Goal: Task Accomplishment & Management: Contribute content

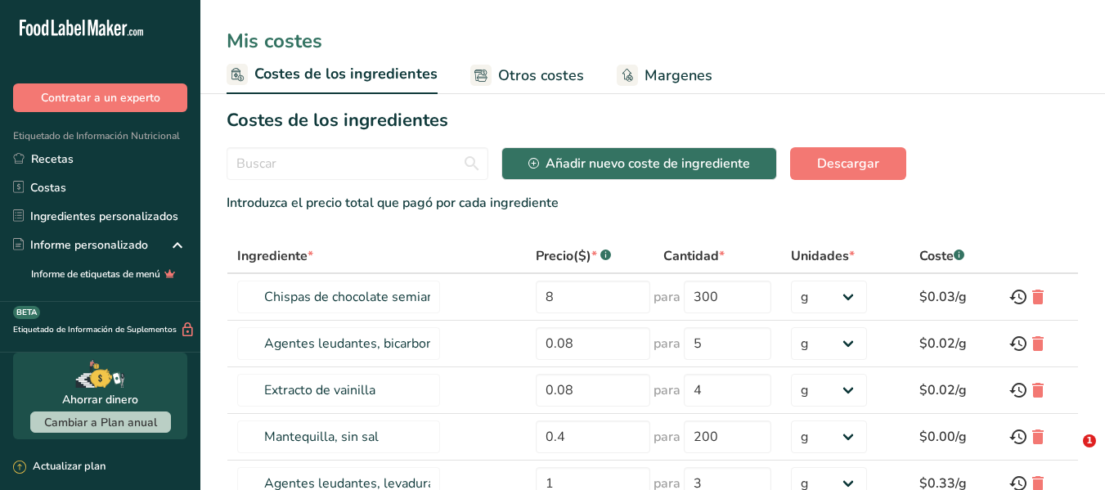
select select "1"
click at [561, 82] on span "Otros costes" at bounding box center [541, 76] width 86 height 22
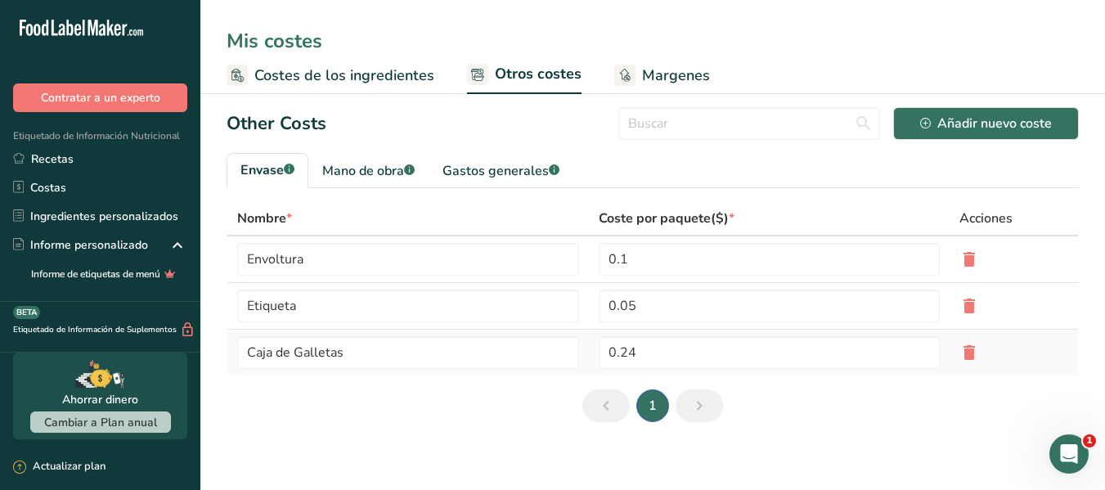
click at [959, 353] on icon at bounding box center [969, 352] width 20 height 29
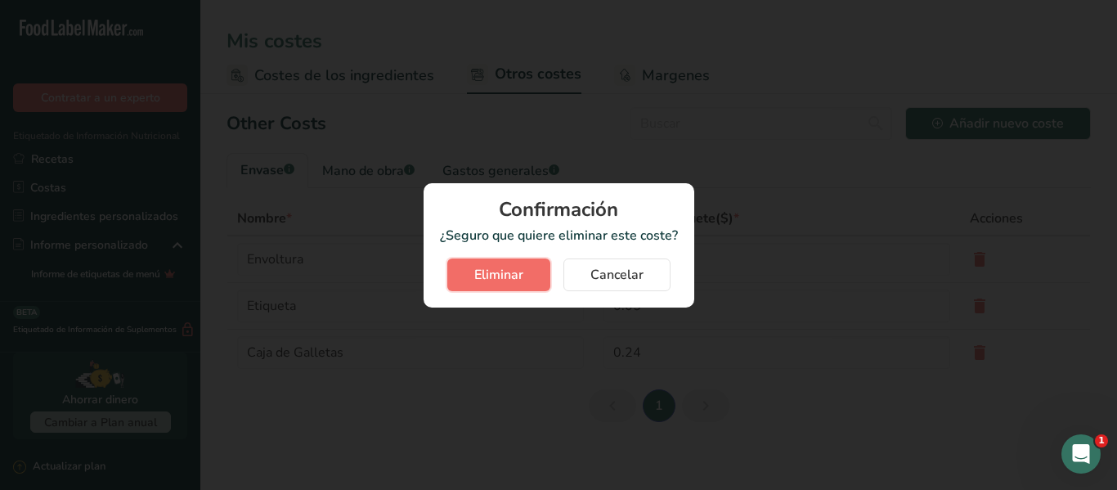
click at [514, 277] on span "Eliminar" at bounding box center [498, 275] width 49 height 20
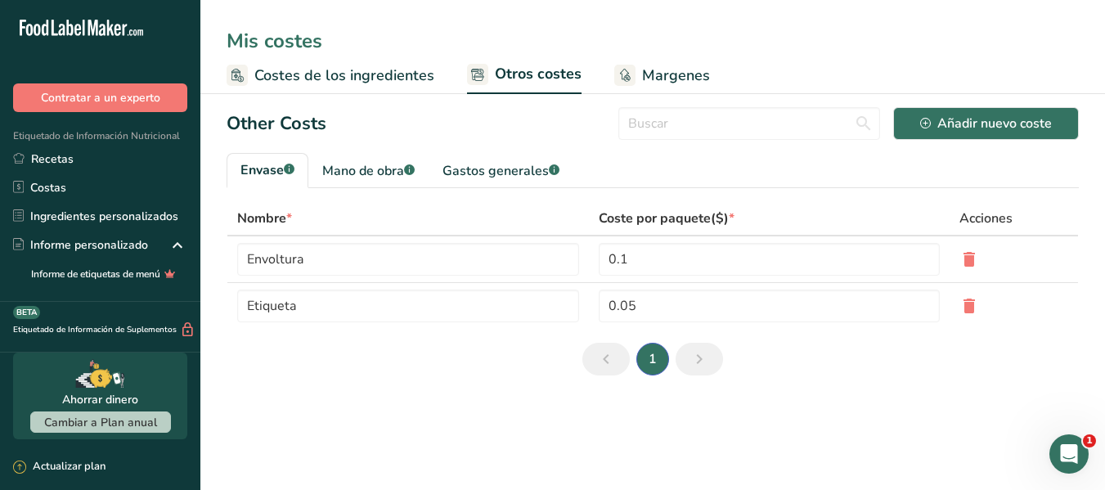
click at [630, 71] on rect at bounding box center [624, 75] width 21 height 21
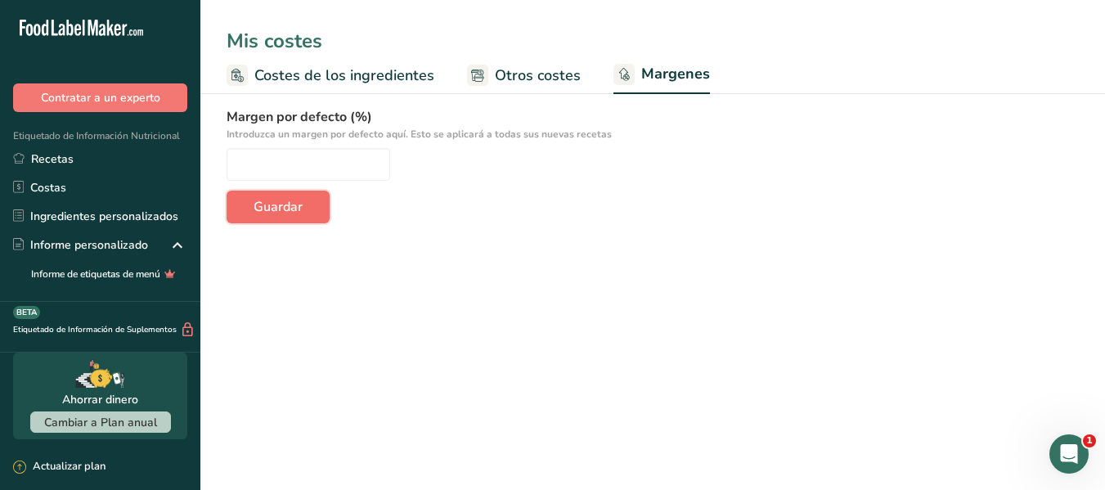
click at [303, 217] on button "Guardar" at bounding box center [278, 207] width 103 height 33
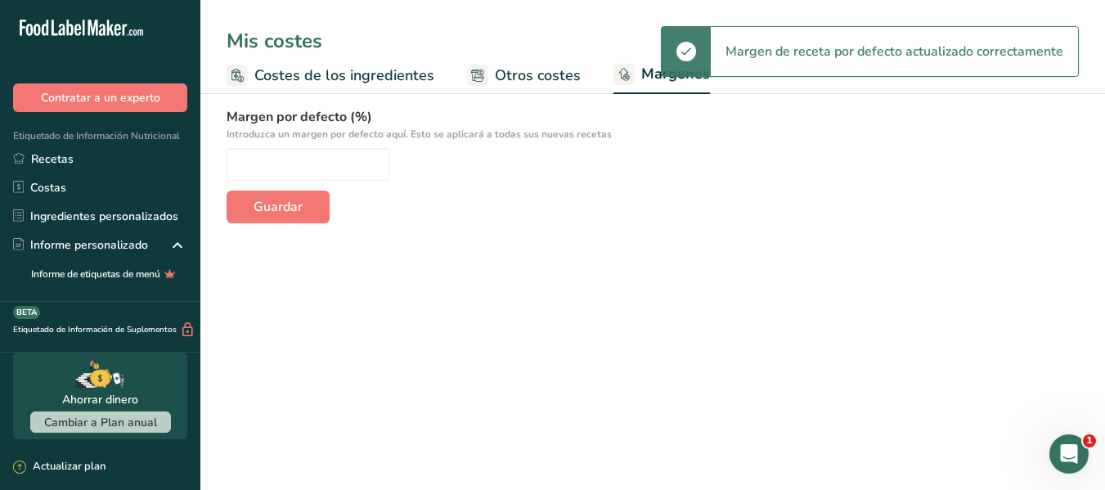
click at [518, 65] on span "Otros costes" at bounding box center [538, 76] width 86 height 22
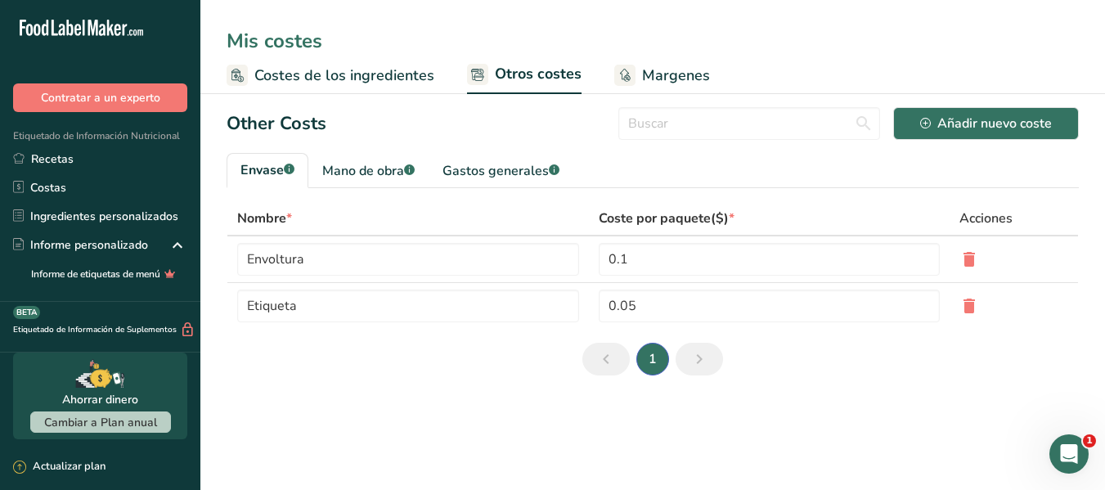
click at [335, 74] on span "Costes de los ingredientes" at bounding box center [344, 76] width 180 height 22
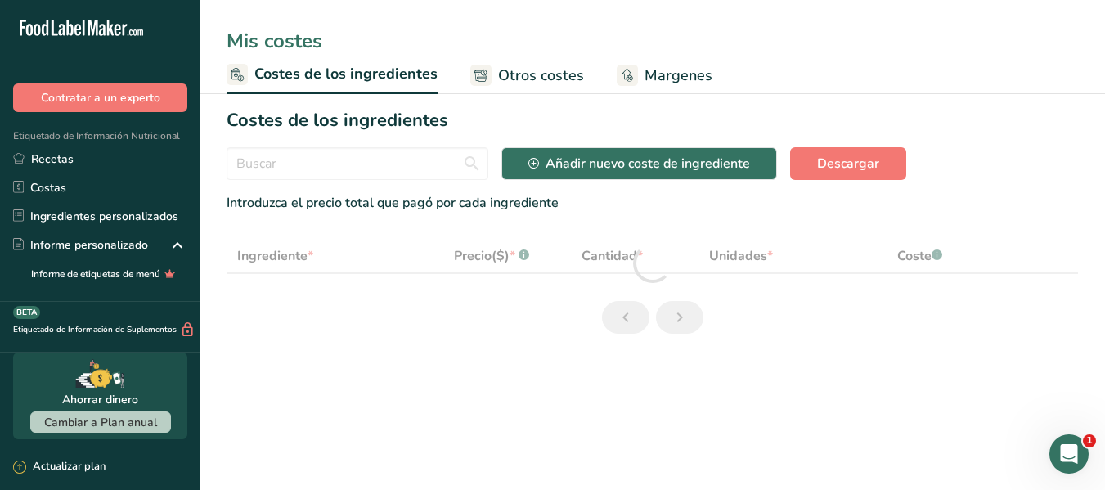
select select "1"
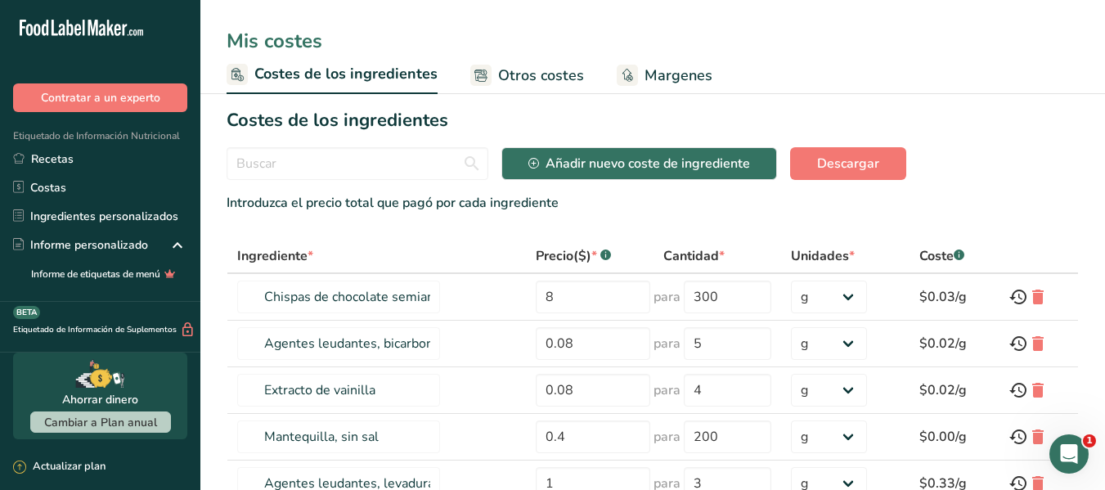
click at [553, 79] on span "Otros costes" at bounding box center [541, 76] width 86 height 22
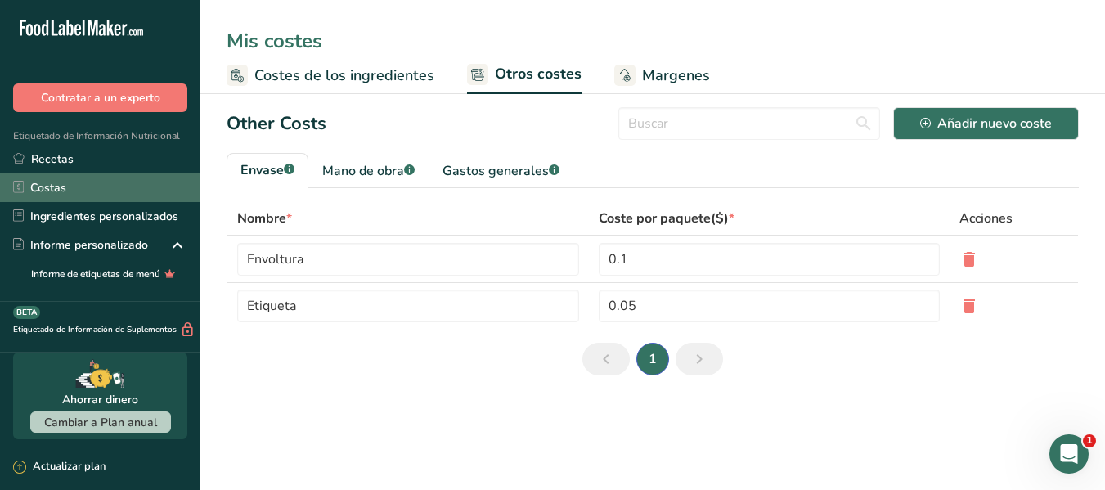
click at [61, 193] on link "Costas" at bounding box center [100, 187] width 200 height 29
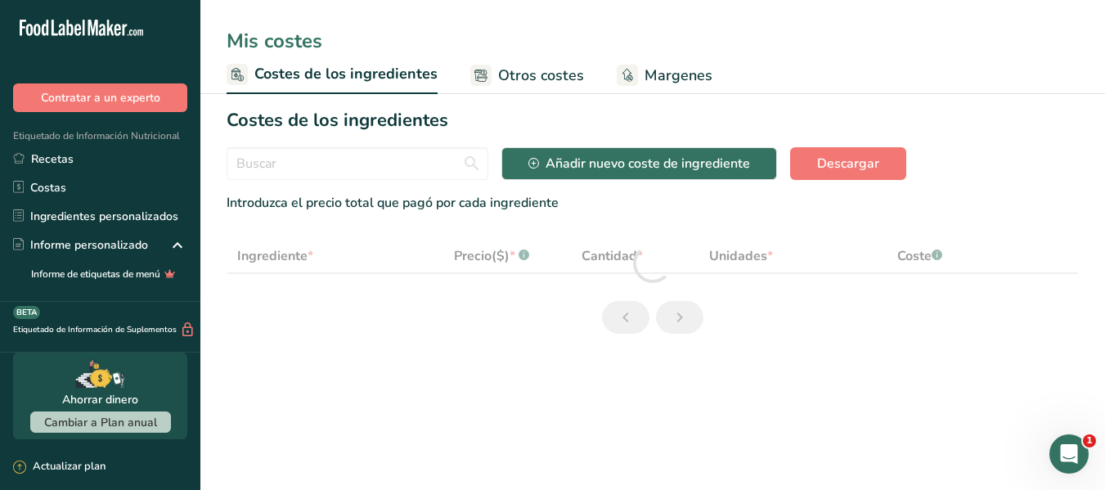
select select "1"
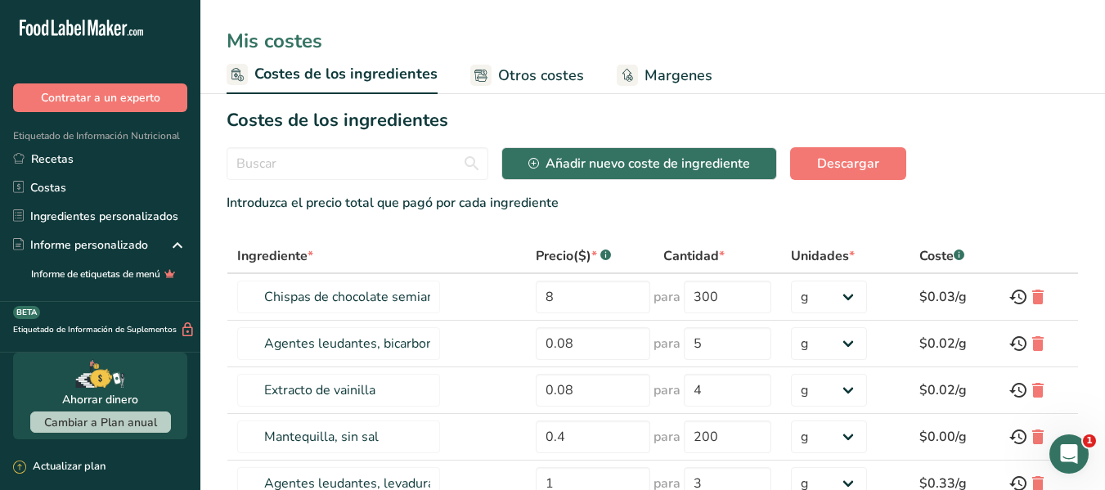
click at [545, 65] on span "Otros costes" at bounding box center [541, 76] width 86 height 22
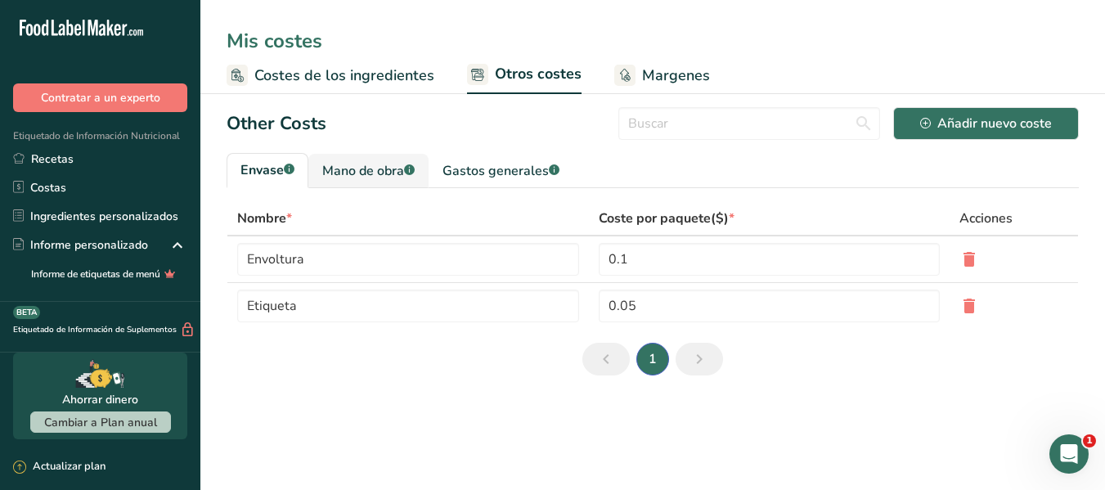
click at [415, 168] on rect at bounding box center [409, 169] width 11 height 11
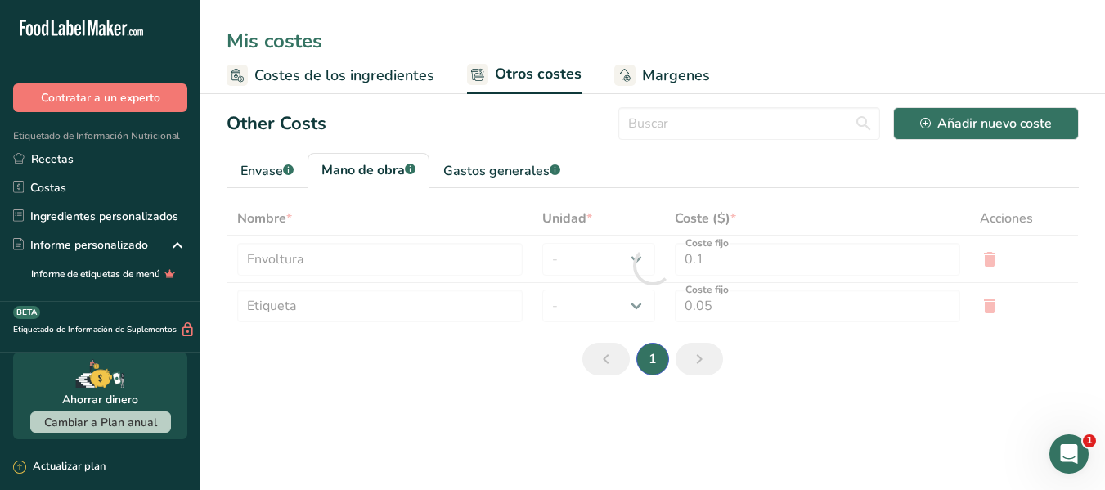
type input "Panadero"
type input "Cocinero"
type input "9.3"
select select "1"
type input "3"
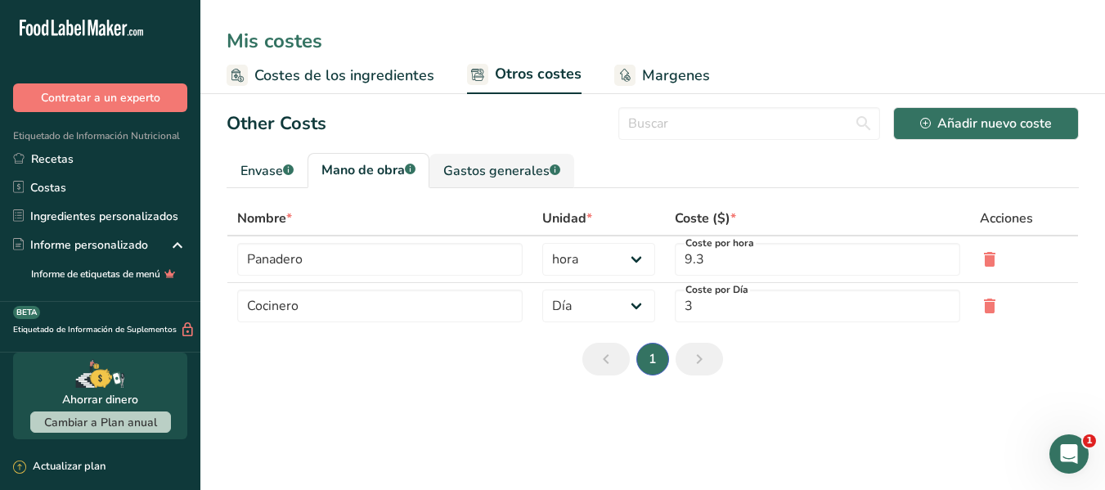
click at [532, 182] on link "Gastos generales .a-a{fill:#347362;}.b-a{fill:#fff;}" at bounding box center [501, 171] width 145 height 34
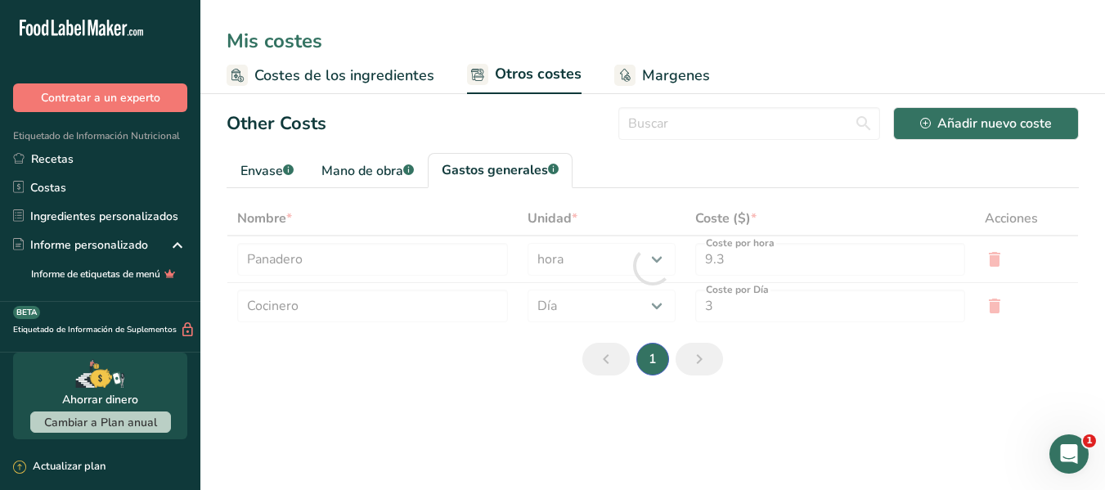
type input "Electricidad"
type input "Gas"
type input "5"
type input "1"
select select "1"
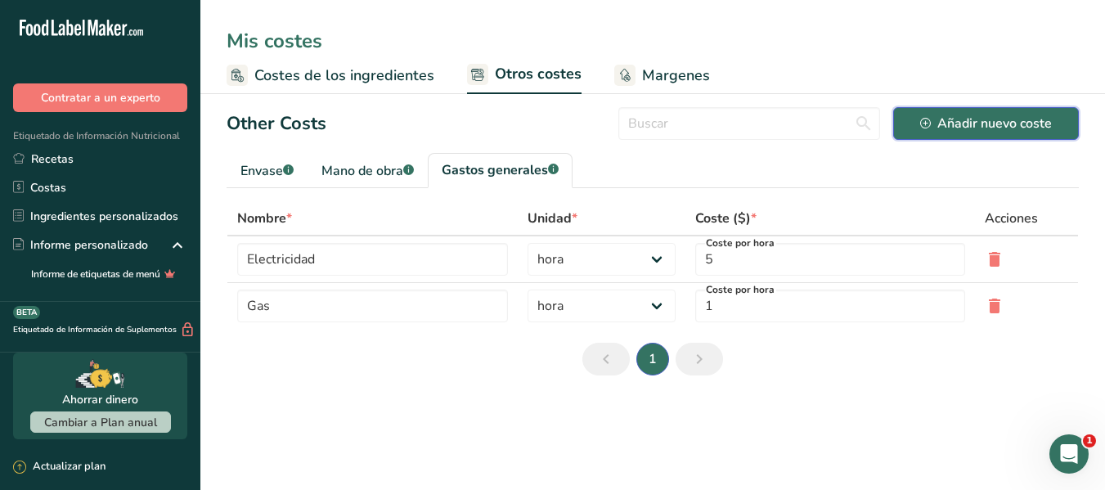
click at [918, 123] on button "Añadir nuevo coste" at bounding box center [986, 123] width 186 height 33
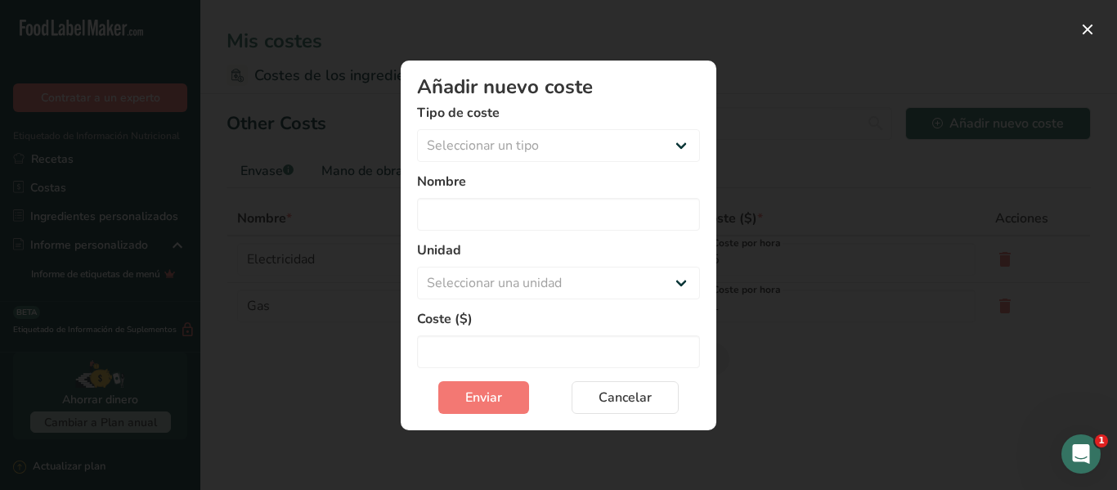
click at [554, 309] on label "Coste ($)" at bounding box center [558, 319] width 283 height 20
click at [676, 279] on select "Seleccionar una unidad Día hora" at bounding box center [558, 283] width 283 height 33
drag, startPoint x: 679, startPoint y: 108, endPoint x: 613, endPoint y: 390, distance: 289.6
click at [679, 108] on label "Tipo de coste" at bounding box center [558, 113] width 283 height 20
click at [611, 397] on span "Cancelar" at bounding box center [625, 398] width 53 height 20
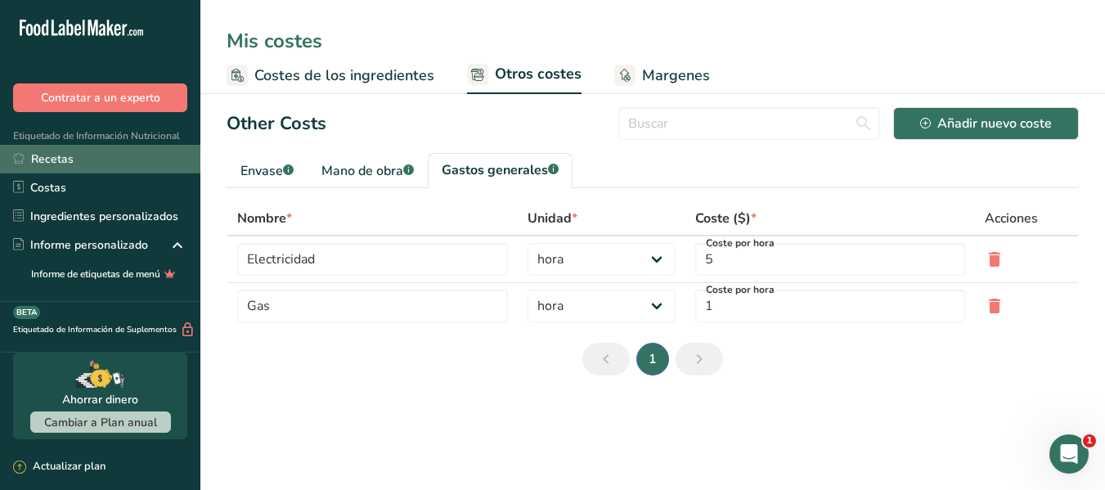
click at [87, 154] on link "Recetas" at bounding box center [100, 159] width 200 height 29
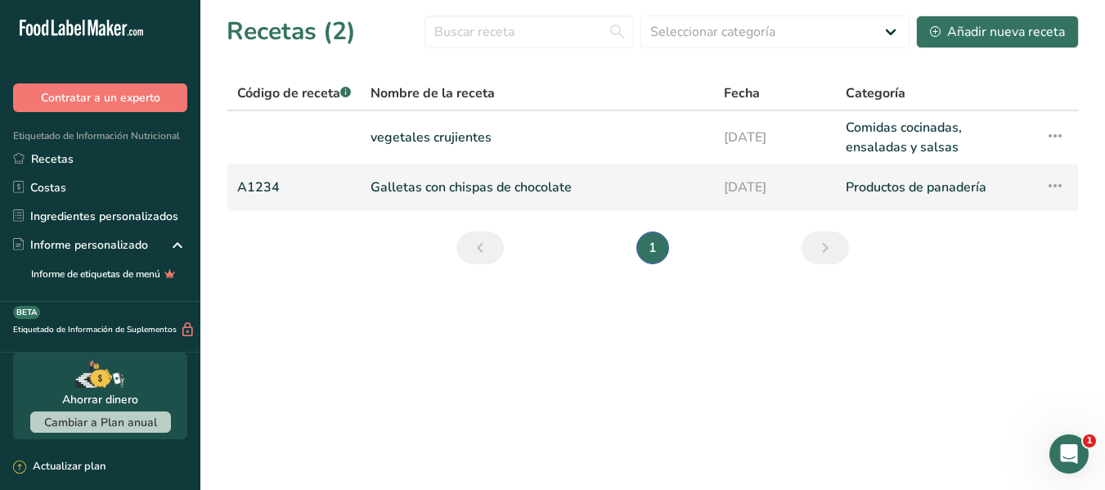
click at [428, 169] on td "Galletas con chispas de chocolate" at bounding box center [537, 187] width 353 height 47
click at [1053, 182] on icon at bounding box center [1055, 185] width 20 height 29
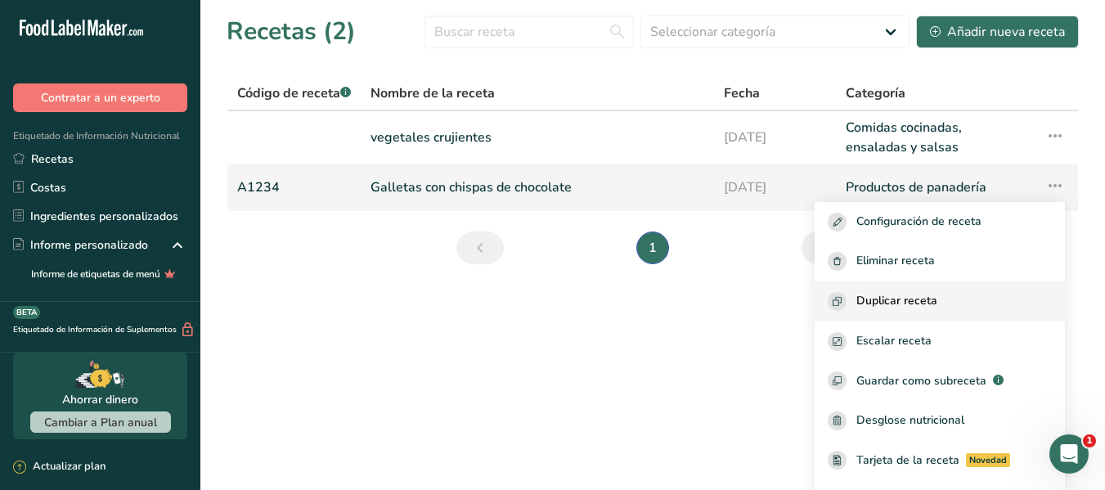
scroll to position [70, 0]
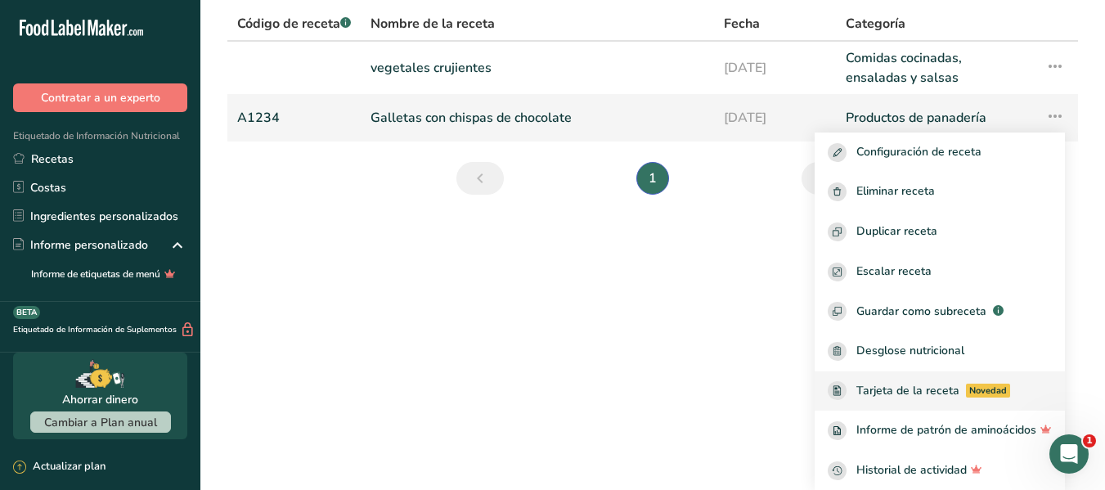
click at [892, 387] on span "Tarjeta de la receta" at bounding box center [907, 390] width 103 height 17
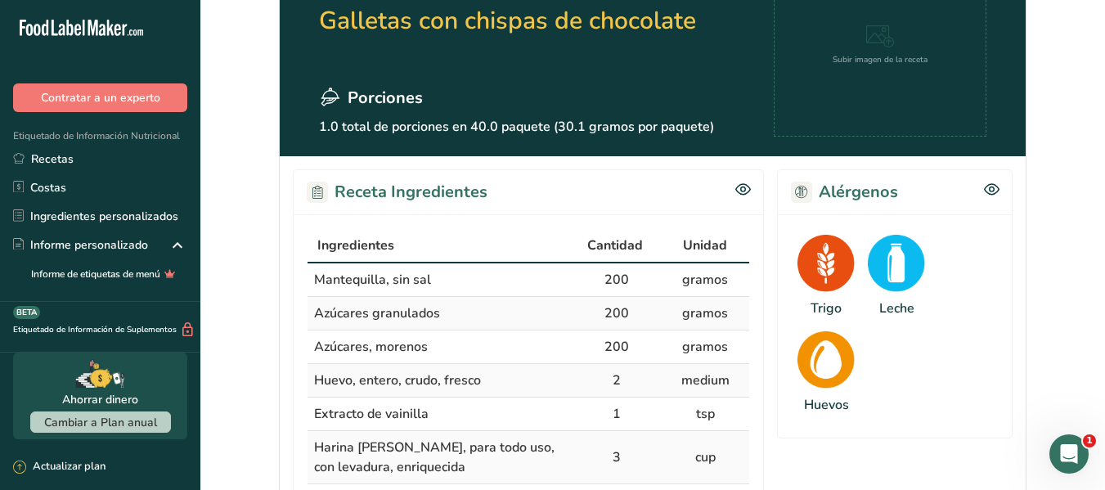
scroll to position [245, 0]
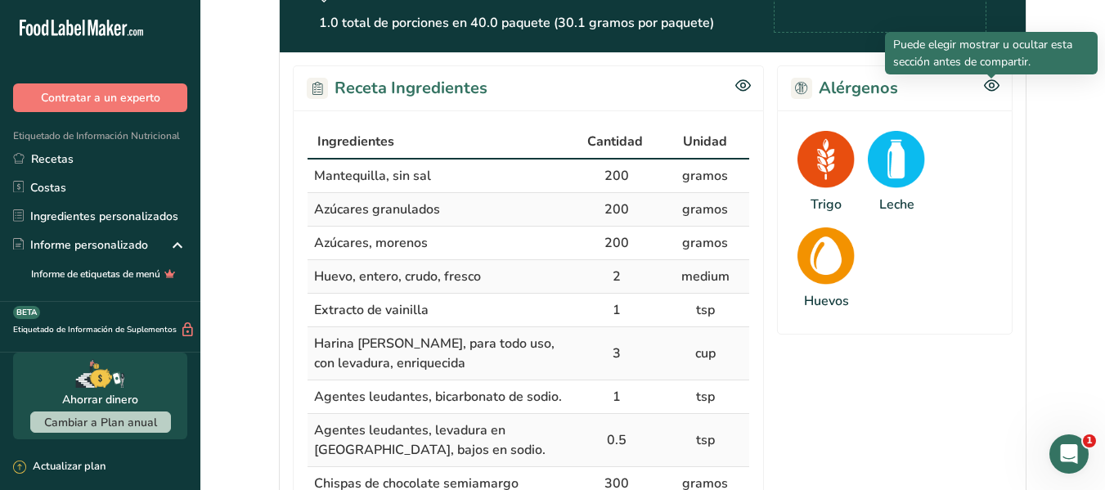
click at [993, 87] on icon at bounding box center [991, 85] width 5 height 5
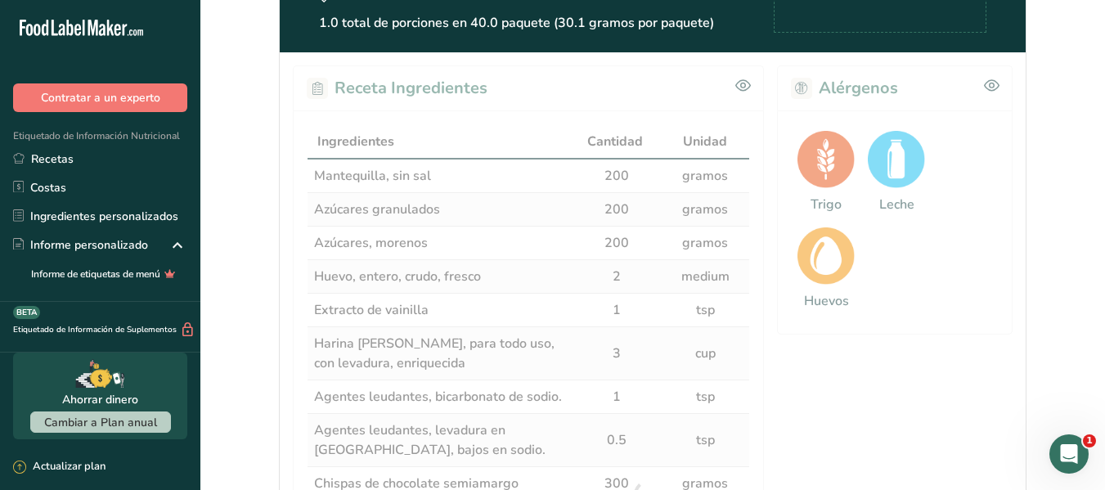
click at [993, 87] on div at bounding box center [653, 497] width 746 height 890
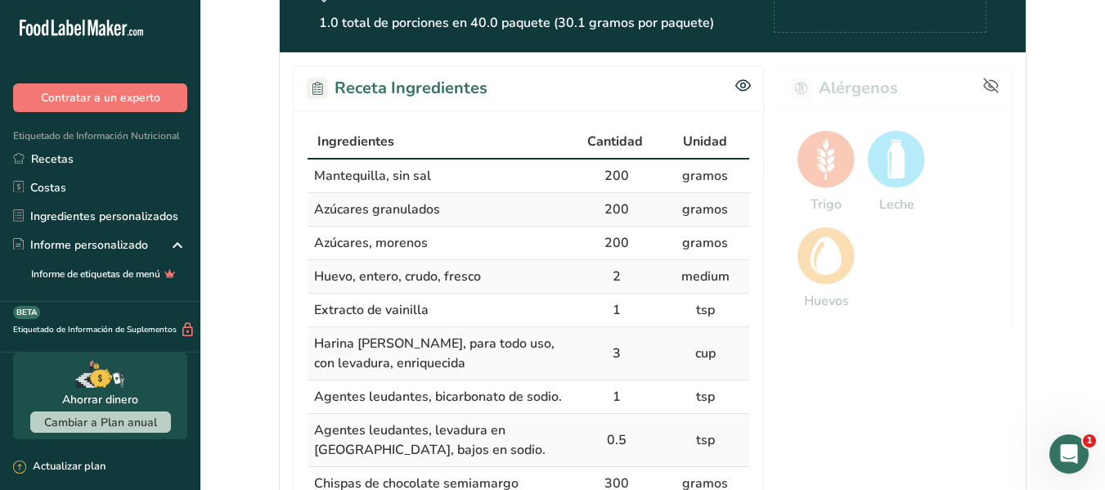
click at [992, 86] on icon at bounding box center [991, 86] width 15 height 15
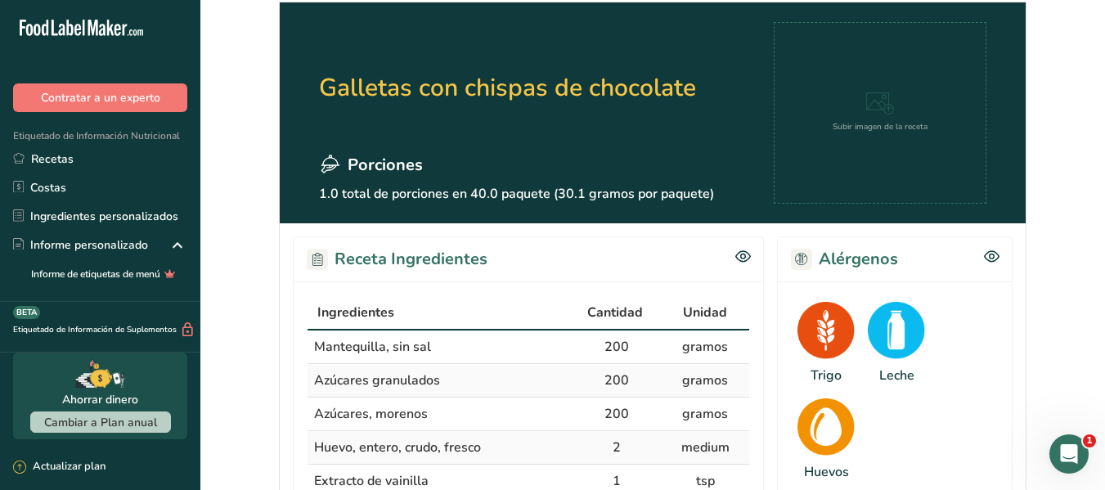
scroll to position [0, 0]
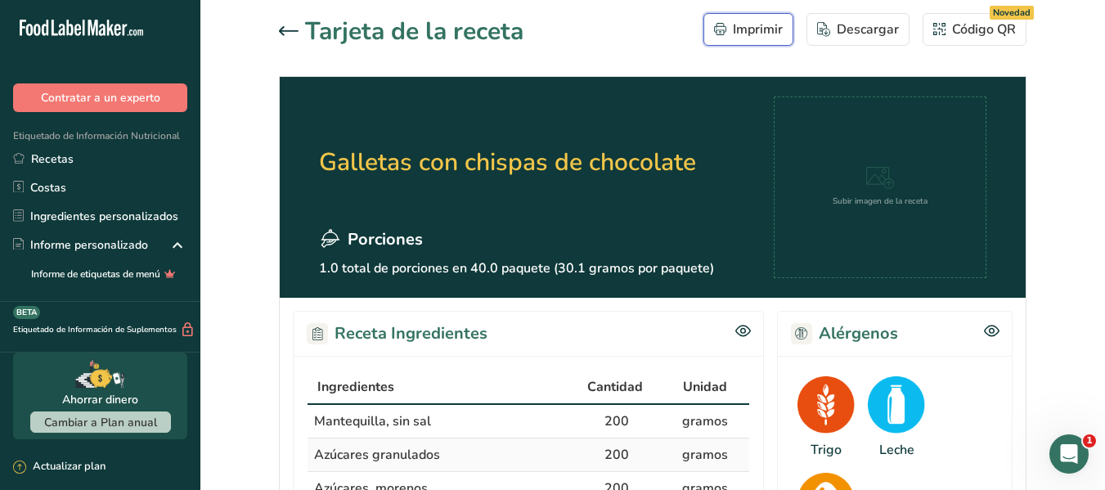
click at [759, 16] on button "Imprimir" at bounding box center [748, 29] width 90 height 33
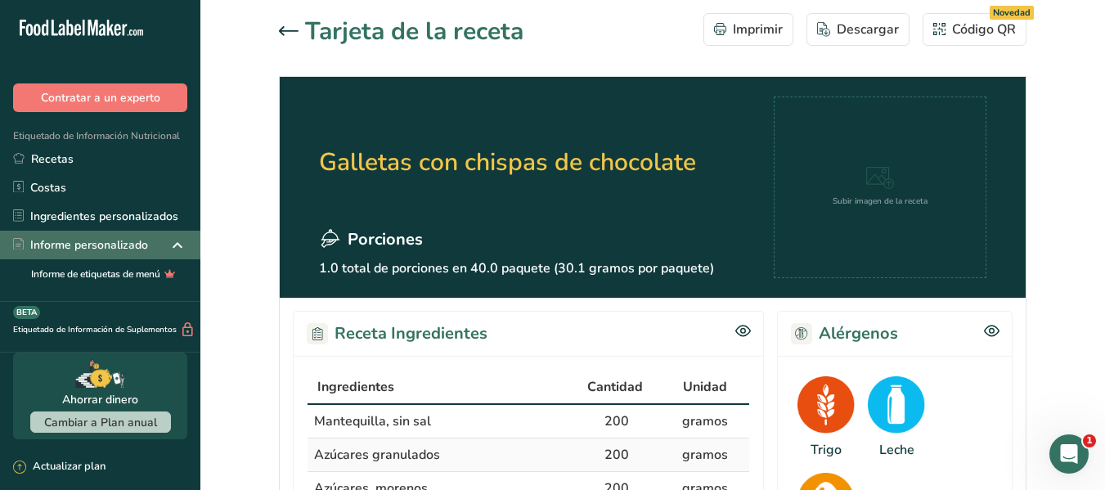
click at [129, 243] on div "Informe personalizado" at bounding box center [80, 244] width 135 height 17
click at [168, 245] on icon at bounding box center [178, 245] width 20 height 29
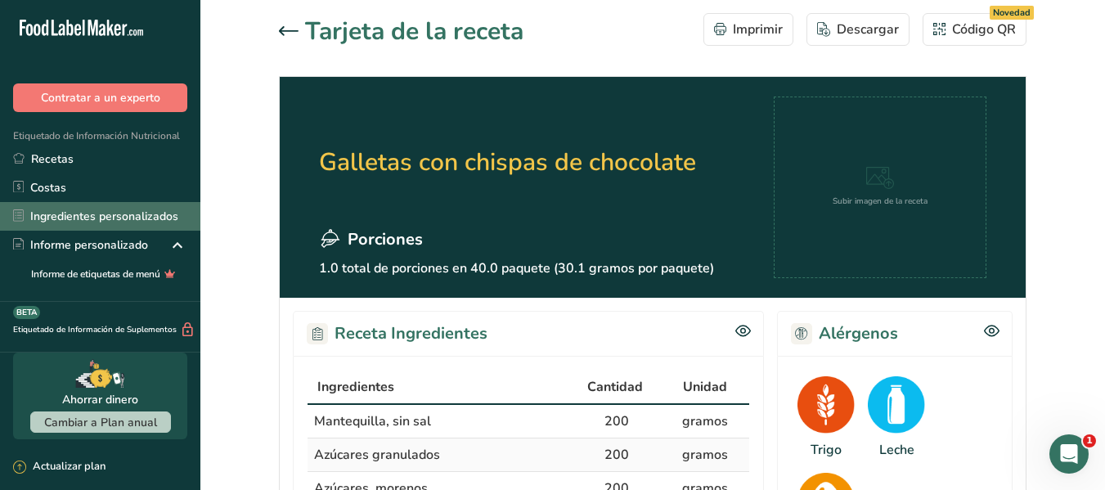
click at [110, 221] on link "Ingredientes personalizados" at bounding box center [100, 216] width 200 height 29
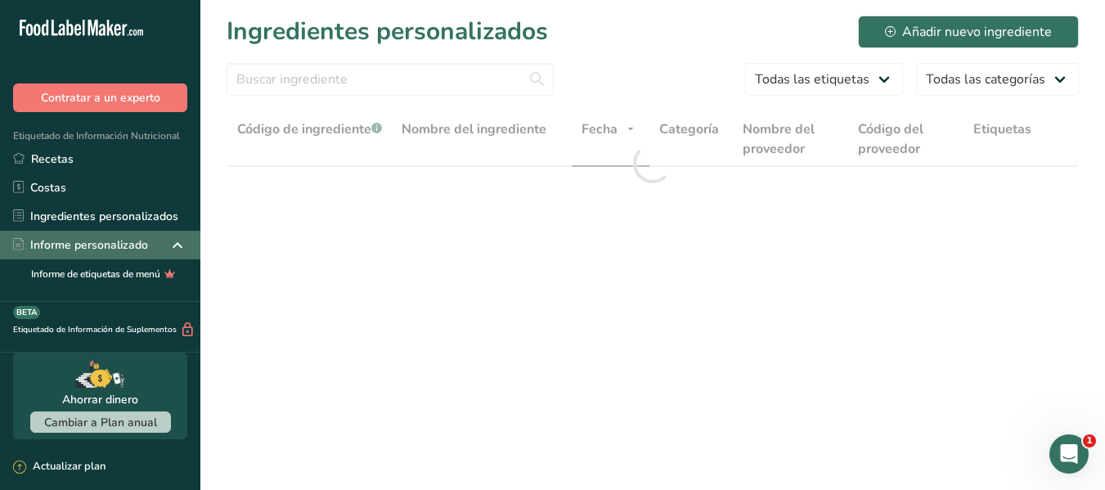
click at [95, 245] on div "Informe personalizado" at bounding box center [80, 244] width 135 height 17
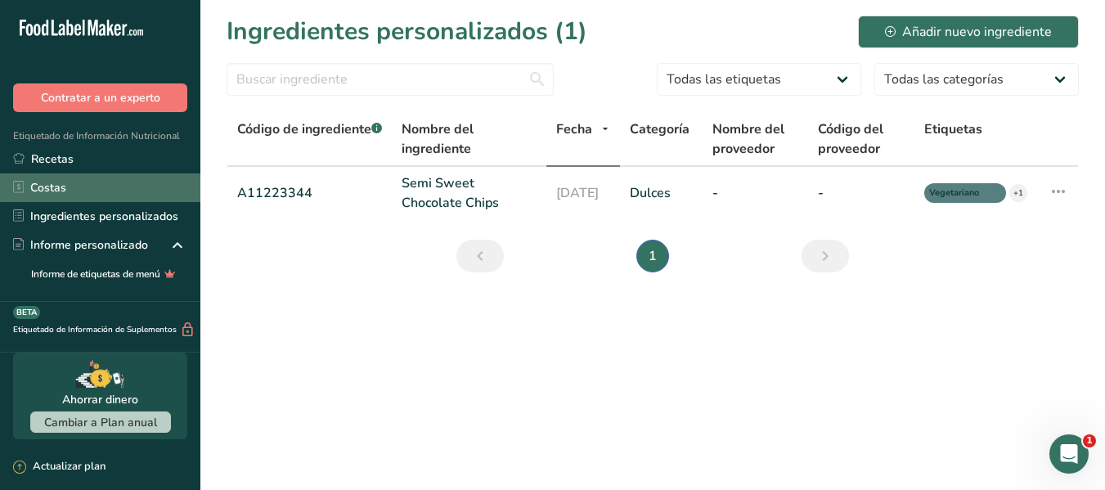
click at [96, 192] on link "Costas" at bounding box center [100, 187] width 200 height 29
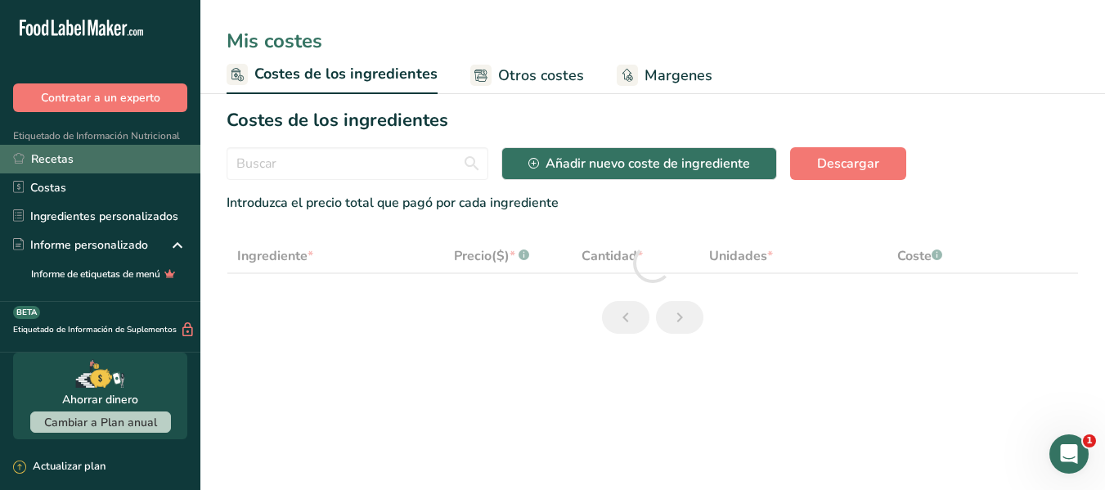
select select "1"
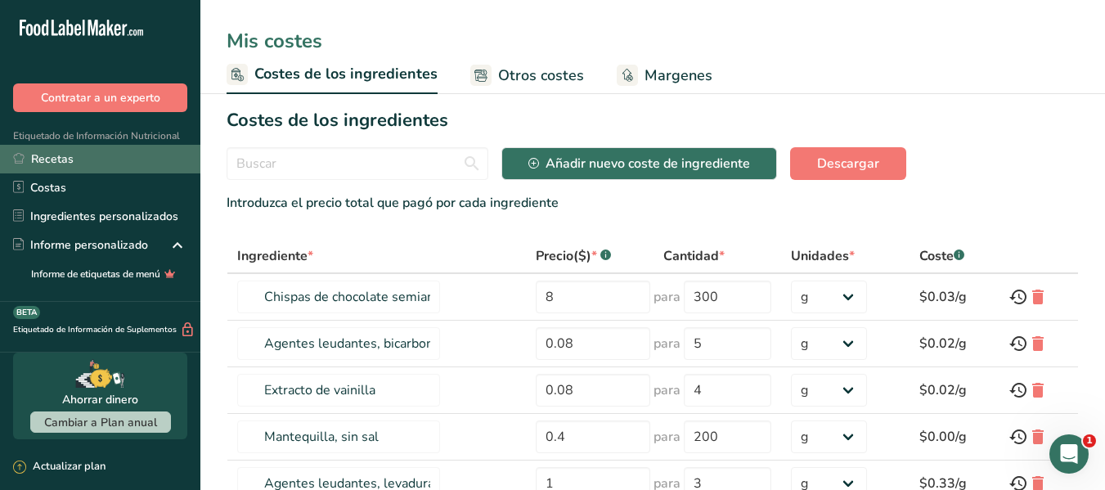
click at [74, 162] on link "Recetas" at bounding box center [100, 159] width 200 height 29
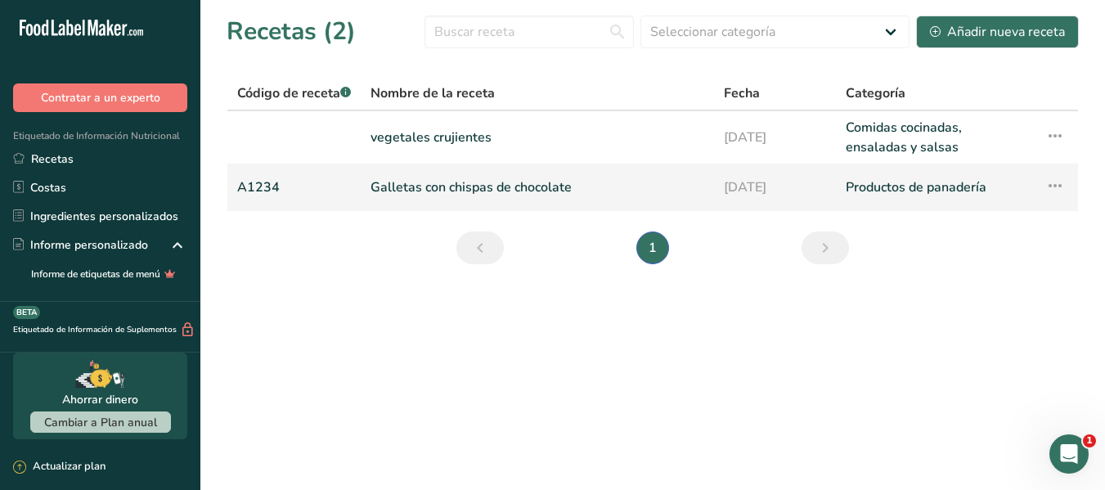
click at [1050, 188] on icon at bounding box center [1055, 185] width 20 height 29
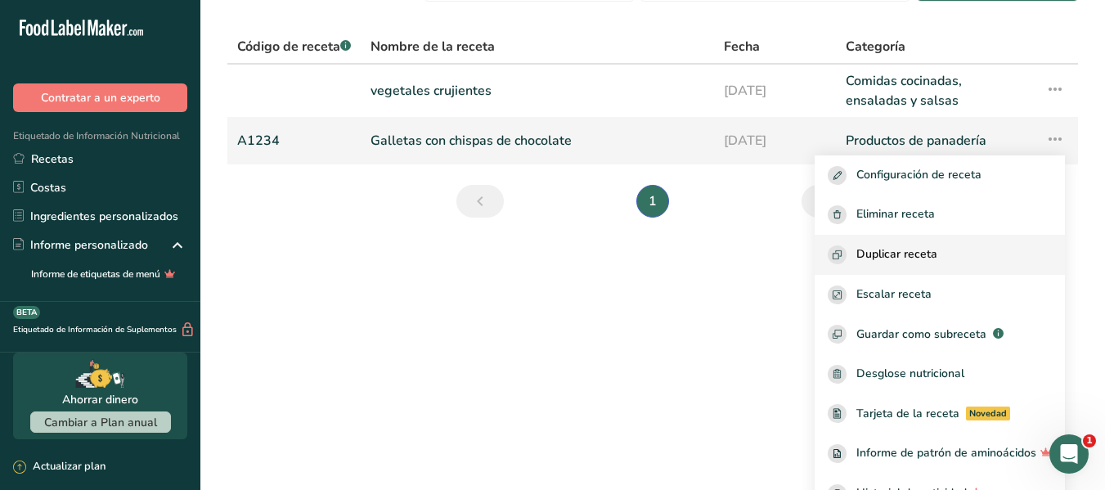
scroll to position [70, 0]
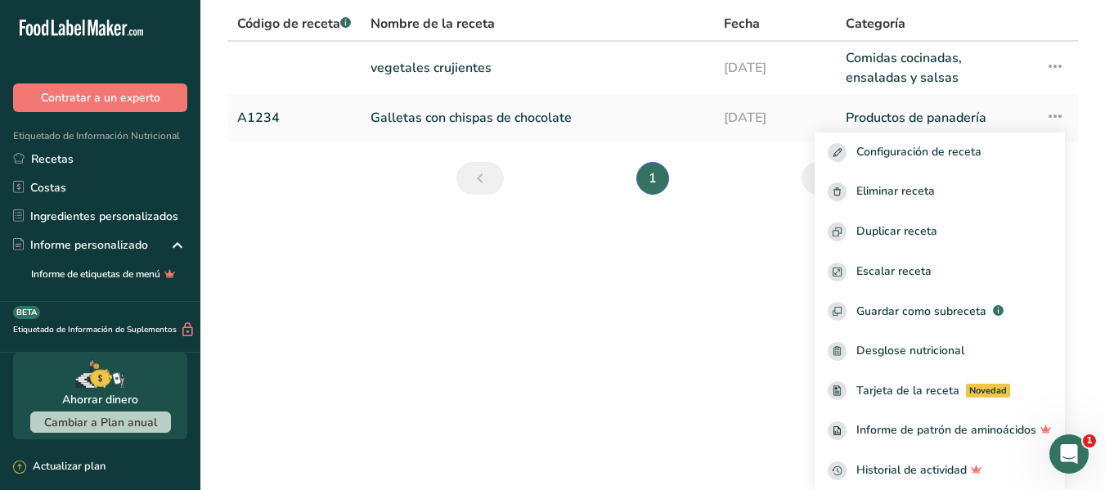
click at [668, 258] on main "Recetas (2) Seleccionar categoría Todos Productos de panadería Bebidas Confiter…" at bounding box center [552, 245] width 1105 height 490
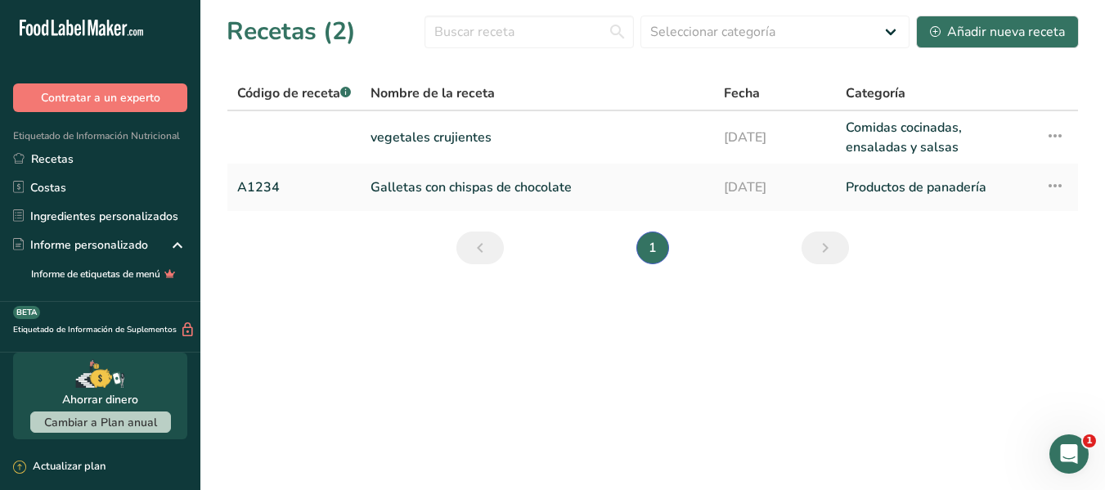
scroll to position [0, 0]
click at [1023, 25] on div "Añadir nueva receta" at bounding box center [997, 32] width 135 height 20
click at [473, 184] on link "Galletas con chispas de chocolate" at bounding box center [537, 187] width 334 height 34
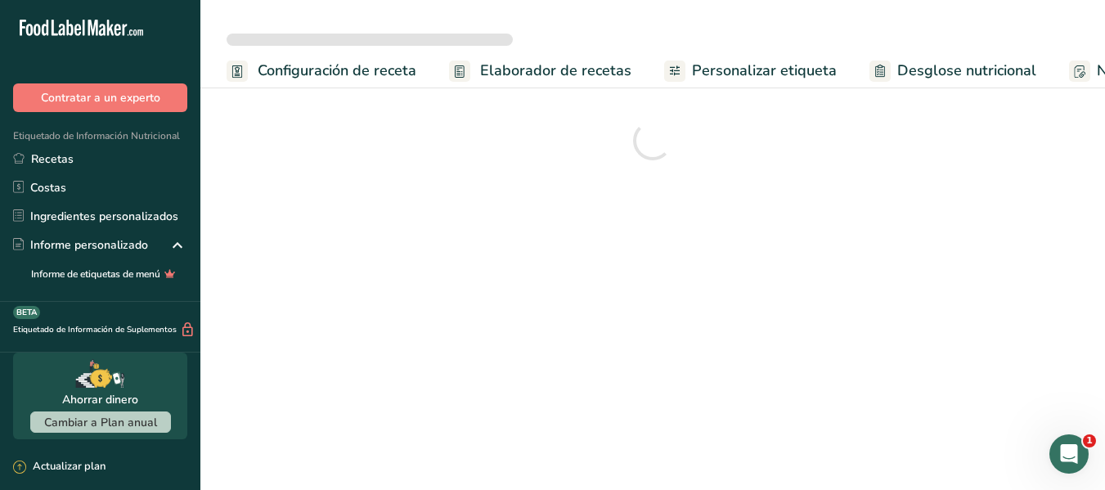
click at [351, 71] on span "Configuración de receta" at bounding box center [337, 71] width 159 height 22
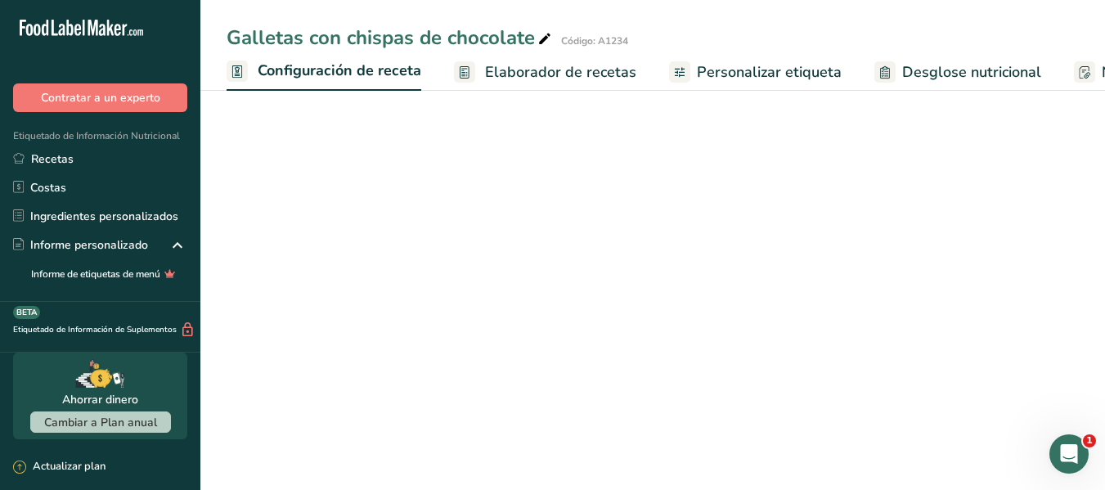
scroll to position [0, 6]
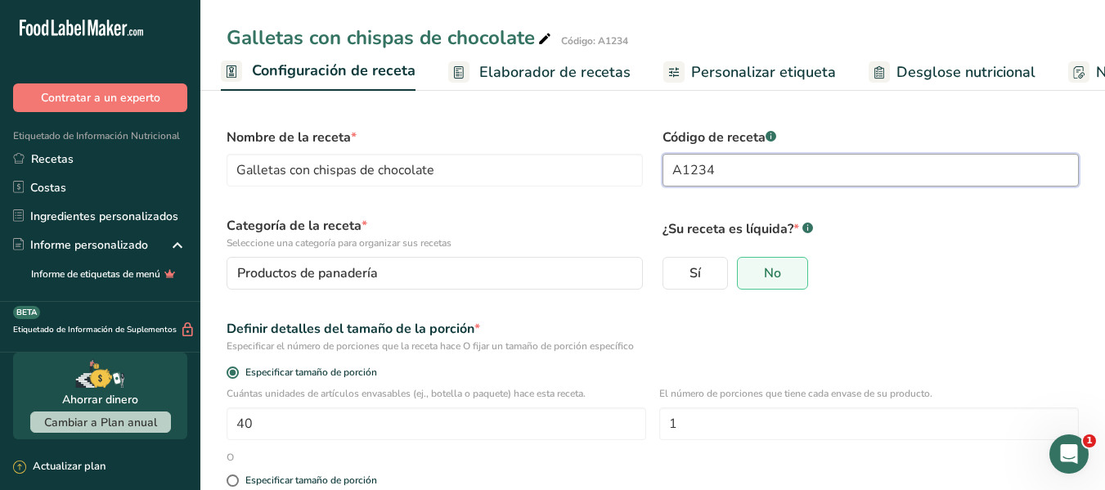
click at [775, 168] on input "A1234" at bounding box center [870, 170] width 416 height 33
type input "A1"
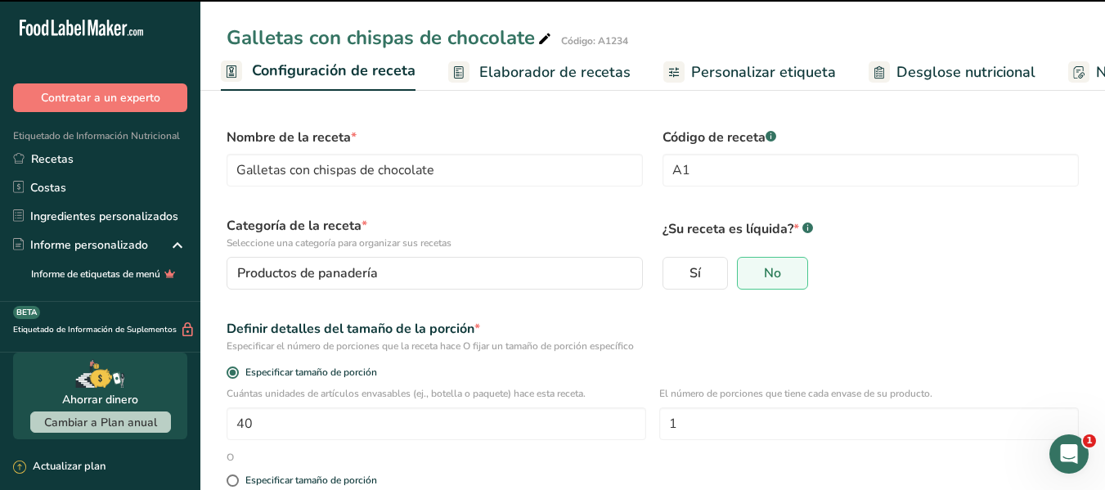
click at [710, 199] on form "Nombre de la receta * Galletas con chispas de chocolate Código de receta .a-a{f…" at bounding box center [653, 374] width 872 height 512
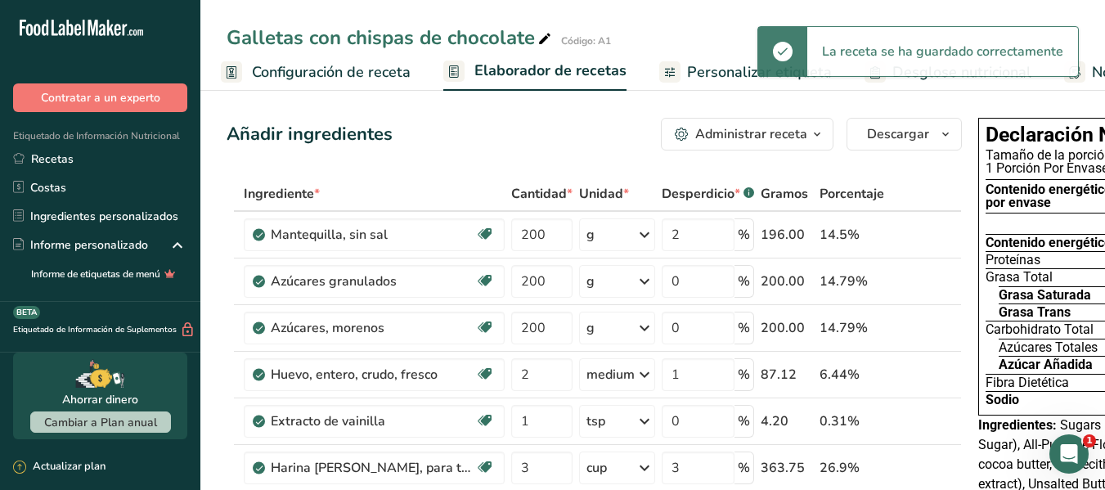
click at [361, 54] on link "Configuración de receta" at bounding box center [316, 72] width 190 height 37
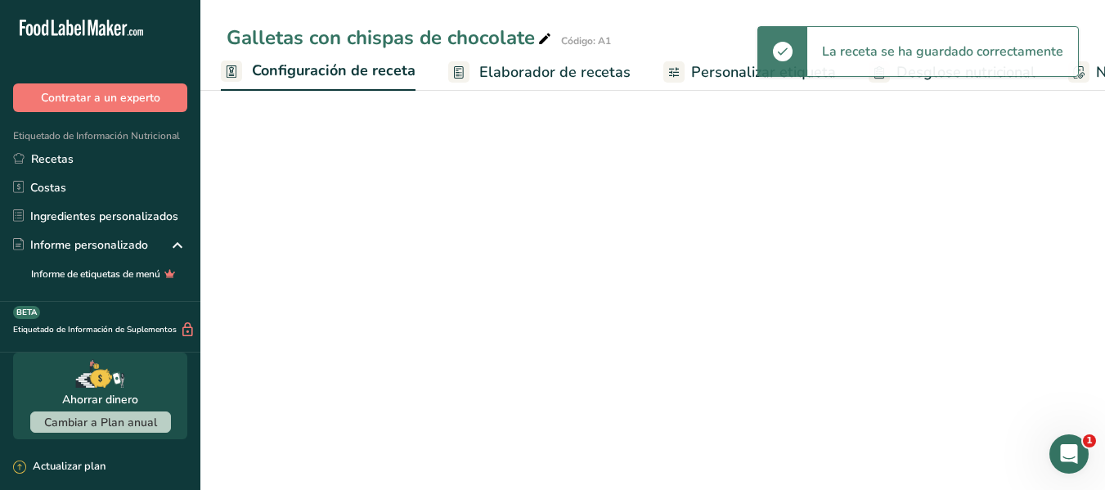
click at [375, 69] on span "Configuración de receta" at bounding box center [334, 71] width 164 height 22
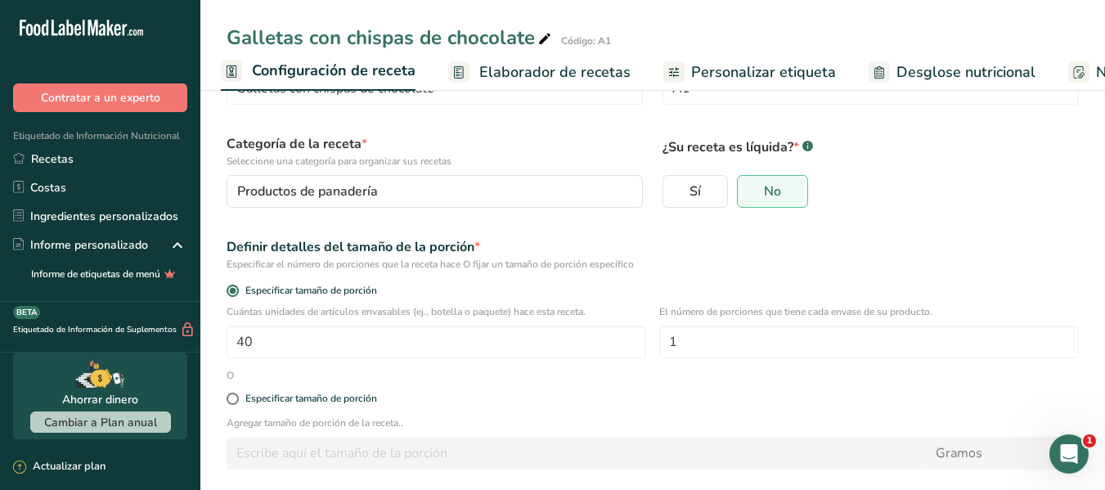
scroll to position [156, 0]
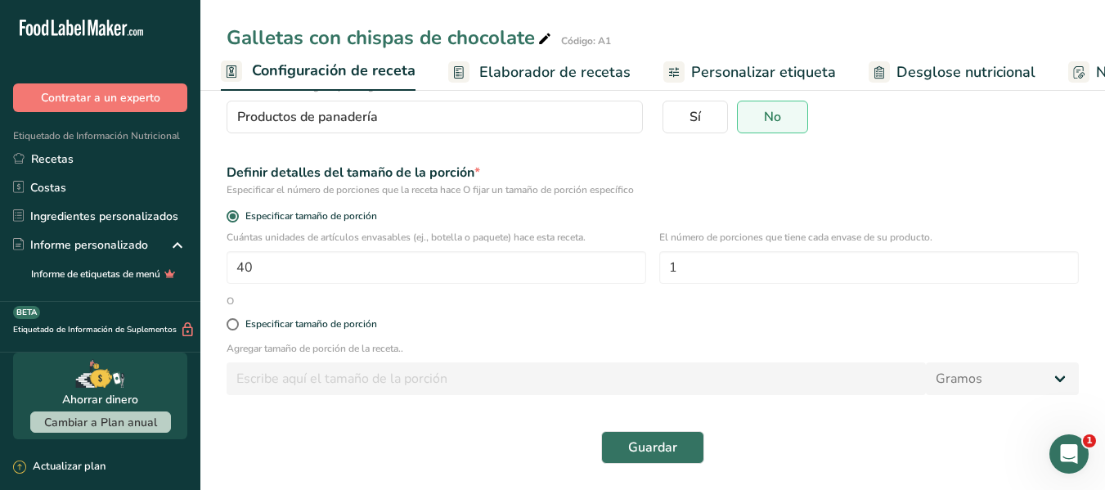
click at [537, 79] on span "Elaborador de recetas" at bounding box center [554, 72] width 151 height 22
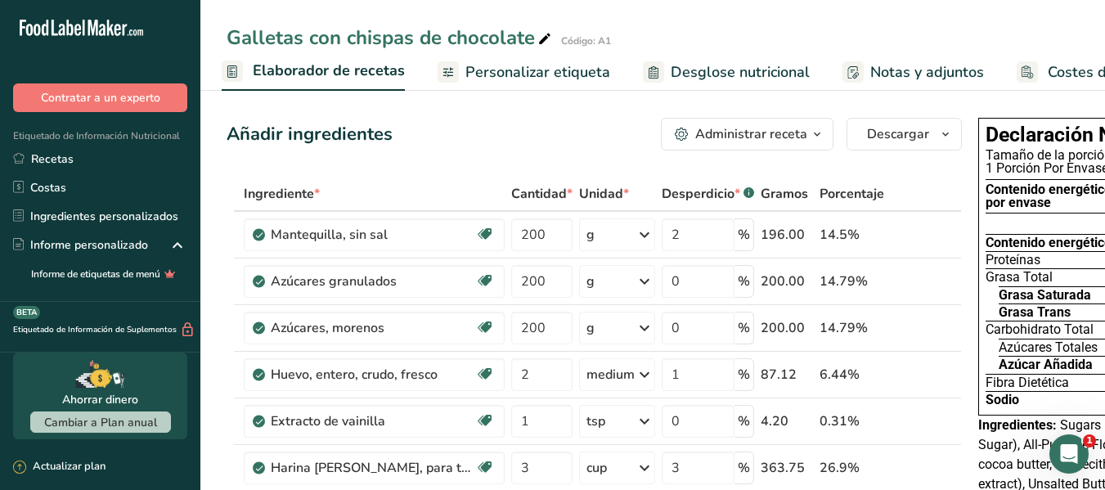
click at [725, 124] on div "Administrar receta" at bounding box center [751, 134] width 112 height 20
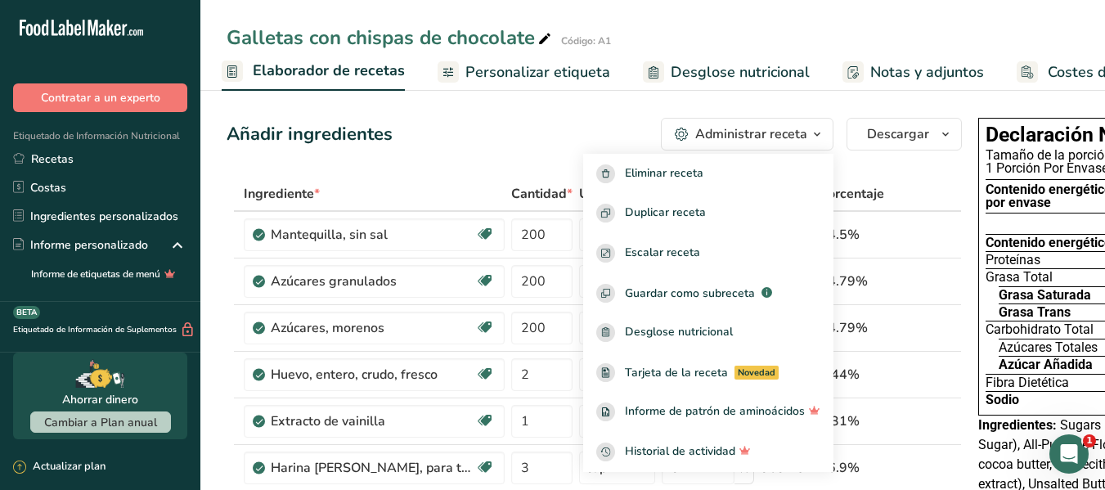
click at [551, 127] on div "Añadir ingredientes Administrar receta Eliminar receta Duplicar receta Escalar …" at bounding box center [594, 134] width 735 height 33
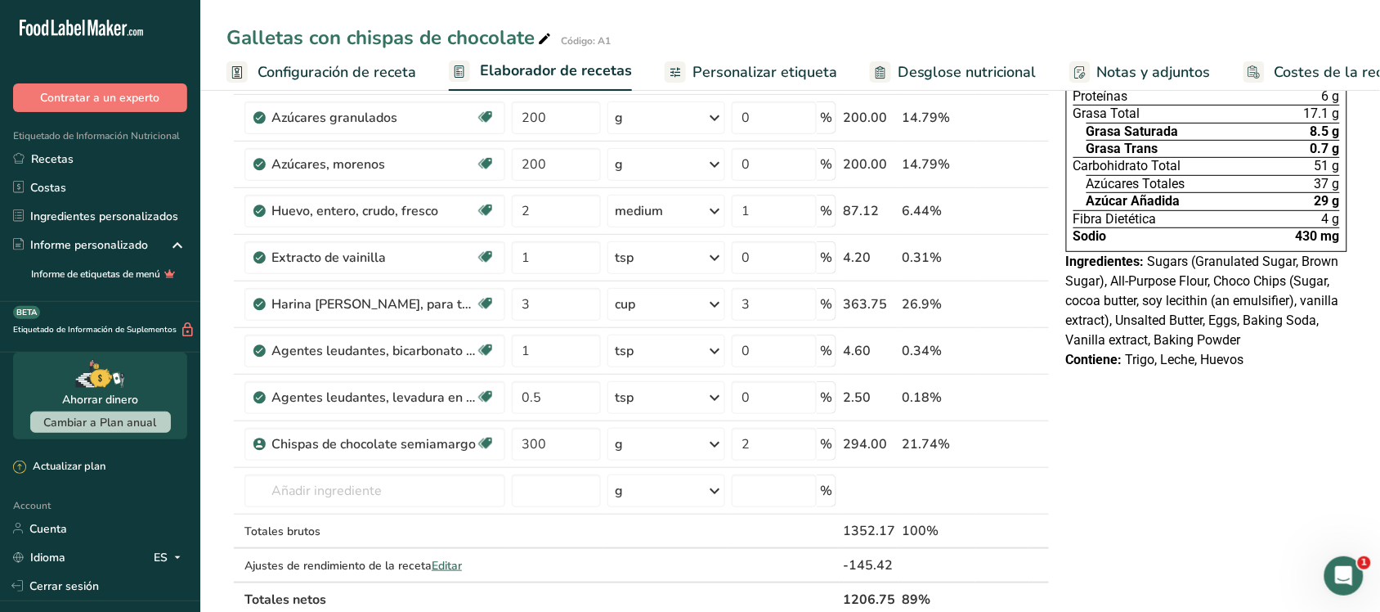
drag, startPoint x: 875, startPoint y: 17, endPoint x: 778, endPoint y: 11, distance: 97.5
click at [778, 11] on div "Galletas con chispas de chocolate Código: A1 Configuración de receta Elaborador…" at bounding box center [790, 45] width 1180 height 91
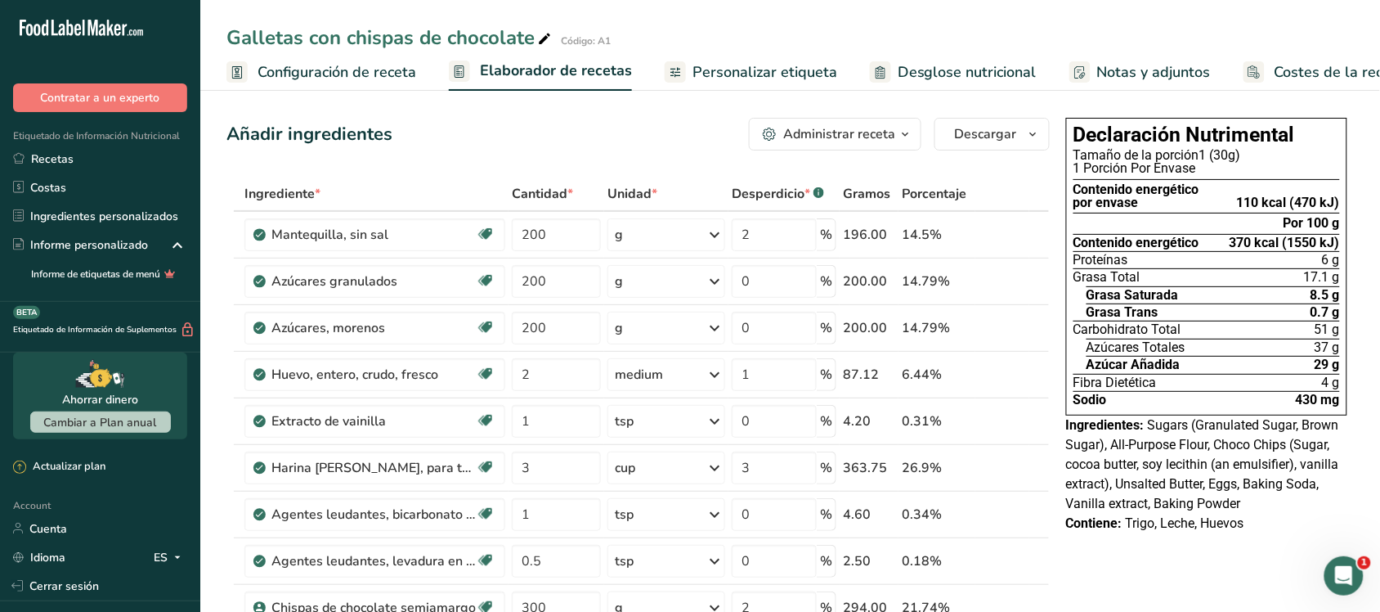
click at [979, 141] on span "Descargar" at bounding box center [986, 134] width 62 height 20
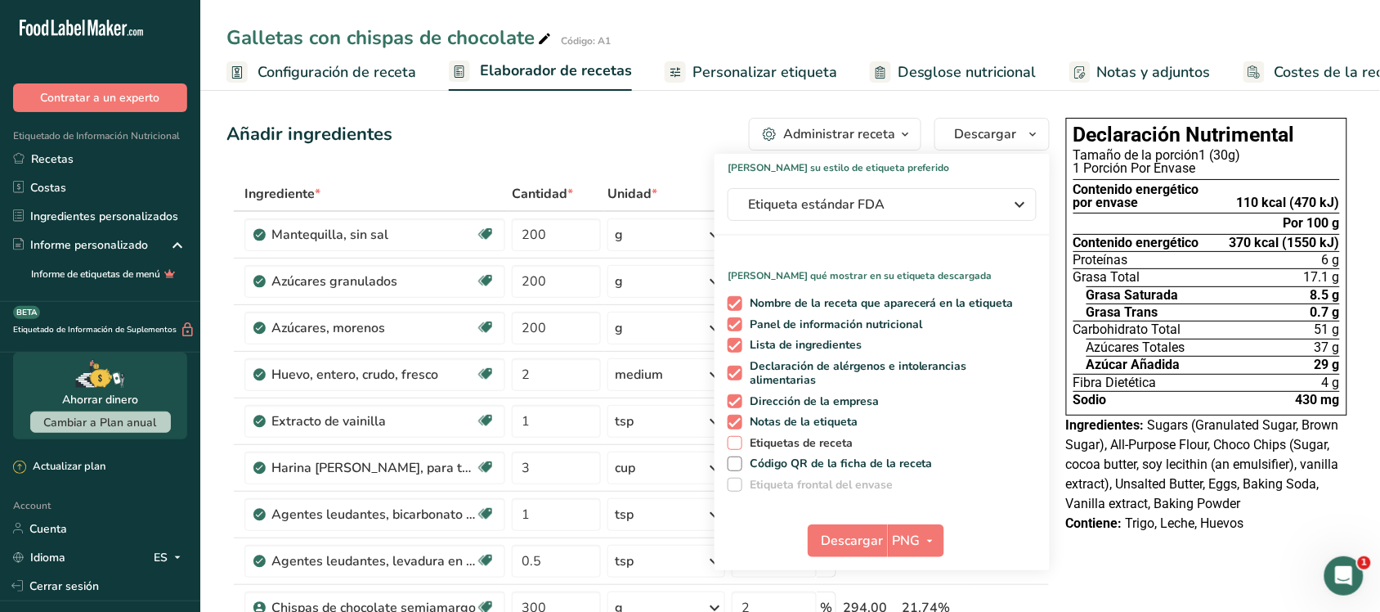
click at [783, 436] on span "Etiquetas de receta" at bounding box center [798, 443] width 111 height 15
click at [738, 437] on input "Etiquetas de receta" at bounding box center [733, 442] width 11 height 11
checkbox input "true"
click at [724, 67] on span "Personalizar etiqueta" at bounding box center [765, 72] width 145 height 22
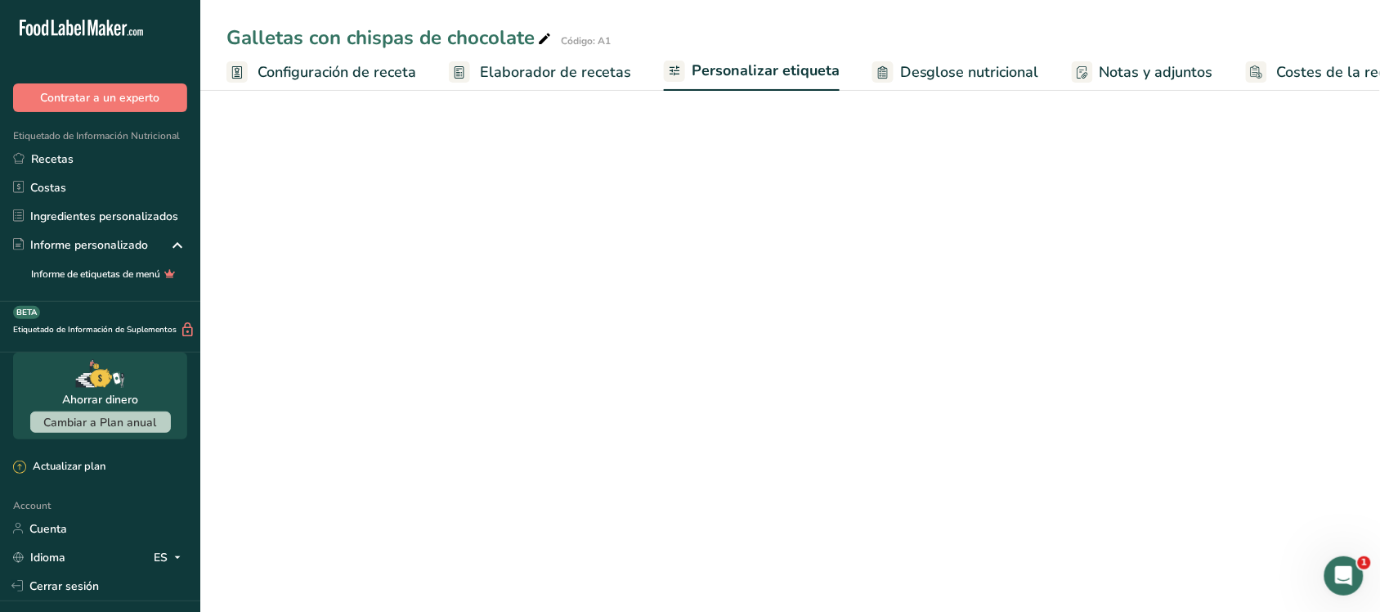
scroll to position [0, 45]
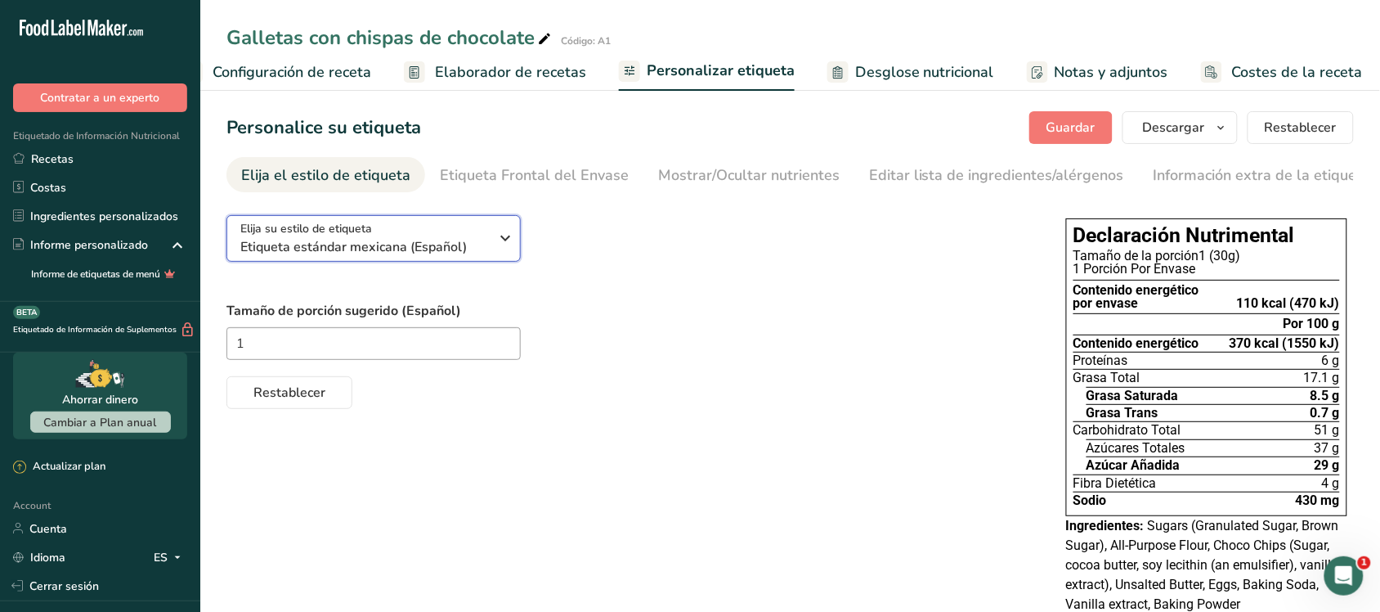
click at [500, 251] on icon "button" at bounding box center [506, 237] width 20 height 29
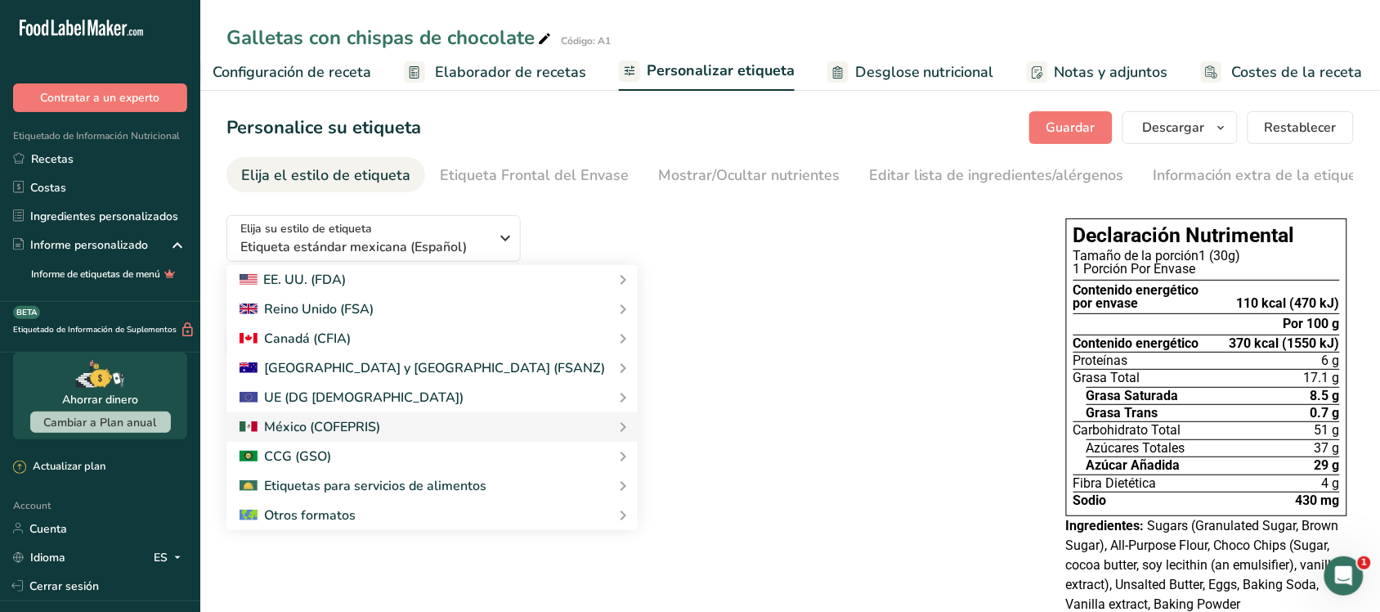
click at [619, 249] on div "Elija su estilo de etiqueta Etiqueta estándar mexicana (Español) EE. UU. (FDA) …" at bounding box center [630, 305] width 807 height 207
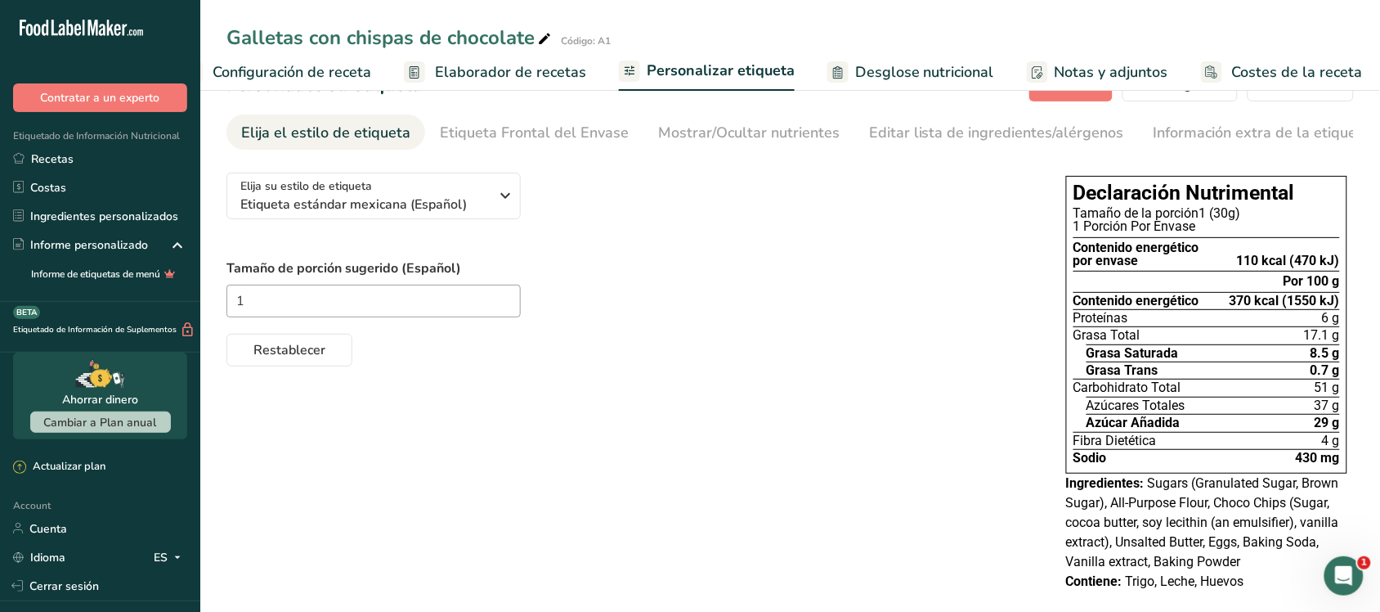
scroll to position [0, 0]
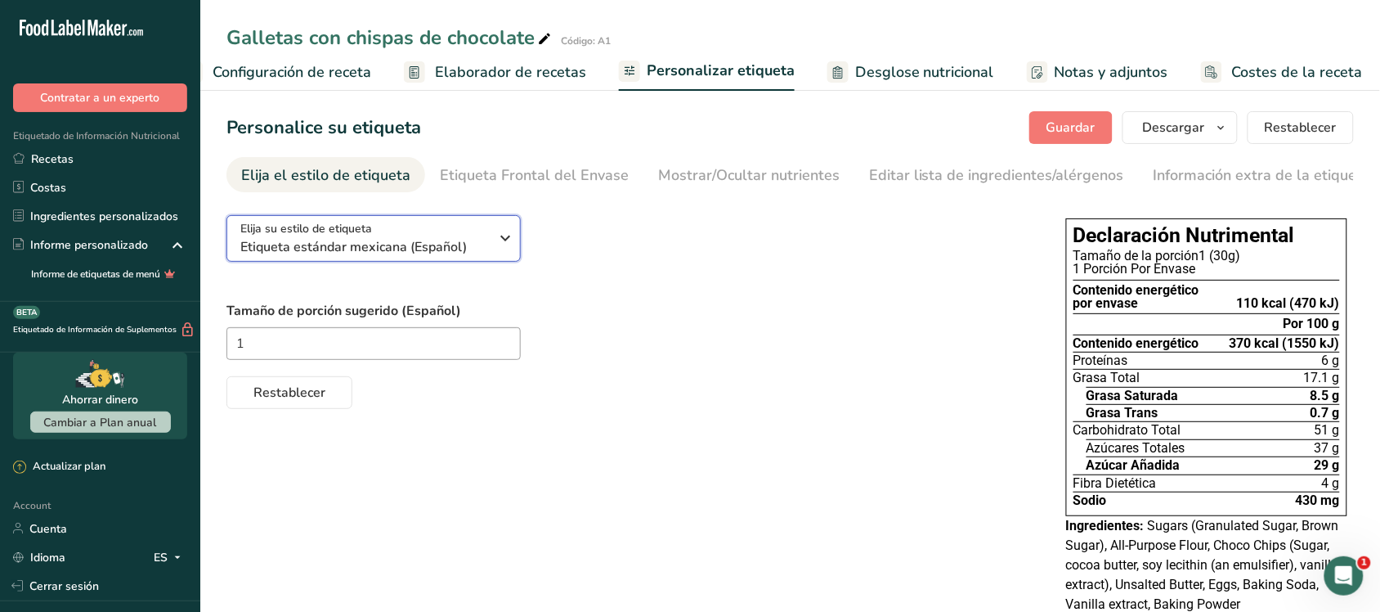
click at [520, 239] on button "Elija su estilo de etiqueta Etiqueta estándar mexicana (Español)" at bounding box center [374, 238] width 294 height 47
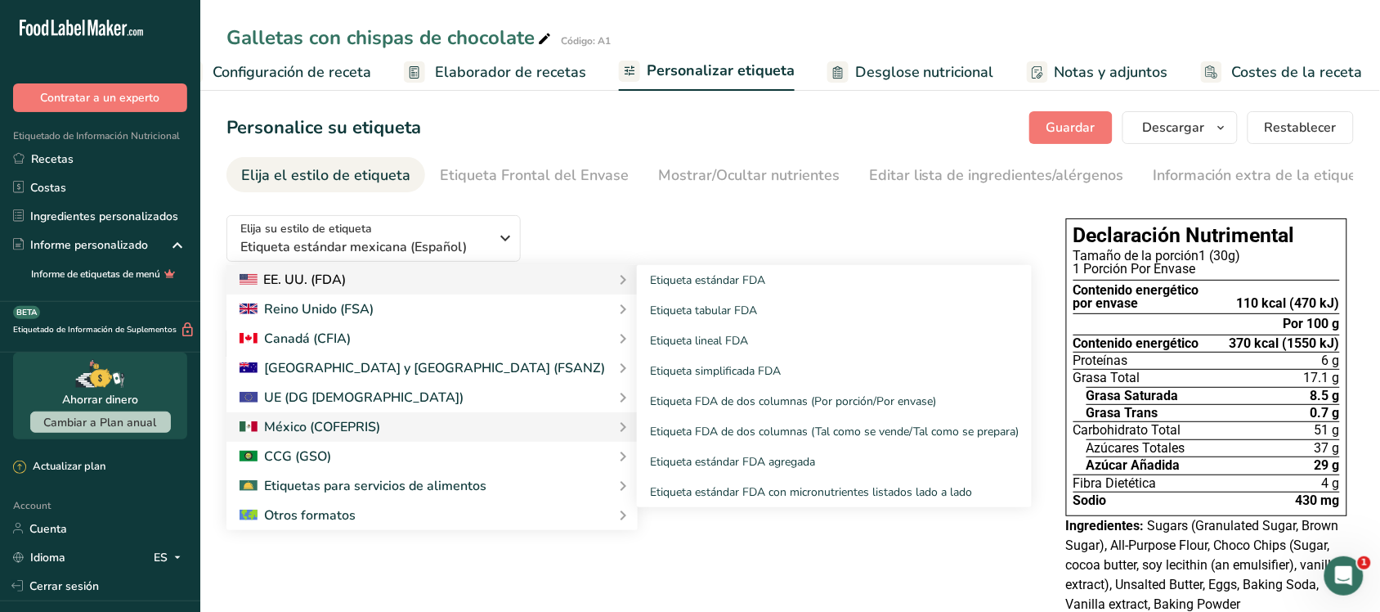
click at [450, 286] on div "EE. UU. (FDA)" at bounding box center [432, 280] width 385 height 20
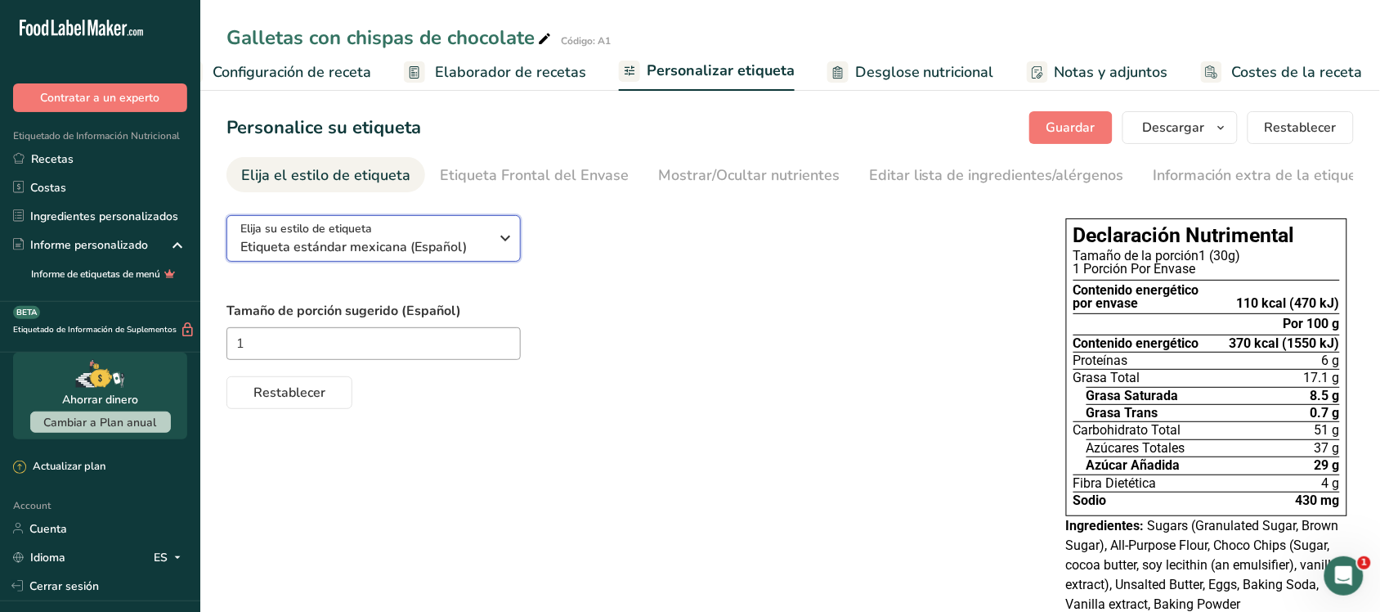
click at [515, 230] on icon "button" at bounding box center [506, 237] width 20 height 29
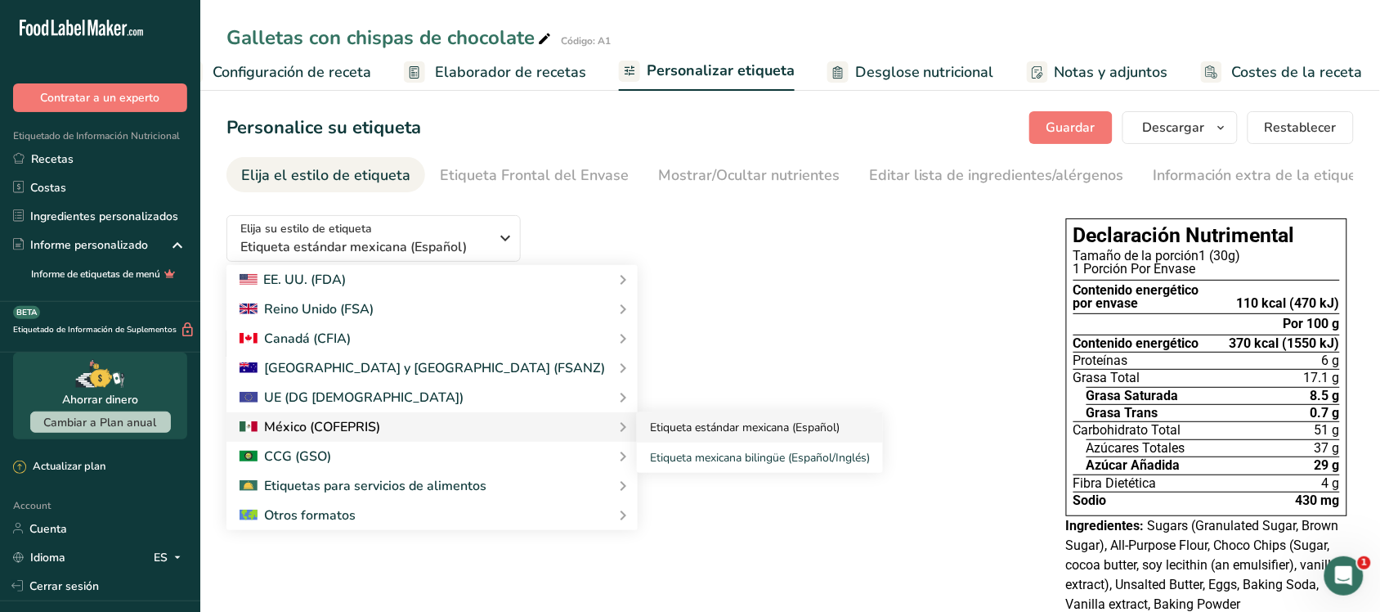
click at [637, 423] on link "Etiqueta estándar mexicana (Español)" at bounding box center [760, 427] width 246 height 30
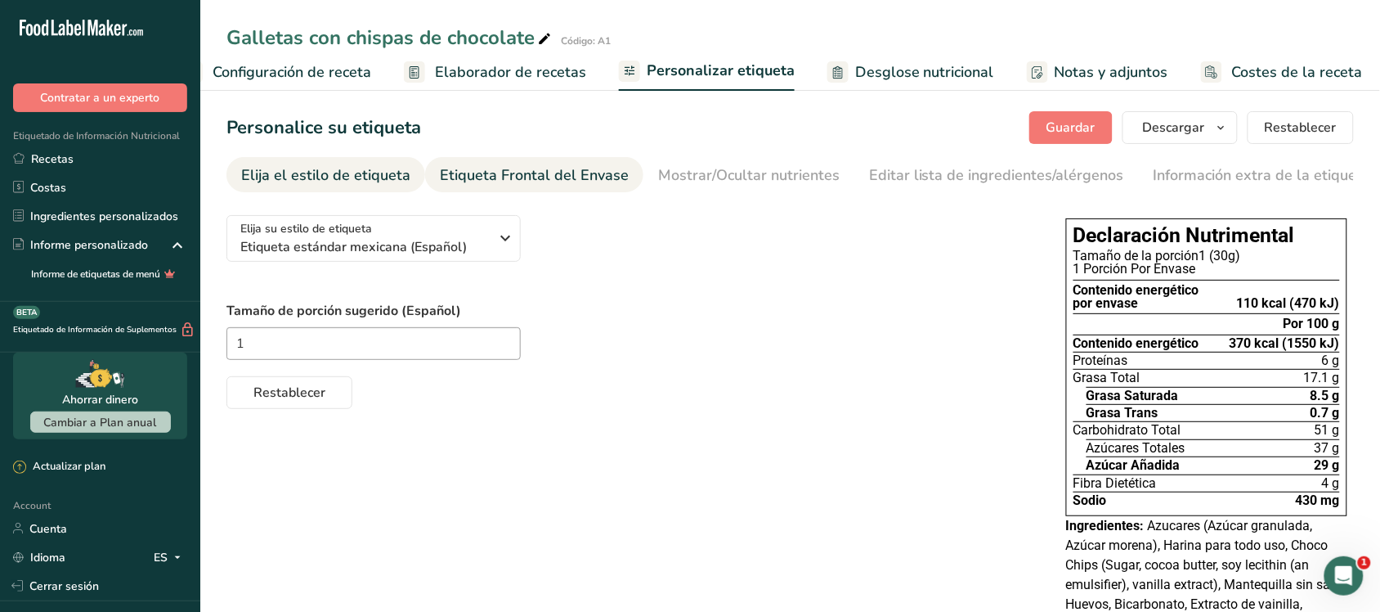
click at [529, 169] on div "Etiqueta Frontal del Envase" at bounding box center [534, 175] width 189 height 22
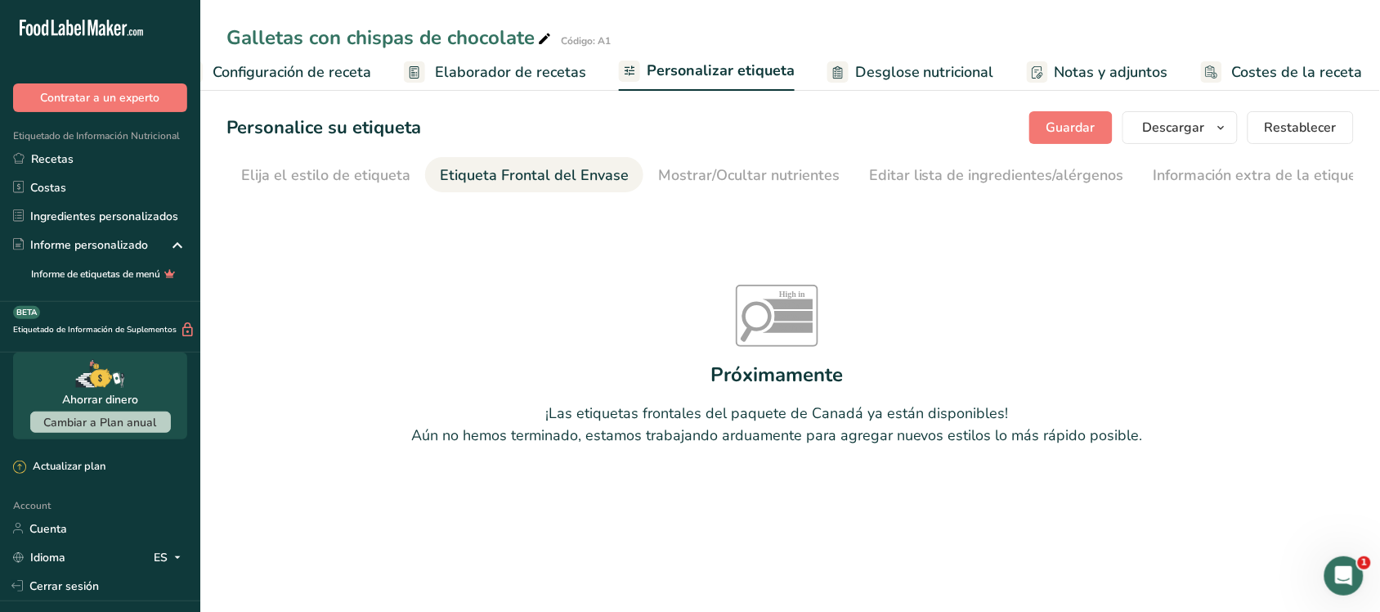
scroll to position [0, 8]
click at [720, 162] on link "Mostrar/Ocultar nutrientes" at bounding box center [741, 175] width 182 height 37
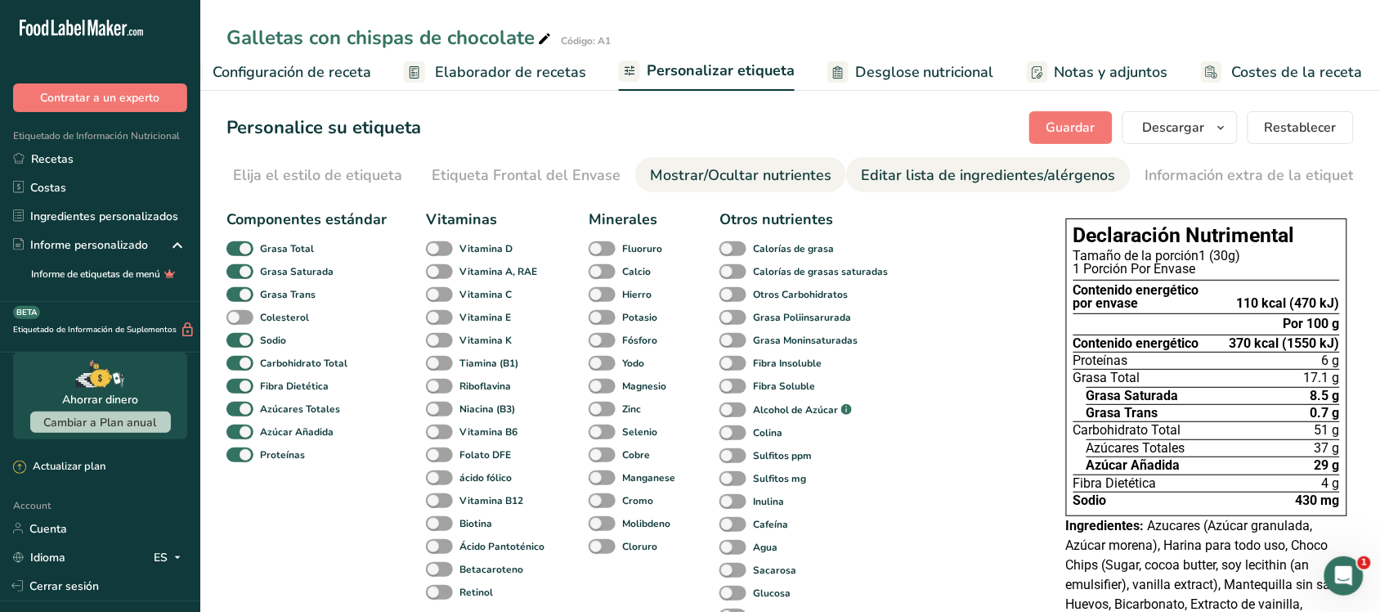
click at [895, 174] on div "Editar lista de ingredientes/alérgenos" at bounding box center [988, 175] width 255 height 22
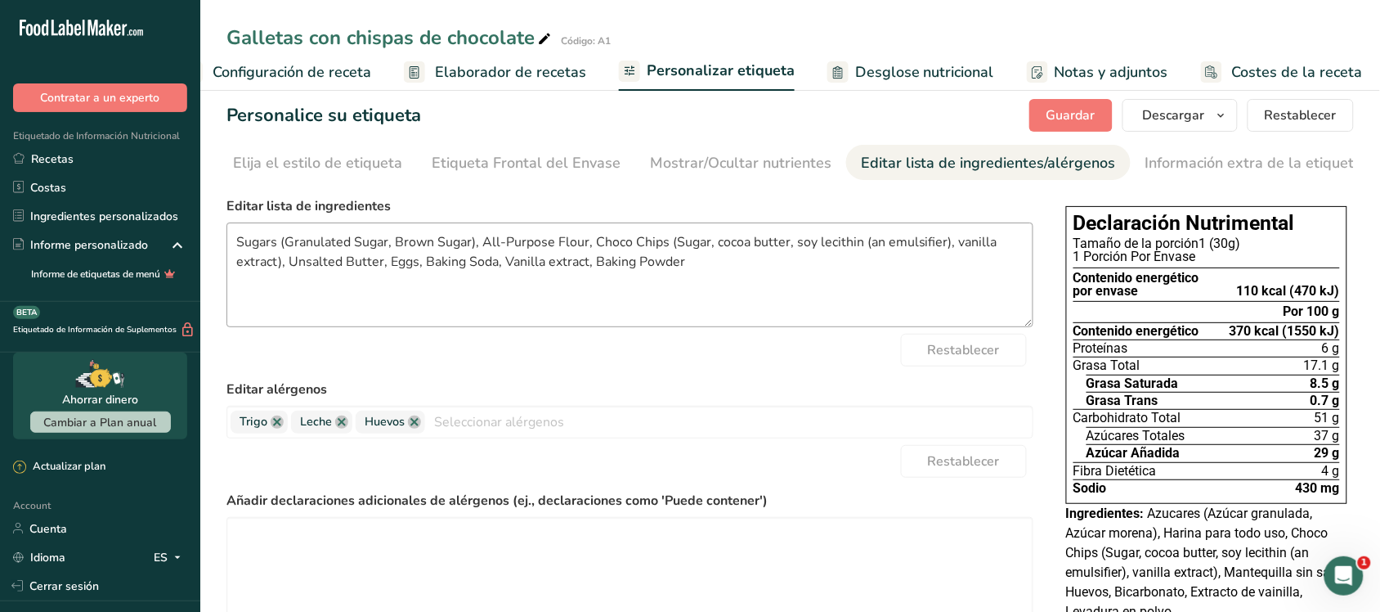
scroll to position [0, 0]
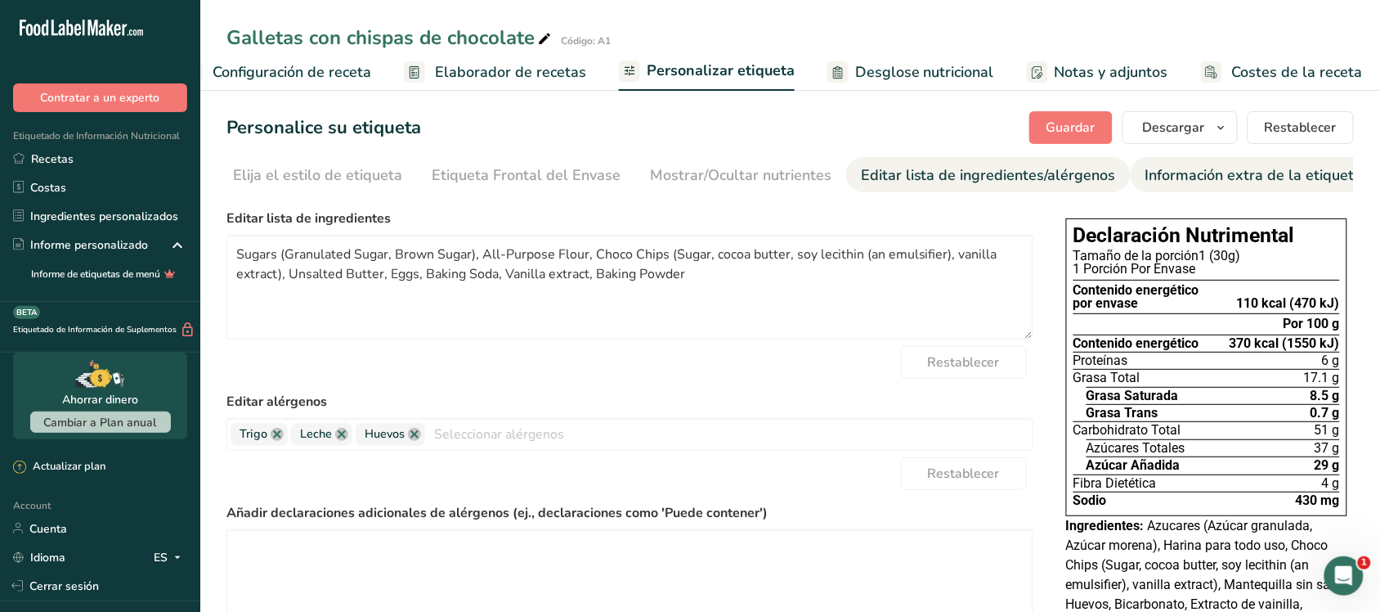
click at [1104, 169] on div "Información extra de la etiqueta" at bounding box center [1255, 175] width 218 height 22
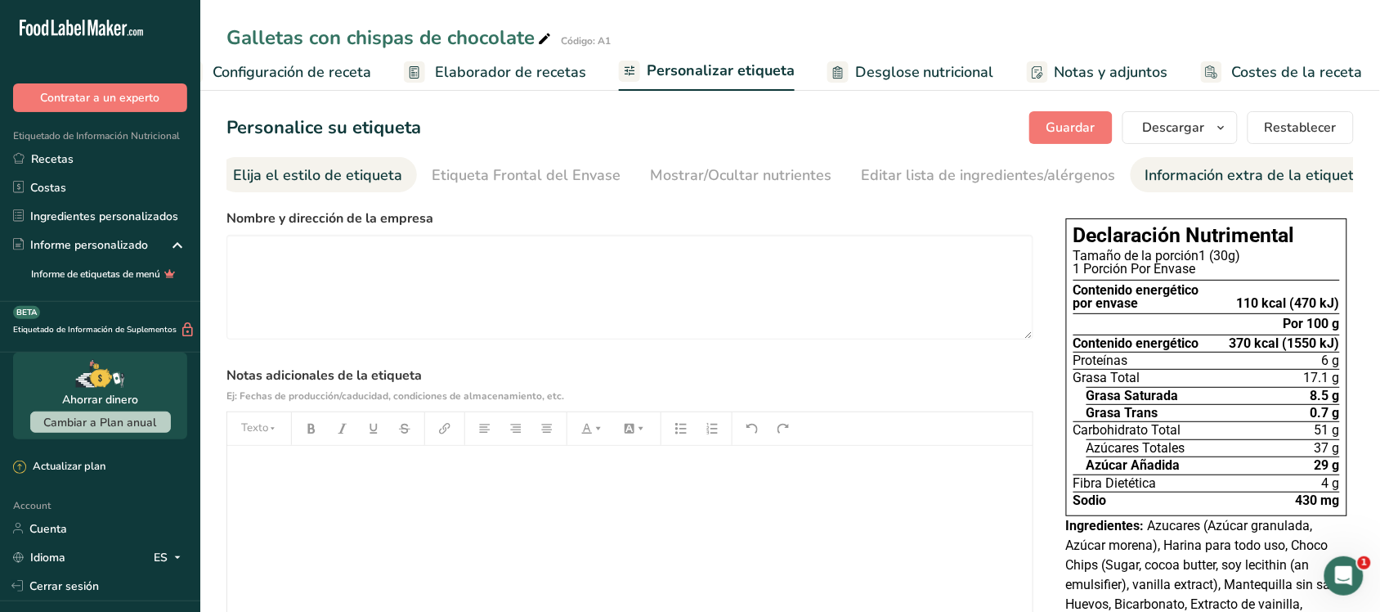
click at [376, 169] on div "Elija el estilo de etiqueta" at bounding box center [317, 175] width 169 height 22
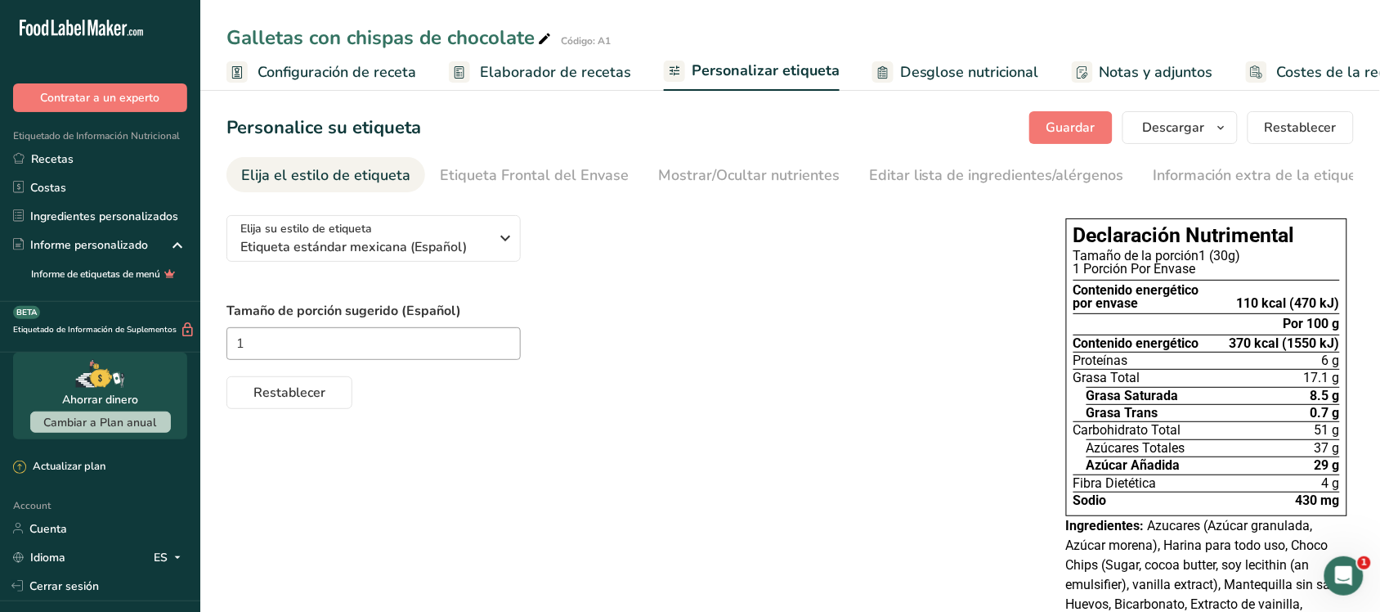
drag, startPoint x: 346, startPoint y: 182, endPoint x: 398, endPoint y: 190, distance: 53.0
click at [398, 190] on link "Elija el estilo de etiqueta" at bounding box center [325, 175] width 169 height 37
drag, startPoint x: 402, startPoint y: 198, endPoint x: 504, endPoint y: 201, distance: 101.5
click at [504, 201] on section "Personalice su etiqueta Guardar Descargar Elija qué mostrar en su etiqueta desc…" at bounding box center [790, 390] width 1180 height 611
click at [945, 67] on span "Desglose nutricional" at bounding box center [969, 72] width 139 height 22
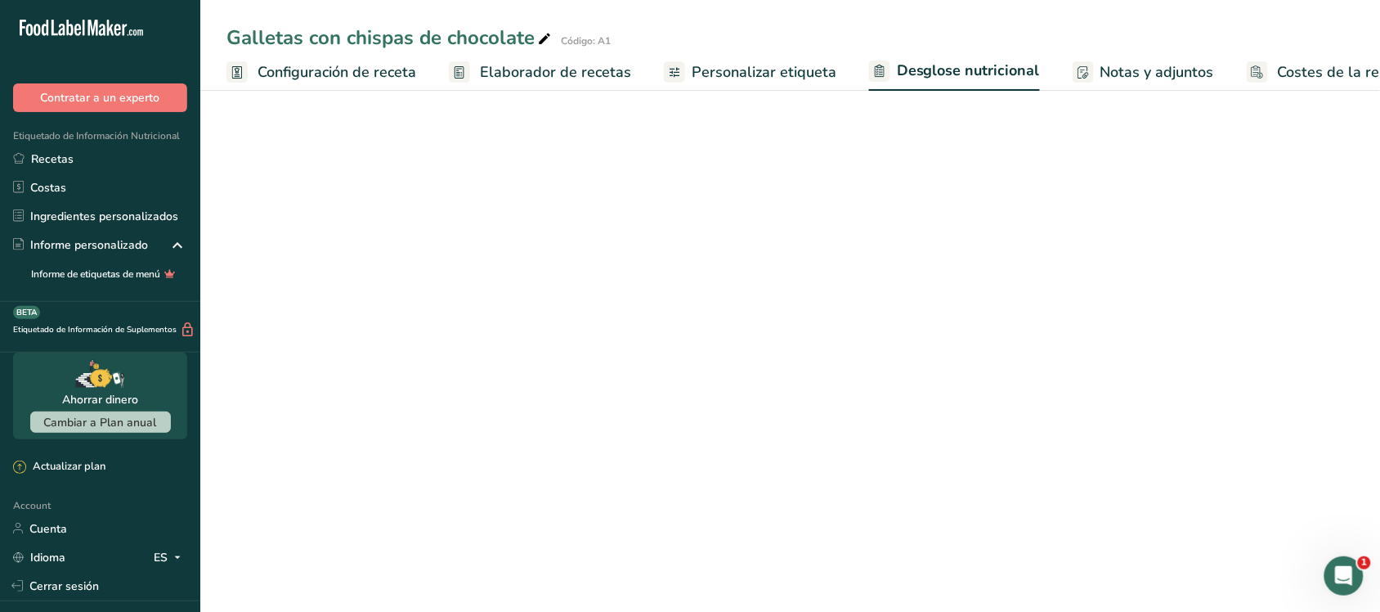
scroll to position [0, 45]
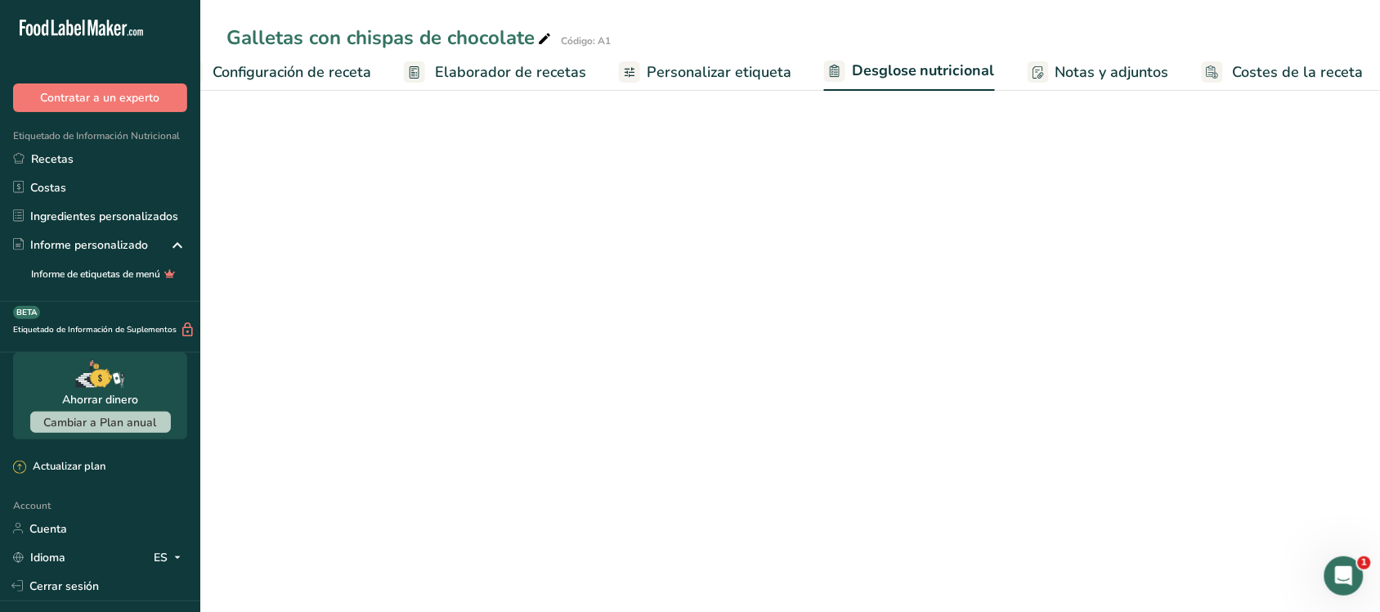
select select "Calories"
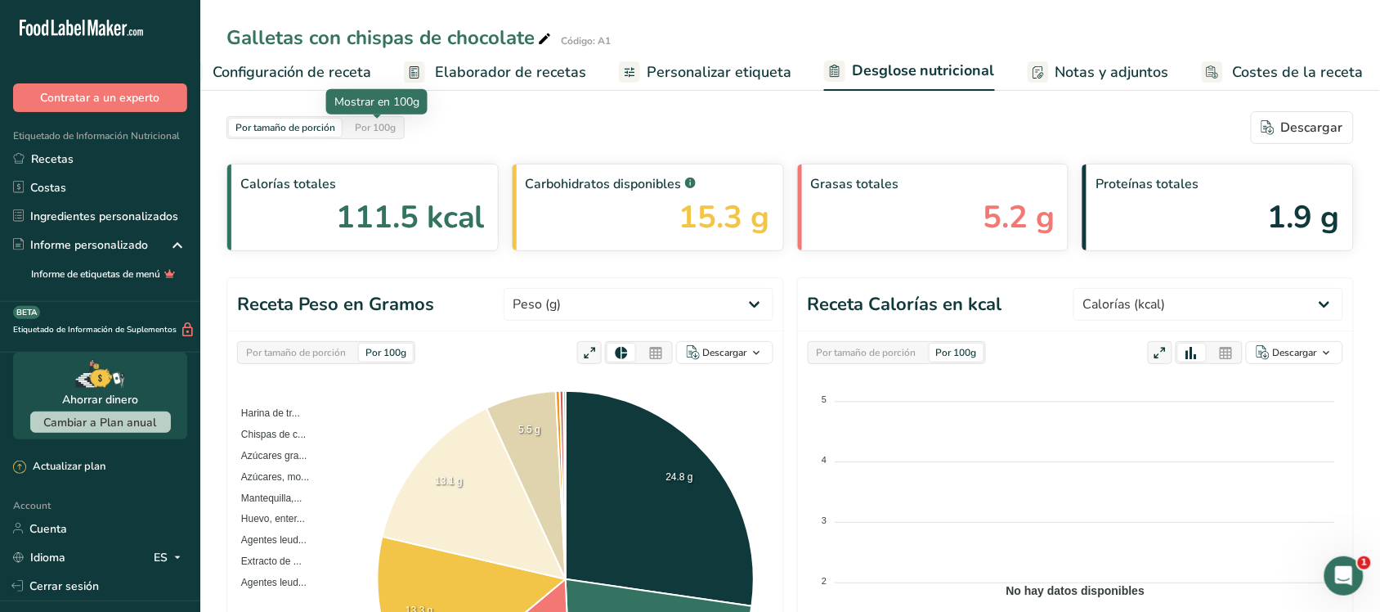
click at [389, 123] on div "Por 100g" at bounding box center [375, 128] width 54 height 18
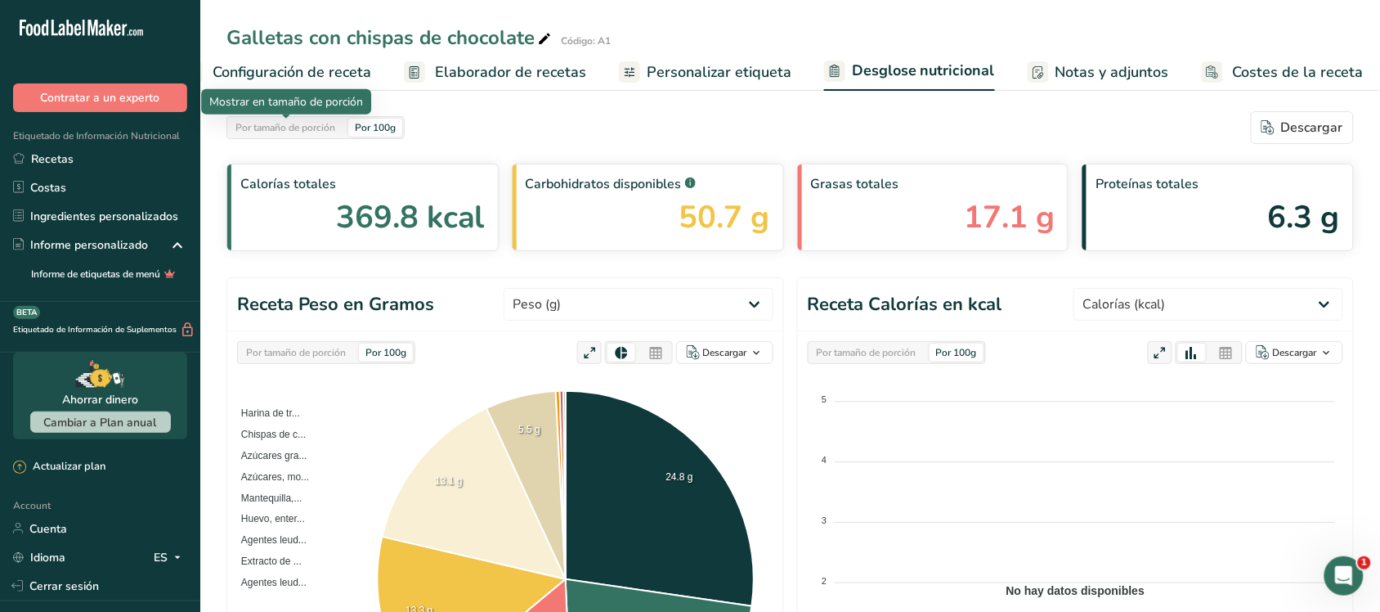
click at [317, 132] on div "Por tamaño de porción" at bounding box center [285, 128] width 113 height 18
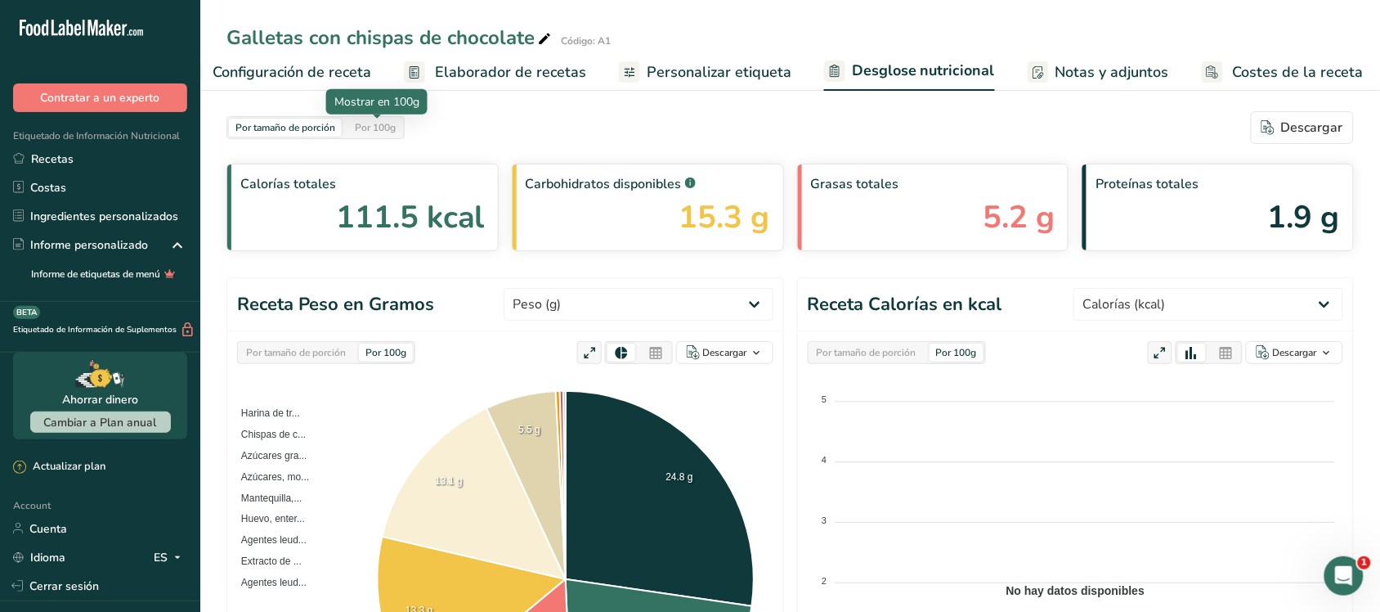
click at [375, 128] on div "Por 100g" at bounding box center [375, 128] width 54 height 18
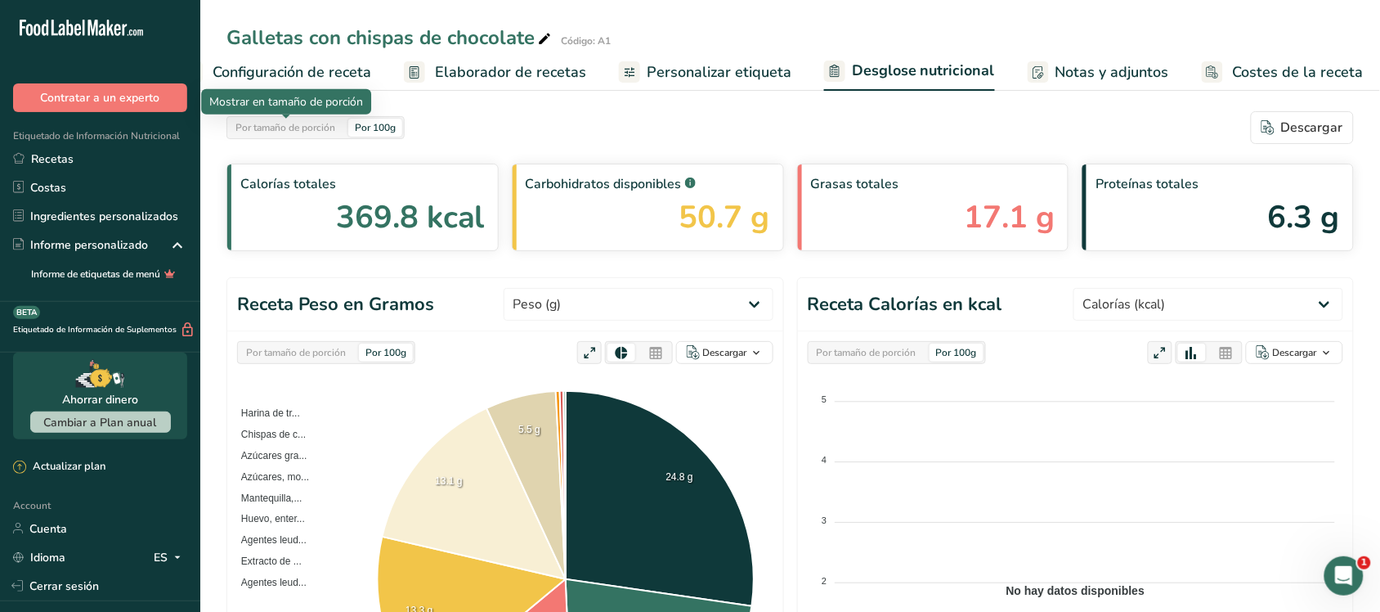
click at [334, 128] on div "Por tamaño de porción" at bounding box center [285, 128] width 113 height 18
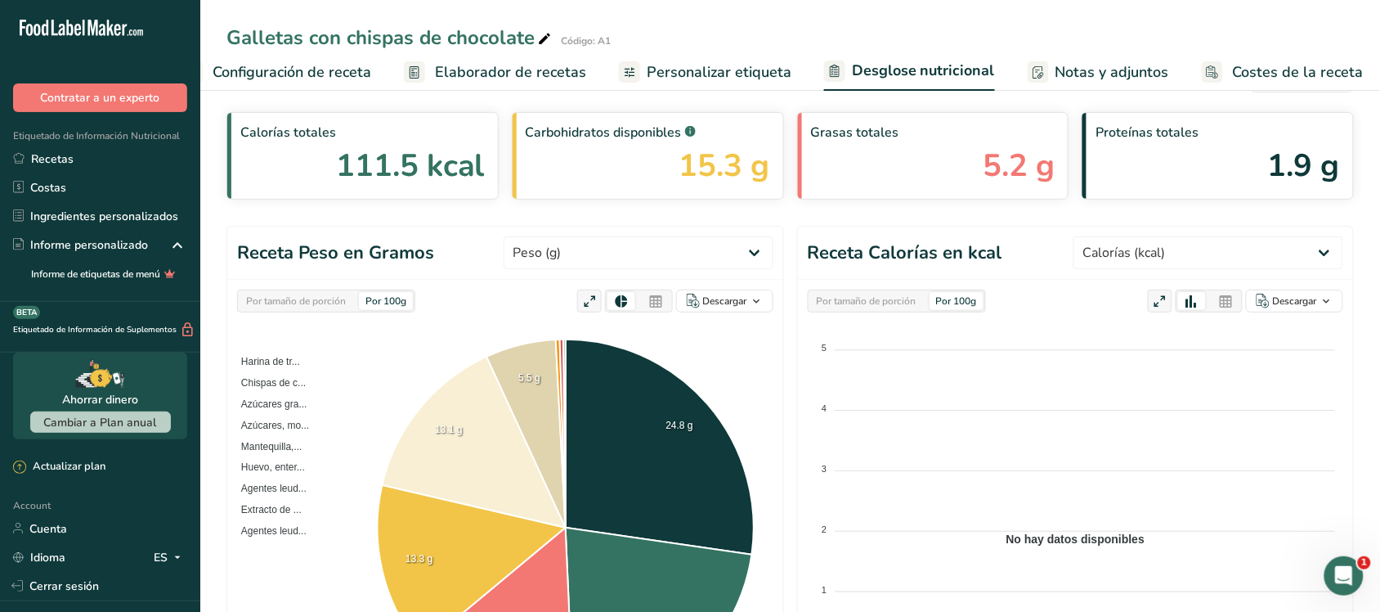
scroll to position [0, 0]
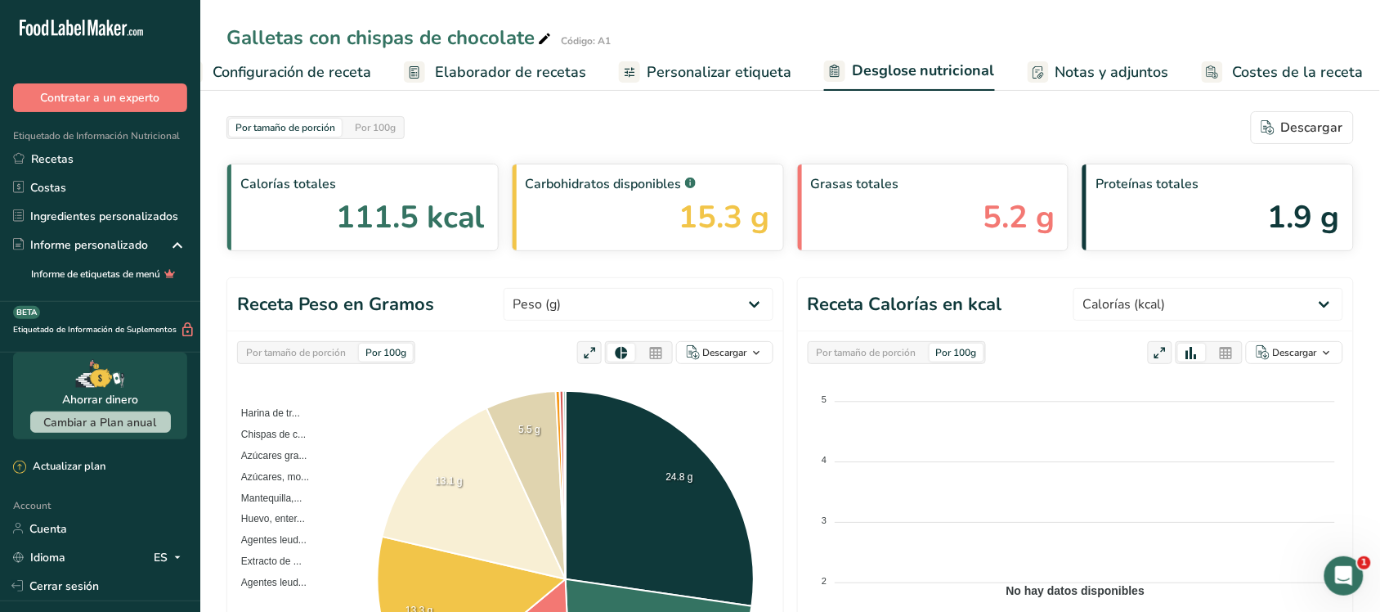
click at [1104, 352] on icon at bounding box center [1226, 353] width 15 height 23
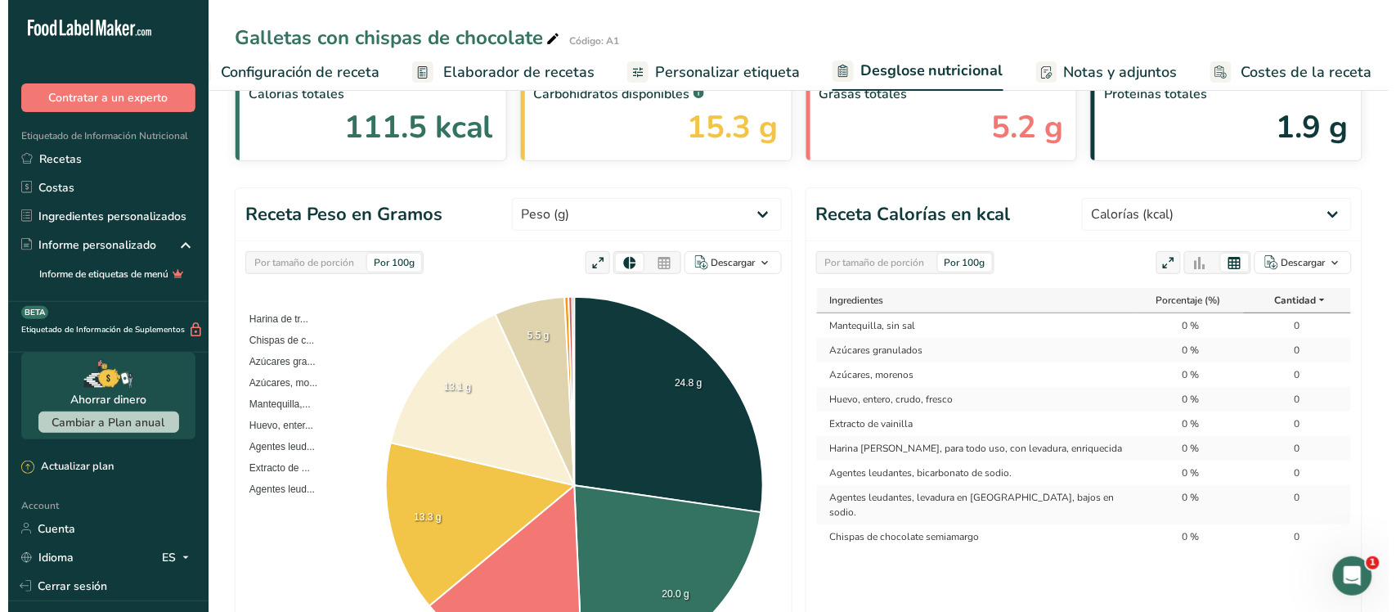
scroll to position [204, 0]
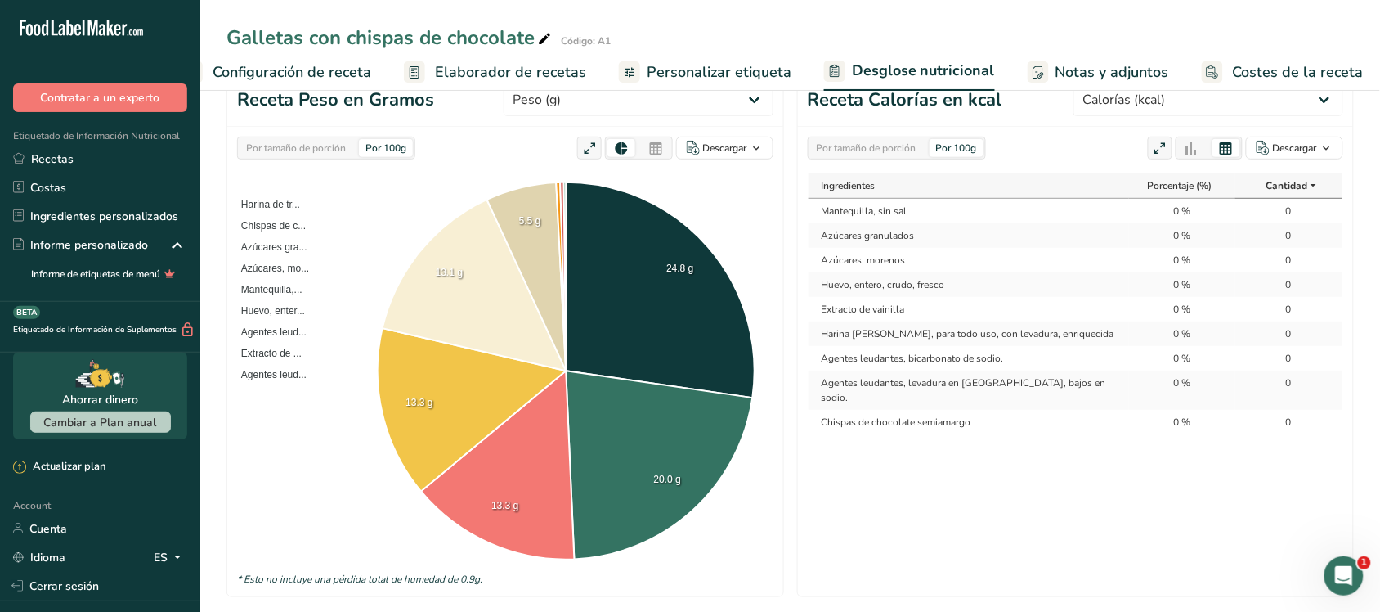
click at [1104, 148] on div at bounding box center [1192, 148] width 28 height 18
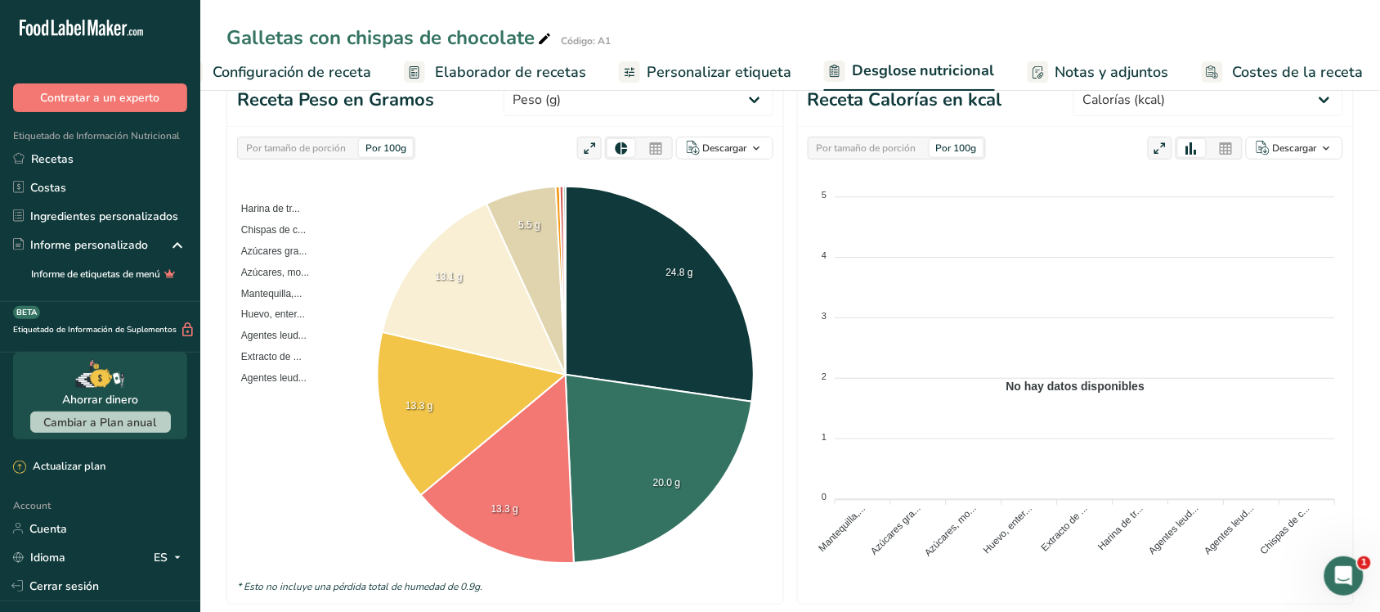
click at [1104, 147] on div at bounding box center [1160, 148] width 25 height 23
select select "Calories"
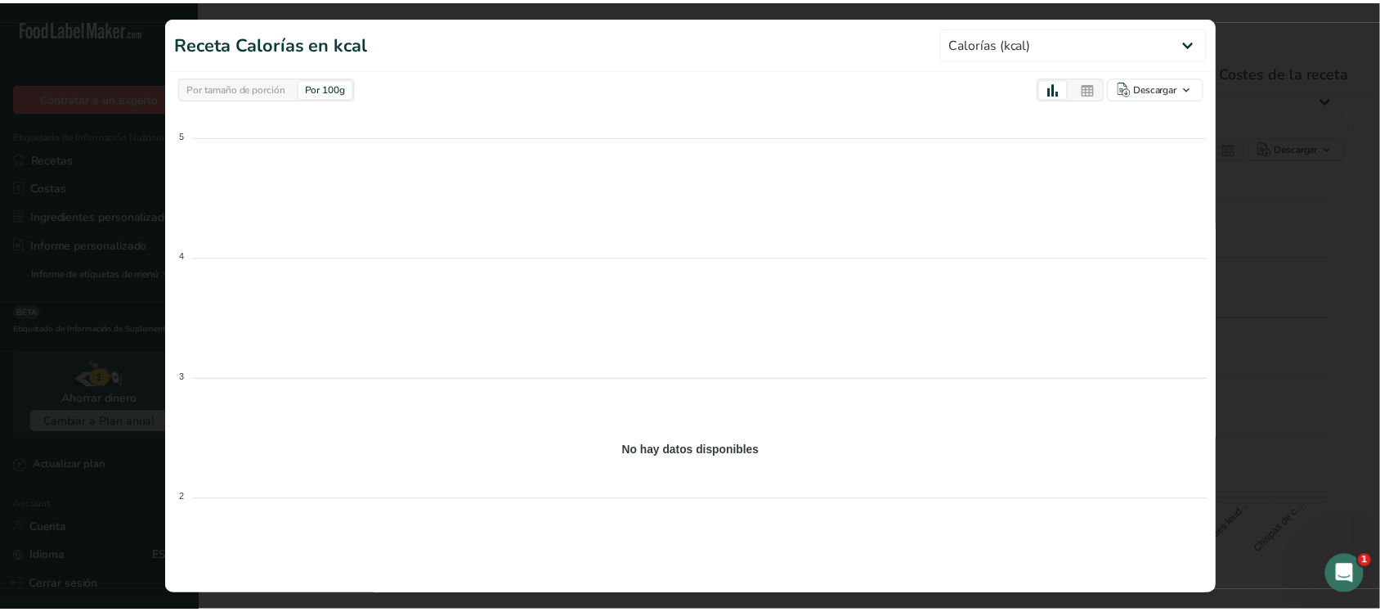
scroll to position [0, 29]
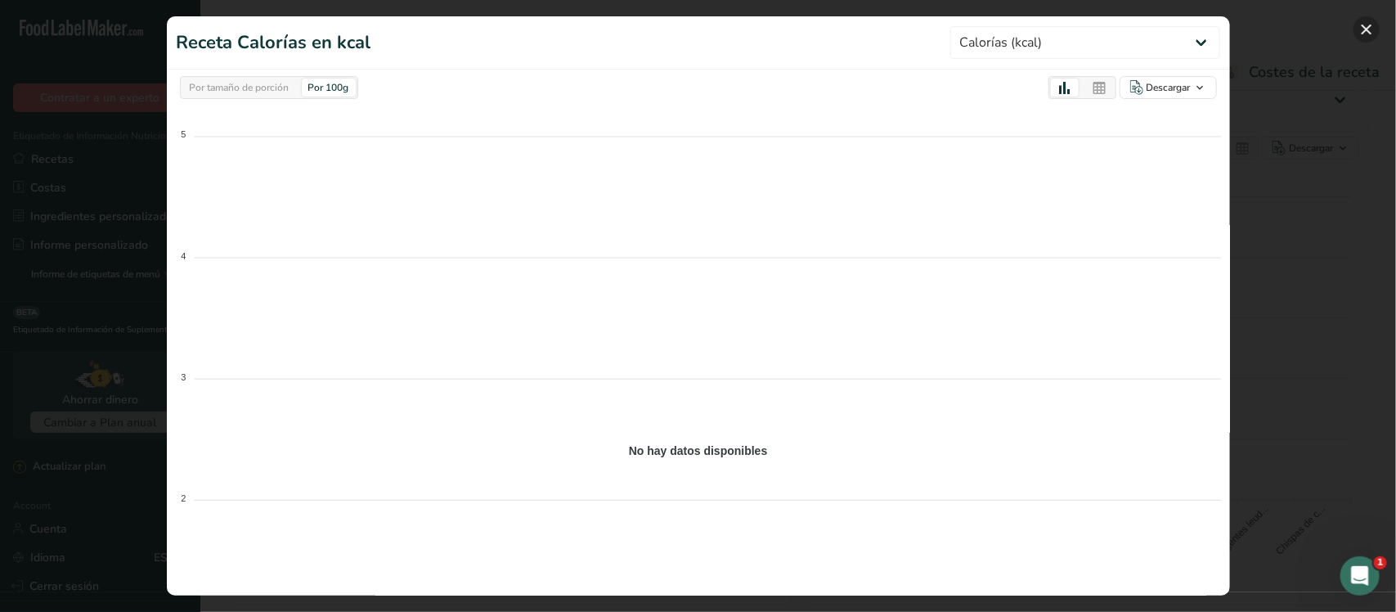
click at [1104, 22] on button "button" at bounding box center [1366, 29] width 26 height 26
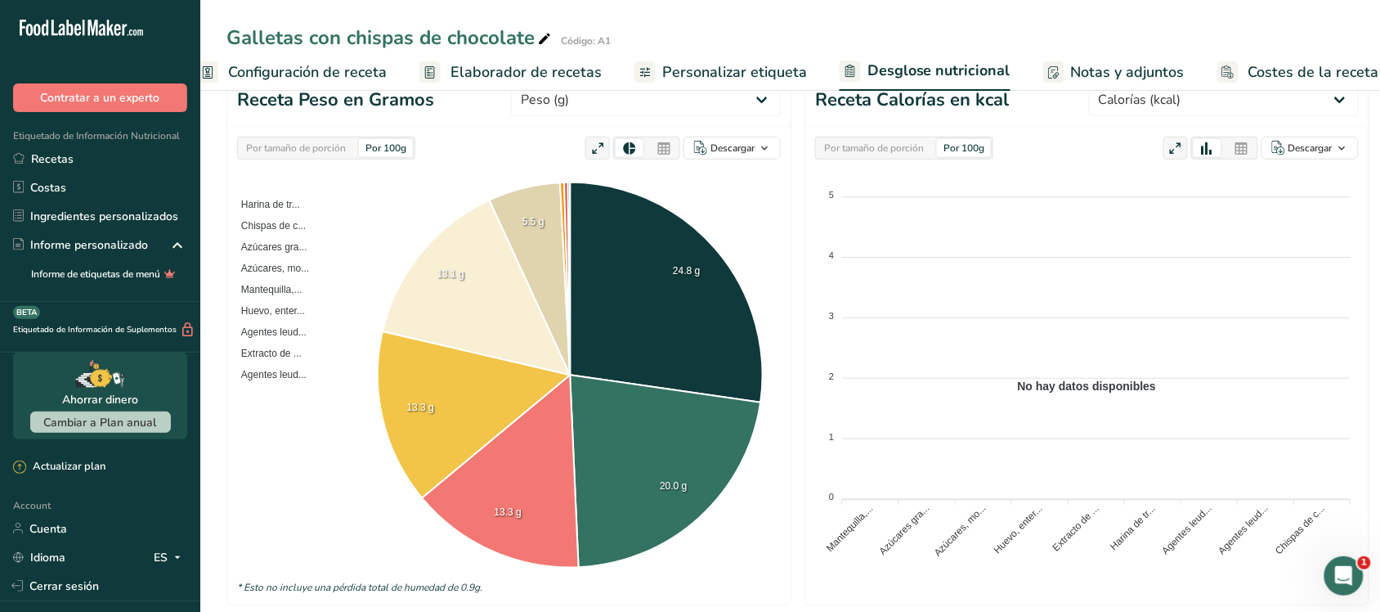
click at [900, 144] on div "Por tamaño de porción" at bounding box center [874, 148] width 113 height 18
click at [957, 141] on div "Por 100g" at bounding box center [964, 148] width 54 height 18
click at [954, 148] on div "Por 100g" at bounding box center [964, 148] width 54 height 18
click at [890, 151] on div "Por tamaño de porción" at bounding box center [874, 148] width 113 height 18
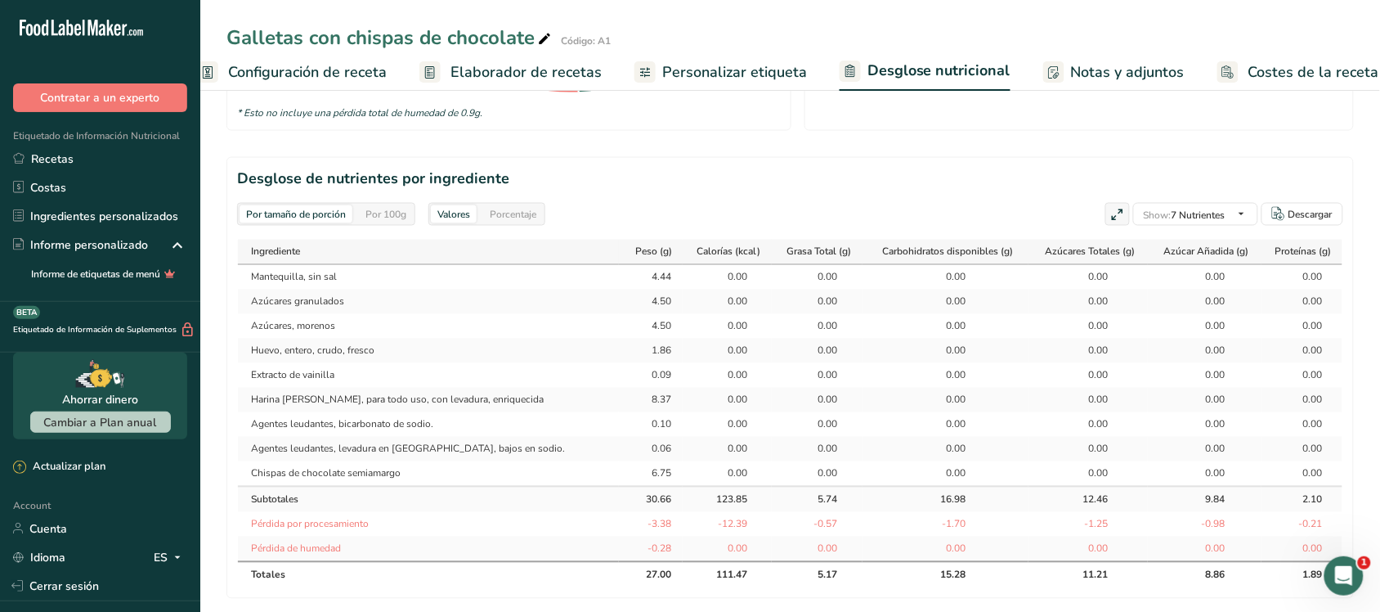
scroll to position [716, 0]
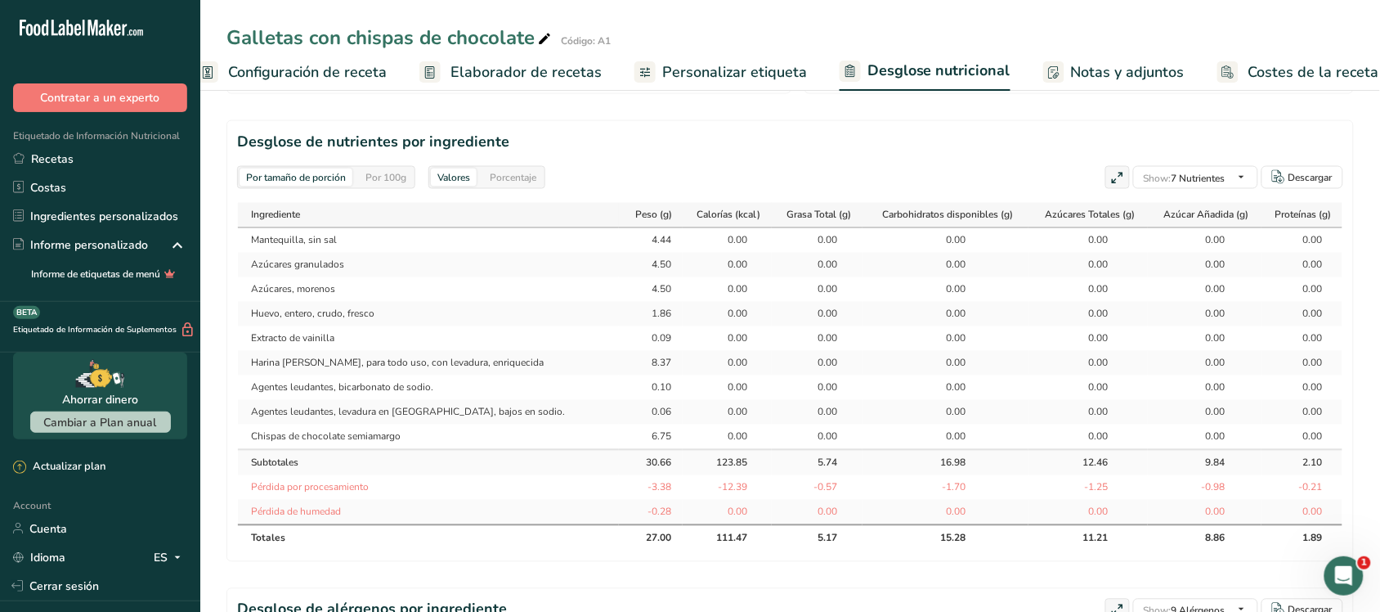
click at [379, 178] on div "Por 100g" at bounding box center [386, 177] width 54 height 18
click at [330, 178] on div "Por tamaño de porción" at bounding box center [296, 177] width 113 height 18
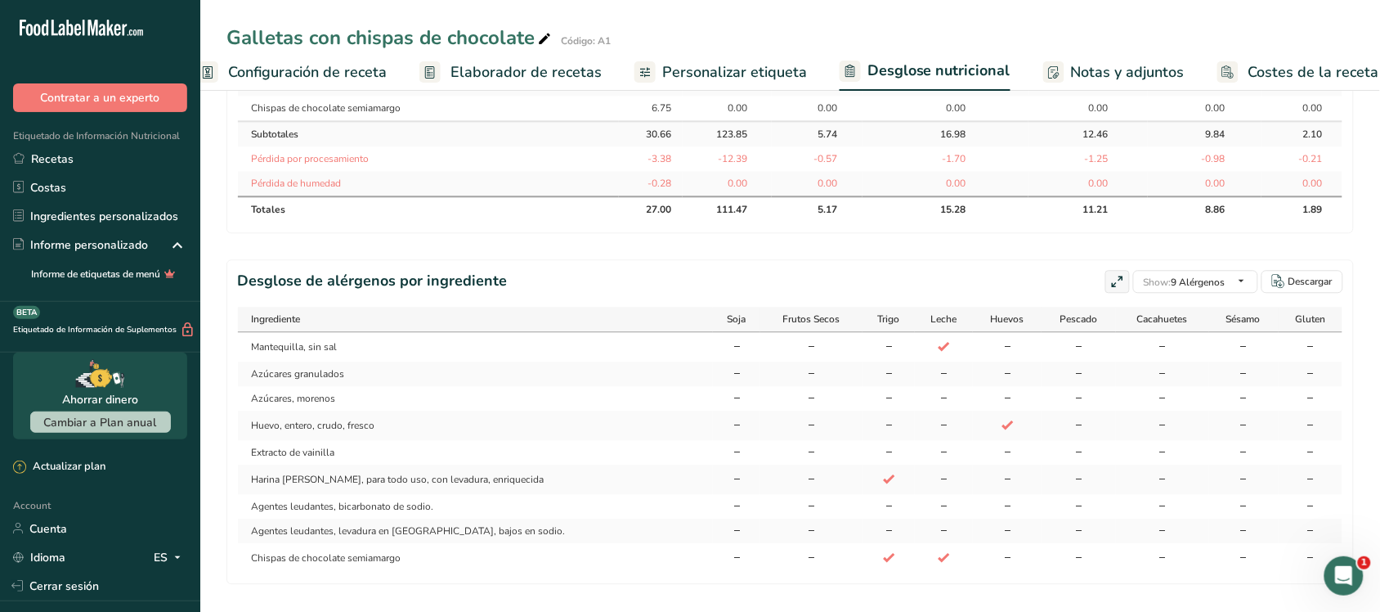
scroll to position [1084, 0]
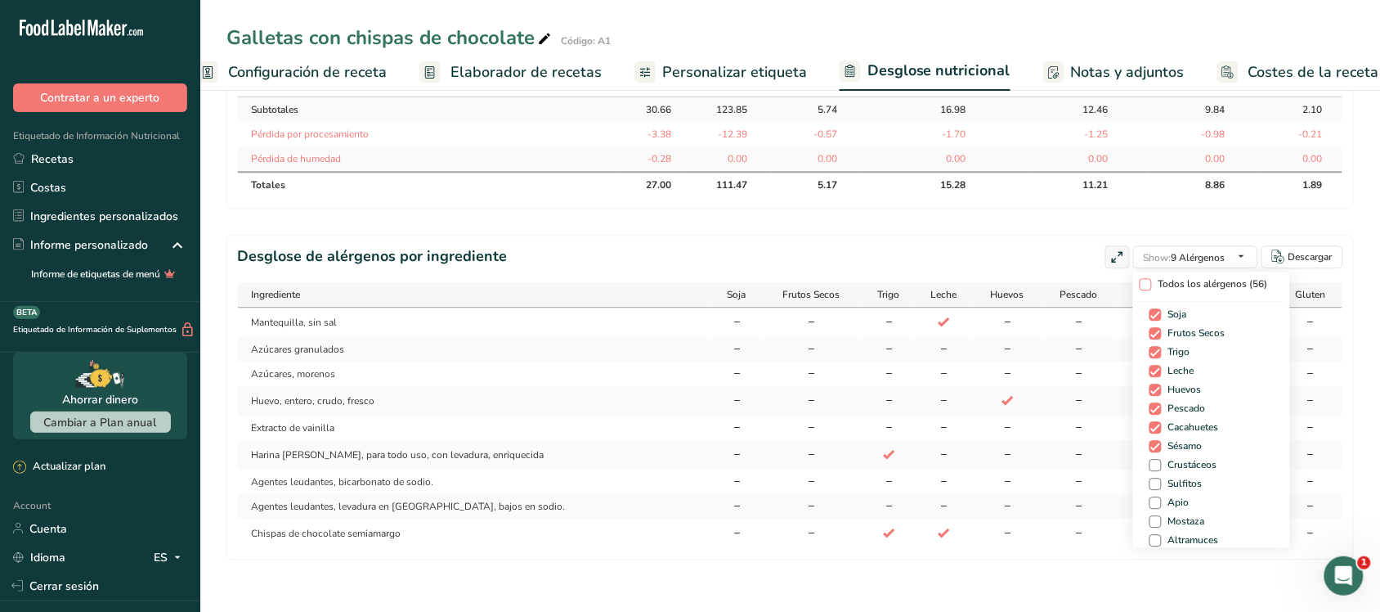
click at [1104, 282] on span at bounding box center [1146, 284] width 12 height 12
click at [1104, 282] on input "Todos los alérgenos (56)" at bounding box center [1145, 284] width 11 height 11
checkbox input "true"
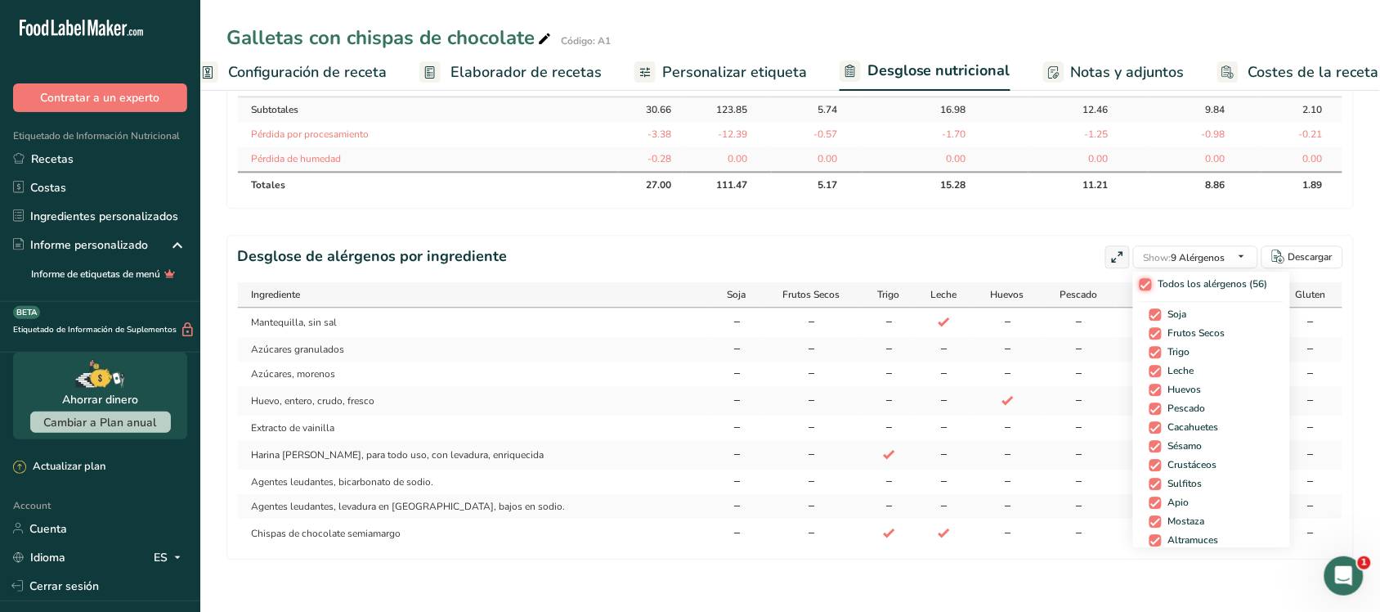
checkbox input "true"
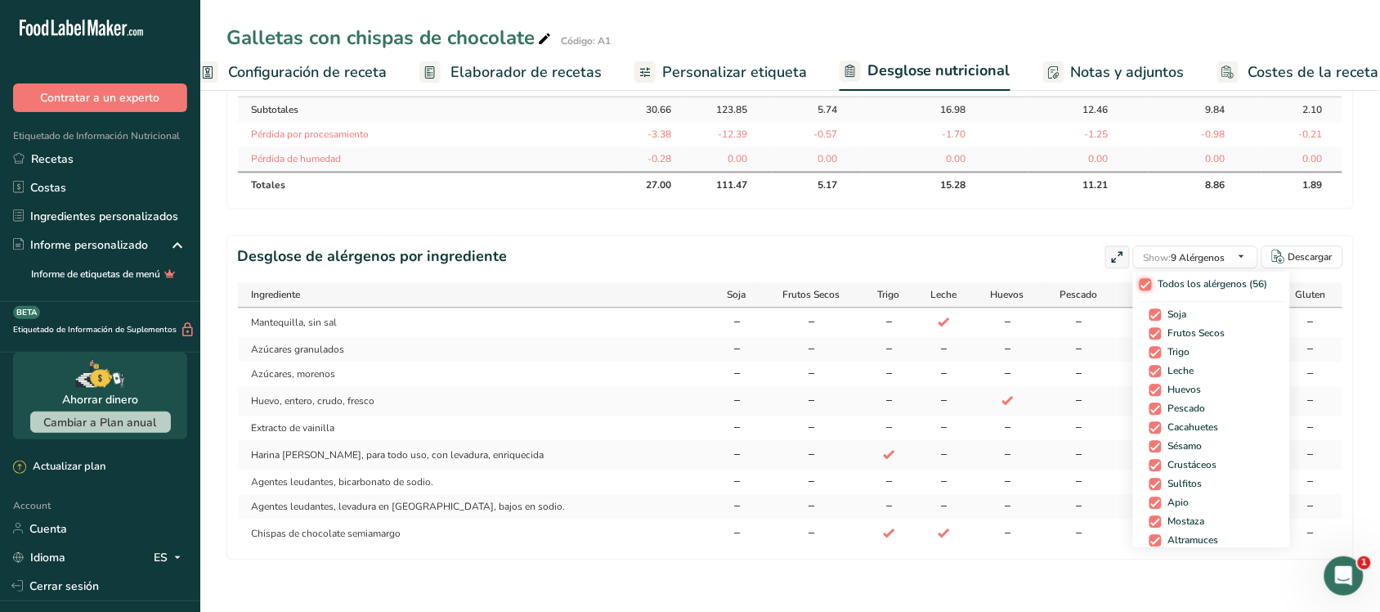
checkbox input "true"
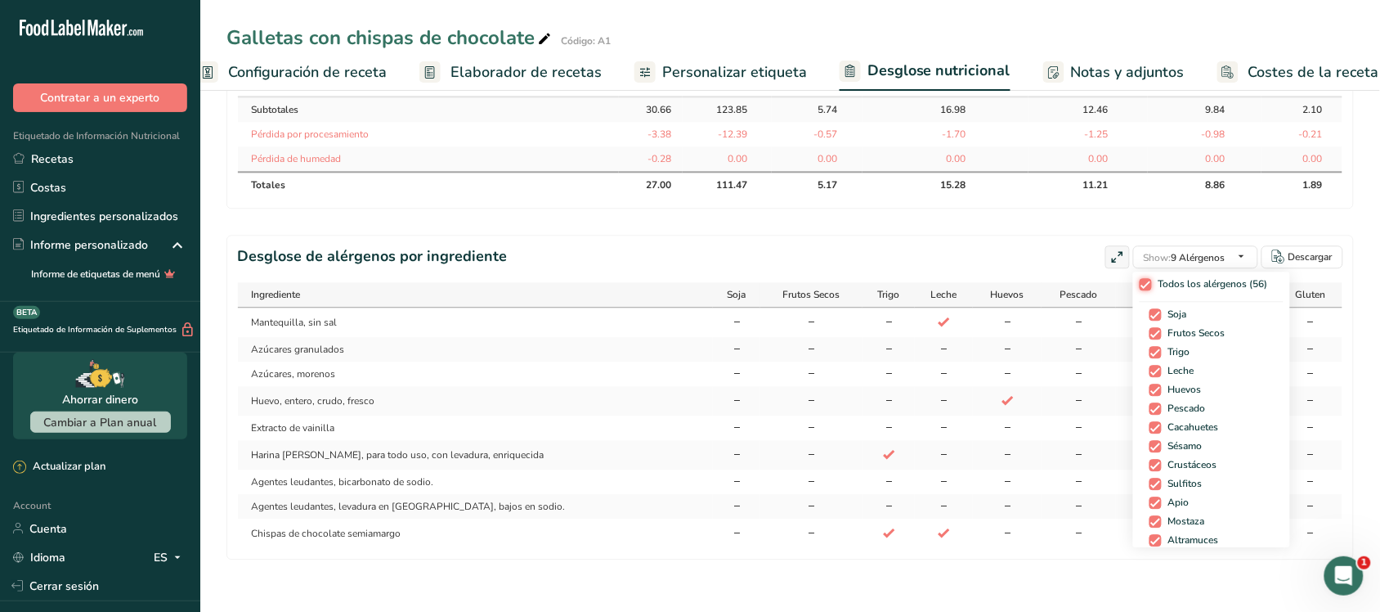
checkbox input "true"
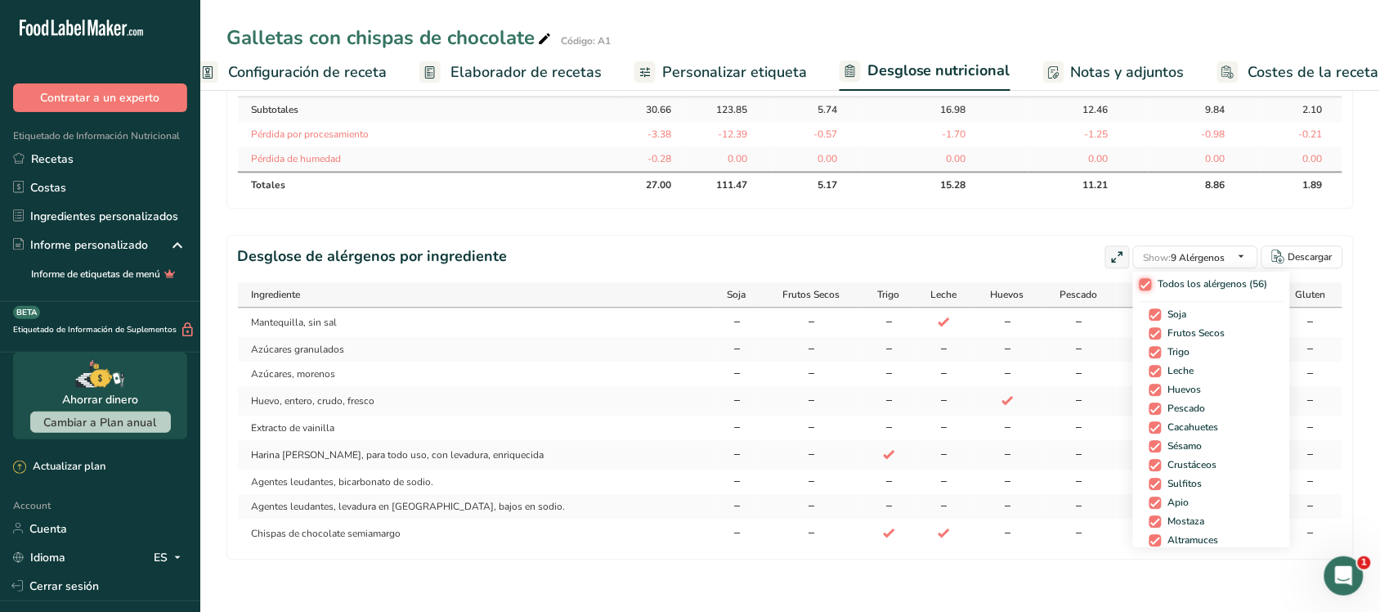
checkbox input "true"
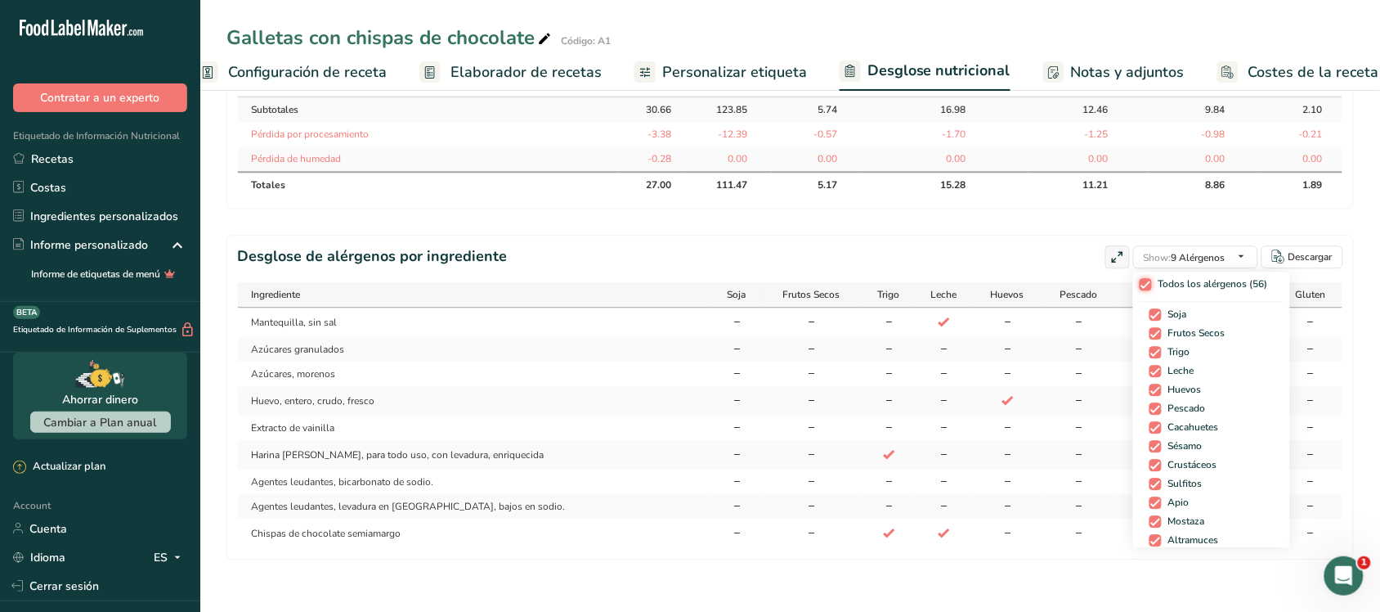
checkbox input "true"
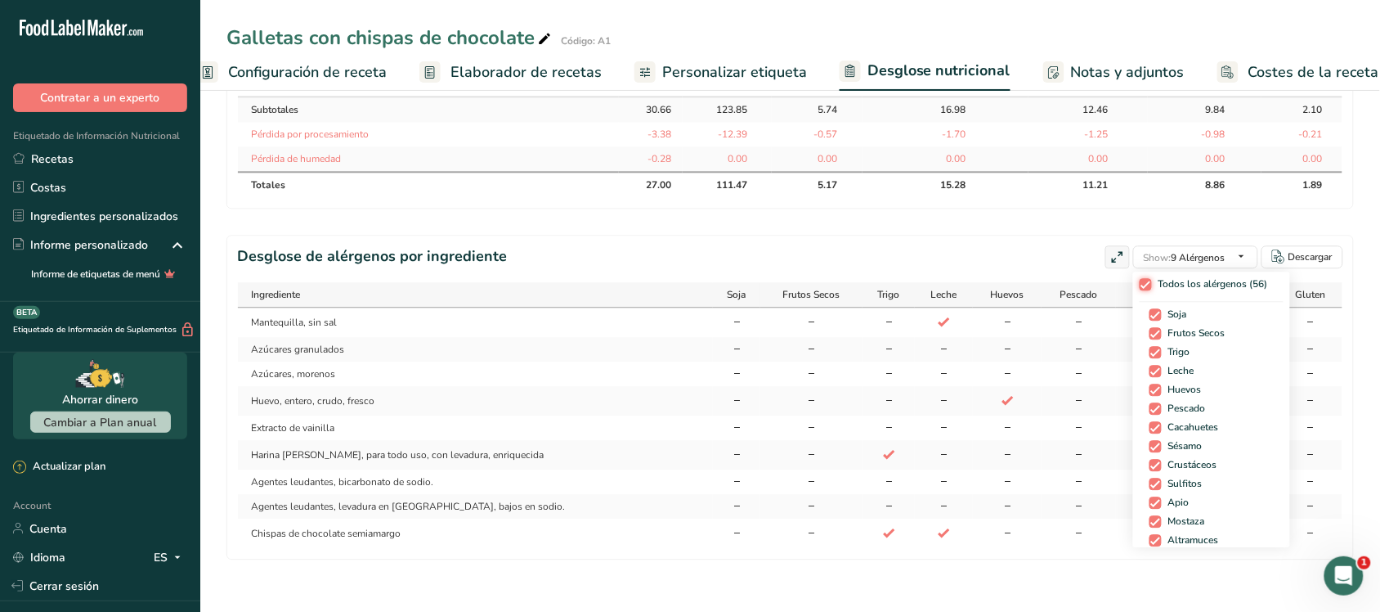
checkbox input "true"
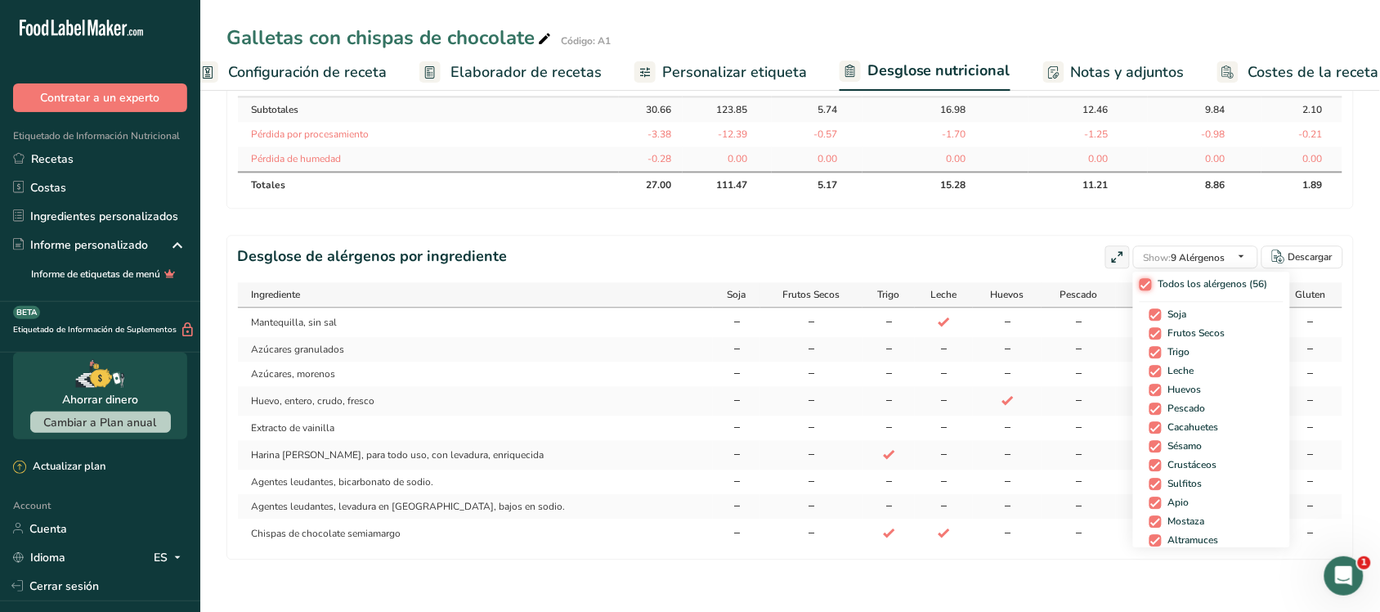
checkbox input "true"
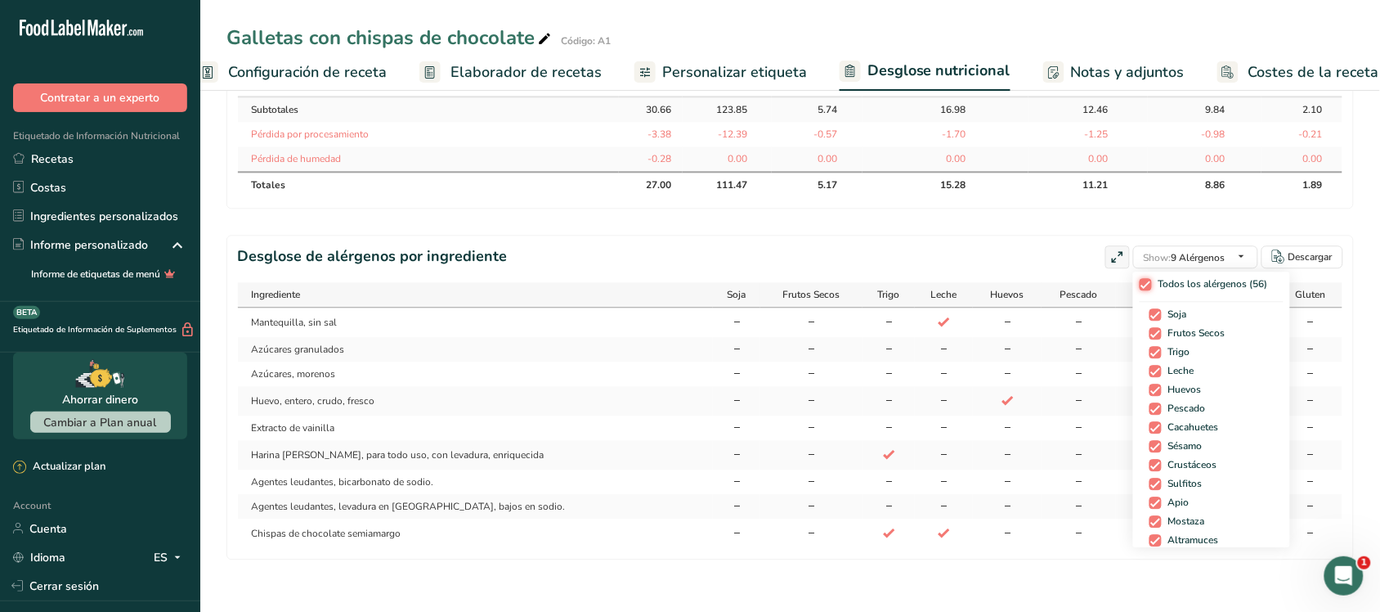
checkbox input "true"
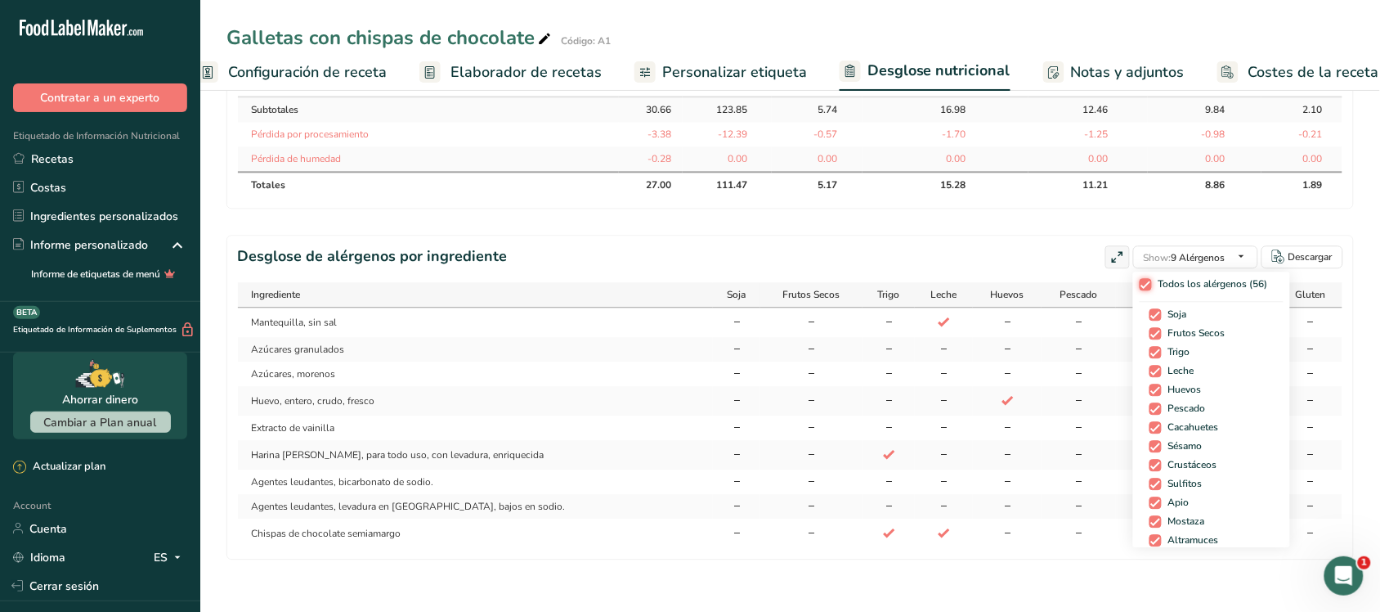
checkbox input "true"
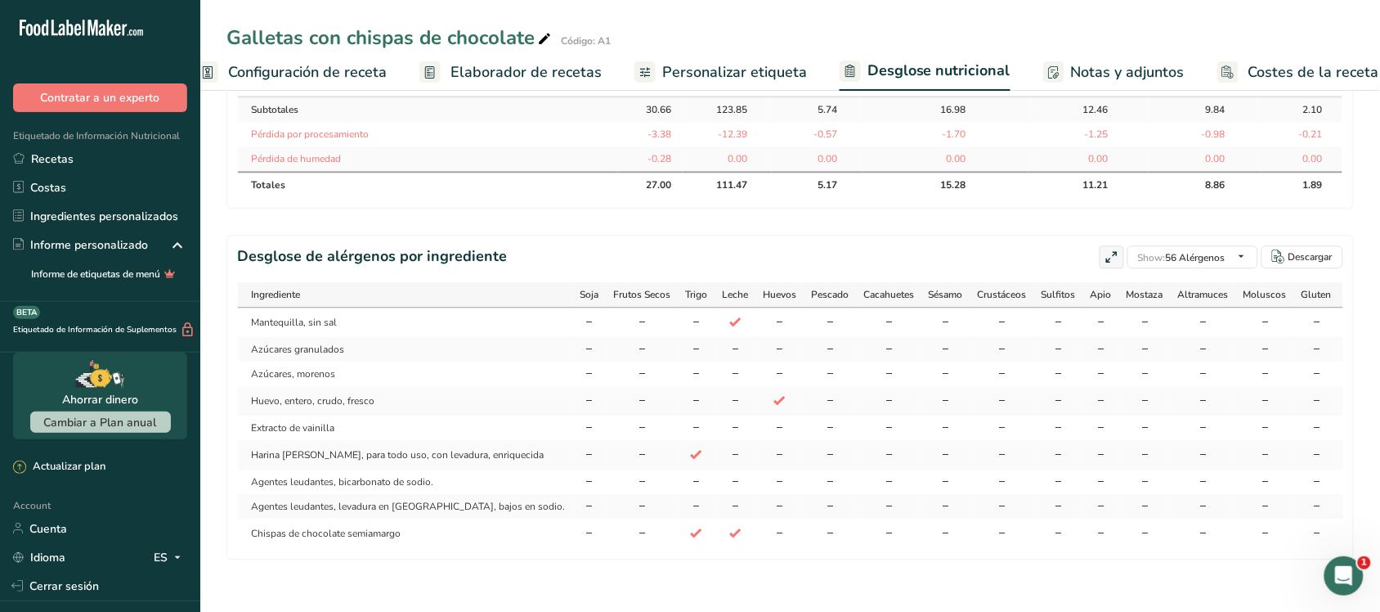
scroll to position [818, 0]
click at [1039, 243] on section "Desglose de alérgenos por ingrediente Show: 56 Alérgenos Todos los alérgenos (5…" at bounding box center [791, 397] width 1128 height 325
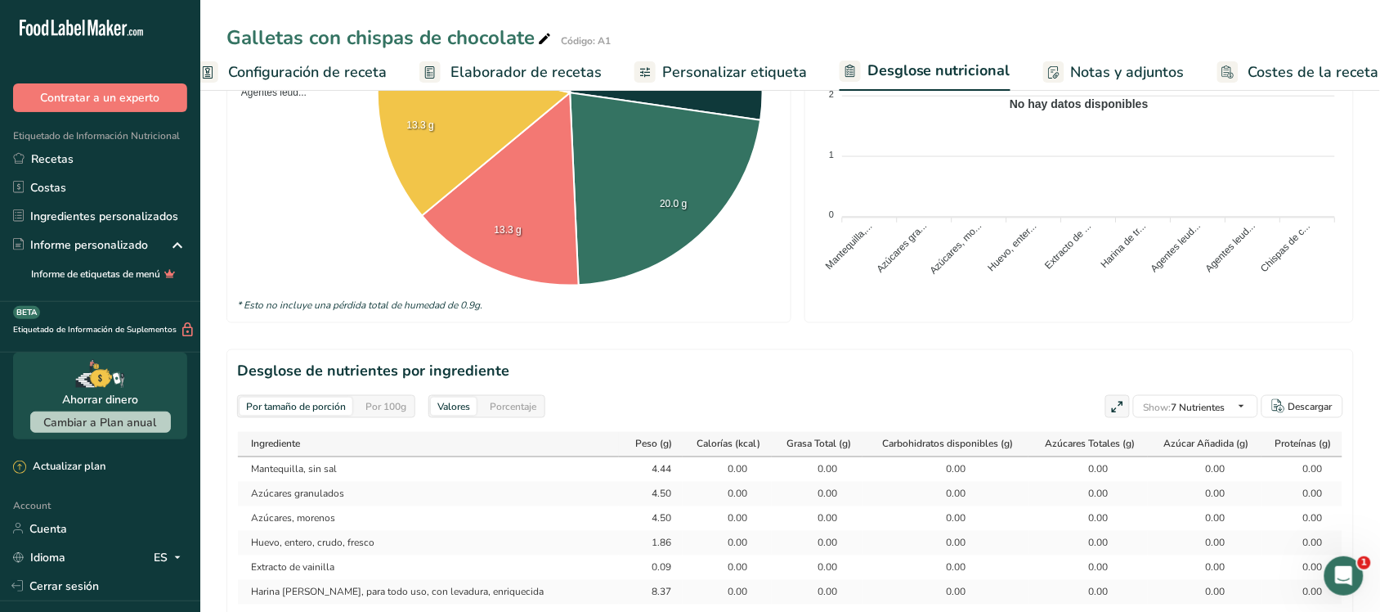
scroll to position [0, 0]
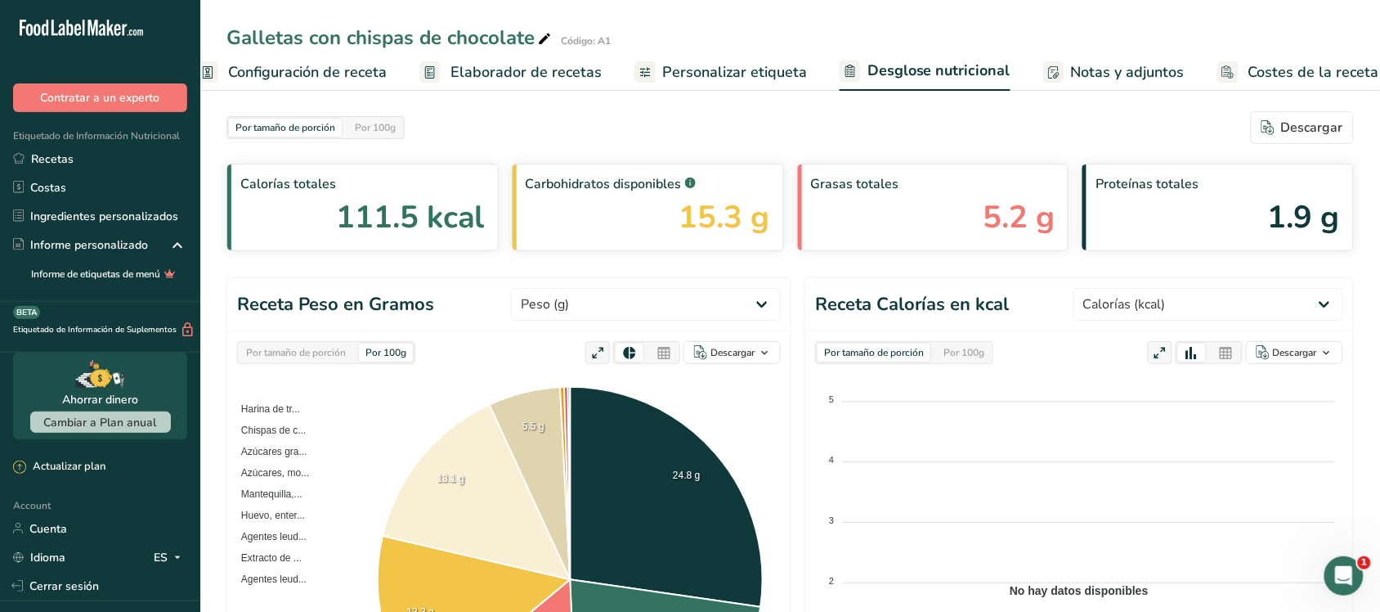
drag, startPoint x: 1081, startPoint y: 65, endPoint x: 1113, endPoint y: 74, distance: 32.9
click at [1081, 65] on span "Notas y adjuntos" at bounding box center [1128, 72] width 114 height 22
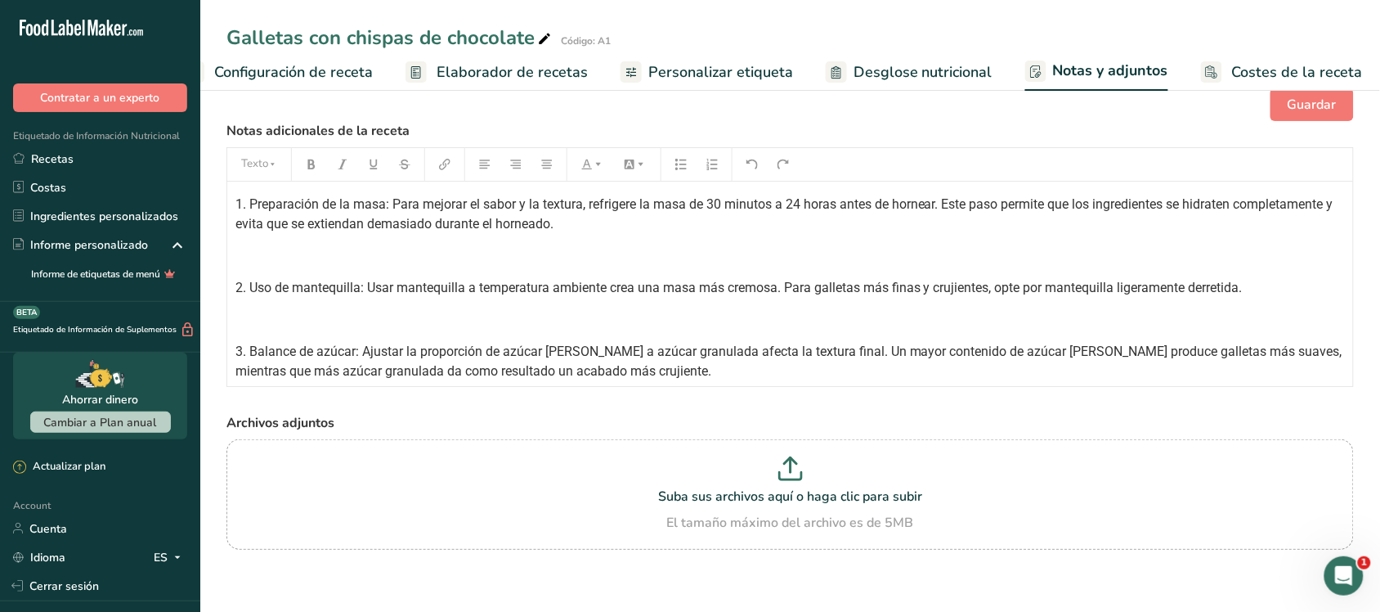
scroll to position [30, 0]
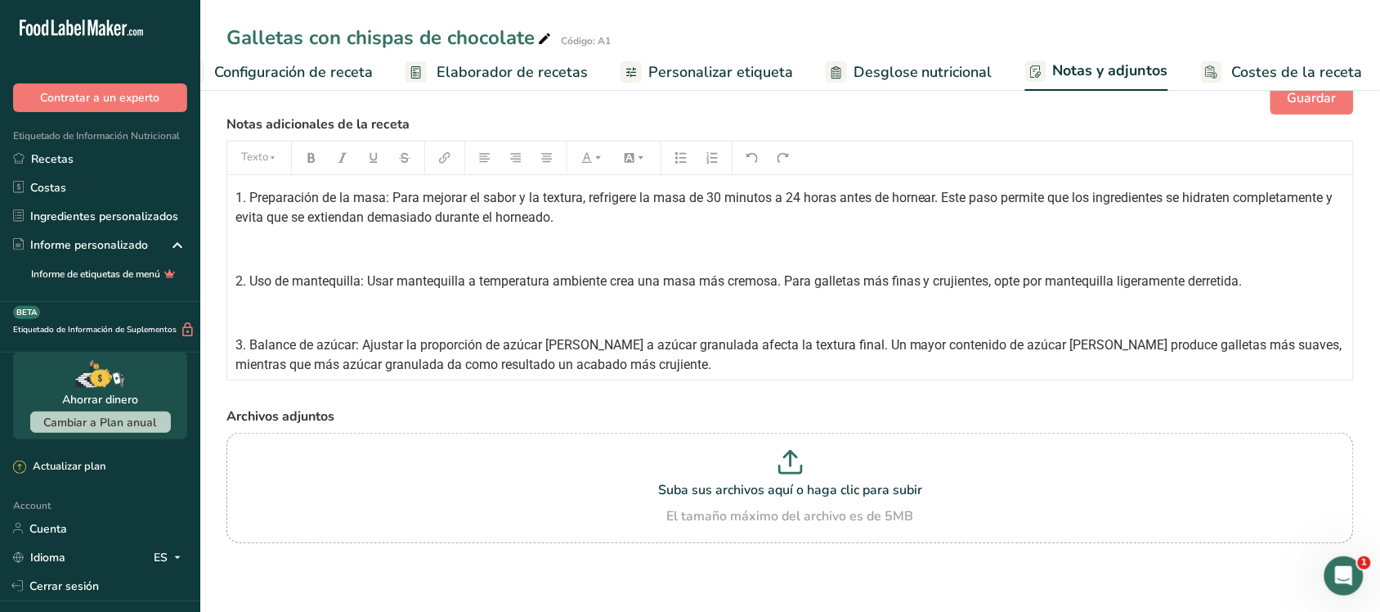
click at [1104, 70] on span "Costes de la receta" at bounding box center [1297, 72] width 131 height 22
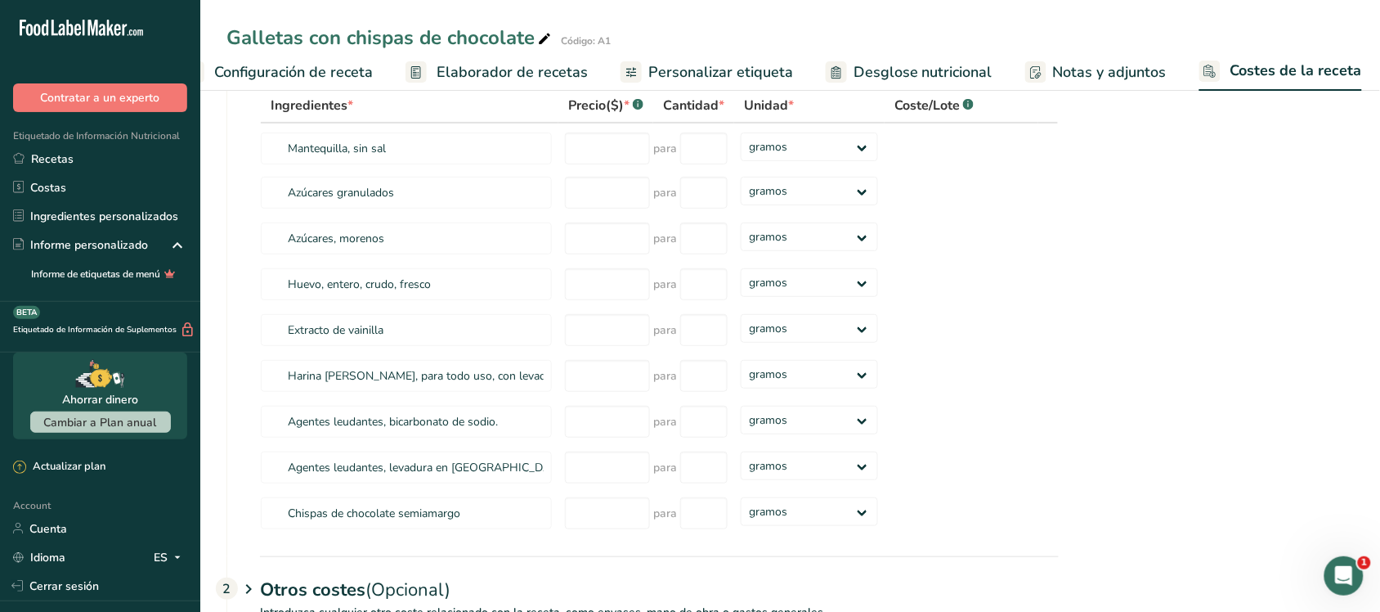
scroll to position [243, 0]
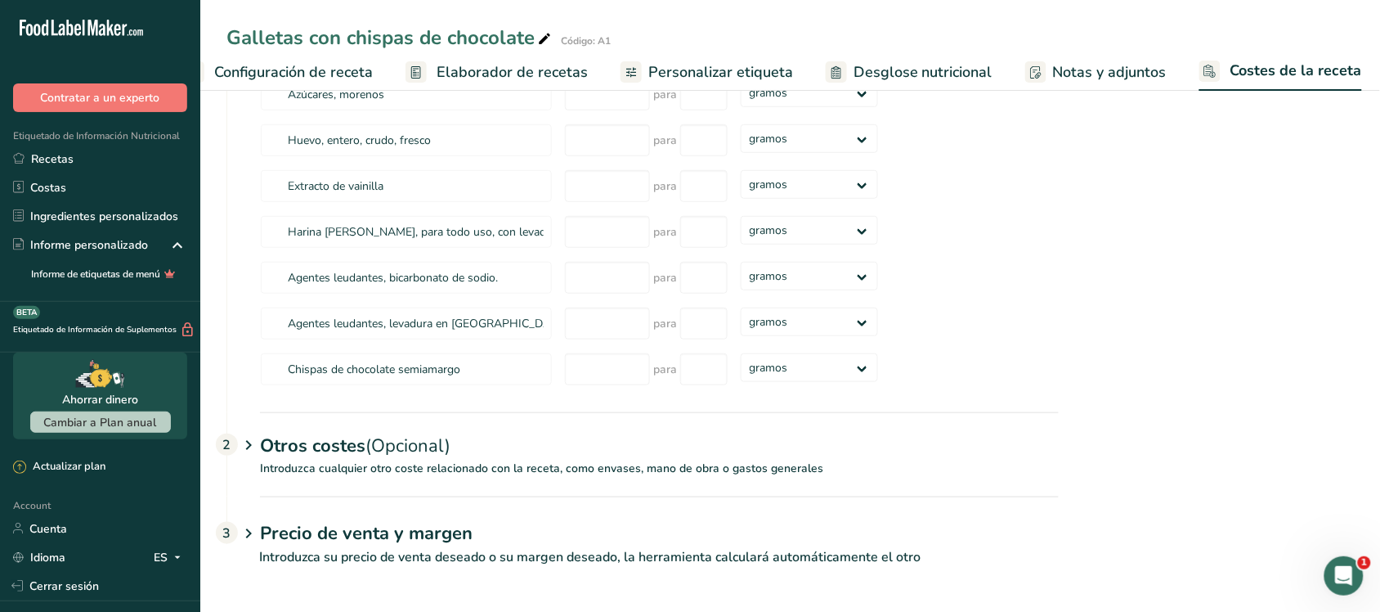
click at [242, 448] on icon at bounding box center [249, 445] width 20 height 30
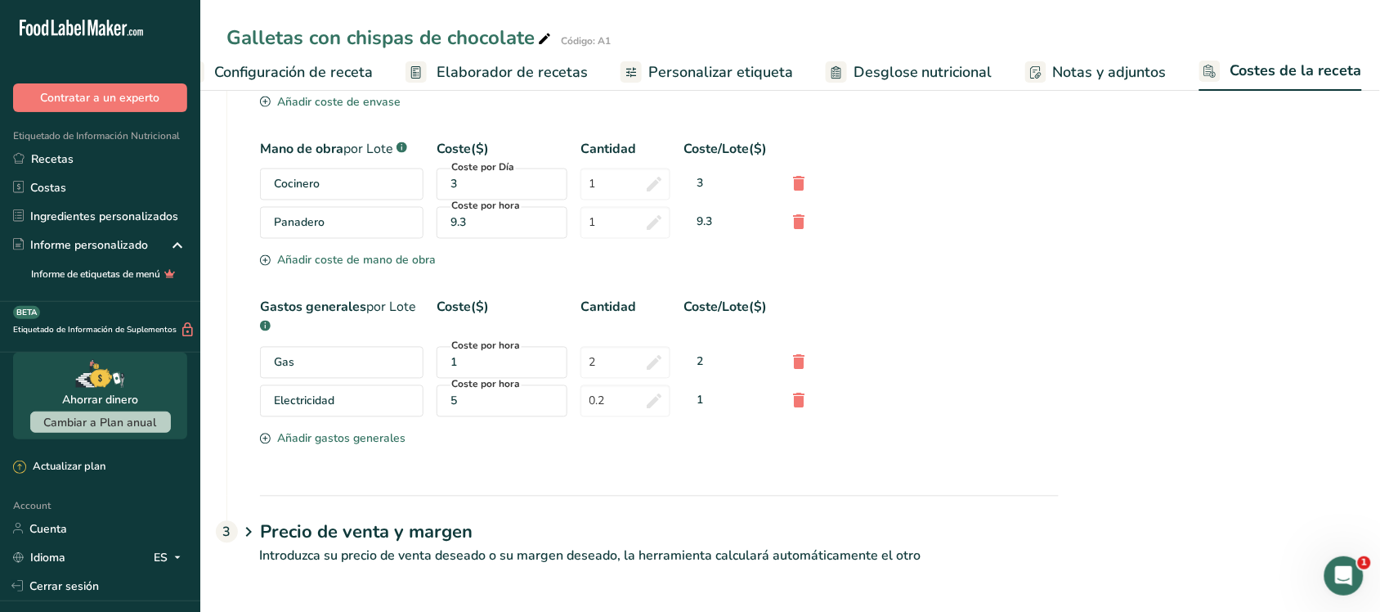
scroll to position [762, 0]
click at [255, 489] on icon at bounding box center [249, 533] width 20 height 30
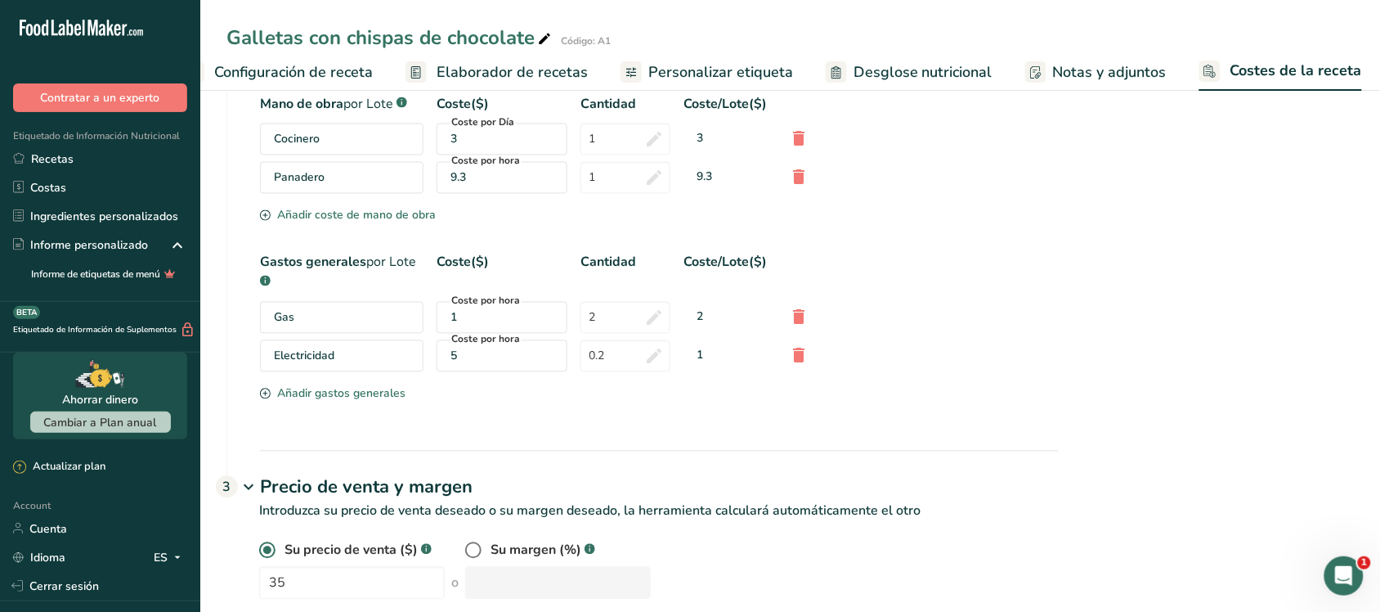
scroll to position [840, 0]
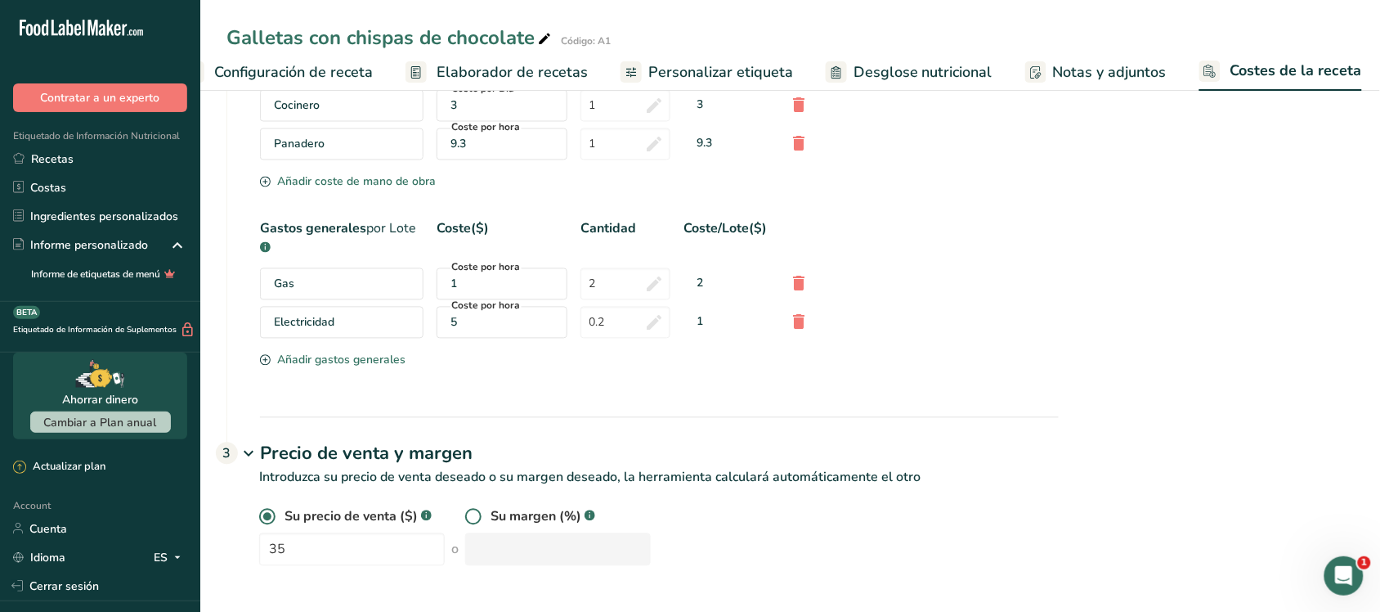
click at [465, 489] on span at bounding box center [473, 517] width 16 height 16
click at [465, 489] on input "radio" at bounding box center [470, 517] width 11 height 11
radio input "true"
radio input "false"
click at [511, 489] on input "number" at bounding box center [558, 549] width 186 height 33
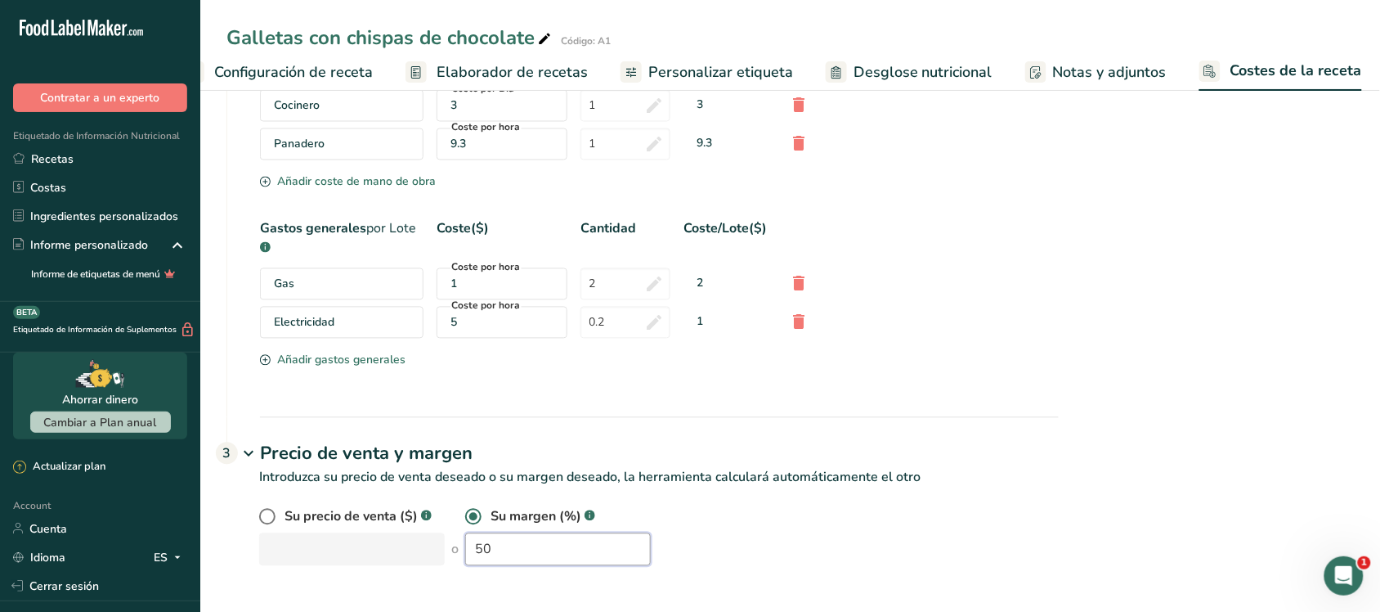
type input "50"
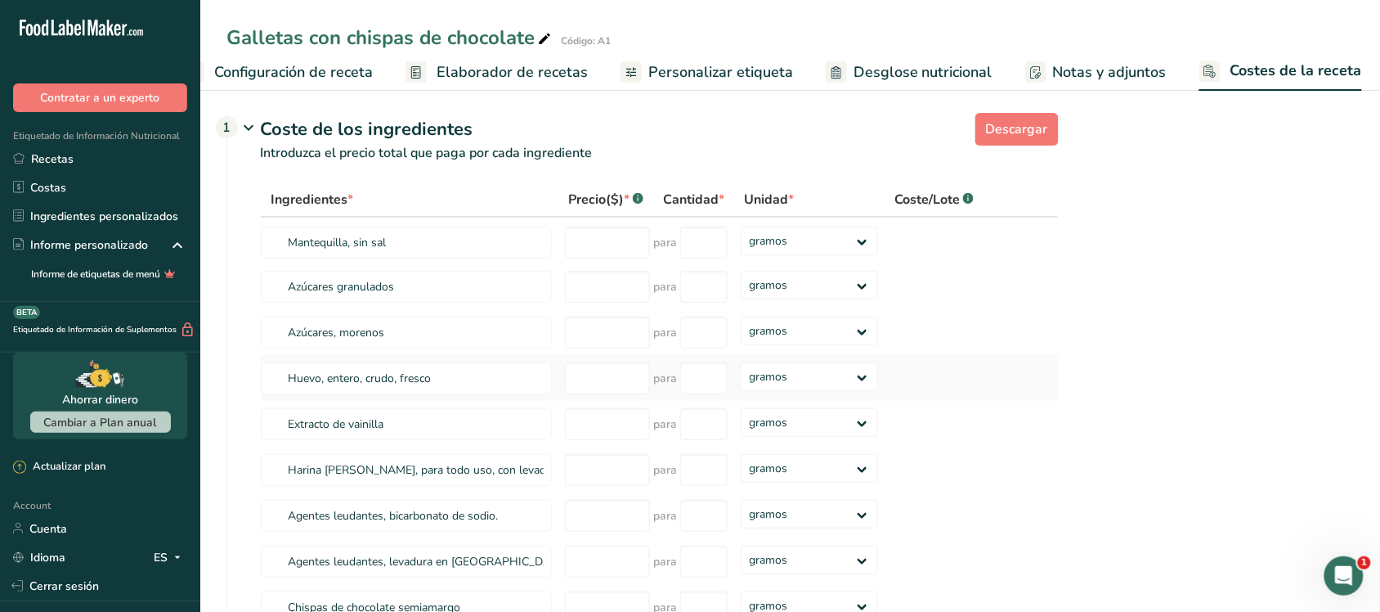
scroll to position [0, 0]
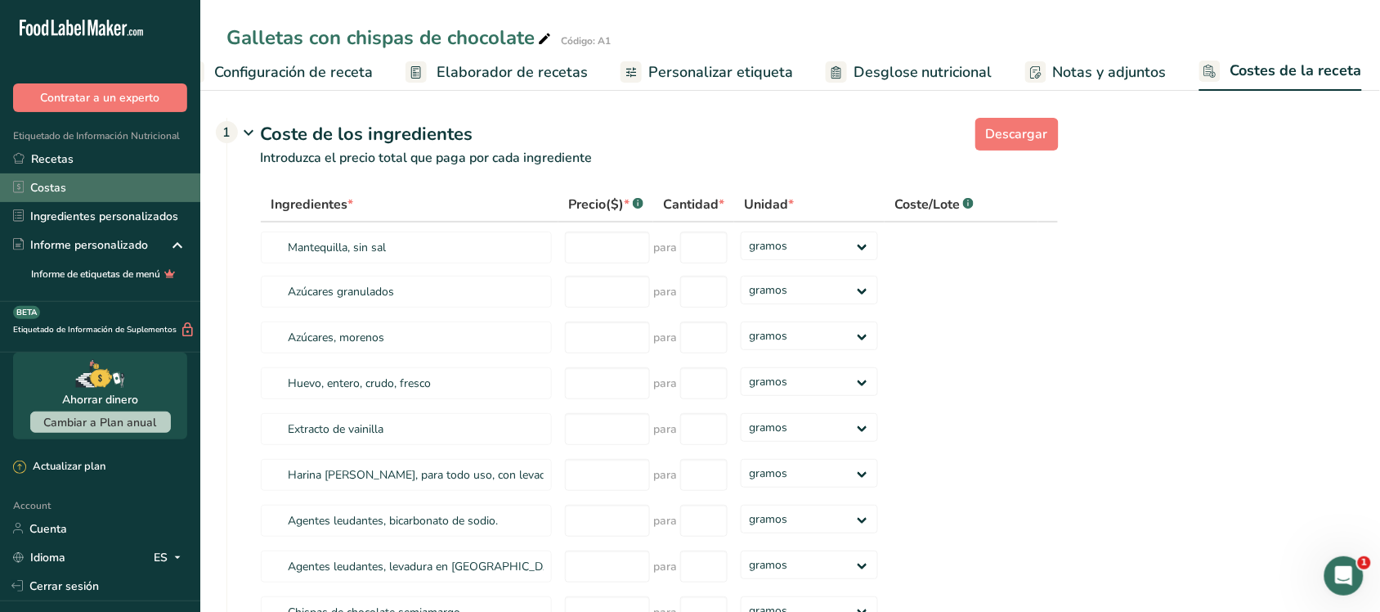
click at [79, 197] on link "Costas" at bounding box center [100, 187] width 200 height 29
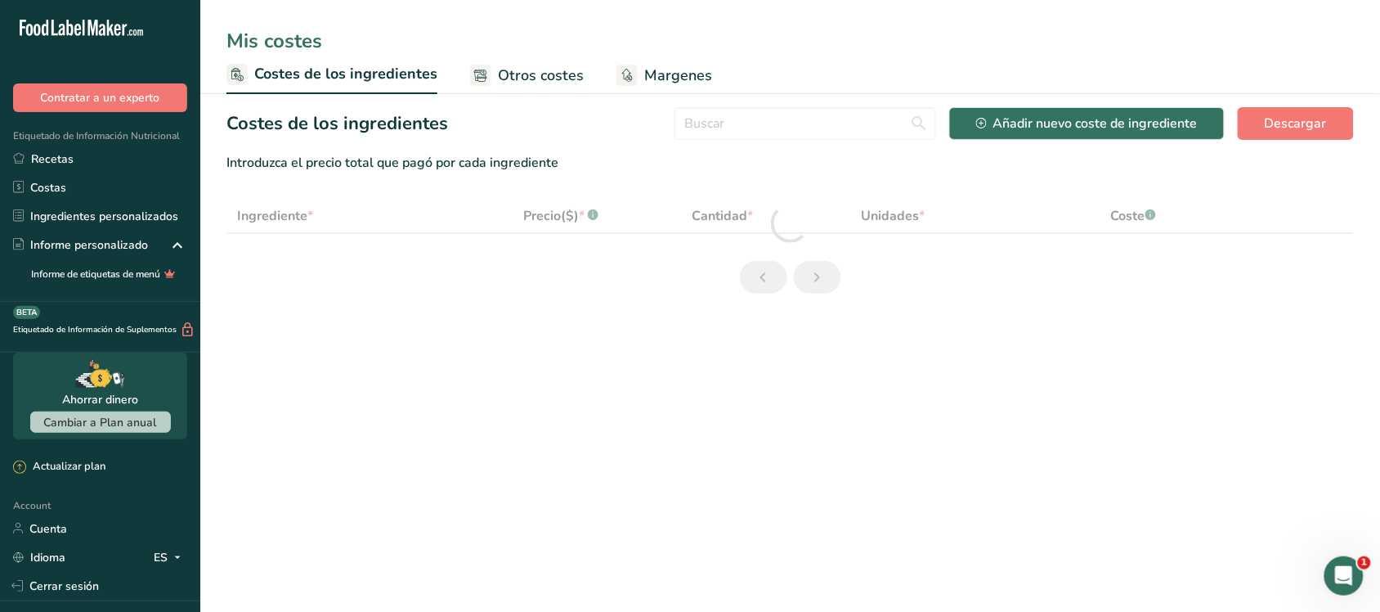
select select "1"
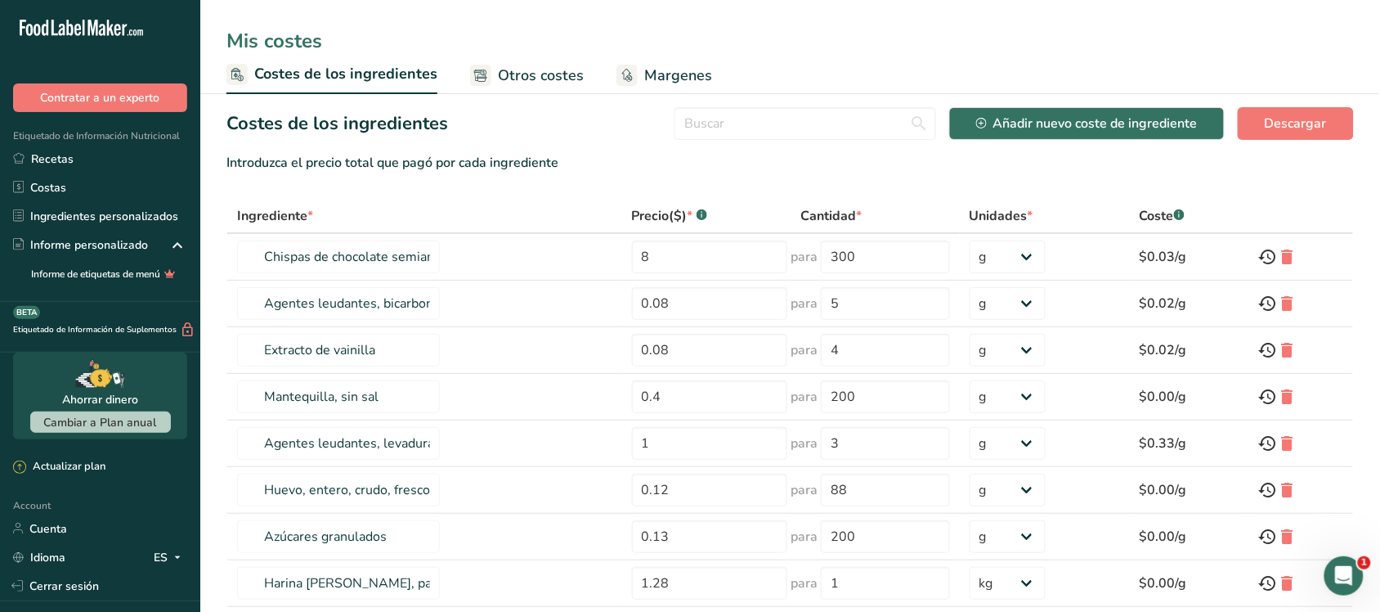
click at [630, 76] on rect at bounding box center [627, 75] width 21 height 21
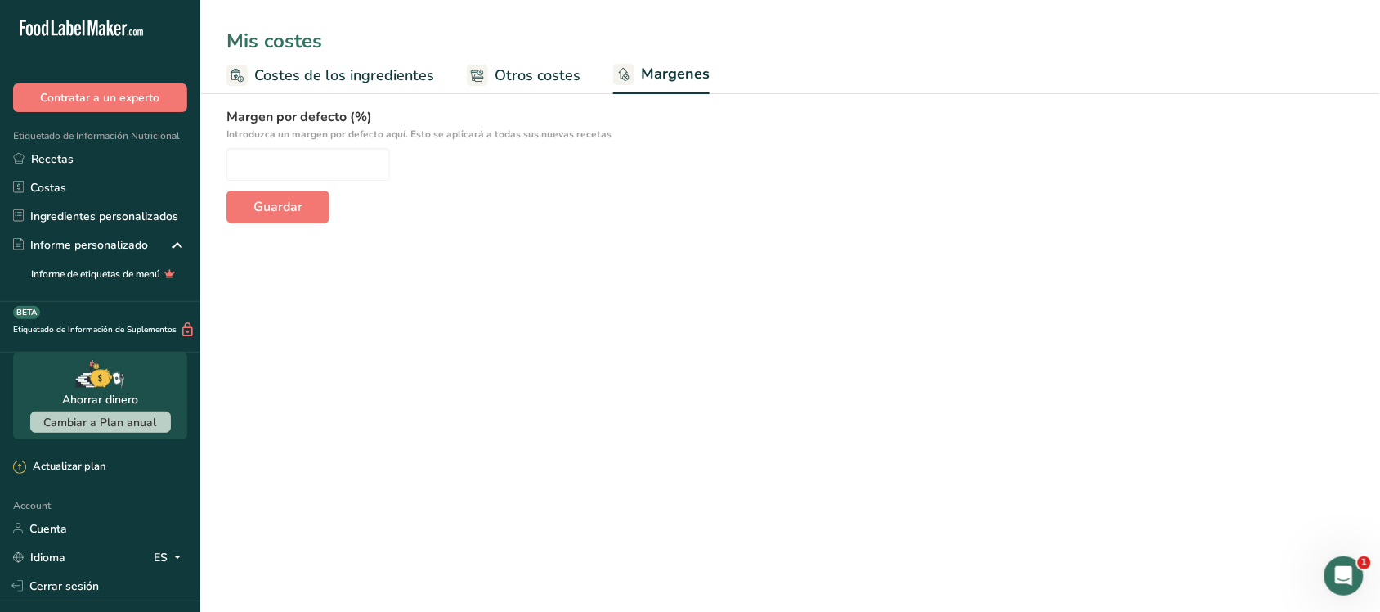
click at [495, 75] on span "Otros costes" at bounding box center [538, 76] width 86 height 22
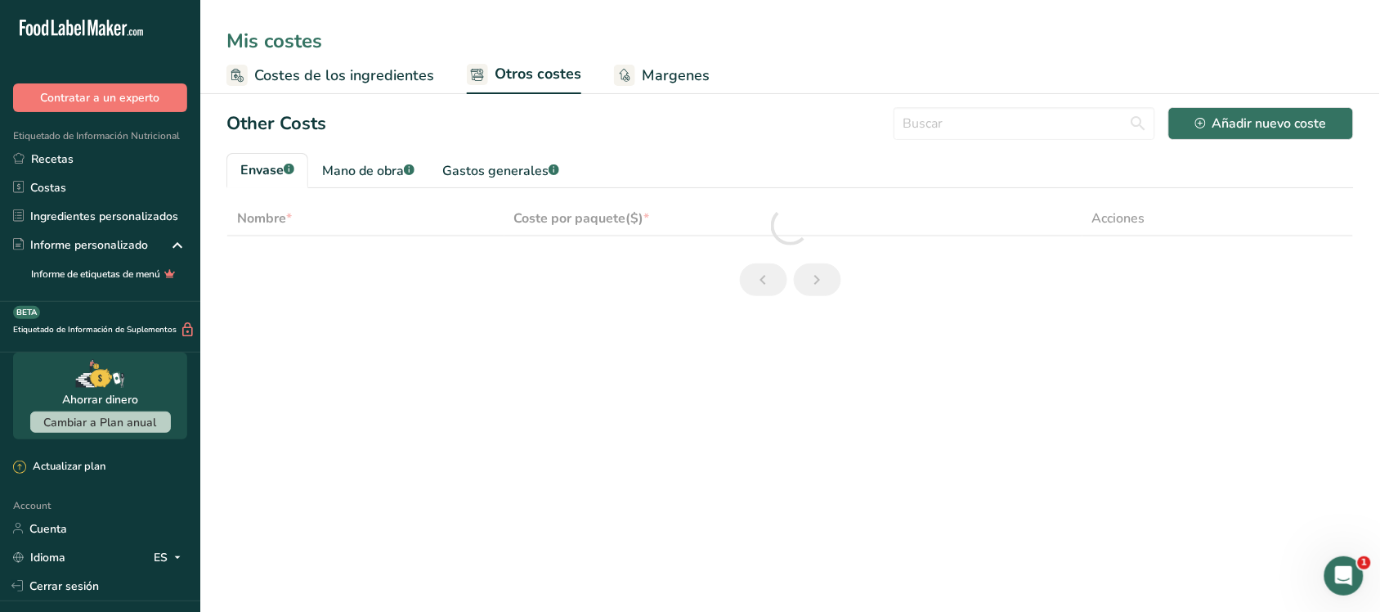
click at [286, 71] on span "Costes de los ingredientes" at bounding box center [344, 76] width 180 height 22
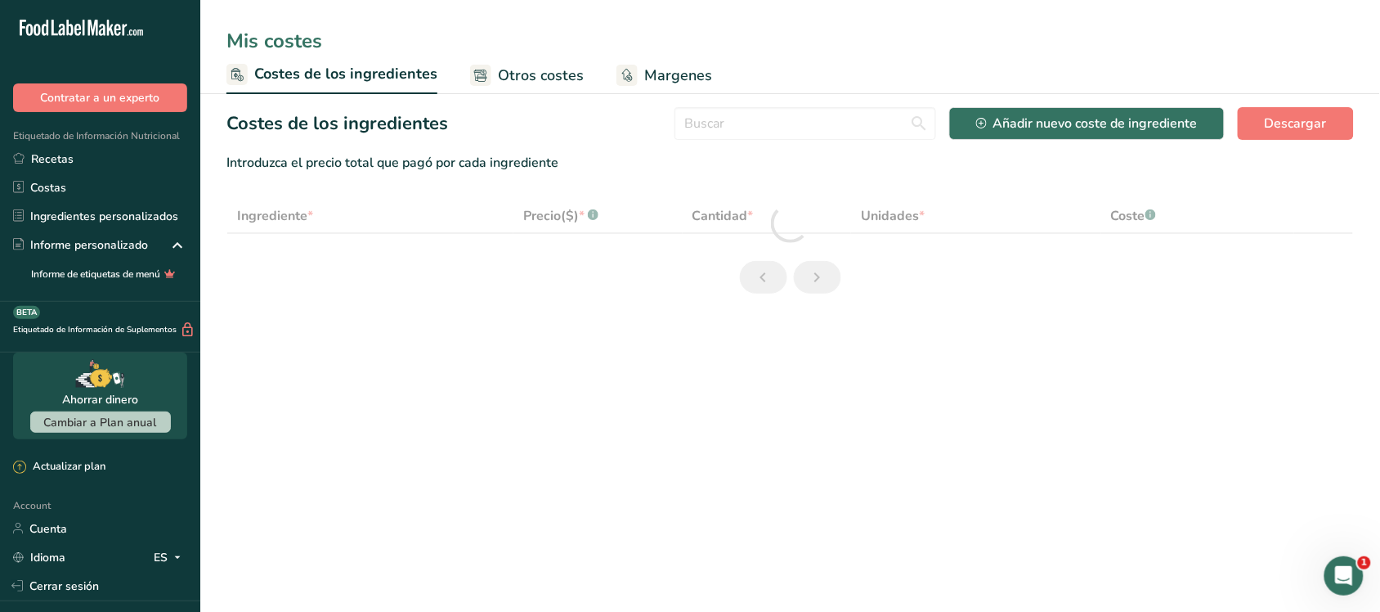
select select "1"
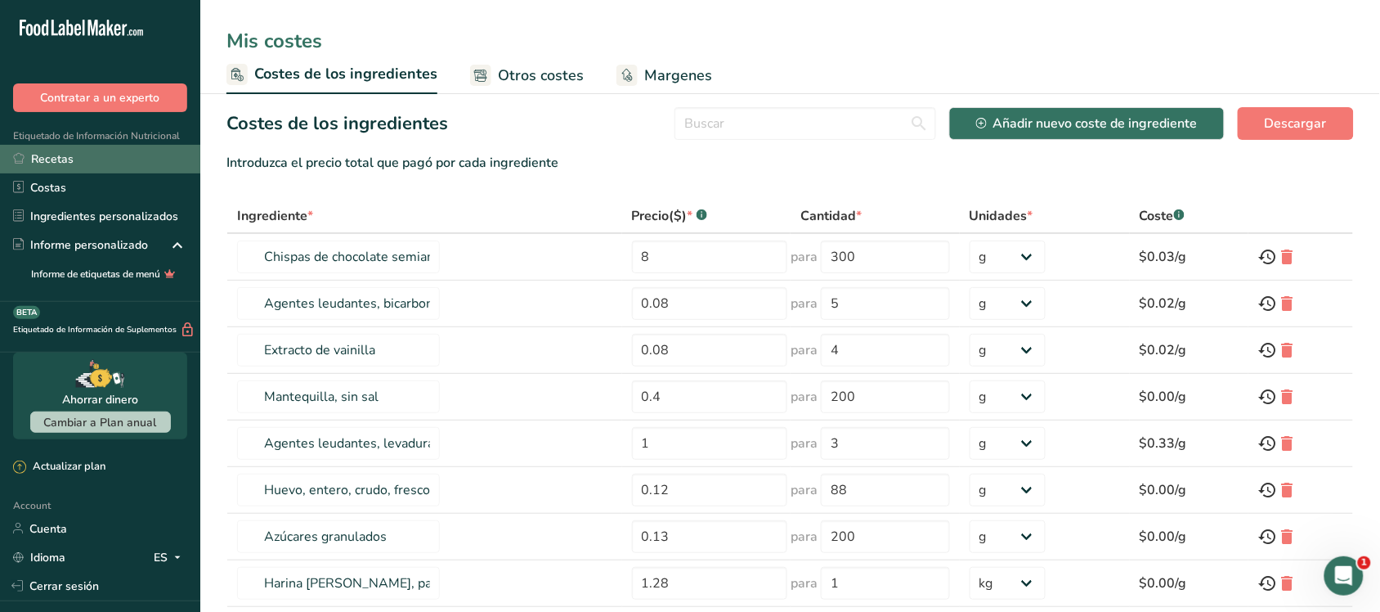
click at [87, 162] on link "Recetas" at bounding box center [100, 159] width 200 height 29
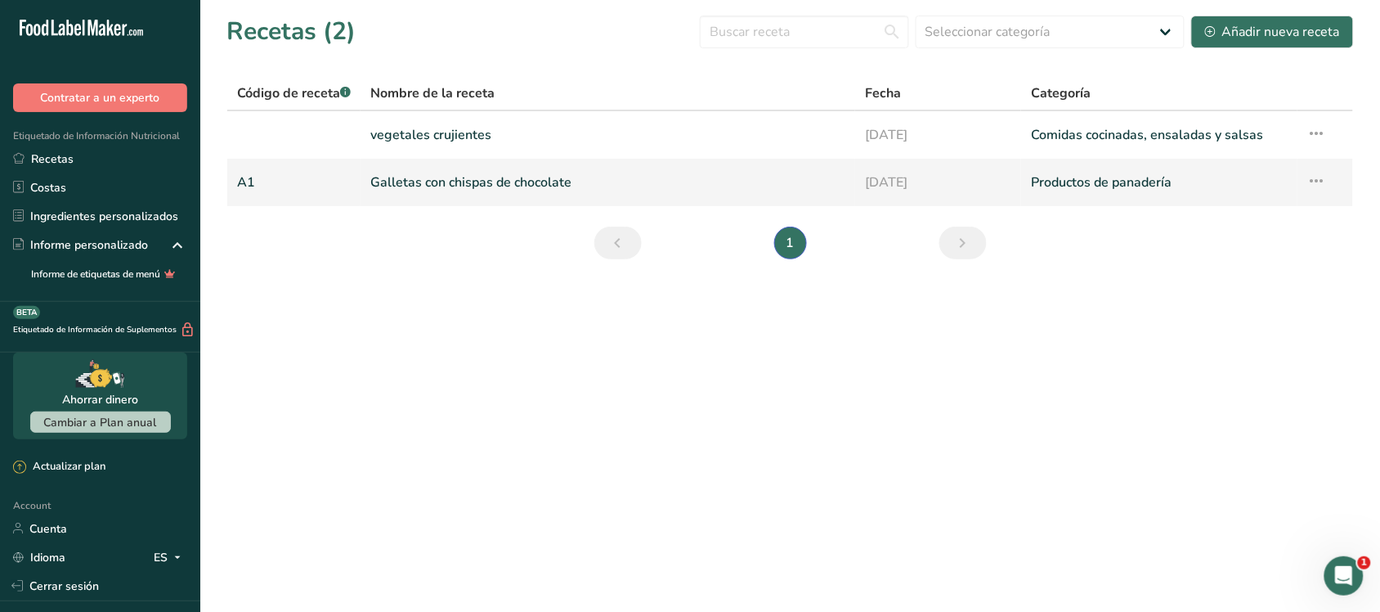
click at [419, 181] on link "Galletas con chispas de chocolate" at bounding box center [607, 182] width 475 height 34
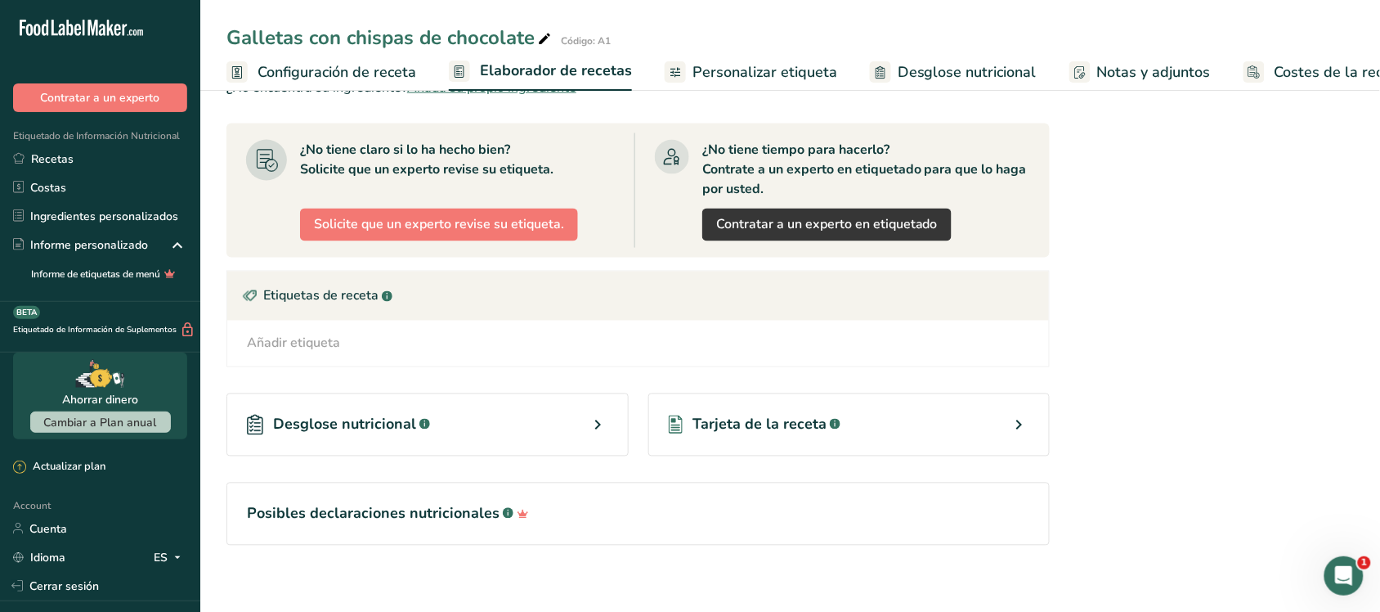
scroll to position [734, 0]
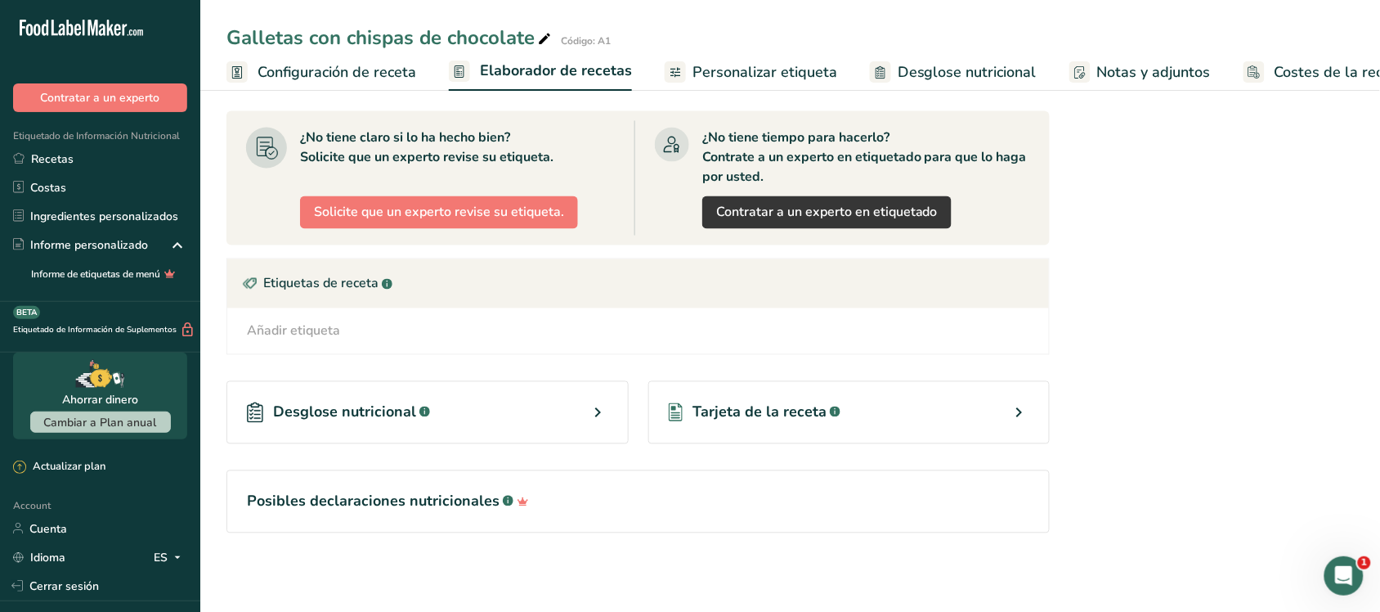
drag, startPoint x: 1290, startPoint y: 65, endPoint x: 1289, endPoint y: 80, distance: 14.8
click at [1104, 65] on span "Costes de la receta" at bounding box center [1340, 72] width 131 height 22
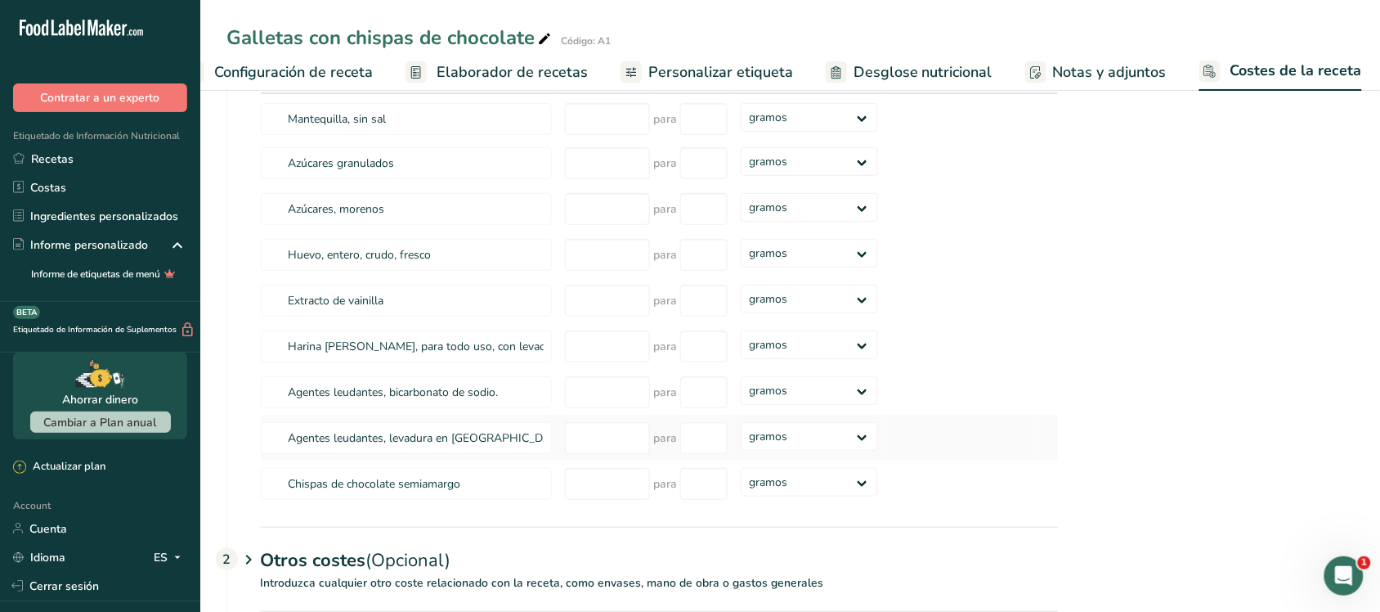
scroll to position [243, 0]
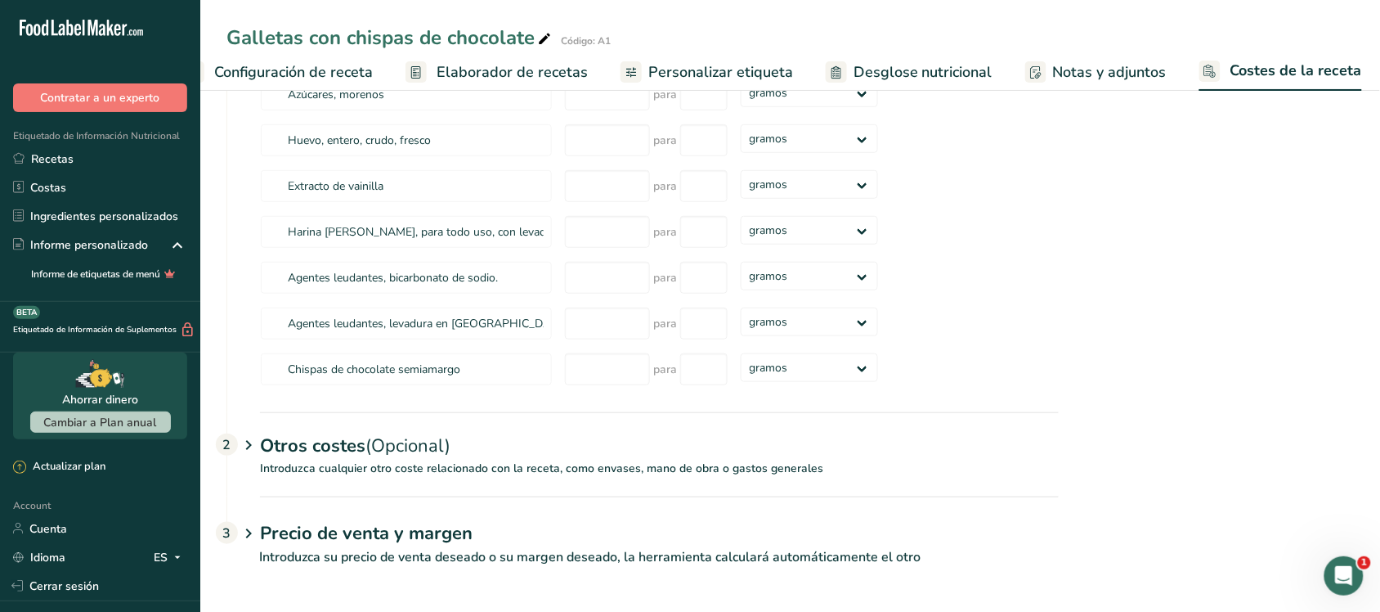
click at [252, 489] on p "Introduzca su precio de venta deseado o su margen deseado, la herramienta calcu…" at bounding box center [643, 566] width 832 height 39
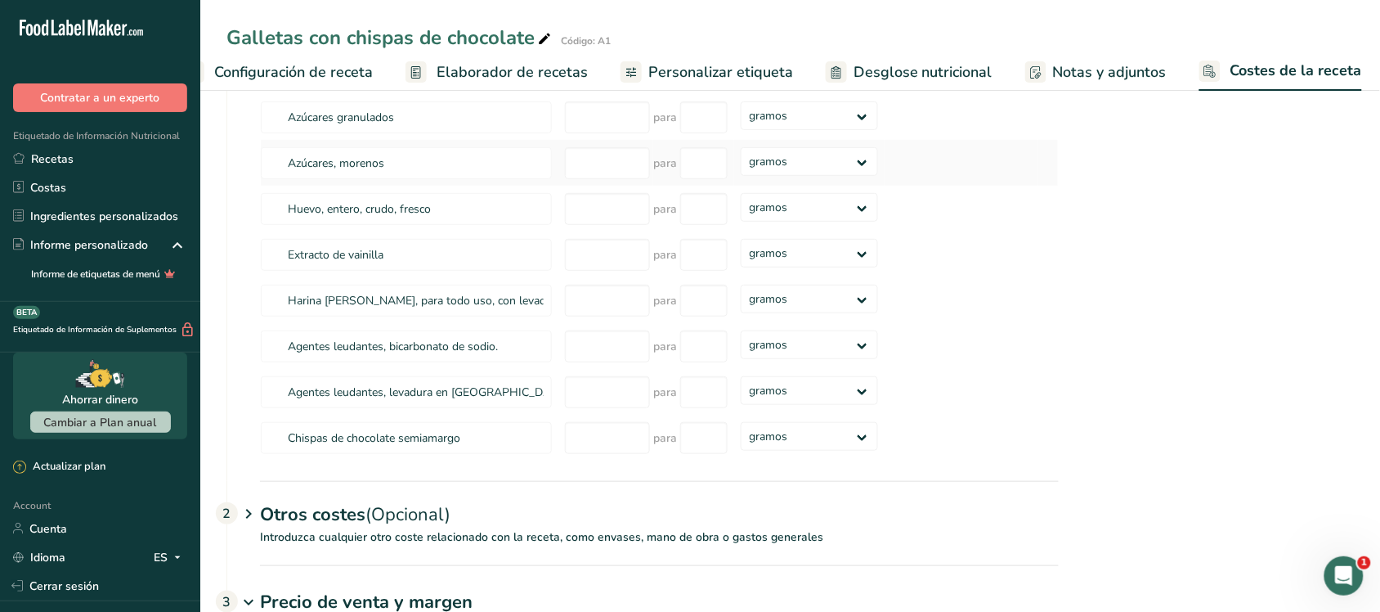
scroll to position [0, 0]
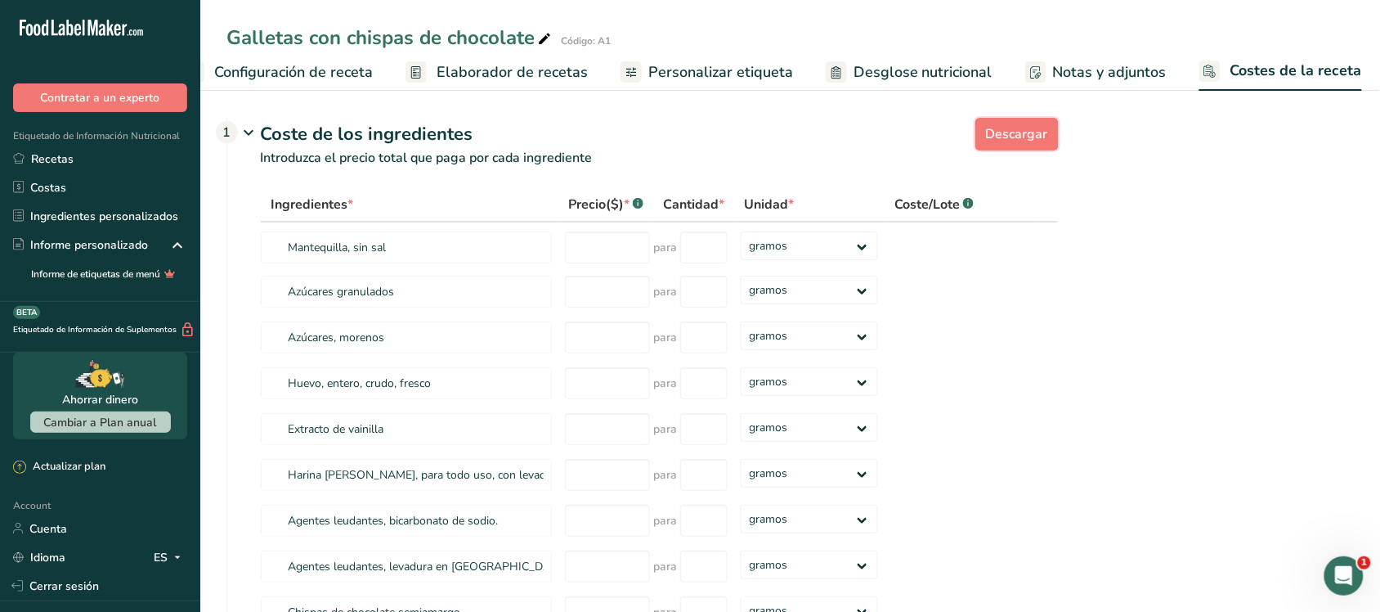
click at [1016, 132] on span "Descargar" at bounding box center [1017, 134] width 62 height 20
click at [863, 240] on select "gramos kg mg mcg libras onza" at bounding box center [809, 245] width 137 height 29
click at [1104, 308] on section "Descargar Coste de los ingredientes 1 Introduzca el precio total que paga por c…" at bounding box center [791, 509] width 1128 height 796
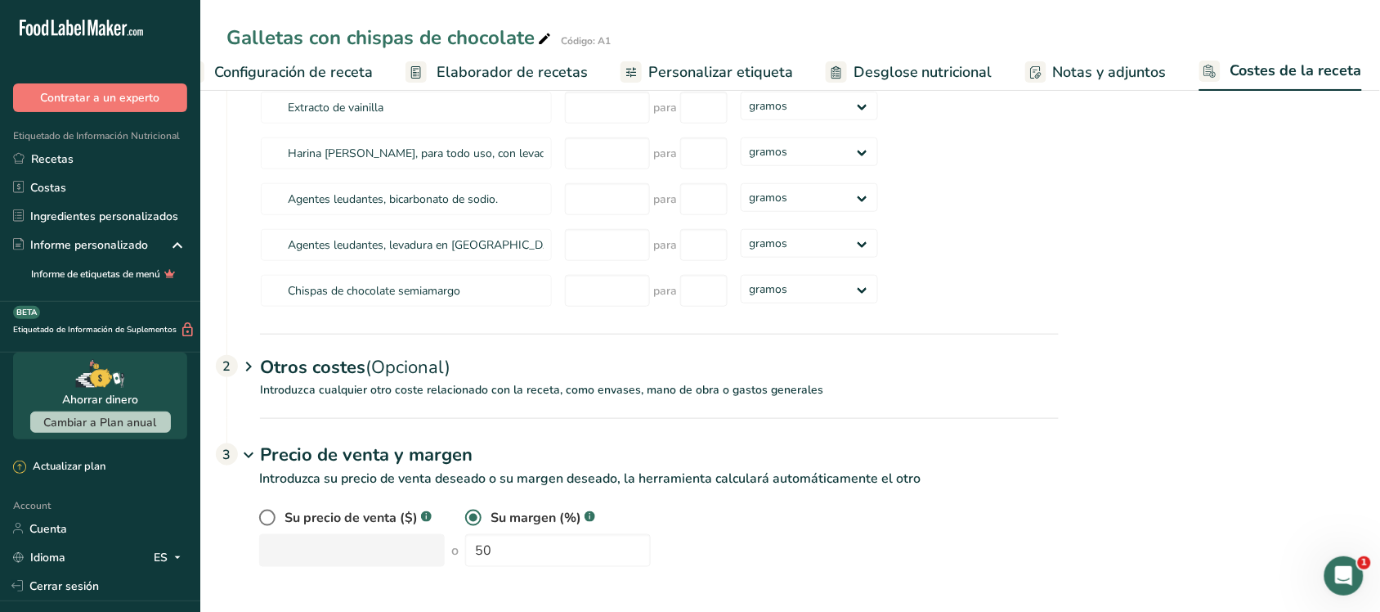
click at [693, 459] on h1 "Precio de venta y margen" at bounding box center [659, 455] width 799 height 27
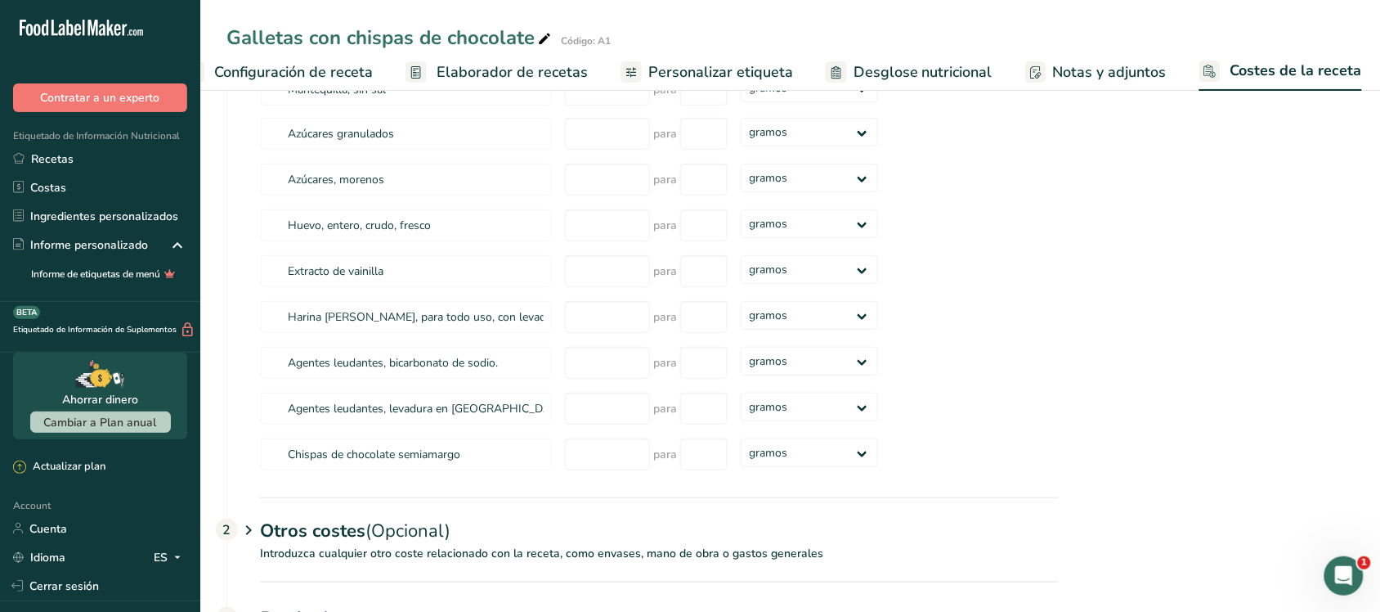
scroll to position [0, 0]
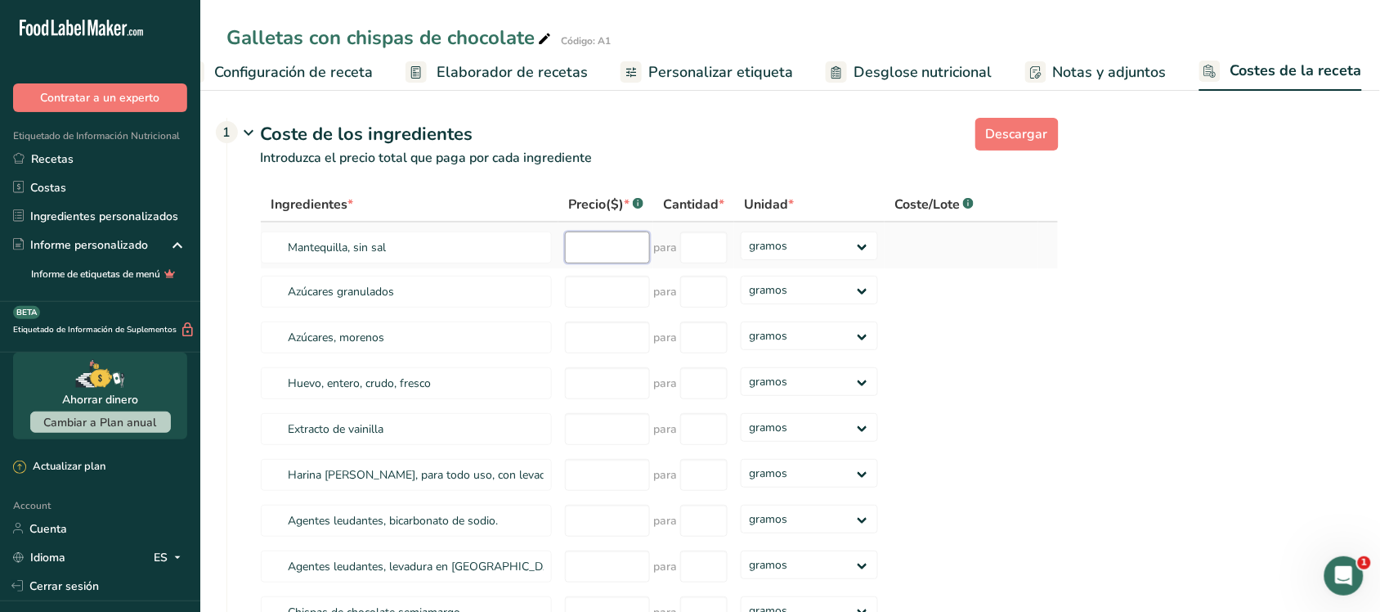
click at [617, 246] on input "number" at bounding box center [607, 247] width 85 height 32
type input "150"
click at [708, 235] on input "number" at bounding box center [703, 247] width 47 height 32
type input "1"
type input "2"
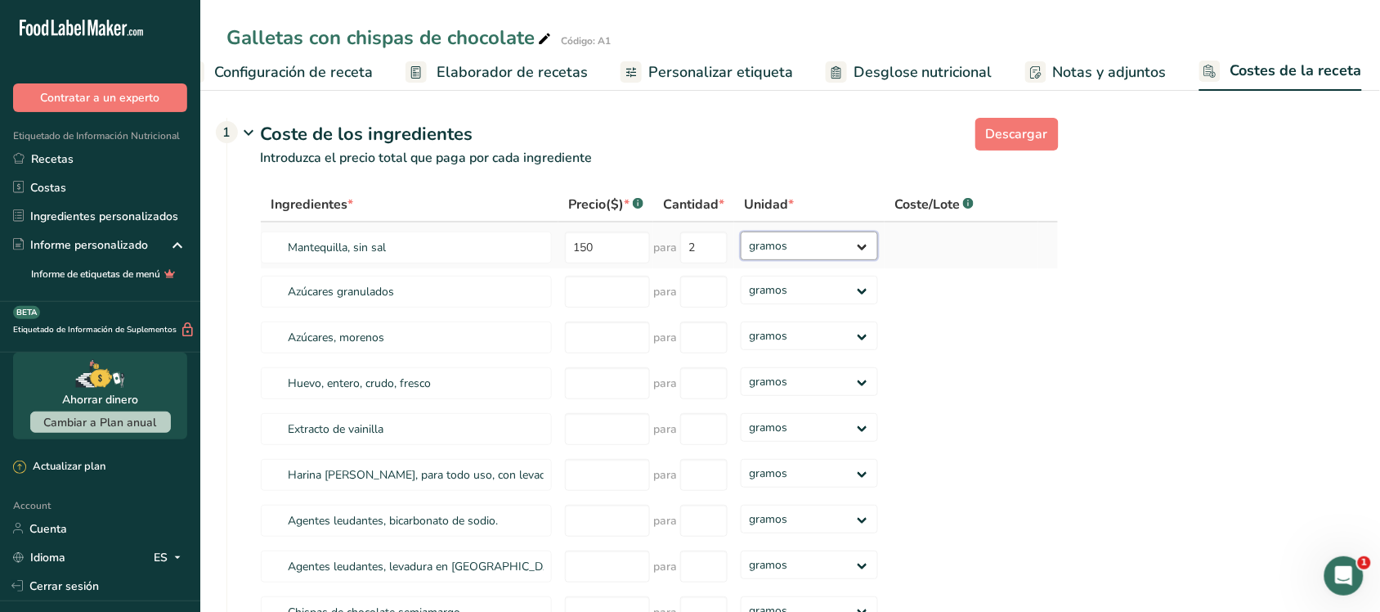
click at [812, 234] on div "Ingredientes * Precio($) * .a-a{fill:#347362;}.b-a{fill:#fff;} Cantidad * Unida…" at bounding box center [659, 411] width 799 height 448
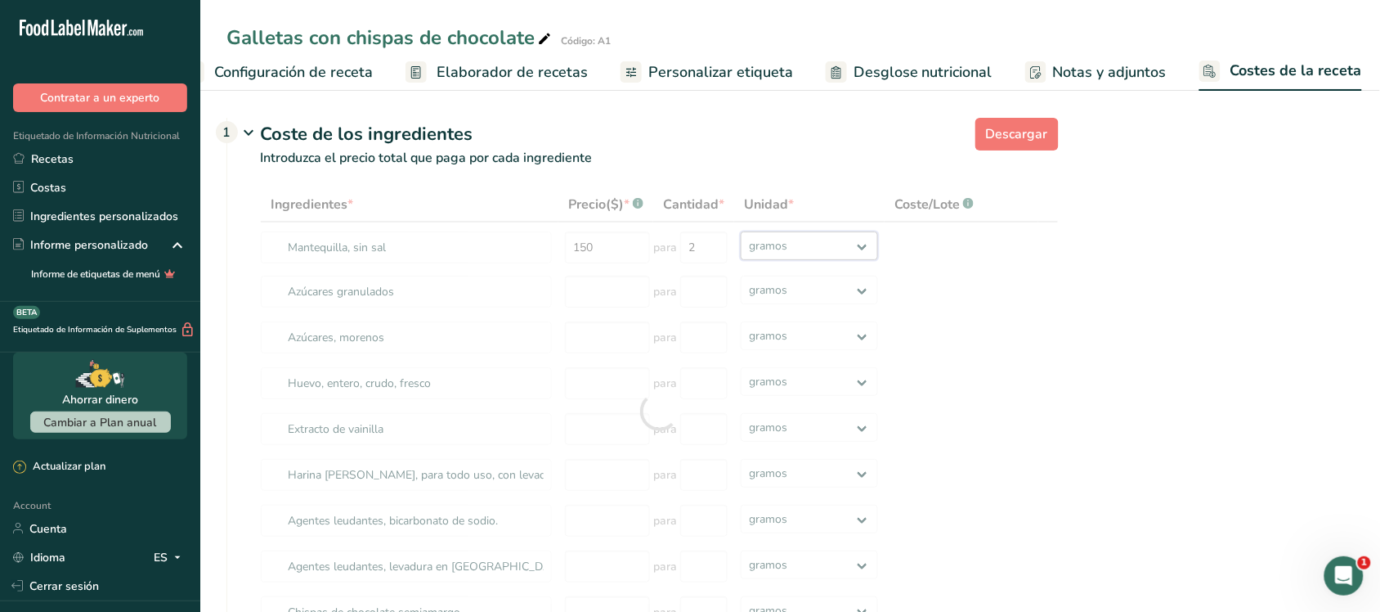
select select "1"
drag, startPoint x: 812, startPoint y: 234, endPoint x: 823, endPoint y: 256, distance: 24.9
click at [741, 231] on select "gramos kg mg mcg libras onza" at bounding box center [809, 245] width 137 height 29
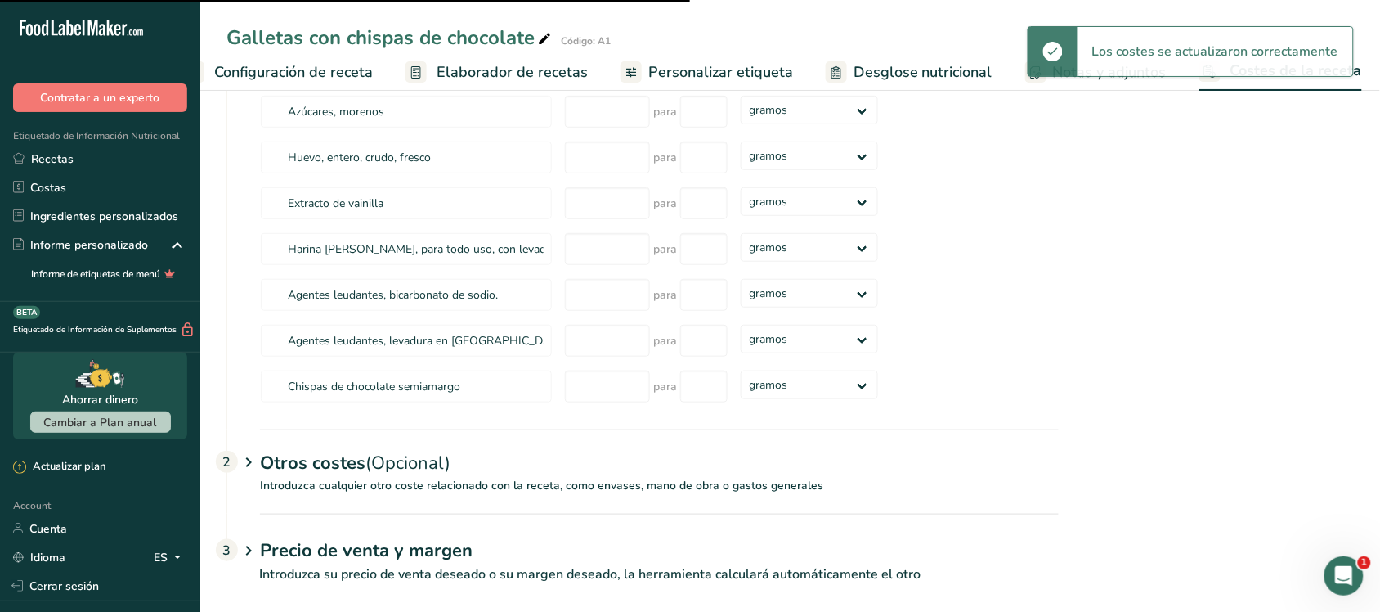
scroll to position [243, 0]
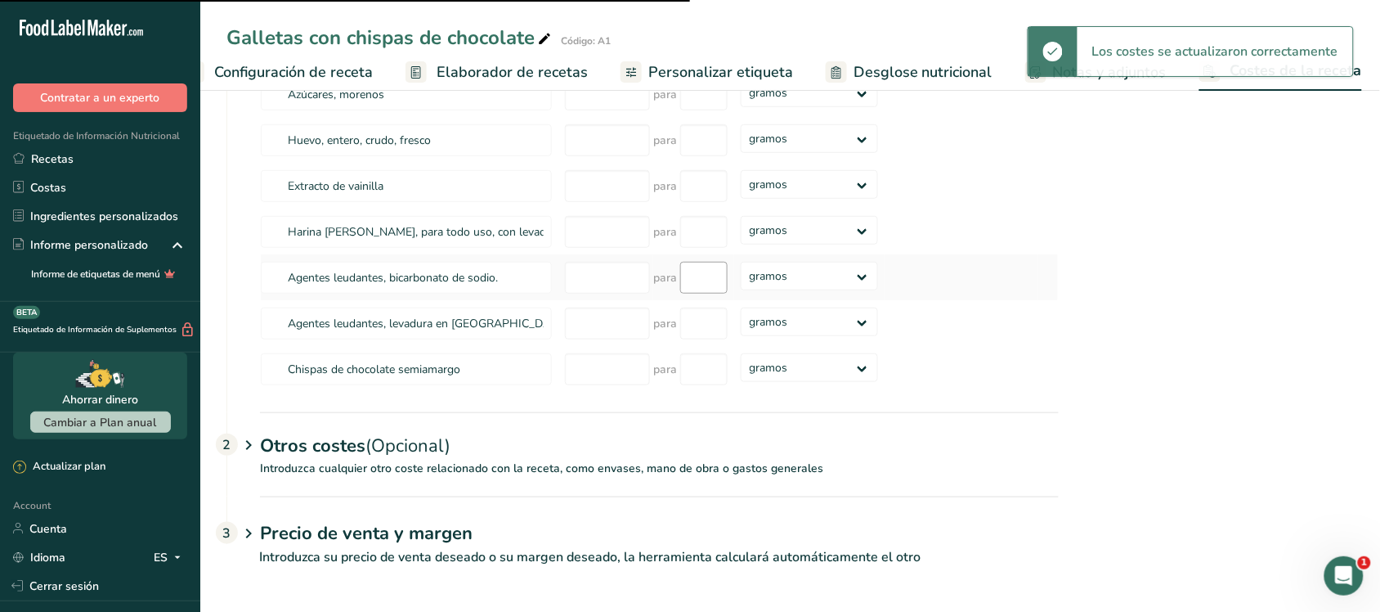
select select
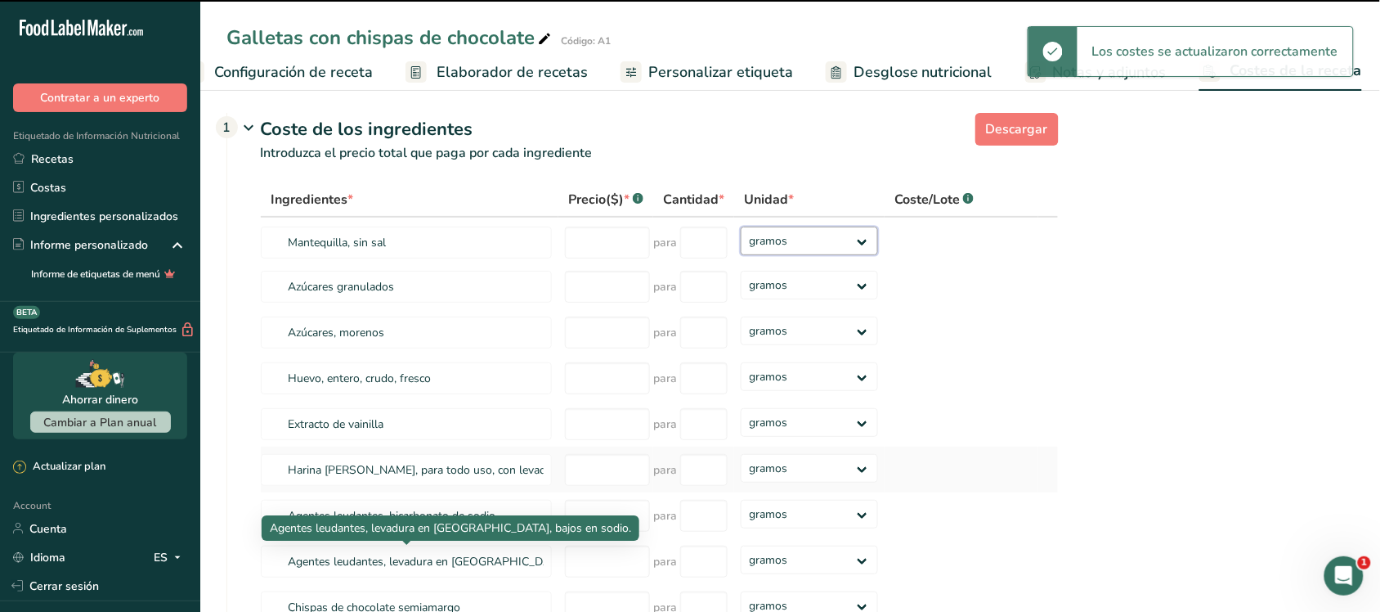
scroll to position [0, 0]
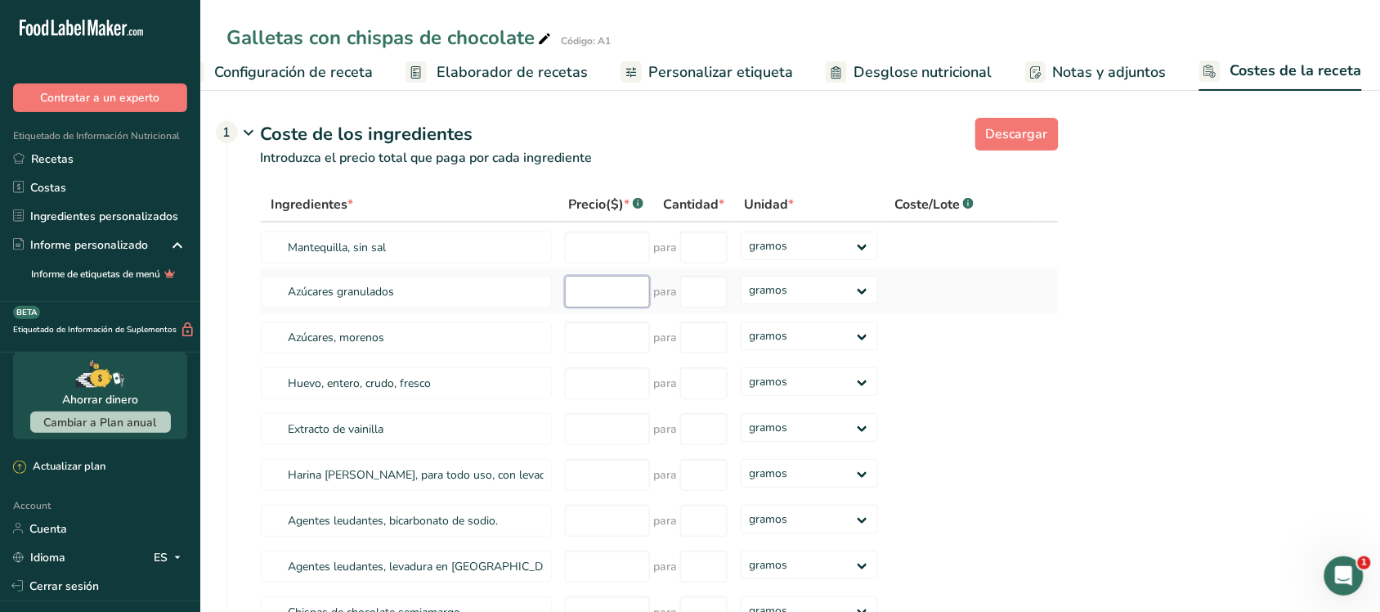
click at [595, 291] on input "number" at bounding box center [607, 292] width 85 height 32
click at [594, 252] on input "number" at bounding box center [607, 247] width 85 height 32
type input "150"
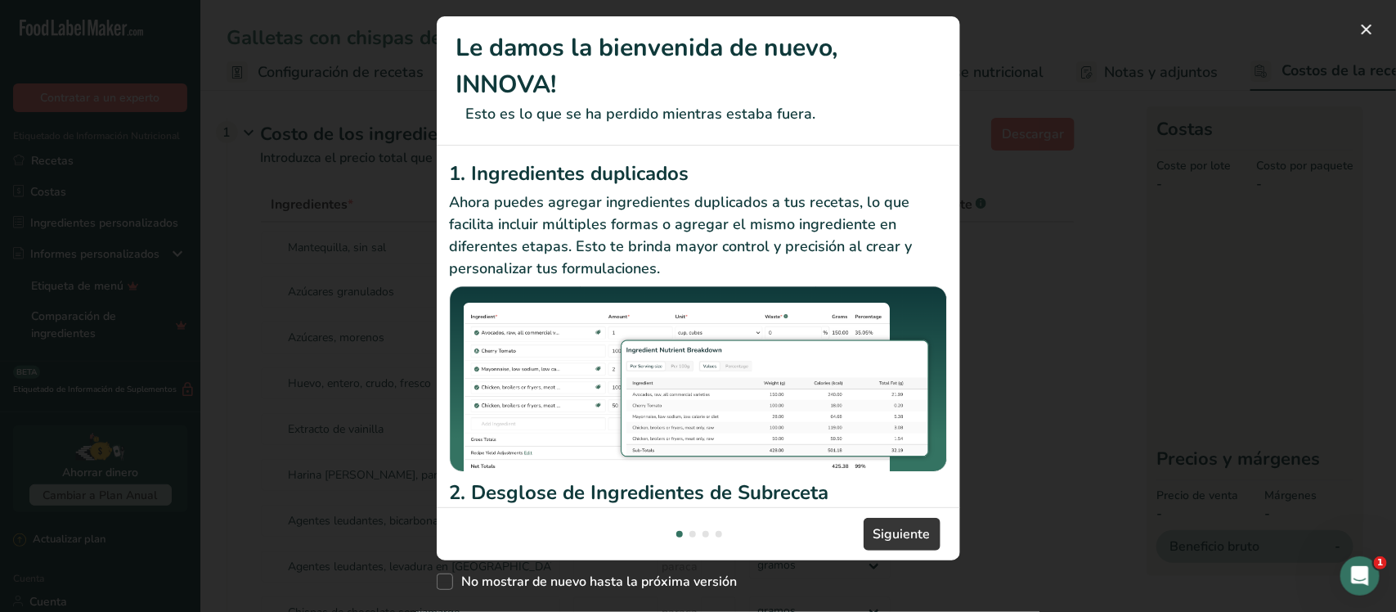
click at [341, 206] on div "Nuevas funciones" at bounding box center [698, 306] width 1396 height 612
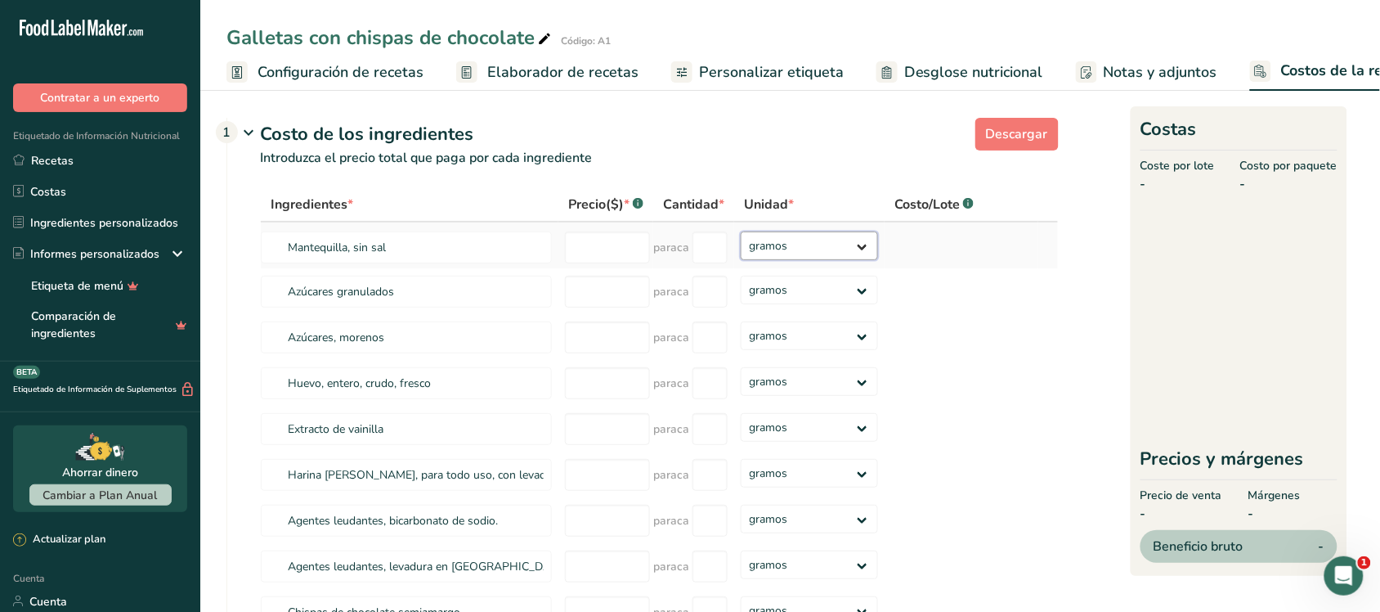
click at [786, 260] on select "gramos kilogramo mg mcg libras onza" at bounding box center [809, 245] width 137 height 29
select select "1"
click at [741, 249] on select "gramos kilogramo mg mcg libras onza" at bounding box center [809, 245] width 137 height 29
click at [623, 252] on input "number" at bounding box center [607, 247] width 85 height 32
type input "150"
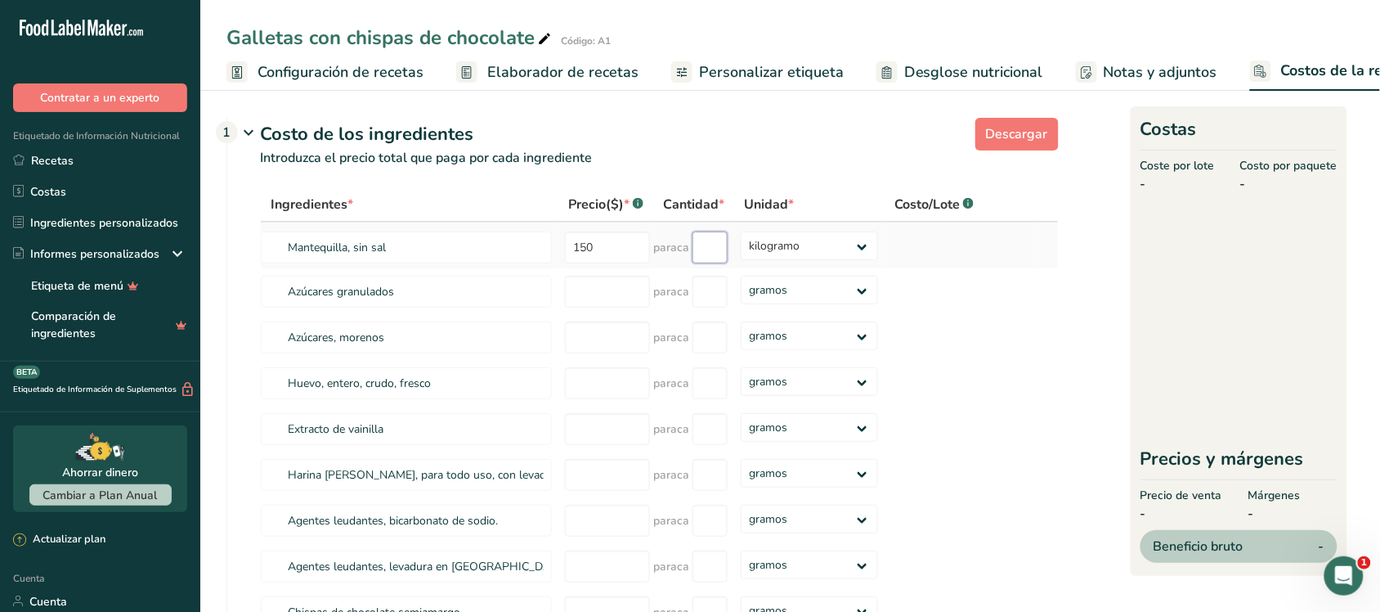
click at [720, 263] on input "number" at bounding box center [710, 247] width 35 height 32
type input "2"
click at [626, 296] on div "Ingredientes * Precio($) * .a-a{fill:#347362;}.b-a{fill:#fff;} Cantidad * Unida…" at bounding box center [659, 411] width 799 height 448
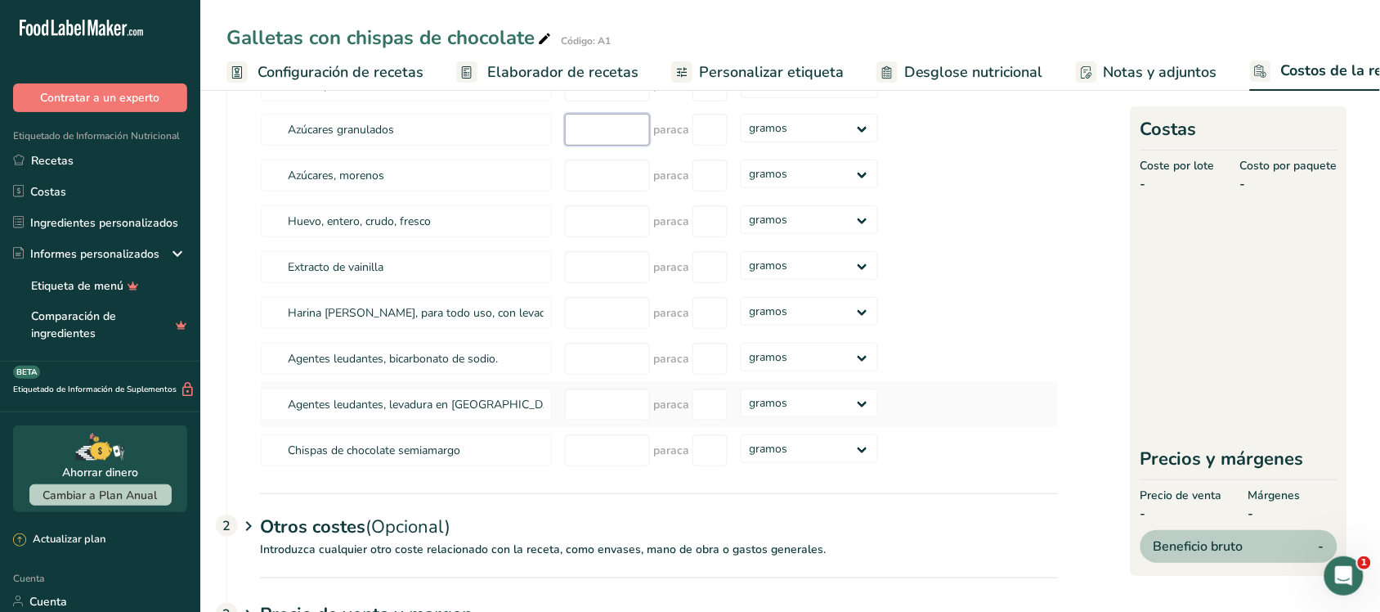
scroll to position [262, 0]
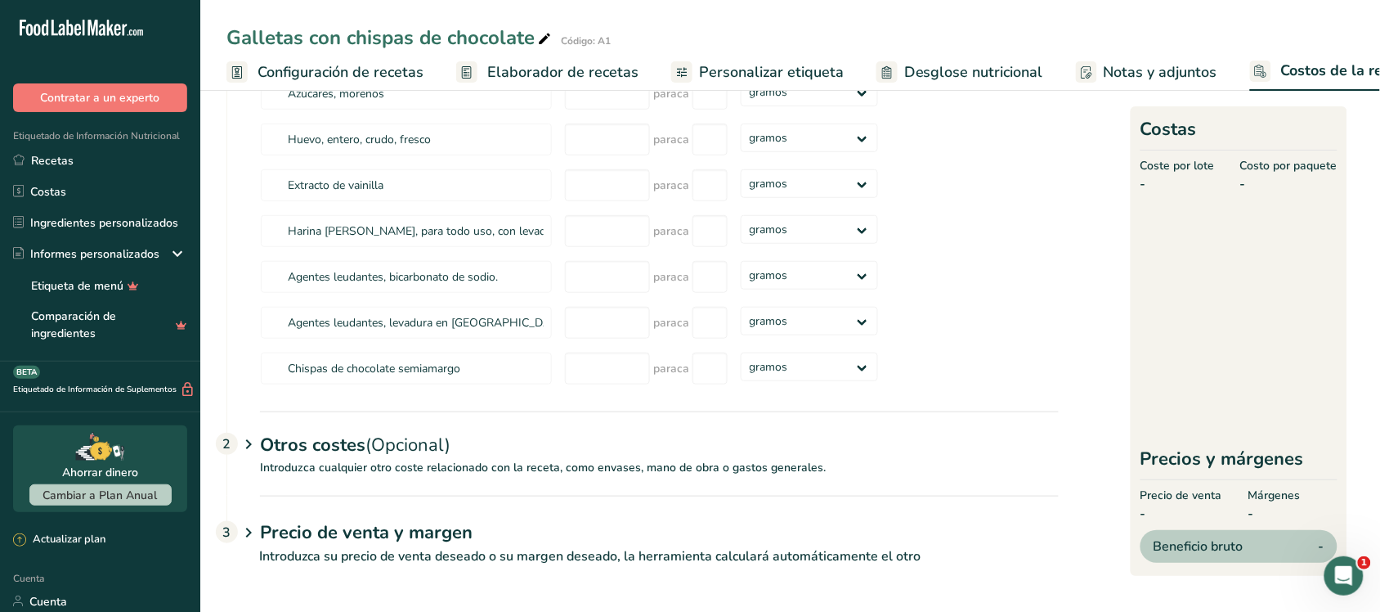
click at [390, 521] on font "Precio de venta y margen" at bounding box center [366, 532] width 213 height 25
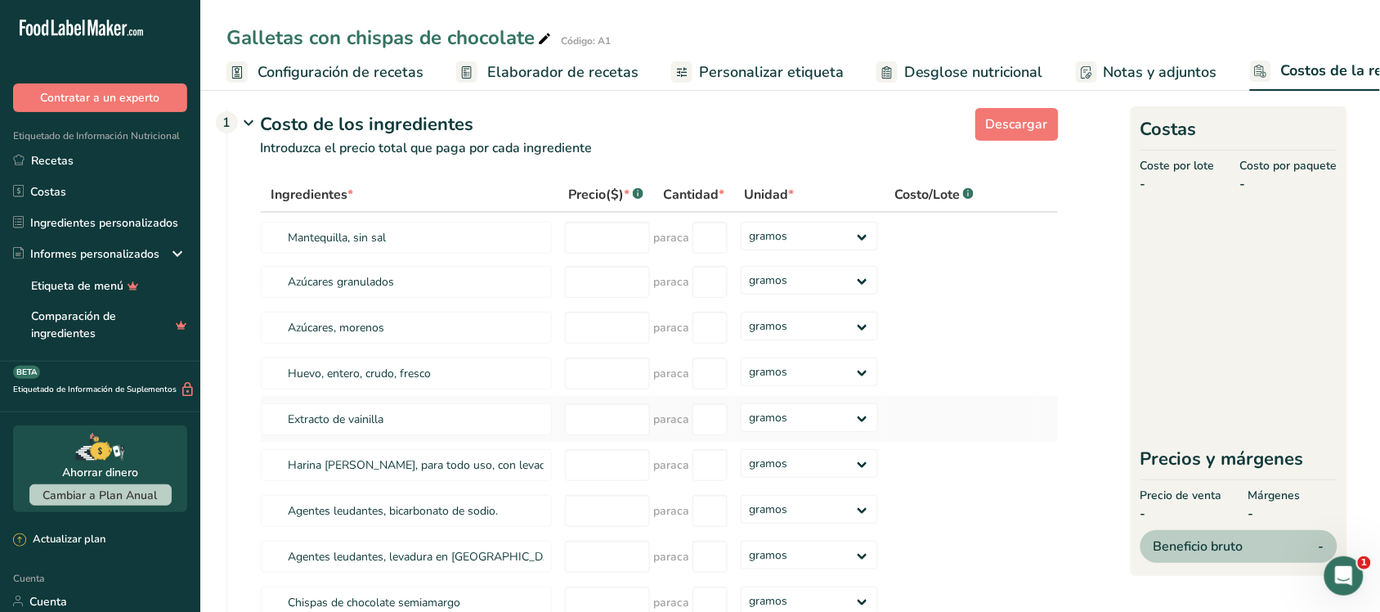
scroll to position [0, 0]
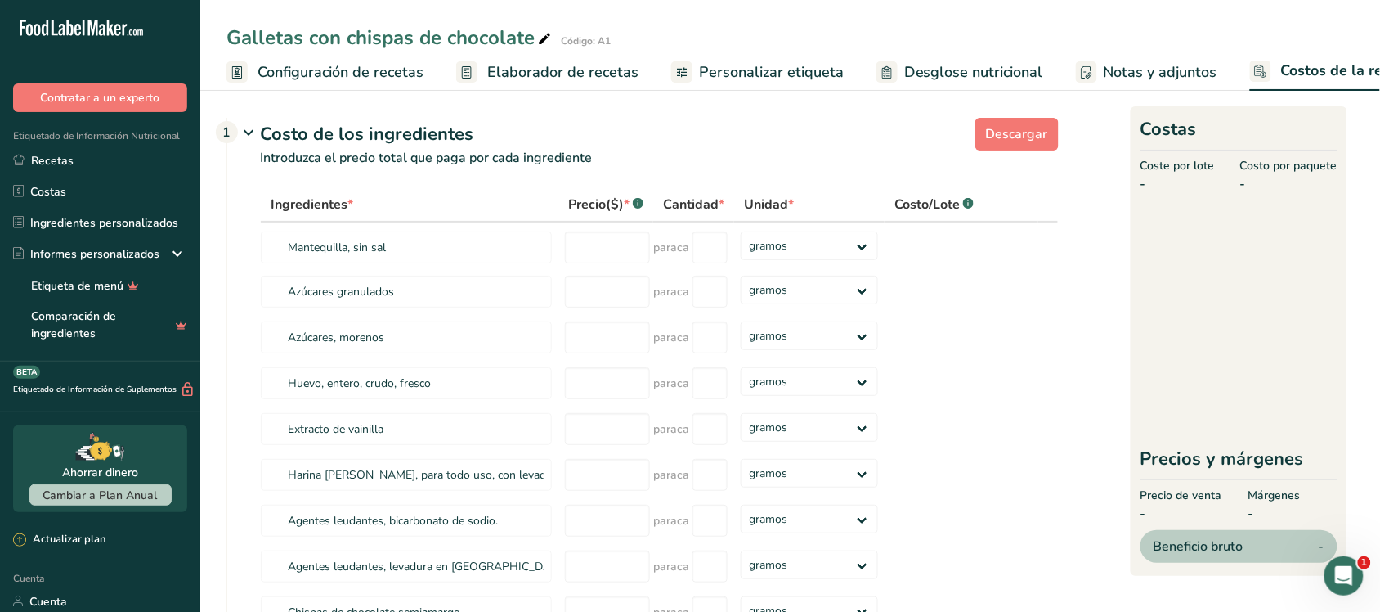
click at [1312, 549] on div "Beneficio bruto -" at bounding box center [1239, 546] width 197 height 33
click at [624, 252] on input "number" at bounding box center [607, 247] width 85 height 32
click at [756, 260] on select "gramos kilogramo mg mcg libras onza" at bounding box center [809, 245] width 137 height 29
select select "1"
click at [741, 249] on select "gramos kilogramo mg mcg libras onza" at bounding box center [809, 245] width 137 height 29
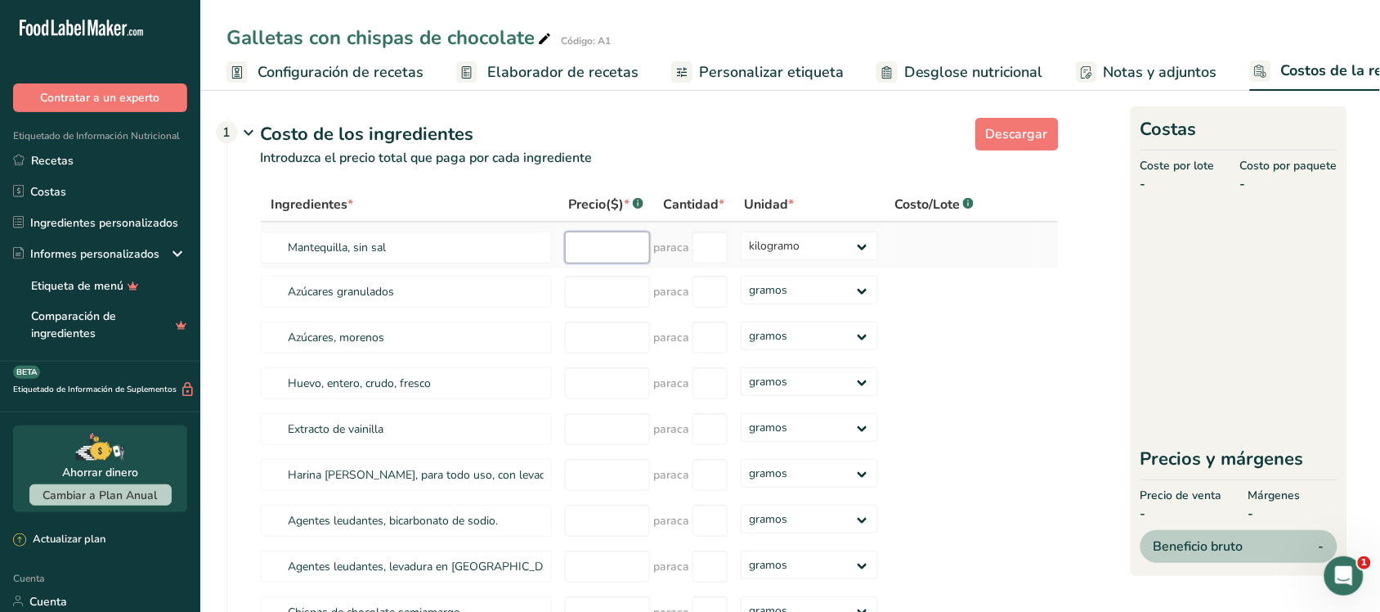
click at [630, 260] on input "number" at bounding box center [607, 247] width 85 height 32
type input "150"
click at [706, 263] on input "number" at bounding box center [710, 247] width 35 height 32
type input "2"
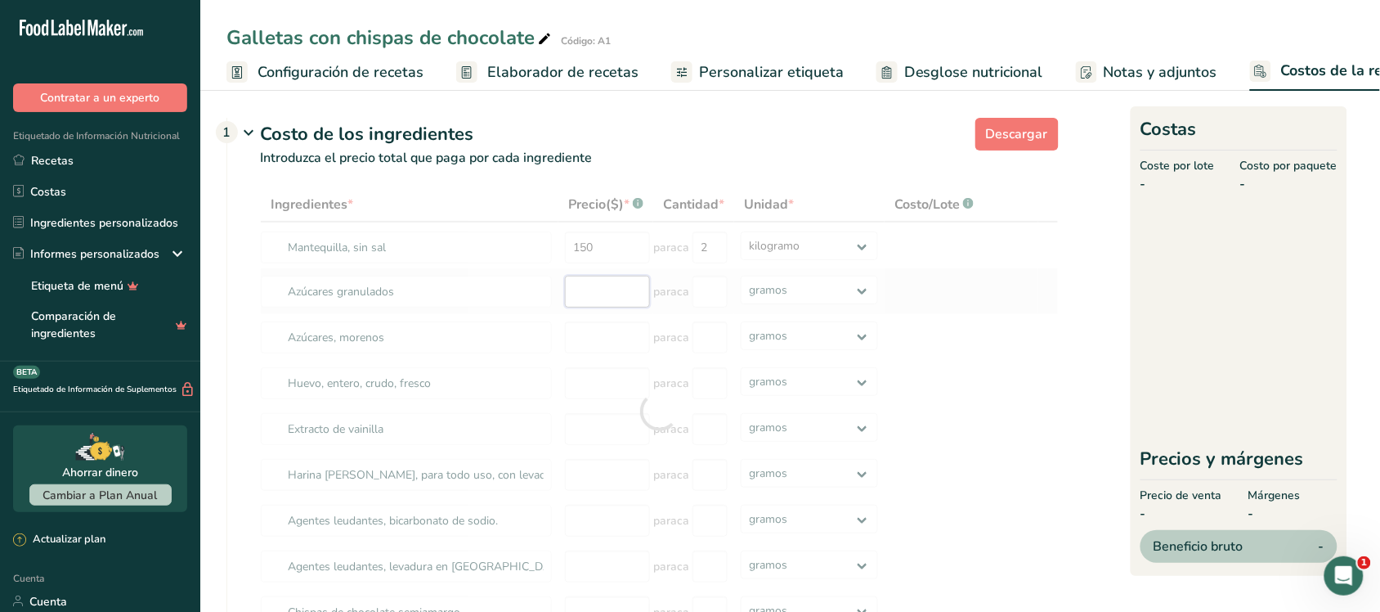
click at [623, 305] on div "Ingredientes * Precio($) * .a-a{fill:#347362;}.b-a{fill:#fff;} Cantidad * Unida…" at bounding box center [659, 411] width 799 height 448
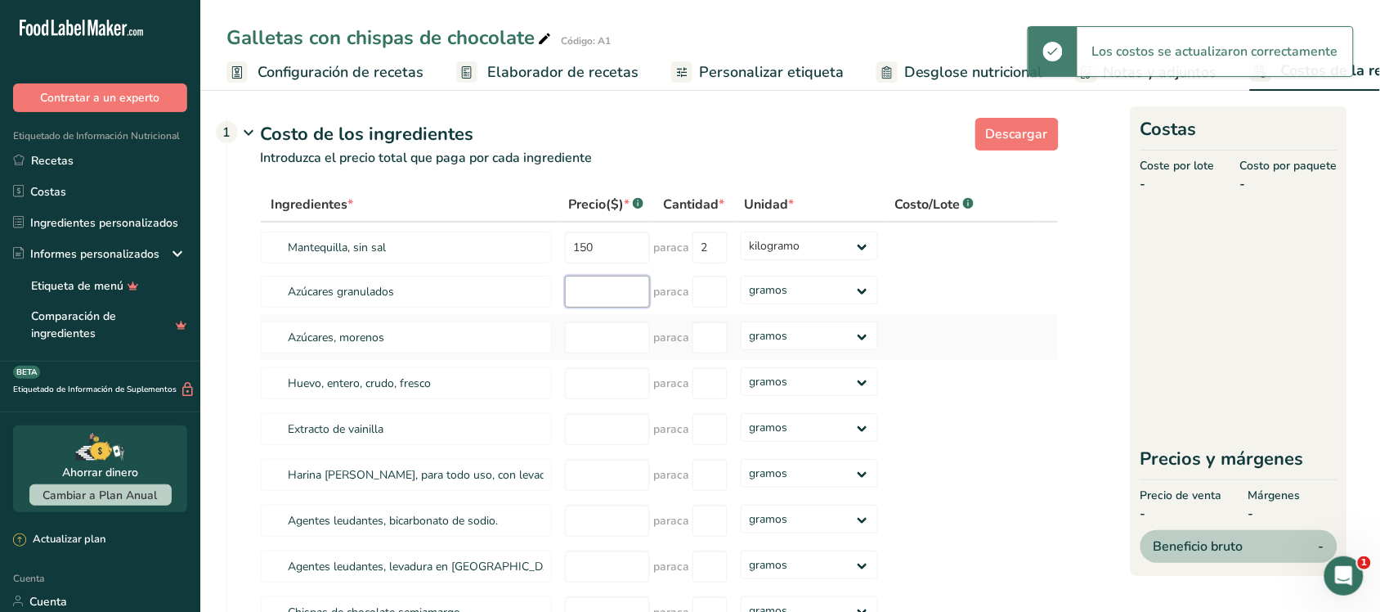
select select
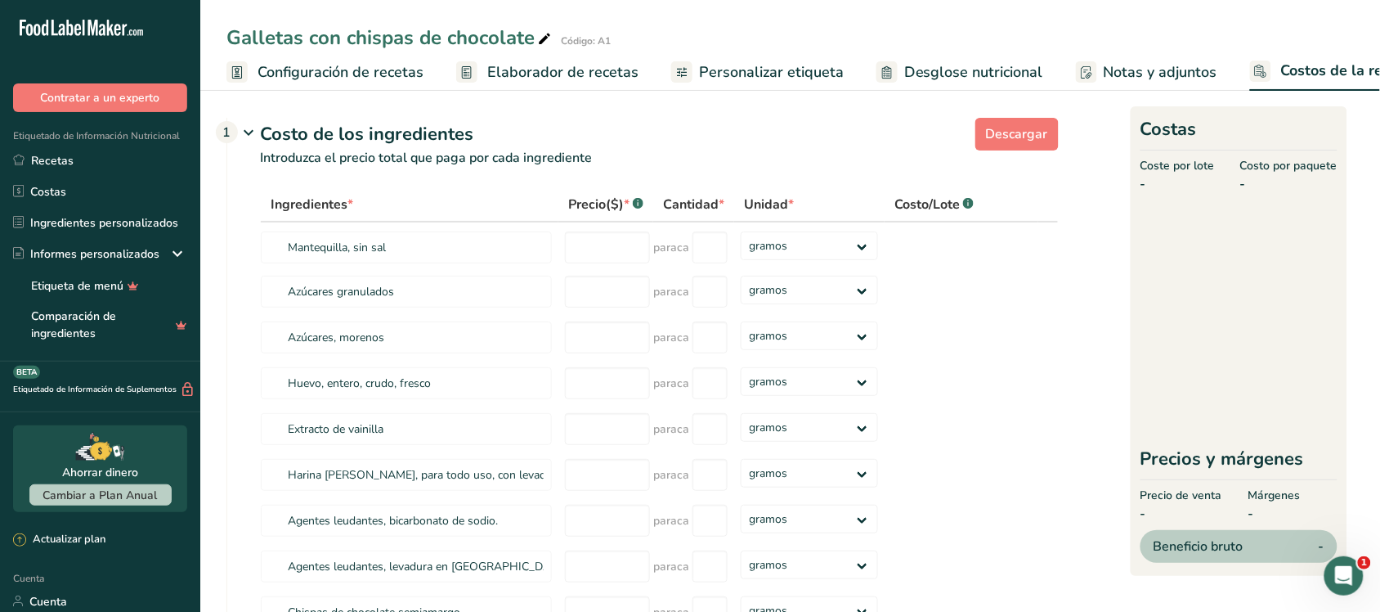
click at [504, 213] on div "Ingredientes *" at bounding box center [410, 205] width 278 height 20
click at [590, 307] on input "number" at bounding box center [607, 292] width 85 height 32
type input "5"
type input "145"
click at [693, 307] on input "number" at bounding box center [710, 292] width 35 height 32
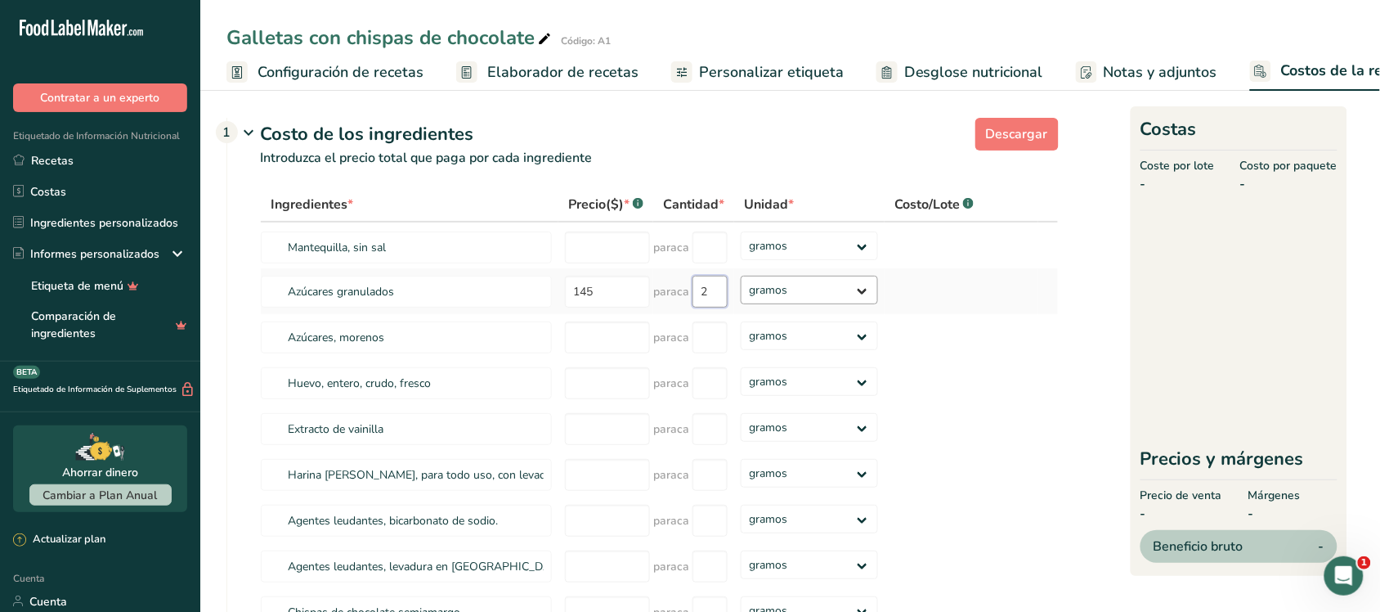
type input "2"
click at [756, 315] on div "Ingredientes * Precio($) * .a-a{fill:#347362;}.b-a{fill:#fff;} Cantidad * Unida…" at bounding box center [659, 411] width 799 height 448
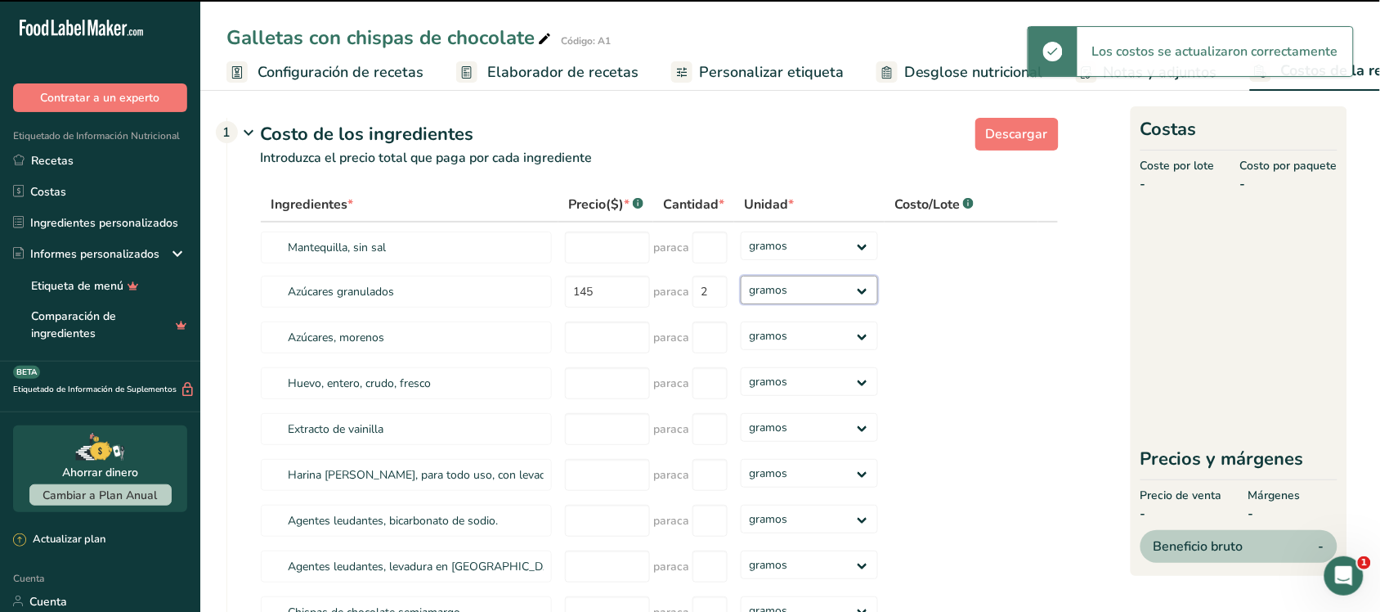
select select "1"
click at [741, 294] on select "gramos kilogramo mg mcg libras onza" at bounding box center [809, 290] width 137 height 29
select select
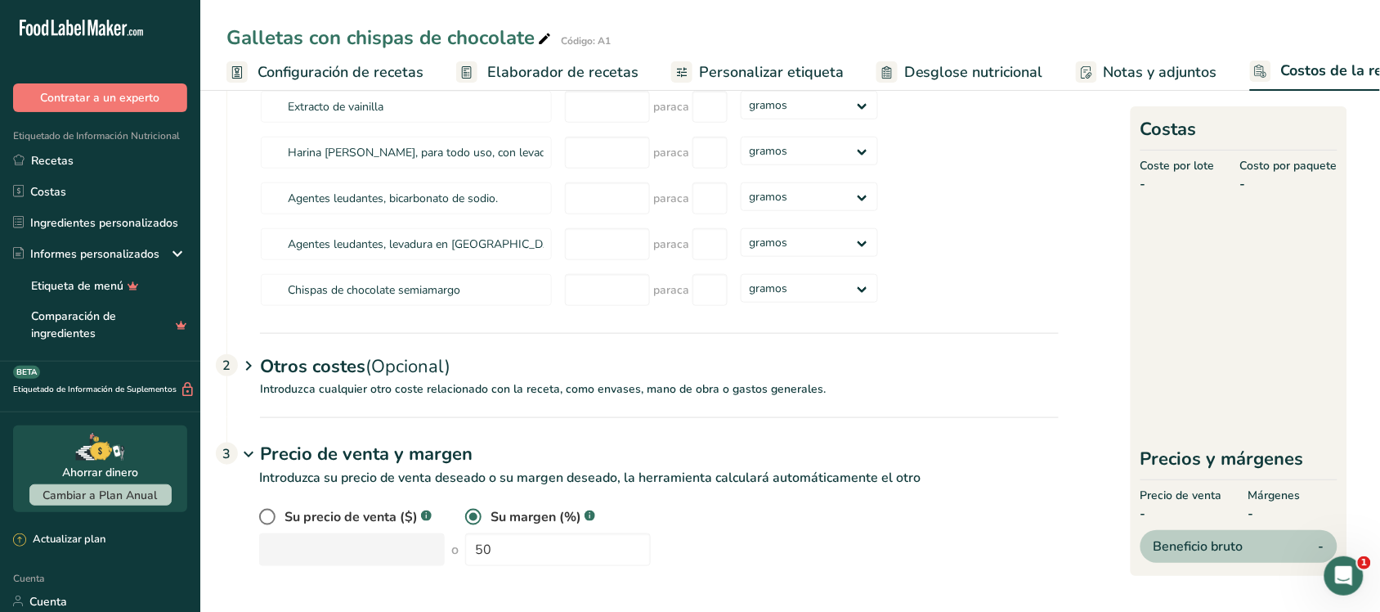
scroll to position [341, 0]
click at [249, 372] on icon at bounding box center [249, 366] width 20 height 30
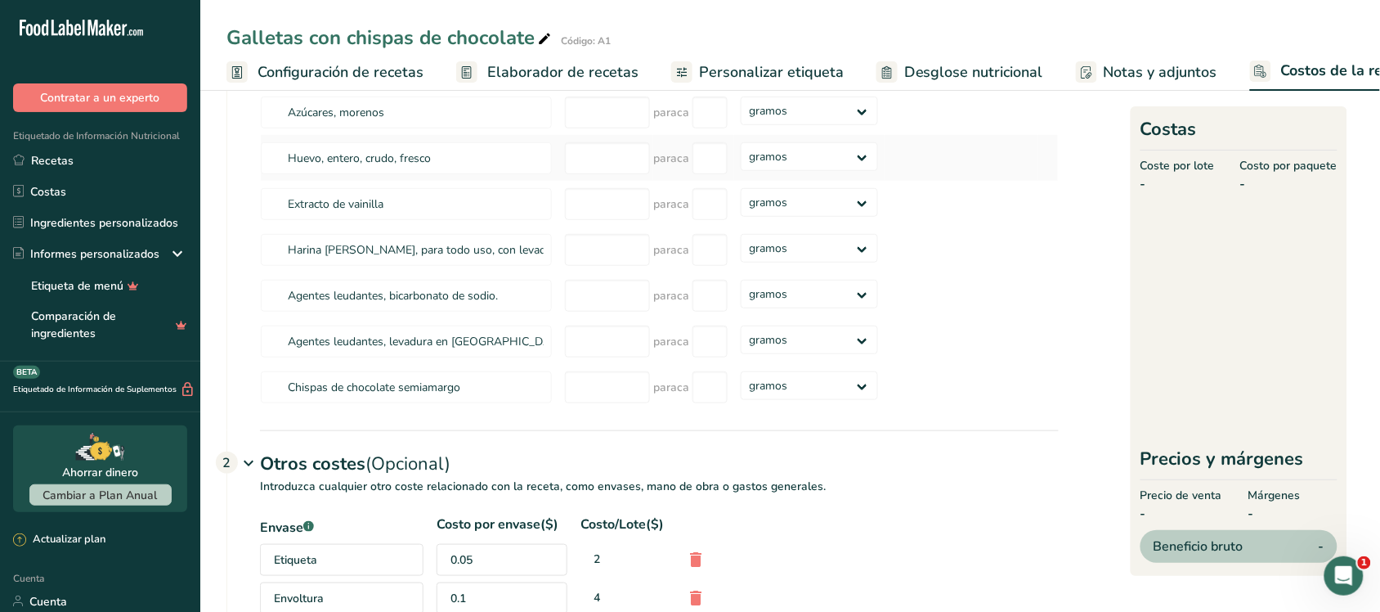
scroll to position [34, 0]
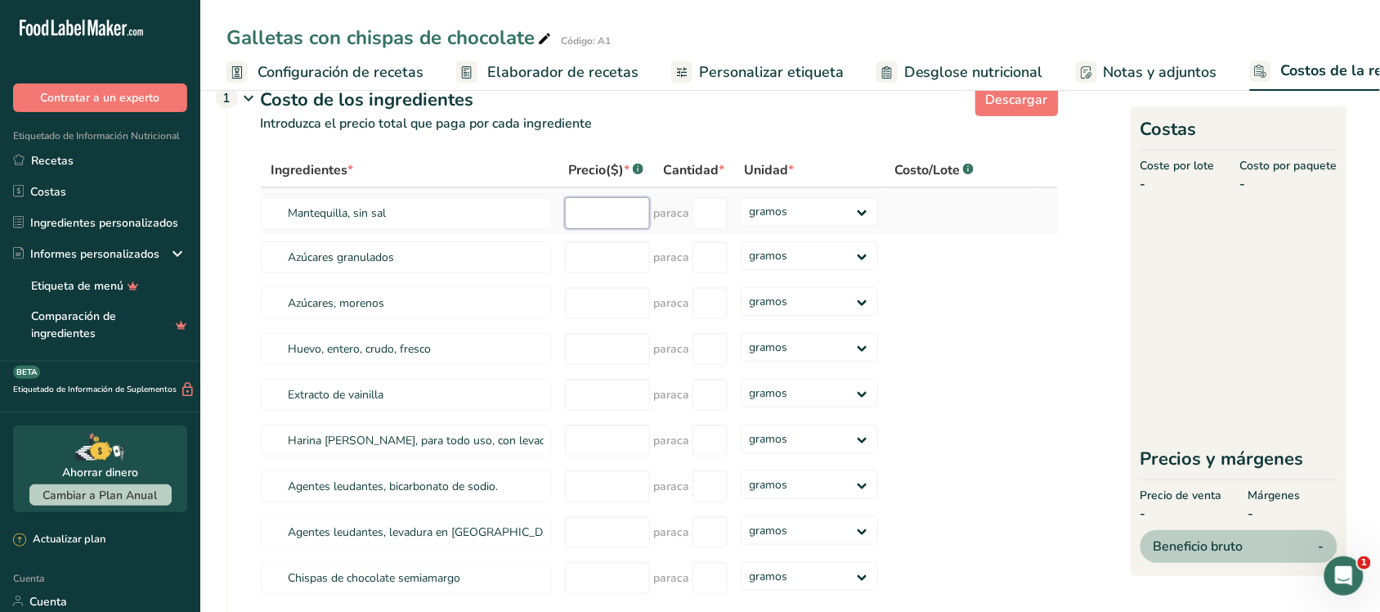
click at [631, 229] on input "number" at bounding box center [607, 213] width 85 height 32
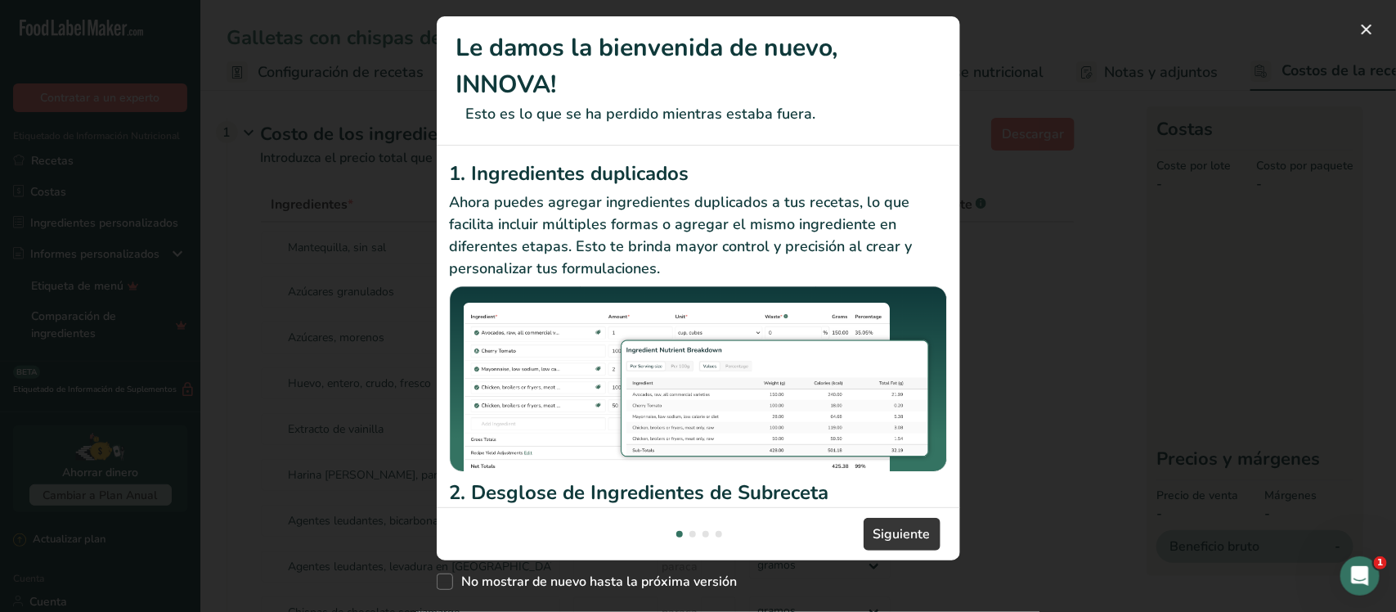
click at [689, 536] on div "Nuevas funciones" at bounding box center [692, 534] width 7 height 7
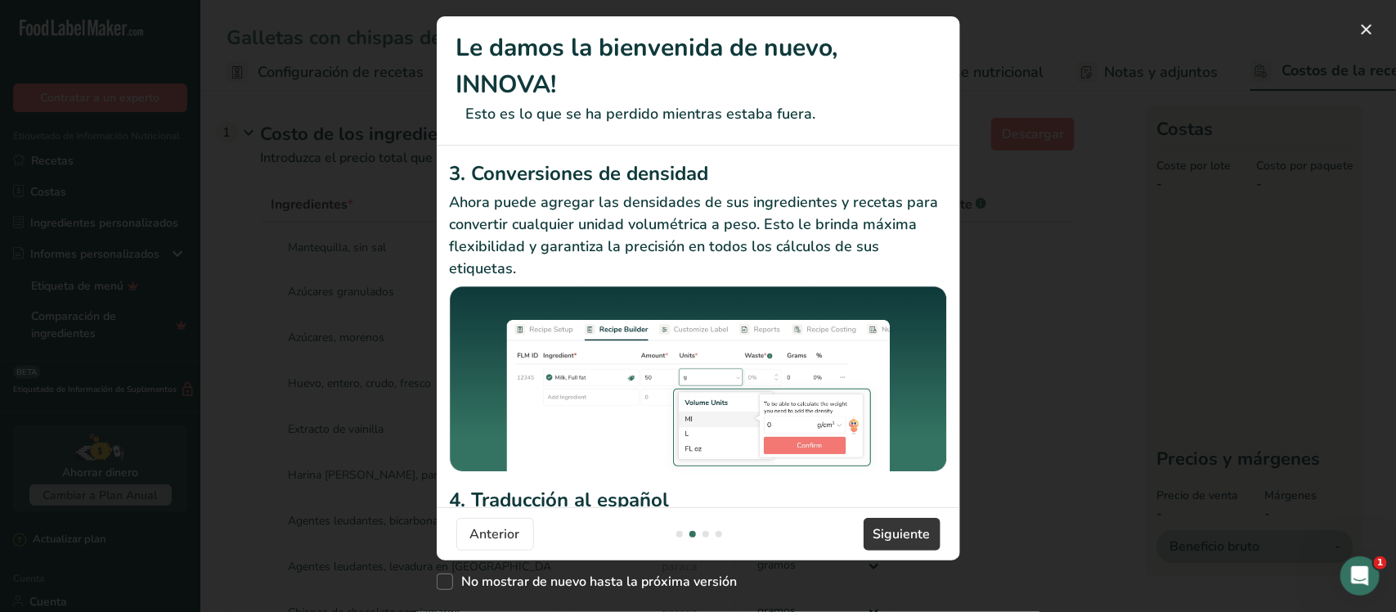
click at [697, 537] on footer "Anterior [GEOGRAPHIC_DATA]" at bounding box center [698, 533] width 523 height 53
click at [707, 529] on footer "Anterior [GEOGRAPHIC_DATA]" at bounding box center [698, 533] width 523 height 53
click at [709, 536] on div "Nuevas funciones" at bounding box center [699, 534] width 52 height 7
click at [707, 532] on div "Nuevas funciones" at bounding box center [705, 534] width 7 height 7
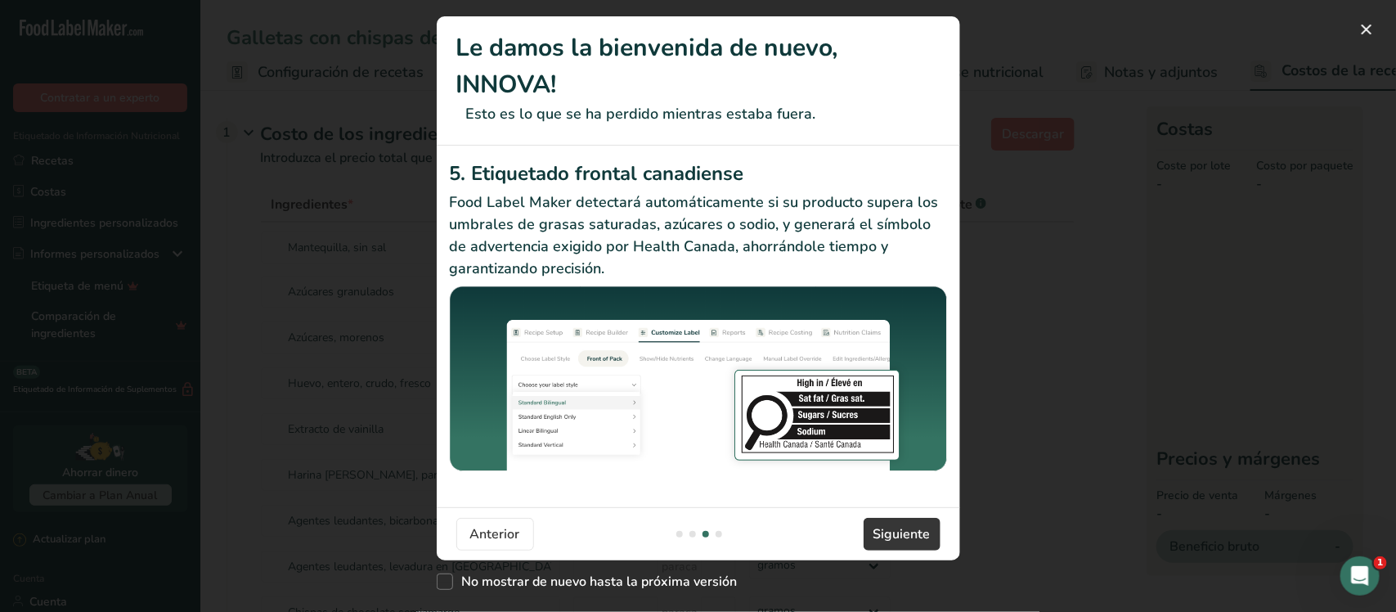
click at [724, 532] on div "Nuevas funciones" at bounding box center [699, 534] width 52 height 7
click at [720, 532] on div "Nuevas funciones" at bounding box center [719, 534] width 7 height 7
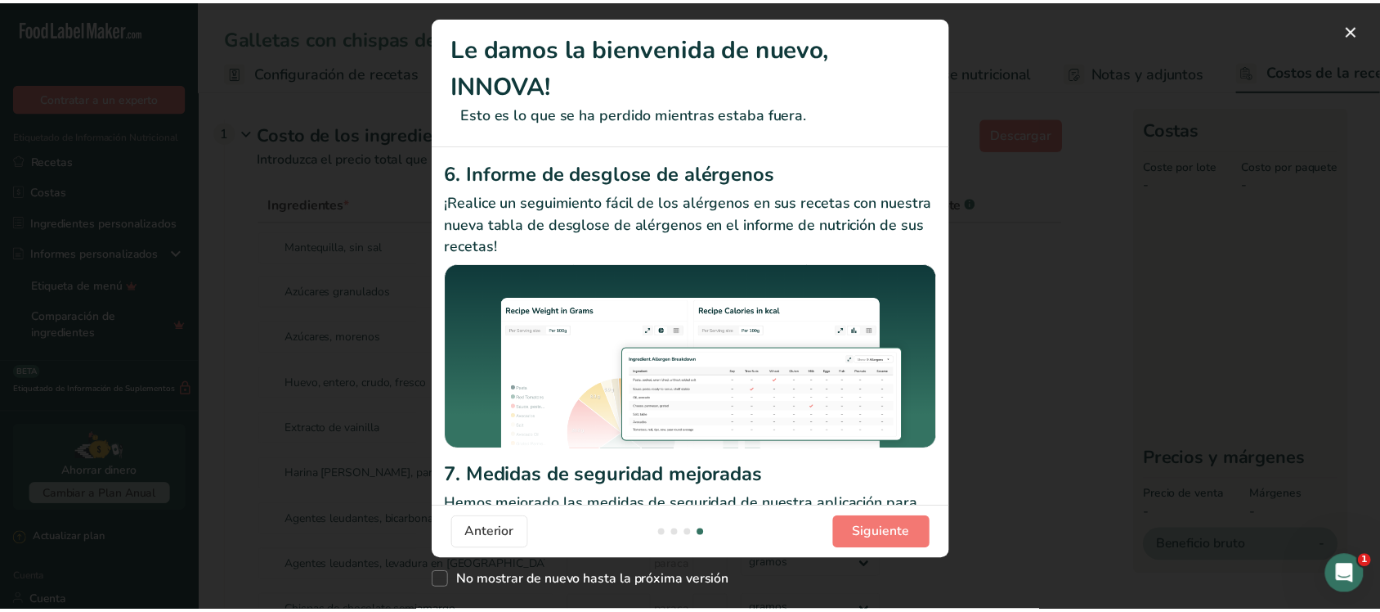
scroll to position [276, 0]
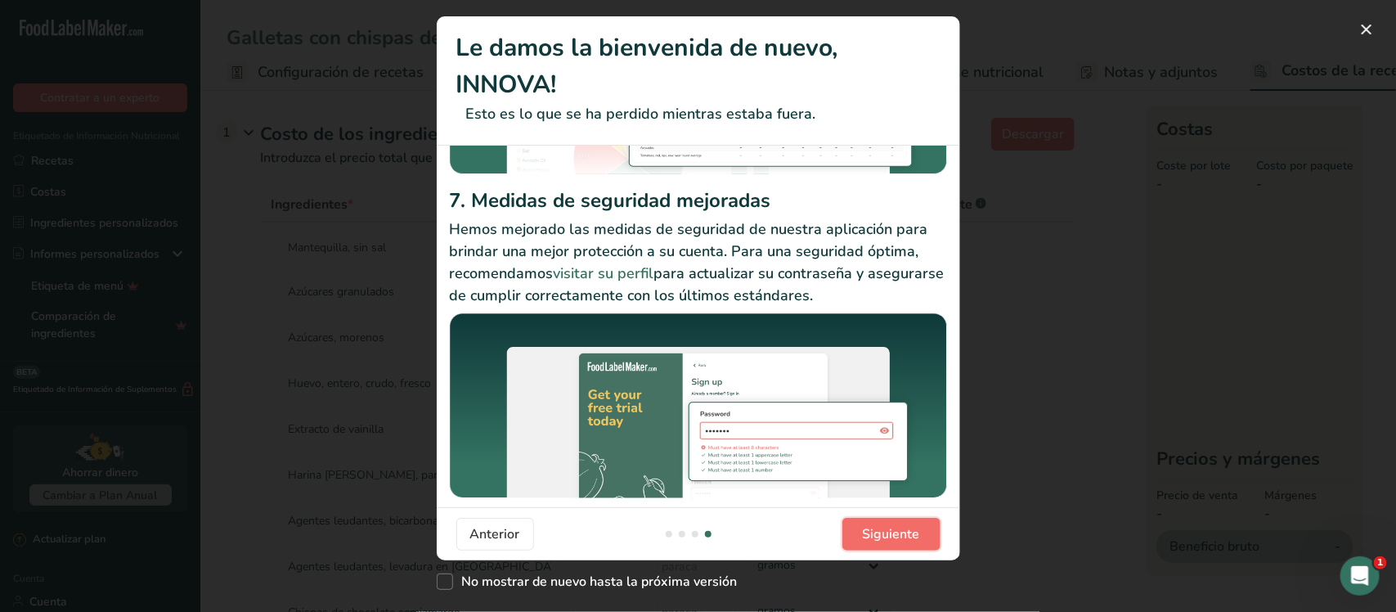
click at [876, 526] on font "Siguiente" at bounding box center [891, 534] width 57 height 18
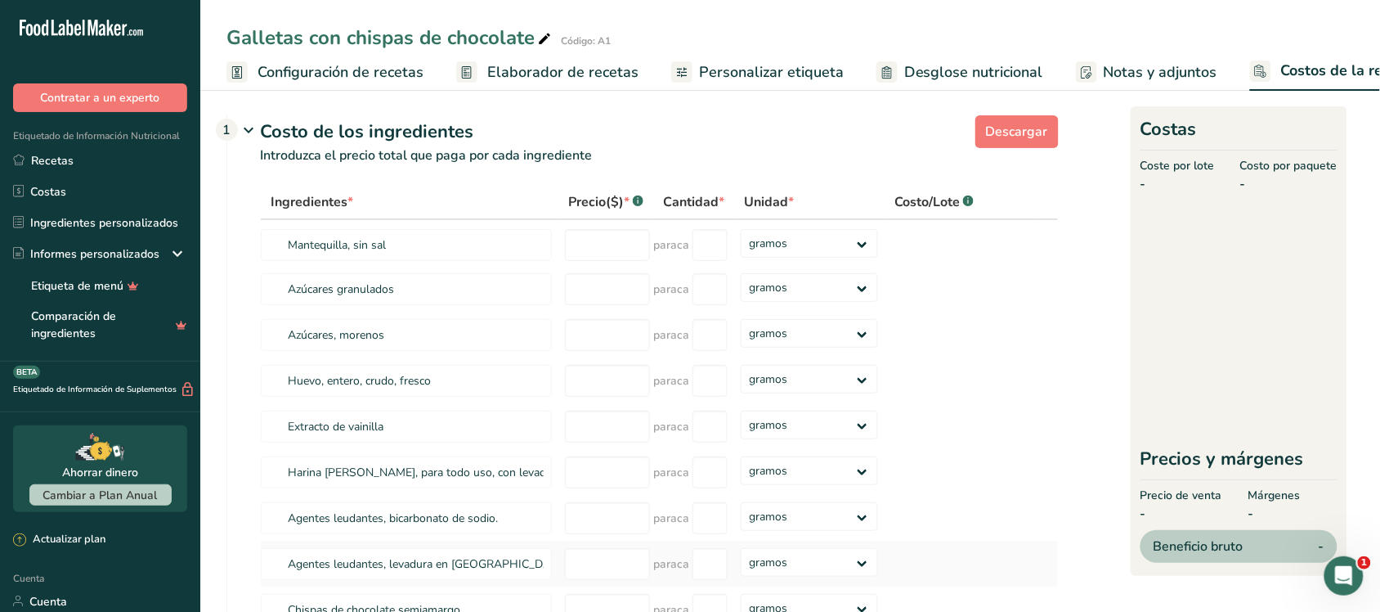
scroll to position [0, 0]
click at [616, 256] on input "number" at bounding box center [607, 247] width 85 height 32
click at [669, 155] on p "Introduzca el precio total que paga por cada ingrediente" at bounding box center [643, 167] width 832 height 39
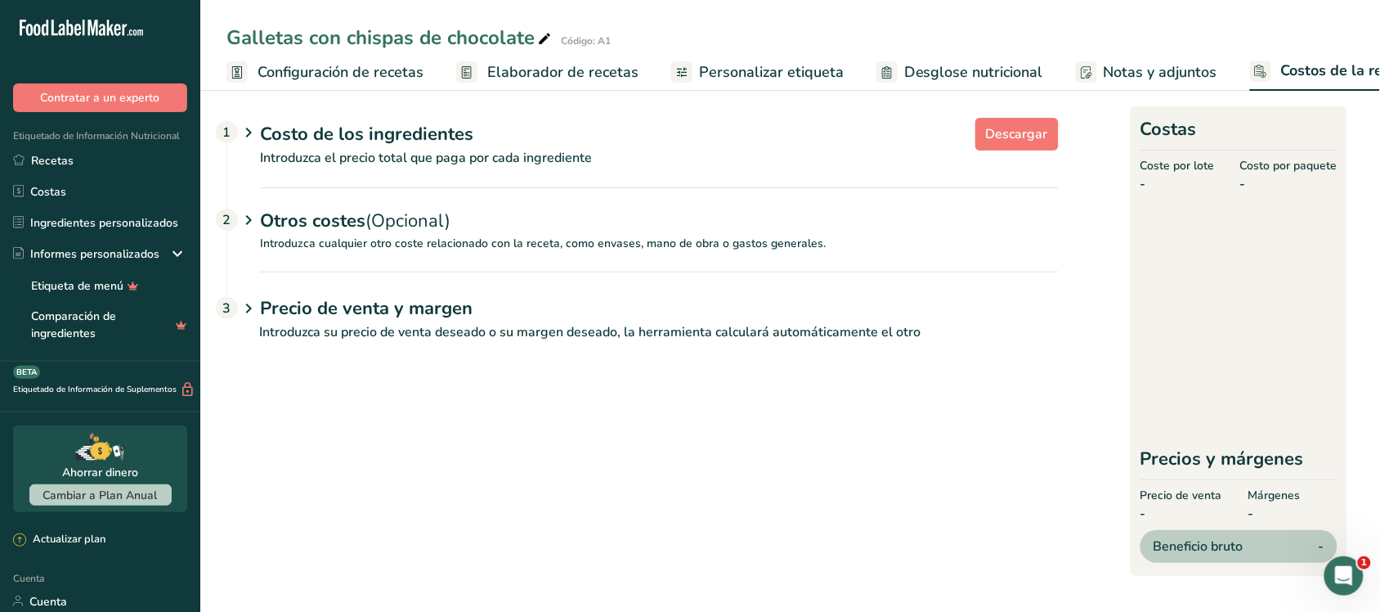
click at [258, 144] on icon at bounding box center [249, 133] width 20 height 30
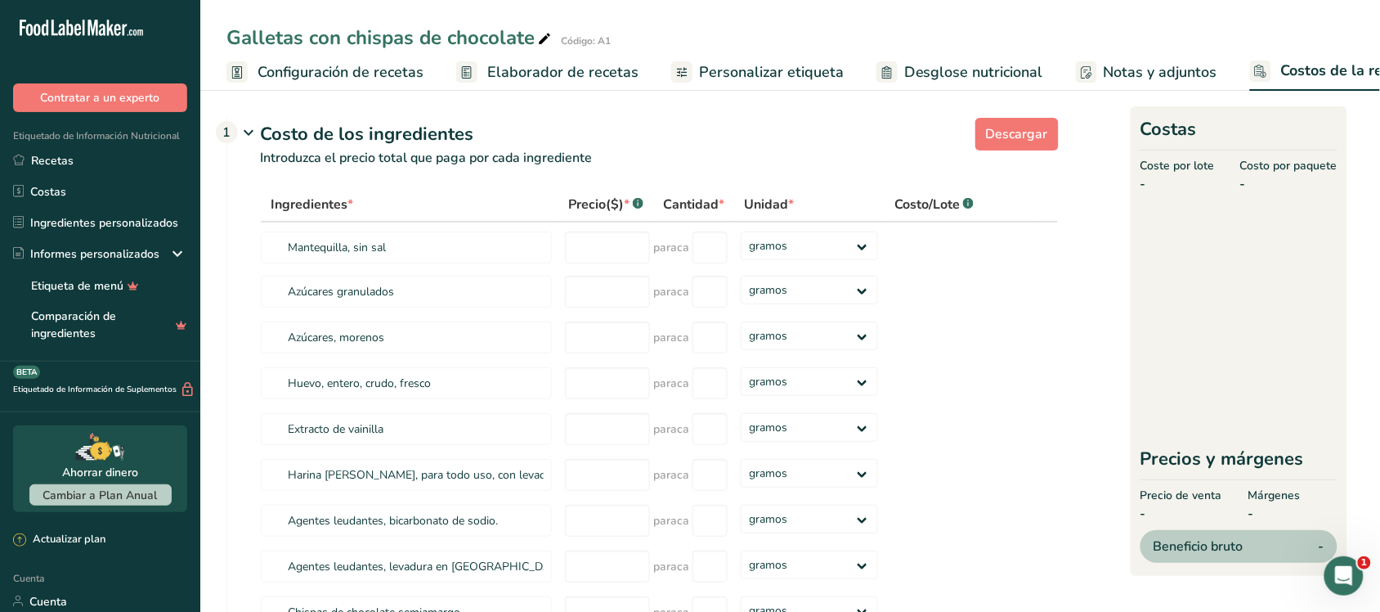
scroll to position [262, 0]
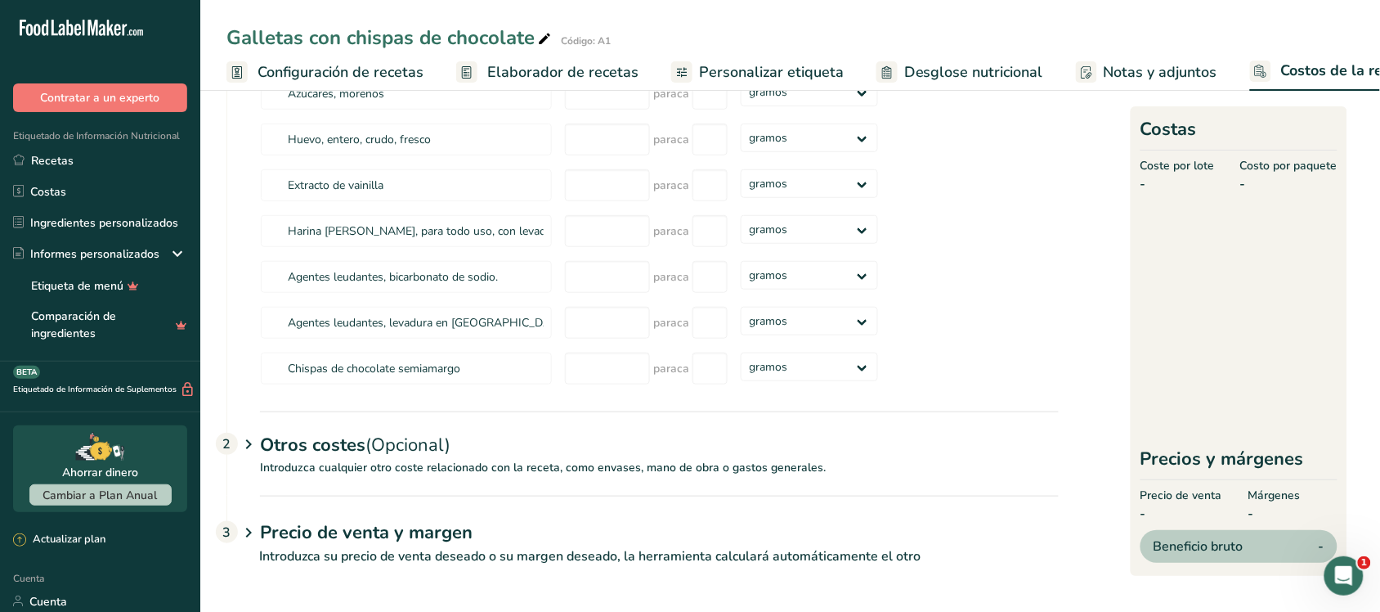
click at [253, 451] on icon at bounding box center [249, 444] width 20 height 30
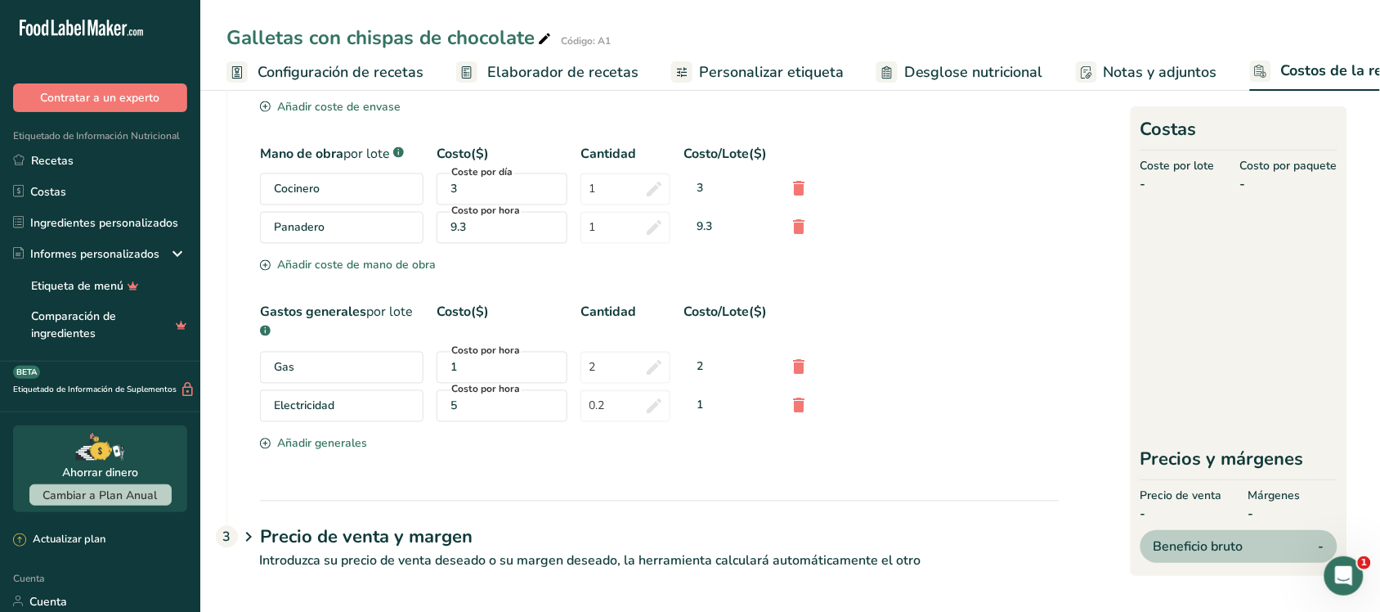
scroll to position [782, 0]
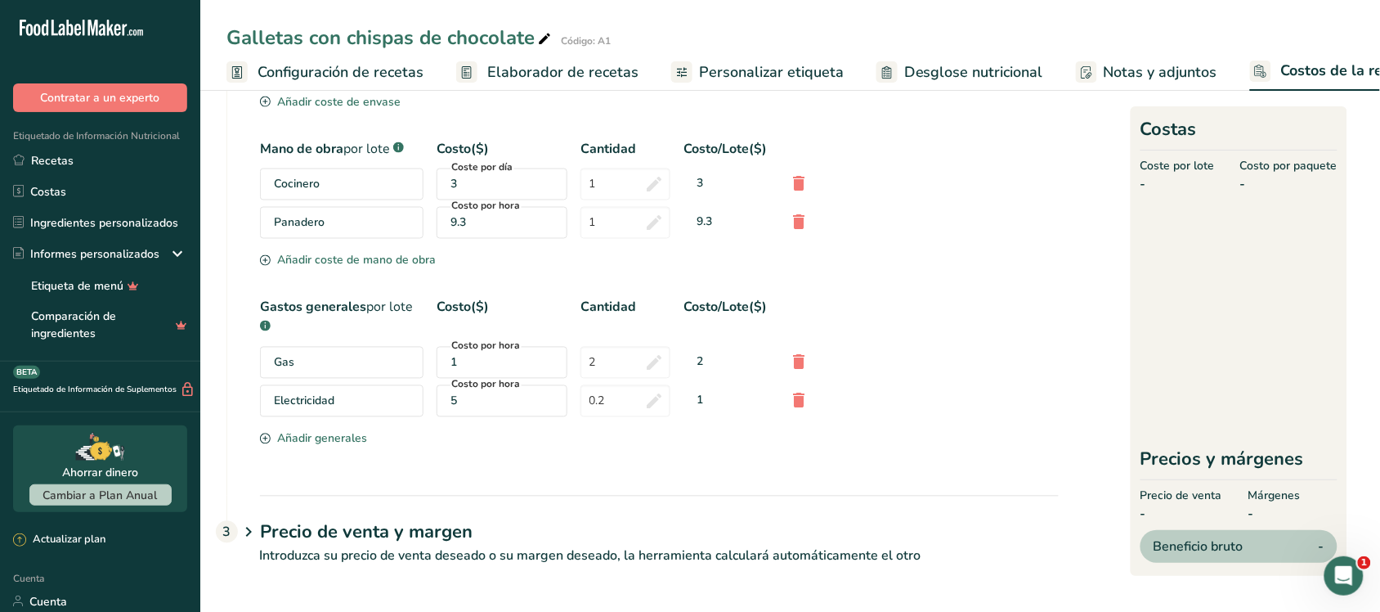
click at [245, 540] on icon at bounding box center [249, 533] width 20 height 30
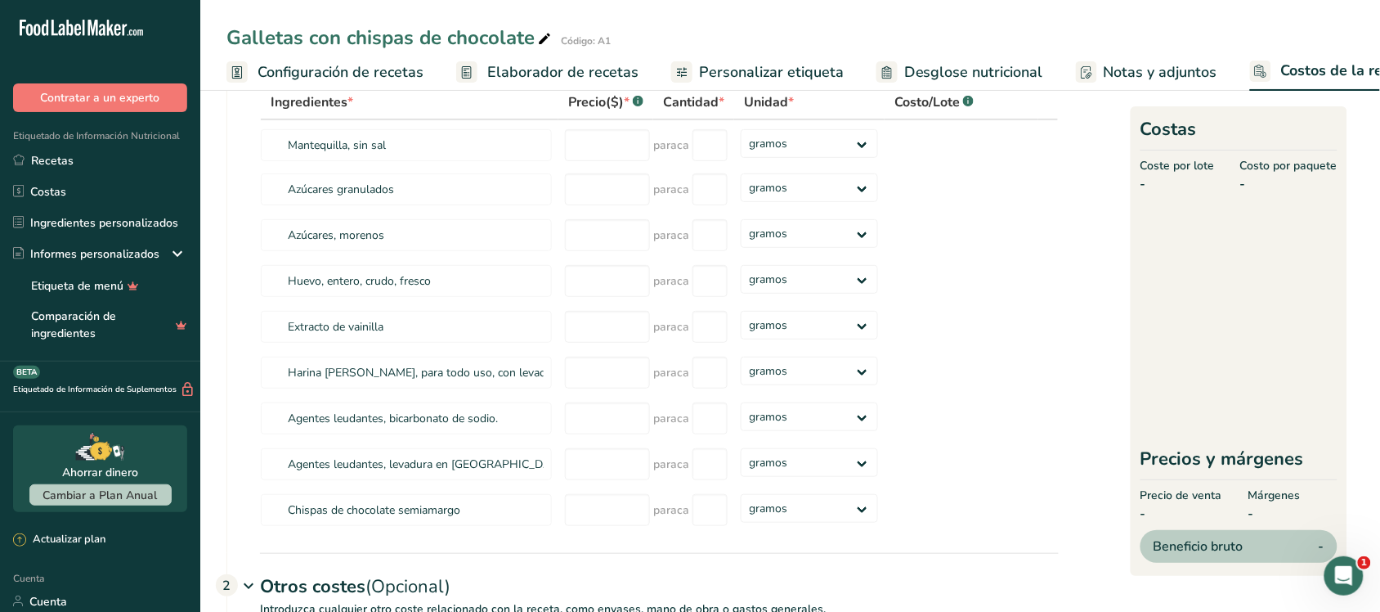
scroll to position [0, 0]
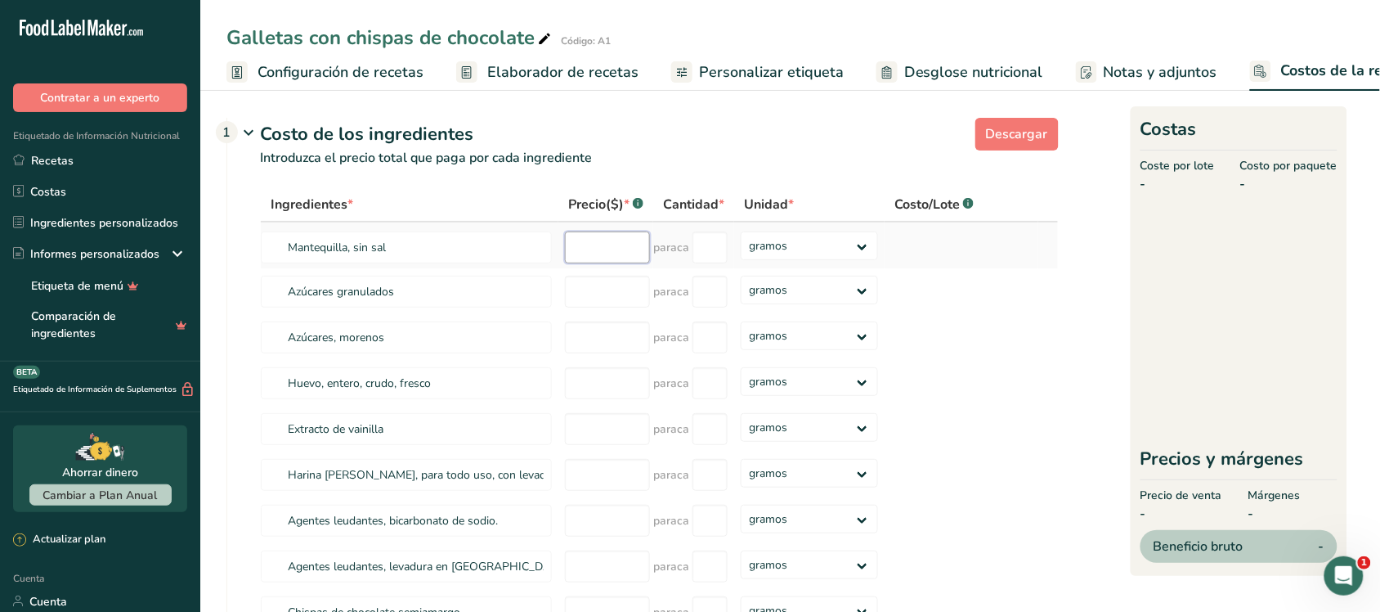
click at [630, 263] on input "number" at bounding box center [607, 247] width 85 height 32
type input "150"
click at [773, 260] on select "gramos kilogramo mg mcg libras onza" at bounding box center [809, 245] width 137 height 29
select select "1"
click at [741, 249] on select "gramos kilogramo mg mcg libras onza" at bounding box center [809, 245] width 137 height 29
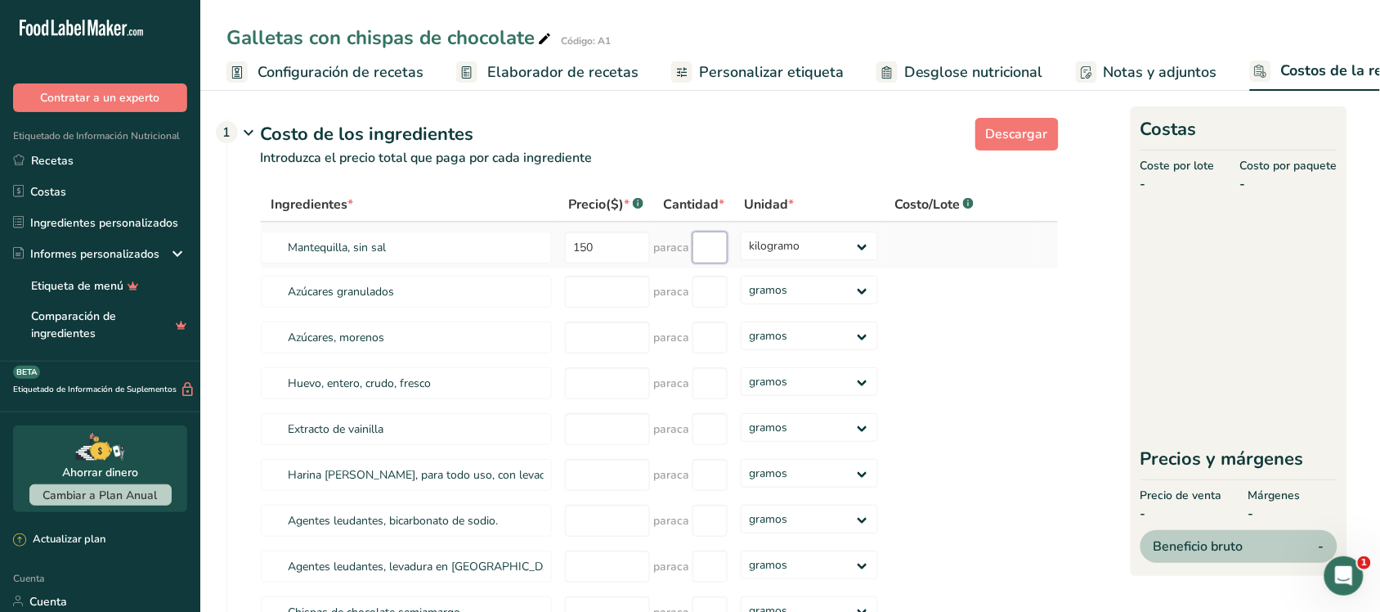
click at [721, 263] on input "number" at bounding box center [710, 247] width 35 height 32
type input "2"
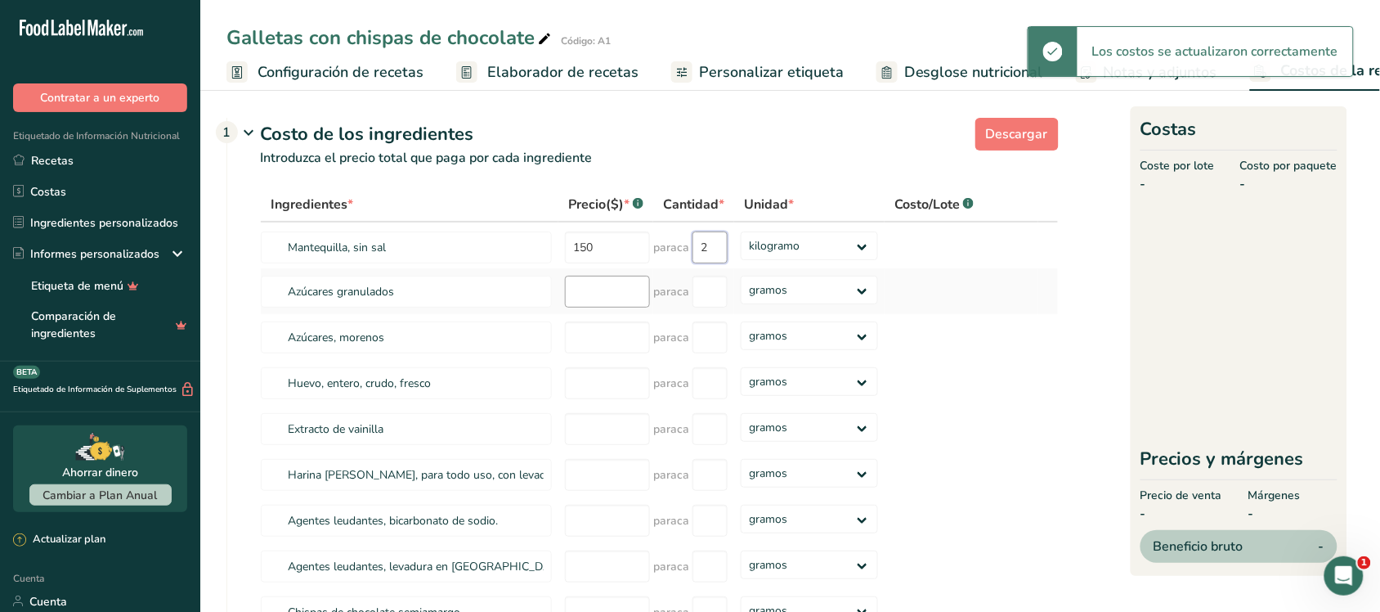
select select
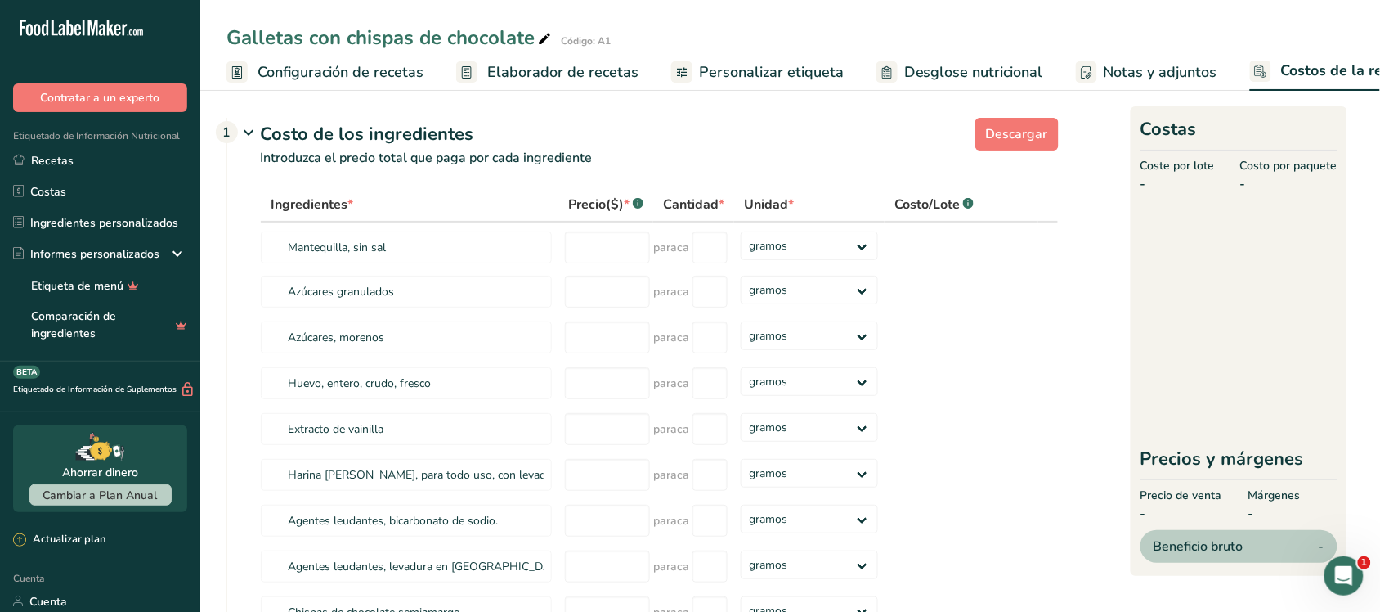
click at [654, 160] on p "Introduzca el precio total que paga por cada ingrediente" at bounding box center [643, 167] width 832 height 39
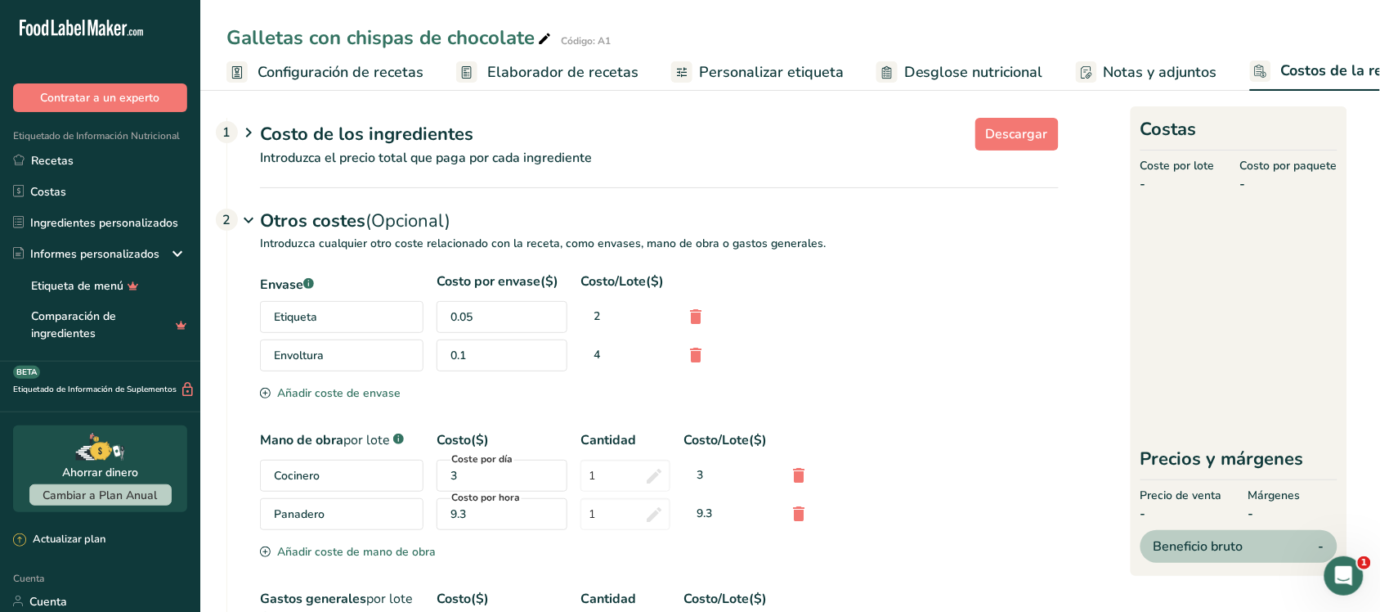
click at [247, 129] on icon at bounding box center [249, 133] width 20 height 30
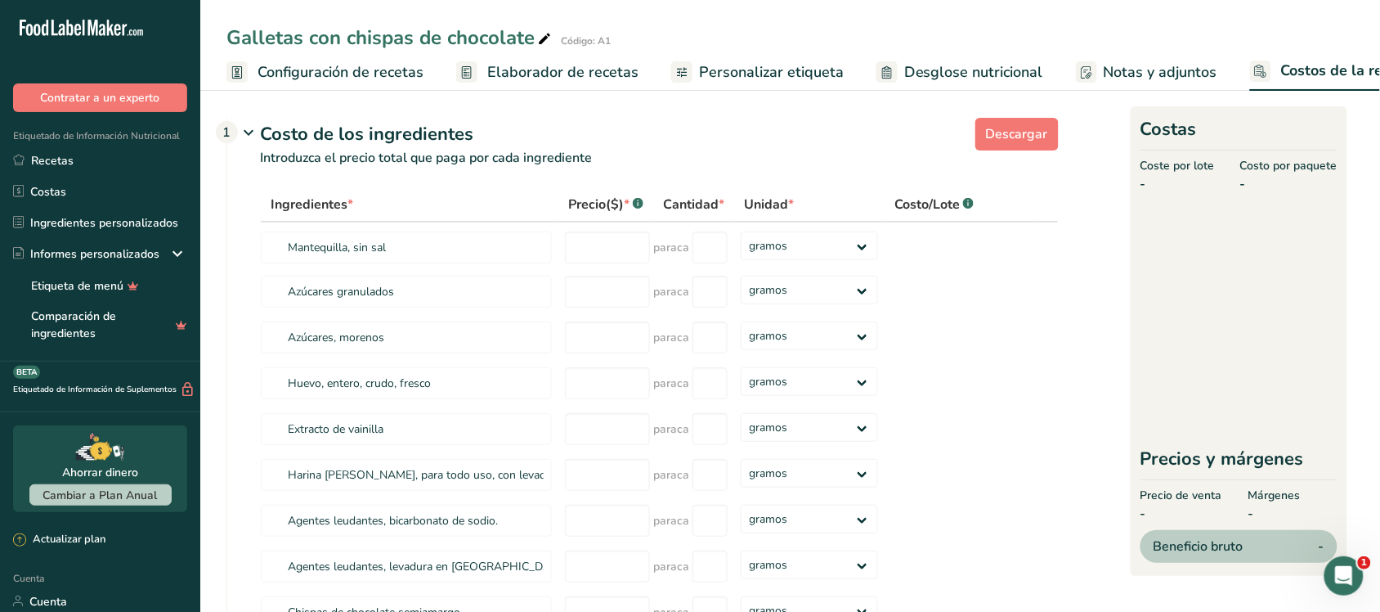
click at [940, 204] on font "Costo/Lote" at bounding box center [927, 204] width 65 height 18
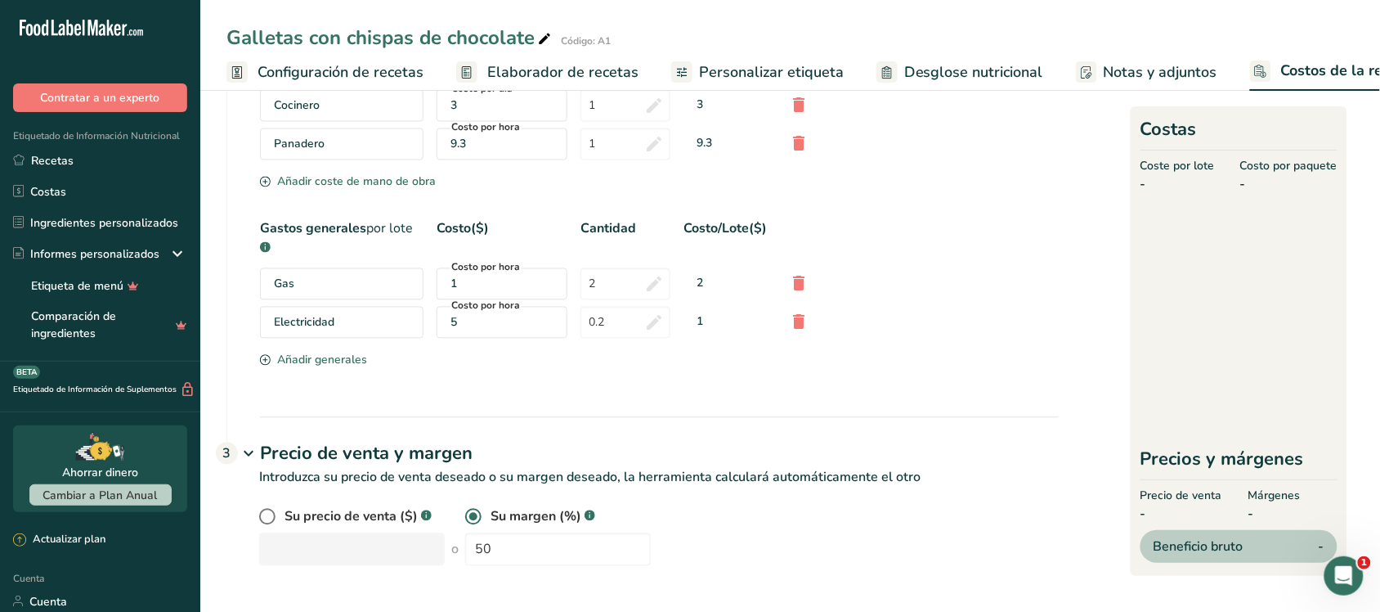
scroll to position [860, 0]
drag, startPoint x: 515, startPoint y: 540, endPoint x: 451, endPoint y: 538, distance: 64.6
click at [454, 541] on div "Su precio de venta ($) .a-a{fill:#347362;}.b-a{fill:#fff;} o Su margen (%) .a-a…" at bounding box center [659, 536] width 800 height 59
click at [822, 491] on p "Introduzca su precio de venta deseado o su margen deseado, la herramienta calcu…" at bounding box center [643, 487] width 832 height 39
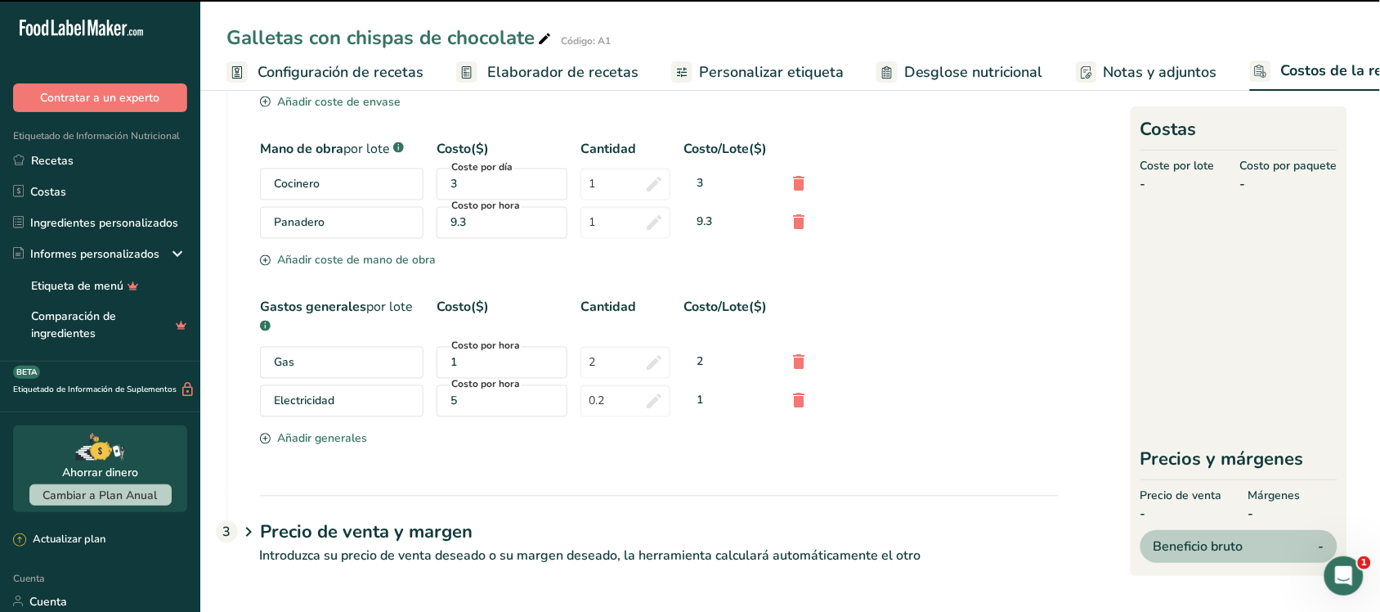
click at [231, 529] on font "3" at bounding box center [227, 532] width 8 height 18
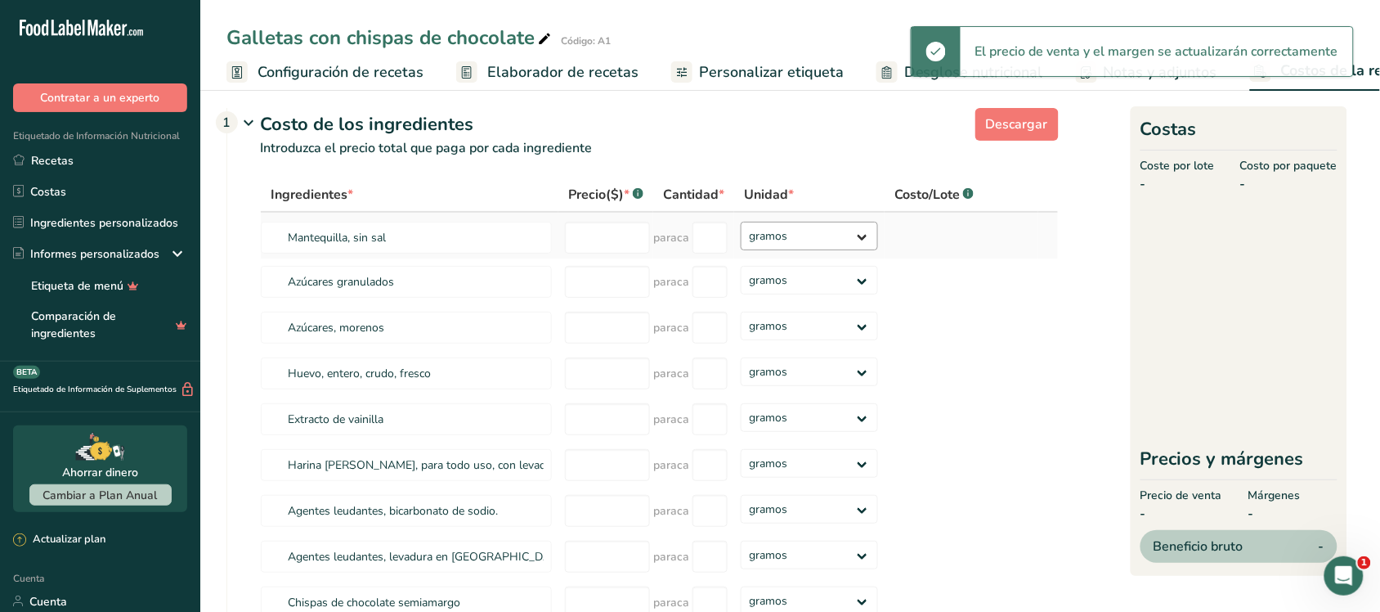
scroll to position [0, 0]
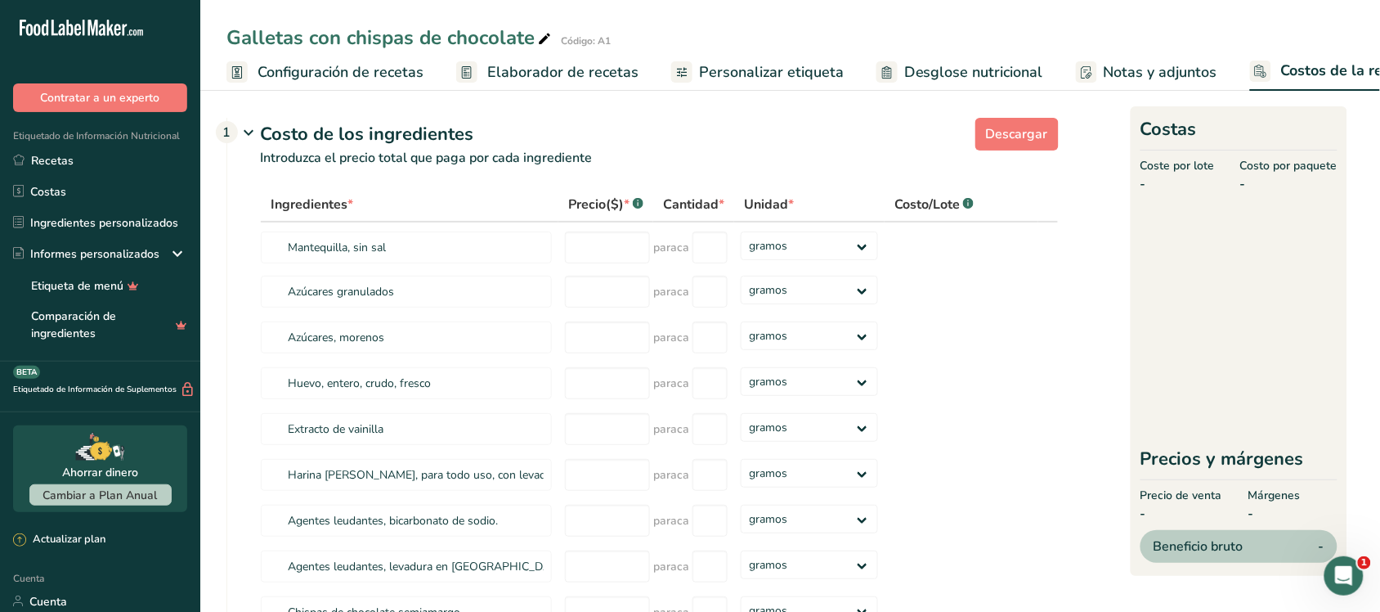
click at [1256, 121] on h2 "Costas" at bounding box center [1239, 133] width 197 height 34
click at [1199, 63] on font "Notas y adjuntos" at bounding box center [1161, 72] width 114 height 20
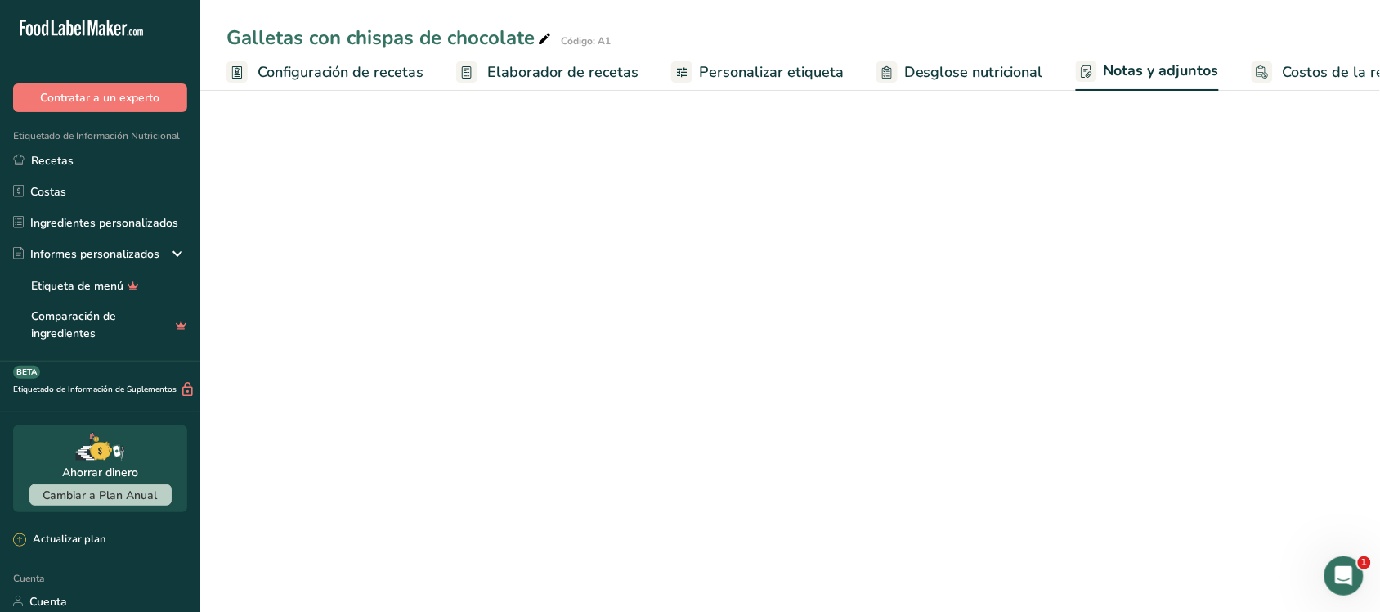
scroll to position [0, 52]
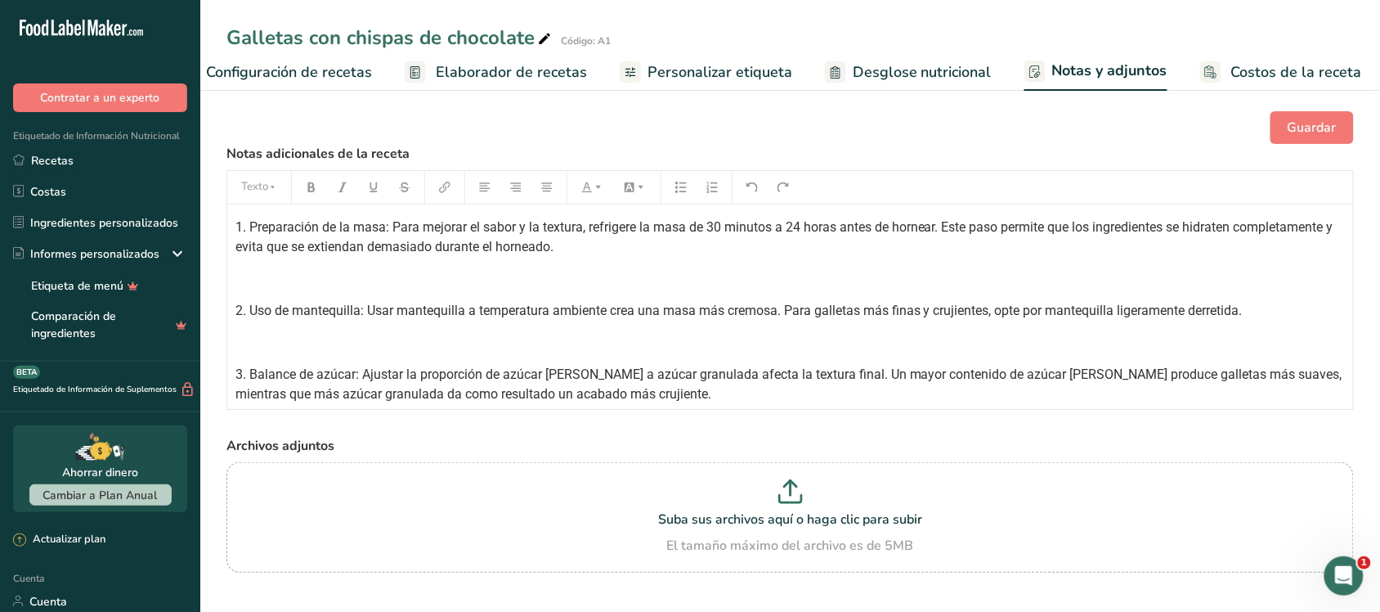
click at [1245, 65] on font "Costos de la receta" at bounding box center [1297, 72] width 131 height 20
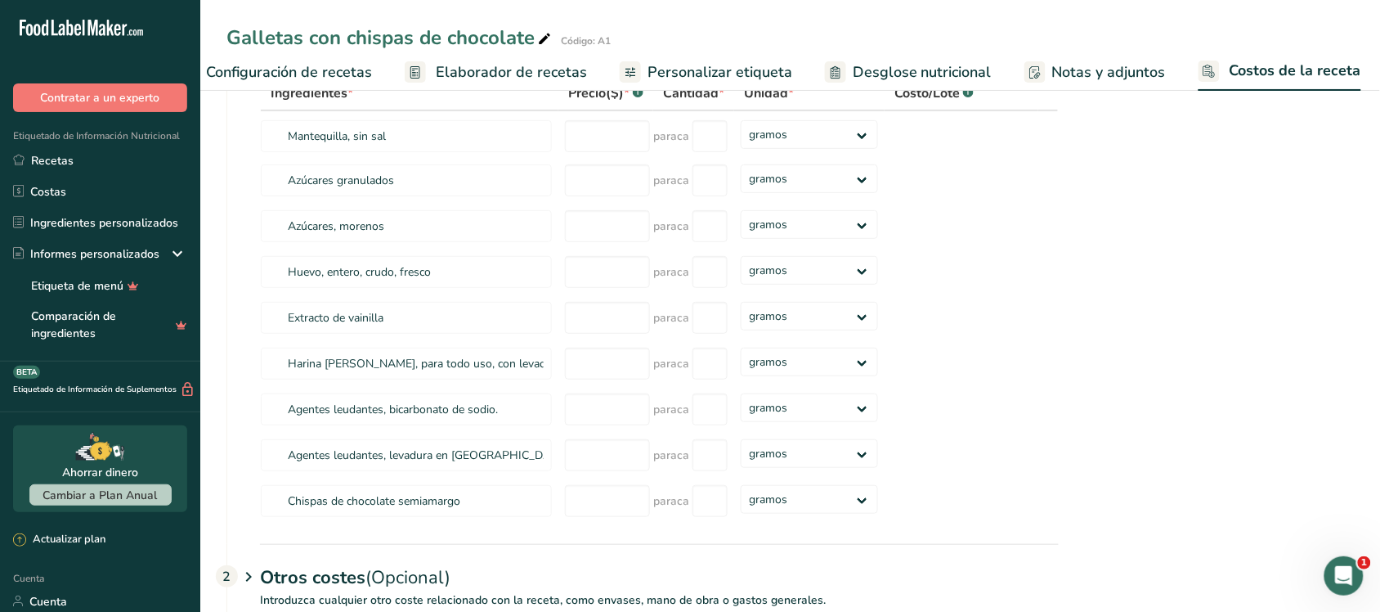
scroll to position [262, 0]
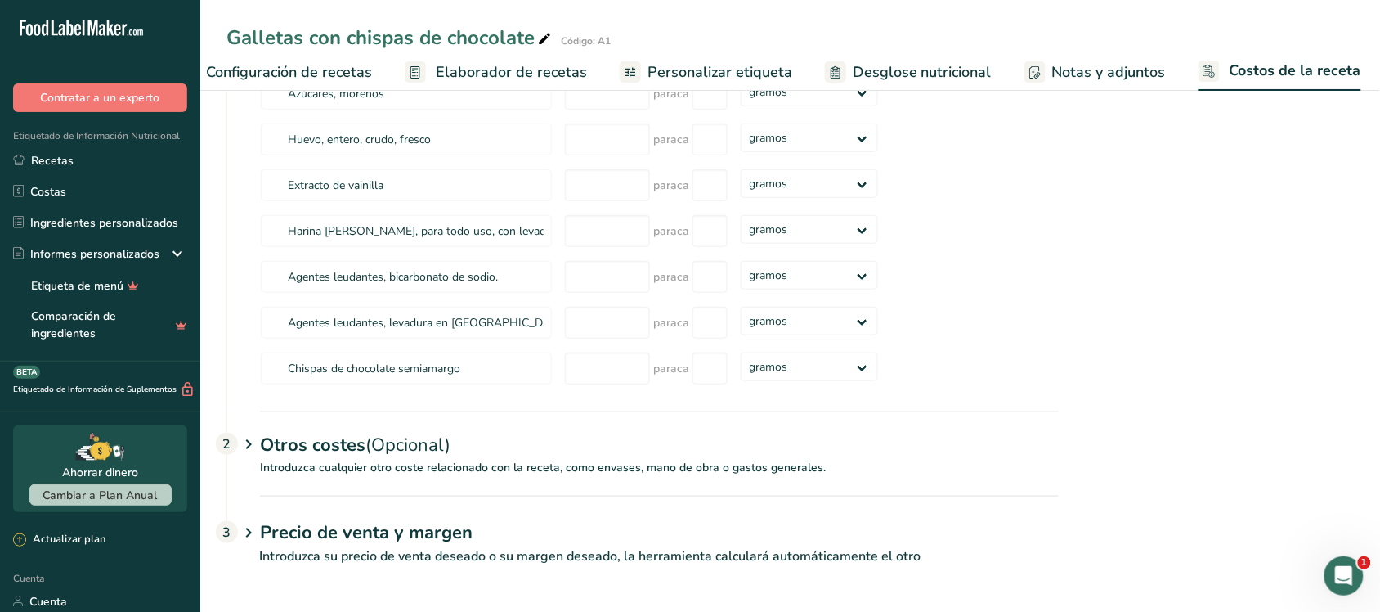
click at [241, 442] on icon at bounding box center [249, 444] width 20 height 30
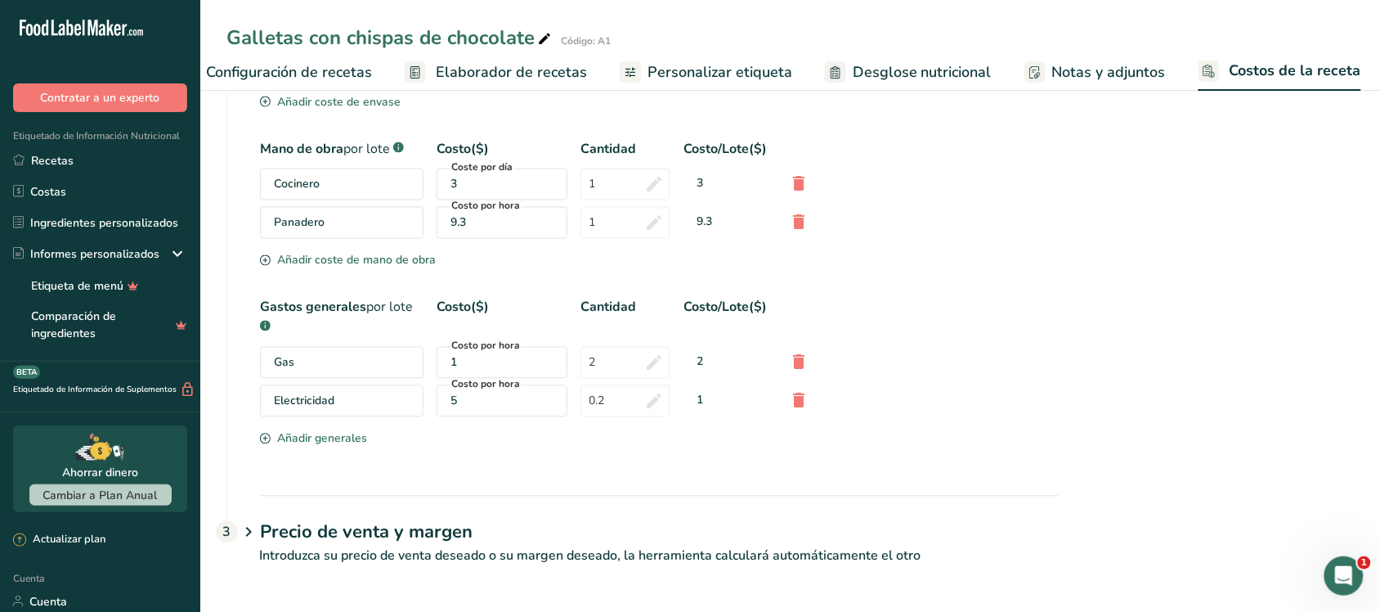
scroll to position [782, 0]
click at [264, 537] on font "Precio de venta y margen" at bounding box center [366, 532] width 213 height 25
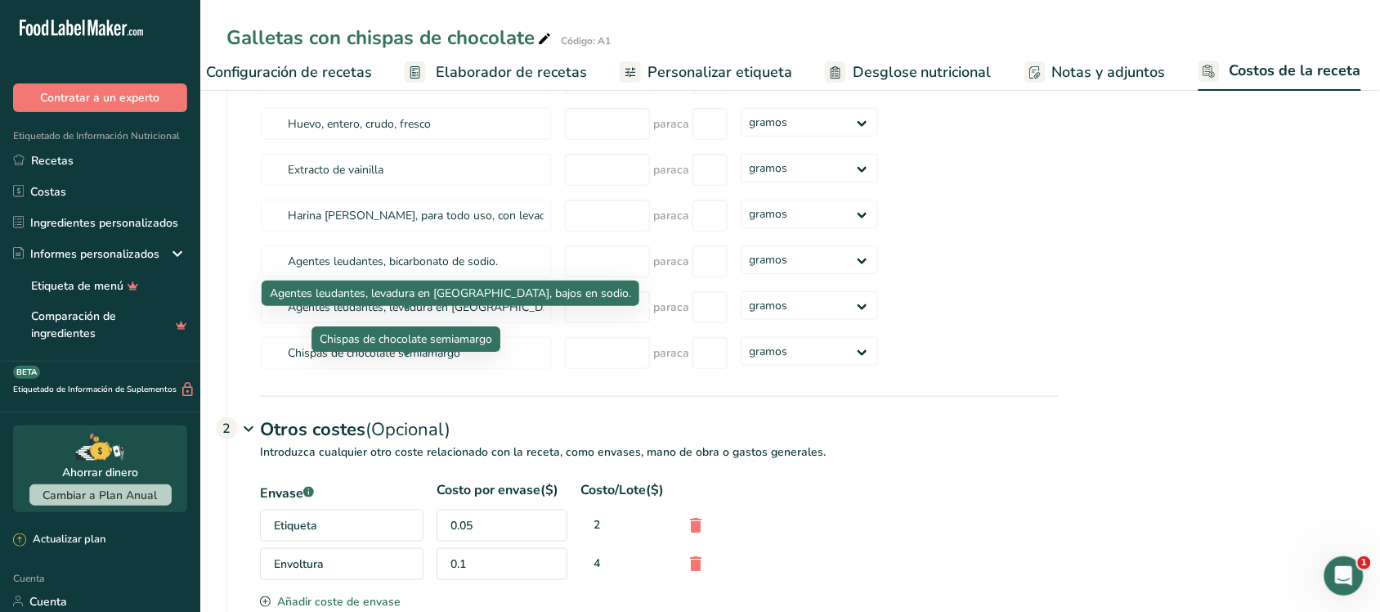
scroll to position [0, 0]
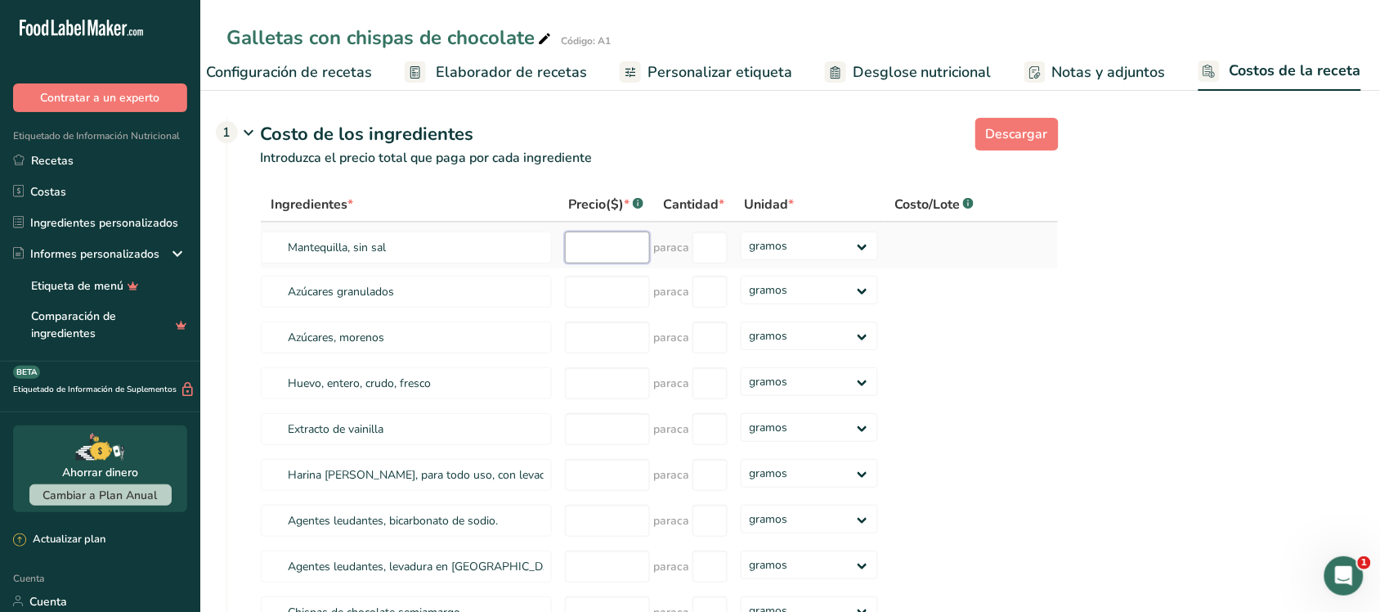
click at [620, 262] on input "number" at bounding box center [607, 247] width 85 height 32
type input "150"
click at [706, 263] on input "number" at bounding box center [710, 247] width 35 height 32
type input "2"
click at [614, 301] on div "Ingredientes * Precio($) * .a-a{fill:#347362;}.b-a{fill:#fff;} Cantidad * Unida…" at bounding box center [659, 411] width 799 height 448
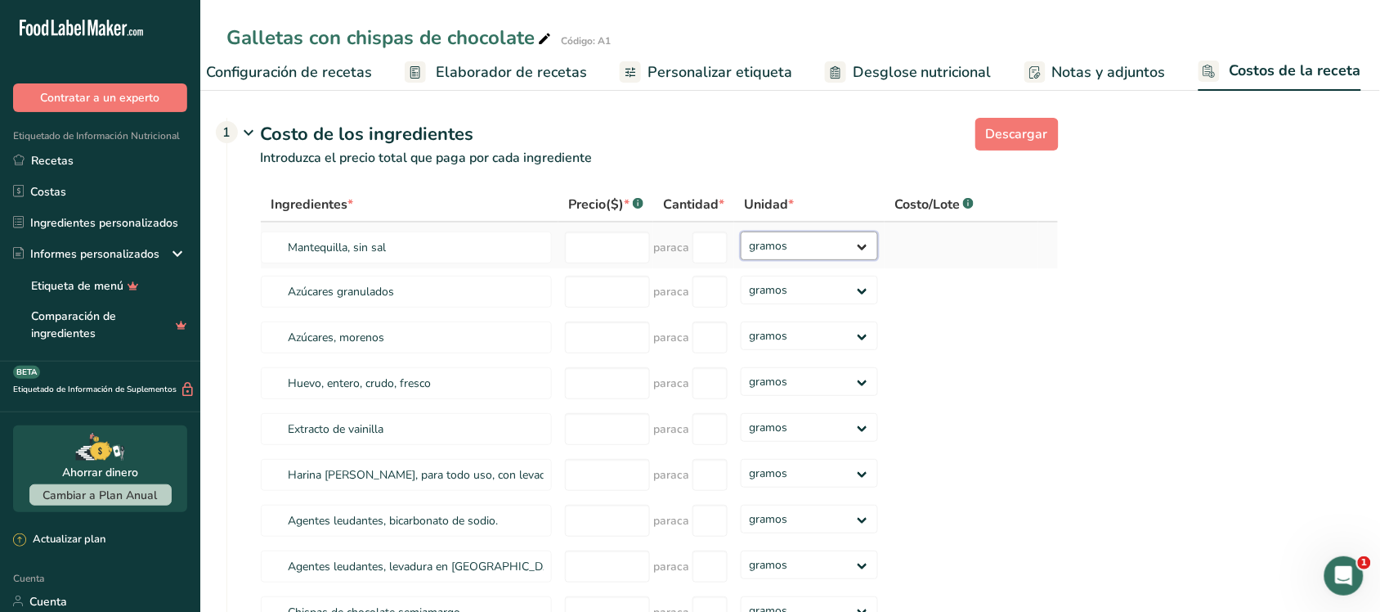
click at [860, 260] on select "gramos kilogramo mg mcg libras onza" at bounding box center [809, 245] width 137 height 29
select select "1"
click at [741, 249] on select "gramos kilogramo mg mcg libras onza" at bounding box center [809, 245] width 137 height 29
click at [820, 304] on select "gramos kilogramo mg mcg libras onza" at bounding box center [809, 290] width 137 height 29
click at [1030, 348] on td at bounding box center [962, 337] width 154 height 46
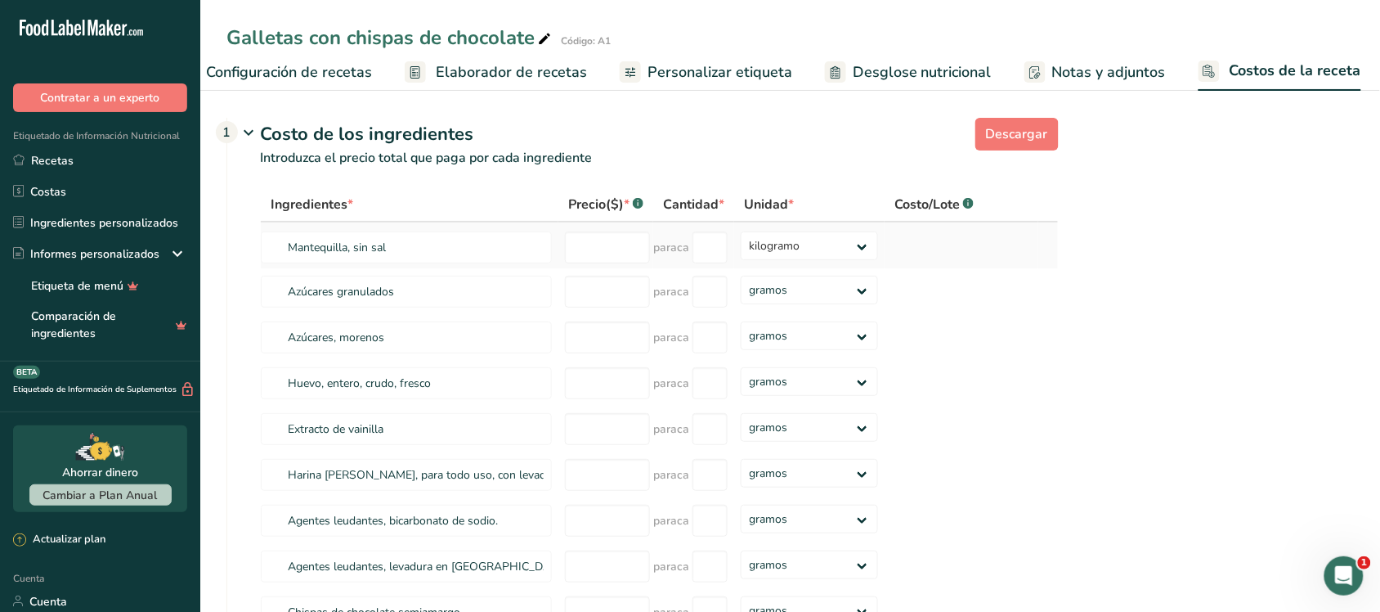
click at [930, 268] on td at bounding box center [962, 245] width 154 height 46
click at [619, 259] on input "number" at bounding box center [607, 247] width 85 height 32
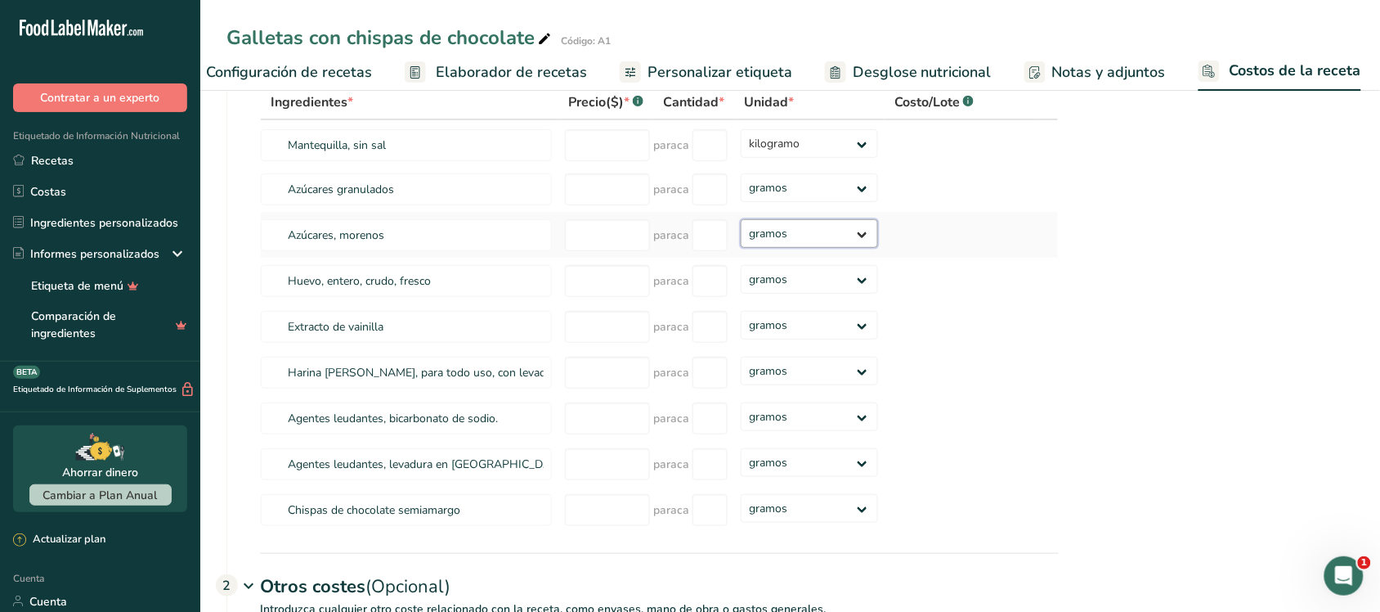
click at [802, 248] on select "gramos kilogramo mg mcg libras onza" at bounding box center [809, 233] width 137 height 29
click at [931, 258] on td at bounding box center [962, 235] width 154 height 46
click at [786, 294] on select "gramos kilogramo mg mcg libras onza" at bounding box center [809, 279] width 137 height 29
select select "1"
click at [741, 283] on select "gramos kilogramo mg mcg libras onza" at bounding box center [809, 279] width 137 height 29
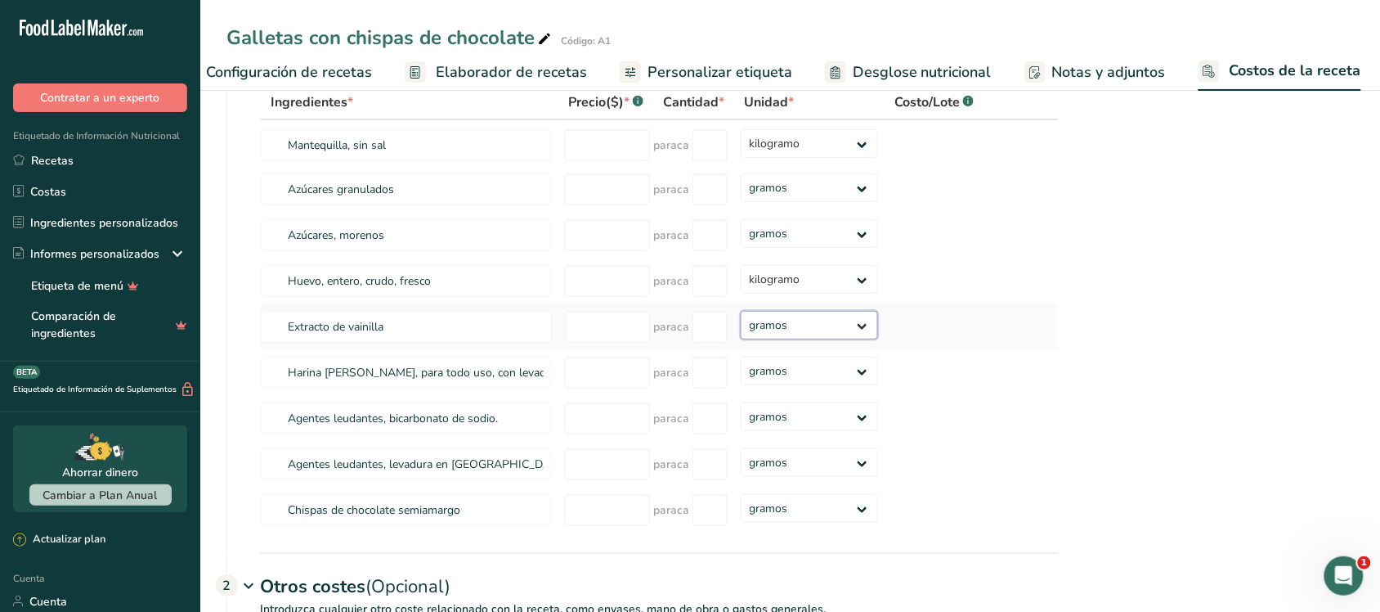
click at [830, 339] on select "gramos kilogramo mg mcg libras onza" at bounding box center [809, 325] width 137 height 29
click at [966, 339] on td at bounding box center [962, 326] width 154 height 46
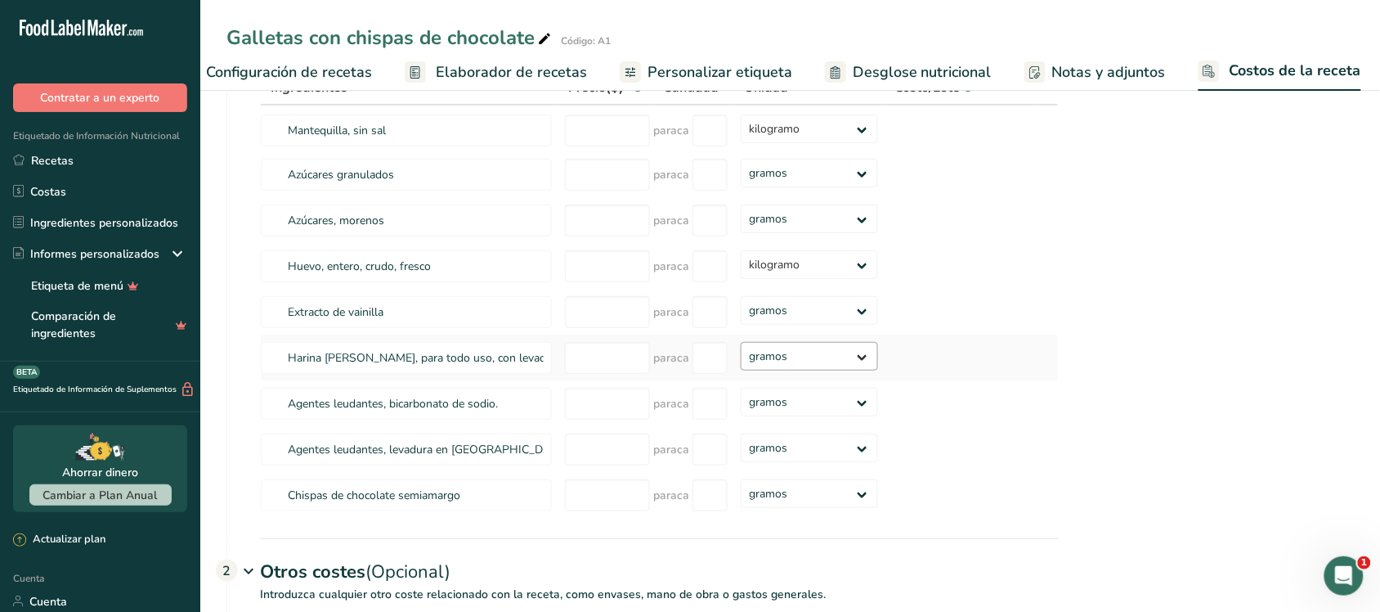
scroll to position [204, 0]
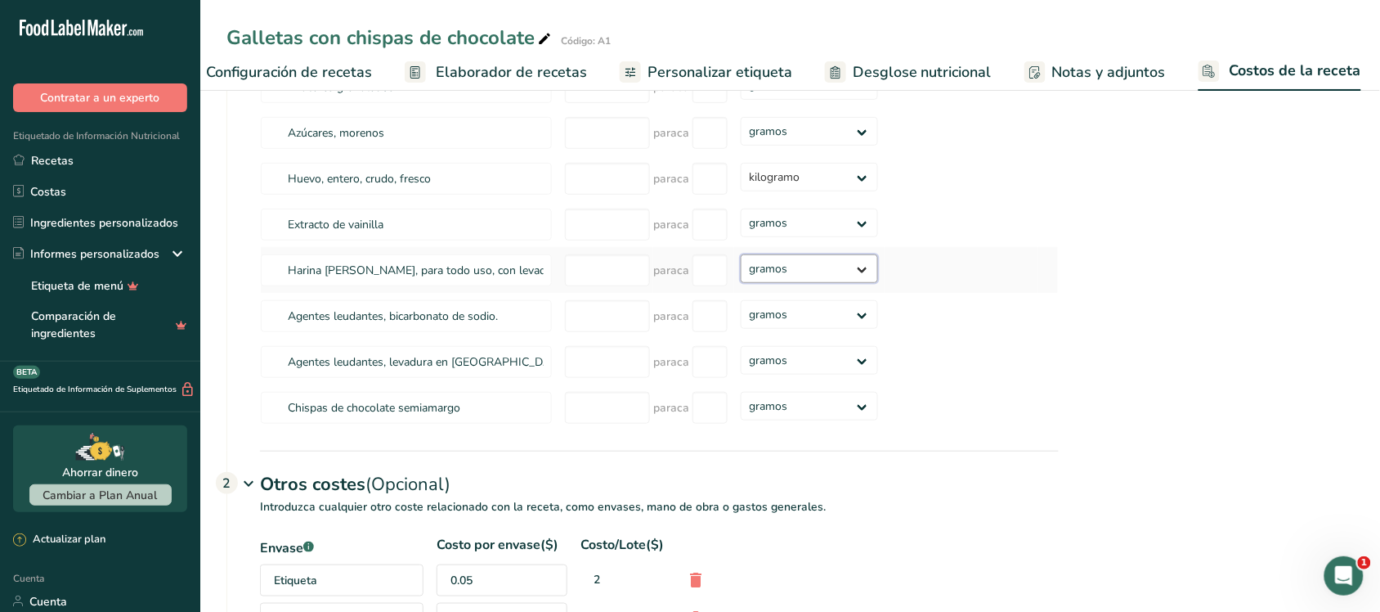
click at [790, 283] on select "gramos kilogramo mg mcg libras onza" at bounding box center [809, 268] width 137 height 29
select select "1"
click at [741, 272] on select "gramos kilogramo mg mcg libras onza" at bounding box center [809, 268] width 137 height 29
click at [798, 329] on select "gramos kilogramo mg mcg libras onza" at bounding box center [809, 314] width 137 height 29
click at [909, 335] on td at bounding box center [962, 316] width 154 height 46
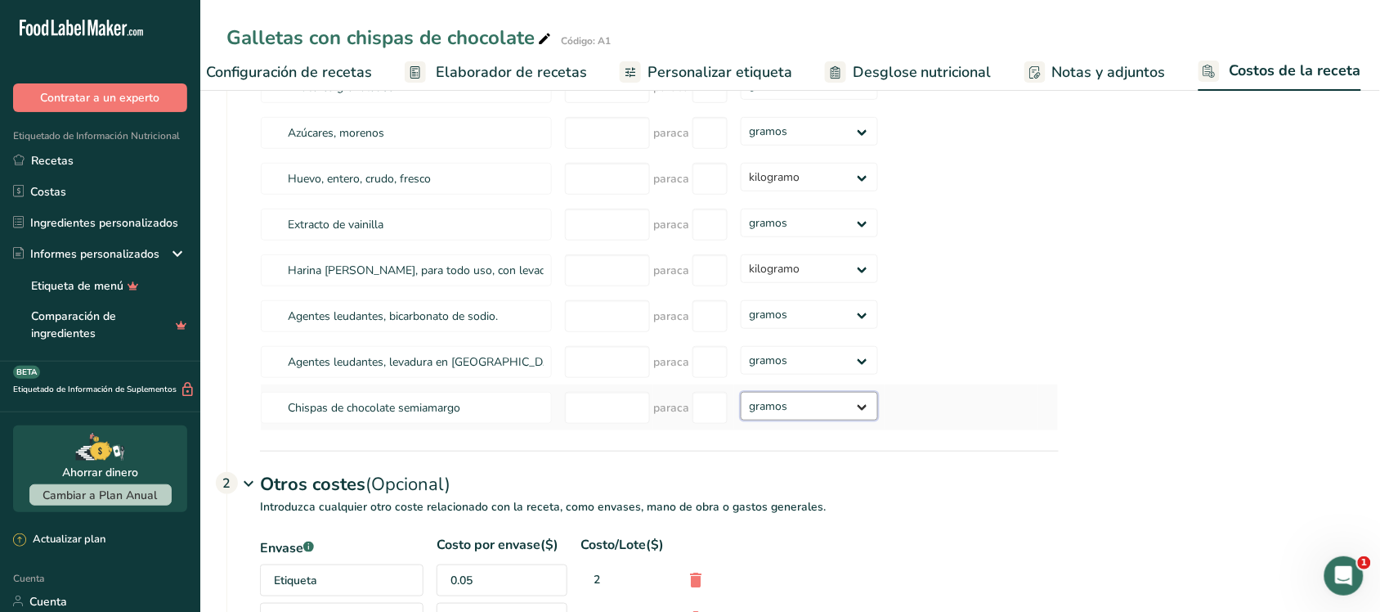
click at [838, 418] on select "gramos kilogramo mg mcg libras onza" at bounding box center [809, 406] width 137 height 29
select select "1"
click at [741, 410] on select "gramos kilogramo mg mcg libras onza" at bounding box center [809, 406] width 137 height 29
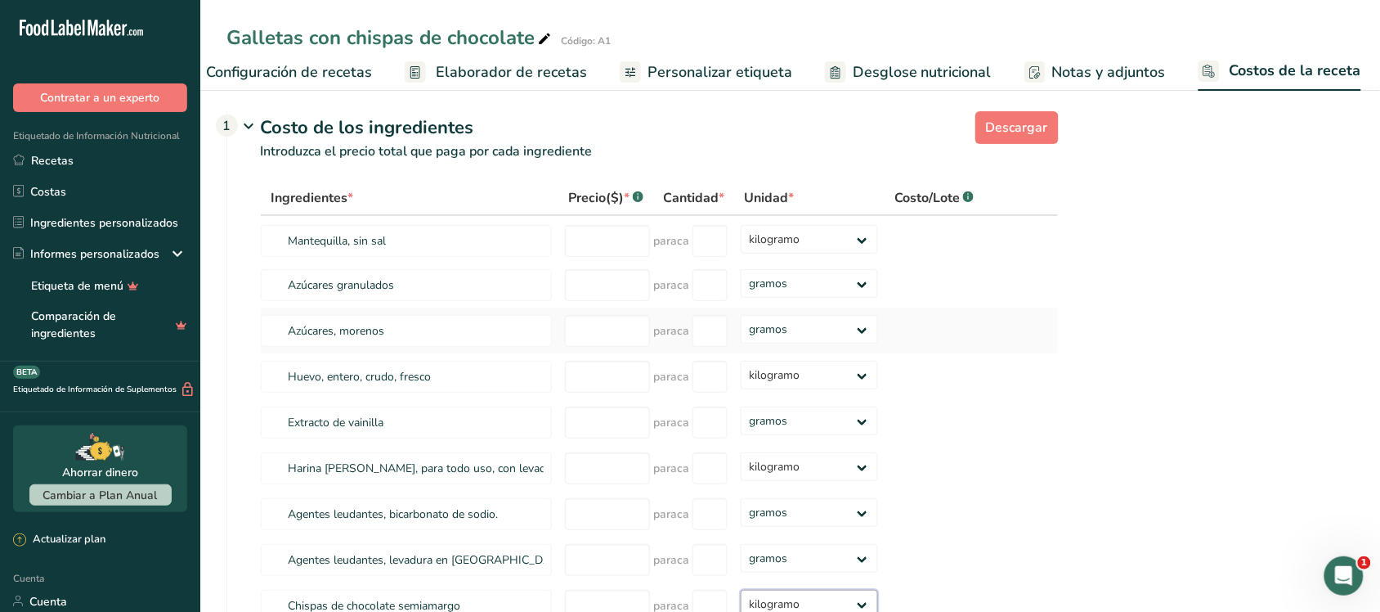
scroll to position [0, 0]
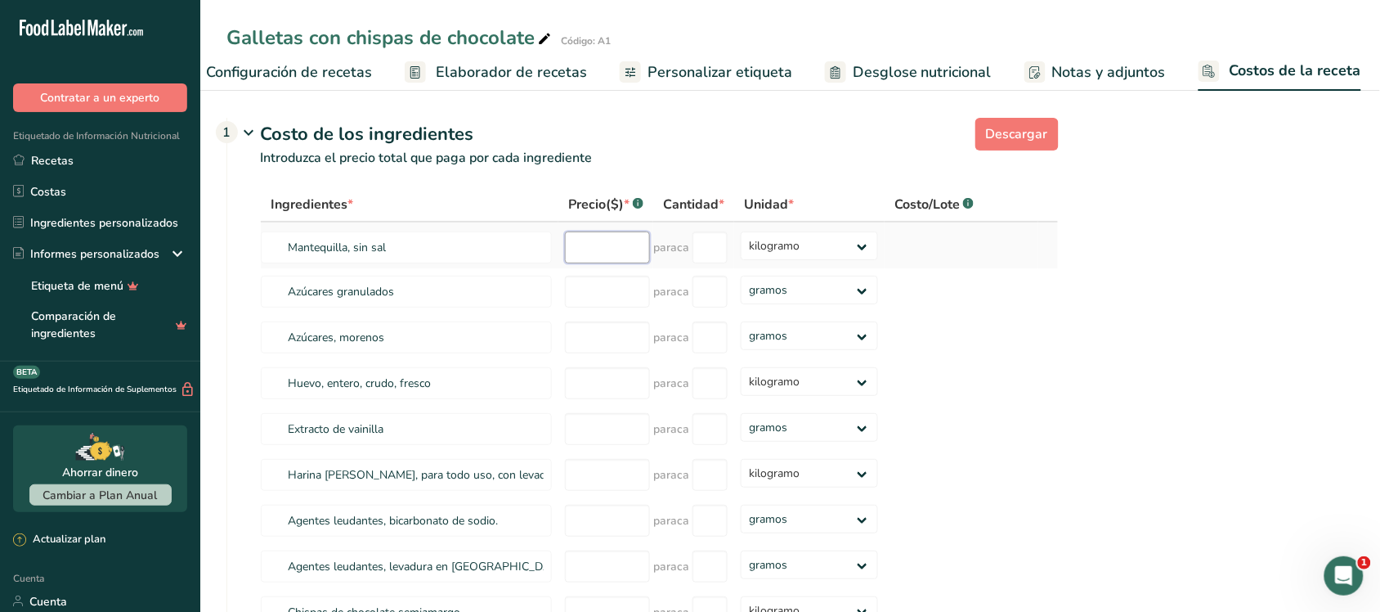
click at [627, 263] on input "number" at bounding box center [607, 247] width 85 height 32
type input "150"
click at [730, 267] on td "paraca" at bounding box center [693, 245] width 81 height 46
click at [594, 305] on input "number" at bounding box center [607, 292] width 85 height 32
type input "2"
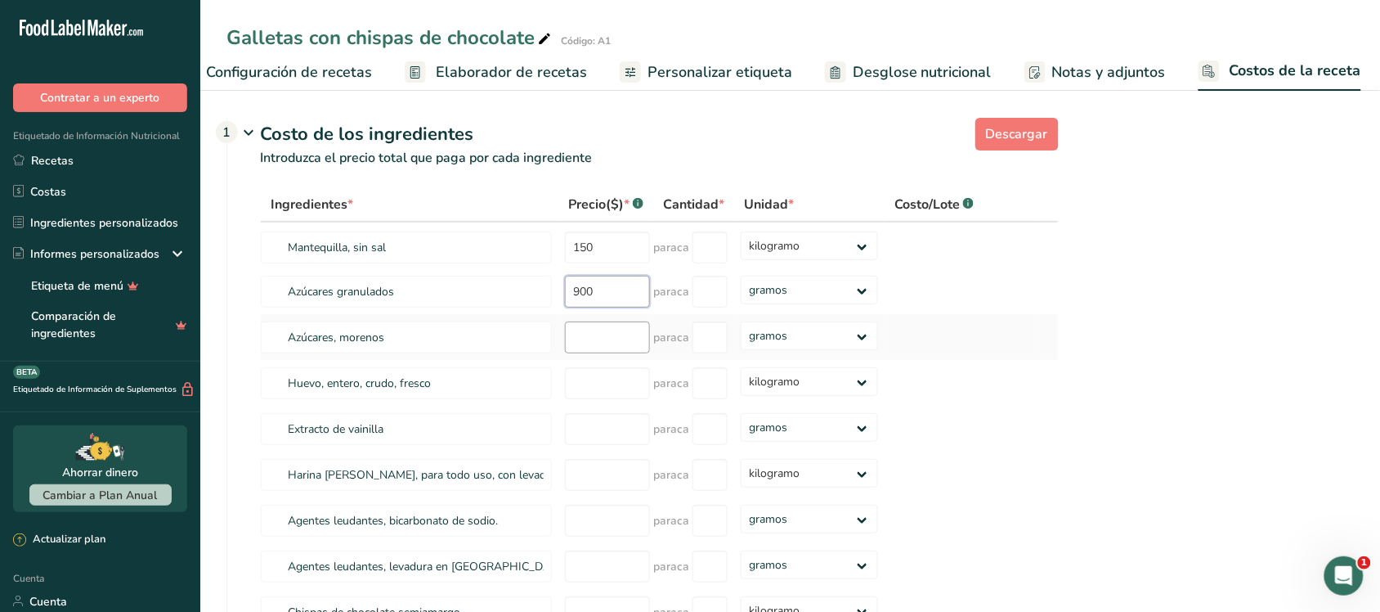
type input "900"
click at [636, 353] on input "number" at bounding box center [607, 337] width 85 height 32
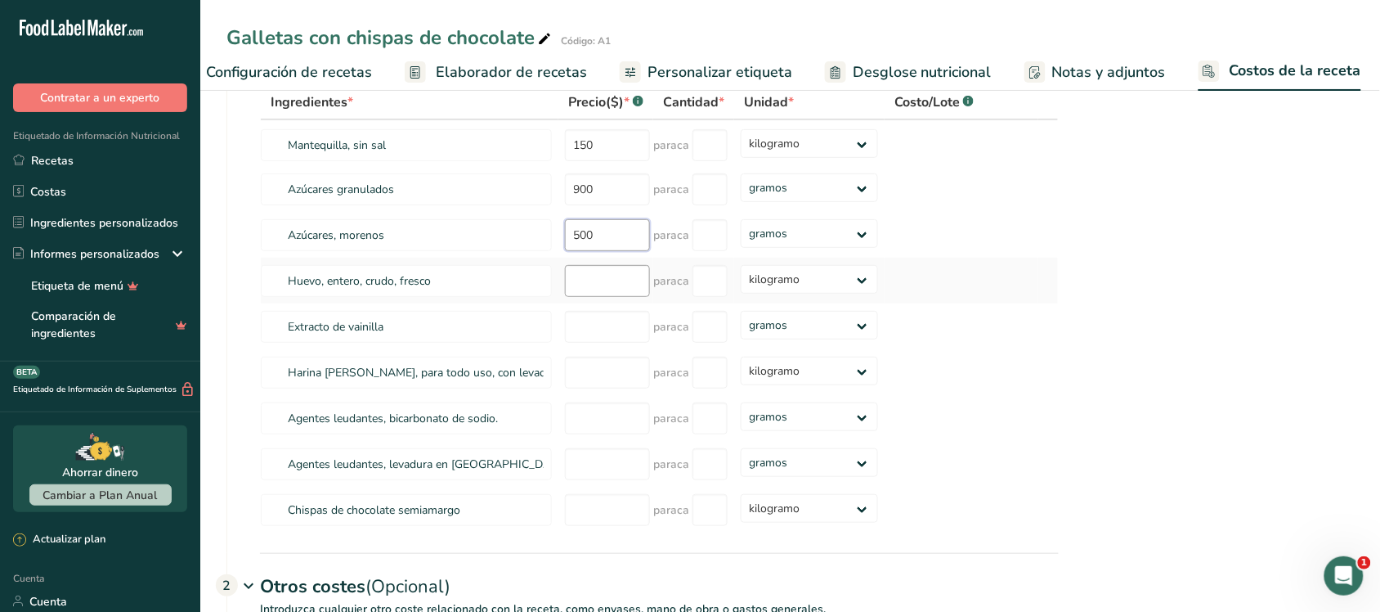
type input "500"
click at [610, 297] on input "number" at bounding box center [607, 281] width 85 height 32
type input "12"
click at [599, 343] on input "number" at bounding box center [607, 327] width 85 height 32
type input "900"
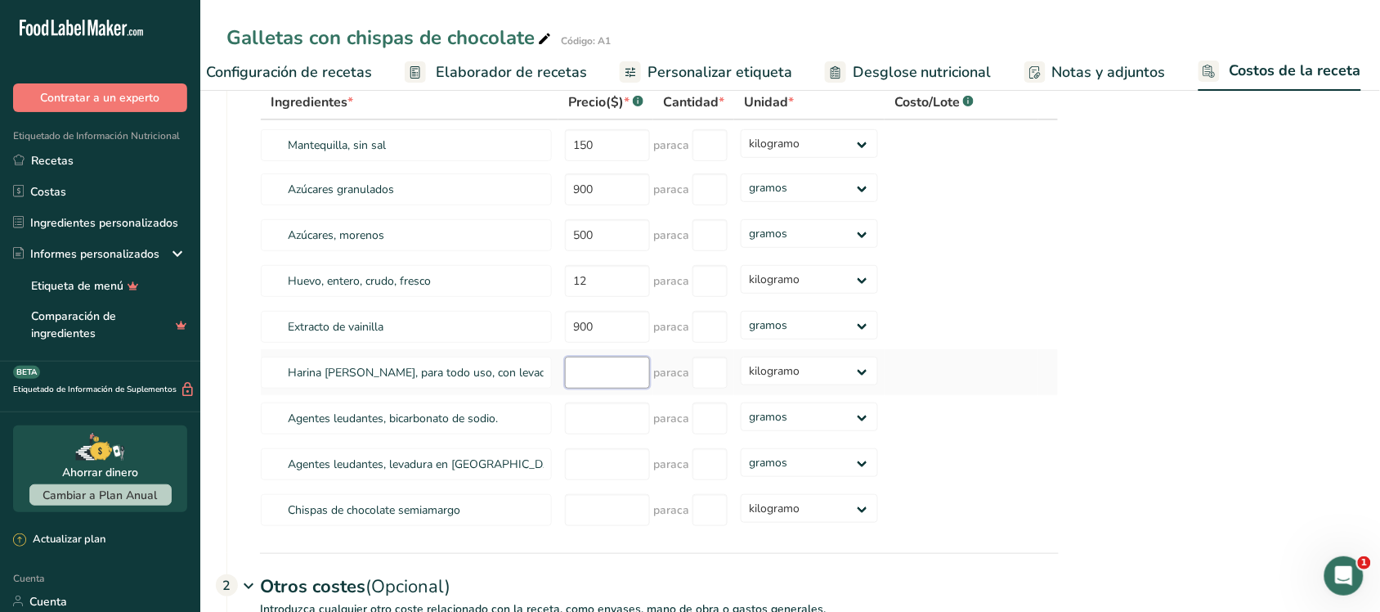
click at [611, 381] on input "number" at bounding box center [607, 373] width 85 height 32
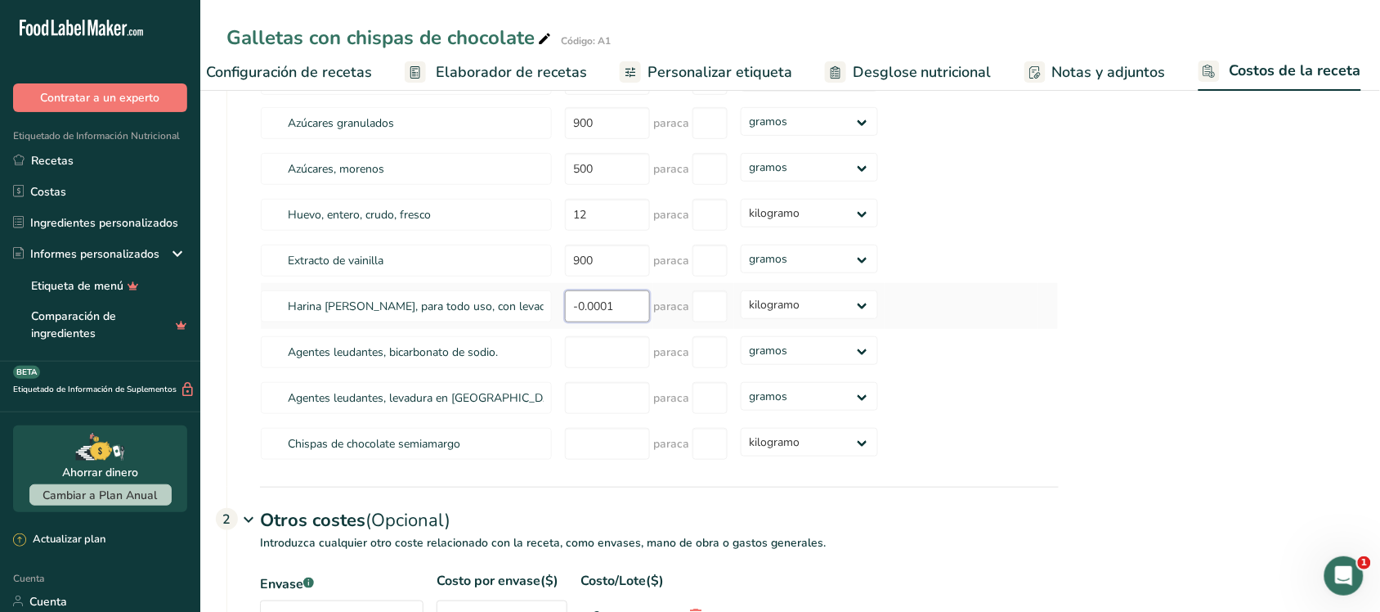
scroll to position [204, 0]
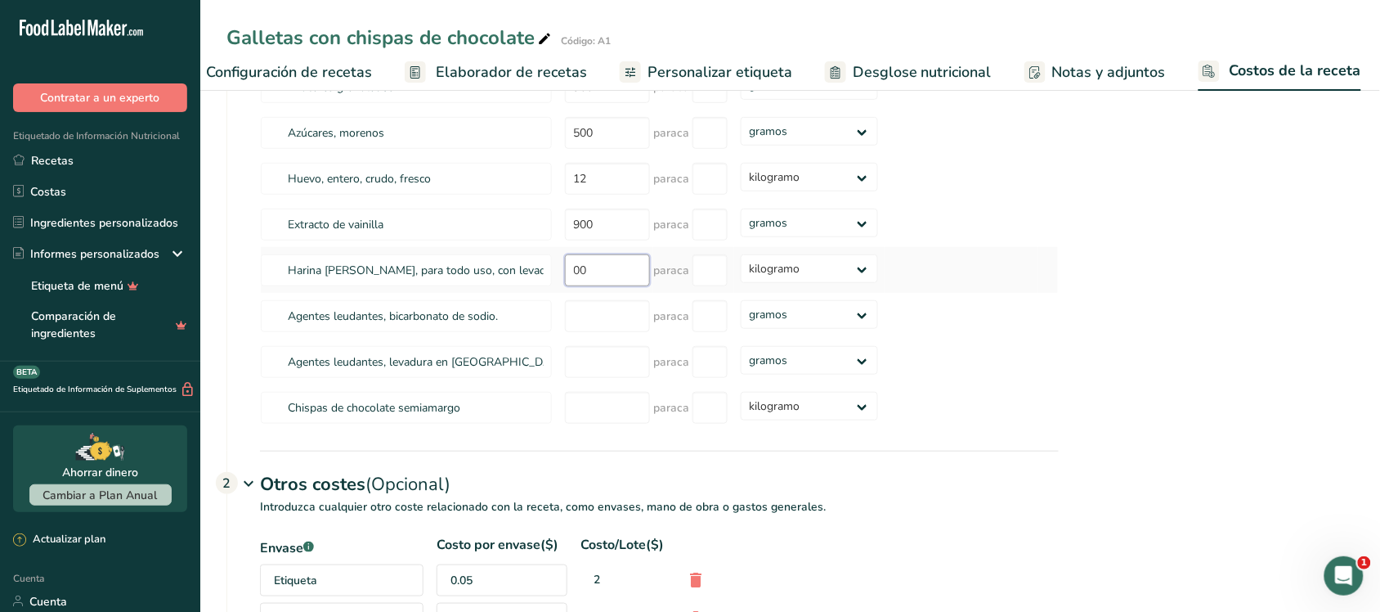
type input "0"
type input "5"
click at [624, 332] on input "number" at bounding box center [607, 316] width 85 height 32
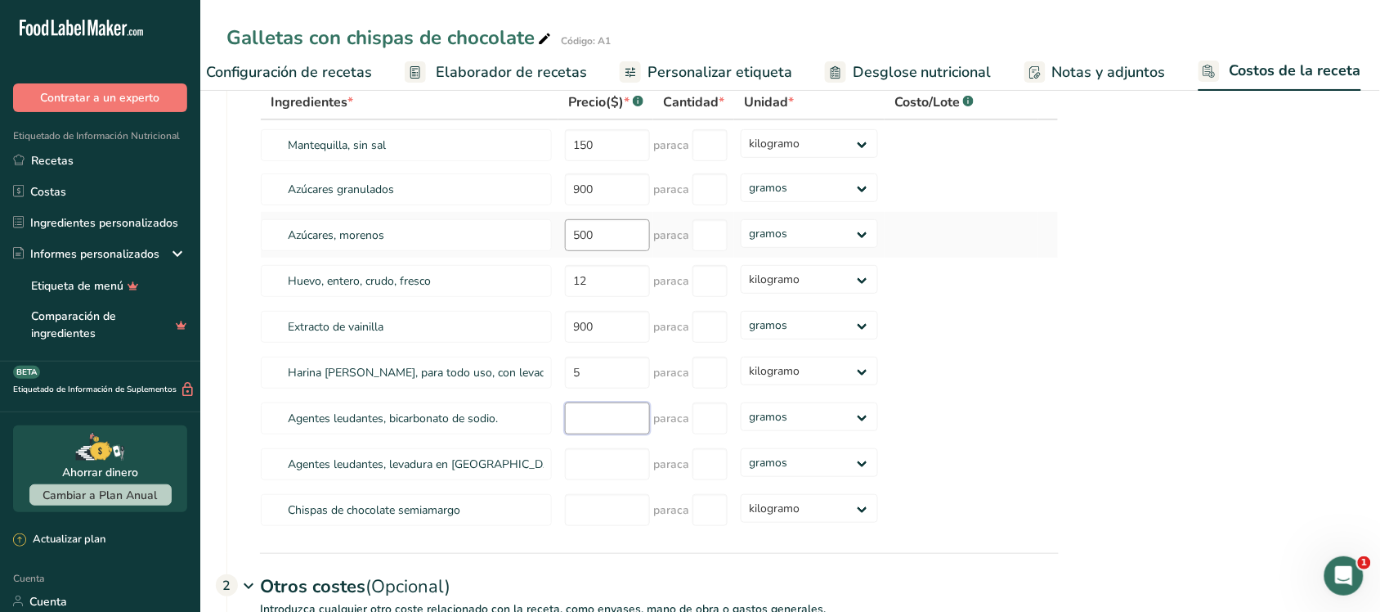
scroll to position [0, 0]
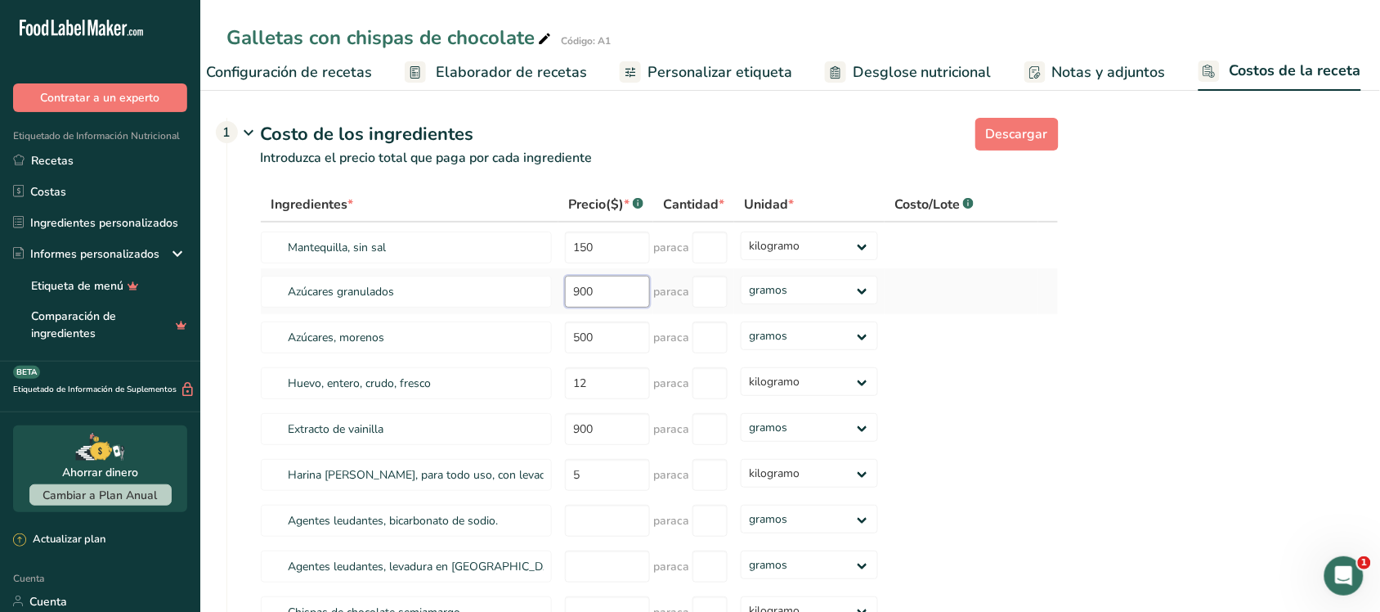
click at [626, 305] on input "900" at bounding box center [607, 292] width 85 height 32
type input "9"
type input "120"
click at [624, 353] on input "500" at bounding box center [607, 337] width 85 height 32
type input "5"
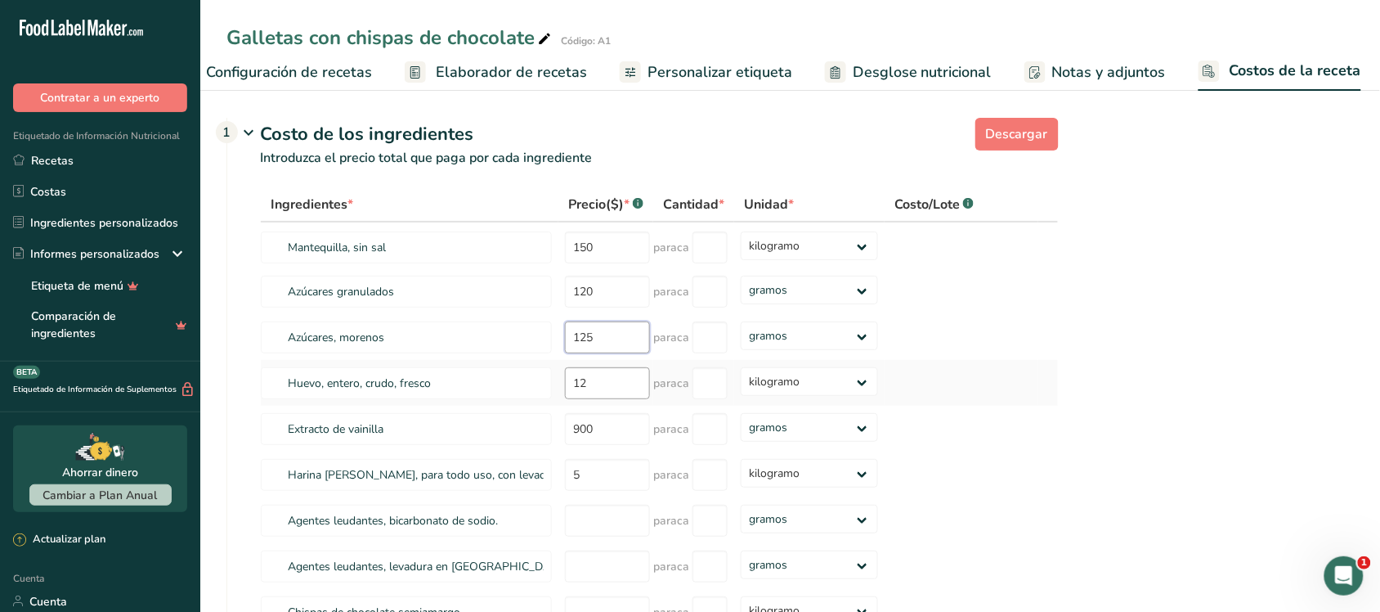
type input "125"
click at [601, 399] on input "12" at bounding box center [607, 383] width 85 height 32
type input "1"
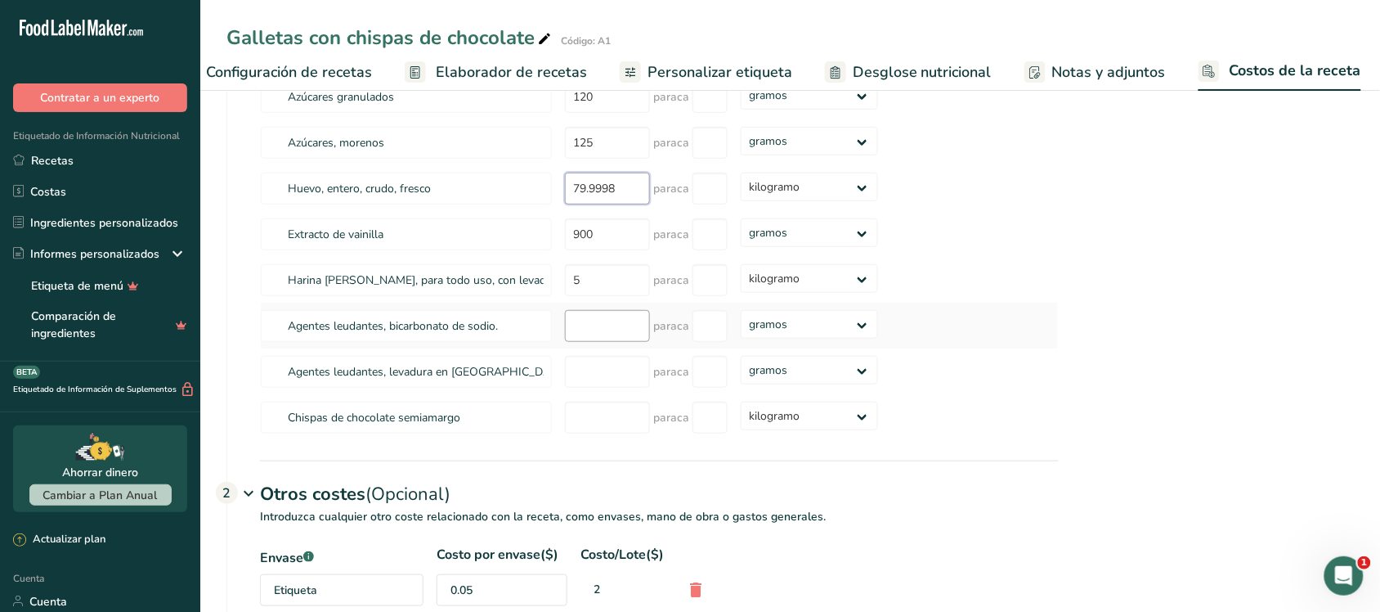
scroll to position [204, 0]
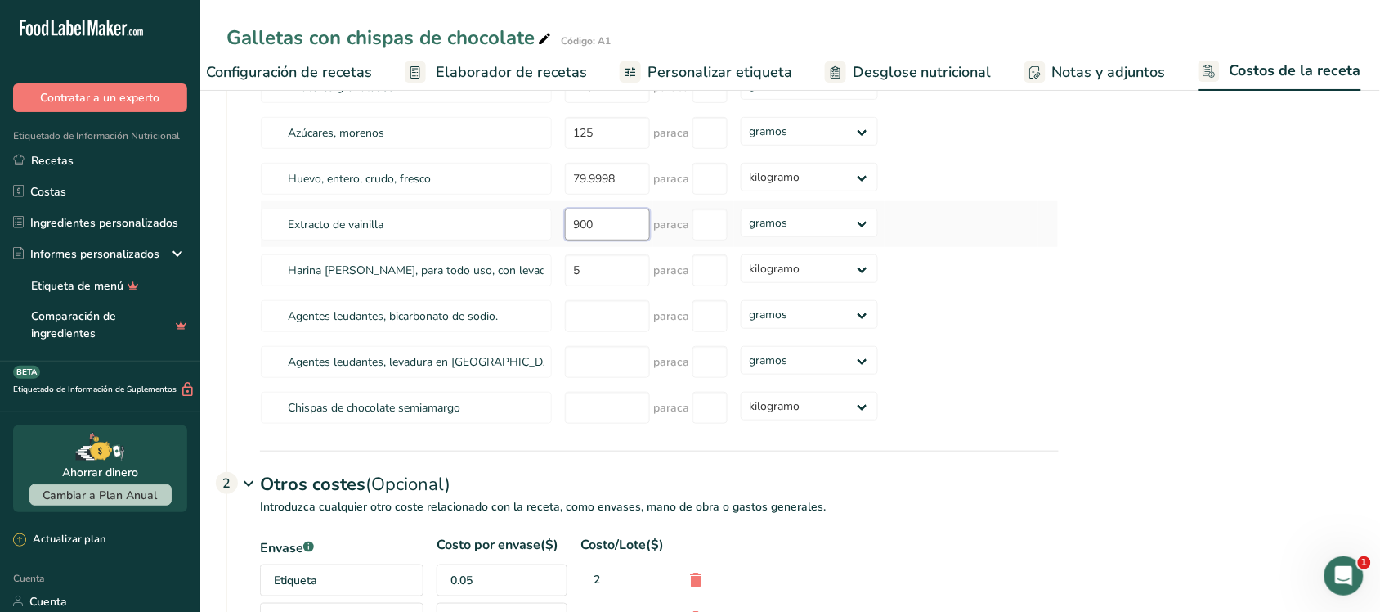
click at [598, 240] on input "900" at bounding box center [607, 225] width 85 height 32
drag, startPoint x: 636, startPoint y: 193, endPoint x: 561, endPoint y: 193, distance: 75.2
click at [561, 193] on td "79.9998" at bounding box center [606, 178] width 95 height 46
type input "80"
click at [613, 238] on input "900" at bounding box center [607, 225] width 85 height 32
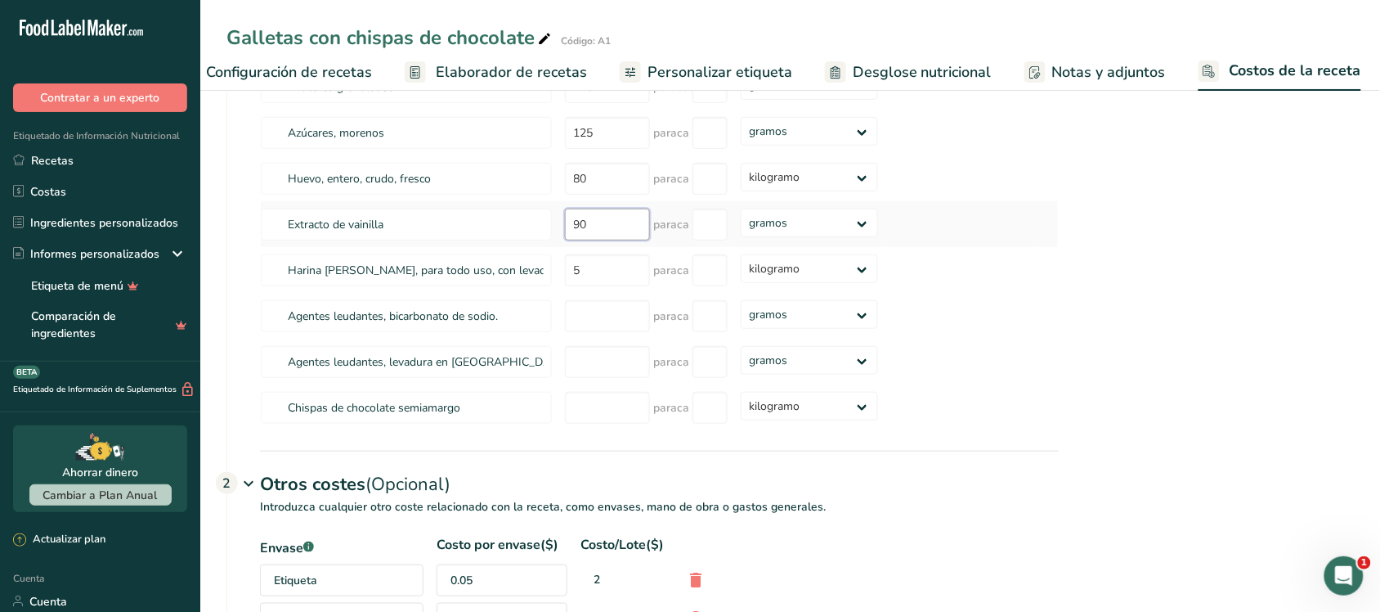
type input "9"
type input "65"
click at [593, 286] on input "5" at bounding box center [607, 270] width 85 height 32
type input "124"
click at [594, 325] on input "number" at bounding box center [607, 316] width 85 height 32
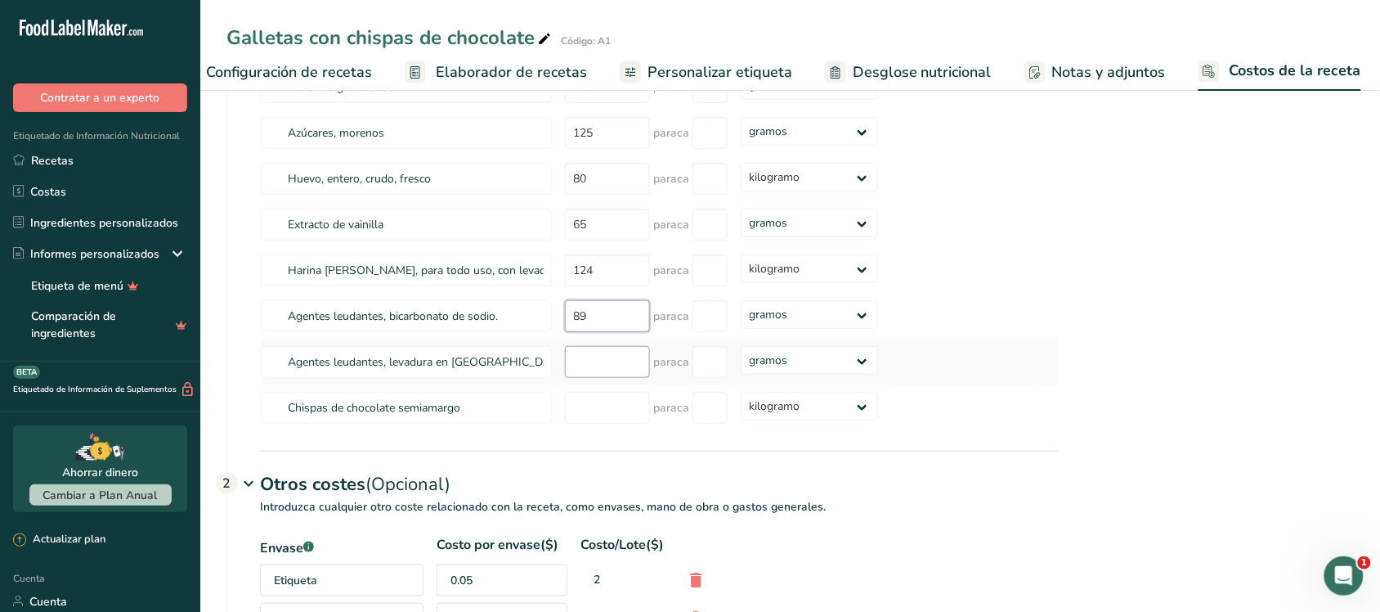
type input "89"
click at [594, 378] on input "number" at bounding box center [607, 362] width 85 height 32
type input "75"
click at [606, 424] on input "number" at bounding box center [607, 408] width 85 height 32
type input "136"
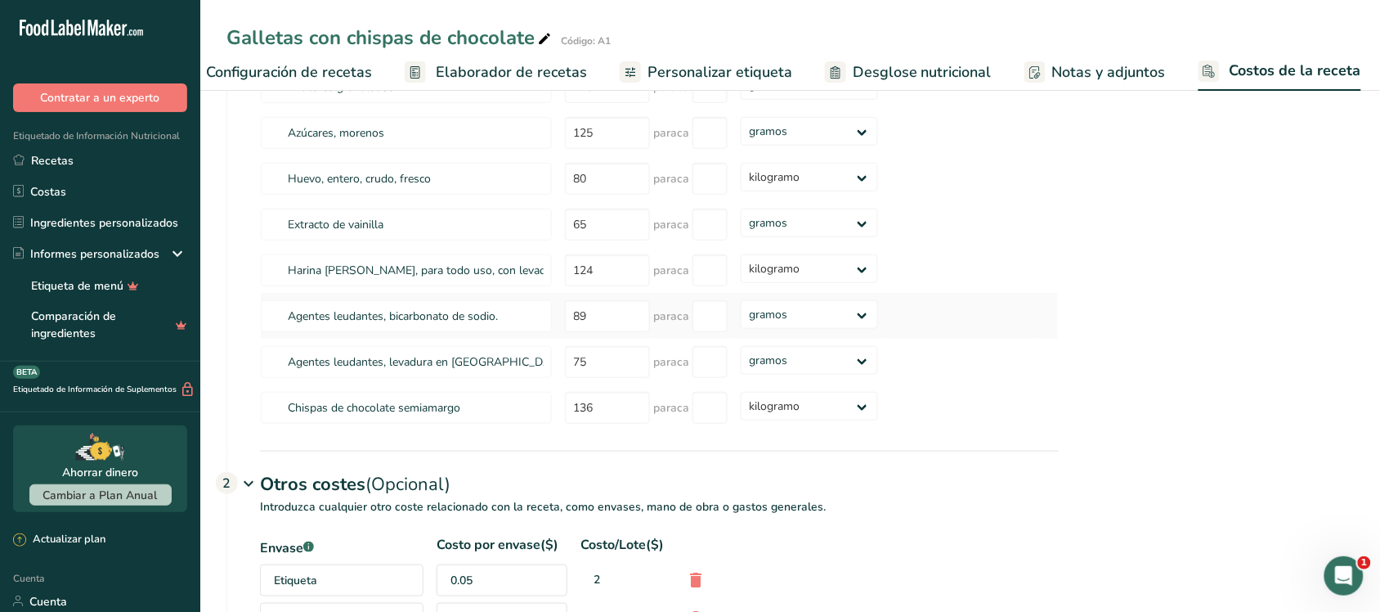
click at [958, 339] on td at bounding box center [962, 316] width 154 height 46
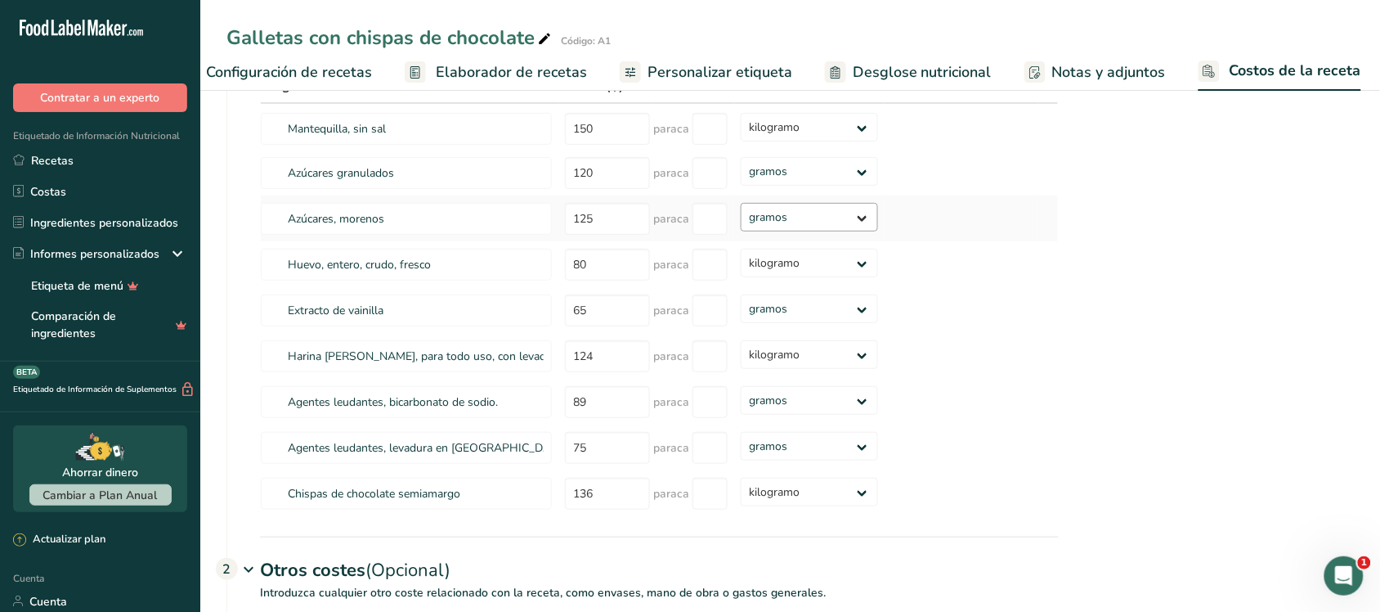
scroll to position [0, 0]
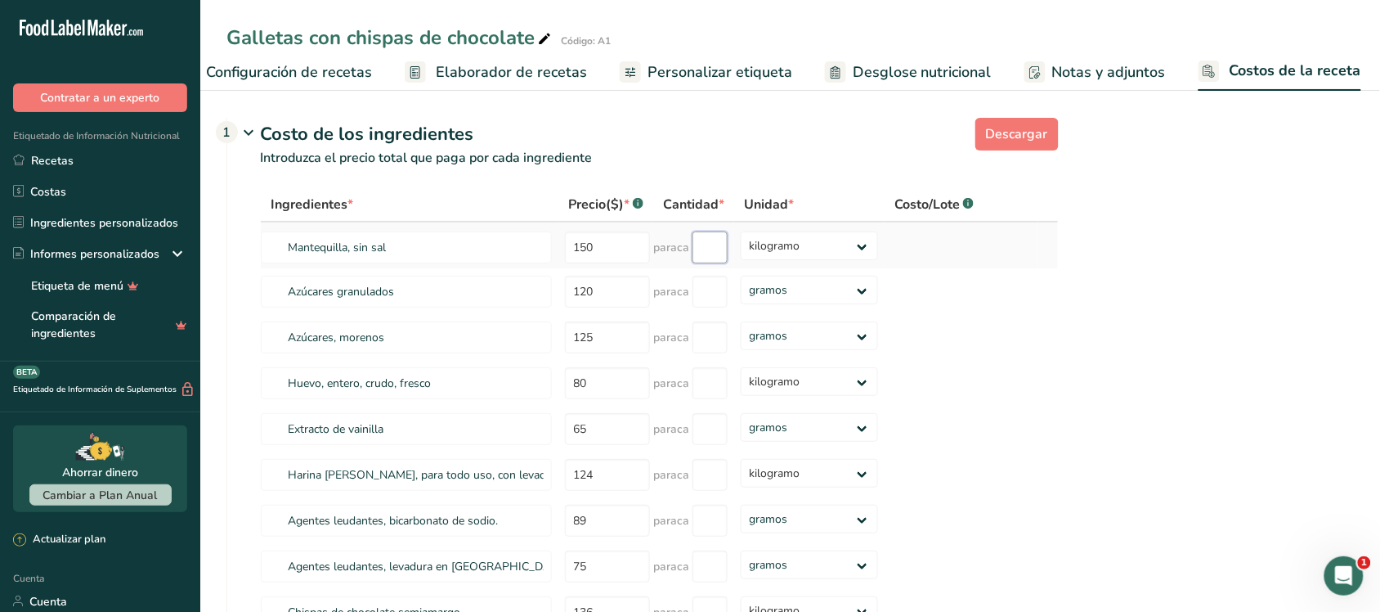
click at [712, 263] on input "number" at bounding box center [710, 247] width 35 height 32
type input "2"
click at [725, 307] on div "Ingredientes * Precio($) * .a-a{fill:#347362;}.b-a{fill:#fff;} Cantidad * Unida…" at bounding box center [659, 411] width 799 height 448
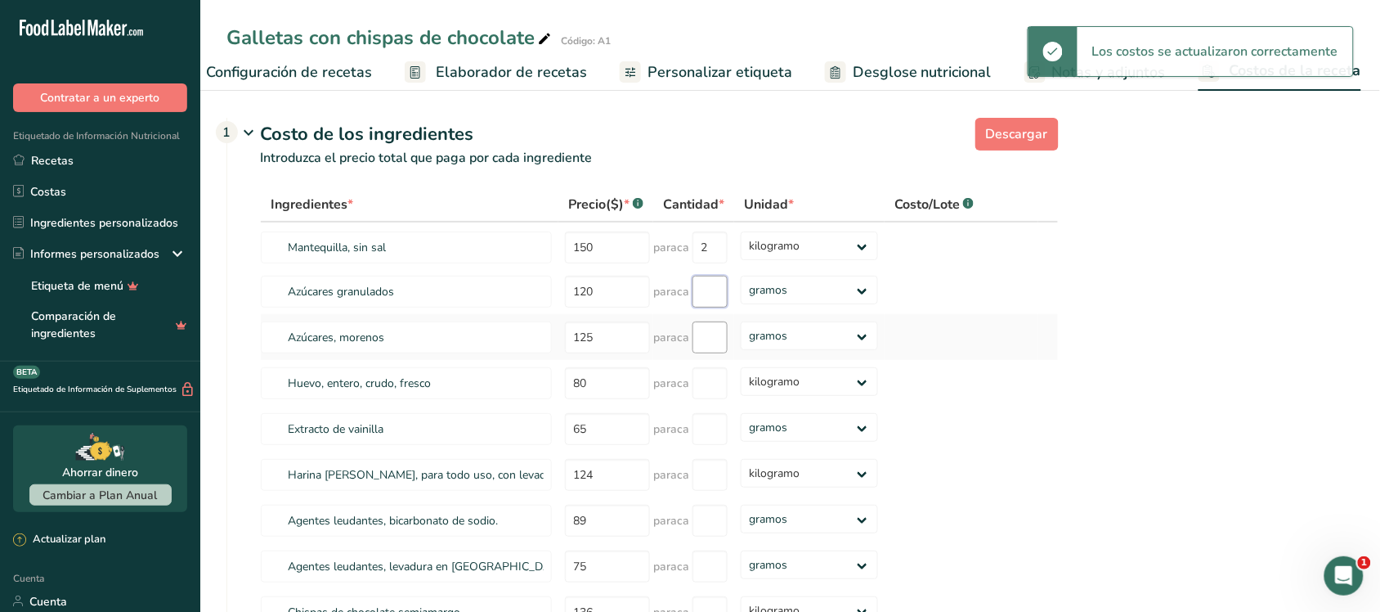
select select
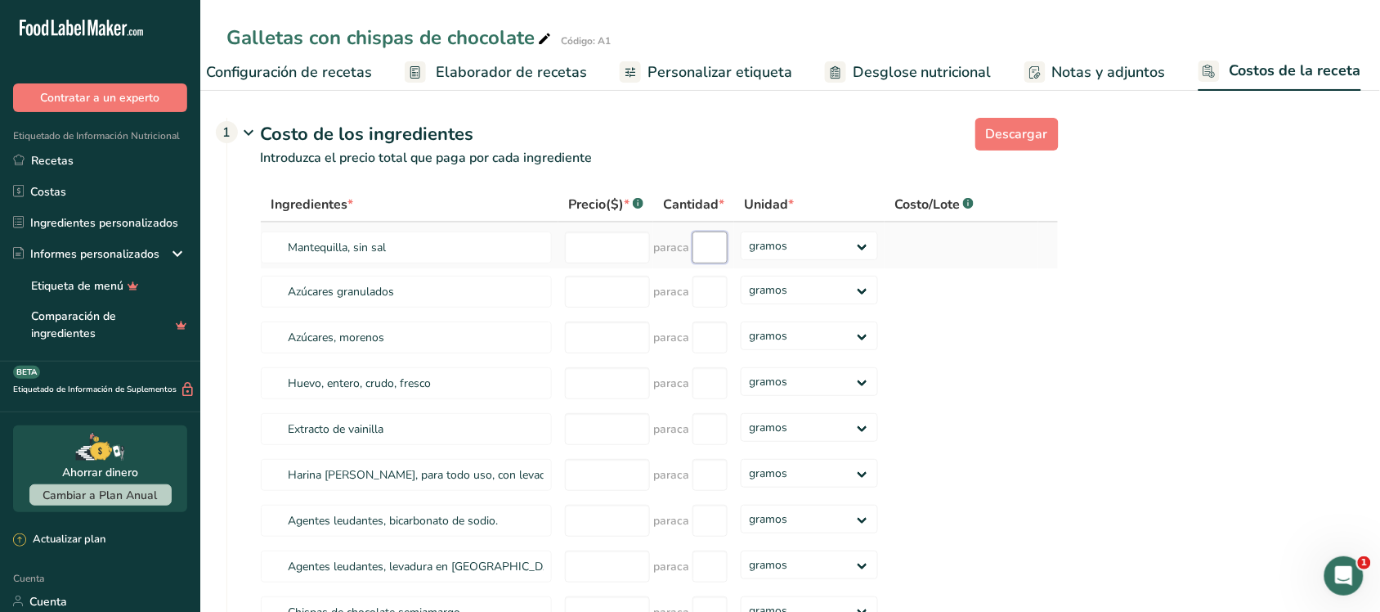
click at [717, 250] on input "number" at bounding box center [710, 247] width 35 height 32
type input "2"
click at [725, 307] on input "number" at bounding box center [710, 292] width 35 height 32
type input "2"
click at [708, 353] on input "number" at bounding box center [710, 337] width 35 height 32
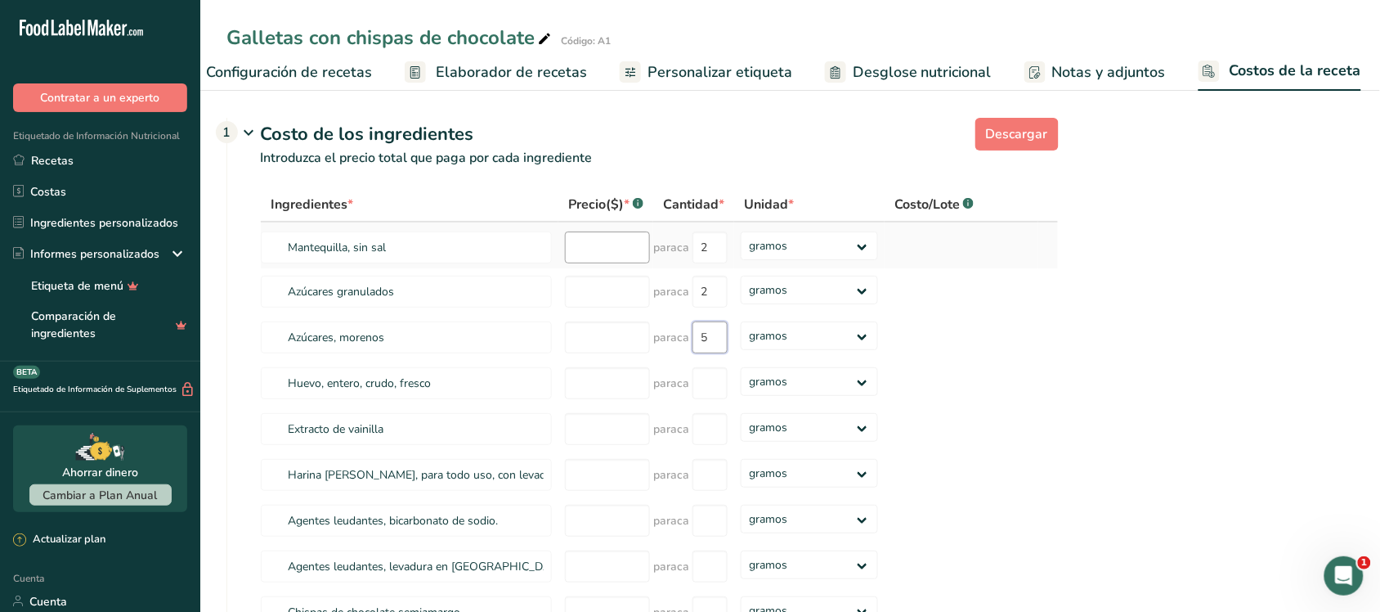
type input "5"
click at [603, 263] on input "number" at bounding box center [607, 247] width 85 height 32
type input "150"
click at [610, 315] on div "Ingredientes * Precio($) * .a-a{fill:#347362;}.b-a{fill:#fff;} Cantidad * Unida…" at bounding box center [659, 411] width 799 height 448
click at [1137, 62] on font "Notas y adjuntos" at bounding box center [1109, 72] width 114 height 20
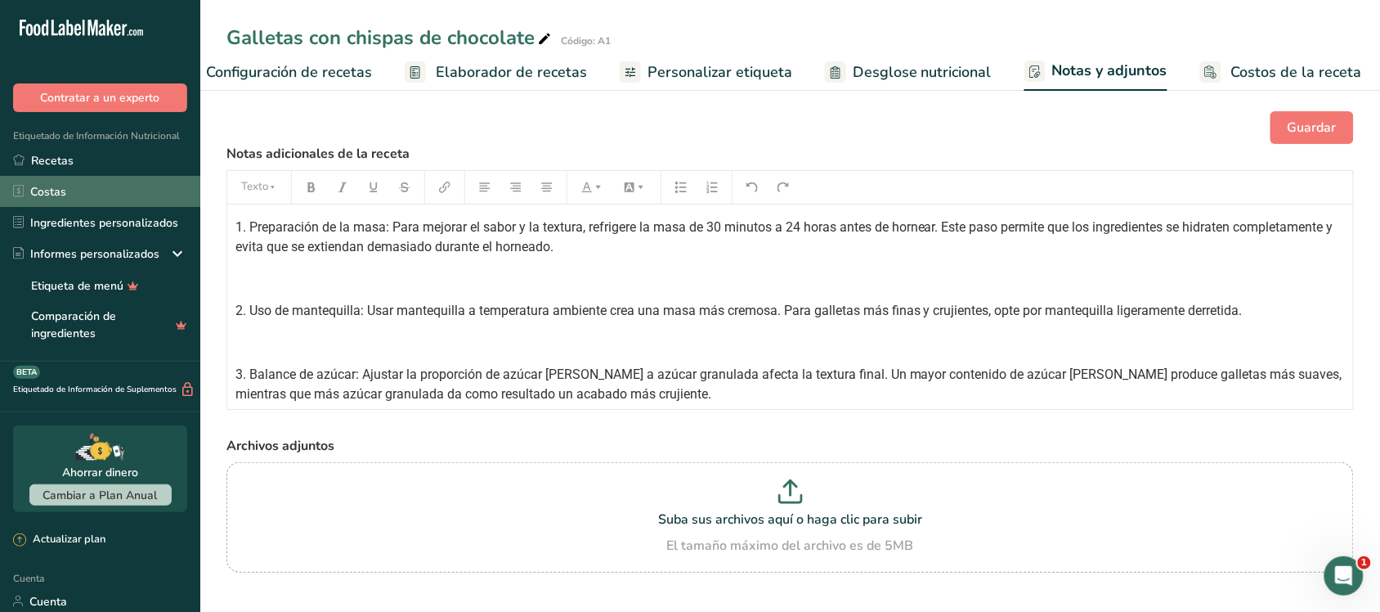
click at [66, 188] on link "Costas" at bounding box center [100, 191] width 200 height 31
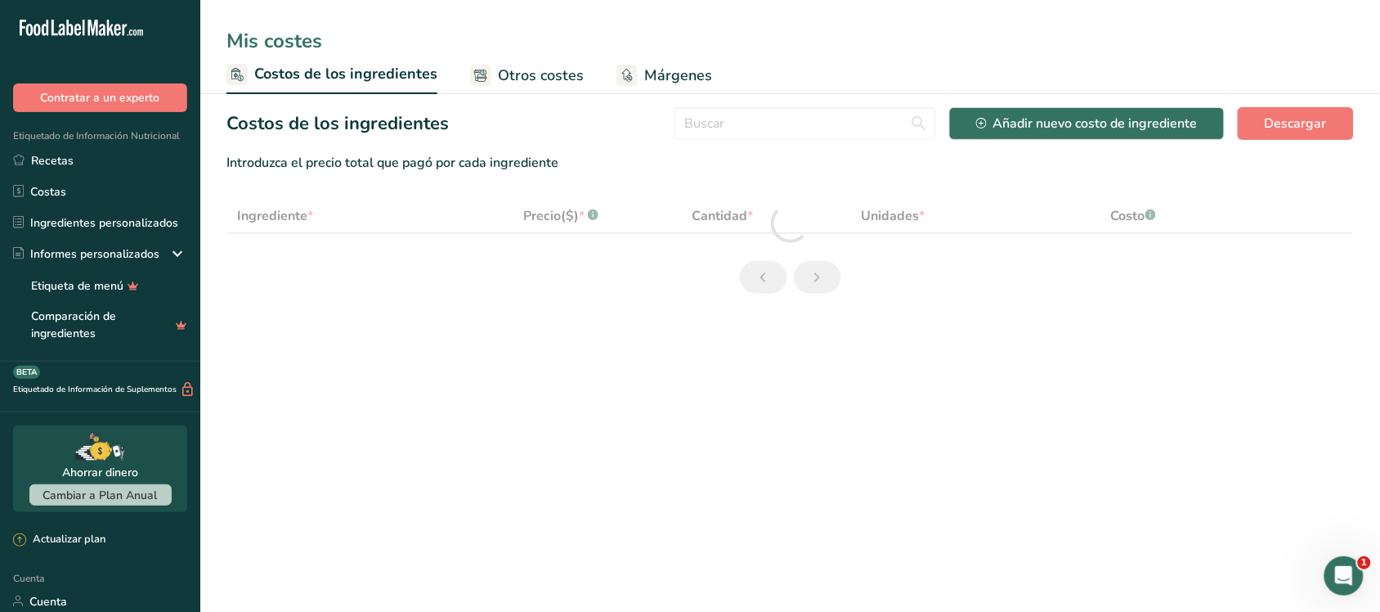
select select "1"
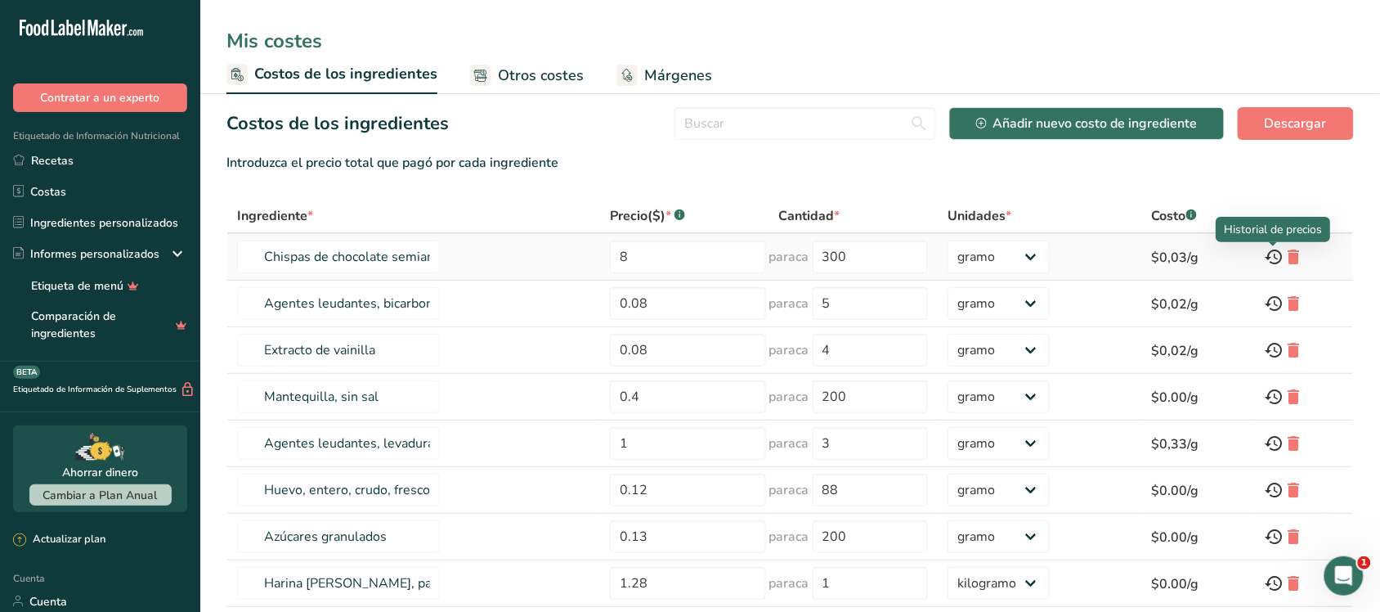
click at [1272, 255] on icon at bounding box center [1274, 256] width 20 height 29
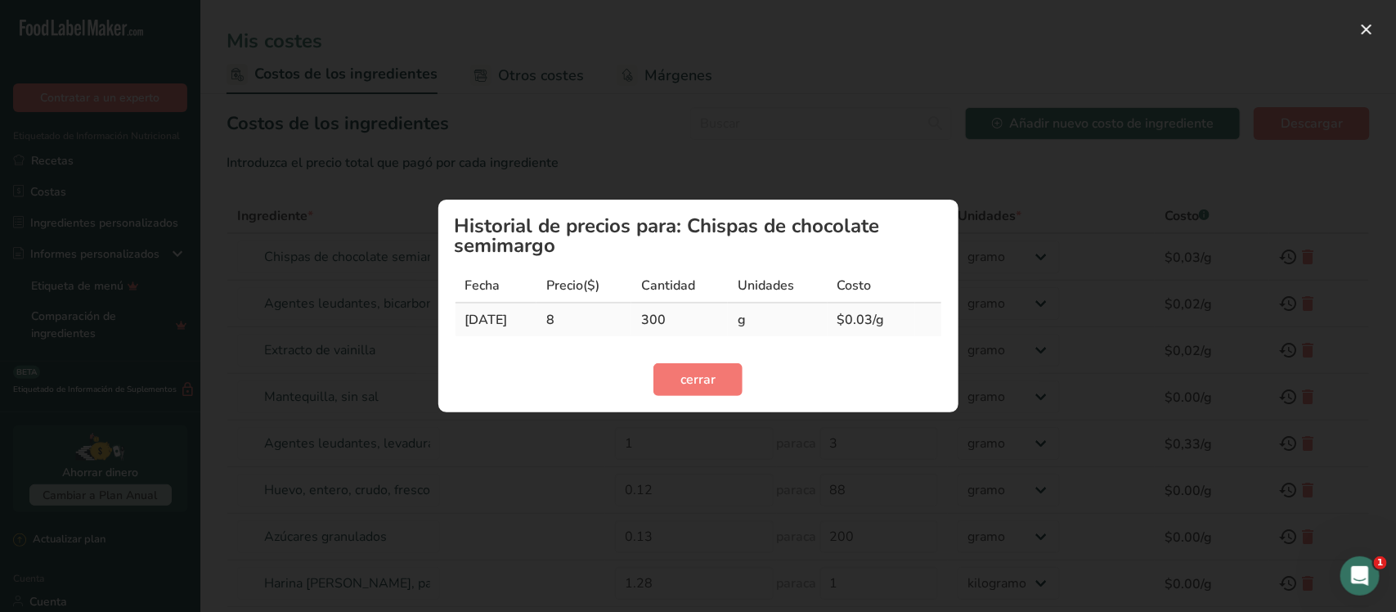
click at [627, 321] on td "8" at bounding box center [583, 319] width 95 height 33
click at [687, 370] on font "cerrar" at bounding box center [697, 379] width 35 height 18
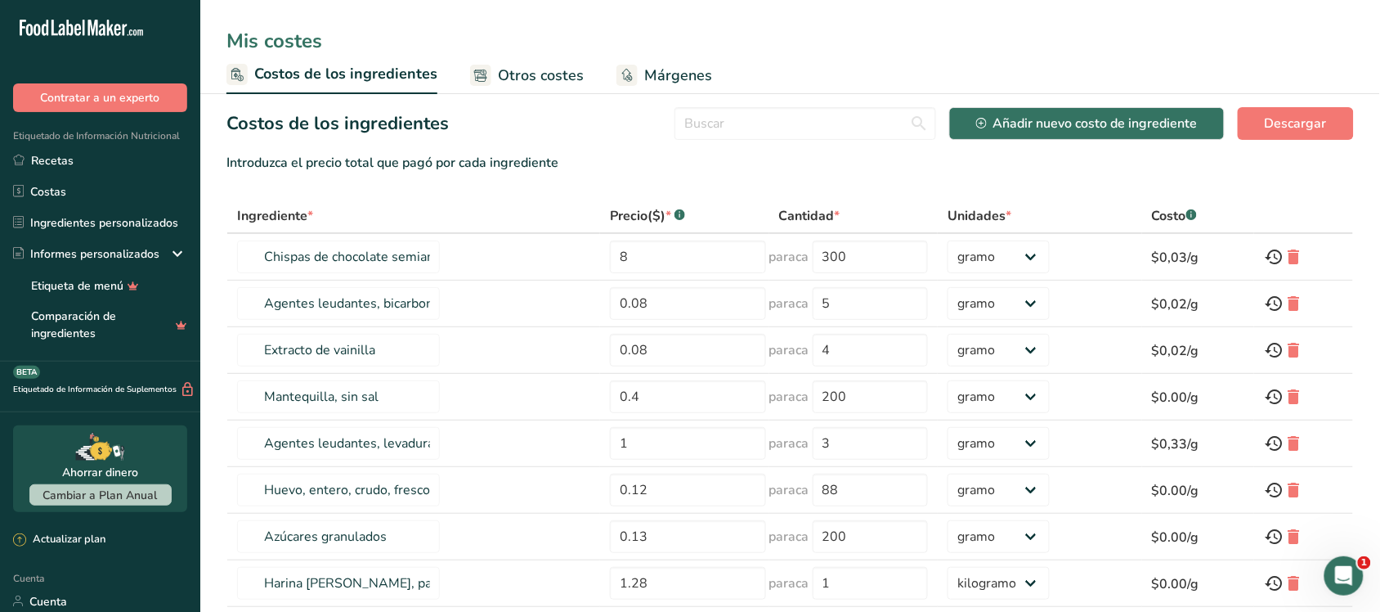
click at [505, 87] on link "Otros costes" at bounding box center [527, 75] width 114 height 37
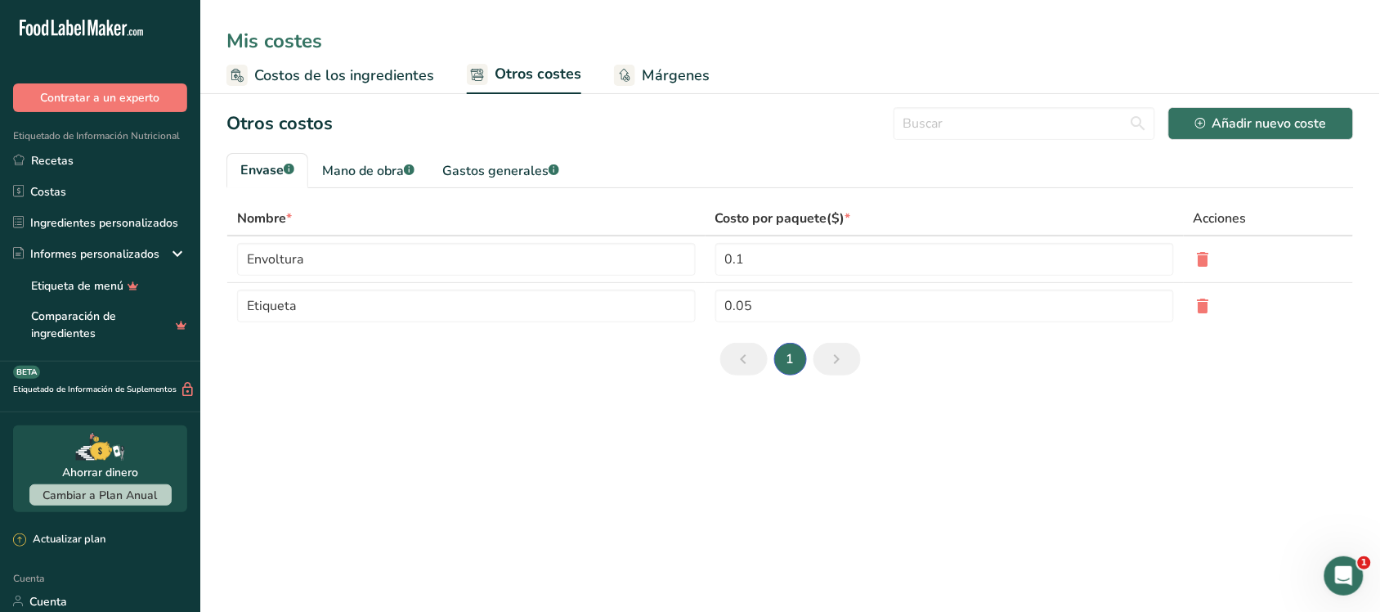
click at [616, 75] on rect at bounding box center [624, 75] width 21 height 21
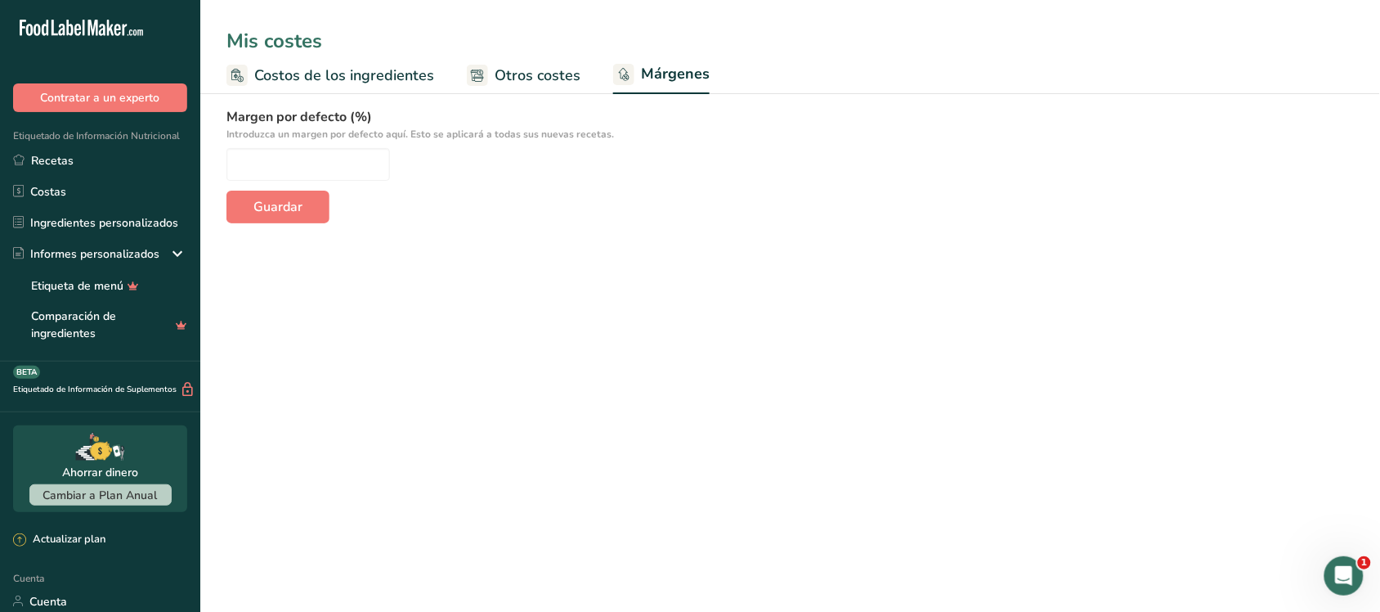
click at [542, 74] on font "Otros costes" at bounding box center [538, 75] width 86 height 20
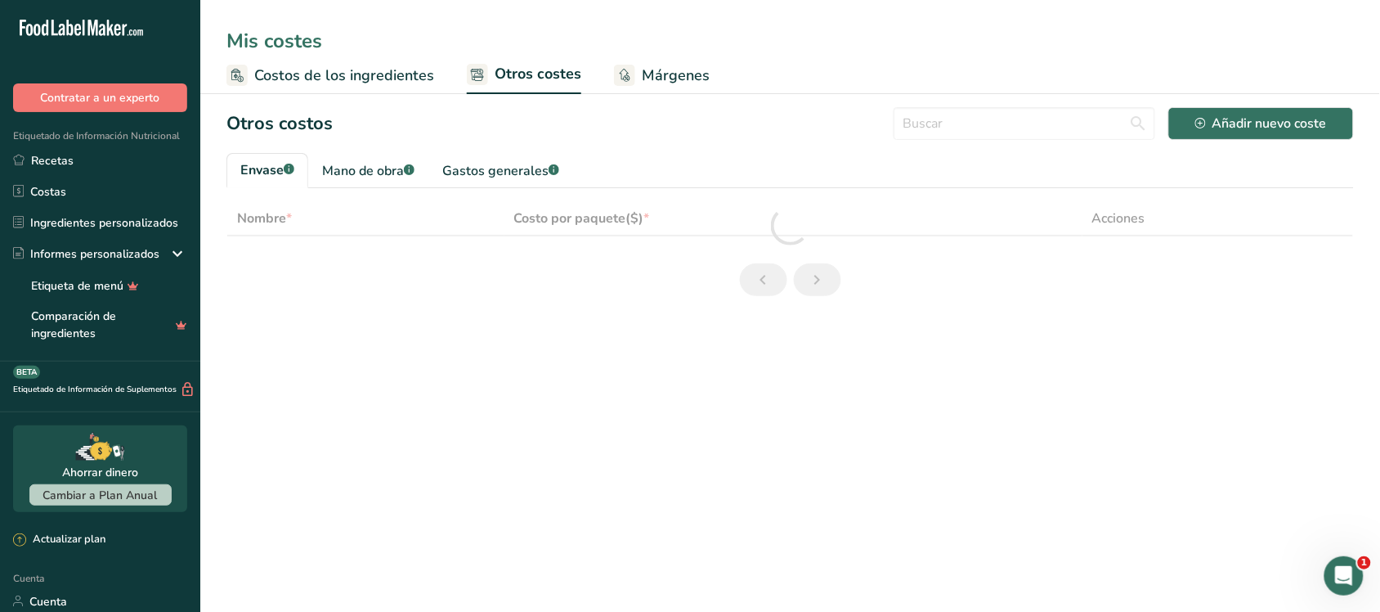
click at [626, 78] on icon at bounding box center [625, 75] width 11 height 13
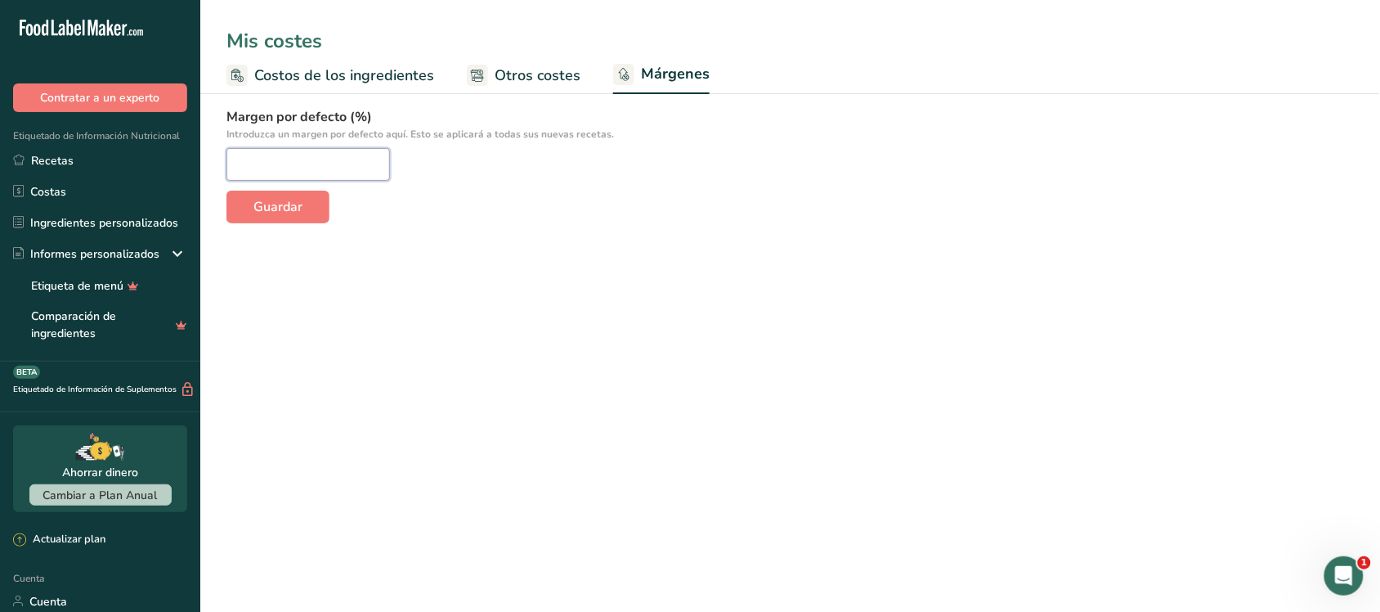
click at [374, 159] on input "number" at bounding box center [309, 164] width 164 height 33
click at [511, 92] on link "Otros costes" at bounding box center [524, 75] width 114 height 37
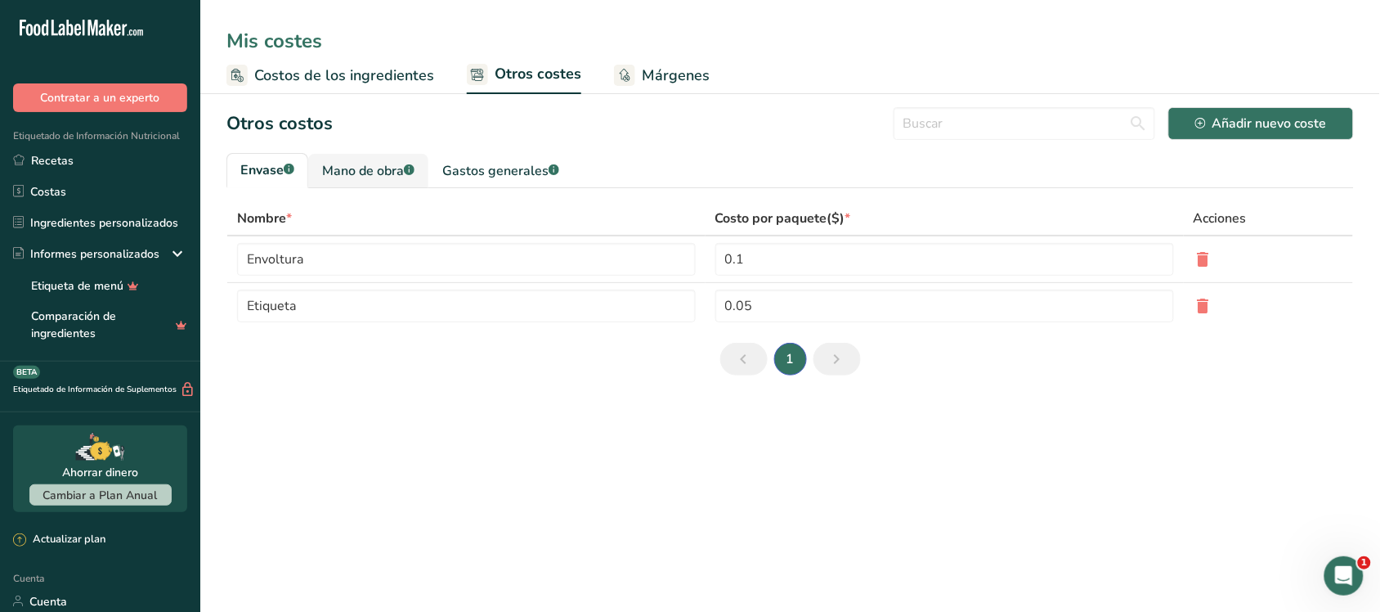
click at [387, 166] on font "Mano de obra" at bounding box center [363, 171] width 82 height 18
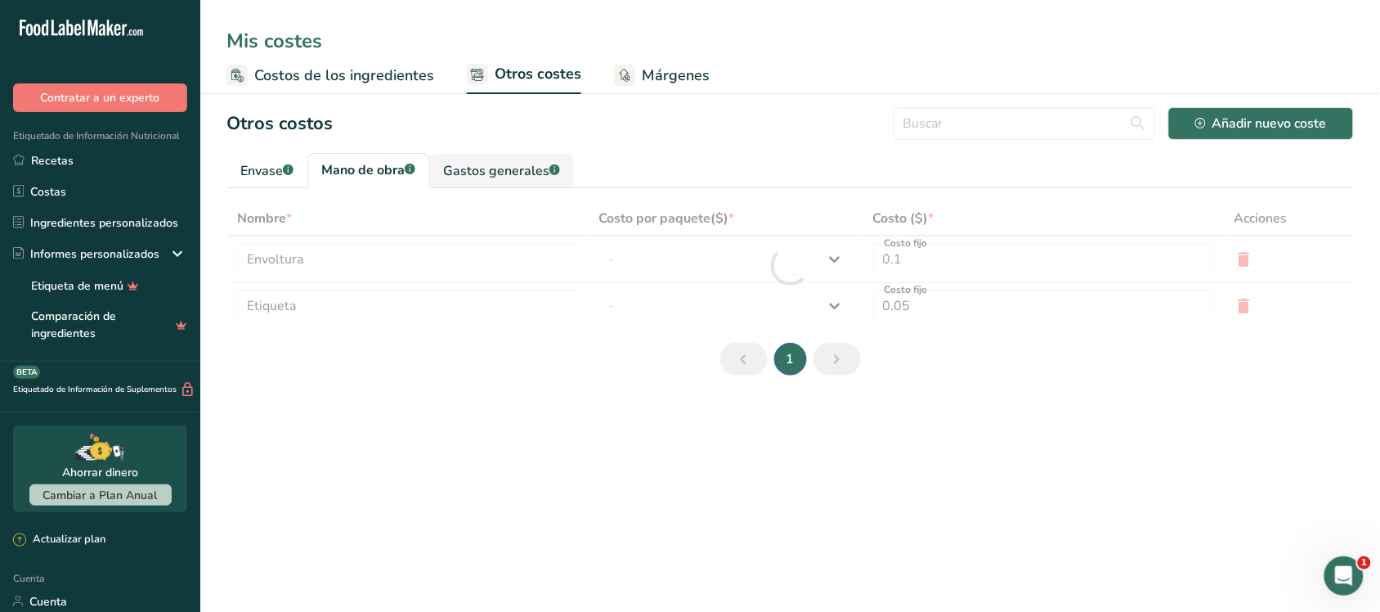
type input "Panadero"
type input "Cocinero"
type input "9.3"
select select "1"
type input "3"
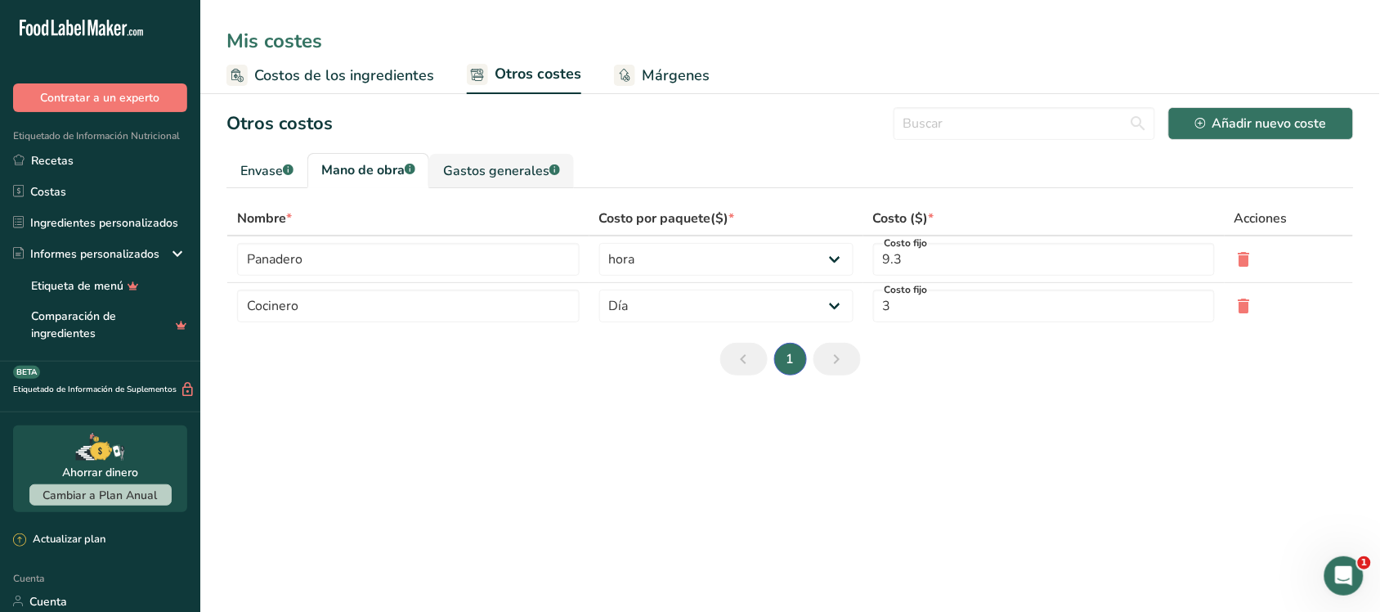
click at [456, 162] on font "Gastos generales" at bounding box center [496, 171] width 106 height 18
type input "Electricidad"
type input "Gas"
type input "5"
type input "1"
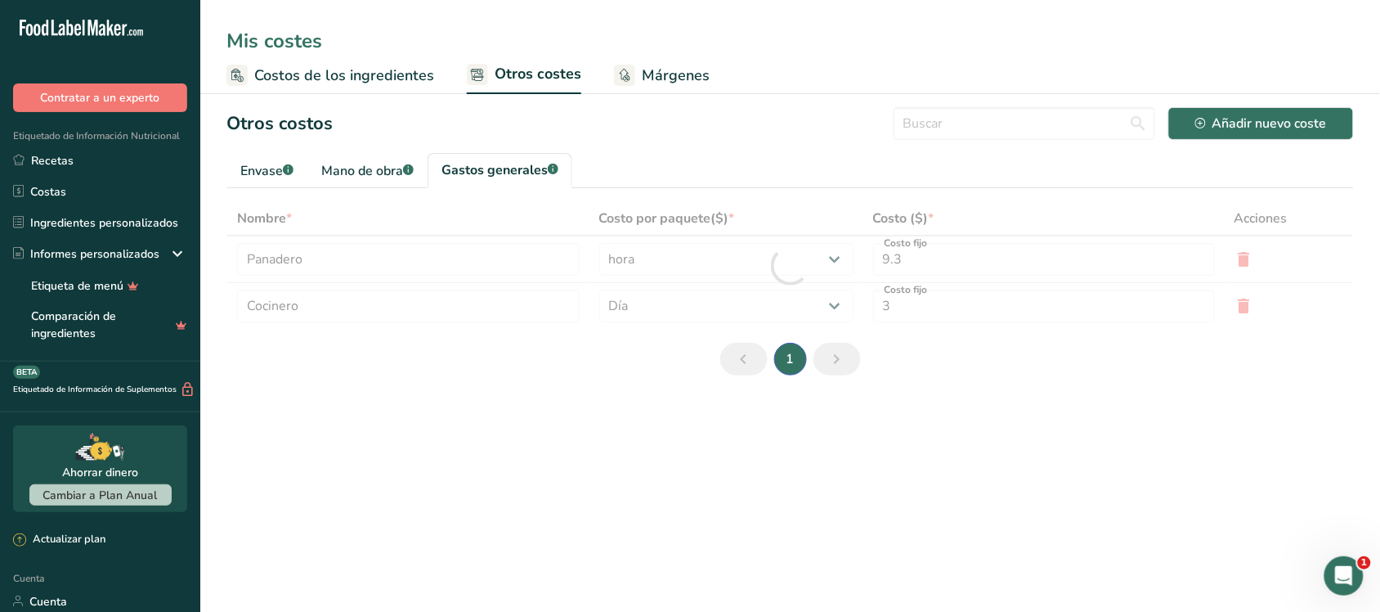
select select "1"
click at [397, 472] on main "Mis costes Costos de los ingredientes Otros costes Márgenes Otros costos Añadir…" at bounding box center [690, 306] width 1380 height 612
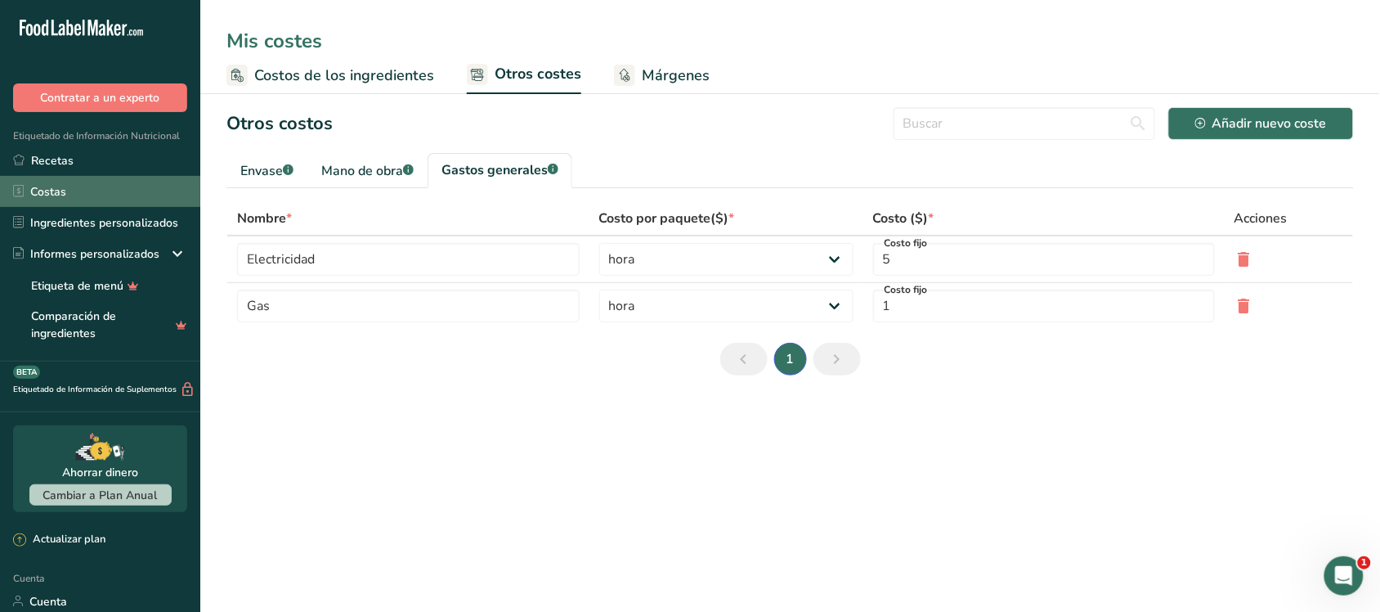
click at [95, 194] on link "Costas" at bounding box center [100, 191] width 200 height 31
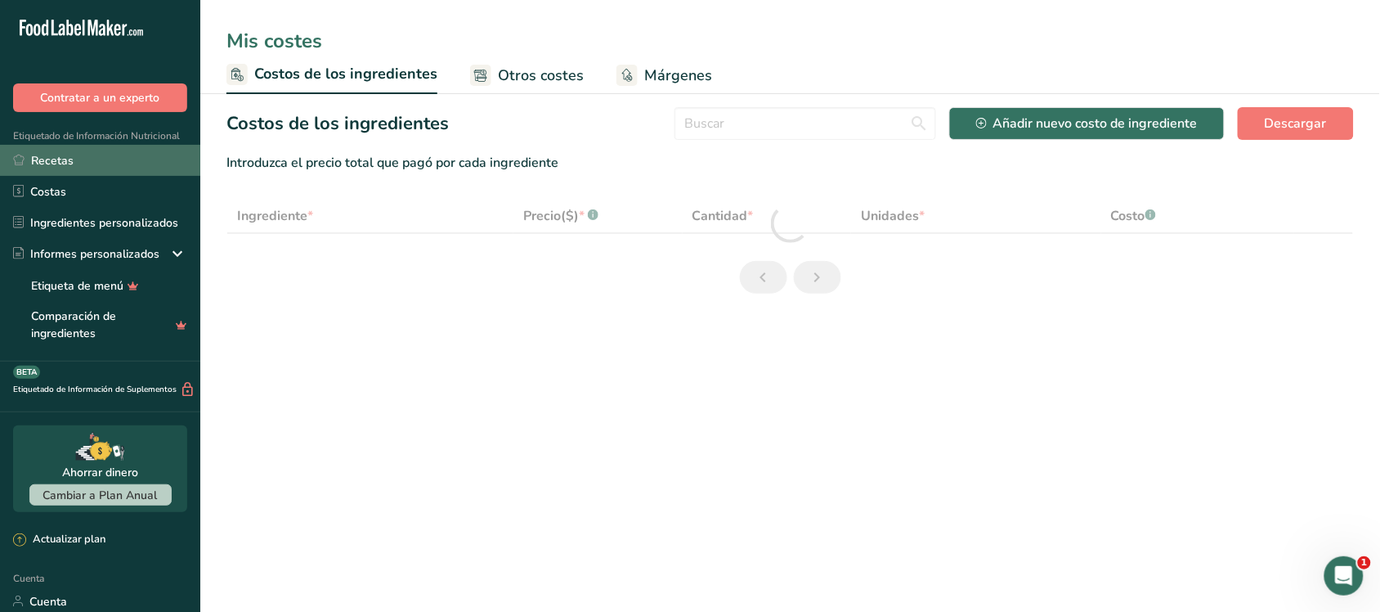
select select "1"
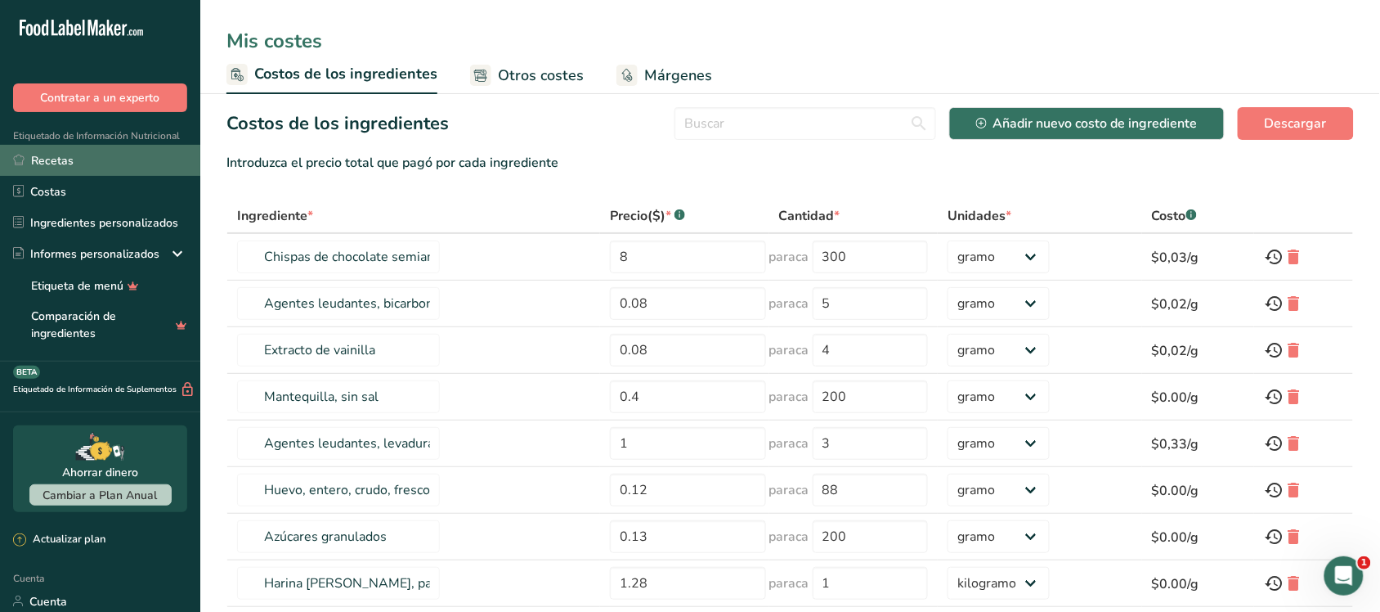
click at [94, 155] on link "Recetas" at bounding box center [100, 160] width 200 height 31
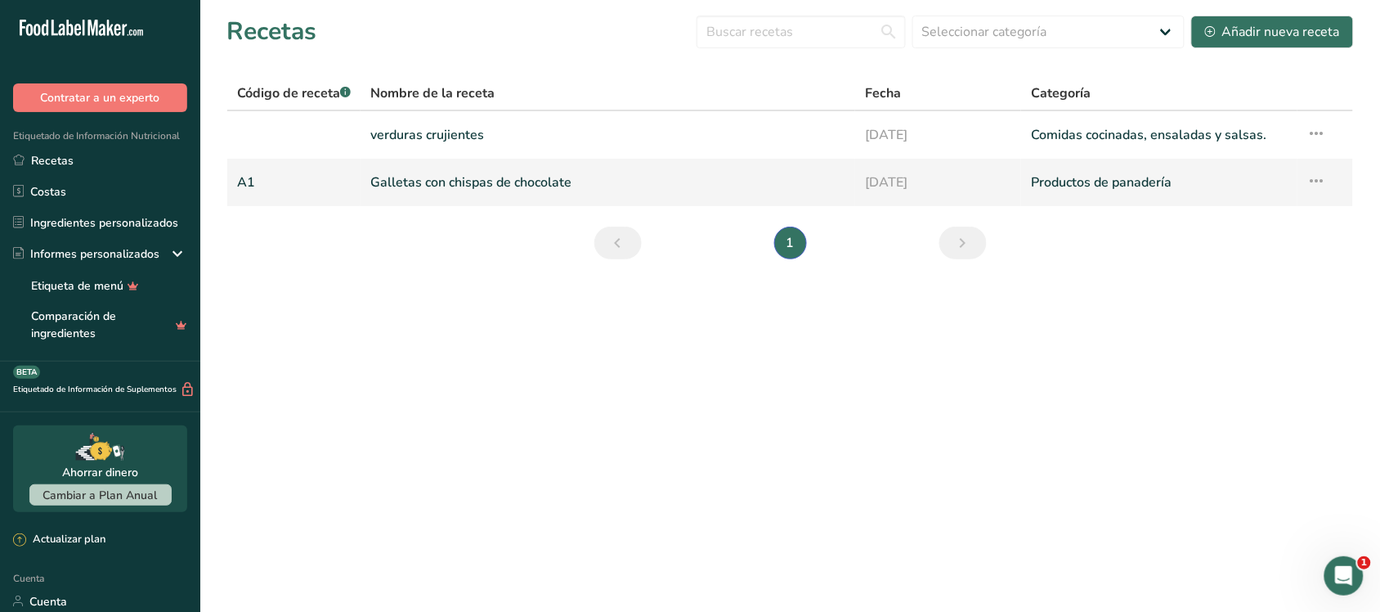
click at [421, 197] on link "Galletas con chispas de chocolate" at bounding box center [607, 182] width 475 height 34
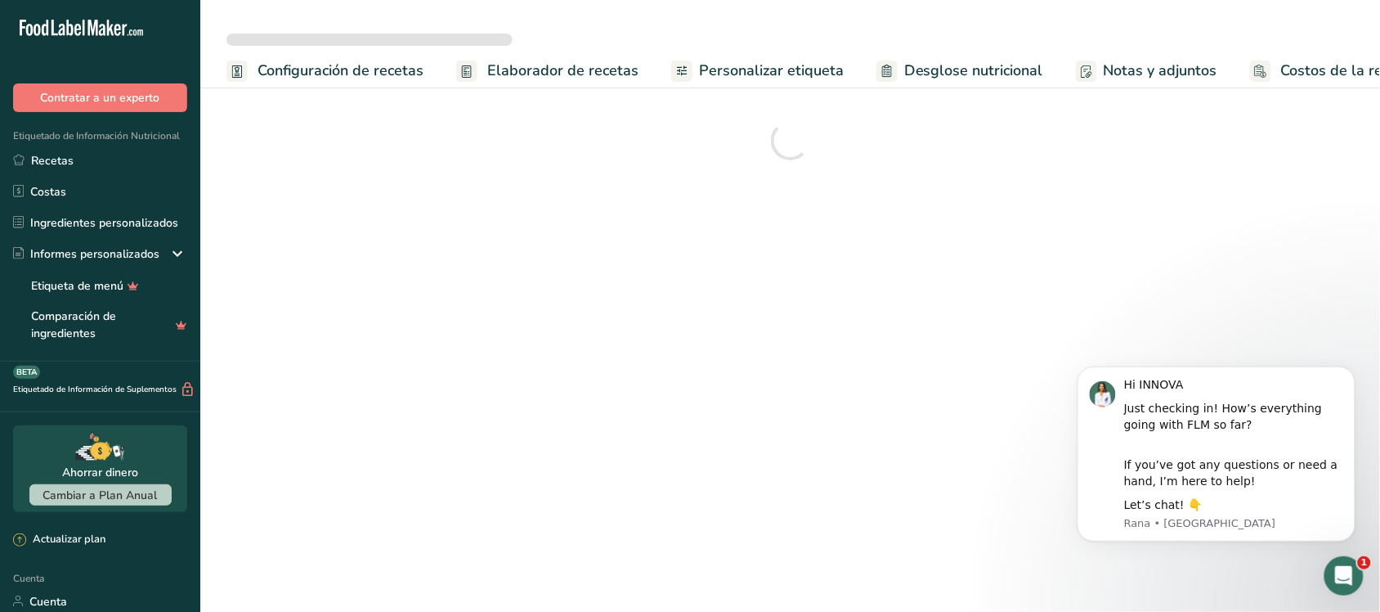
click at [1285, 70] on font "Costos de la receta" at bounding box center [1346, 71] width 131 height 20
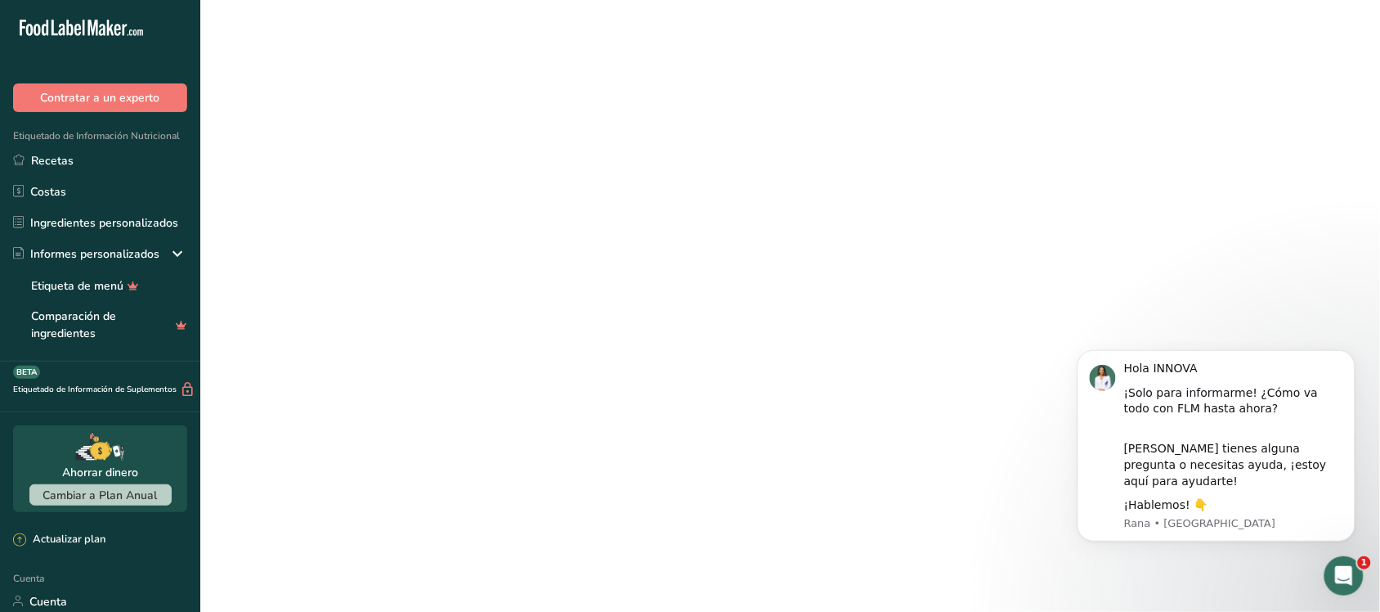
scroll to position [0, 49]
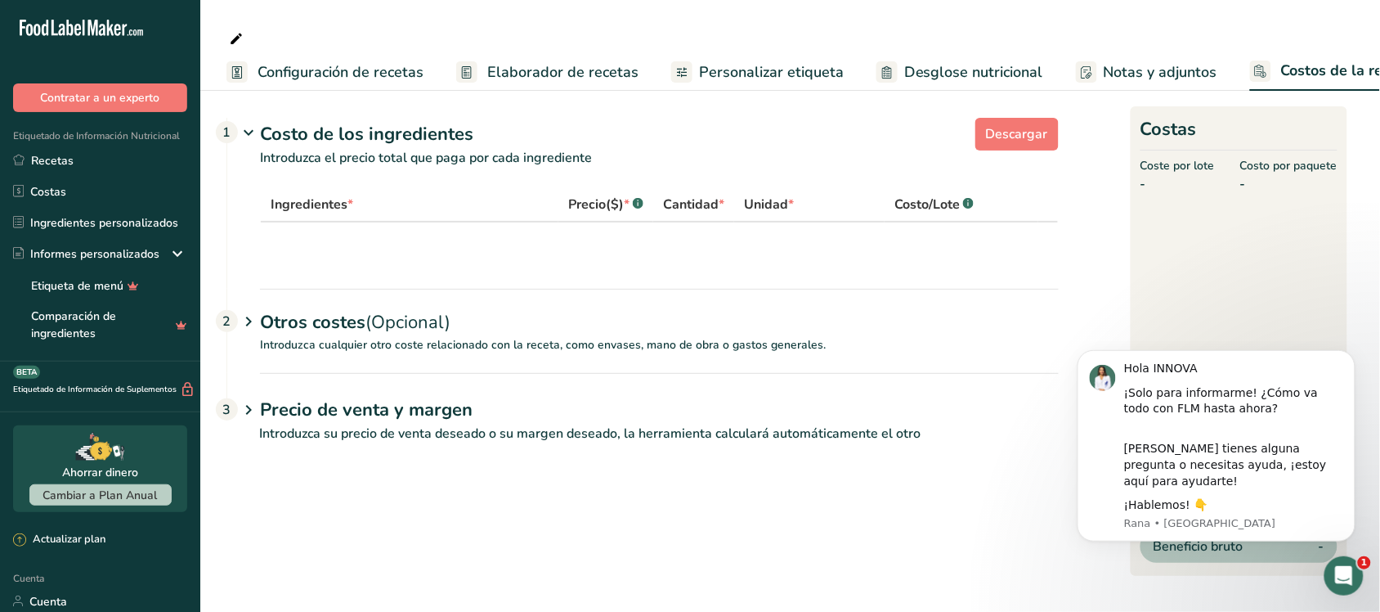
click at [260, 334] on font "Otros costes" at bounding box center [312, 322] width 105 height 25
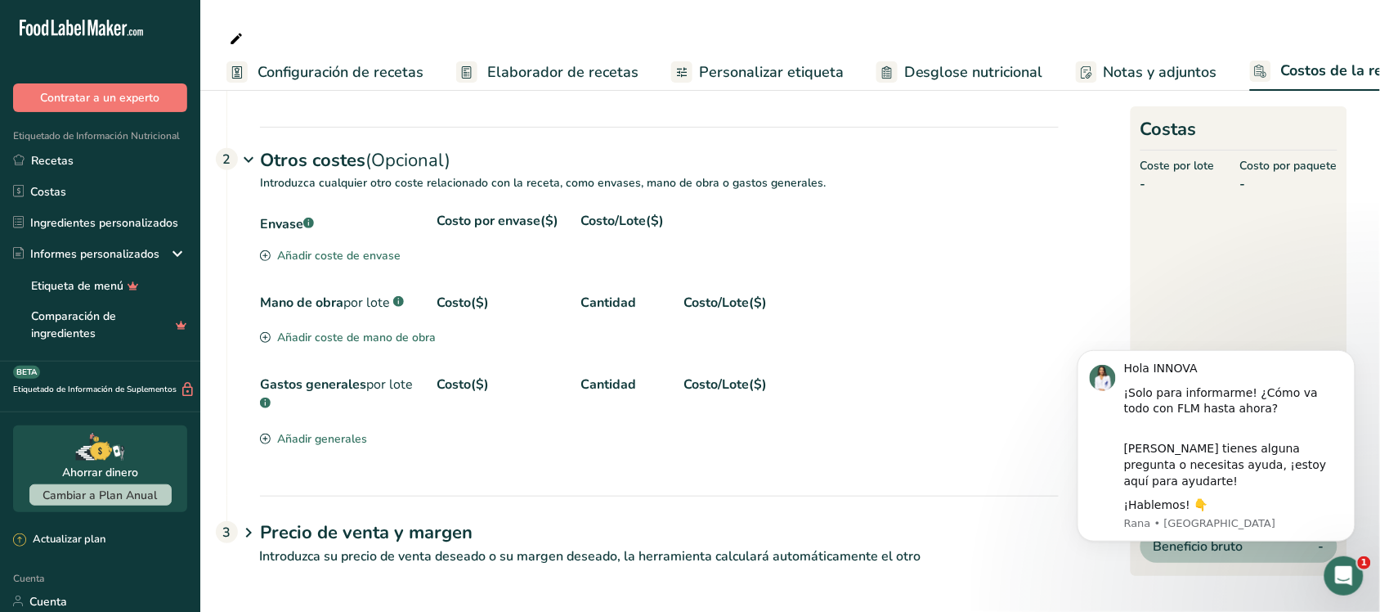
scroll to position [182, 0]
click at [246, 528] on icon at bounding box center [249, 533] width 20 height 30
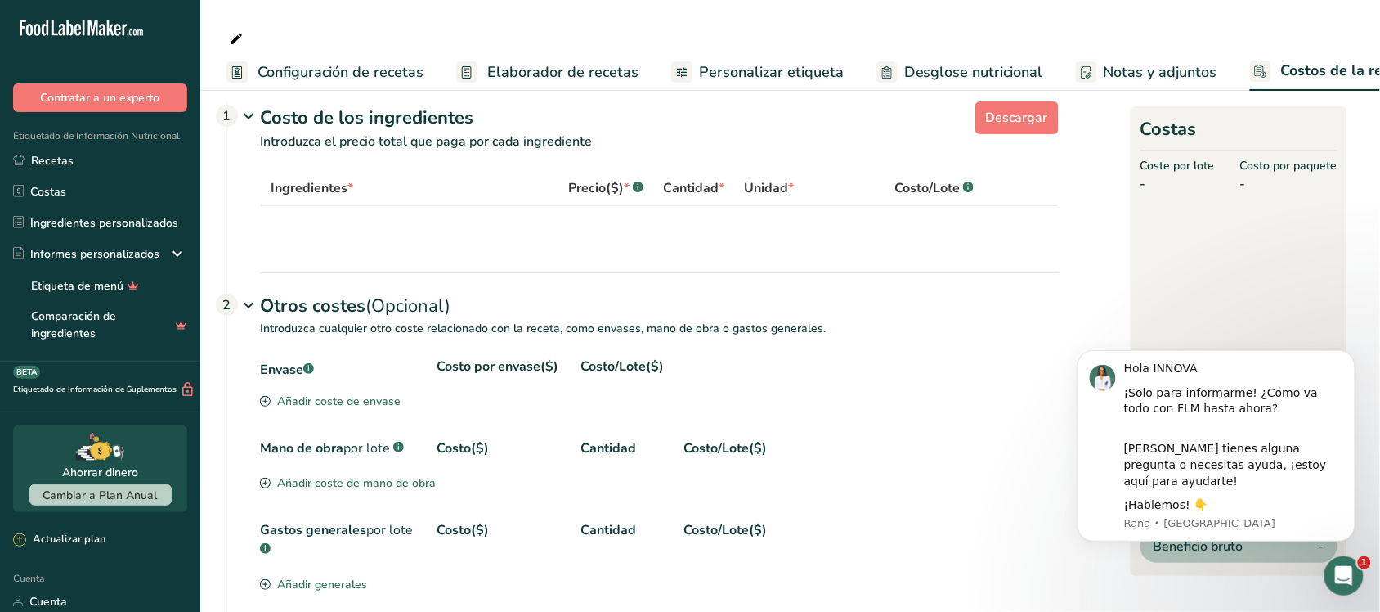
scroll to position [0, 0]
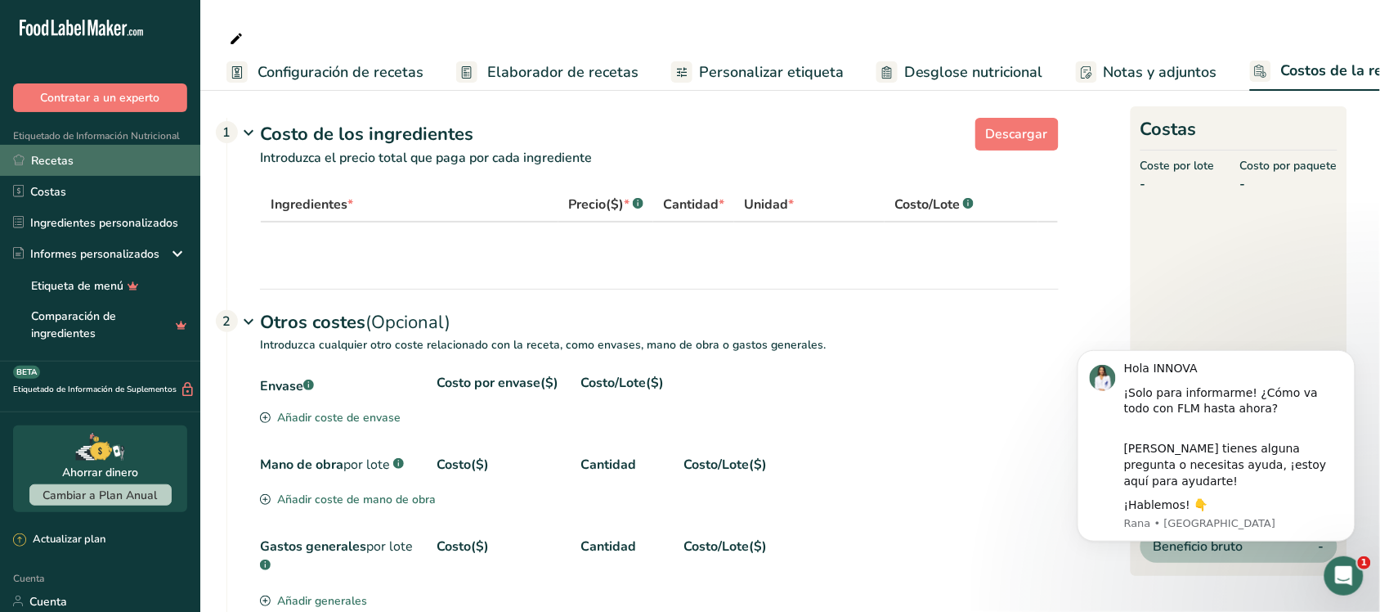
click at [45, 153] on font "Recetas" at bounding box center [52, 161] width 43 height 16
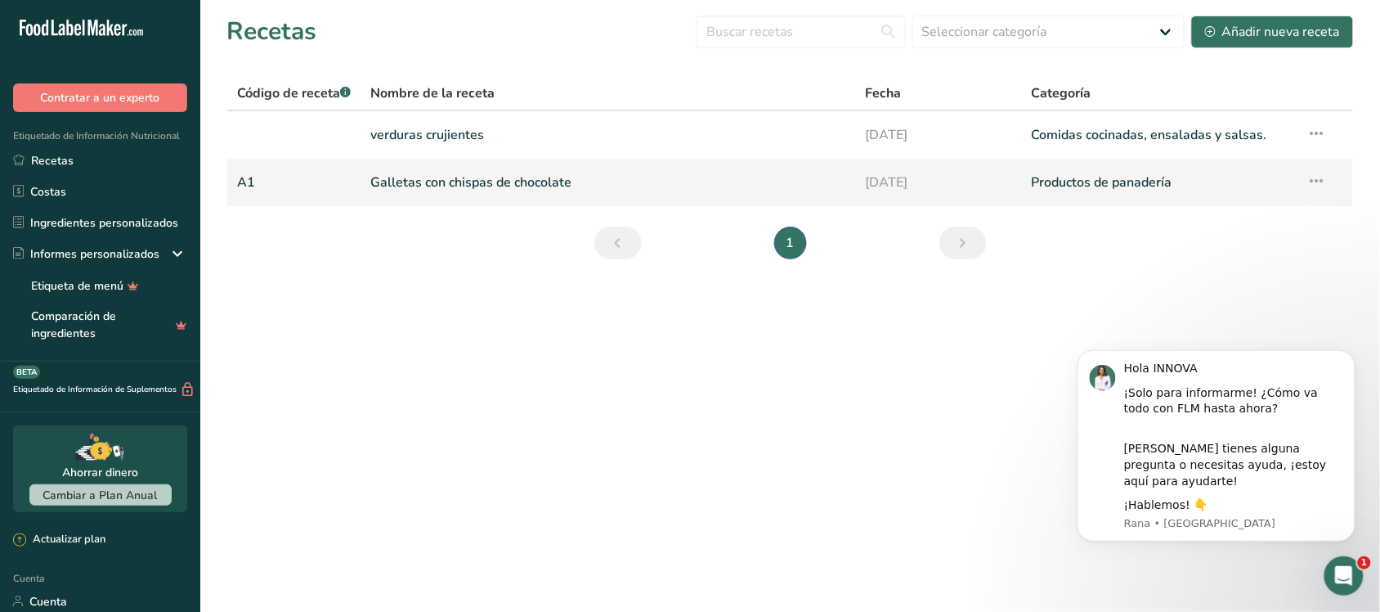
click at [429, 182] on font "Galletas con chispas de chocolate" at bounding box center [470, 182] width 201 height 18
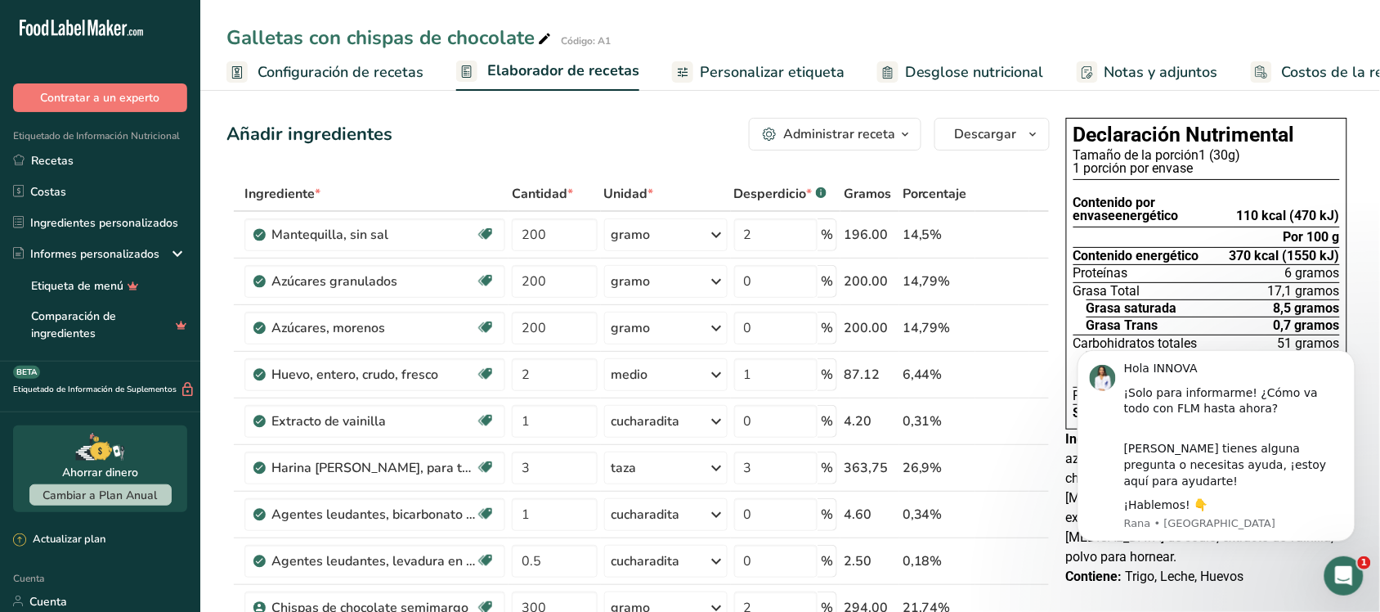
click at [1256, 66] on rect at bounding box center [1261, 71] width 21 height 21
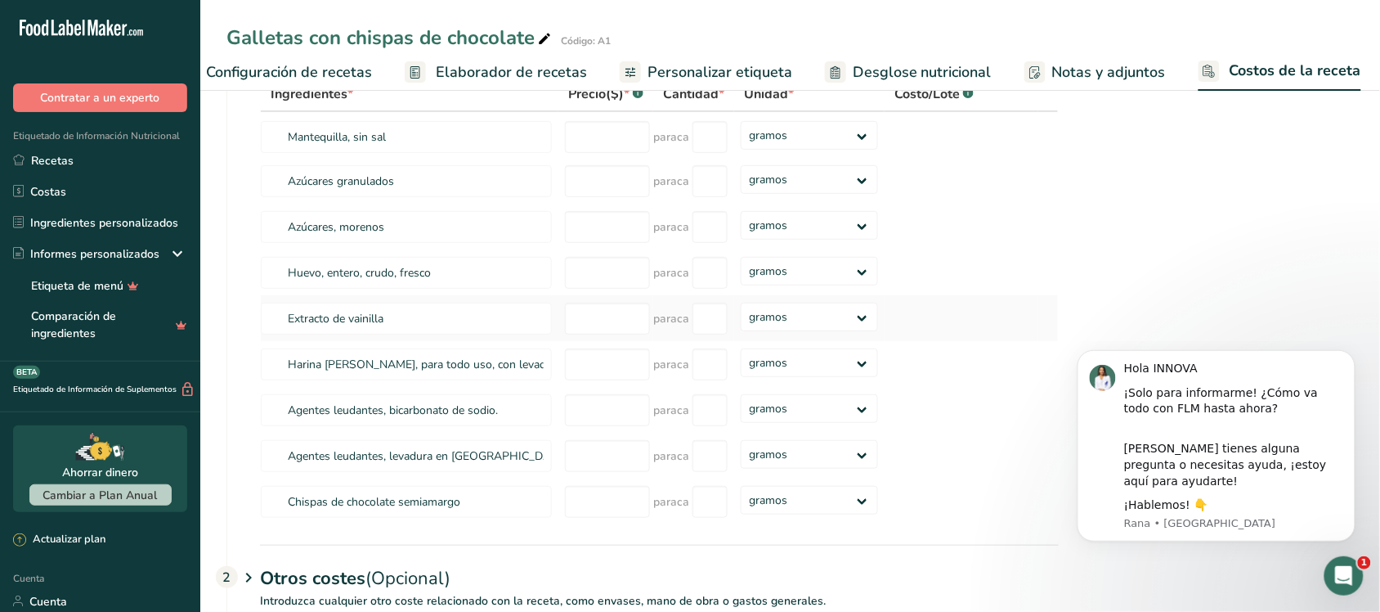
scroll to position [262, 0]
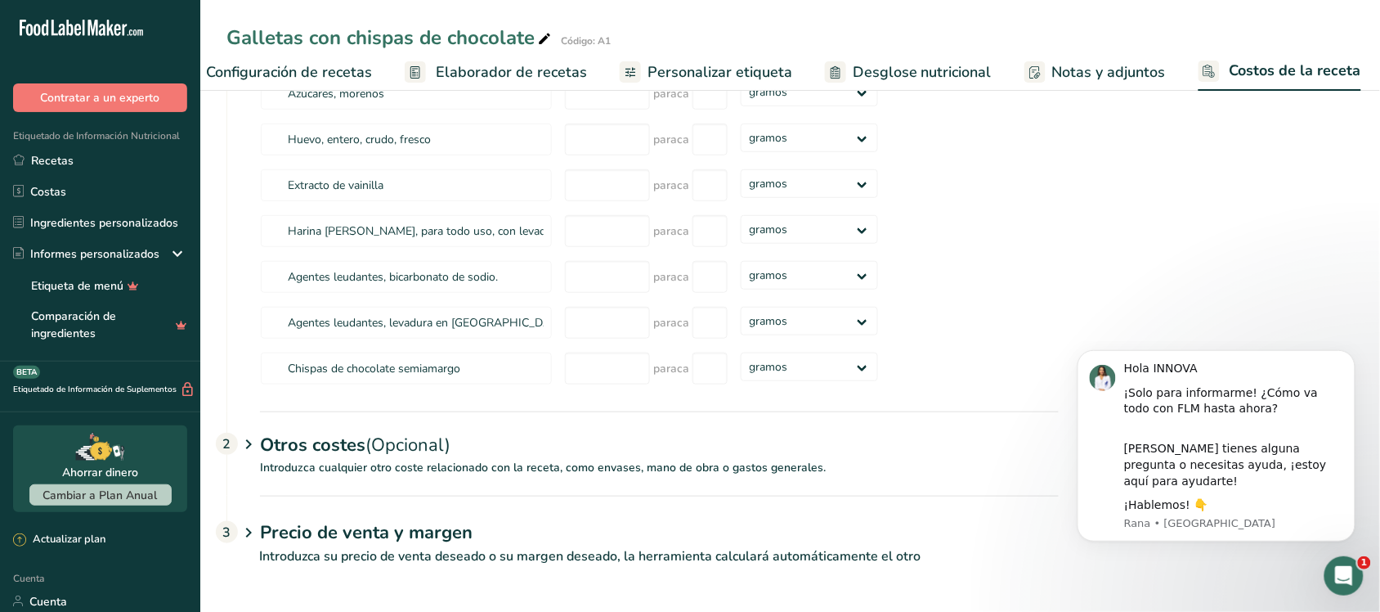
click at [332, 460] on font "Introduzca cualquier otro coste relacionado con la receta, como envases, mano d…" at bounding box center [543, 468] width 566 height 16
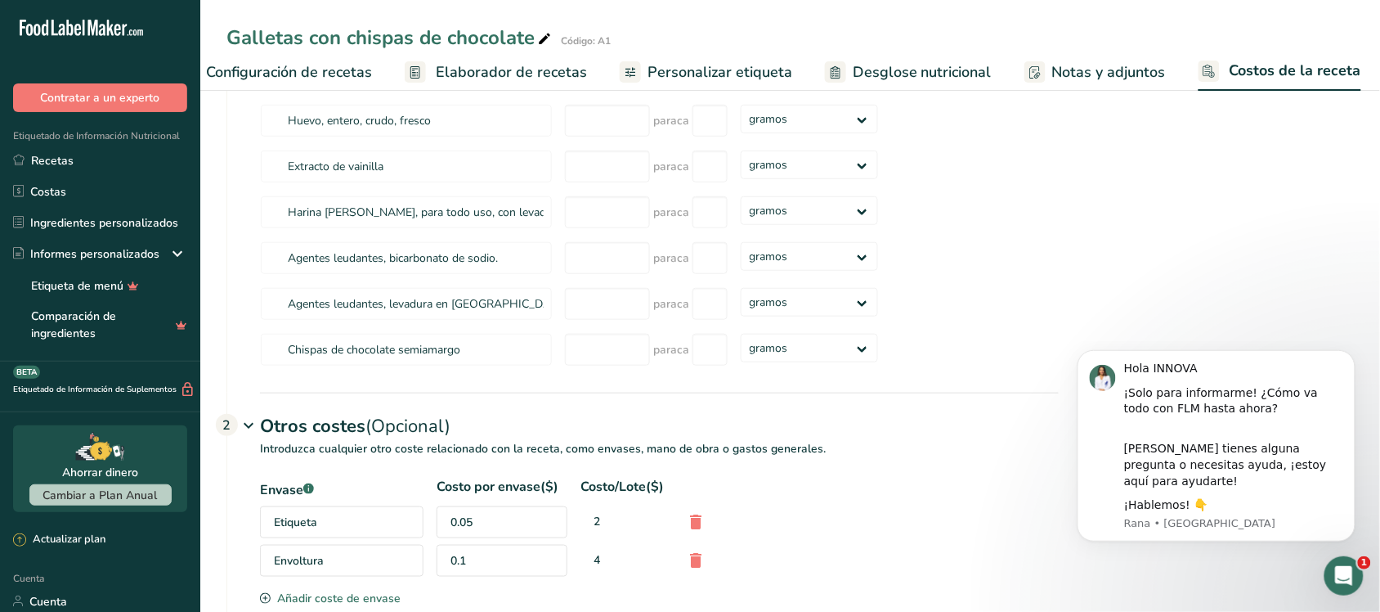
scroll to position [782, 0]
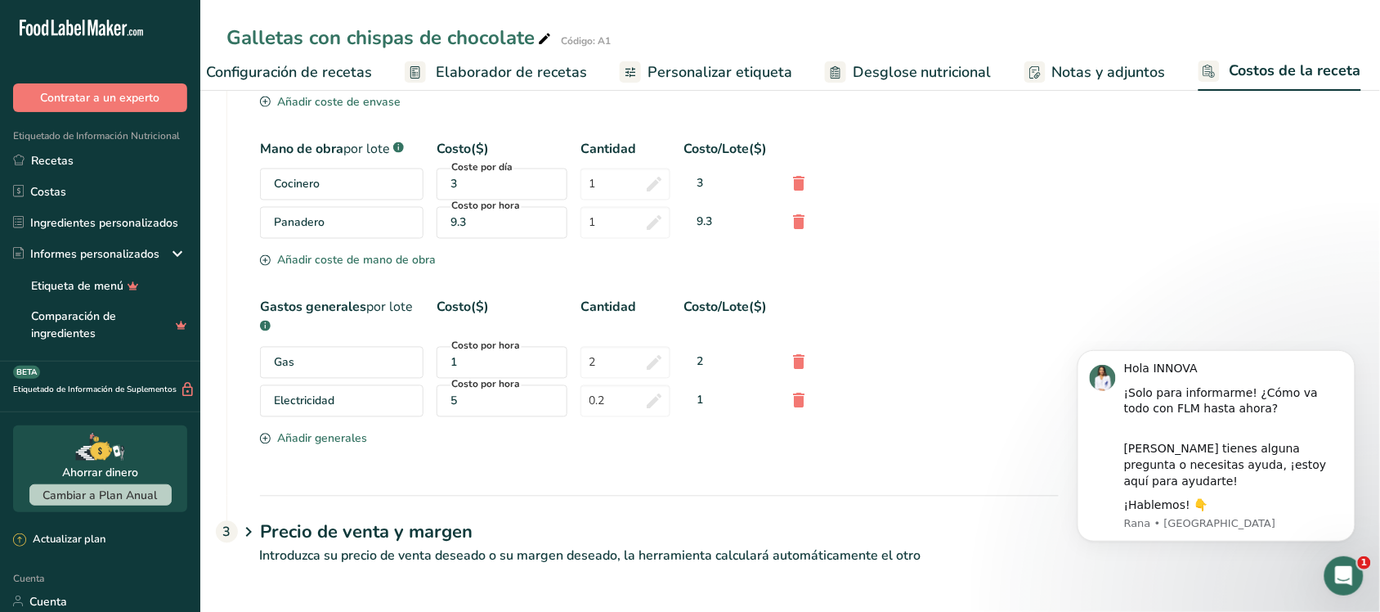
drag, startPoint x: 376, startPoint y: 526, endPoint x: 383, endPoint y: 505, distance: 21.5
click at [374, 529] on font "Precio de venta y margen" at bounding box center [366, 532] width 213 height 25
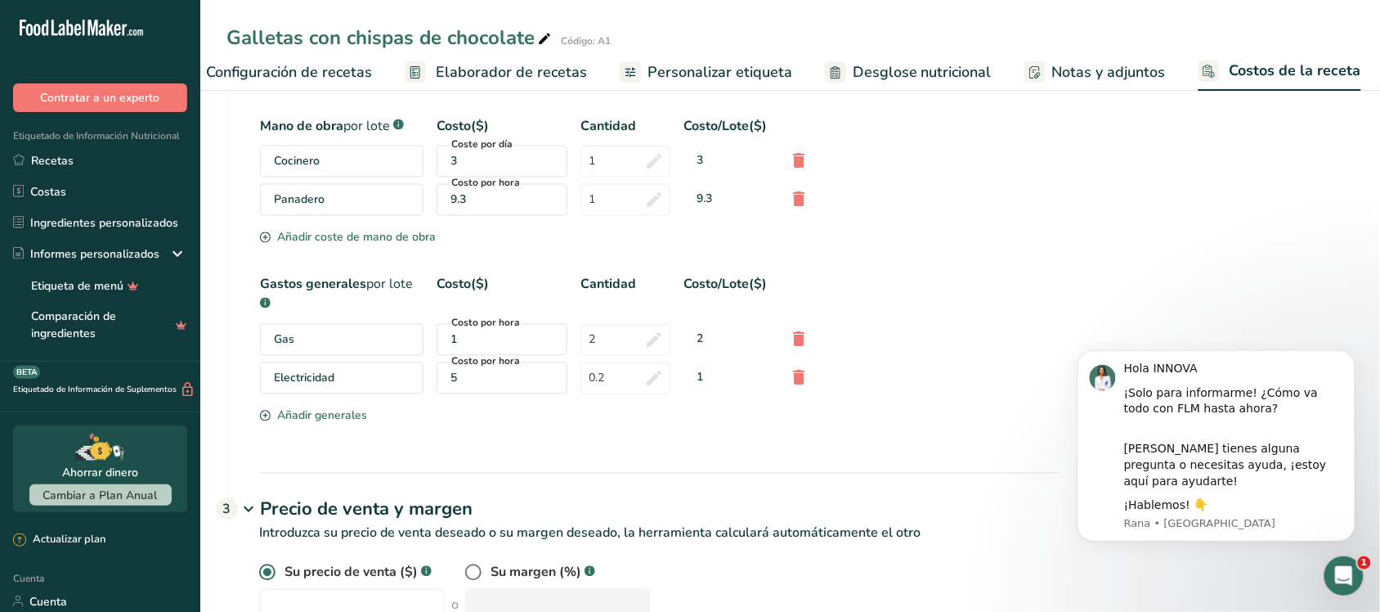
scroll to position [860, 0]
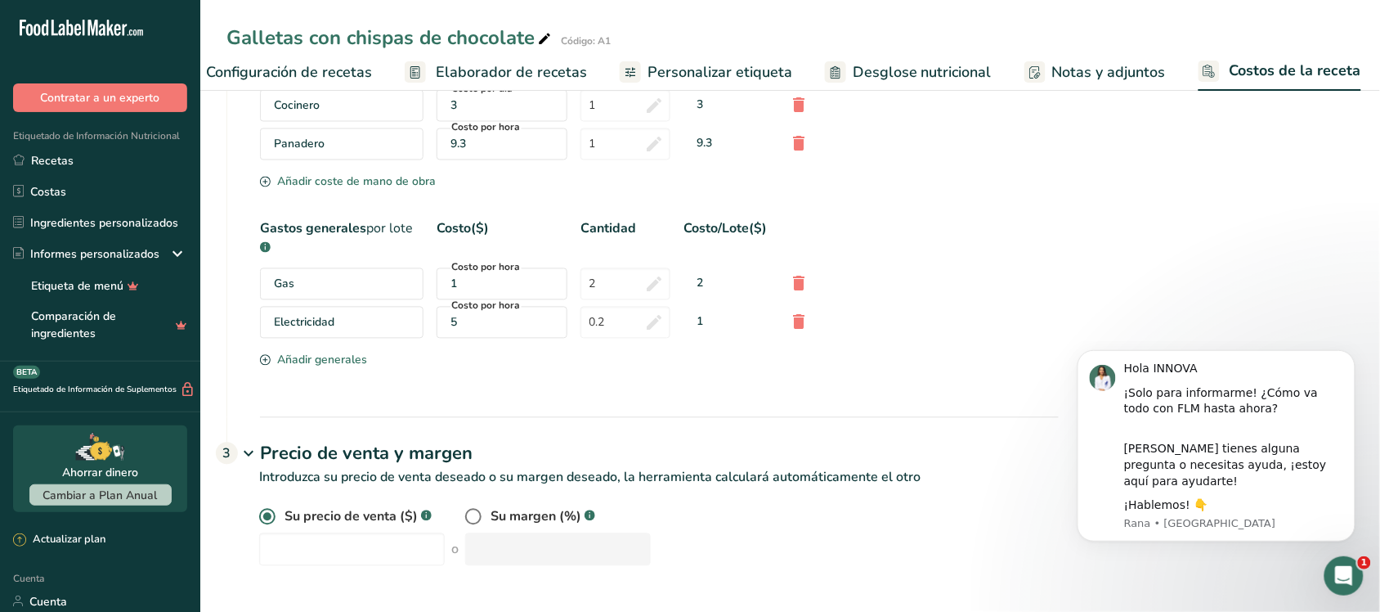
click at [941, 429] on div "Precio de venta y margen 3" at bounding box center [659, 440] width 799 height 47
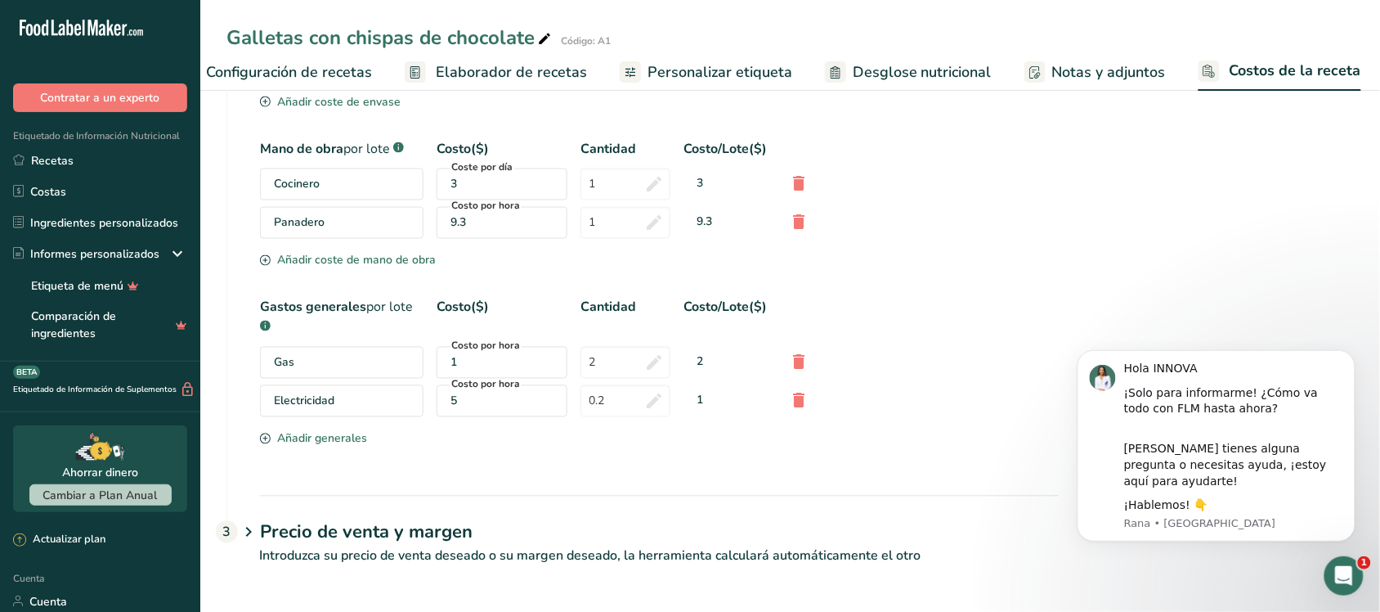
scroll to position [782, 0]
click at [370, 542] on font "Precio de venta y margen" at bounding box center [366, 532] width 213 height 25
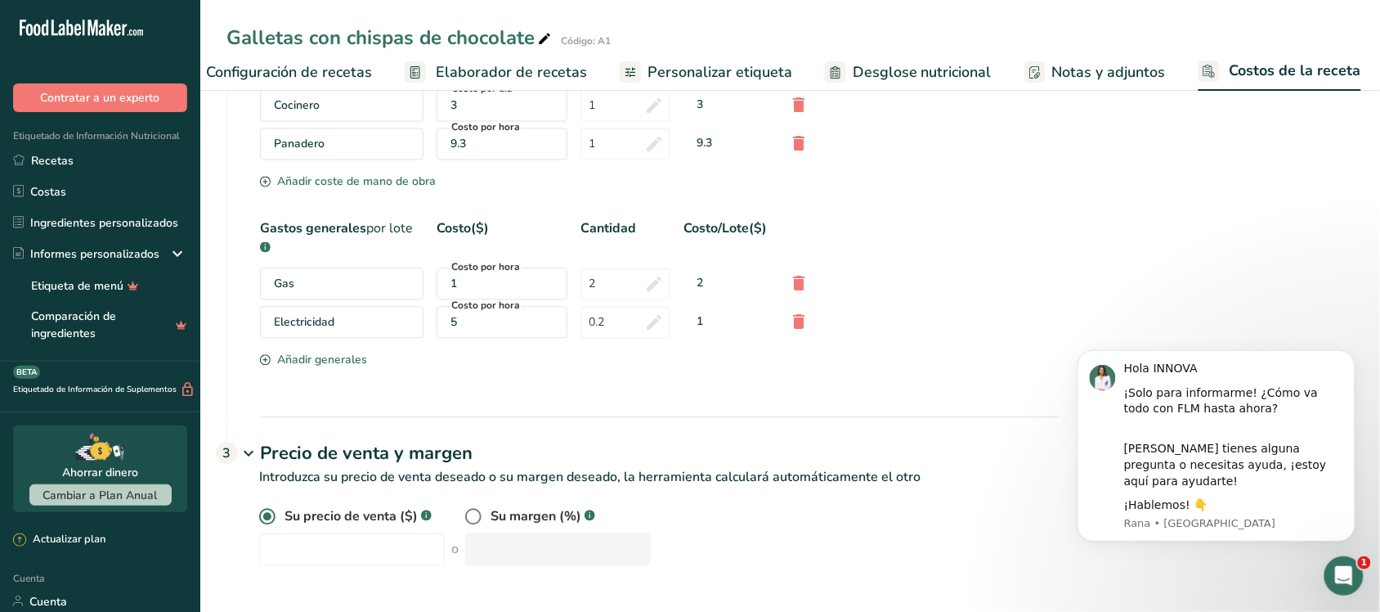
scroll to position [860, 0]
click at [475, 513] on label at bounding box center [477, 517] width 25 height 16
click at [475, 513] on input "radio" at bounding box center [470, 517] width 11 height 11
radio input "true"
radio input "false"
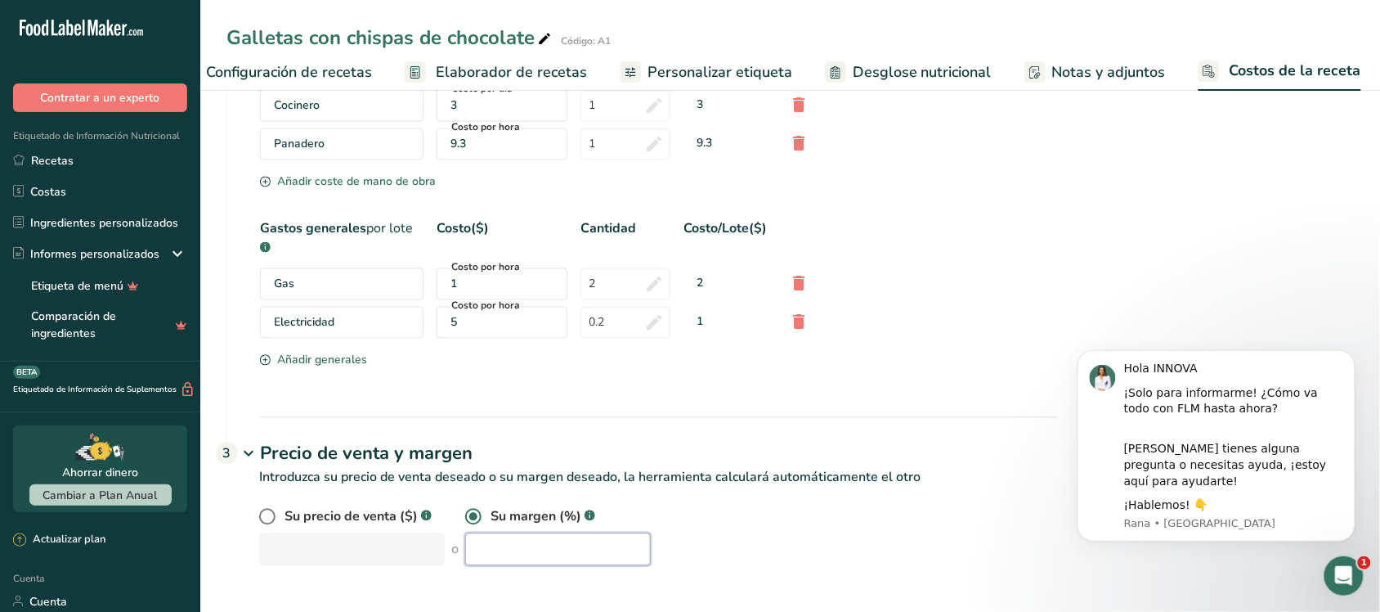
click at [491, 533] on input "number" at bounding box center [558, 549] width 186 height 33
type input "50"
click at [558, 433] on div "Precio de venta y margen 3" at bounding box center [659, 440] width 799 height 47
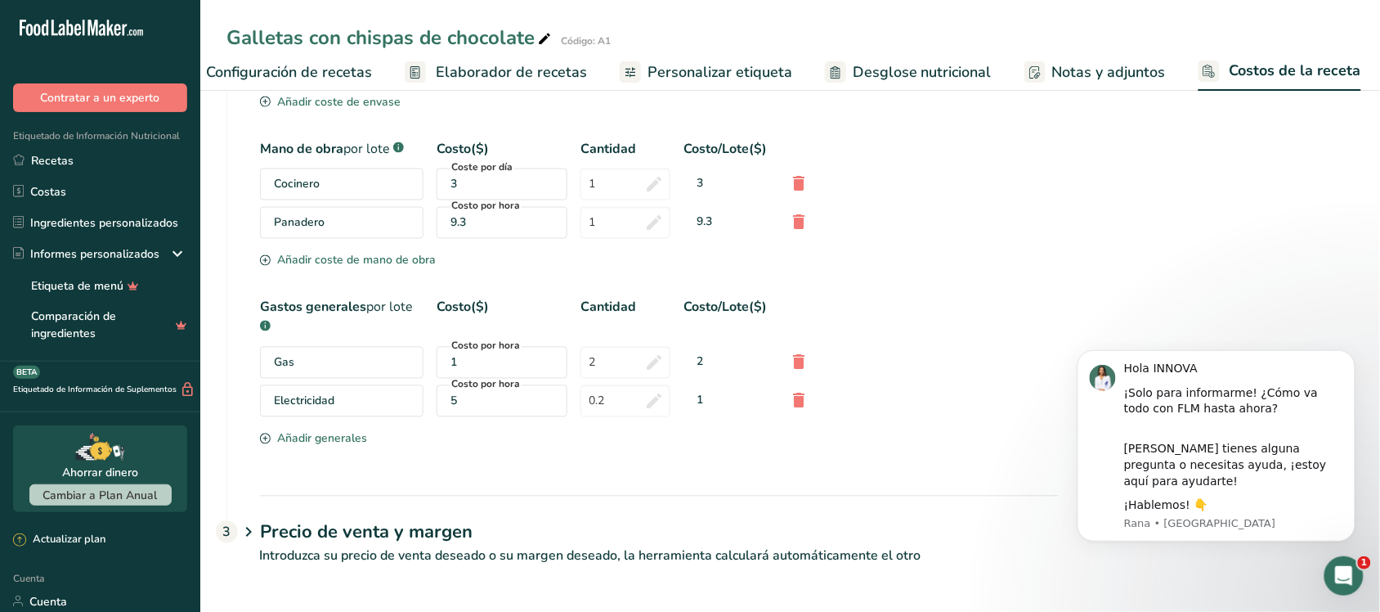
scroll to position [782, 0]
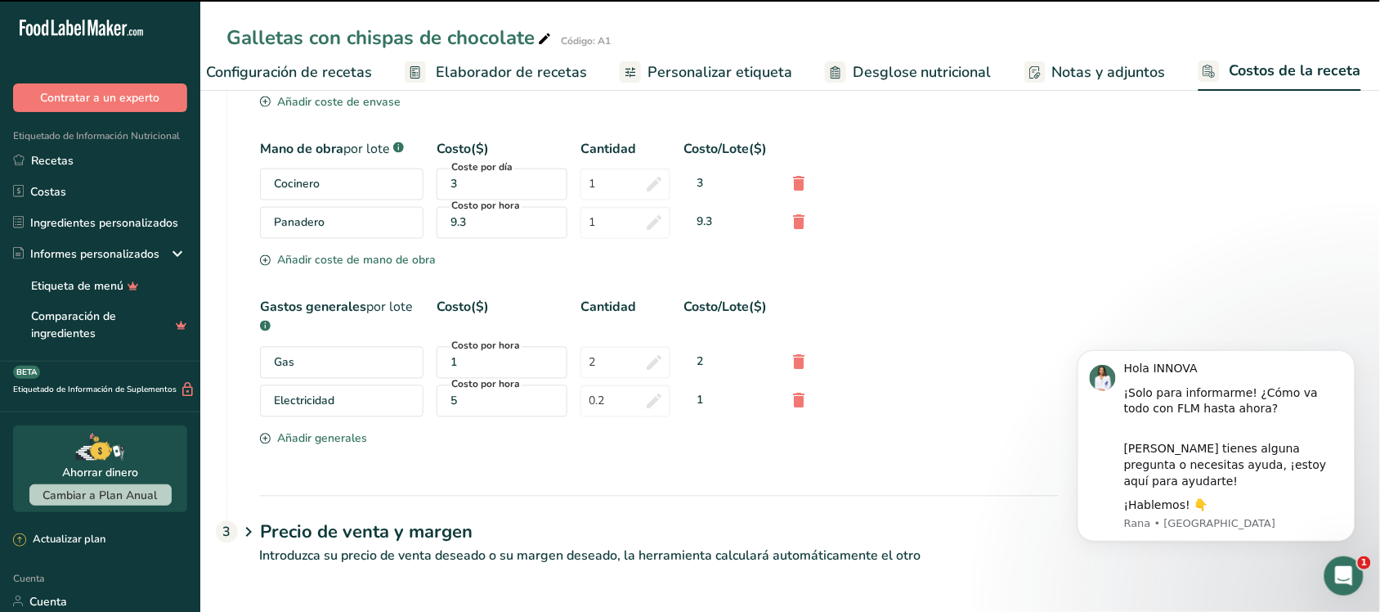
click at [383, 548] on font "Introduzca su precio de venta deseado o su margen deseado, la herramienta calcu…" at bounding box center [590, 556] width 662 height 18
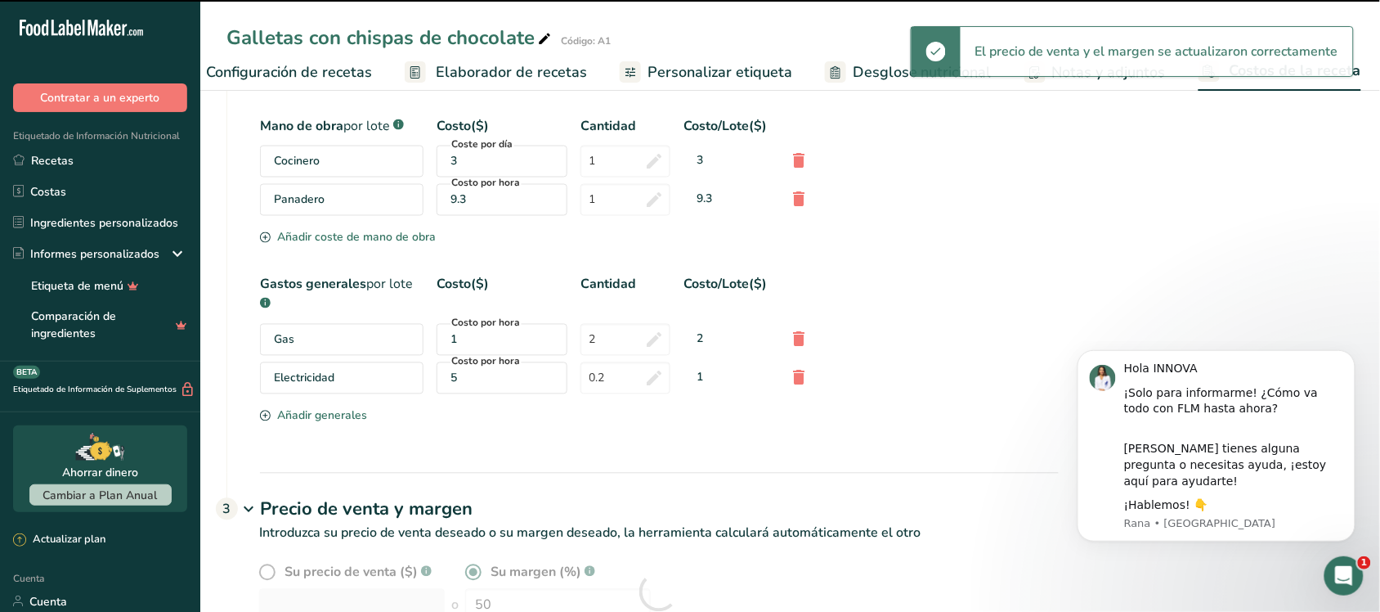
scroll to position [860, 0]
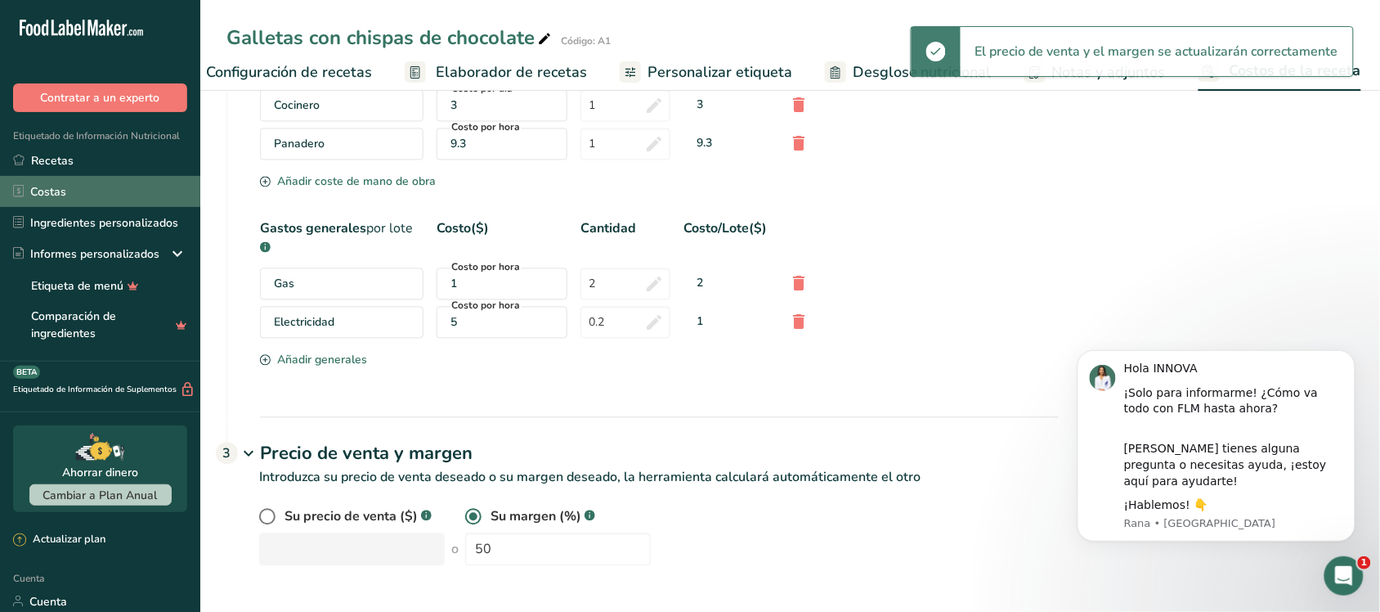
click at [78, 198] on link "Costas" at bounding box center [100, 191] width 200 height 31
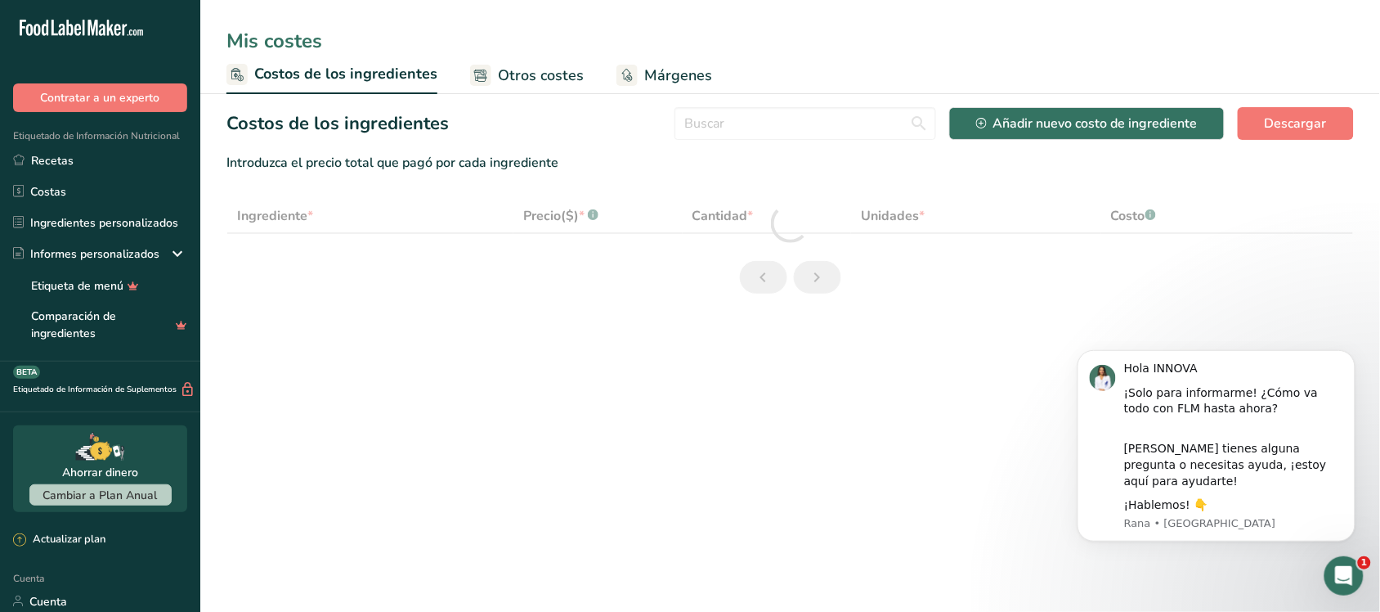
select select "1"
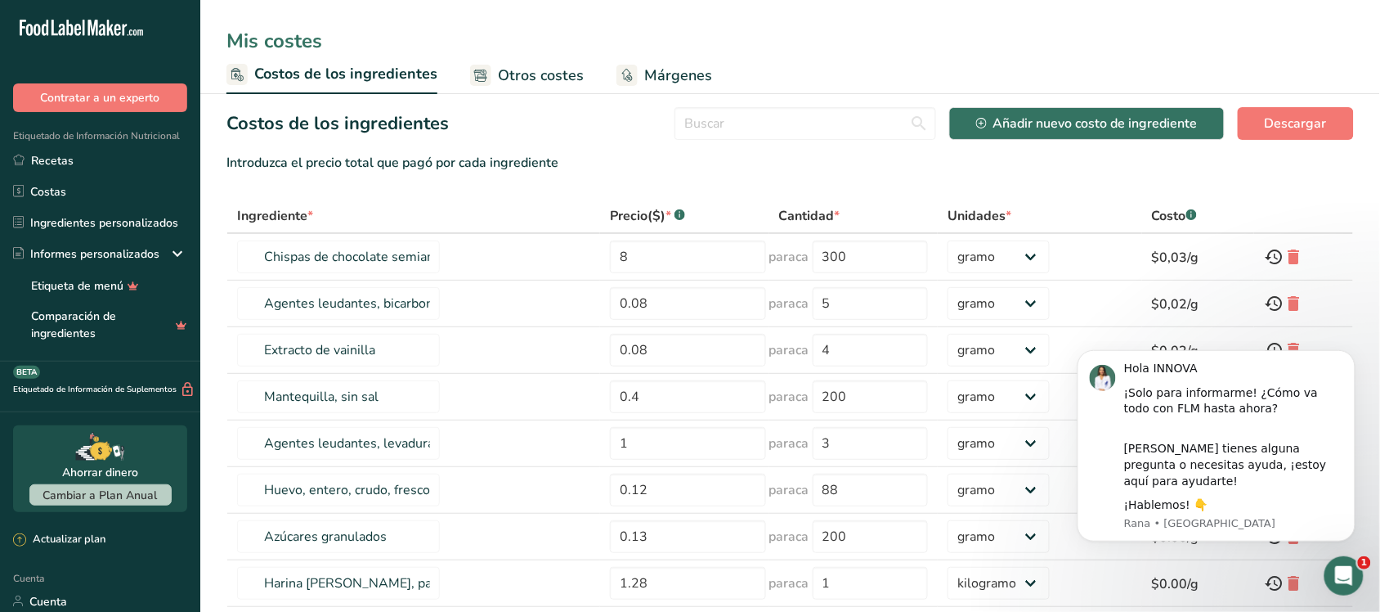
click at [545, 84] on span "Otros costes" at bounding box center [541, 76] width 86 height 22
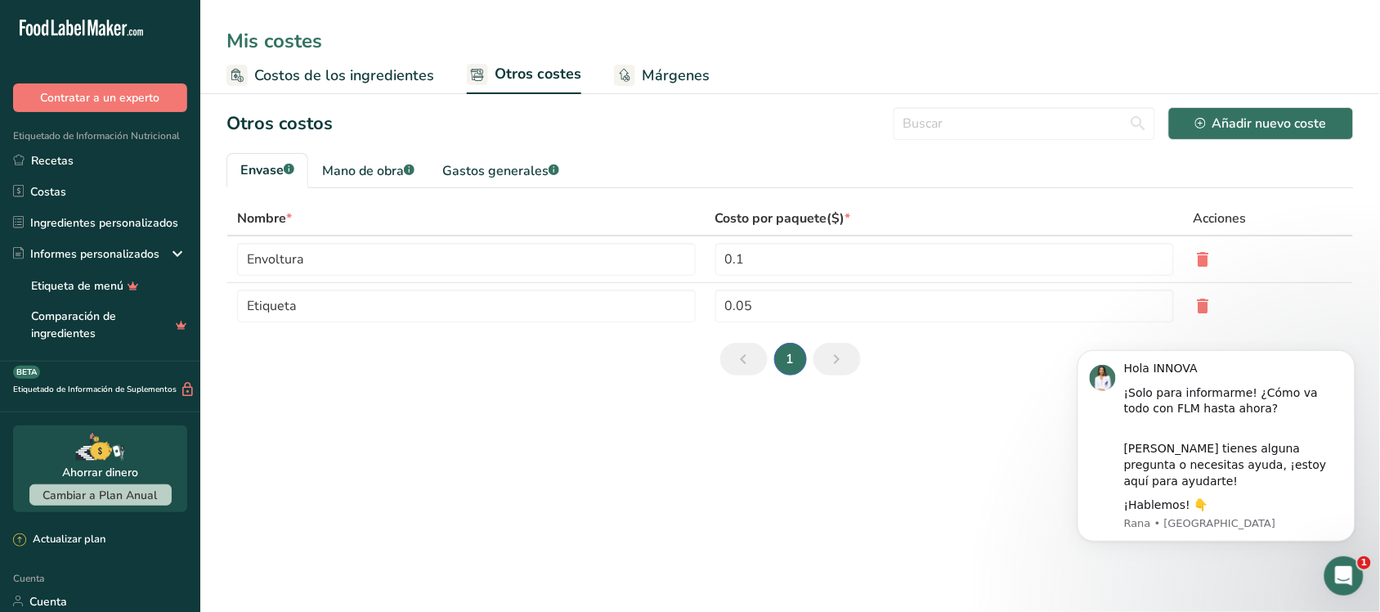
click at [632, 67] on link "Márgenes" at bounding box center [662, 75] width 96 height 37
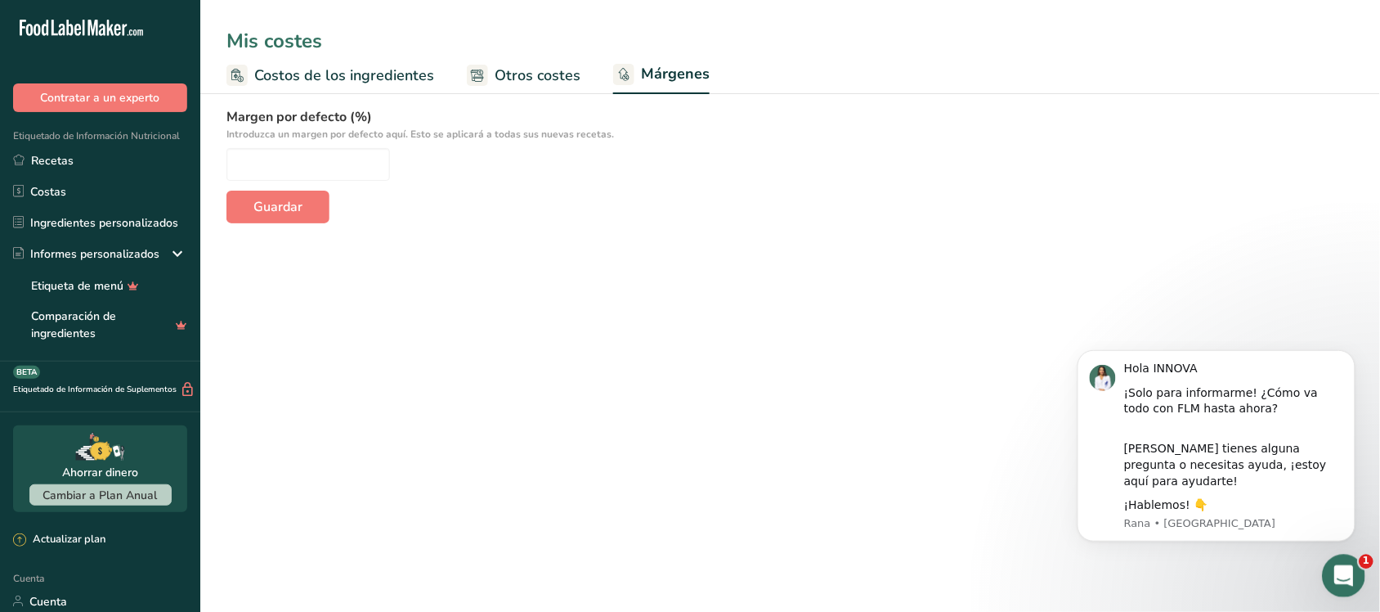
click at [1349, 576] on icon "Abrir Intercom Messenger" at bounding box center [1341, 573] width 27 height 27
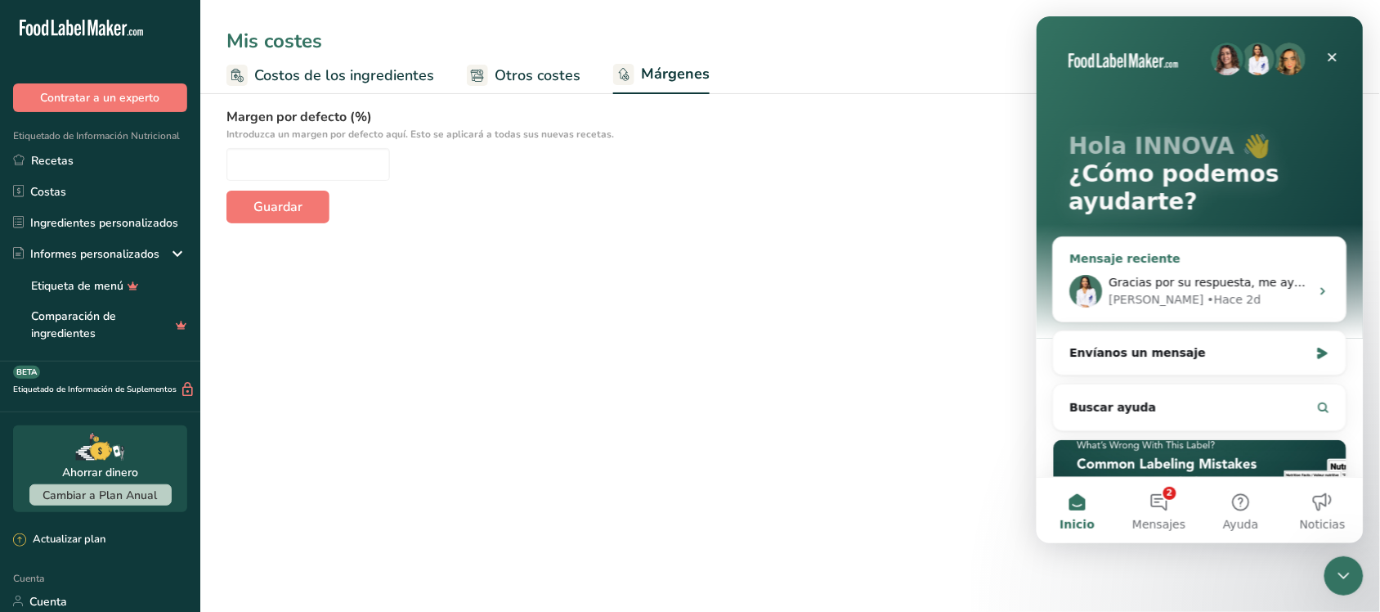
click at [1224, 280] on span "Gracias por su respuesta, me ayudan para seguir aprendiendo de la app" at bounding box center [1316, 281] width 415 height 13
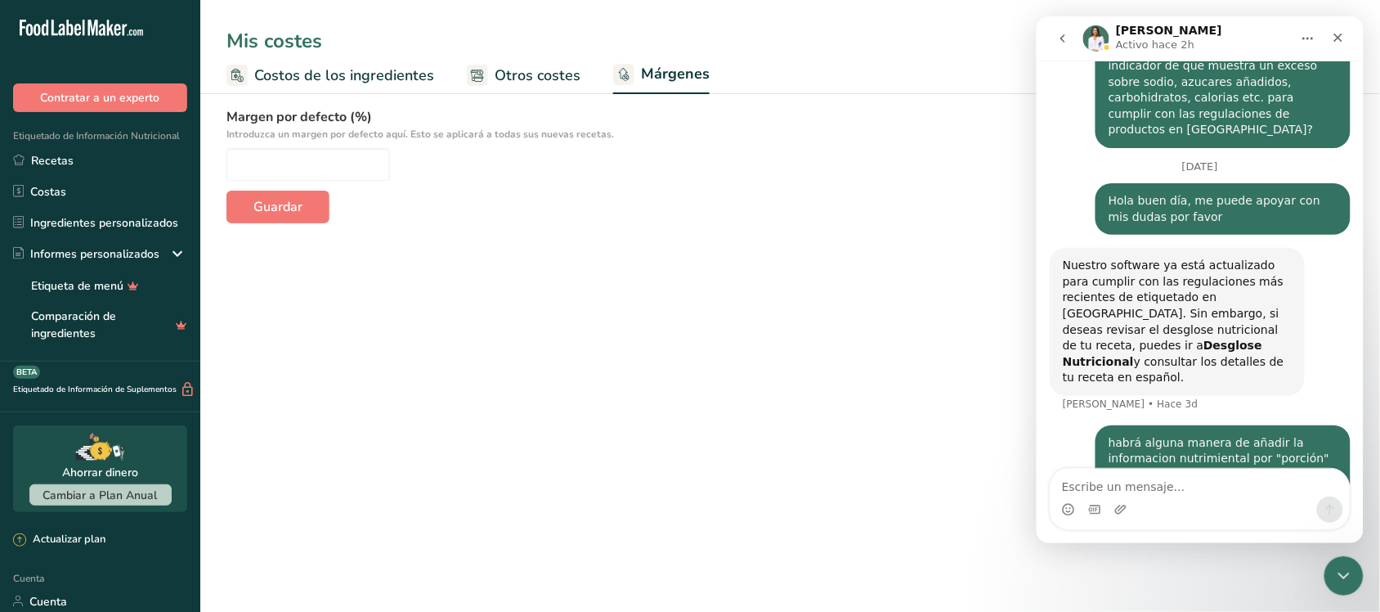
scroll to position [1014, 0]
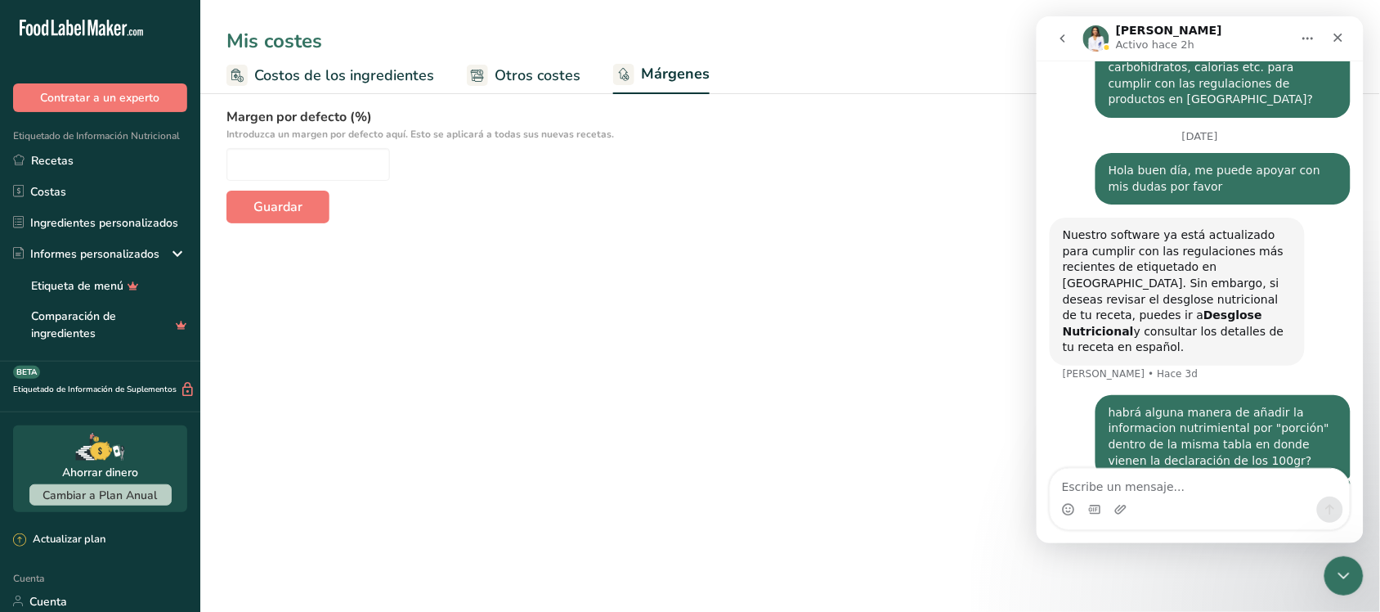
click at [1066, 38] on icon "go back" at bounding box center [1062, 37] width 13 height 13
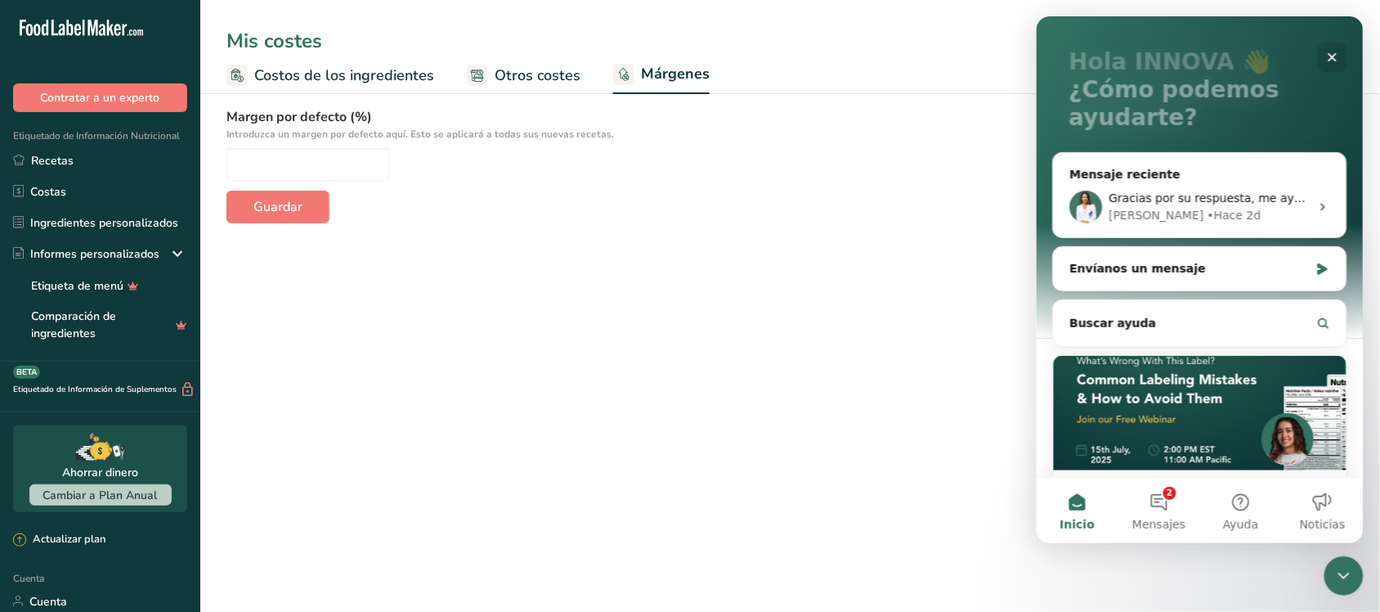
scroll to position [178, 0]
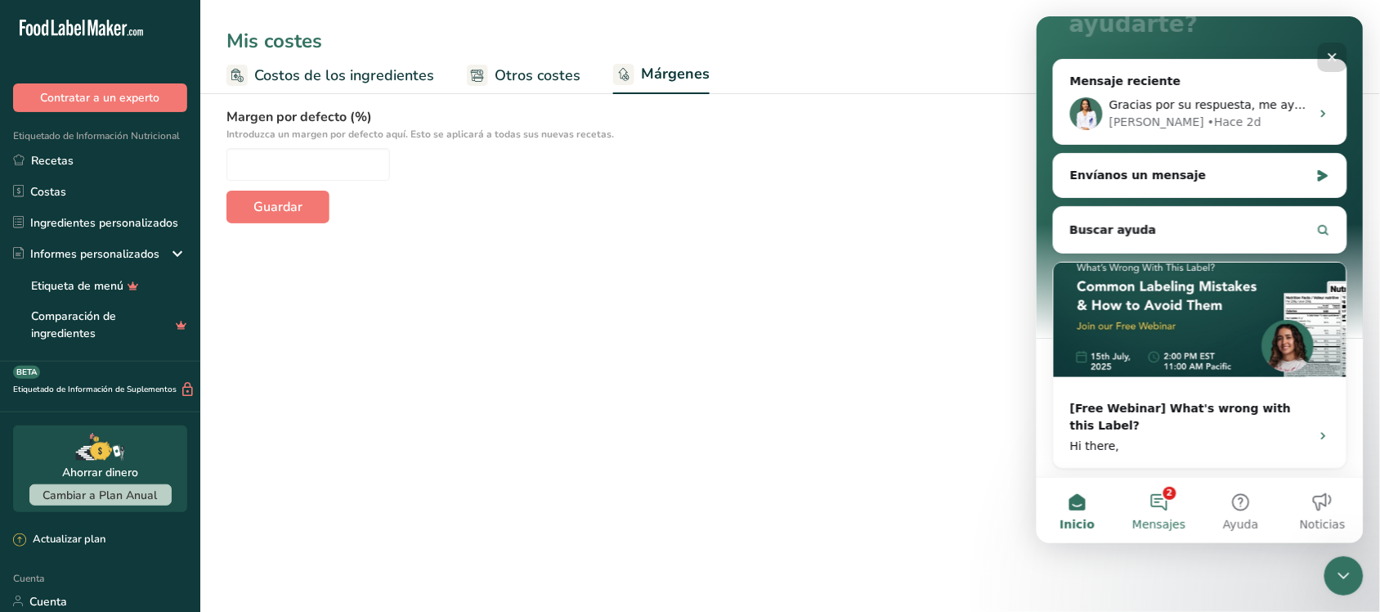
click at [1161, 501] on button "2 Mensajes" at bounding box center [1159, 509] width 82 height 65
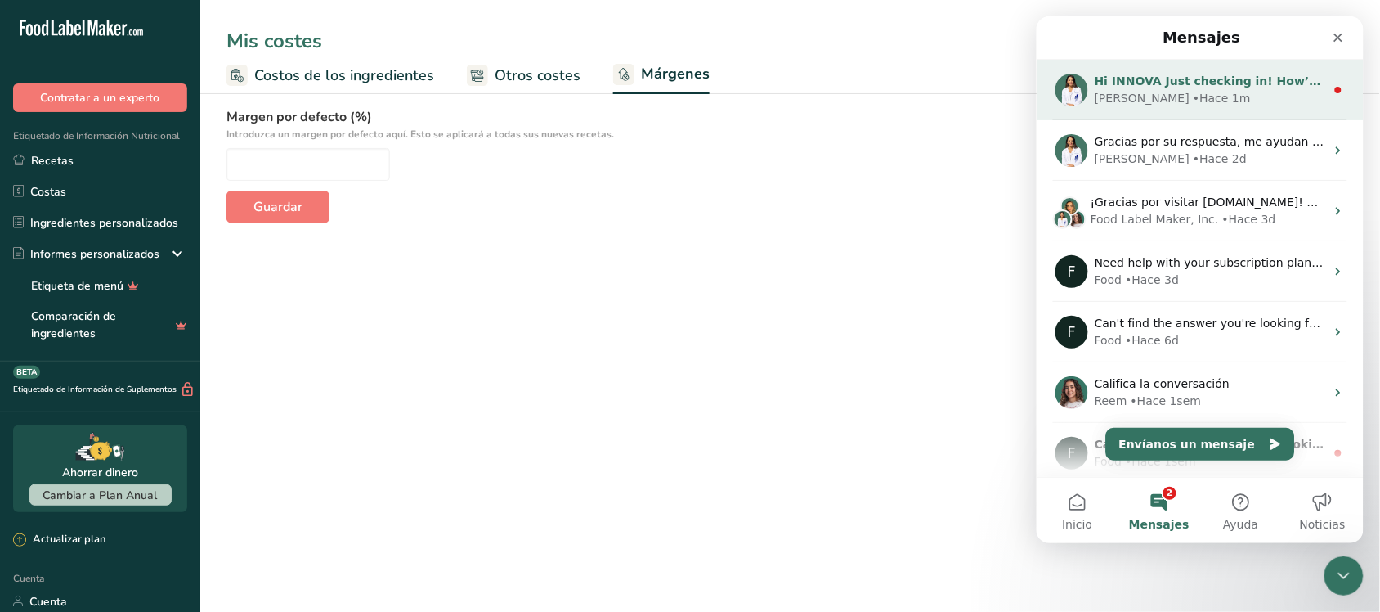
click at [1192, 99] on div "• Hace 1m" at bounding box center [1221, 97] width 58 height 17
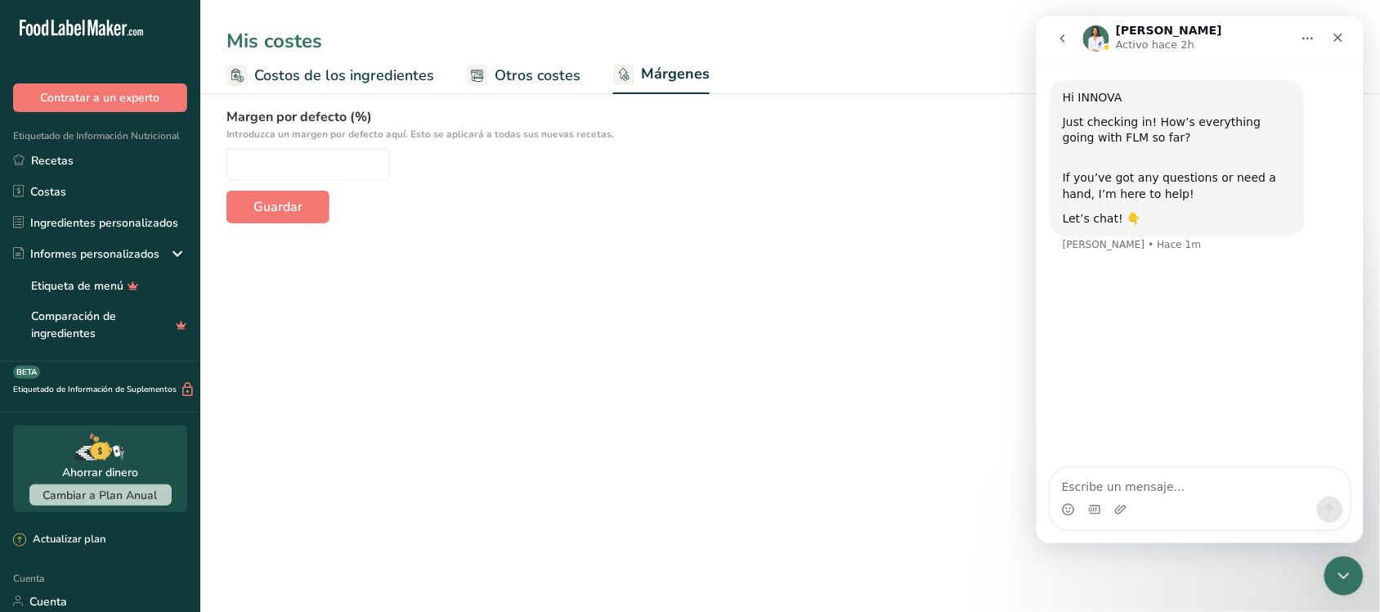
click at [1168, 476] on textarea "Escribe un mensaje..." at bounding box center [1199, 482] width 299 height 28
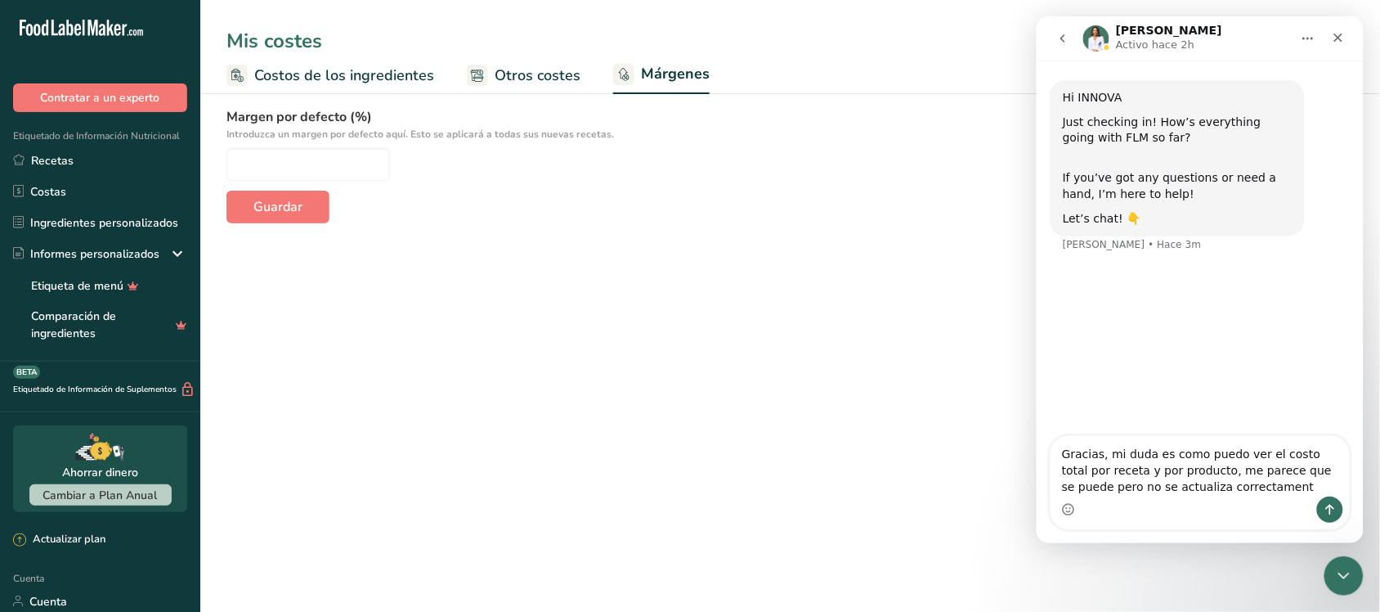
type textarea "Gracias, mi duda es como puedo ver el costo total por receta y por producto, me…"
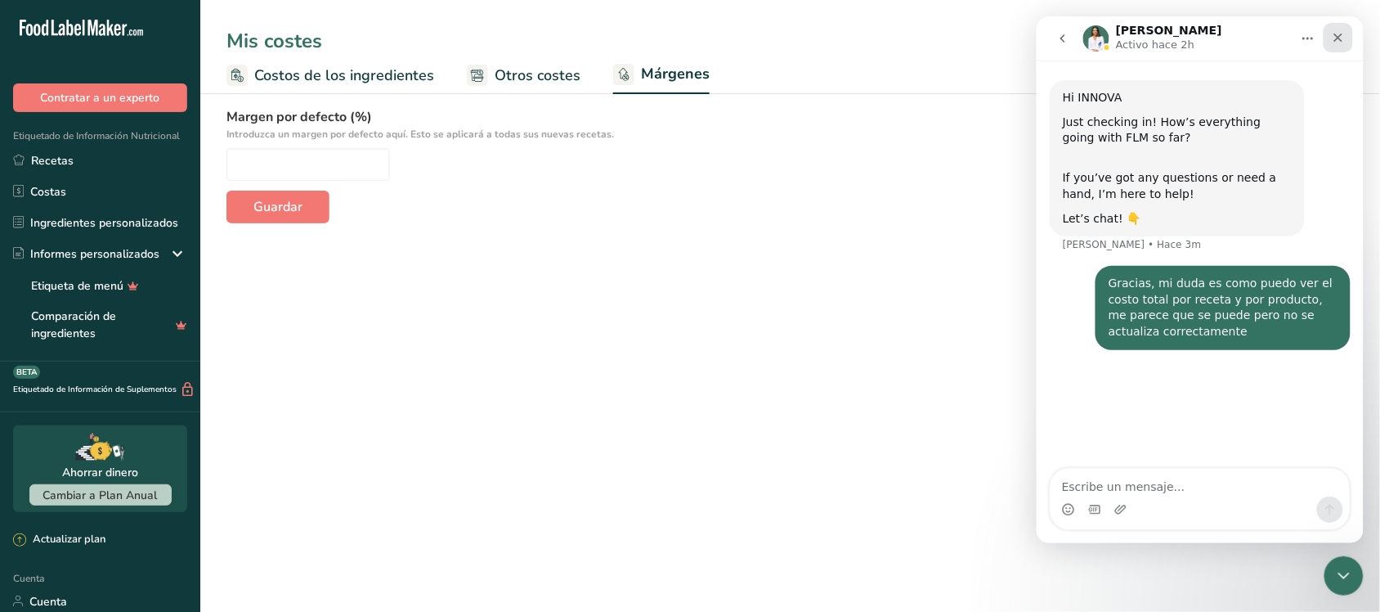
click at [1344, 35] on icon "Cerrar" at bounding box center [1337, 36] width 13 height 13
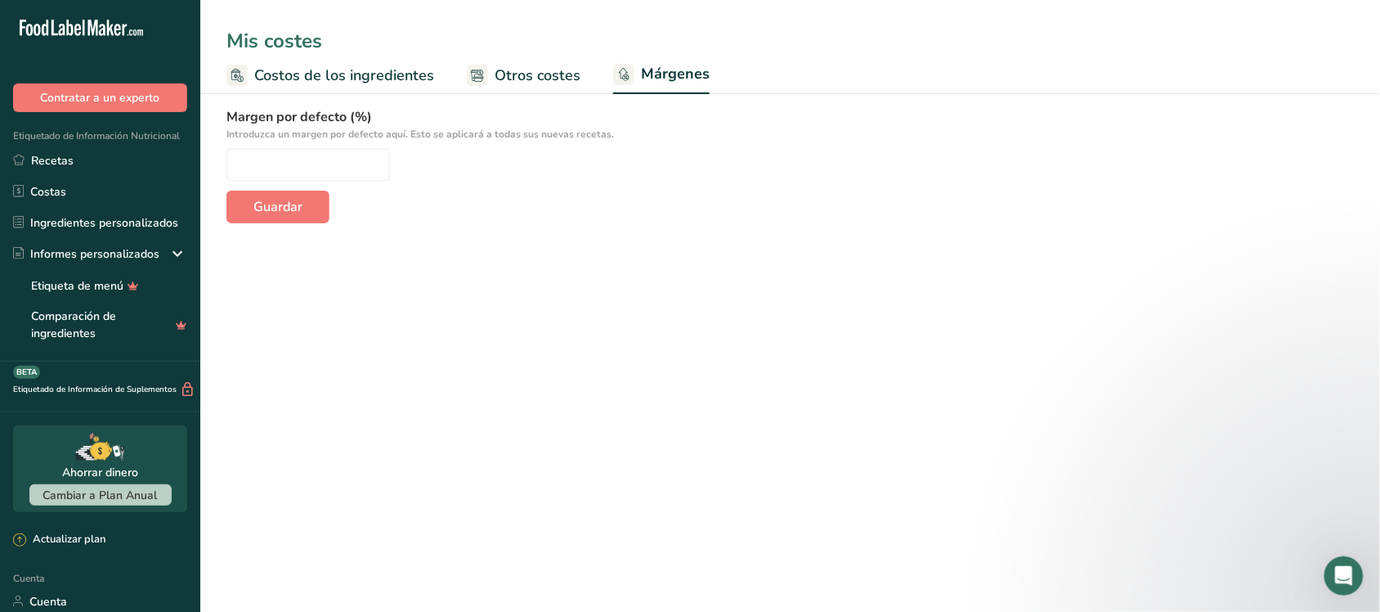
scroll to position [0, 0]
click at [247, 78] on rect at bounding box center [237, 75] width 21 height 21
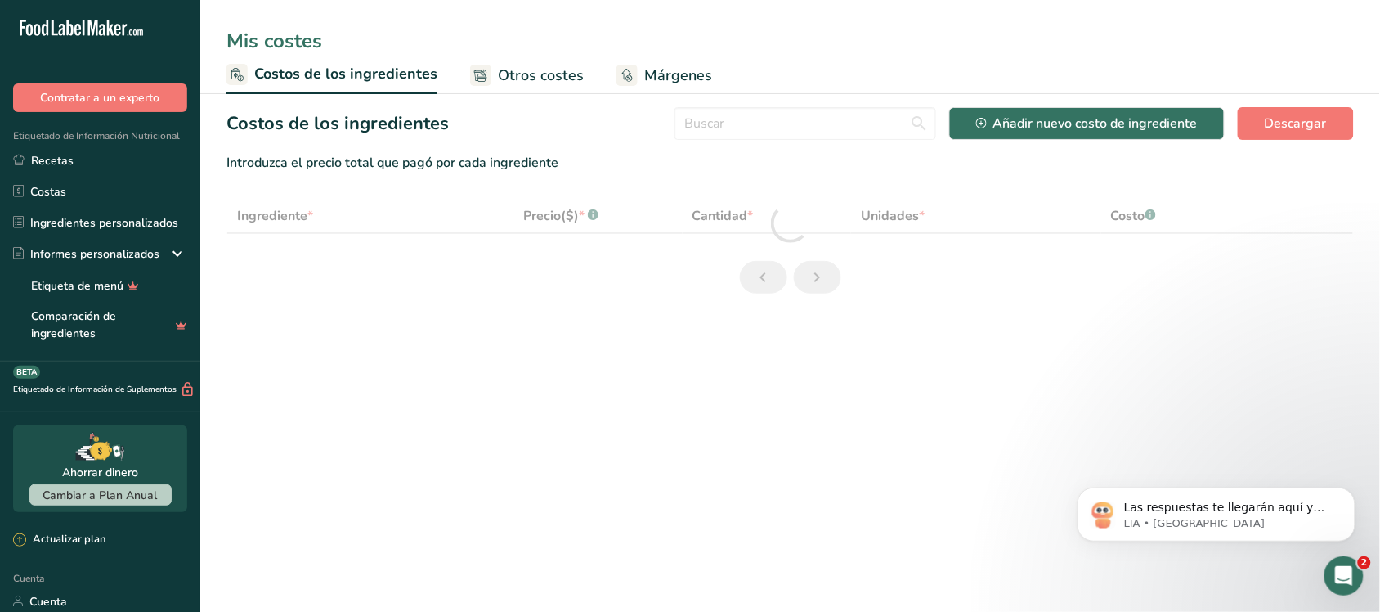
scroll to position [65, 0]
select select "1"
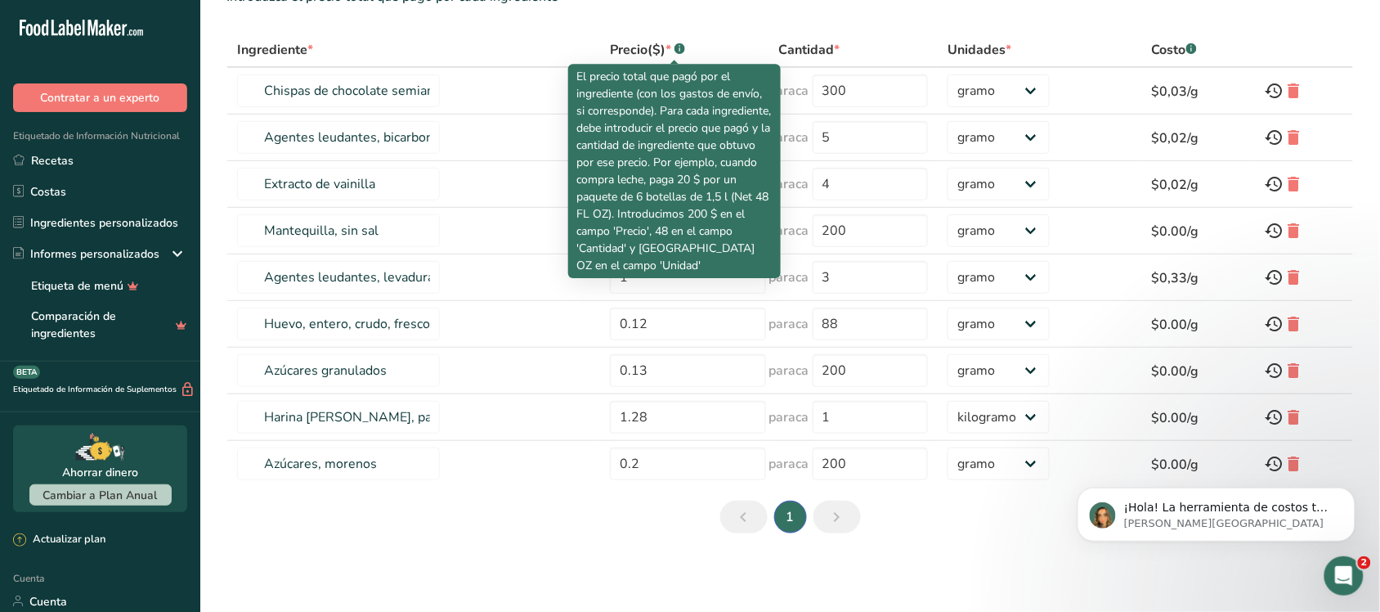
scroll to position [169, 0]
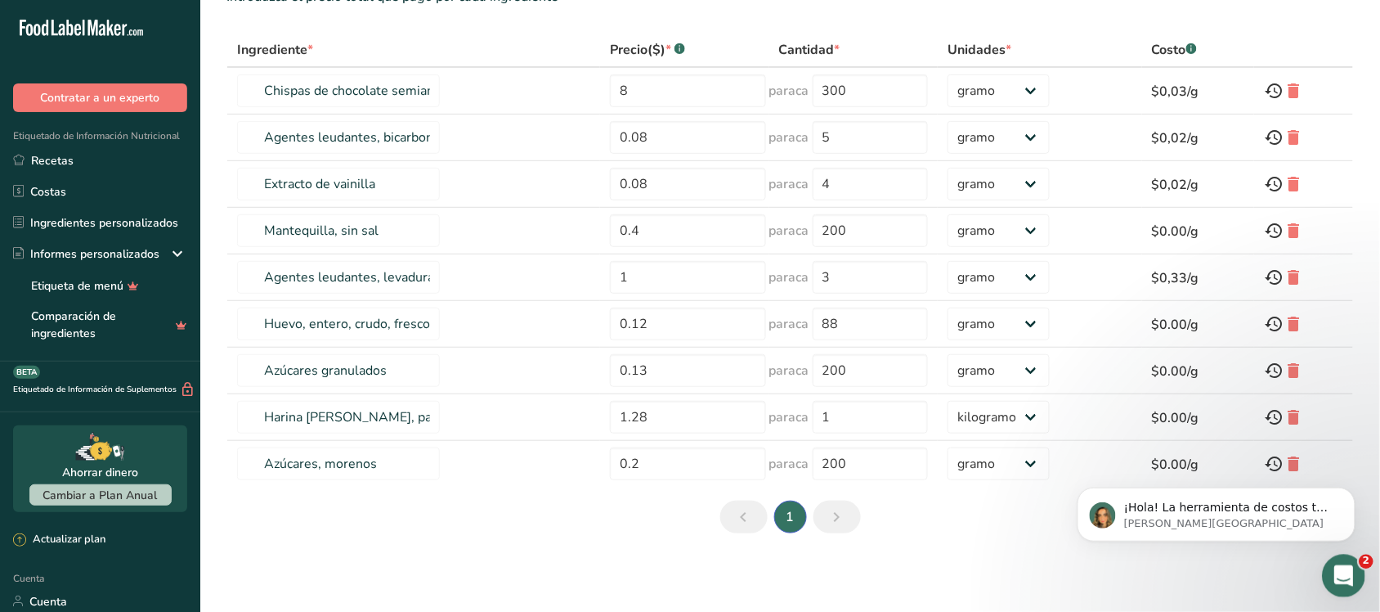
click at [1329, 565] on div "Abrir Intercom Messenger" at bounding box center [1341, 573] width 54 height 54
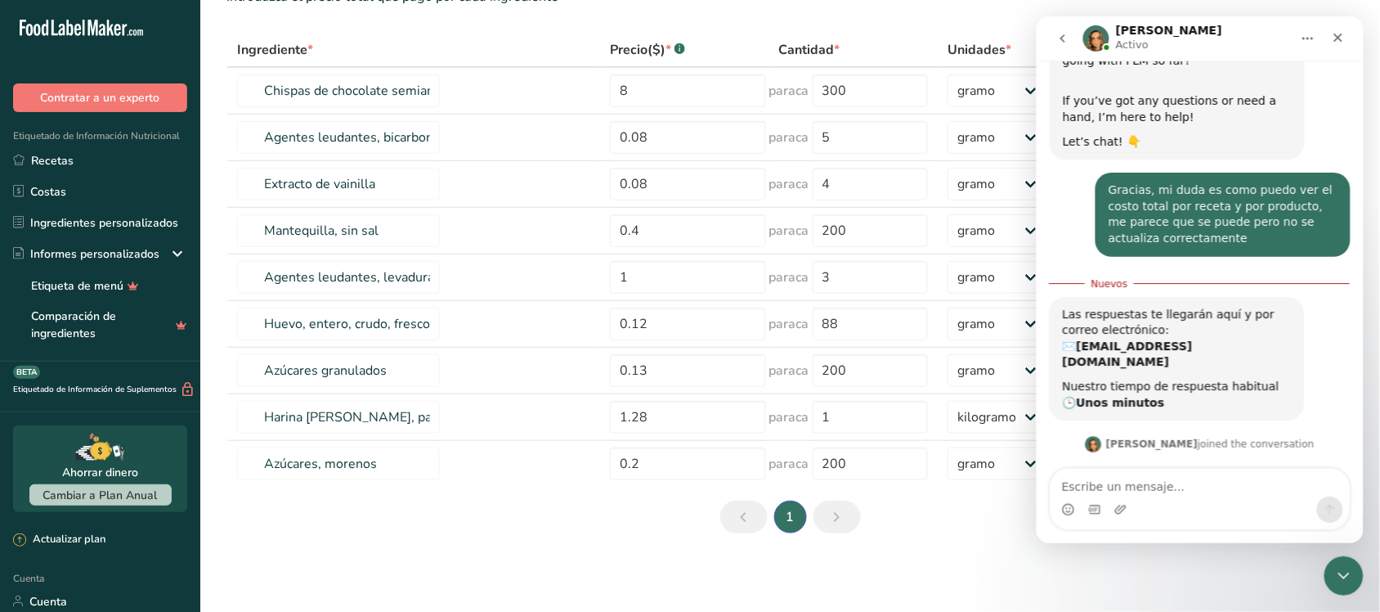
scroll to position [196, 0]
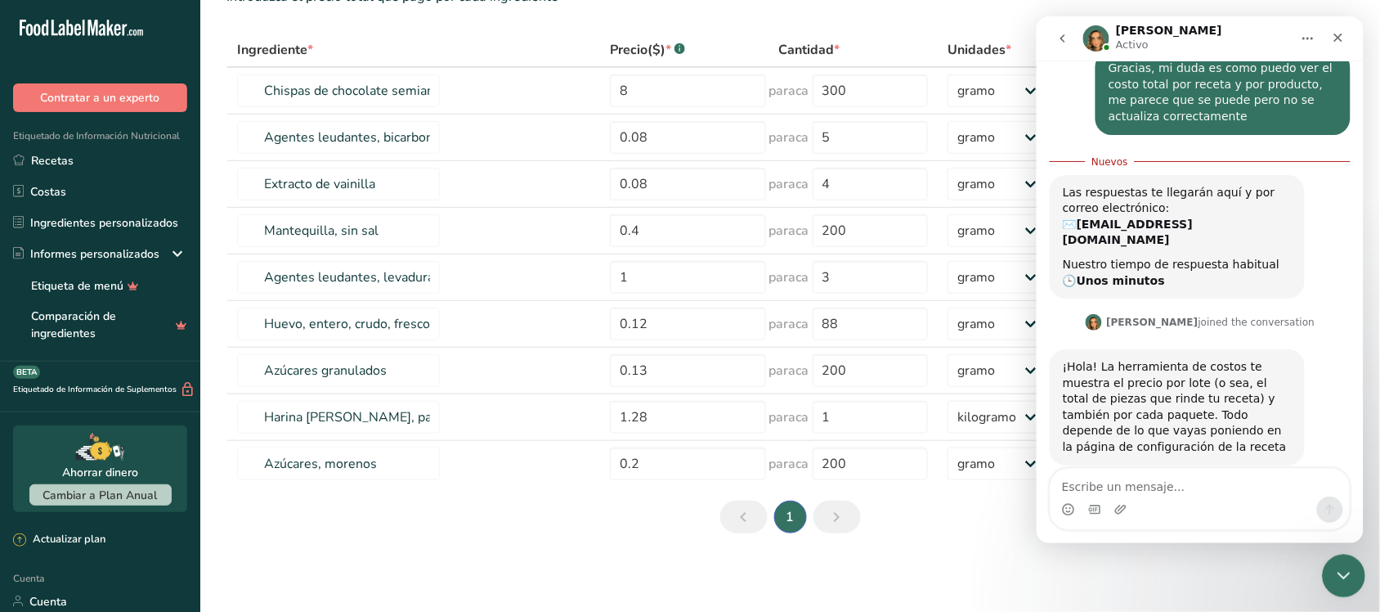
click at [1336, 554] on div "Cerrar Intercom Messenger" at bounding box center [1340, 573] width 39 height 39
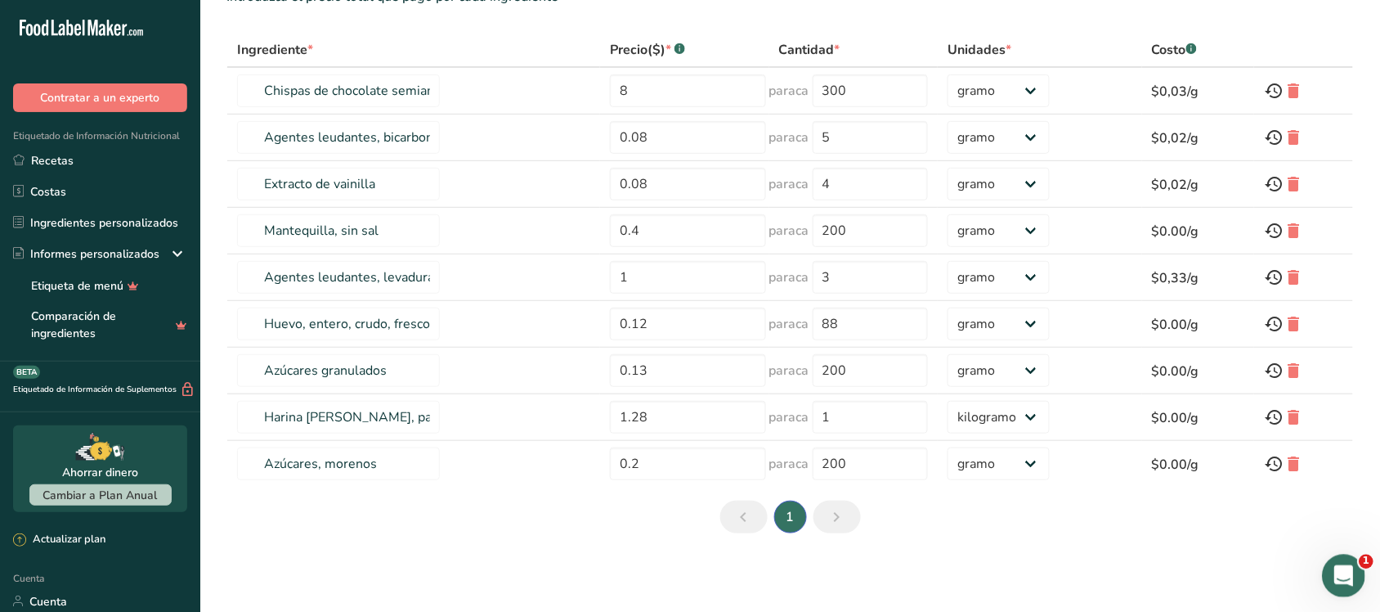
click at [1344, 568] on icon "Abrir Intercom Messenger" at bounding box center [1341, 573] width 27 height 27
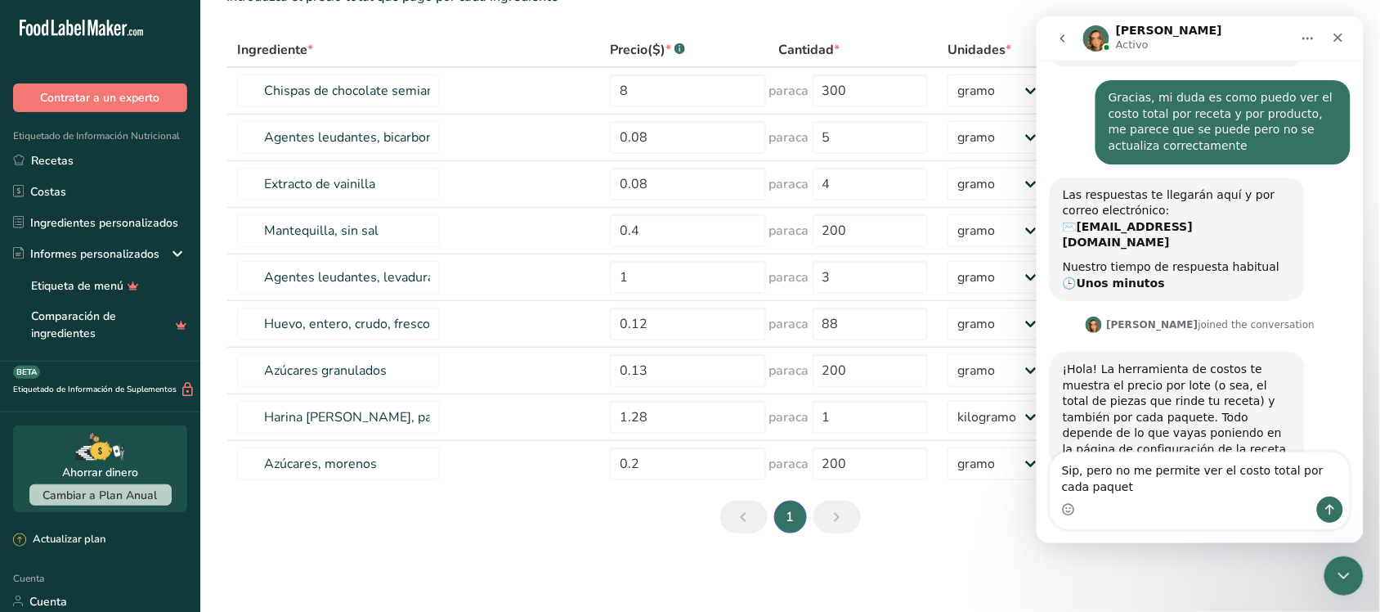
scroll to position [186, 0]
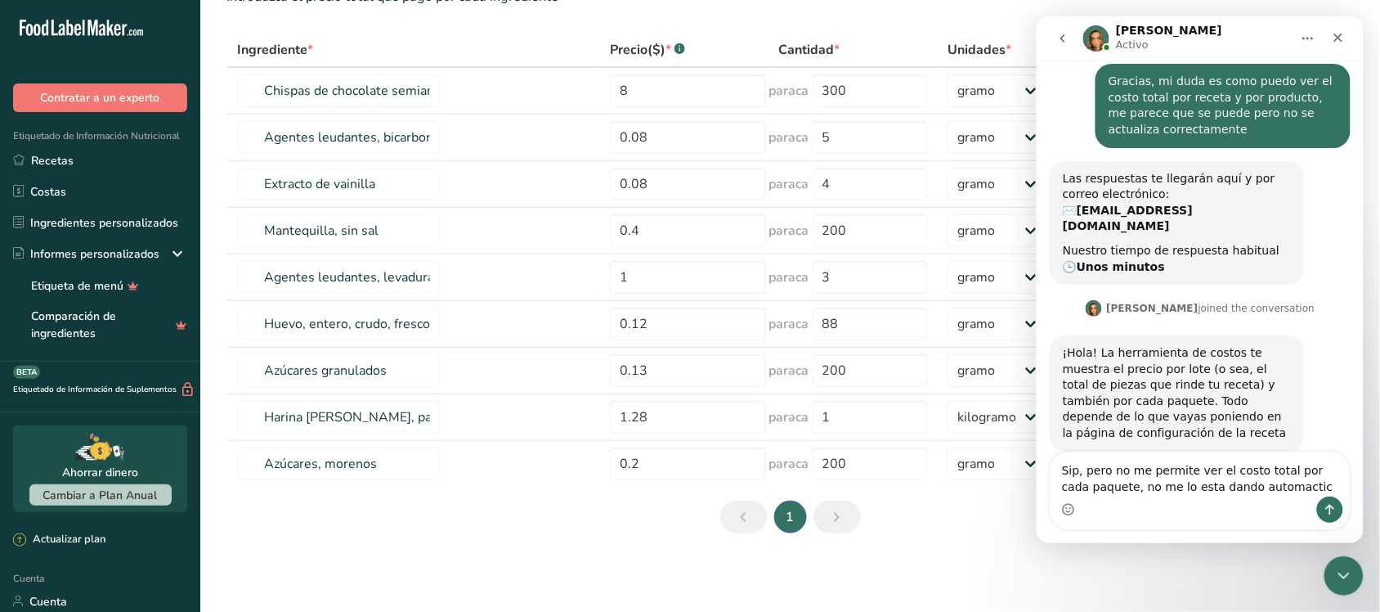
type textarea "Sip, pero no me permite ver el costo total por cada paquete, no me lo esta dand…"
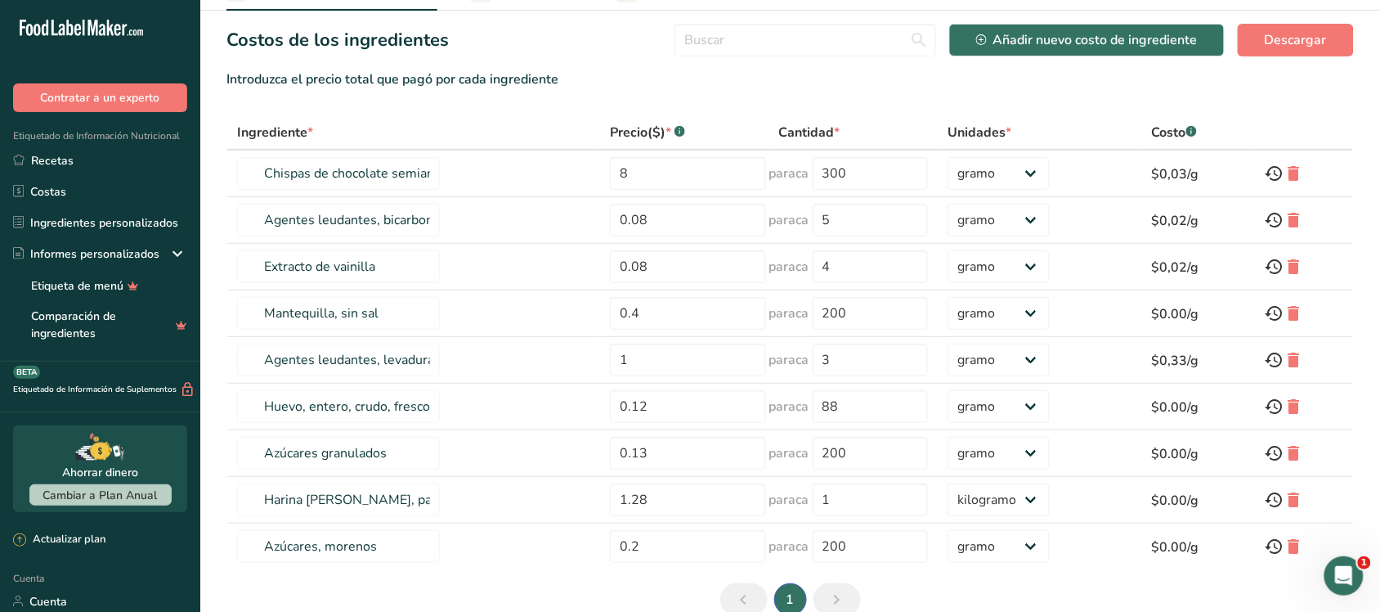
scroll to position [0, 0]
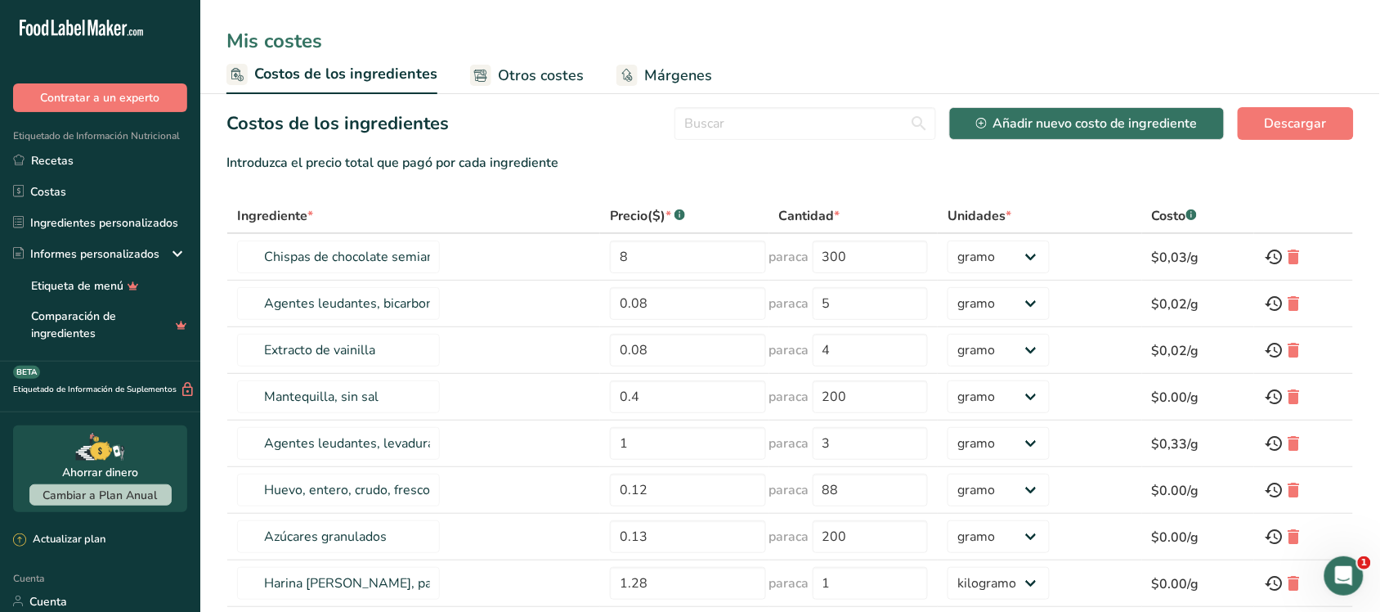
click at [509, 65] on font "Otros costes" at bounding box center [541, 75] width 86 height 20
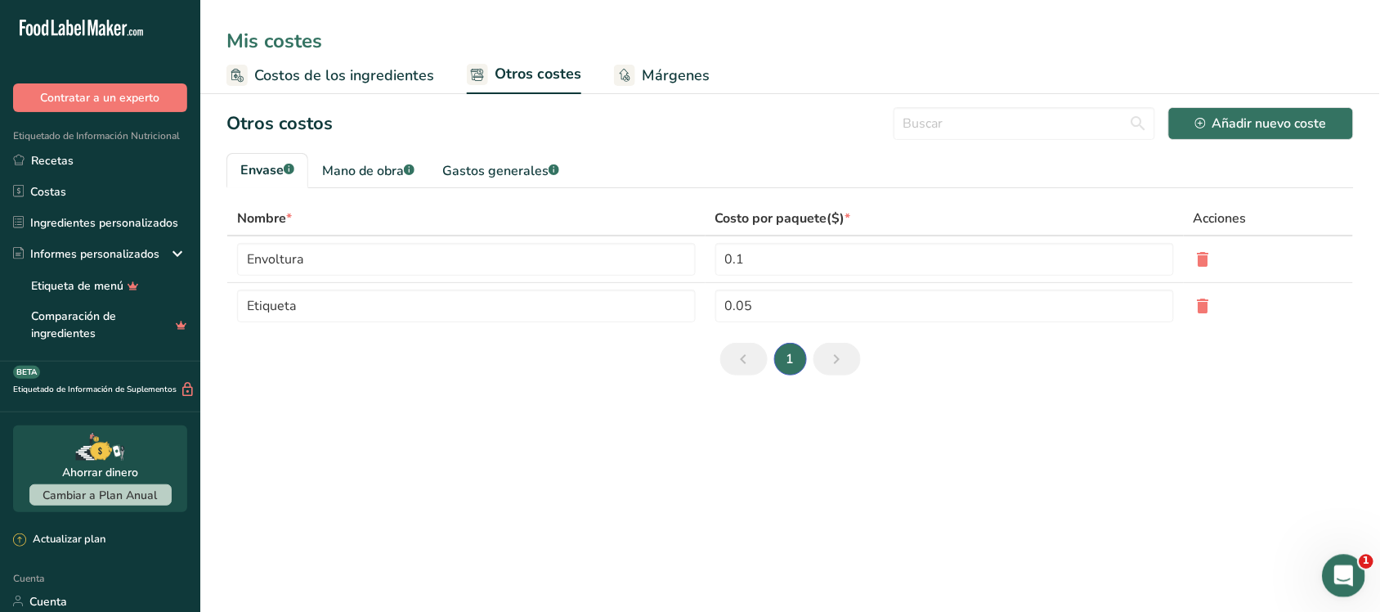
click at [1343, 558] on div "Abrir Intercom Messenger" at bounding box center [1341, 573] width 54 height 54
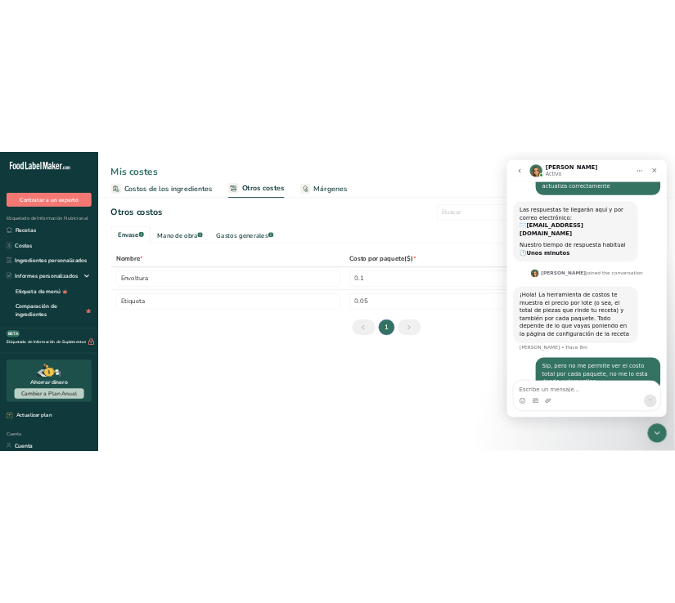
scroll to position [250, 0]
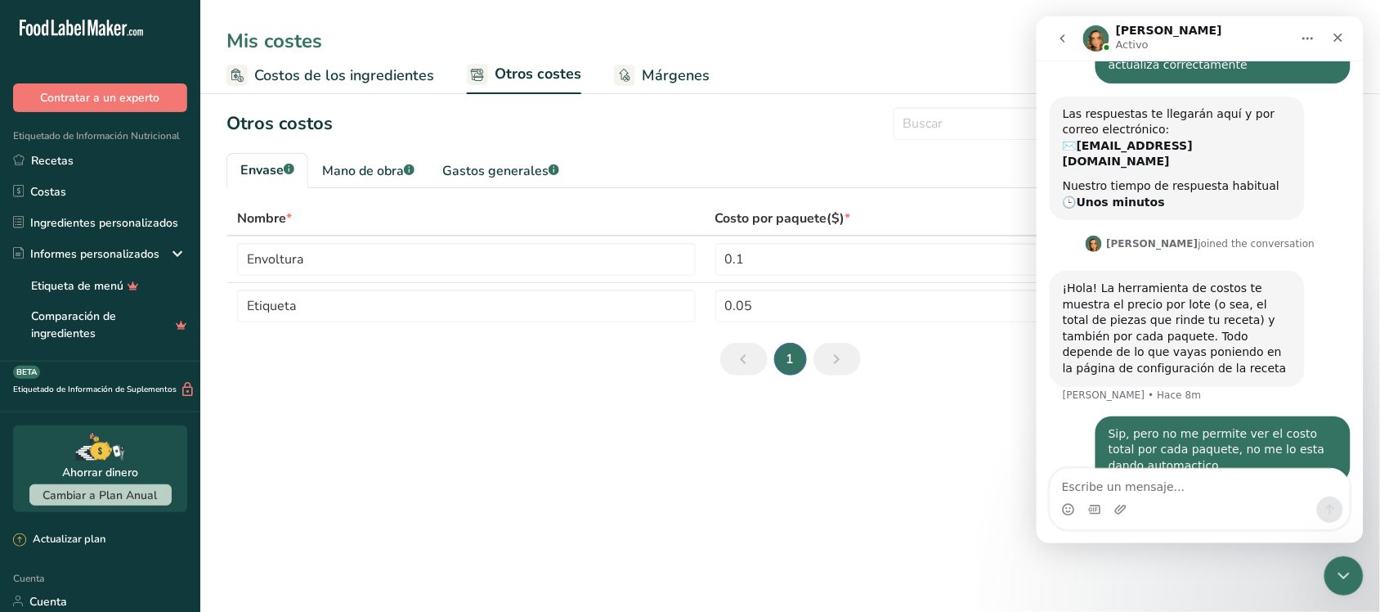
click at [1008, 362] on div "1" at bounding box center [791, 359] width 1128 height 33
click at [1339, 31] on icon "Cerrar" at bounding box center [1337, 36] width 13 height 13
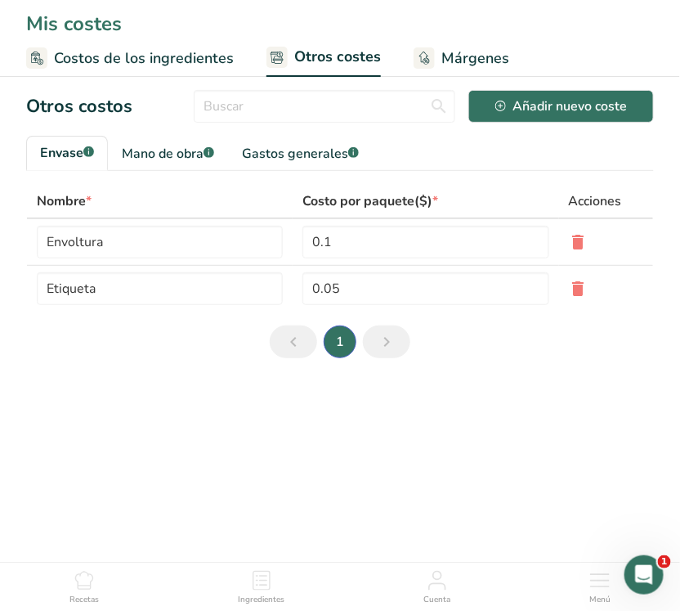
scroll to position [0, 0]
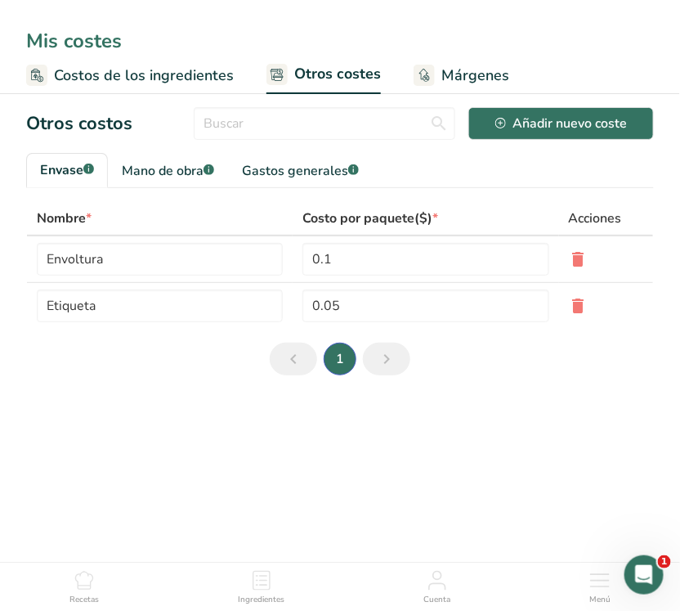
click at [70, 570] on ul "Recetas Ingredientes Cuenta Menú" at bounding box center [340, 585] width 680 height 44
click at [79, 578] on icon at bounding box center [84, 581] width 20 height 20
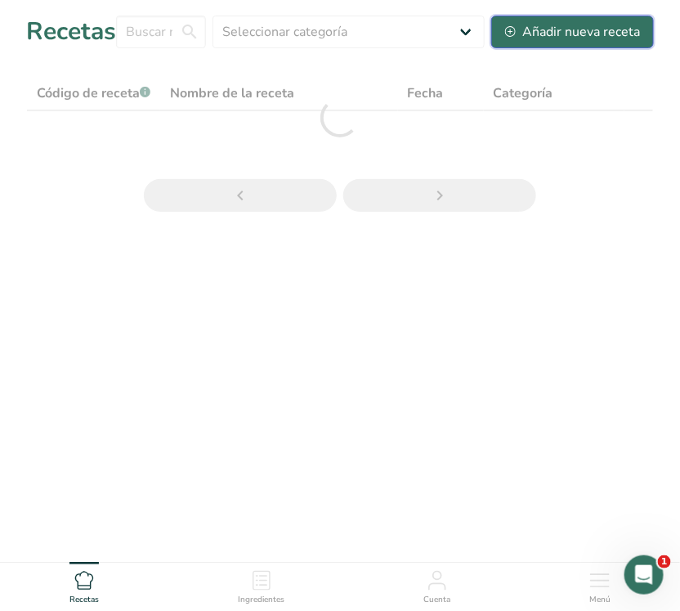
click at [612, 23] on font "Añadir nueva receta" at bounding box center [582, 32] width 118 height 18
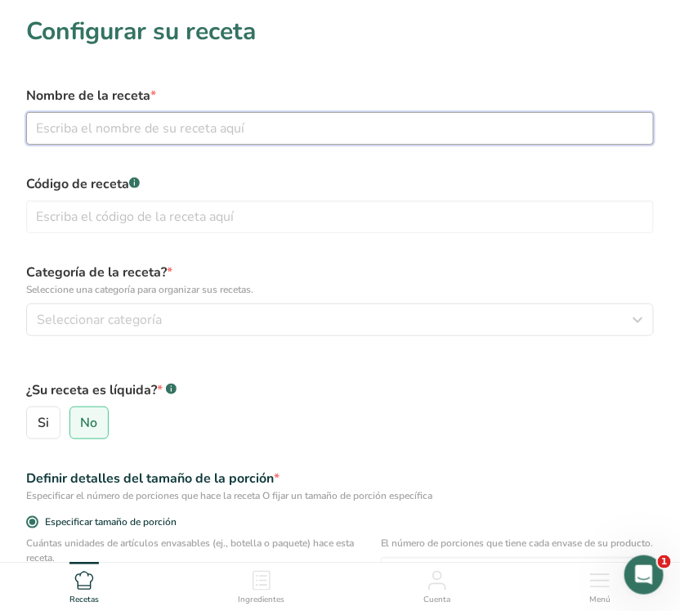
click at [444, 127] on input "text" at bounding box center [340, 128] width 628 height 33
type input "Hot Cakes [PERSON_NAME] con Plátano"
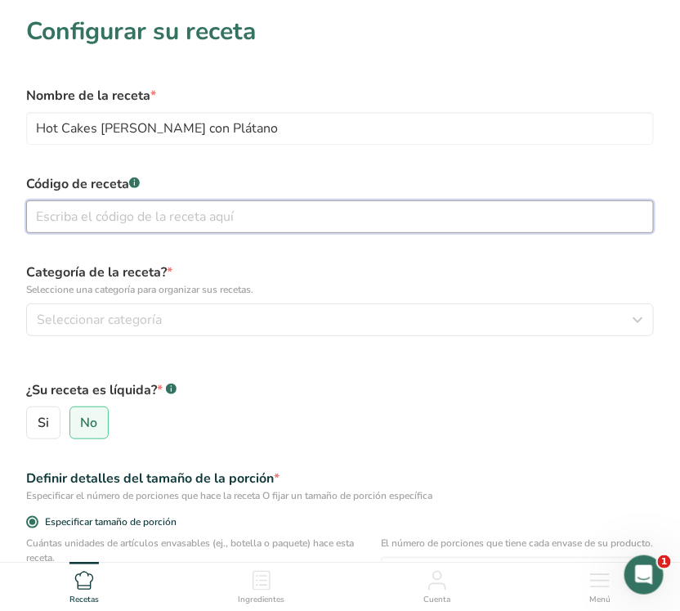
click at [357, 219] on input "text" at bounding box center [340, 216] width 628 height 33
type input "A2"
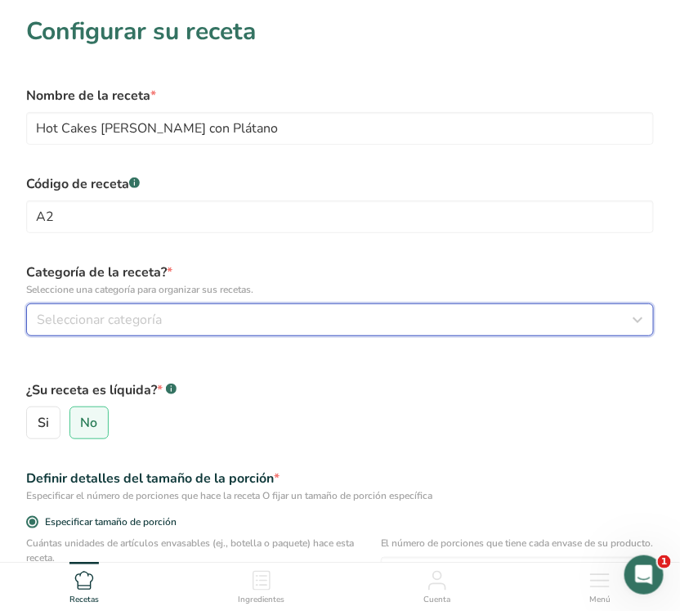
click at [294, 310] on div "Seleccionar categoría" at bounding box center [335, 320] width 597 height 20
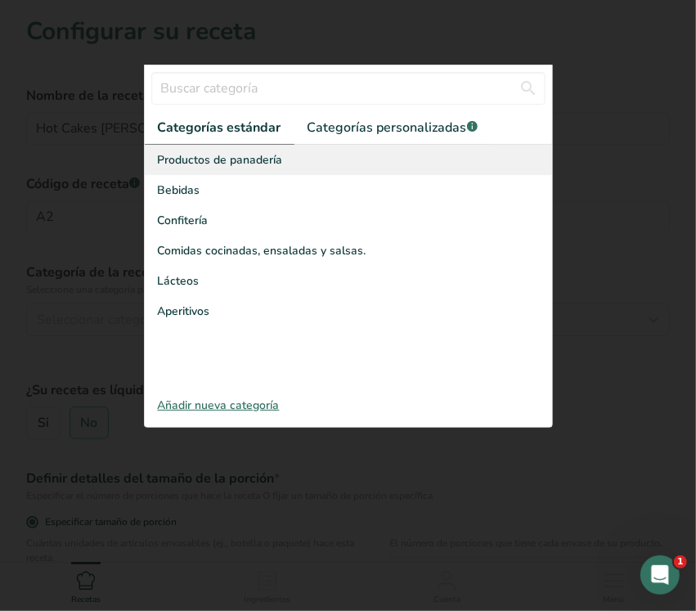
click at [267, 153] on font "Productos de panadería" at bounding box center [220, 160] width 125 height 16
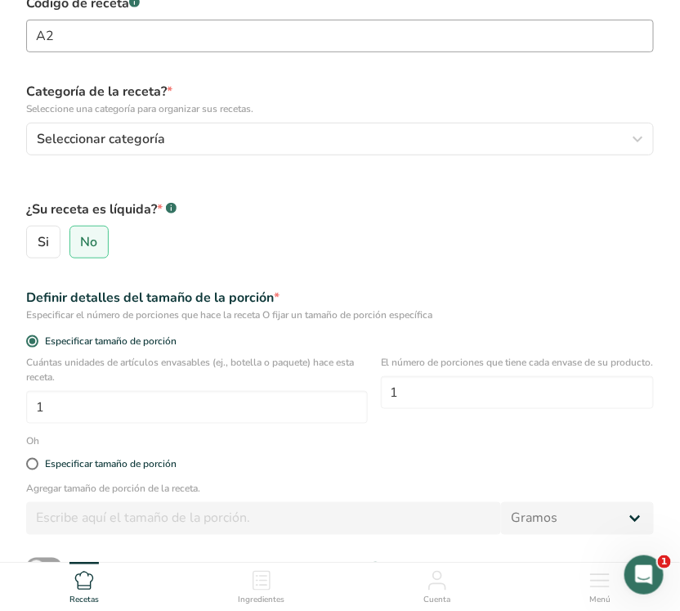
scroll to position [204, 0]
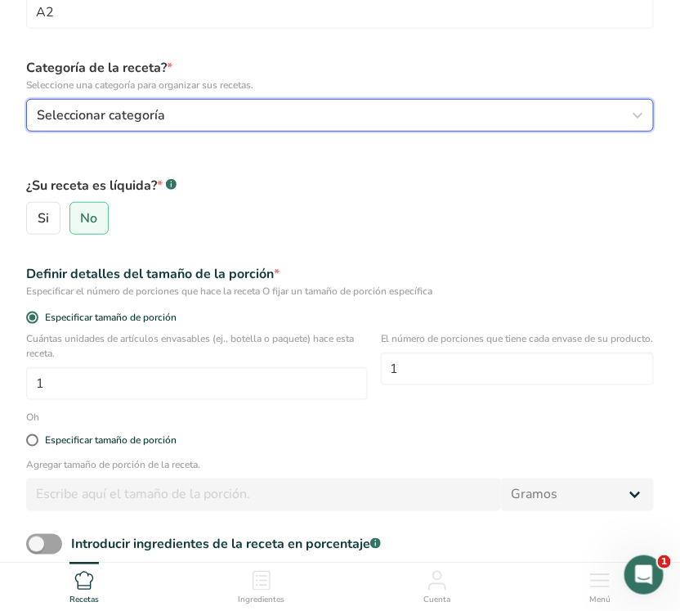
click at [243, 123] on div "Seleccionar categoría" at bounding box center [335, 115] width 597 height 20
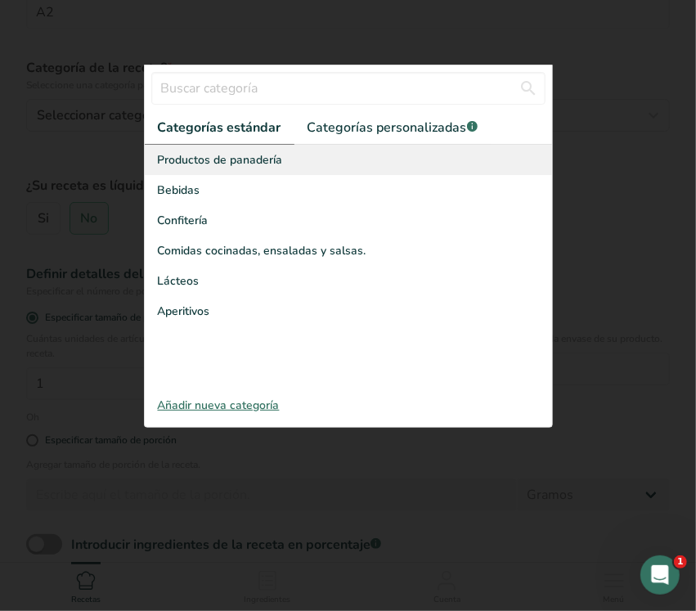
click at [234, 155] on font "Productos de panadería" at bounding box center [220, 160] width 125 height 16
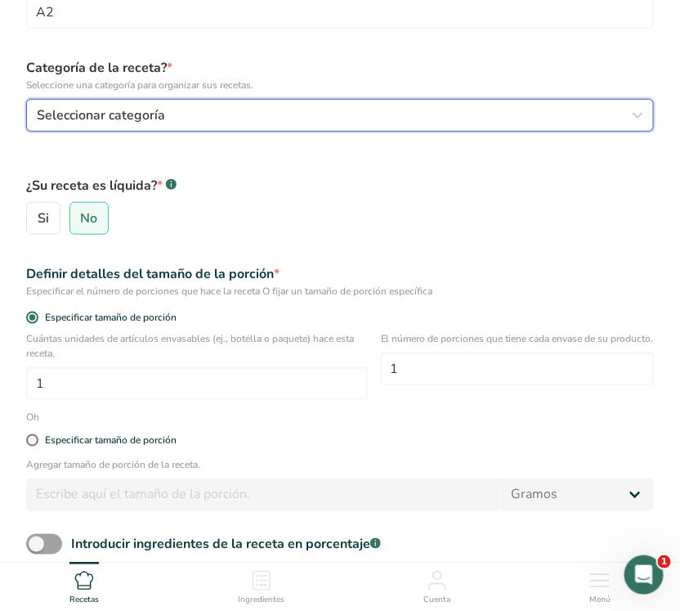
click at [182, 119] on div "Seleccionar categoría" at bounding box center [335, 115] width 597 height 20
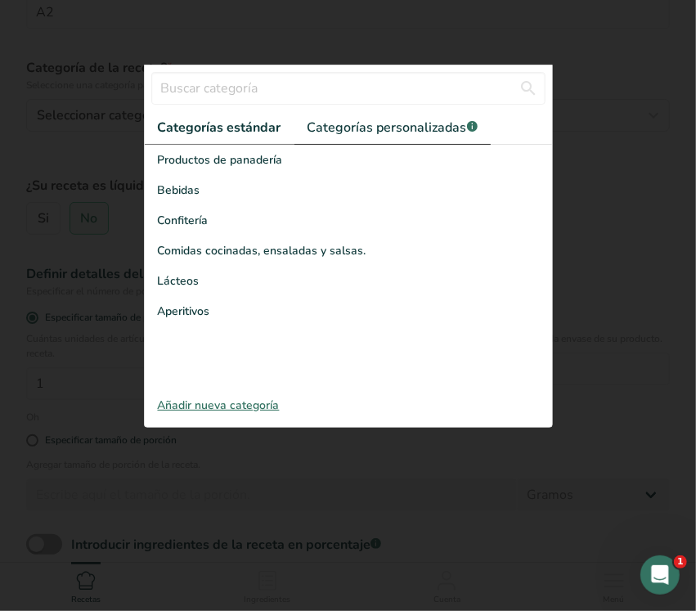
click at [341, 111] on link "Categorías personalizadas .a-a{fill:#347362;}.b-a{fill:#fff;}" at bounding box center [392, 128] width 196 height 34
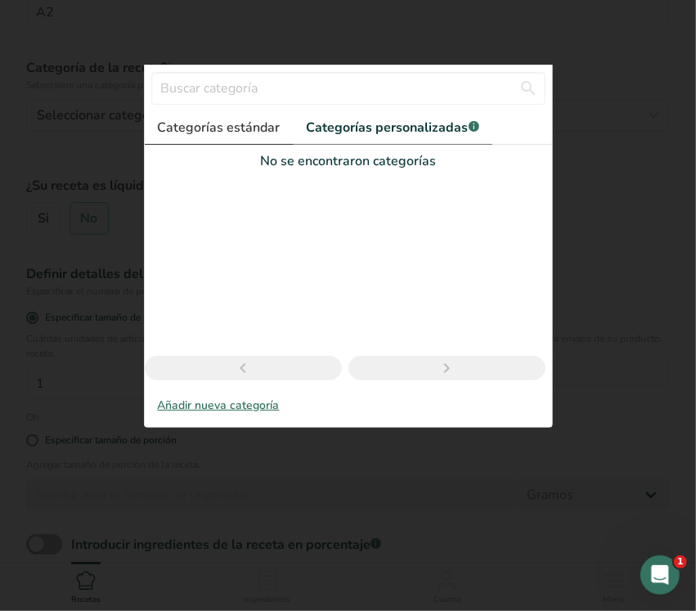
click at [231, 131] on font "Categorías estándar" at bounding box center [219, 128] width 123 height 18
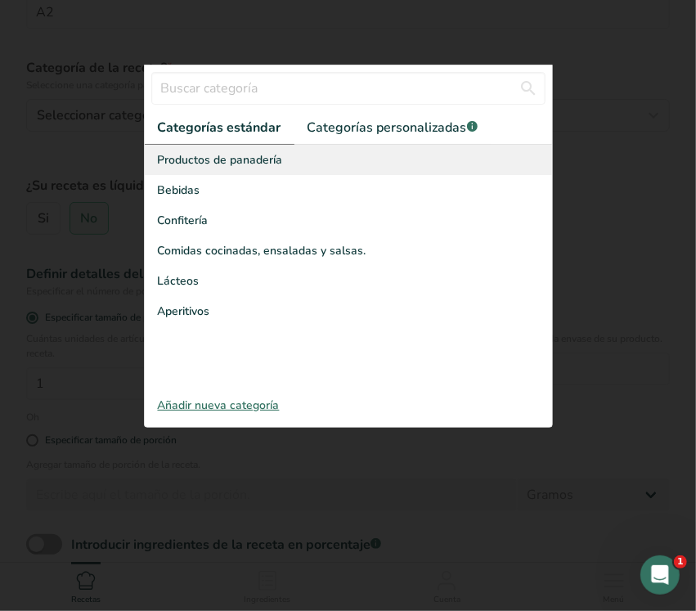
click at [221, 165] on font "Productos de panadería" at bounding box center [220, 160] width 125 height 16
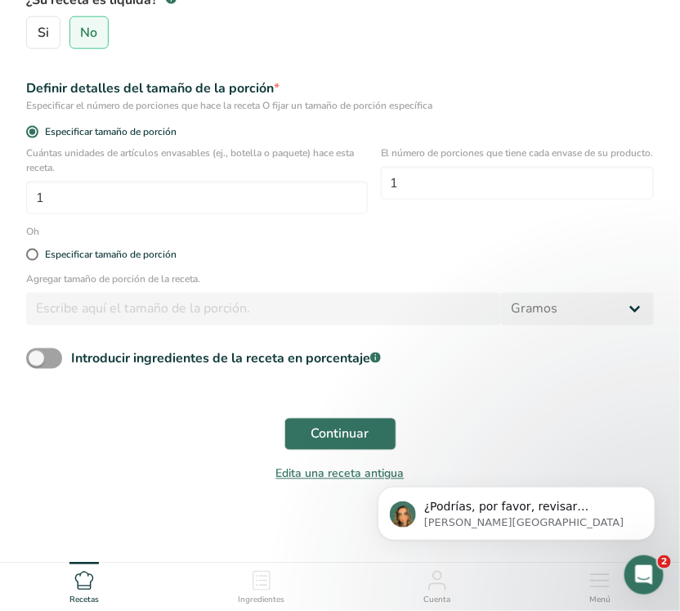
scroll to position [397, 0]
click at [276, 209] on input "1" at bounding box center [197, 198] width 342 height 33
type input "10"
click at [274, 242] on div "Especificar tamaño de porción" at bounding box center [340, 255] width 648 height 33
click at [354, 426] on font "Continuar" at bounding box center [341, 434] width 58 height 18
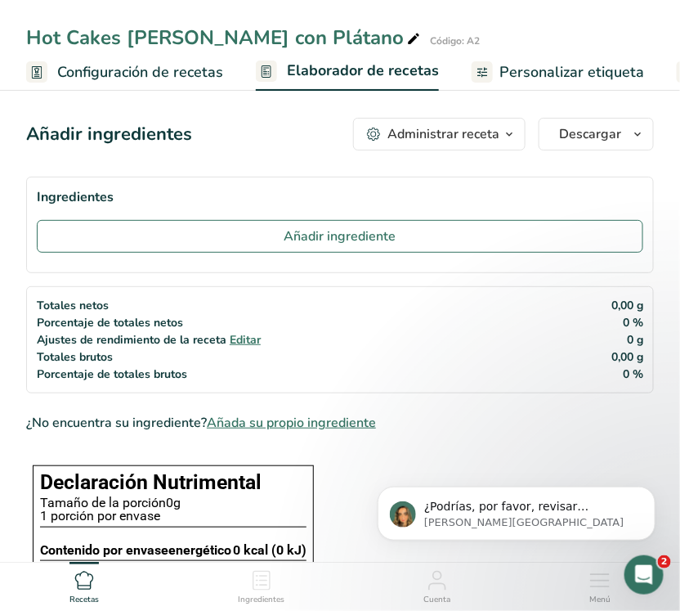
click at [141, 74] on font "Configuración de recetas" at bounding box center [140, 72] width 166 height 20
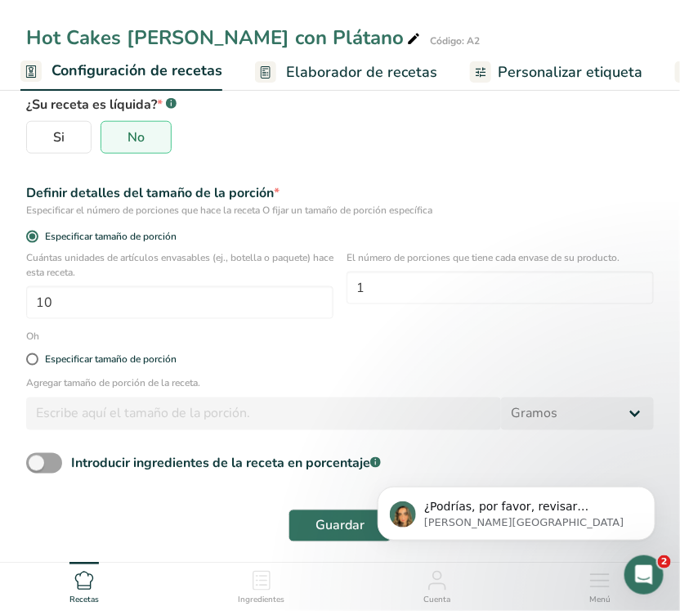
scroll to position [323, 0]
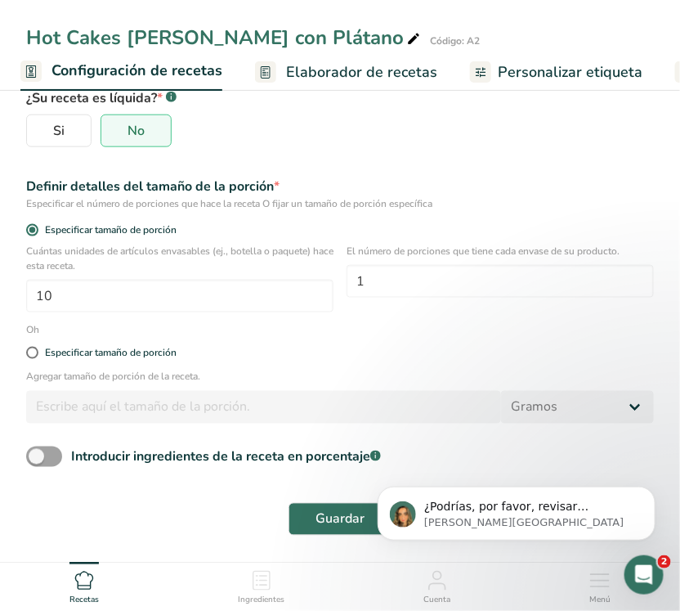
click at [388, 75] on font "Elaborador de recetas" at bounding box center [361, 72] width 151 height 20
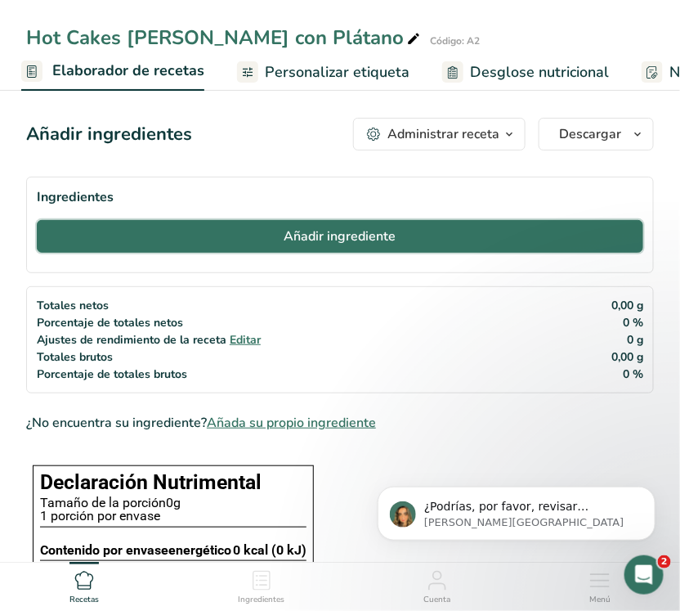
click at [260, 240] on button "Añadir ingrediente" at bounding box center [340, 236] width 607 height 33
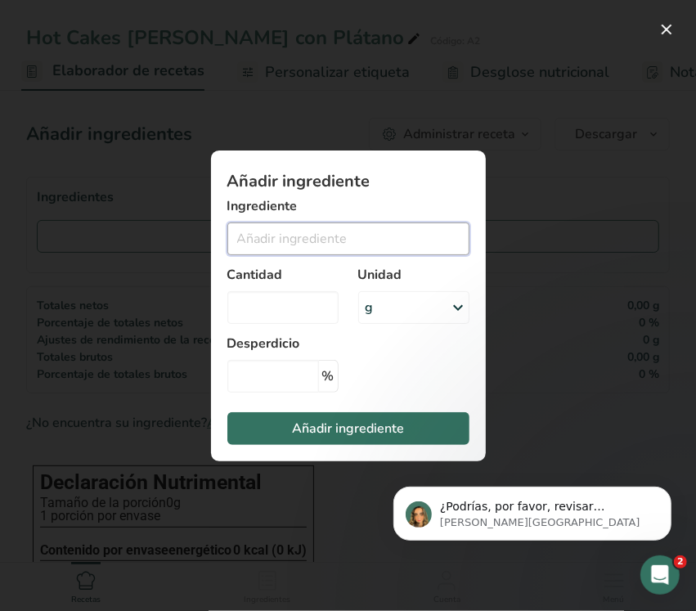
click at [316, 245] on input "Add ingredient modal" at bounding box center [348, 238] width 242 height 33
type input "2"
type input "h"
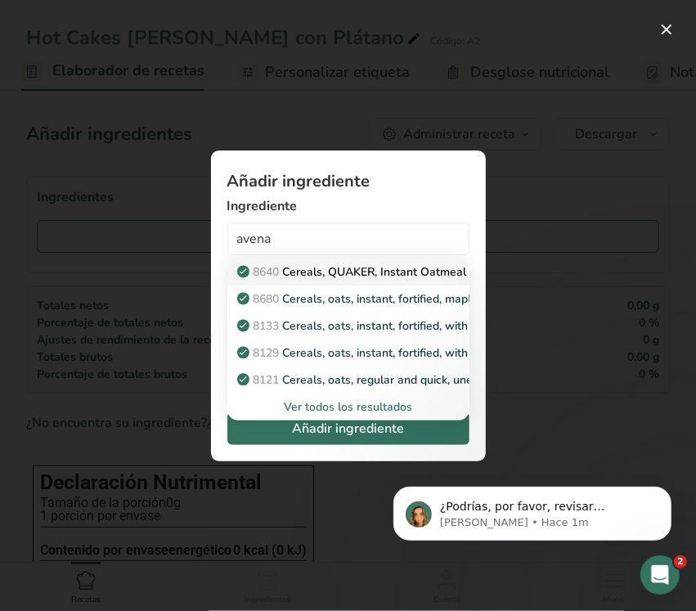
click at [369, 275] on p "8640 Cereals, QUAKER, Instant Oatmeal Organic, Regular" at bounding box center [398, 271] width 317 height 17
type input "Cereals, QUAKER, Instant Oatmeal Organic, Regular"
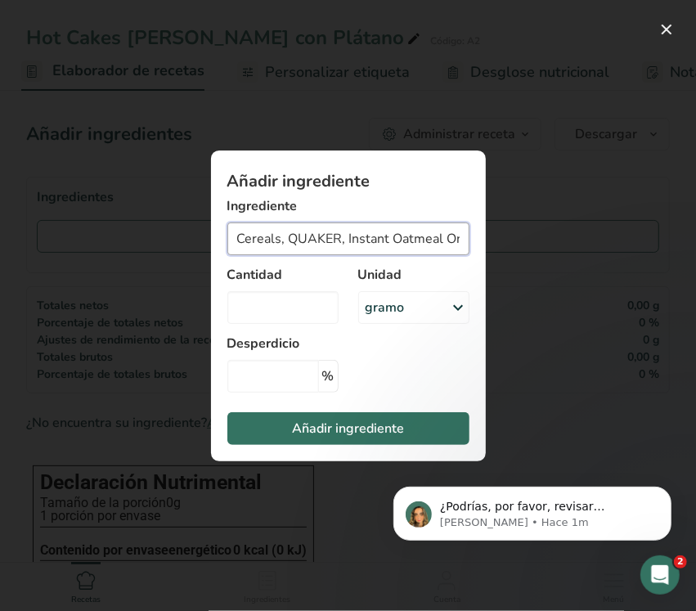
click at [430, 236] on input "Cereals, QUAKER, Instant Oatmeal Organic, Regular" at bounding box center [348, 238] width 242 height 33
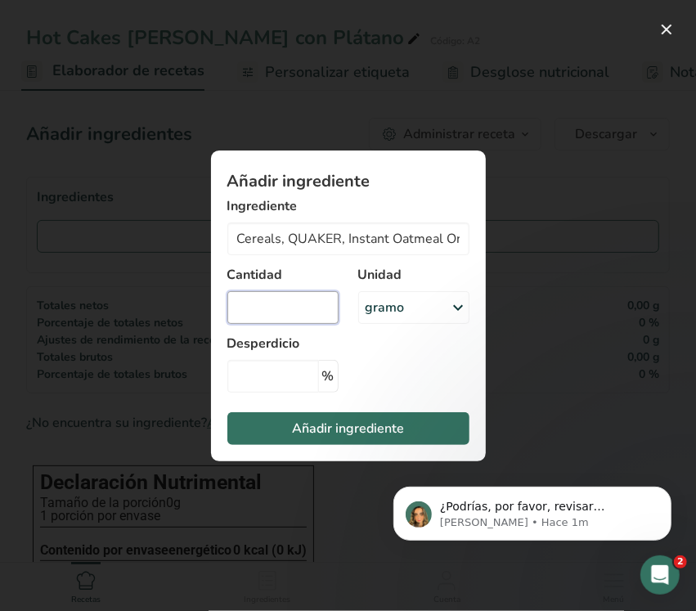
click at [320, 304] on input "Añadir ingrediente modal" at bounding box center [282, 307] width 111 height 33
click at [424, 303] on div "gramo" at bounding box center [413, 307] width 111 height 33
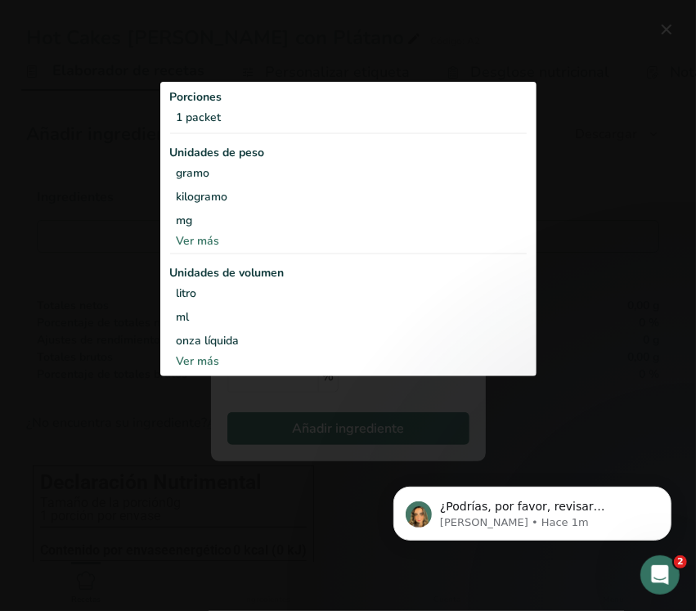
click at [190, 357] on font "Ver más" at bounding box center [198, 361] width 43 height 16
select select "22"
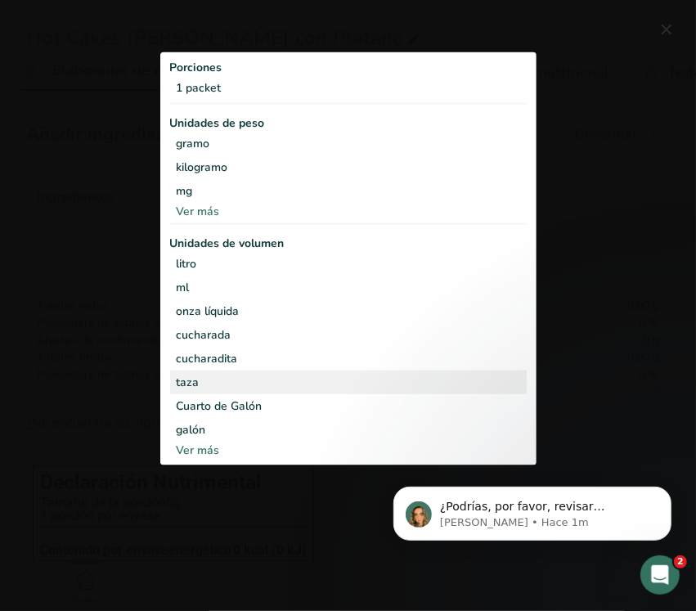
click at [218, 375] on div "taza" at bounding box center [348, 382] width 343 height 17
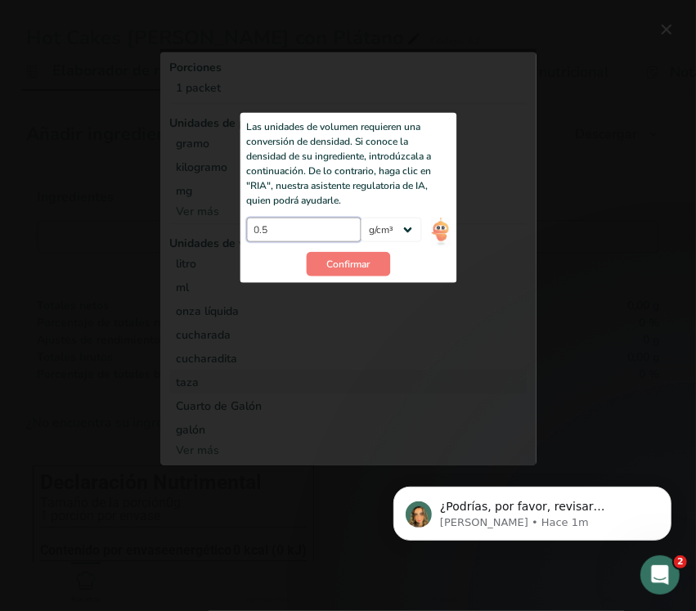
click at [313, 236] on input "0.5" at bounding box center [303, 230] width 115 height 25
type input "0"
click at [476, 255] on div "Añadir ingrediente modal" at bounding box center [348, 257] width 376 height 416
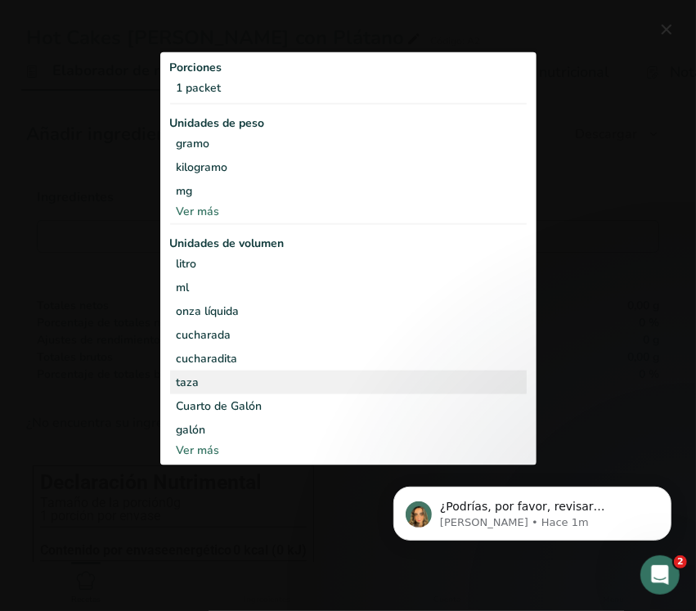
click at [217, 390] on div "taza Las unidades de volumen requieren una conversión de densidad. Si conoce la…" at bounding box center [348, 382] width 357 height 24
click at [209, 379] on div "taza" at bounding box center [348, 382] width 343 height 17
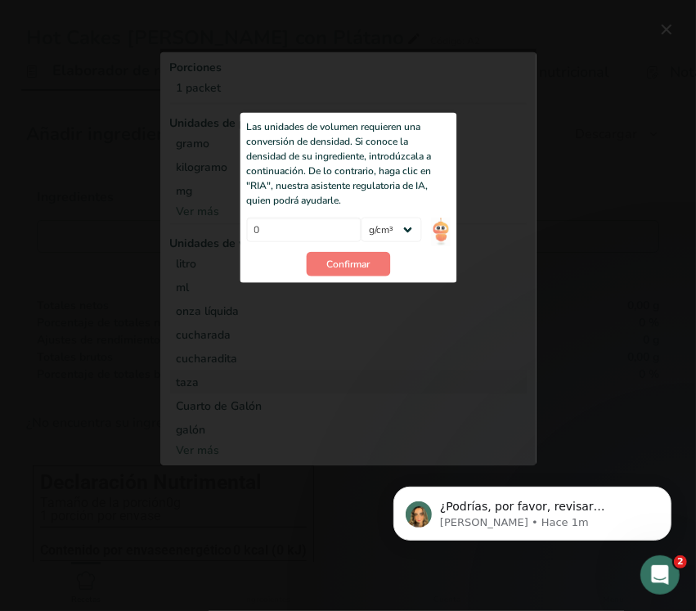
click at [279, 247] on div "0" at bounding box center [303, 235] width 115 height 34
click at [403, 222] on select "lb/pie³ g/cm³" at bounding box center [391, 230] width 61 height 25
click at [411, 221] on select "lb/pie³ g/cm³" at bounding box center [391, 230] width 61 height 25
click at [316, 271] on button "Confirmar" at bounding box center [348, 264] width 84 height 25
click at [366, 323] on div "Añadir ingrediente modal" at bounding box center [348, 257] width 376 height 416
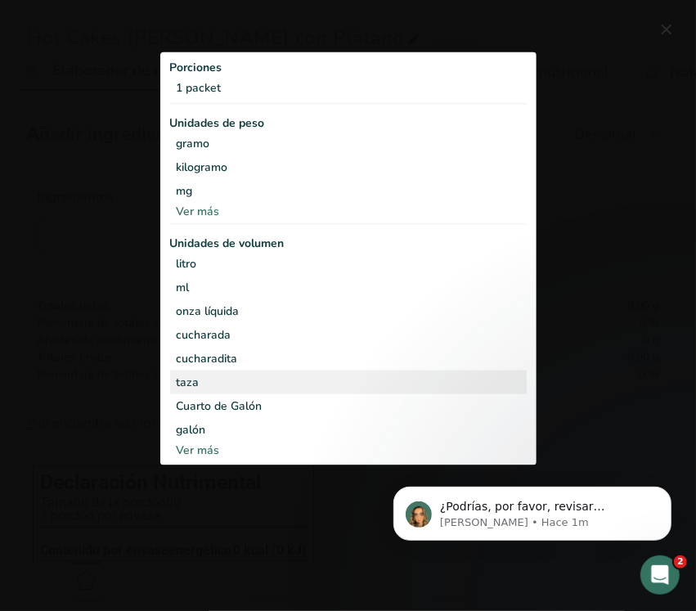
click at [350, 259] on div "litro" at bounding box center [348, 263] width 343 height 17
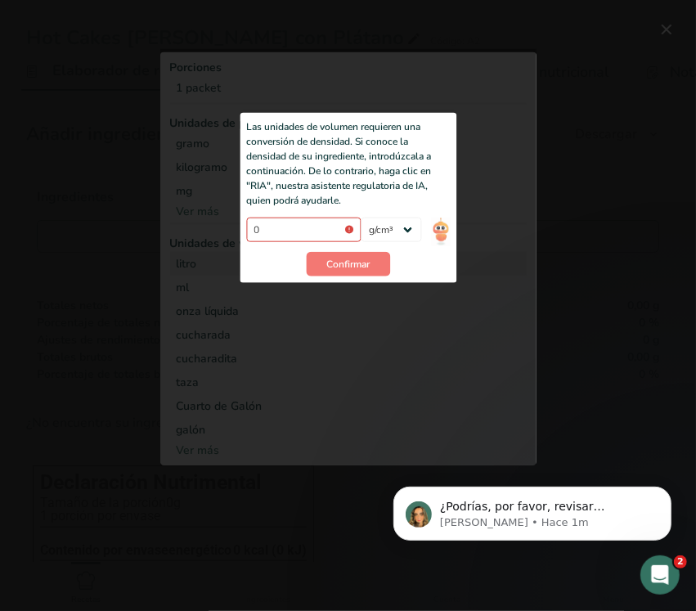
click at [381, 311] on div "Añadir ingrediente modal" at bounding box center [348, 257] width 376 height 416
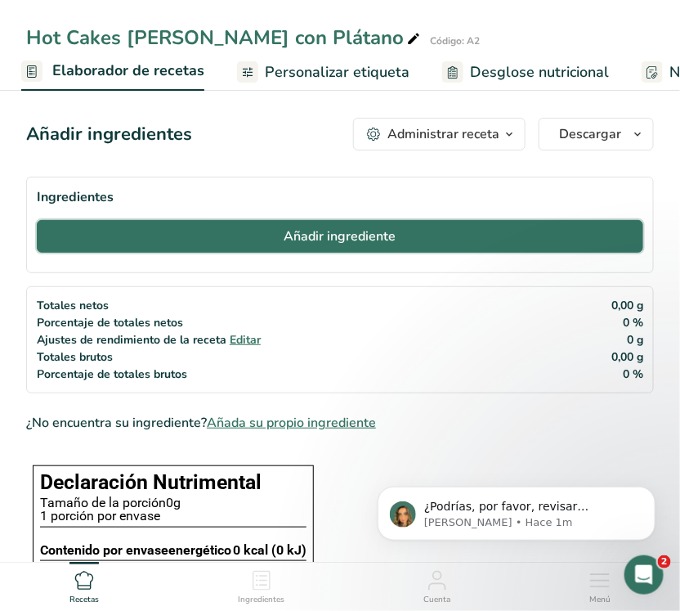
click at [429, 243] on button "Añadir ingrediente" at bounding box center [340, 236] width 607 height 33
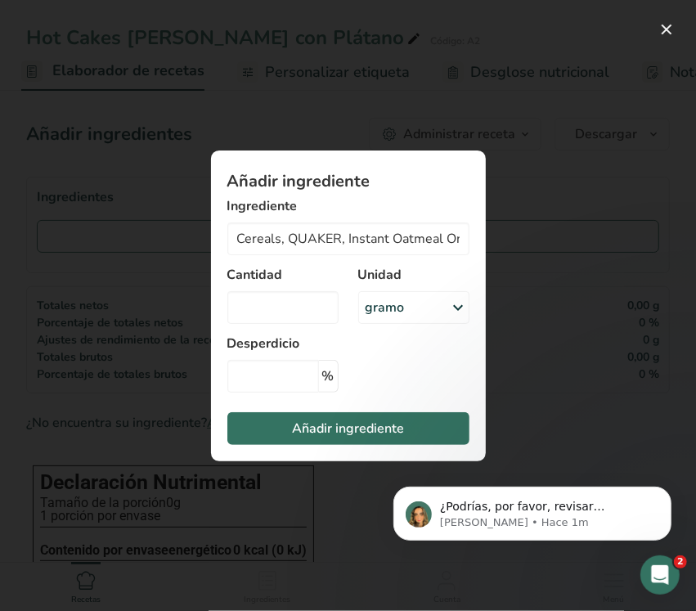
click at [427, 312] on div "gramo" at bounding box center [413, 307] width 111 height 33
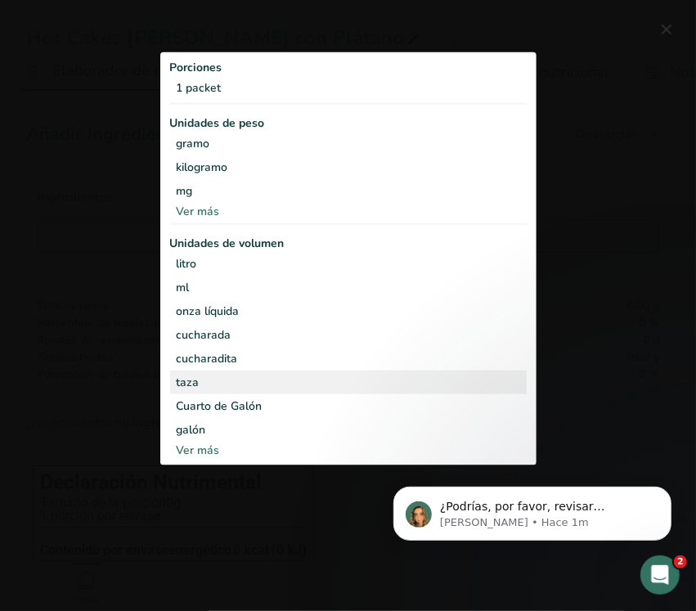
click at [245, 372] on div "taza Las unidades de volumen requieren una conversión de densidad. Si conoce la…" at bounding box center [348, 382] width 357 height 24
click at [185, 378] on div "taza" at bounding box center [348, 382] width 343 height 17
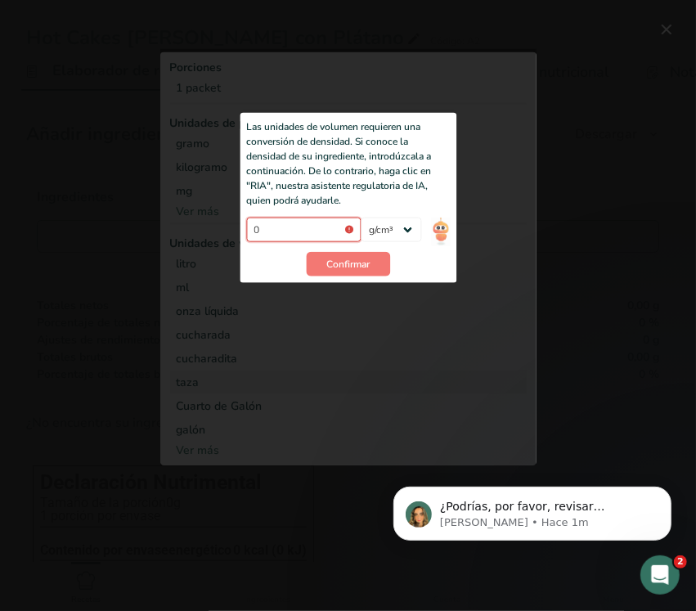
click at [330, 231] on input "0" at bounding box center [303, 230] width 115 height 25
click at [344, 225] on input "0" at bounding box center [303, 230] width 115 height 25
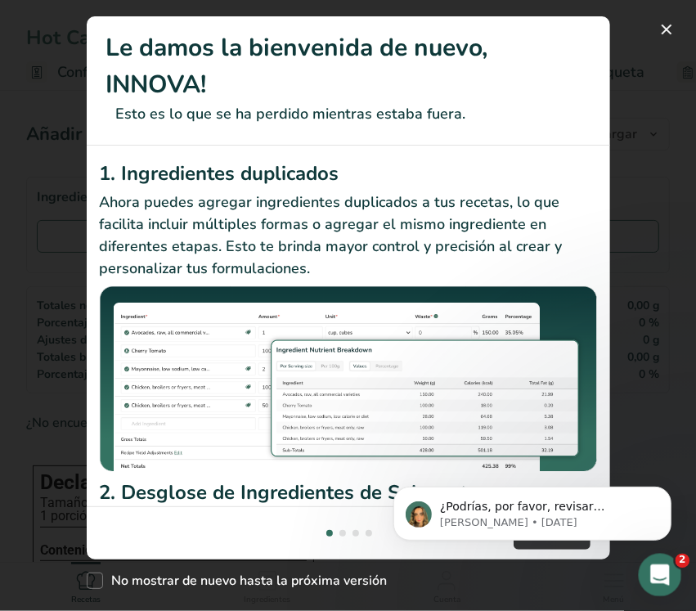
click at [661, 563] on icon "Abrir Intercom Messenger" at bounding box center [657, 572] width 27 height 27
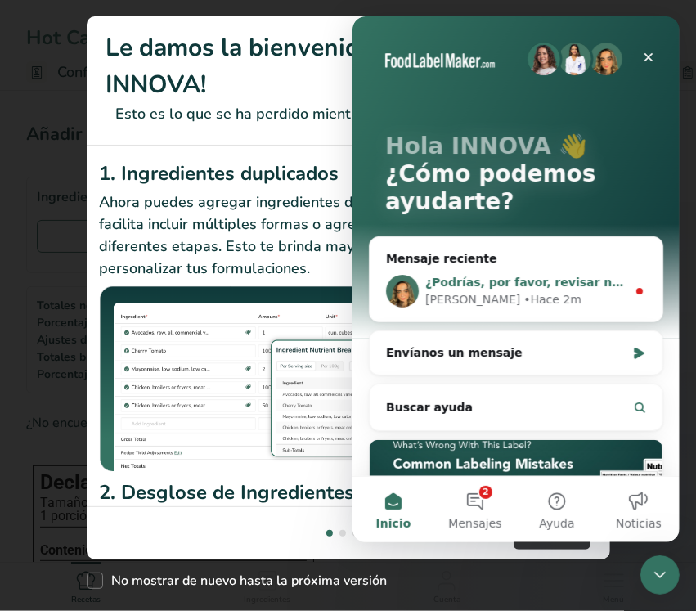
click at [460, 305] on div "[PERSON_NAME]" at bounding box center [471, 299] width 95 height 17
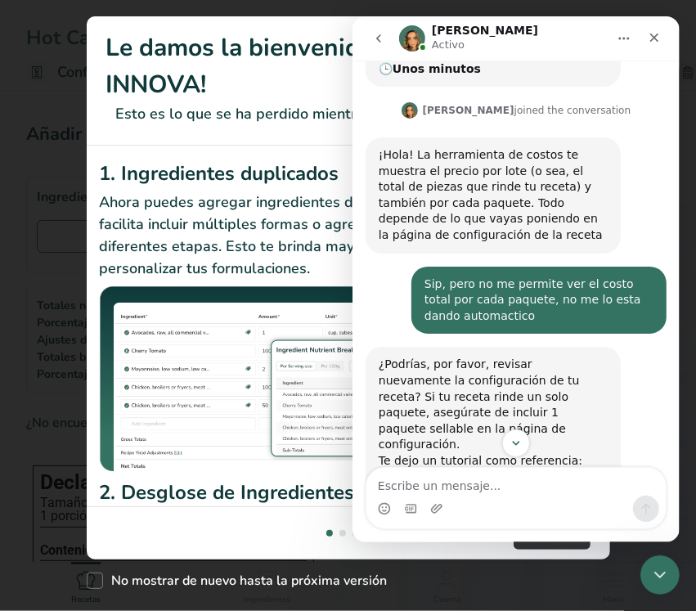
scroll to position [397, 0]
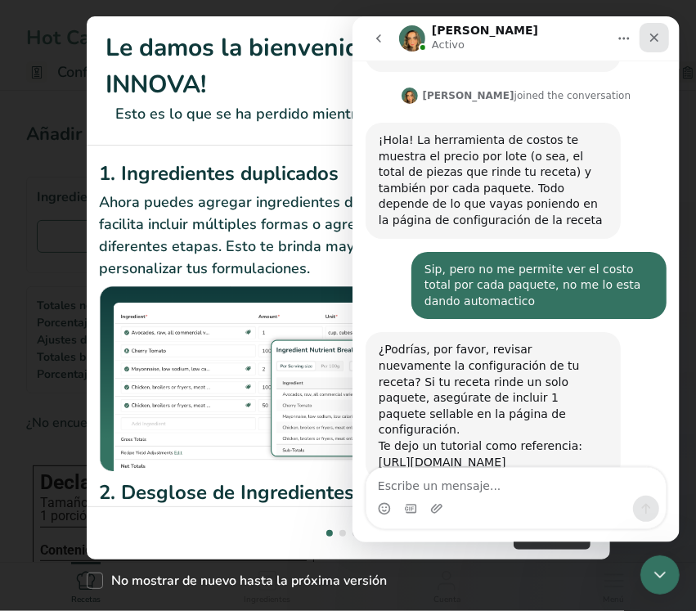
click at [647, 31] on icon "Cerrar" at bounding box center [653, 37] width 13 height 13
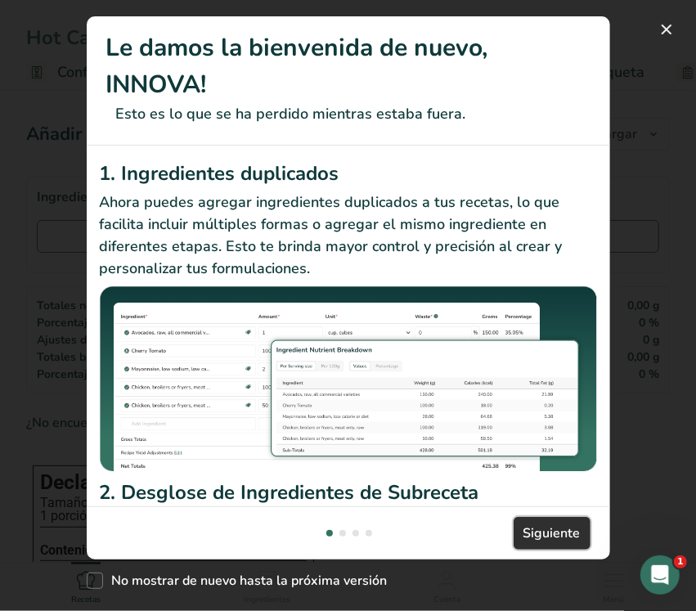
click at [569, 532] on font "Siguiente" at bounding box center [551, 533] width 57 height 18
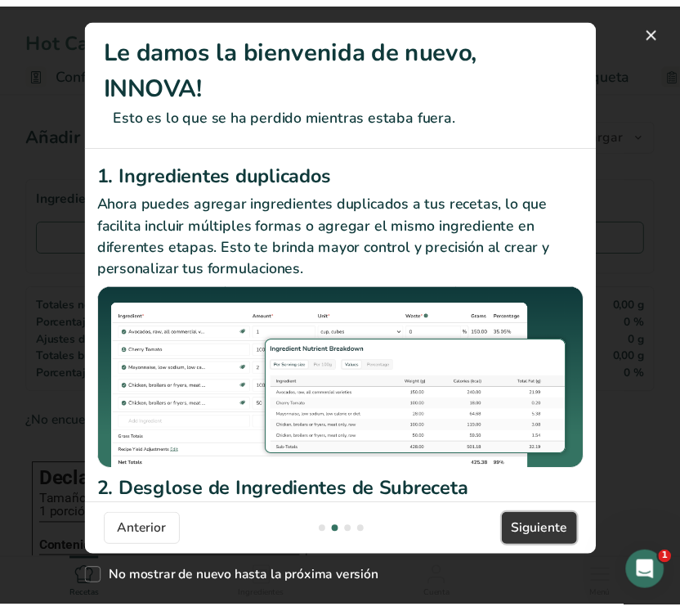
scroll to position [0, 523]
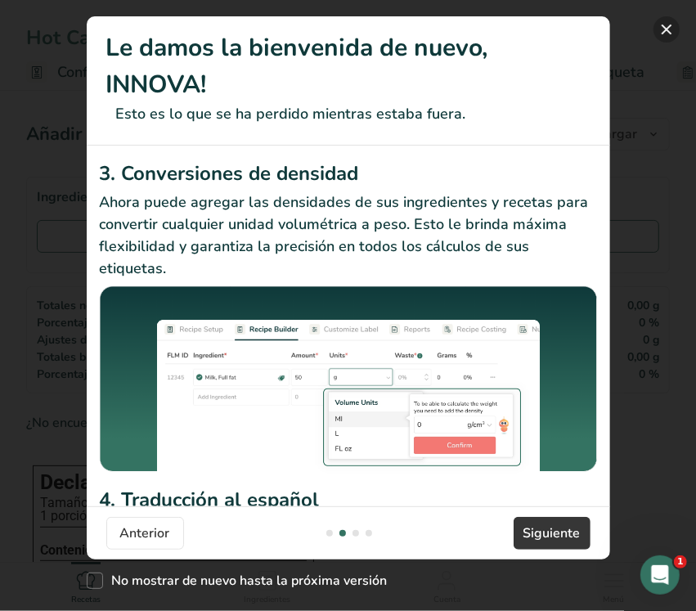
click at [679, 23] on div "Le damos la bienvenida de nuevo, INNOVA! Esto es lo que se ha perdido mientras …" at bounding box center [348, 305] width 696 height 611
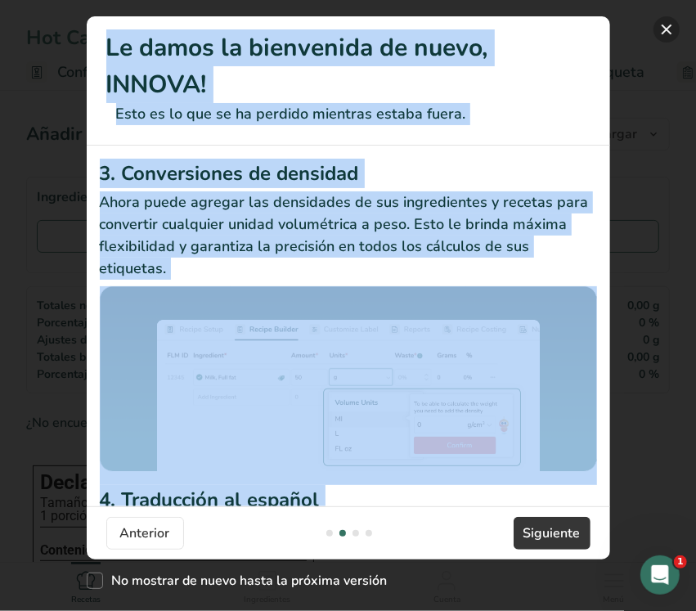
click at [671, 23] on button "Nuevas funciones" at bounding box center [666, 29] width 26 height 26
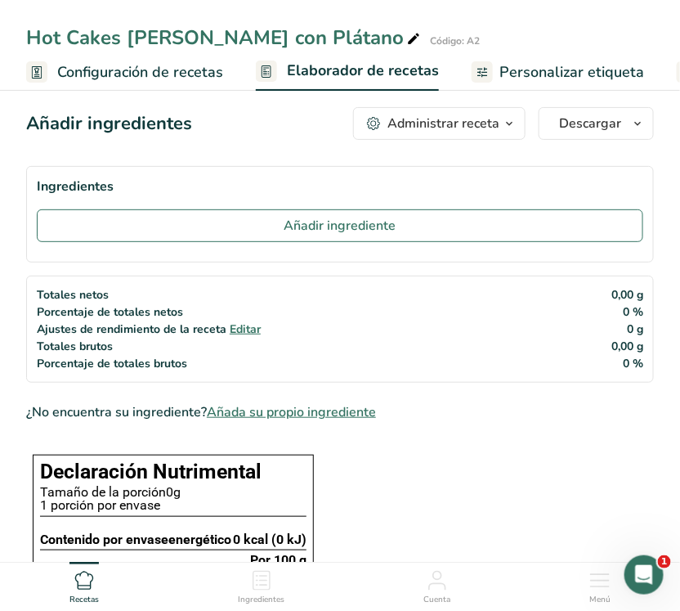
scroll to position [0, 0]
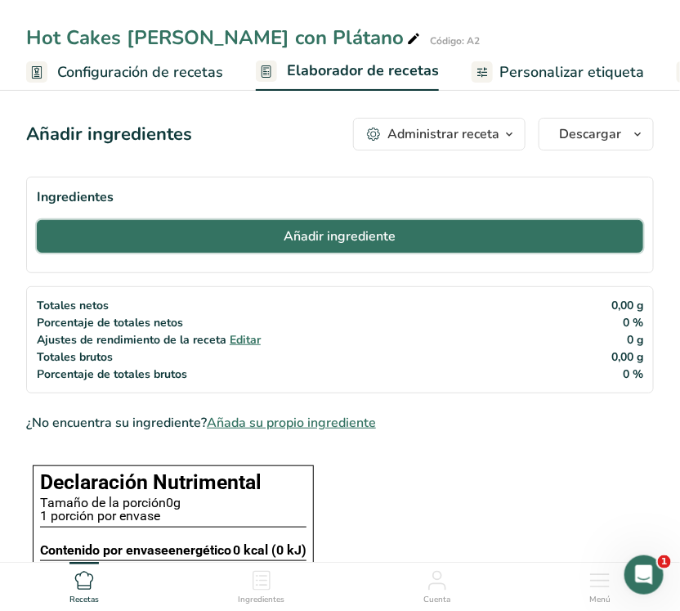
click at [324, 236] on font "Añadir ingrediente" at bounding box center [341, 236] width 112 height 18
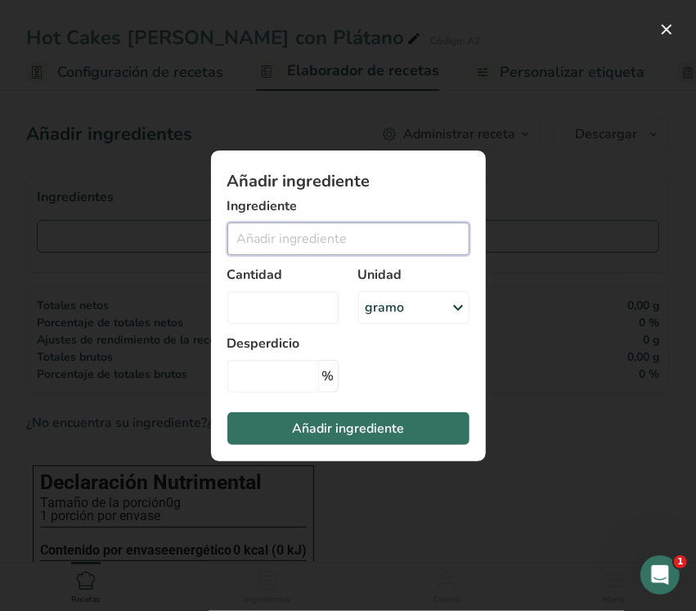
click at [315, 245] on input "Añadir ingrediente modal" at bounding box center [348, 238] width 242 height 33
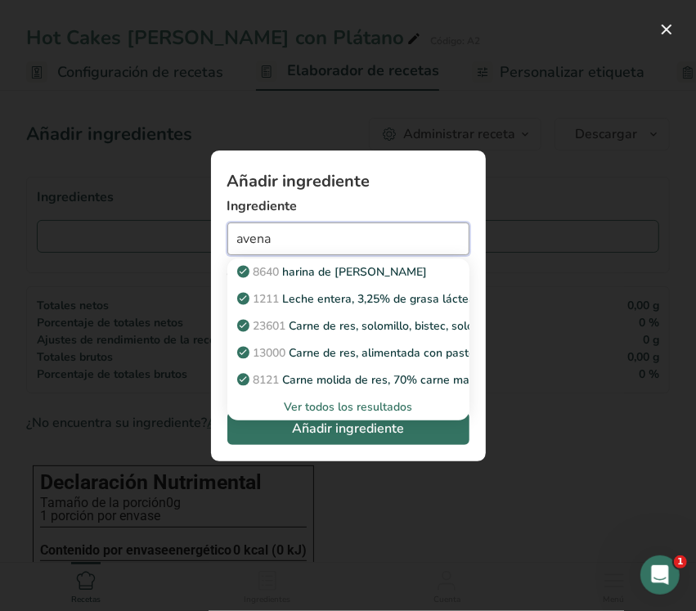
click at [349, 233] on input "avena" at bounding box center [348, 238] width 242 height 33
click at [334, 240] on input "avena" at bounding box center [348, 238] width 242 height 33
type input "a"
click at [329, 410] on font "Ver todos los resultados" at bounding box center [348, 407] width 128 height 16
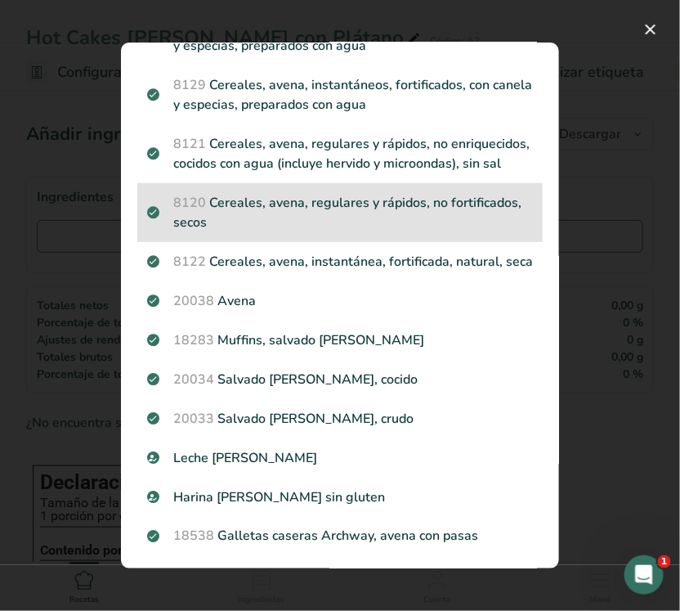
scroll to position [204, 0]
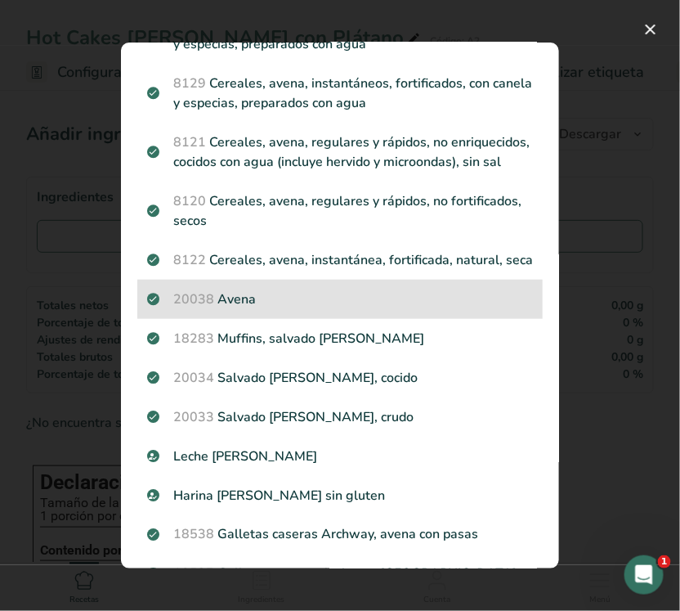
click at [278, 309] on p "20038 Avena" at bounding box center [340, 299] width 386 height 20
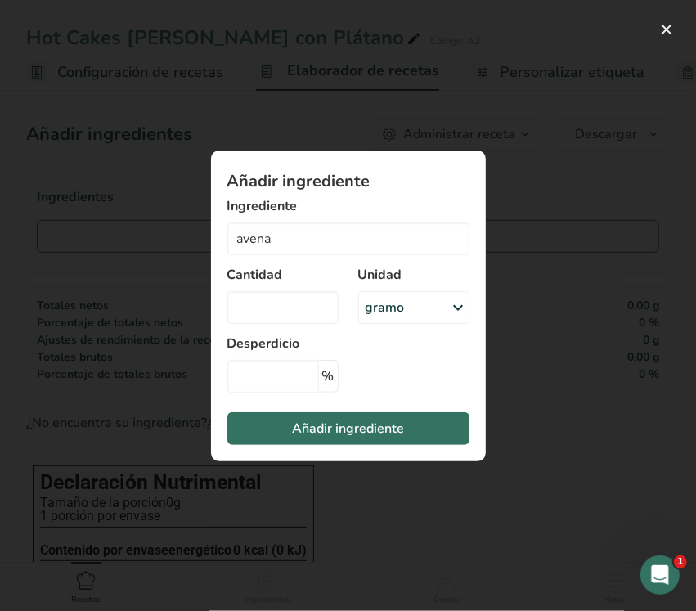
type input "Oats"
click at [405, 296] on div "gramo" at bounding box center [413, 307] width 111 height 33
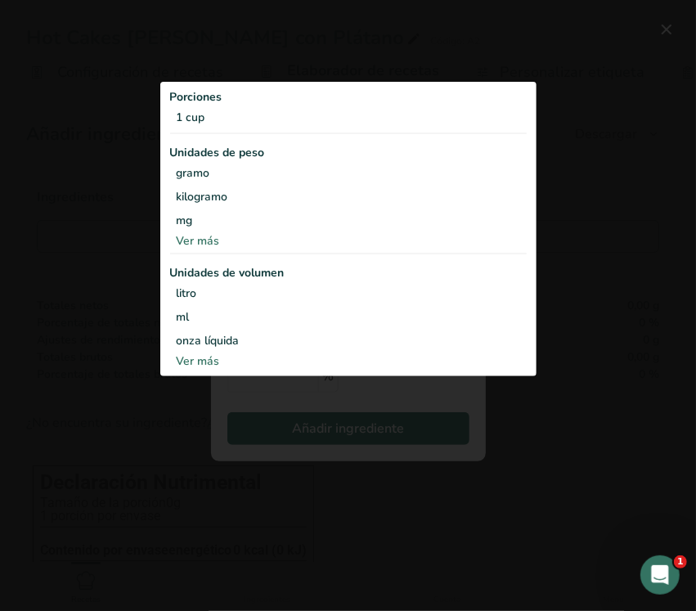
click at [205, 361] on font "Ver más" at bounding box center [198, 361] width 43 height 16
select select "22"
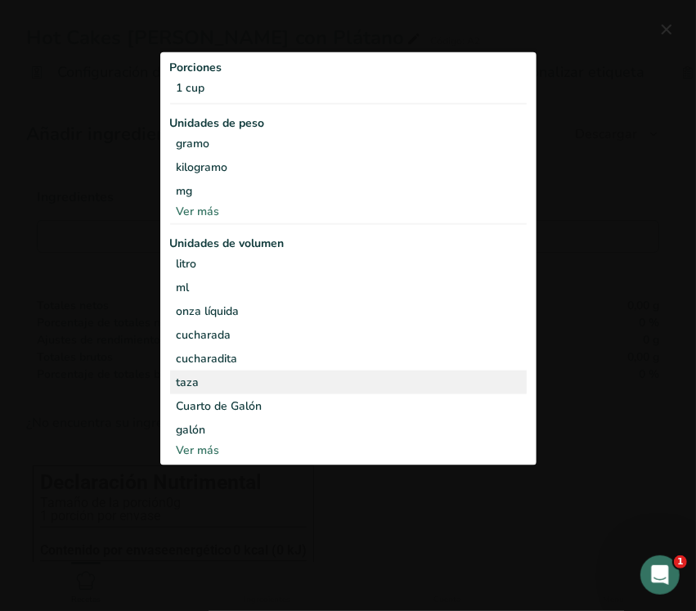
click at [253, 380] on div "taza" at bounding box center [348, 382] width 343 height 17
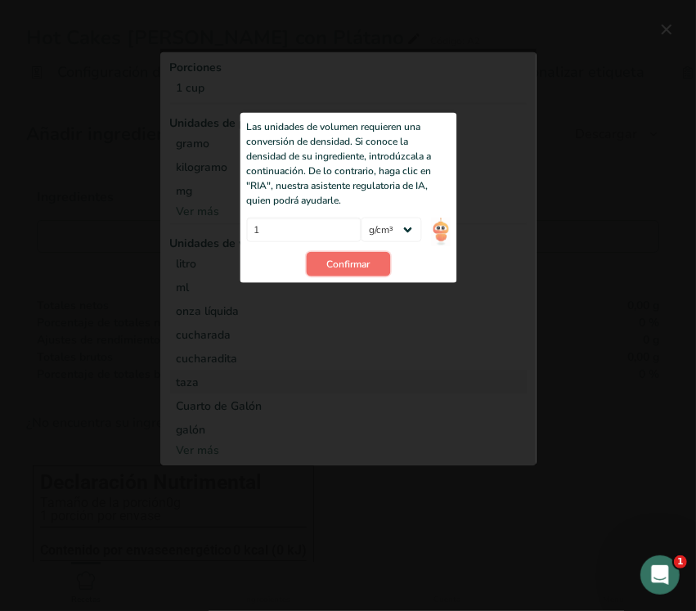
click at [373, 260] on button "Confirmar" at bounding box center [348, 264] width 84 height 25
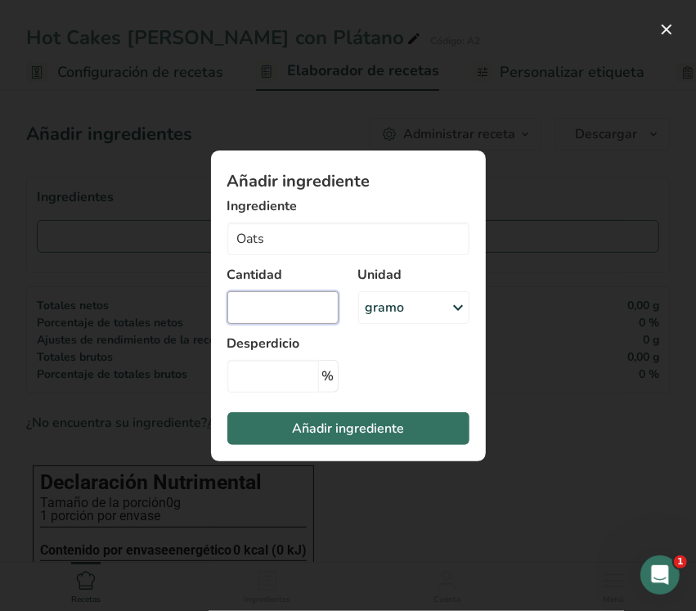
click at [290, 309] on input "Añadir ingrediente modal" at bounding box center [282, 307] width 111 height 33
type input "2"
click at [440, 292] on div "gramo" at bounding box center [413, 307] width 111 height 33
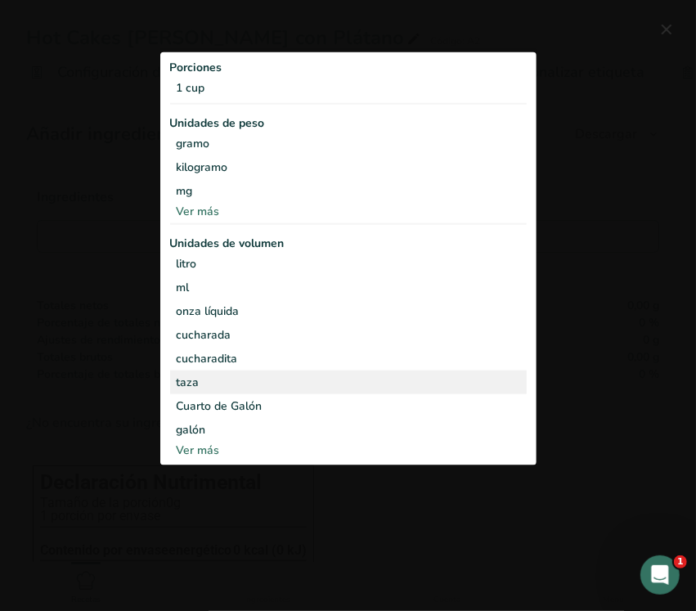
click at [200, 388] on div "taza" at bounding box center [348, 382] width 343 height 17
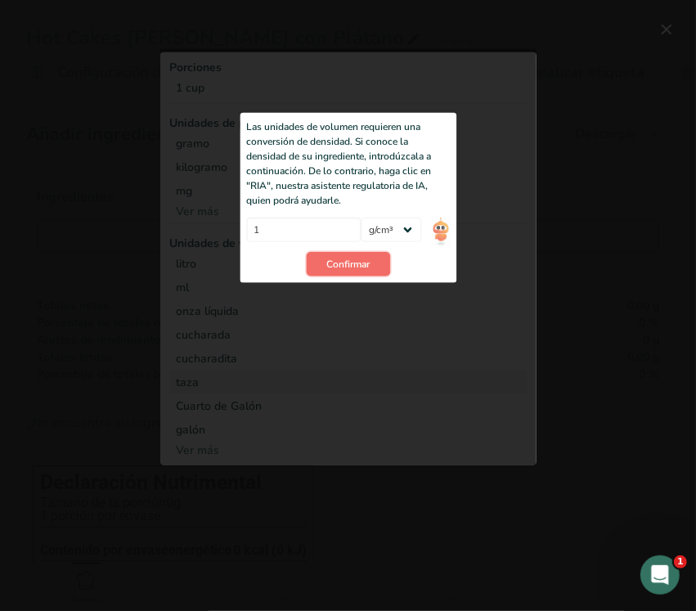
click at [338, 267] on span "Confirmar" at bounding box center [347, 264] width 43 height 15
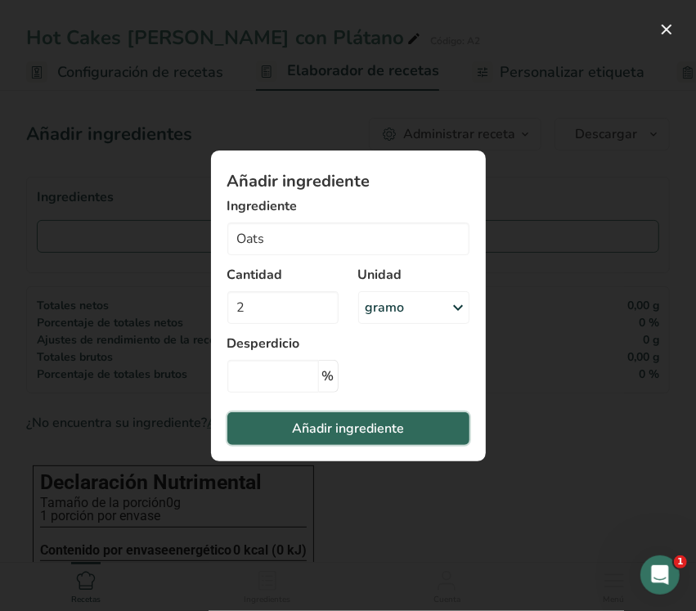
click at [304, 430] on font "Añadir ingrediente" at bounding box center [348, 428] width 112 height 18
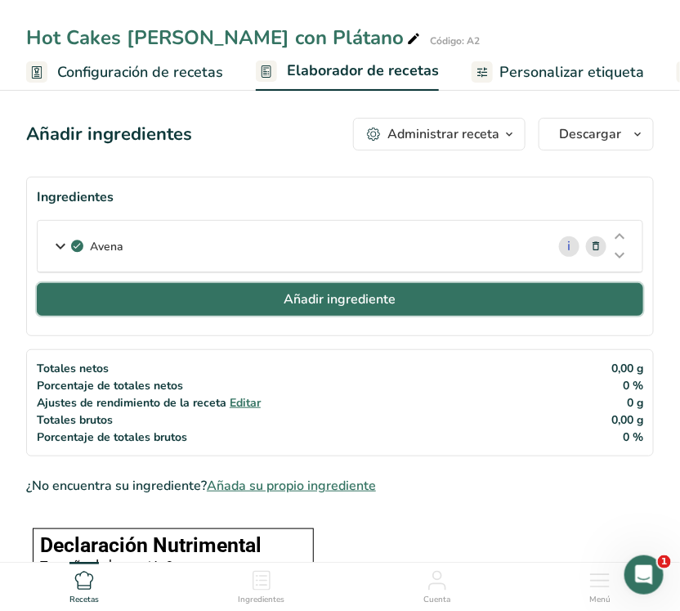
click at [338, 311] on button "Añadir ingrediente" at bounding box center [340, 299] width 607 height 33
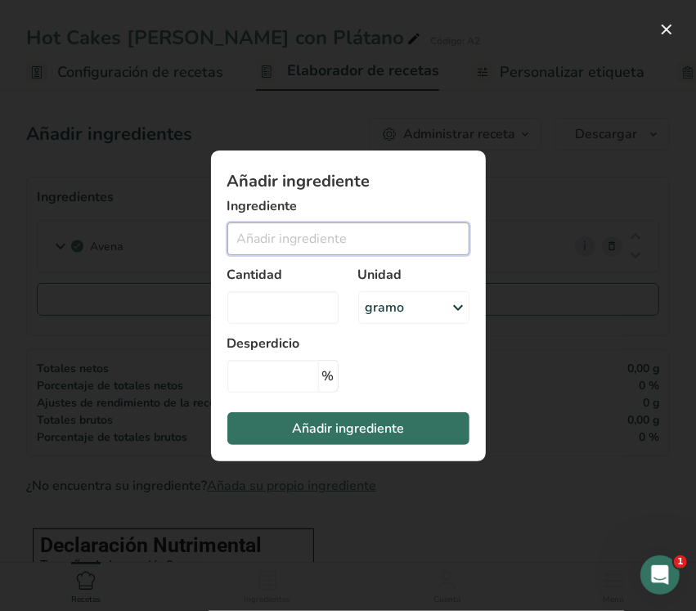
click at [340, 240] on input "Añadir ingrediente modal" at bounding box center [348, 238] width 242 height 33
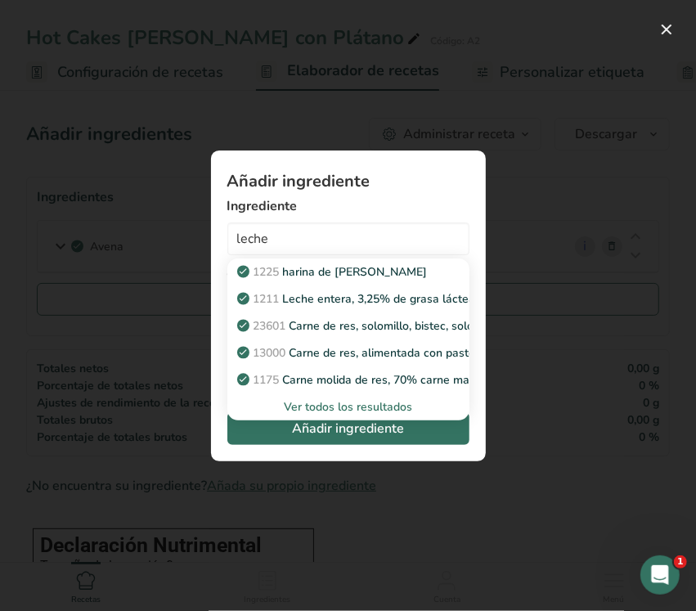
click at [336, 401] on font "Ver todos los resultados" at bounding box center [348, 407] width 128 height 16
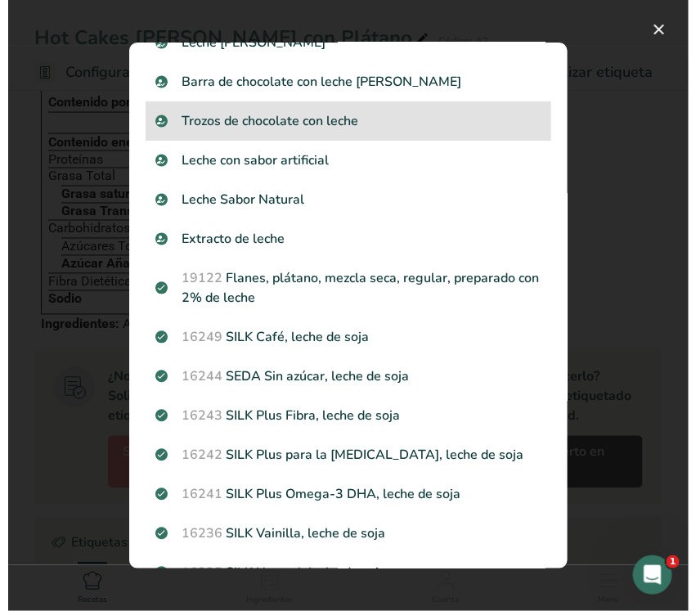
scroll to position [1329, 0]
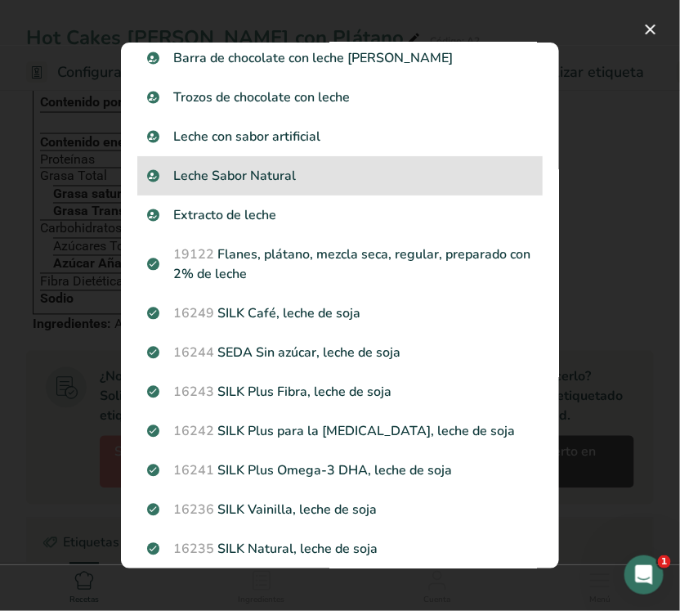
click at [290, 186] on div "Leche Sabor Natural" at bounding box center [340, 175] width 406 height 39
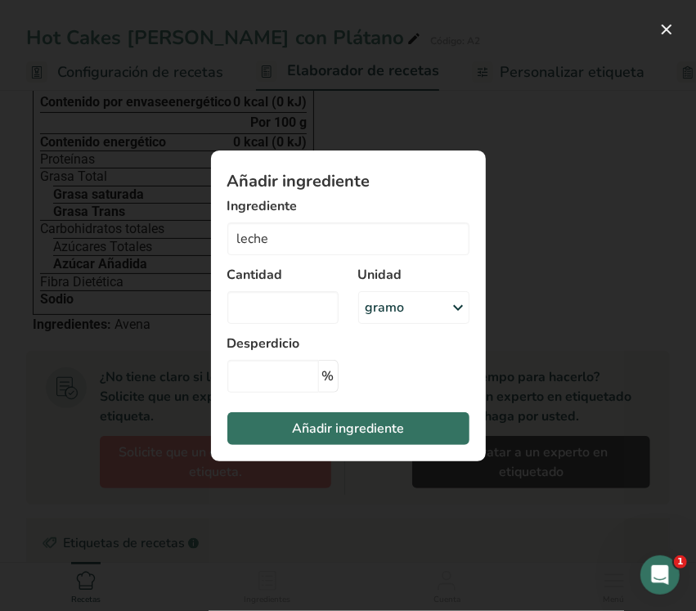
type input "Natural Flavor Milk"
click at [387, 307] on font "gramo" at bounding box center [385, 307] width 39 height 18
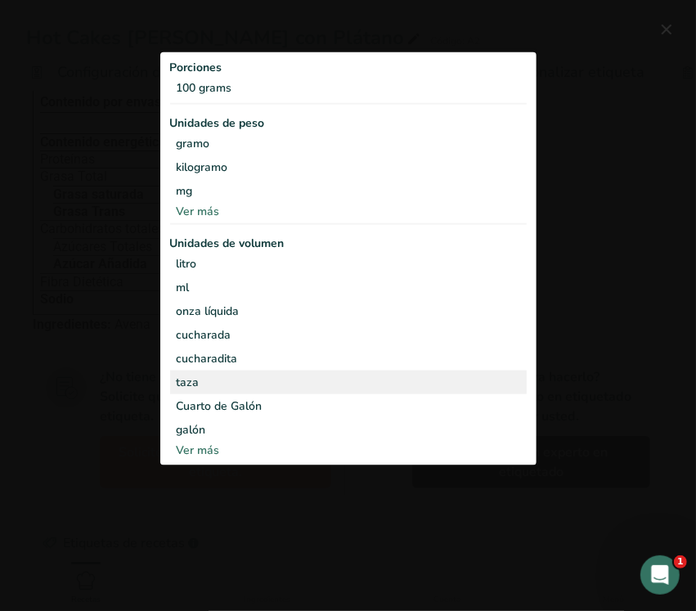
click at [266, 370] on div "taza Las unidades de volumen requieren una conversión de densidad. Si conoce la…" at bounding box center [348, 382] width 357 height 24
click at [191, 385] on div "taza" at bounding box center [348, 382] width 343 height 17
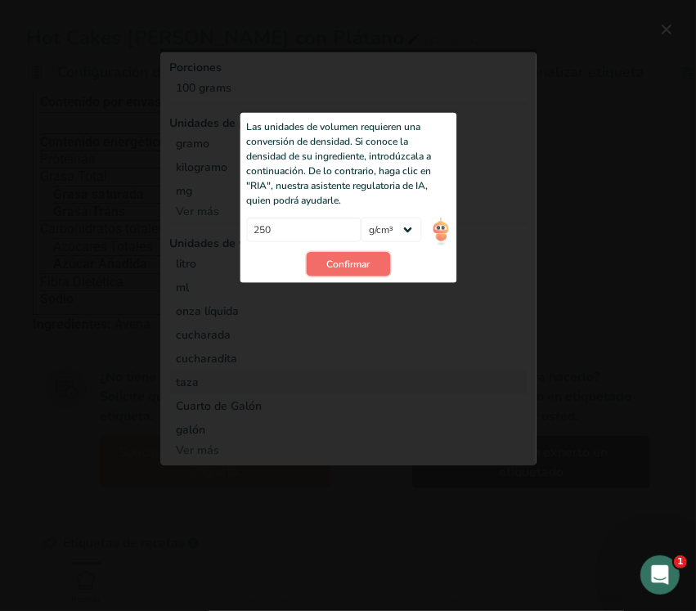
click at [352, 258] on span "Confirmar" at bounding box center [347, 264] width 43 height 15
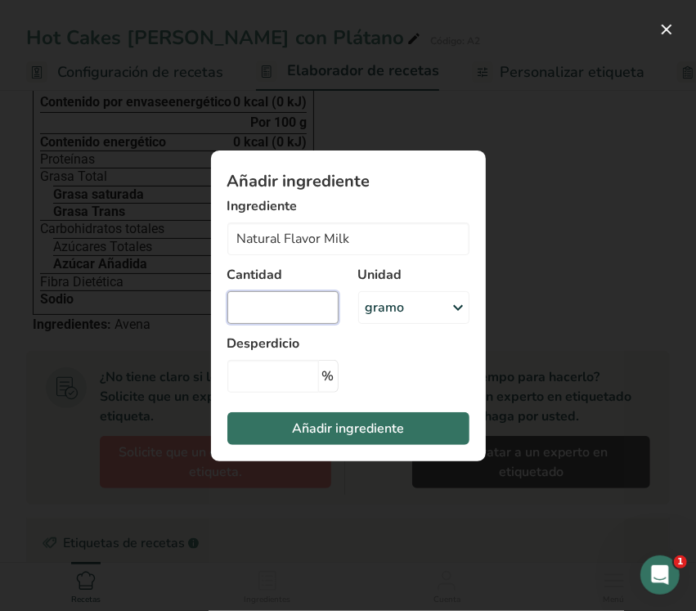
click at [264, 308] on input "Añadir ingrediente modal" at bounding box center [282, 307] width 111 height 33
type input "1"
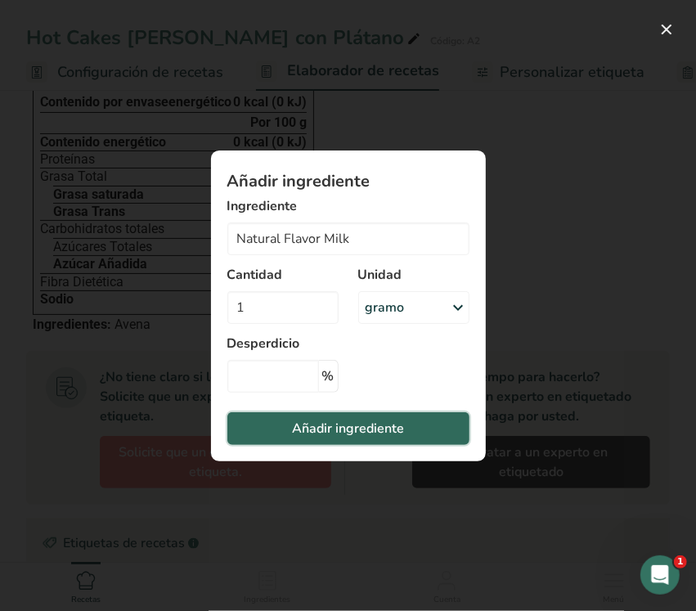
click at [323, 419] on font "Añadir ingrediente" at bounding box center [348, 428] width 112 height 18
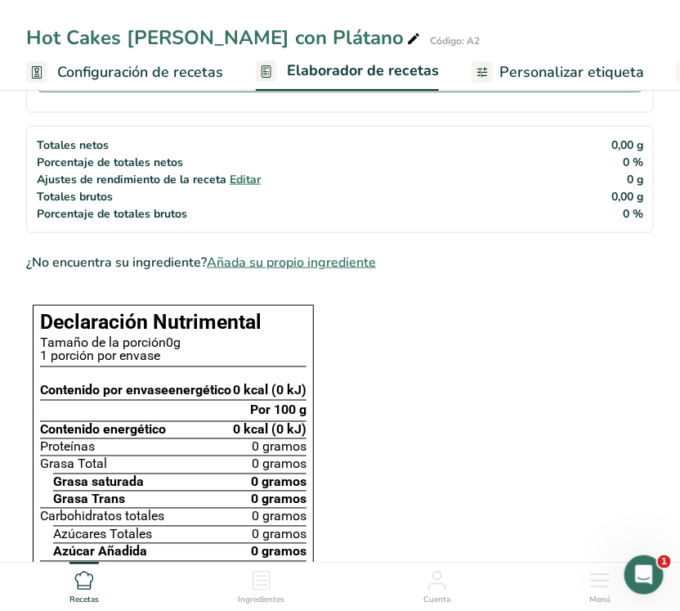
scroll to position [0, 0]
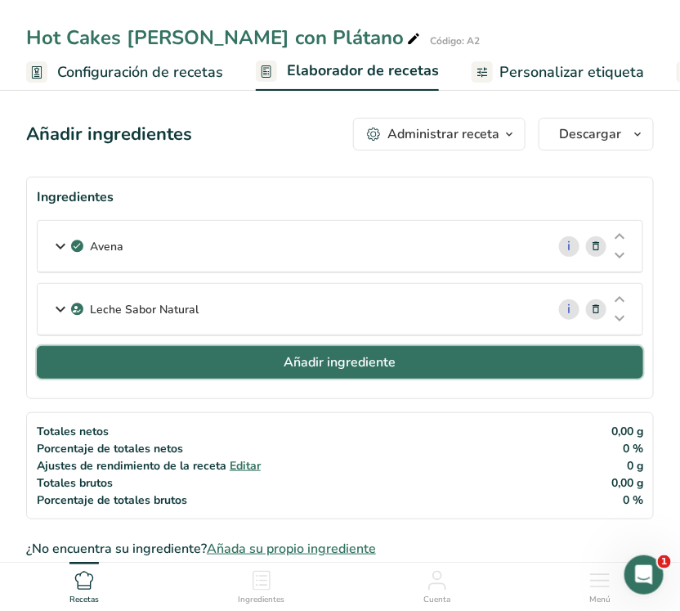
click at [373, 354] on font "Añadir ingrediente" at bounding box center [341, 362] width 112 height 18
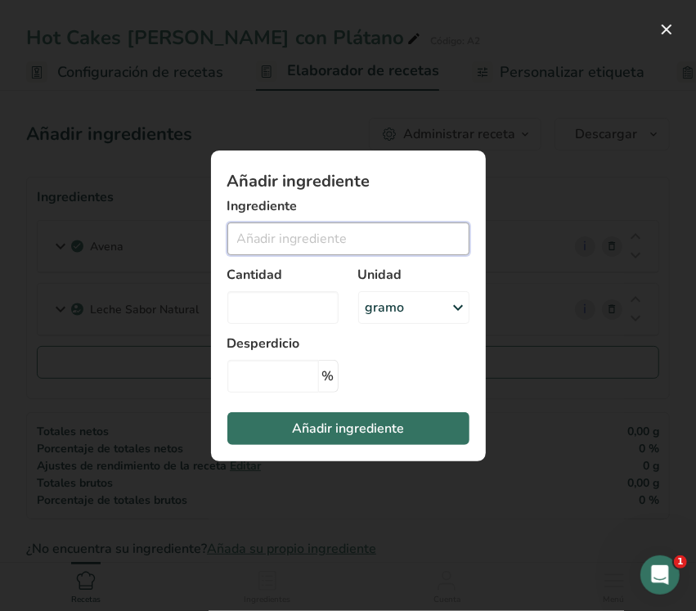
click at [297, 237] on input "Añadir ingrediente modal" at bounding box center [348, 238] width 242 height 33
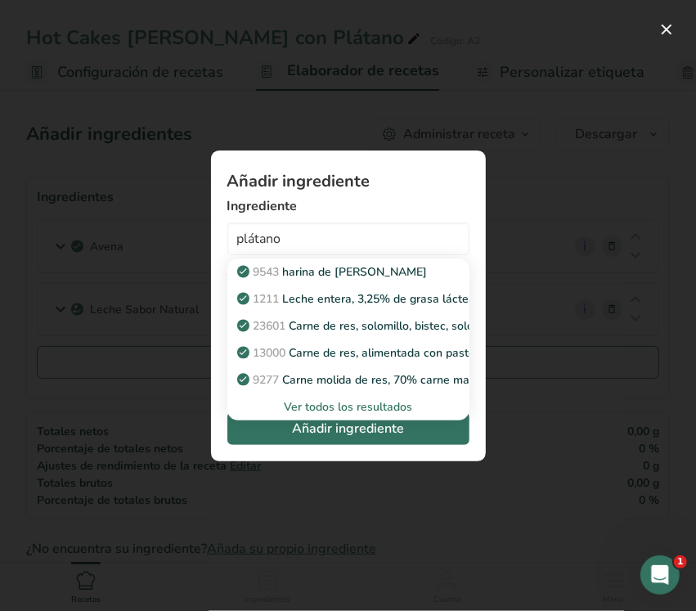
click at [324, 403] on font "Ver todos los resultados" at bounding box center [348, 407] width 128 height 16
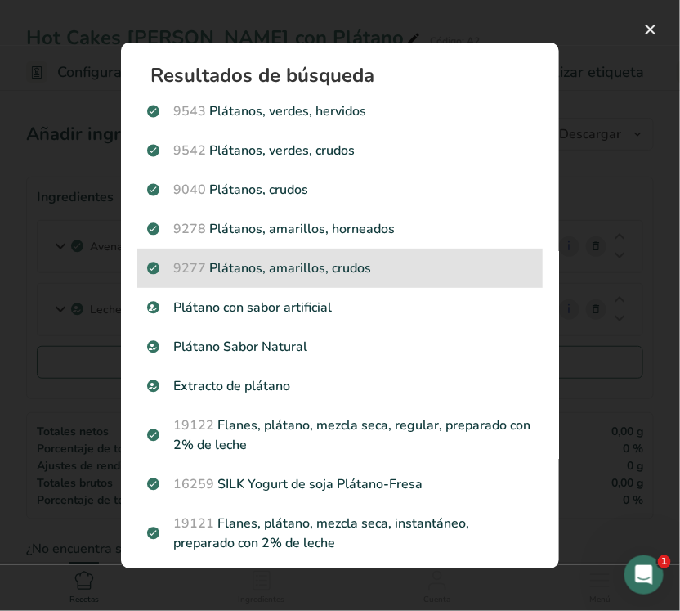
click at [378, 260] on p "9277 Plátanos, amarillos, crudos" at bounding box center [340, 268] width 386 height 20
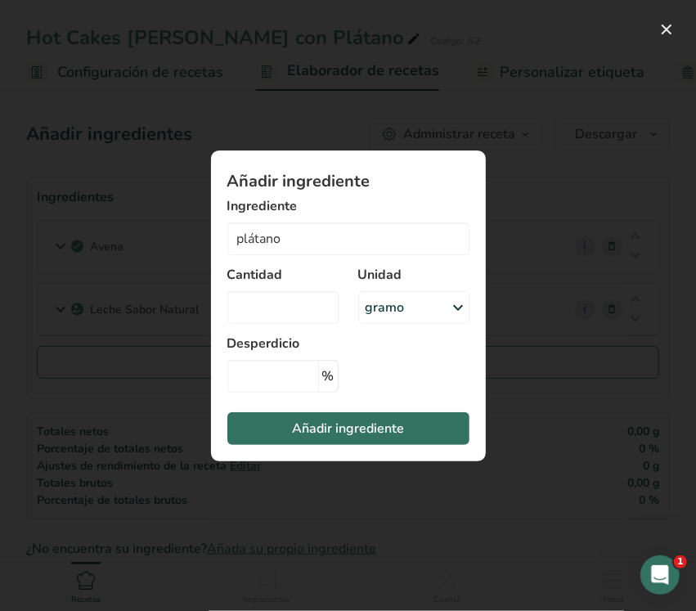
type input "Plantains, yellow, raw"
click at [417, 301] on div "gramo" at bounding box center [413, 307] width 111 height 33
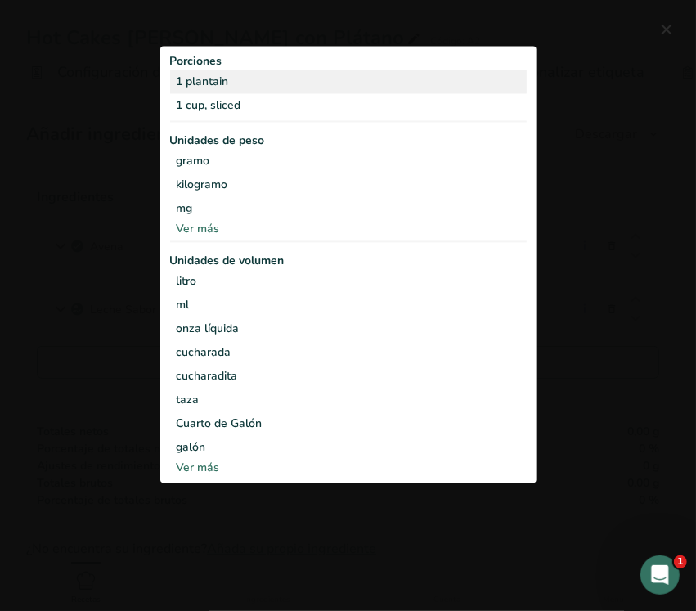
click at [186, 87] on div "1 plantain" at bounding box center [348, 82] width 357 height 24
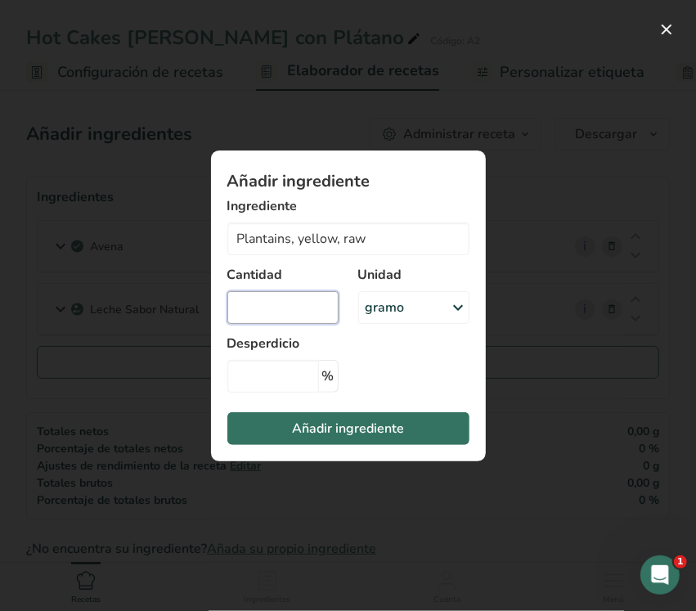
click at [304, 304] on input "Añadir ingrediente modal" at bounding box center [282, 307] width 111 height 33
type input "2"
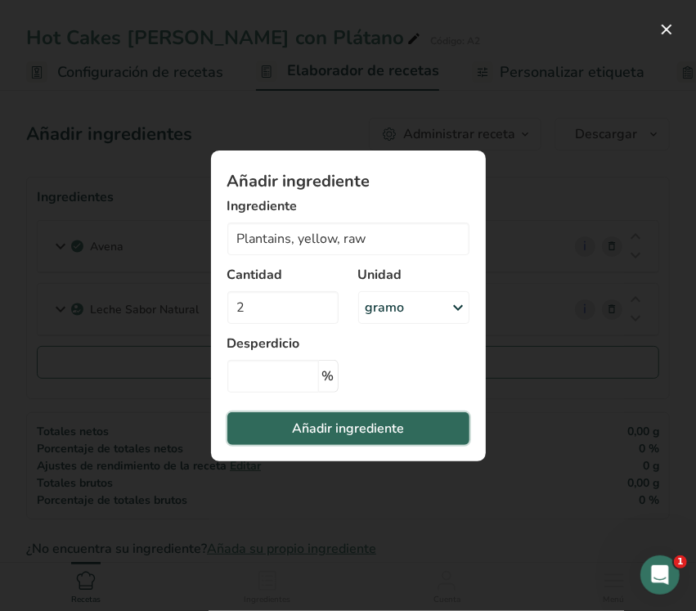
click at [354, 419] on font "Añadir ingrediente" at bounding box center [348, 428] width 112 height 18
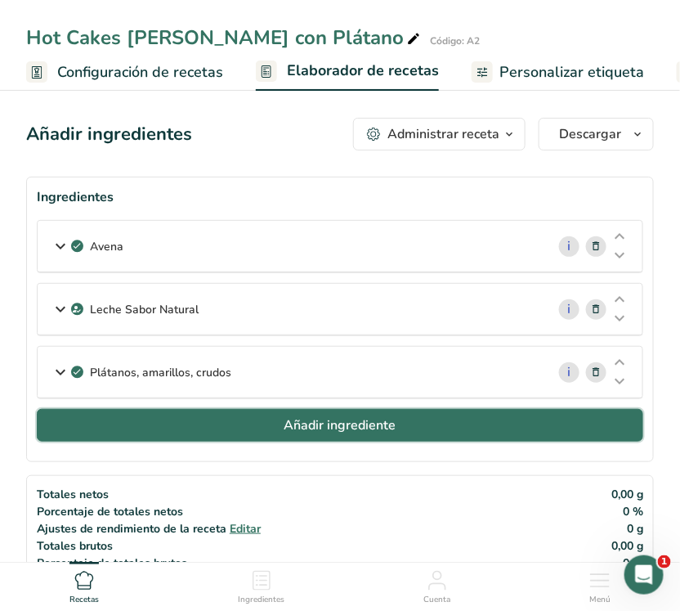
click at [414, 432] on button "Añadir ingrediente" at bounding box center [340, 425] width 607 height 33
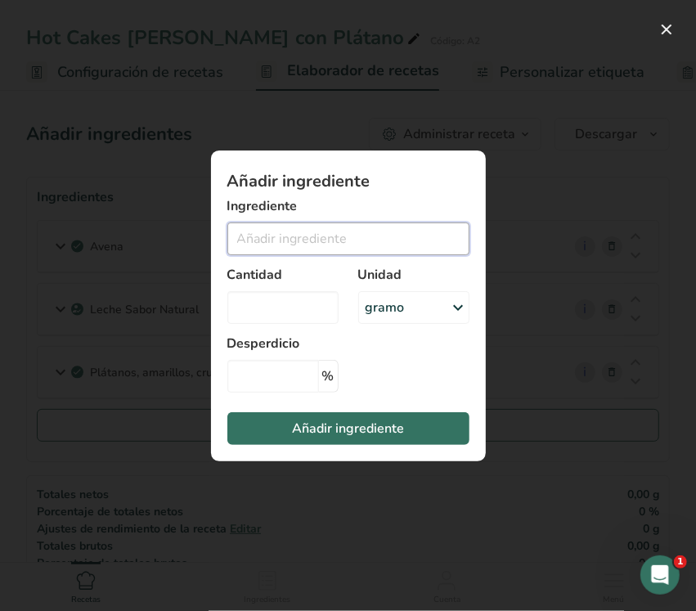
click at [332, 244] on input "Añadir ingrediente modal" at bounding box center [348, 238] width 242 height 33
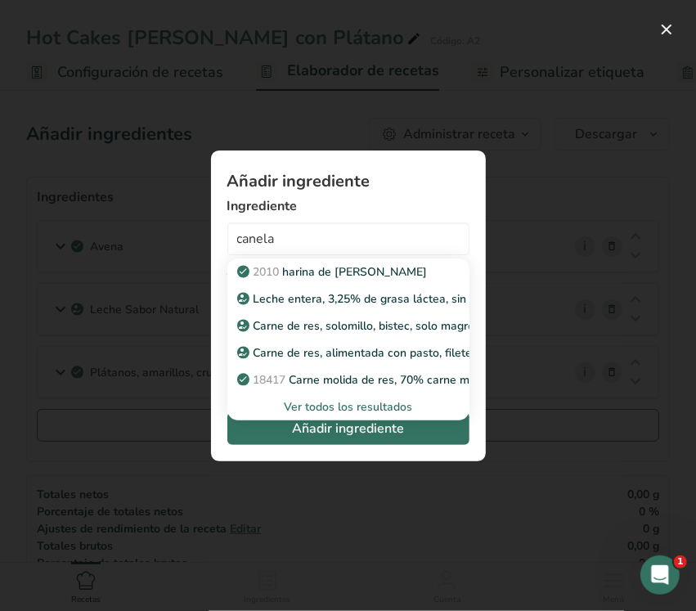
click at [357, 405] on font "Ver todos los resultados" at bounding box center [348, 407] width 128 height 16
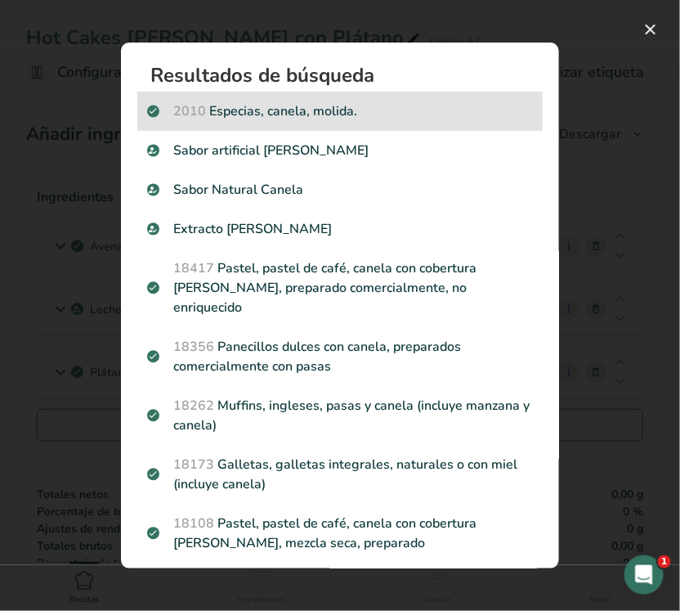
click at [330, 124] on div "2010 Especias, canela, molida." at bounding box center [340, 111] width 406 height 39
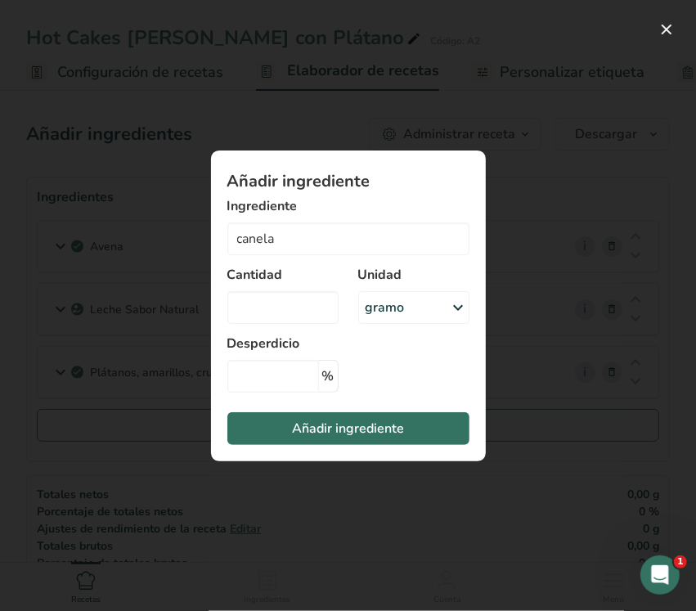
type input "Spices, cinnamon, ground"
click at [366, 311] on font "gramo" at bounding box center [385, 307] width 39 height 18
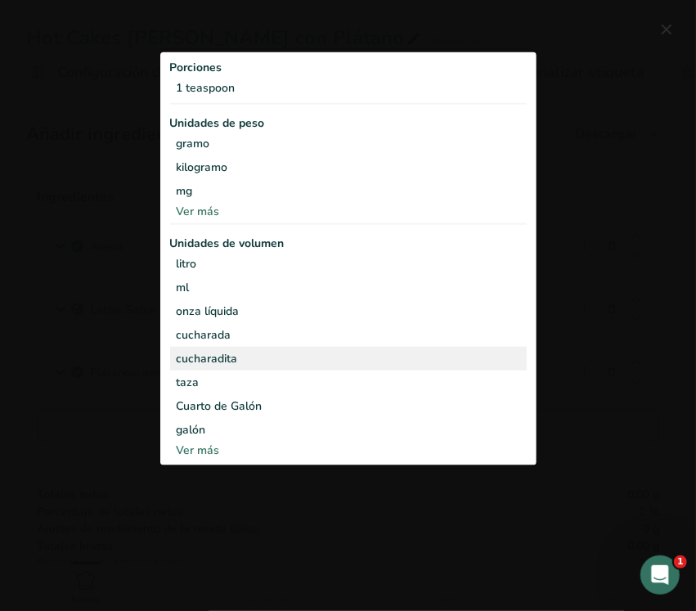
click at [301, 361] on div "cucharadita" at bounding box center [348, 358] width 343 height 17
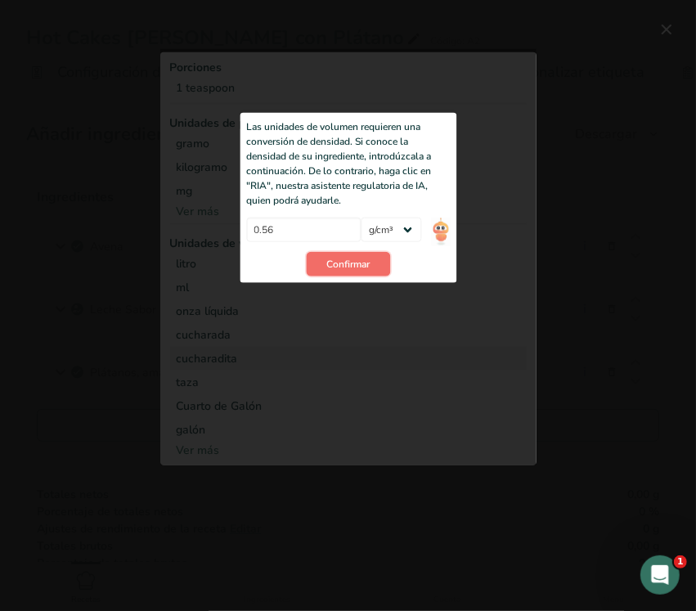
click at [339, 267] on span "Confirmar" at bounding box center [347, 264] width 43 height 15
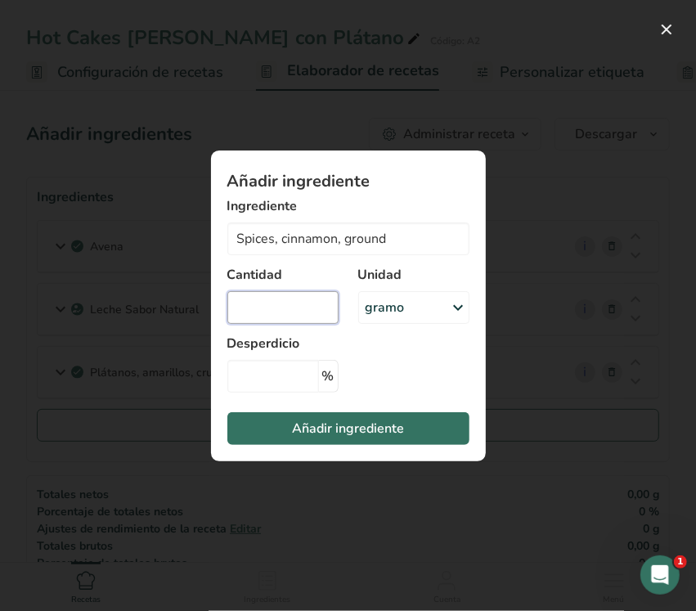
click at [290, 303] on input "Añadir ingrediente modal" at bounding box center [282, 307] width 111 height 33
type input "0.5"
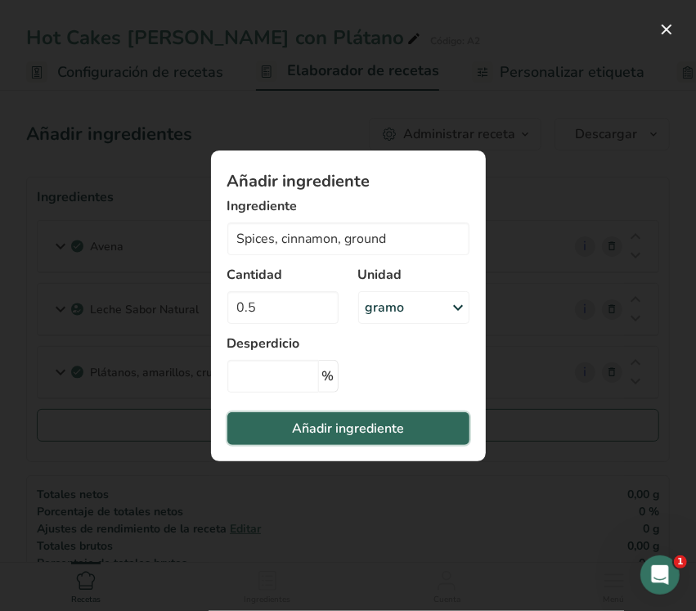
click at [350, 434] on font "Añadir ingrediente" at bounding box center [348, 428] width 112 height 18
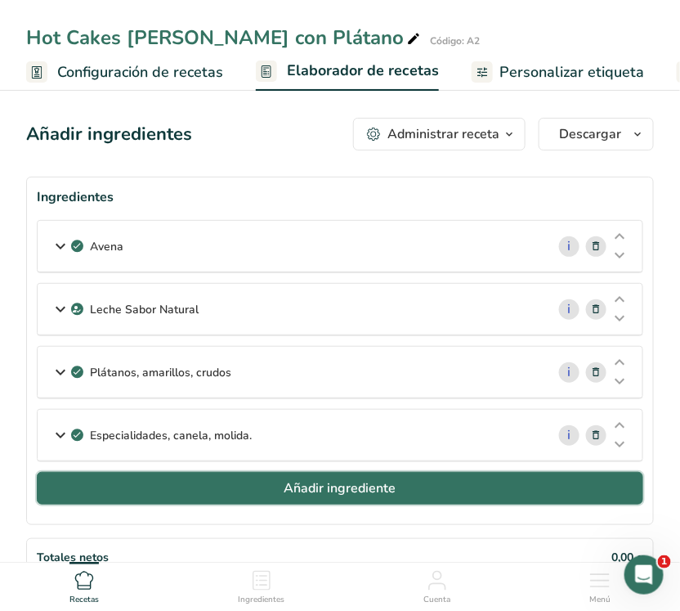
click at [493, 491] on button "Añadir ingrediente" at bounding box center [340, 488] width 607 height 33
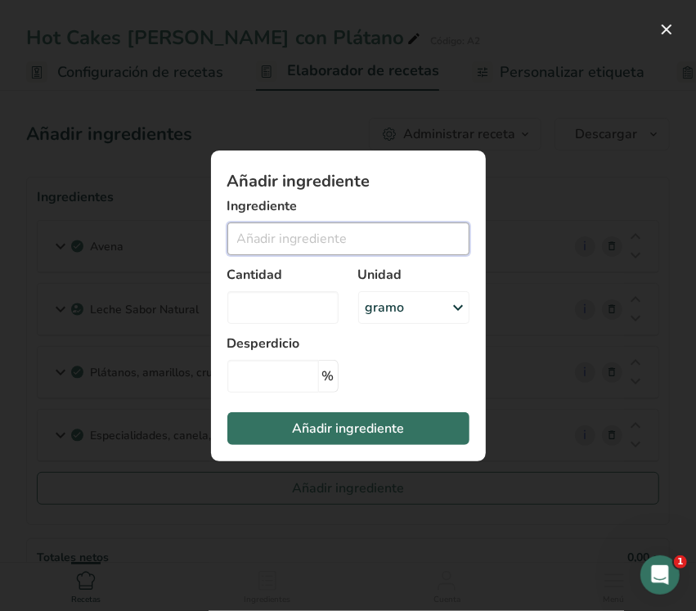
click at [343, 233] on input "Añadir ingrediente modal" at bounding box center [348, 238] width 242 height 33
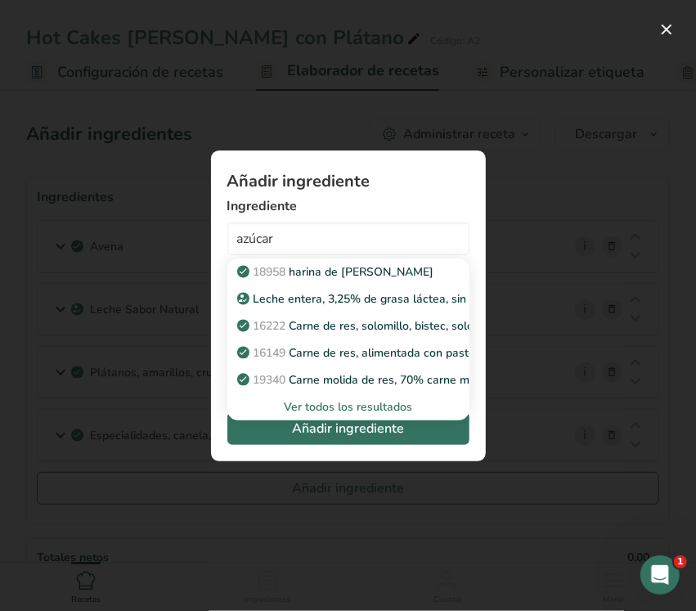
click at [349, 403] on font "Ver todos los resultados" at bounding box center [348, 407] width 128 height 16
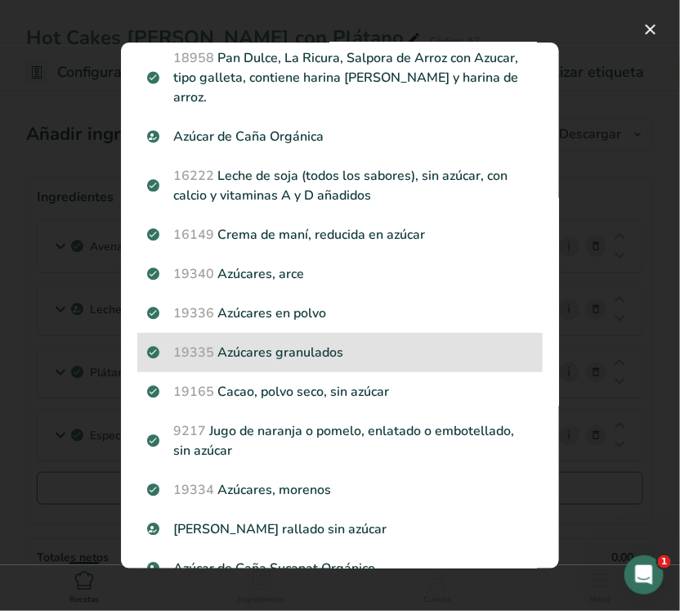
scroll to position [102, 0]
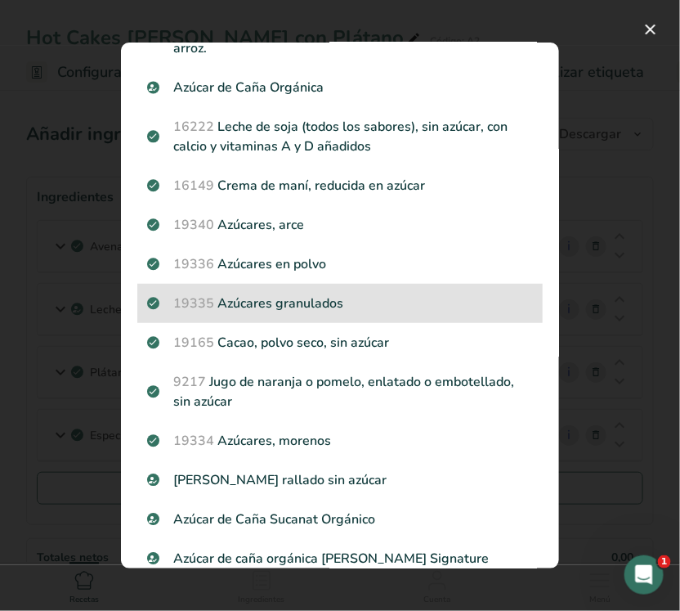
click at [330, 312] on p "19335 Azúcares granulados" at bounding box center [340, 304] width 386 height 20
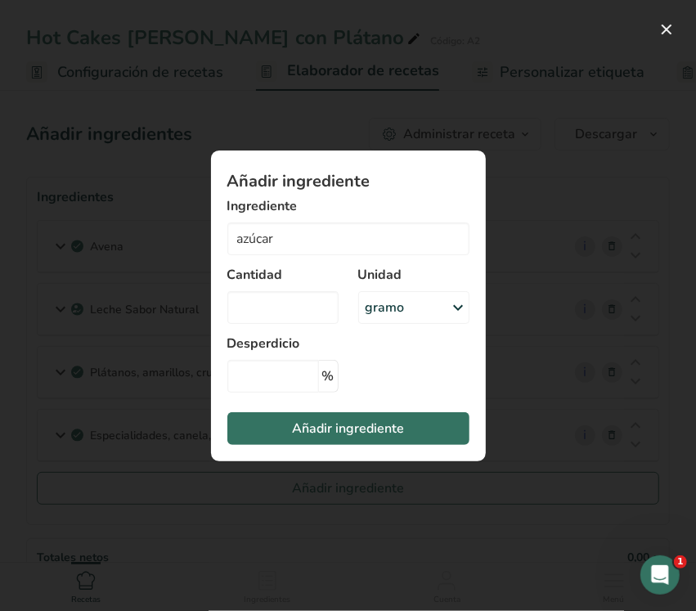
type input "Sugars, granulated"
click at [419, 308] on div "gramo" at bounding box center [413, 307] width 111 height 33
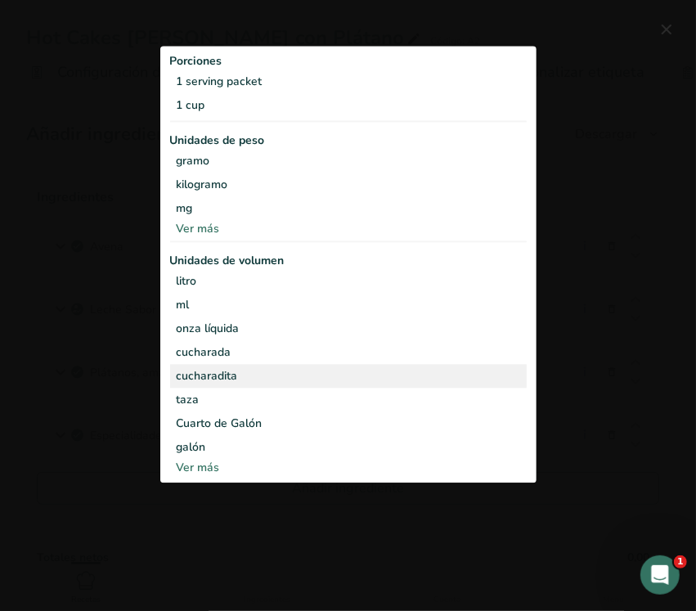
click at [237, 368] on div "cucharadita" at bounding box center [348, 375] width 343 height 17
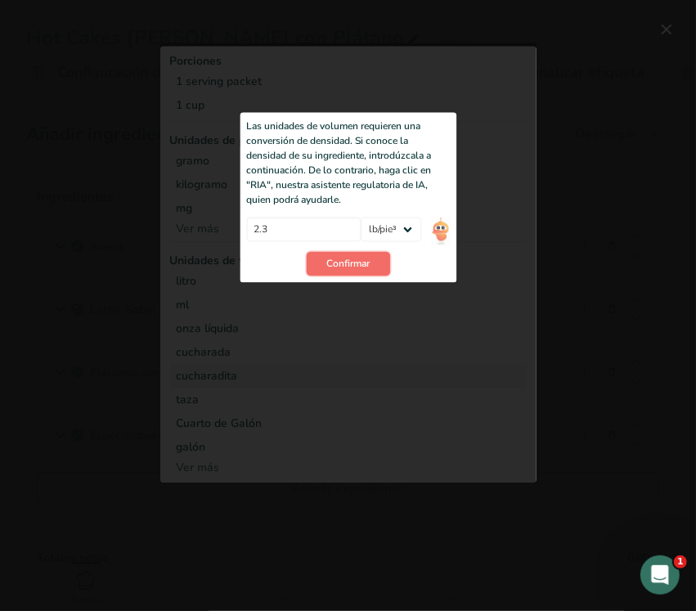
click at [346, 255] on button "Confirmar" at bounding box center [348, 264] width 84 height 25
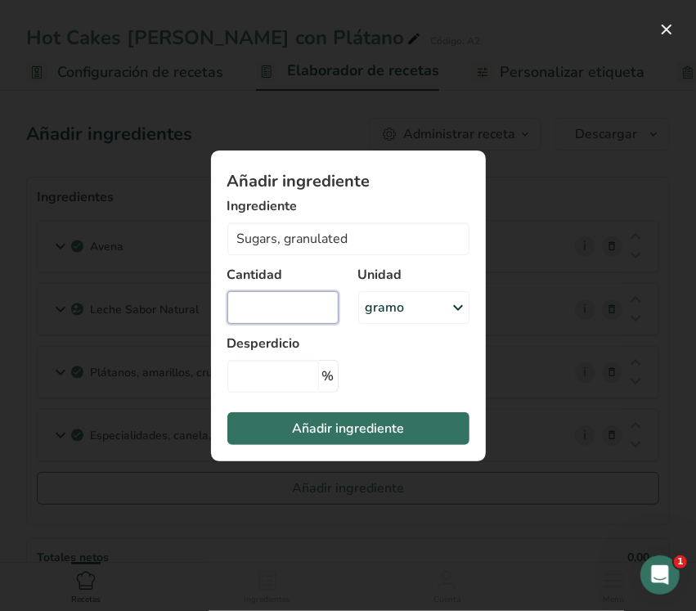
click at [274, 323] on input "Añadir ingrediente modal" at bounding box center [282, 307] width 111 height 33
type input "2"
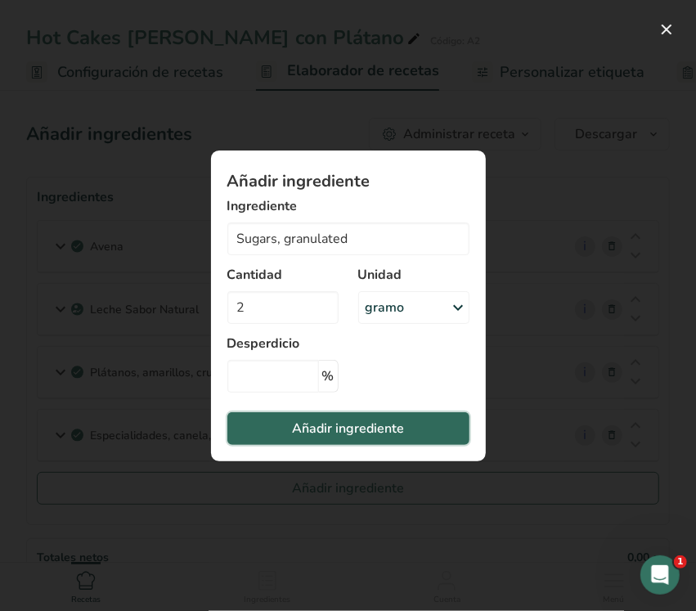
click at [349, 417] on button "Añadir ingrediente" at bounding box center [348, 428] width 242 height 33
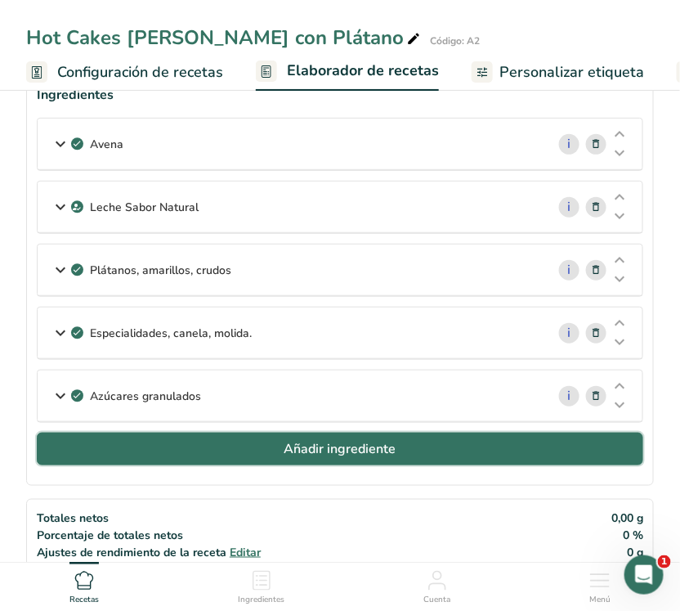
click at [385, 452] on font "Añadir ingrediente" at bounding box center [341, 449] width 112 height 18
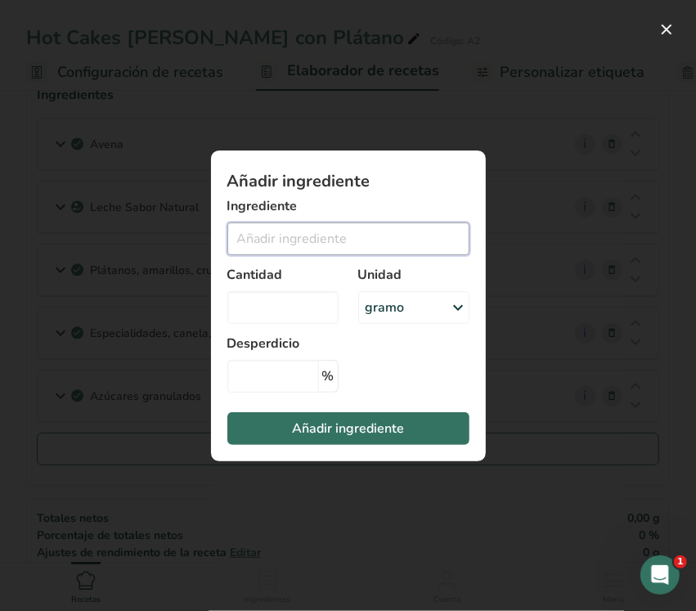
click at [321, 243] on input "Añadir ingrediente modal" at bounding box center [348, 238] width 242 height 33
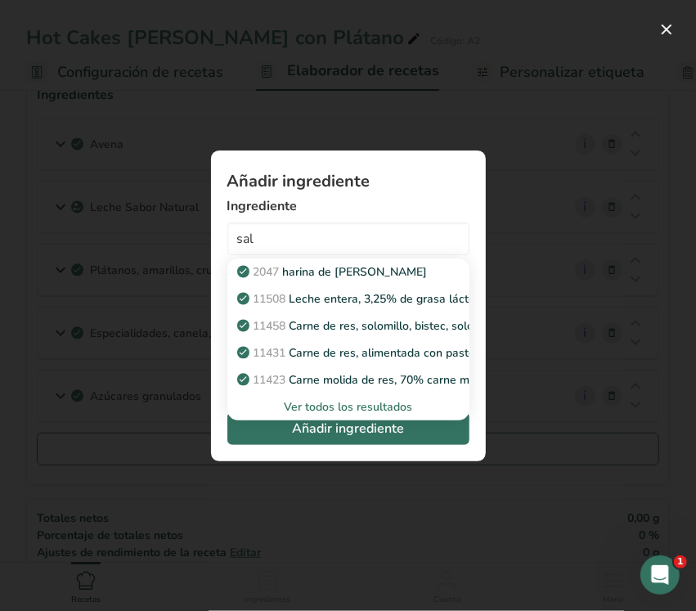
click at [335, 407] on font "Ver todos los resultados" at bounding box center [348, 407] width 128 height 16
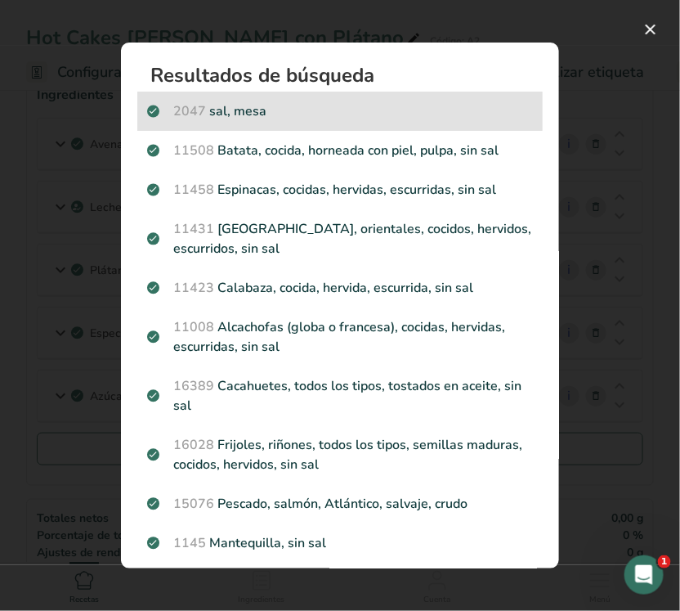
click at [297, 110] on p "2047 sal, [GEOGRAPHIC_DATA]" at bounding box center [340, 111] width 386 height 20
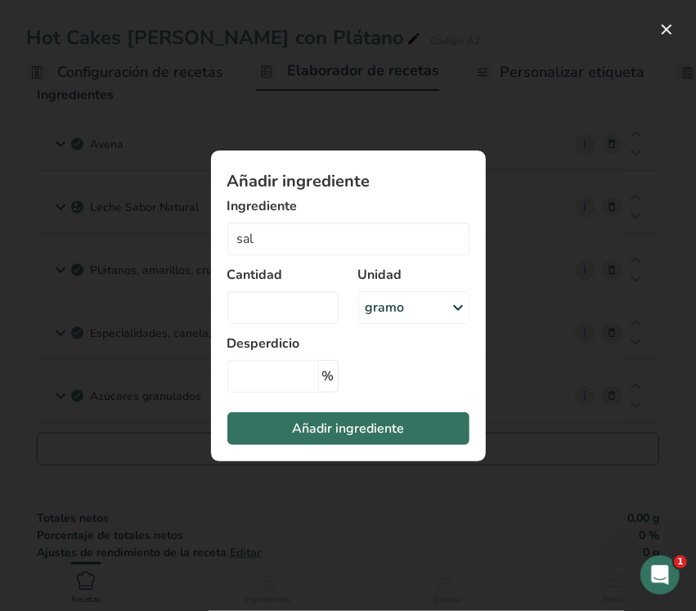
type input "Salt, table"
click at [406, 304] on div "gramo" at bounding box center [413, 307] width 111 height 33
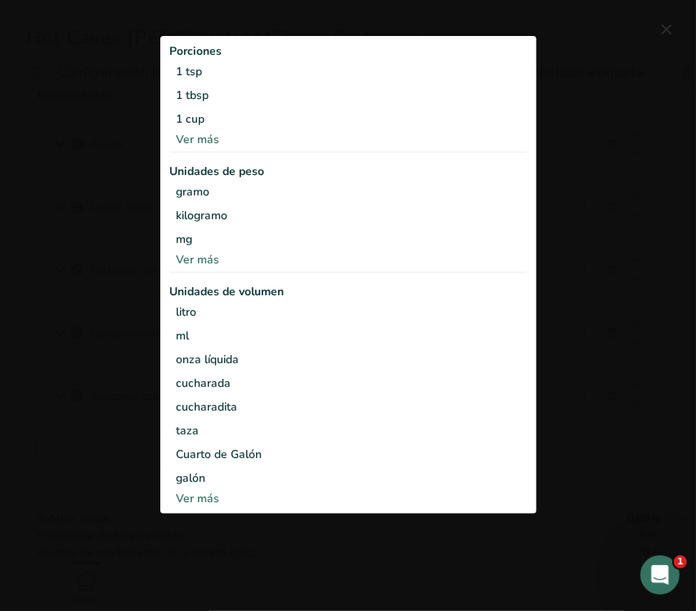
click at [203, 495] on font "Ver más" at bounding box center [198, 499] width 43 height 16
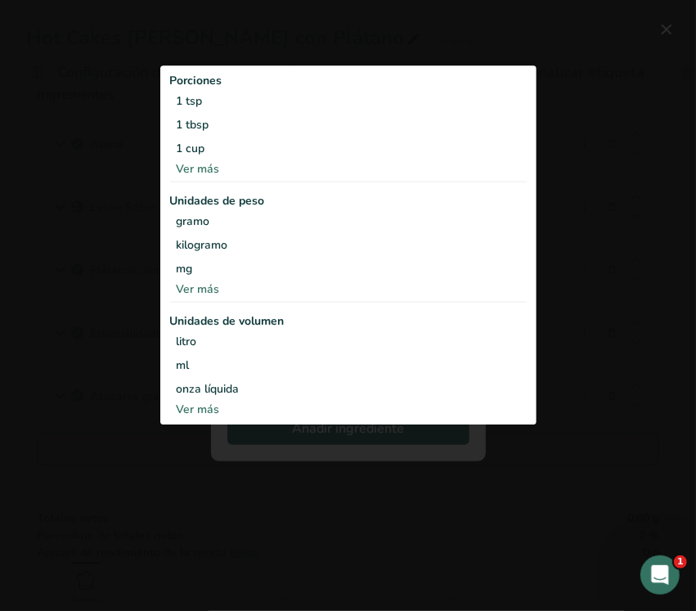
click at [218, 402] on div "Ver más" at bounding box center [348, 409] width 357 height 17
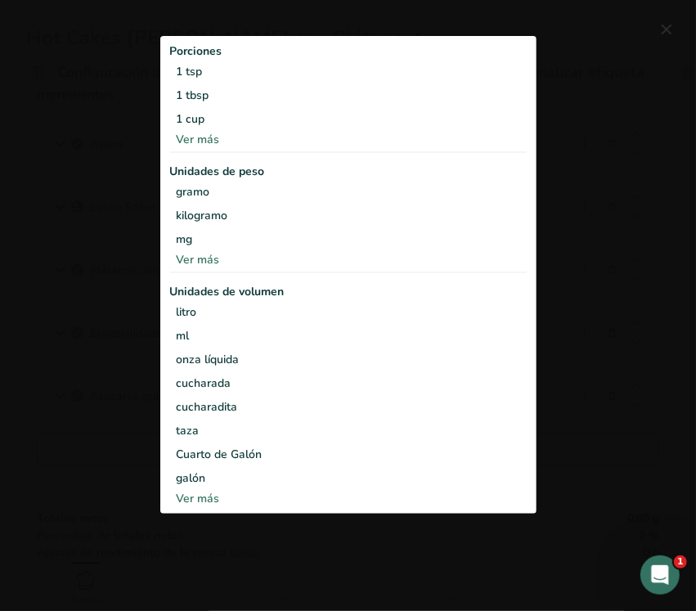
click at [209, 132] on div "Ver más" at bounding box center [348, 139] width 357 height 17
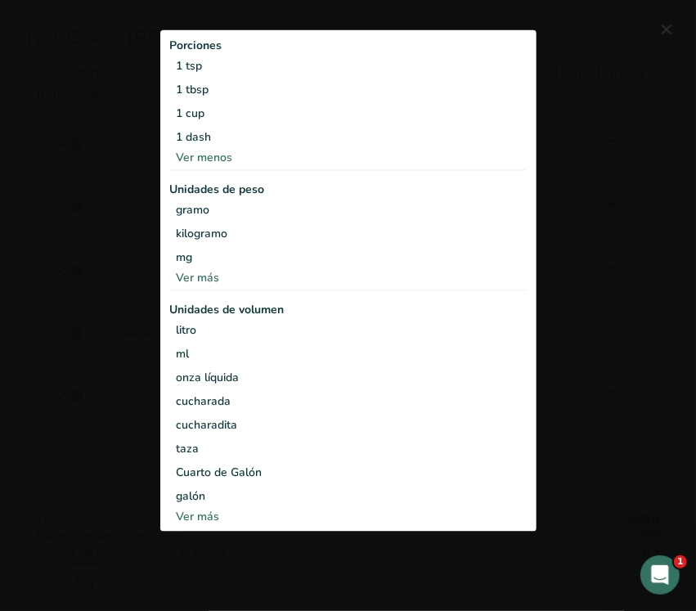
click at [209, 275] on font "Ver más" at bounding box center [198, 278] width 43 height 16
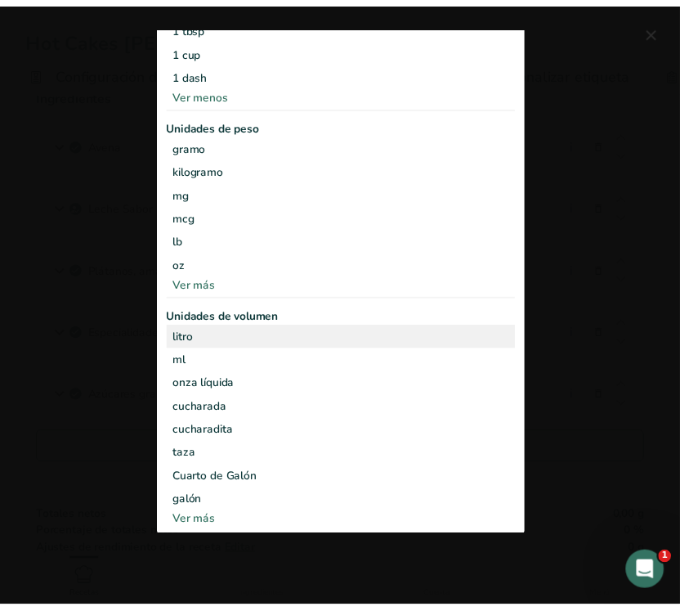
scroll to position [0, 0]
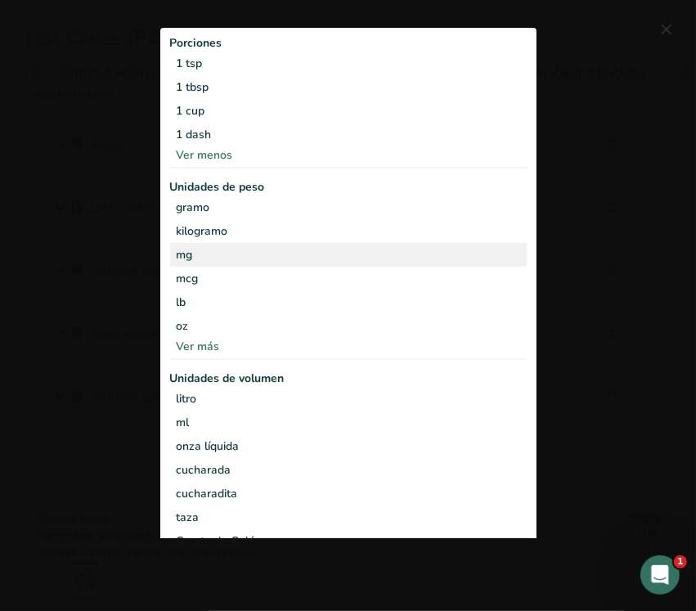
click at [237, 244] on div "mg" at bounding box center [348, 255] width 357 height 24
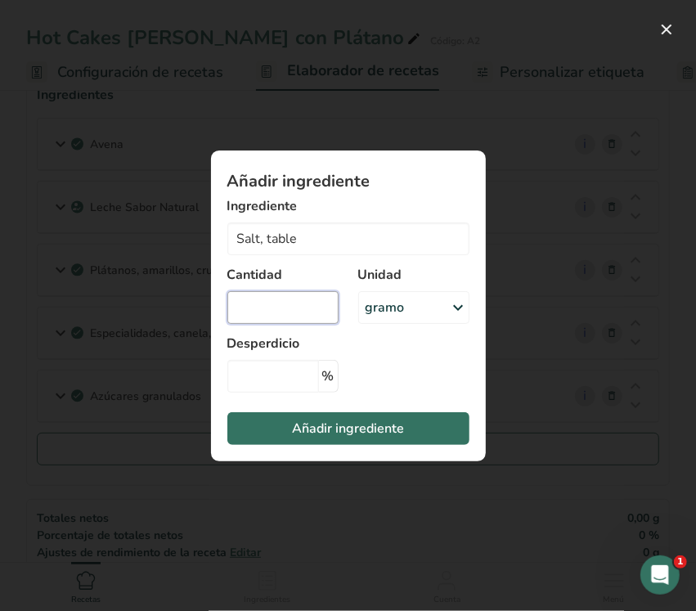
click at [276, 311] on input "Añadir ingrediente modal" at bounding box center [282, 307] width 111 height 33
type input "3"
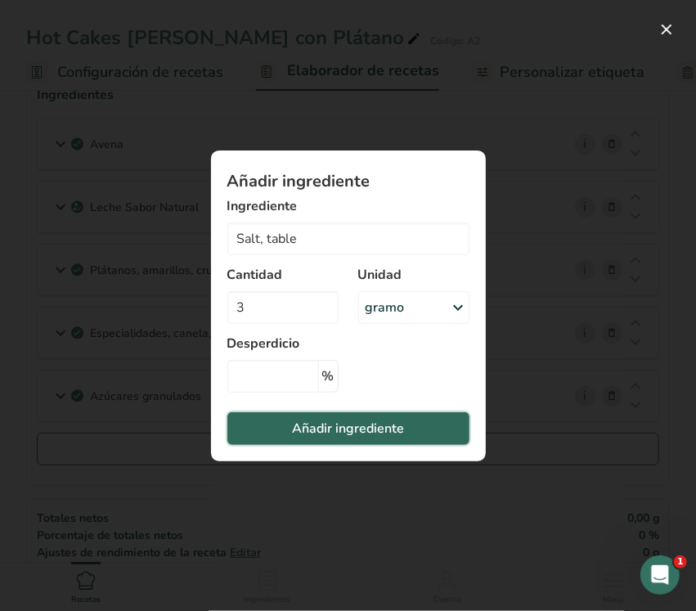
click at [346, 423] on font "Añadir ingrediente" at bounding box center [348, 428] width 112 height 18
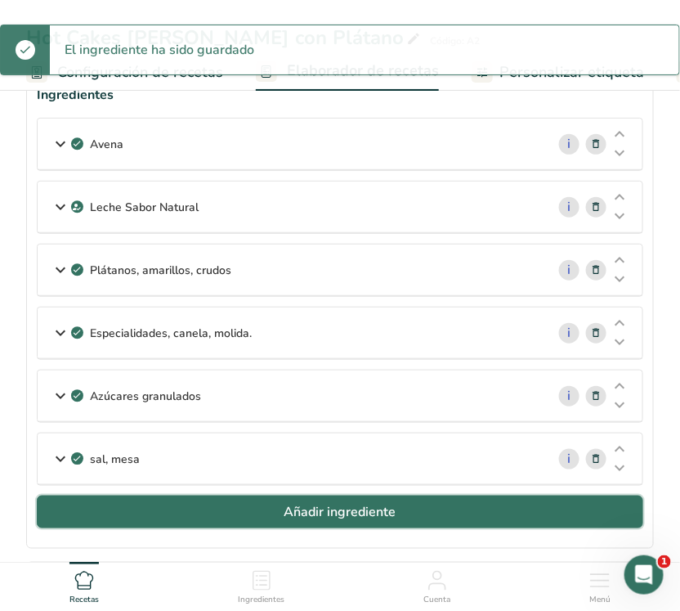
click at [349, 520] on font "Añadir ingrediente" at bounding box center [341, 512] width 112 height 18
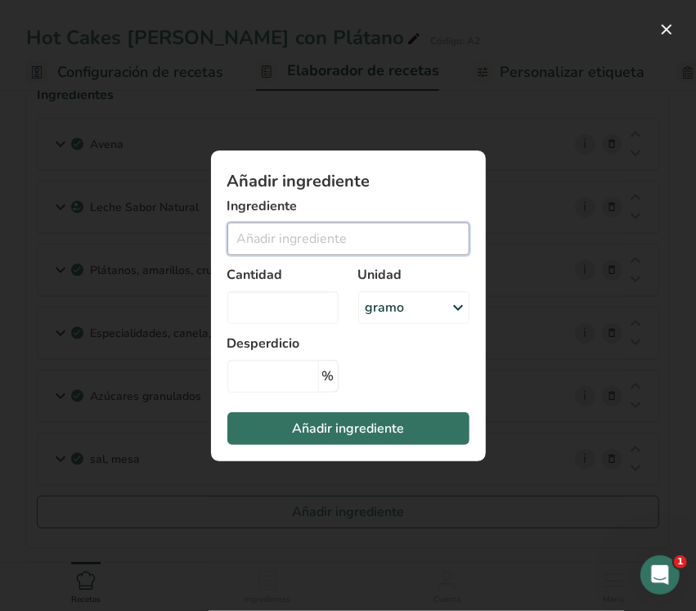
click at [316, 242] on input "Añadir ingrediente modal" at bounding box center [348, 238] width 242 height 33
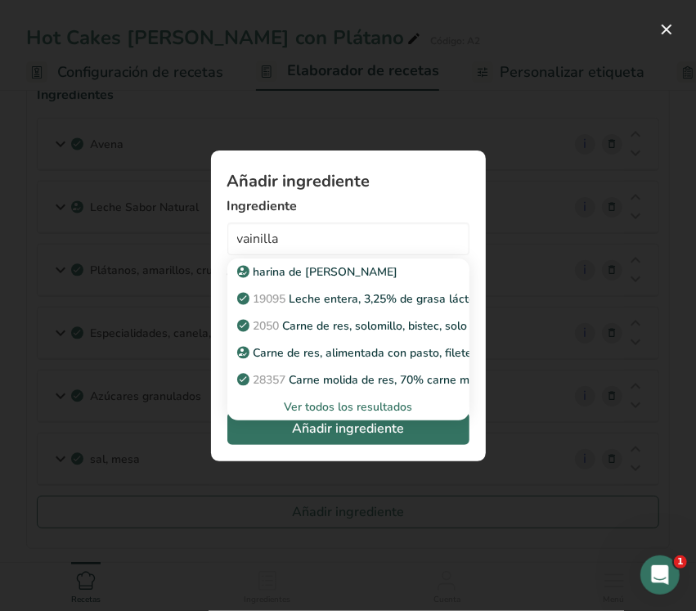
click at [343, 405] on font "Ver todos los resultados" at bounding box center [348, 407] width 128 height 16
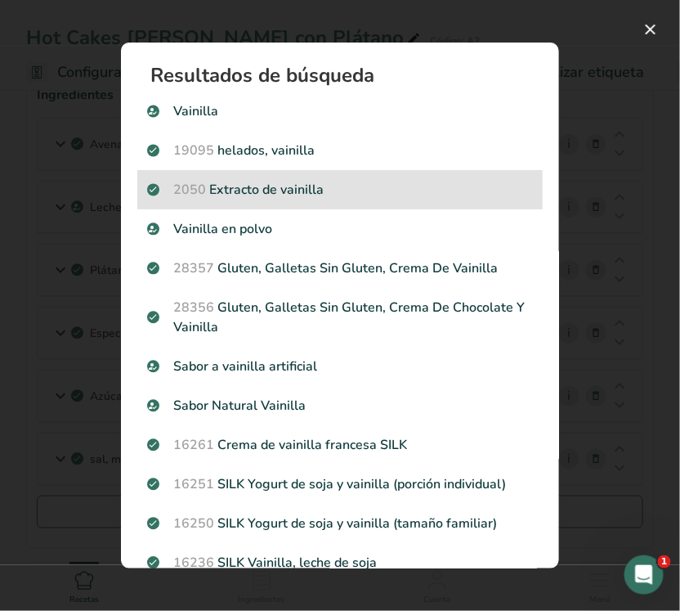
click at [379, 174] on div "2050 Extracto de vainilla" at bounding box center [340, 189] width 406 height 39
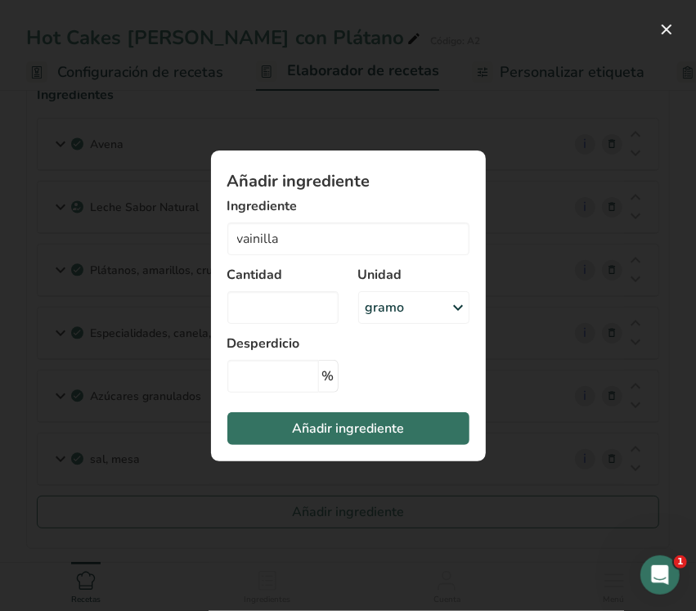
type input "Vanilla extract"
click at [366, 316] on div "gramo" at bounding box center [385, 308] width 39 height 20
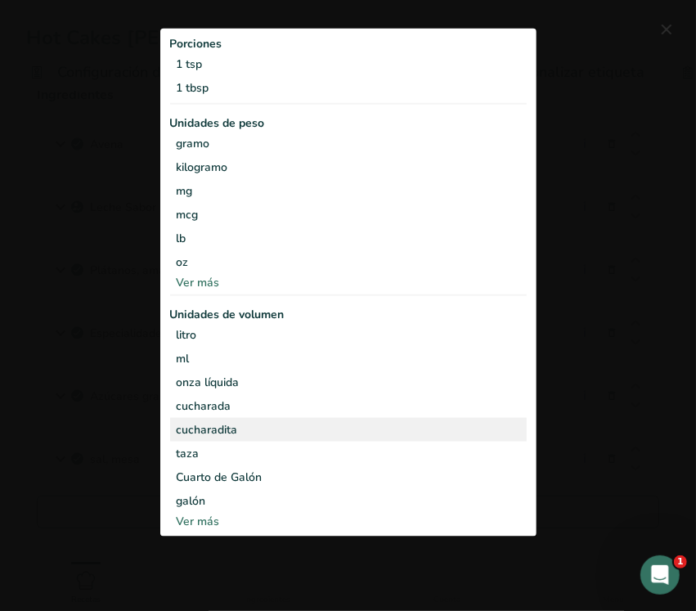
click at [253, 433] on div "cucharadita" at bounding box center [348, 429] width 343 height 17
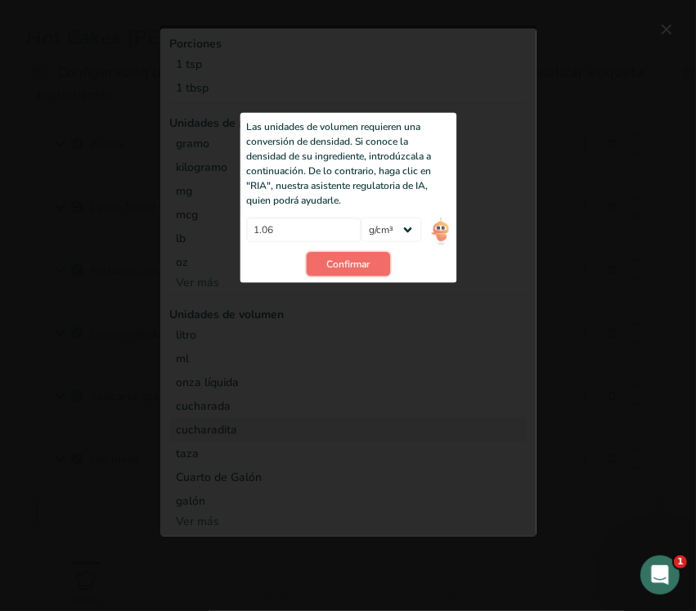
click at [328, 253] on button "Confirmar" at bounding box center [348, 264] width 84 height 25
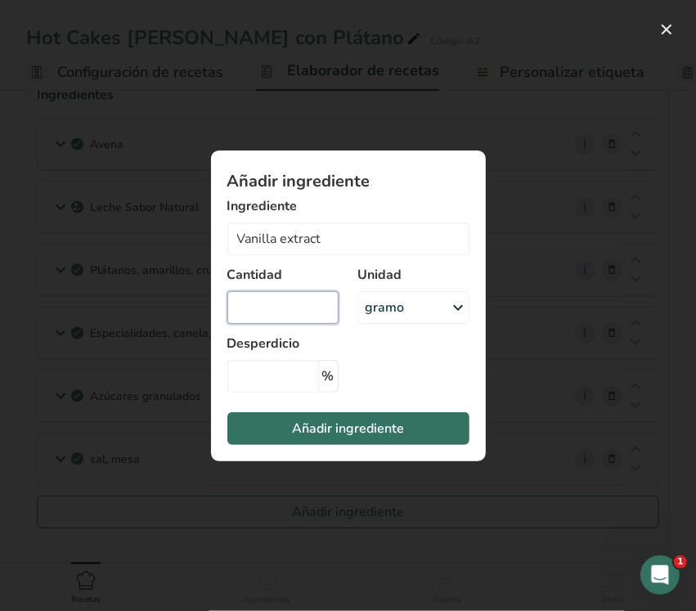
click at [313, 304] on input "Añadir ingrediente modal" at bounding box center [282, 307] width 111 height 33
type input "1"
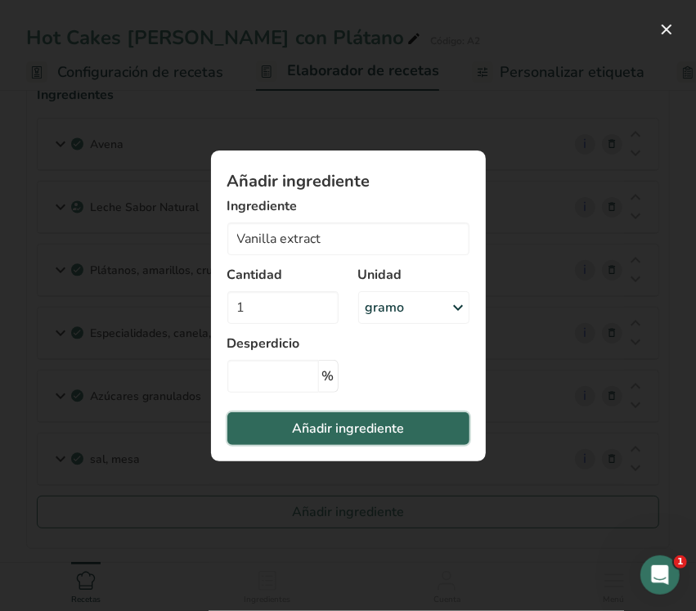
click at [316, 435] on font "Añadir ingrediente" at bounding box center [348, 428] width 112 height 18
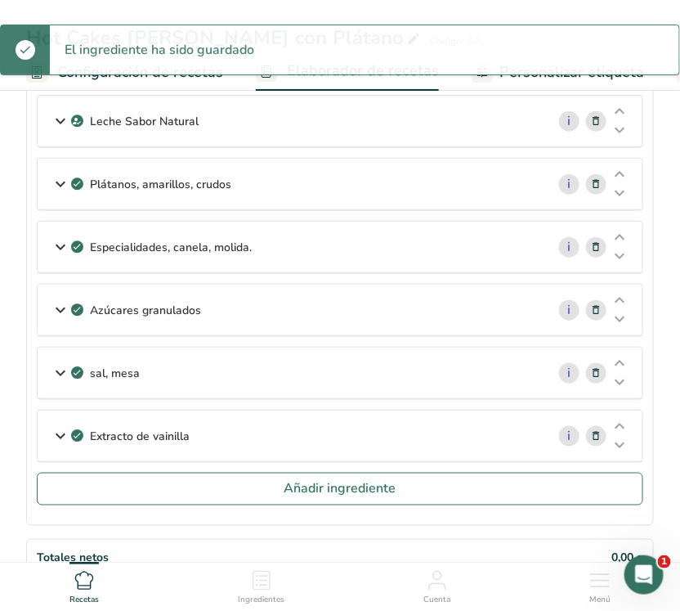
scroll to position [307, 0]
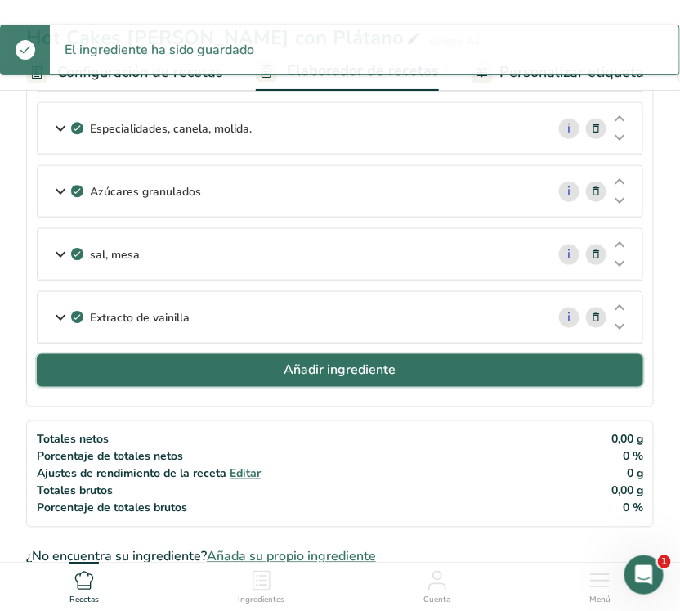
click at [332, 370] on font "Añadir ingrediente" at bounding box center [341, 370] width 112 height 18
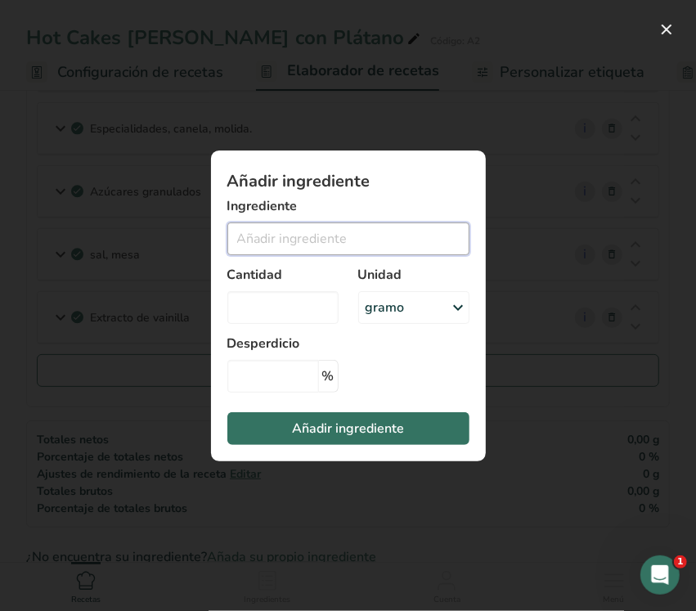
click at [346, 225] on input "Añadir ingrediente modal" at bounding box center [348, 238] width 242 height 33
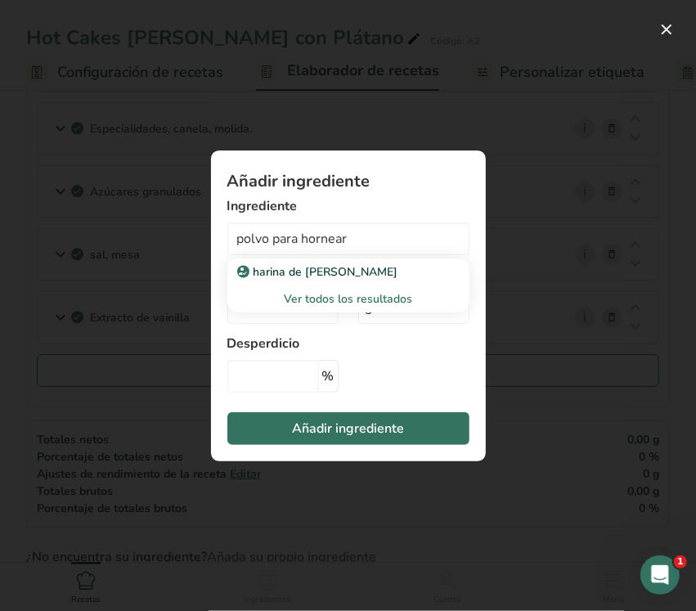
click at [368, 297] on font "Ver todos los resultados" at bounding box center [348, 299] width 128 height 16
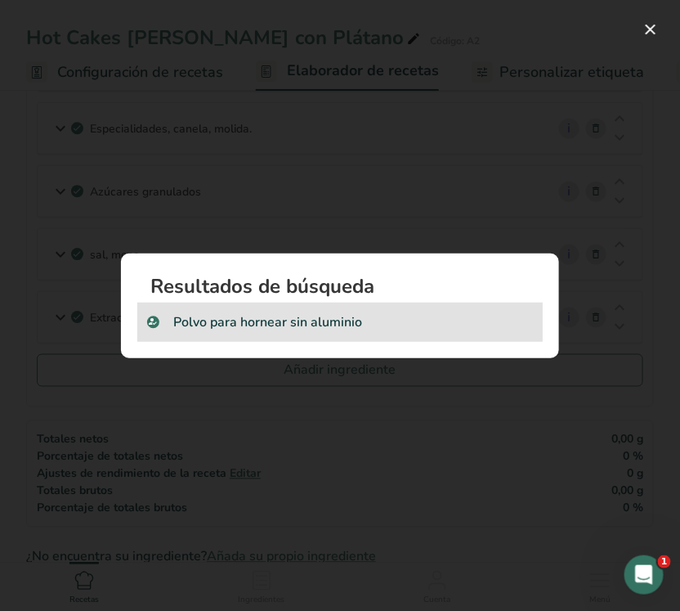
click at [389, 321] on p "Polvo para hornear sin aluminio" at bounding box center [340, 322] width 386 height 20
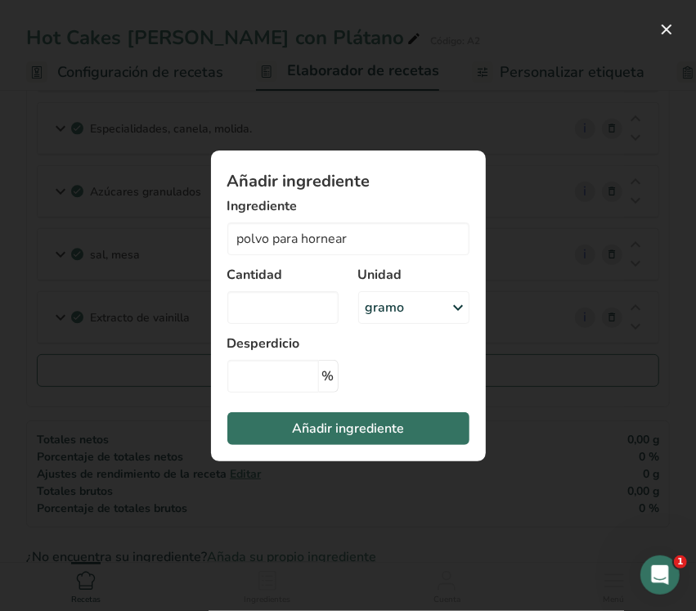
type input "Aluminum Free Baking Powder"
click at [387, 312] on font "gramo" at bounding box center [385, 307] width 39 height 18
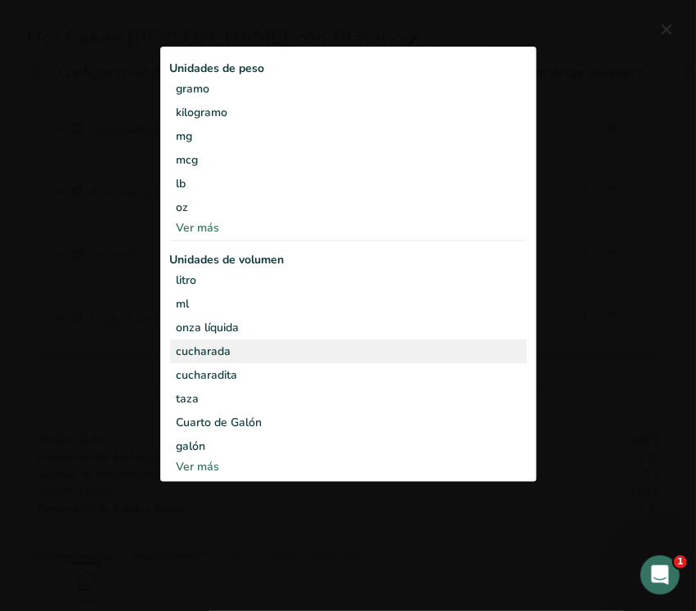
click at [231, 353] on div "cucharada" at bounding box center [348, 351] width 343 height 17
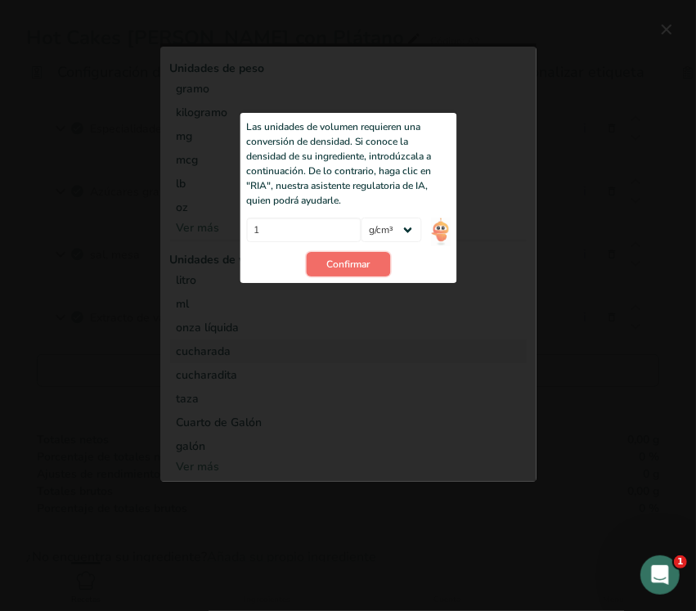
click at [331, 275] on button "Confirmar" at bounding box center [348, 264] width 84 height 25
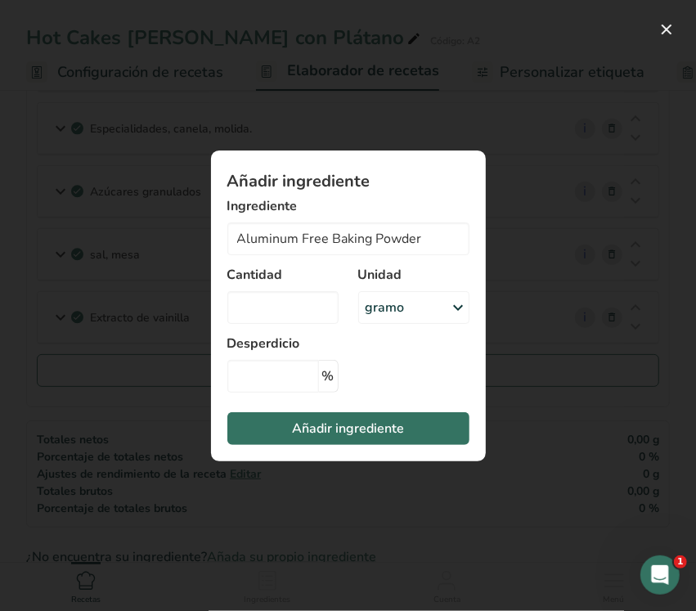
click at [438, 141] on div "Añadir ingrediente Ingrediente Aluminum Free Baking Powder harina de almendras …" at bounding box center [348, 305] width 327 height 363
click at [325, 308] on input "Añadir ingrediente modal" at bounding box center [282, 307] width 111 height 33
type input "1"
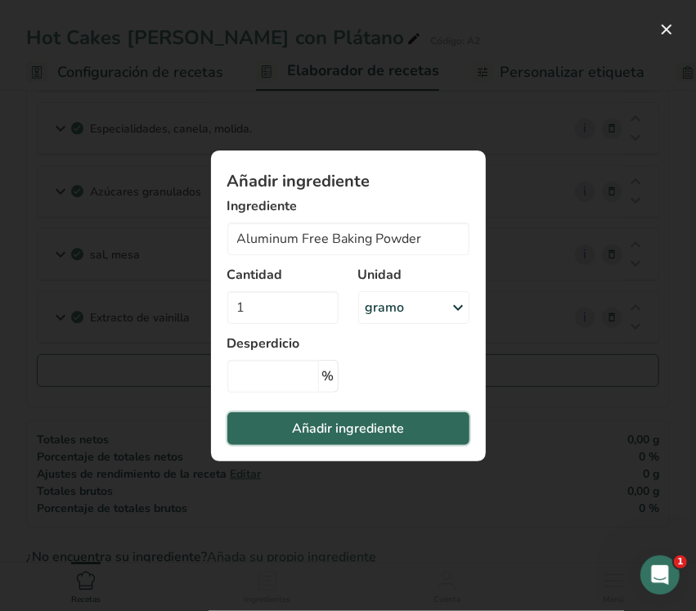
click at [348, 419] on font "Añadir ingrediente" at bounding box center [348, 428] width 112 height 18
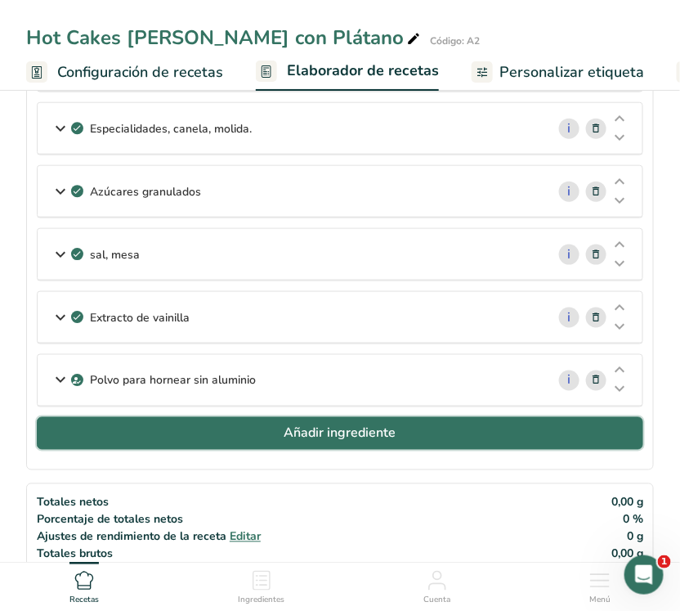
click at [366, 434] on font "Añadir ingrediente" at bounding box center [341, 433] width 112 height 18
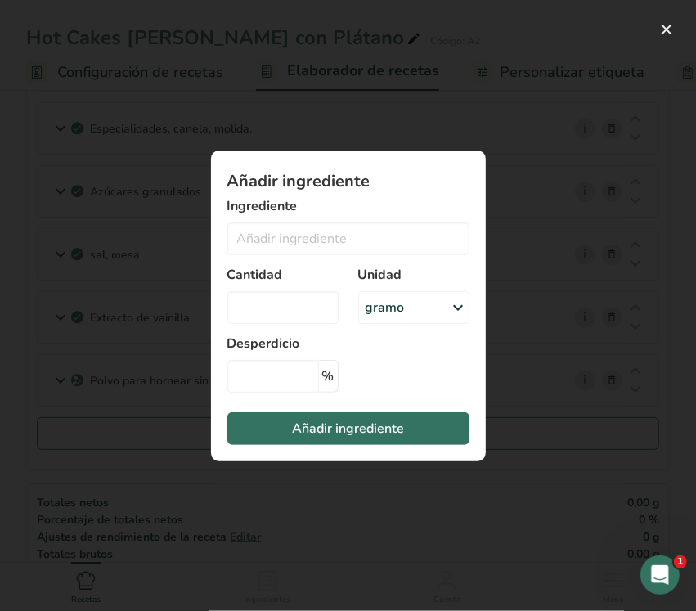
click at [330, 203] on label "Ingrediente" at bounding box center [348, 206] width 242 height 20
click at [331, 221] on div "Ingrediente harina de almendras Ver todos los resultados" at bounding box center [348, 225] width 242 height 59
click at [335, 250] on input "Añadir ingrediente modal" at bounding box center [348, 238] width 242 height 33
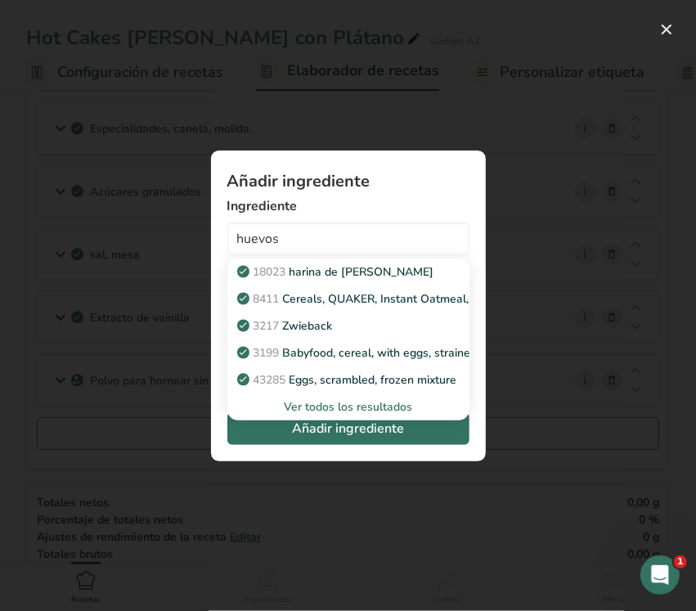
click at [342, 406] on font "Ver todos los resultados" at bounding box center [348, 407] width 128 height 16
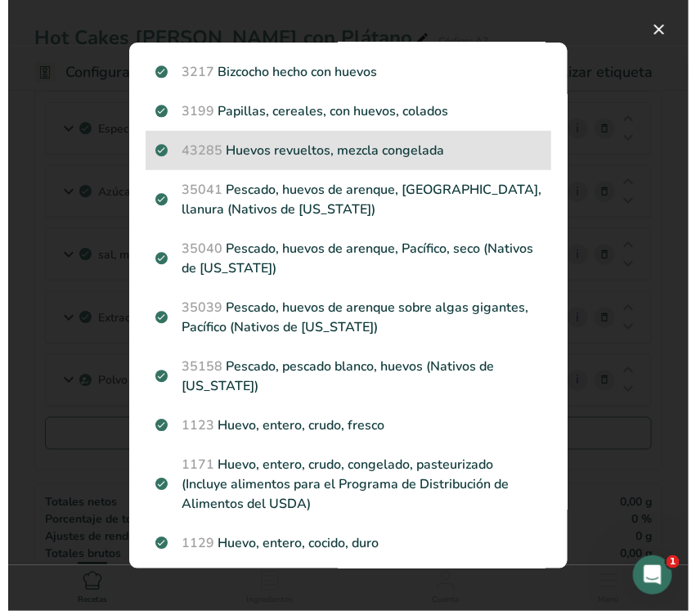
scroll to position [204, 0]
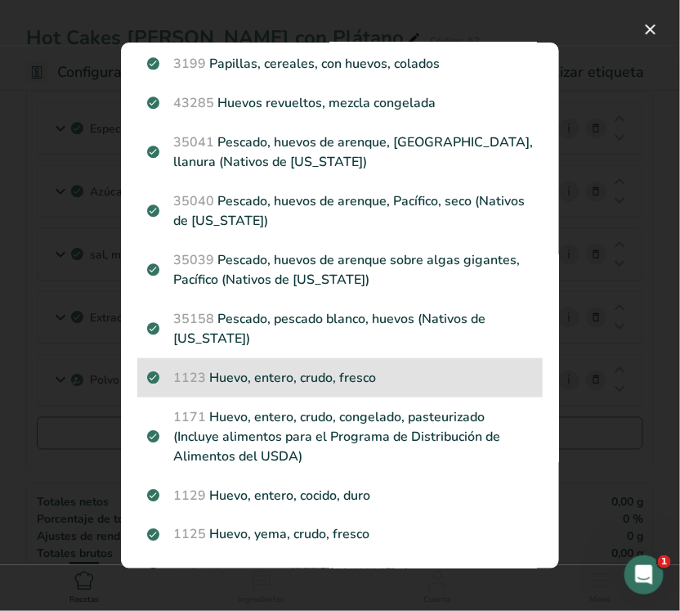
click at [357, 381] on p "1123 Huevo, entero, crudo, fresco" at bounding box center [340, 378] width 386 height 20
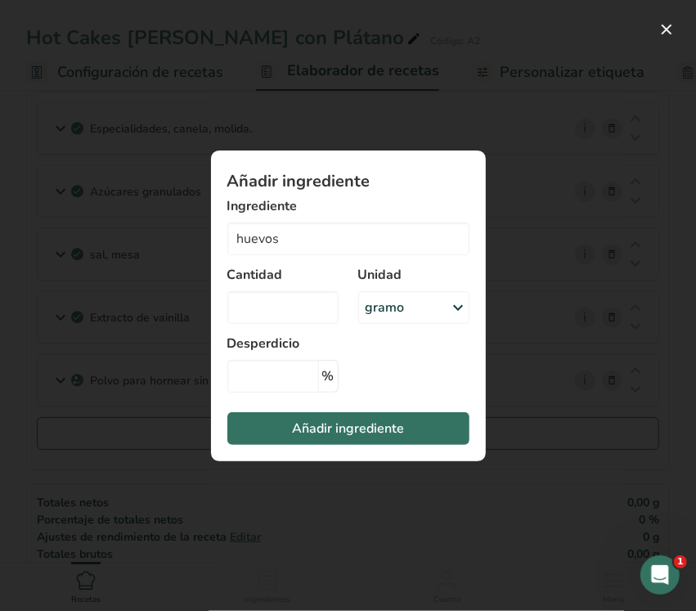
click at [403, 311] on div "gramo" at bounding box center [413, 307] width 111 height 33
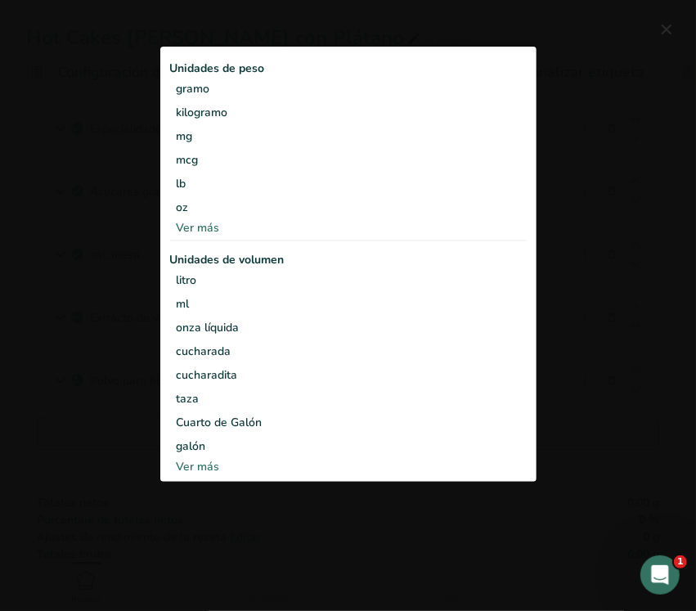
type input "Egg, whole, raw, fresh"
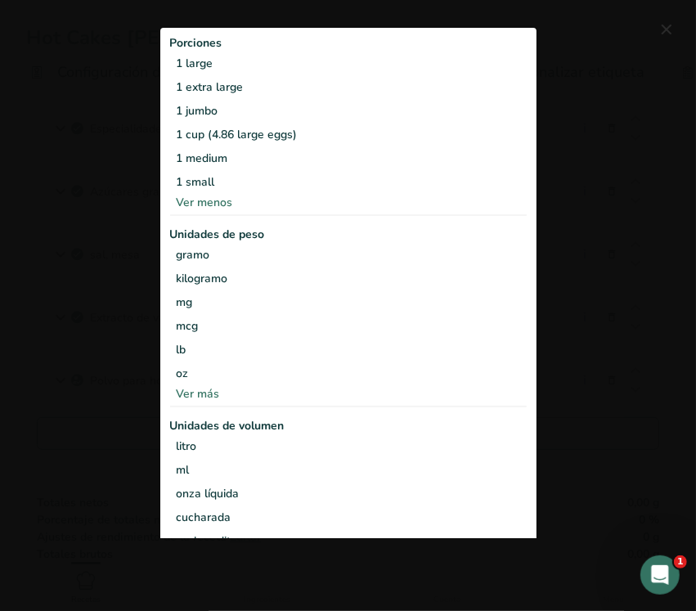
click at [226, 197] on div "Ver menos" at bounding box center [348, 202] width 357 height 17
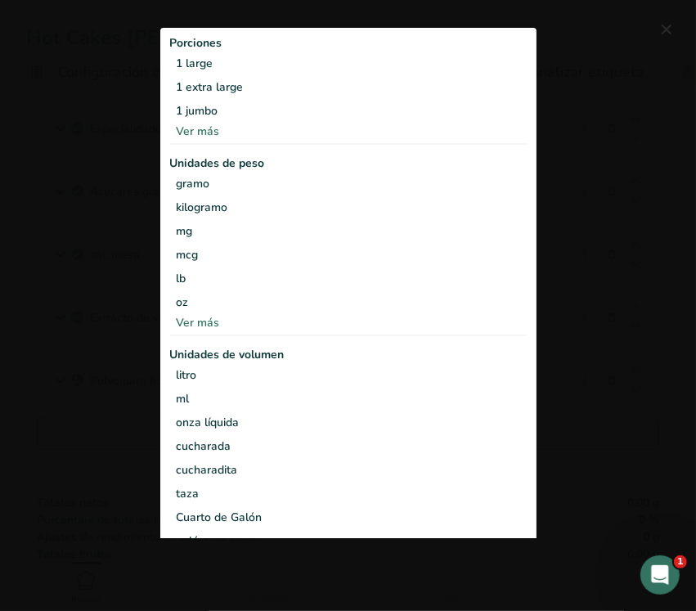
click at [222, 124] on div "Ver más" at bounding box center [348, 131] width 357 height 17
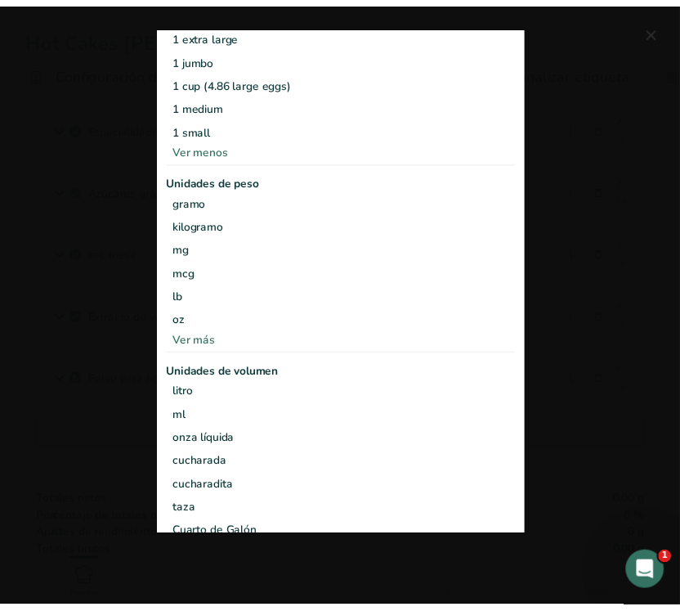
scroll to position [0, 0]
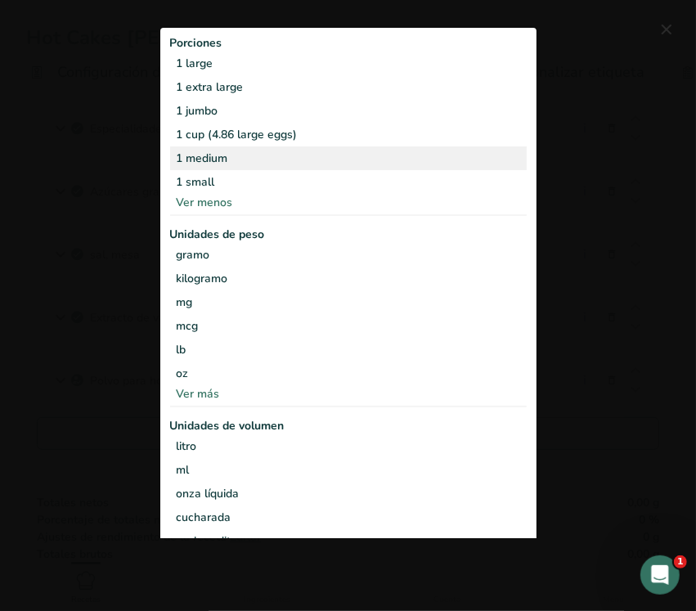
click at [209, 160] on div "1 medium" at bounding box center [348, 158] width 357 height 24
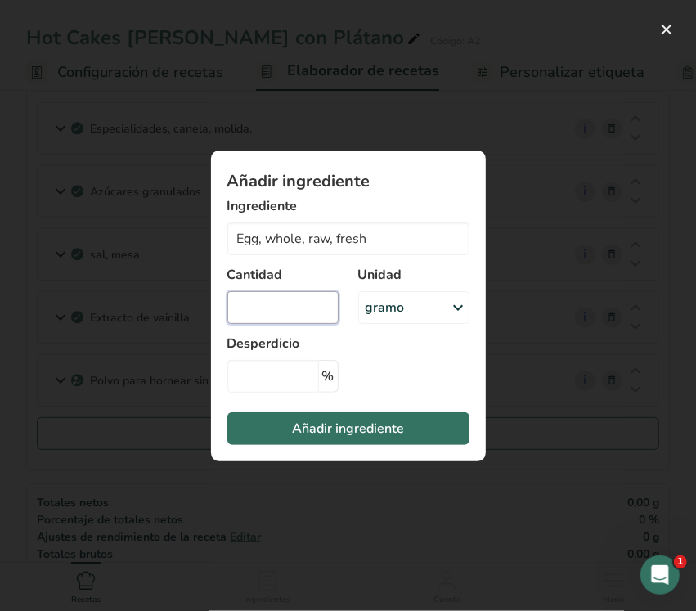
click at [309, 300] on input "Añadir ingrediente modal" at bounding box center [282, 307] width 111 height 33
type input "2"
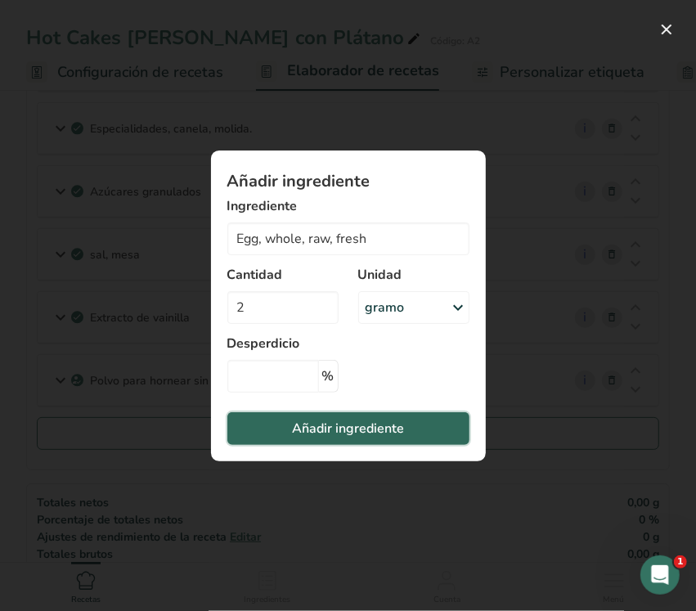
click at [328, 417] on button "Añadir ingrediente" at bounding box center [348, 428] width 242 height 33
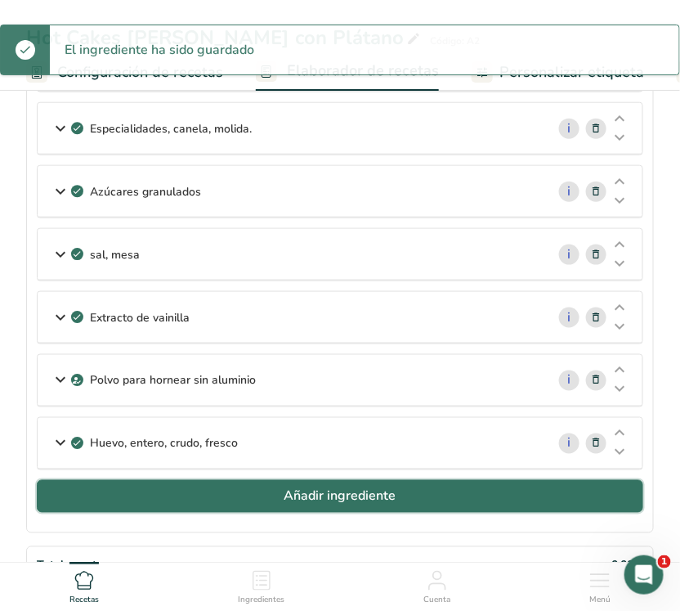
click at [312, 505] on font "Añadir ingrediente" at bounding box center [341, 496] width 112 height 18
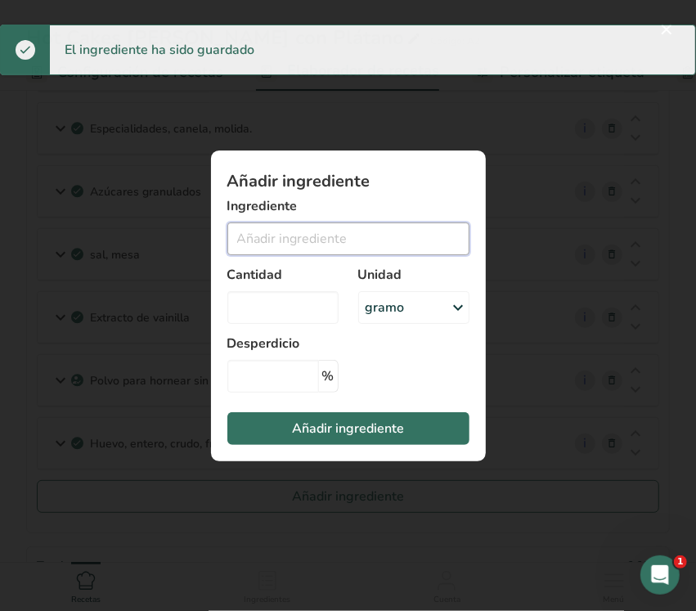
click at [384, 247] on input "Añadir ingrediente modal" at bounding box center [348, 238] width 242 height 33
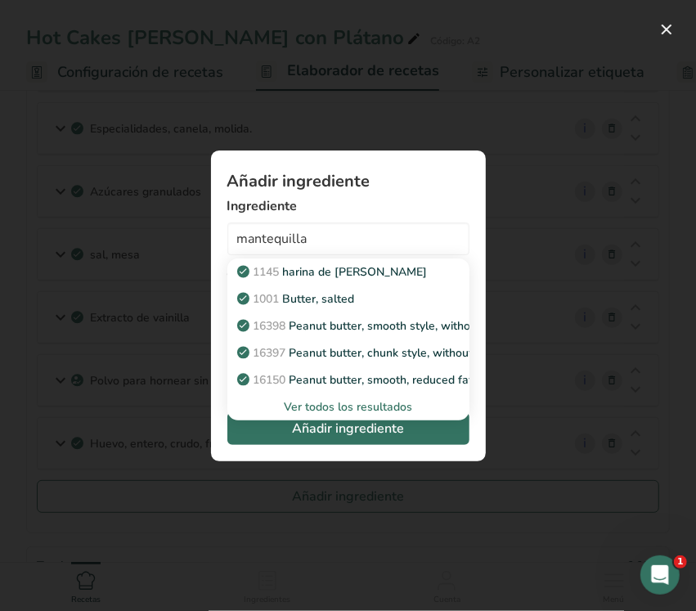
click at [313, 401] on font "Ver todos los resultados" at bounding box center [348, 407] width 128 height 16
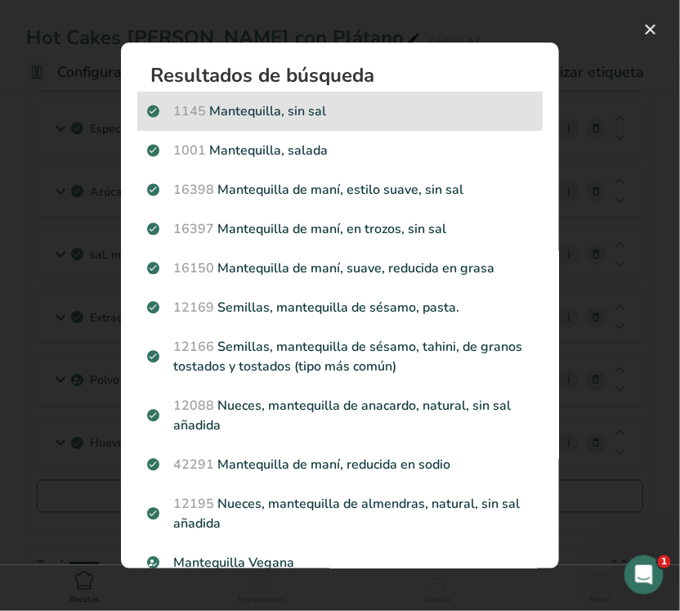
click at [325, 119] on p "1145 Mantequilla, sin sal" at bounding box center [340, 111] width 386 height 20
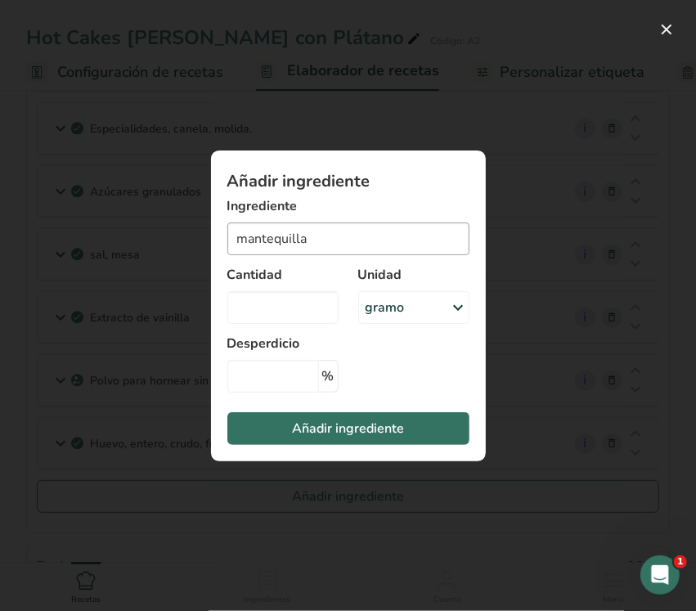
type input "Butter, without salt"
click at [279, 308] on input "Añadir ingrediente modal" at bounding box center [282, 307] width 111 height 33
click at [393, 307] on font "gramo" at bounding box center [385, 307] width 39 height 18
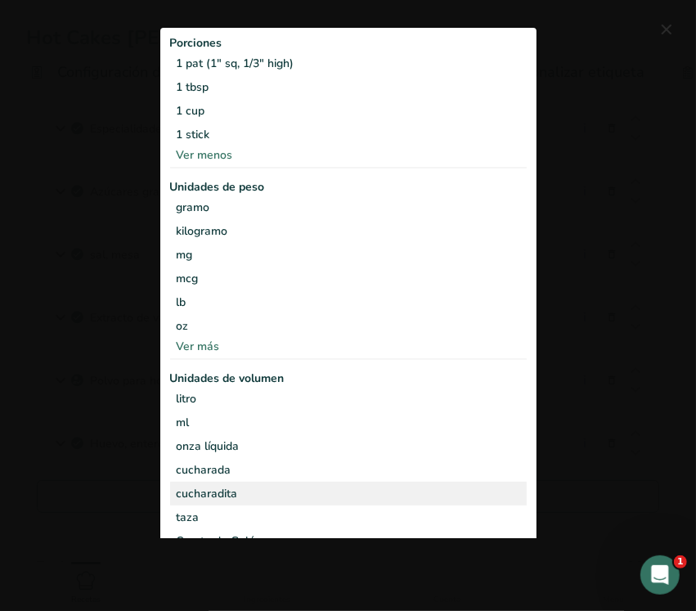
click at [222, 493] on div "cucharadita" at bounding box center [348, 493] width 343 height 17
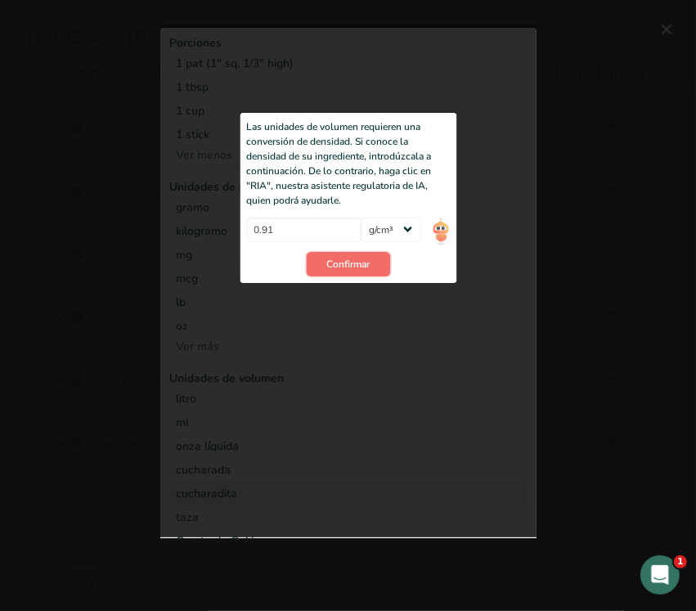
click at [326, 270] on span "Confirmar" at bounding box center [347, 264] width 43 height 15
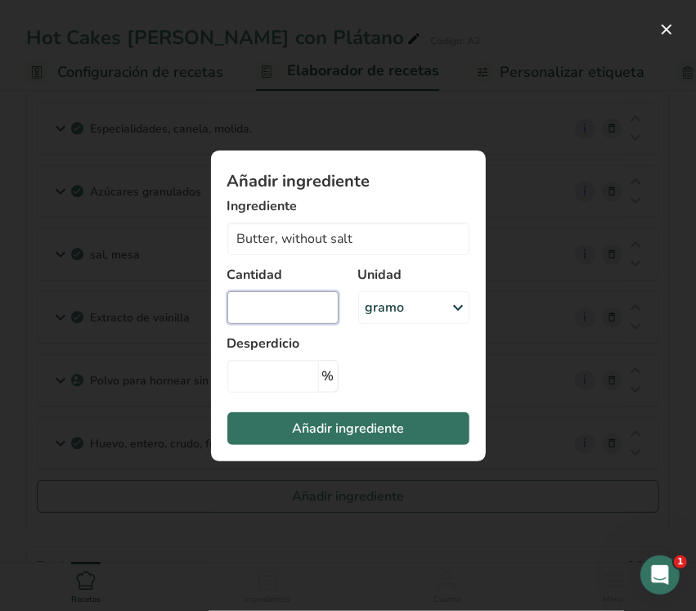
click at [292, 312] on input "Añadir ingrediente modal" at bounding box center [282, 307] width 111 height 33
type input "0.5"
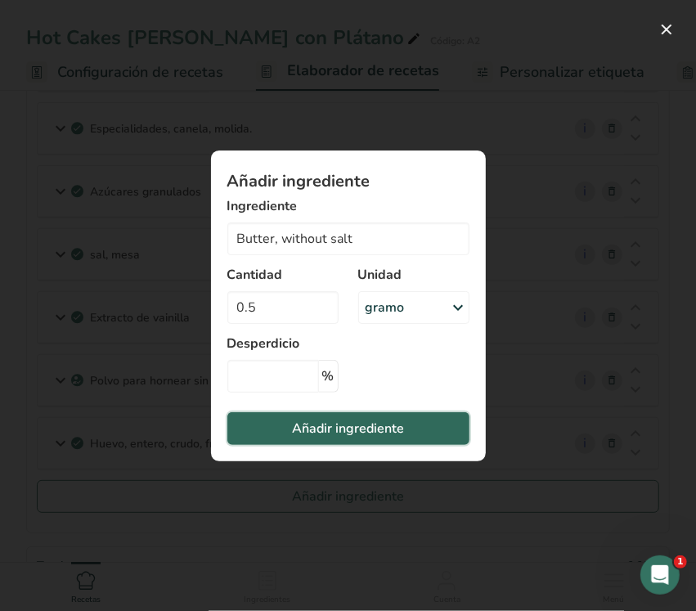
click at [348, 426] on font "Añadir ingrediente" at bounding box center [348, 428] width 112 height 18
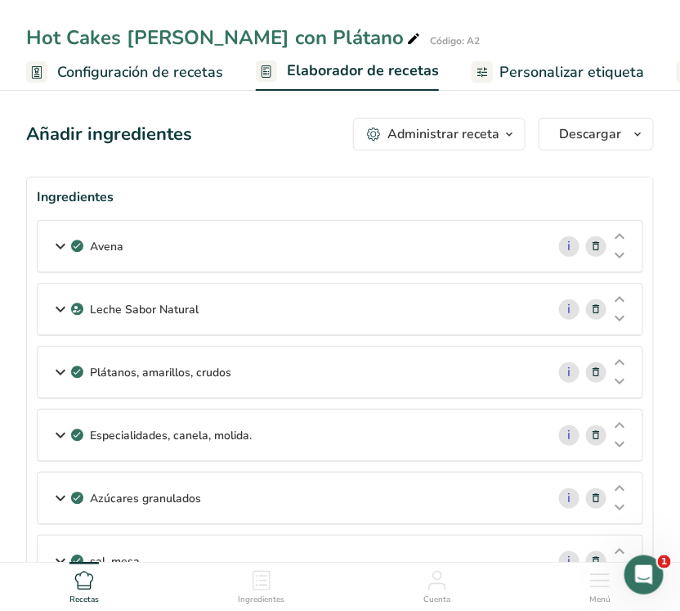
click at [460, 139] on font "Administrar receta" at bounding box center [444, 134] width 112 height 18
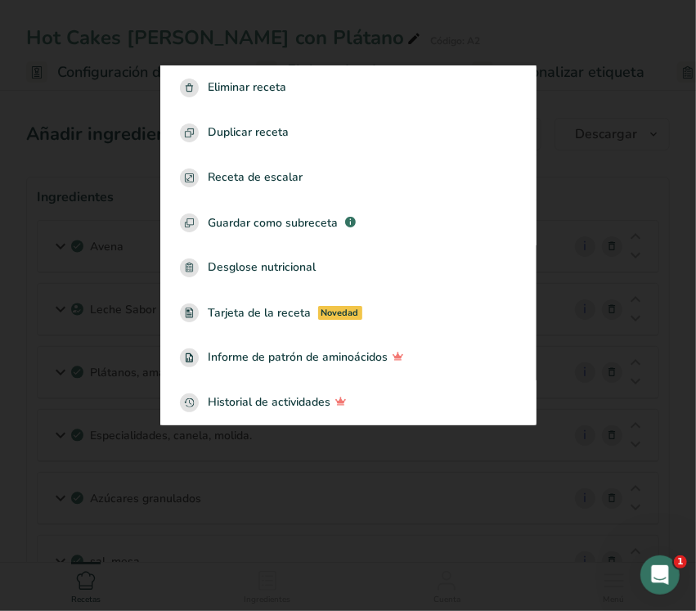
click at [562, 124] on div at bounding box center [348, 305] width 696 height 611
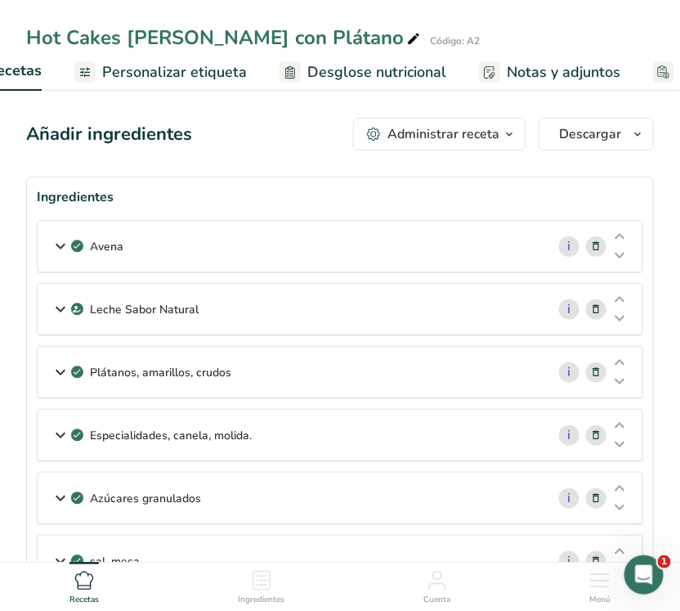
scroll to position [0, 402]
click at [164, 71] on font "Personalizar etiqueta" at bounding box center [169, 72] width 145 height 20
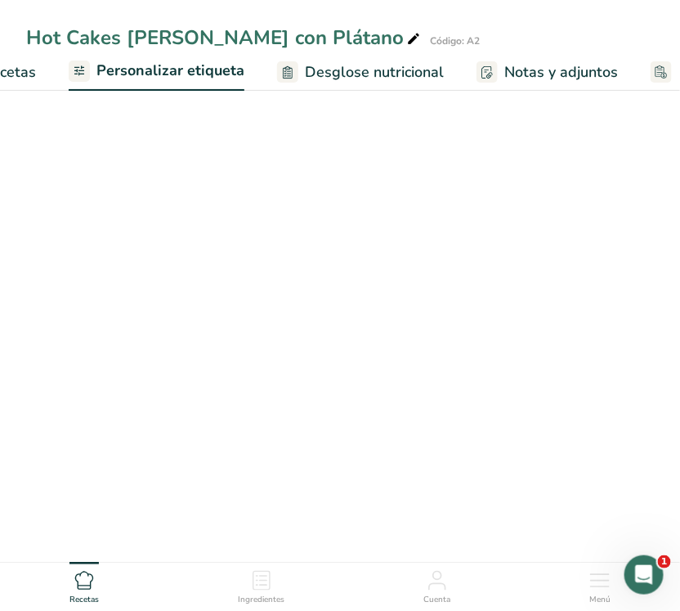
scroll to position [0, 444]
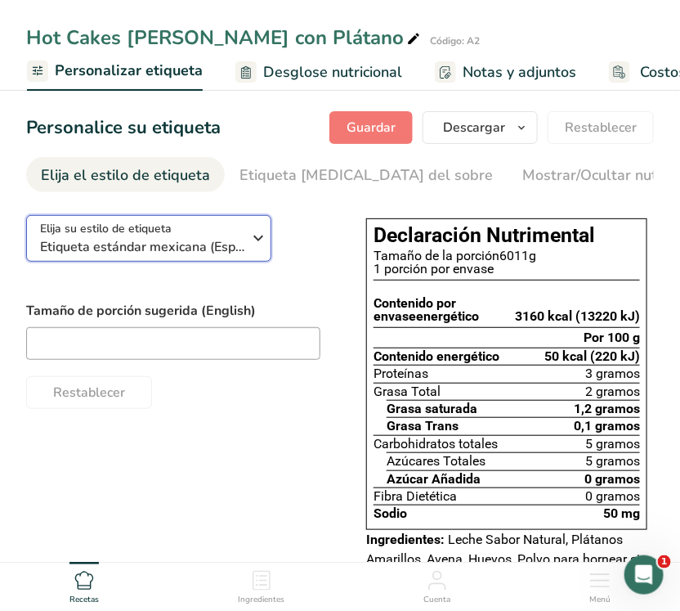
click at [239, 243] on font "Etiqueta estándar mexicana (Español)" at bounding box center [153, 247] width 227 height 18
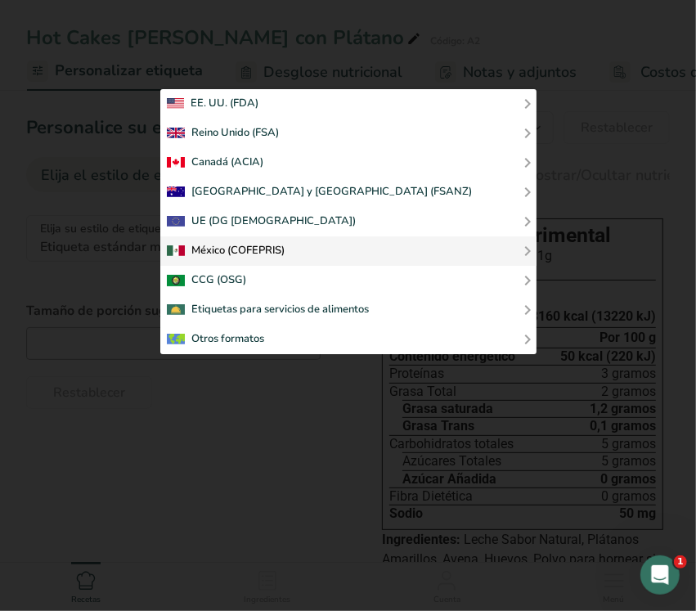
click at [488, 254] on div at bounding box center [348, 251] width 363 height 20
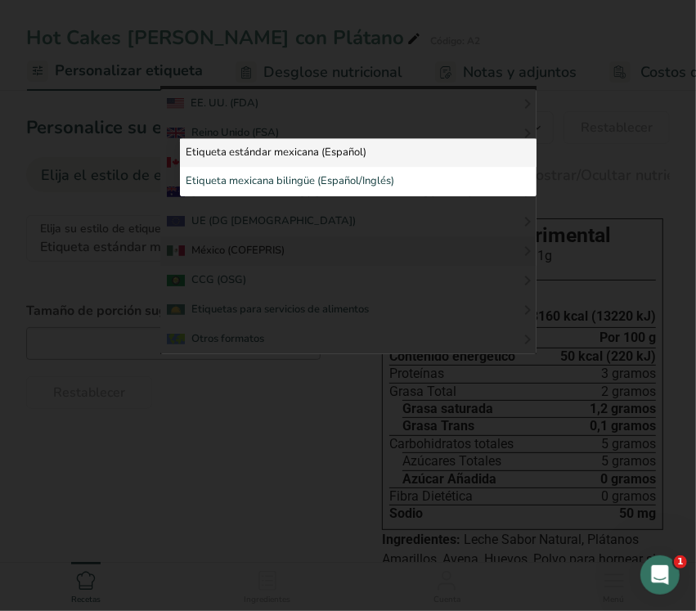
click at [406, 146] on link "Etiqueta estándar mexicana (Español)" at bounding box center [358, 152] width 357 height 29
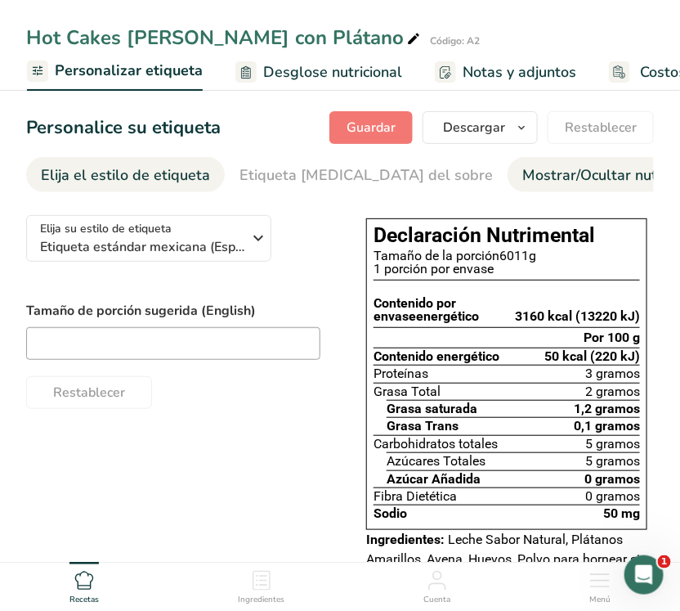
drag, startPoint x: 342, startPoint y: 170, endPoint x: 452, endPoint y: 176, distance: 110.5
click at [340, 170] on font "Etiqueta frontal del sobre" at bounding box center [366, 175] width 253 height 20
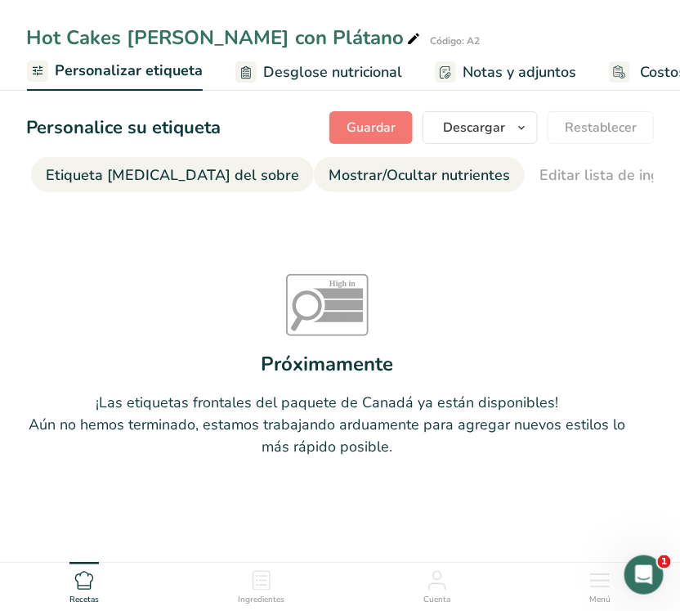
click at [540, 176] on font "Editar lista de ingredientes/alérgenos" at bounding box center [667, 175] width 255 height 20
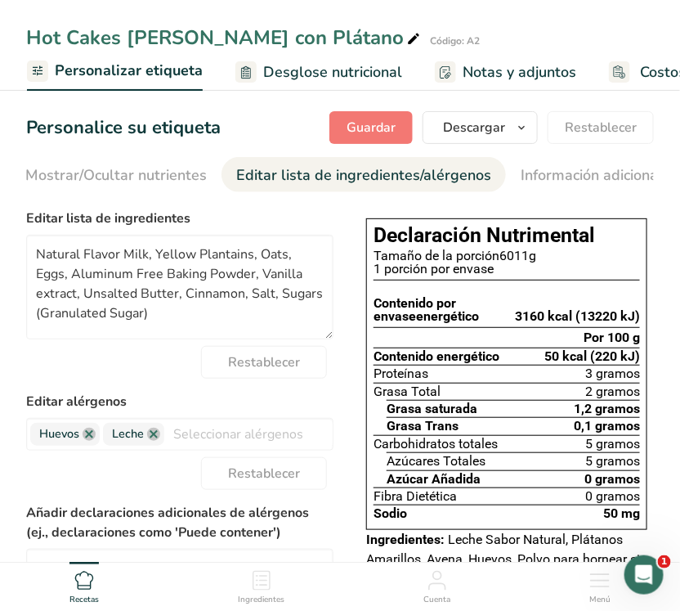
scroll to position [0, 520]
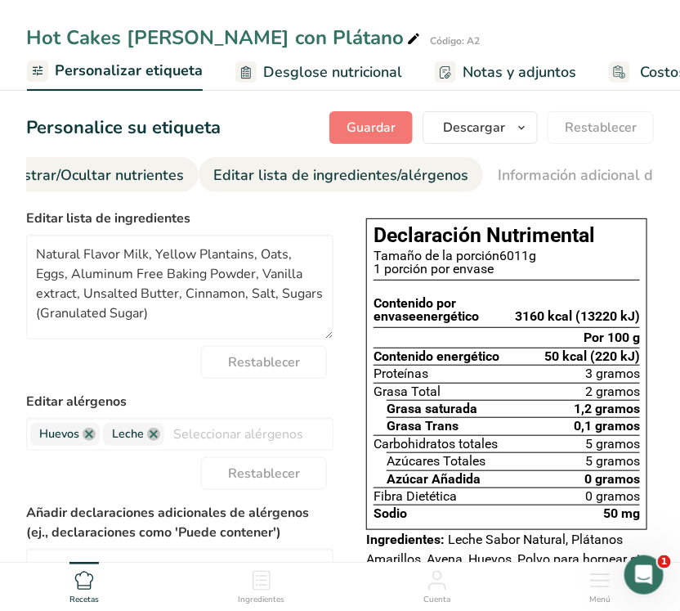
click at [63, 170] on font "Mostrar/Ocultar nutrientes" at bounding box center [93, 175] width 182 height 20
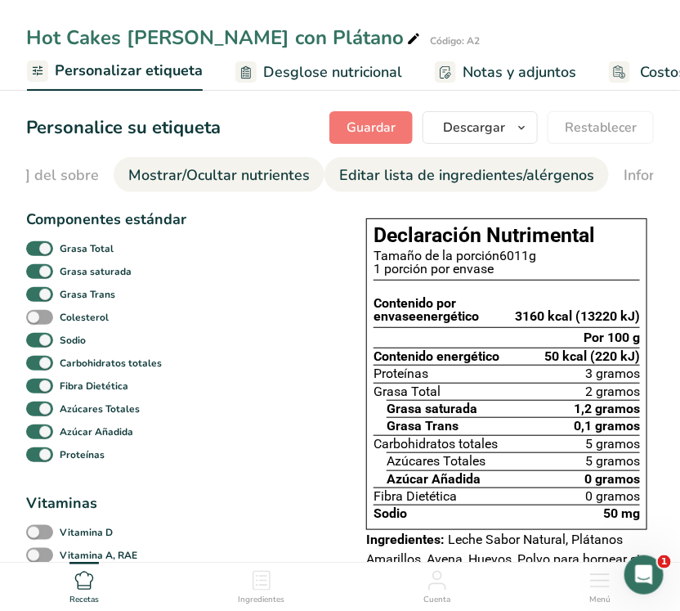
click at [339, 170] on font "Editar lista de ingredientes/alérgenos" at bounding box center [466, 175] width 255 height 20
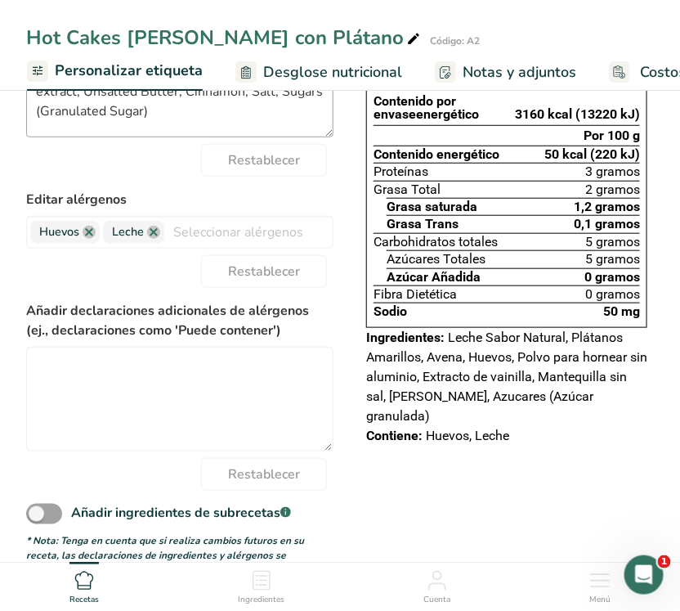
scroll to position [0, 0]
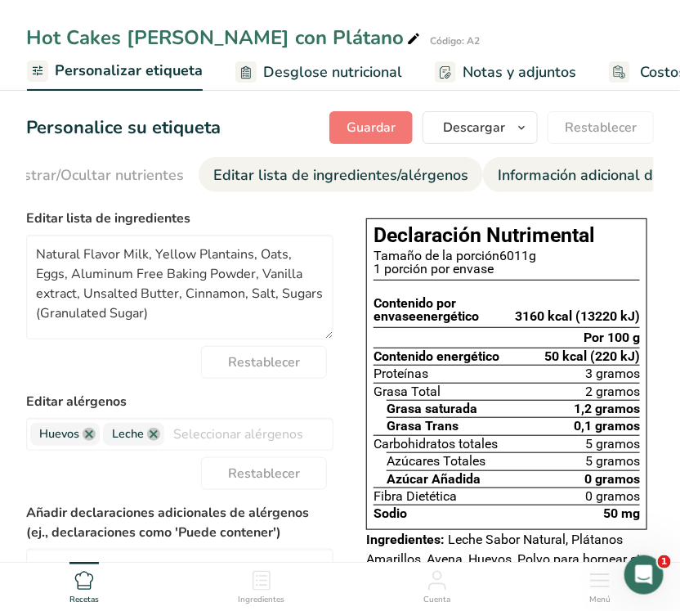
click at [483, 178] on li "Información adicional de la etiqueta" at bounding box center [618, 174] width 271 height 35
click at [498, 181] on font "Información adicional de la etiqueta" at bounding box center [618, 175] width 241 height 20
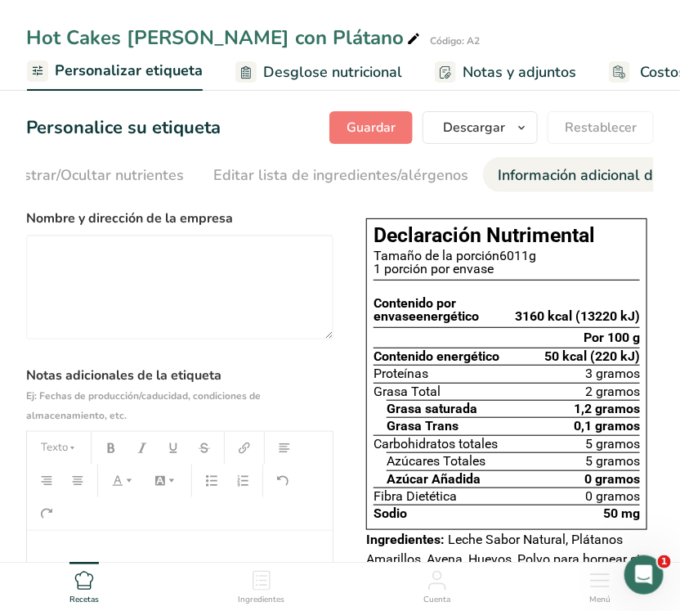
click at [360, 70] on font "Desglose nutricional" at bounding box center [332, 72] width 139 height 20
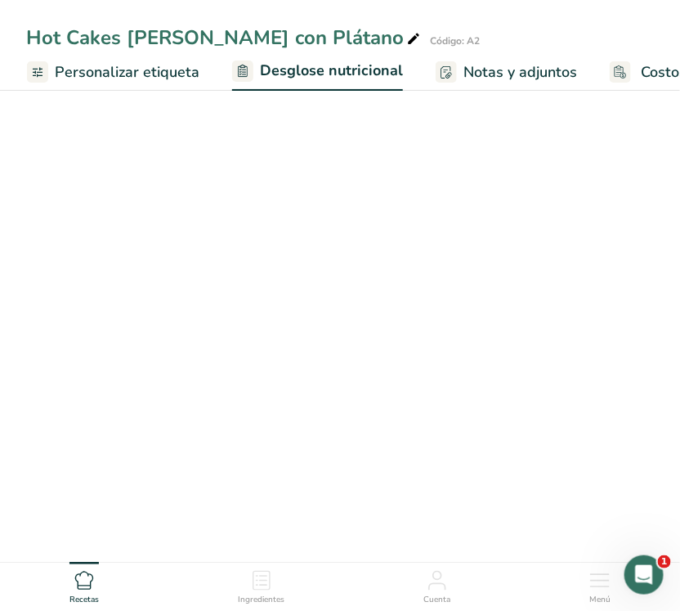
select select "Calories"
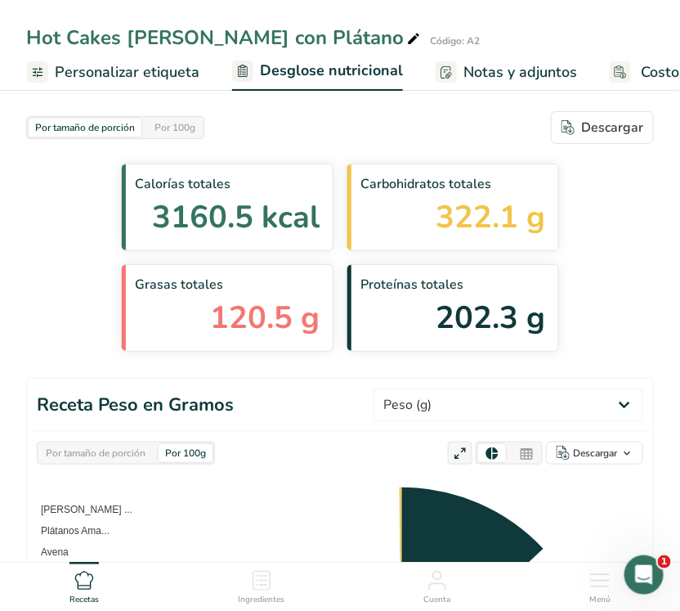
scroll to position [0, 552]
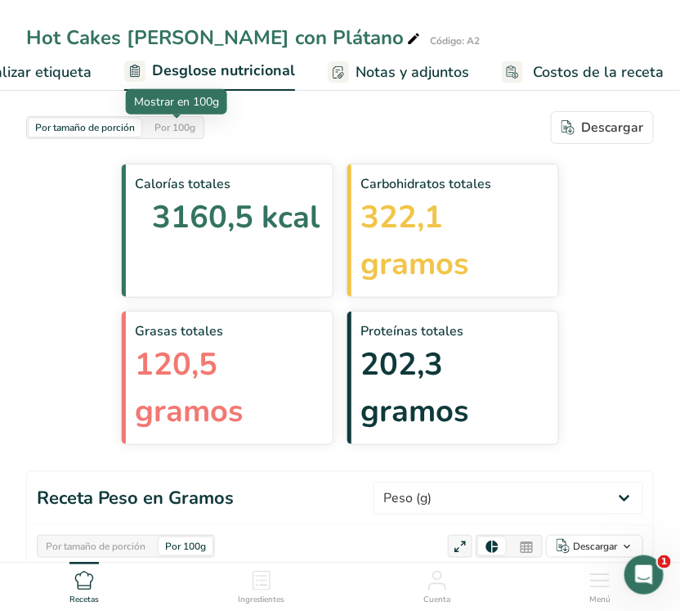
click at [157, 132] on font "Por 100g" at bounding box center [175, 127] width 41 height 13
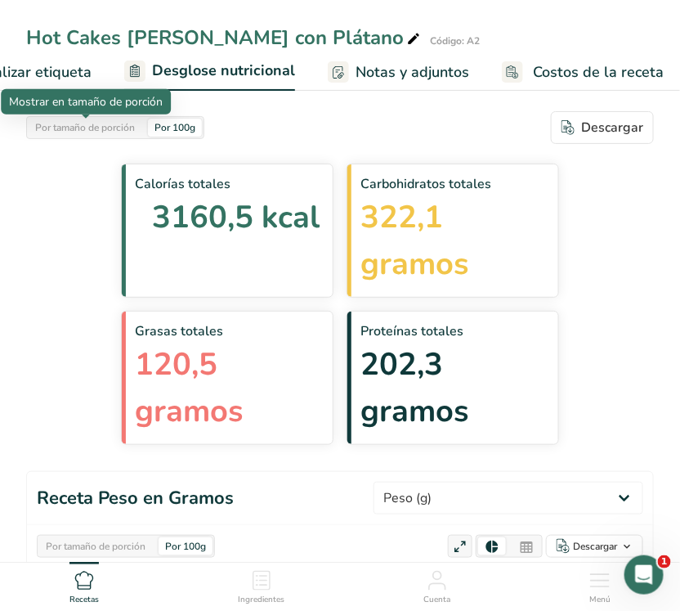
click at [96, 133] on div "Por tamaño de porción" at bounding box center [85, 128] width 113 height 18
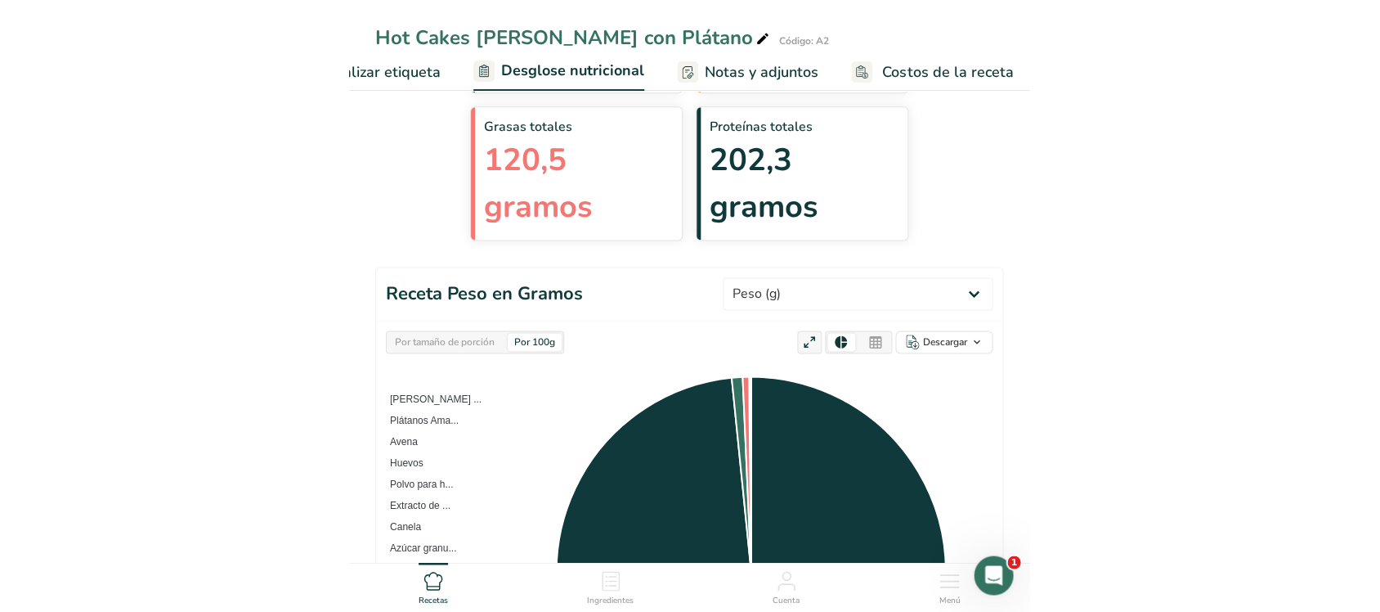
scroll to position [0, 0]
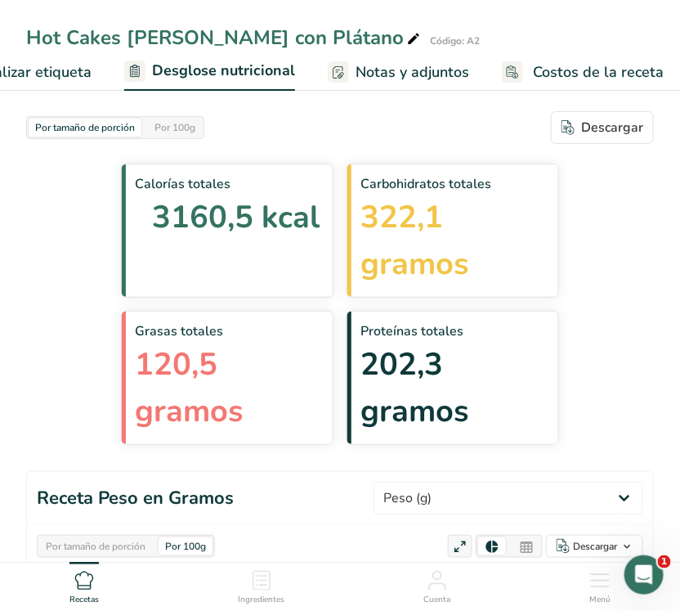
click at [514, 57] on link "Costos de la receta" at bounding box center [583, 72] width 162 height 37
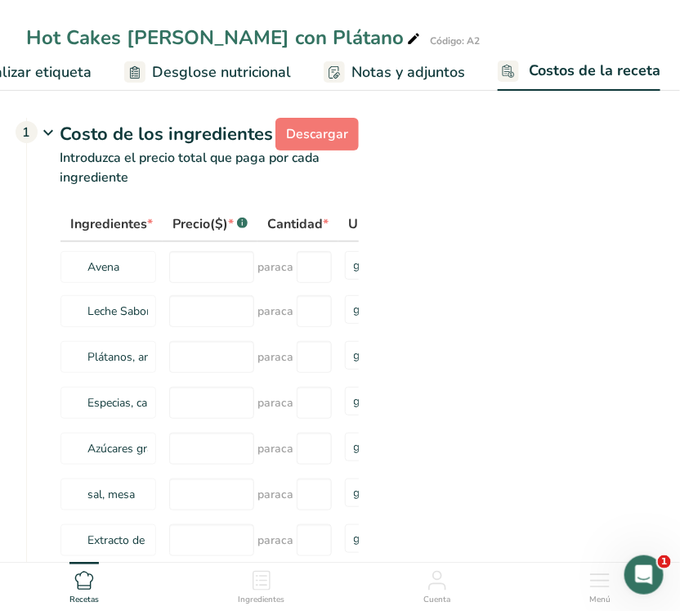
click at [255, 601] on font "Ingredientes" at bounding box center [261, 599] width 47 height 11
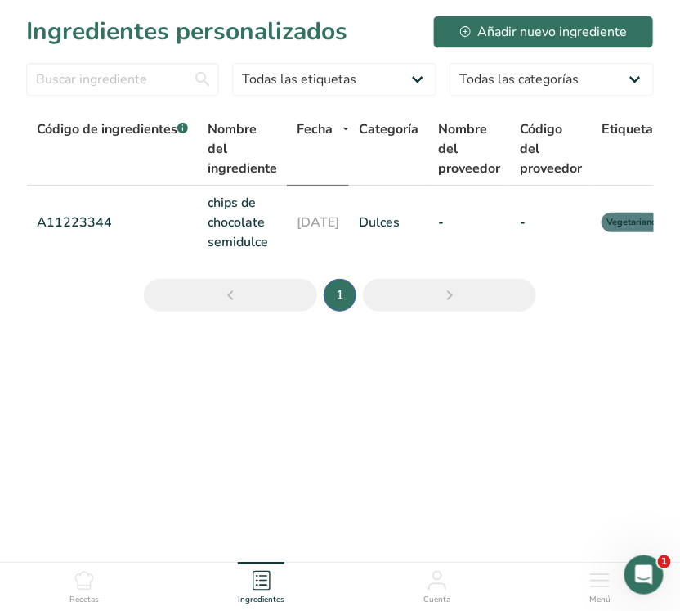
click at [96, 590] on div "Recetas" at bounding box center [84, 584] width 29 height 44
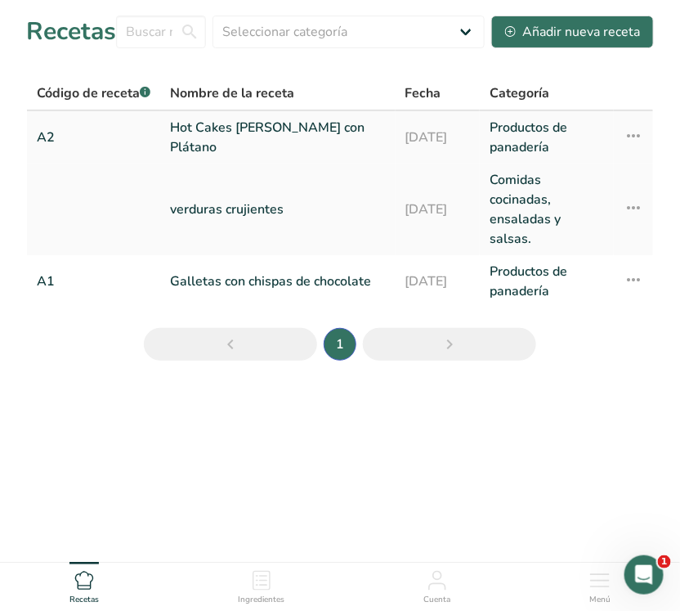
click at [244, 147] on link "Hot Cakes [PERSON_NAME] con Plátano" at bounding box center [278, 137] width 216 height 39
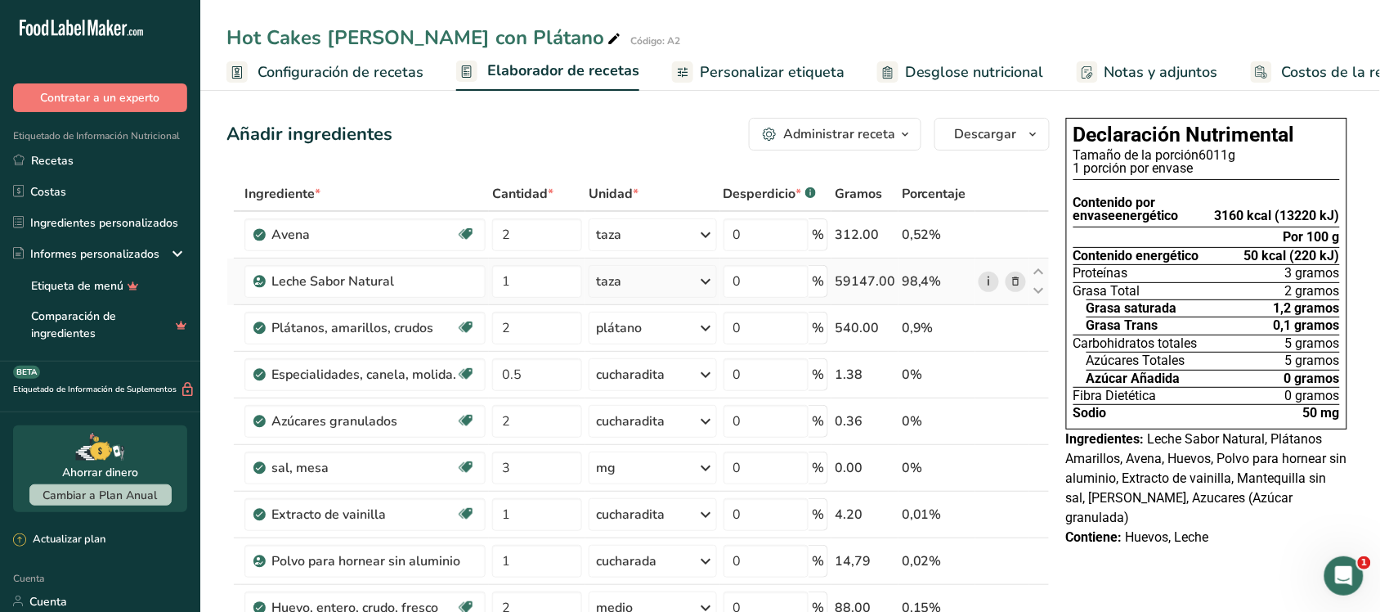
click at [680, 280] on link "i" at bounding box center [989, 281] width 20 height 20
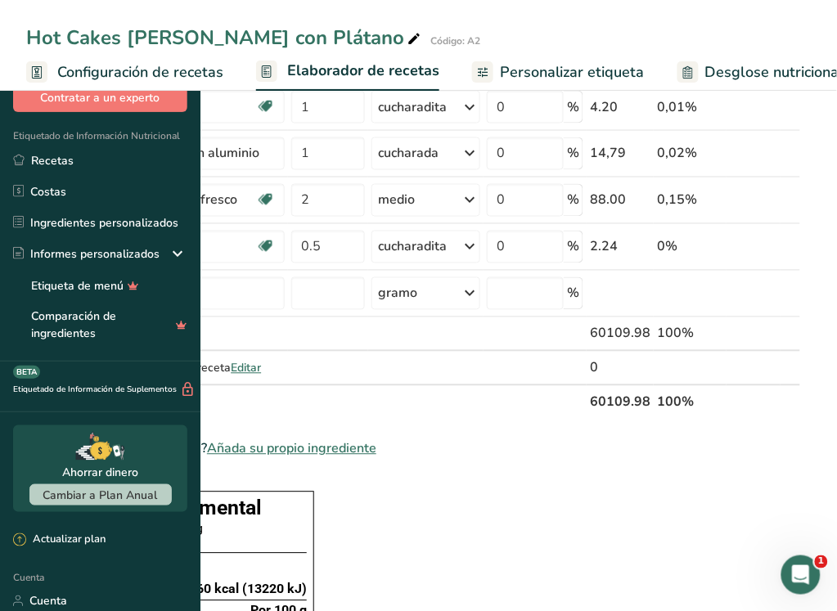
scroll to position [409, 0]
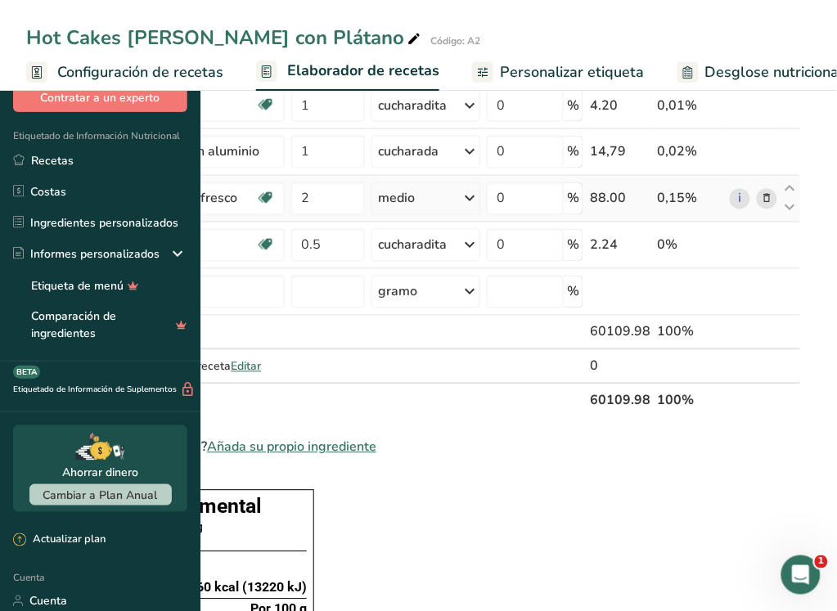
click at [479, 213] on icon at bounding box center [470, 198] width 20 height 29
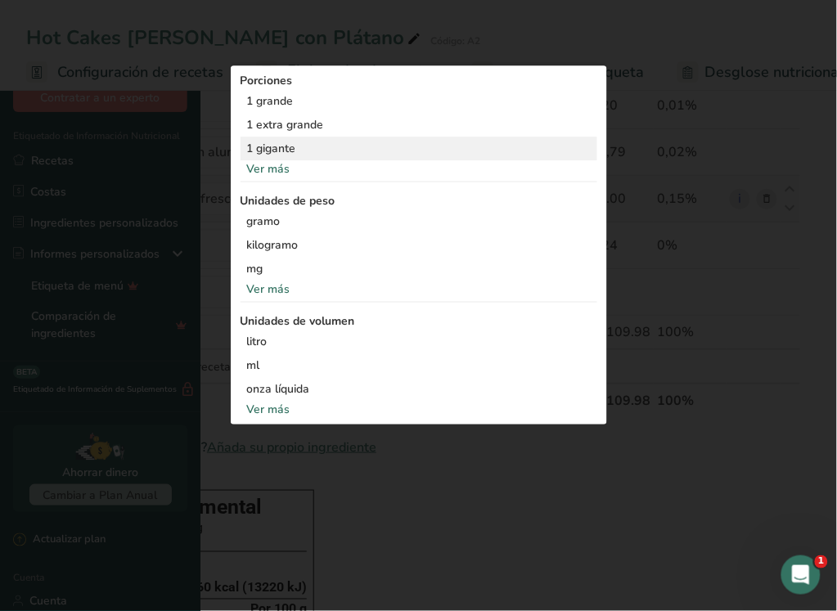
click at [597, 160] on div "1 gigante" at bounding box center [418, 149] width 357 height 24
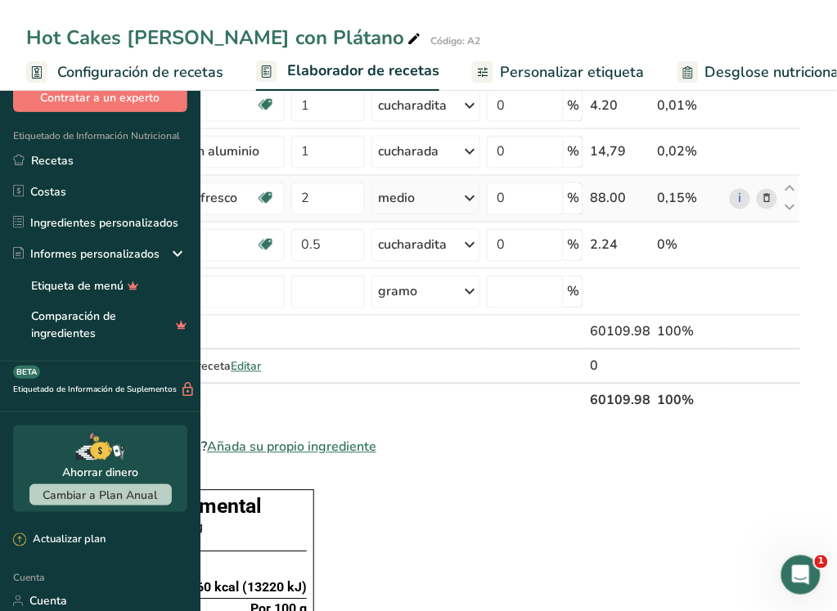
click at [479, 213] on icon at bounding box center [470, 198] width 20 height 29
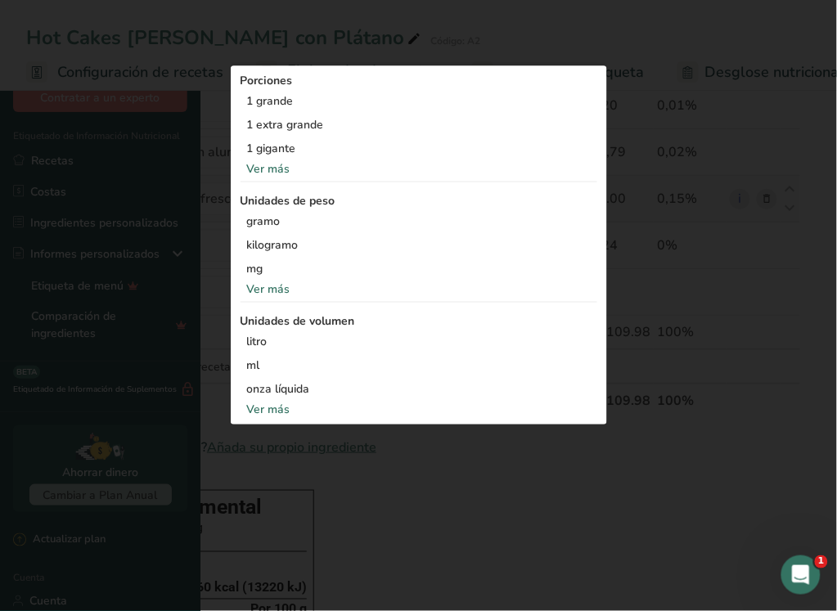
click at [290, 177] on font "Ver más" at bounding box center [268, 169] width 43 height 16
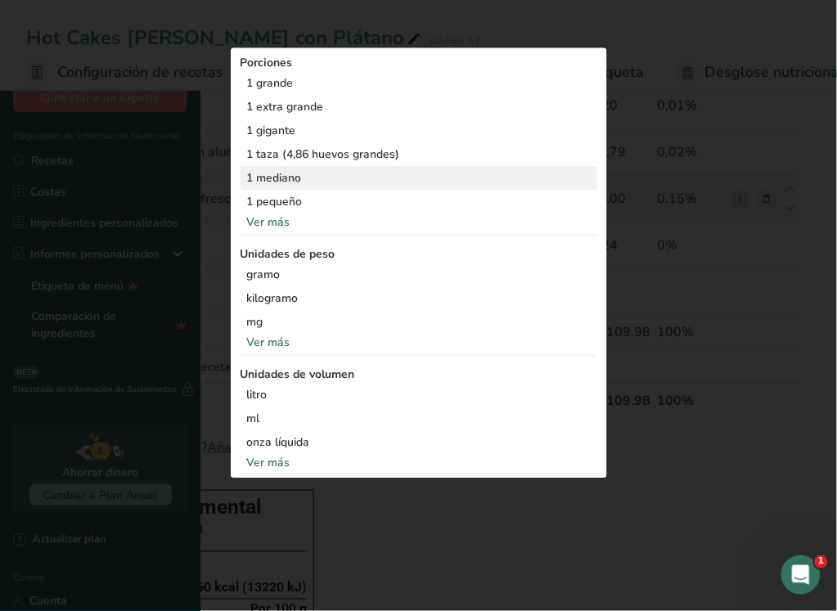
click at [302, 186] on font "1 mediano" at bounding box center [274, 178] width 55 height 16
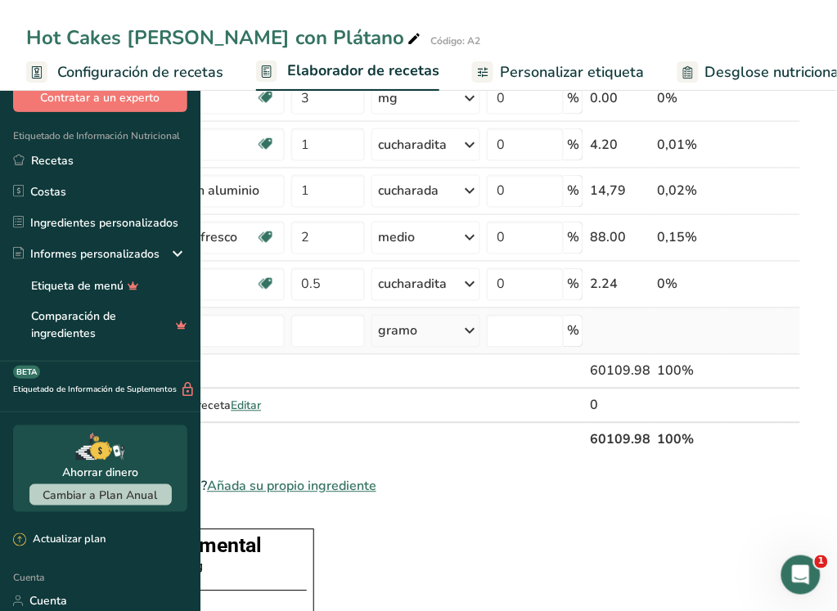
scroll to position [0, 0]
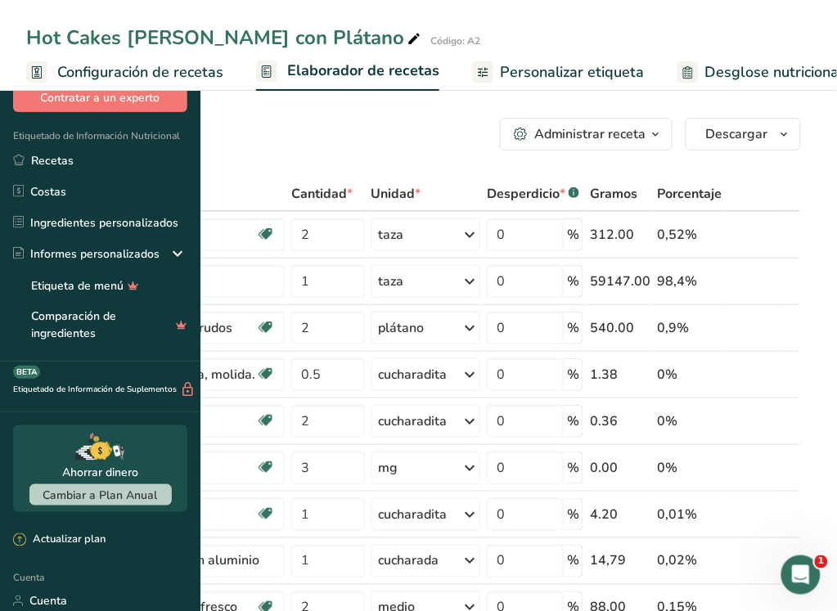
click at [223, 75] on font "Configuración de recetas" at bounding box center [140, 72] width 166 height 20
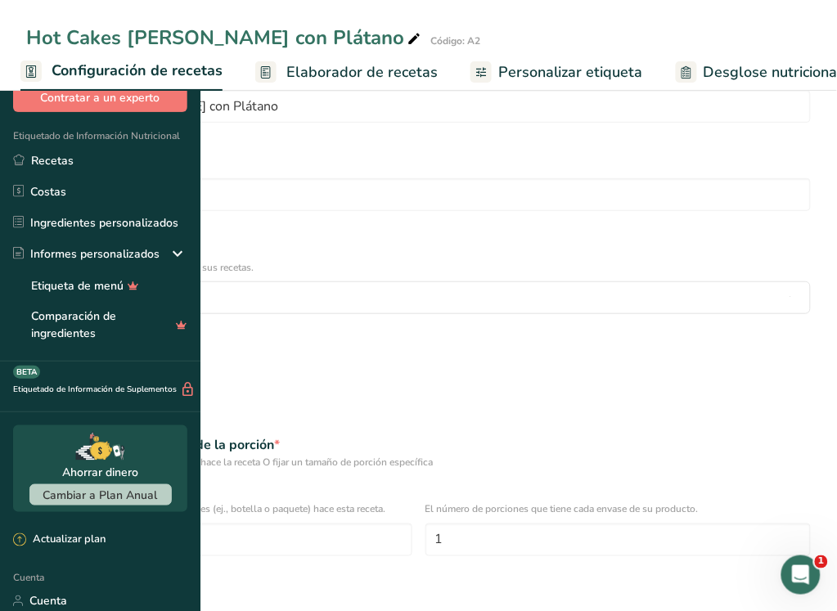
scroll to position [100, 0]
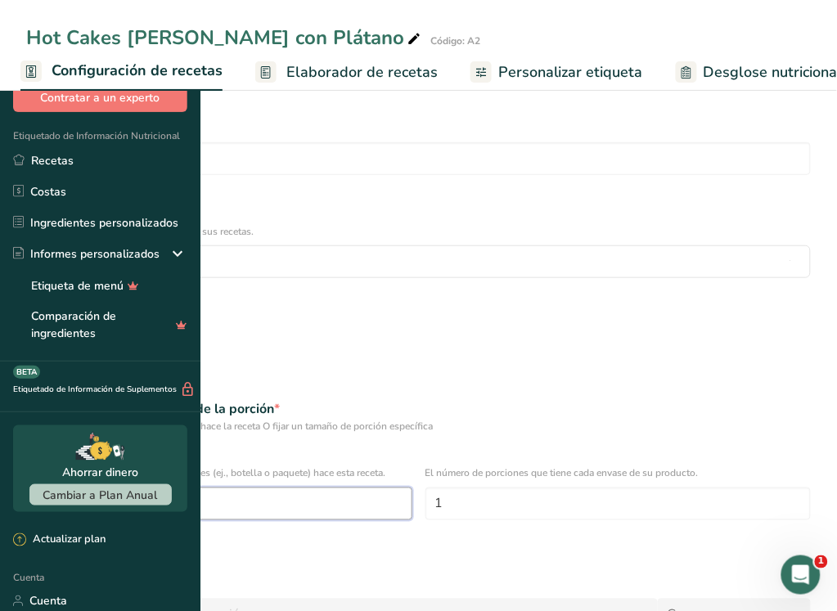
drag, startPoint x: 304, startPoint y: 335, endPoint x: 229, endPoint y: 337, distance: 75.2
click at [229, 487] on input "10" at bounding box center [219, 503] width 386 height 33
type input "1"
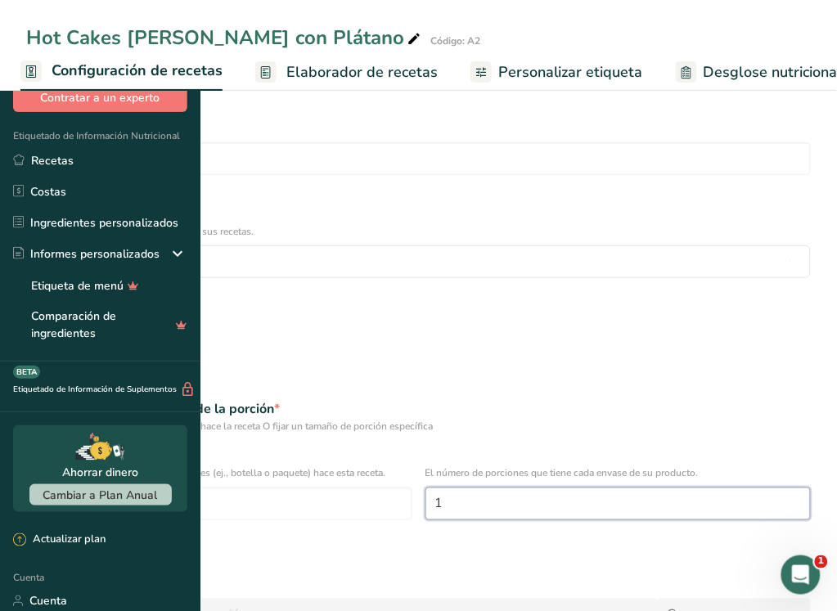
click at [577, 487] on input "1" at bounding box center [618, 503] width 386 height 33
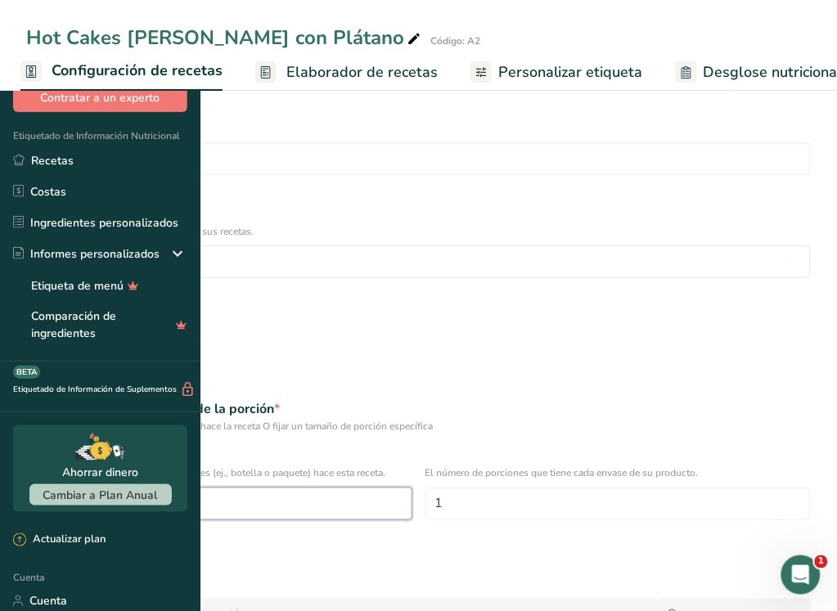
click at [379, 487] on input "1" at bounding box center [219, 503] width 386 height 33
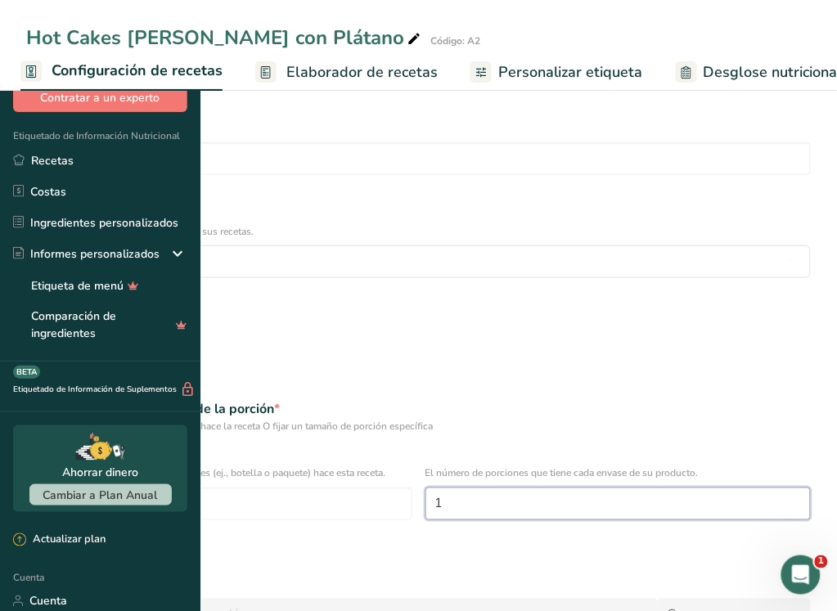
click at [554, 487] on input "1" at bounding box center [618, 503] width 386 height 33
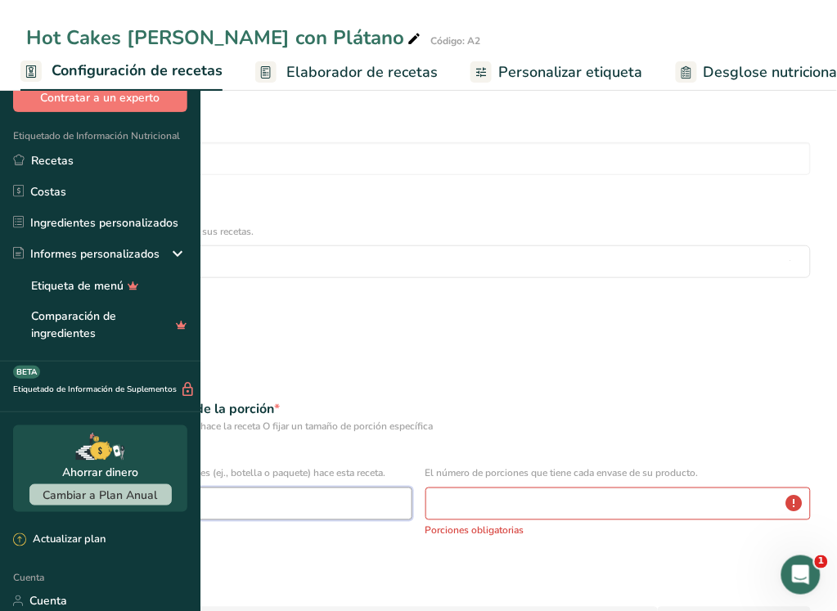
click at [412, 487] on input "1" at bounding box center [219, 503] width 386 height 33
click at [559, 366] on form "Nombre de la receta * Hot Cakes de Avena con Plátano Código de receta .a-a{fill…" at bounding box center [418, 389] width 804 height 743
click at [271, 487] on input "number" at bounding box center [219, 503] width 386 height 33
click at [575, 553] on div "Especificar tamaño de porción" at bounding box center [418, 569] width 804 height 33
click at [593, 487] on input "number" at bounding box center [618, 503] width 386 height 33
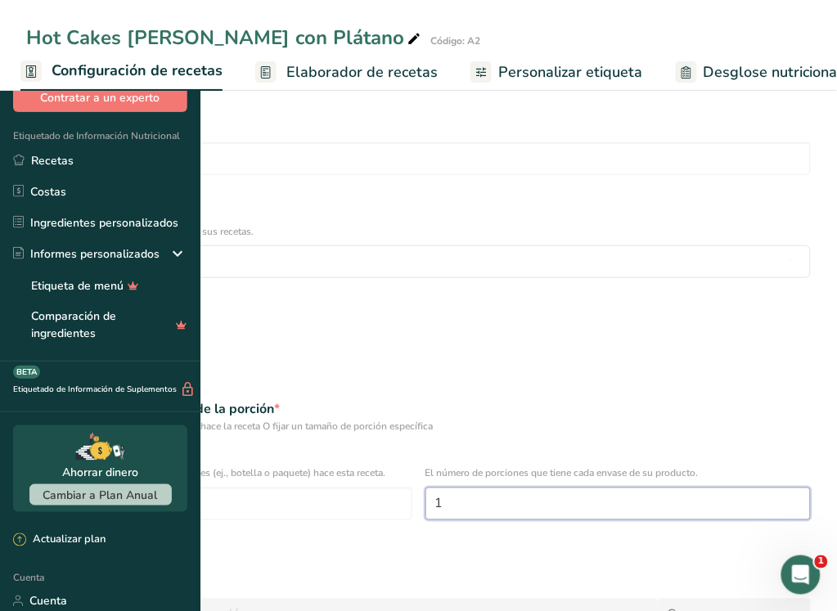
type input "1"
click at [622, 466] on div "El número de porciones que tiene cada envase de su producto. 1" at bounding box center [618, 498] width 386 height 64
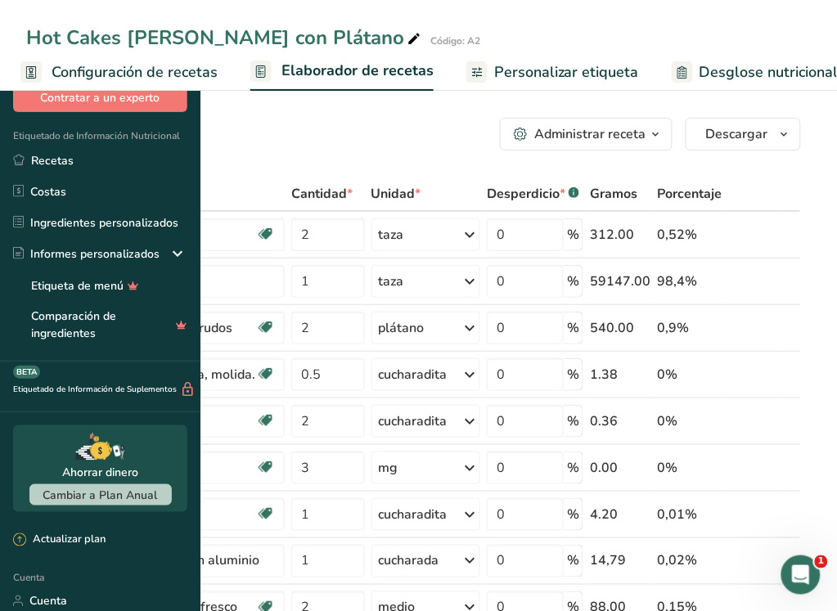
click at [639, 65] on font "Personalizar etiqueta" at bounding box center [566, 72] width 145 height 20
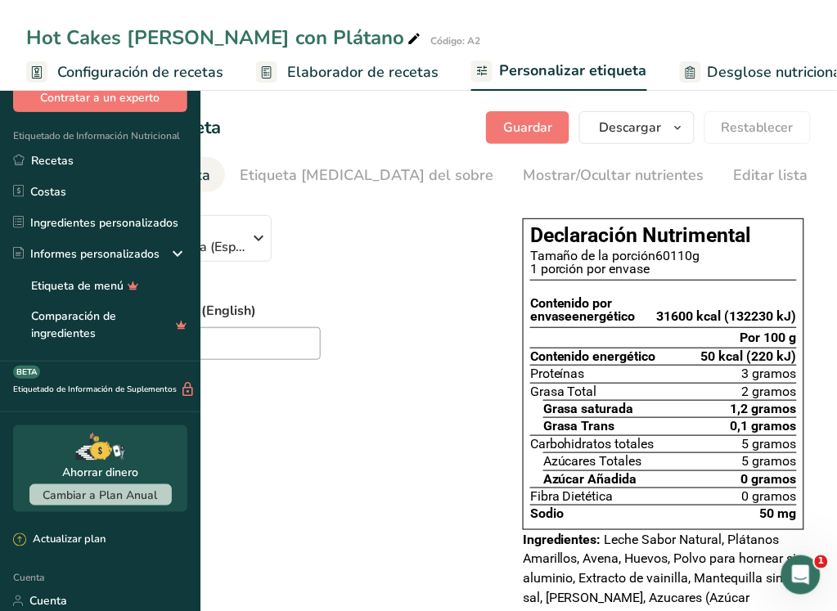
click at [223, 67] on font "Configuración de recetas" at bounding box center [140, 72] width 166 height 20
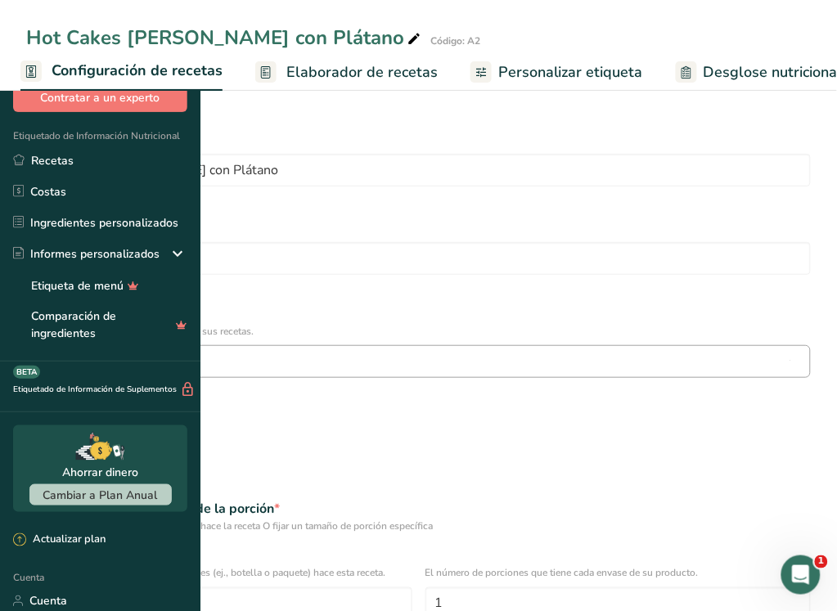
scroll to position [100, 0]
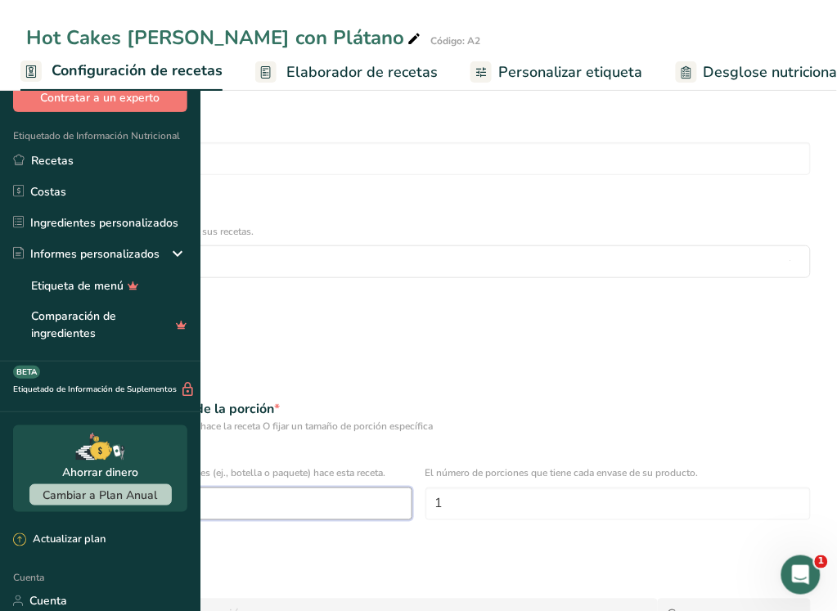
click at [412, 487] on input "1" at bounding box center [219, 503] width 386 height 33
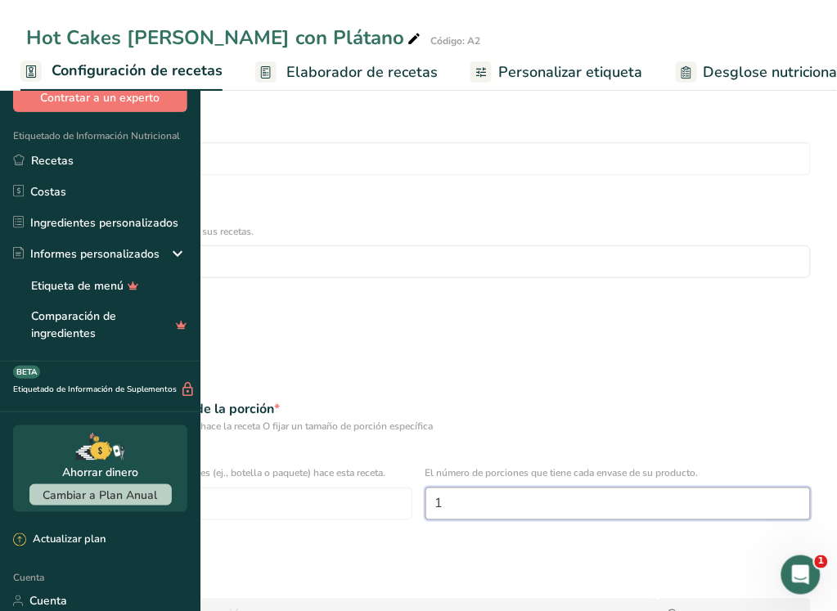
click at [568, 487] on input "1" at bounding box center [618, 503] width 386 height 33
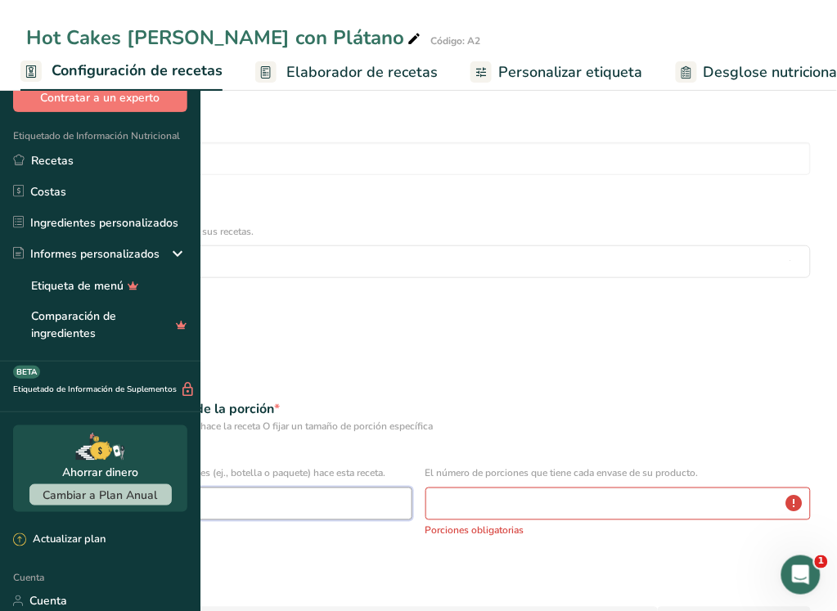
click at [412, 487] on input "number" at bounding box center [219, 503] width 386 height 33
click at [505, 372] on form "Nombre de la receta * Hot Cakes de Avena con Plátano Código de receta .a-a{fill…" at bounding box center [418, 389] width 804 height 743
click at [573, 487] on input "number" at bounding box center [618, 503] width 386 height 33
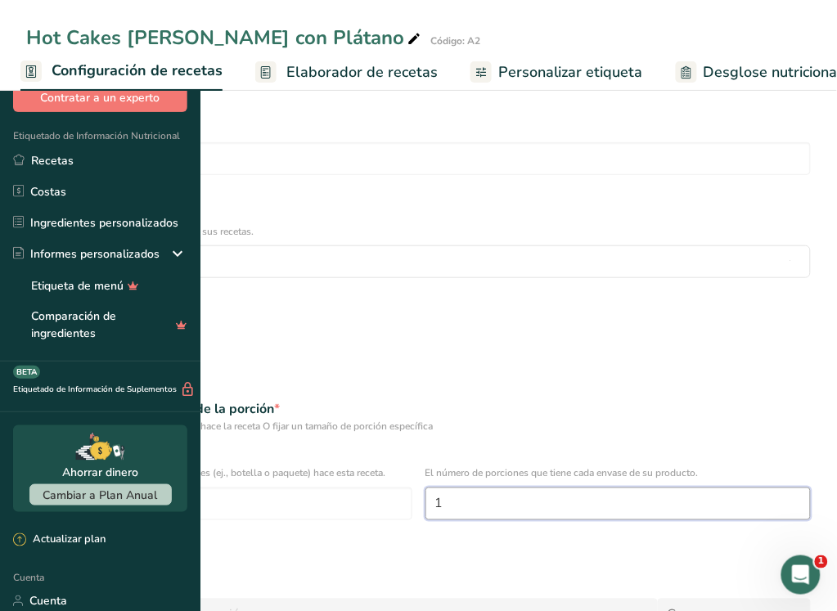
type input "1"
click at [553, 375] on form "Nombre de la receta * Hot Cakes de Avena con Plátano Código de receta .a-a{fill…" at bounding box center [418, 385] width 804 height 735
click at [38, 554] on span at bounding box center [32, 560] width 12 height 12
click at [37, 555] on input "Especificar tamaño de porción" at bounding box center [31, 560] width 11 height 11
radio input "true"
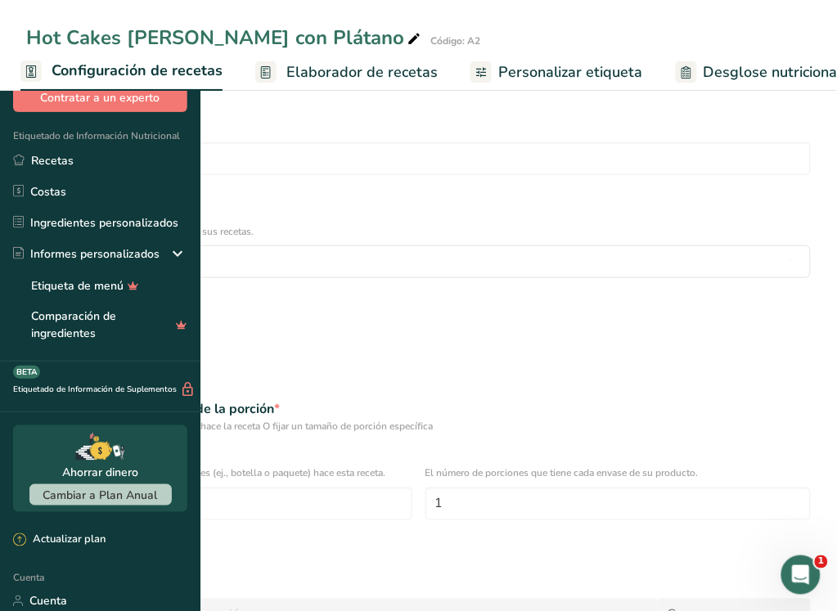
radio input "false"
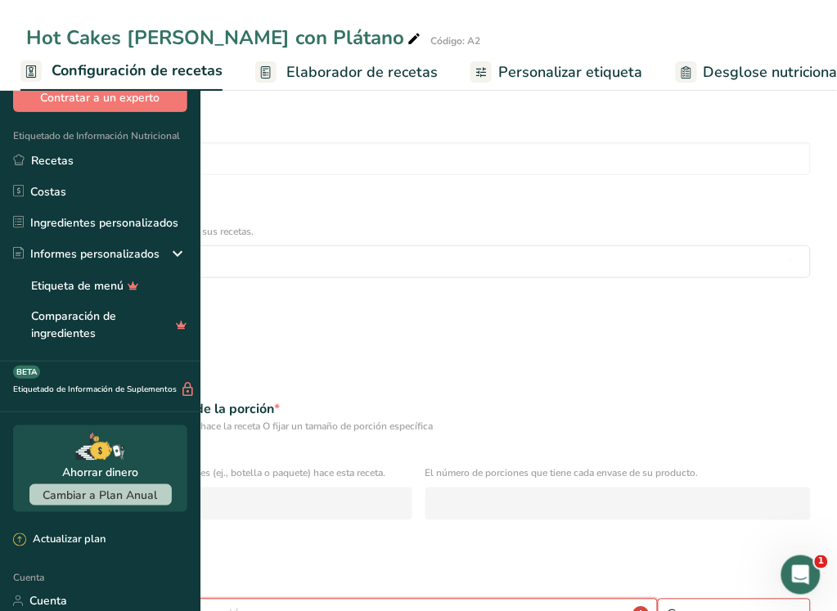
click at [349, 599] on input "number" at bounding box center [341, 615] width 631 height 33
type input "30"
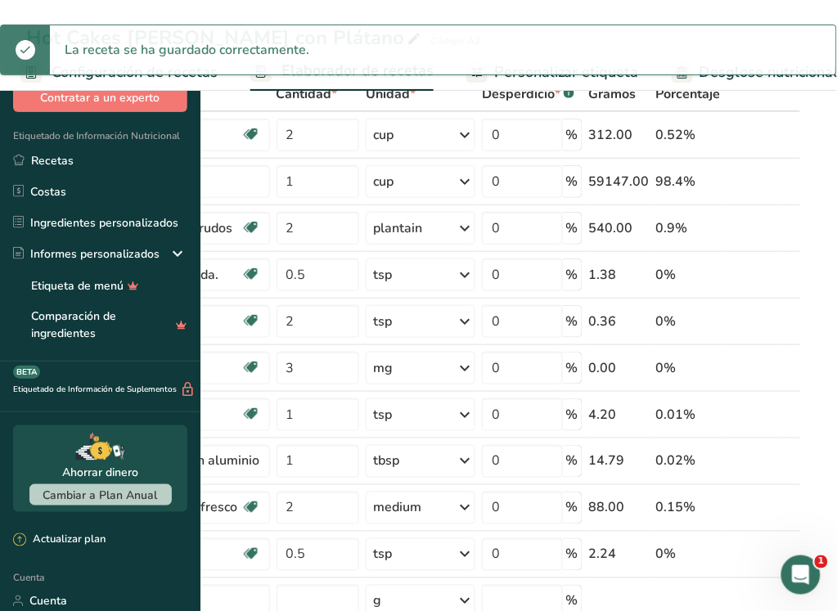
click at [639, 68] on font "Personalizar etiqueta" at bounding box center [566, 72] width 145 height 20
click at [641, 78] on font "Personalizar etiqueta" at bounding box center [567, 71] width 148 height 20
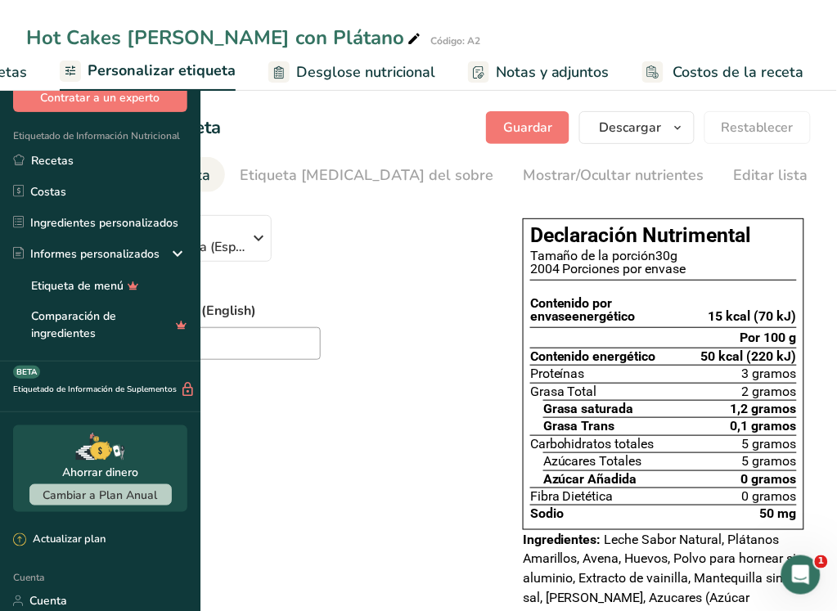
click at [77, 70] on icon at bounding box center [70, 71] width 13 height 20
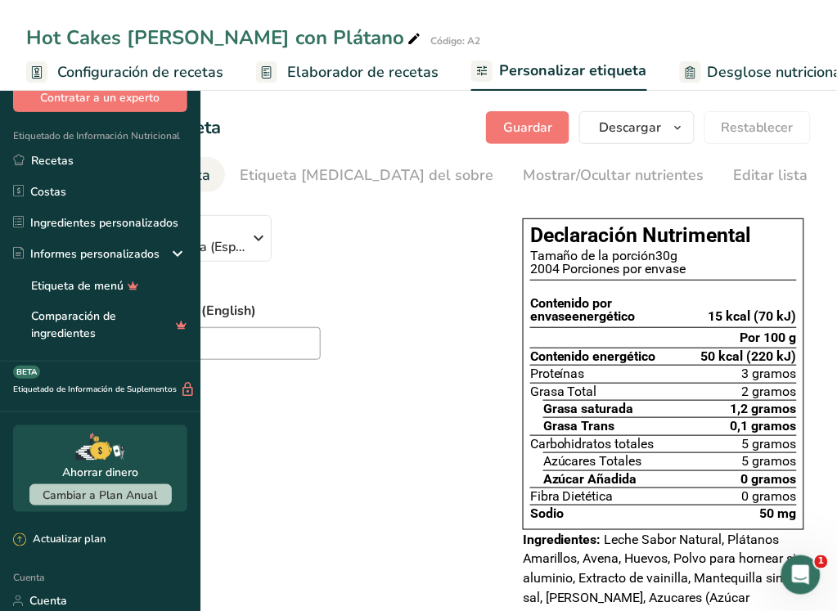
click at [223, 67] on font "Configuración de recetas" at bounding box center [140, 72] width 166 height 20
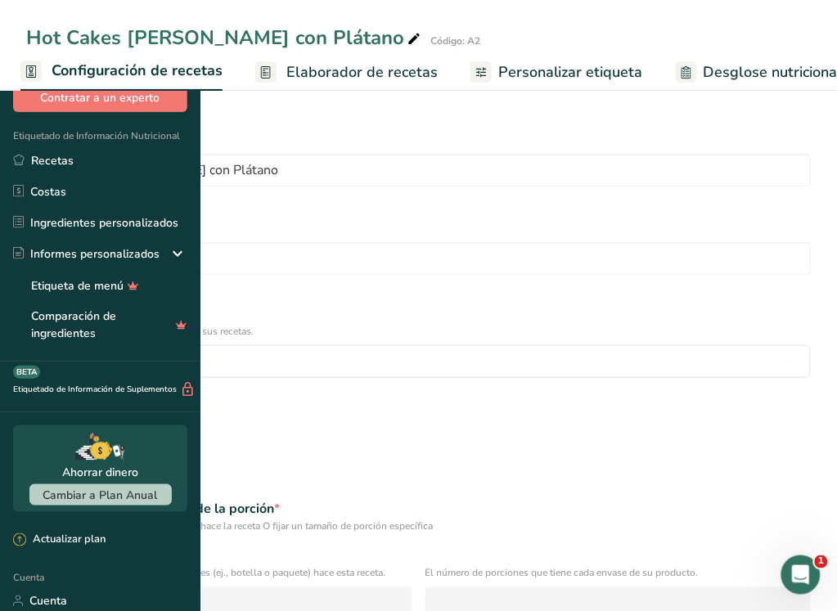
scroll to position [100, 0]
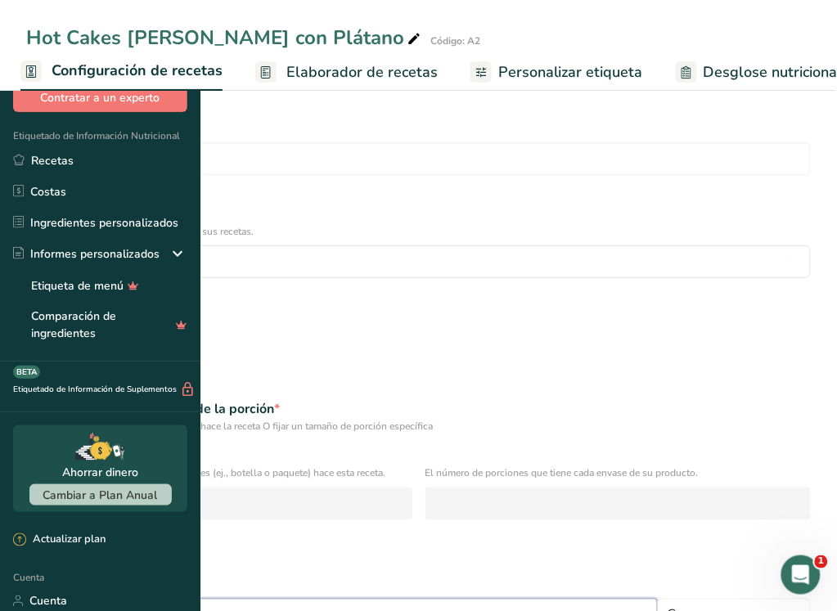
click at [274, 599] on input "30" at bounding box center [341, 615] width 631 height 33
type input "3"
click at [431, 599] on input "number" at bounding box center [341, 615] width 631 height 33
click at [680, 599] on select "Gramos kilogramo mg mcg libras onza litro ml onza líquida cucharada cucharadita…" at bounding box center [733, 615] width 153 height 33
drag, startPoint x: 572, startPoint y: 374, endPoint x: 847, endPoint y: 405, distance: 276.5
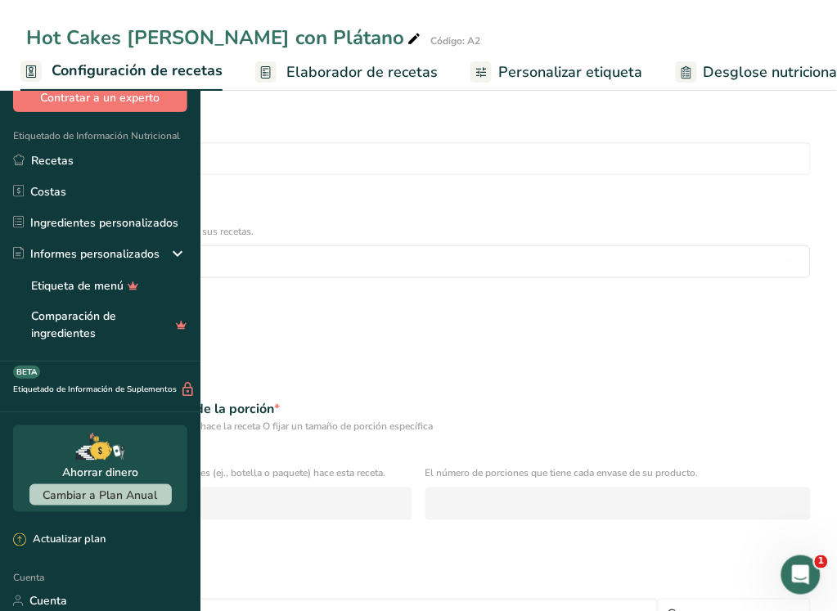
click at [572, 374] on form "Nombre de la receta * Hot Cakes de Avena con Plátano Código de receta .a-a{fill…" at bounding box center [418, 385] width 804 height 735
click at [304, 599] on input "40" at bounding box center [341, 615] width 631 height 33
type input "4"
type input "60"
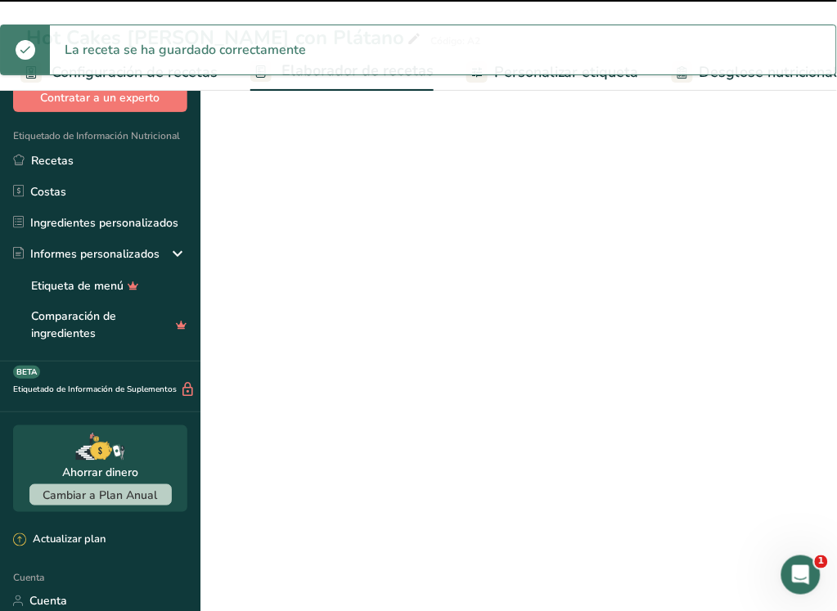
click at [639, 70] on font "Personalizar etiqueta" at bounding box center [566, 72] width 145 height 20
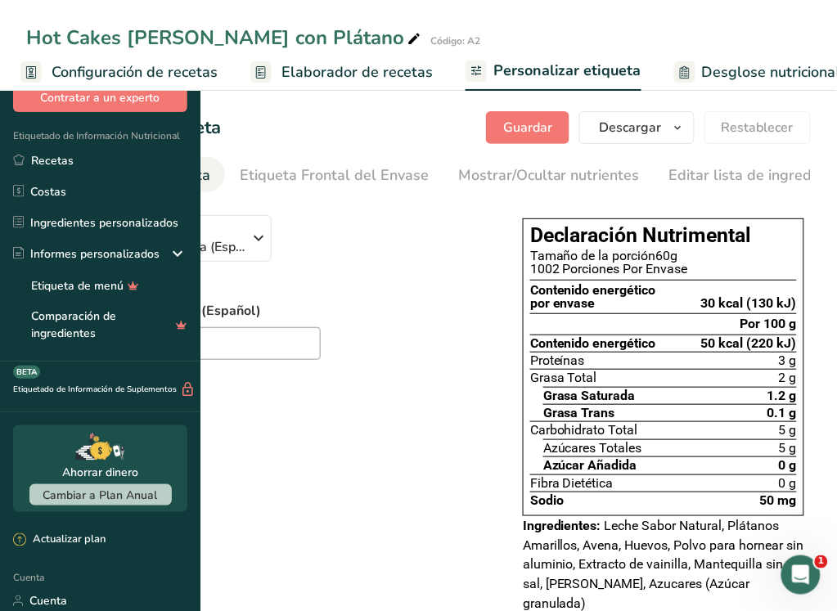
scroll to position [0, 444]
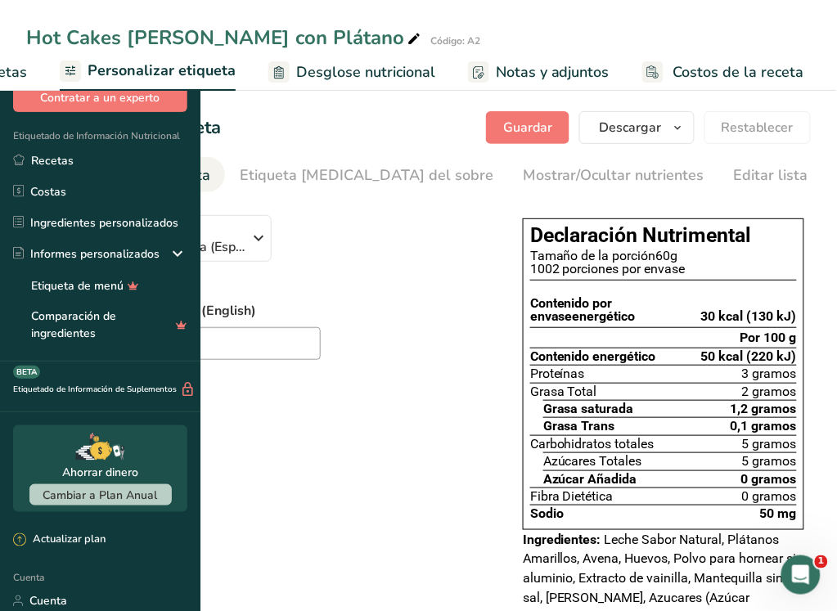
click at [236, 68] on font "Personalizar etiqueta" at bounding box center [161, 71] width 148 height 20
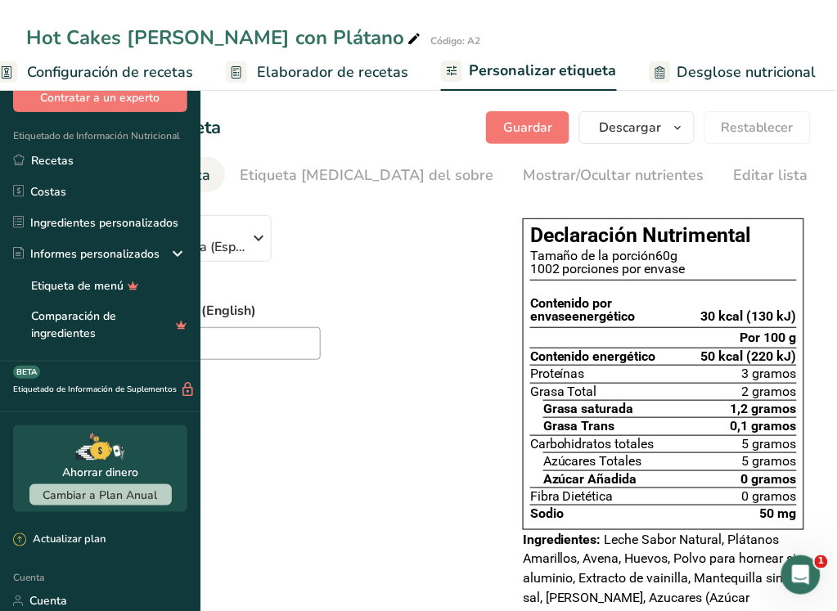
scroll to position [0, 0]
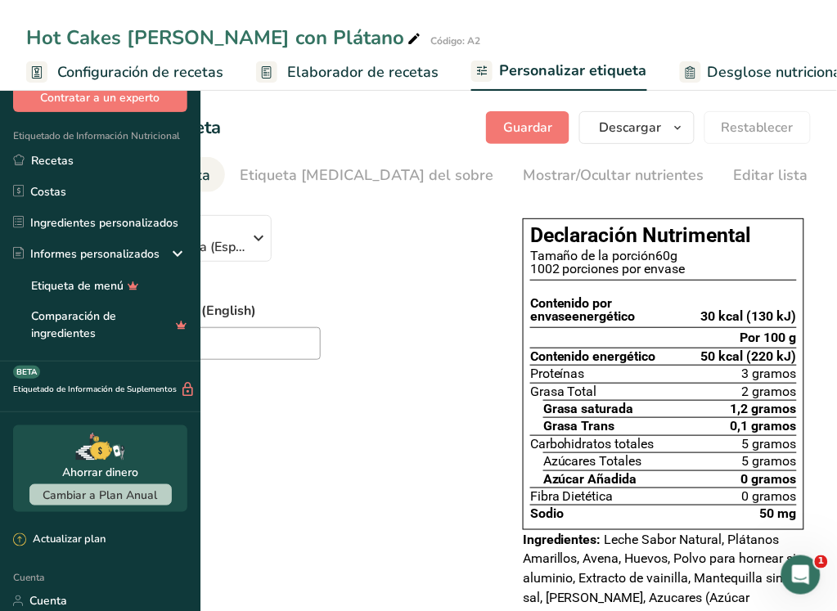
click at [223, 70] on font "Configuración de recetas" at bounding box center [140, 72] width 166 height 20
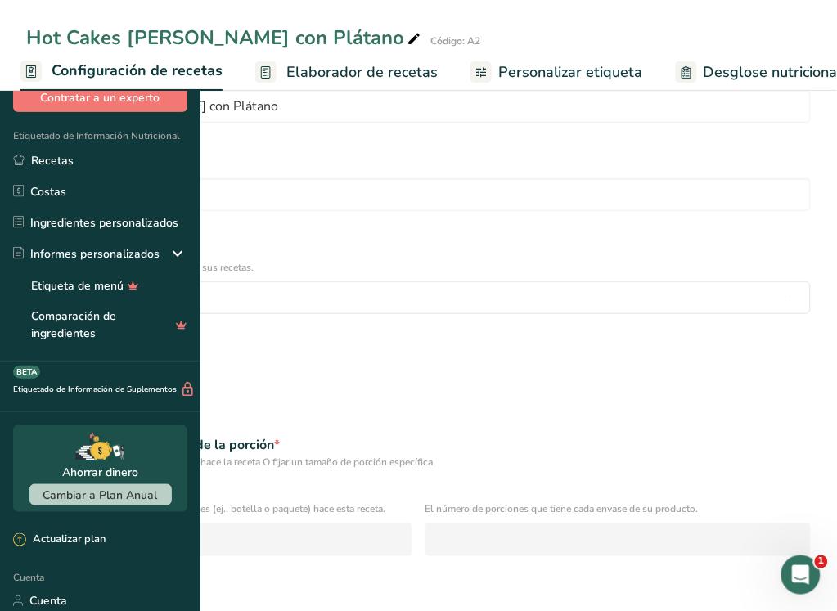
scroll to position [100, 0]
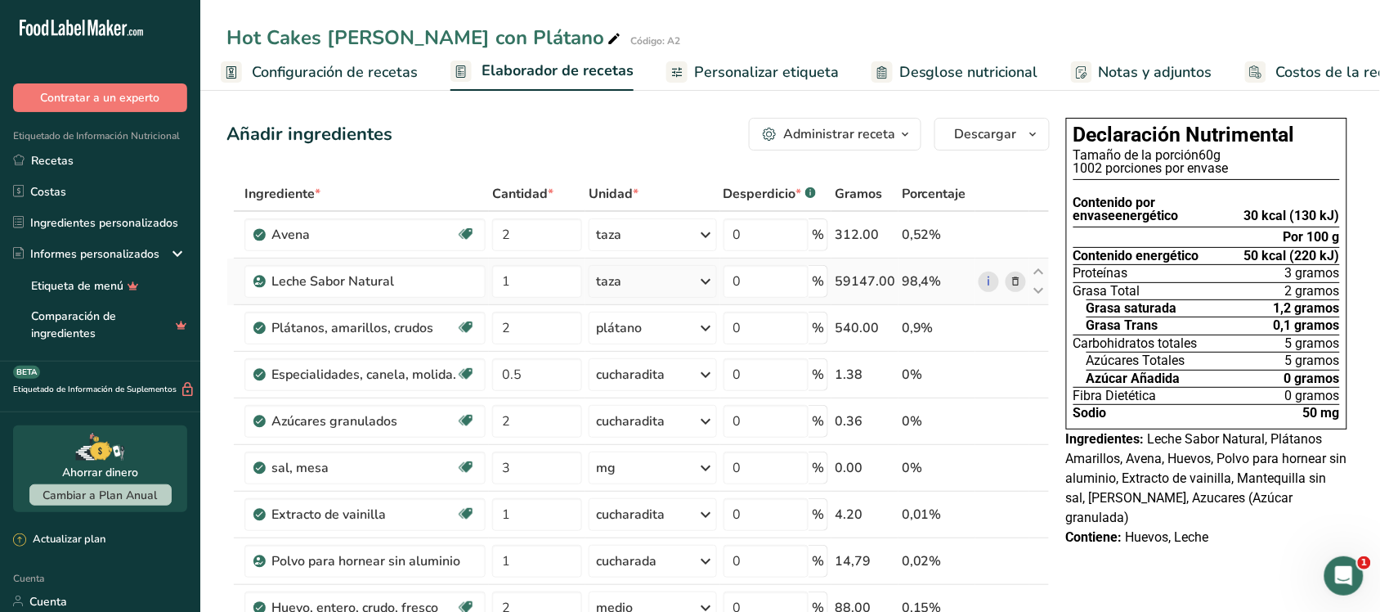
click at [680, 276] on icon at bounding box center [1015, 281] width 11 height 17
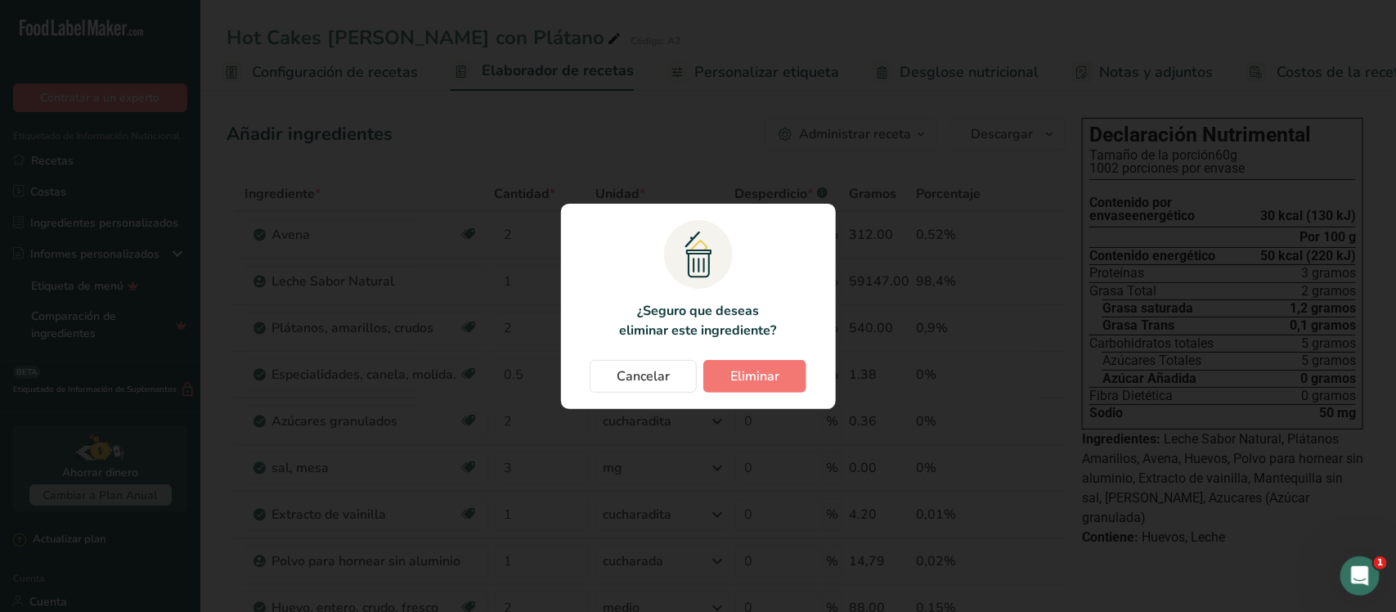
click at [680, 244] on div "Modalidad de cambio de contraseña" at bounding box center [698, 306] width 1396 height 612
click at [655, 387] on button "Cancelar" at bounding box center [643, 376] width 107 height 33
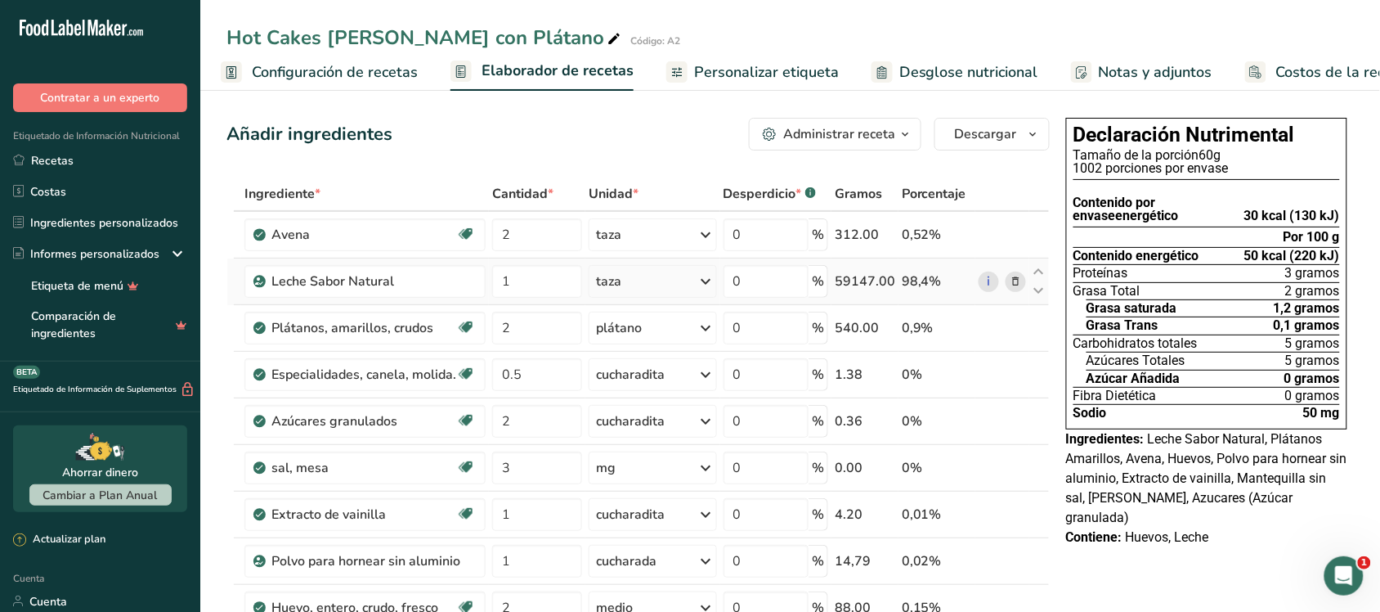
click at [680, 283] on icon at bounding box center [707, 281] width 20 height 29
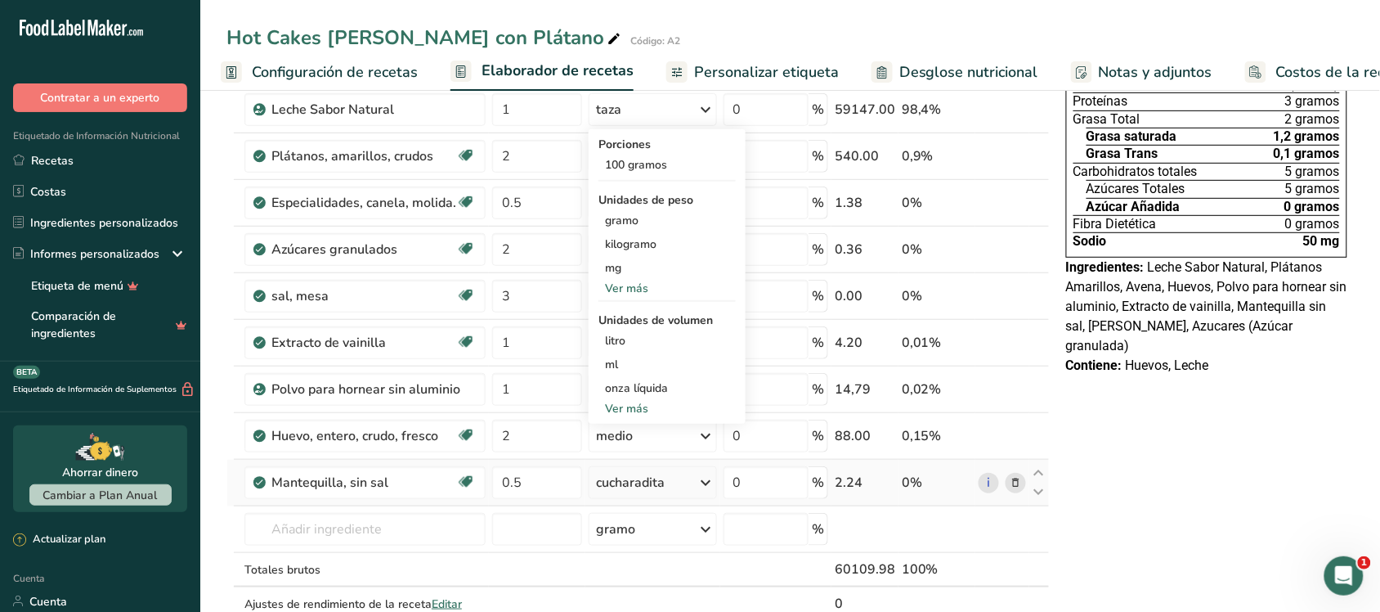
scroll to position [204, 0]
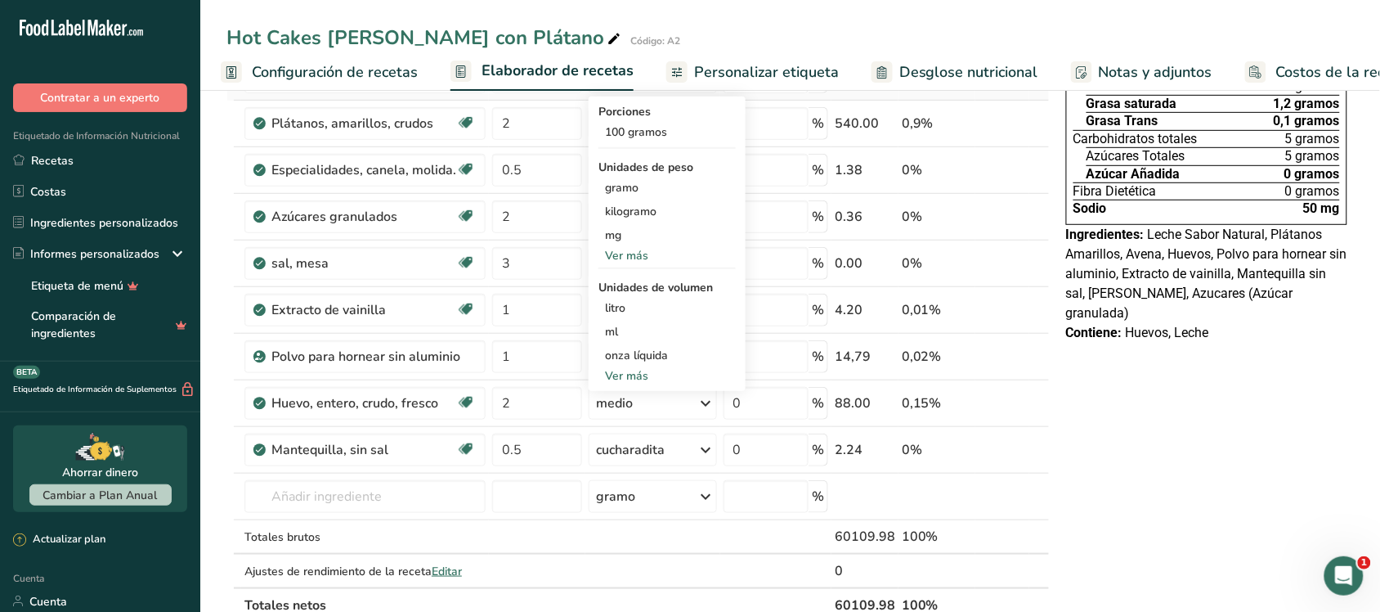
click at [620, 370] on font "Ver más" at bounding box center [626, 376] width 43 height 16
select select "22"
click at [639, 424] on div "taza" at bounding box center [667, 426] width 124 height 17
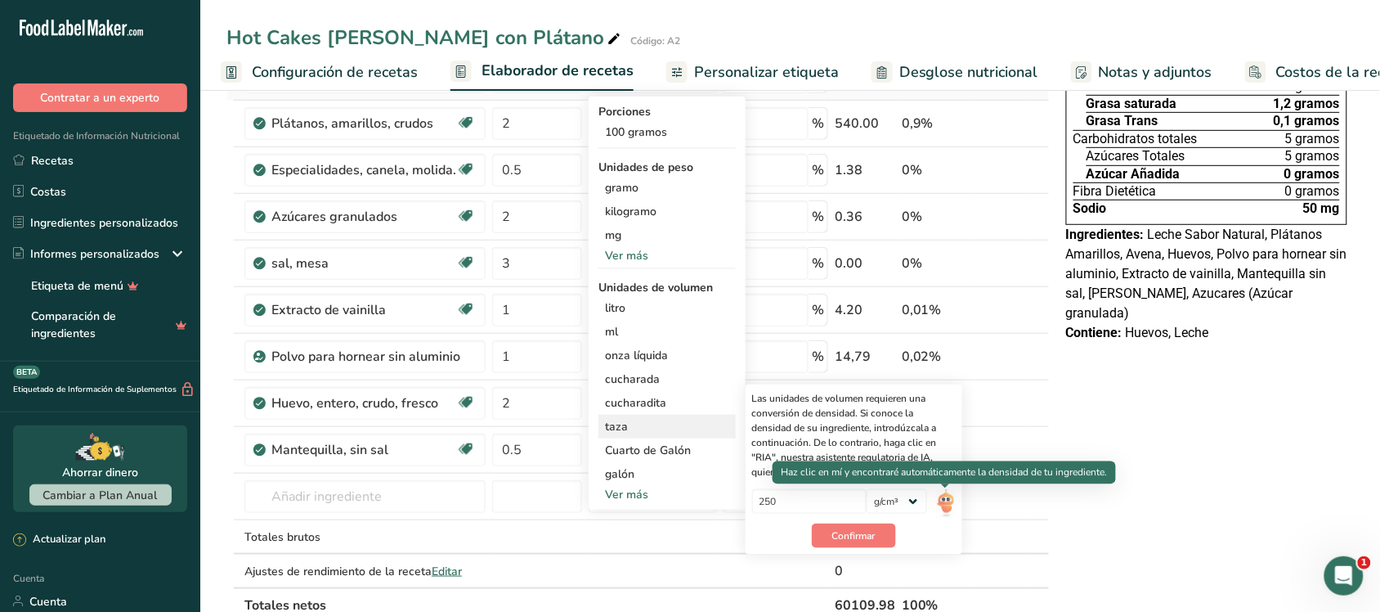
click at [680, 501] on img at bounding box center [946, 503] width 18 height 29
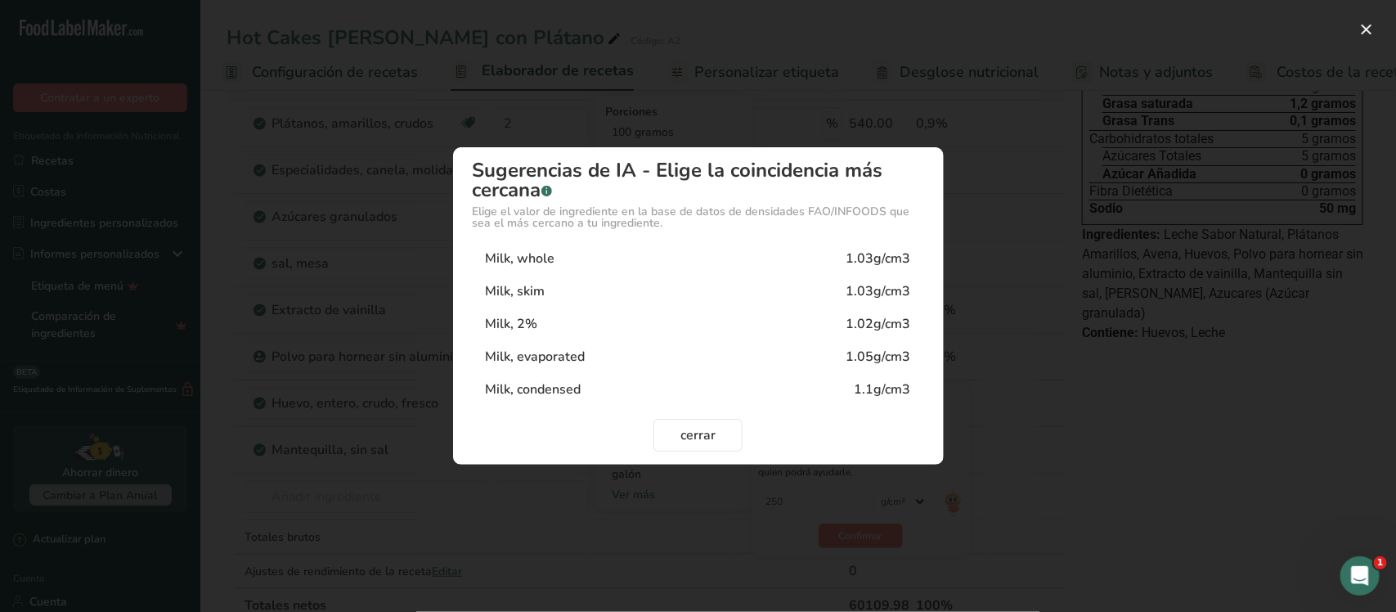
click at [656, 262] on div "Milk, whole 1.03g/cm3" at bounding box center [698, 258] width 451 height 33
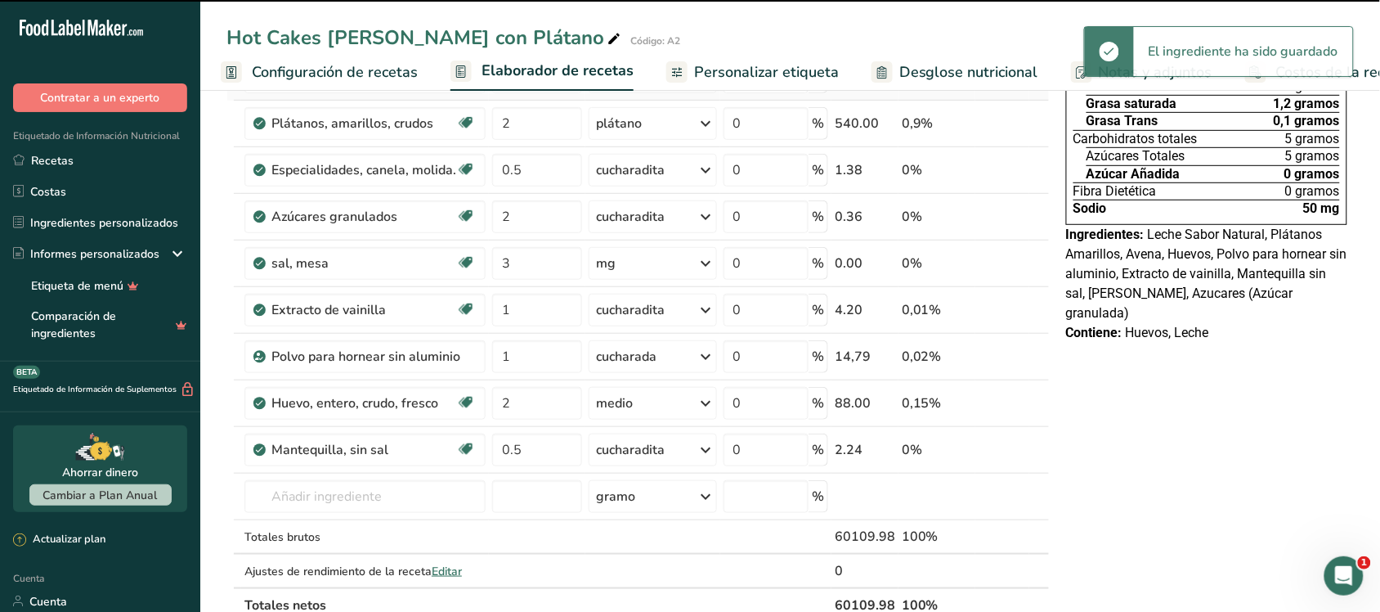
scroll to position [0, 0]
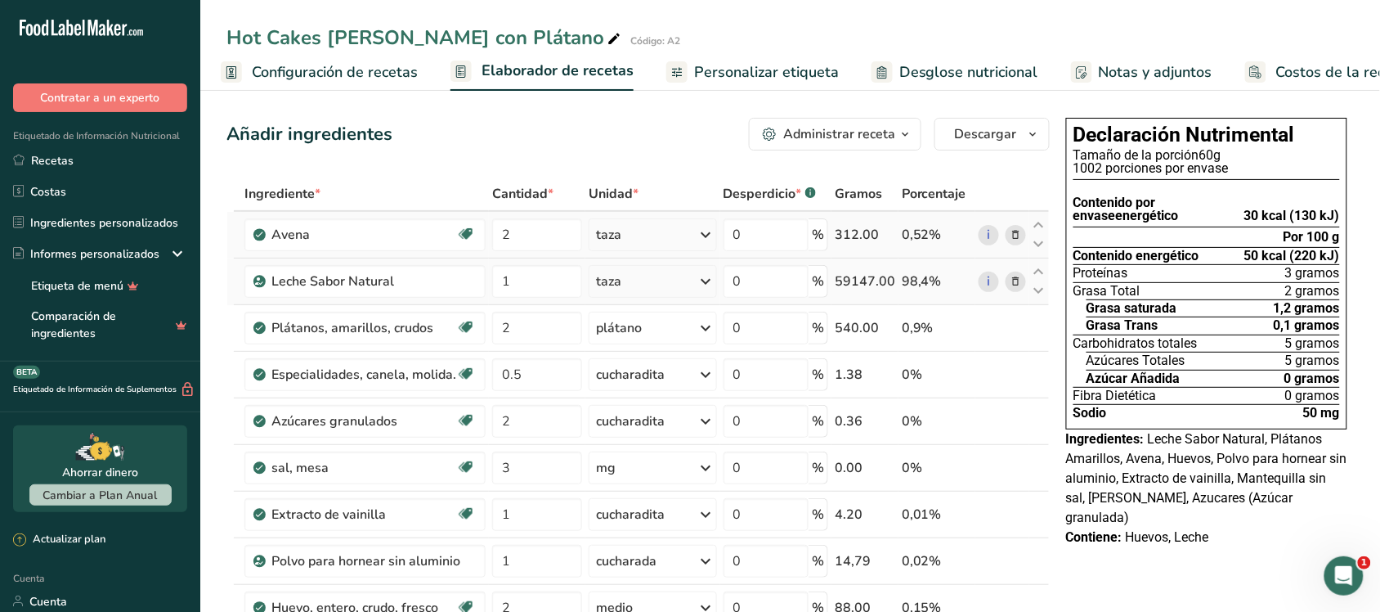
click at [680, 222] on icon at bounding box center [707, 234] width 20 height 29
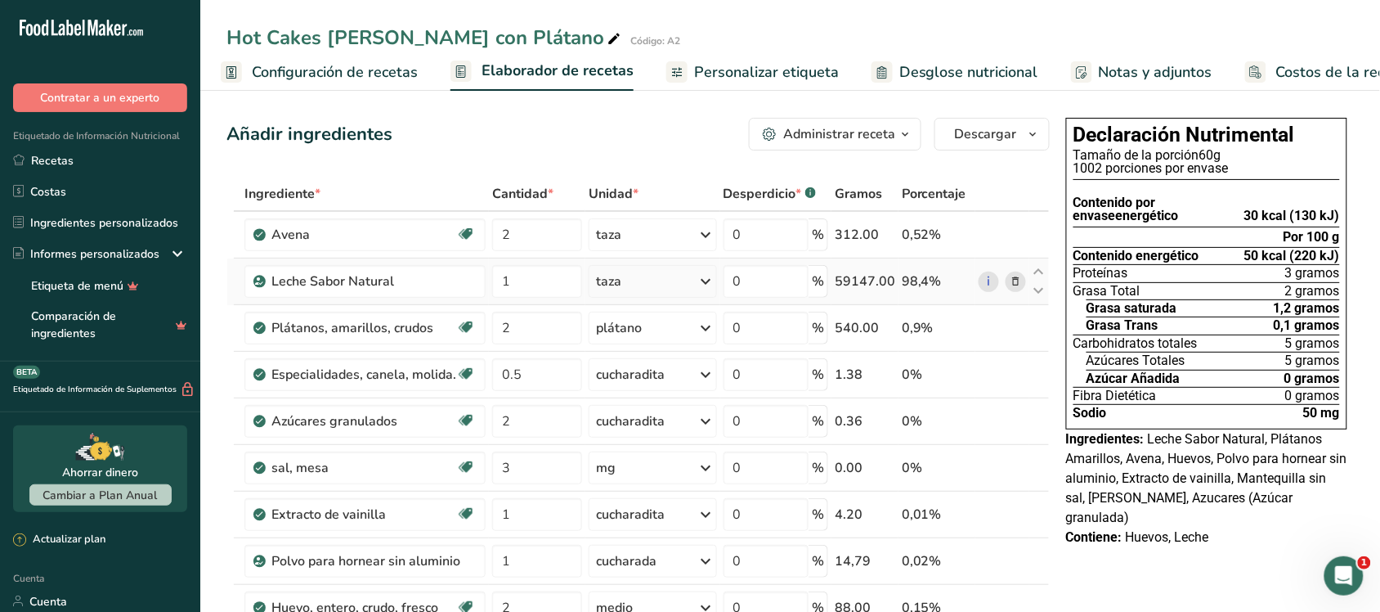
click at [680, 283] on icon at bounding box center [707, 281] width 20 height 29
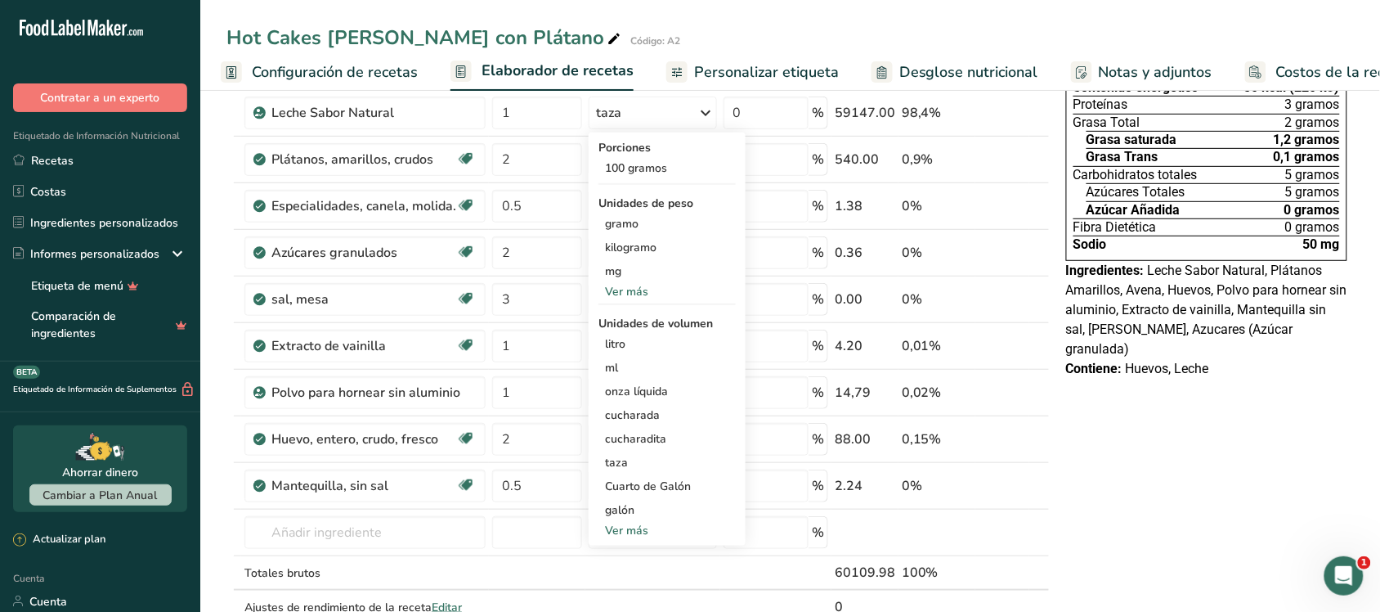
scroll to position [204, 0]
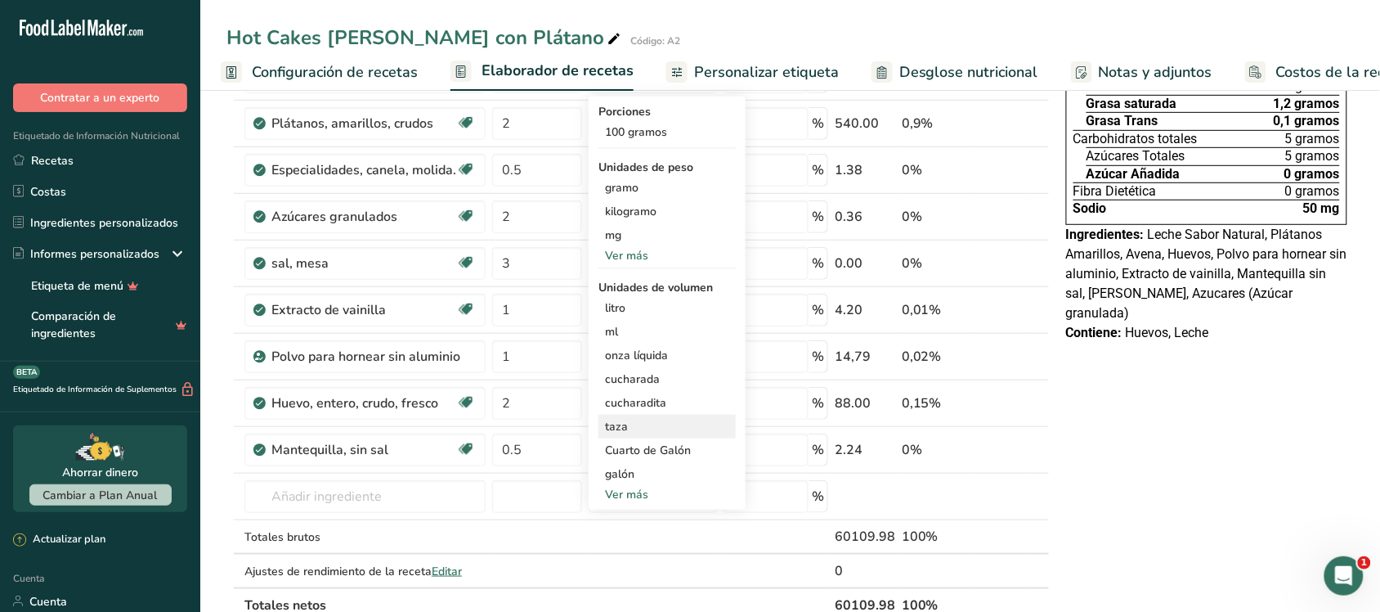
click at [630, 422] on div "taza" at bounding box center [667, 426] width 124 height 17
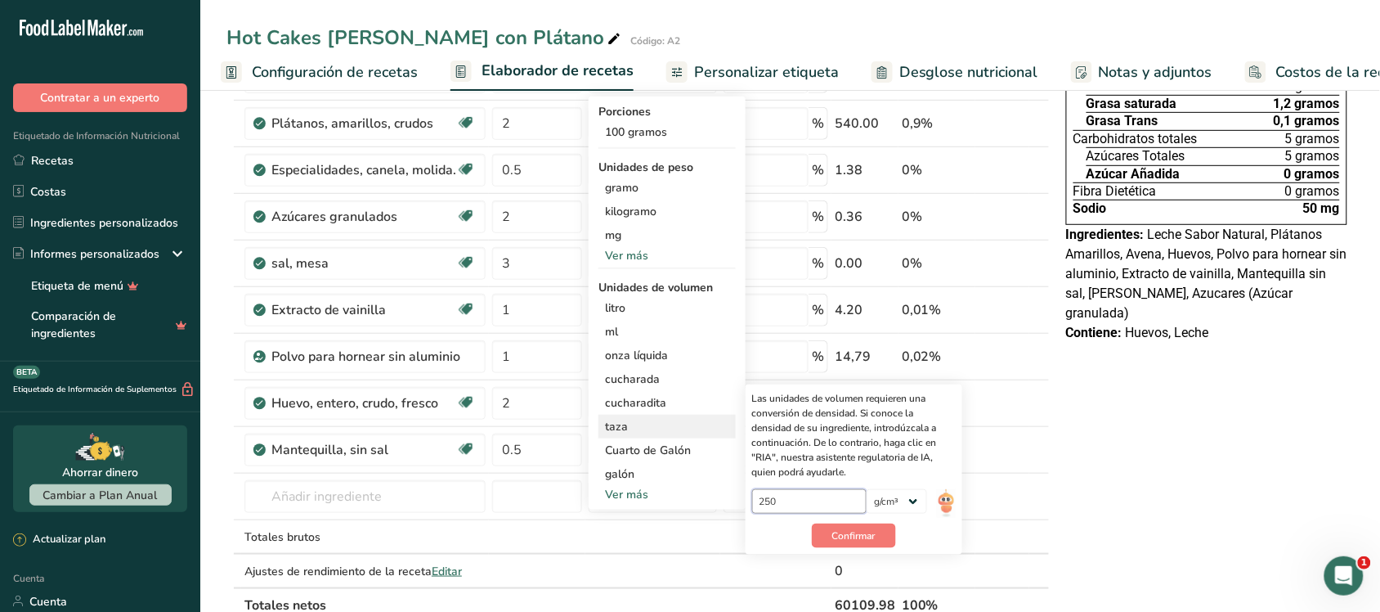
click at [680, 500] on input "250" at bounding box center [809, 501] width 115 height 25
click at [680, 503] on select "lb/pie³ g/cm³" at bounding box center [897, 501] width 61 height 25
click at [680, 500] on img at bounding box center [946, 503] width 18 height 29
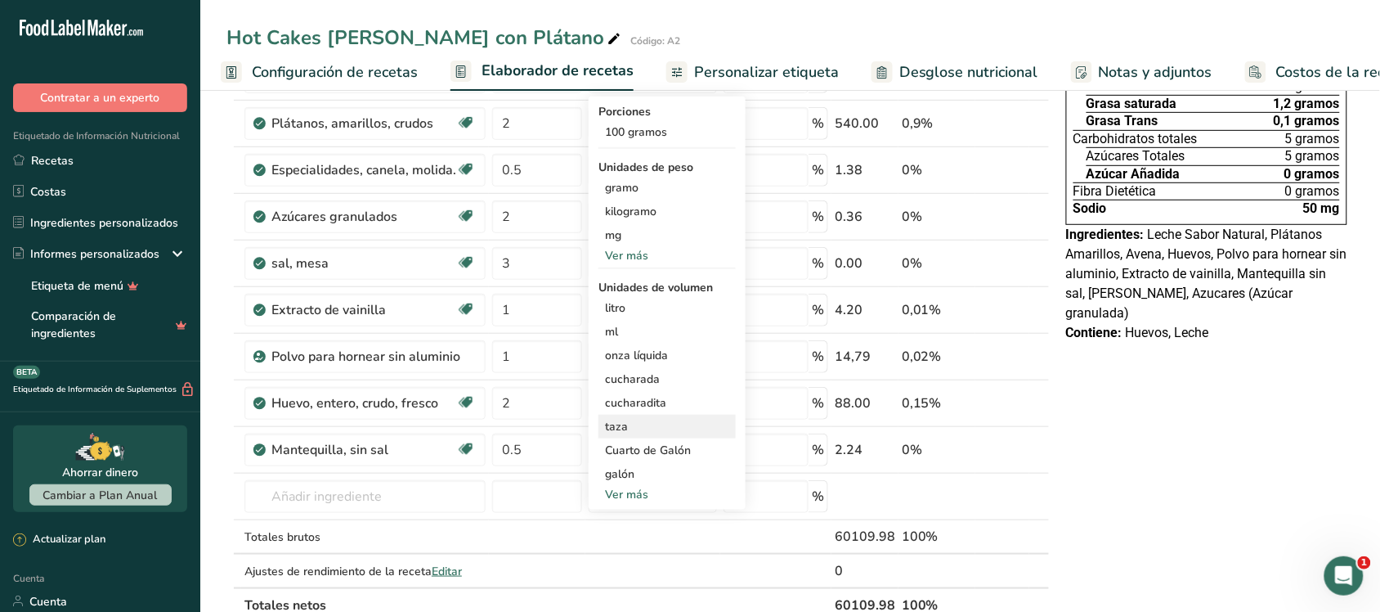
click at [650, 422] on div "taza" at bounding box center [667, 426] width 124 height 17
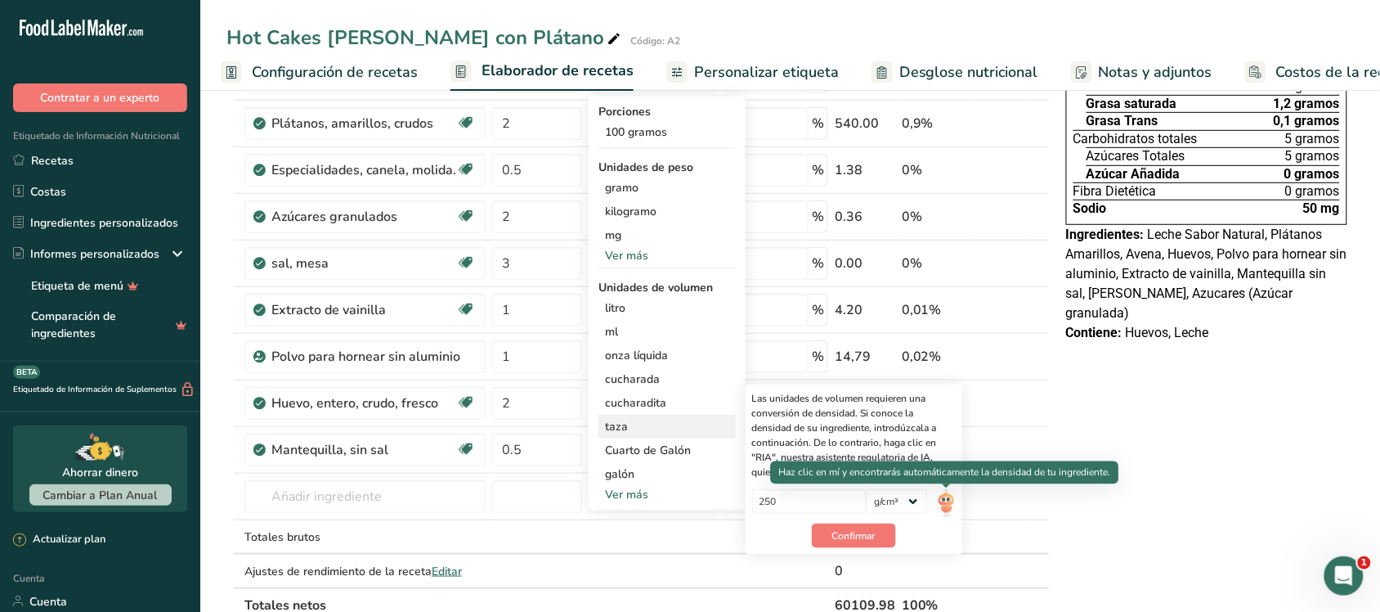
click at [680, 505] on img at bounding box center [946, 503] width 18 height 29
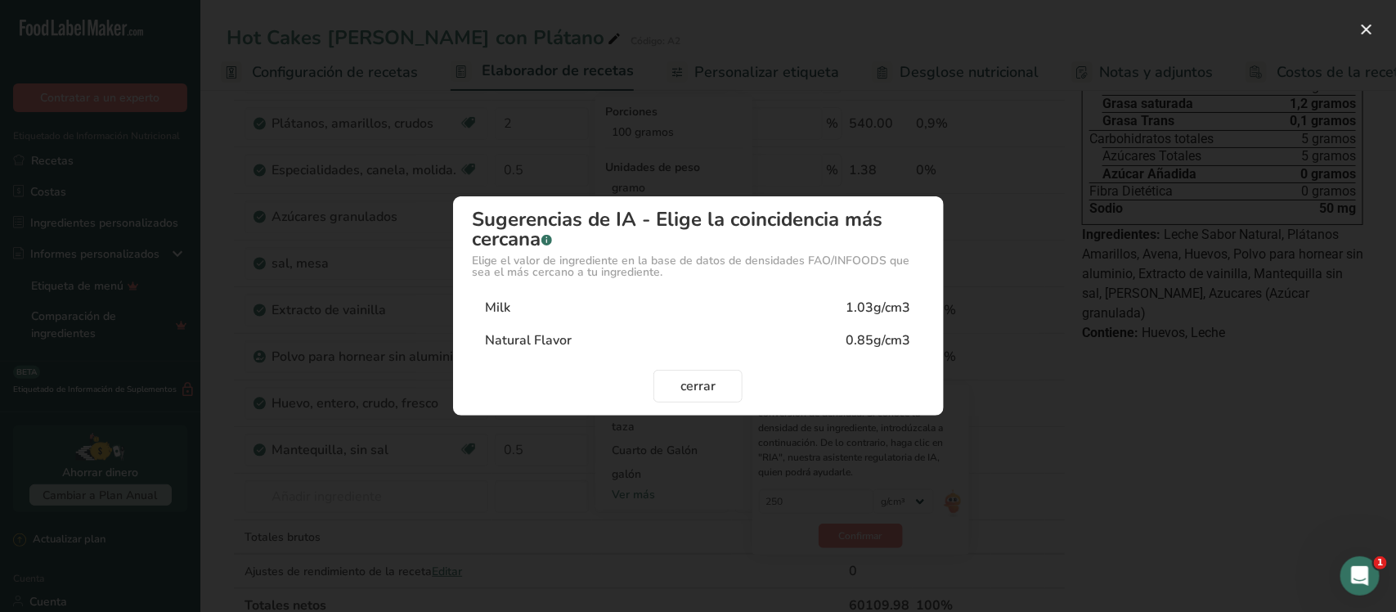
click at [680, 478] on div "Modal de selección de densidad" at bounding box center [698, 306] width 1396 height 612
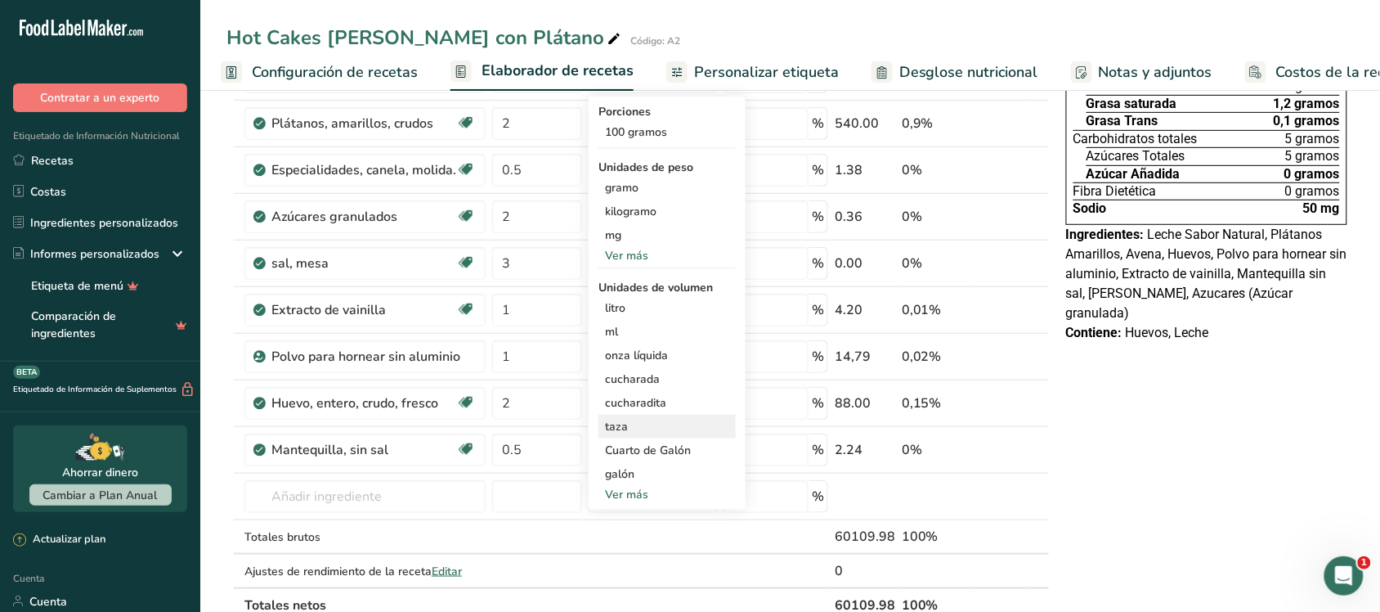
click at [635, 425] on div "taza" at bounding box center [667, 426] width 124 height 17
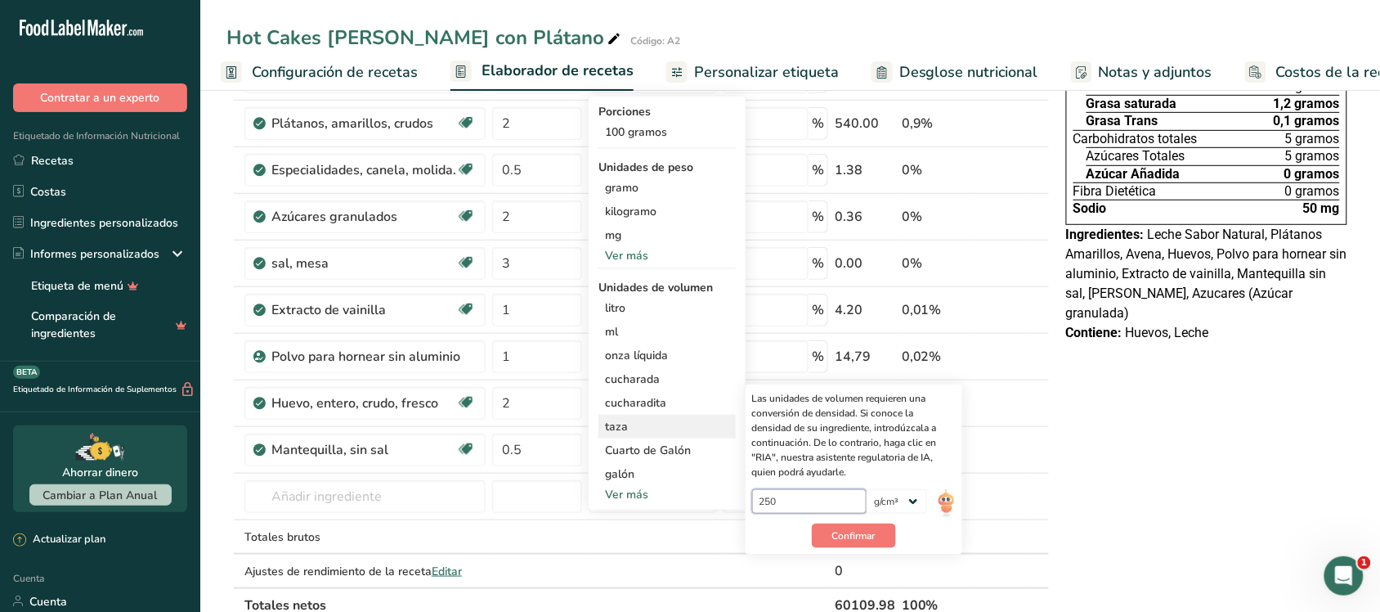
click at [680, 509] on input "250" at bounding box center [809, 501] width 115 height 25
type input "2"
click at [680, 526] on button "Confirmar" at bounding box center [854, 535] width 84 height 25
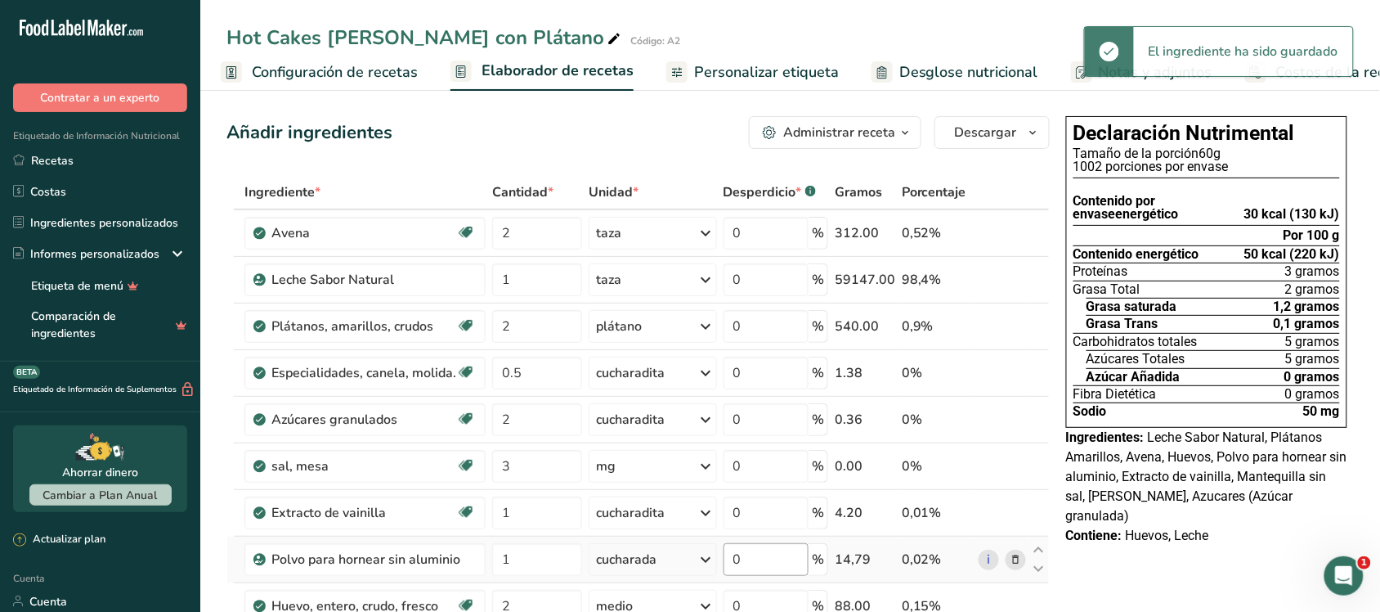
scroll to position [0, 0]
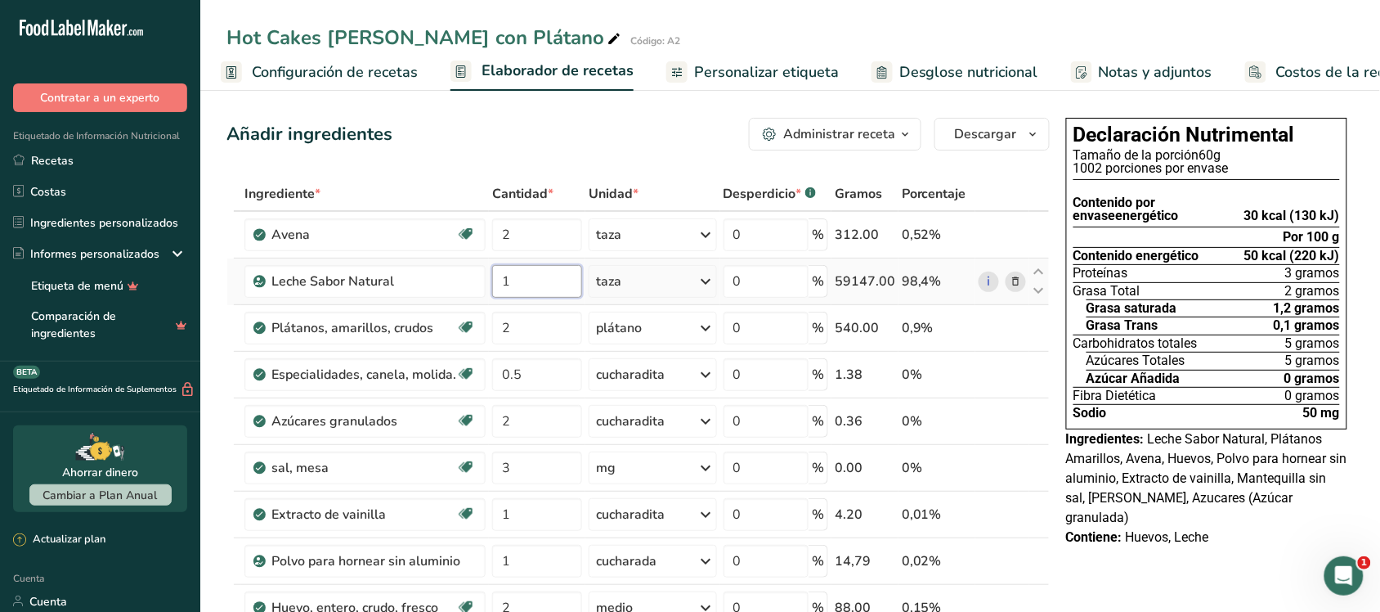
click at [527, 280] on input "1" at bounding box center [537, 281] width 90 height 33
click at [680, 280] on div "Ingrediente * Cantidad * Unidad * Desperdicio * .a-a{fill:#347362;}.b-a{fill:#f…" at bounding box center [638, 502] width 823 height 650
click at [680, 276] on icon at bounding box center [707, 281] width 20 height 29
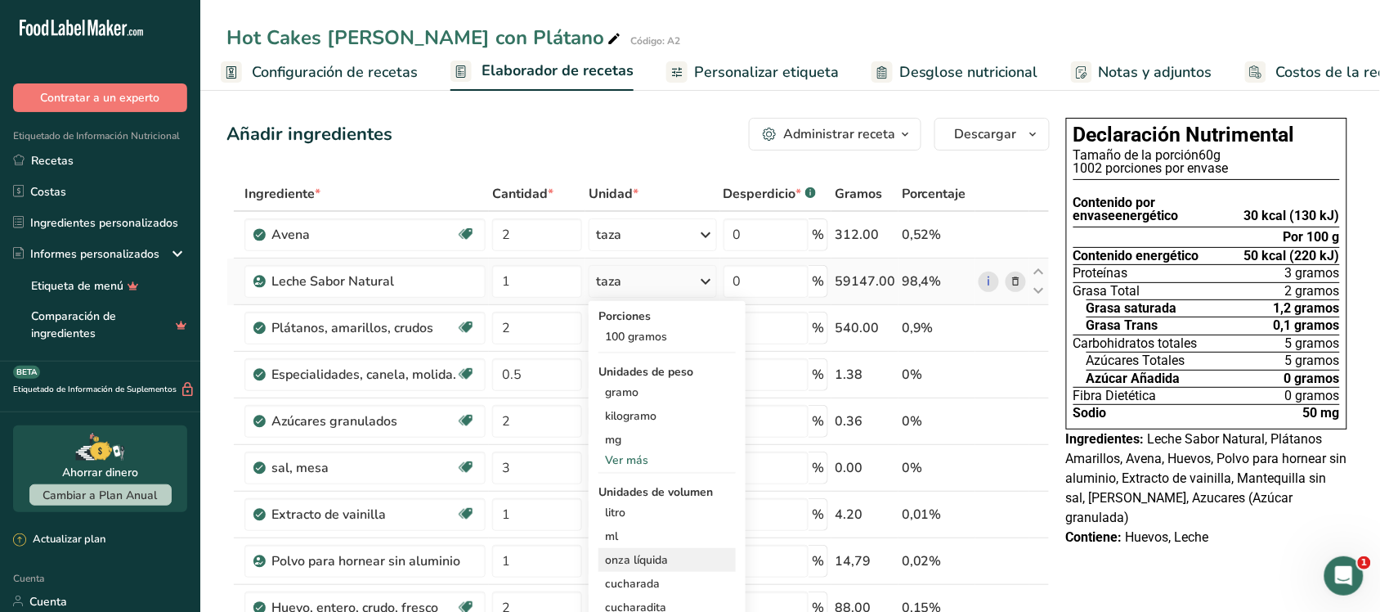
scroll to position [102, 0]
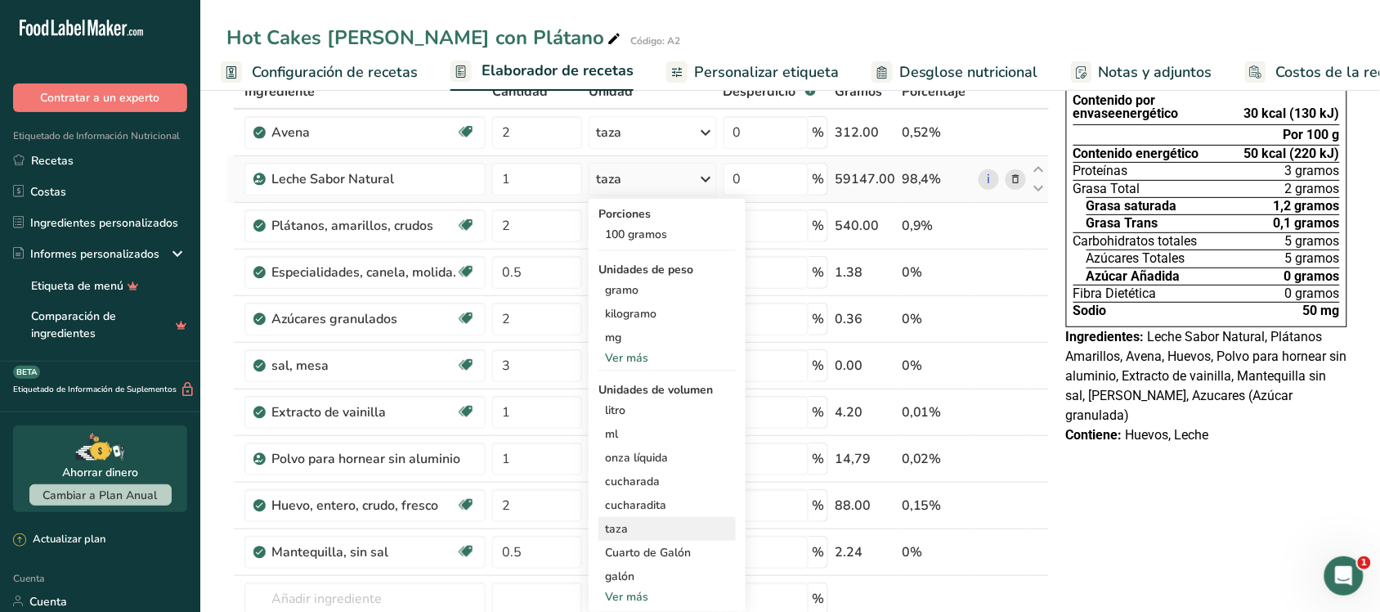
click at [644, 518] on div "taza Las unidades de volumen requieren una conversión de densidad. Si conoce la…" at bounding box center [667, 529] width 137 height 24
click at [618, 526] on font "taza" at bounding box center [616, 529] width 23 height 16
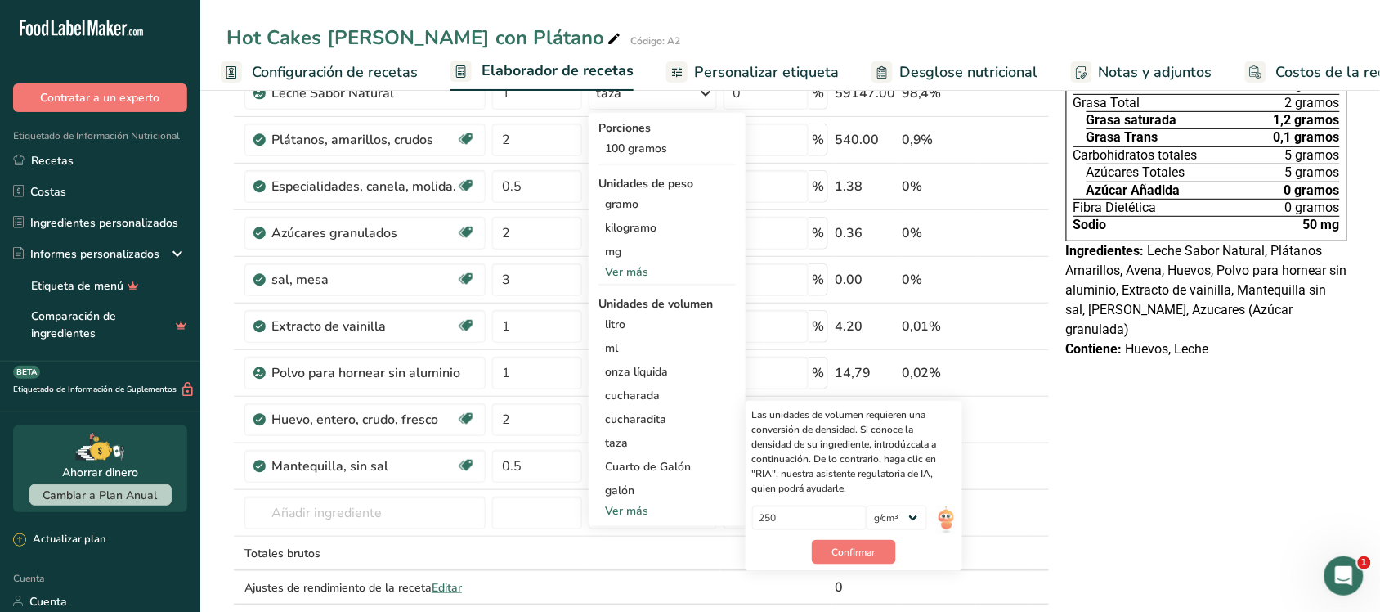
scroll to position [307, 0]
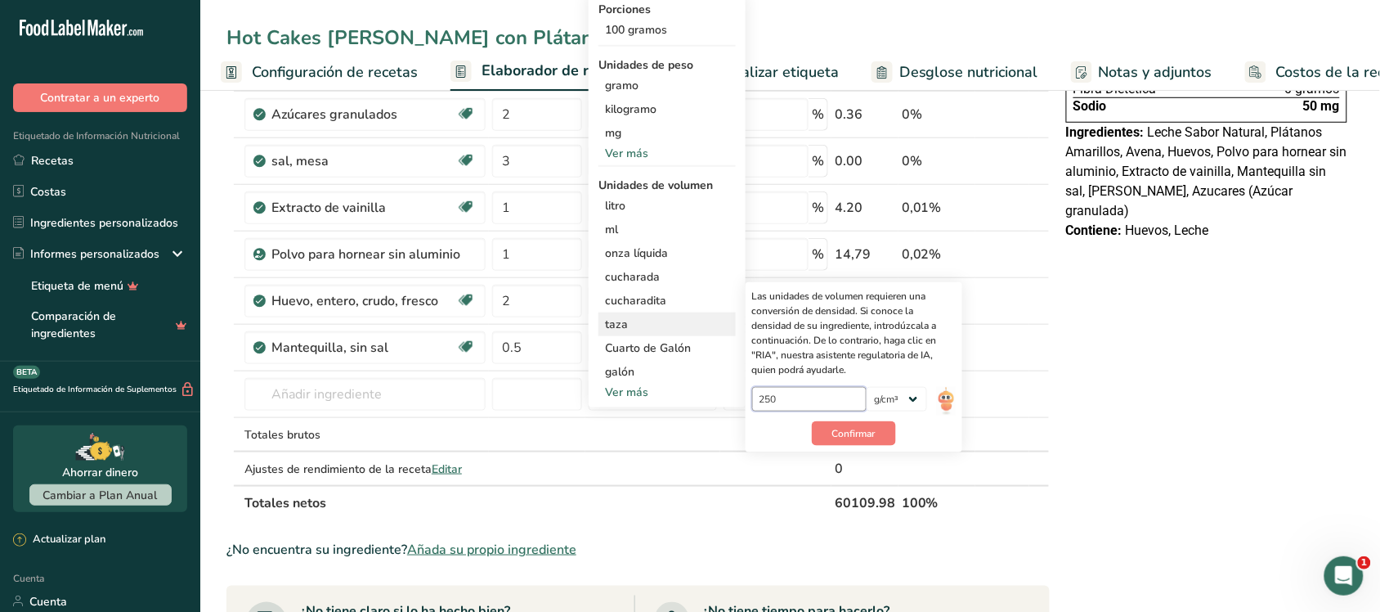
click at [680, 406] on input "250" at bounding box center [809, 399] width 115 height 25
type input "2"
type input "1.03"
click at [680, 435] on font "Confirmar" at bounding box center [853, 433] width 43 height 13
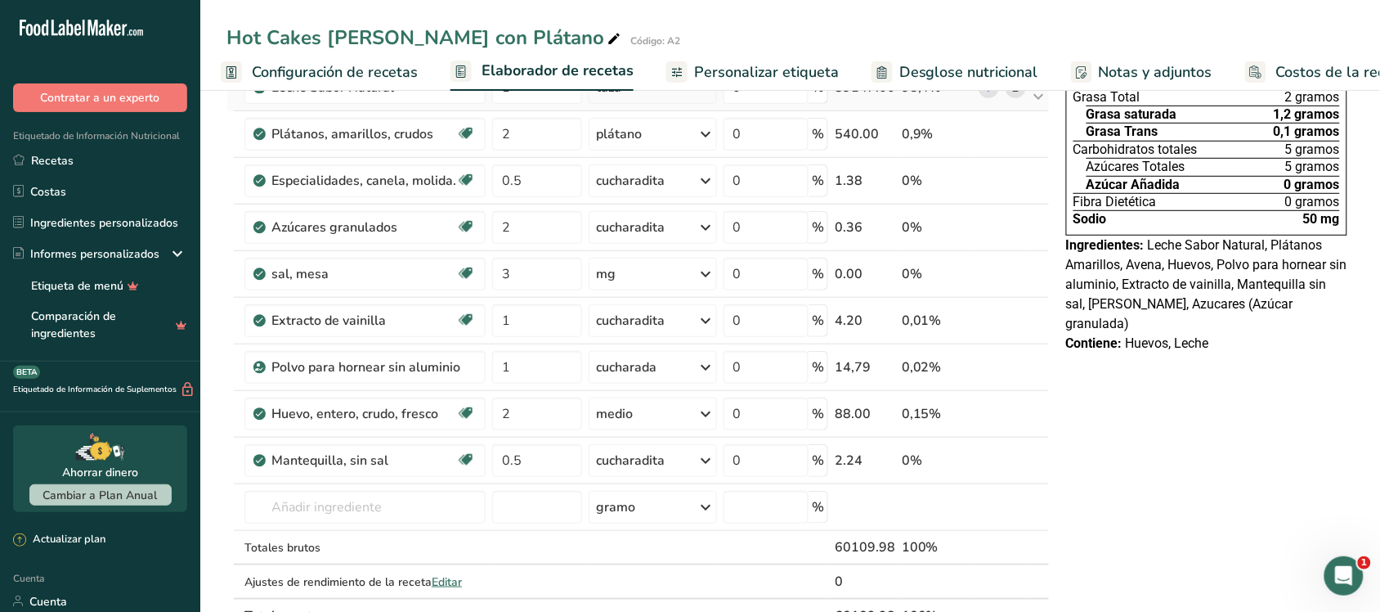
scroll to position [0, 0]
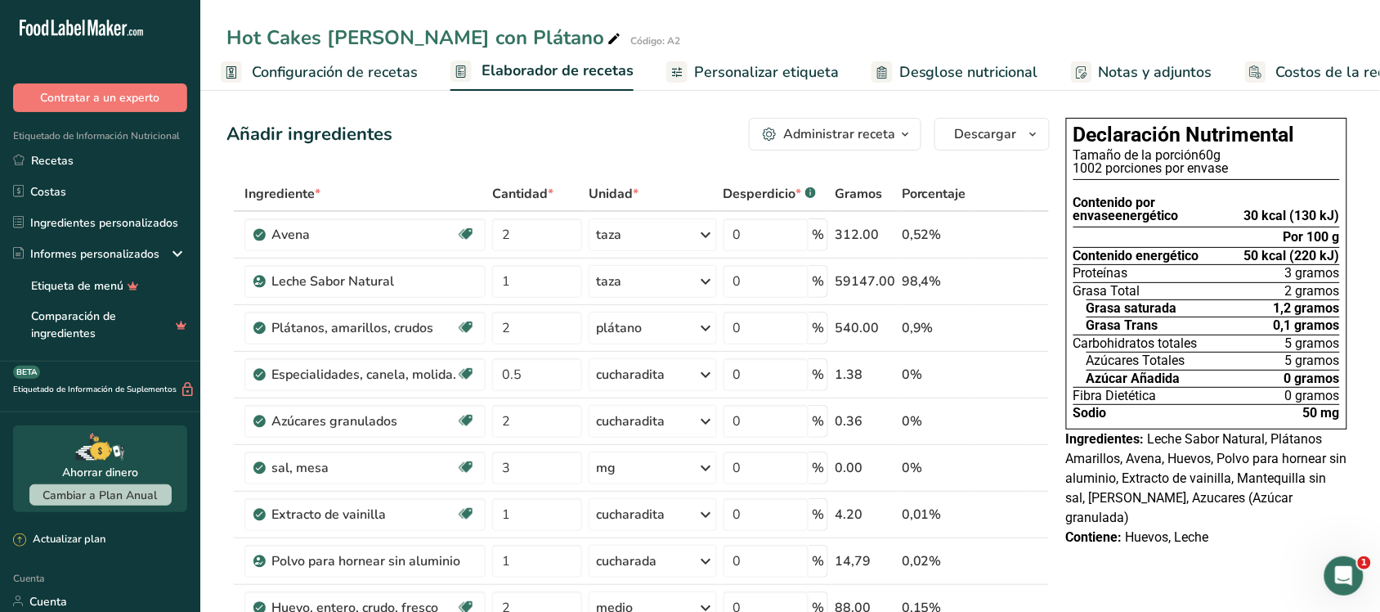
click at [680, 132] on font "Administrar receta" at bounding box center [839, 134] width 112 height 18
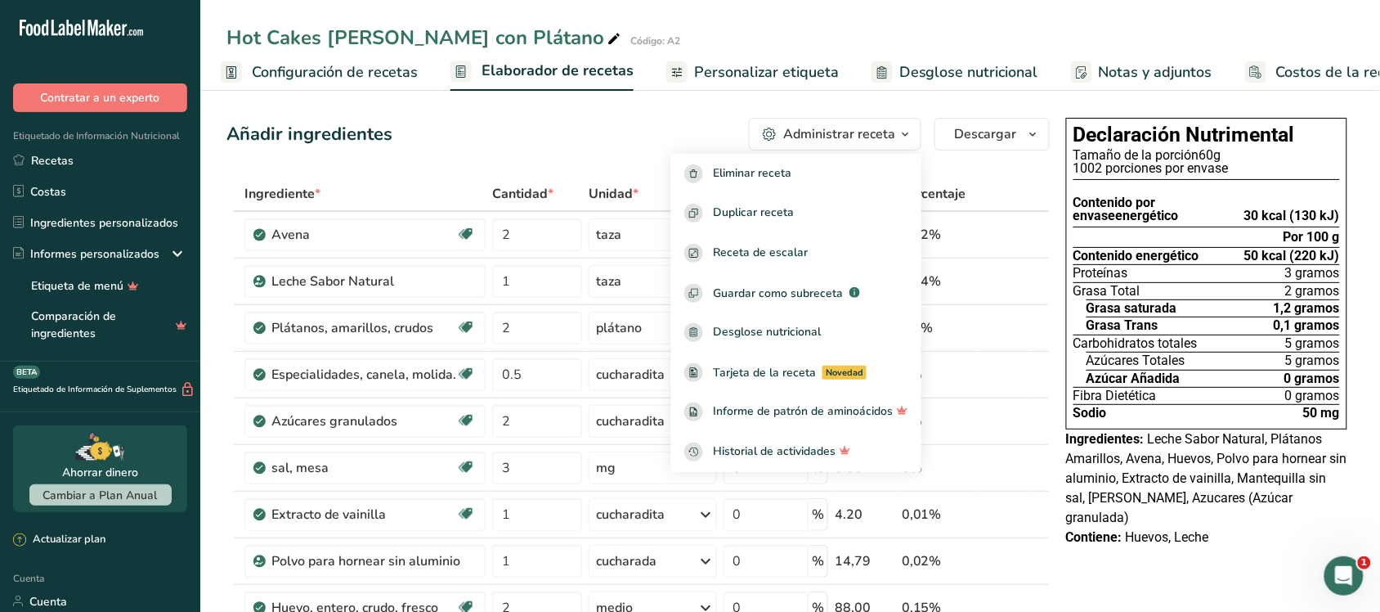
click at [680, 132] on div "Añadir ingredientes Administrar receta Eliminar receta Duplicar receta Receta d…" at bounding box center [638, 134] width 823 height 33
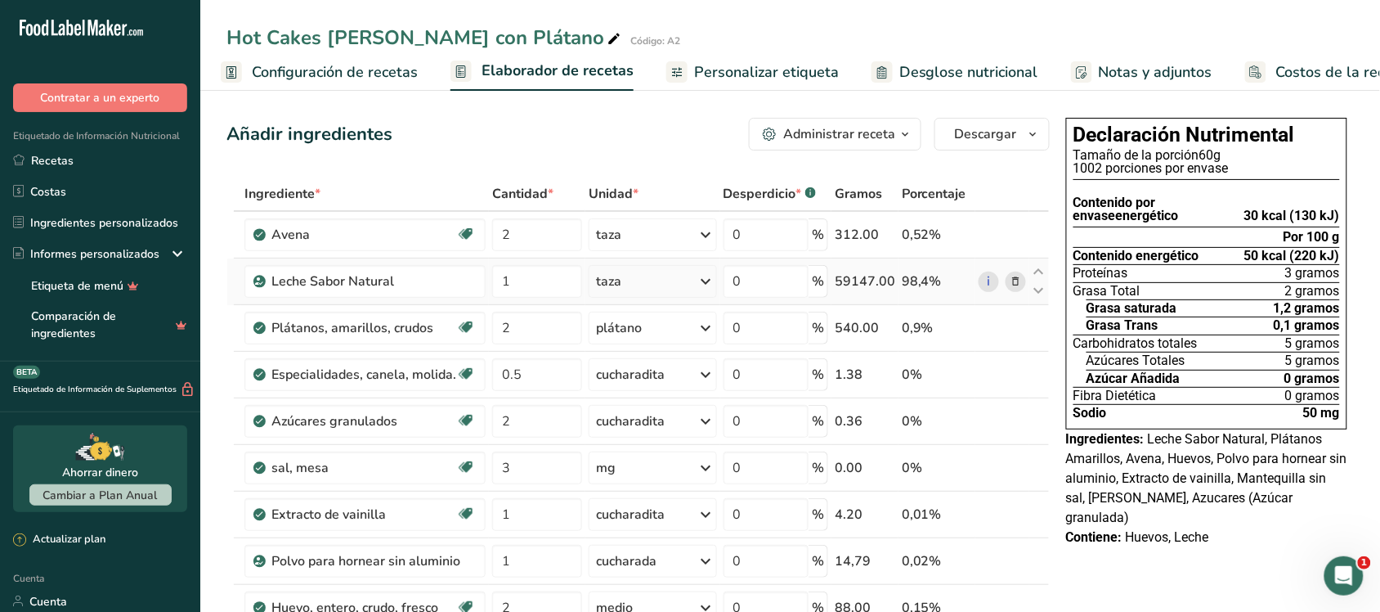
click at [680, 276] on icon at bounding box center [707, 281] width 20 height 29
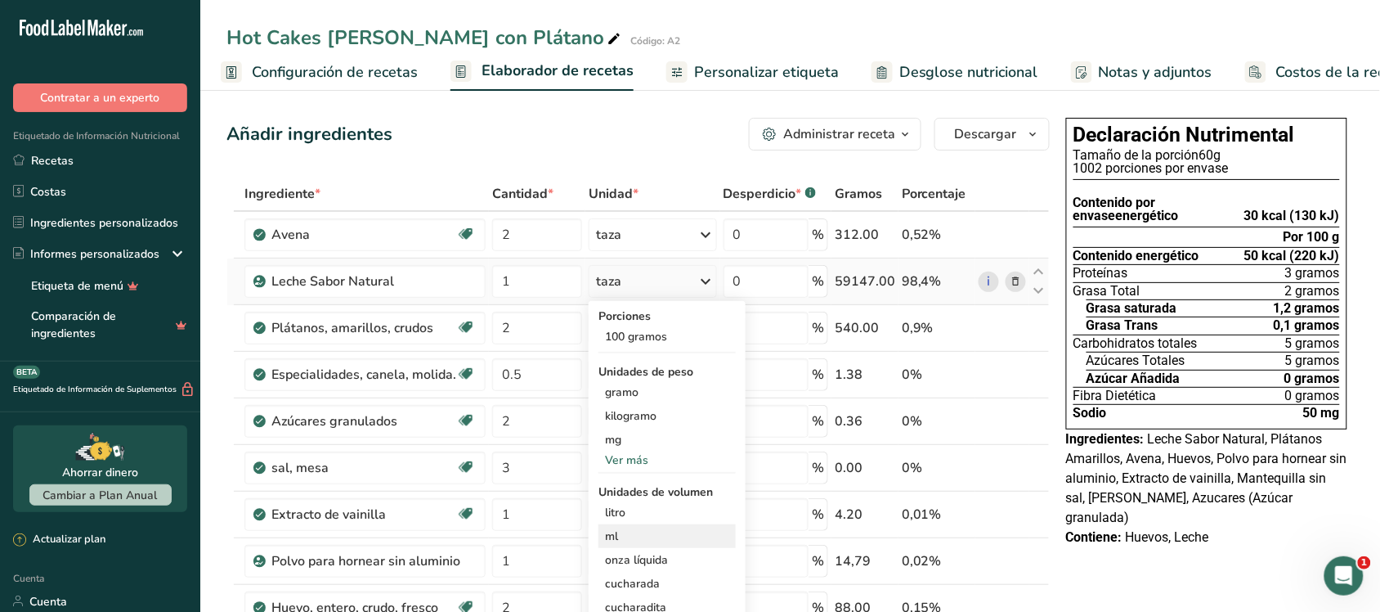
click at [620, 536] on div "ml" at bounding box center [667, 535] width 124 height 17
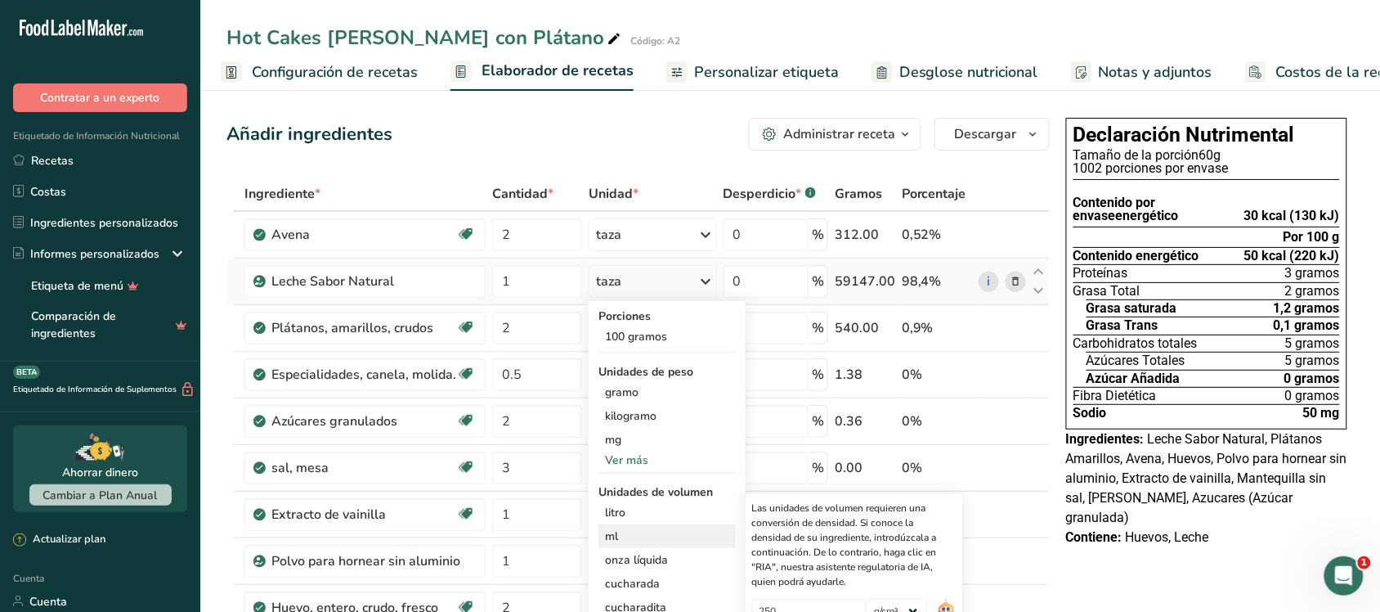
click at [608, 532] on font "ml" at bounding box center [611, 536] width 13 height 16
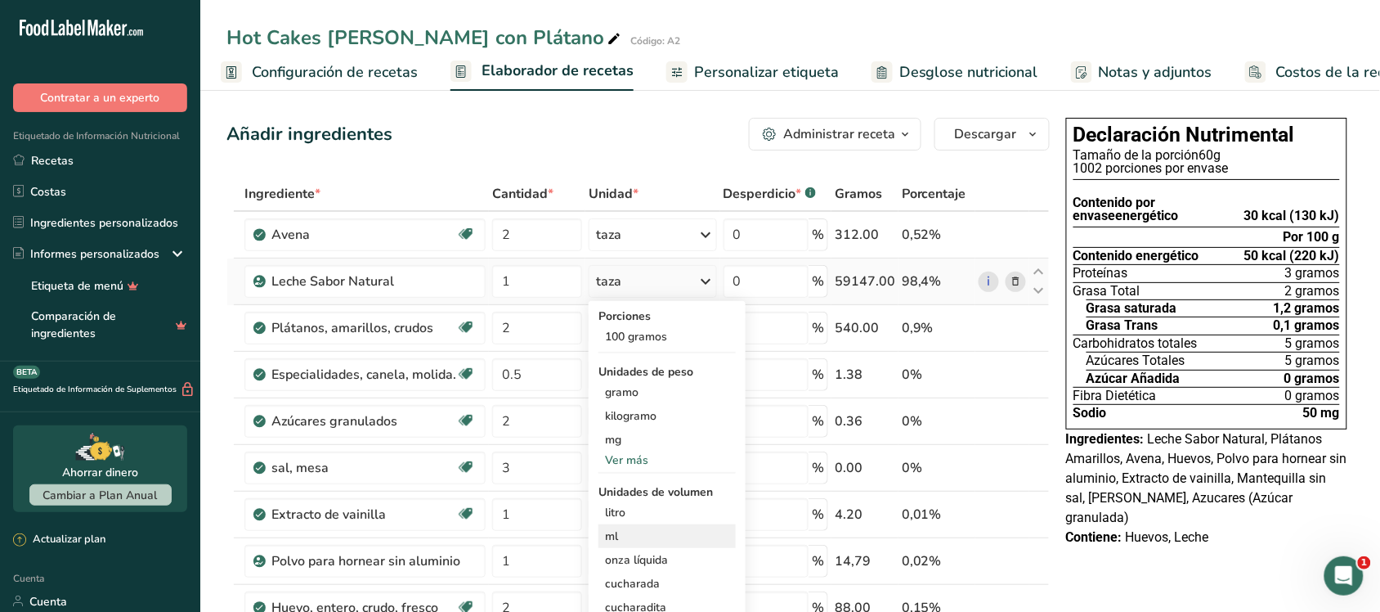
click at [608, 532] on font "ml" at bounding box center [611, 536] width 13 height 16
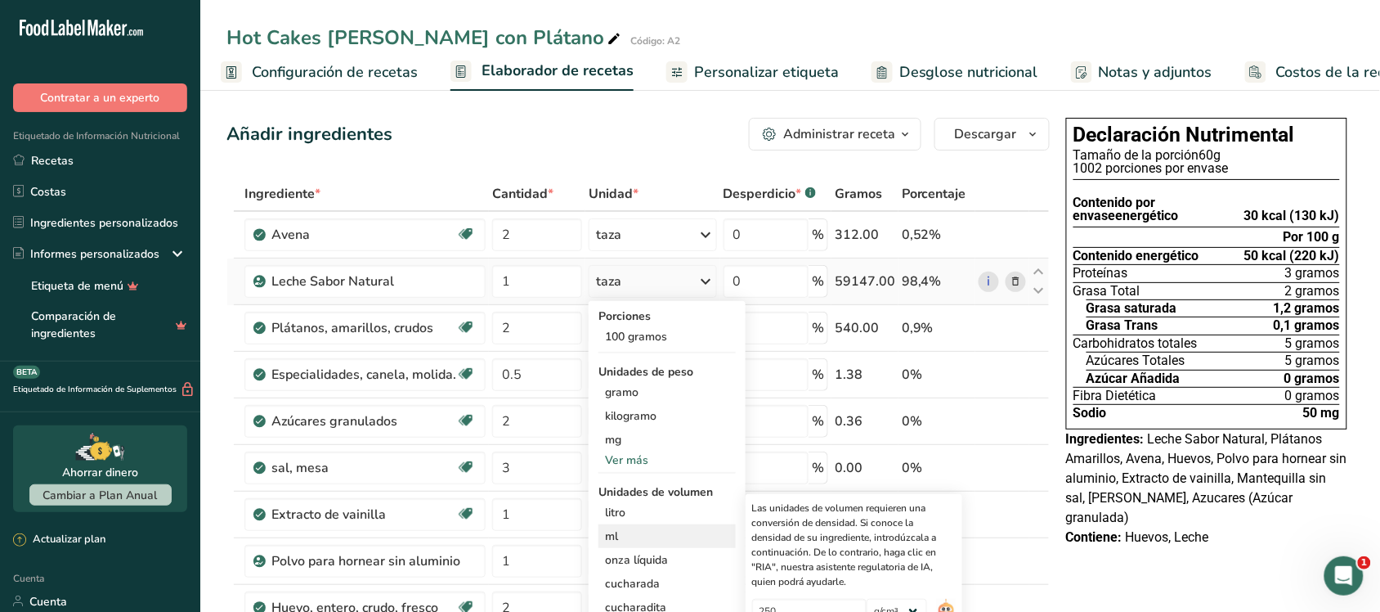
click at [608, 532] on font "ml" at bounding box center [611, 536] width 13 height 16
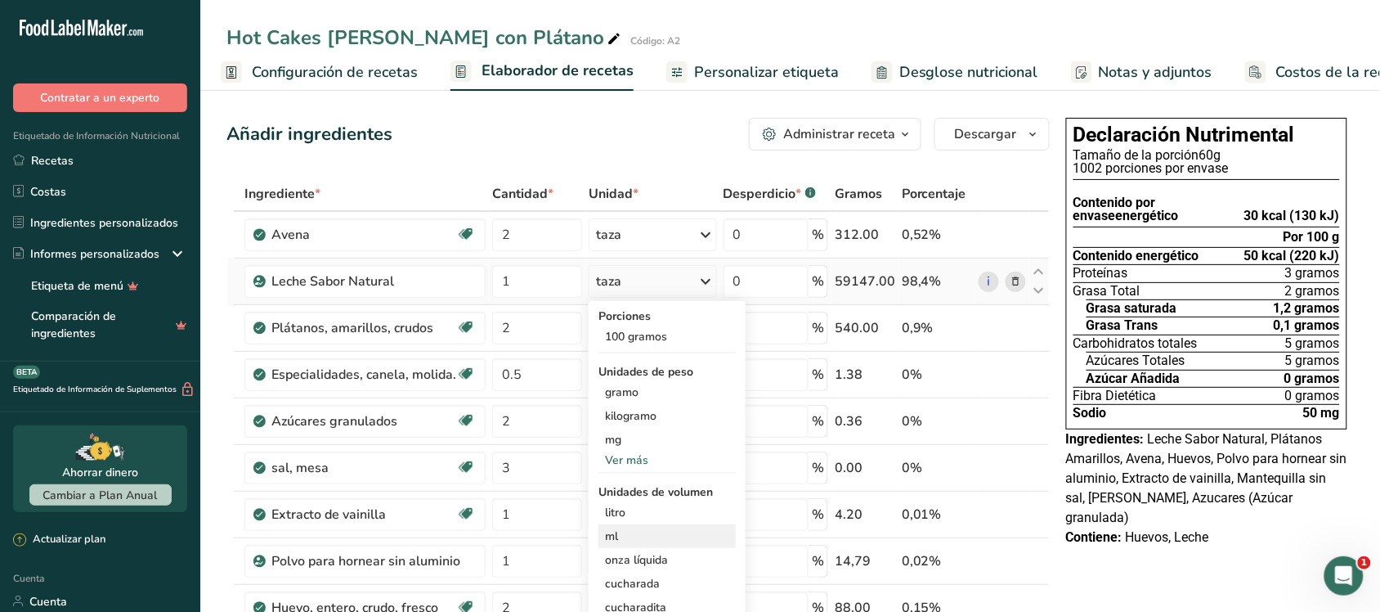
click at [608, 532] on font "ml" at bounding box center [611, 536] width 13 height 16
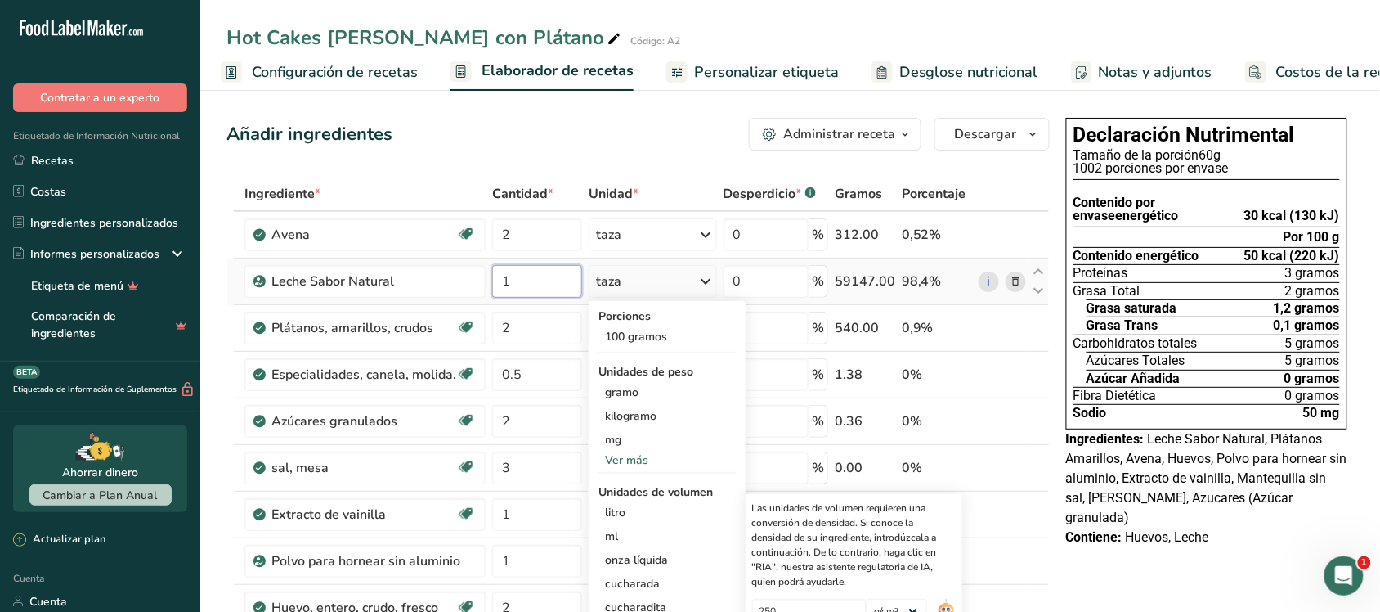
click at [525, 283] on input "1" at bounding box center [537, 281] width 90 height 33
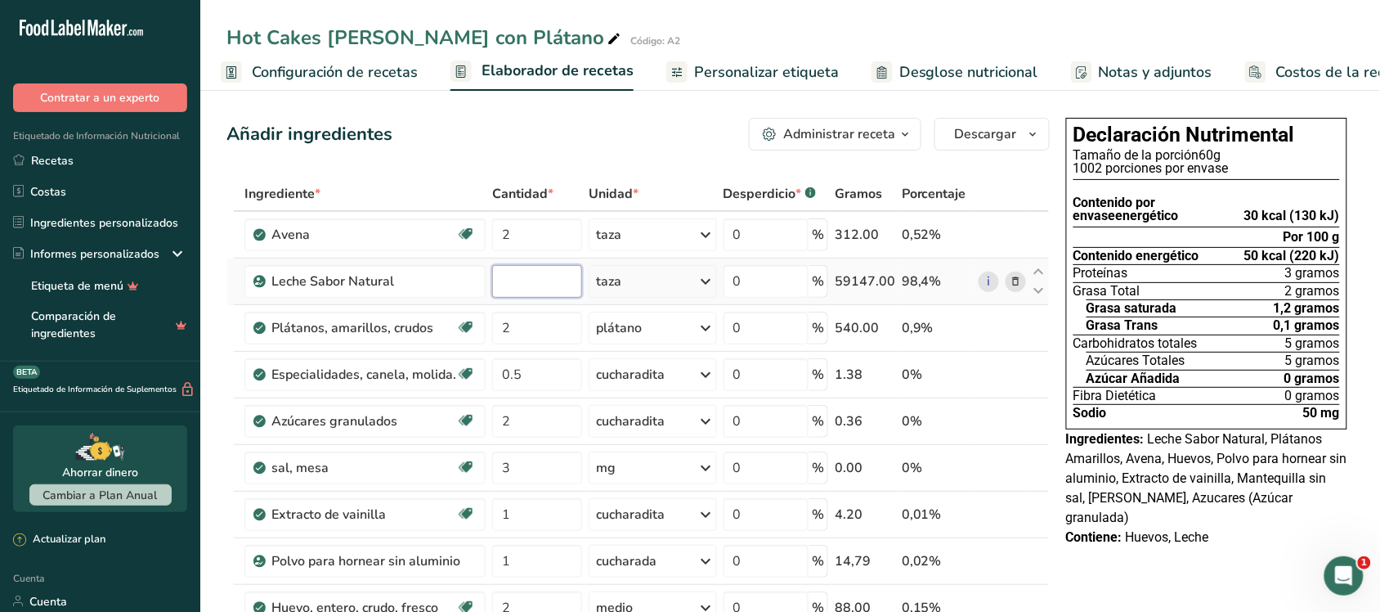
paste input "236.588"
type input "236.588"
click at [630, 289] on div "Ingrediente * Cantidad * Unidad * Desperdicio * .a-a{fill:#347362;}.b-a{fill:#f…" at bounding box center [638, 502] width 823 height 650
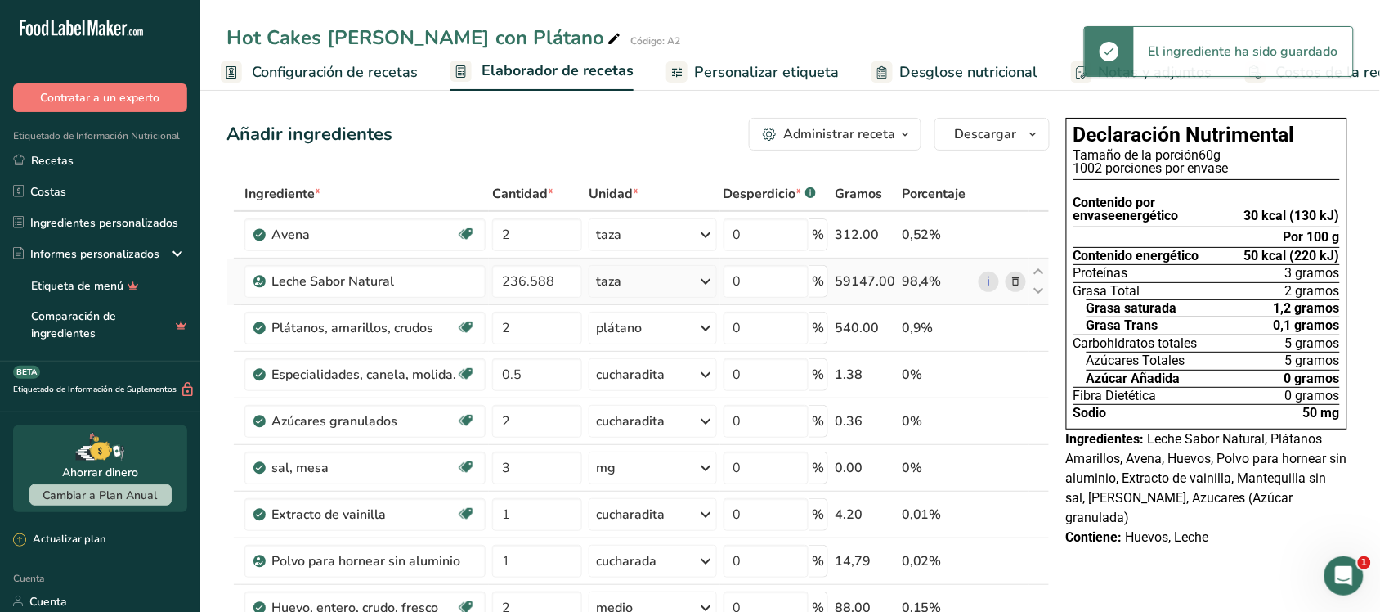
click at [680, 280] on div "taza" at bounding box center [653, 281] width 128 height 33
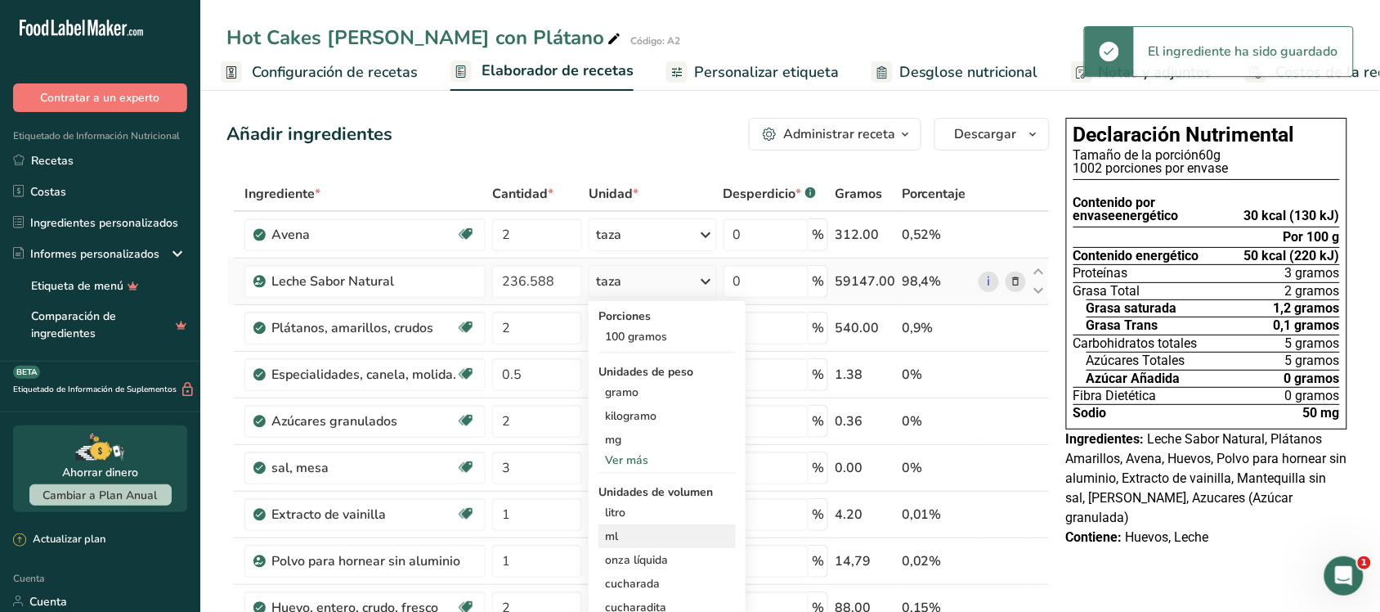
click at [635, 533] on div "ml" at bounding box center [667, 535] width 124 height 17
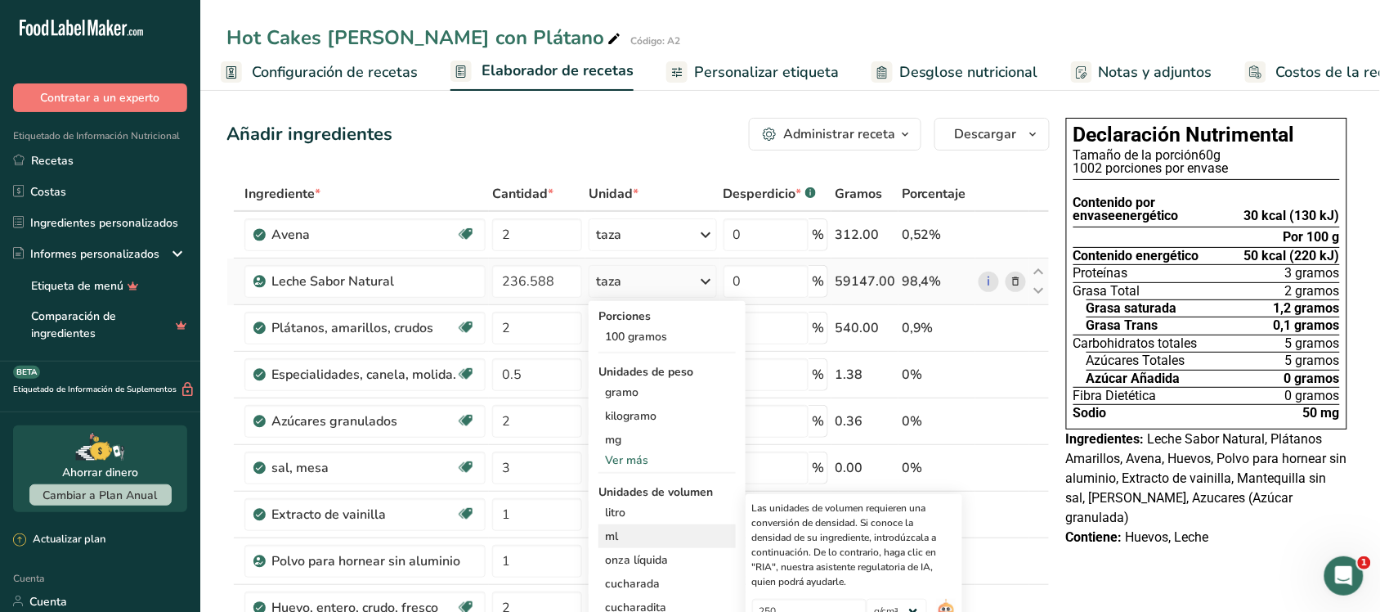
click at [605, 533] on font "ml" at bounding box center [611, 536] width 13 height 16
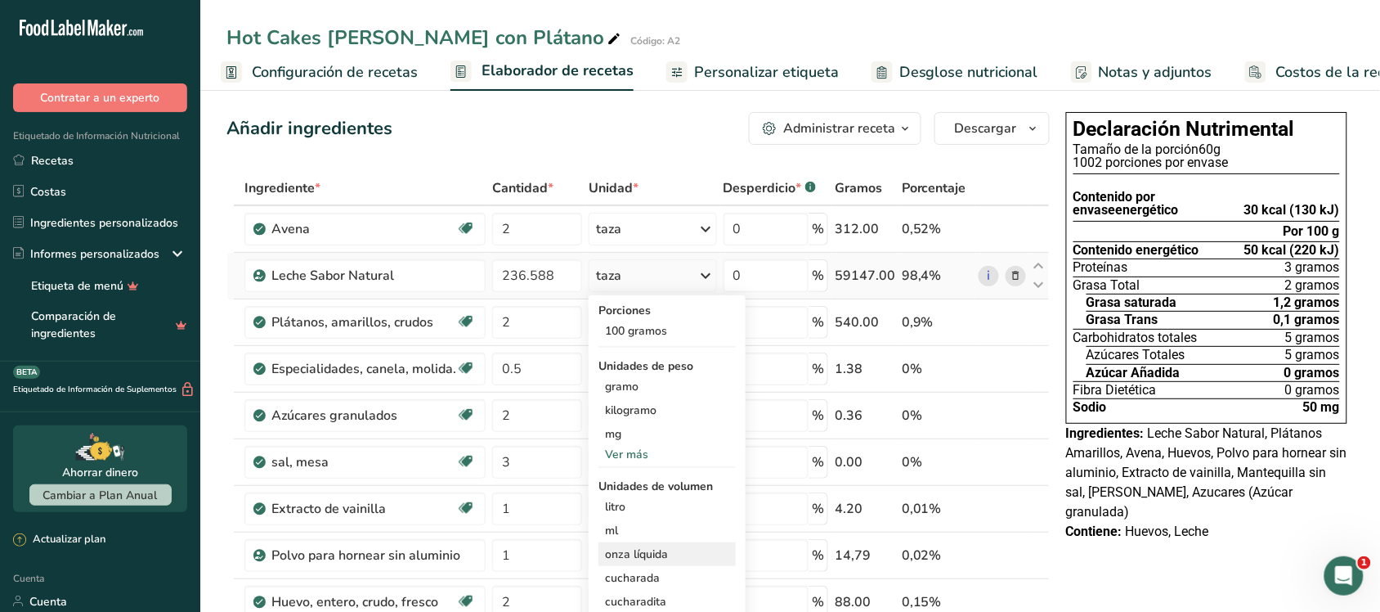
scroll to position [307, 0]
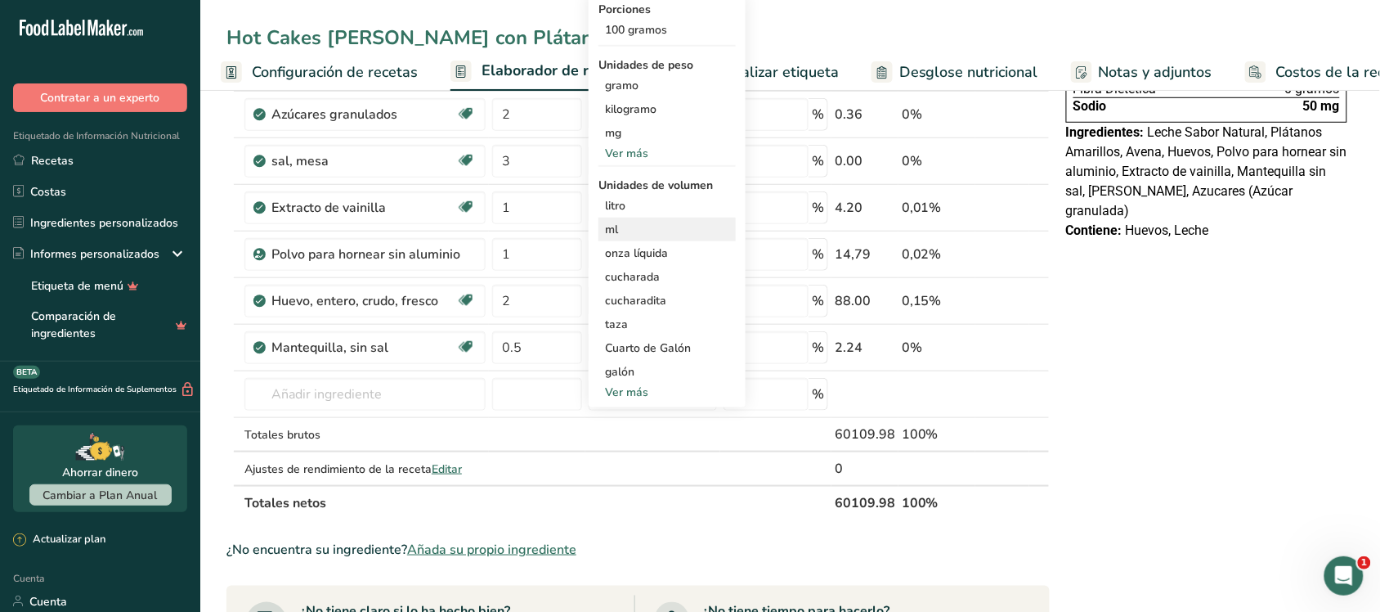
click at [603, 230] on div "ml Las unidades de volumen requieren una conversión de densidad. Si conoce la d…" at bounding box center [667, 230] width 137 height 24
click at [613, 230] on font "ml" at bounding box center [611, 230] width 13 height 16
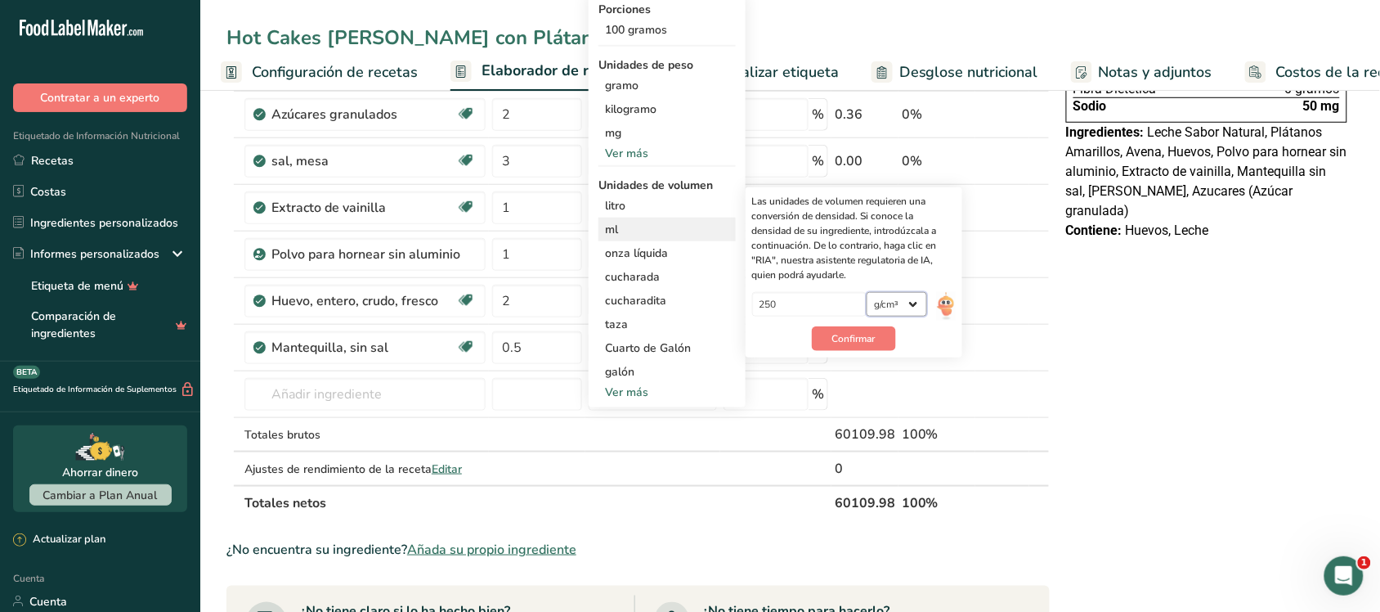
click at [680, 304] on select "lb/pie³ g/cm³" at bounding box center [897, 304] width 61 height 25
drag, startPoint x: 897, startPoint y: 307, endPoint x: 631, endPoint y: 241, distance: 273.7
click at [680, 307] on select "lb/pie³ g/cm³" at bounding box center [897, 304] width 61 height 25
click at [660, 227] on div "ml" at bounding box center [667, 229] width 124 height 17
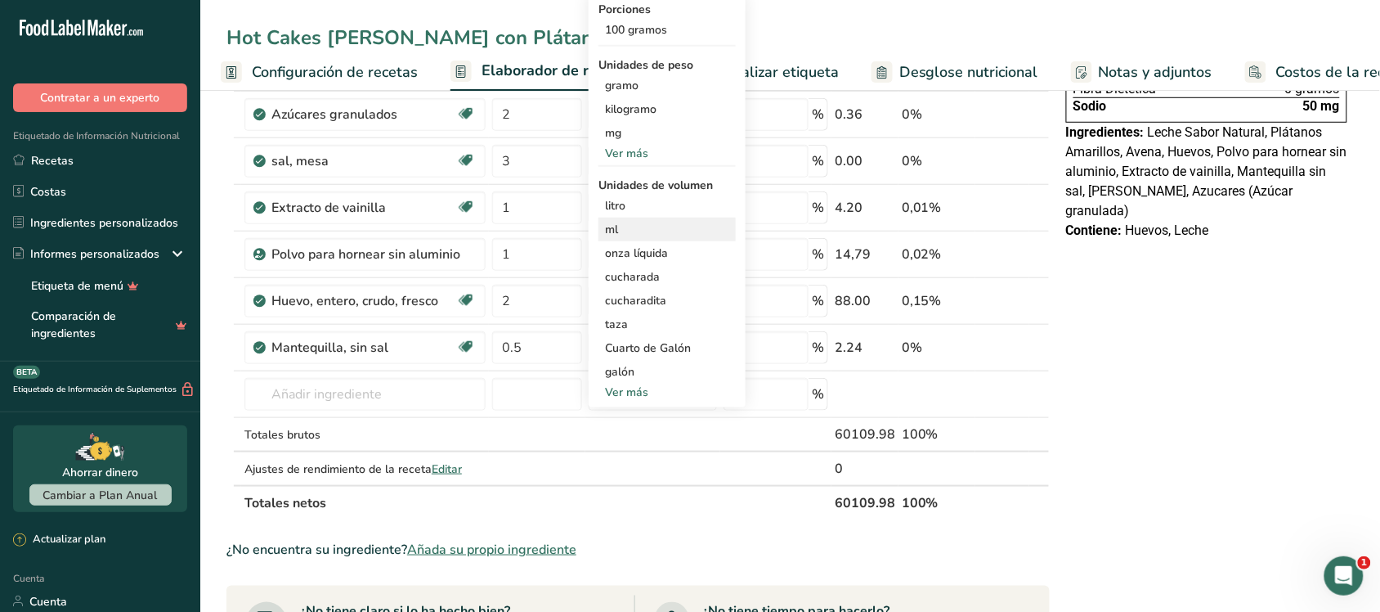
click at [669, 218] on div "ml Las unidades de volumen requieren una conversión de densidad. Si conoce la d…" at bounding box center [667, 230] width 137 height 24
click at [606, 231] on font "ml" at bounding box center [611, 230] width 13 height 16
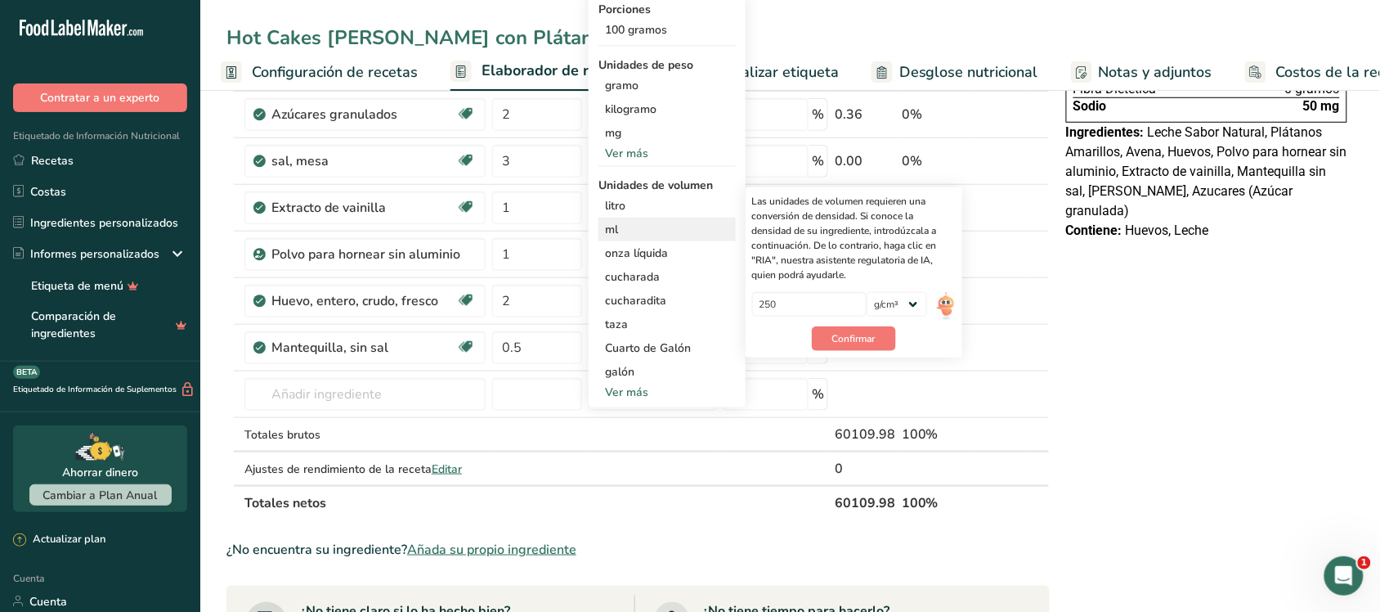
click at [606, 231] on font "ml" at bounding box center [611, 230] width 13 height 16
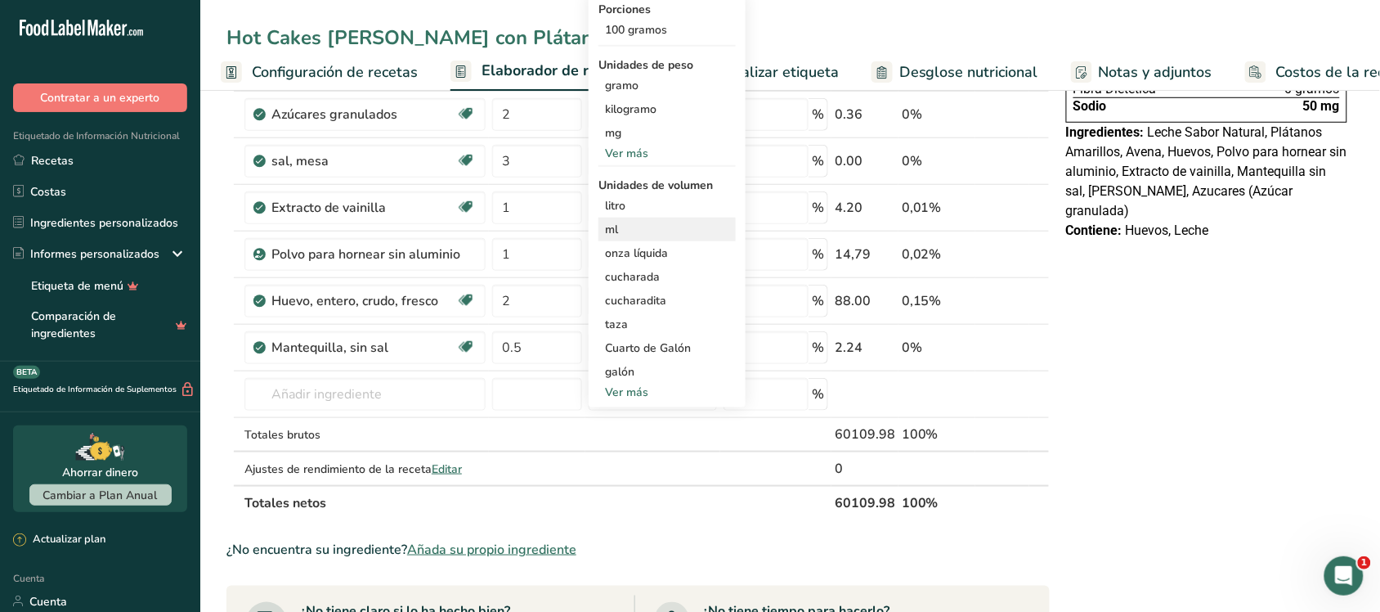
click at [622, 227] on div "ml" at bounding box center [667, 229] width 124 height 17
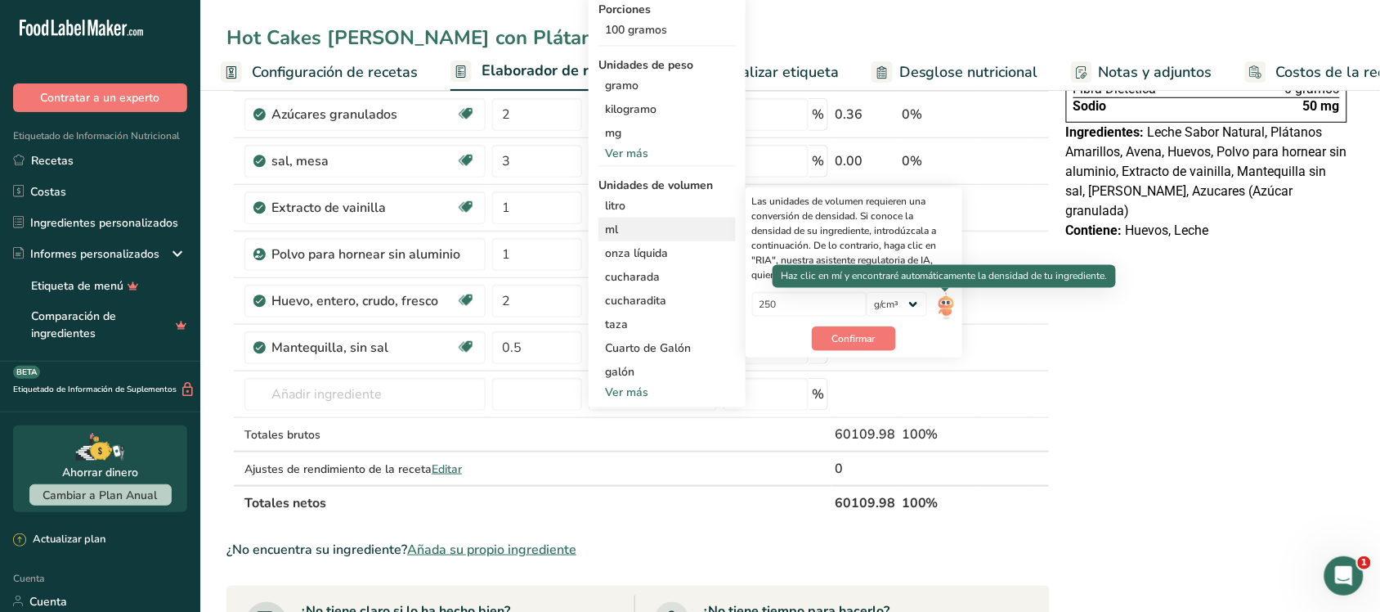
click at [680, 307] on img at bounding box center [946, 306] width 18 height 29
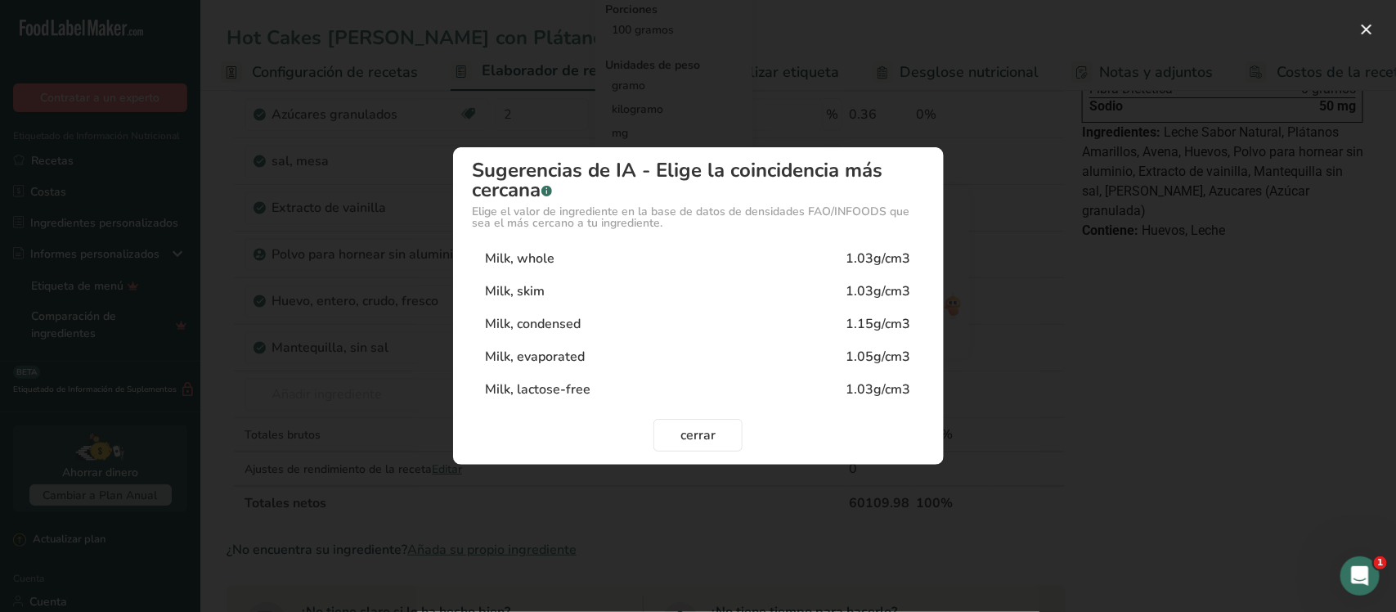
click at [680, 262] on div "1.03g/cm3" at bounding box center [878, 259] width 65 height 20
type input "1.03"
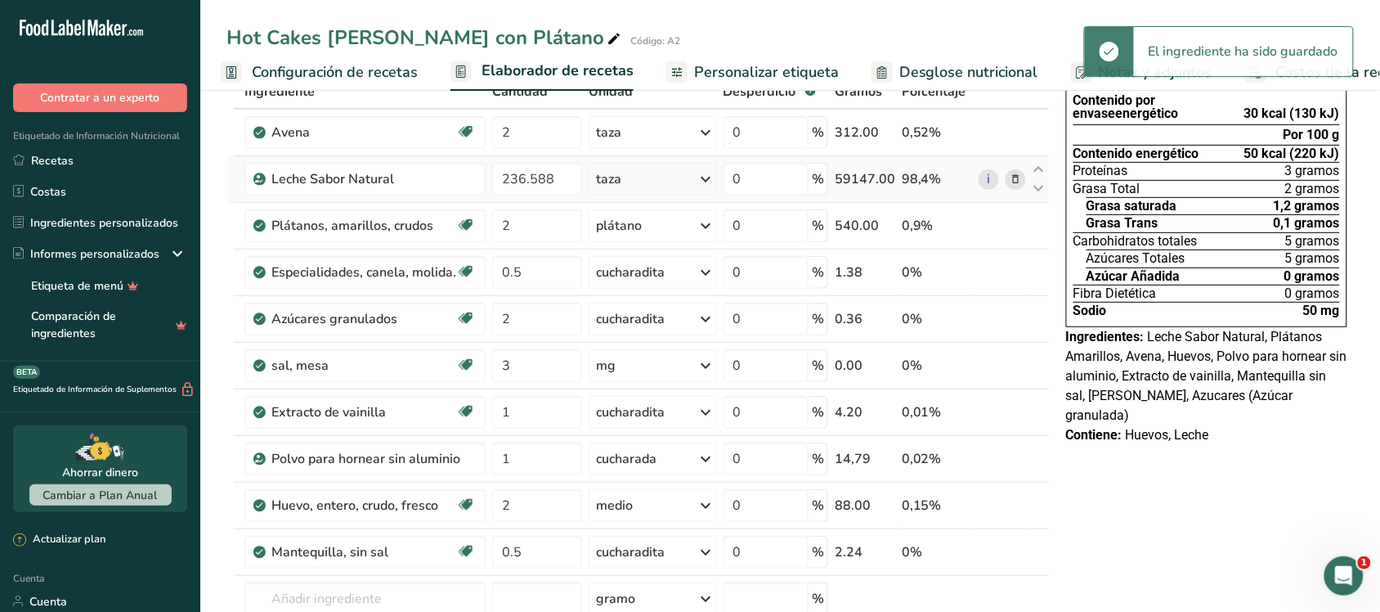
scroll to position [0, 0]
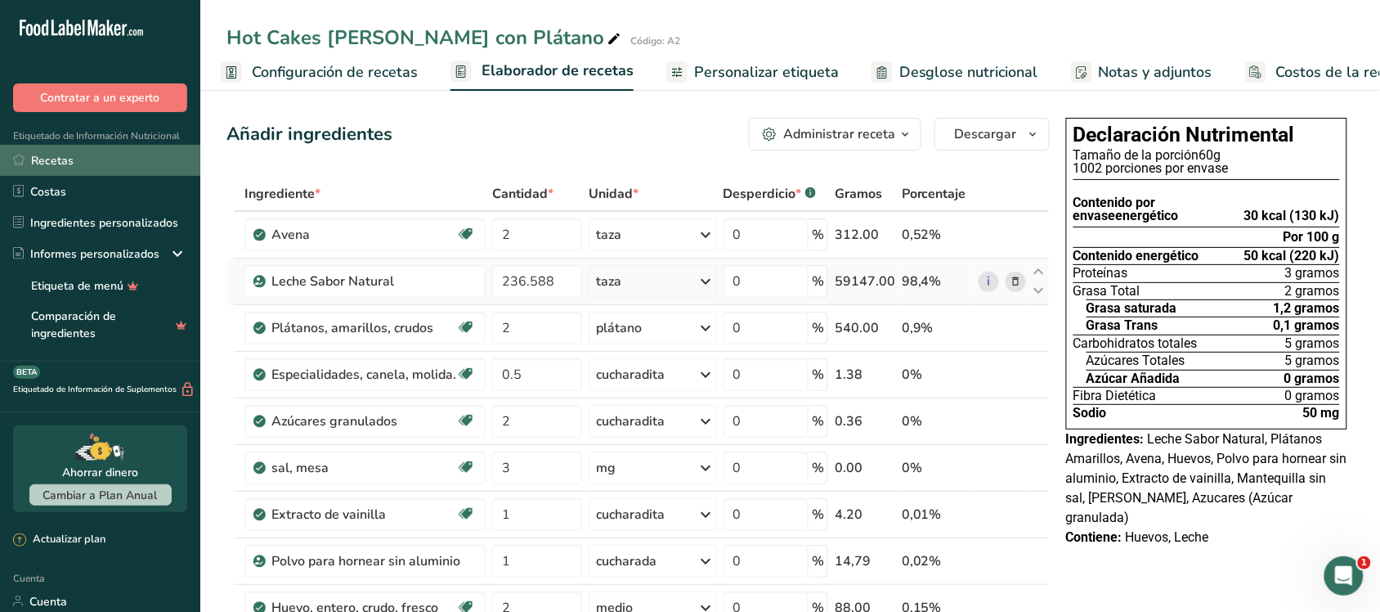
drag, startPoint x: 70, startPoint y: 177, endPoint x: 70, endPoint y: 158, distance: 18.8
click at [70, 177] on link "Costas" at bounding box center [100, 191] width 200 height 31
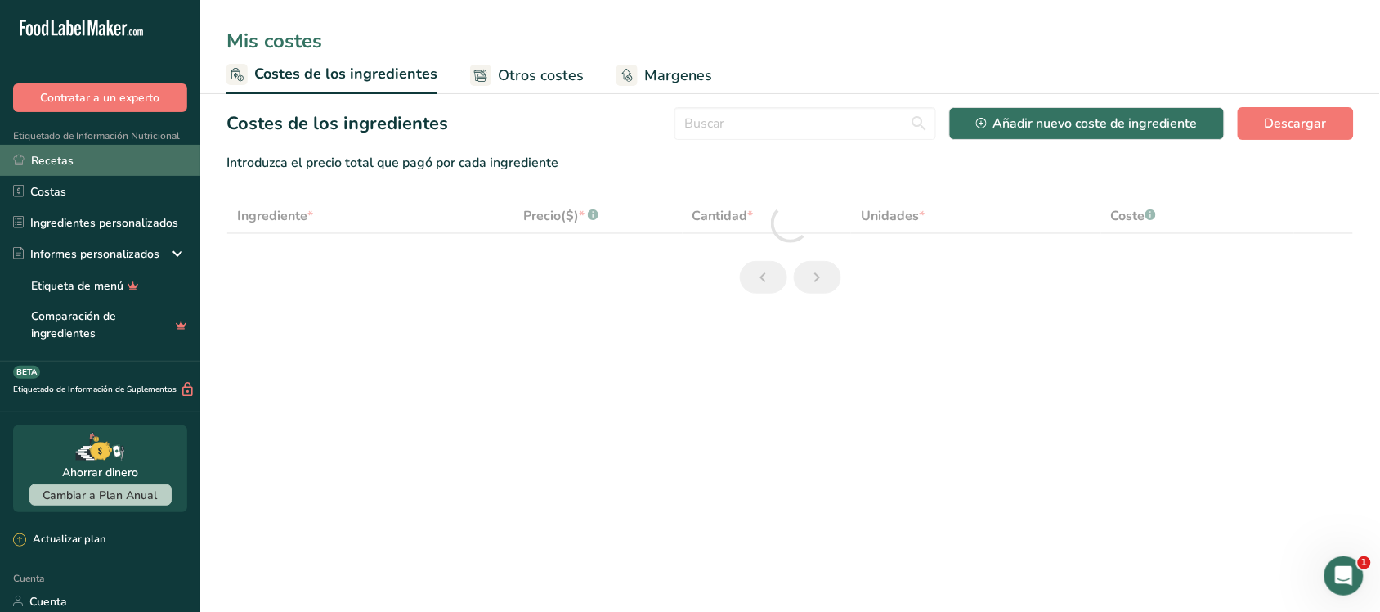
click at [70, 158] on font "Recetas" at bounding box center [52, 161] width 43 height 16
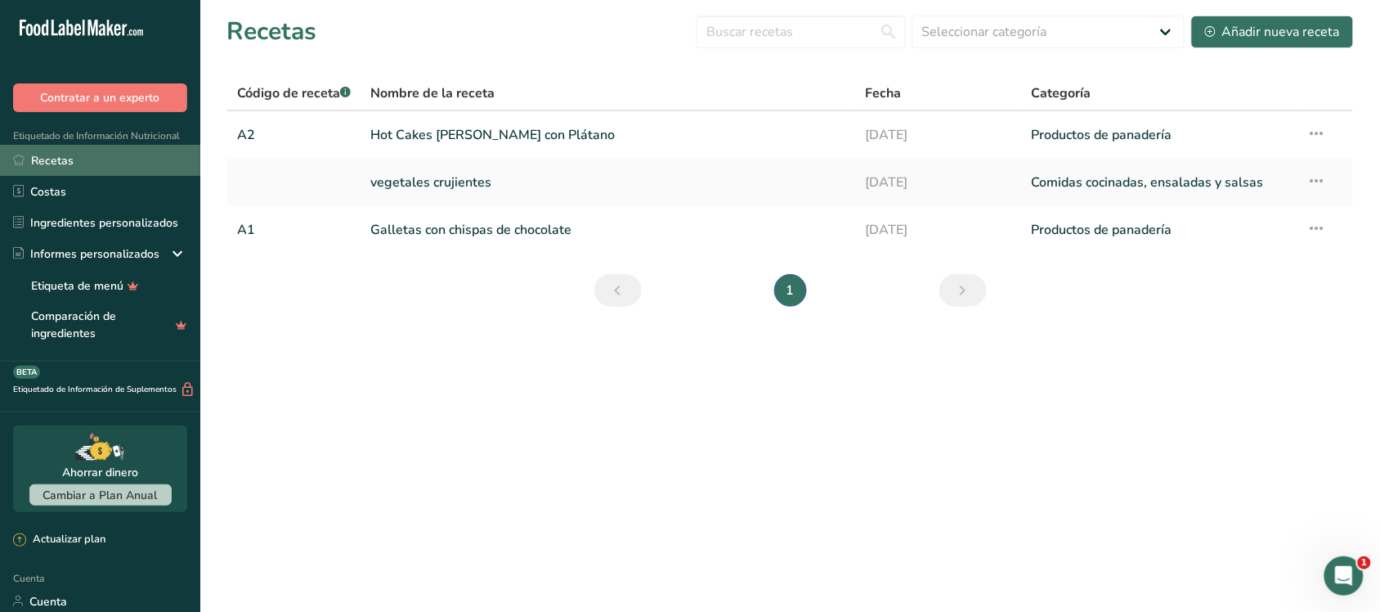
click at [87, 157] on link "Recetas" at bounding box center [100, 160] width 200 height 31
click at [680, 131] on icon at bounding box center [1318, 133] width 20 height 29
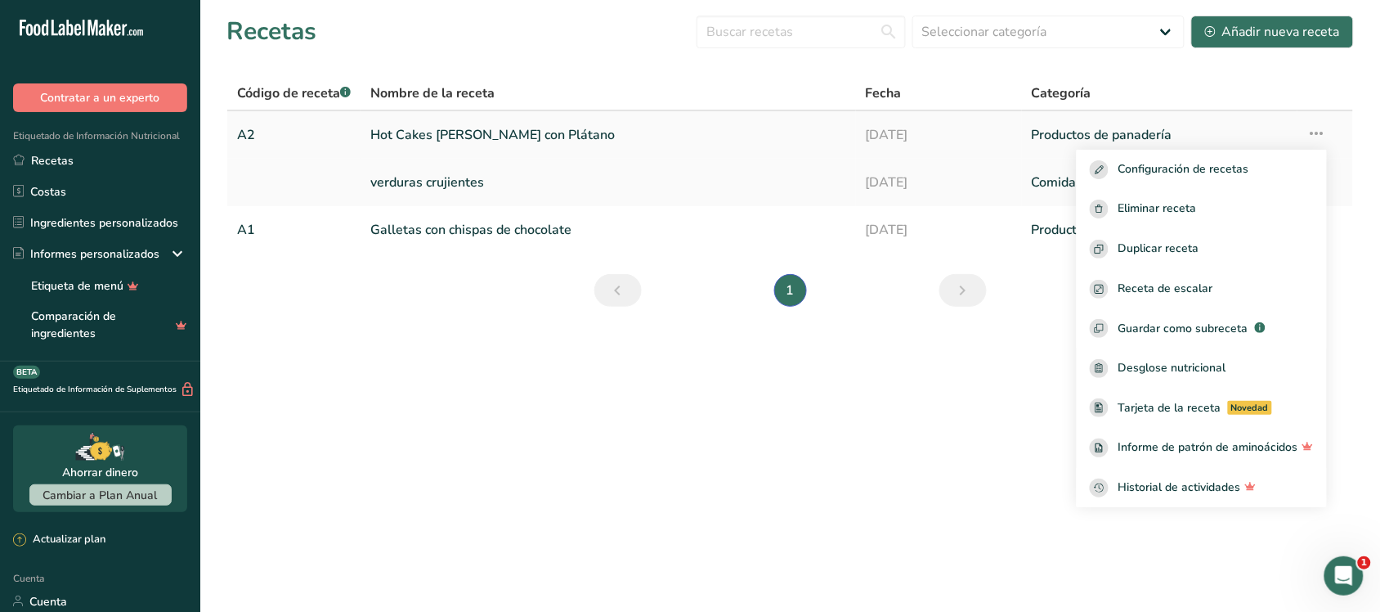
click at [545, 128] on font "Hot Cakes [PERSON_NAME] con Plátano" at bounding box center [492, 135] width 245 height 18
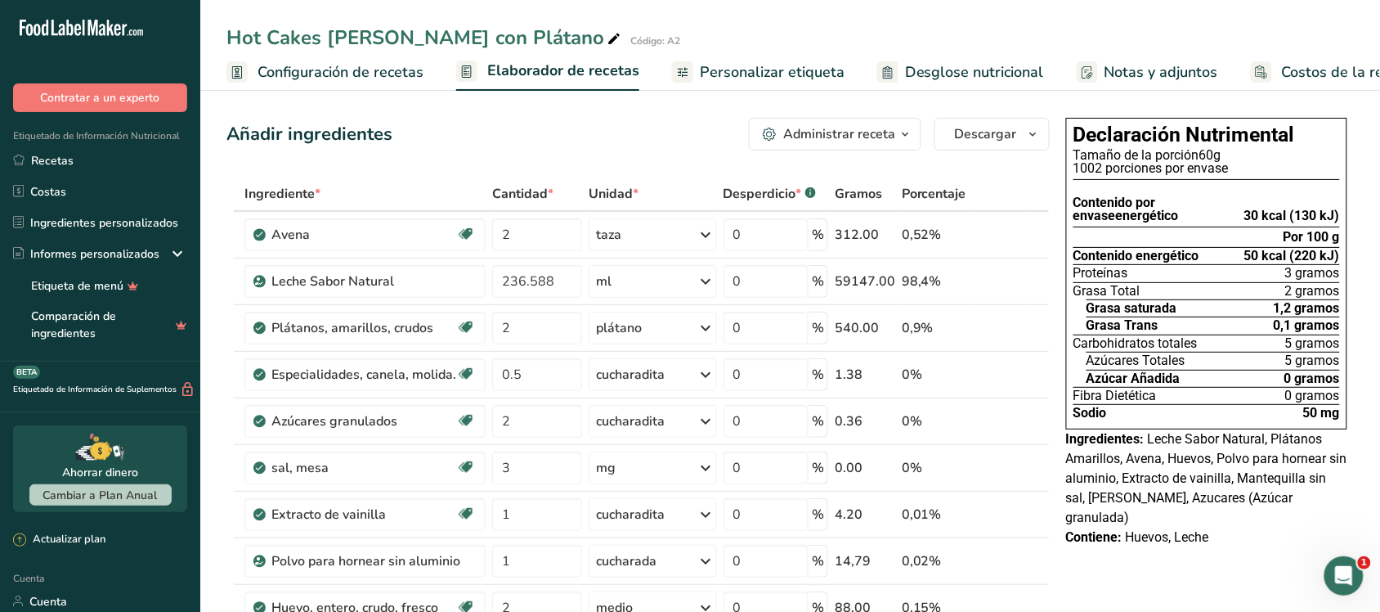
click at [305, 70] on font "Configuración de recetas" at bounding box center [341, 72] width 166 height 20
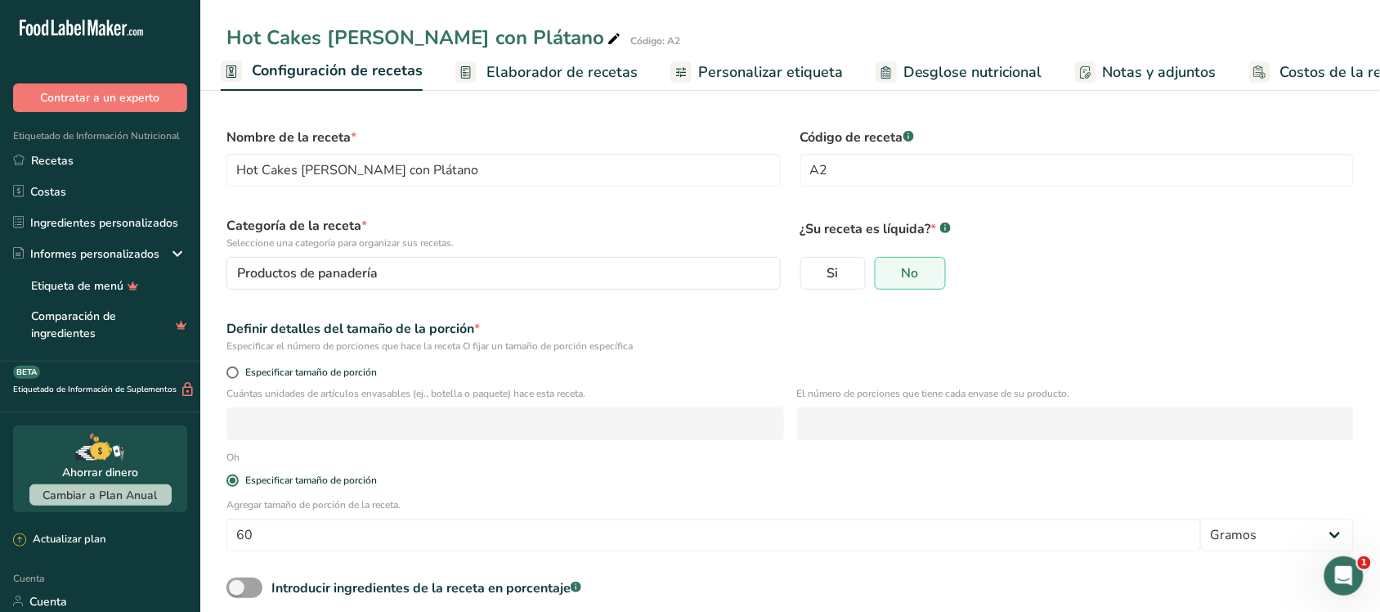
click at [482, 65] on link "Elaborador de recetas" at bounding box center [546, 72] width 182 height 37
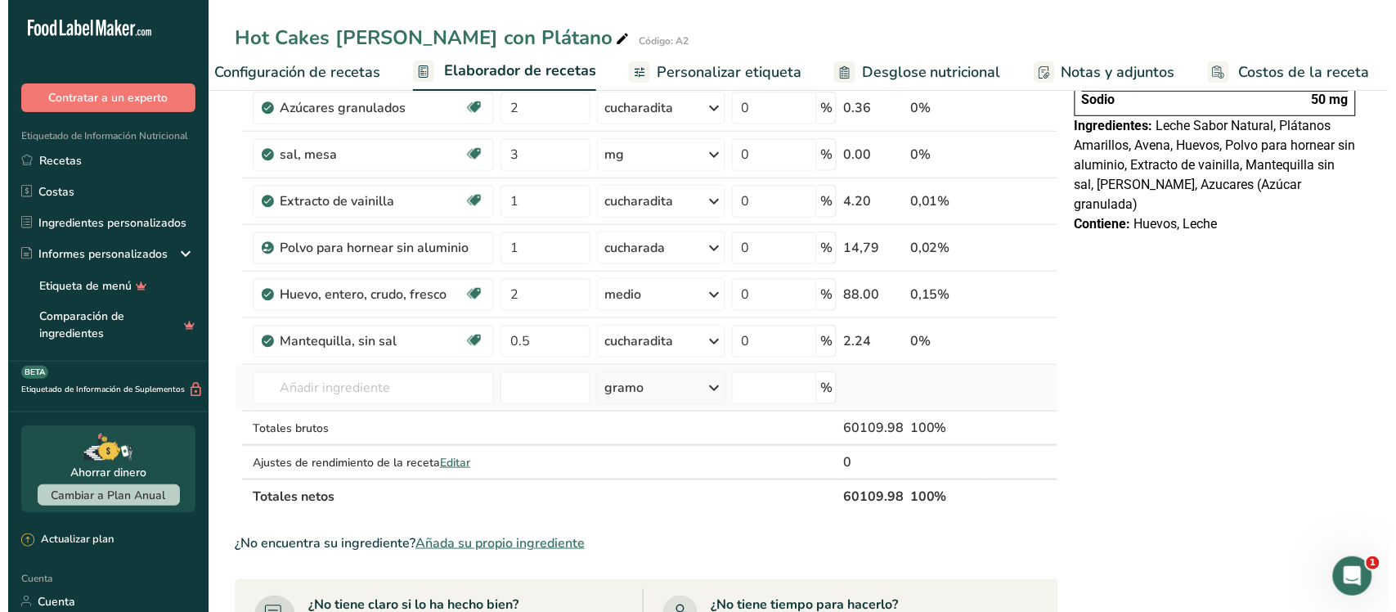
scroll to position [102, 0]
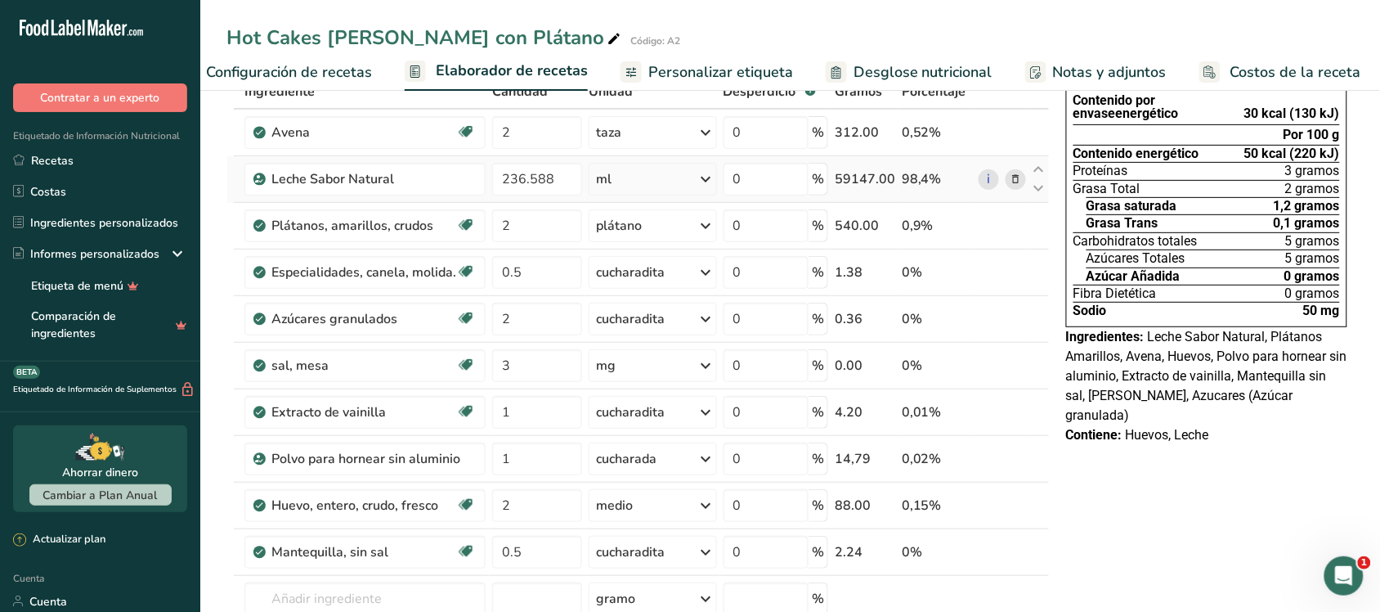
click at [680, 180] on font "59147.00" at bounding box center [865, 179] width 61 height 18
click at [680, 180] on icon at bounding box center [1015, 179] width 11 height 17
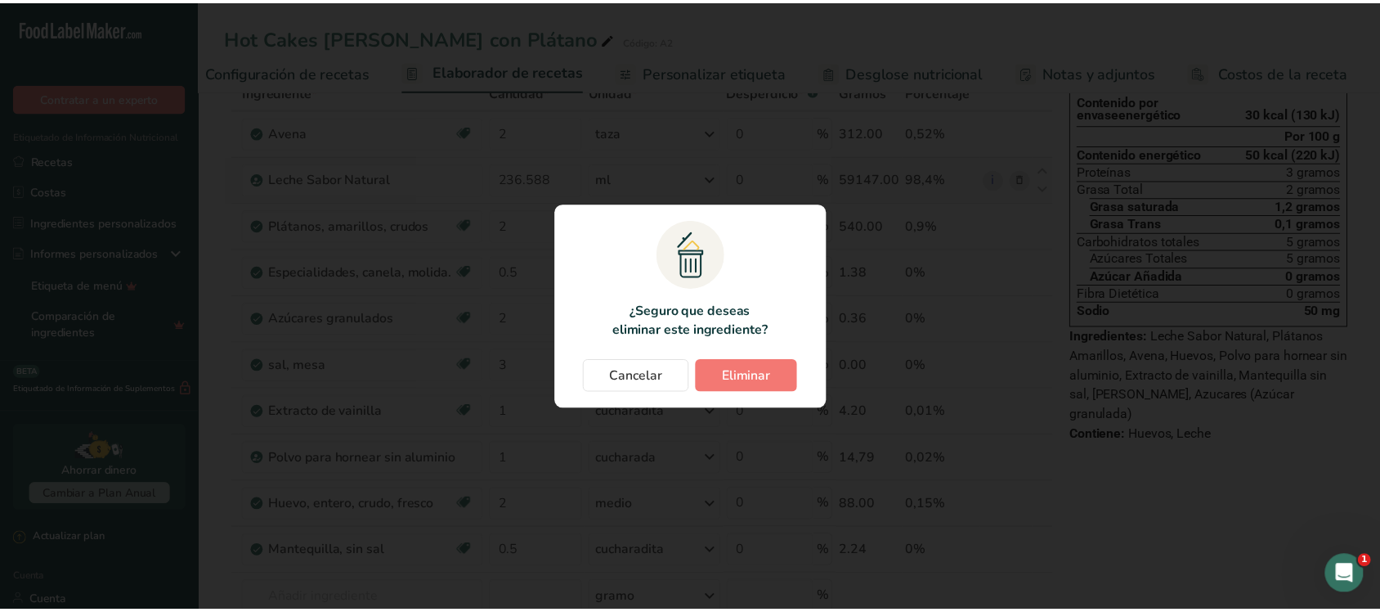
scroll to position [0, 37]
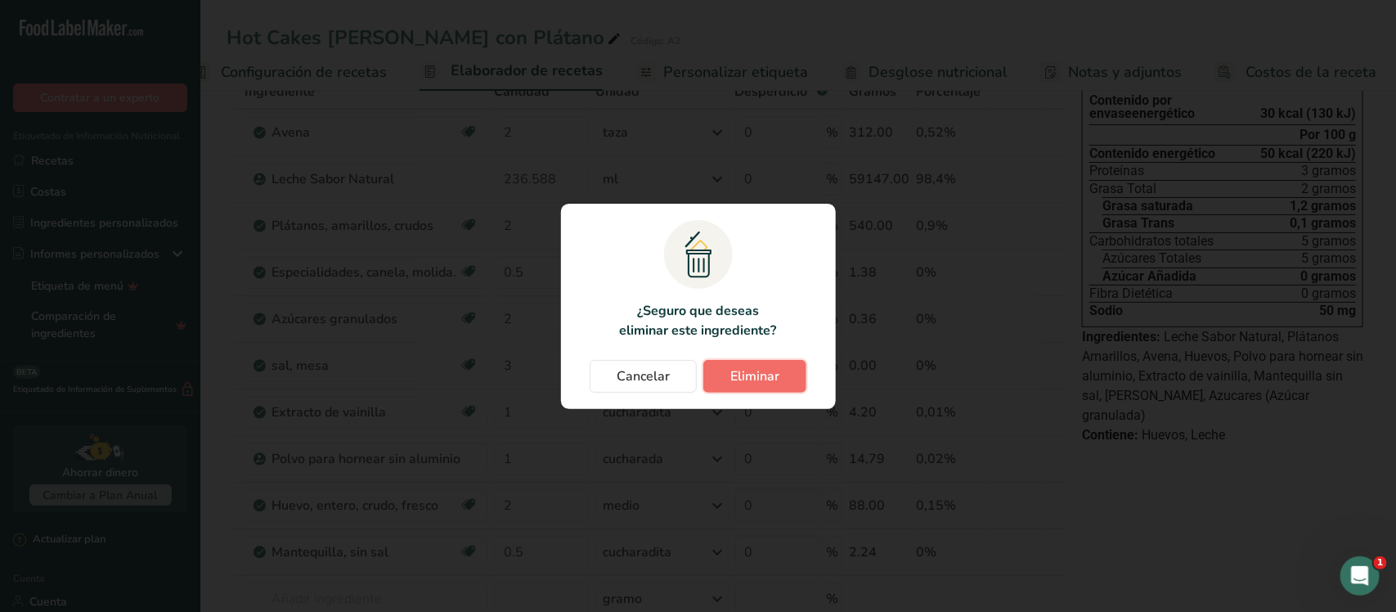
click at [680, 370] on font "Eliminar" at bounding box center [754, 376] width 49 height 18
type input "2"
type input "0.5"
type input "2"
type input "3"
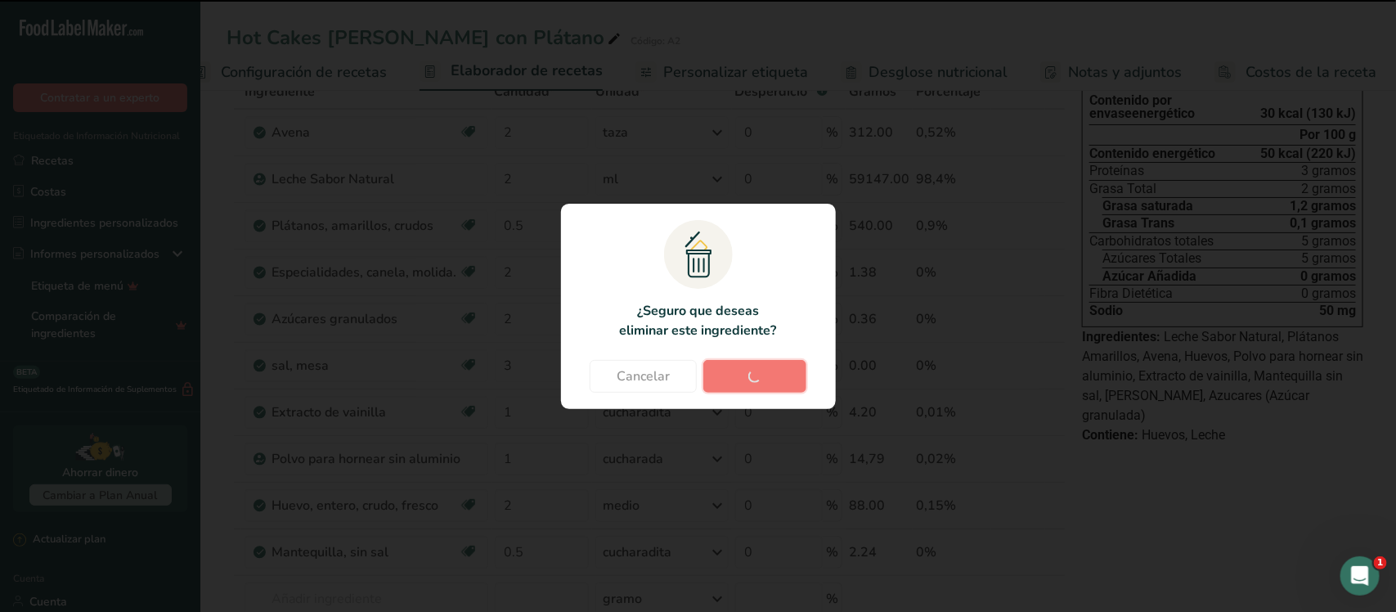
type input "1"
type input "2"
type input "0.5"
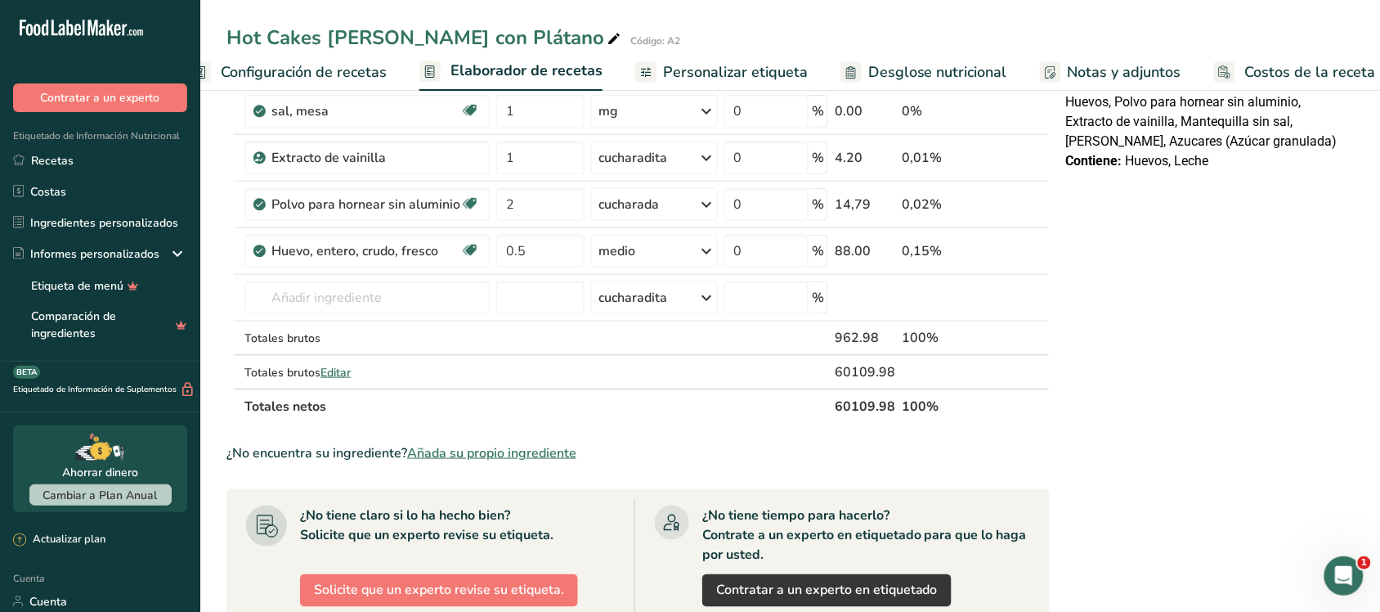
scroll to position [307, 0]
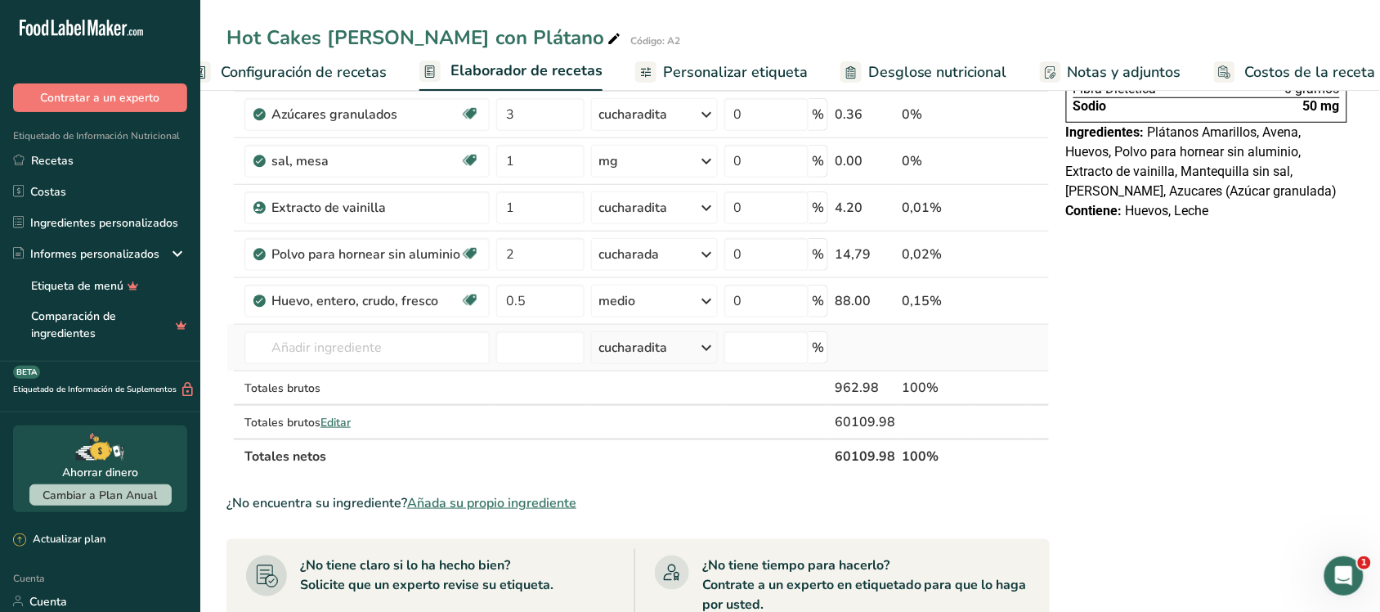
click at [680, 346] on icon at bounding box center [708, 347] width 20 height 29
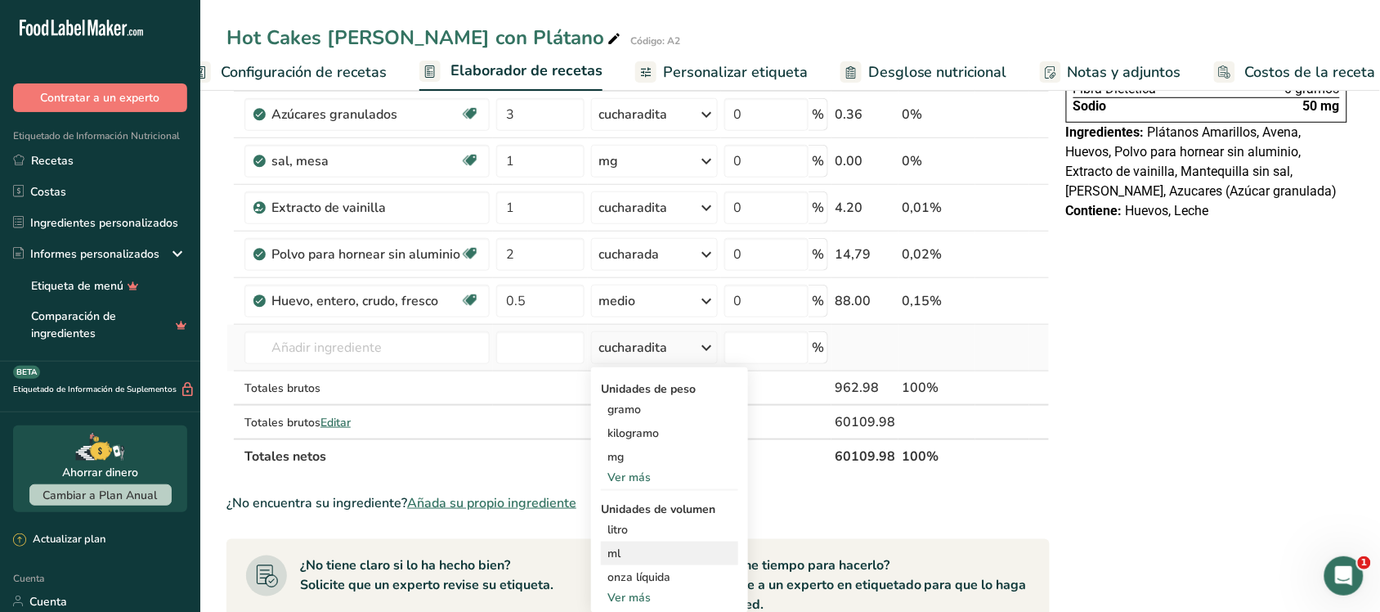
click at [630, 545] on div "ml" at bounding box center [670, 553] width 124 height 17
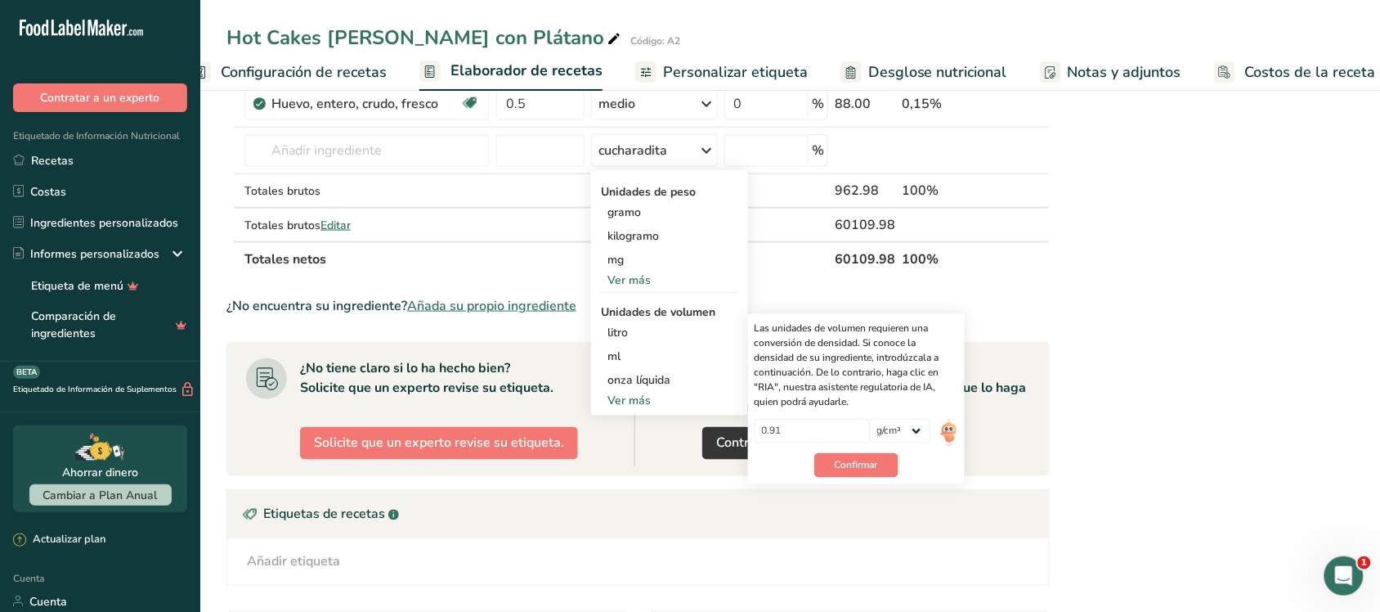
scroll to position [511, 0]
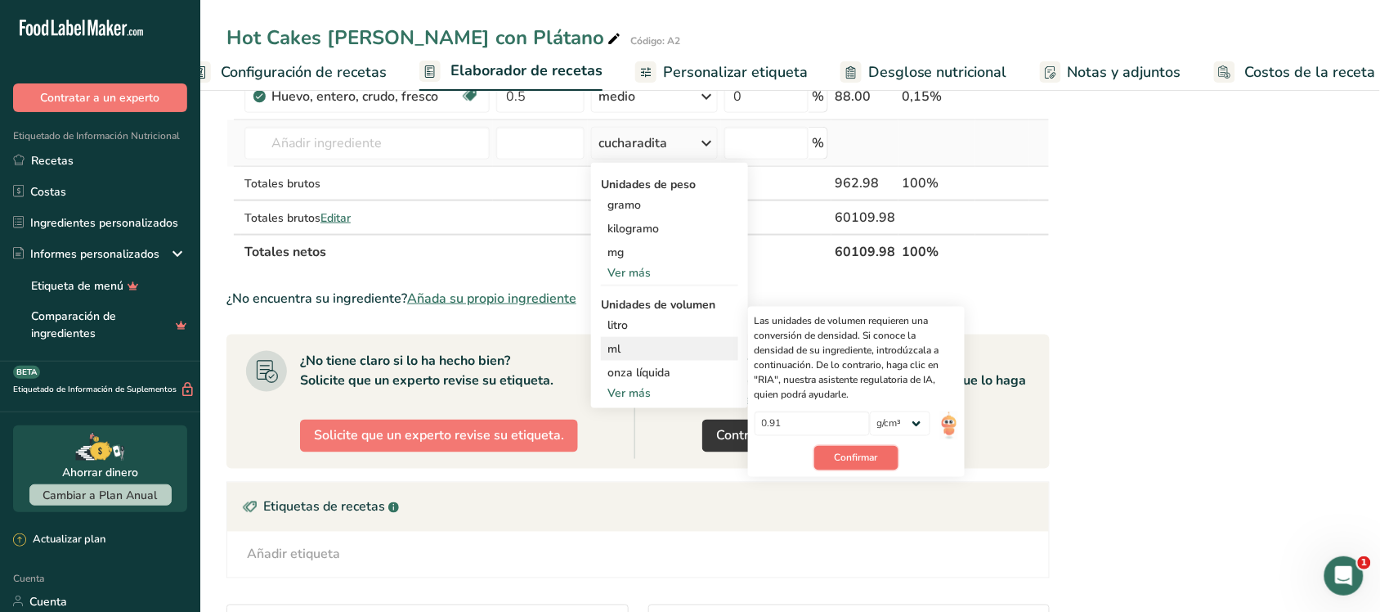
click at [680, 448] on button "Confirmar" at bounding box center [856, 458] width 84 height 25
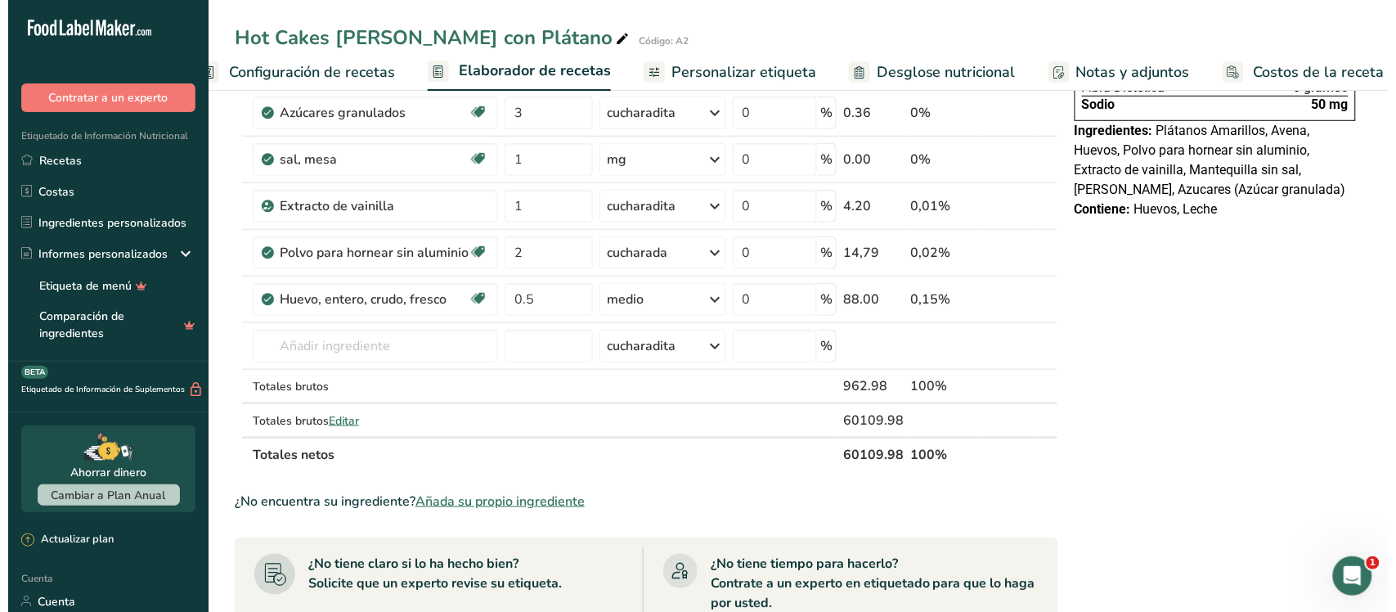
scroll to position [307, 0]
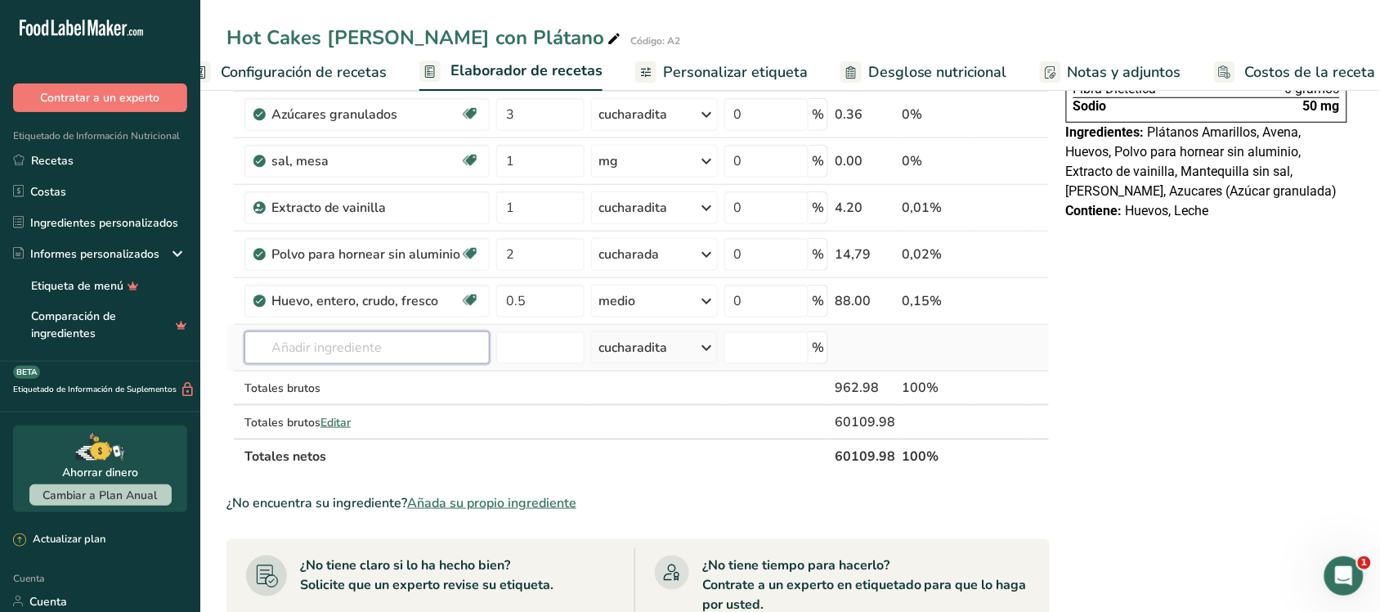
click at [357, 361] on input "text" at bounding box center [367, 347] width 245 height 33
click at [353, 343] on input "text" at bounding box center [367, 347] width 245 height 33
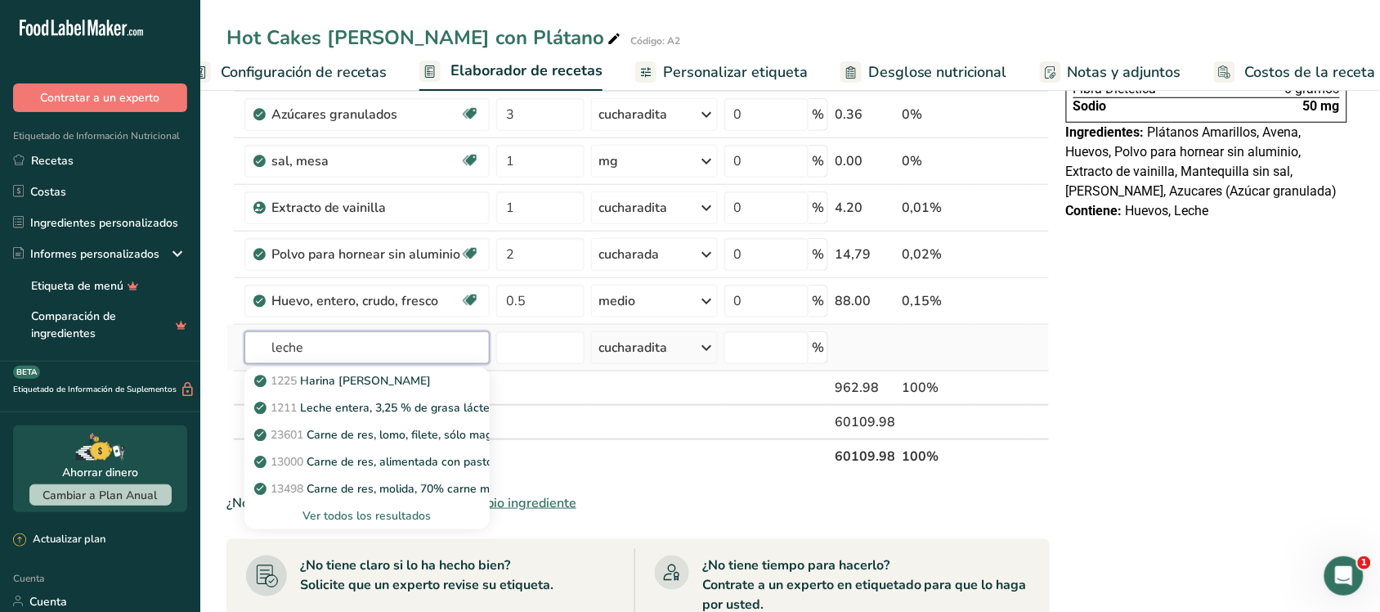
type input "leche"
click at [357, 519] on font "Ver todos los resultados" at bounding box center [367, 516] width 128 height 16
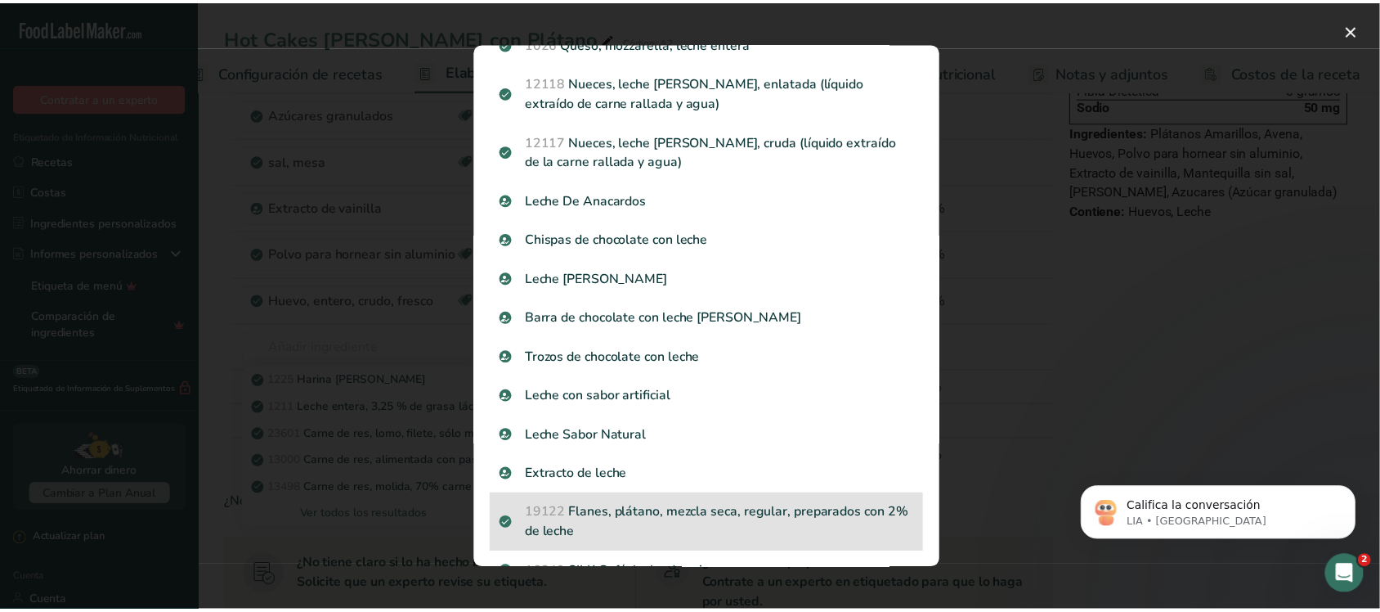
scroll to position [1329, 0]
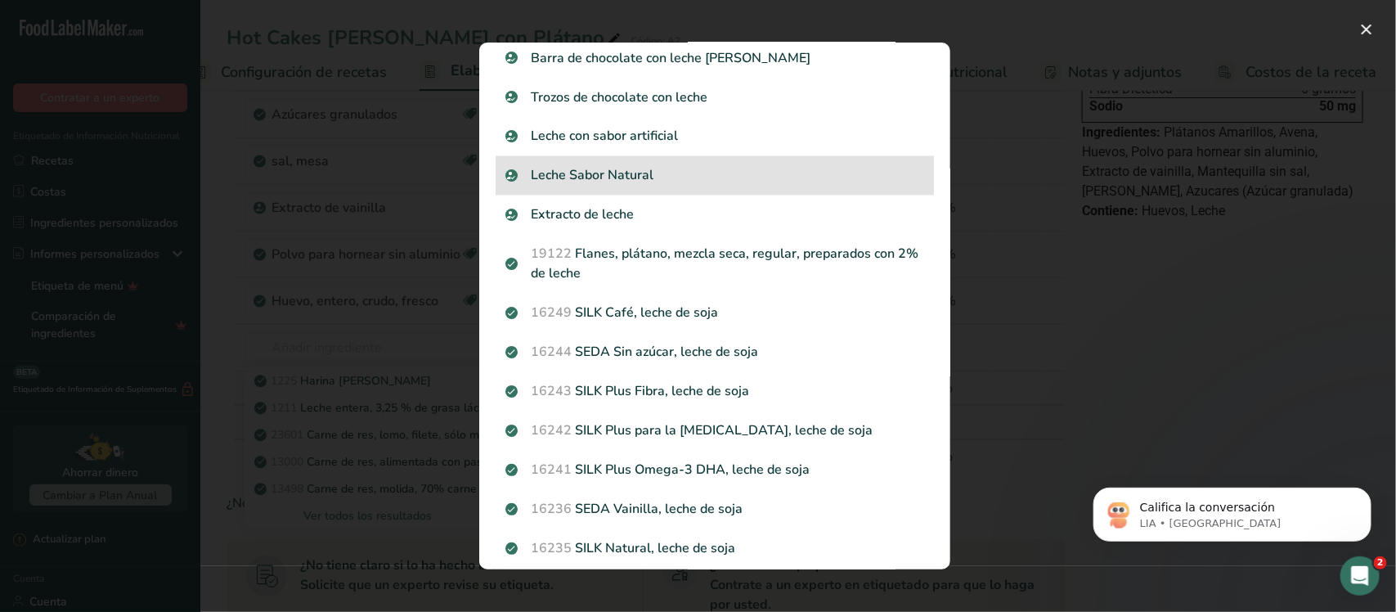
click at [601, 178] on font "Leche Sabor Natural" at bounding box center [593, 176] width 123 height 18
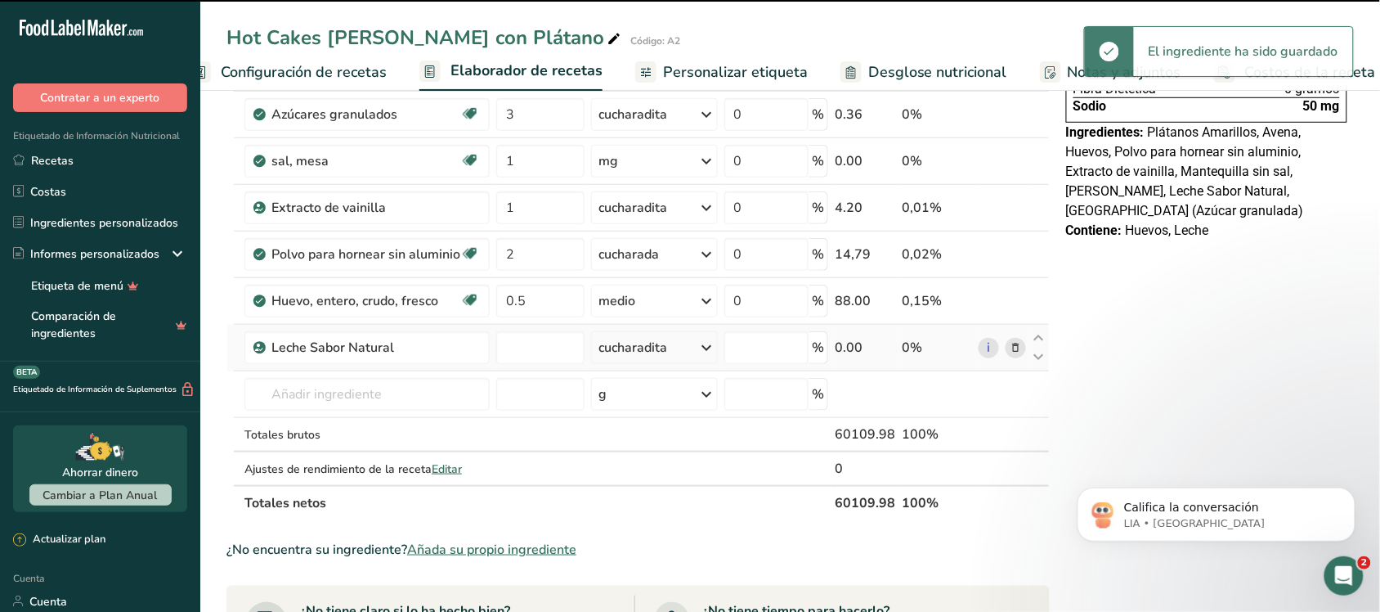
type input "0"
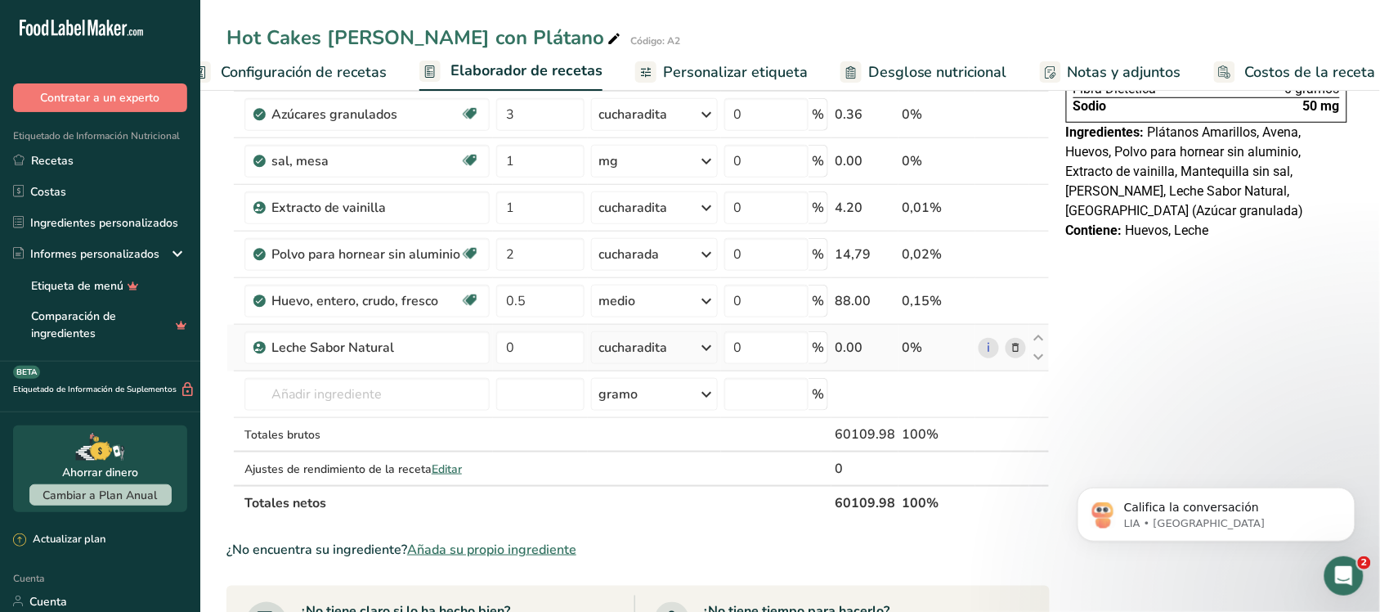
click at [680, 345] on icon at bounding box center [708, 347] width 20 height 29
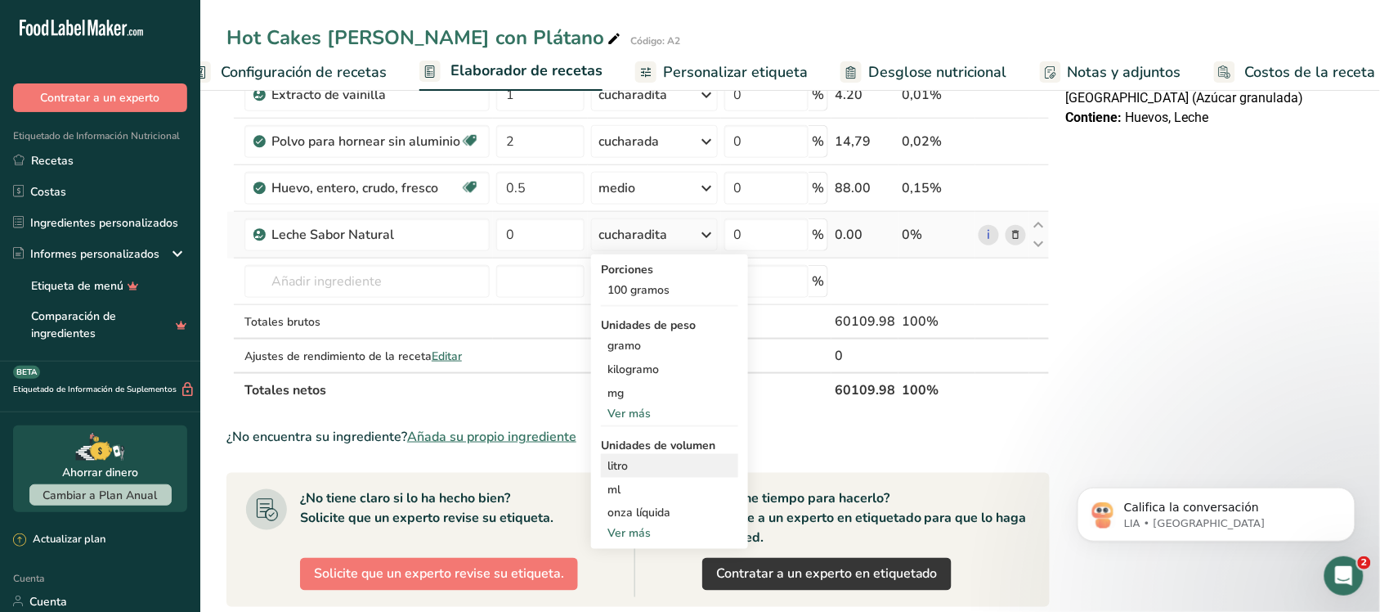
scroll to position [511, 0]
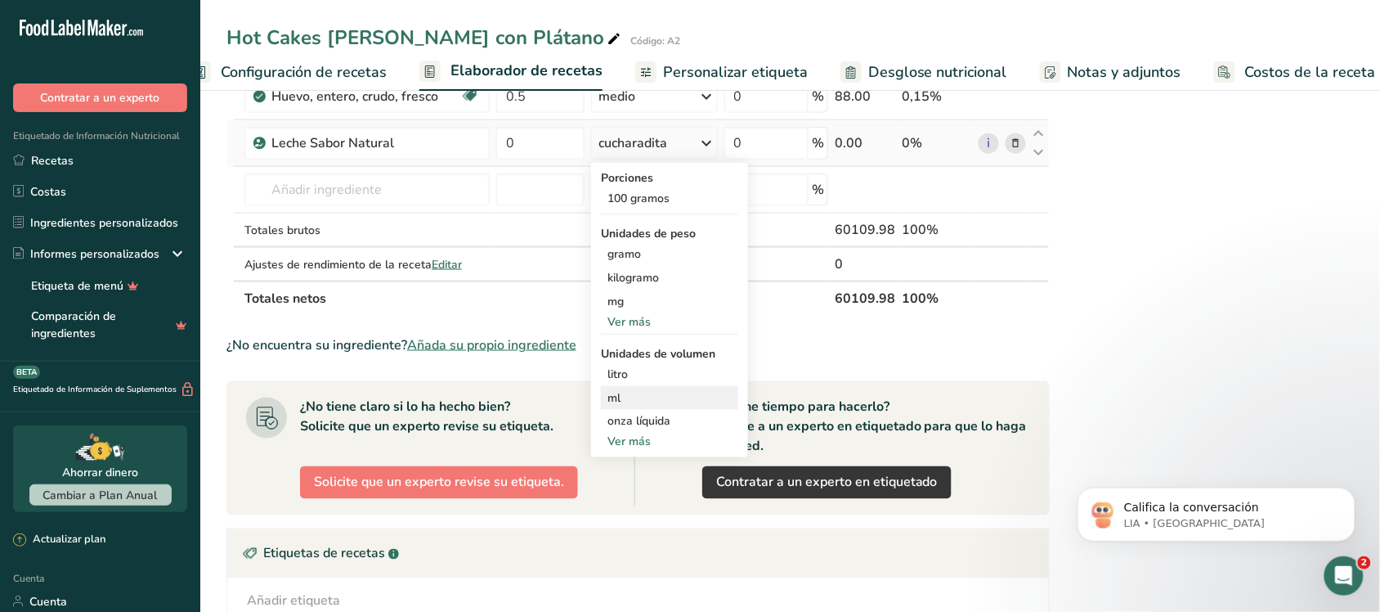
click at [636, 394] on div "ml" at bounding box center [670, 397] width 124 height 17
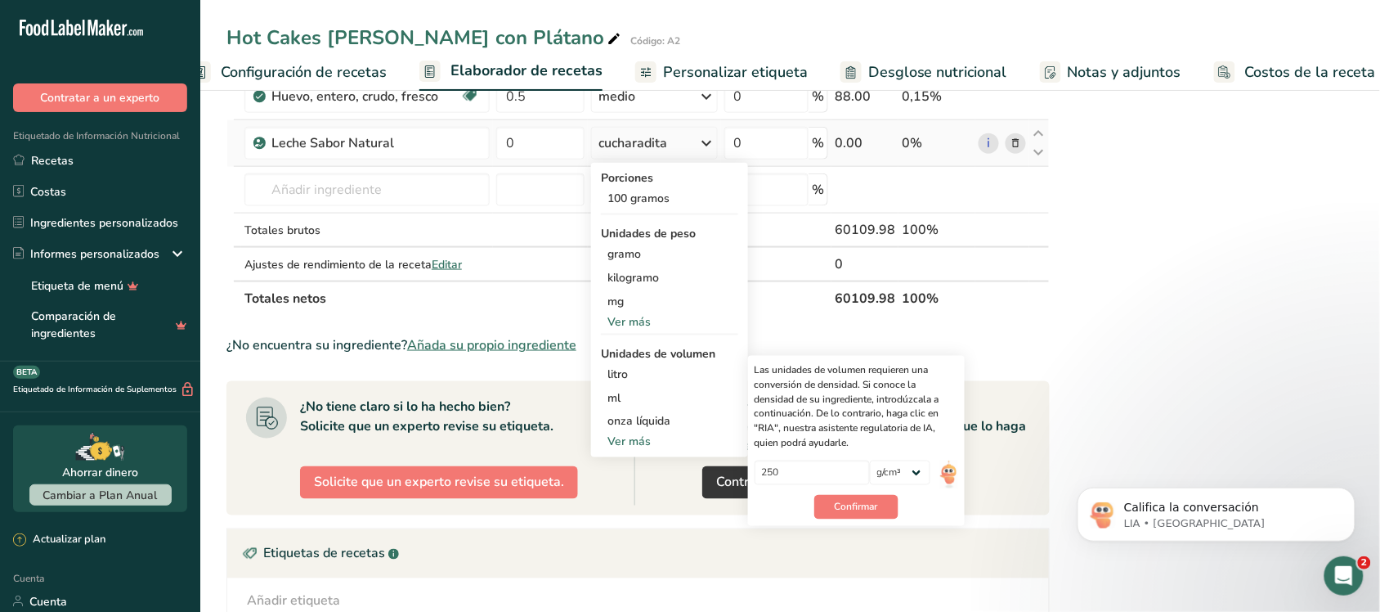
click at [657, 439] on div "Ver más" at bounding box center [669, 441] width 137 height 17
select select "22"
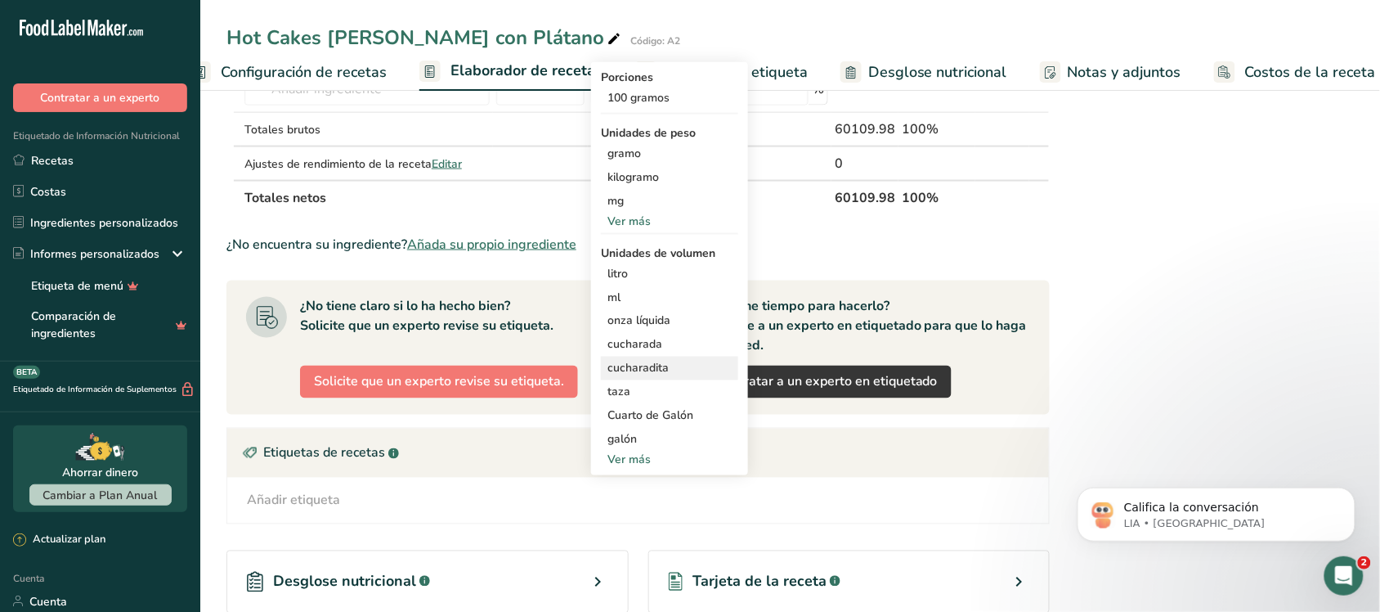
scroll to position [613, 0]
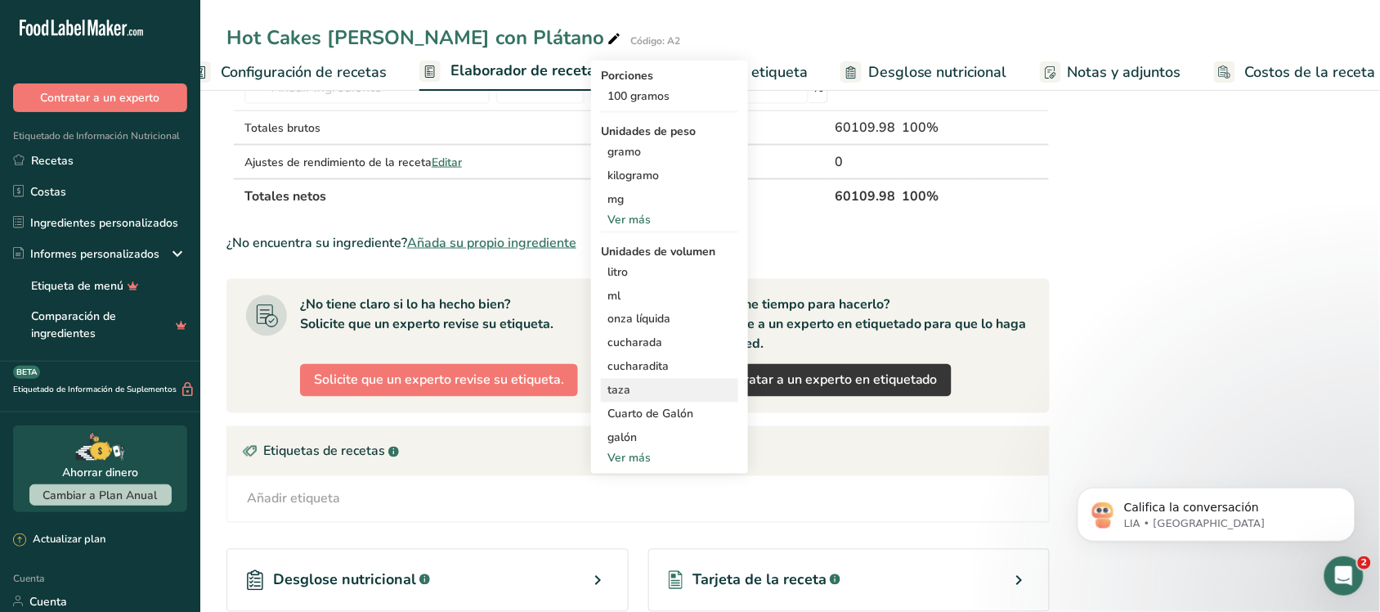
click at [634, 393] on div "taza" at bounding box center [670, 390] width 124 height 17
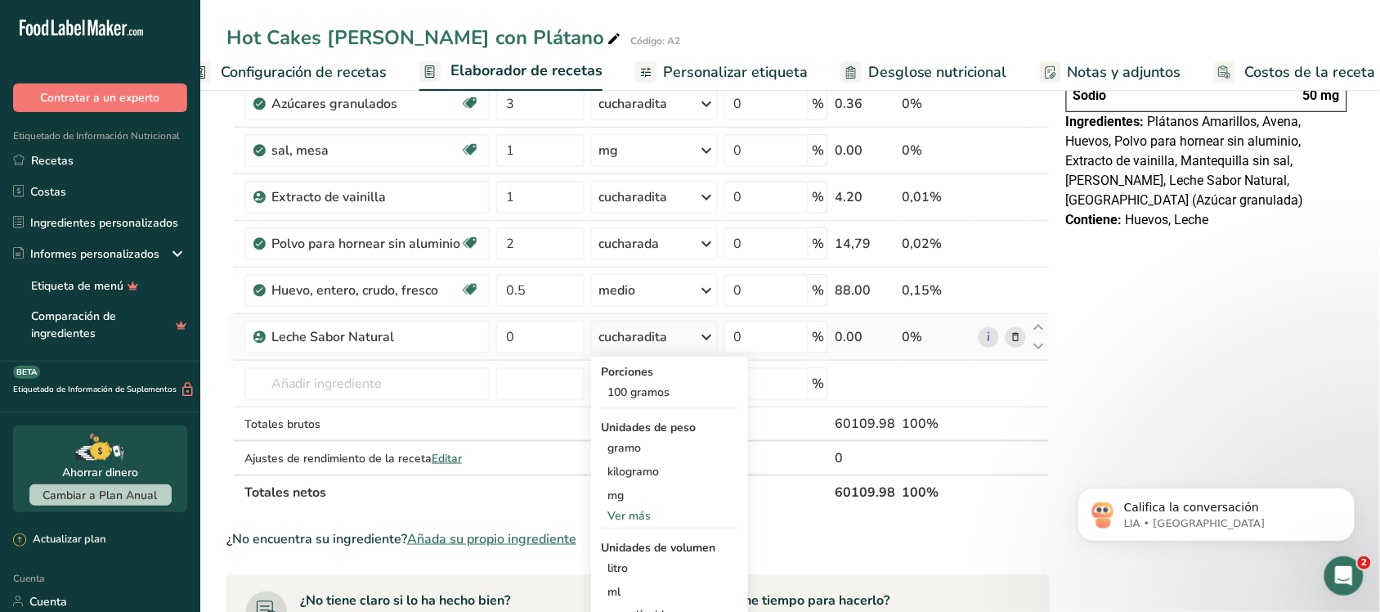
scroll to position [307, 0]
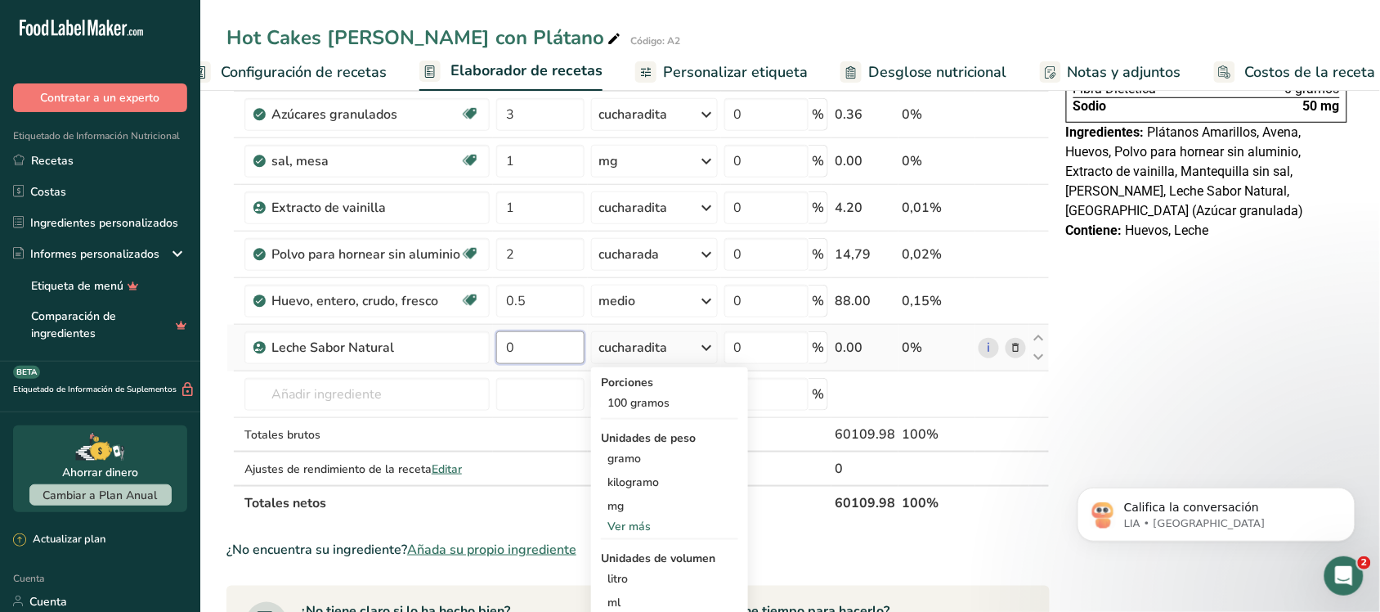
click at [536, 350] on input "0" at bounding box center [540, 347] width 88 height 33
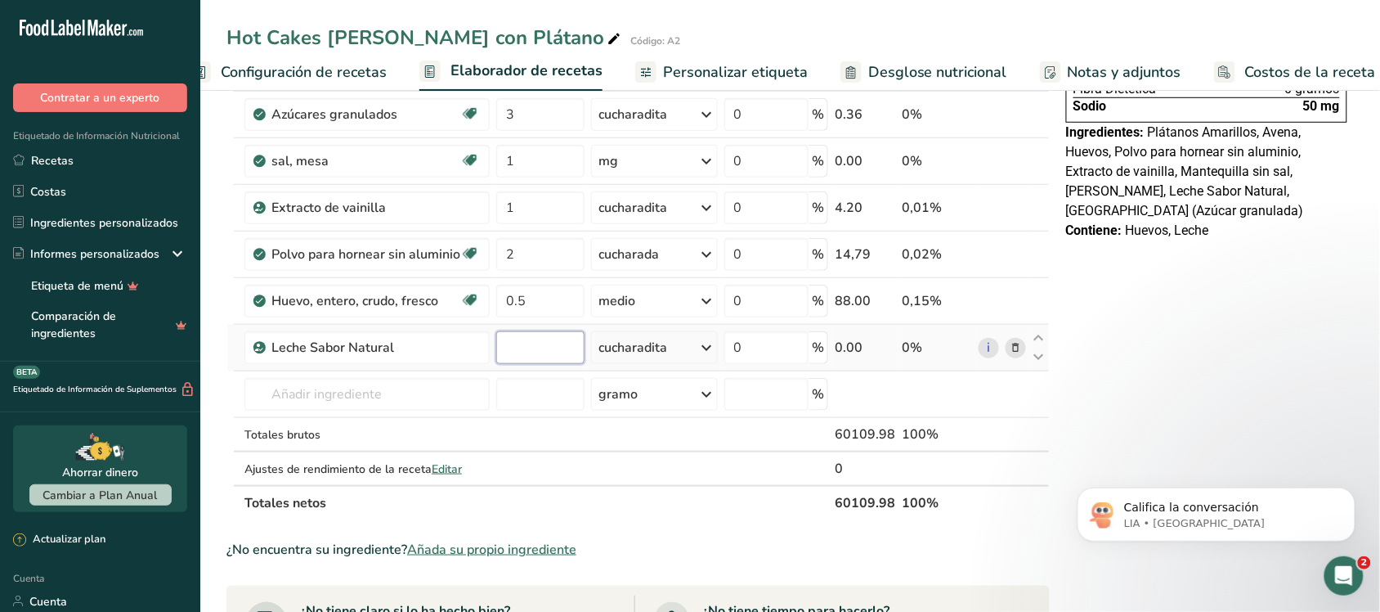
paste input "236.588"
type input "236.588"
click at [668, 357] on div "Ingrediente * Cantidad * Unidad * Desperdicio * .a-a{fill:#347362;}.b-a{fill:#f…" at bounding box center [638, 195] width 823 height 650
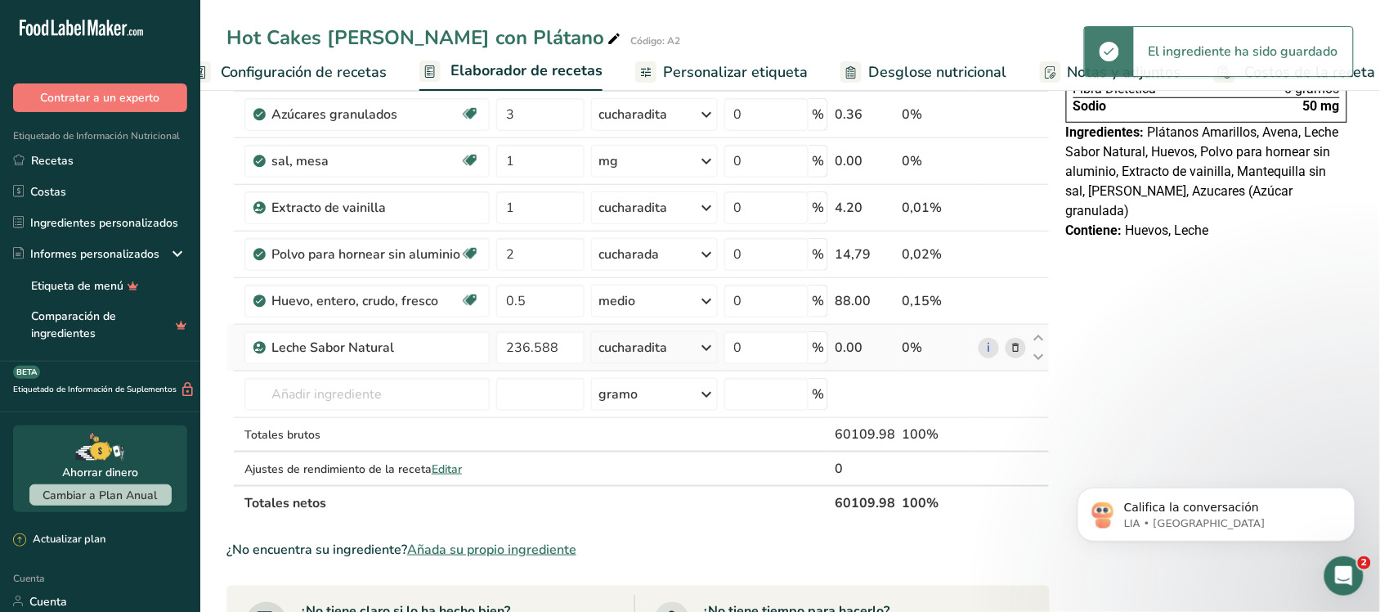
click at [680, 346] on div "cucharadita" at bounding box center [654, 347] width 127 height 33
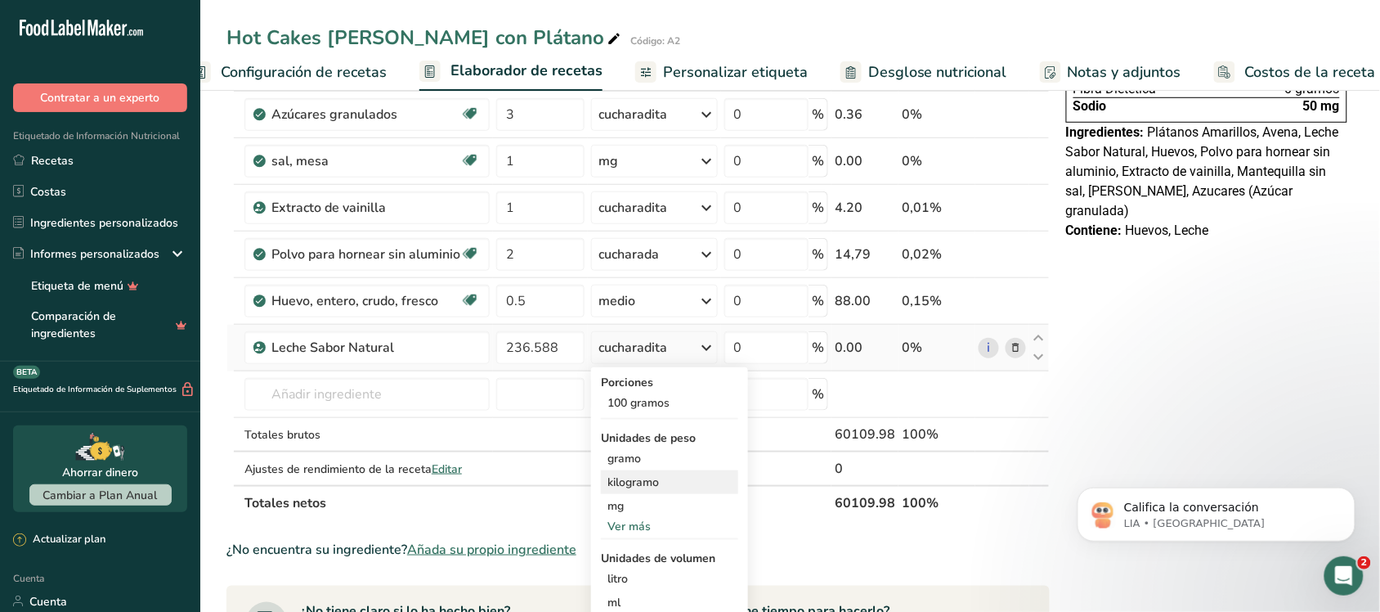
scroll to position [409, 0]
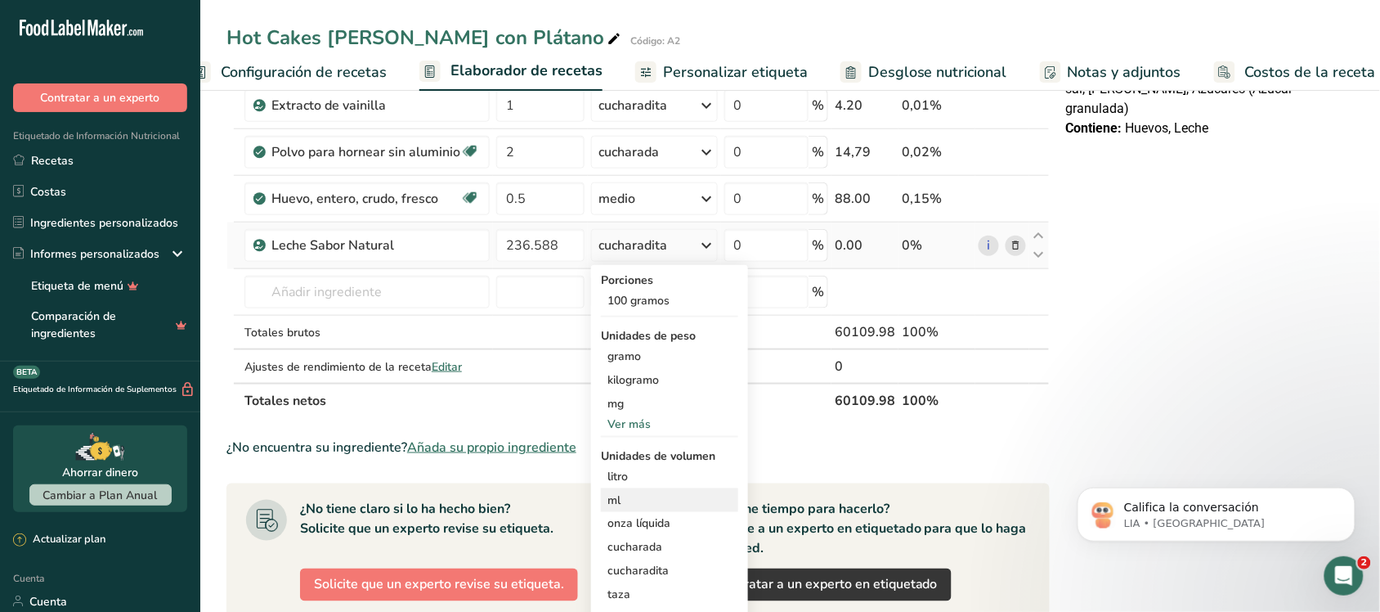
click at [644, 496] on div "ml" at bounding box center [670, 499] width 124 height 17
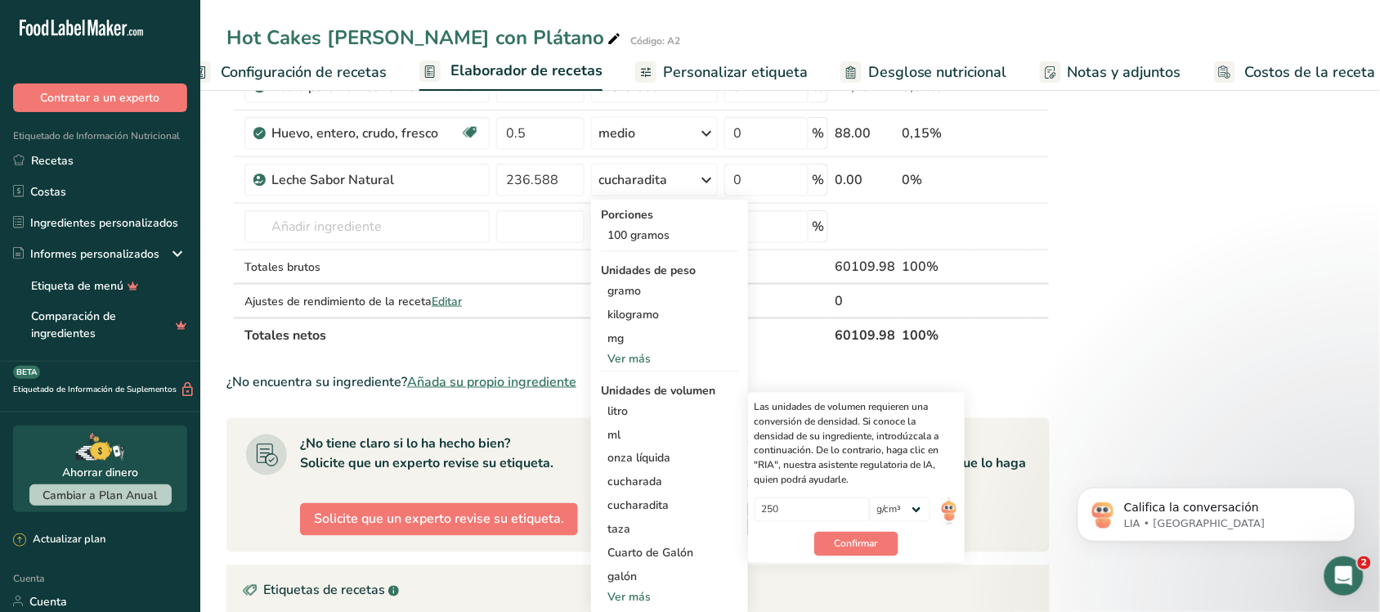
scroll to position [511, 0]
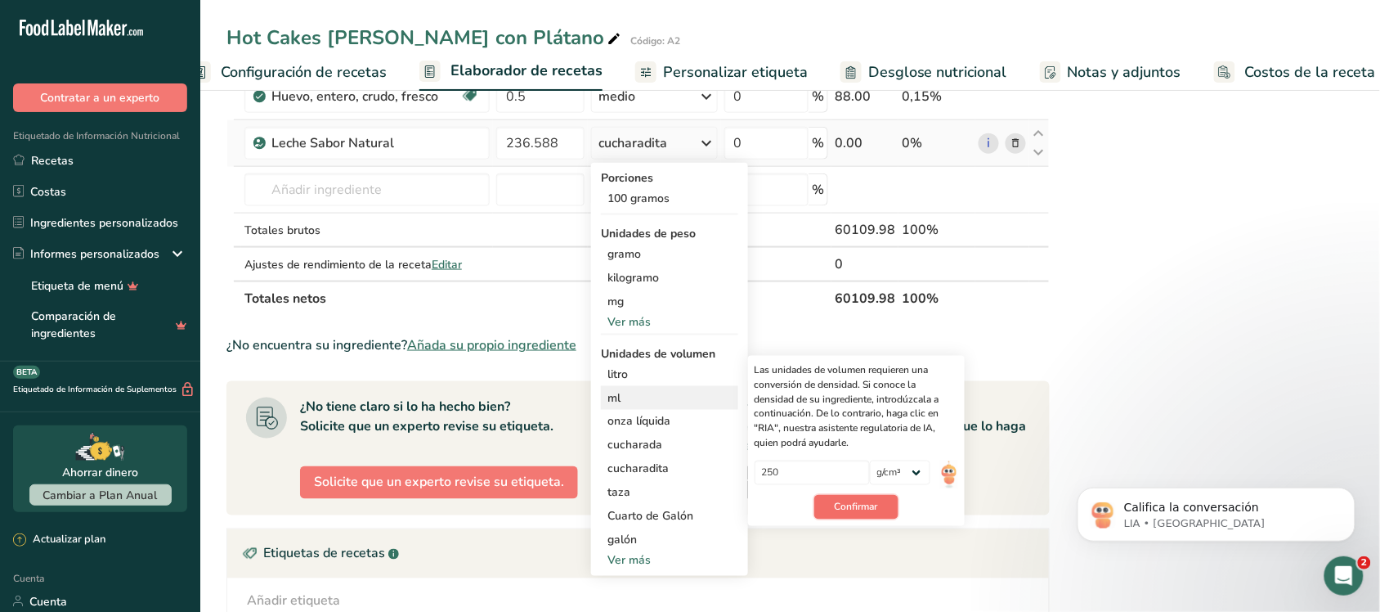
click at [680, 509] on font "Confirmar" at bounding box center [856, 506] width 43 height 13
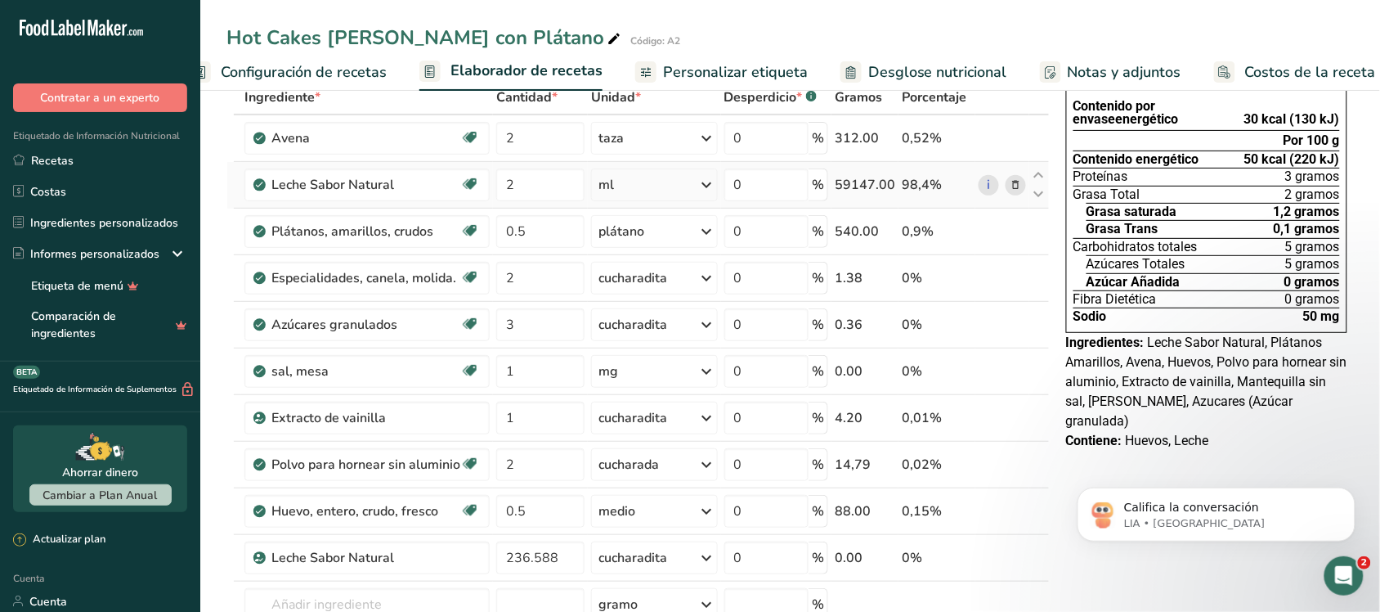
scroll to position [0, 0]
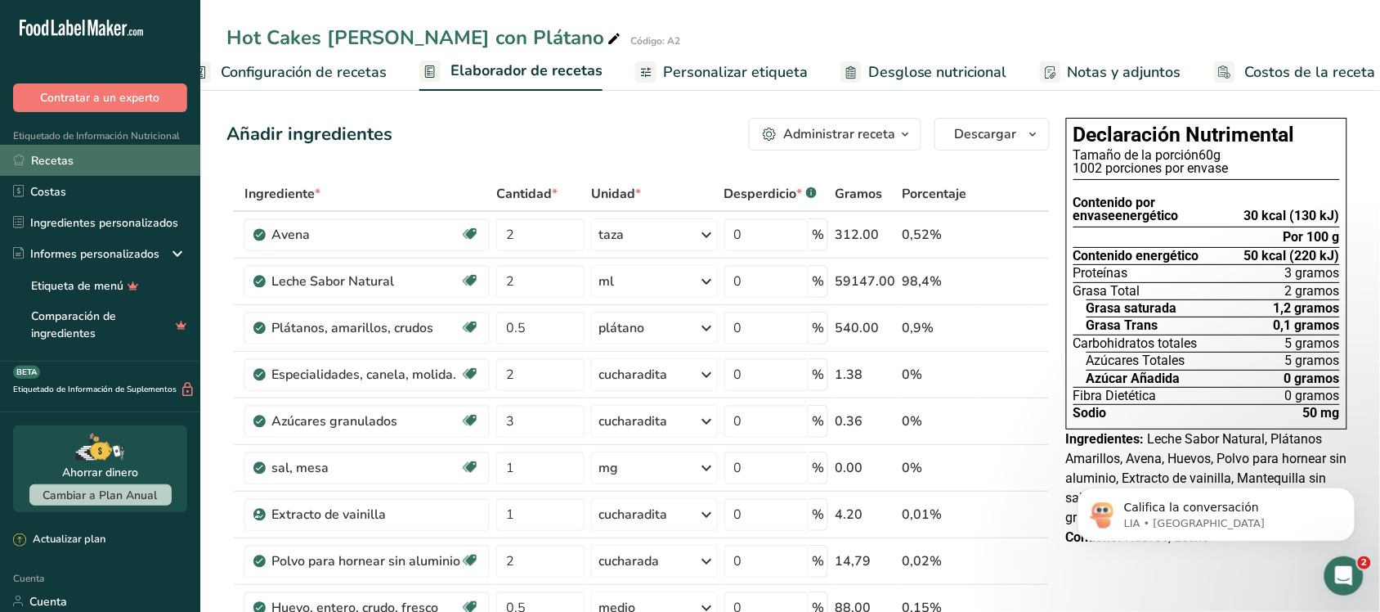
click at [64, 158] on font "Recetas" at bounding box center [52, 161] width 43 height 16
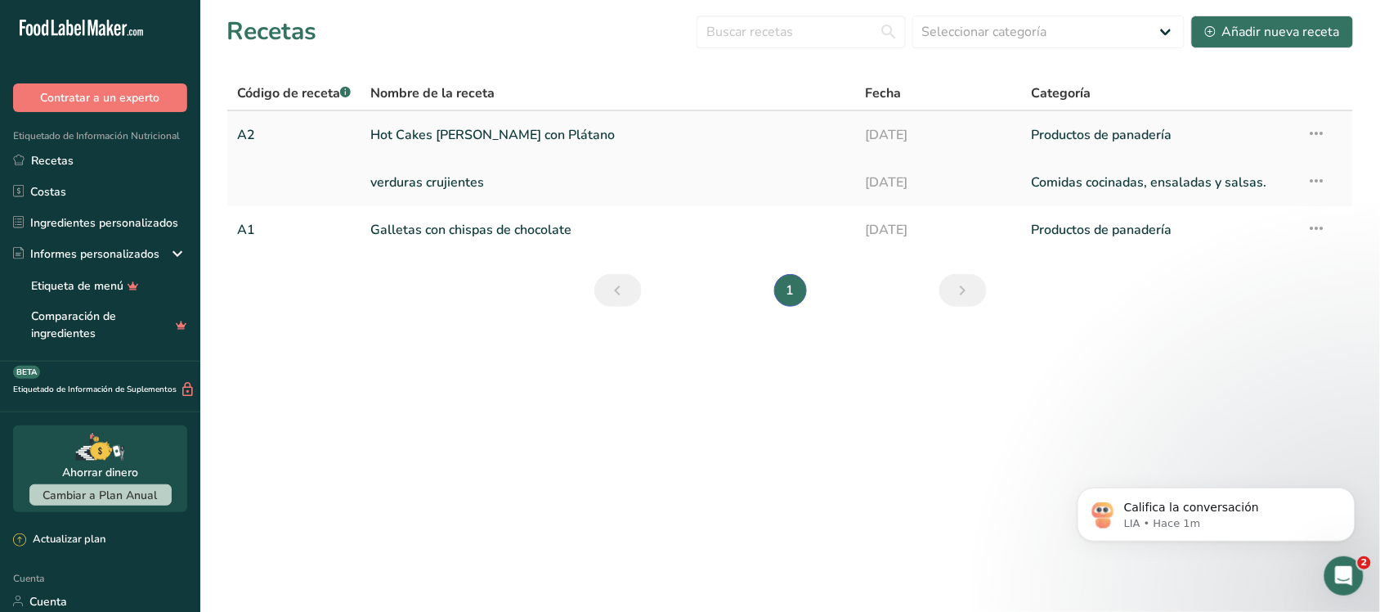
click at [680, 123] on td "Configuración de recetas Eliminar receta Duplicar receta Receta de escalar Guar…" at bounding box center [1326, 134] width 56 height 47
click at [680, 128] on icon at bounding box center [1318, 133] width 20 height 29
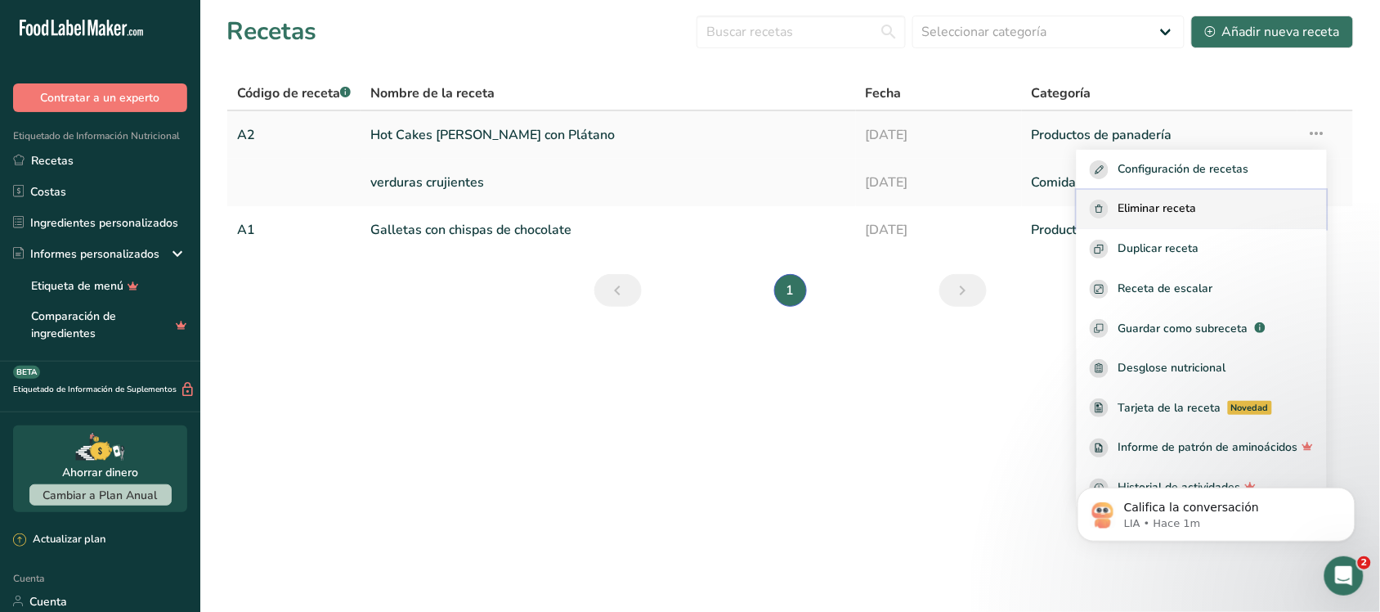
click at [680, 217] on span "Eliminar receta" at bounding box center [1158, 209] width 79 height 19
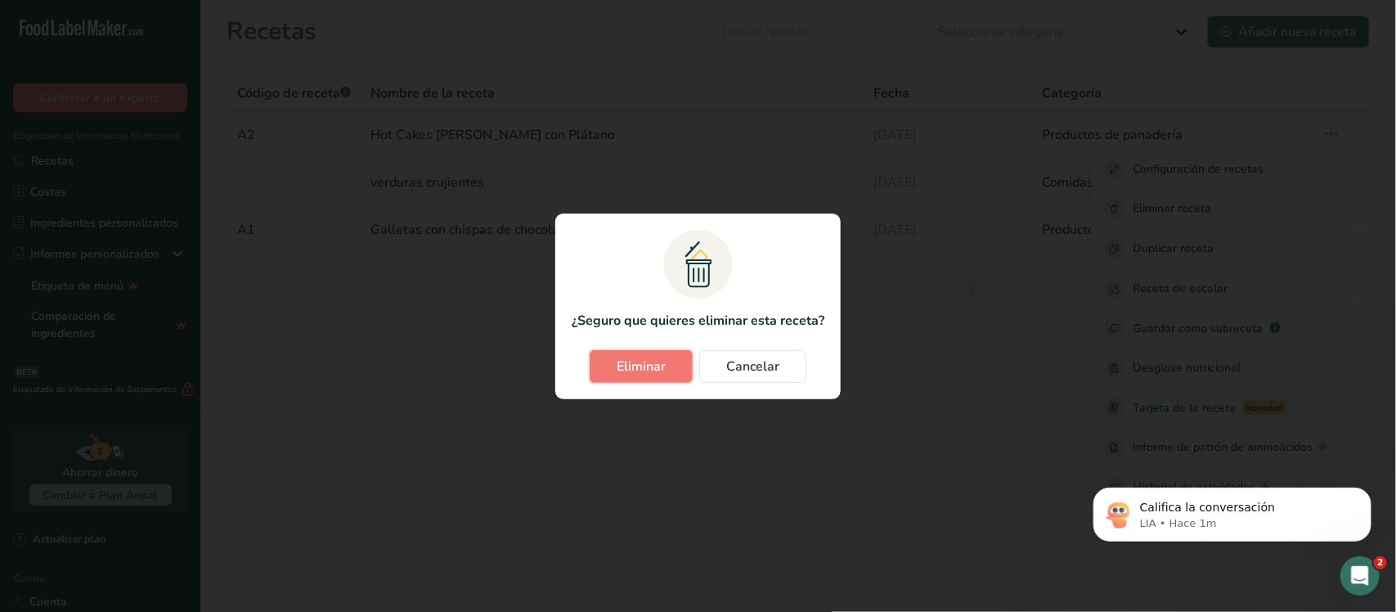
click at [601, 361] on button "Eliminar" at bounding box center [641, 366] width 103 height 33
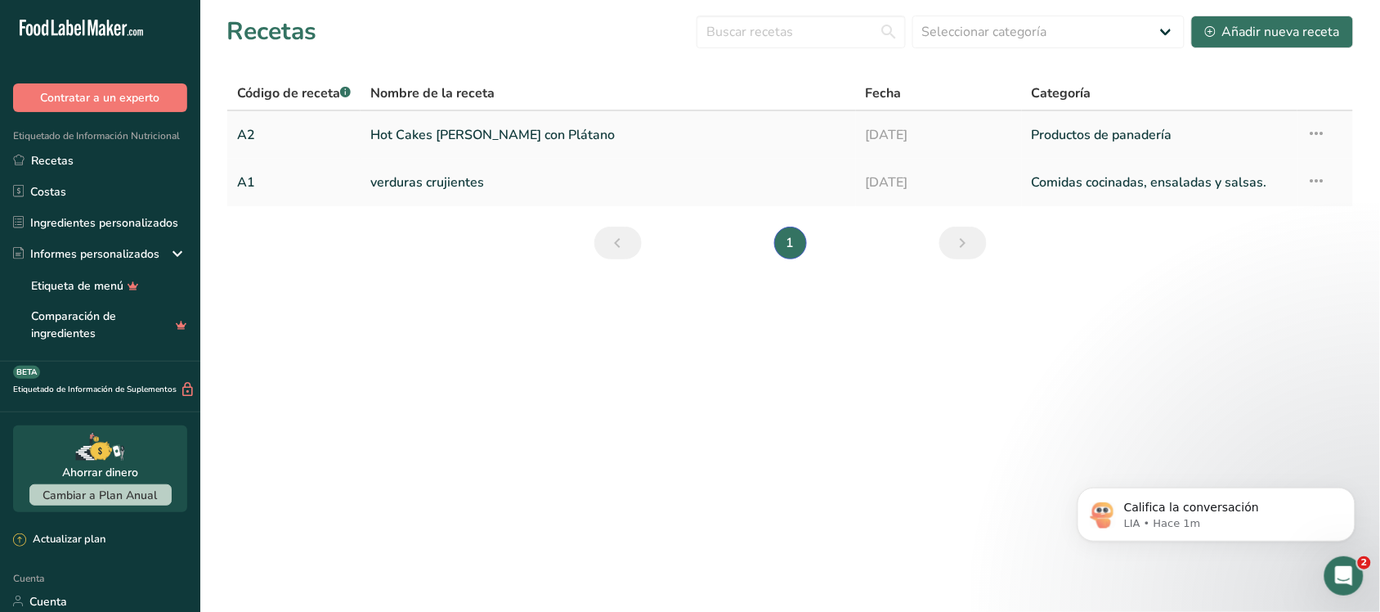
click at [534, 132] on font "Hot Cakes [PERSON_NAME] con Plátano" at bounding box center [492, 135] width 245 height 18
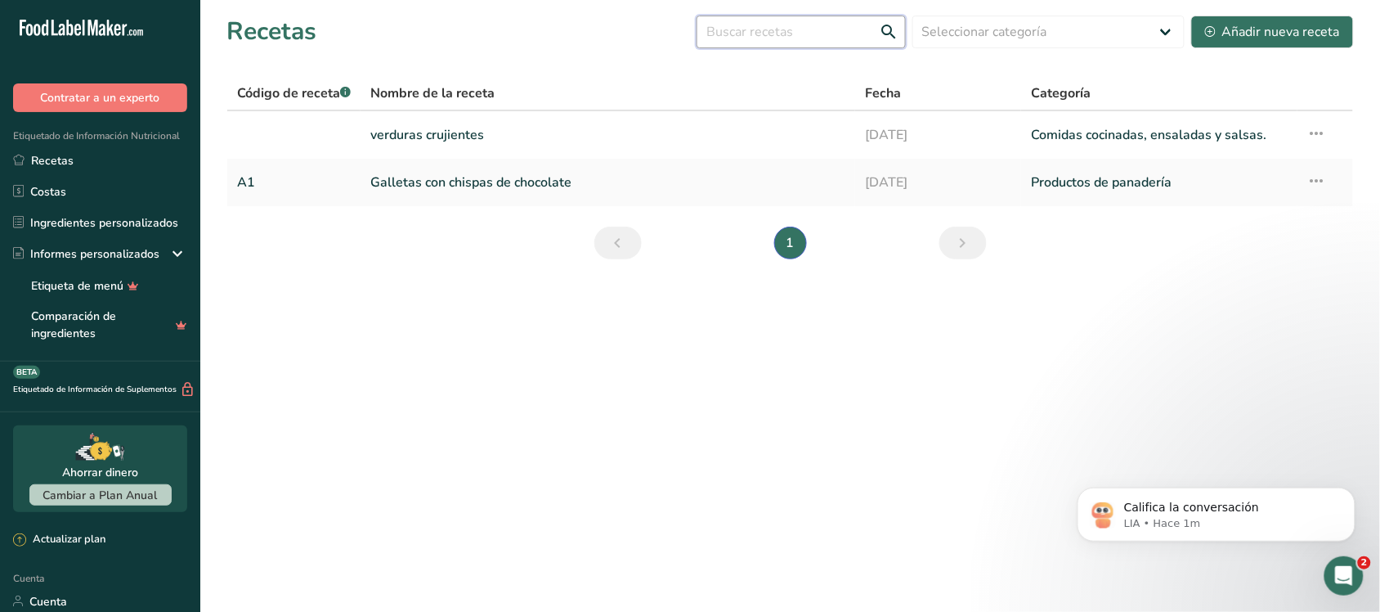
click at [680, 38] on input "text" at bounding box center [801, 32] width 209 height 33
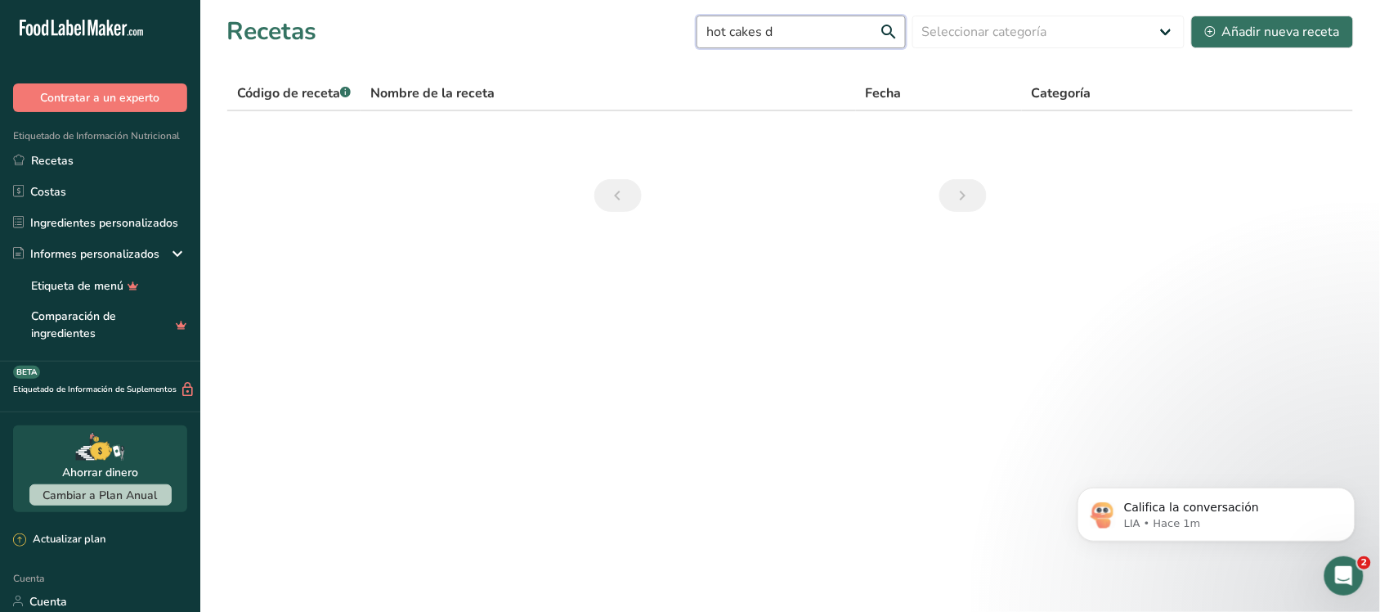
type input "hot cakes"
drag, startPoint x: 773, startPoint y: 38, endPoint x: 684, endPoint y: 38, distance: 89.1
click at [680, 38] on div "Recetas hot cakes Seleccionar categoría Todos Productos de panadería Bebidas Co…" at bounding box center [791, 31] width 1128 height 37
click at [680, 38] on div "Recetas Seleccionar categoría Todos Productos de panadería Bebidas Confitería C…" at bounding box center [791, 31] width 1128 height 37
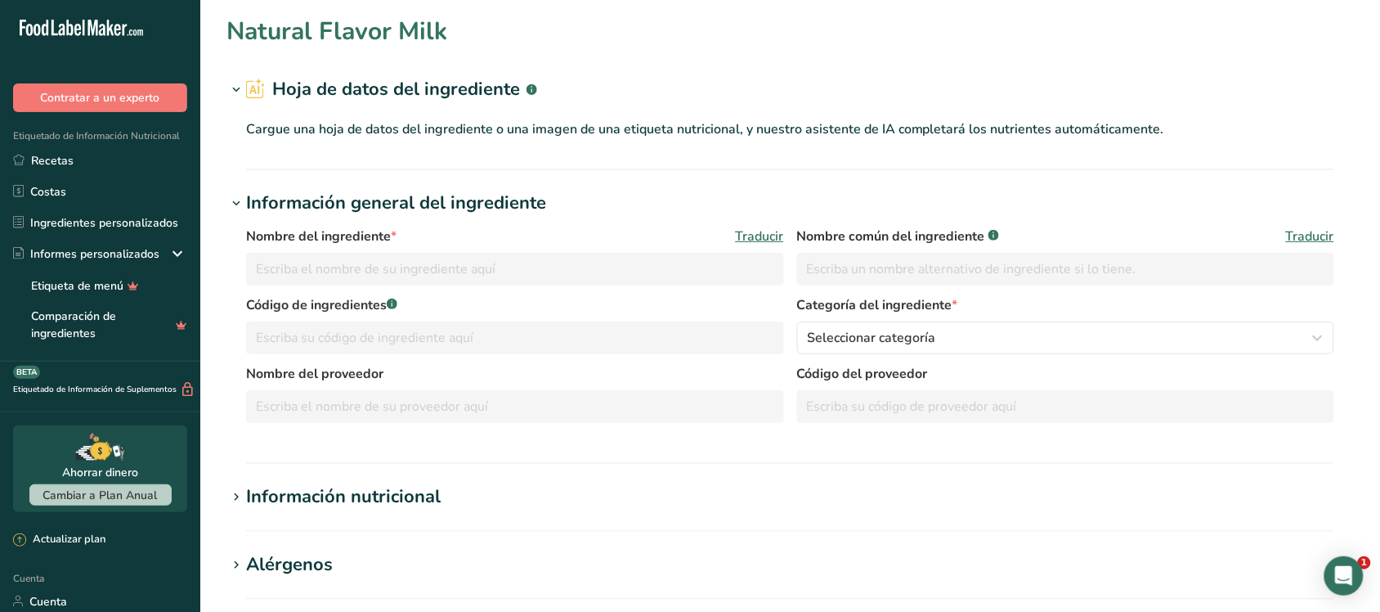
type input "Natural Flavor Milk"
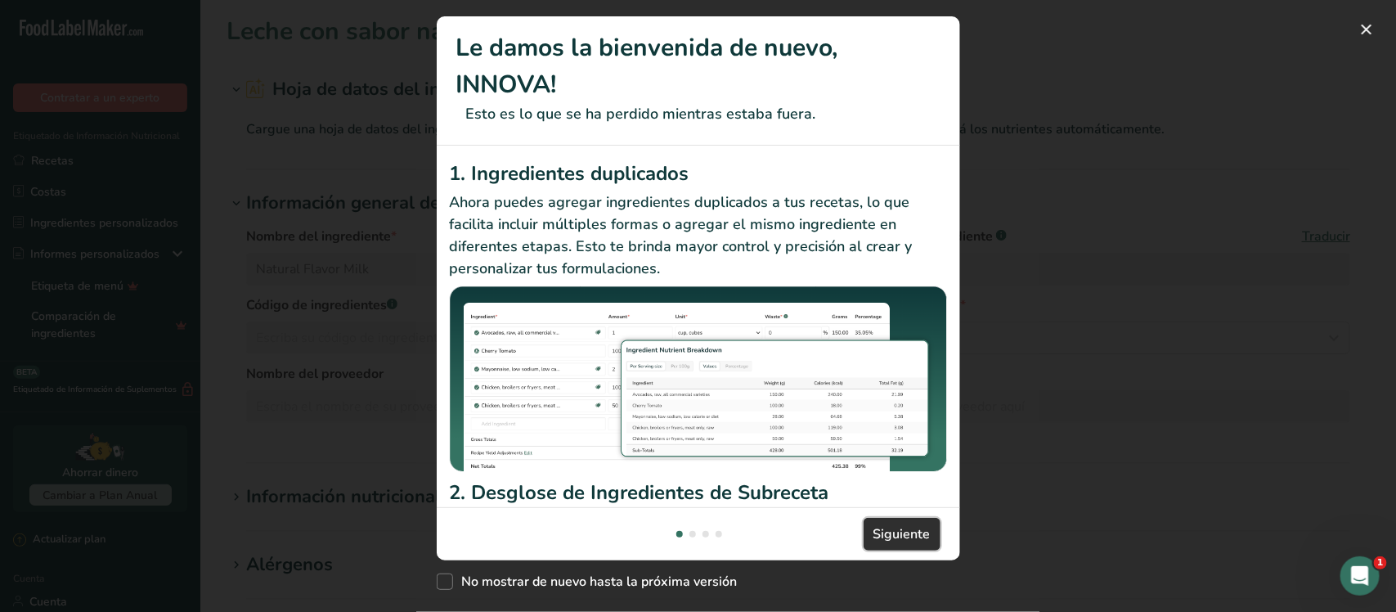
click at [872, 527] on button "Siguiente" at bounding box center [902, 534] width 77 height 33
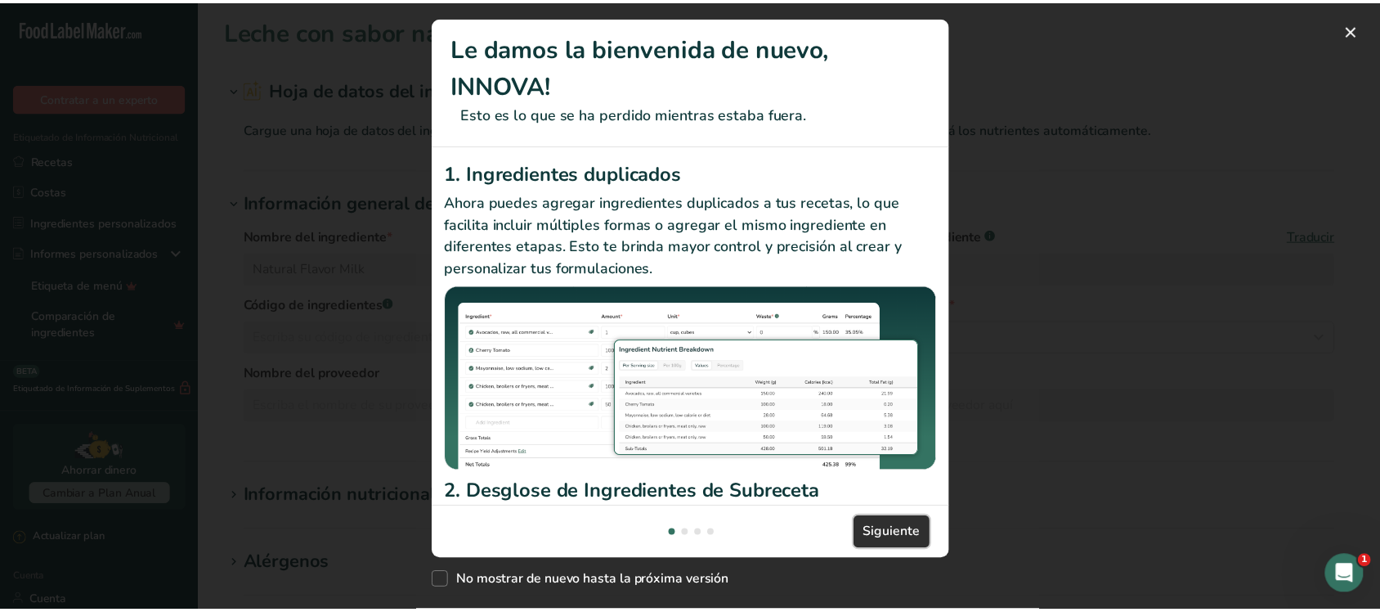
scroll to position [0, 523]
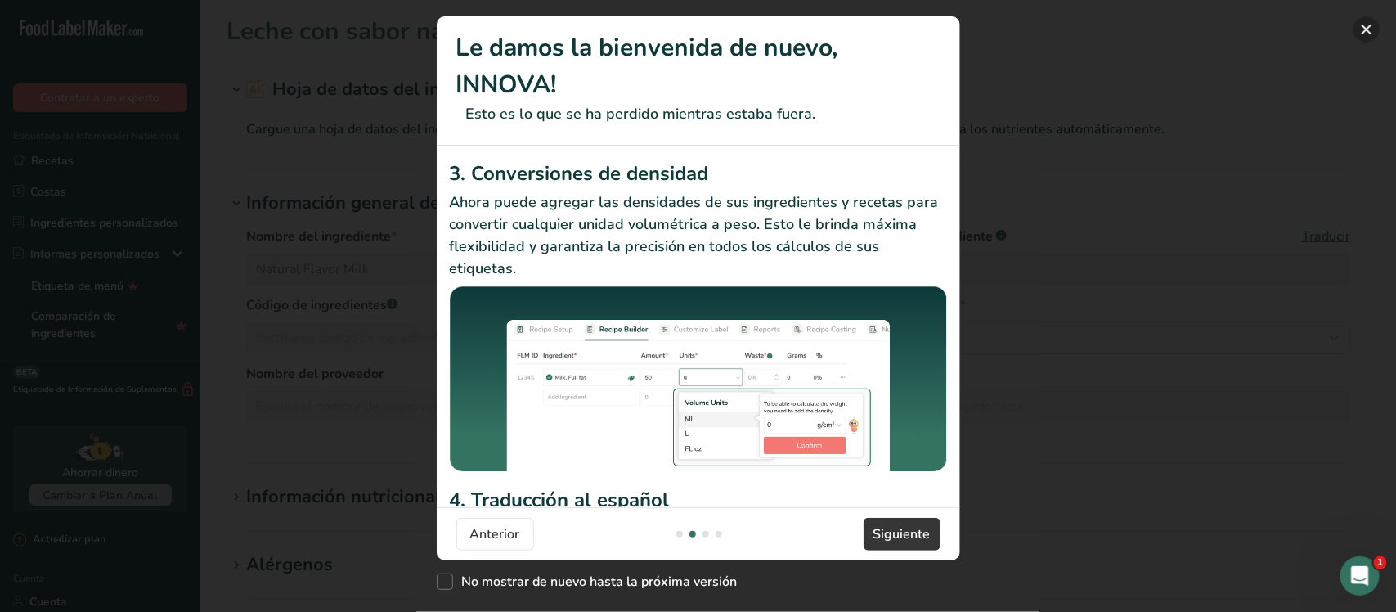
click at [1362, 34] on button "Nuevas funciones" at bounding box center [1366, 29] width 26 height 26
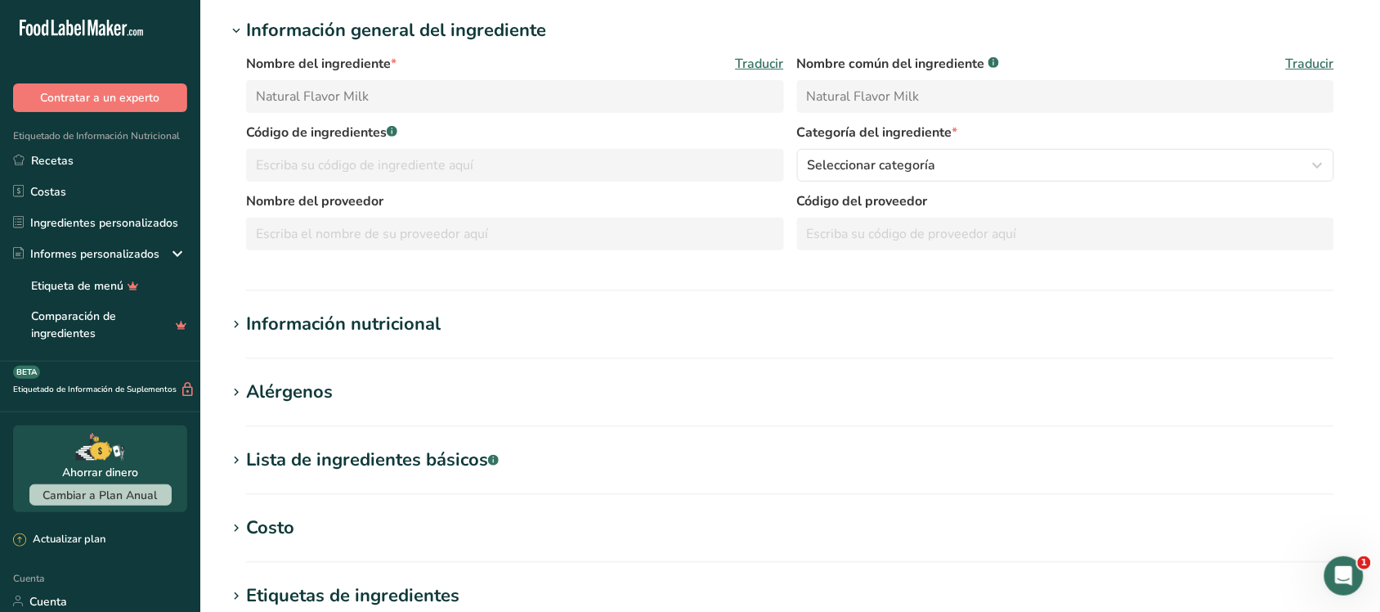
scroll to position [204, 0]
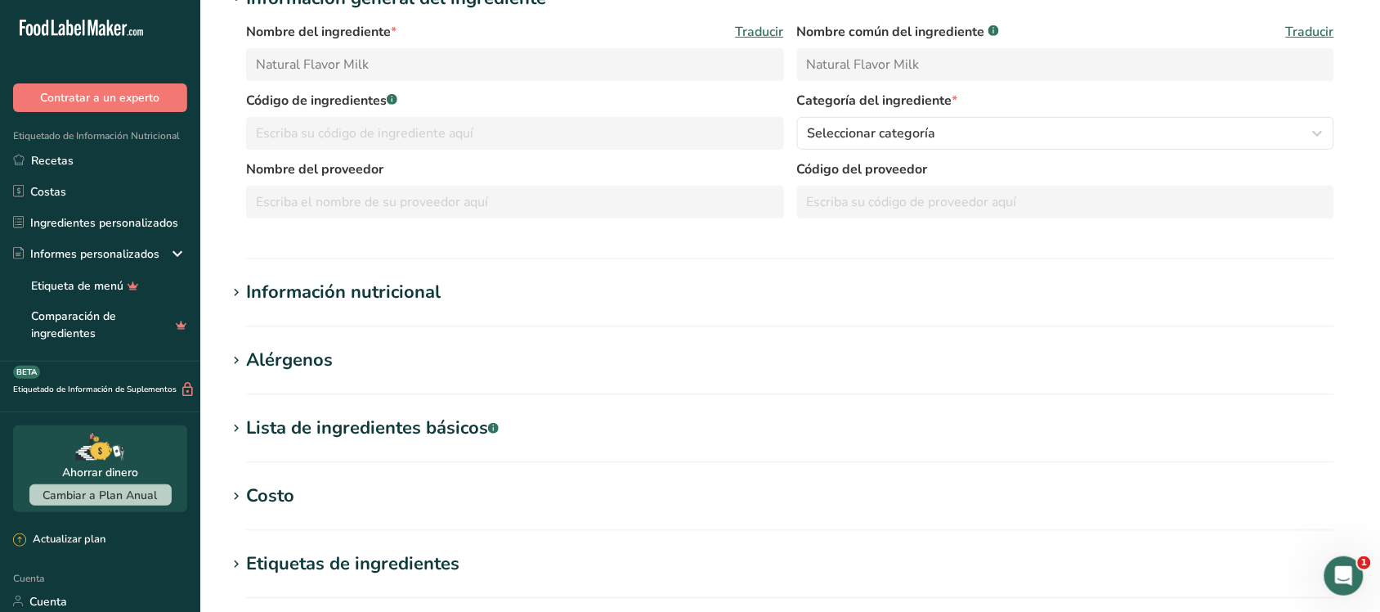
click at [432, 289] on font "Información nutricional" at bounding box center [343, 292] width 195 height 25
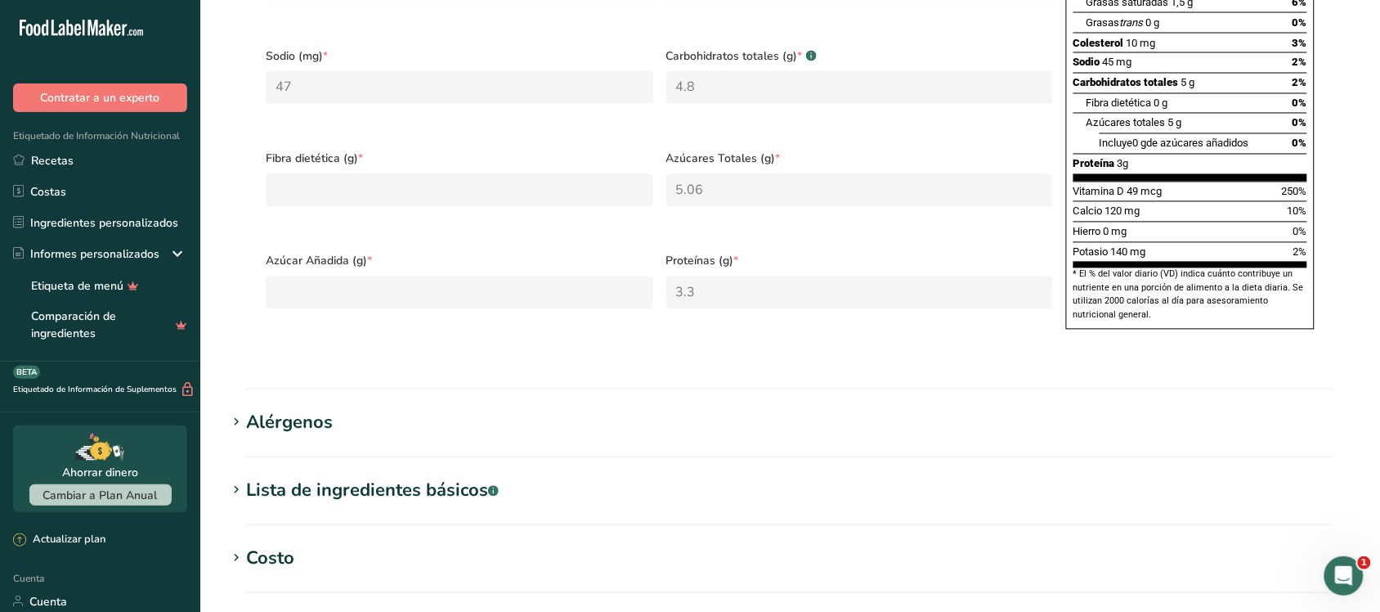
scroll to position [1124, 0]
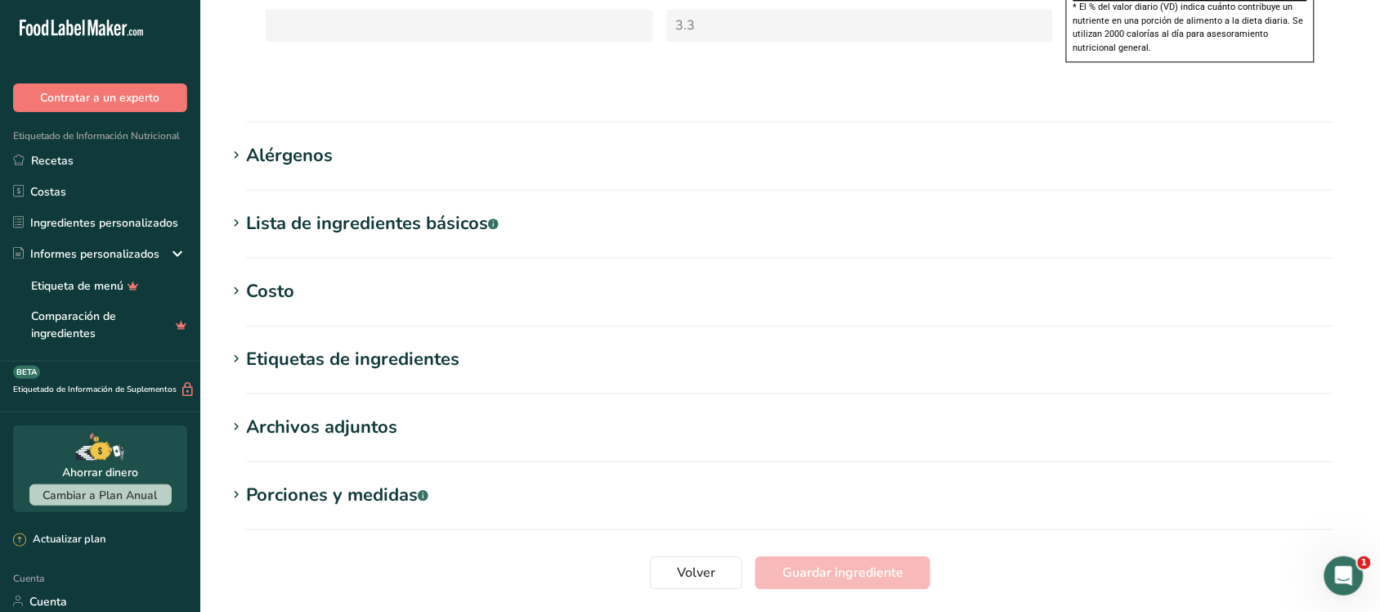
click at [283, 303] on font "Costo" at bounding box center [270, 291] width 48 height 25
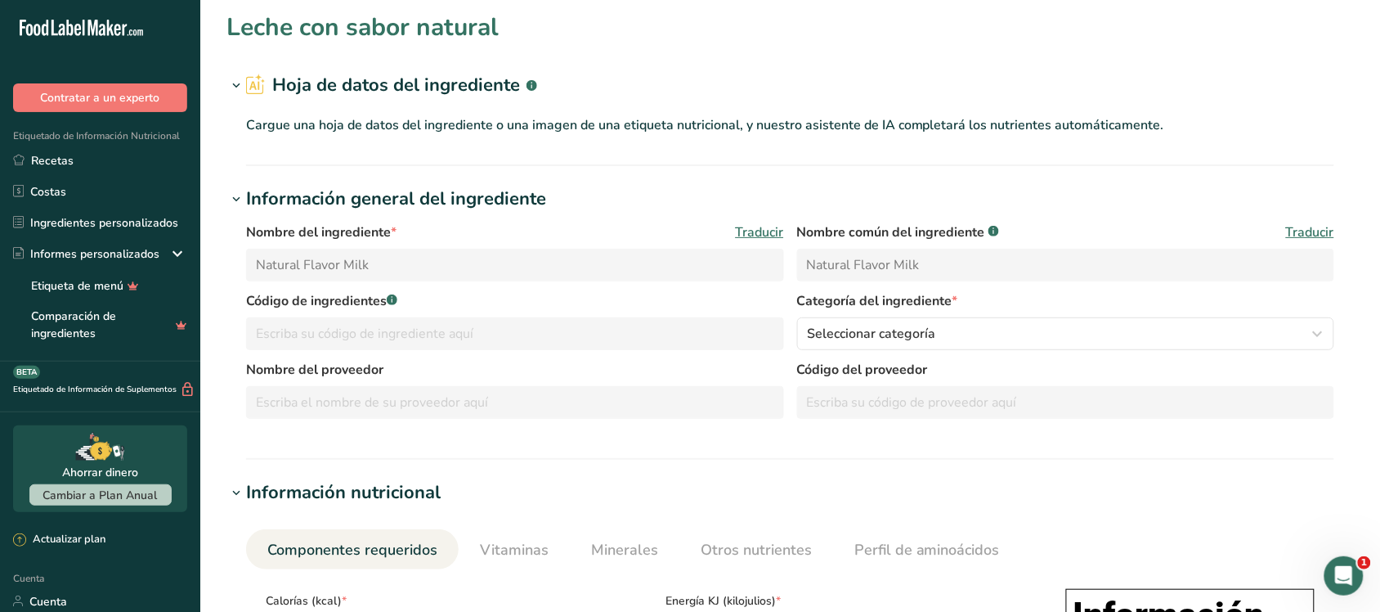
scroll to position [0, 0]
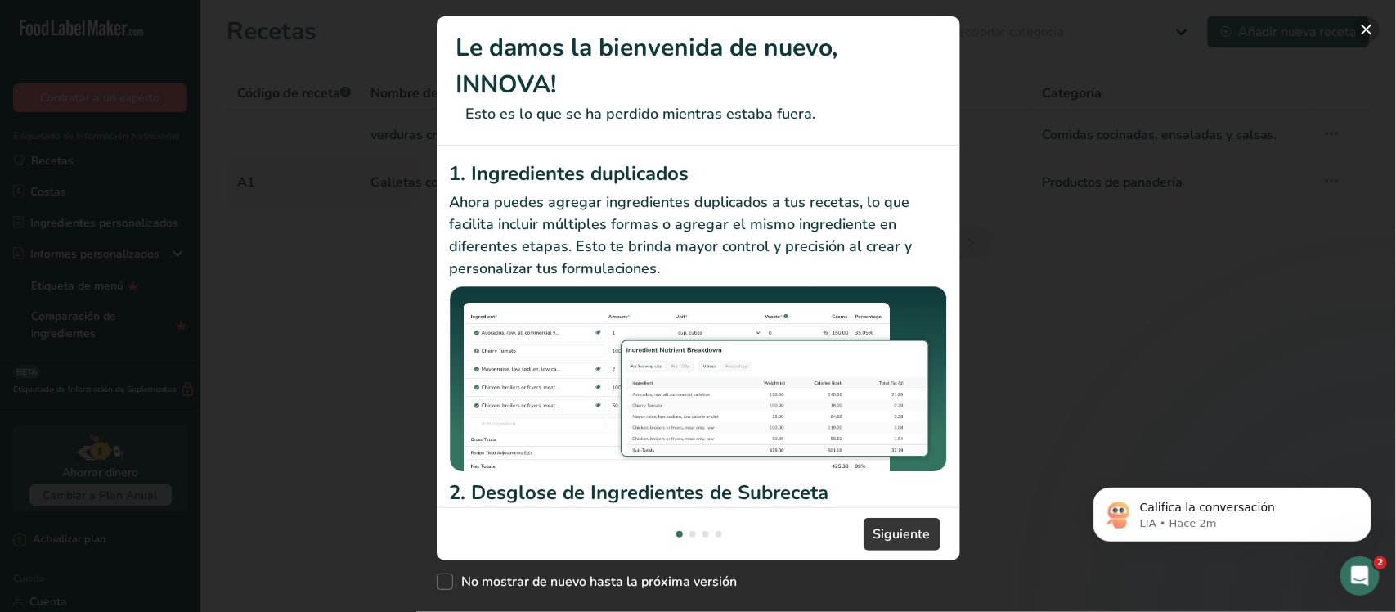
click at [1366, 25] on button "Nuevas funciones" at bounding box center [1366, 29] width 26 height 26
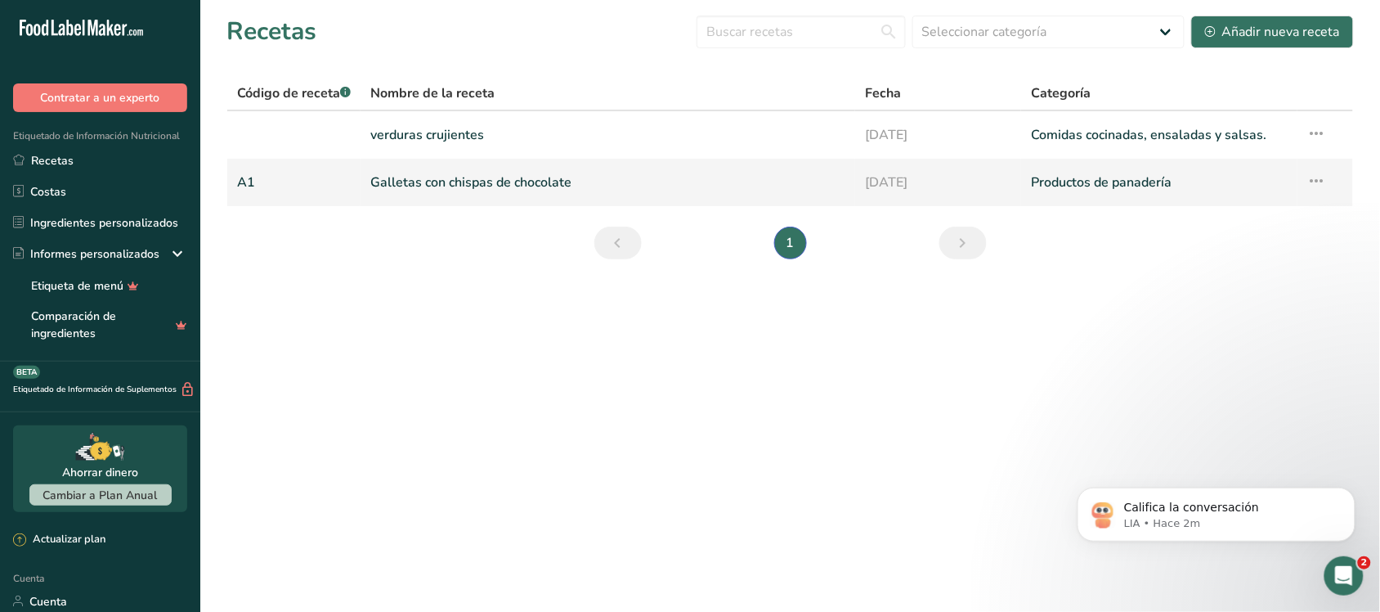
click at [1326, 182] on icon at bounding box center [1318, 180] width 20 height 29
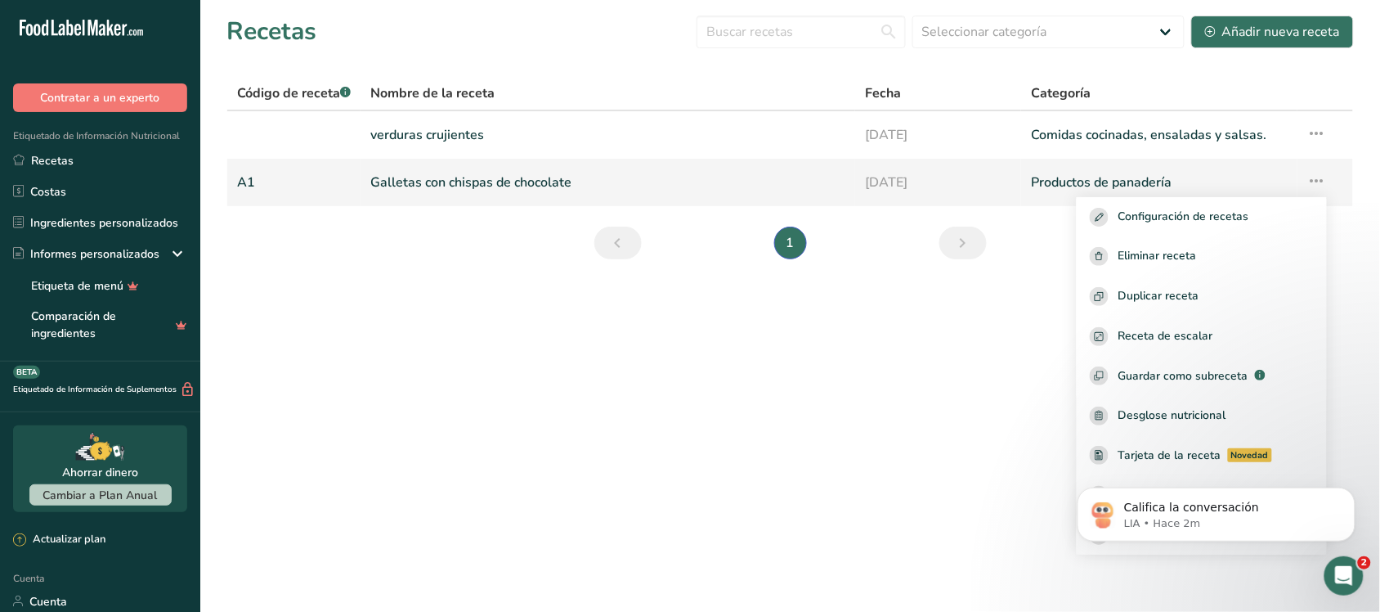
click at [855, 192] on td "Galletas con chispas de chocolate" at bounding box center [608, 182] width 495 height 47
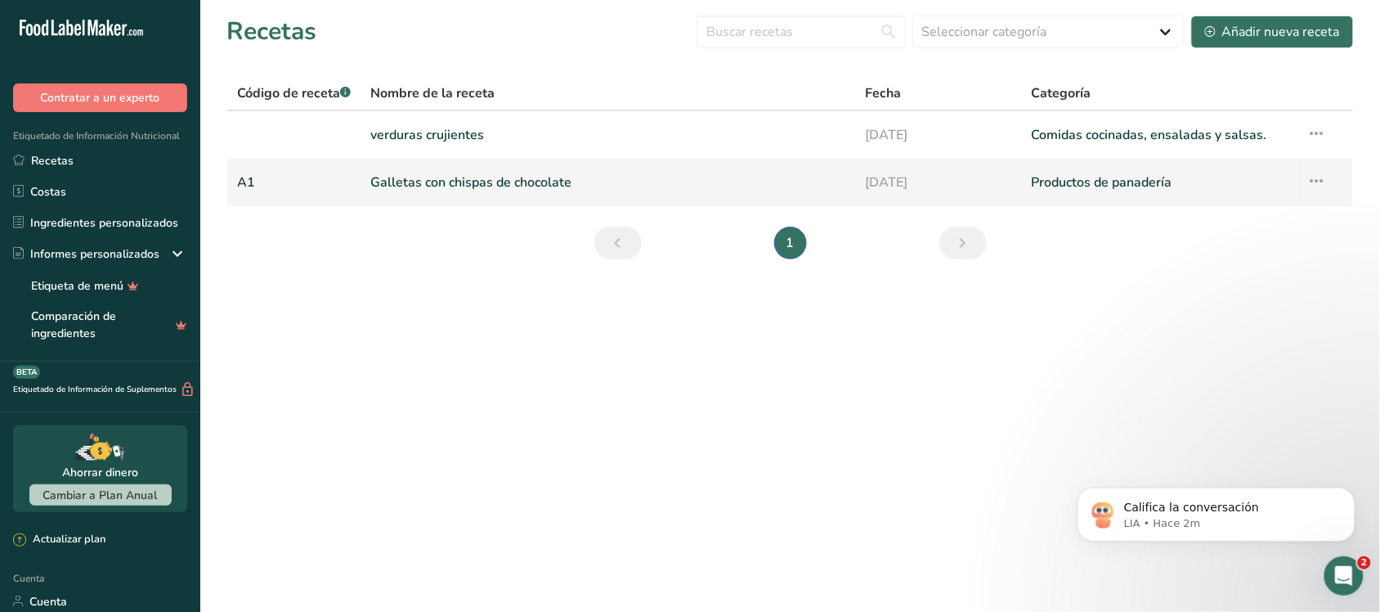
click at [454, 177] on font "Galletas con chispas de chocolate" at bounding box center [470, 182] width 201 height 18
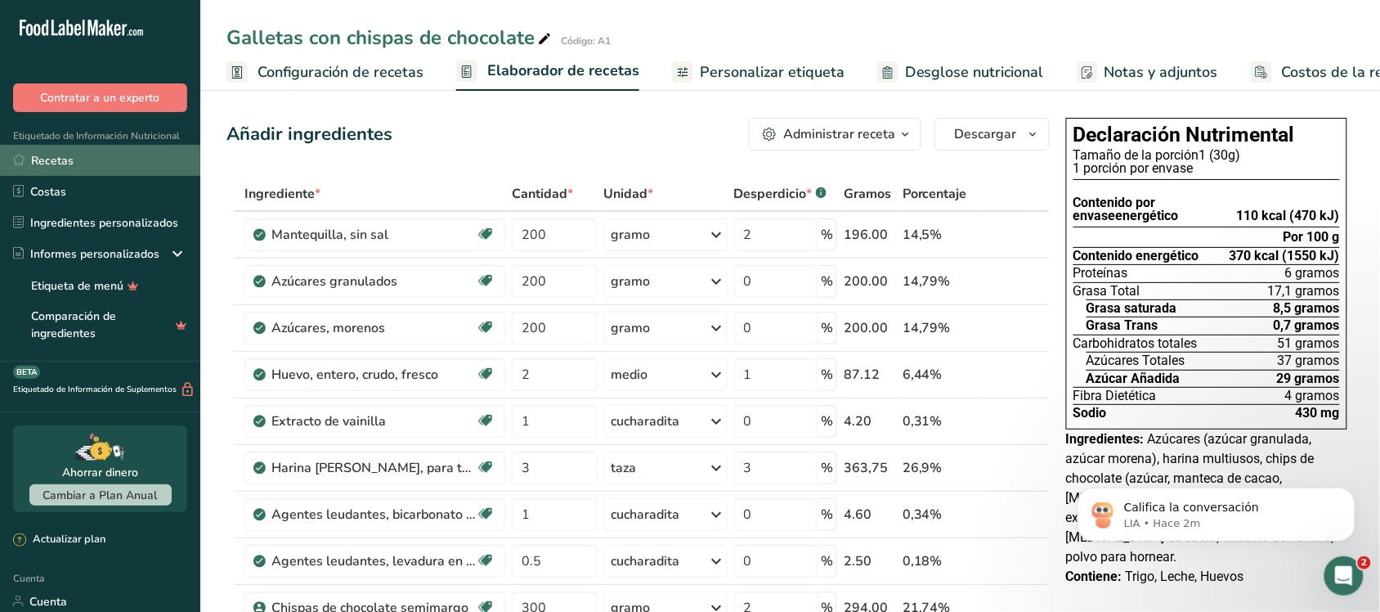
click at [57, 164] on font "Recetas" at bounding box center [52, 161] width 43 height 16
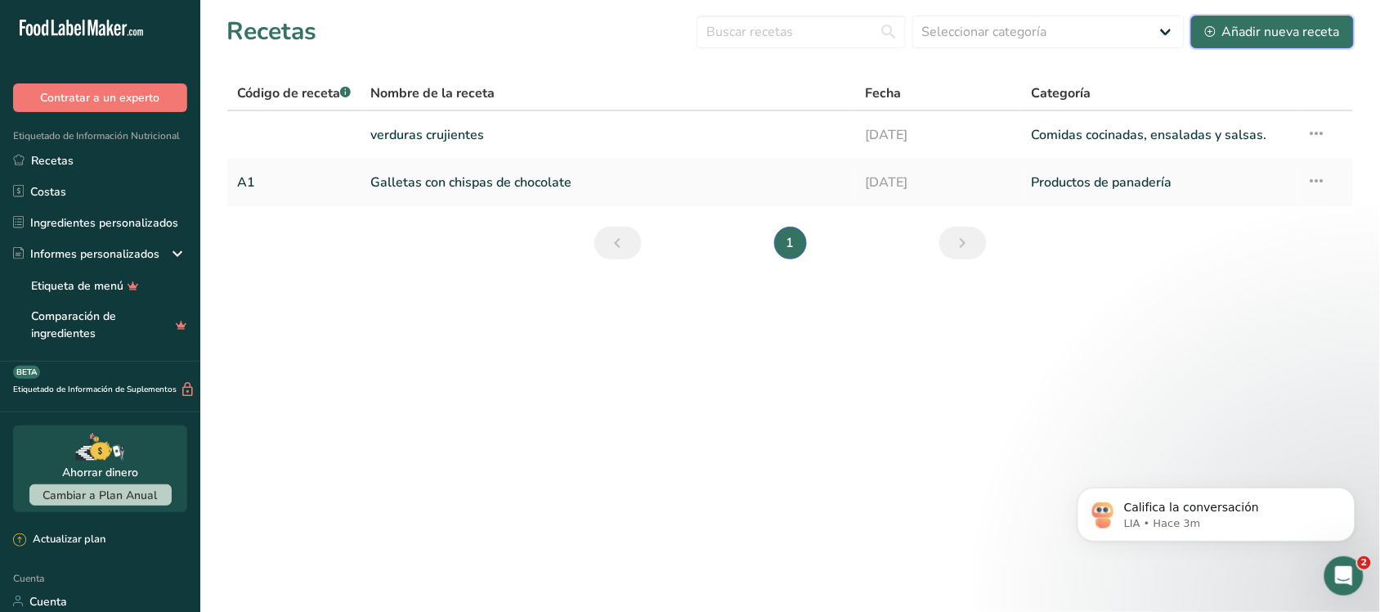
click at [1212, 30] on icon at bounding box center [1210, 31] width 11 height 11
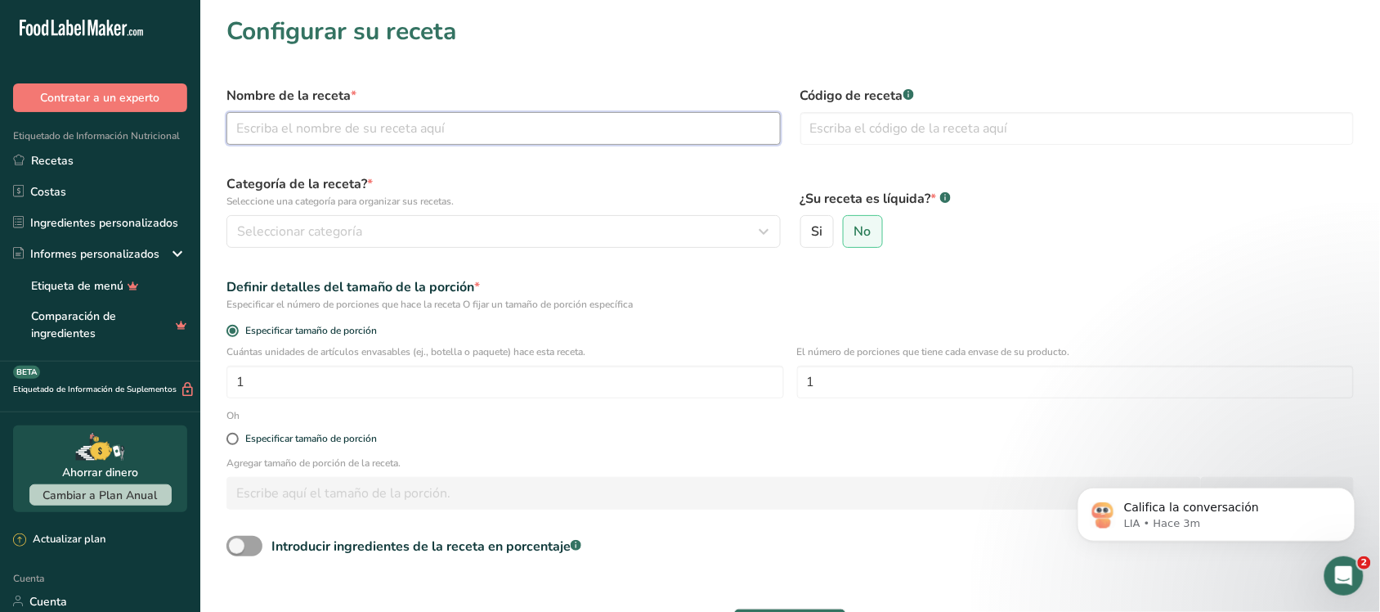
click at [717, 123] on input "text" at bounding box center [504, 128] width 554 height 33
type input "Hot Cakes [PERSON_NAME] con Plátano"
click at [851, 127] on input "text" at bounding box center [1078, 128] width 554 height 33
type input "A2"
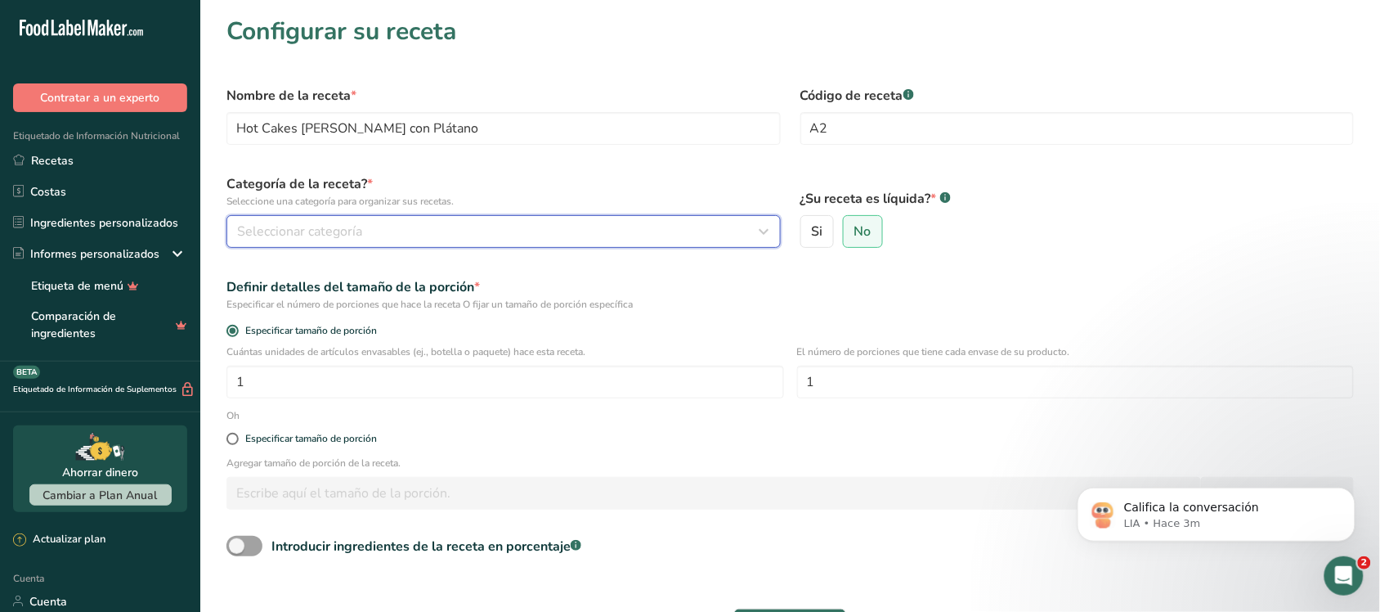
click at [696, 229] on div "Seleccionar categoría" at bounding box center [498, 232] width 523 height 20
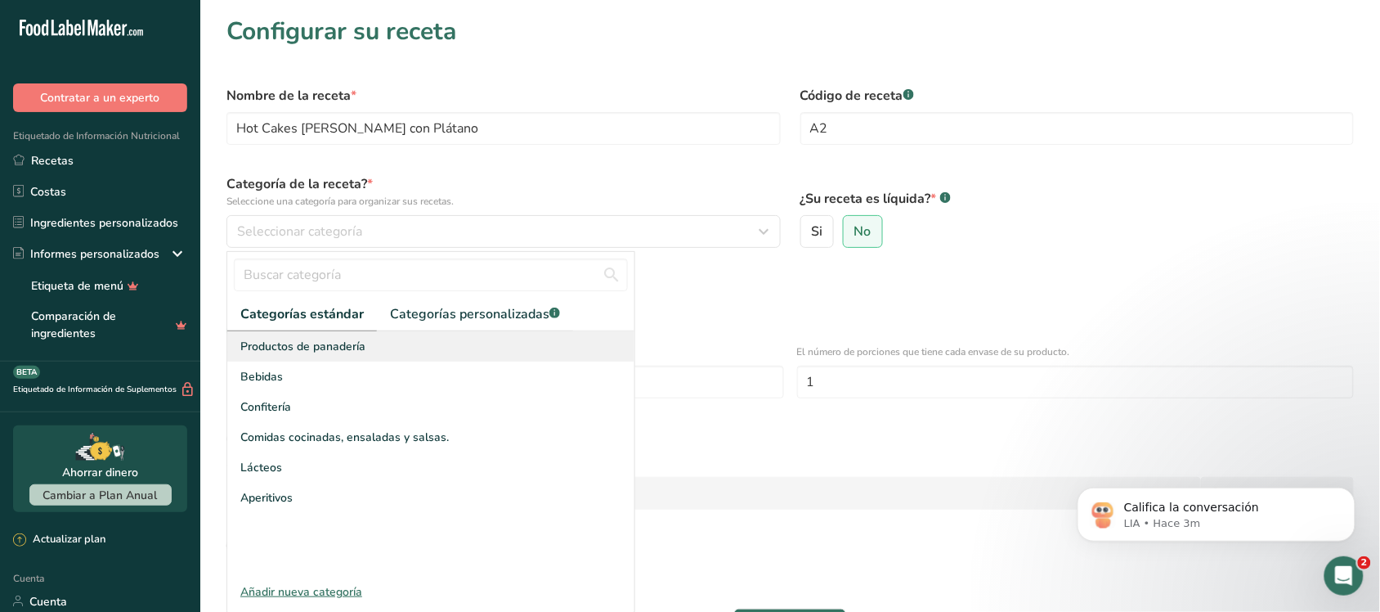
click at [295, 344] on font "Productos de panadería" at bounding box center [302, 347] width 125 height 16
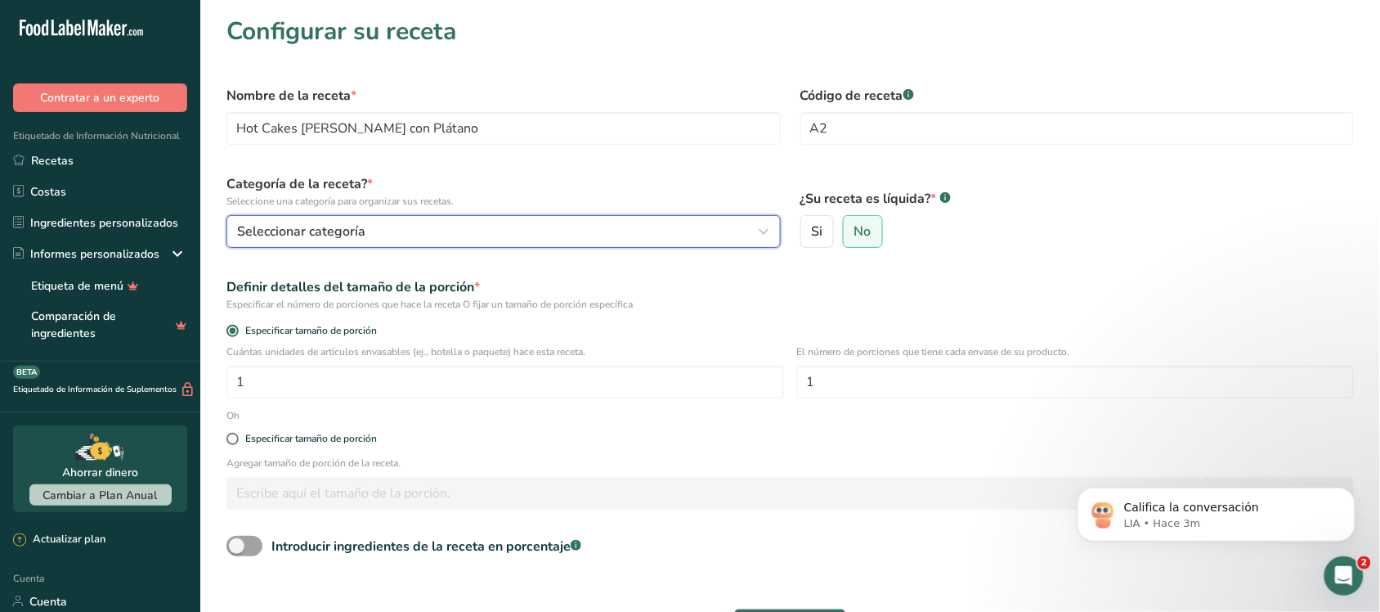
click at [765, 231] on icon "button" at bounding box center [765, 231] width 20 height 29
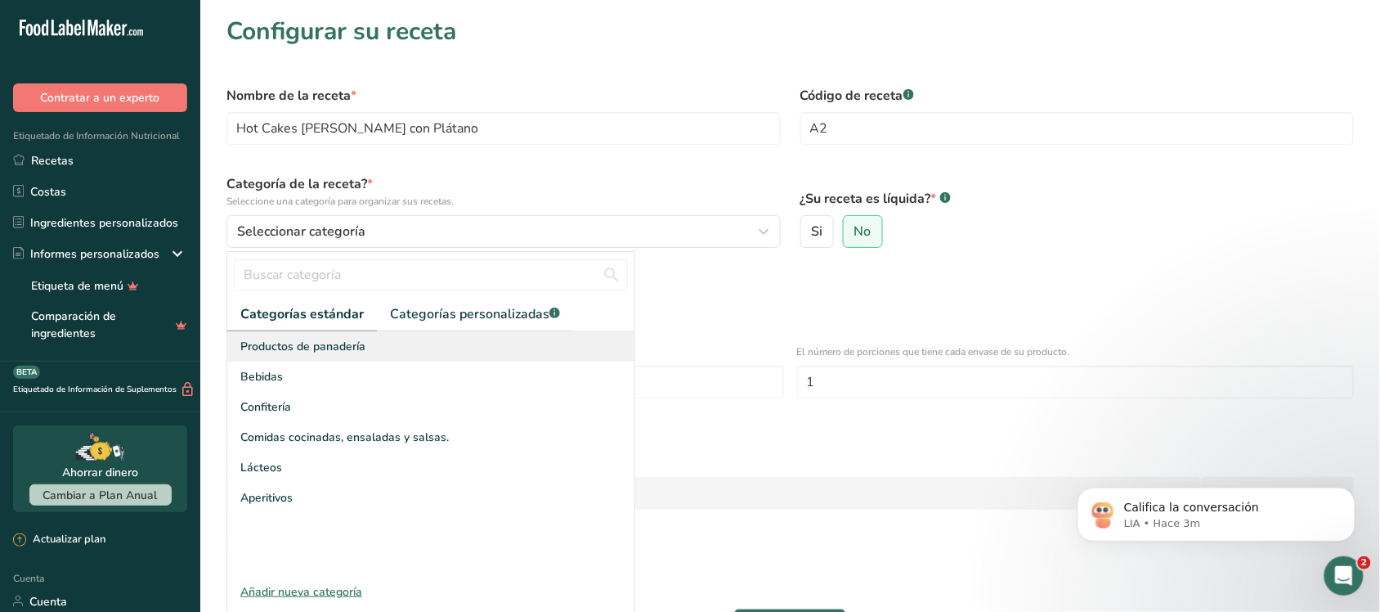
click at [303, 336] on div "Productos de panadería" at bounding box center [430, 346] width 407 height 30
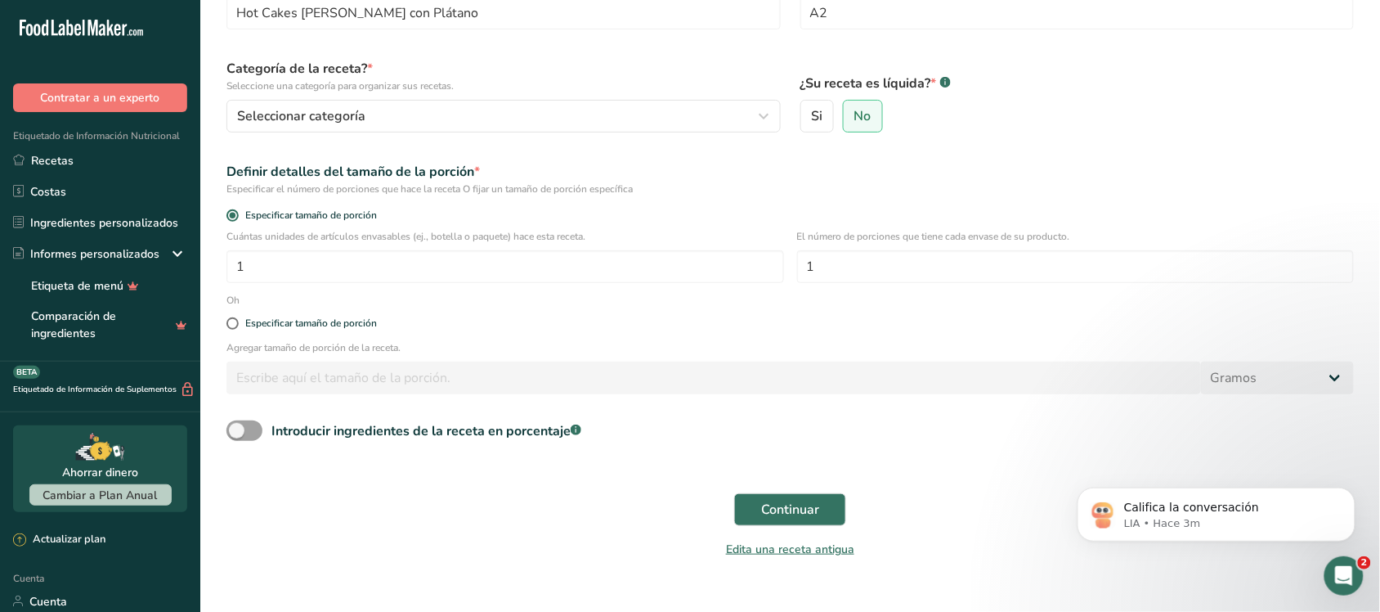
scroll to position [141, 0]
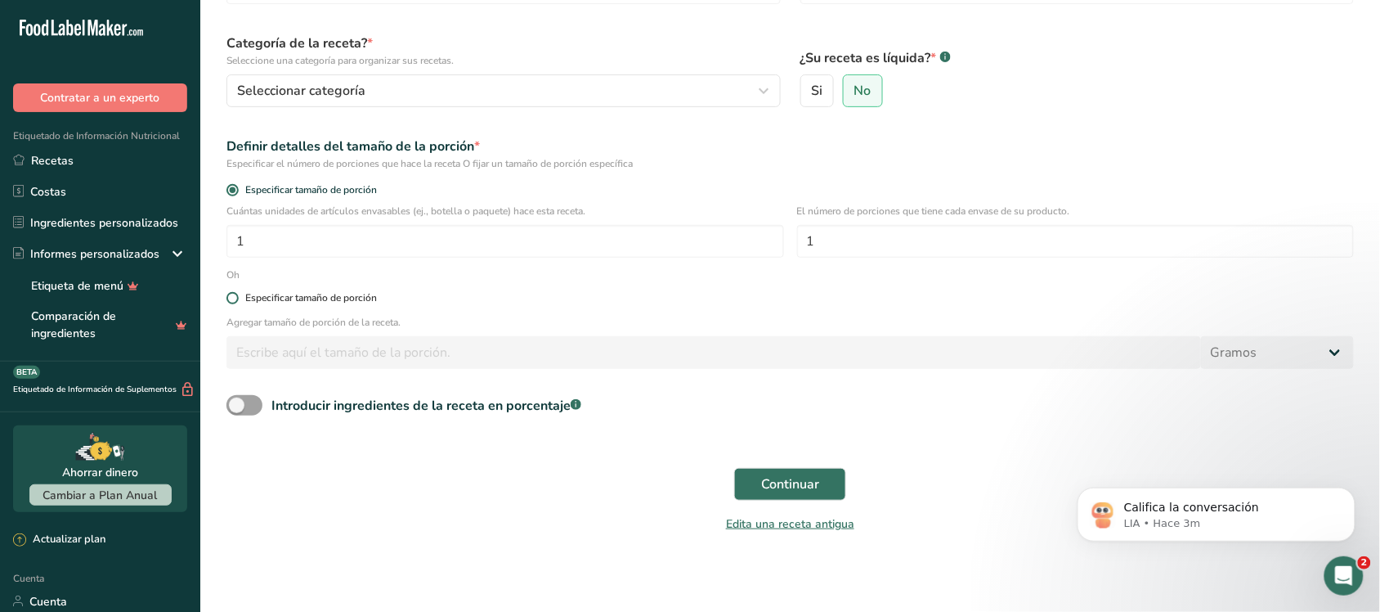
click at [235, 292] on span at bounding box center [233, 298] width 12 height 12
click at [235, 293] on input "Especificar tamaño de porción" at bounding box center [232, 298] width 11 height 11
radio input "true"
radio input "false"
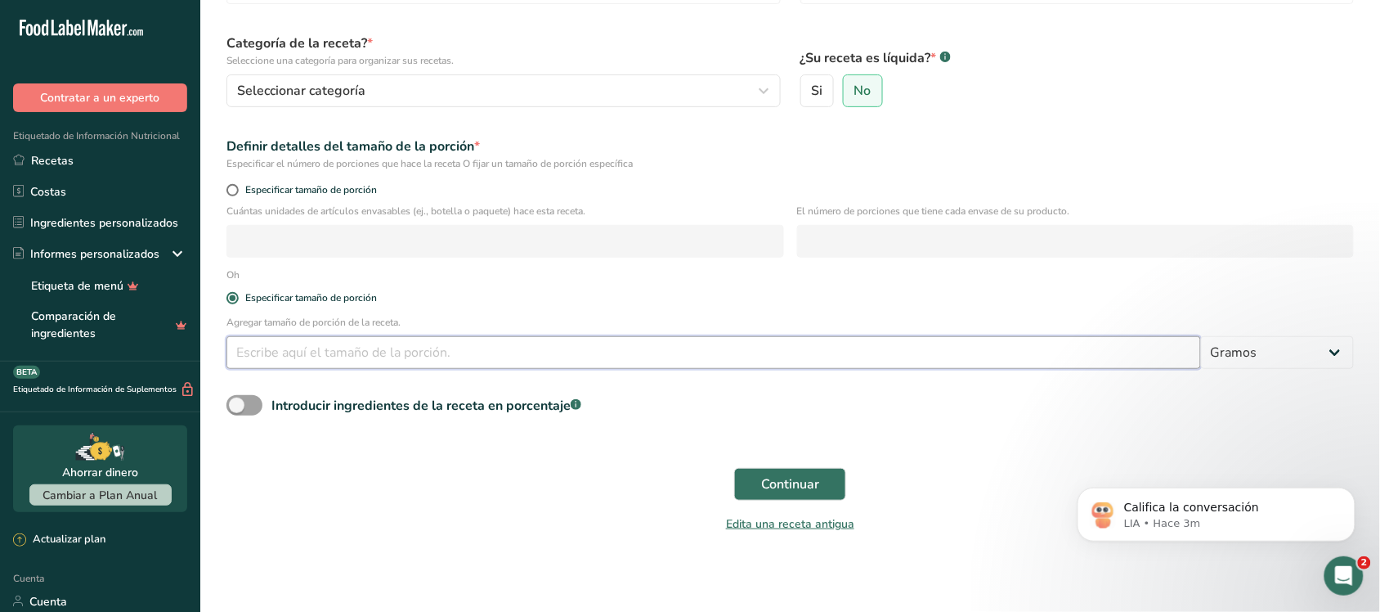
click at [301, 350] on input "number" at bounding box center [714, 352] width 975 height 33
type input "60"
click at [774, 482] on font "Continuar" at bounding box center [790, 484] width 58 height 18
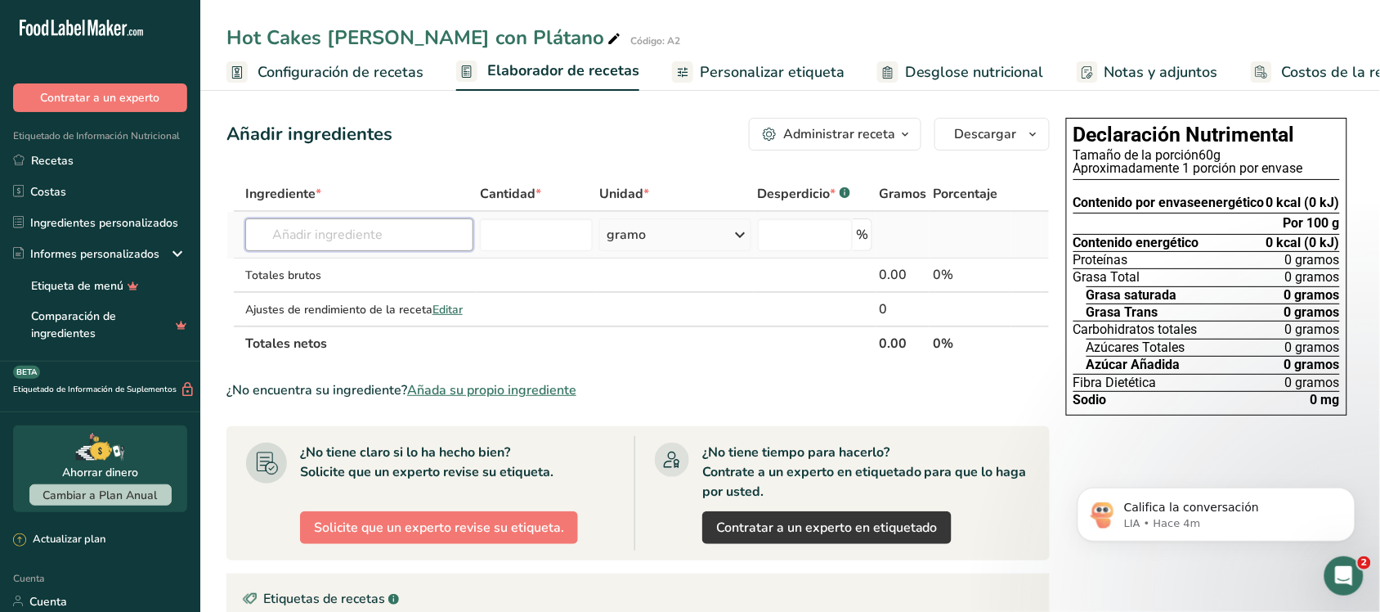
click at [360, 239] on input "text" at bounding box center [359, 234] width 229 height 33
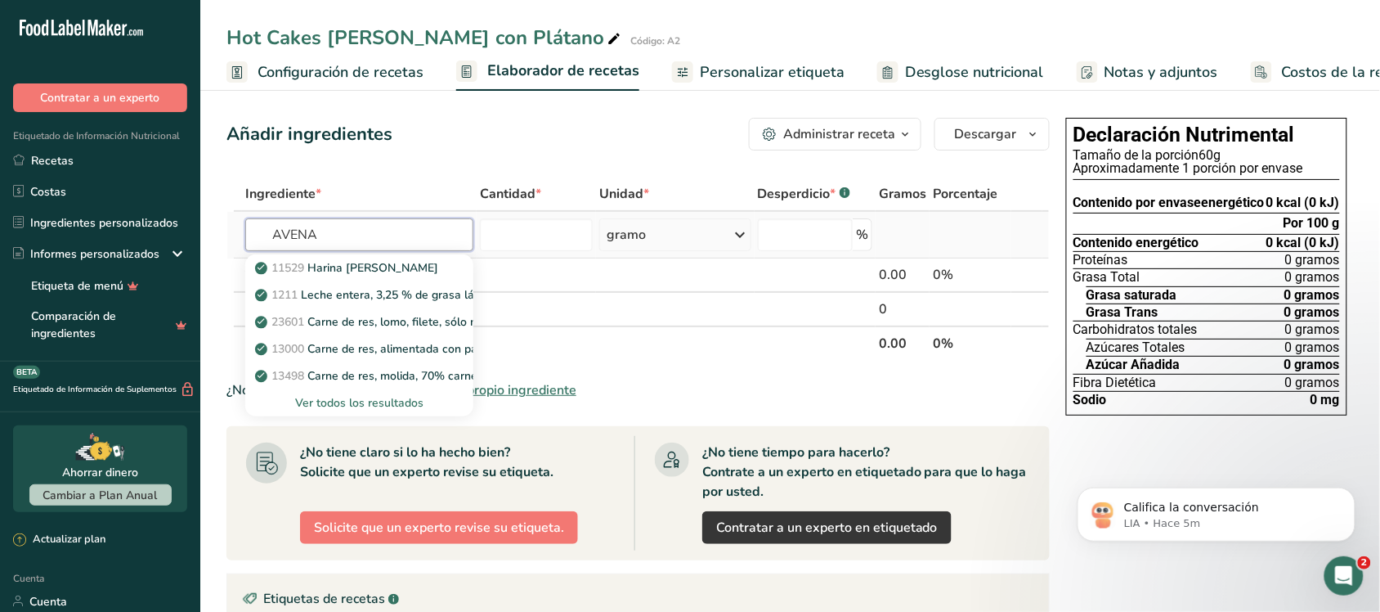
type input "AVENA"
click at [376, 402] on font "Ver todos los resultados" at bounding box center [359, 403] width 128 height 16
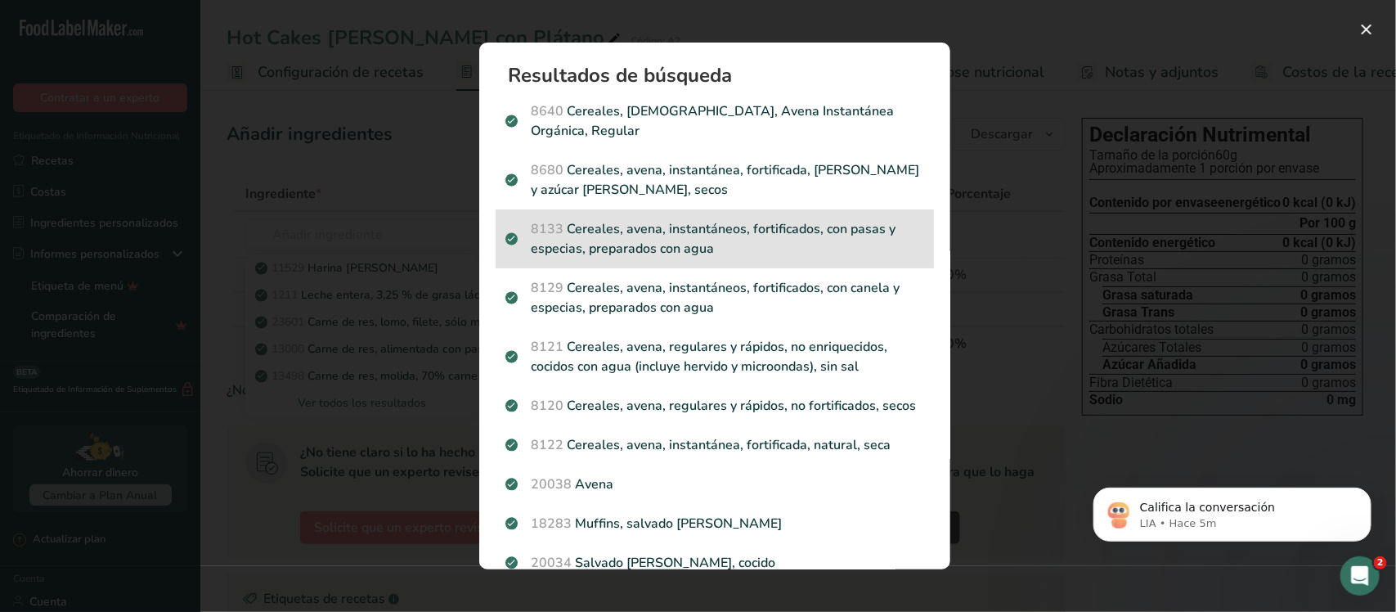
scroll to position [102, 0]
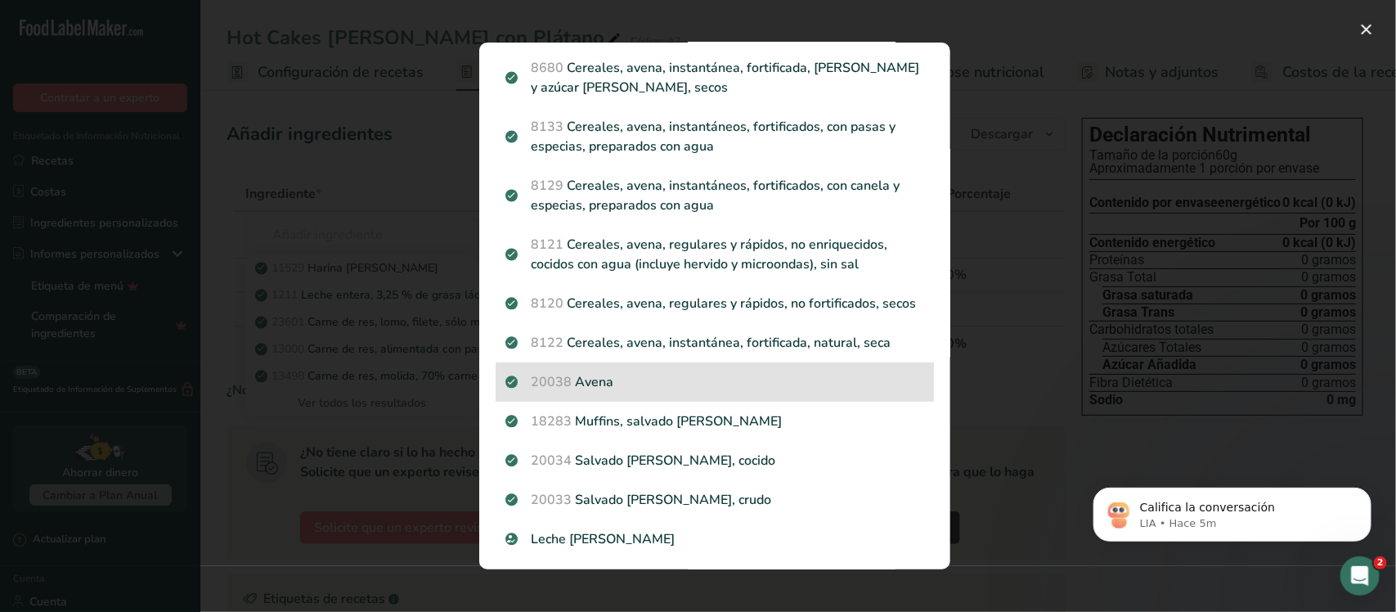
click at [578, 391] on font "Avena" at bounding box center [595, 382] width 38 height 18
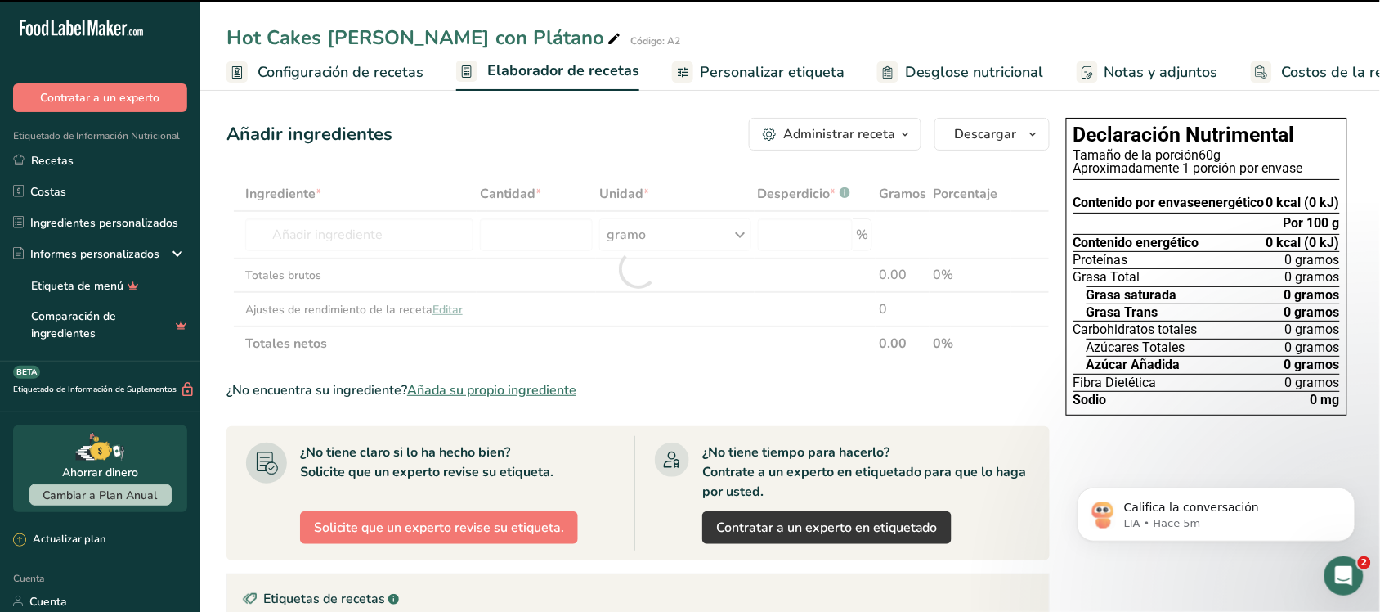
type input "0"
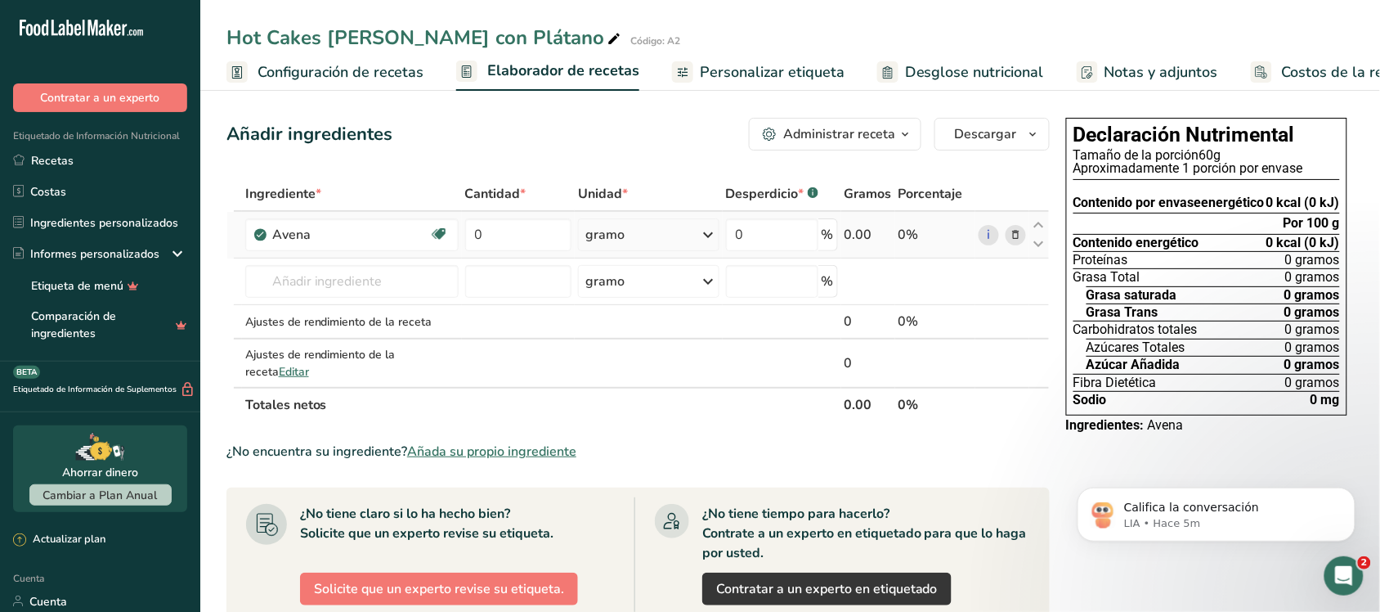
click at [603, 235] on font "gramo" at bounding box center [605, 235] width 39 height 18
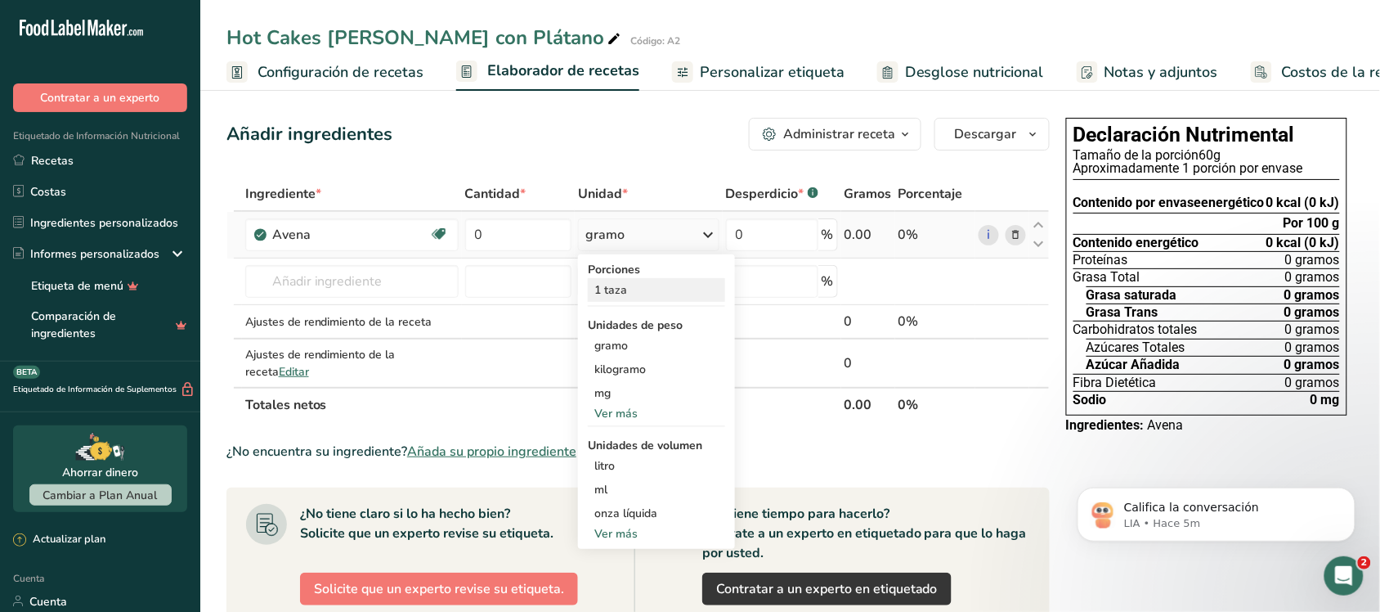
click at [644, 280] on div "1 taza" at bounding box center [656, 290] width 137 height 24
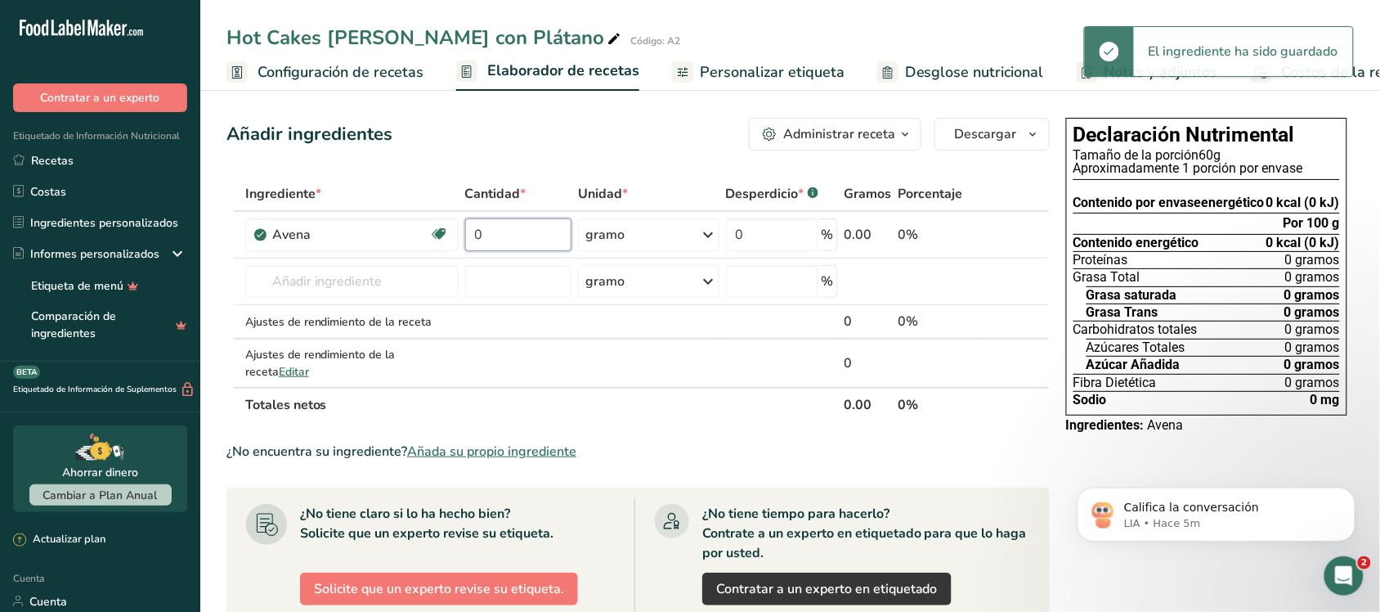
click at [521, 230] on input "0" at bounding box center [518, 234] width 106 height 33
type input "2"
click at [545, 164] on div "Añadir ingredientes Administrar receta Eliminar receta Duplicar receta Receta d…" at bounding box center [643, 536] width 833 height 850
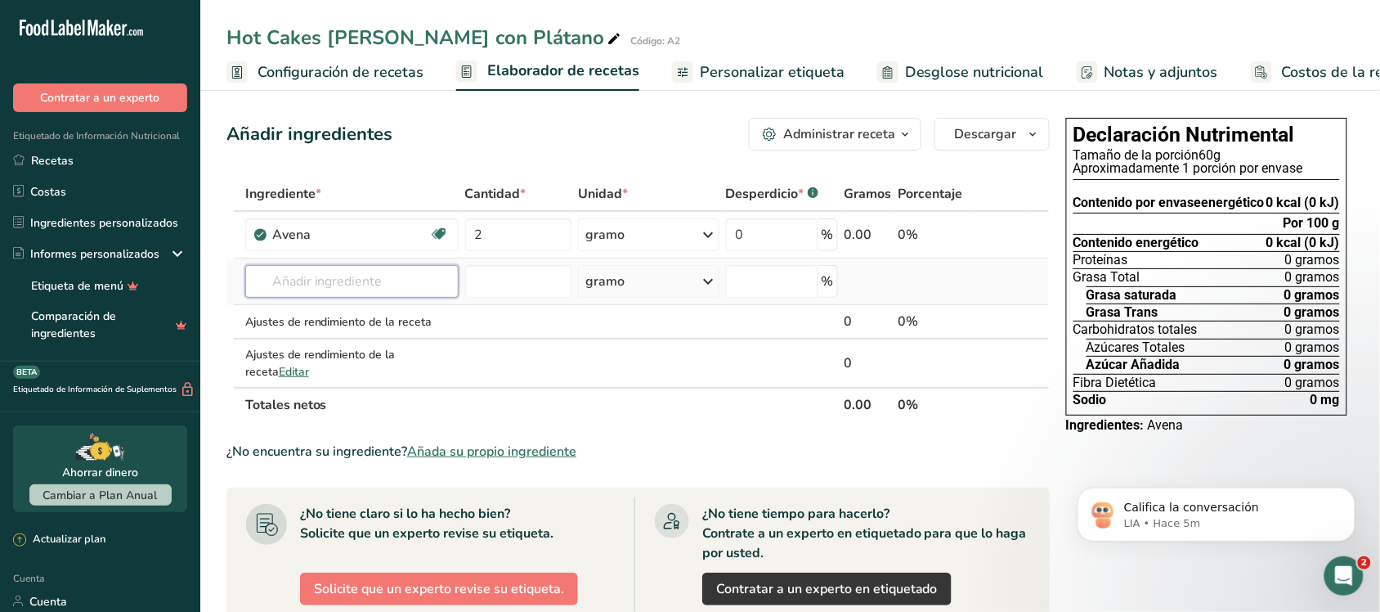
click at [375, 285] on input "text" at bounding box center [351, 281] width 213 height 33
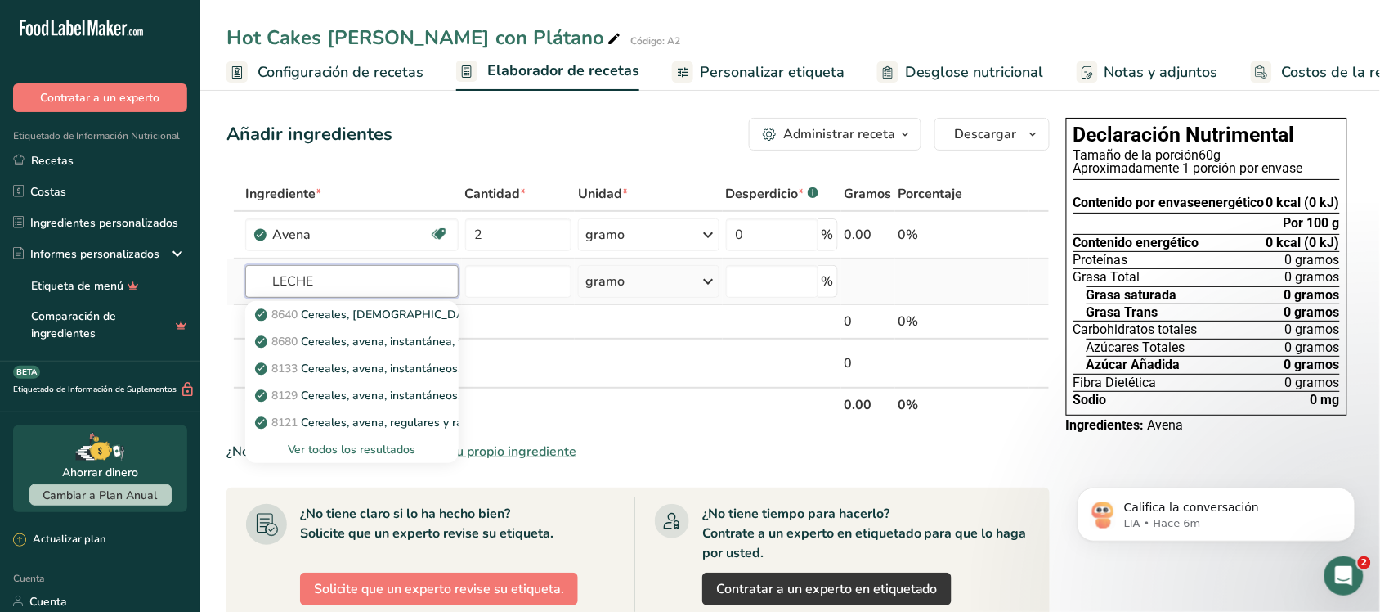
type input "LECHE"
click at [316, 444] on font "Ver todos los resultados" at bounding box center [352, 450] width 128 height 16
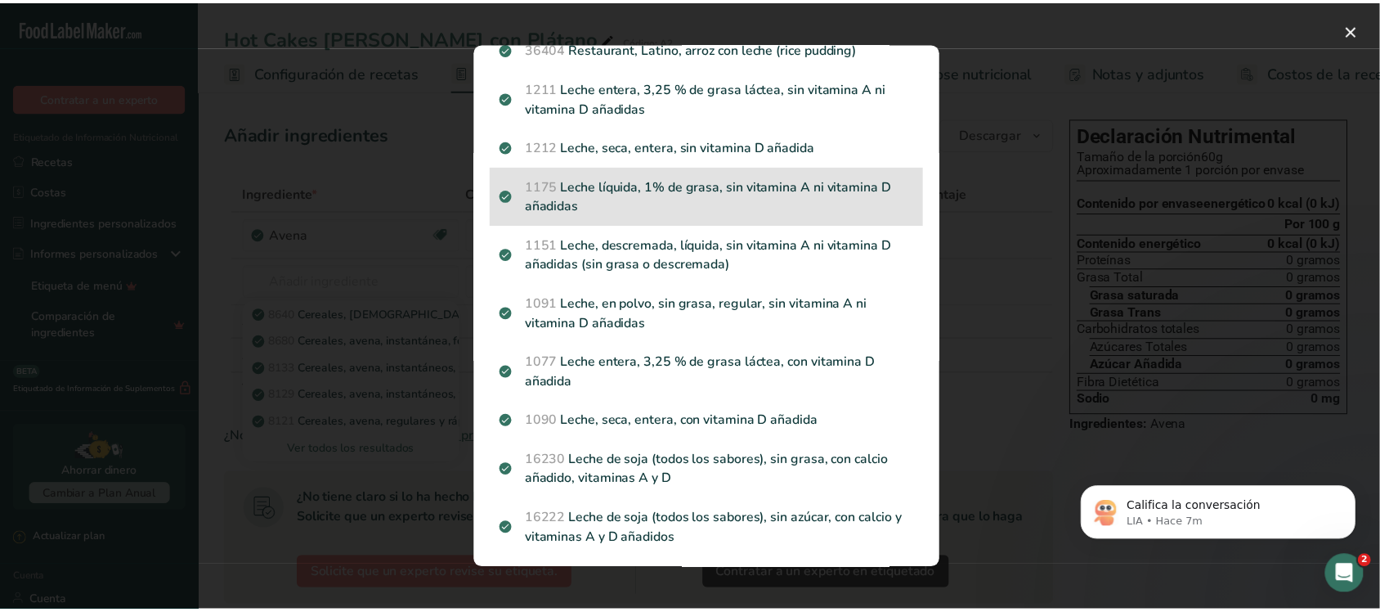
scroll to position [204, 0]
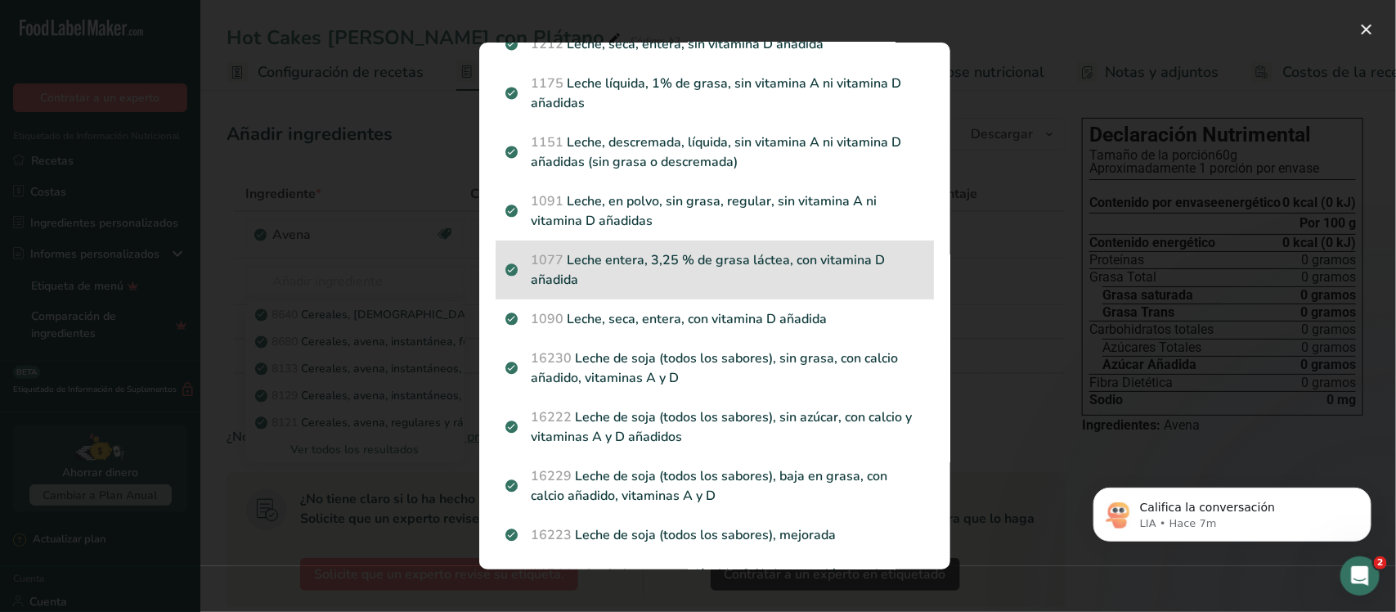
click at [729, 272] on p "1077 Leche entera, 3,25 % de grasa láctea, con vitamina D añadida" at bounding box center [714, 269] width 419 height 39
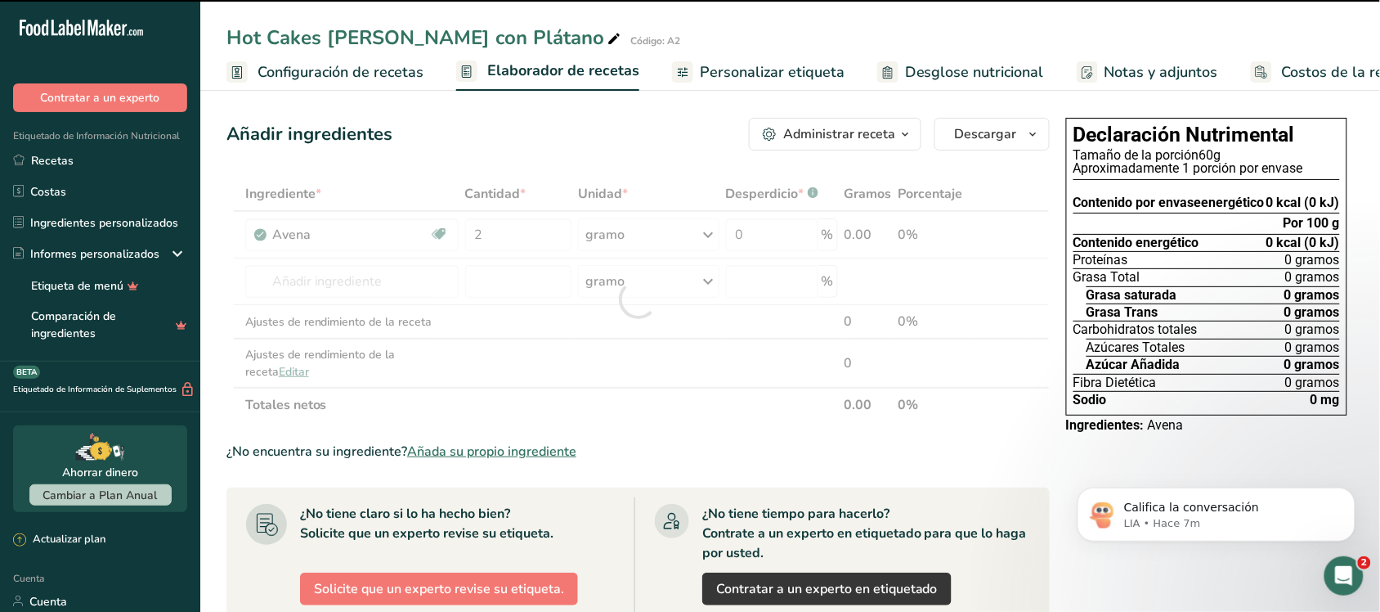
type input "0"
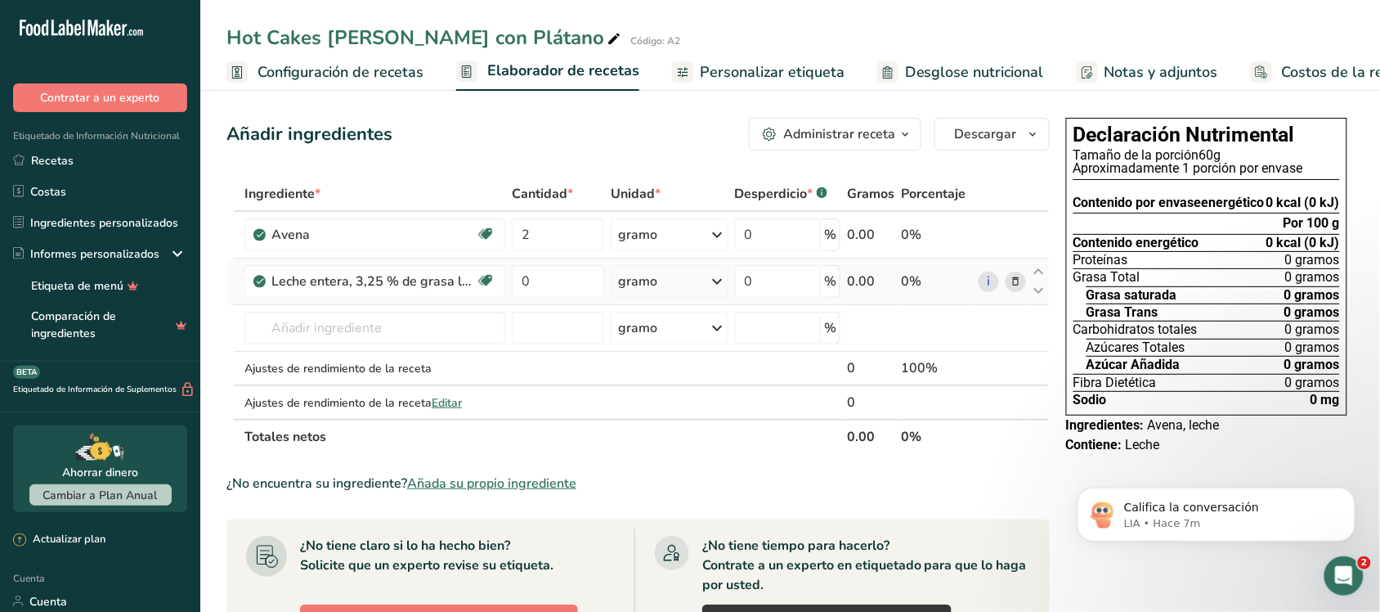
click at [710, 274] on icon at bounding box center [718, 281] width 20 height 29
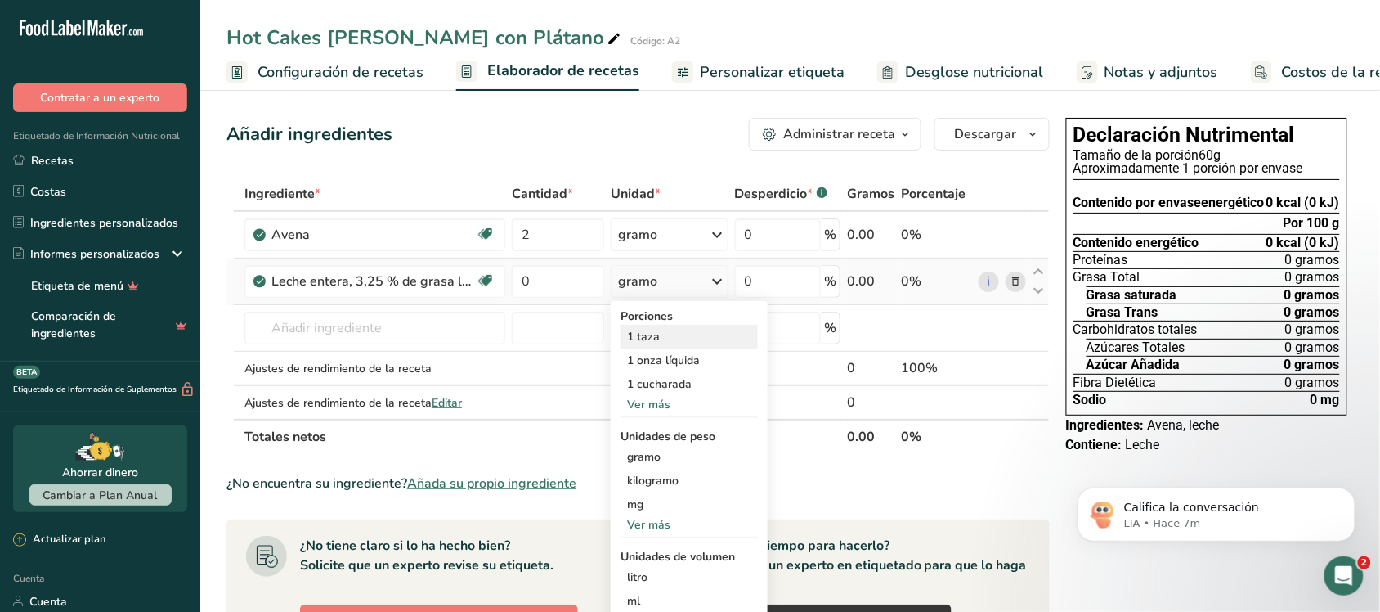
click at [657, 337] on font "1 taza" at bounding box center [643, 337] width 33 height 16
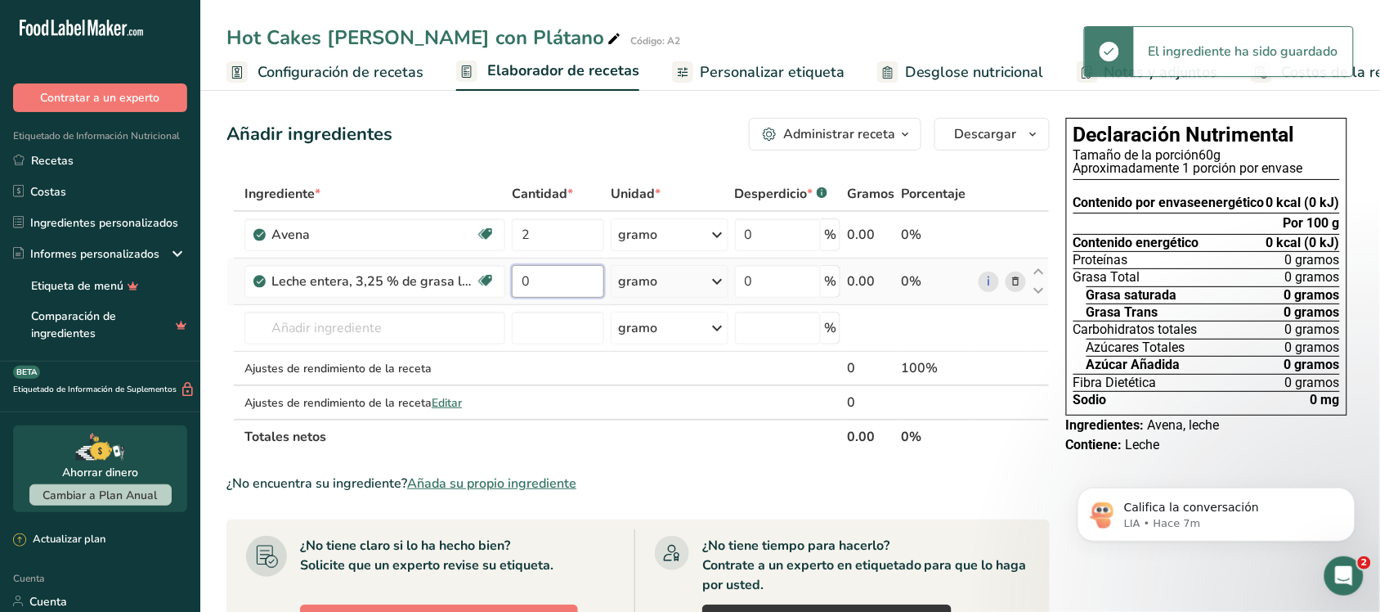
click at [559, 283] on input "0" at bounding box center [558, 281] width 92 height 33
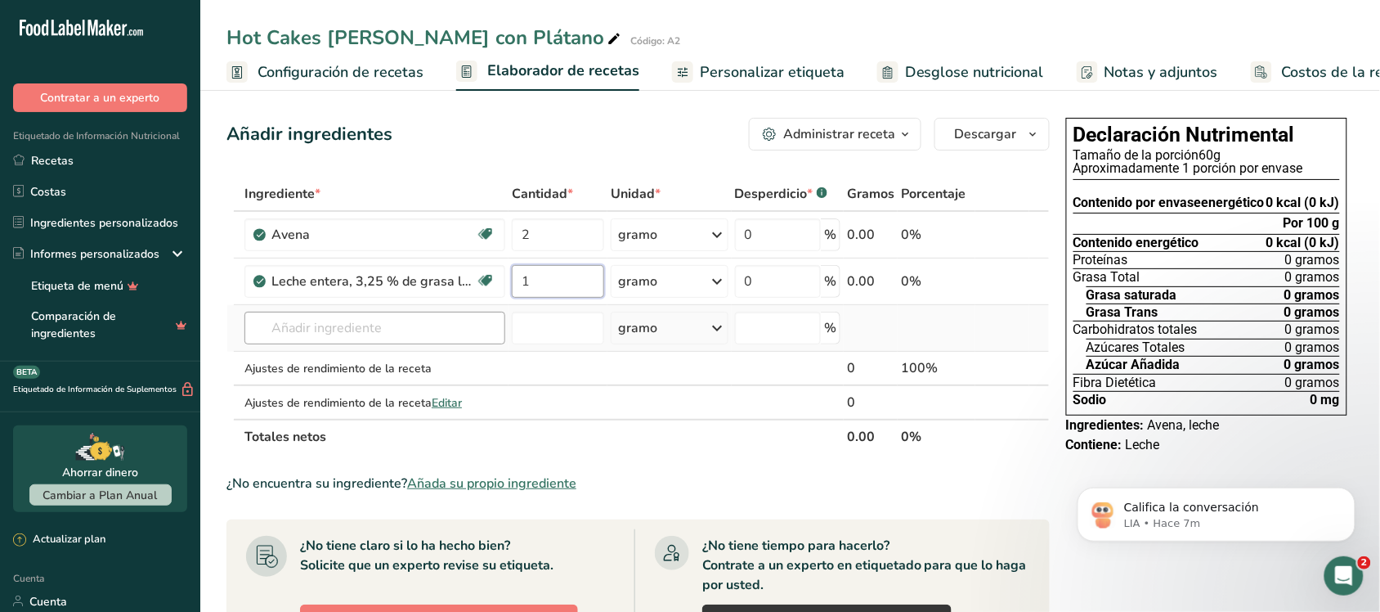
type input "1"
click at [389, 331] on div "Ingrediente * Cantidad * Unidad * Desperdicio * .a-a{fill:#347362;}.b-a{fill:#f…" at bounding box center [638, 315] width 823 height 277
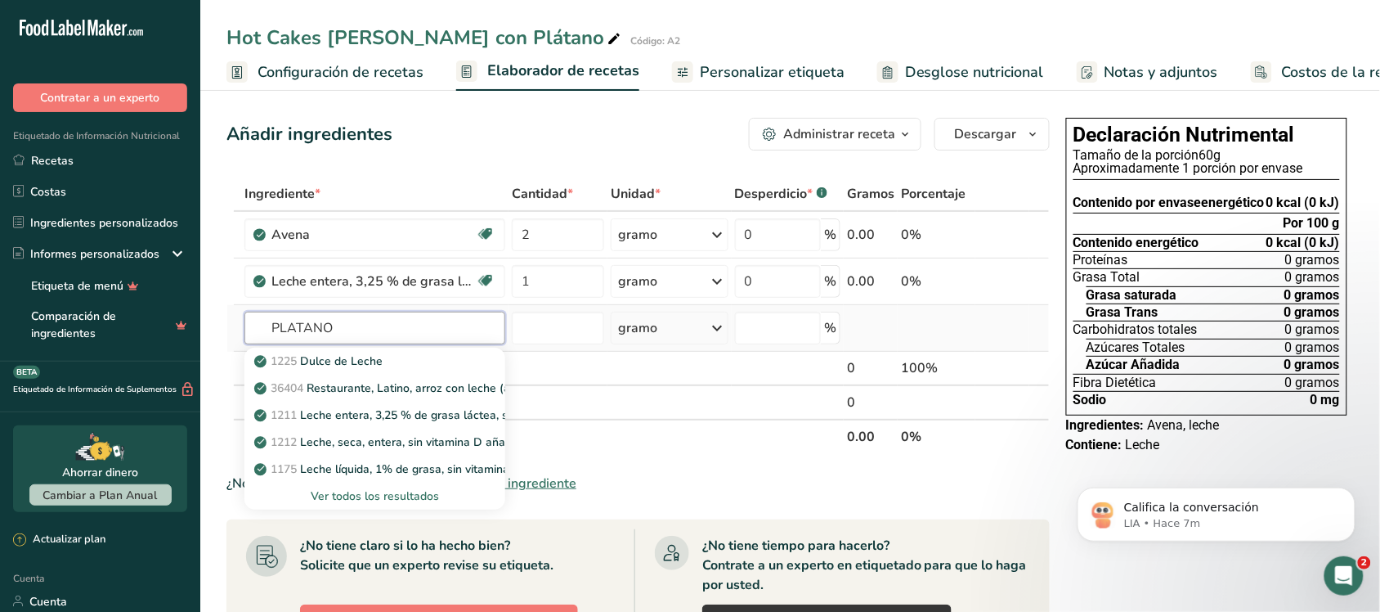
type input "PLATANO"
click at [414, 496] on font "Ver todos los resultados" at bounding box center [375, 496] width 128 height 16
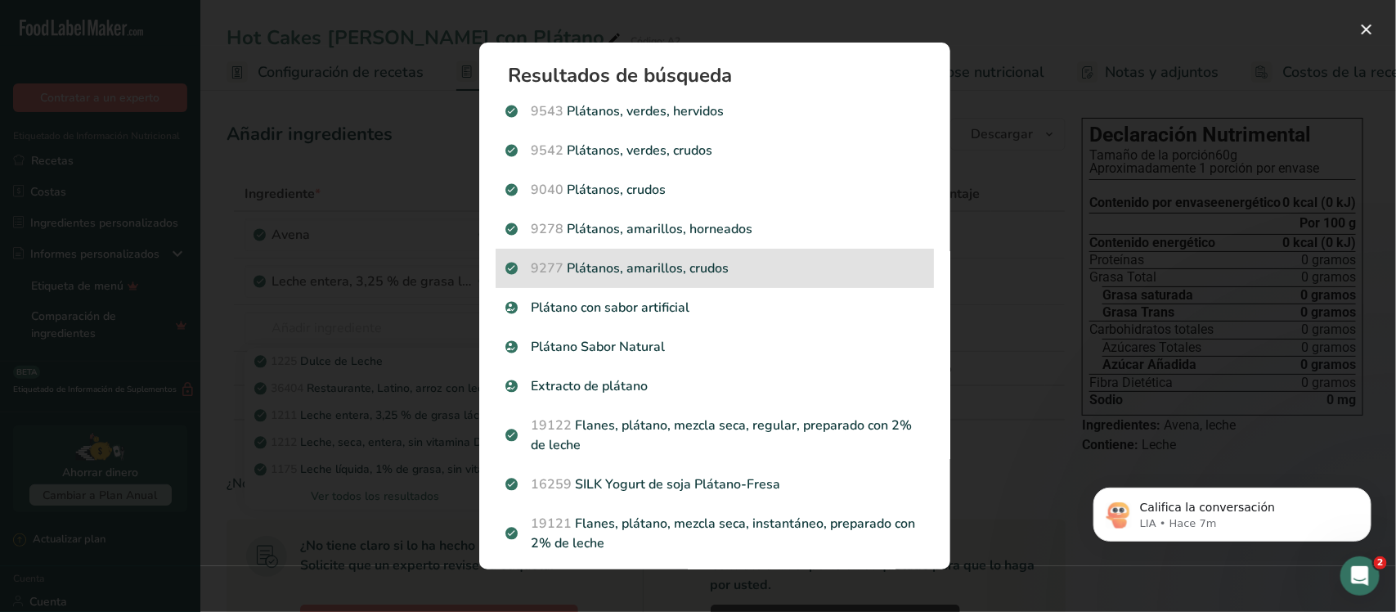
click at [603, 262] on p "9277 Plátanos, amarillos, crudos" at bounding box center [714, 268] width 419 height 20
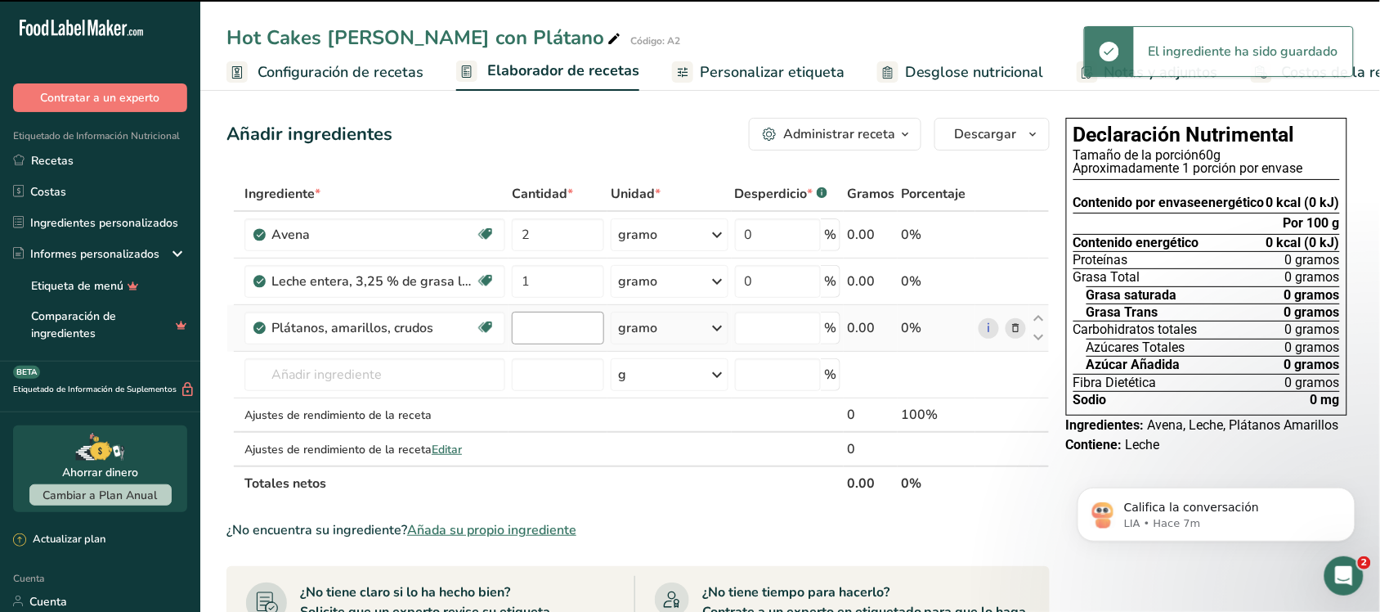
type input "0"
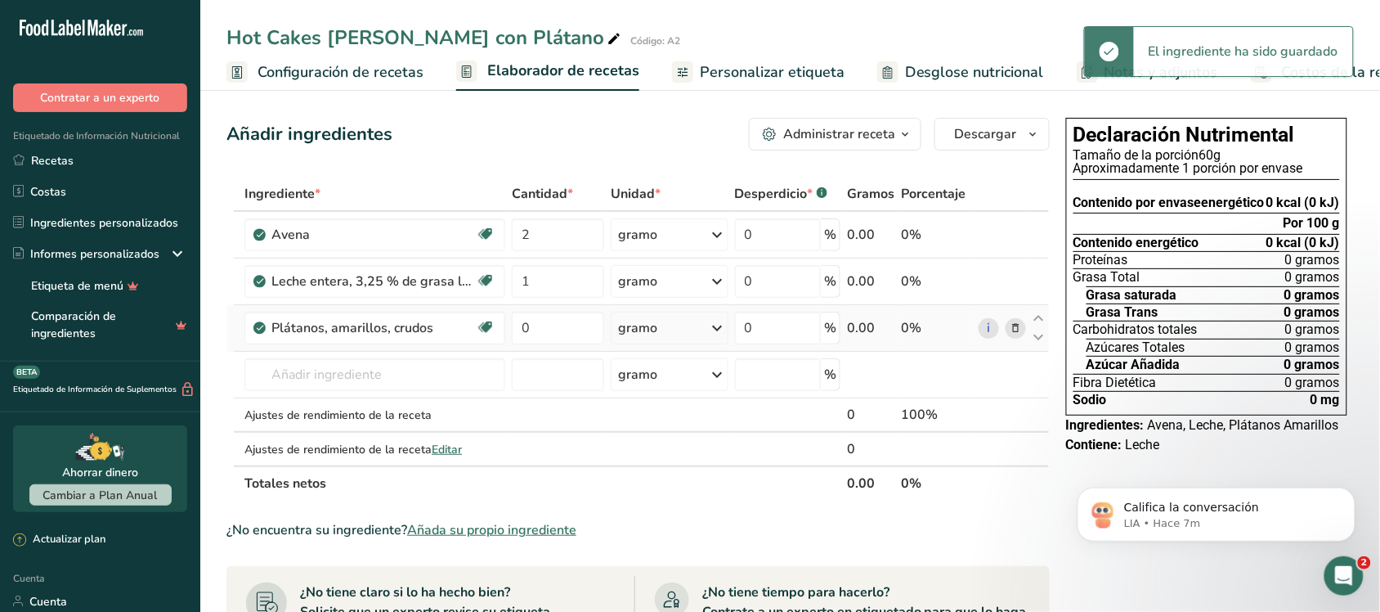
click at [661, 329] on div "gramo" at bounding box center [670, 328] width 118 height 33
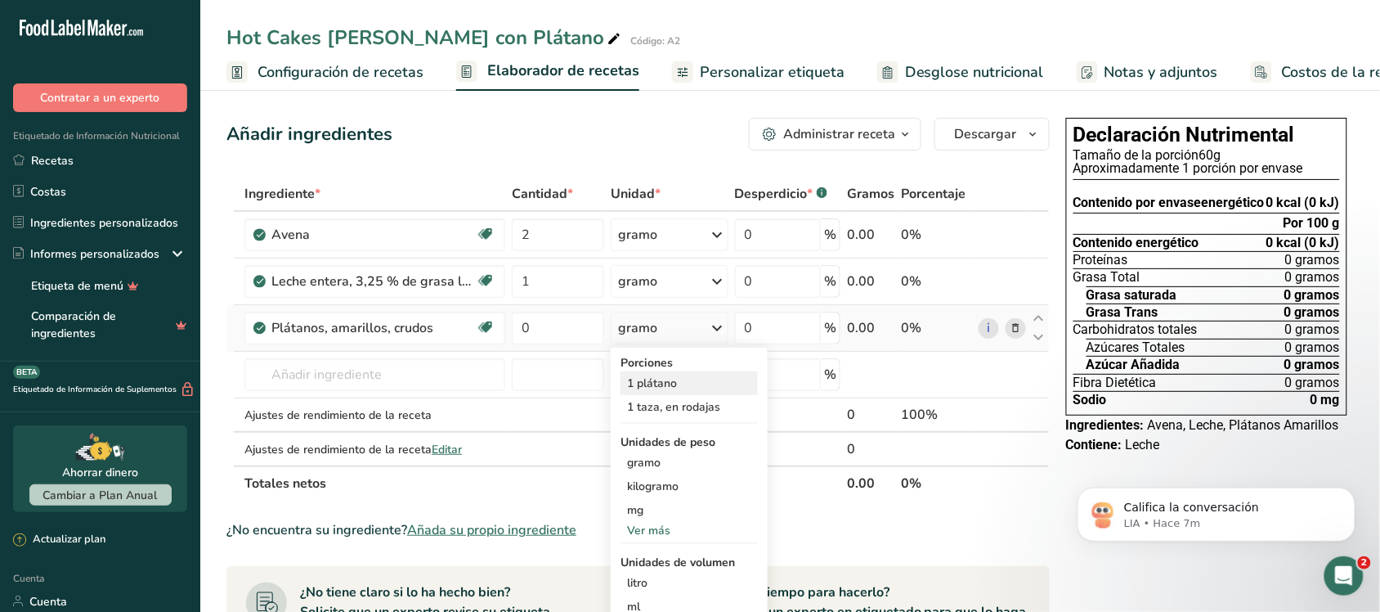
click at [661, 386] on font "1 plátano" at bounding box center [652, 383] width 50 height 16
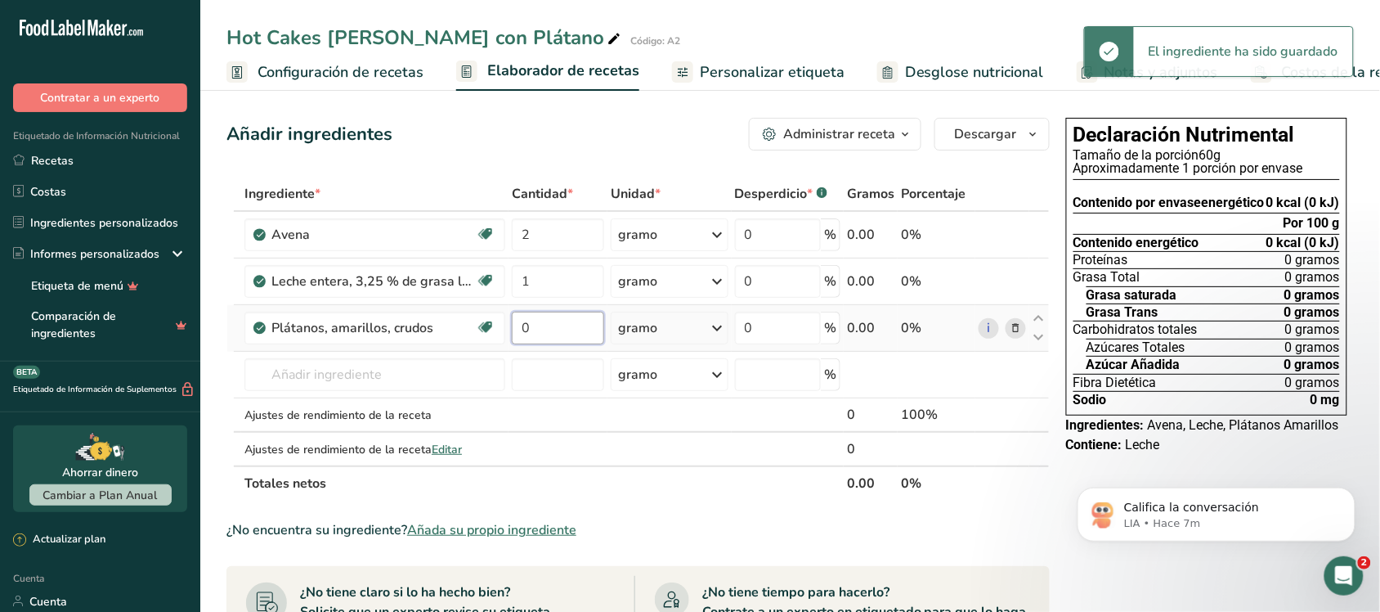
click at [552, 323] on input "0" at bounding box center [558, 328] width 92 height 33
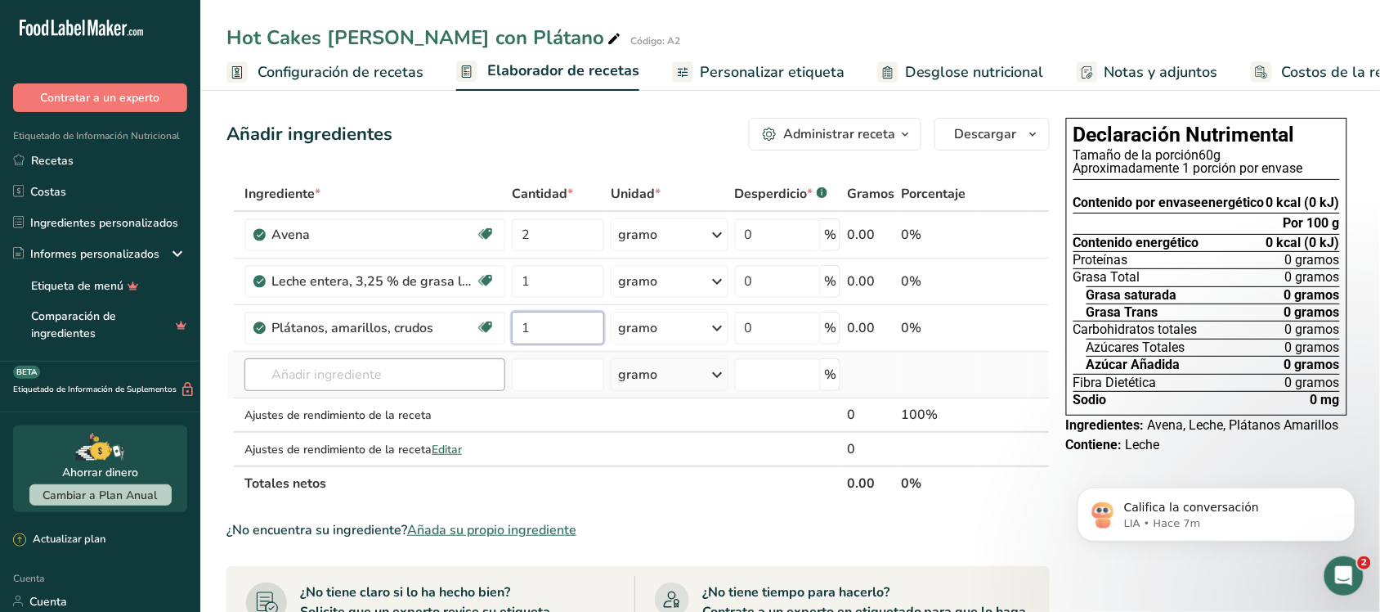
type input "1"
click at [389, 365] on div "Ingrediente * Cantidad * Unidad * Desperdicio * .a-a{fill:#347362;}.b-a{fill:#f…" at bounding box center [638, 339] width 823 height 324
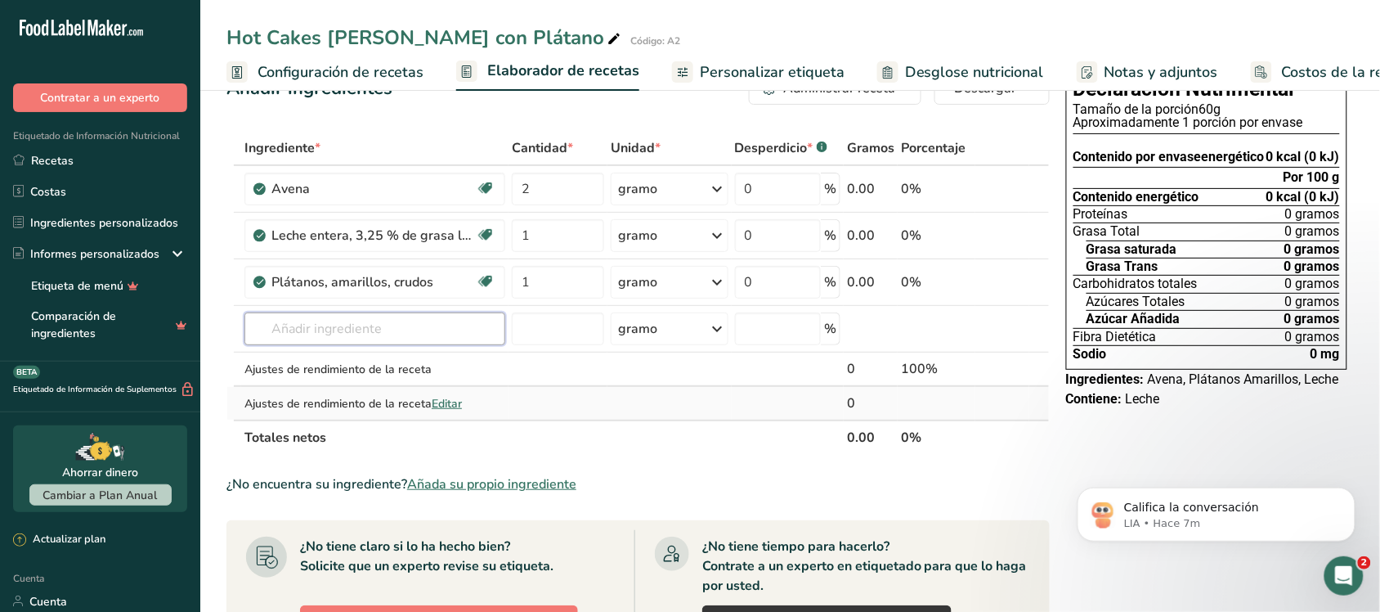
scroll to position [0, 0]
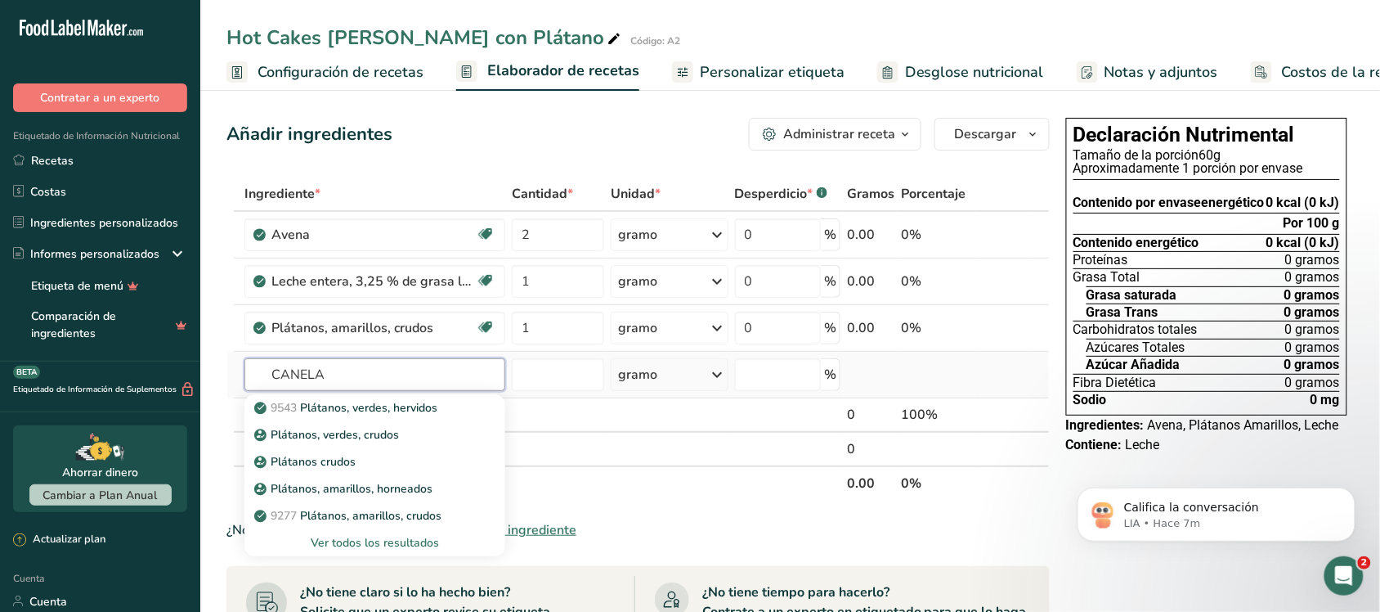
type input "CANELA"
click at [370, 538] on font "Ver todos los resultados" at bounding box center [375, 543] width 128 height 16
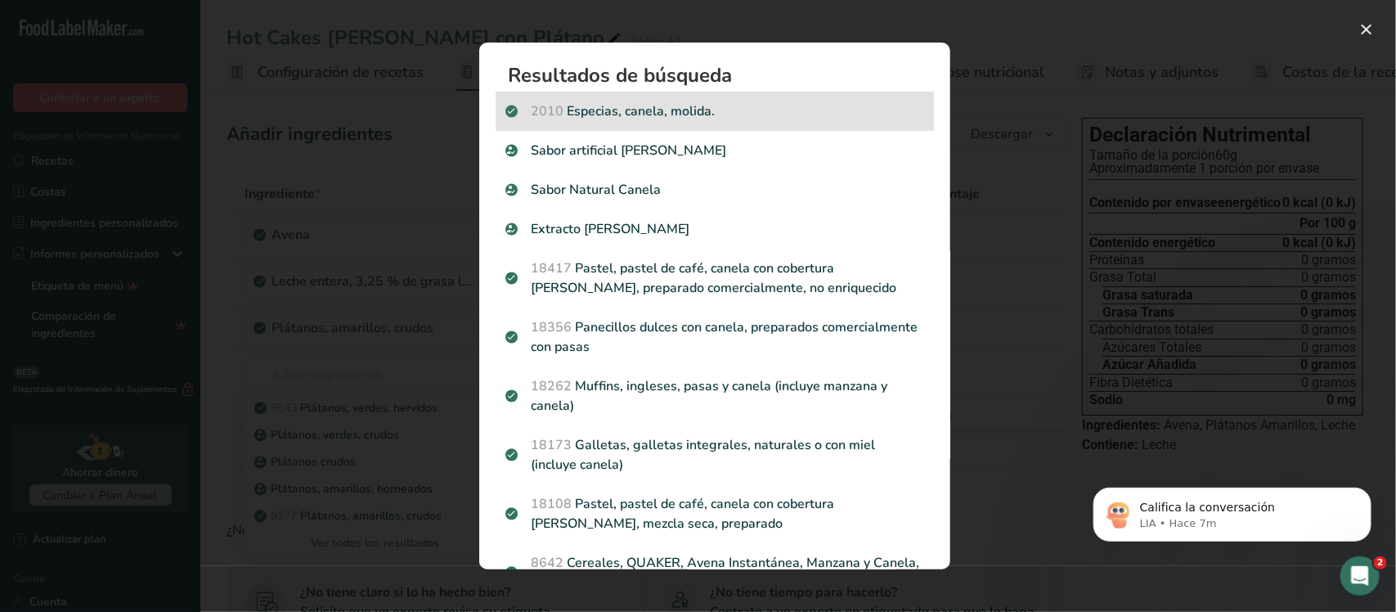
click at [728, 106] on p "2010 Especias, canela, molida." at bounding box center [714, 111] width 419 height 20
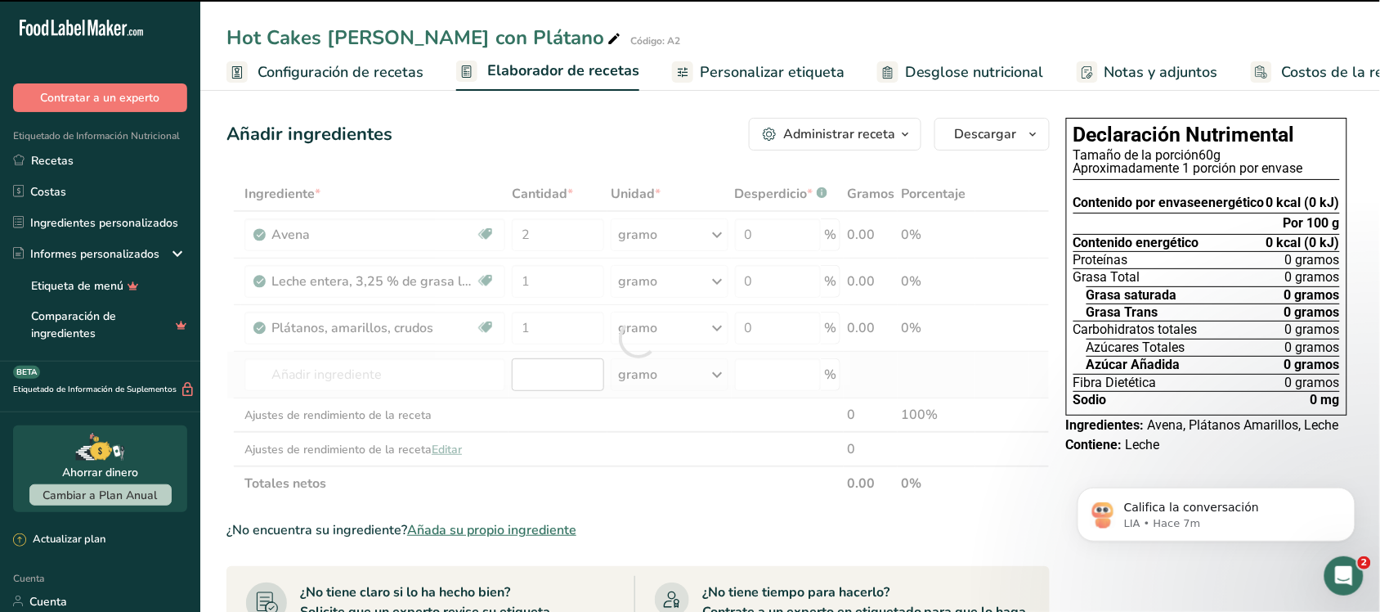
type input "0"
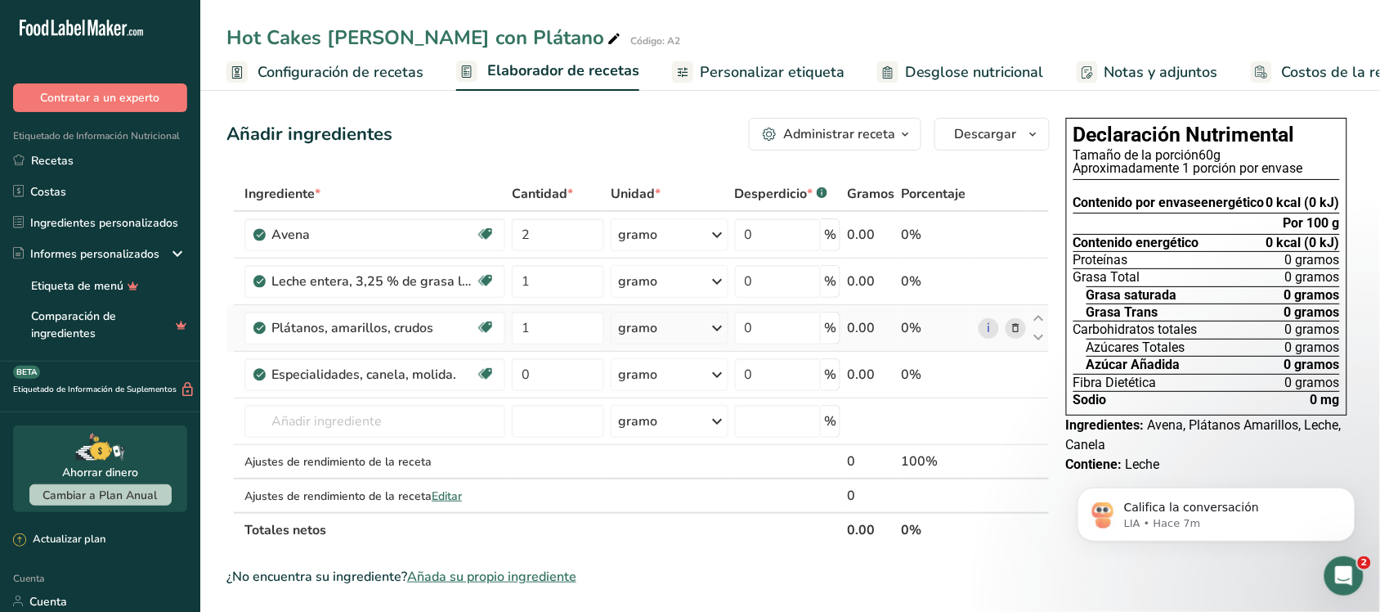
click at [677, 333] on div "gramo" at bounding box center [670, 328] width 118 height 33
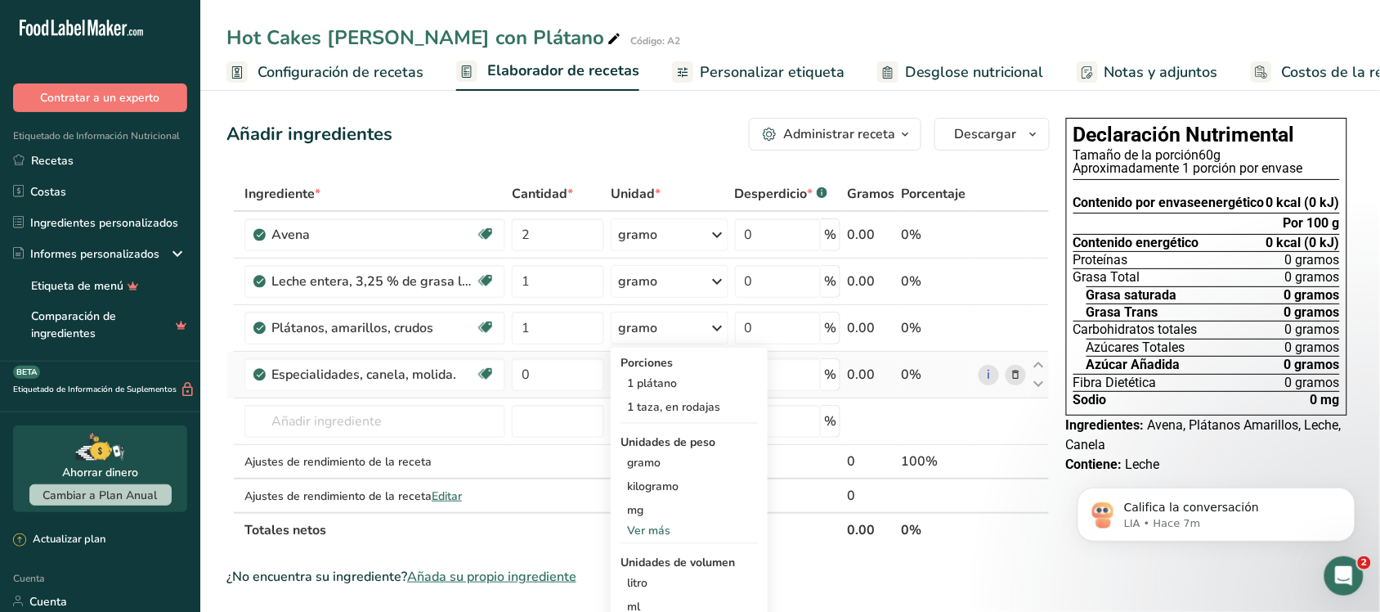
click at [544, 397] on td "0" at bounding box center [558, 375] width 99 height 47
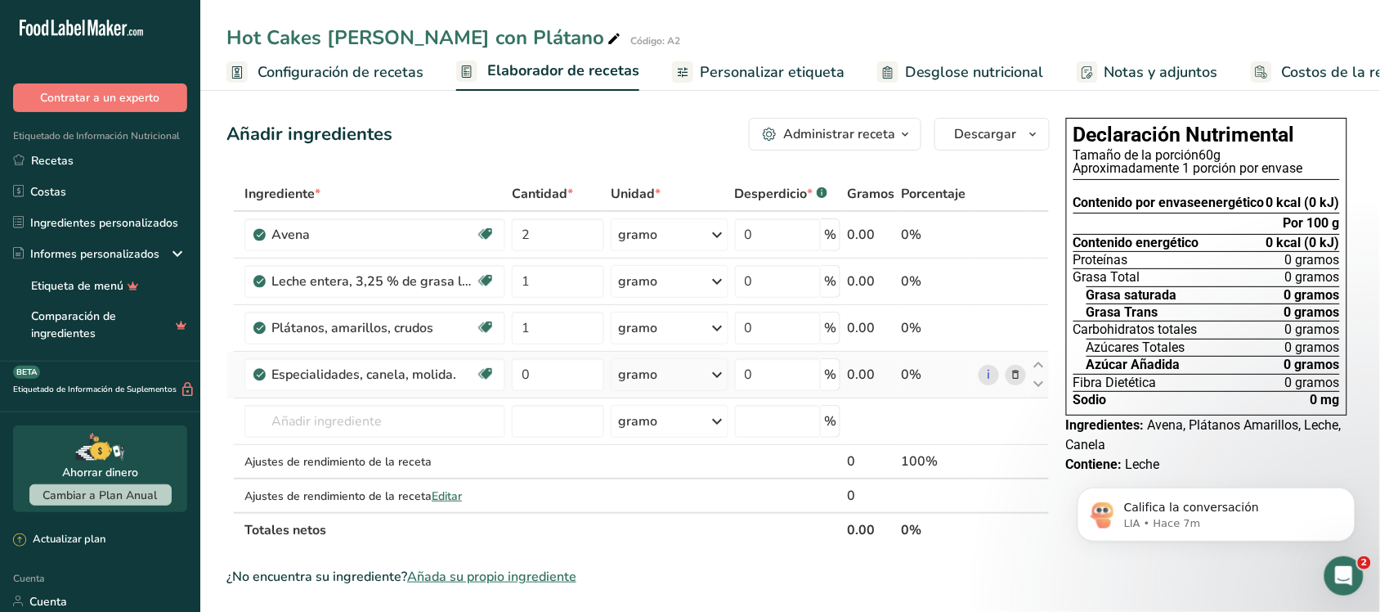
click at [716, 385] on icon at bounding box center [718, 374] width 20 height 29
click at [676, 431] on font "1 cucharadita" at bounding box center [662, 430] width 71 height 16
click at [568, 370] on input "0" at bounding box center [558, 374] width 92 height 33
type input "0.5"
click at [444, 424] on div "Ingrediente * Cantidad * Unidad * Desperdicio * .a-a{fill:#347362;}.b-a{fill:#f…" at bounding box center [638, 362] width 823 height 370
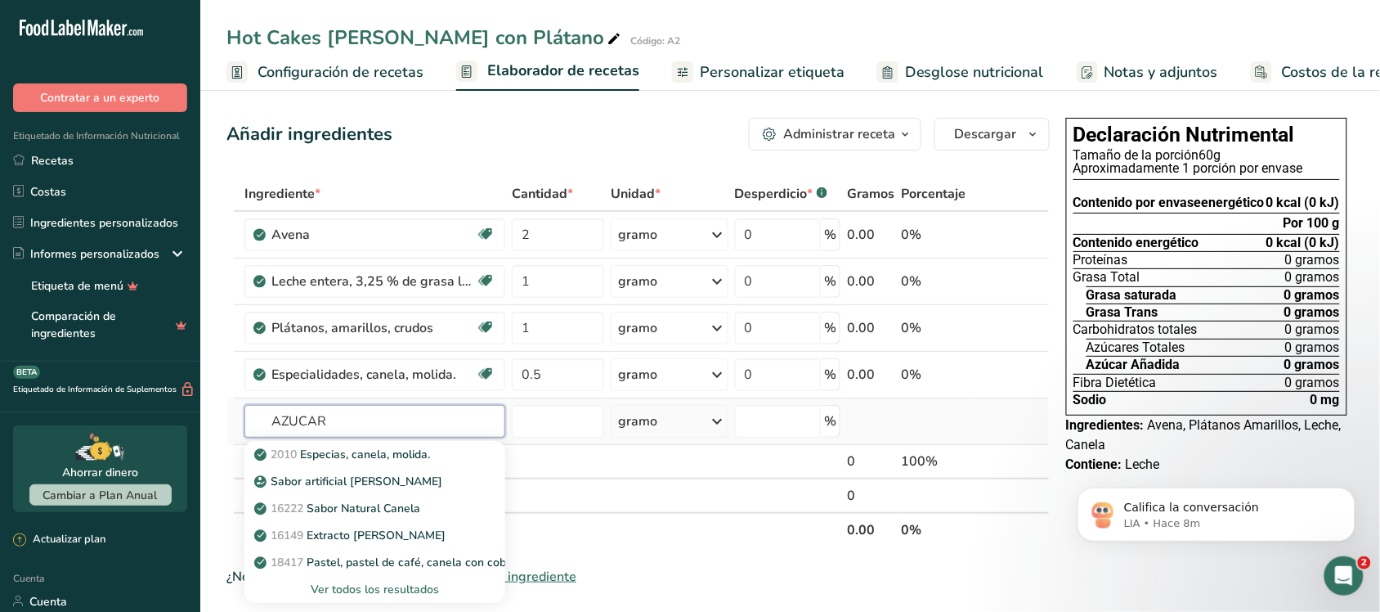
type input "AZUCAR"
click at [387, 586] on font "Ver todos los resultados" at bounding box center [375, 589] width 128 height 16
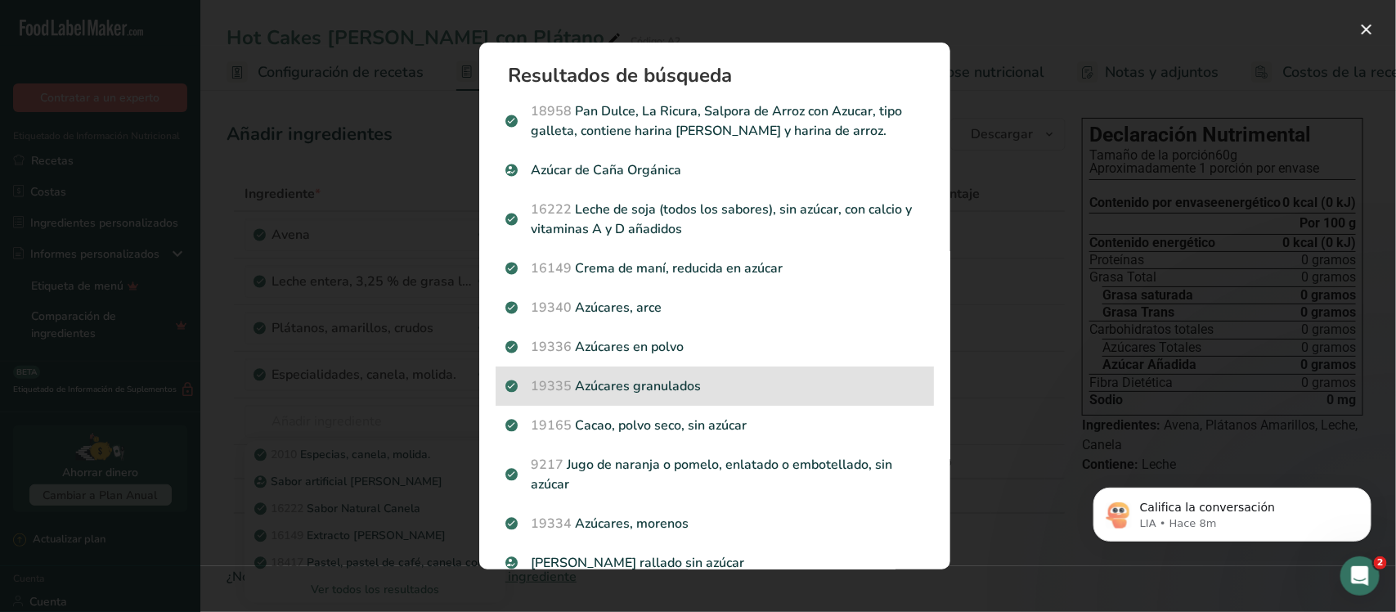
click at [705, 388] on p "19335 Azúcares granulados" at bounding box center [714, 386] width 419 height 20
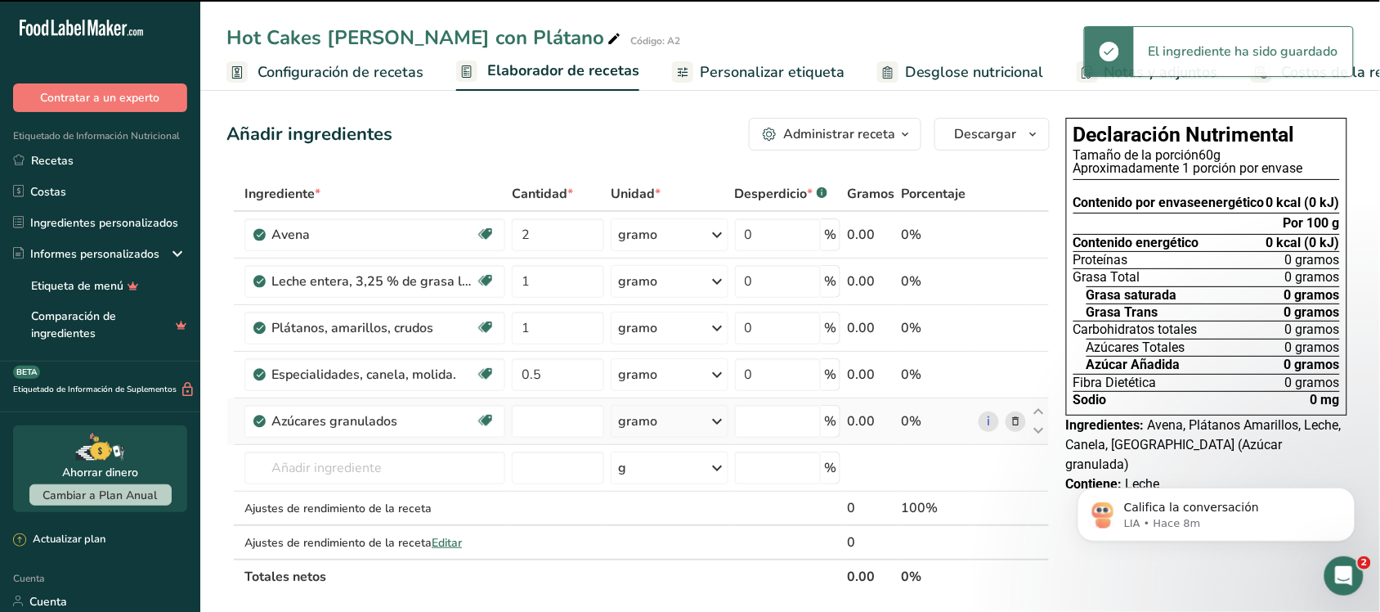
type input "0"
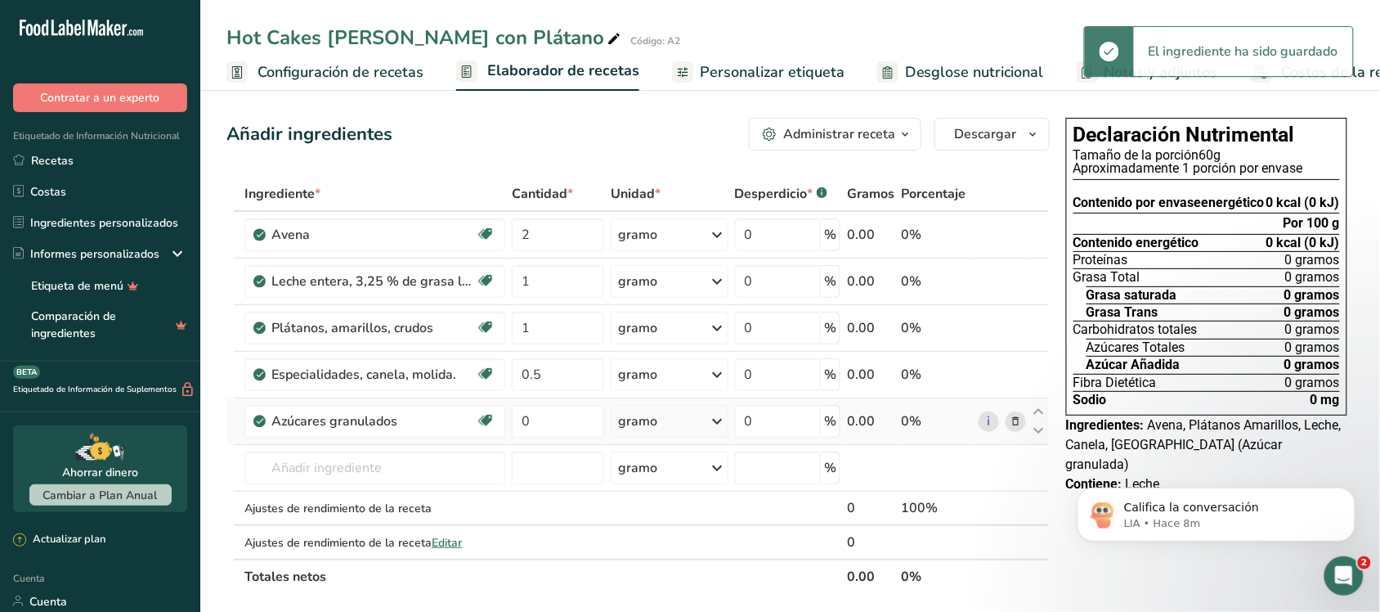
click at [657, 429] on div "gramo" at bounding box center [670, 421] width 118 height 33
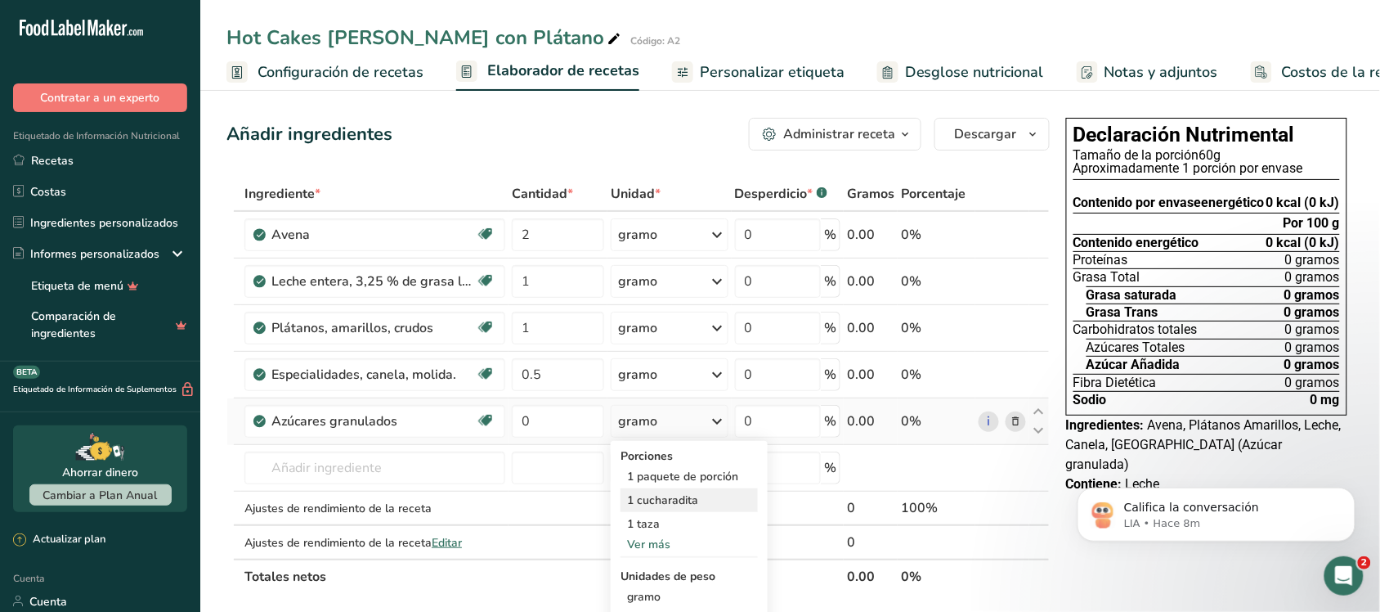
click at [657, 499] on font "1 cucharadita" at bounding box center [662, 500] width 71 height 16
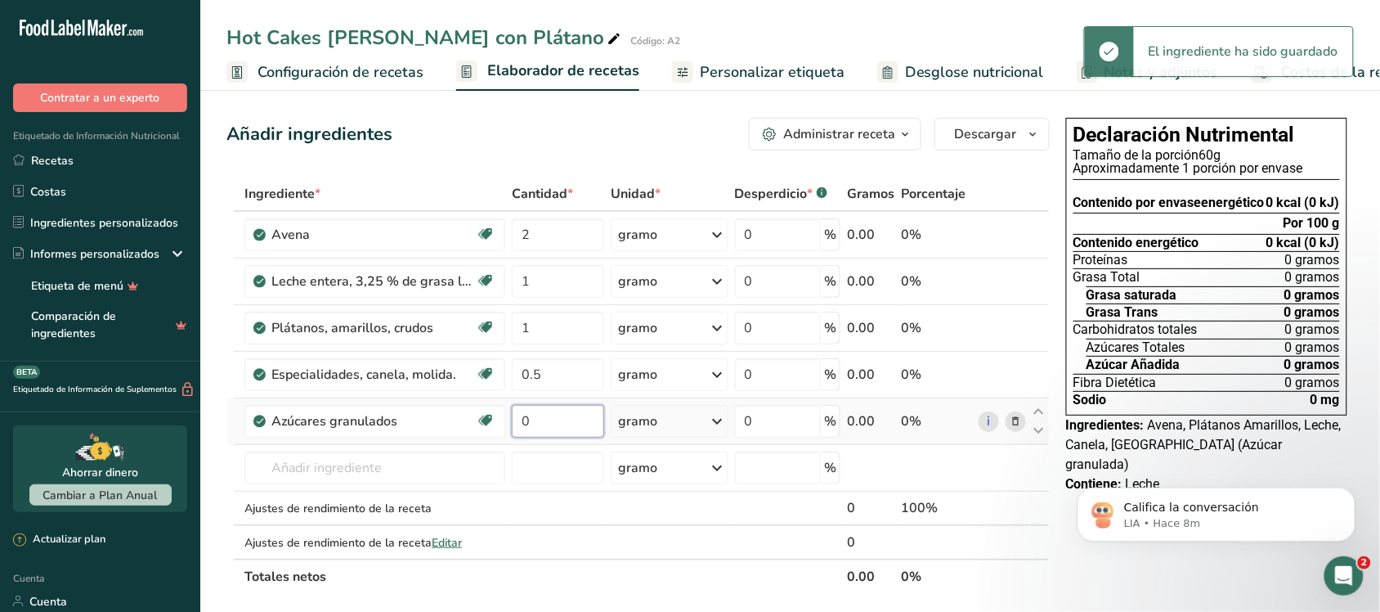
click at [554, 422] on input "0" at bounding box center [558, 421] width 92 height 33
type input "2"
click at [368, 454] on div "Ingrediente * Cantidad * Unidad * Desperdicio * .a-a{fill:#347362;}.b-a{fill:#f…" at bounding box center [638, 385] width 823 height 417
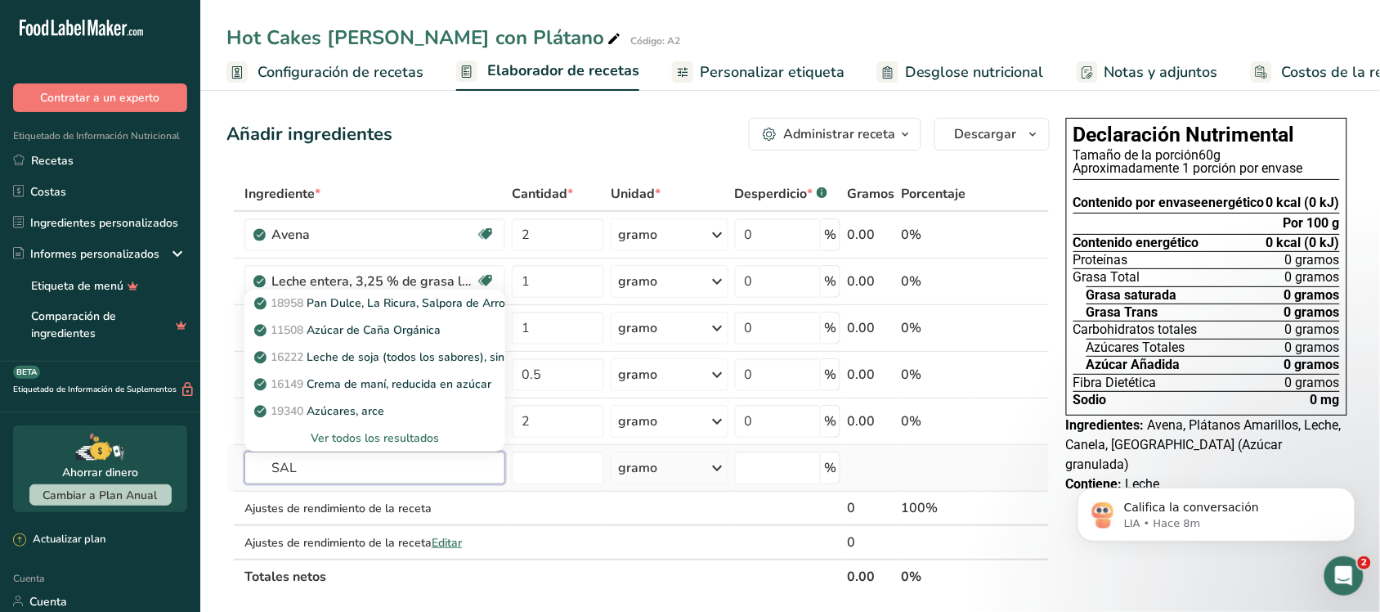
type input "SAL"
click at [393, 433] on font "Ver todos los resultados" at bounding box center [375, 438] width 128 height 16
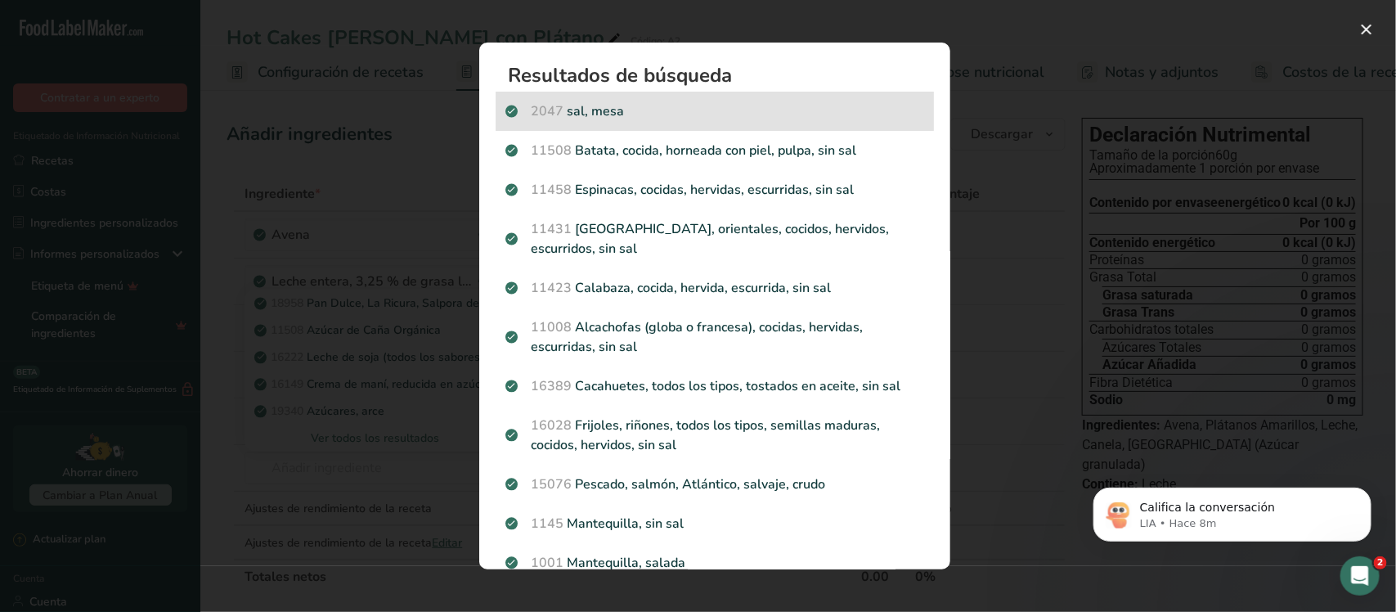
click at [571, 115] on p "2047 sal, mesa" at bounding box center [714, 111] width 419 height 20
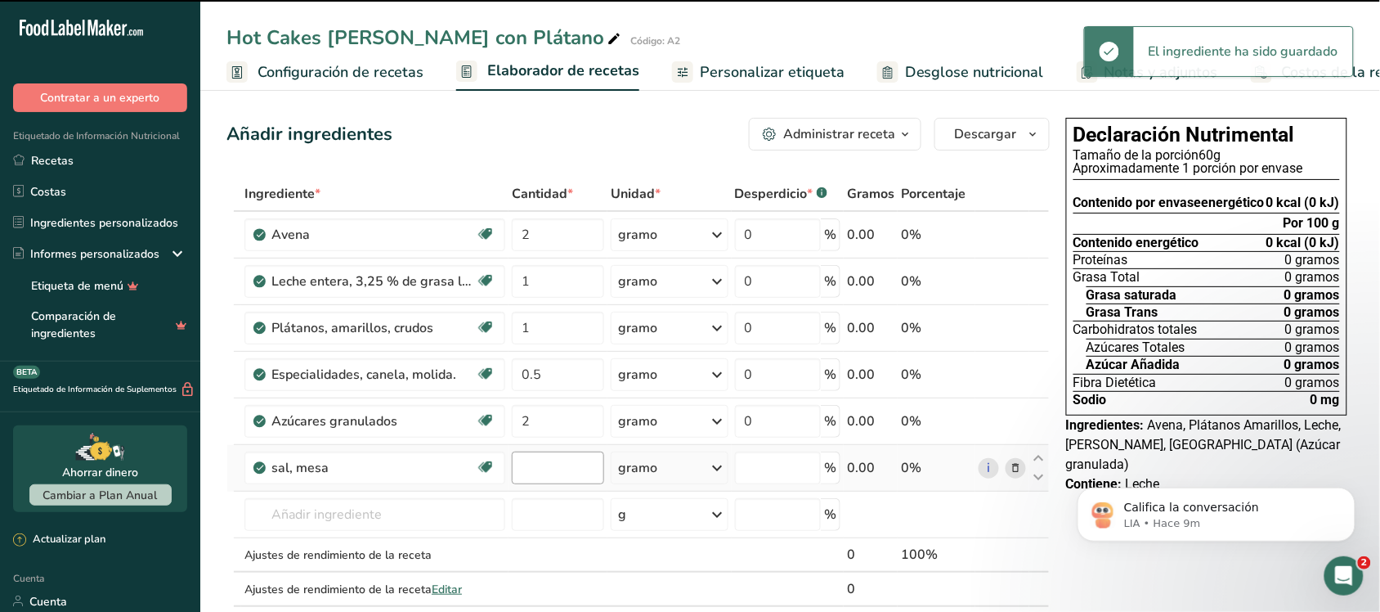
type input "0"
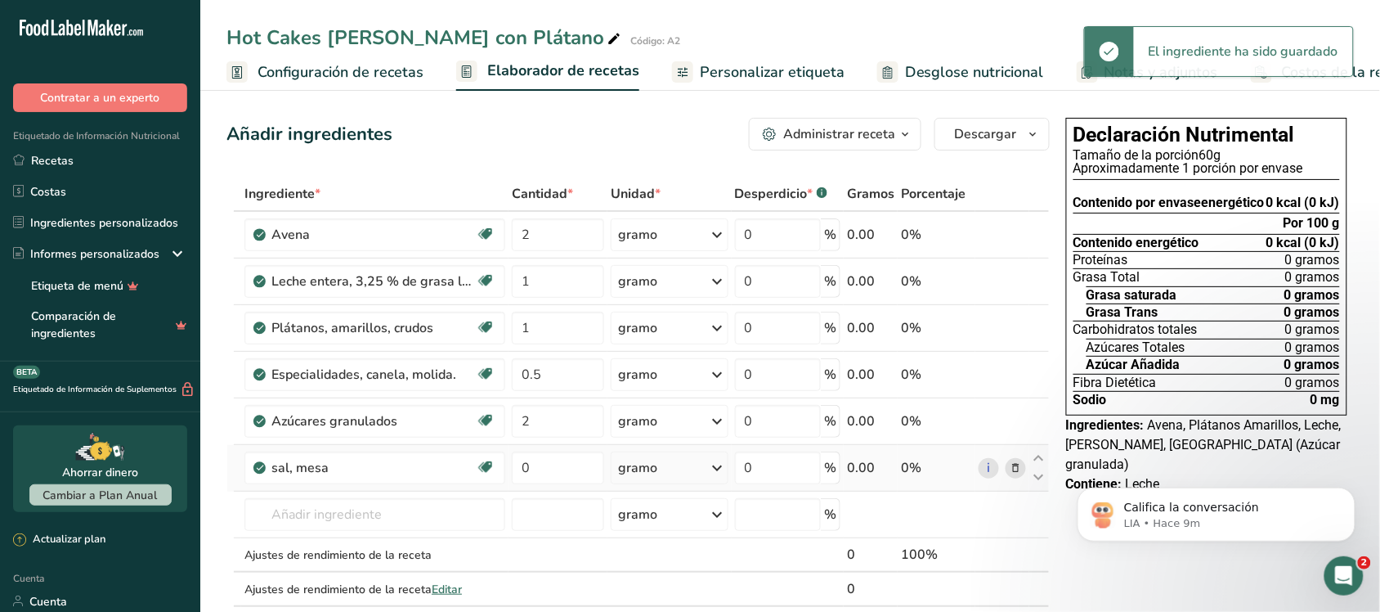
click at [679, 468] on div "gramo" at bounding box center [670, 467] width 118 height 33
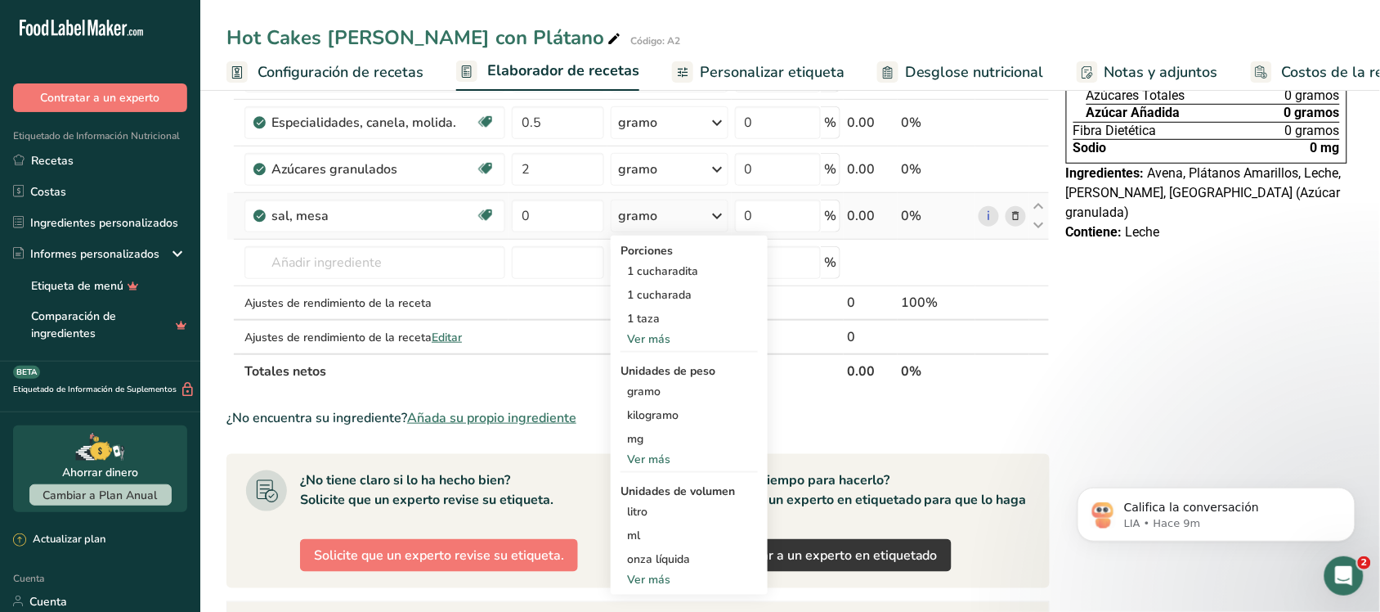
scroll to position [204, 0]
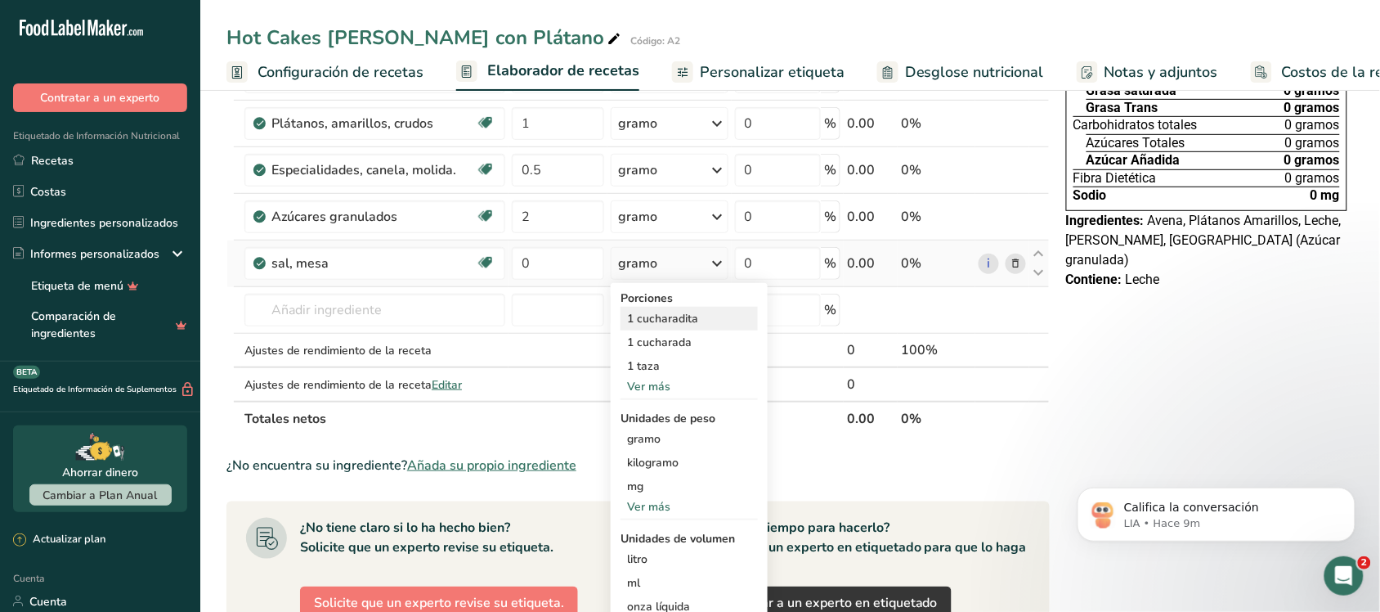
click at [663, 321] on font "1 cucharadita" at bounding box center [662, 319] width 71 height 16
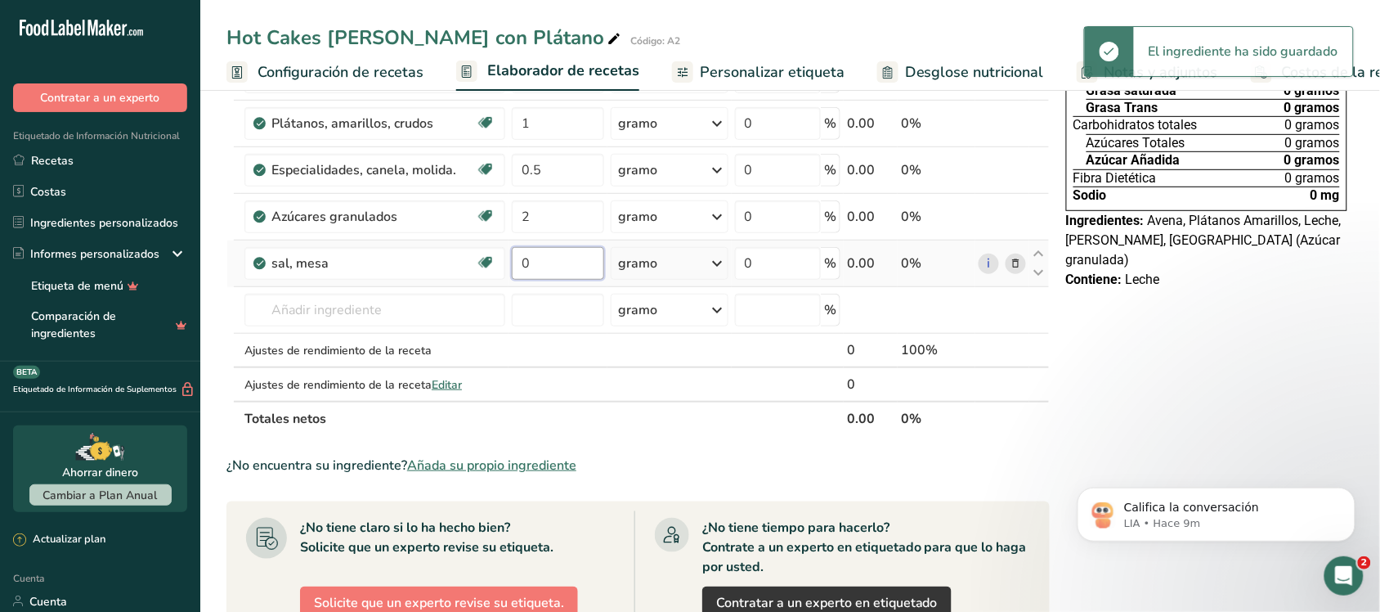
click at [524, 267] on input "0" at bounding box center [558, 263] width 92 height 33
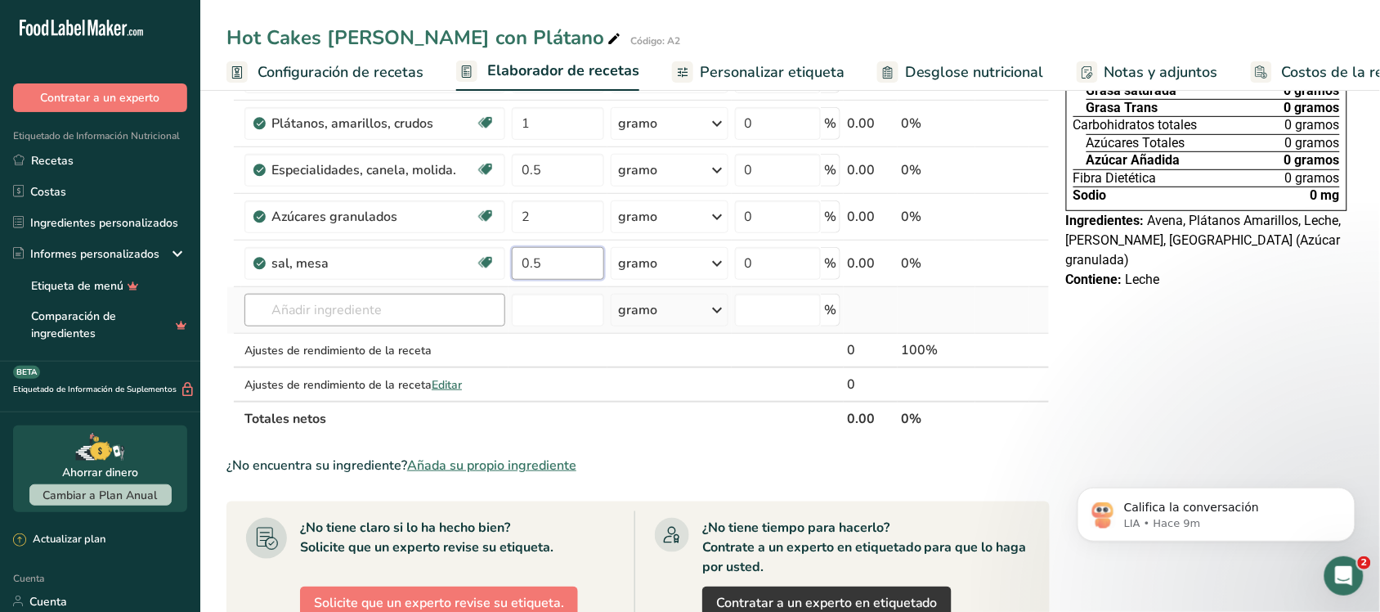
type input "0.5"
click at [460, 312] on div "Ingrediente * Cantidad * Unidad * Desperdicio * .a-a{fill:#347362;}.b-a{fill:#f…" at bounding box center [638, 204] width 823 height 464
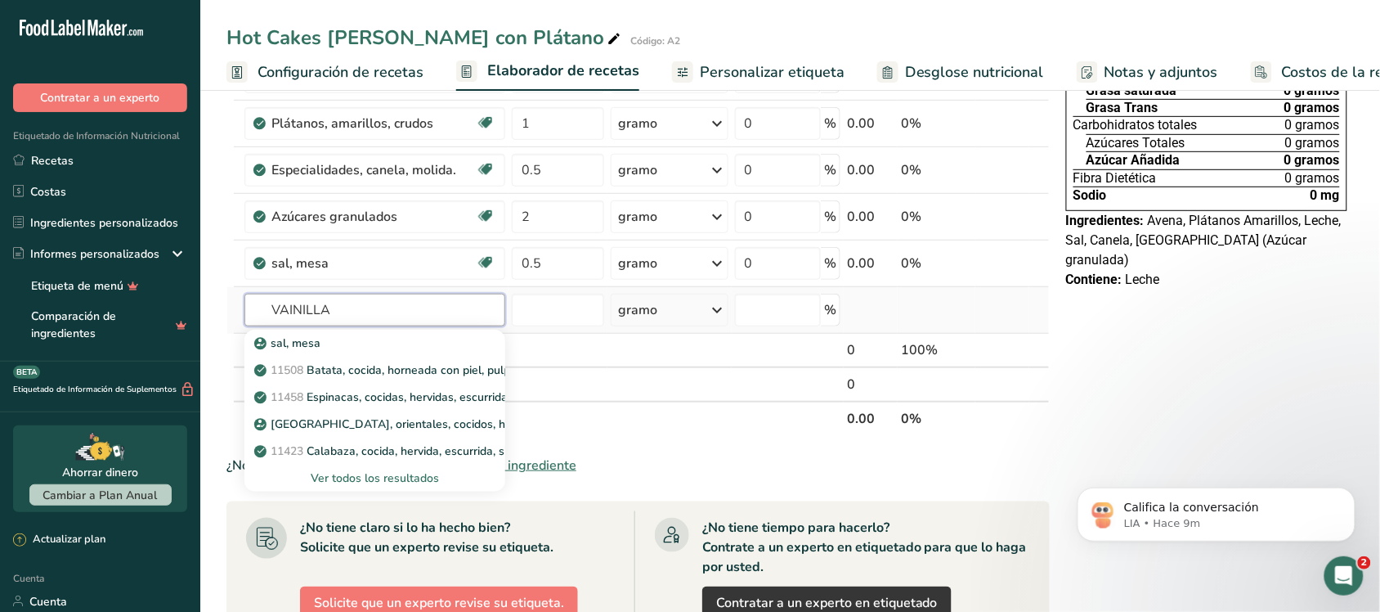
type input "VAINILLA"
click at [422, 480] on font "Ver todos los resultados" at bounding box center [375, 478] width 128 height 16
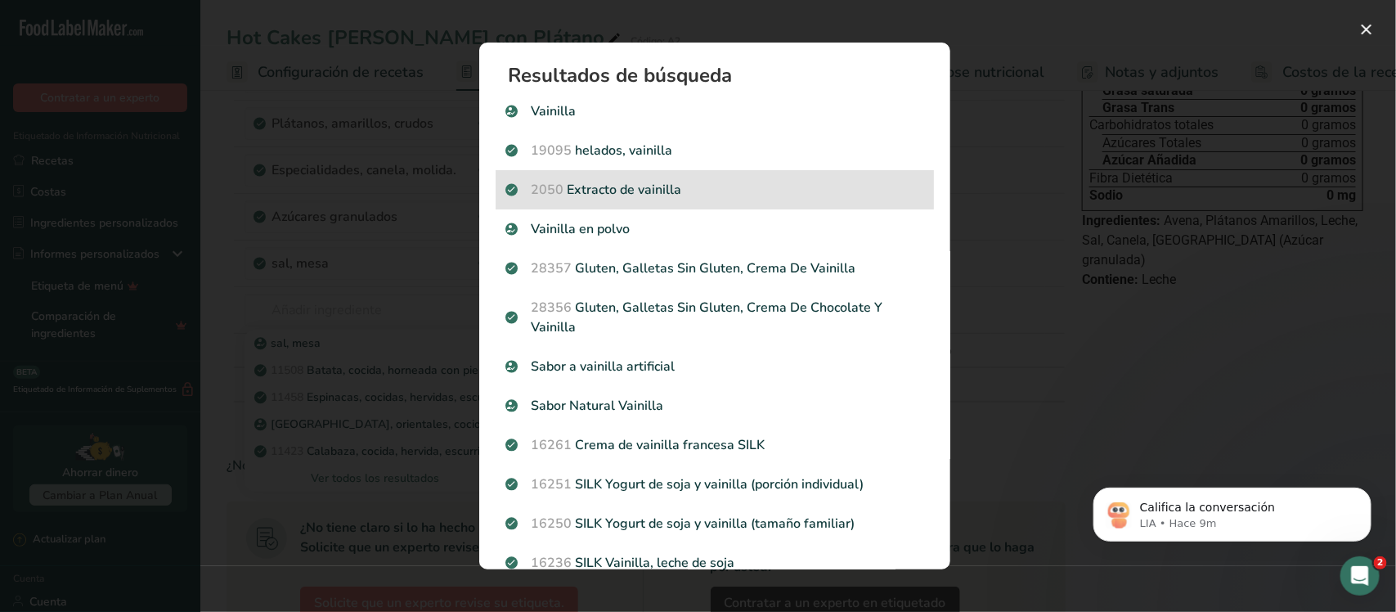
click at [675, 177] on div "2050 Extracto de vainilla" at bounding box center [715, 189] width 438 height 39
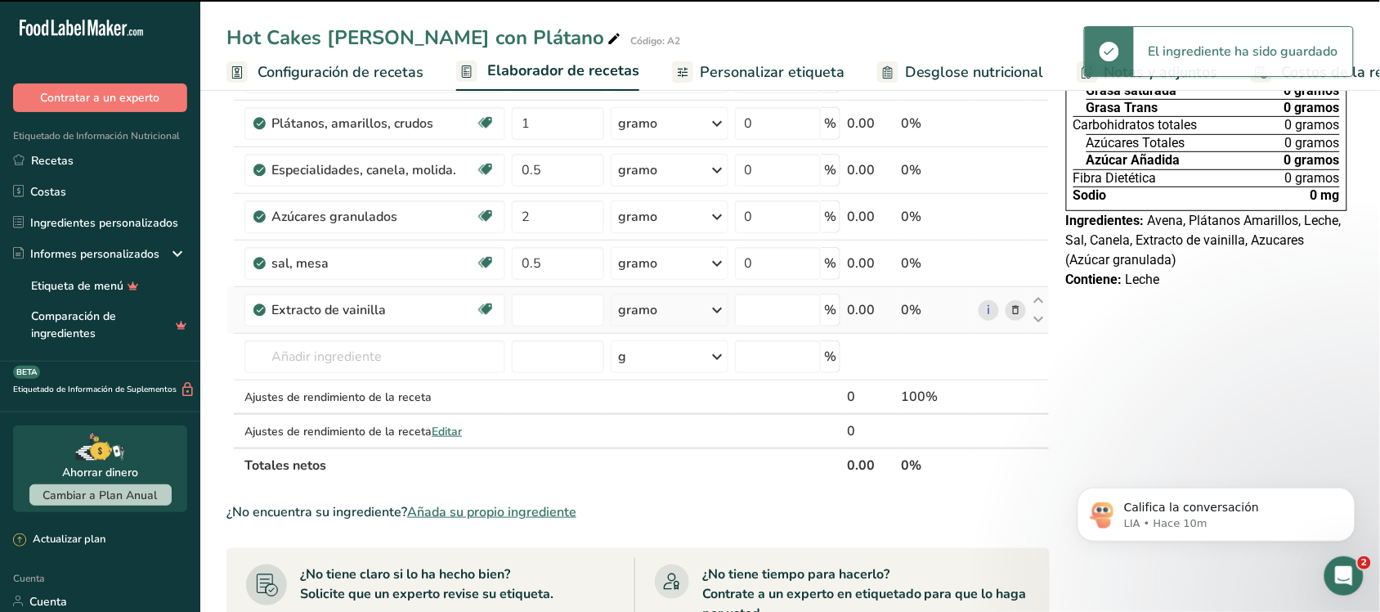
type input "0"
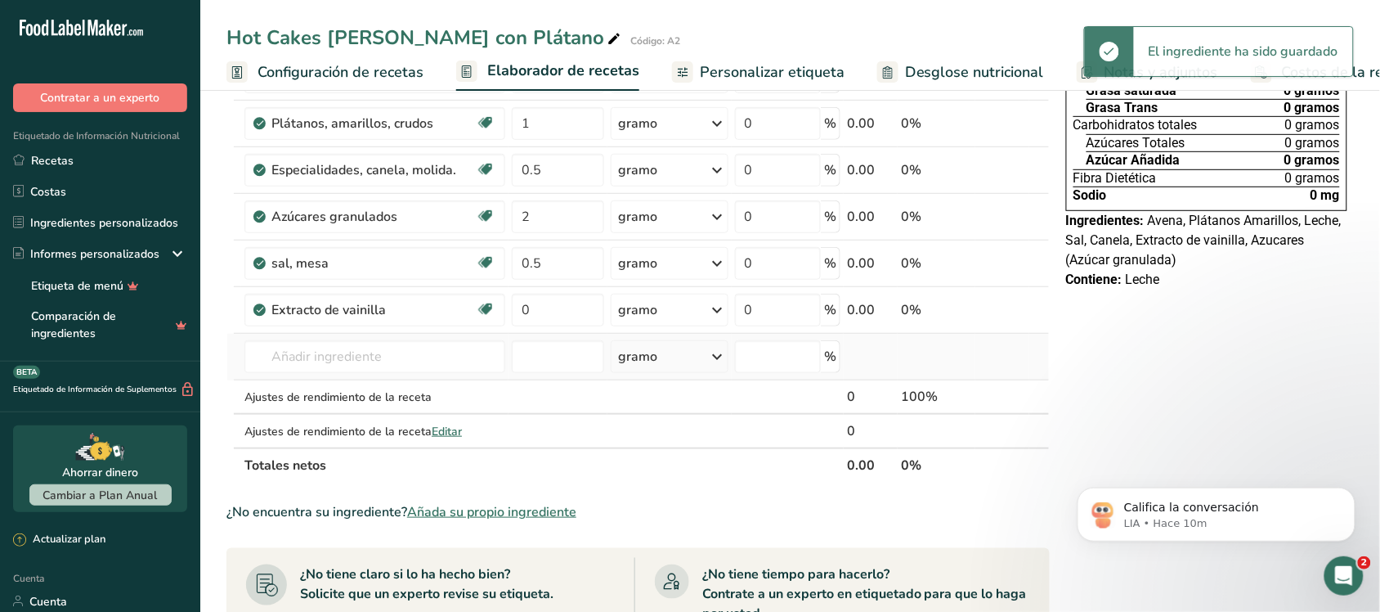
click at [677, 364] on div "gramo" at bounding box center [670, 356] width 118 height 33
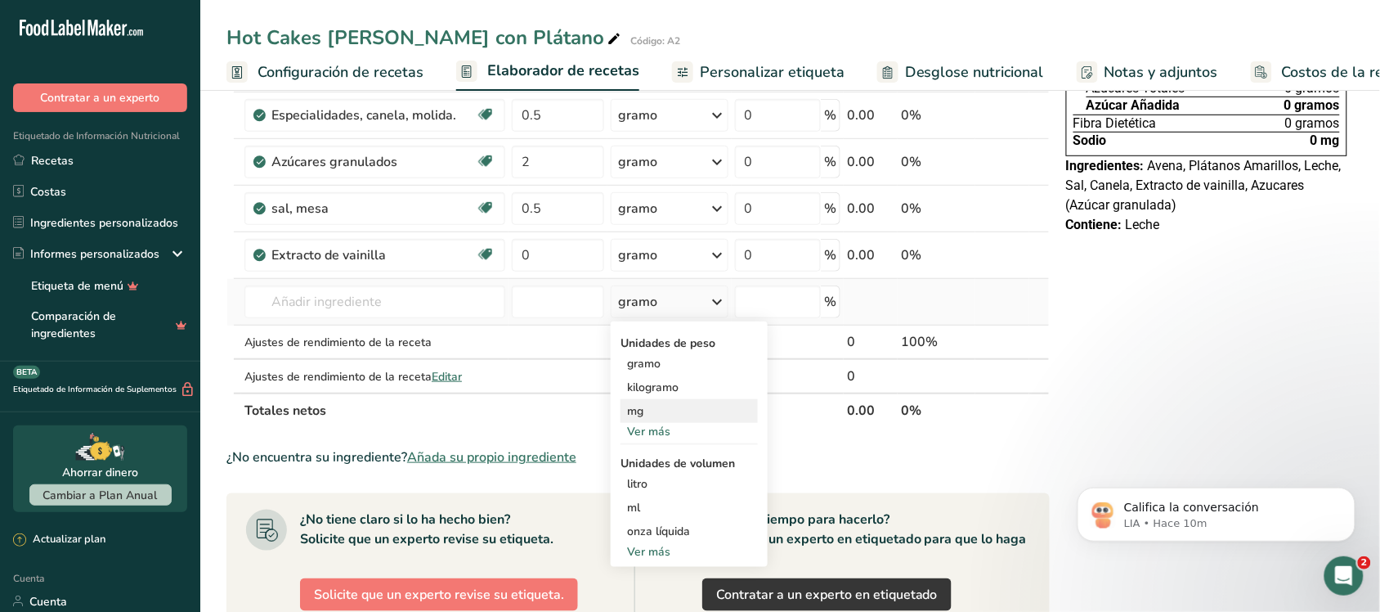
scroll to position [307, 0]
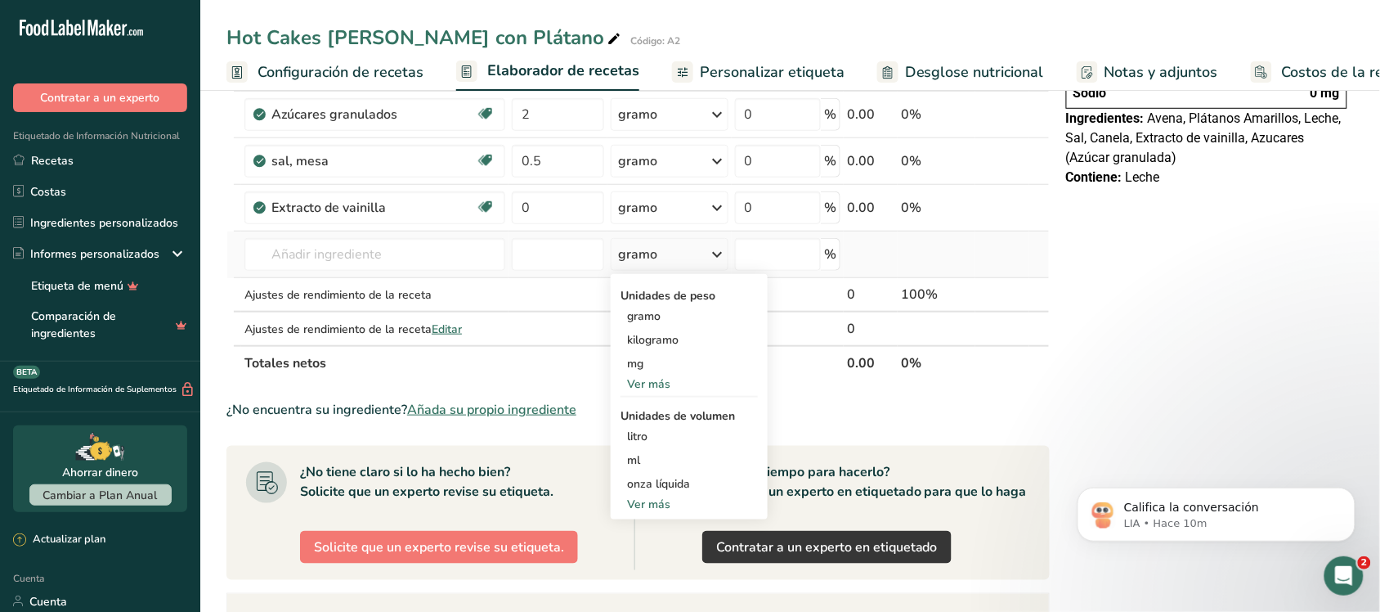
click at [661, 505] on font "Ver más" at bounding box center [648, 504] width 43 height 16
click at [669, 536] on font "cucharadita" at bounding box center [657, 531] width 61 height 16
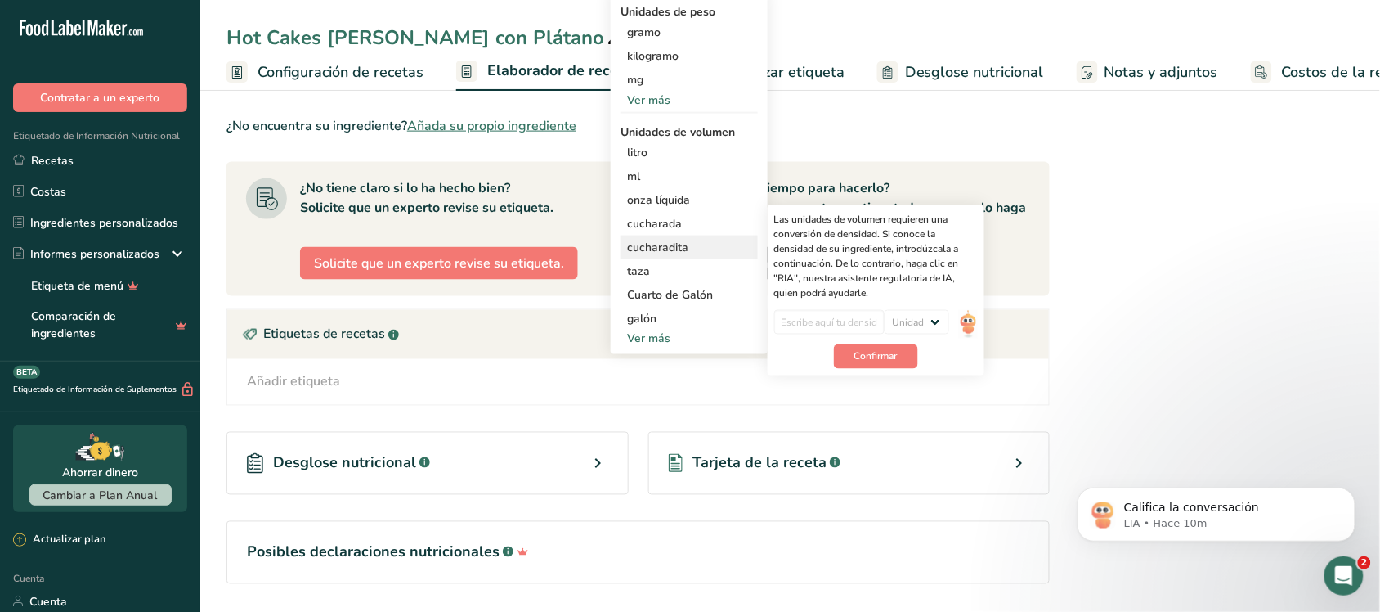
scroll to position [613, 0]
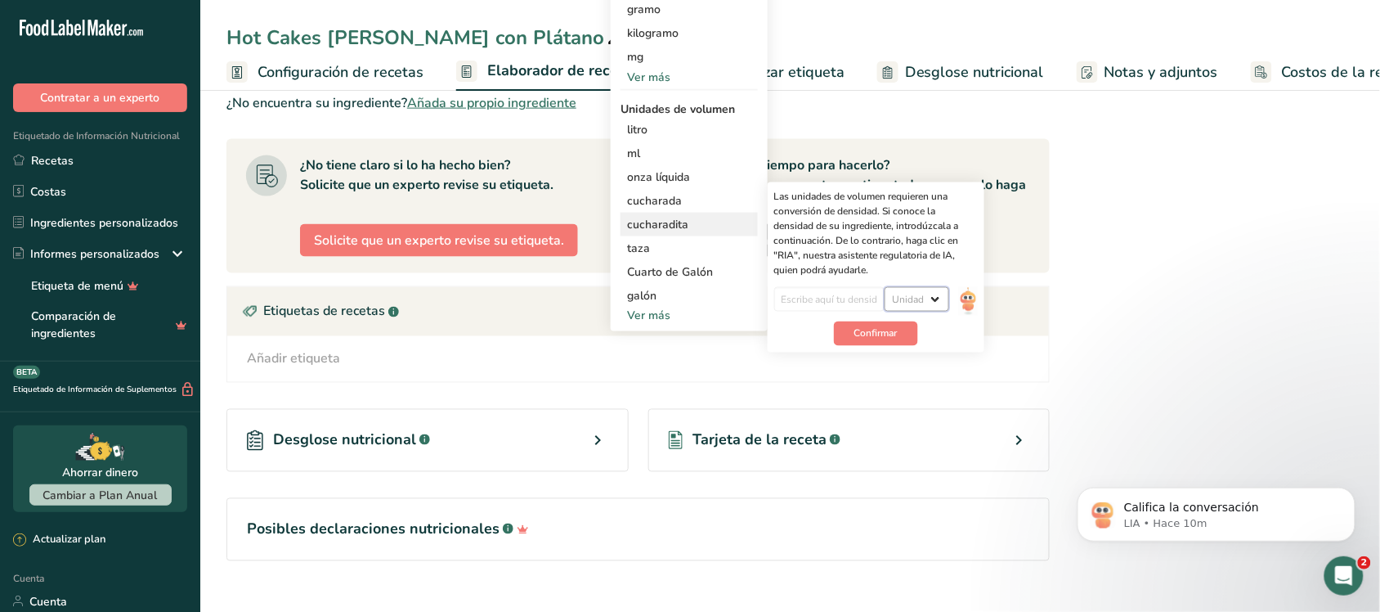
click at [895, 303] on select "Unidad lb/pie³ g/cm³" at bounding box center [917, 299] width 65 height 25
select select "22"
click at [886, 287] on select "Unidad lb/pie³ g/cm³" at bounding box center [917, 299] width 65 height 25
click at [684, 218] on font "cucharadita" at bounding box center [657, 225] width 61 height 16
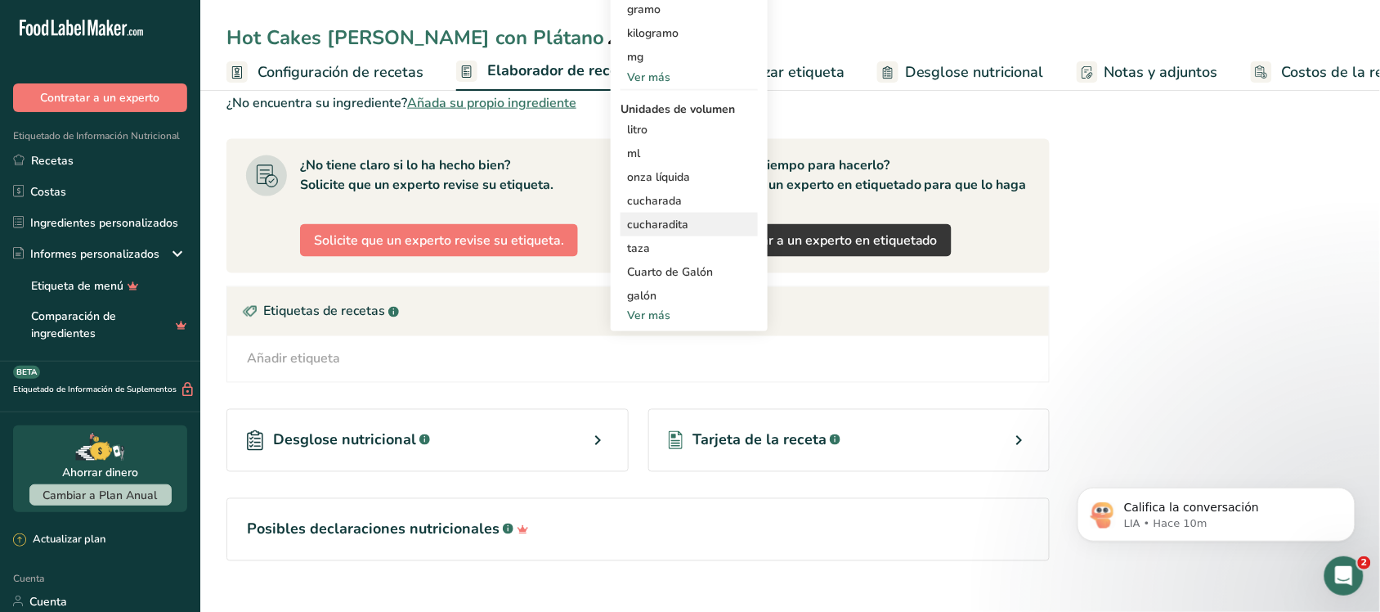
click at [685, 218] on font "cucharadita" at bounding box center [657, 225] width 61 height 16
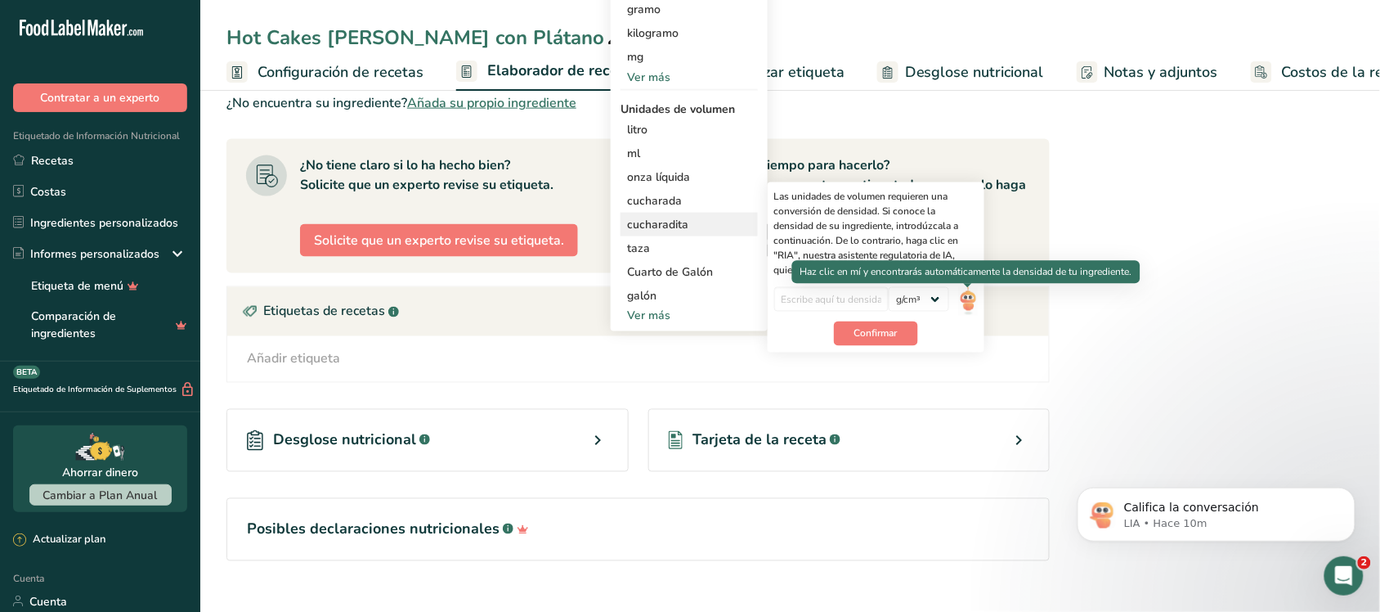
click at [967, 305] on img at bounding box center [968, 301] width 18 height 29
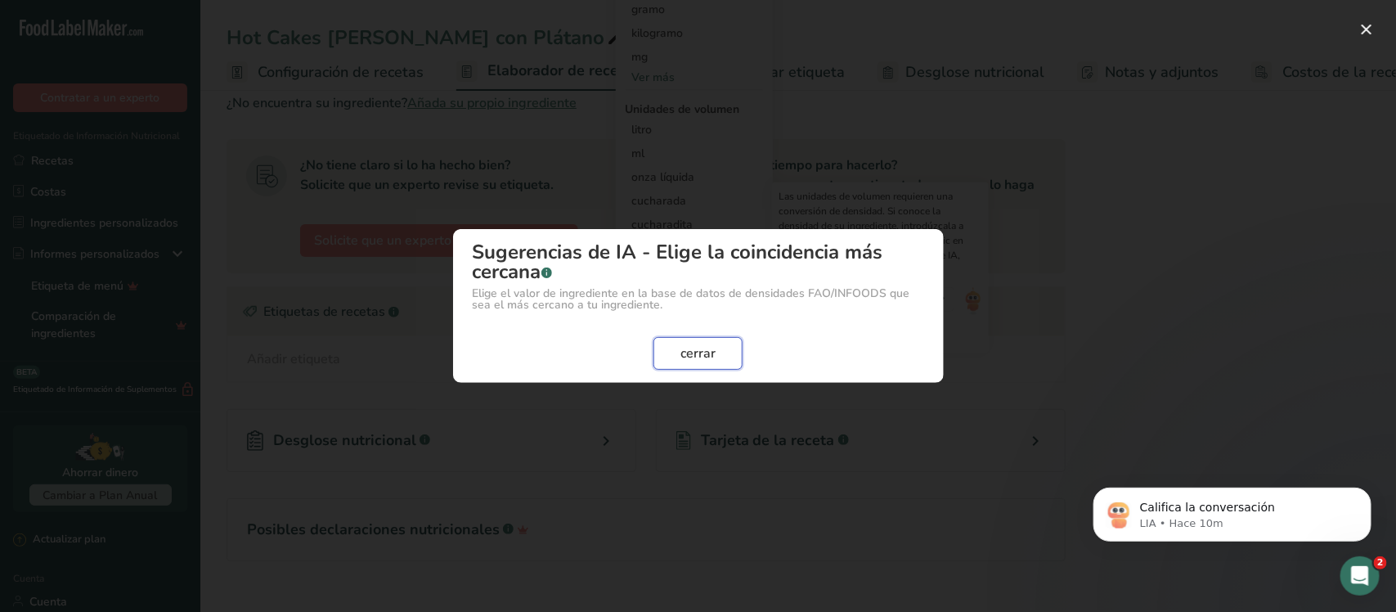
click at [689, 341] on button "cerrar" at bounding box center [697, 353] width 89 height 33
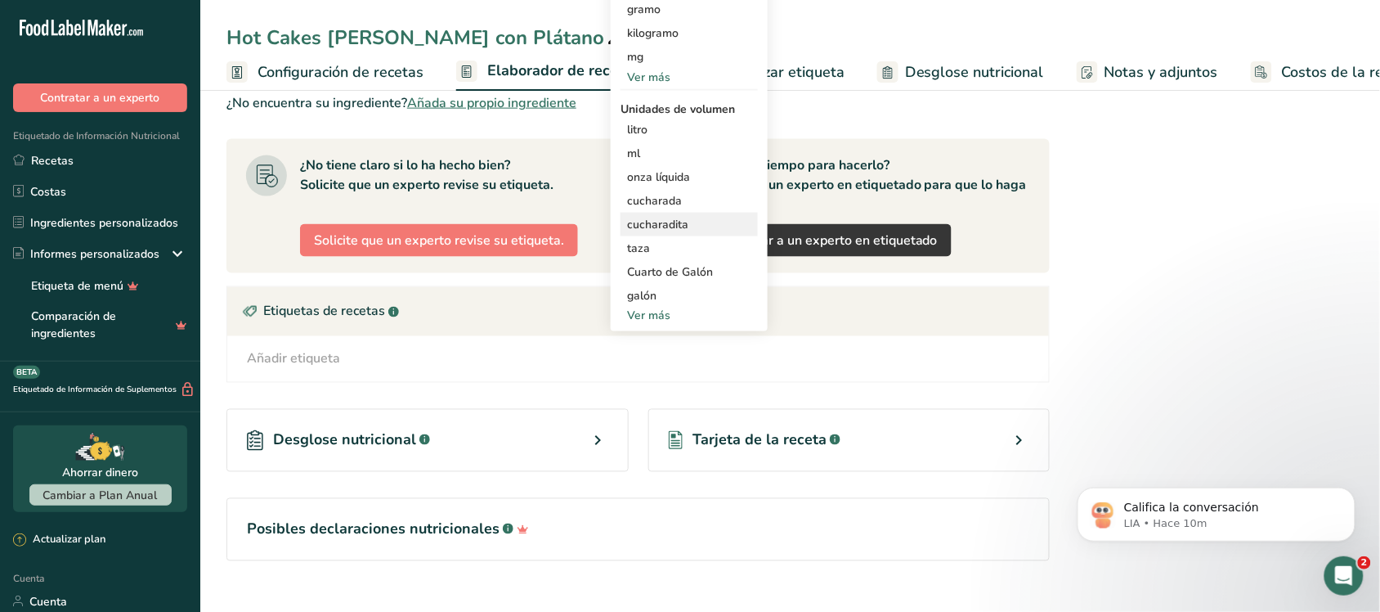
click at [635, 231] on font "cucharadita" at bounding box center [657, 225] width 61 height 16
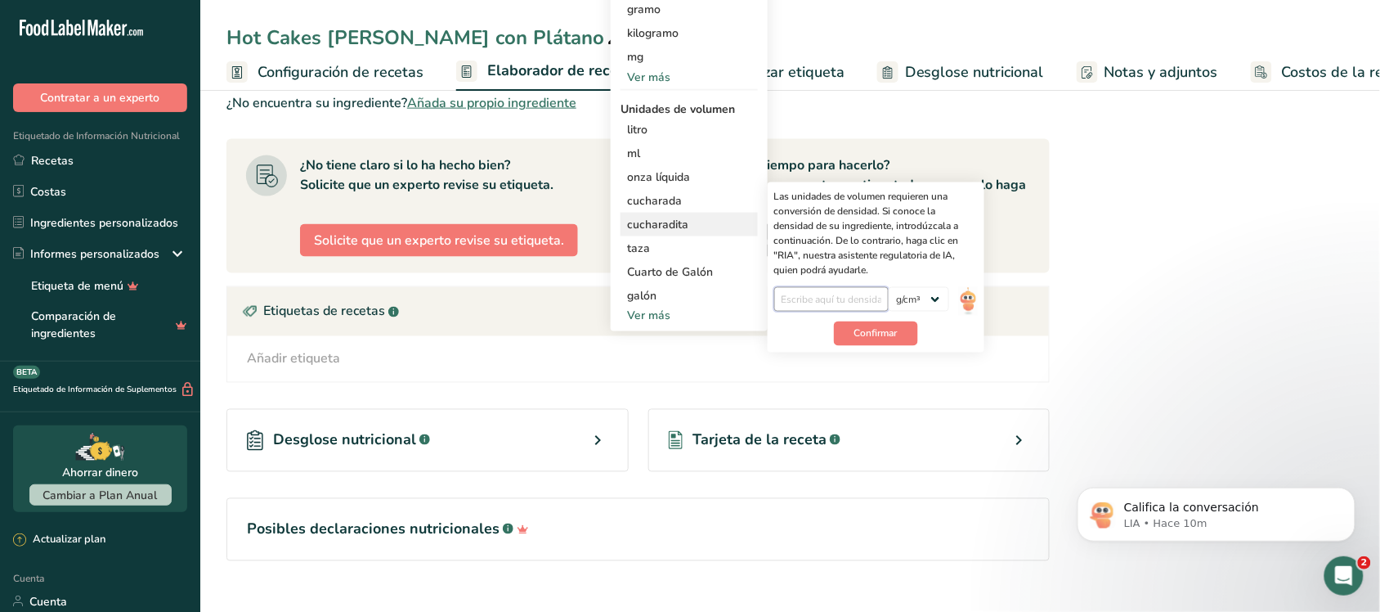
click at [845, 303] on input "number" at bounding box center [831, 299] width 115 height 25
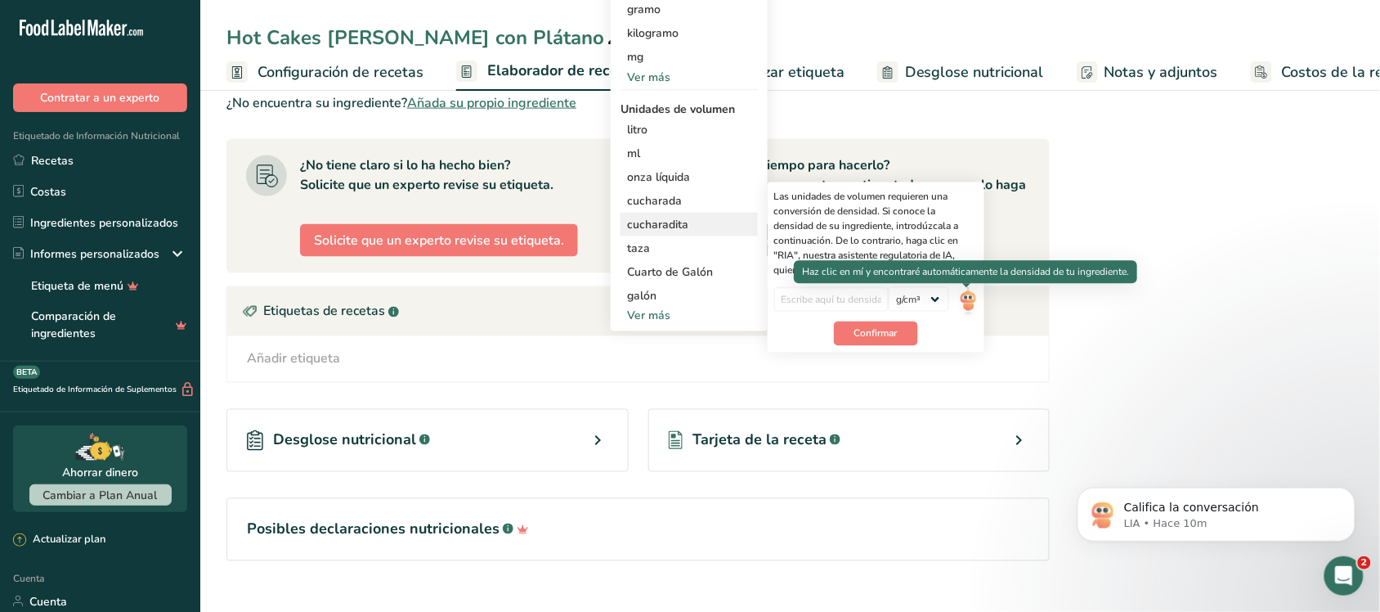
click at [959, 308] on img at bounding box center [968, 301] width 18 height 29
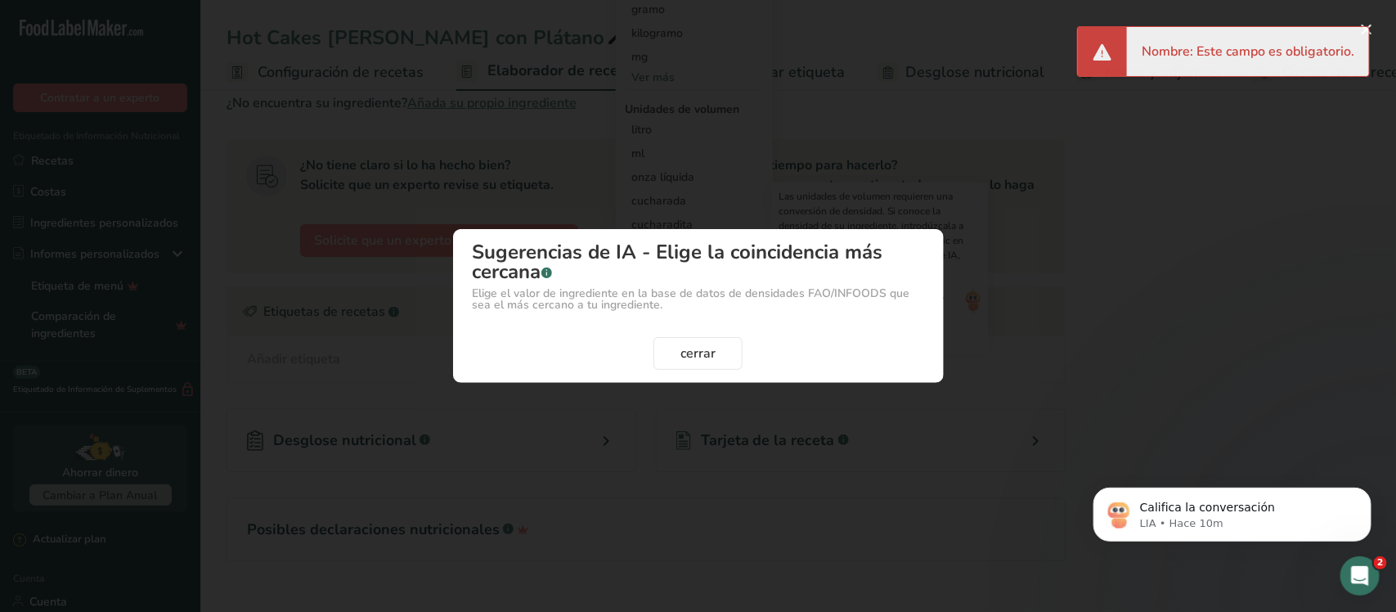
click at [943, 221] on div "Modal de selección de densidad" at bounding box center [698, 306] width 1396 height 612
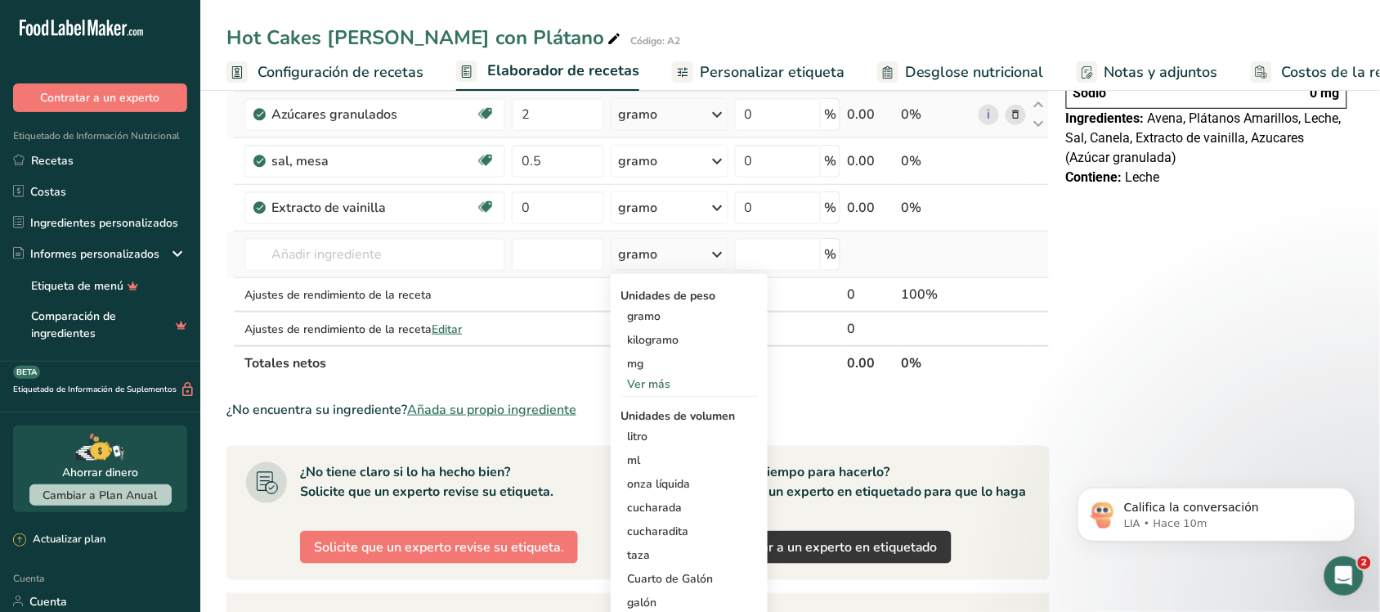
scroll to position [204, 0]
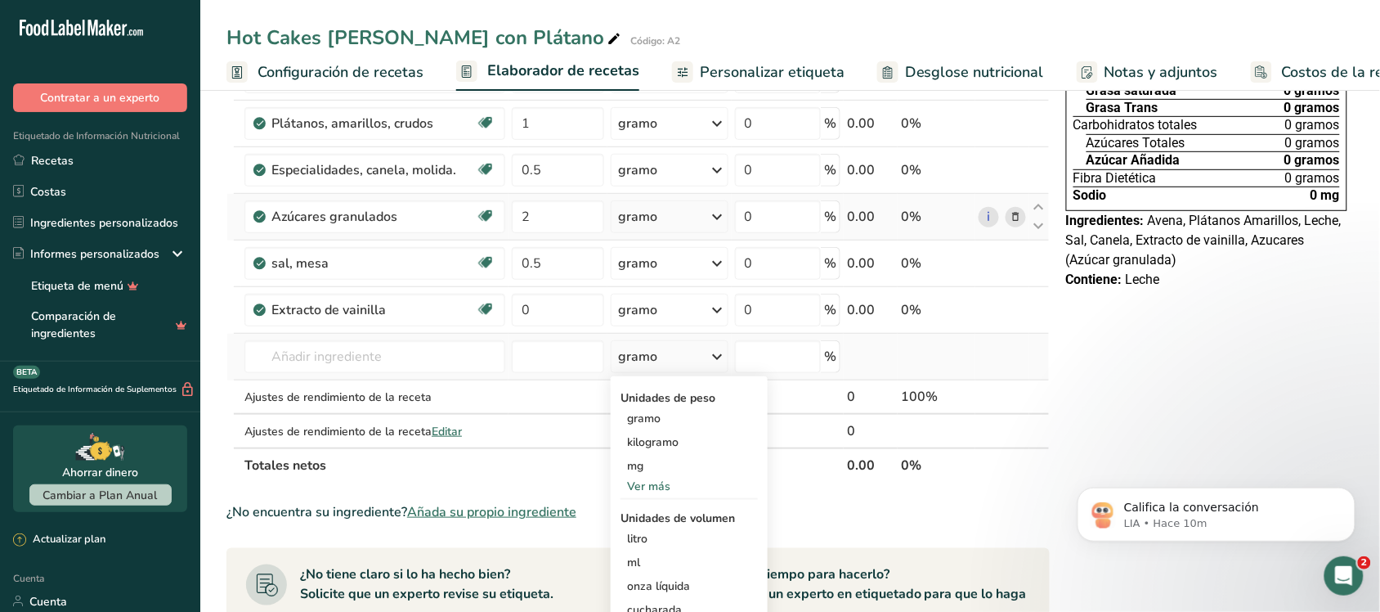
click at [726, 217] on icon at bounding box center [718, 216] width 20 height 29
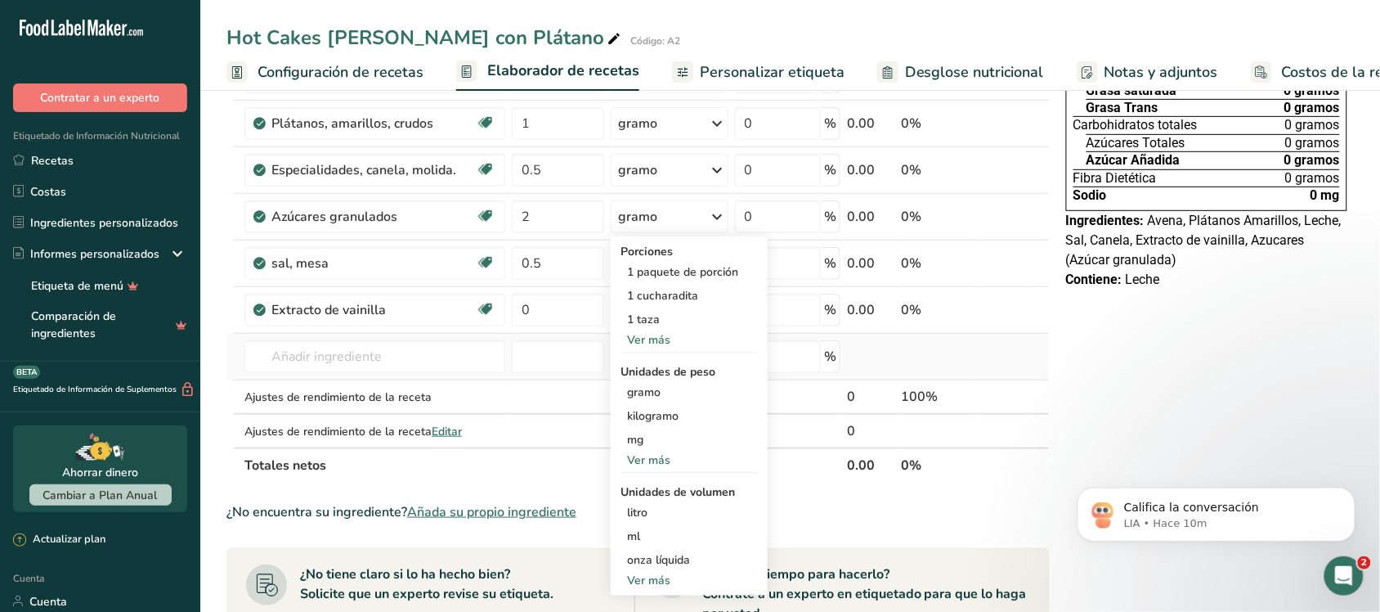
click at [487, 339] on td "Vainilla 19095 helados de vainilla 2050 Extracto de vainilla Vainilla en polvo …" at bounding box center [374, 357] width 267 height 47
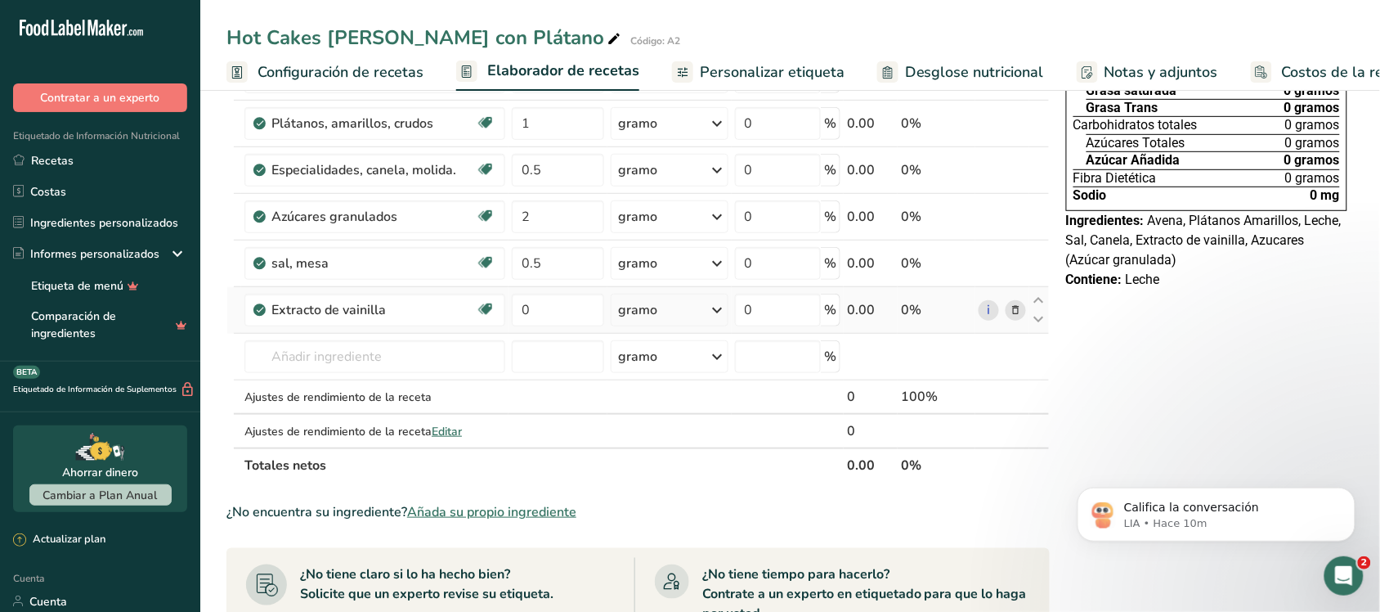
click at [720, 312] on icon at bounding box center [718, 309] width 20 height 29
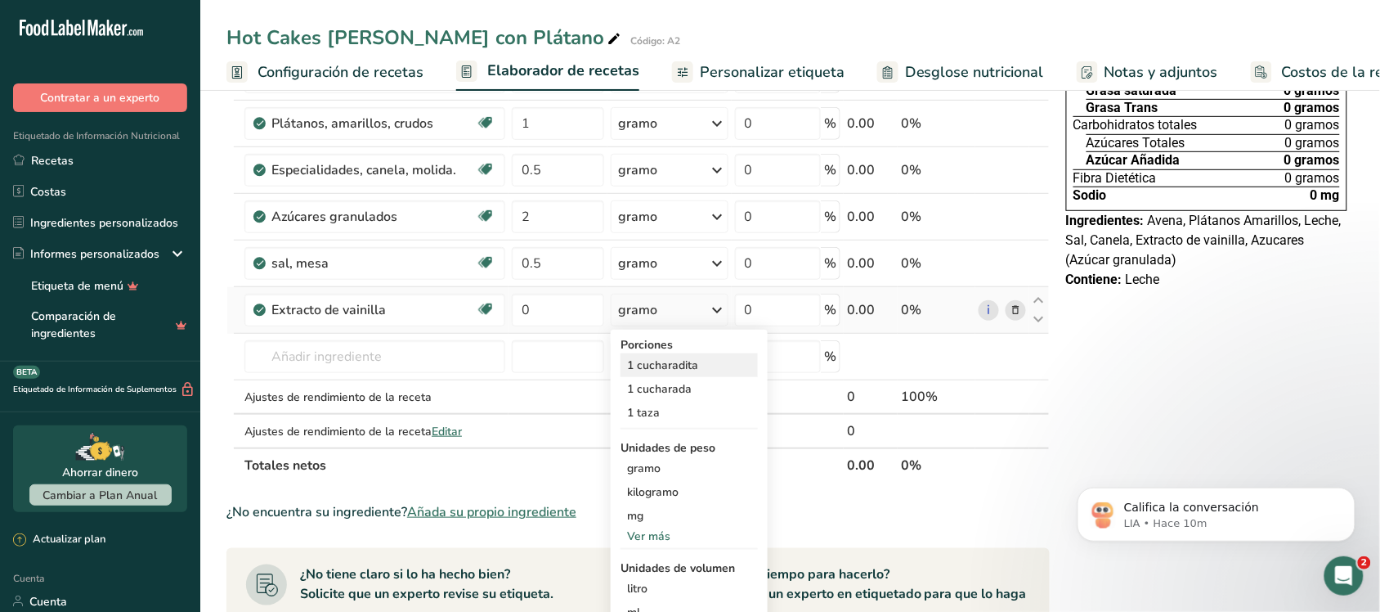
click at [664, 365] on font "1 cucharadita" at bounding box center [662, 365] width 71 height 16
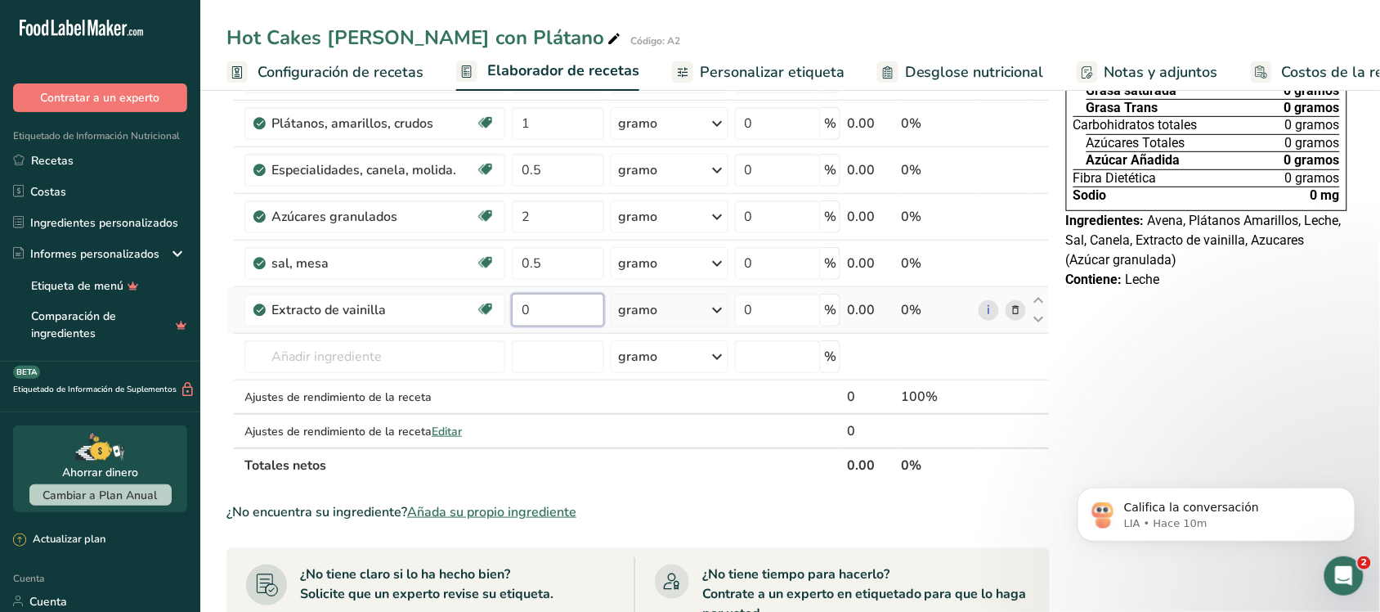
click at [554, 307] on input "0" at bounding box center [558, 310] width 92 height 33
type input "1"
click at [432, 368] on div "Ingrediente * Cantidad * Unidad * Desperdicio * .a-a{fill:#347362;}.b-a{fill:#f…" at bounding box center [638, 227] width 823 height 510
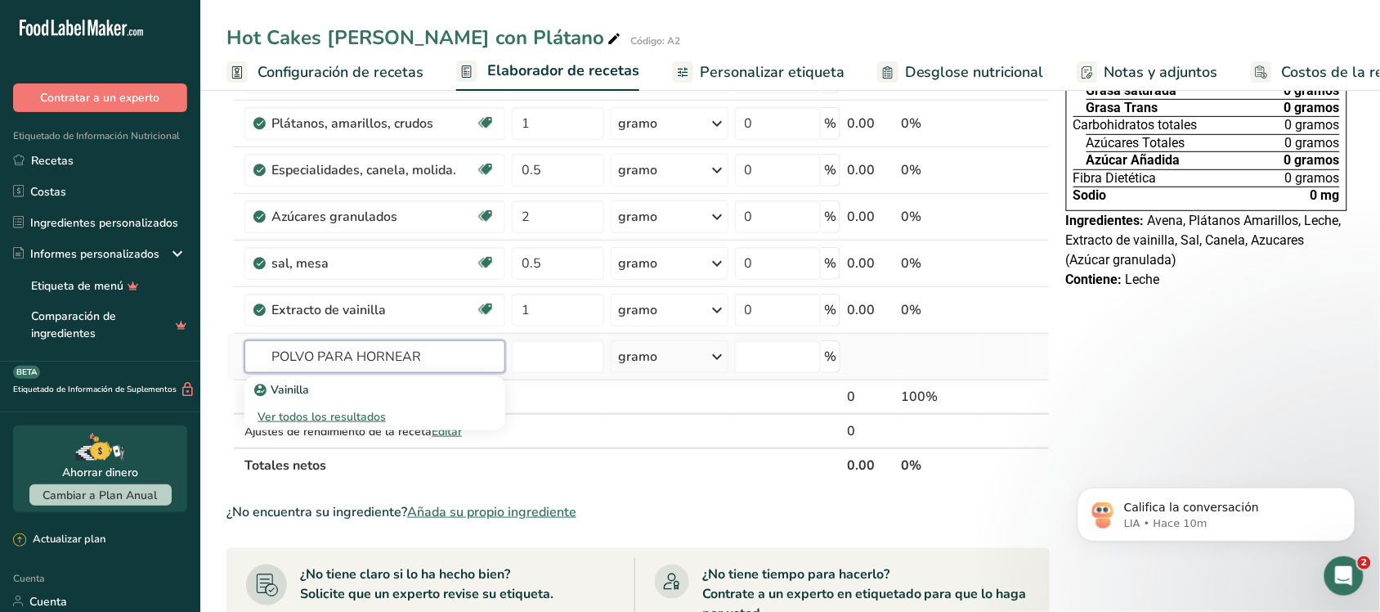
type input "POLVO PARA HORNEAR"
click at [372, 419] on font "Ver todos los resultados" at bounding box center [322, 417] width 128 height 16
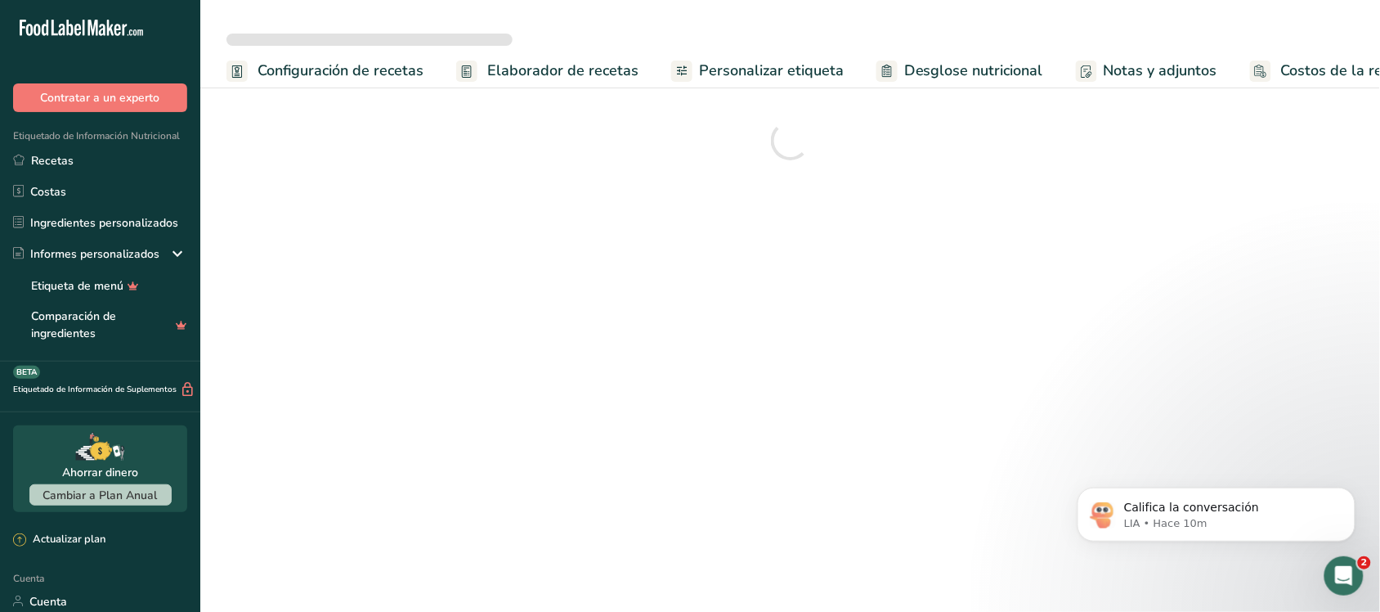
click at [343, 65] on font "Configuración de recetas" at bounding box center [341, 71] width 166 height 20
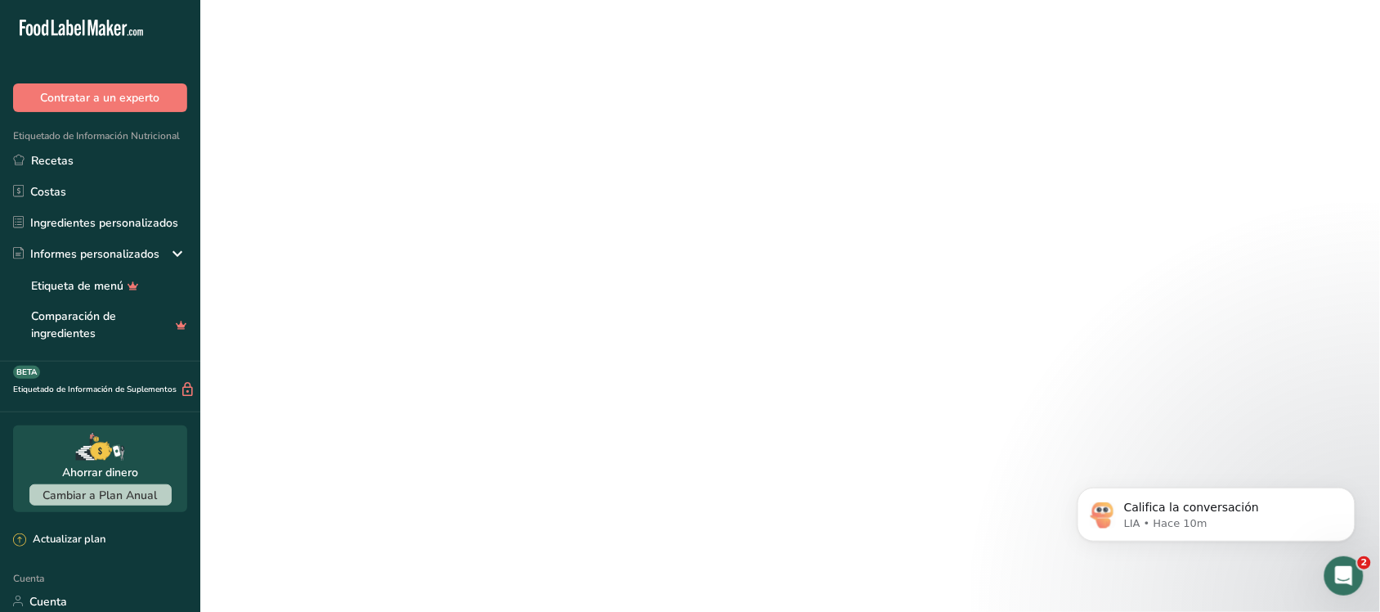
scroll to position [0, 6]
select select
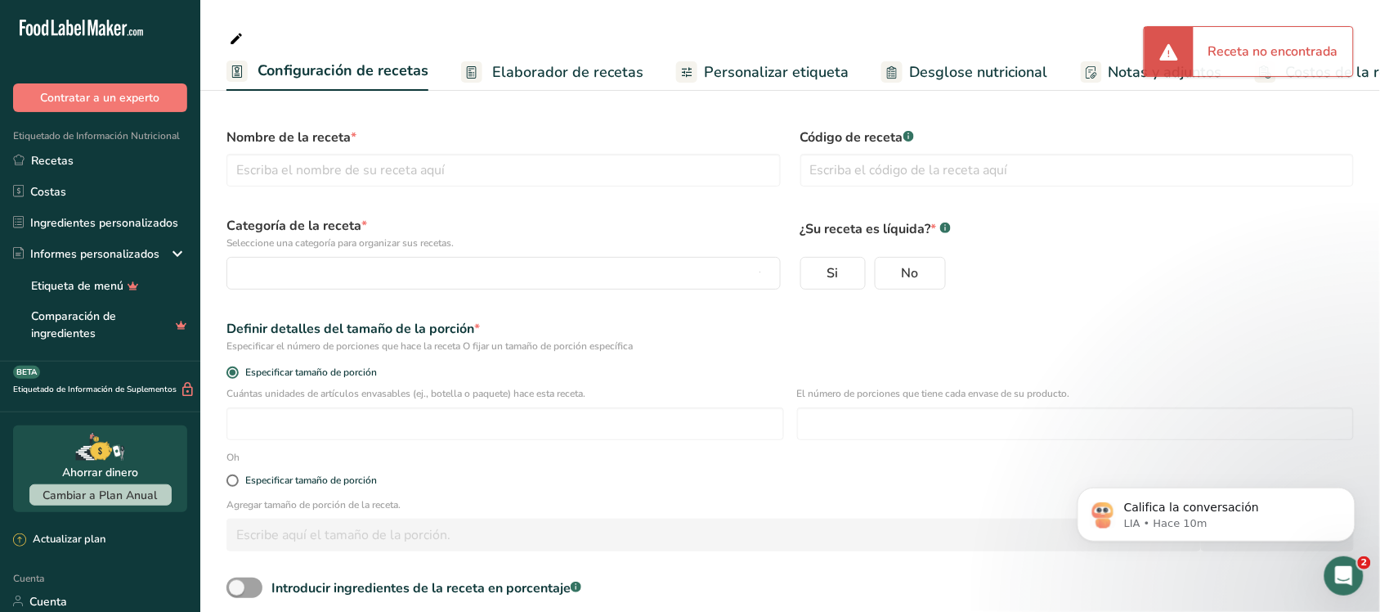
click at [467, 66] on icon at bounding box center [472, 72] width 10 height 12
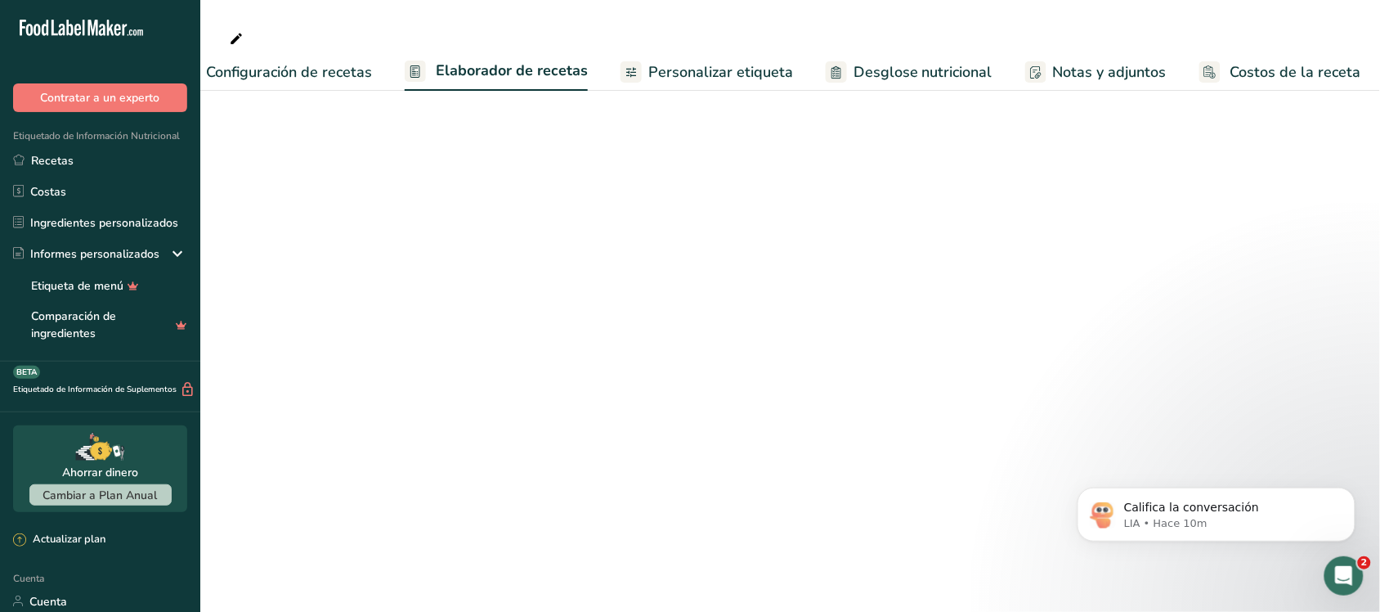
click at [349, 79] on font "Configuración de recetas" at bounding box center [289, 72] width 166 height 20
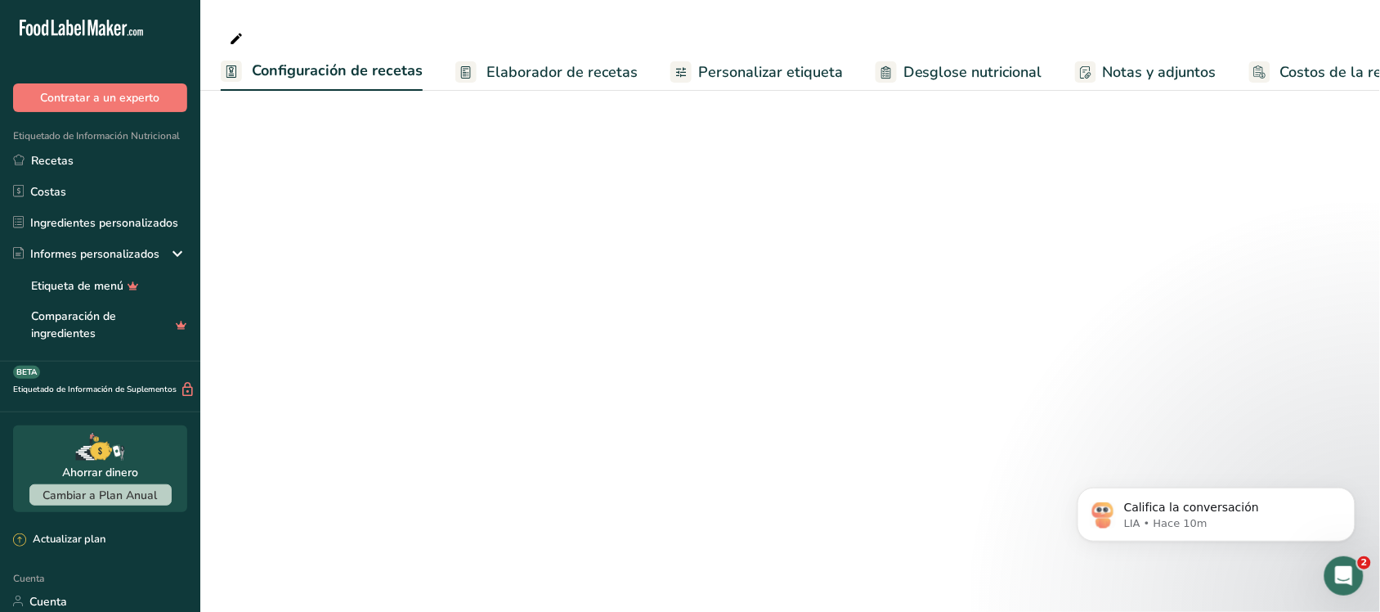
select select
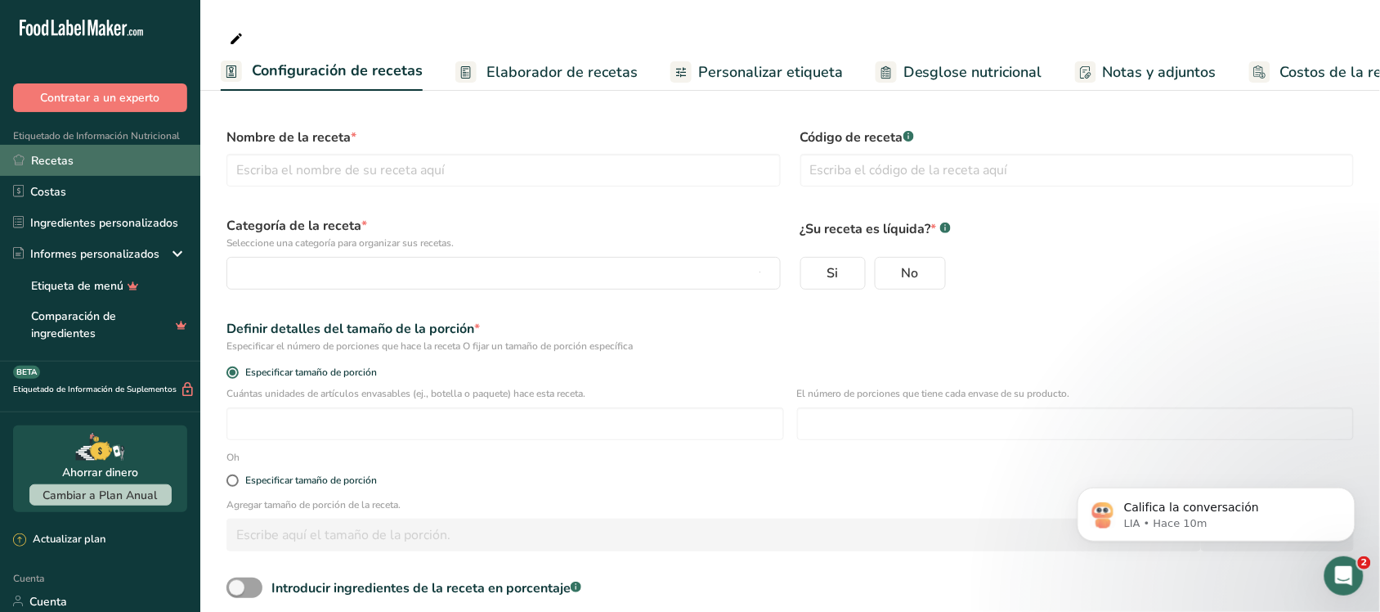
click at [104, 150] on link "Recetas" at bounding box center [100, 160] width 200 height 31
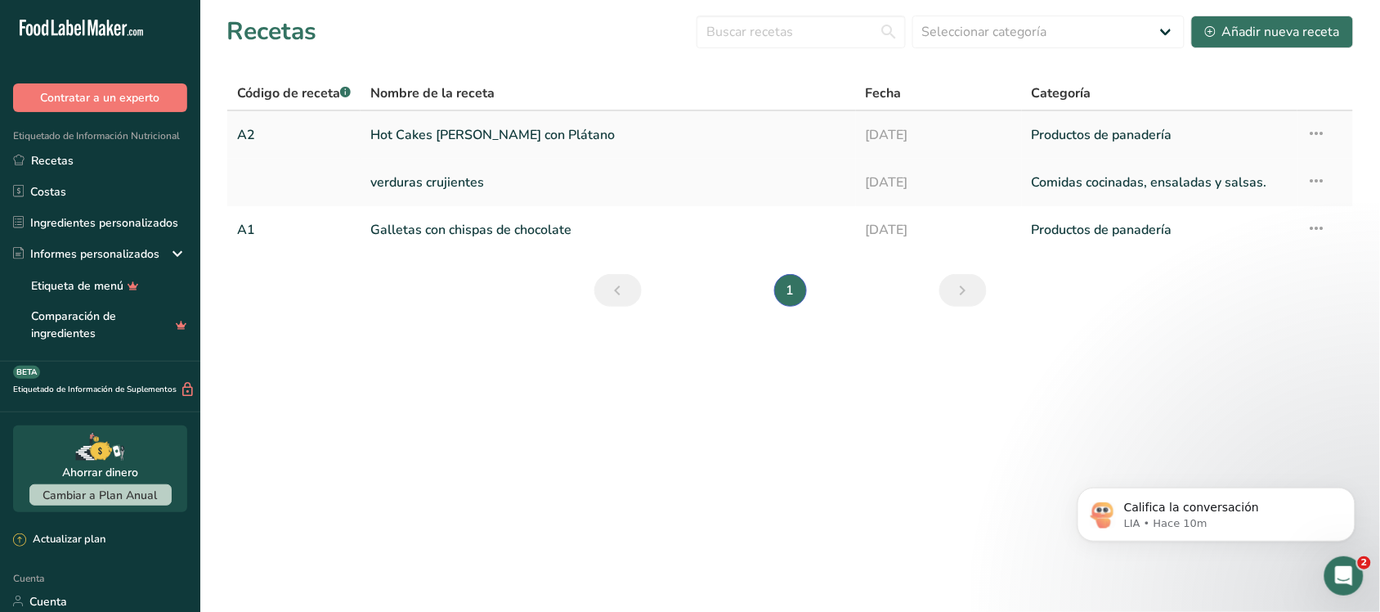
click at [452, 129] on font "Hot Cakes [PERSON_NAME] con Plátano" at bounding box center [492, 135] width 245 height 18
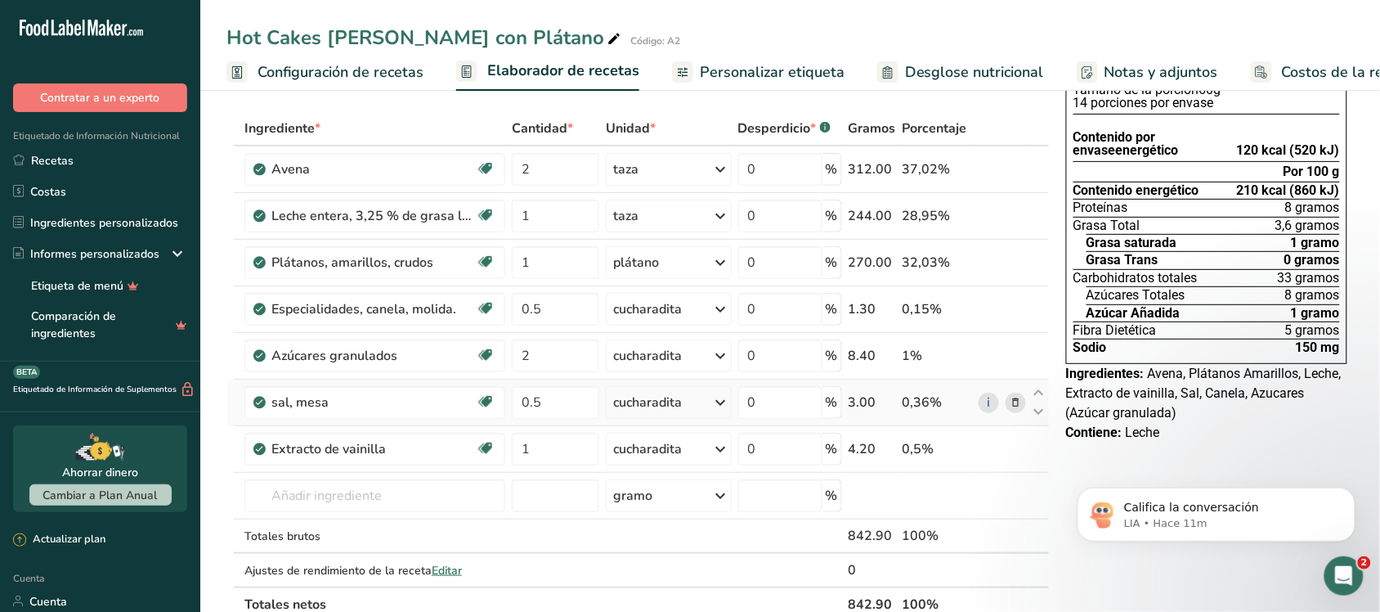
scroll to position [102, 0]
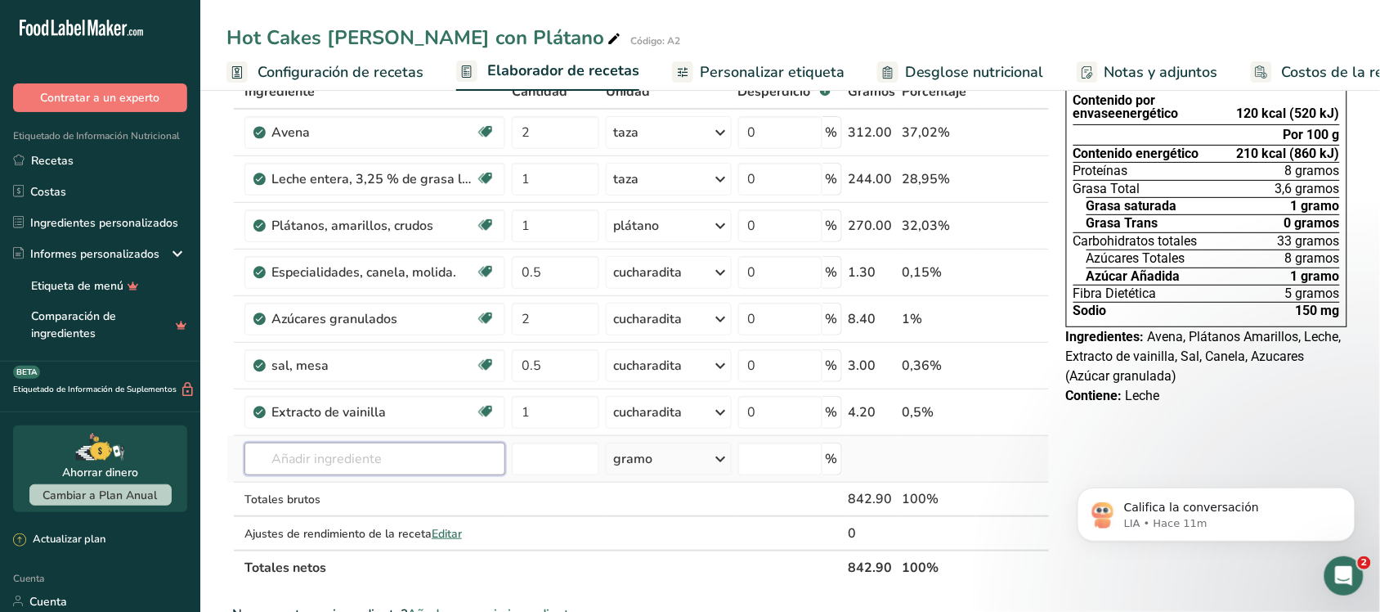
click at [390, 452] on input "text" at bounding box center [375, 458] width 261 height 33
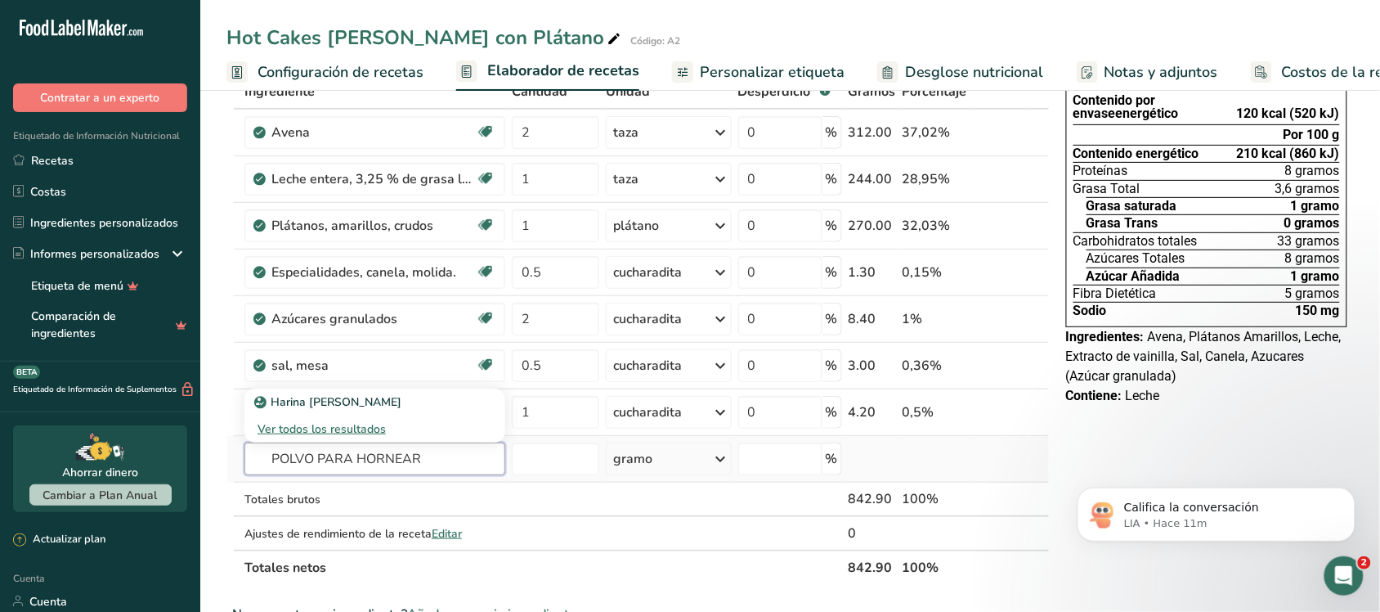
type input "POLVO PARA HORNEAR"
click at [358, 430] on font "Ver todos los resultados" at bounding box center [322, 429] width 128 height 16
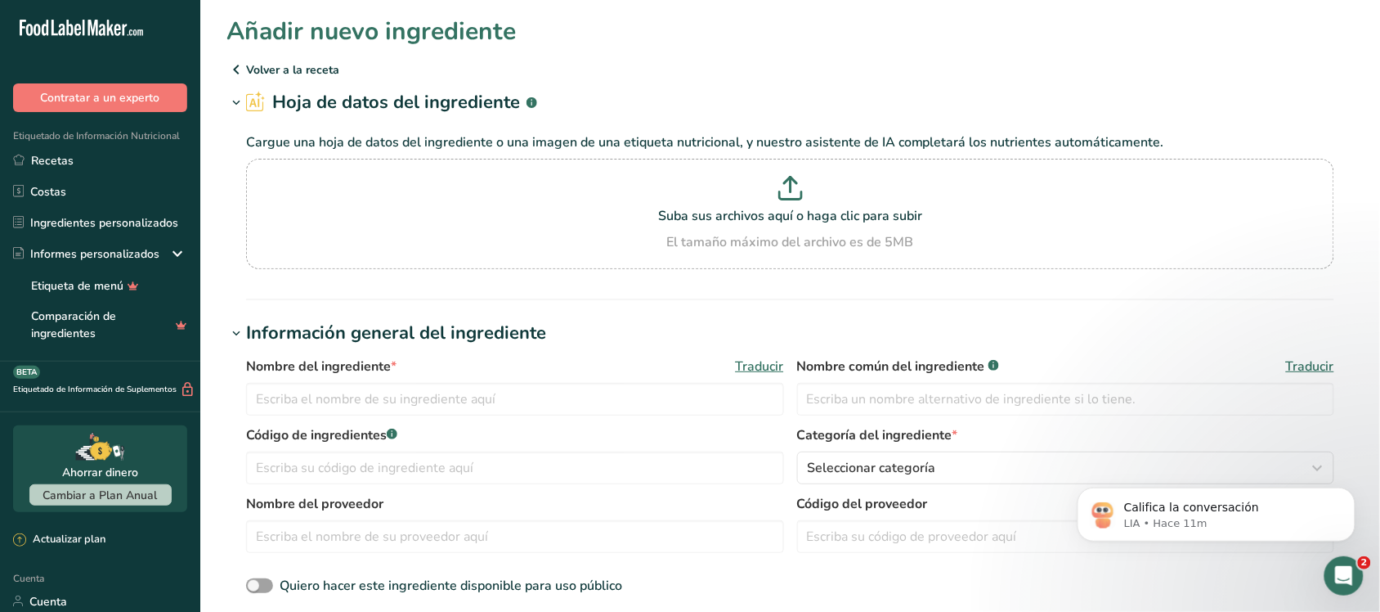
click at [280, 70] on font "Volver a la receta" at bounding box center [292, 70] width 93 height 16
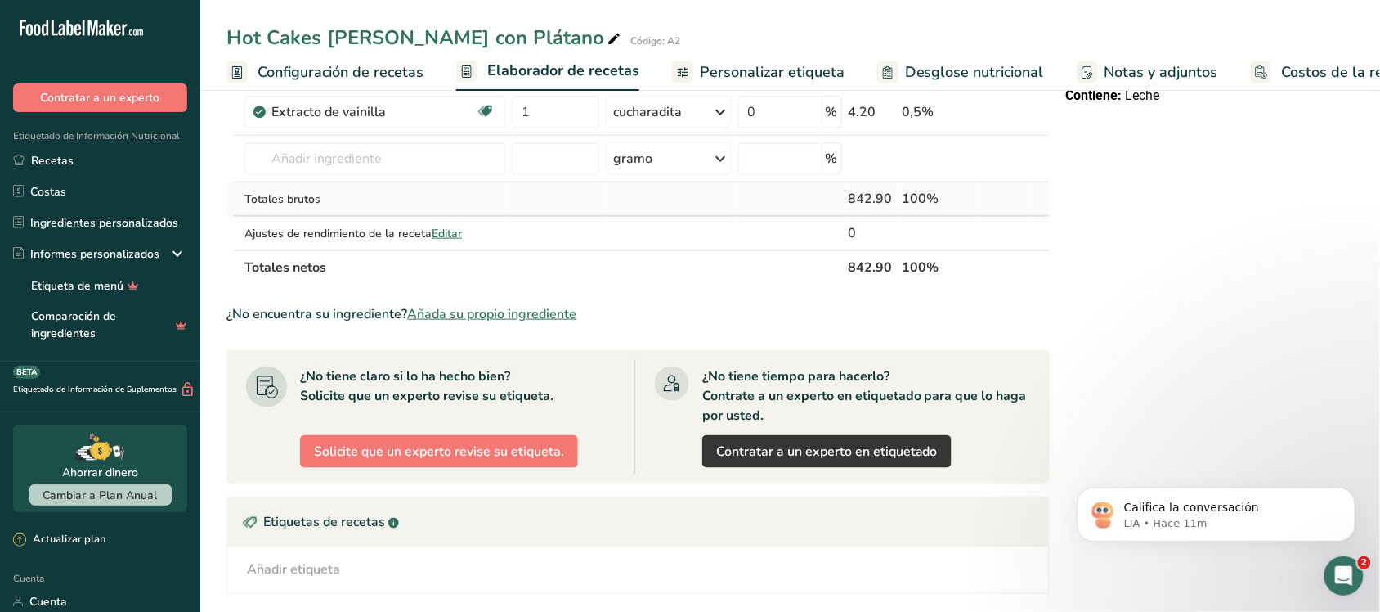
scroll to position [409, 0]
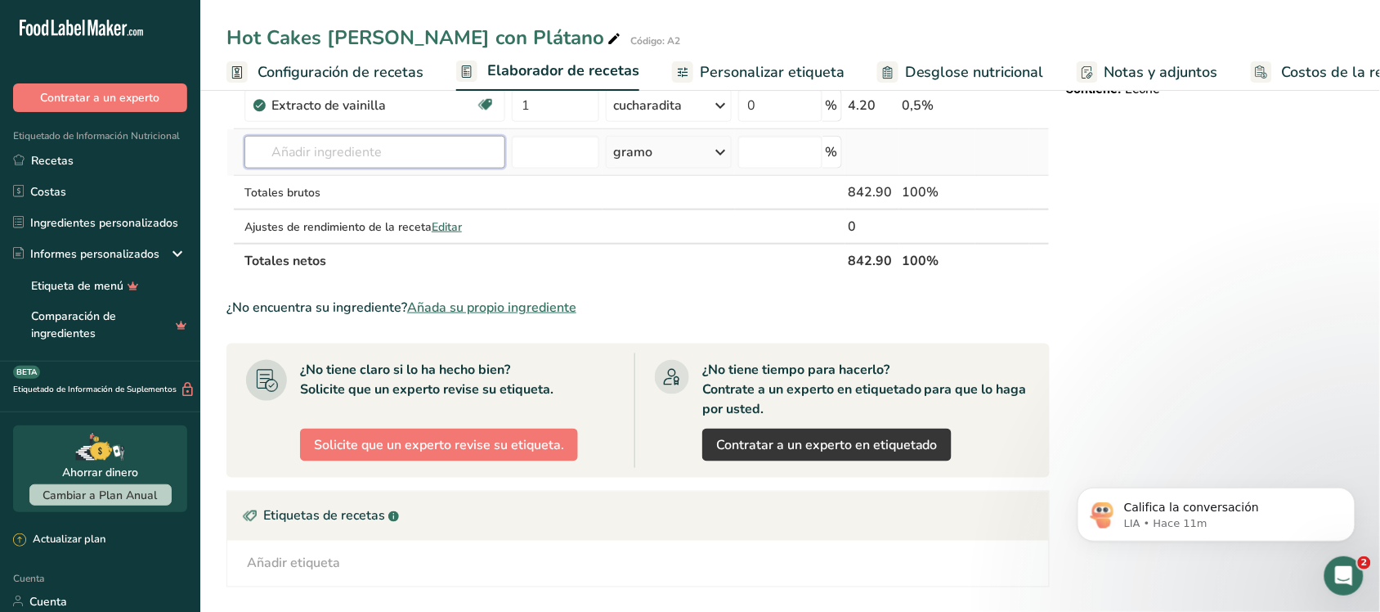
click at [383, 155] on input "text" at bounding box center [375, 152] width 261 height 33
type input "polvo para hornear"
click at [331, 210] on font "Ver todos los resultados" at bounding box center [322, 212] width 128 height 16
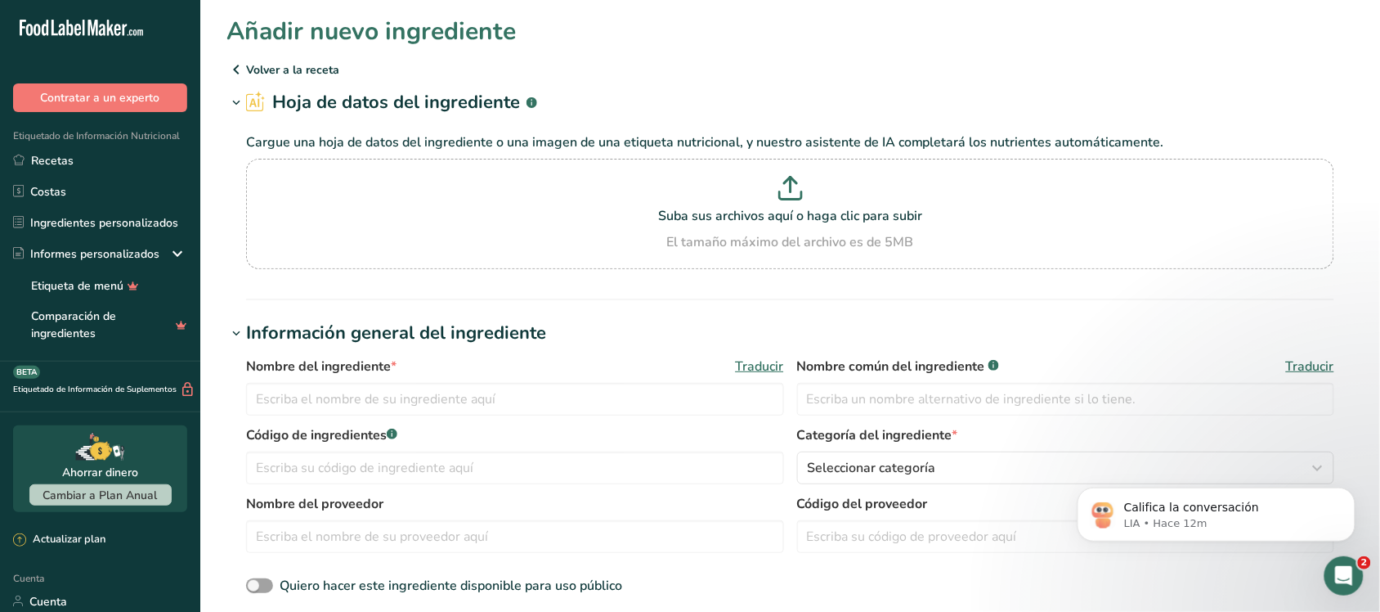
click at [252, 57] on section "Añadir nuevo ingrediente Volver a la receta Hoja de datos del ingrediente .a-a{…" at bounding box center [790, 624] width 1180 height 1249
click at [254, 70] on font "Volver a la receta" at bounding box center [292, 70] width 93 height 16
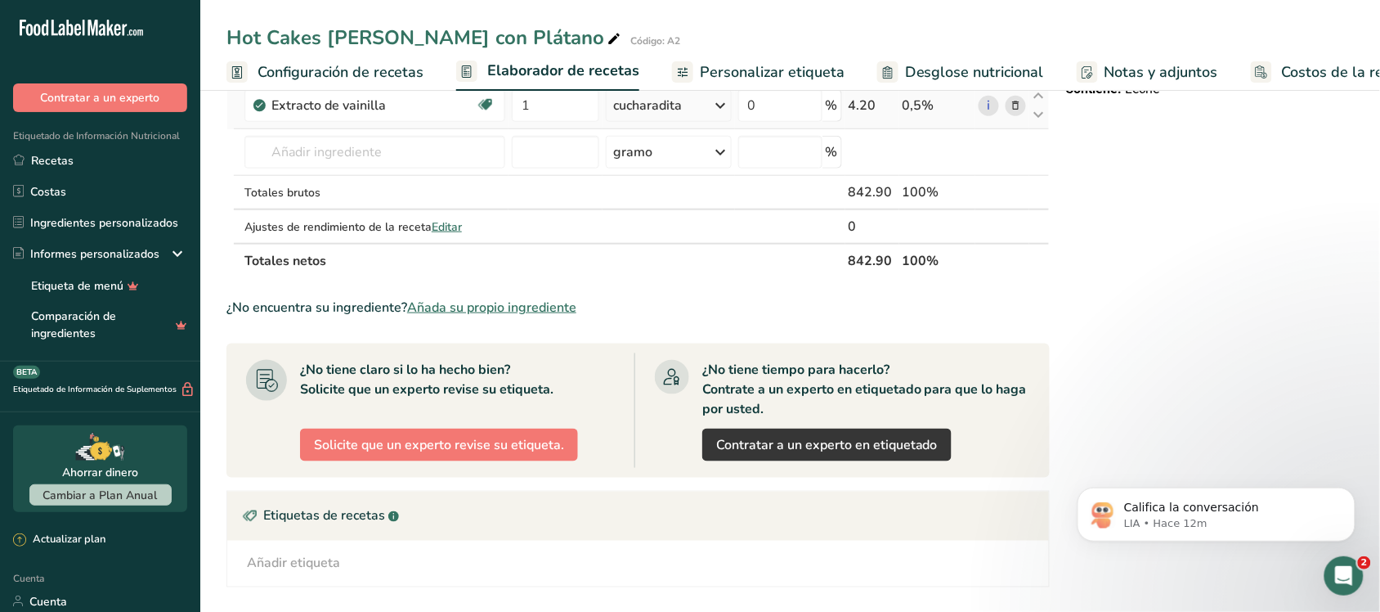
scroll to position [307, 0]
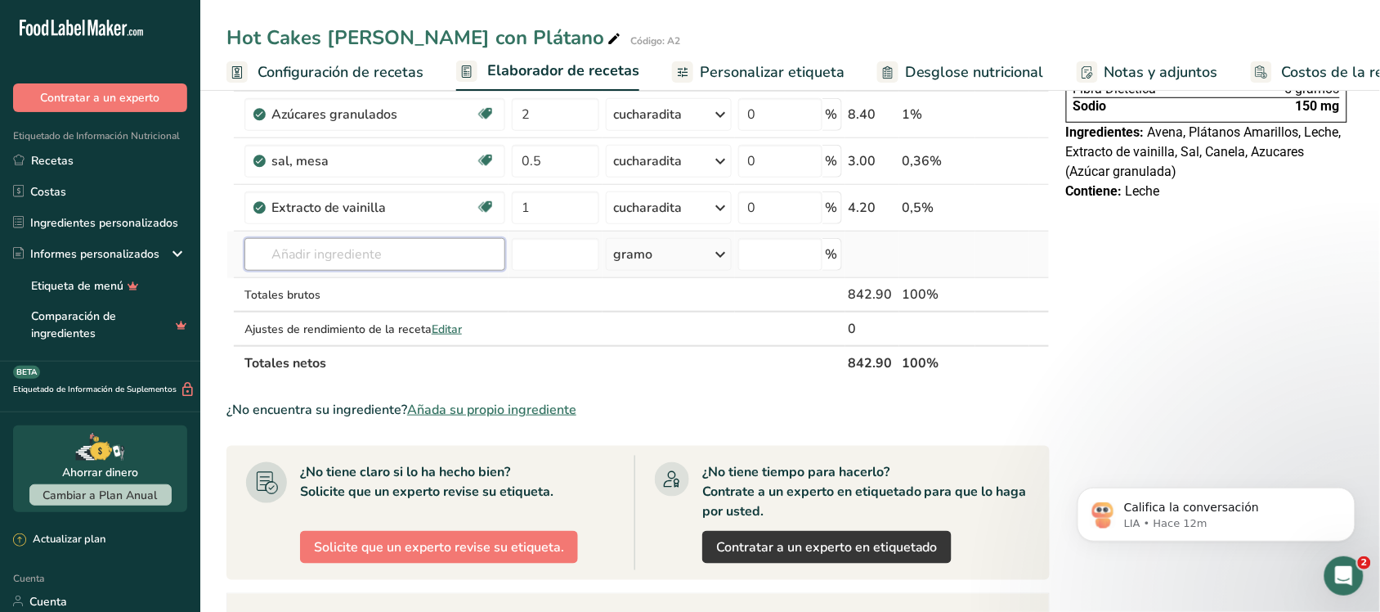
click at [330, 259] on input "text" at bounding box center [375, 254] width 261 height 33
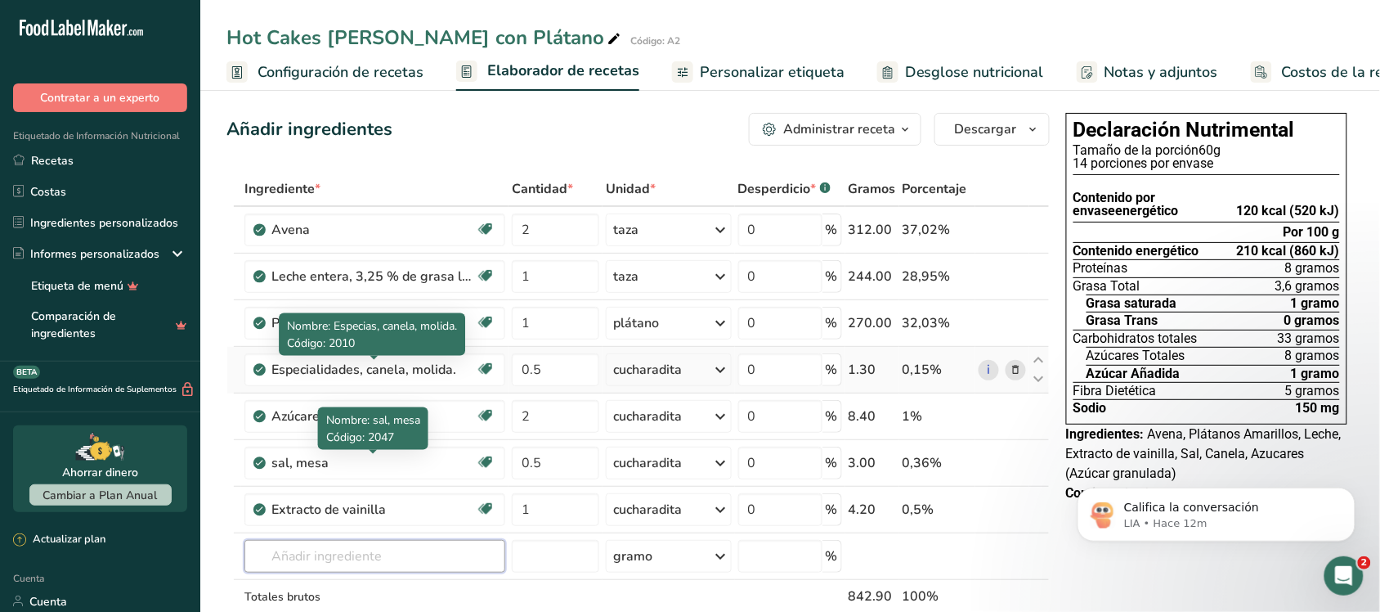
scroll to position [0, 0]
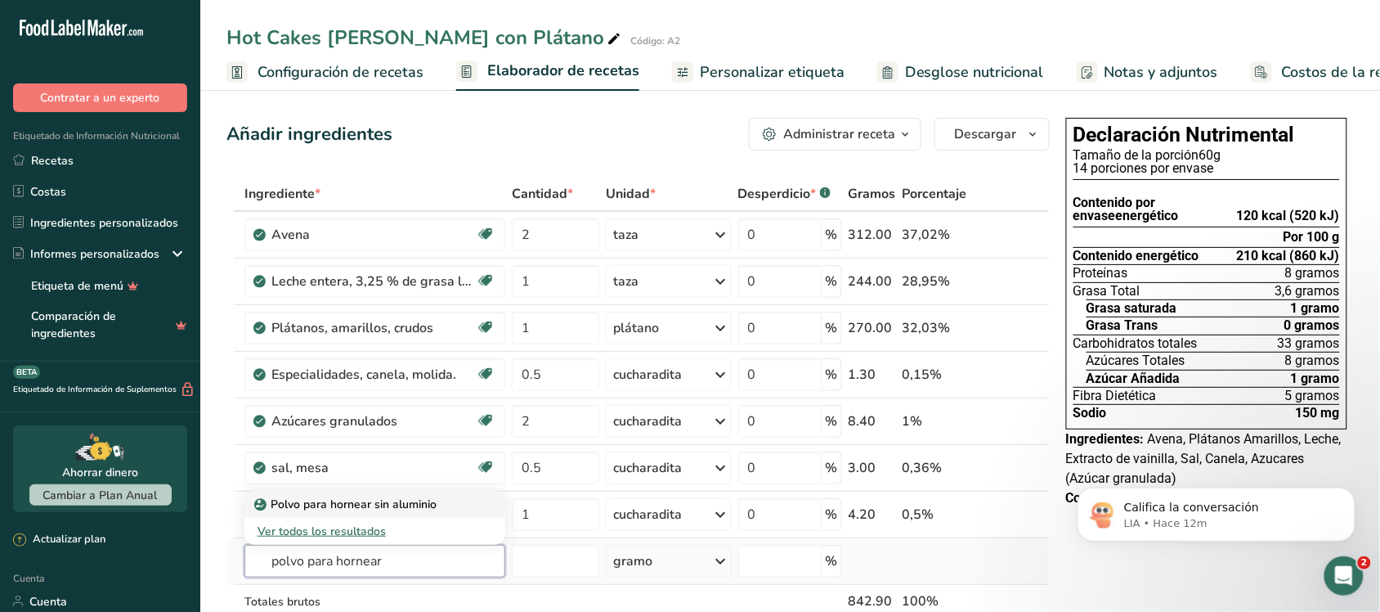
type input "polvo para hornear"
click at [352, 505] on font "Polvo para hornear sin aluminio" at bounding box center [354, 504] width 166 height 16
type input "Aluminum Free Baking Powder"
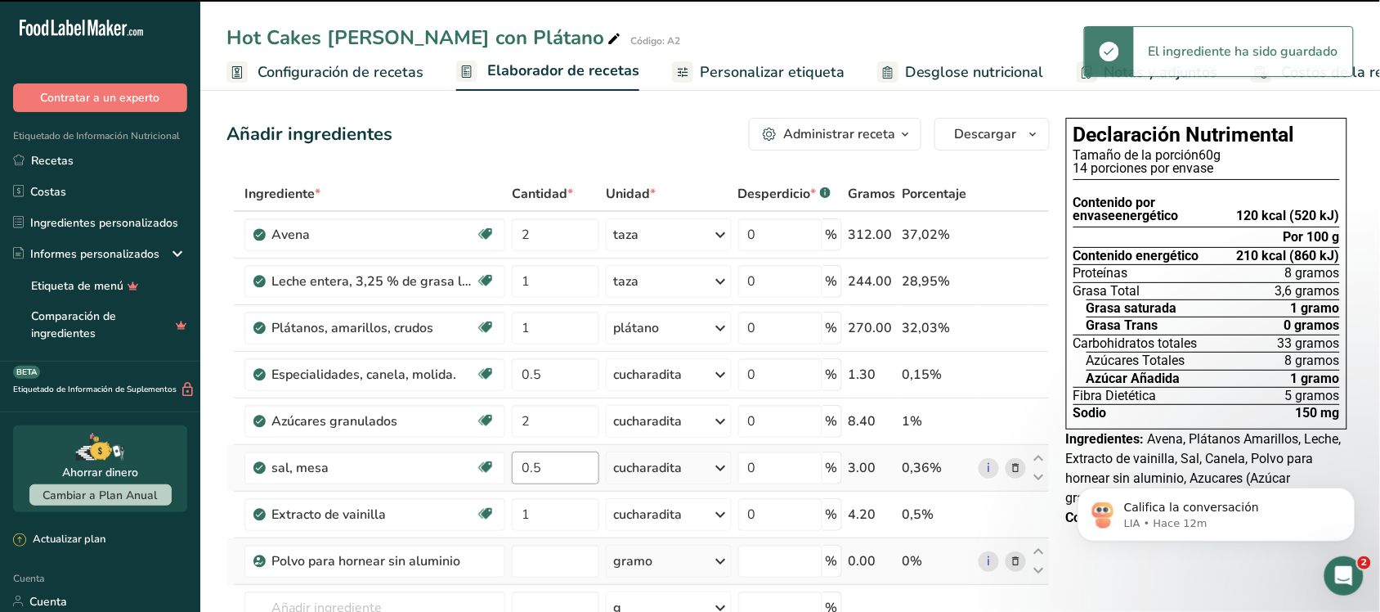
type input "0"
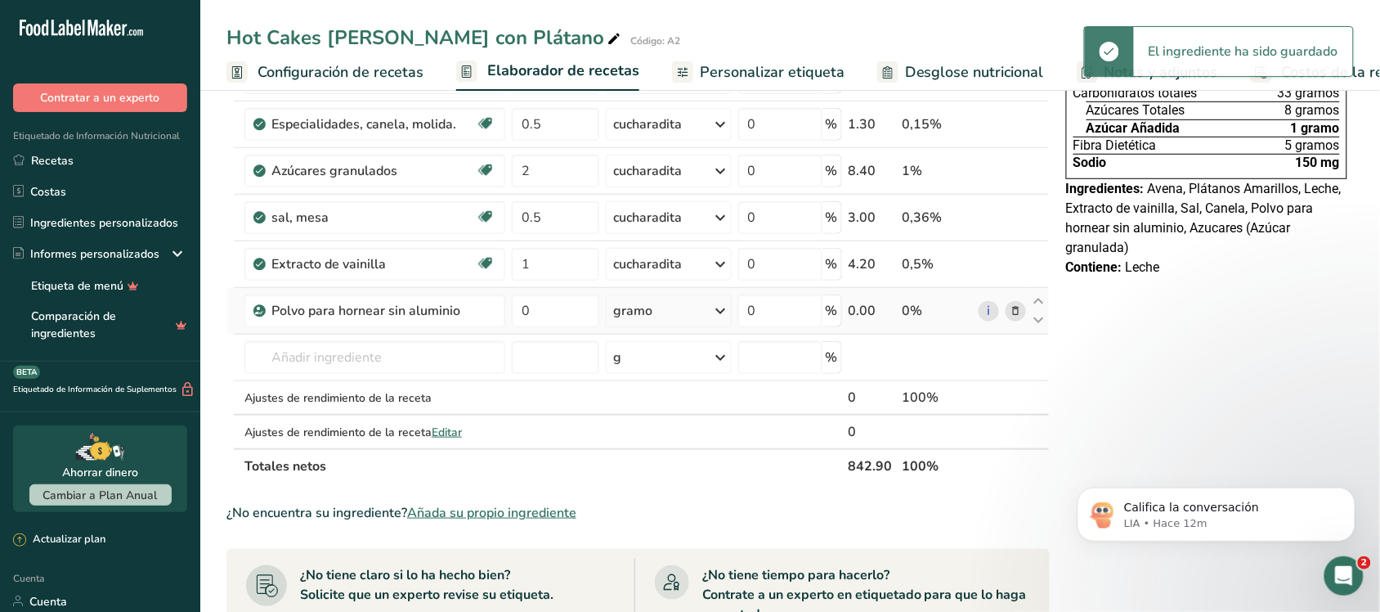
scroll to position [307, 0]
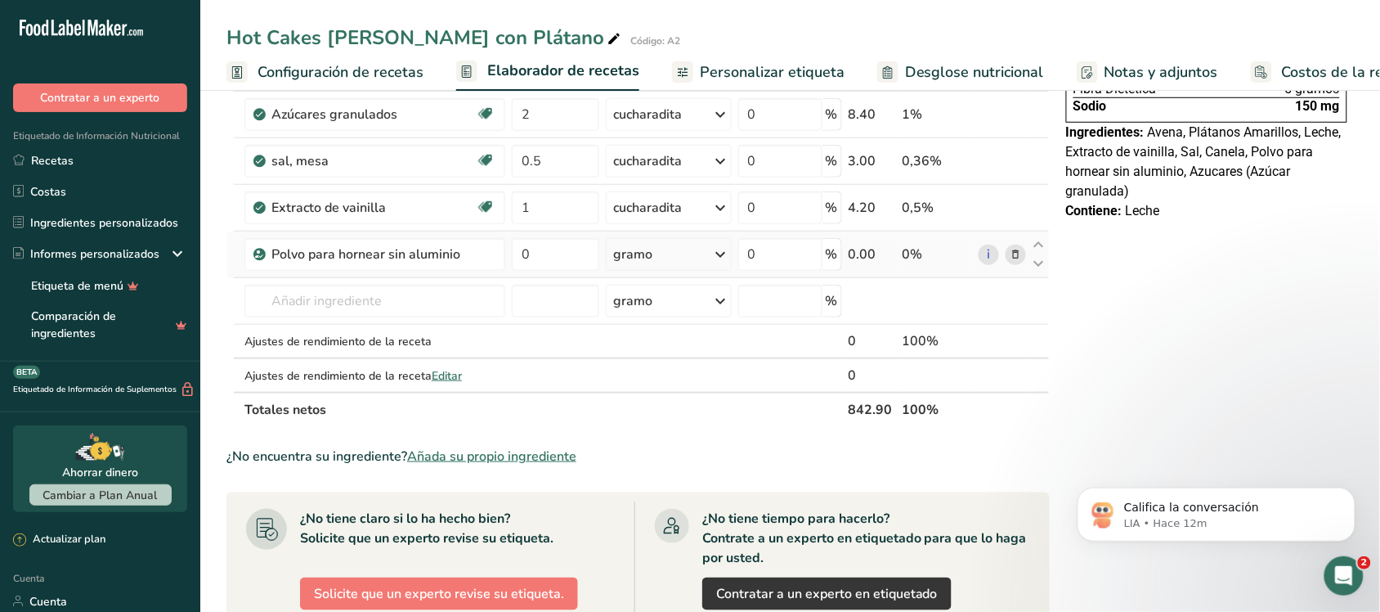
click at [717, 256] on icon at bounding box center [721, 254] width 20 height 29
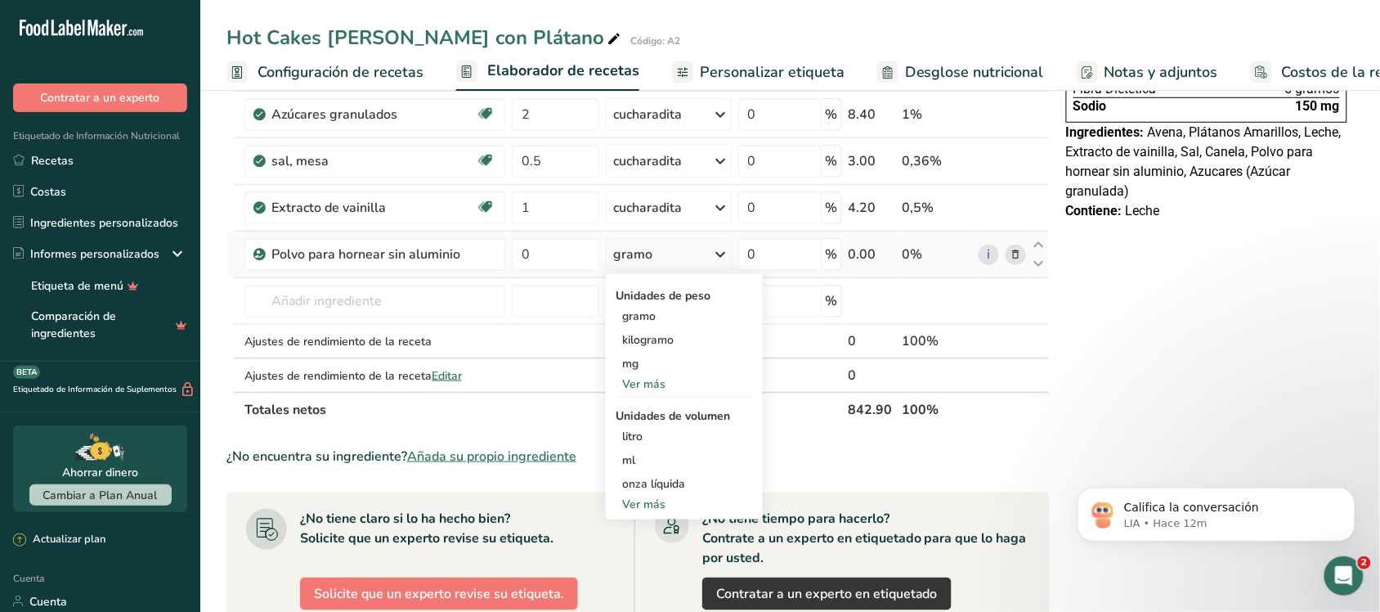
scroll to position [409, 0]
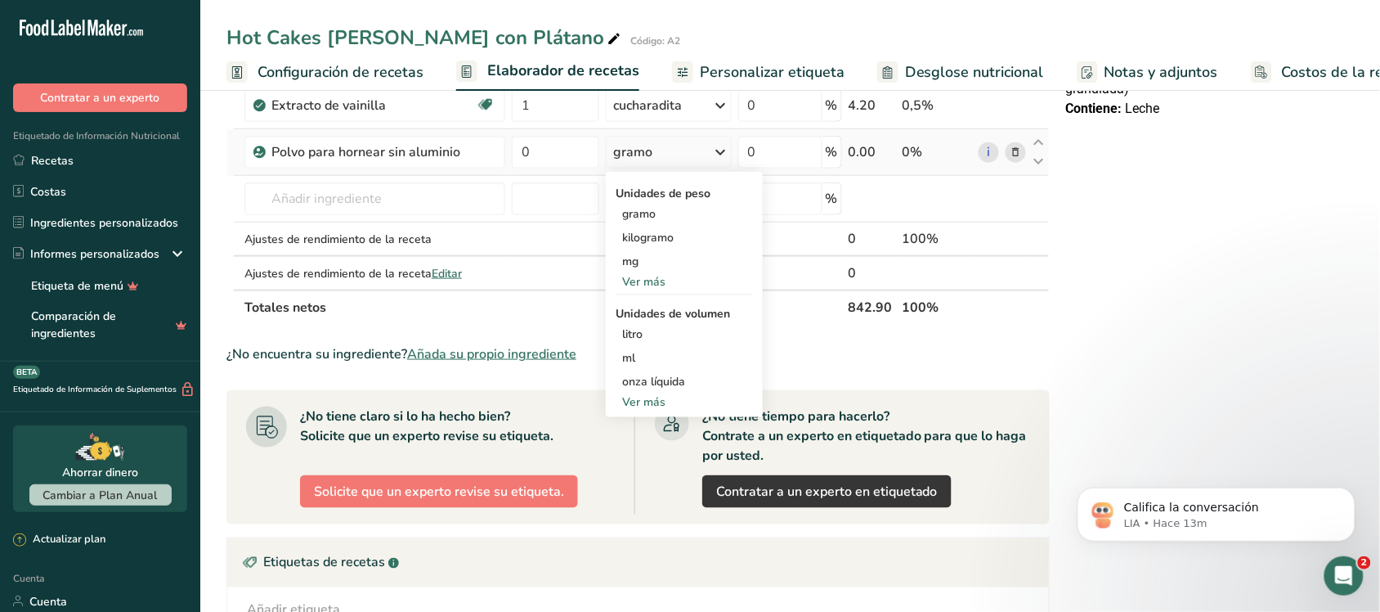
click at [650, 397] on font "Ver más" at bounding box center [643, 402] width 43 height 16
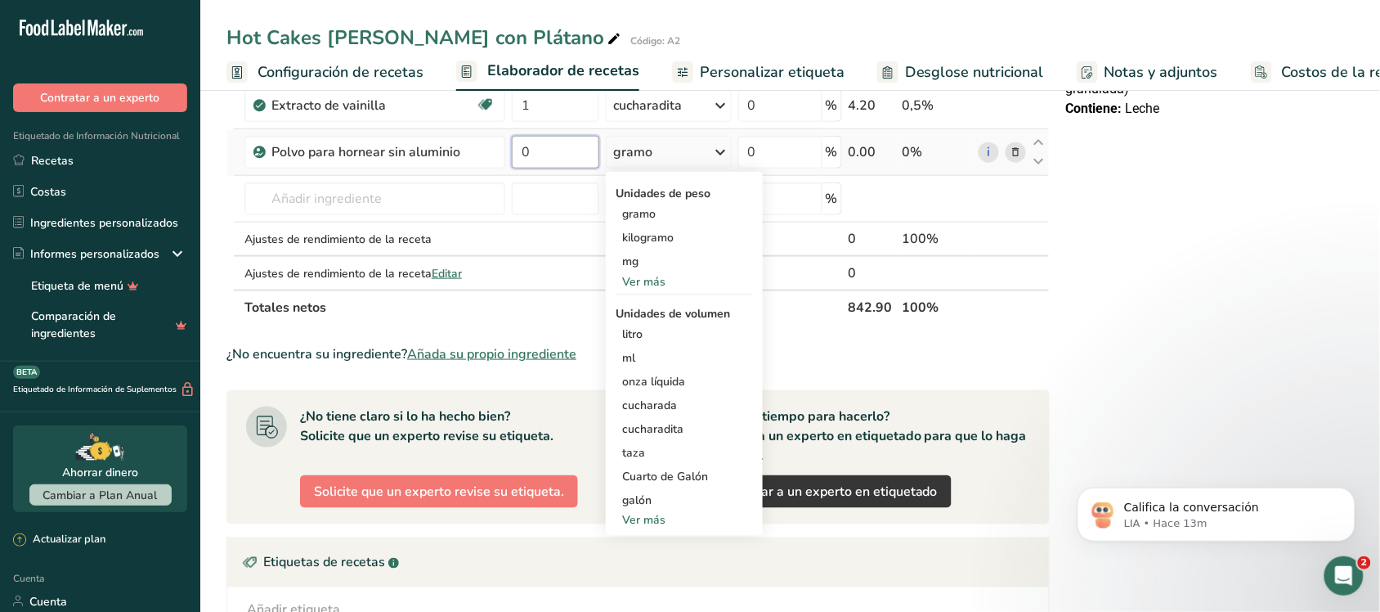
click at [549, 157] on input "0" at bounding box center [555, 152] width 87 height 33
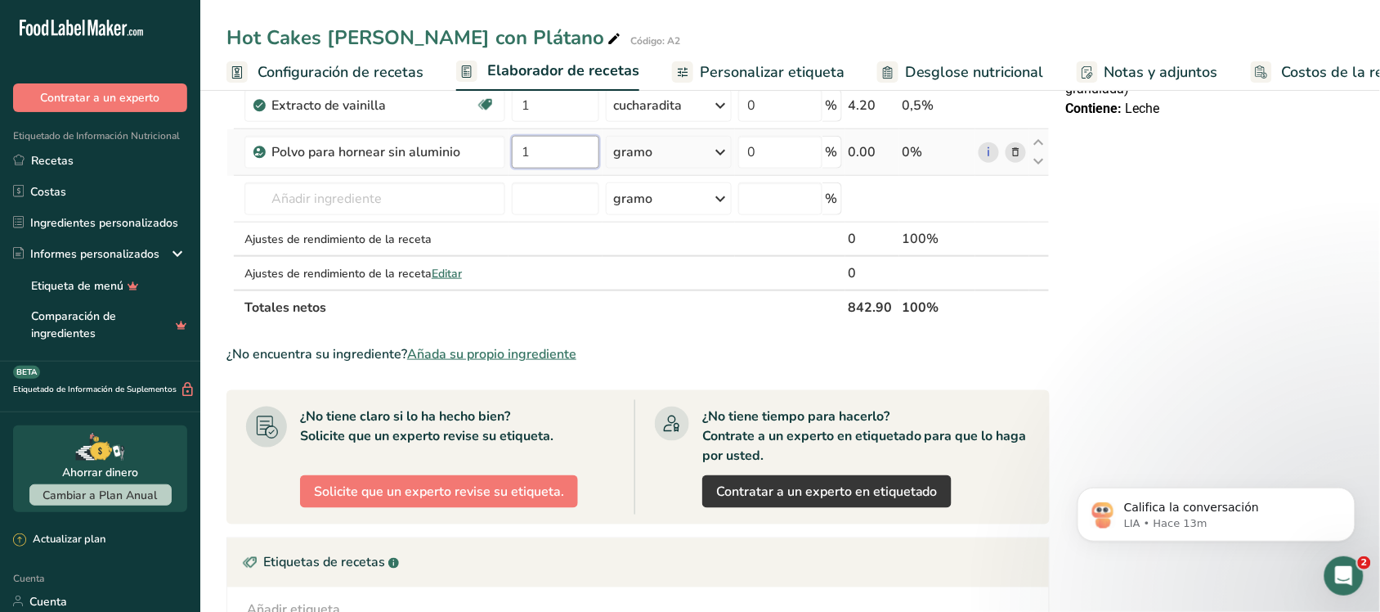
type input "1"
click at [603, 168] on div "Ingrediente * Cantidad * Unidad * Desperdicio * .a-a{fill:#347362;}.b-a{fill:#f…" at bounding box center [638, 46] width 823 height 557
click at [685, 152] on div "gramo" at bounding box center [668, 152] width 125 height 33
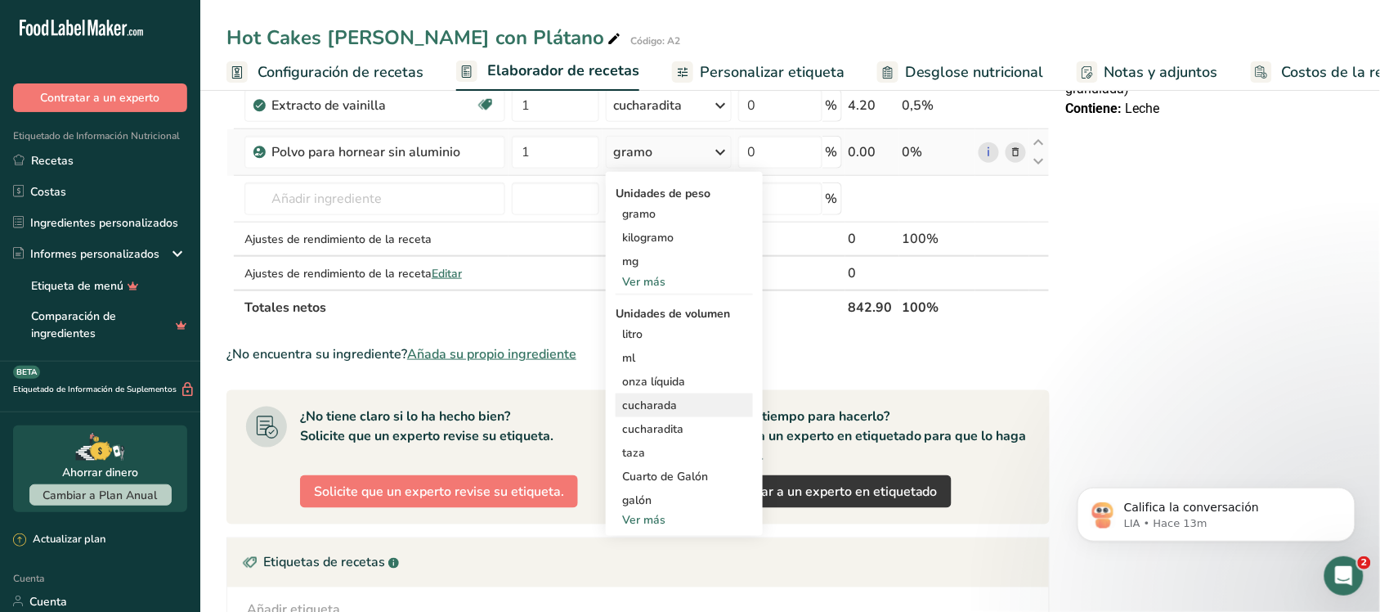
click at [658, 411] on font "cucharada" at bounding box center [649, 405] width 55 height 16
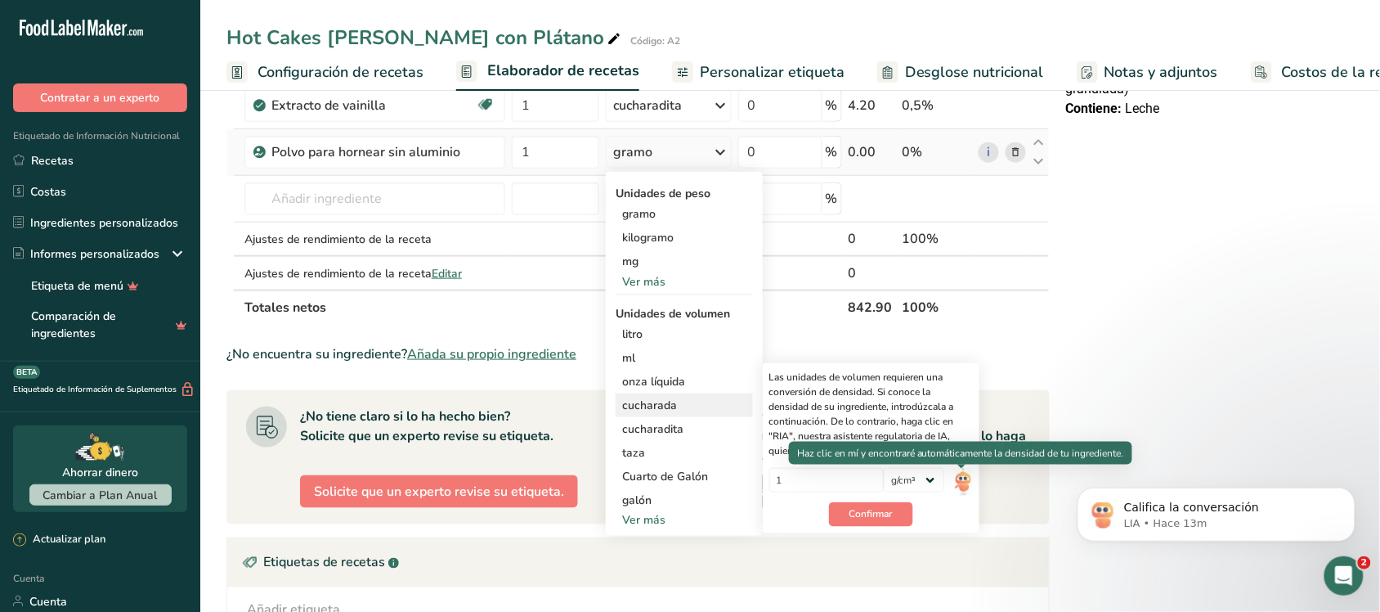
click at [963, 479] on img at bounding box center [963, 482] width 18 height 29
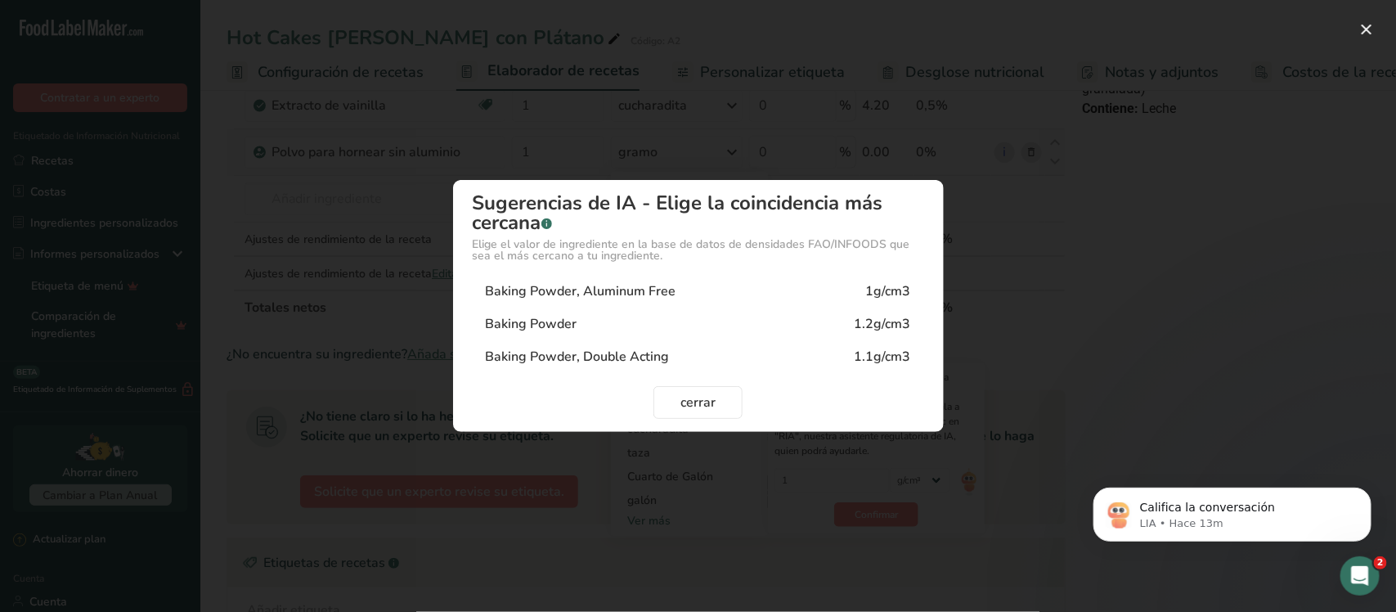
click at [856, 331] on div "1.2g/cm3" at bounding box center [883, 324] width 56 height 20
type input "1.2"
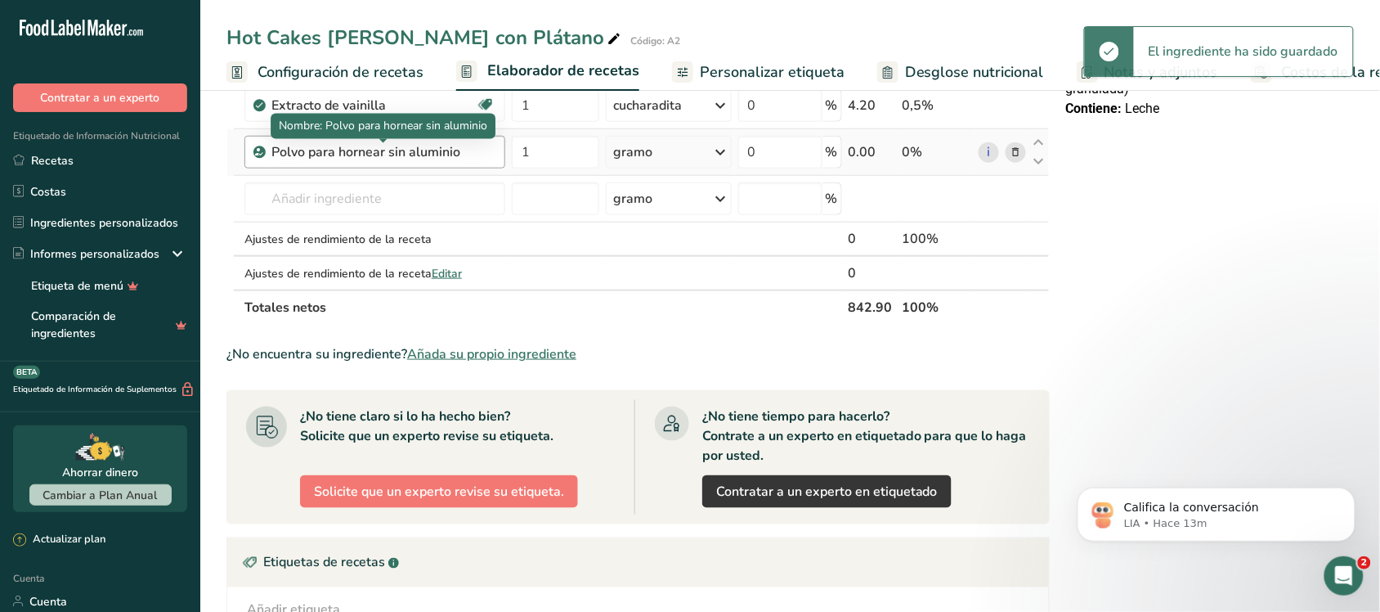
click at [475, 156] on div "Polvo para hornear sin aluminio" at bounding box center [373, 152] width 204 height 20
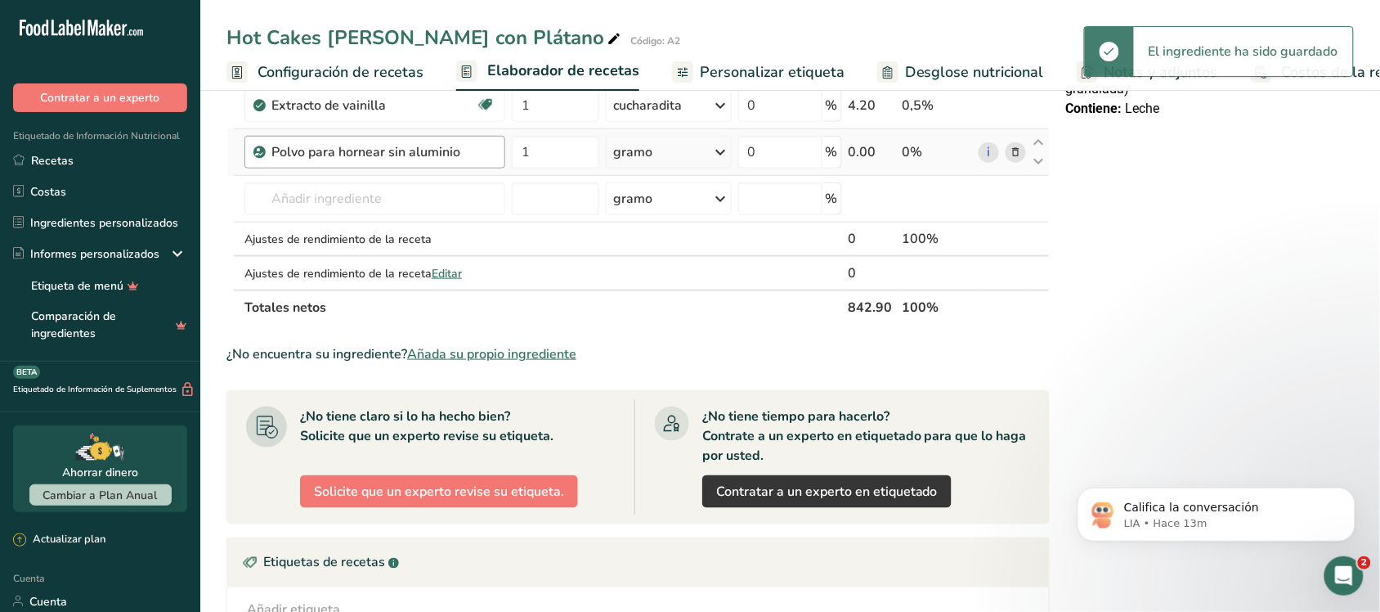
drag, startPoint x: 469, startPoint y: 156, endPoint x: 451, endPoint y: 151, distance: 18.6
click at [451, 153] on div "Polvo para hornear sin aluminio" at bounding box center [373, 152] width 204 height 20
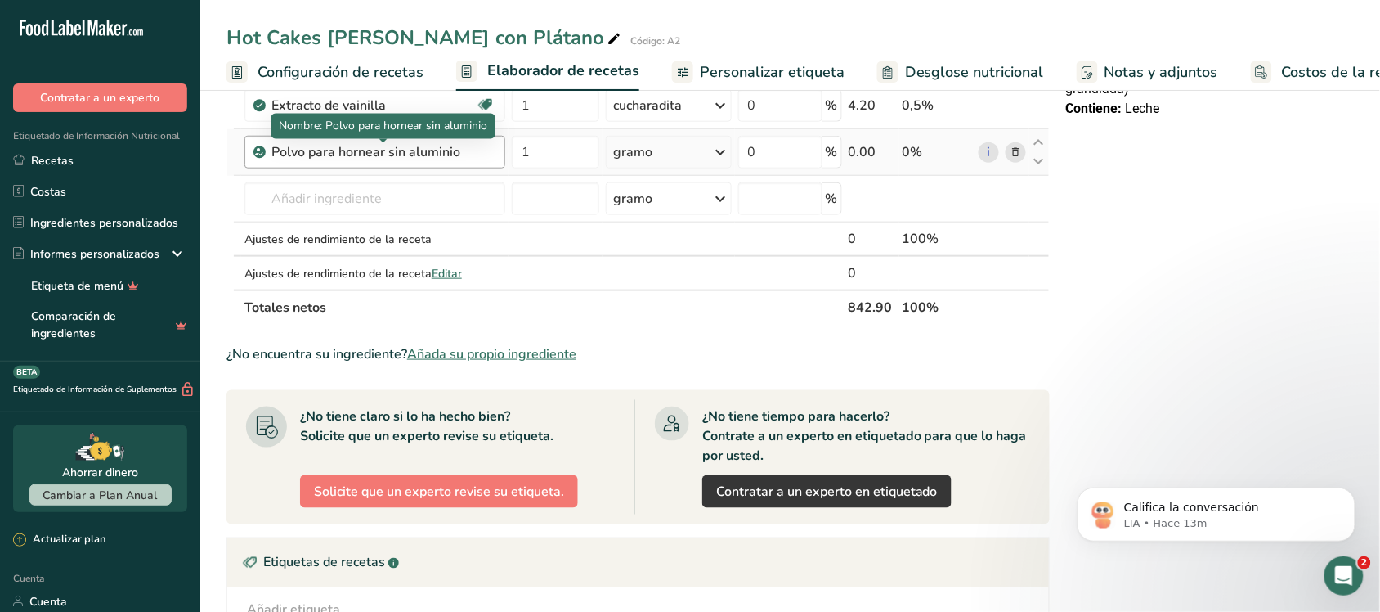
click at [329, 148] on font "Polvo para hornear sin aluminio" at bounding box center [365, 152] width 189 height 18
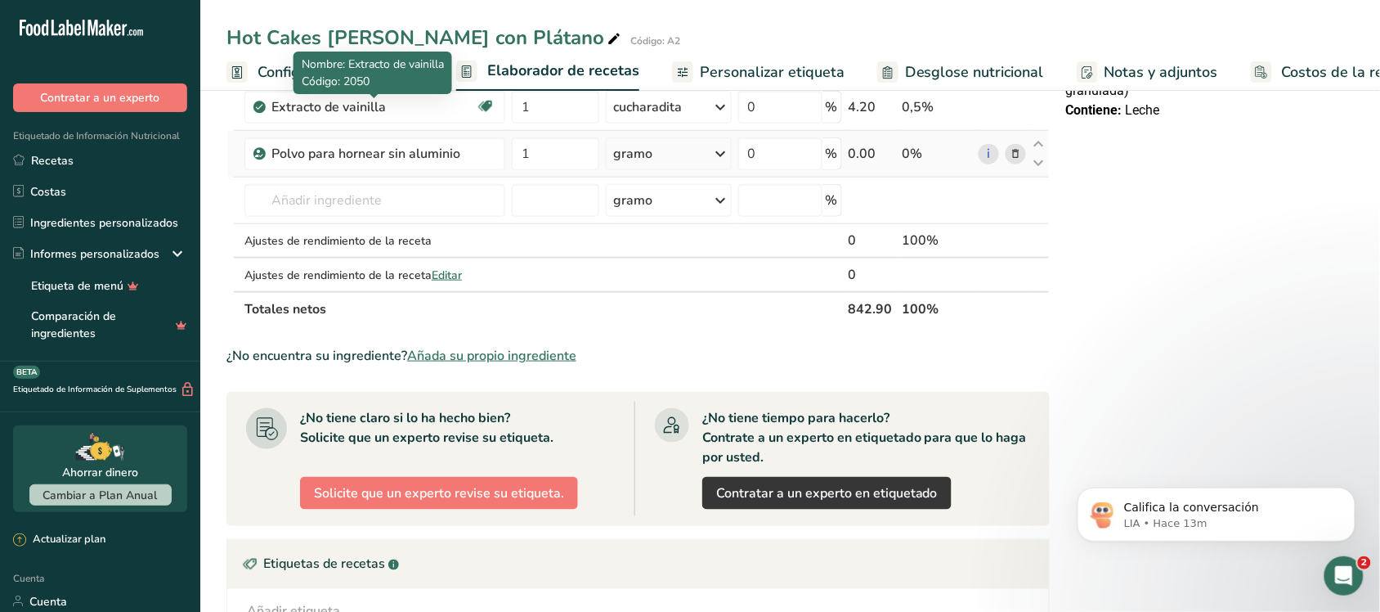
scroll to position [307, 0]
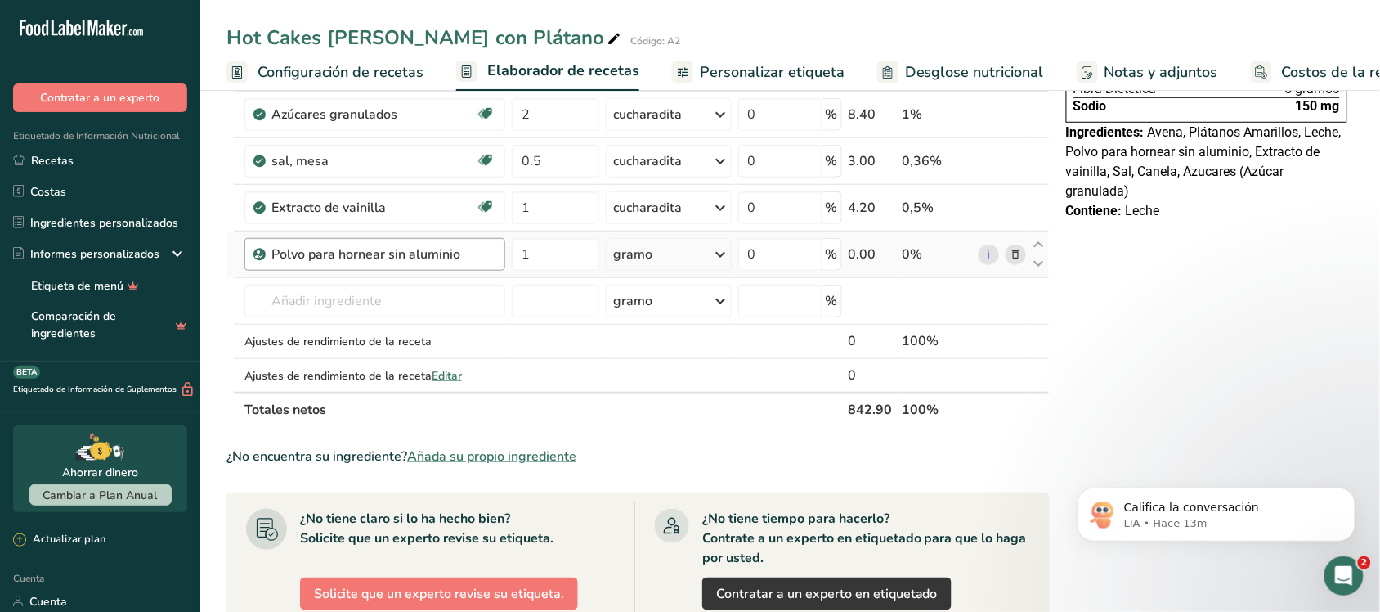
click at [487, 250] on div "Polvo para hornear sin aluminio" at bounding box center [383, 255] width 224 height 20
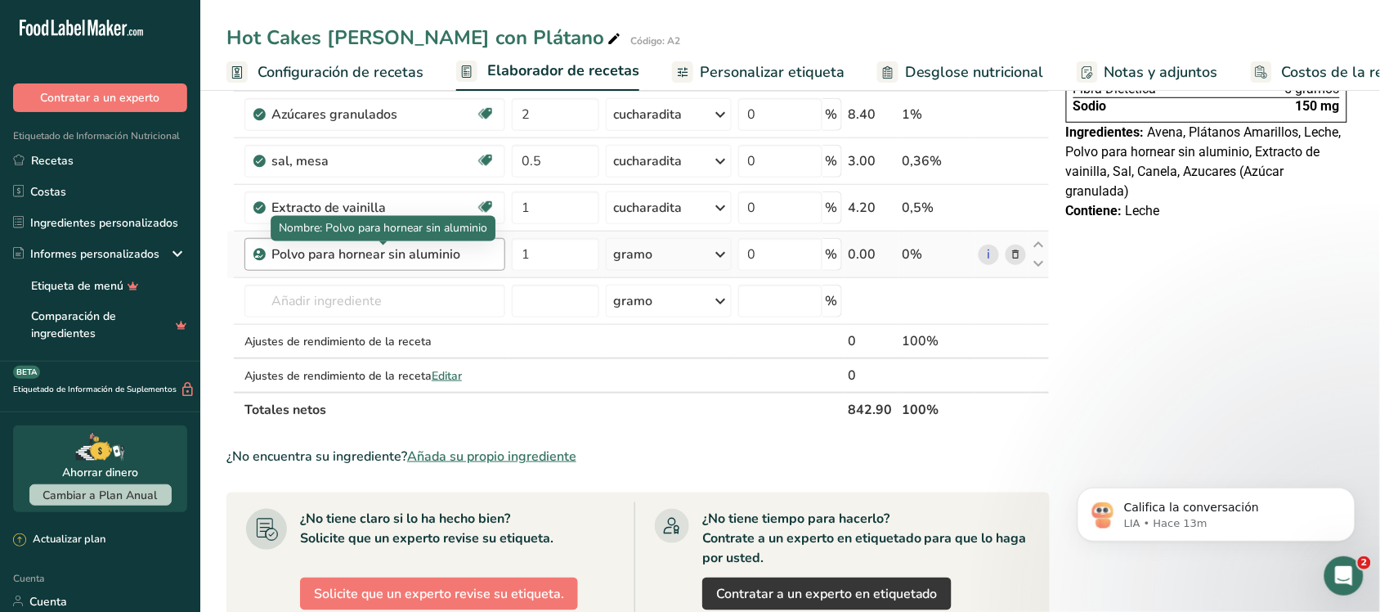
click at [474, 248] on div "Polvo para hornear sin aluminio" at bounding box center [373, 255] width 204 height 20
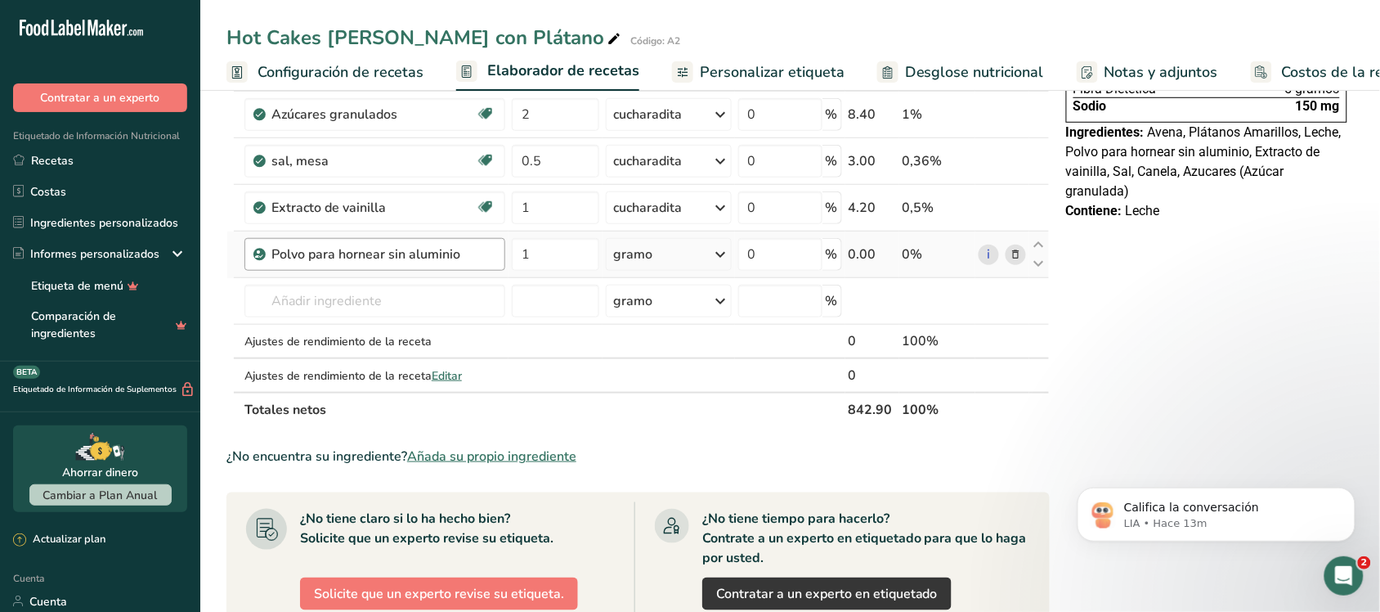
drag, startPoint x: 455, startPoint y: 252, endPoint x: 370, endPoint y: 252, distance: 85.0
click at [370, 252] on font "Polvo para hornear sin aluminio" at bounding box center [365, 254] width 189 height 18
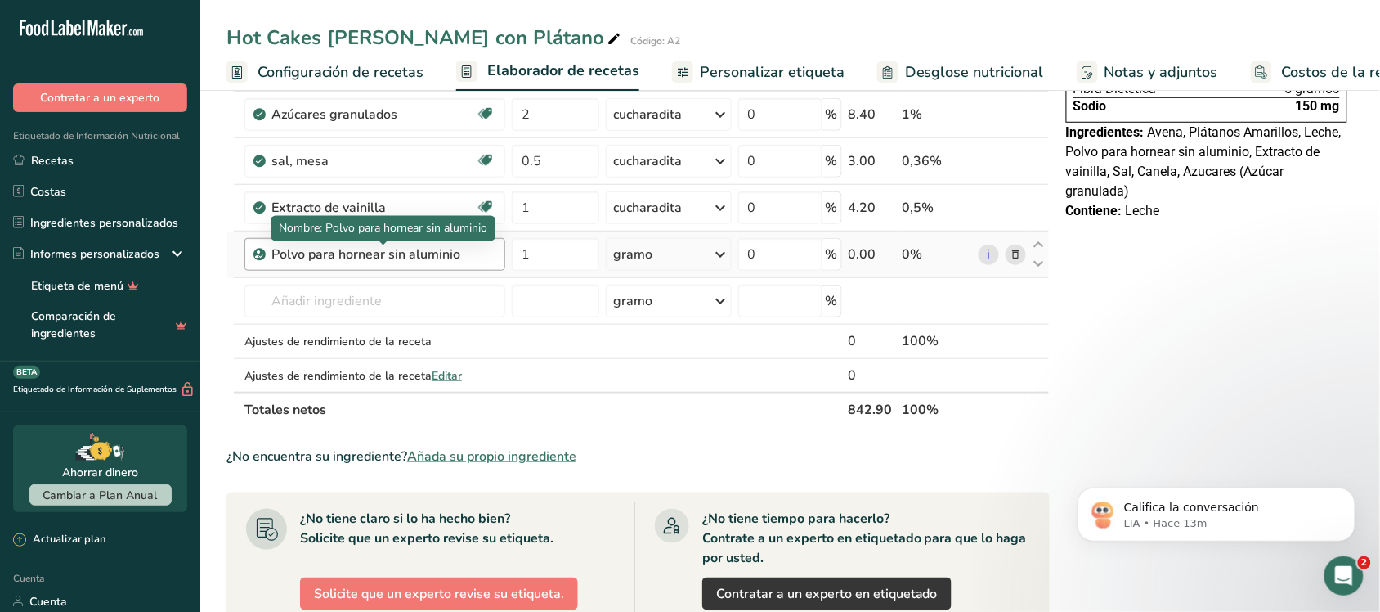
click at [460, 255] on div "Polvo para hornear sin aluminio" at bounding box center [373, 255] width 204 height 20
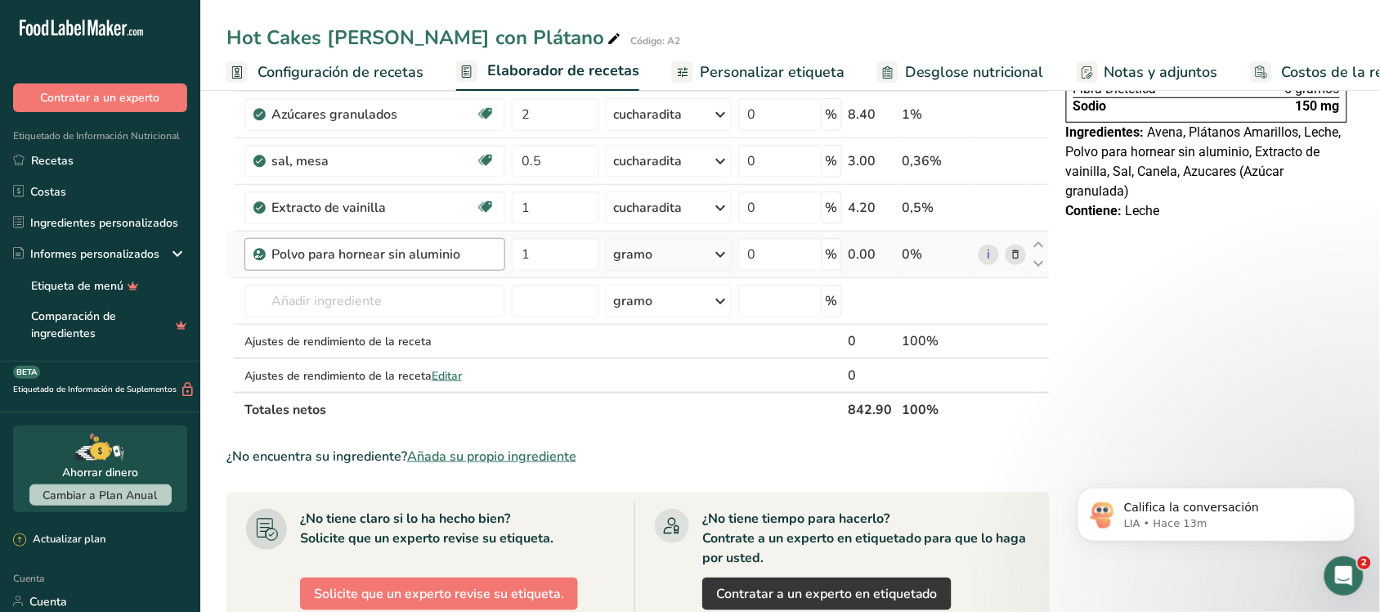
drag, startPoint x: 458, startPoint y: 254, endPoint x: 271, endPoint y: 256, distance: 187.3
click at [271, 256] on font "Polvo para hornear sin aluminio" at bounding box center [365, 254] width 189 height 18
click at [460, 299] on input "text" at bounding box center [375, 301] width 261 height 33
click at [370, 309] on input "text" at bounding box center [375, 301] width 261 height 33
type input "u"
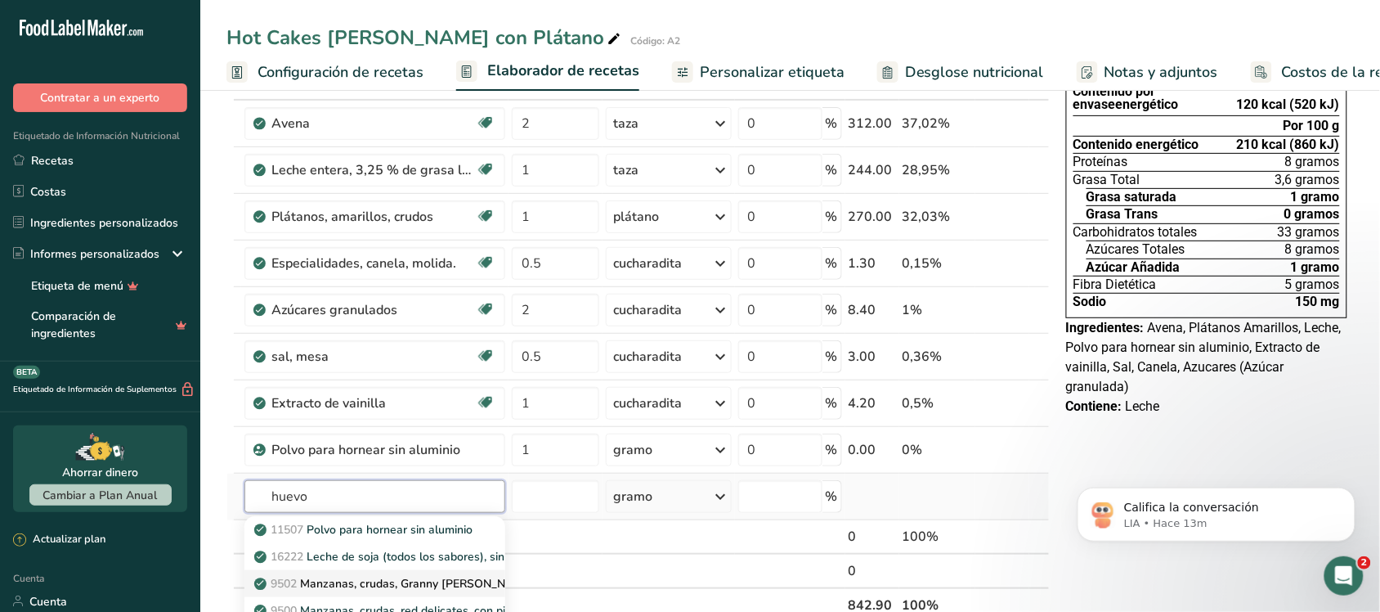
scroll to position [102, 0]
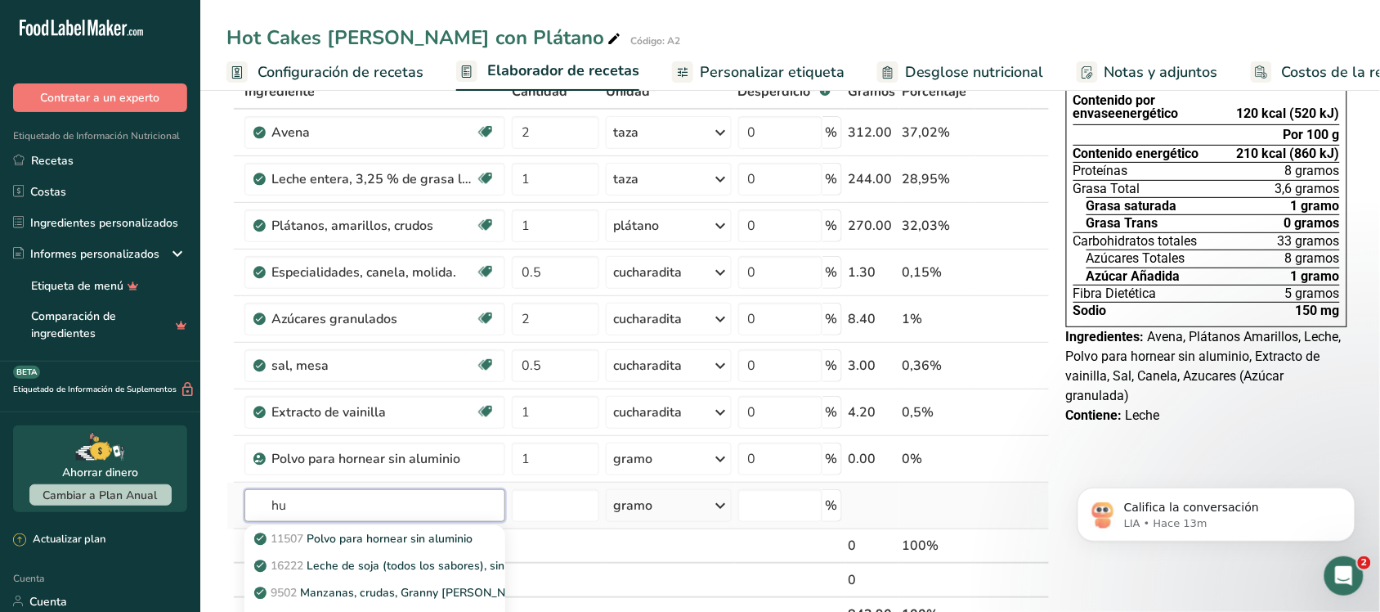
type input "h"
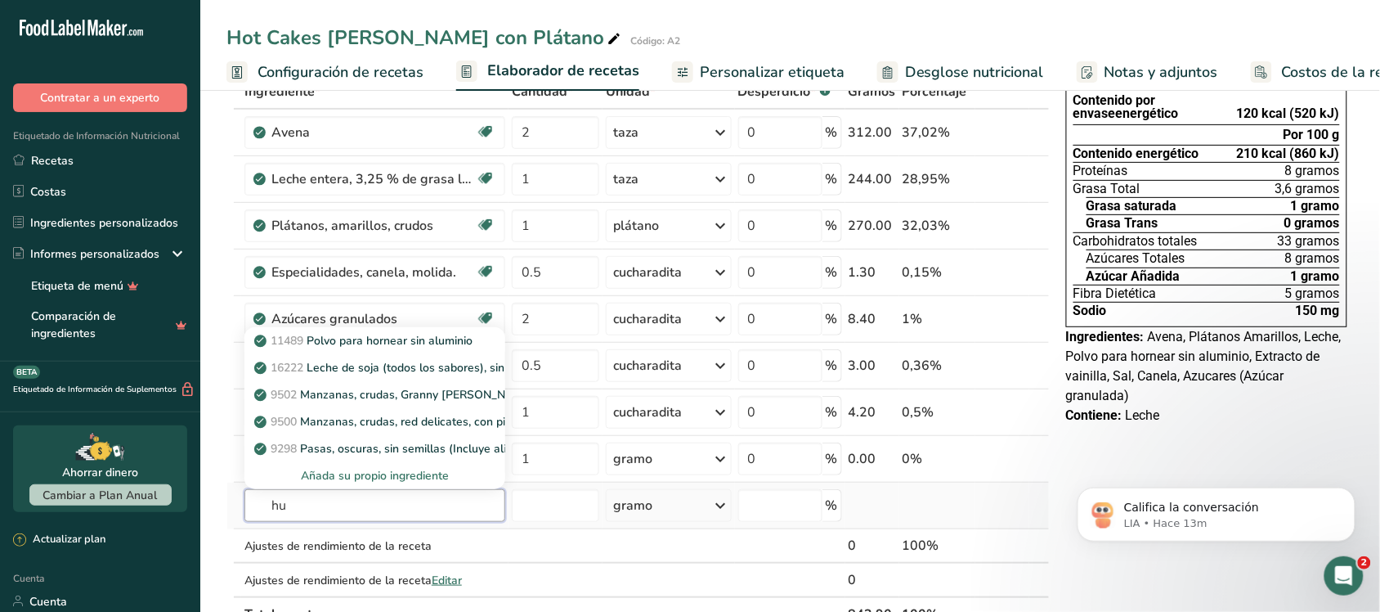
type input "h"
type input "e"
type input "huevo"
click at [536, 514] on input "number" at bounding box center [555, 505] width 87 height 33
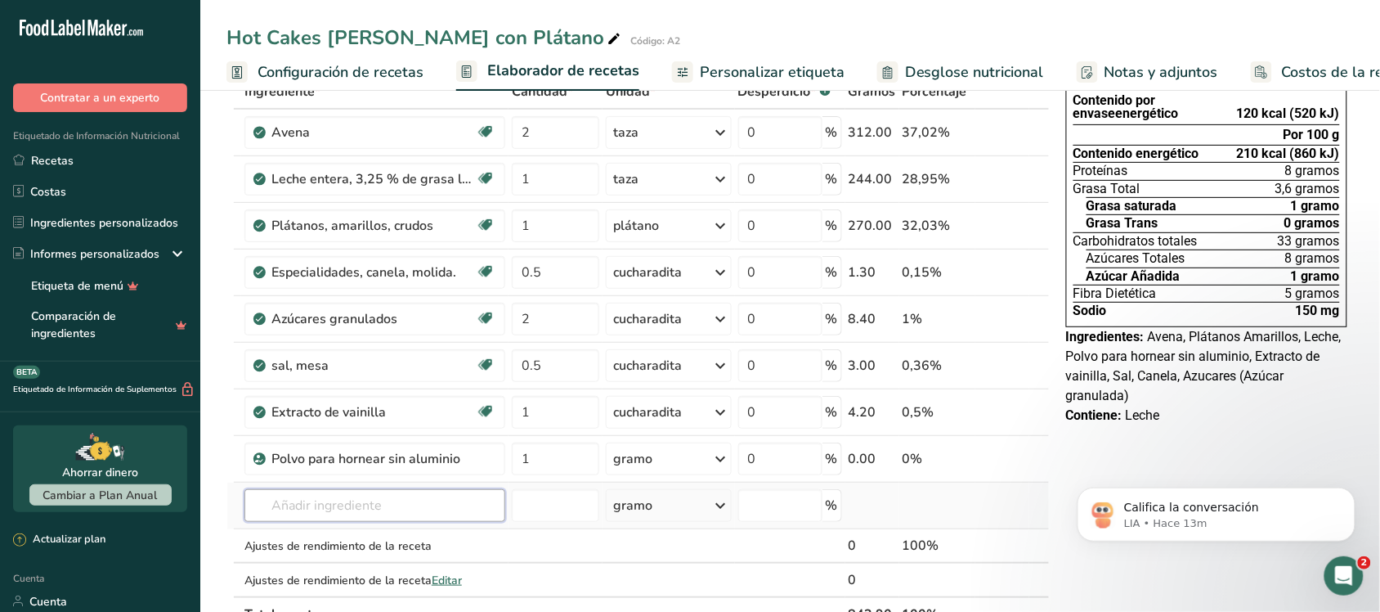
click at [460, 515] on input "text" at bounding box center [375, 505] width 261 height 33
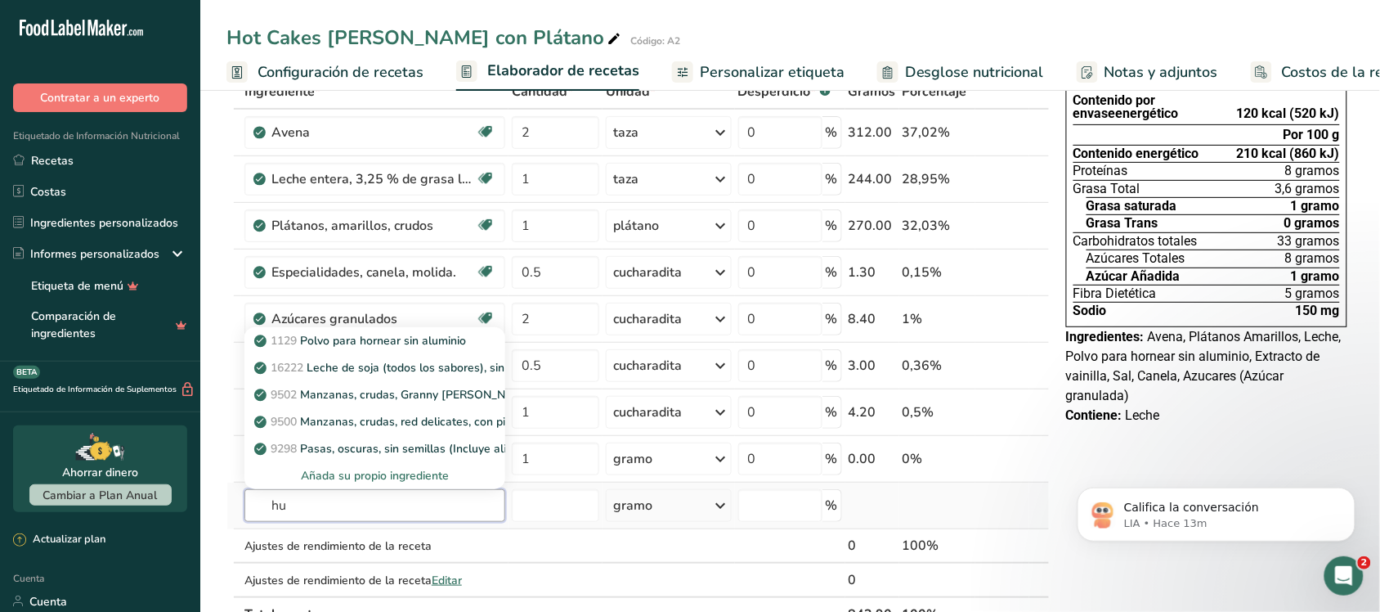
type input "h"
type input "c"
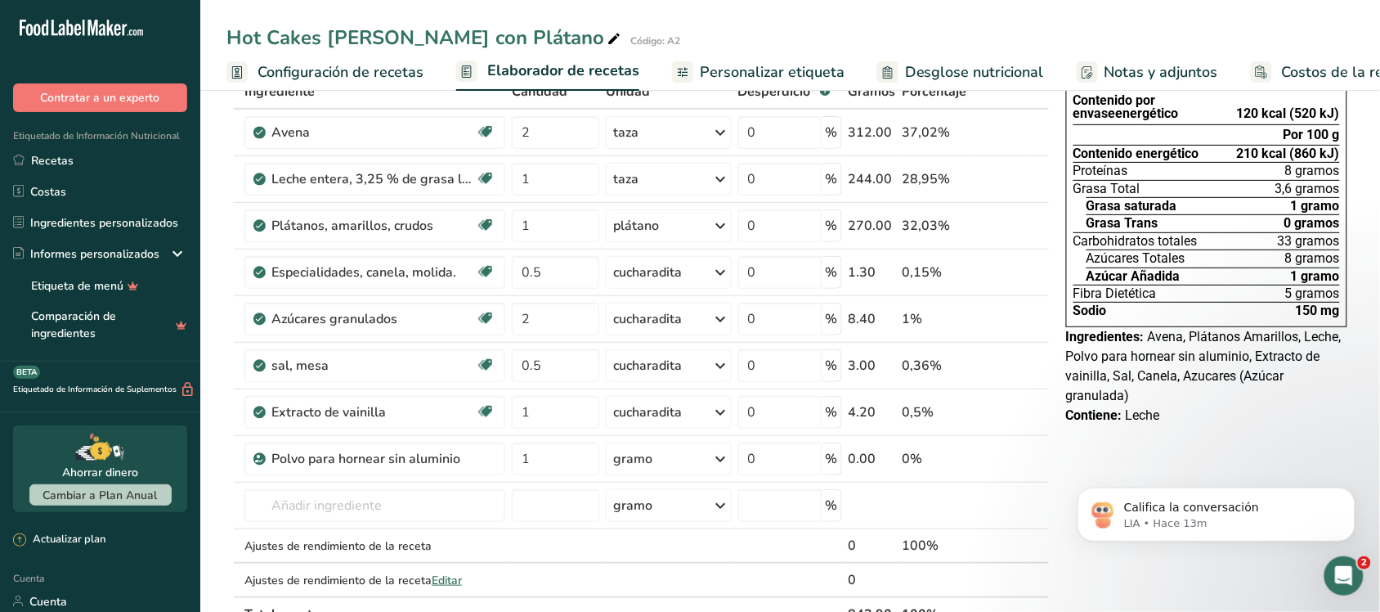
click at [1092, 466] on div "Califica la conversación LIA • Hace 13m" at bounding box center [1216, 438] width 301 height 204
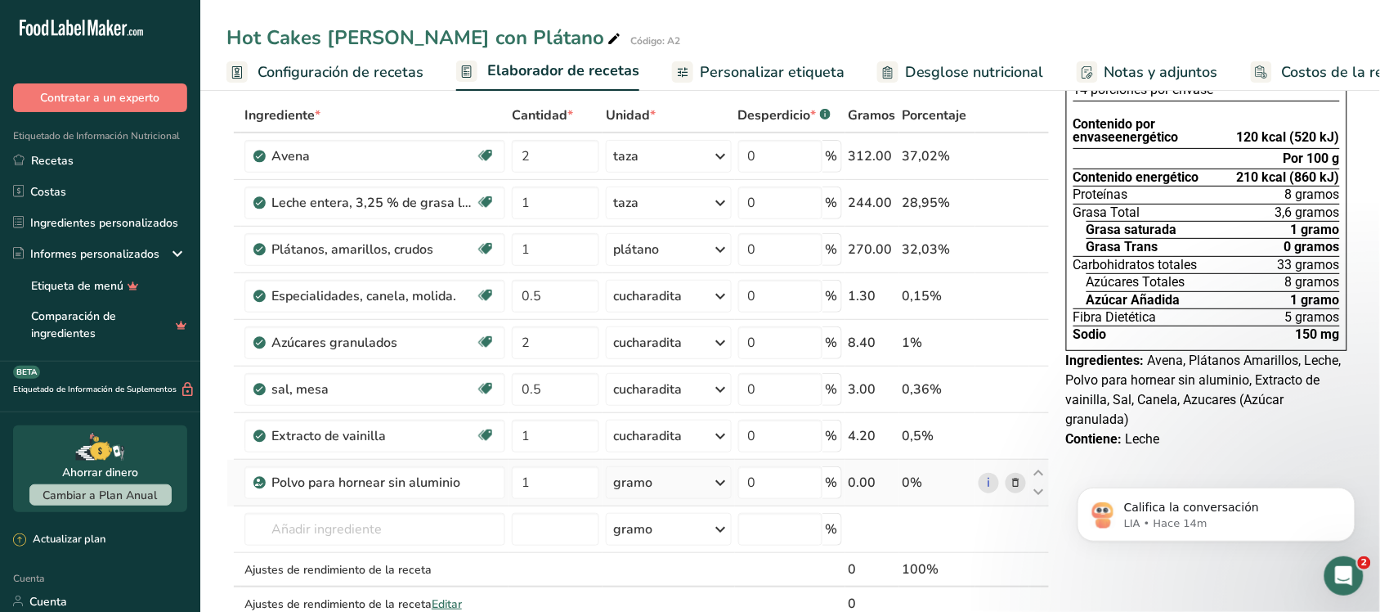
scroll to position [0, 0]
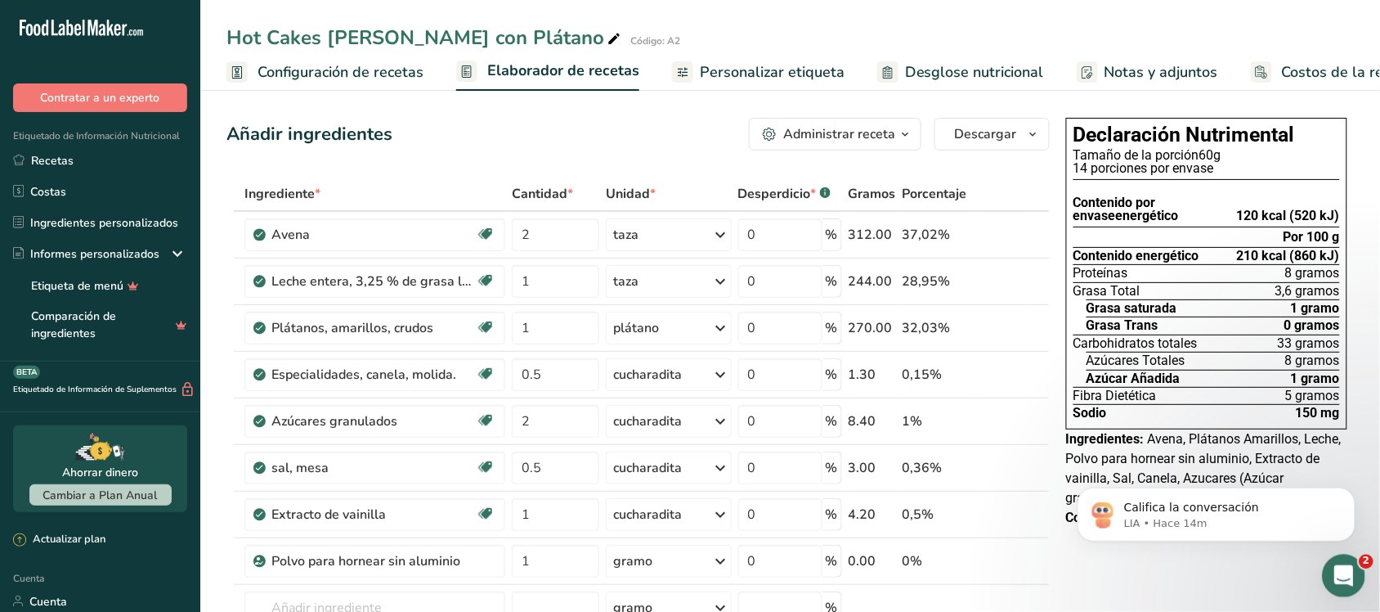
click at [1329, 565] on div "Abrir Intercom Messenger" at bounding box center [1341, 573] width 54 height 54
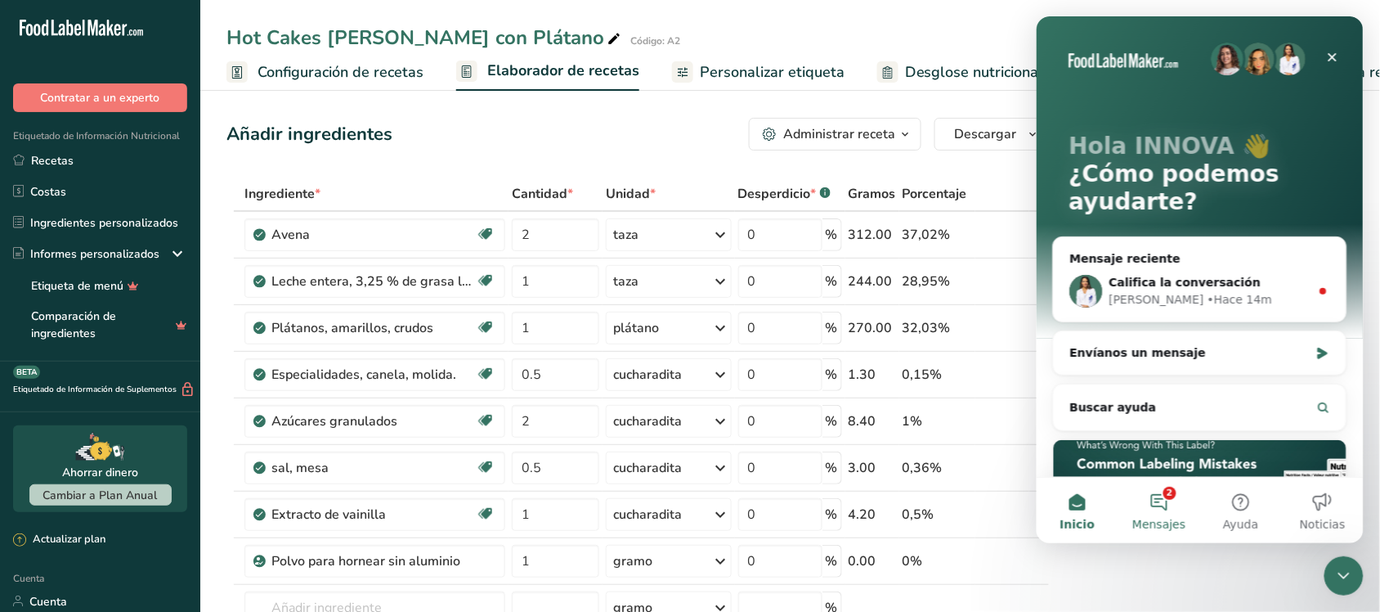
click at [1161, 492] on button "2 Mensajes" at bounding box center [1159, 509] width 82 height 65
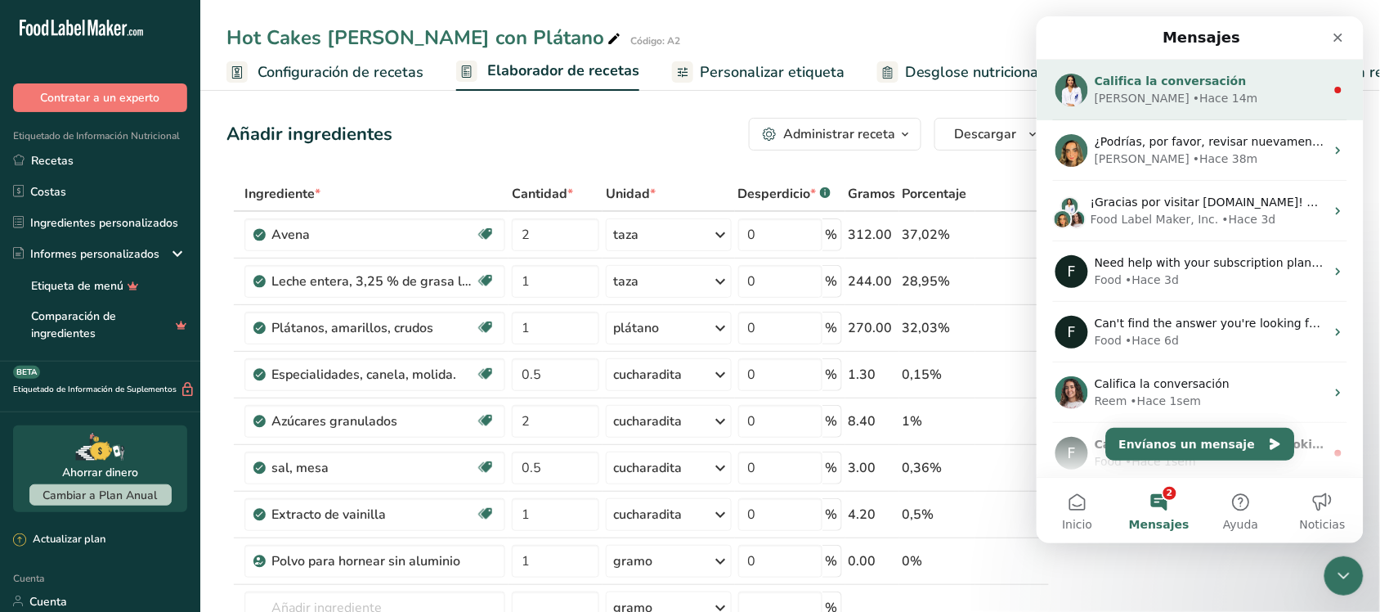
click at [1188, 79] on span "Califica la conversación" at bounding box center [1170, 80] width 152 height 13
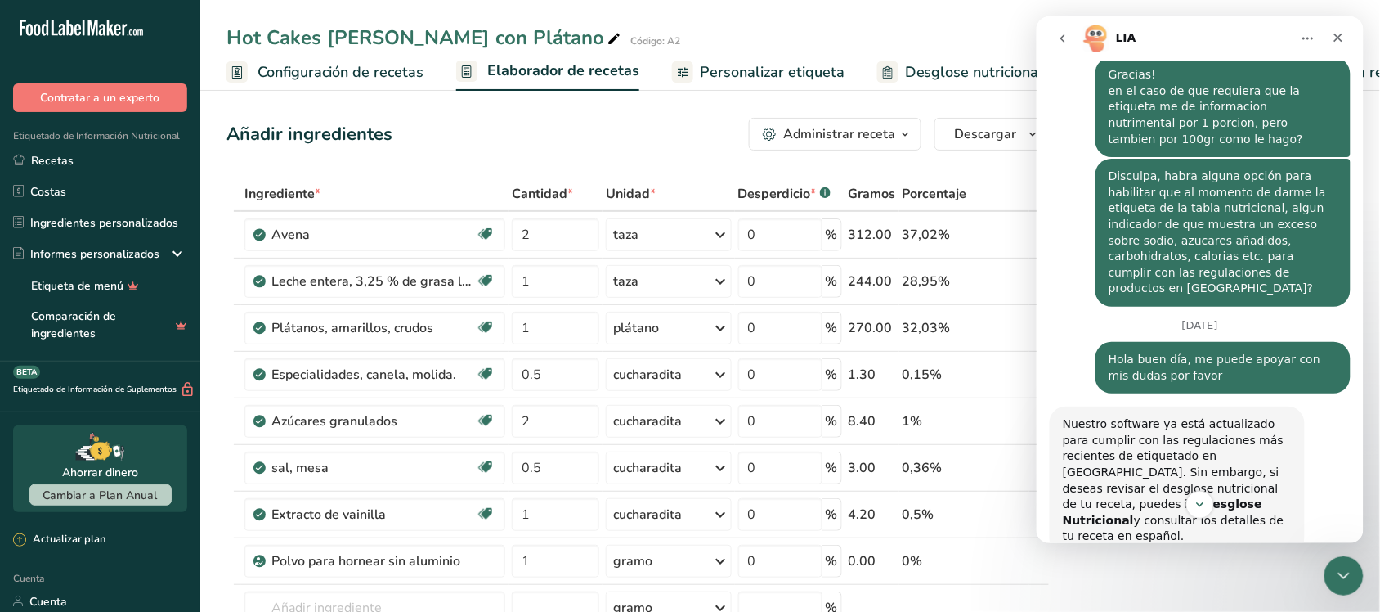
scroll to position [1070, 0]
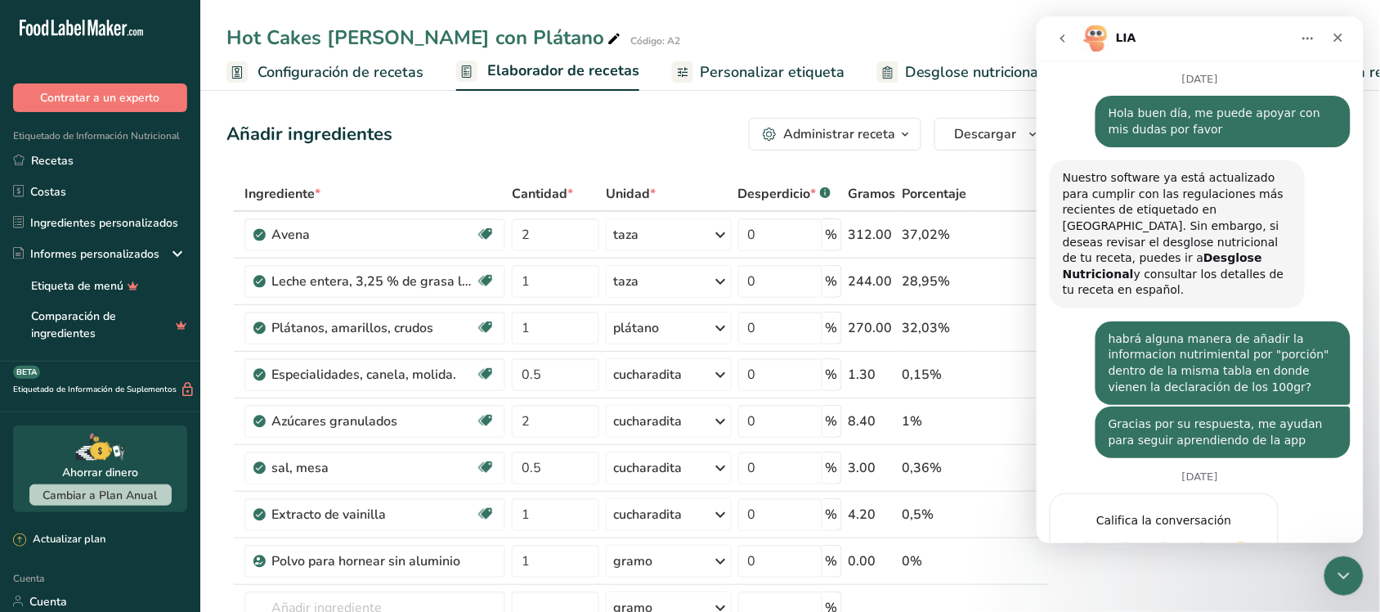
click at [1063, 43] on button "go back" at bounding box center [1062, 37] width 31 height 31
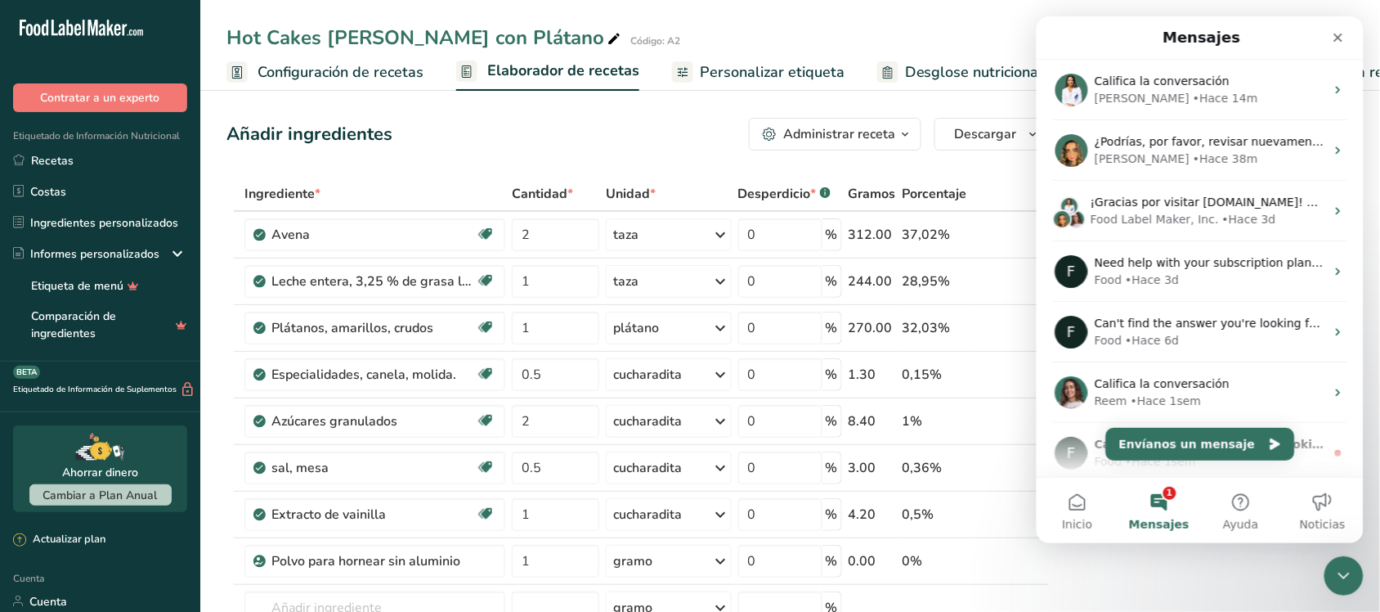
scroll to position [0, 0]
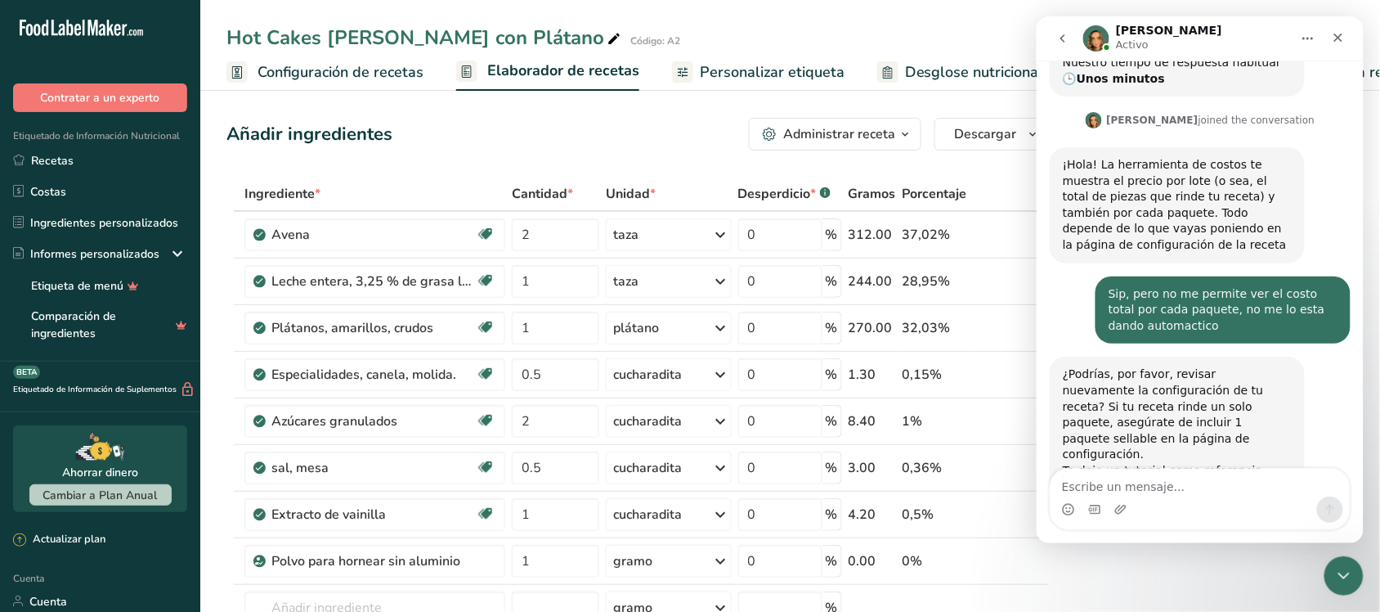
scroll to position [395, 0]
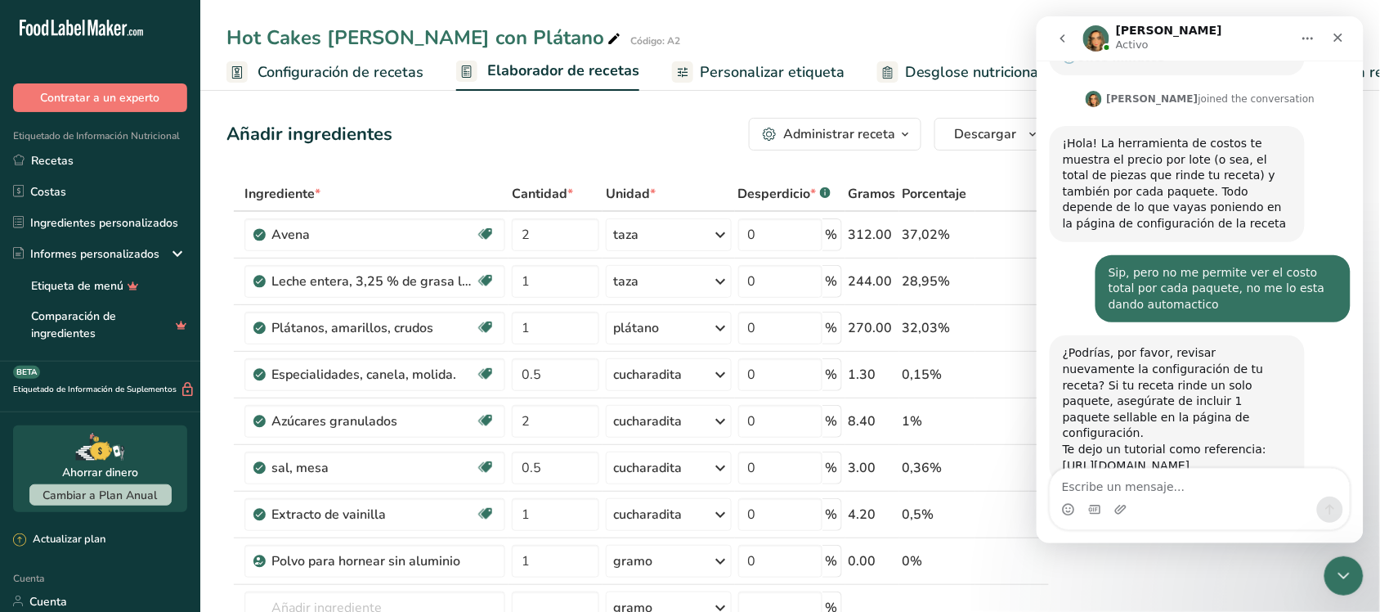
click at [981, 177] on th at bounding box center [1003, 194] width 54 height 34
click at [1329, 35] on div "Cerrar" at bounding box center [1337, 36] width 29 height 29
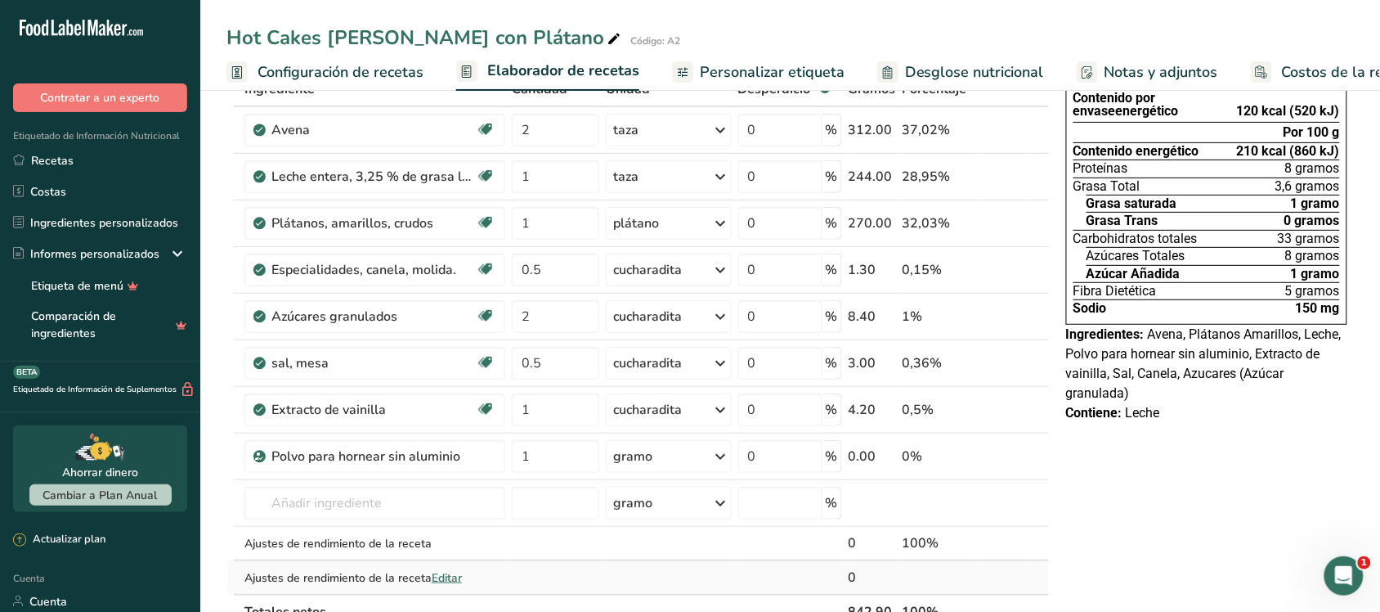
scroll to position [409, 0]
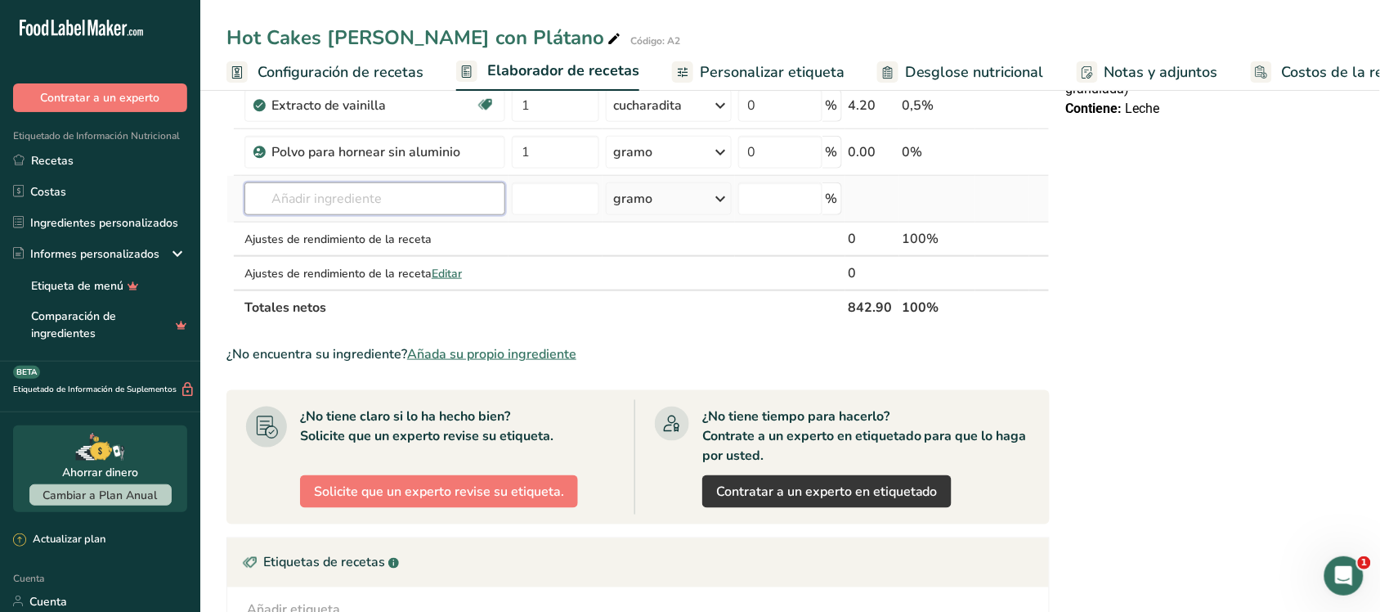
click at [405, 202] on input "text" at bounding box center [375, 198] width 261 height 33
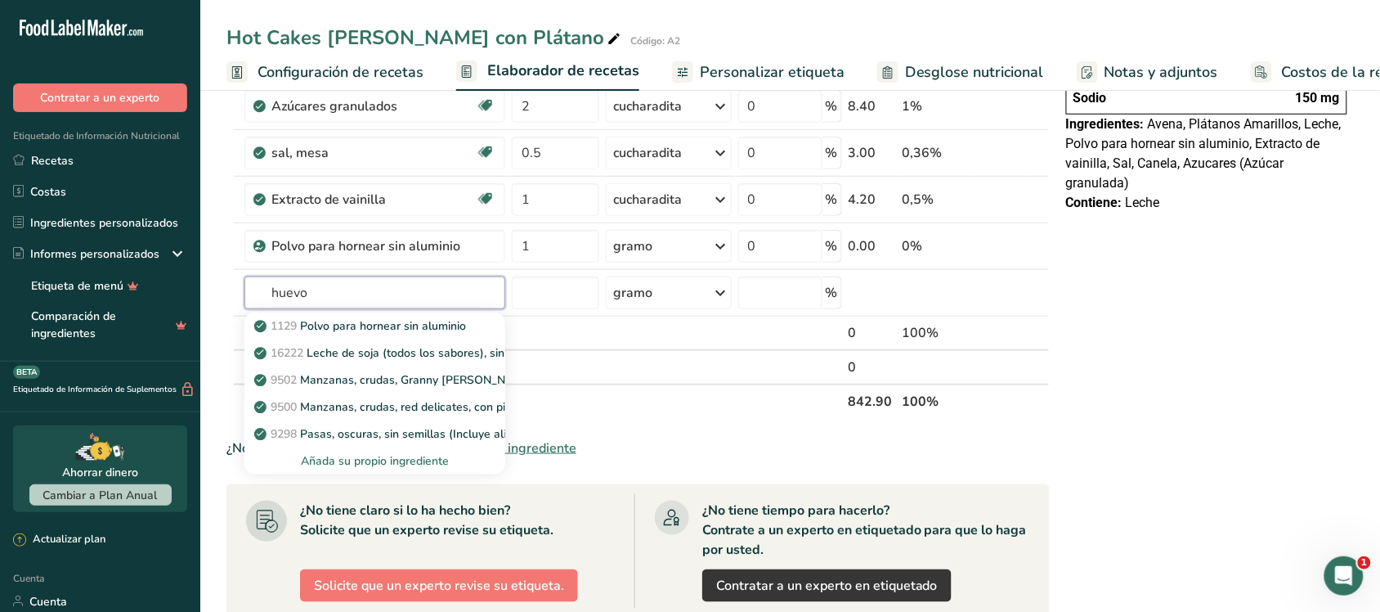
scroll to position [307, 0]
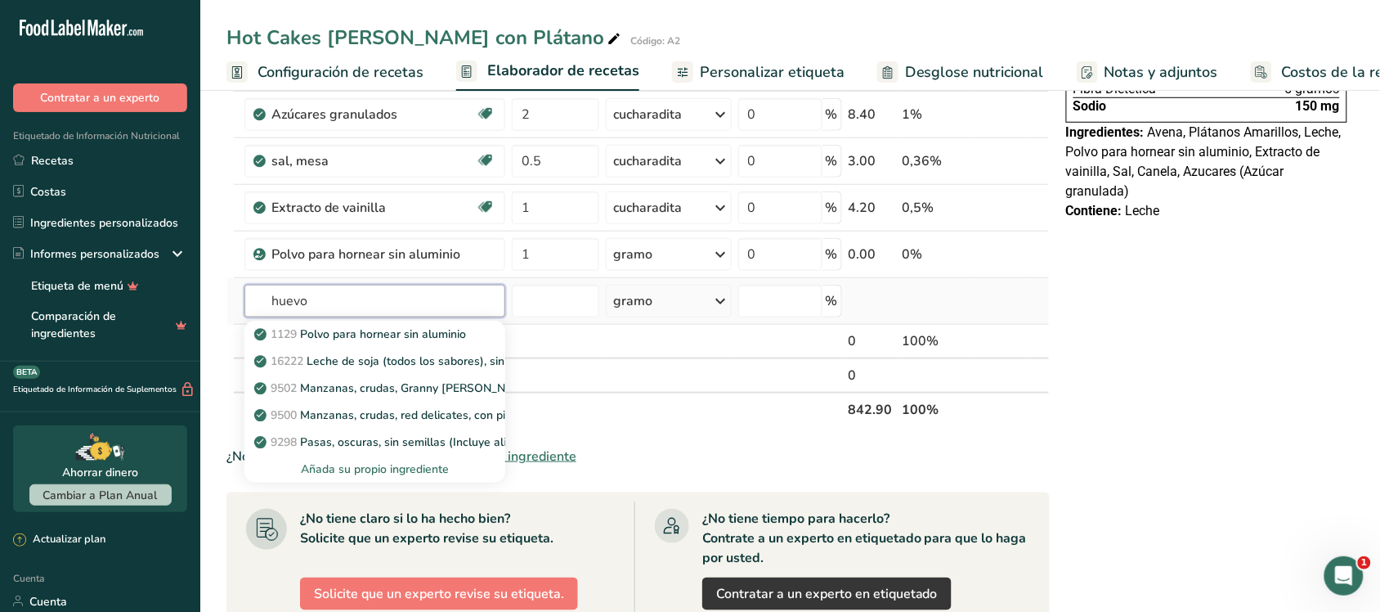
type input "huevo"
click at [565, 324] on td at bounding box center [556, 301] width 94 height 47
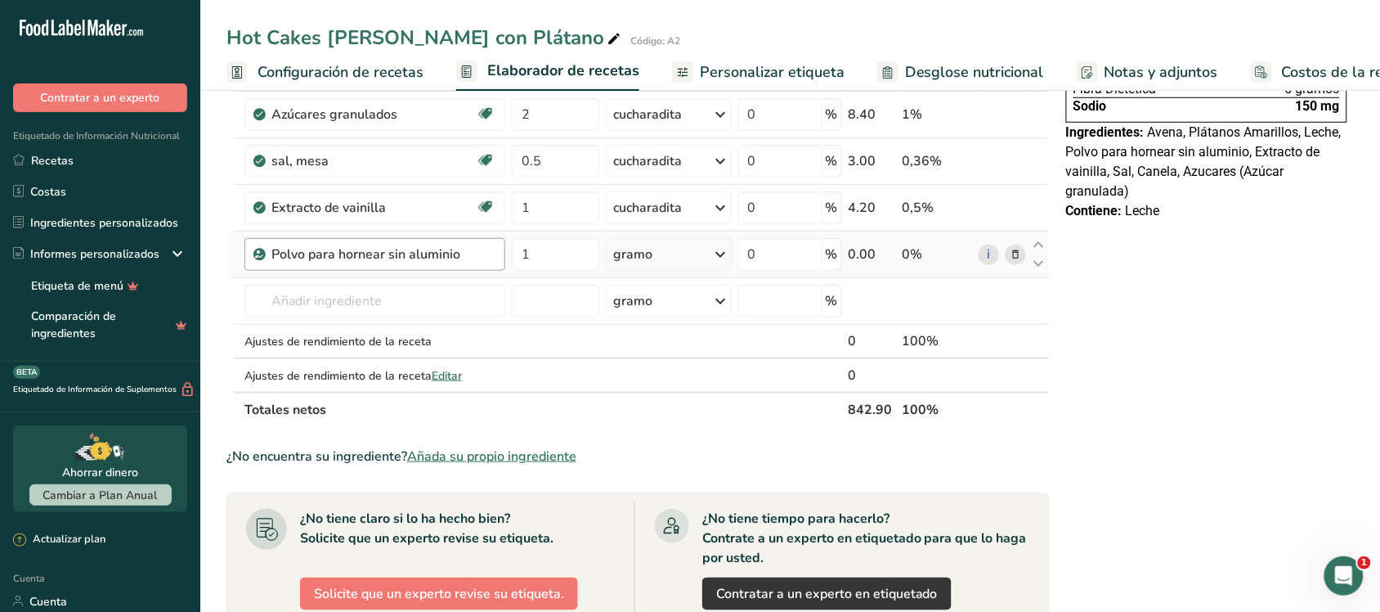
click at [434, 267] on div "Polvo para hornear sin aluminio" at bounding box center [375, 254] width 261 height 33
click at [1010, 255] on icon at bounding box center [1015, 254] width 11 height 17
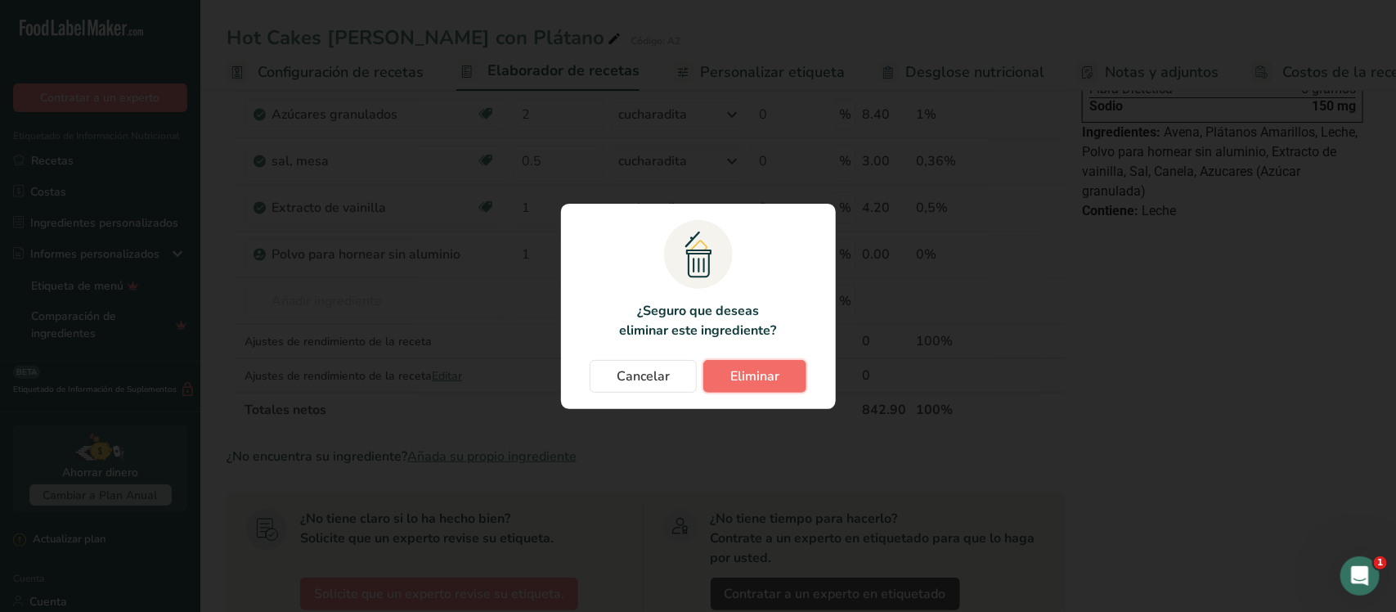
click at [763, 370] on font "Eliminar" at bounding box center [754, 376] width 49 height 18
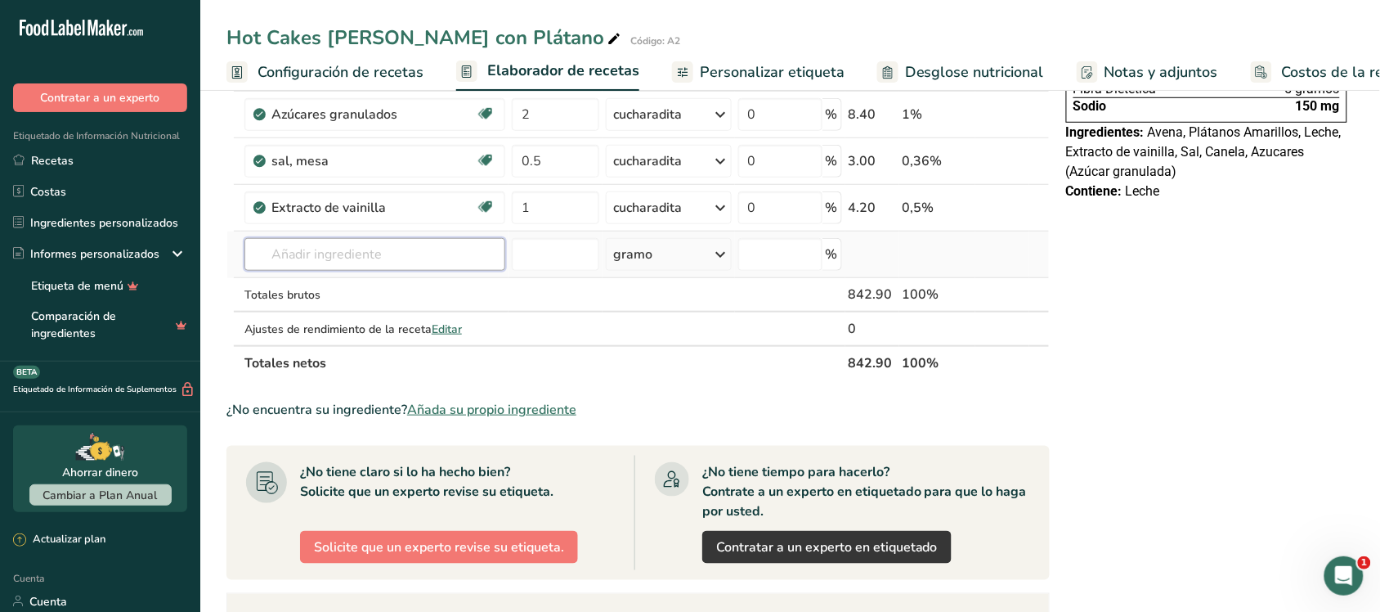
click at [398, 262] on input "text" at bounding box center [375, 254] width 261 height 33
type input "polvo para hornear"
click at [328, 312] on font "Ver todos los resultados" at bounding box center [322, 315] width 128 height 16
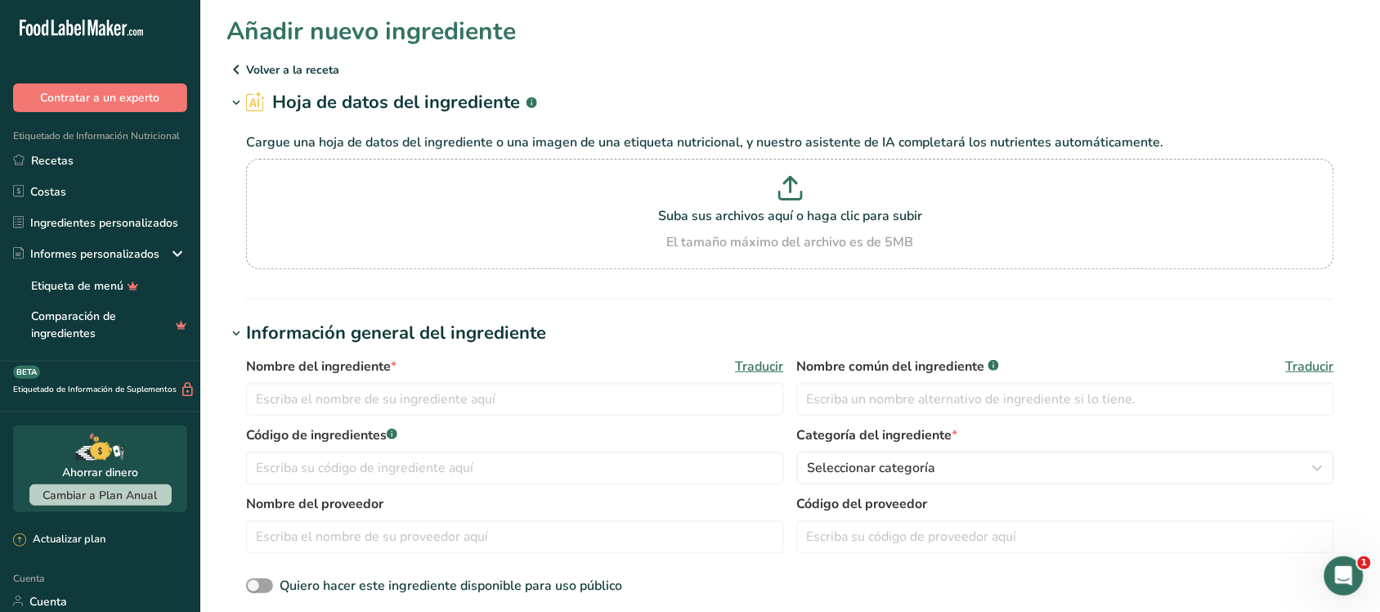
click at [304, 68] on font "Volver a la receta" at bounding box center [292, 70] width 93 height 16
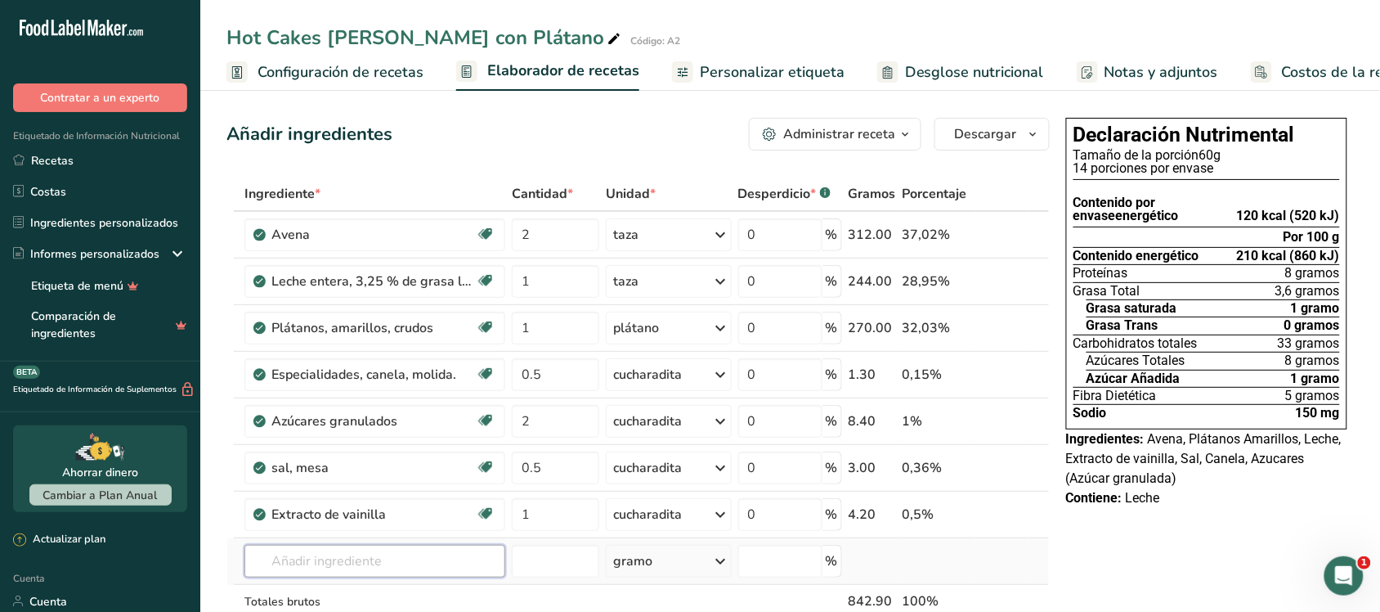
click at [342, 568] on input "text" at bounding box center [375, 561] width 261 height 33
type input "polvo para hornear"
click at [338, 529] on font "Ver todos los resultados" at bounding box center [322, 531] width 128 height 16
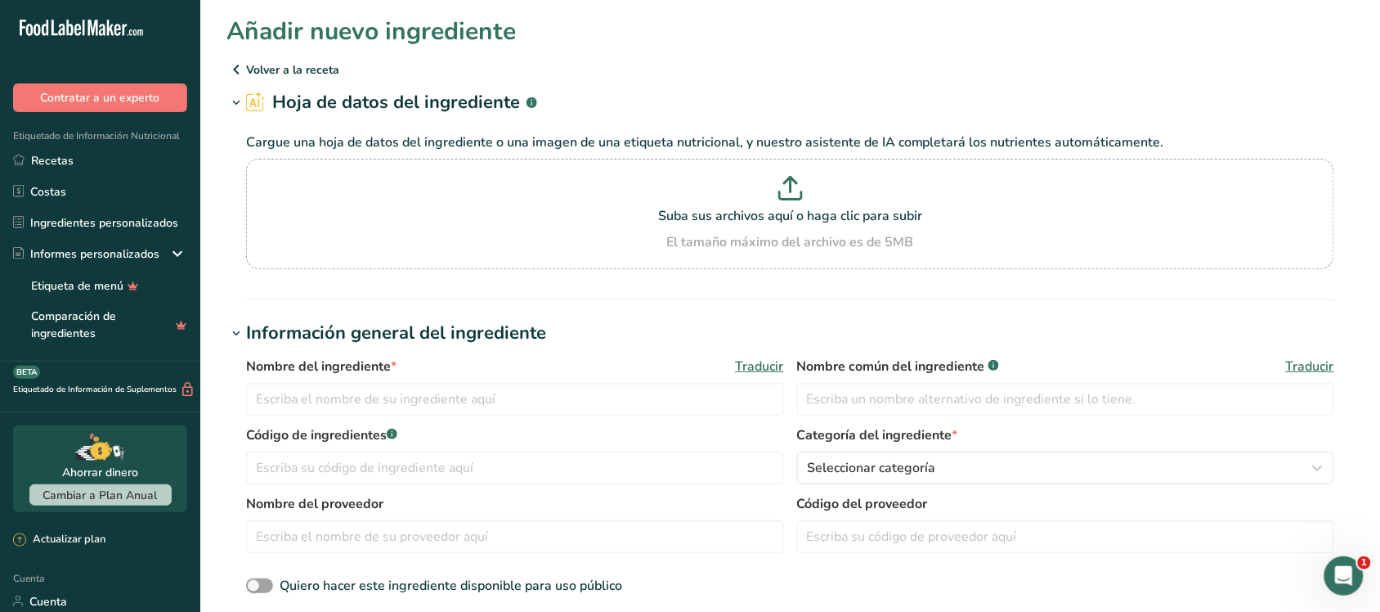
click at [305, 70] on font "Volver a la receta" at bounding box center [292, 70] width 93 height 16
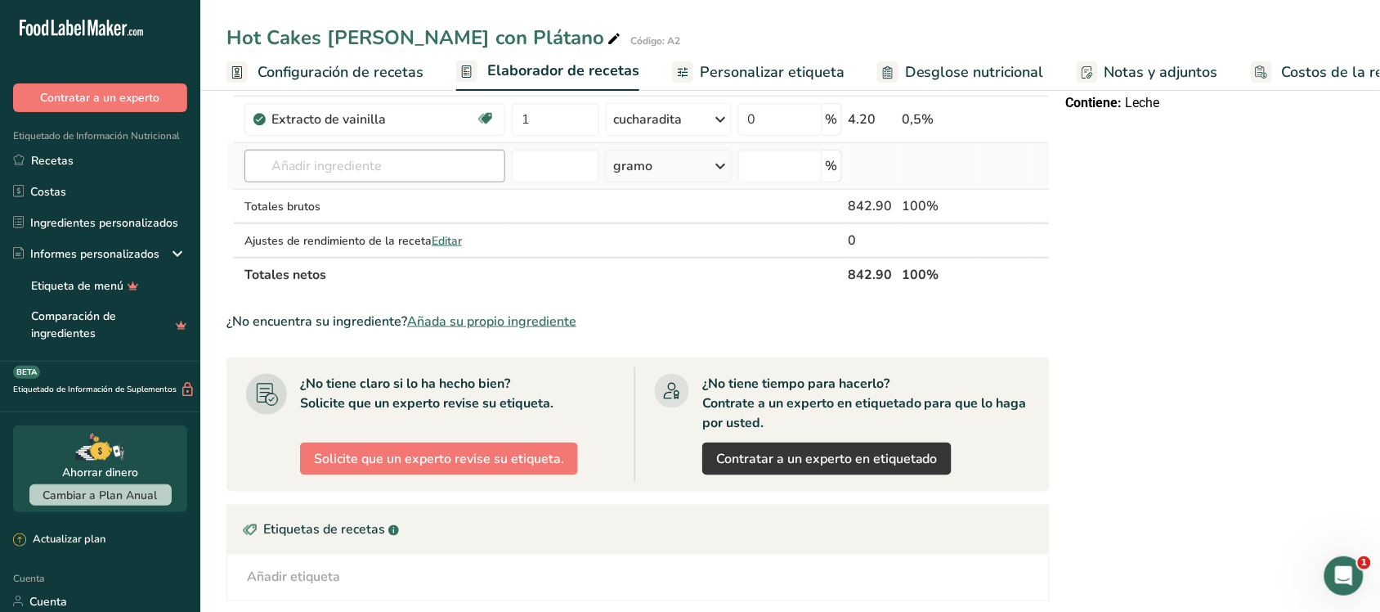
scroll to position [409, 0]
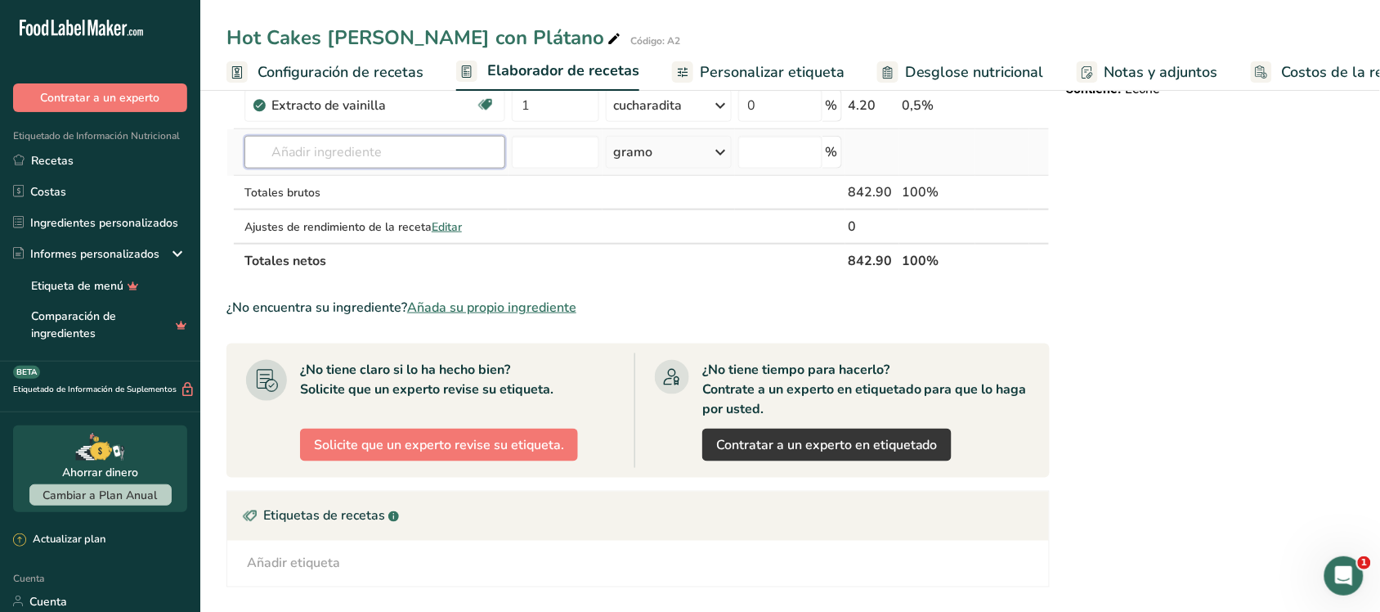
click at [402, 160] on input "text" at bounding box center [375, 152] width 261 height 33
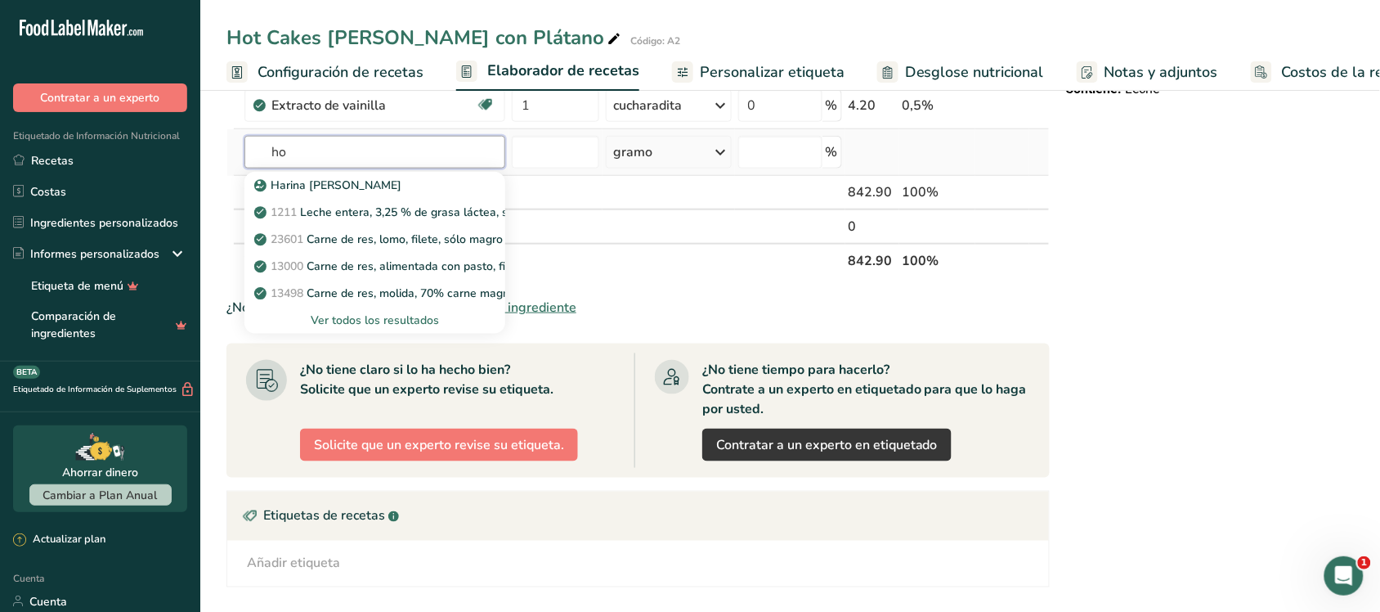
type input "h"
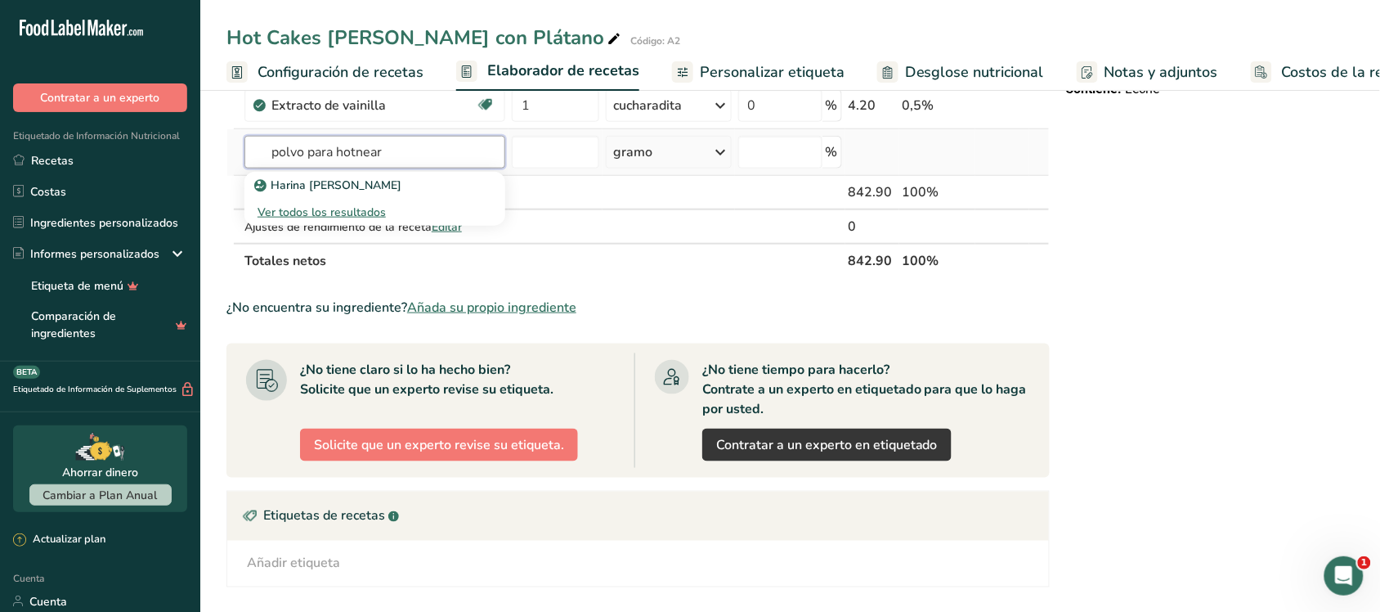
type input "polvo para hotnear"
click at [307, 200] on div "Ver todos los resultados" at bounding box center [375, 212] width 261 height 27
click at [305, 209] on font "Ver todos los resultados" at bounding box center [322, 212] width 128 height 16
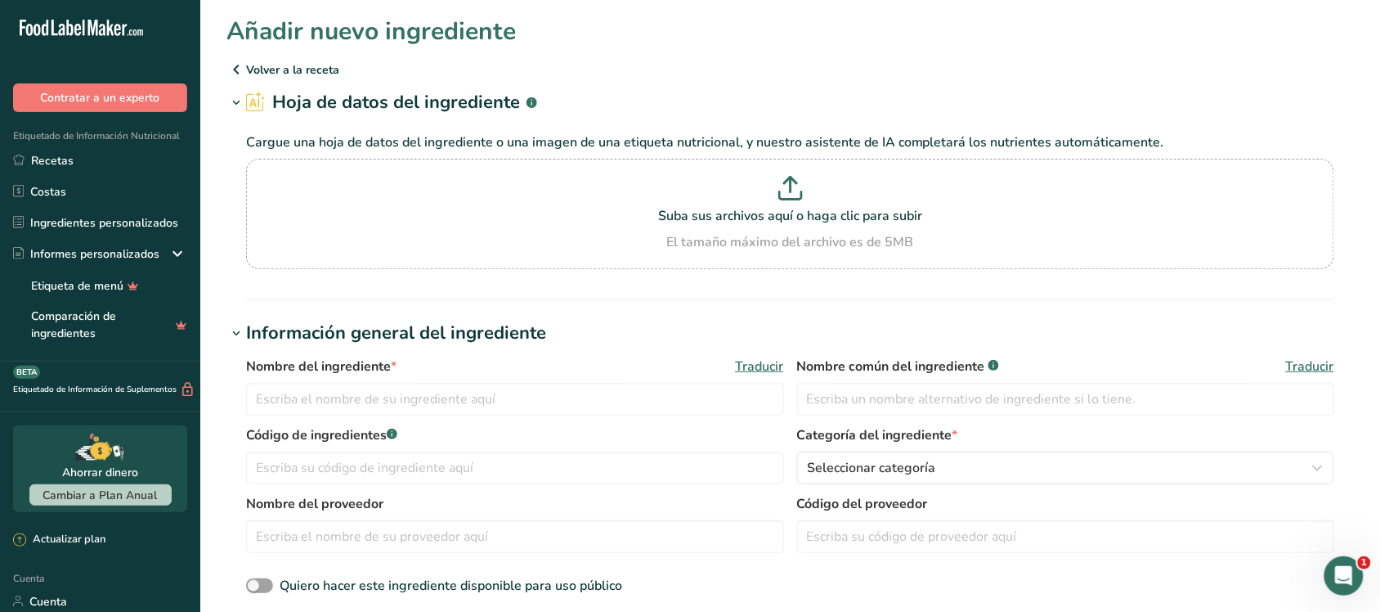
click at [276, 62] on font "Volver a la receta" at bounding box center [292, 70] width 93 height 16
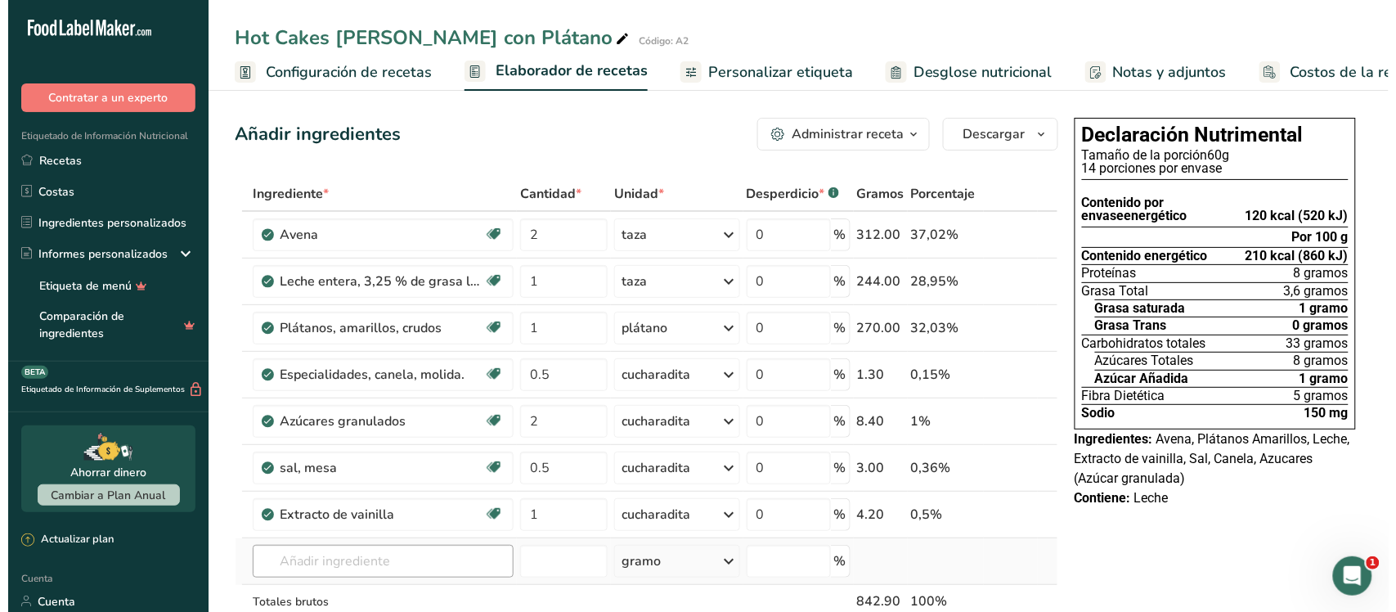
scroll to position [102, 0]
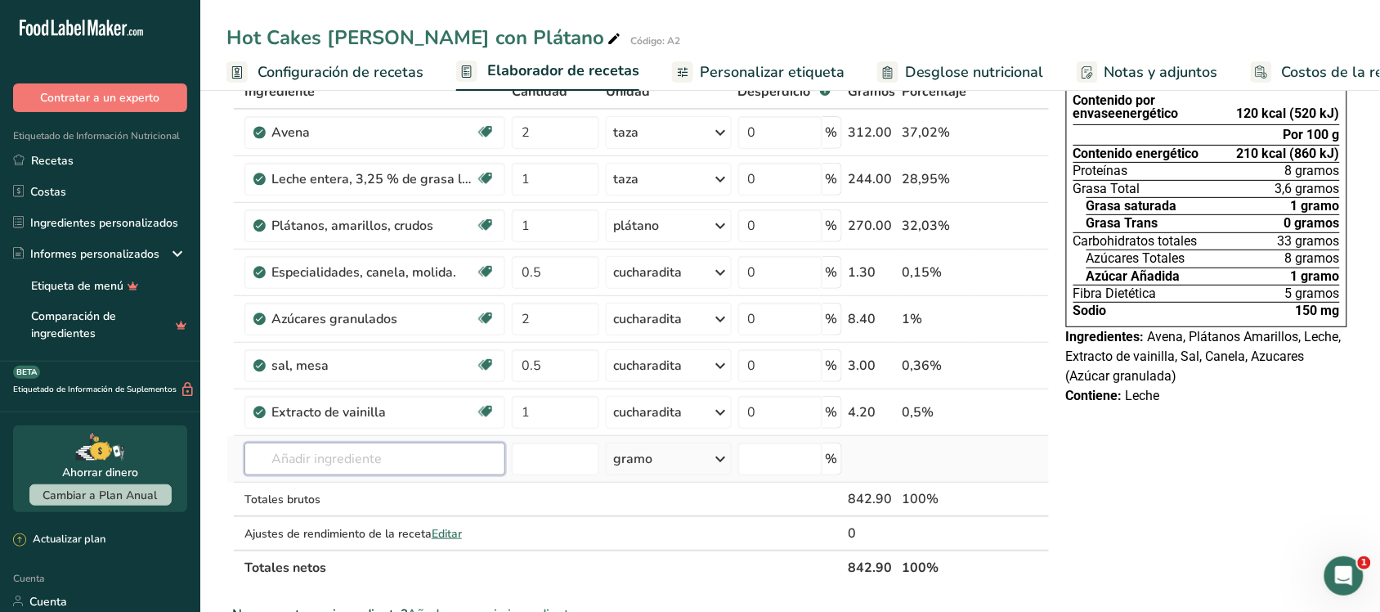
click at [406, 470] on input "text" at bounding box center [375, 458] width 261 height 33
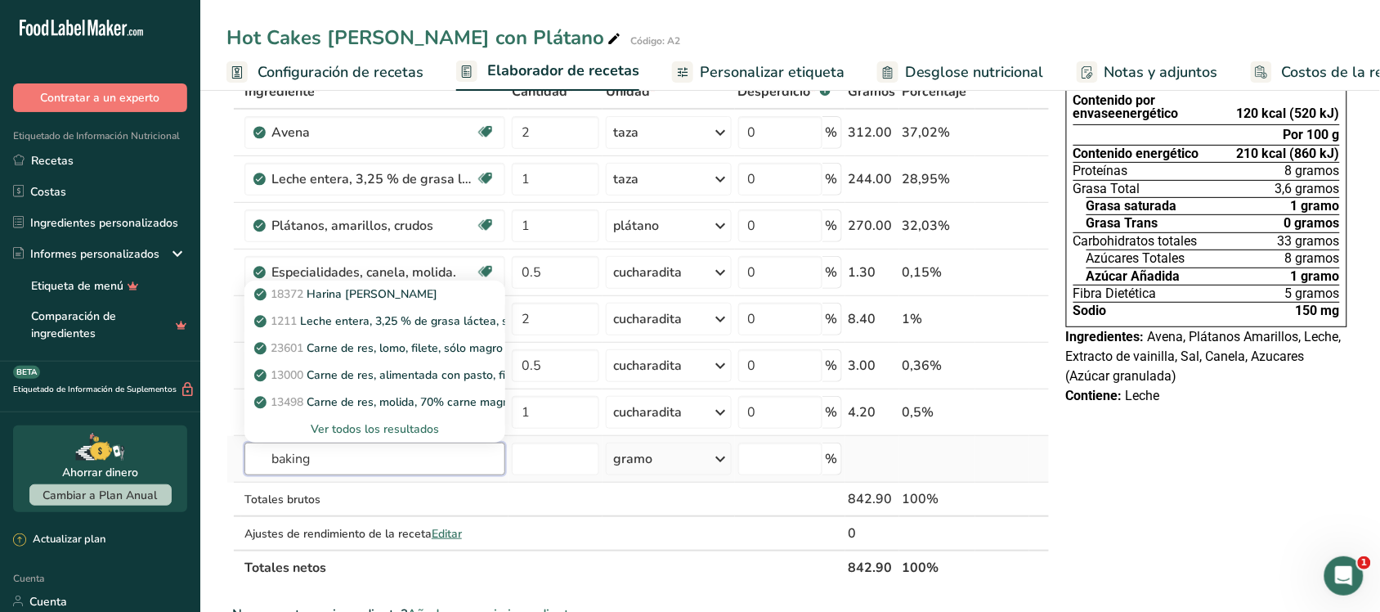
type input "baking"
click at [402, 428] on font "Ver todos los resultados" at bounding box center [375, 429] width 128 height 16
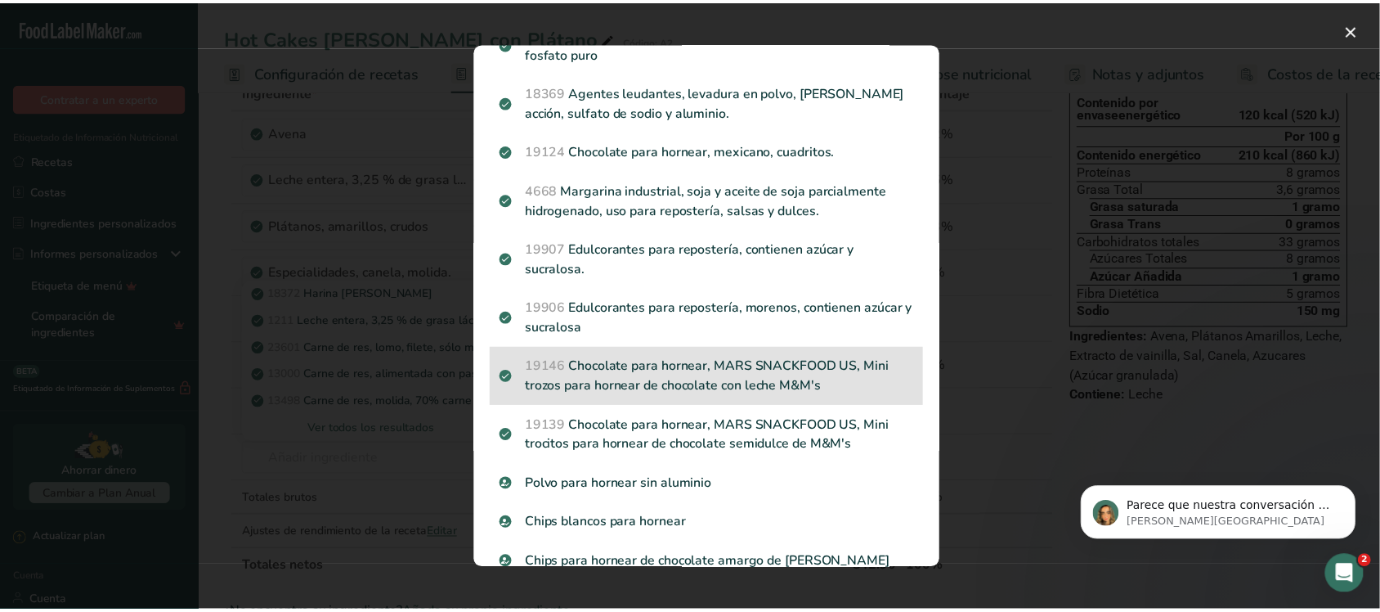
scroll to position [440, 0]
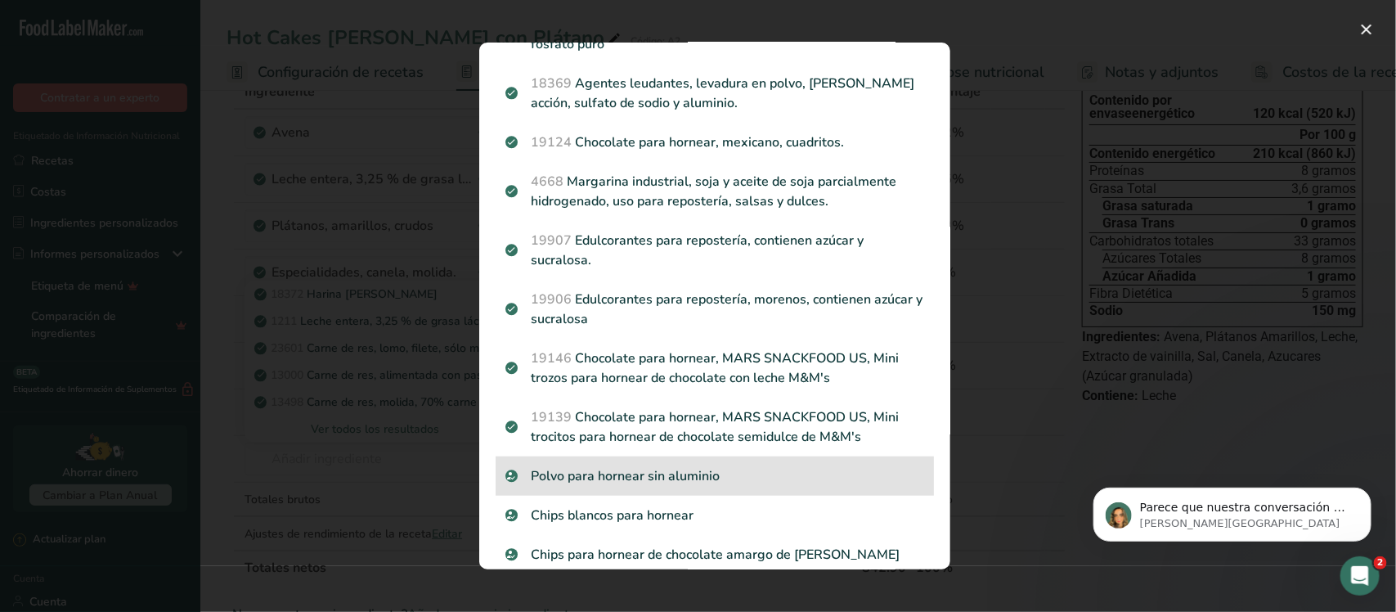
click at [677, 467] on font "Polvo para hornear sin aluminio" at bounding box center [626, 476] width 189 height 18
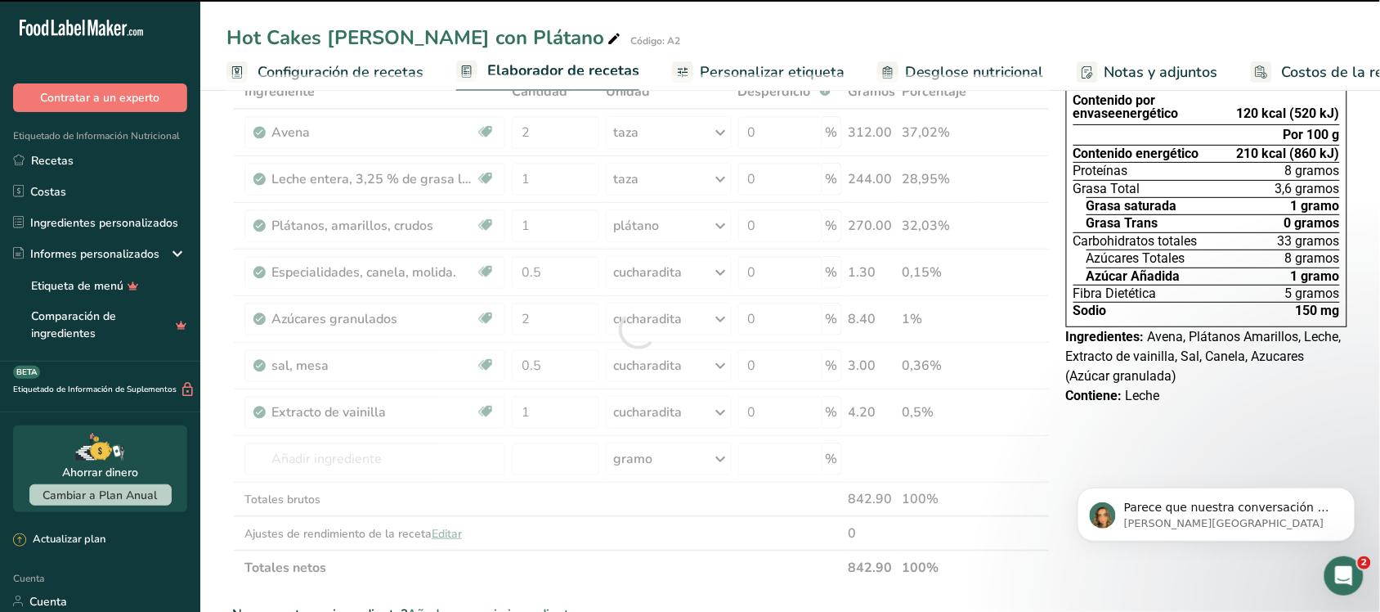
type input "0"
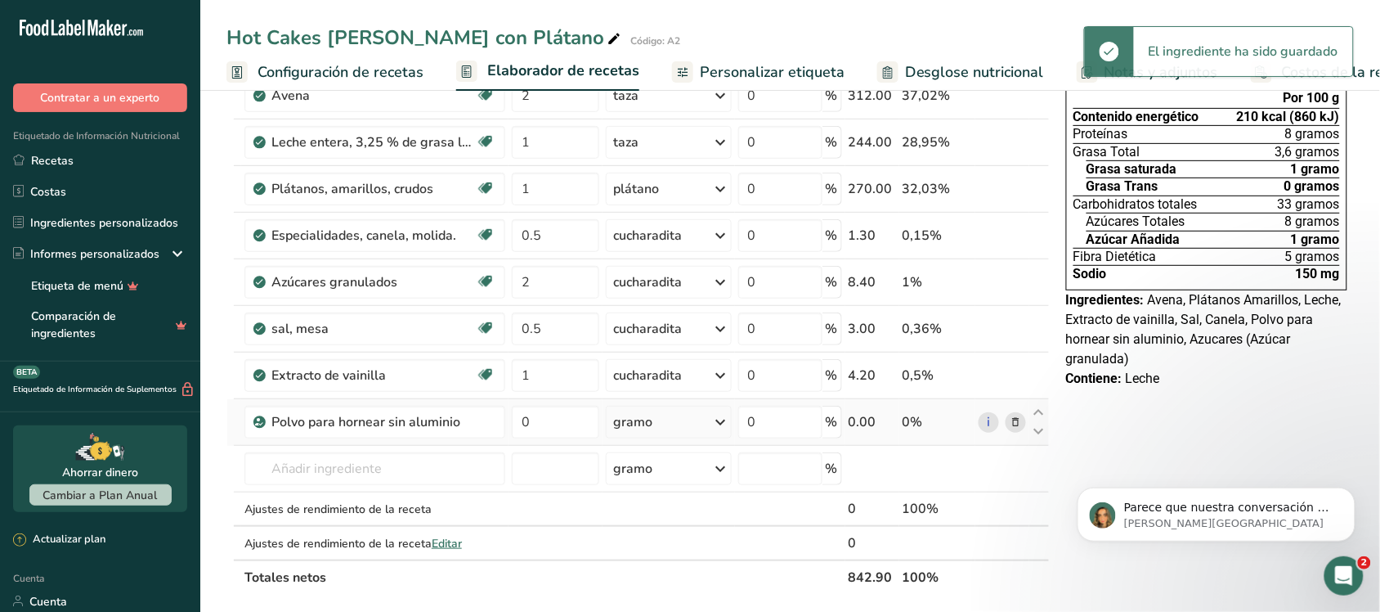
scroll to position [204, 0]
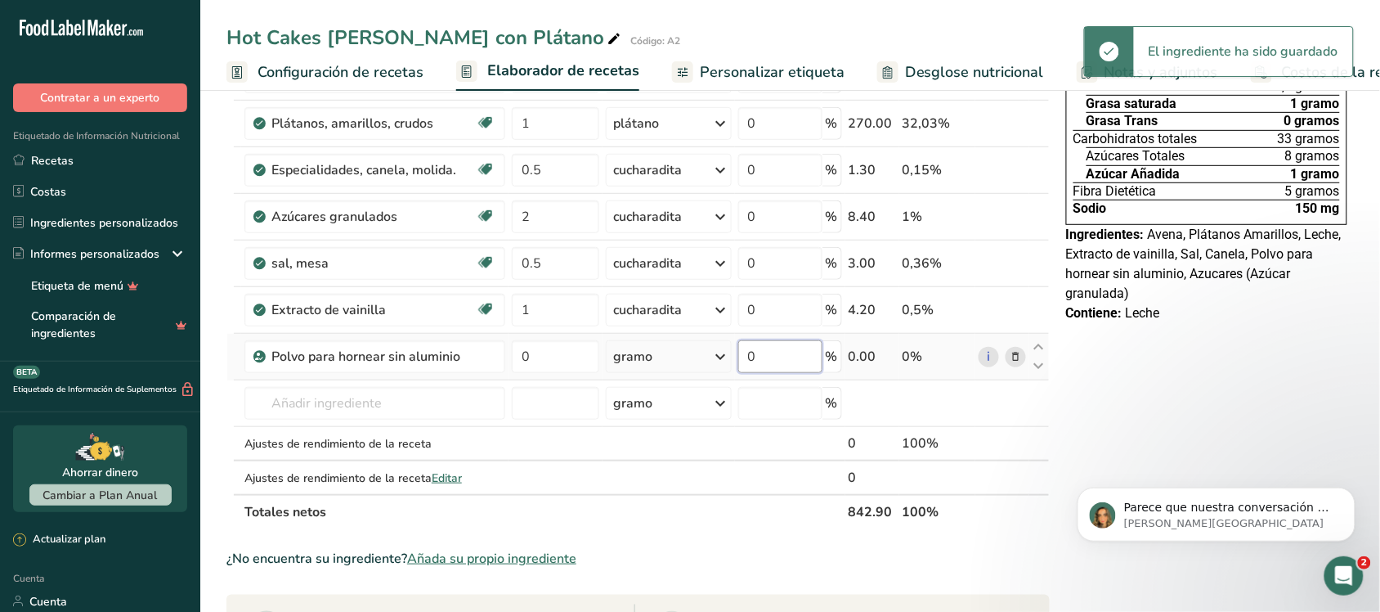
click at [744, 361] on input "0" at bounding box center [780, 356] width 84 height 33
click at [720, 360] on div "Ingrediente * Cantidad * Unidad * Desperdicio * .a-a{fill:#347362;}.b-a{fill:#f…" at bounding box center [638, 250] width 823 height 557
click at [720, 360] on icon at bounding box center [721, 356] width 20 height 29
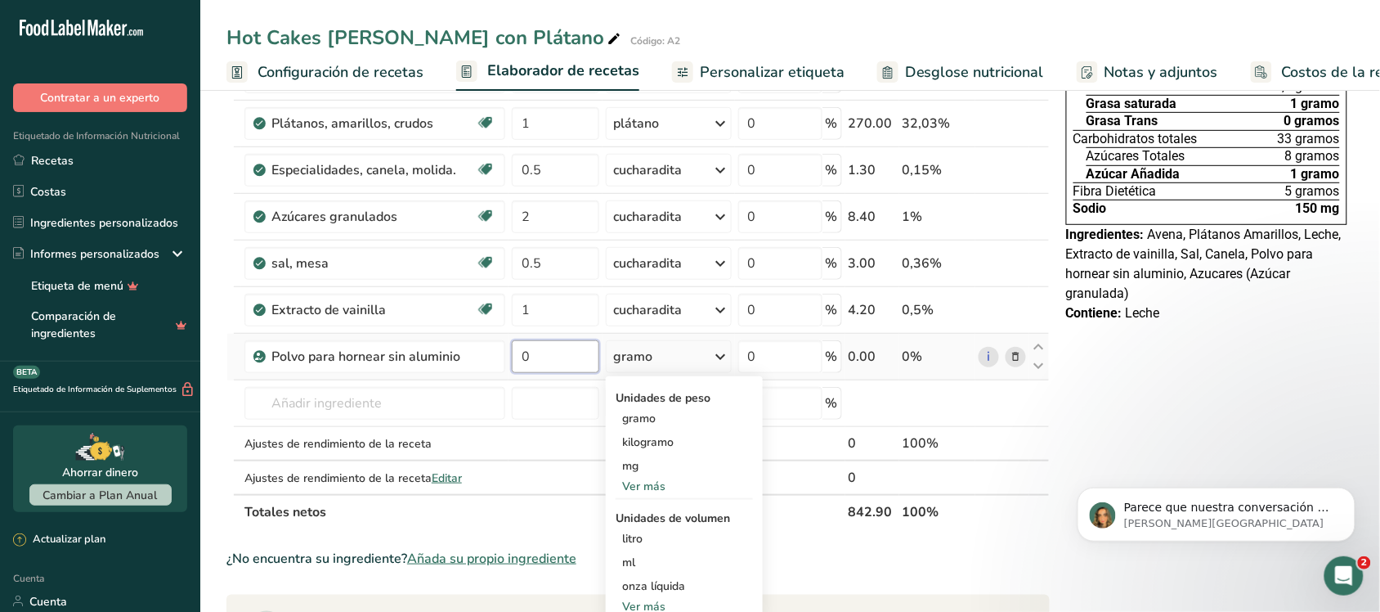
click at [569, 354] on input "0" at bounding box center [555, 356] width 87 height 33
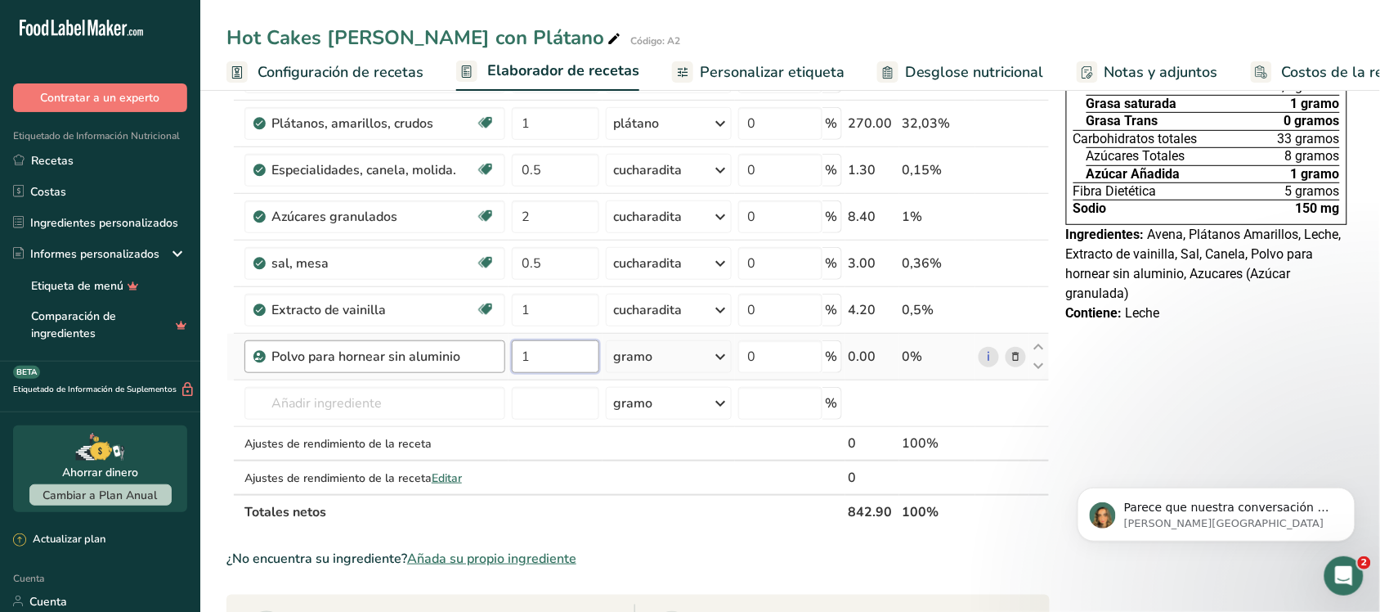
type input "1"
click at [503, 370] on div "Ingrediente * Cantidad * Unidad * Desperdicio * .a-a{fill:#347362;}.b-a{fill:#f…" at bounding box center [638, 250] width 823 height 557
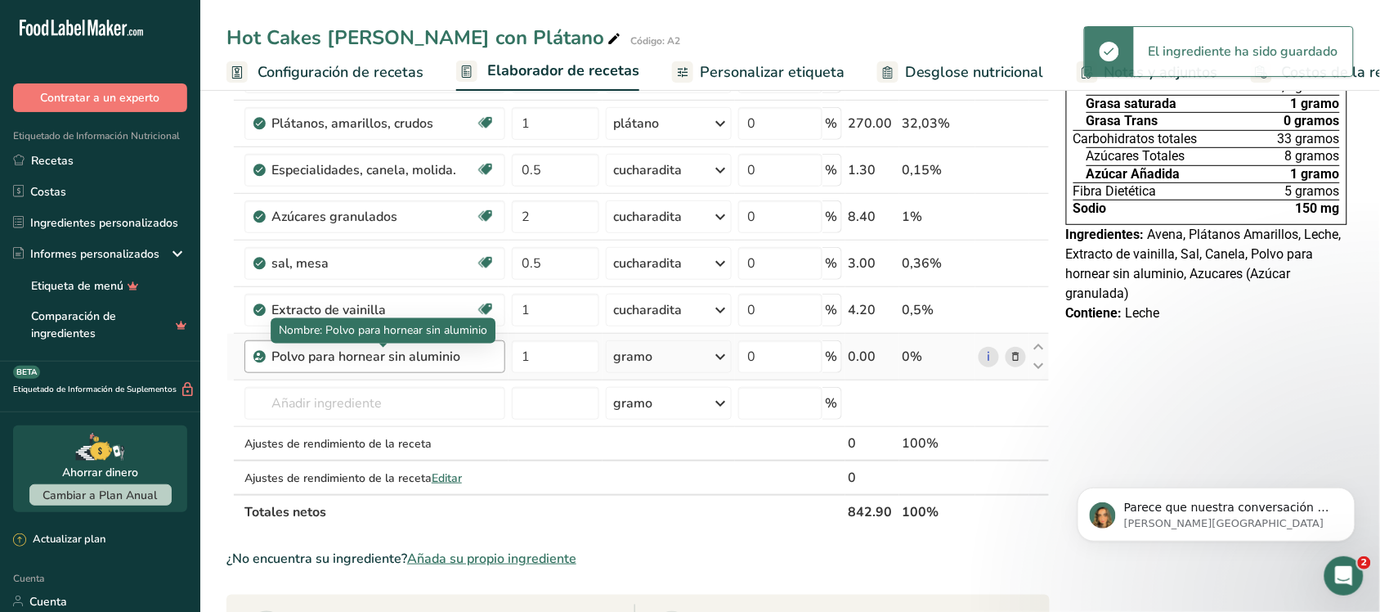
click at [419, 358] on font "Polvo para hornear sin aluminio" at bounding box center [365, 357] width 189 height 18
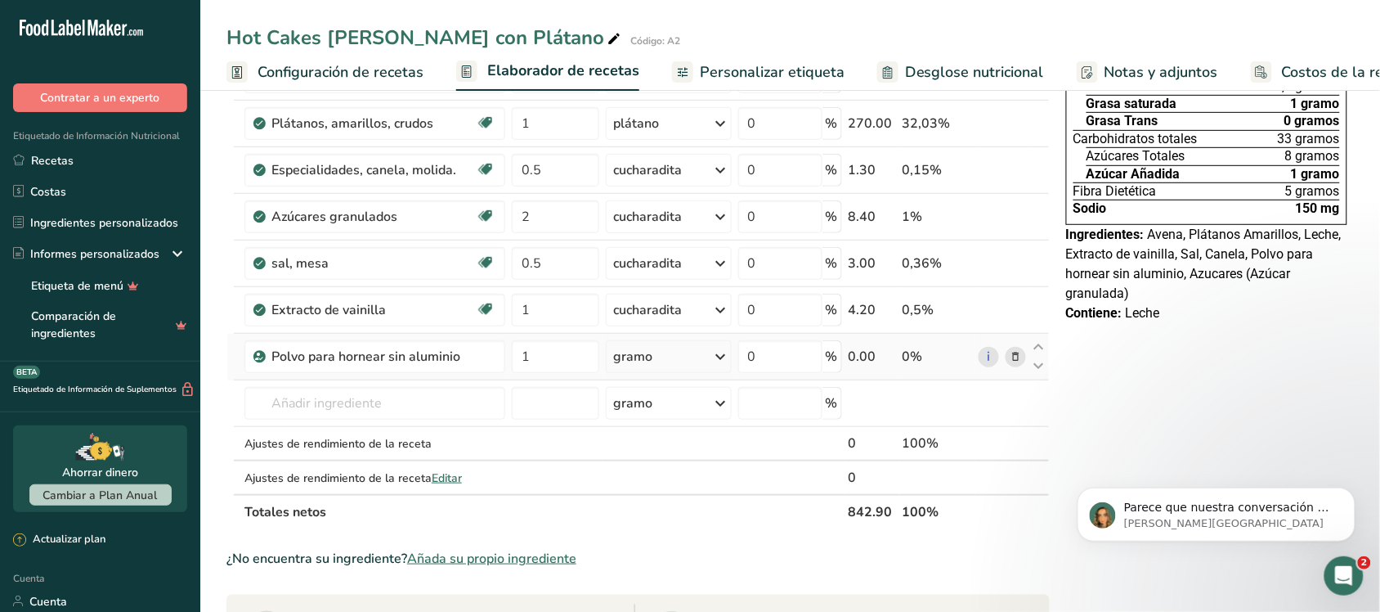
click at [706, 358] on div "gramo" at bounding box center [668, 356] width 125 height 33
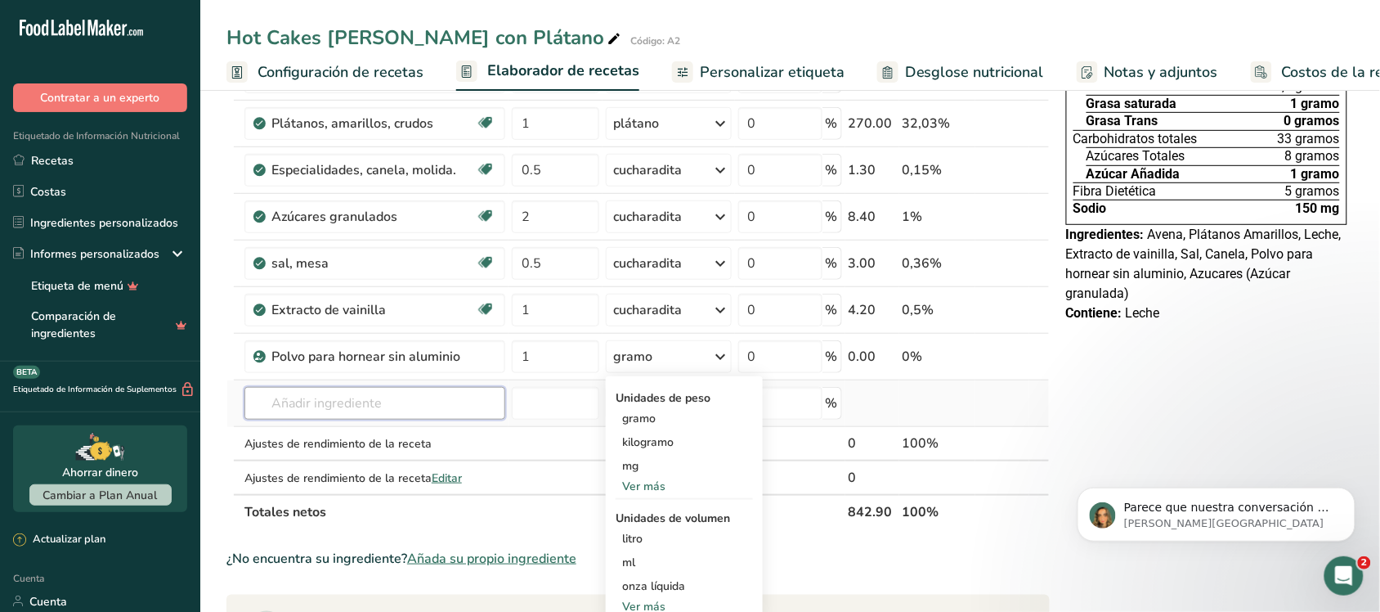
click at [428, 393] on input "text" at bounding box center [375, 403] width 261 height 33
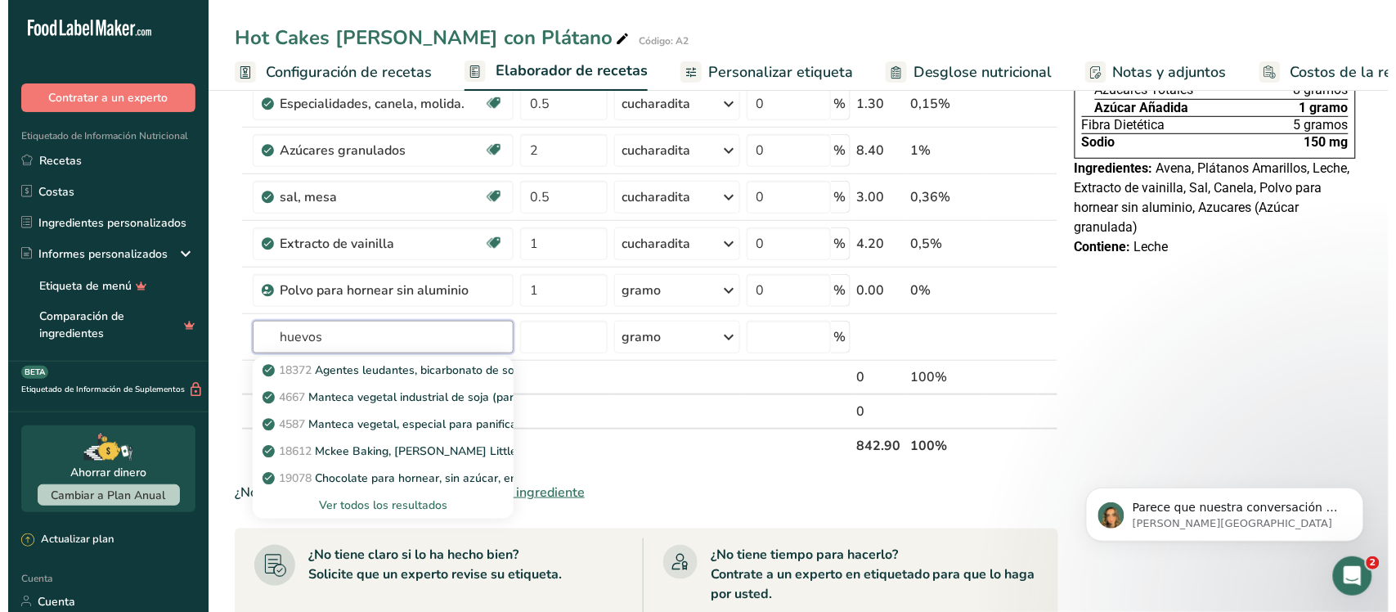
scroll to position [307, 0]
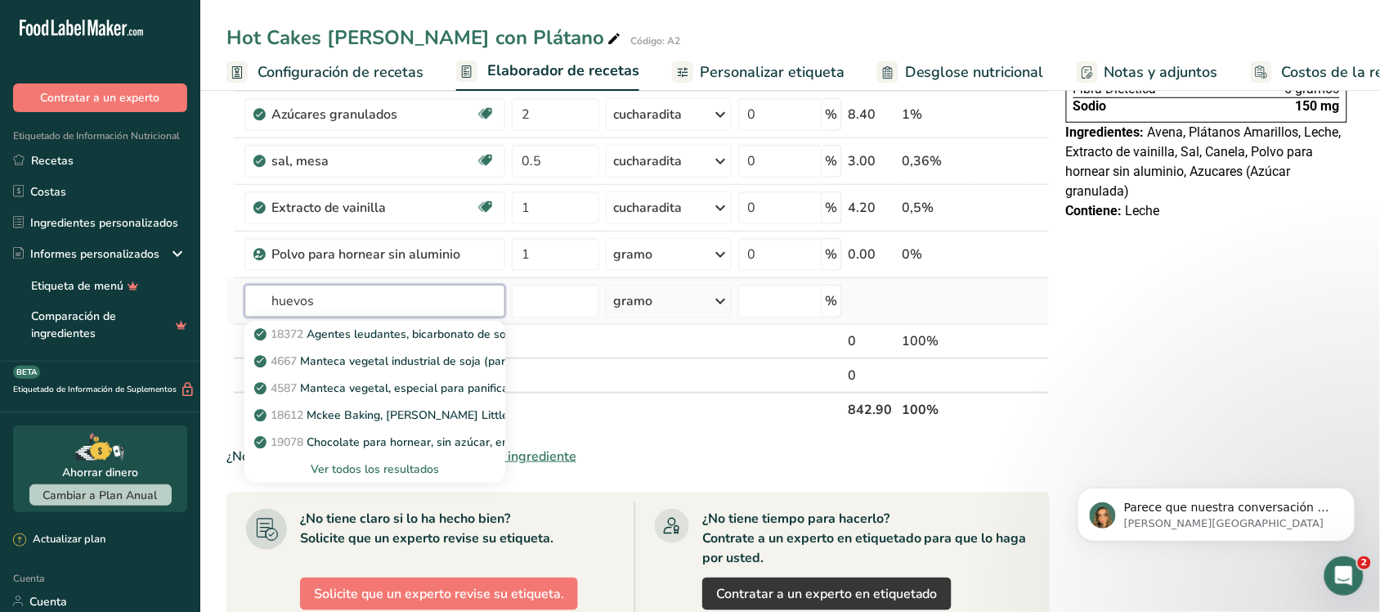
type input "huevos"
click at [353, 464] on font "Ver todos los resultados" at bounding box center [375, 469] width 128 height 16
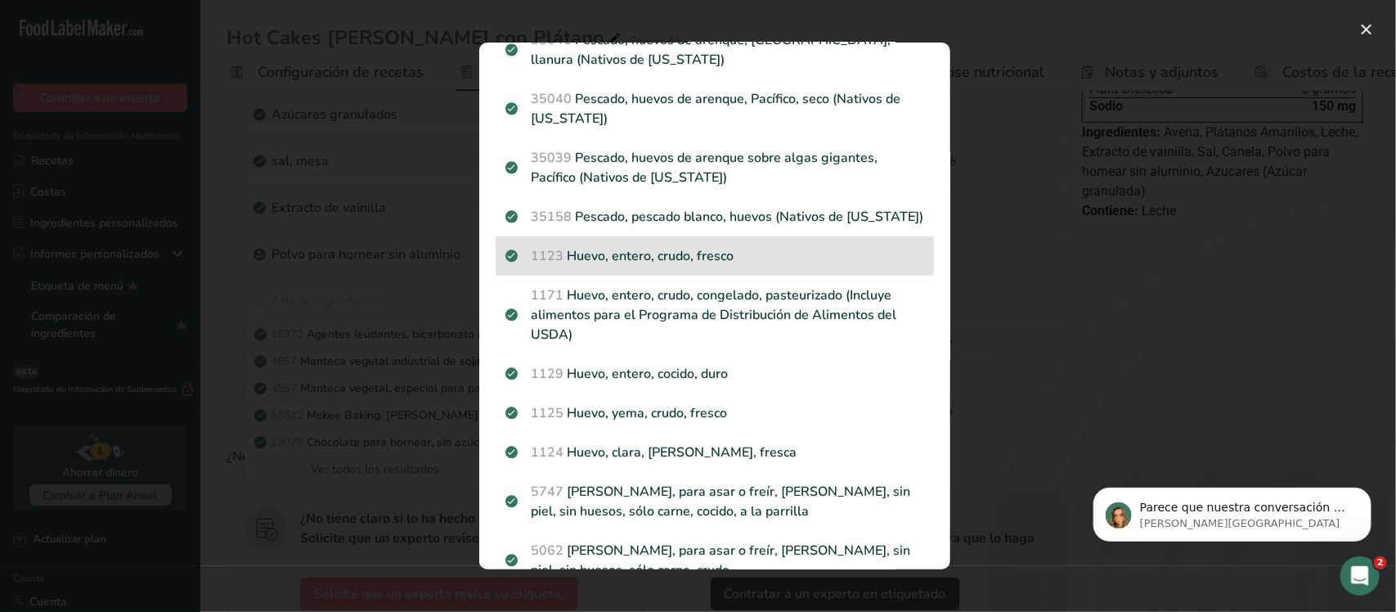
click at [705, 252] on p "1123 Huevo, entero, crudo, fresco" at bounding box center [714, 256] width 419 height 20
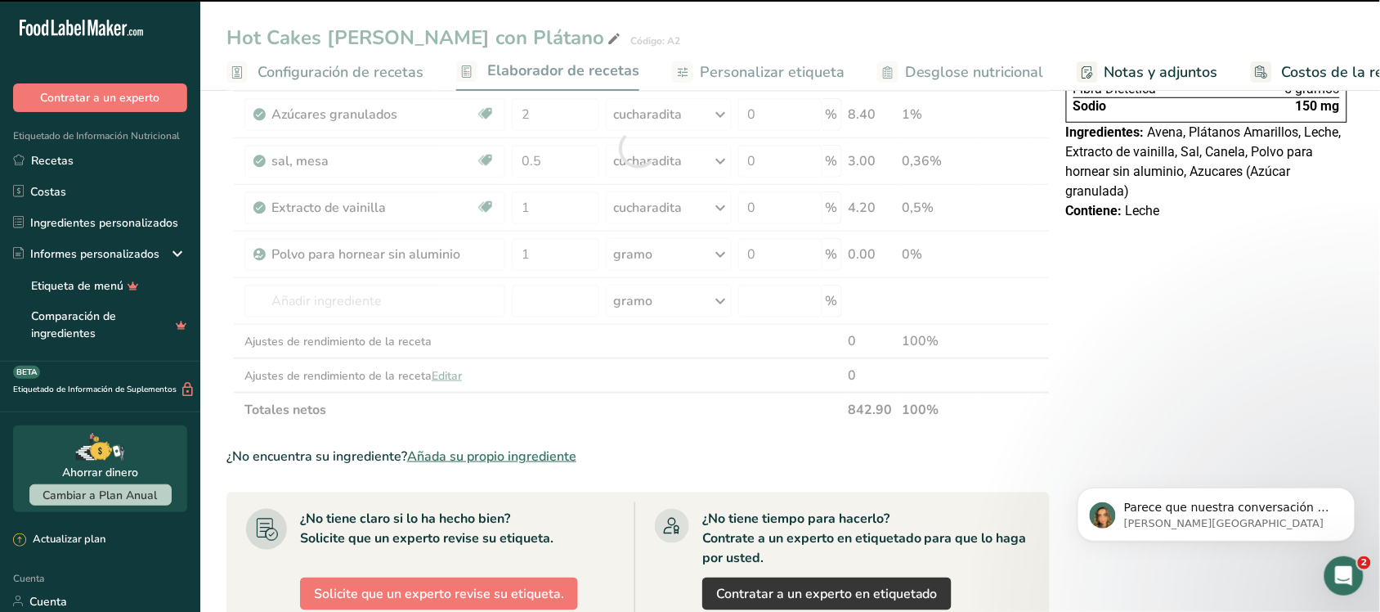
type input "0"
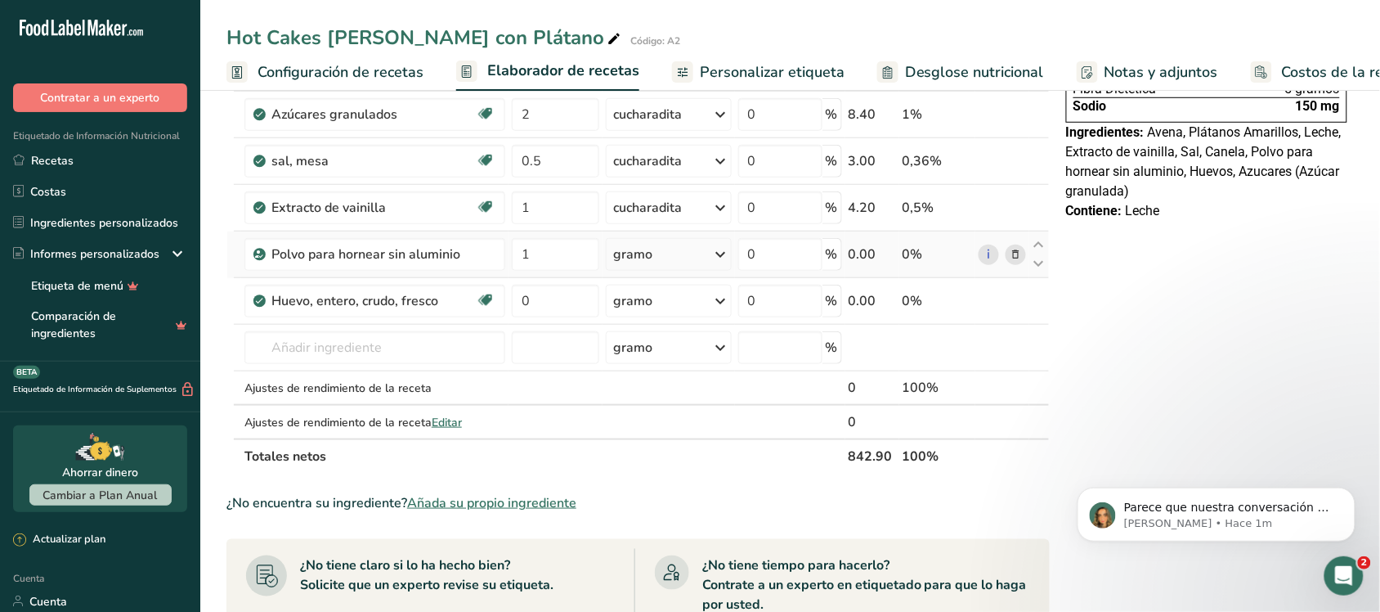
click at [711, 256] on icon at bounding box center [721, 254] width 20 height 29
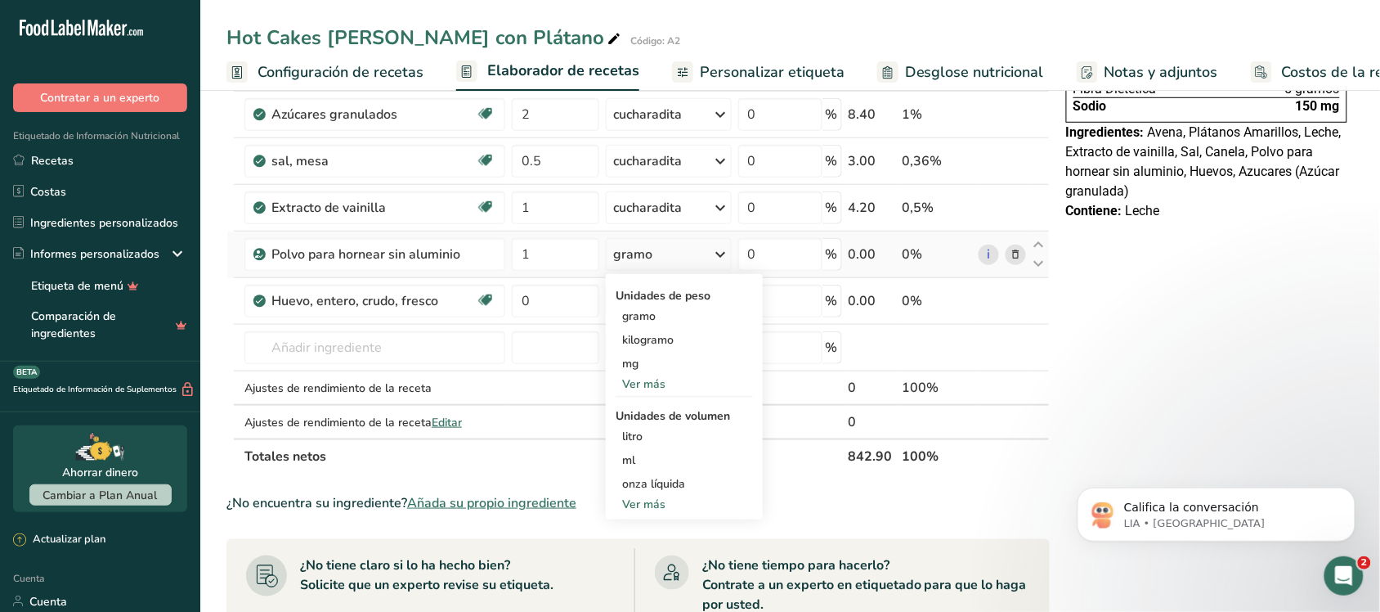
scroll to position [409, 0]
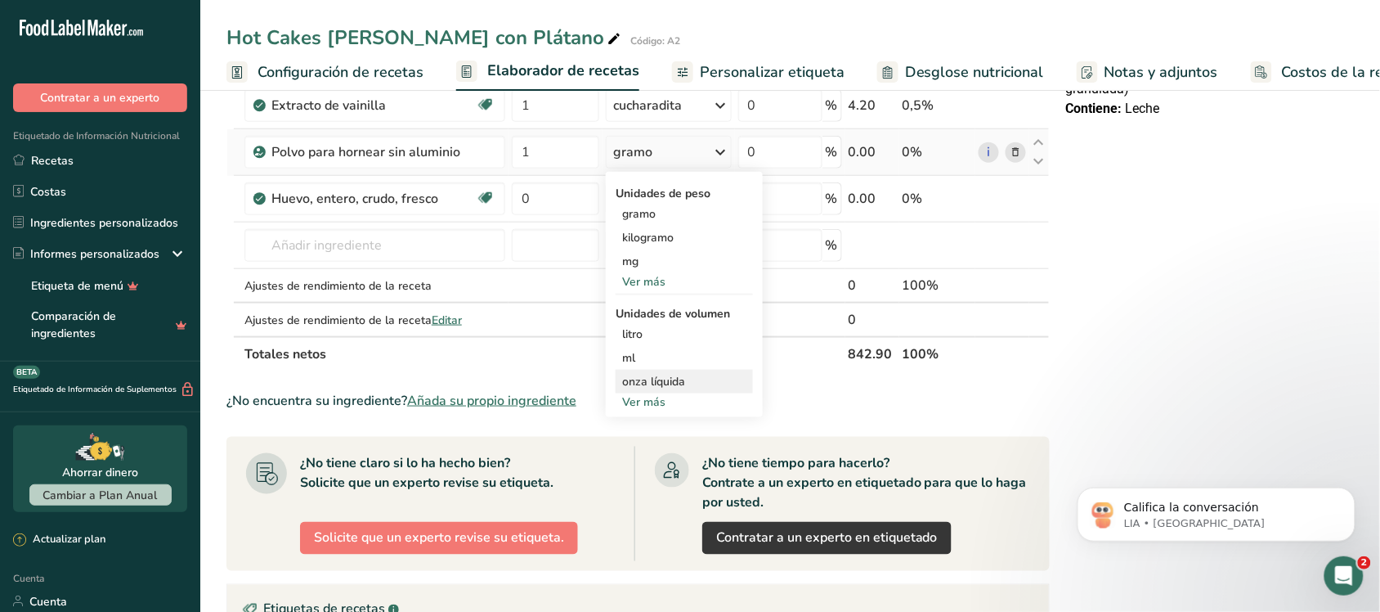
drag, startPoint x: 648, startPoint y: 402, endPoint x: 650, endPoint y: 390, distance: 12.5
click at [647, 403] on font "Ver más" at bounding box center [643, 402] width 43 height 16
select select "22"
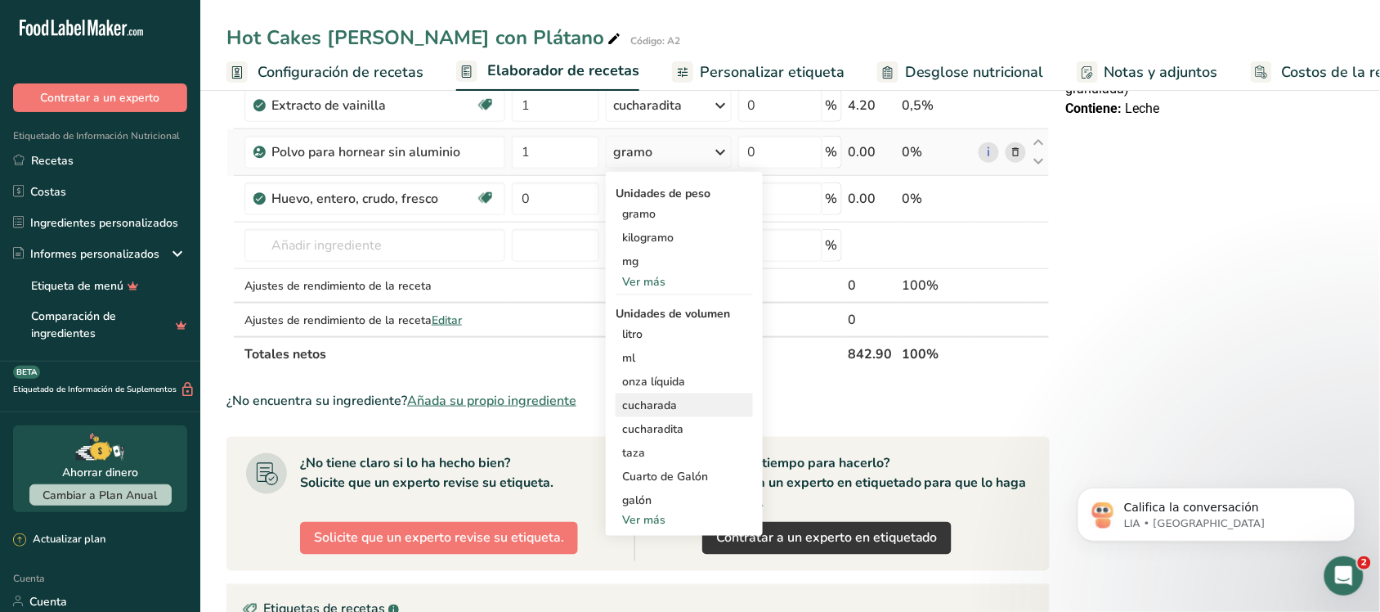
click at [652, 407] on font "cucharada" at bounding box center [649, 405] width 55 height 16
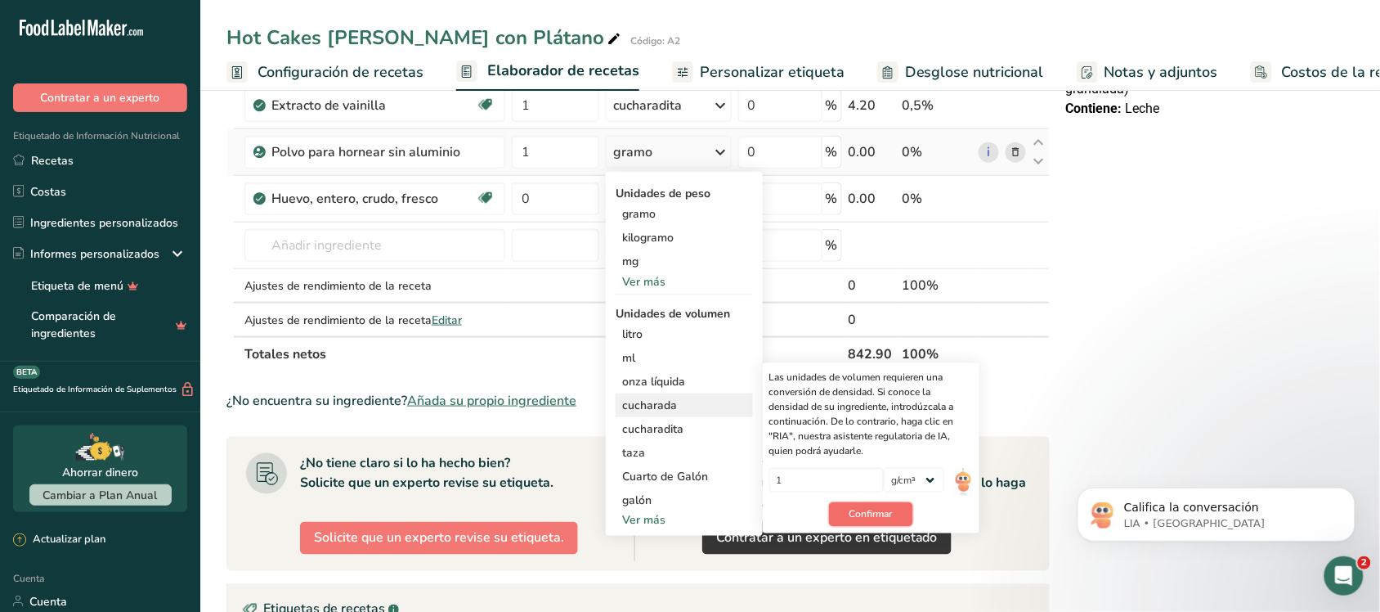
click at [884, 514] on font "Confirmar" at bounding box center [871, 514] width 43 height 13
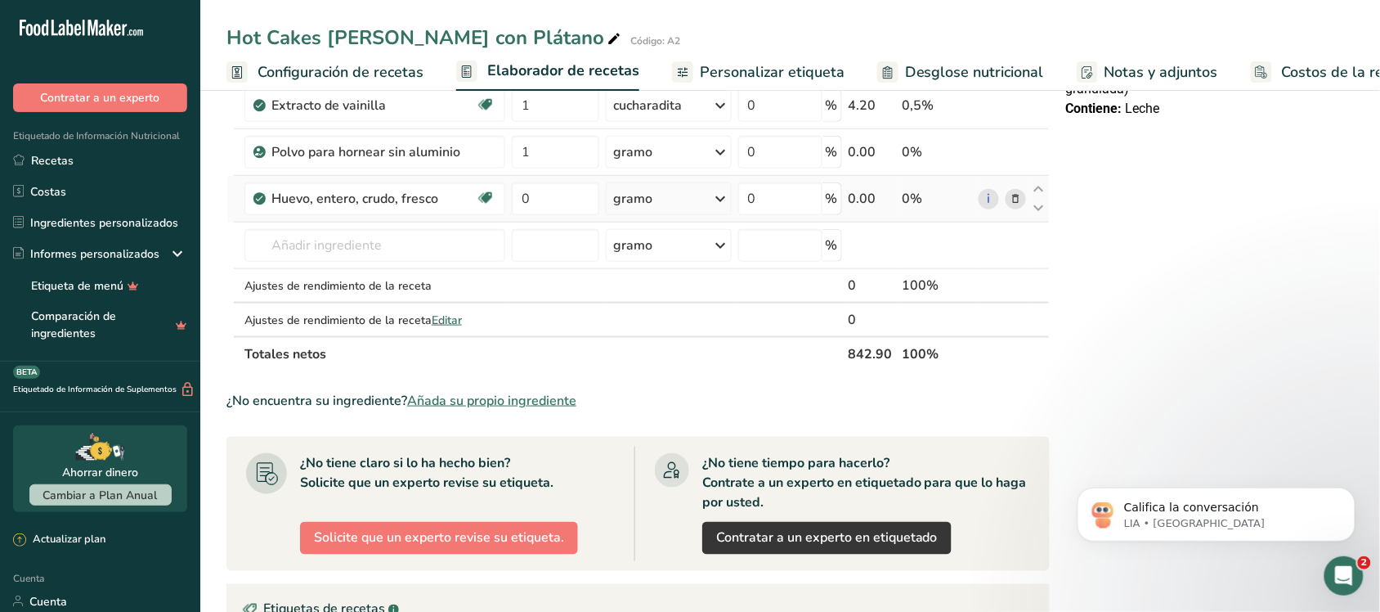
click at [716, 195] on icon at bounding box center [721, 198] width 20 height 29
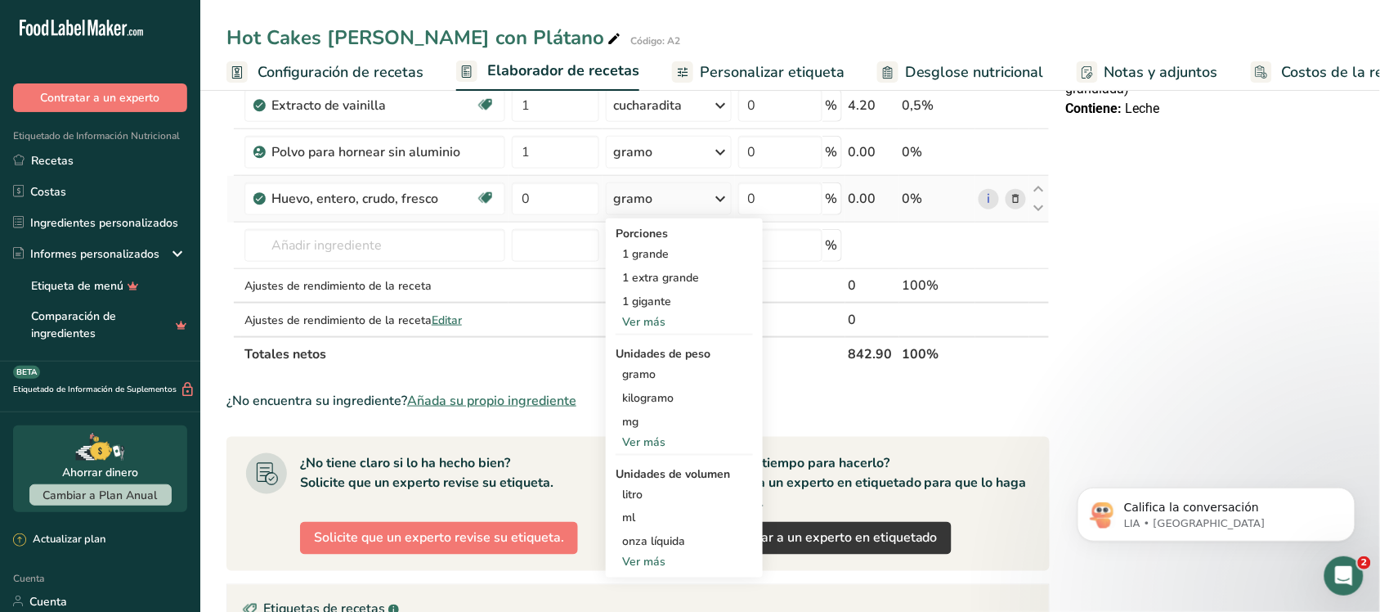
click at [648, 324] on font "Ver más" at bounding box center [643, 322] width 43 height 16
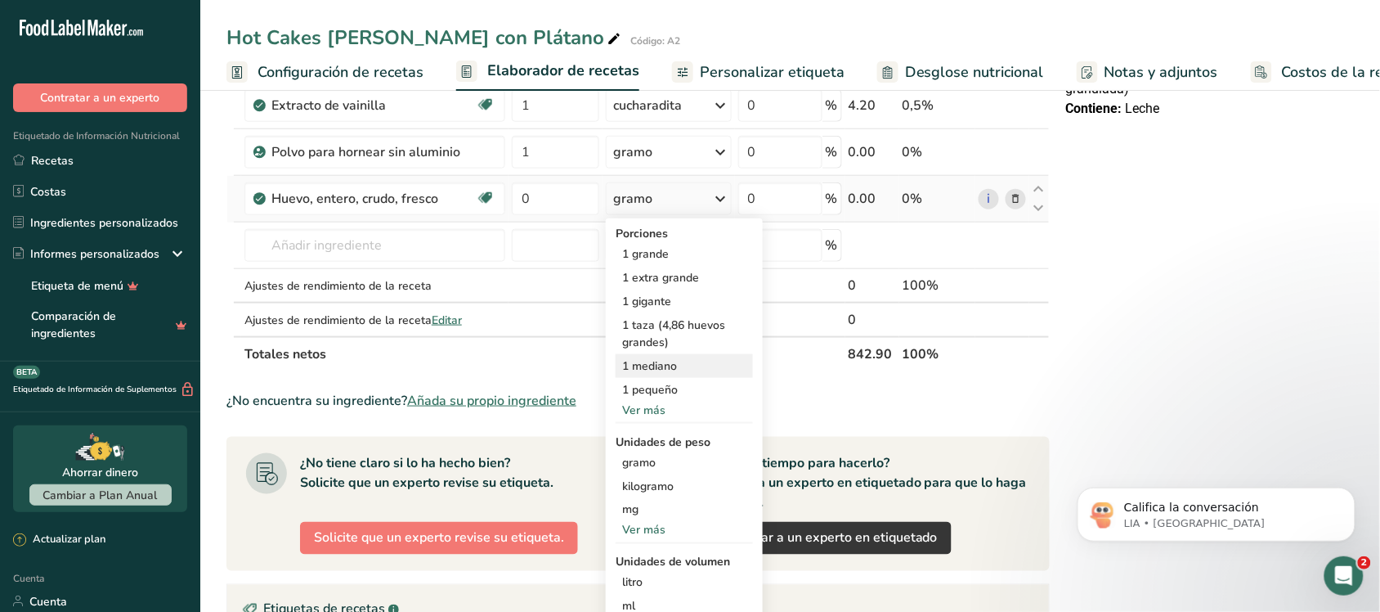
click at [642, 370] on font "1 mediano" at bounding box center [649, 366] width 55 height 16
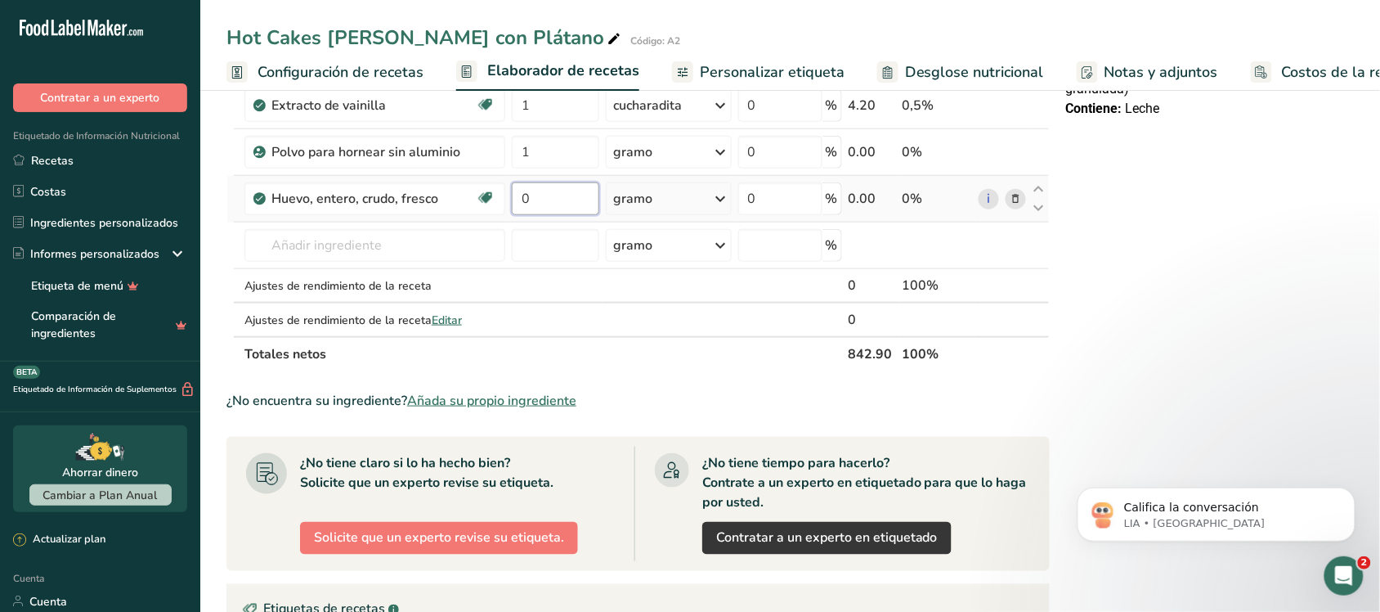
click at [542, 201] on input "0" at bounding box center [555, 198] width 87 height 33
type input "2"
click at [438, 234] on div "Ingrediente * Cantidad * Unidad * Desperdicio * .a-a{fill:#347362;}.b-a{fill:#f…" at bounding box center [638, 69] width 823 height 603
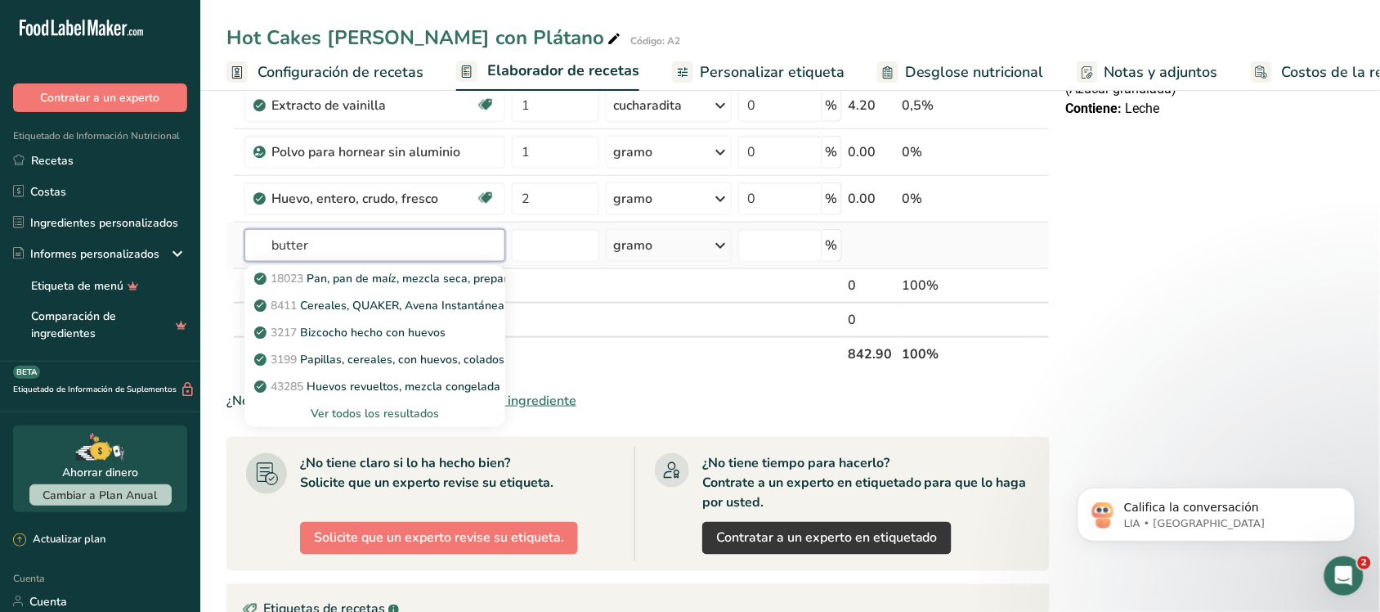
type input "butter"
click at [343, 415] on font "Ver todos los resultados" at bounding box center [375, 414] width 128 height 16
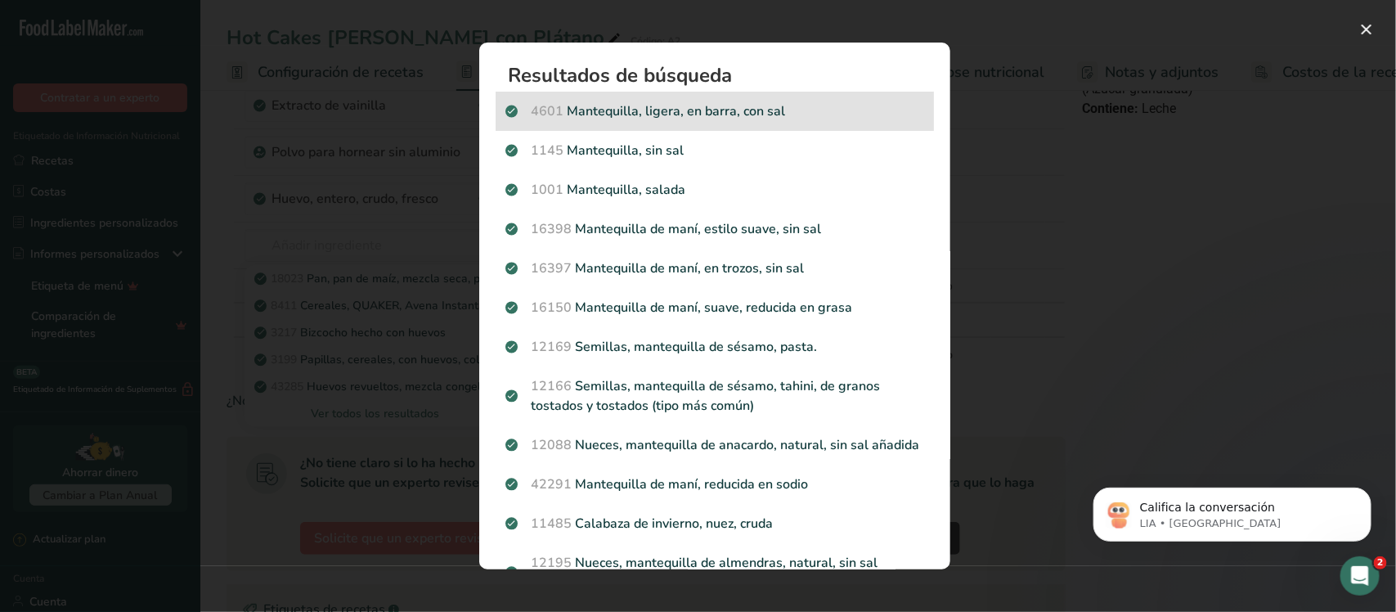
click at [639, 117] on p "4601 Mantequilla, ligera, en barra, con sal" at bounding box center [714, 111] width 419 height 20
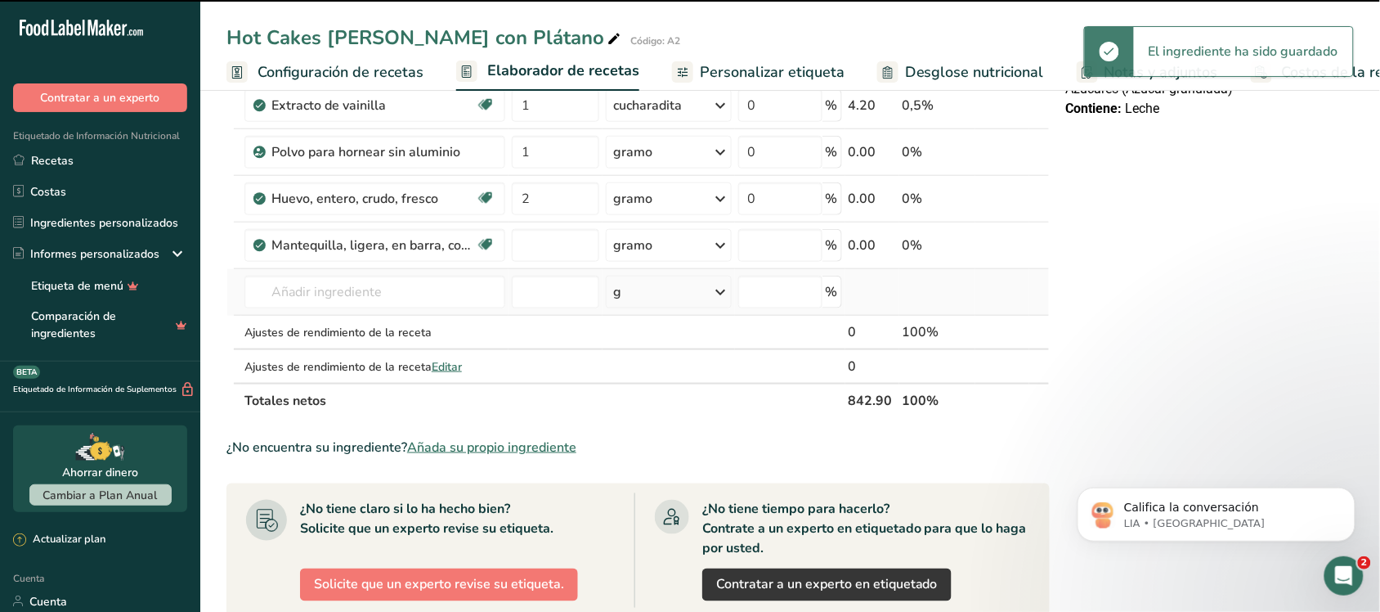
type input "0"
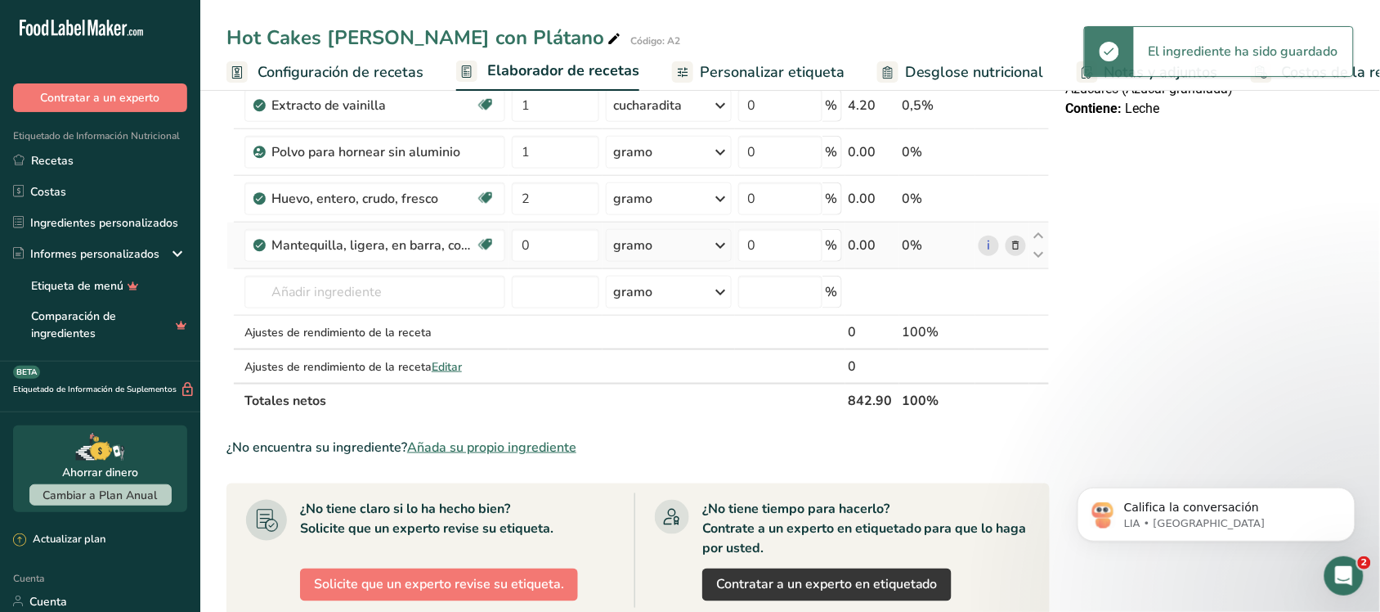
click at [725, 251] on icon at bounding box center [721, 245] width 20 height 29
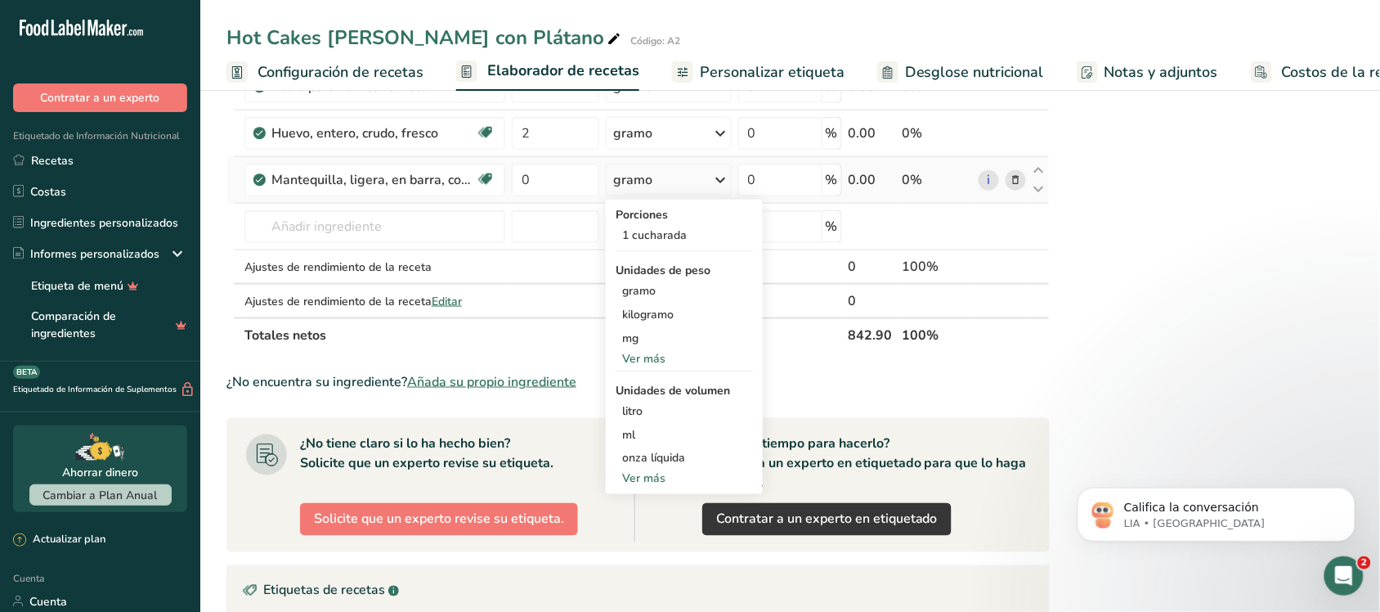
scroll to position [511, 0]
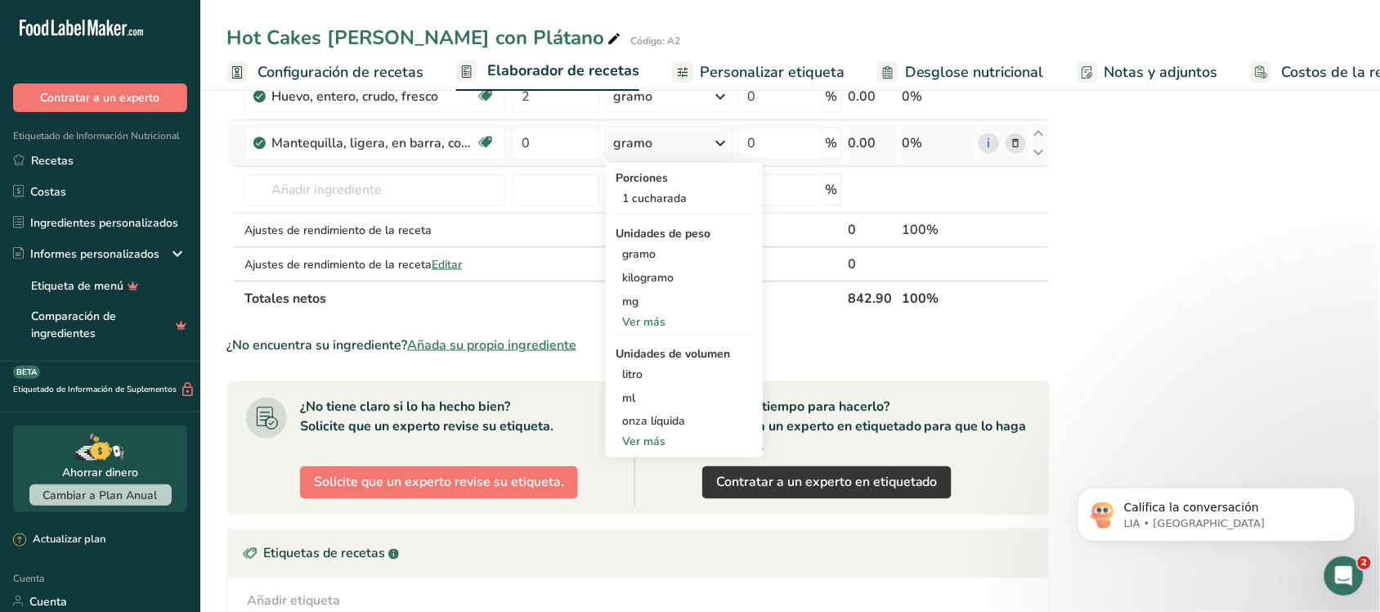
click at [648, 438] on font "Ver más" at bounding box center [643, 442] width 43 height 16
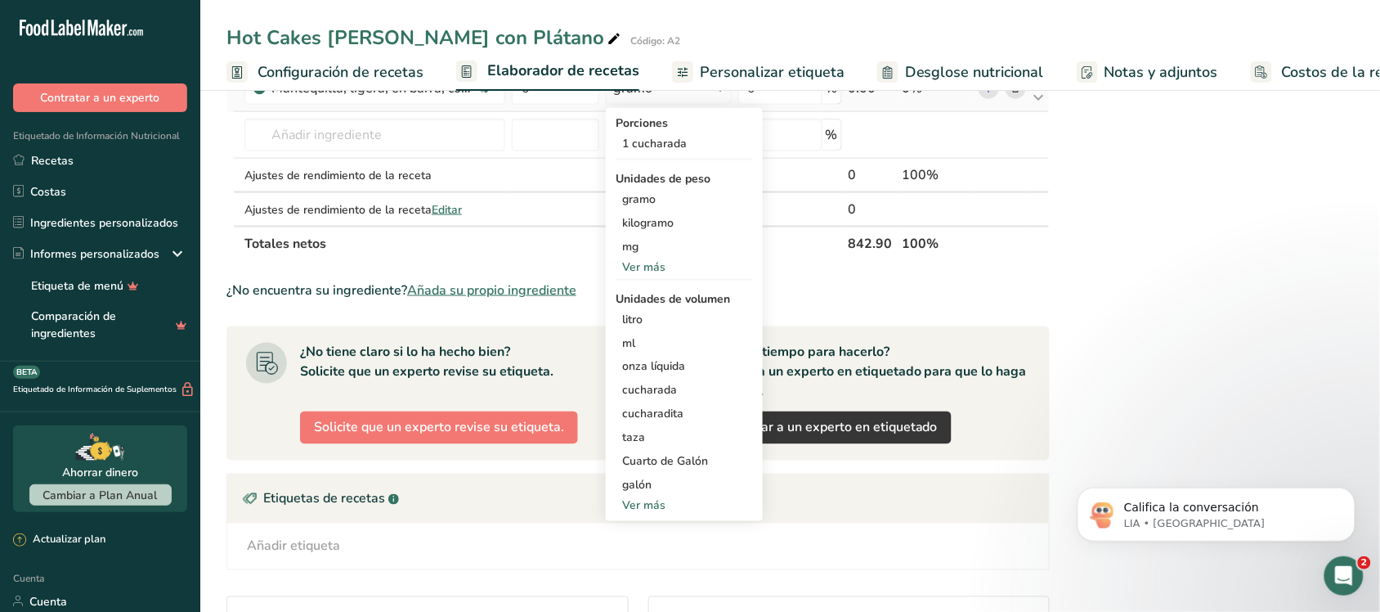
scroll to position [613, 0]
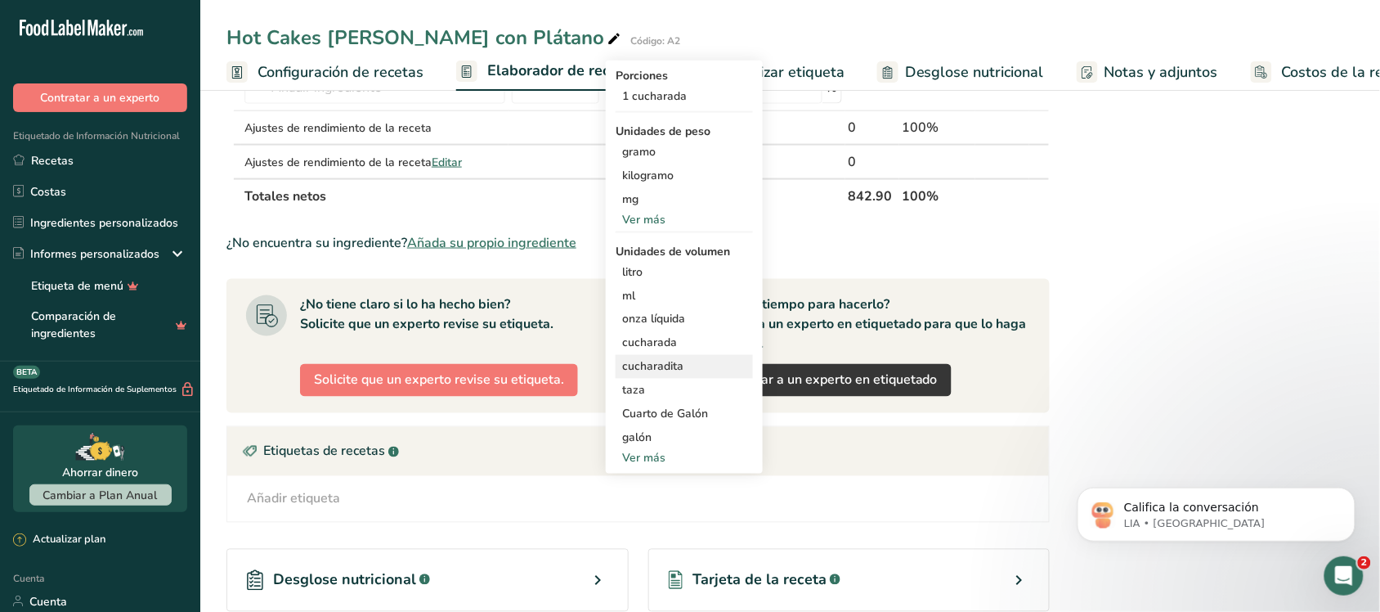
click at [656, 361] on font "cucharadita" at bounding box center [652, 367] width 61 height 16
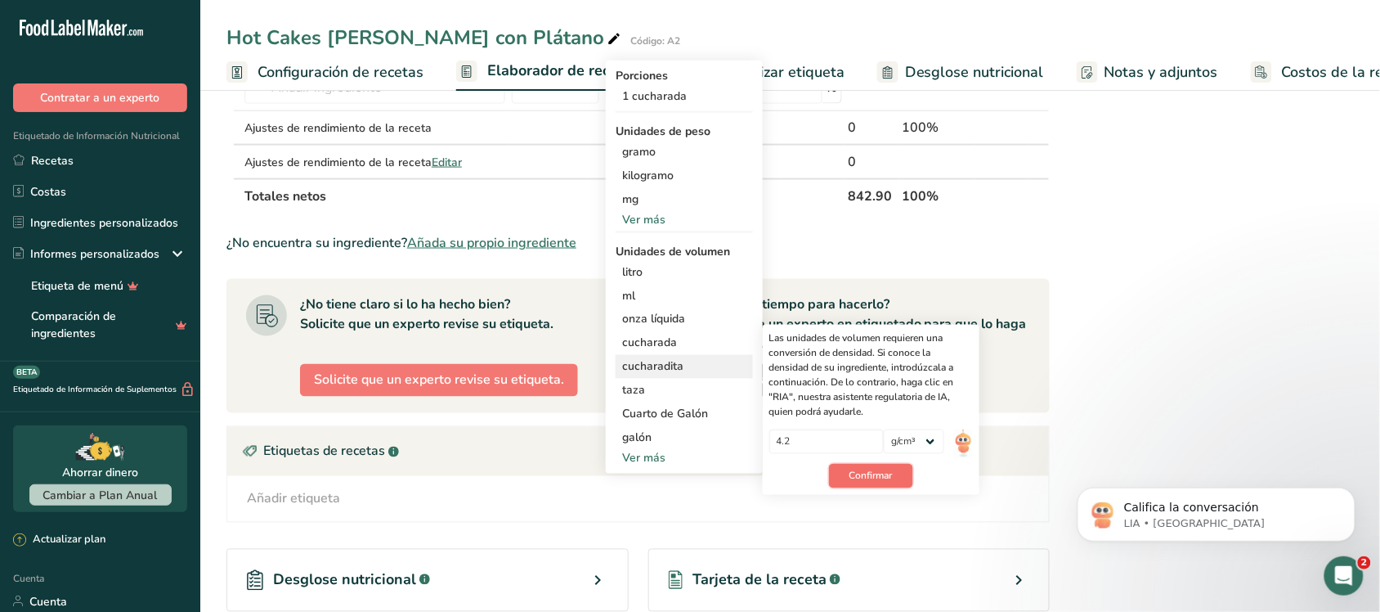
click at [851, 479] on font "Confirmar" at bounding box center [871, 475] width 43 height 13
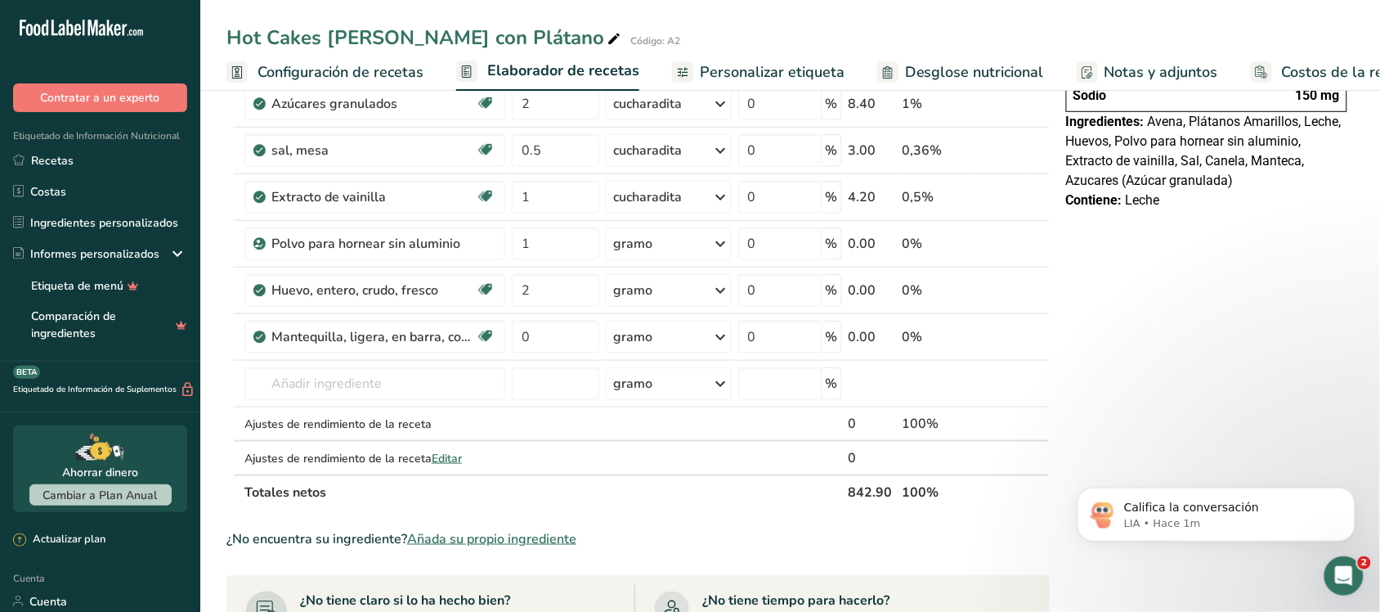
scroll to position [307, 0]
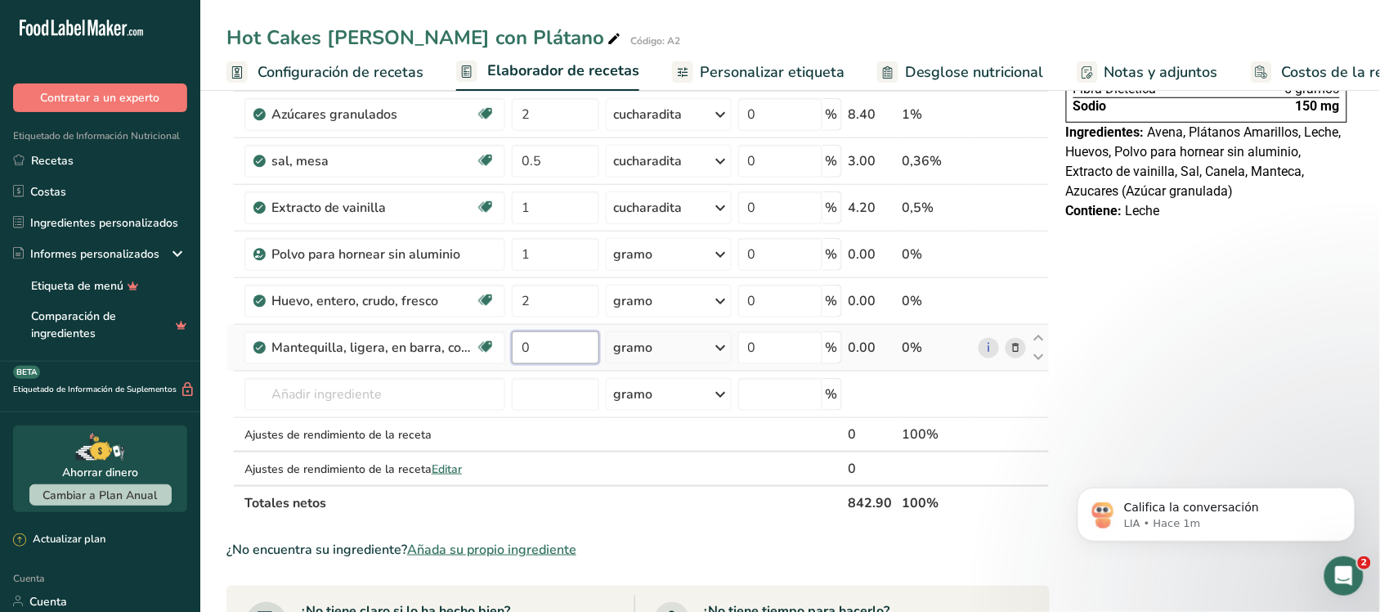
click at [548, 348] on input "0" at bounding box center [555, 347] width 87 height 33
type input "0.5"
click at [1115, 397] on div "Declaración Nutrimental Tamaño de la porción 60g 14 porciones por envase Conten…" at bounding box center [1207, 432] width 294 height 1255
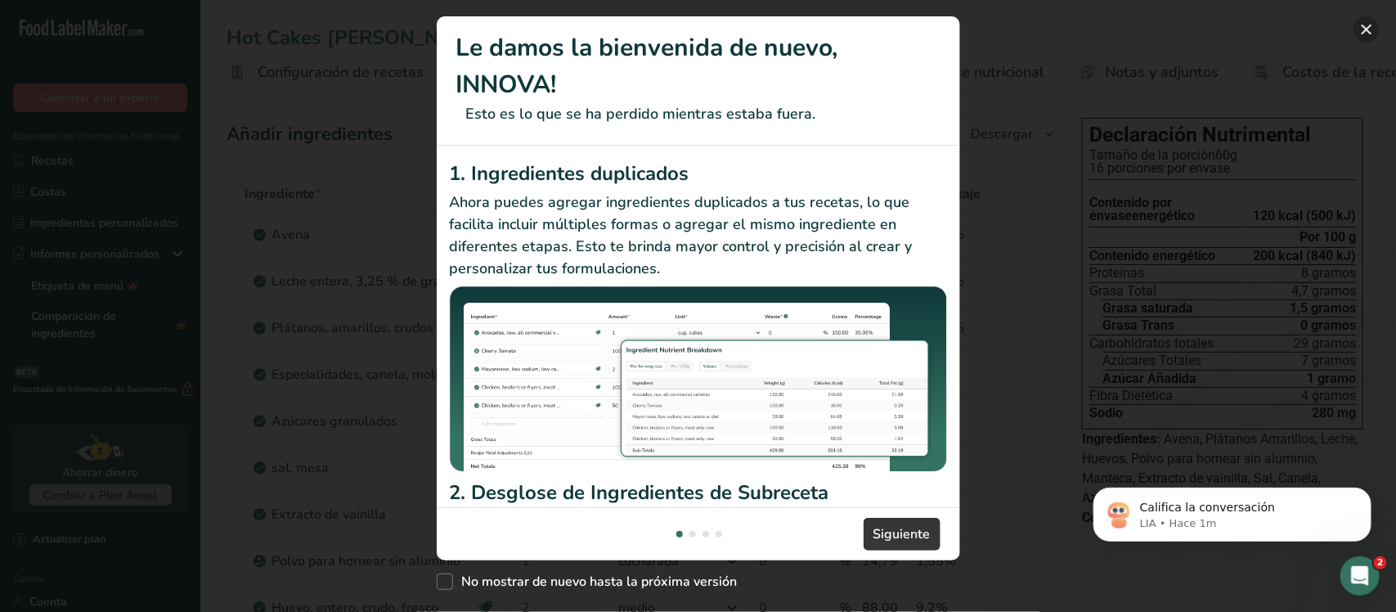
click at [1368, 27] on button "Nuevas funciones" at bounding box center [1366, 29] width 26 height 26
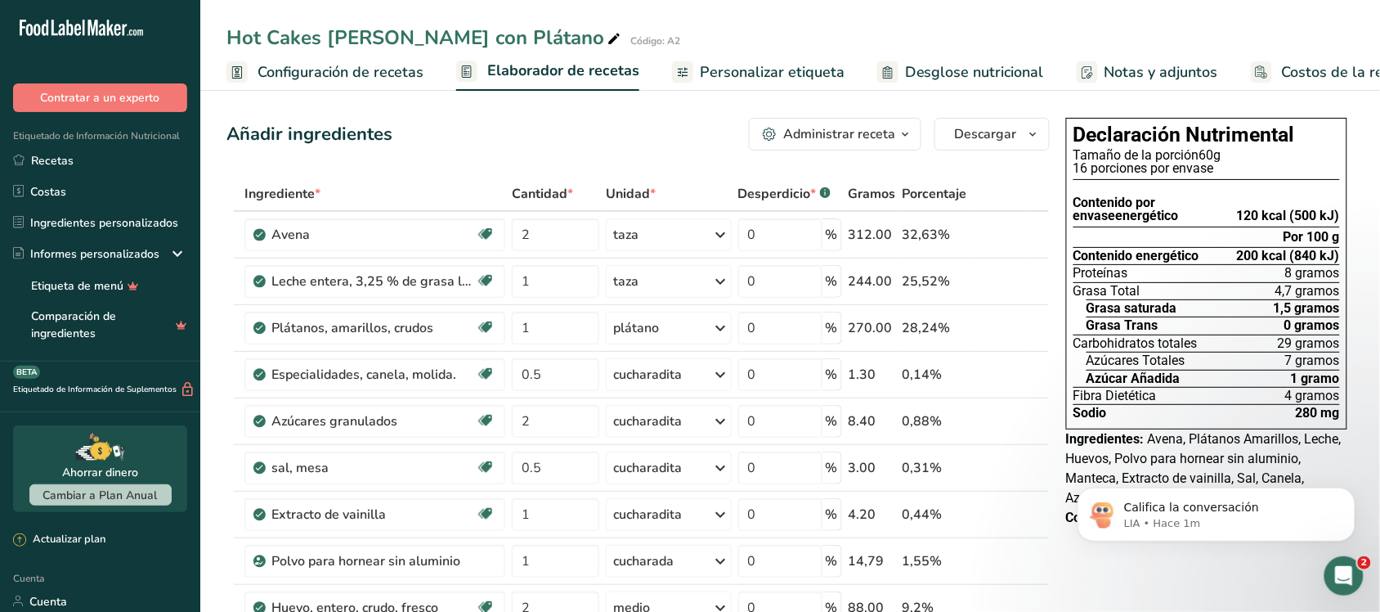
click at [373, 65] on font "Configuración de recetas" at bounding box center [341, 72] width 166 height 20
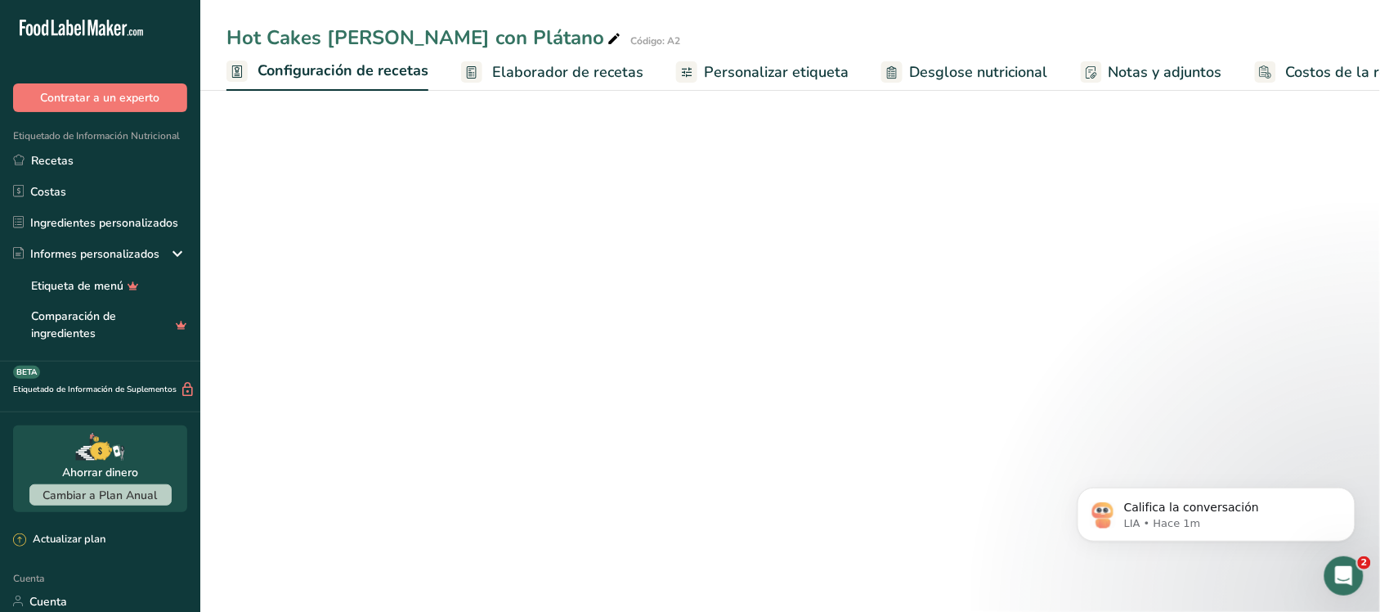
scroll to position [0, 6]
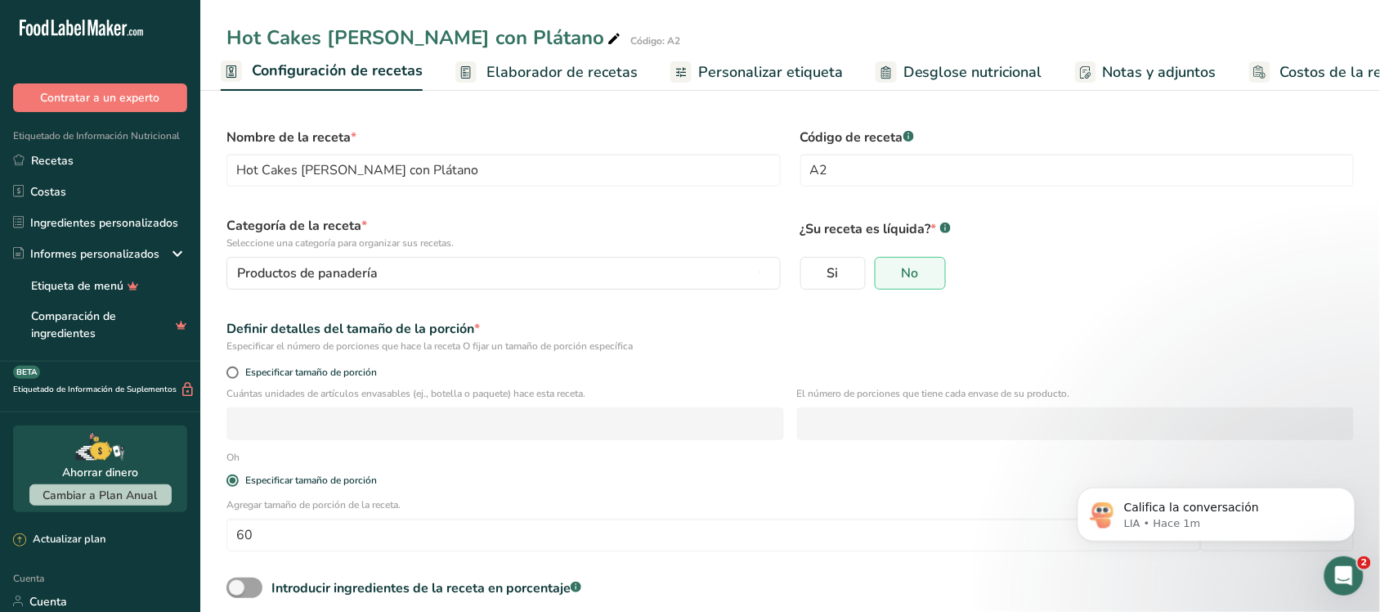
click at [476, 68] on link "Elaborador de recetas" at bounding box center [546, 72] width 182 height 37
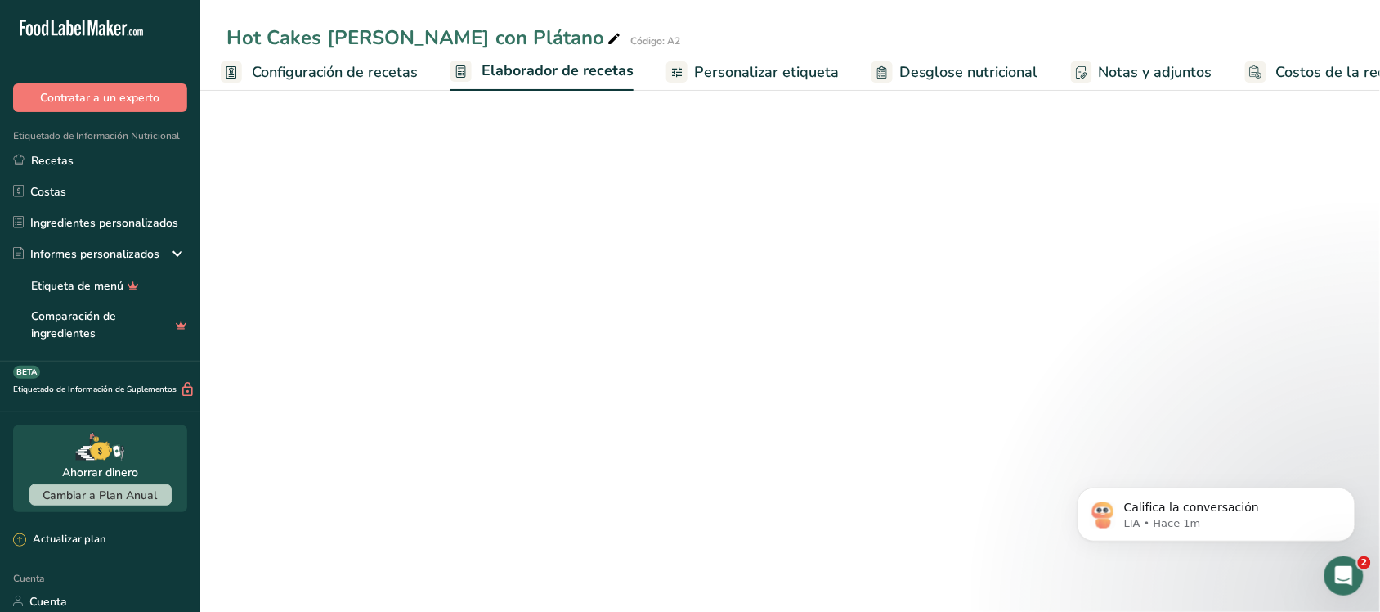
scroll to position [0, 52]
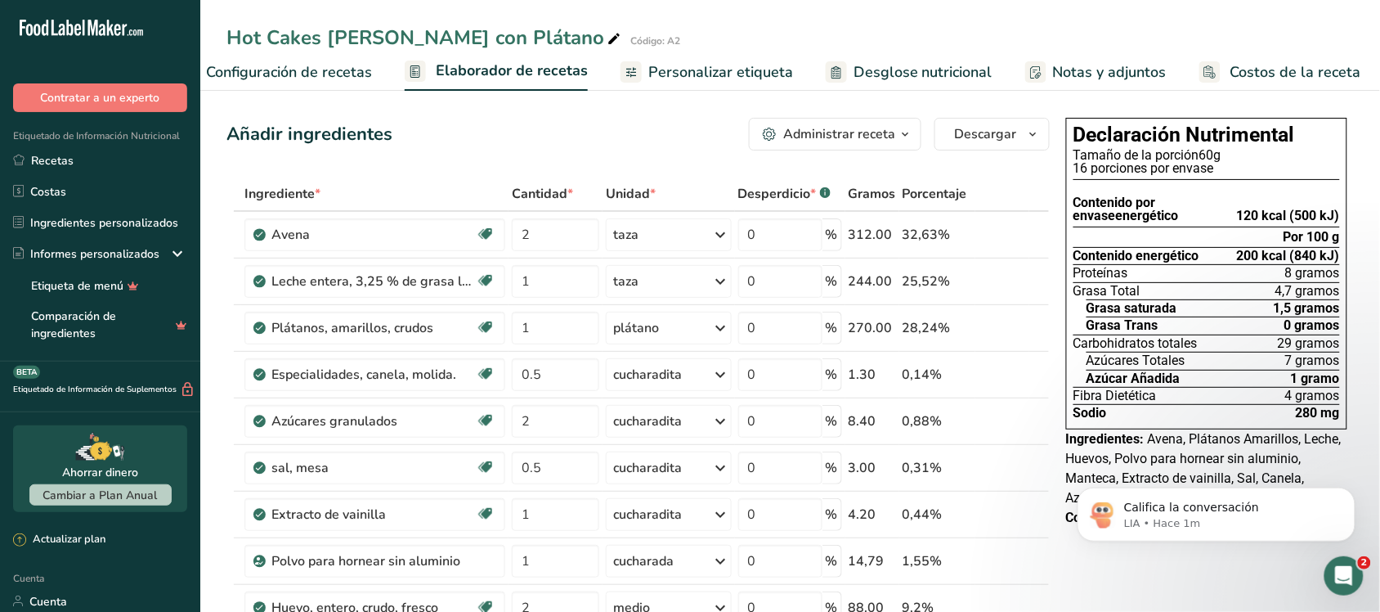
click at [324, 75] on font "Configuración de recetas" at bounding box center [289, 72] width 166 height 20
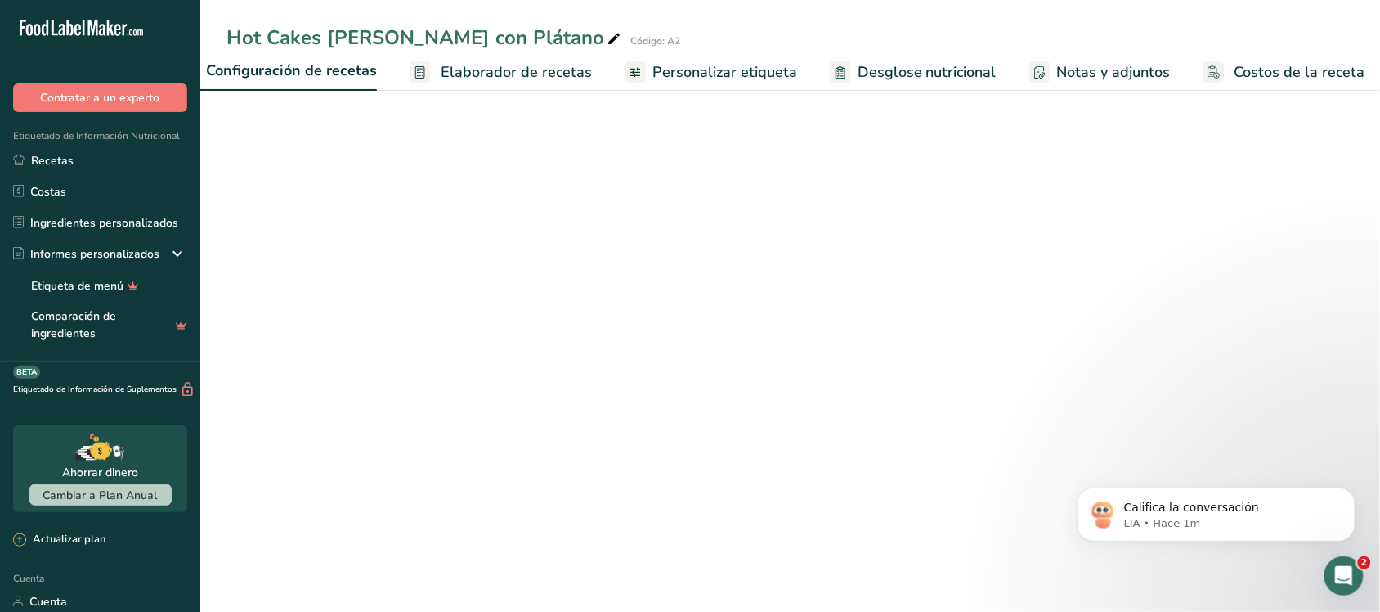
scroll to position [0, 6]
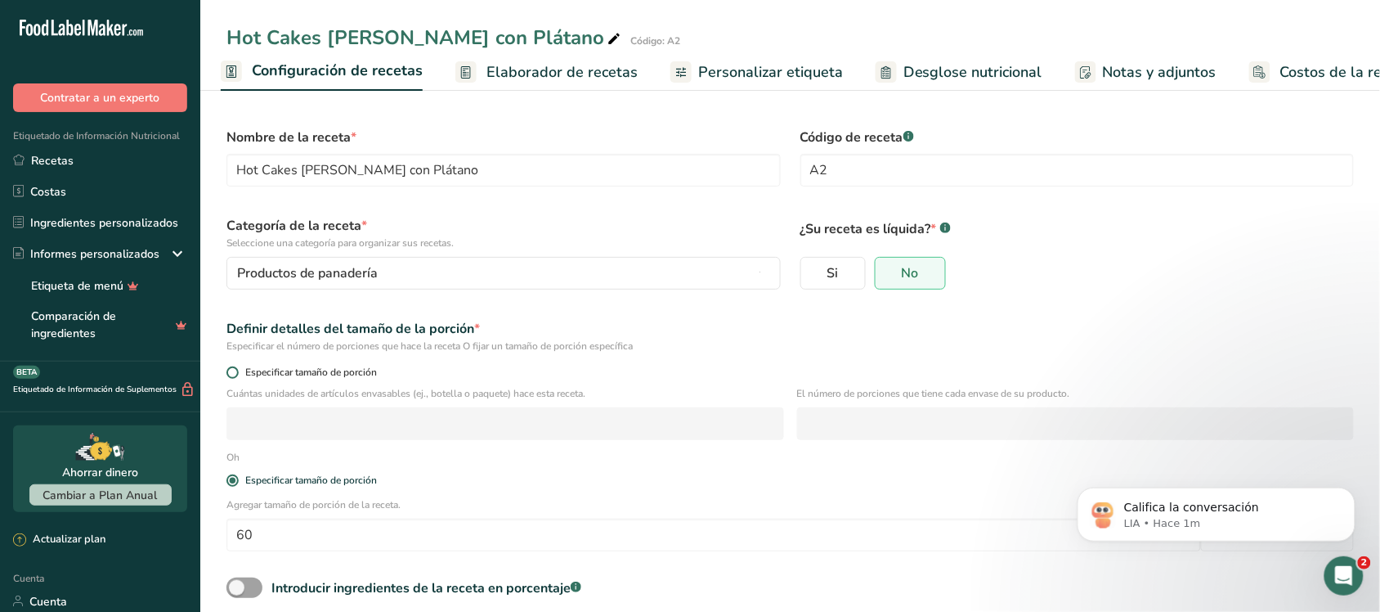
click at [236, 374] on span at bounding box center [233, 372] width 12 height 12
click at [236, 374] on input "Especificar tamaño de porción" at bounding box center [232, 372] width 11 height 11
radio input "true"
radio input "false"
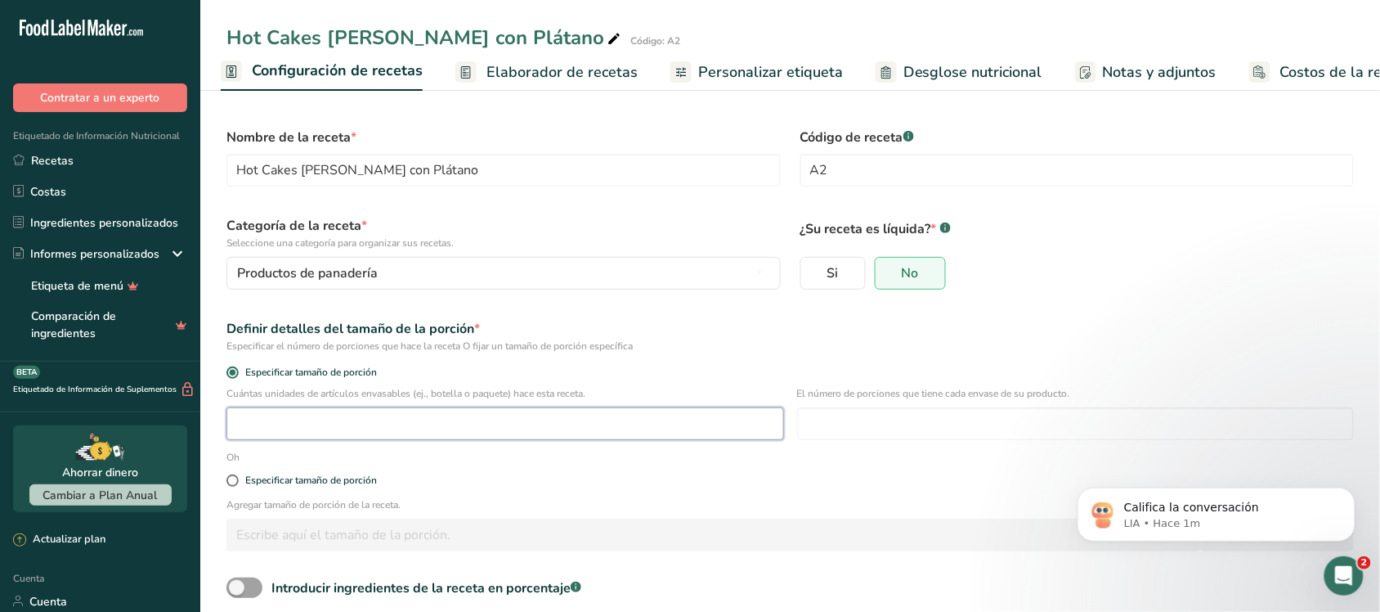
click at [296, 431] on input "number" at bounding box center [506, 423] width 558 height 33
type input "16"
click at [842, 428] on input "number" at bounding box center [1076, 423] width 558 height 33
type input "1"
click at [826, 483] on label "Especificar tamaño de porción" at bounding box center [791, 480] width 1128 height 12
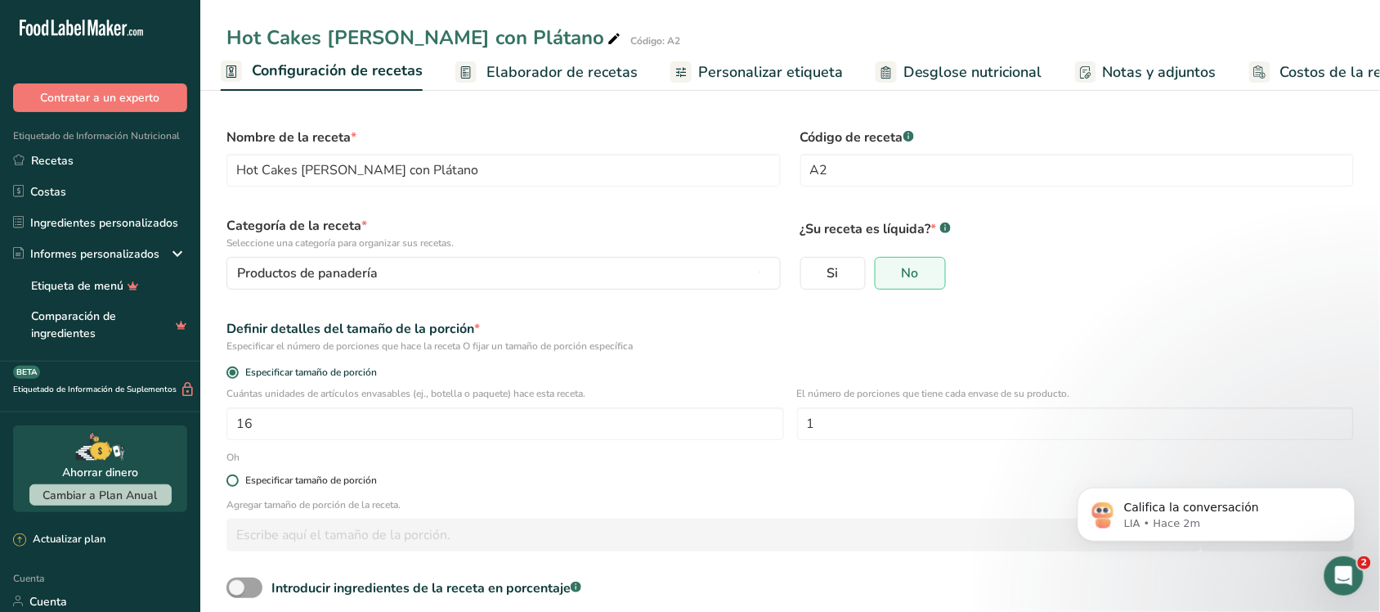
click at [237, 483] on input "Especificar tamaño de porción" at bounding box center [232, 480] width 11 height 11
radio input "true"
radio input "false"
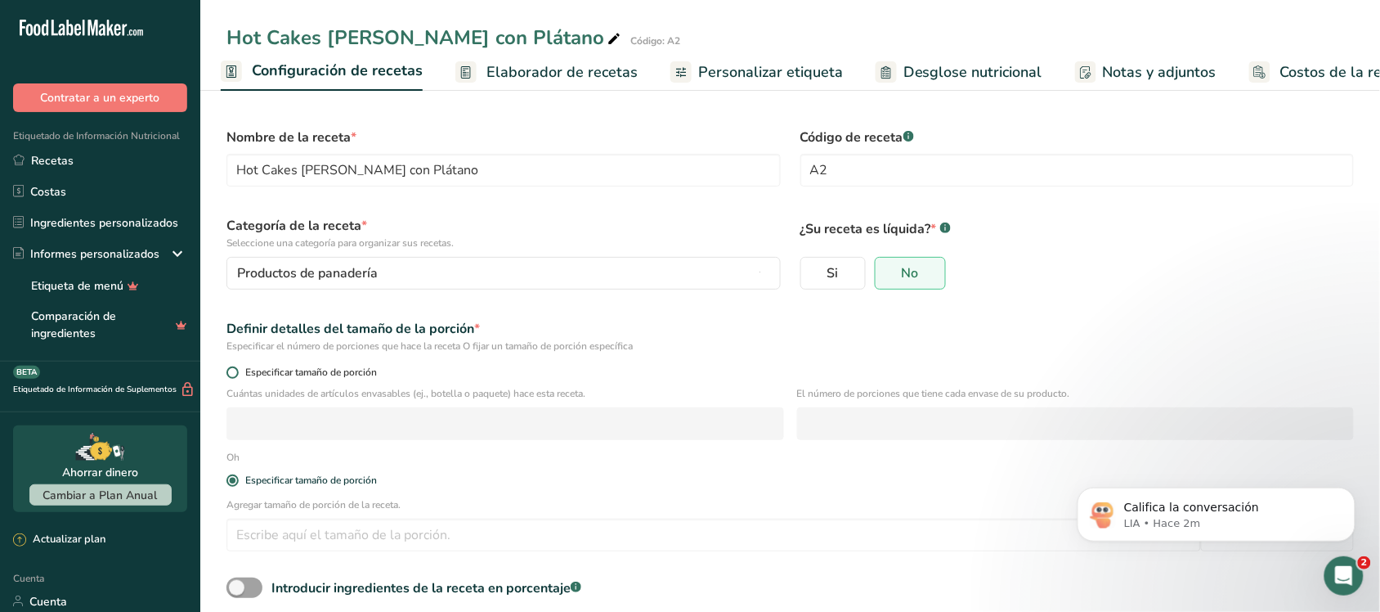
click at [229, 373] on span at bounding box center [233, 372] width 12 height 12
click at [229, 373] on input "Especificar tamaño de porción" at bounding box center [232, 372] width 11 height 11
radio input "true"
radio input "false"
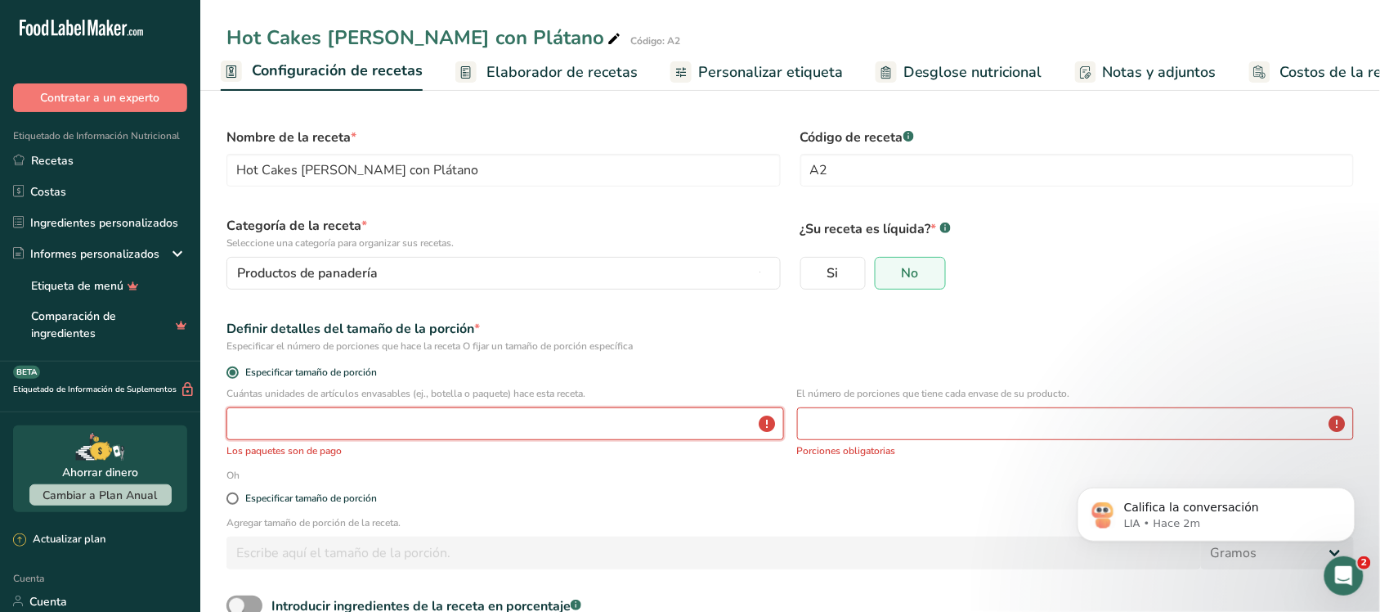
click at [280, 429] on input "number" at bounding box center [506, 423] width 558 height 33
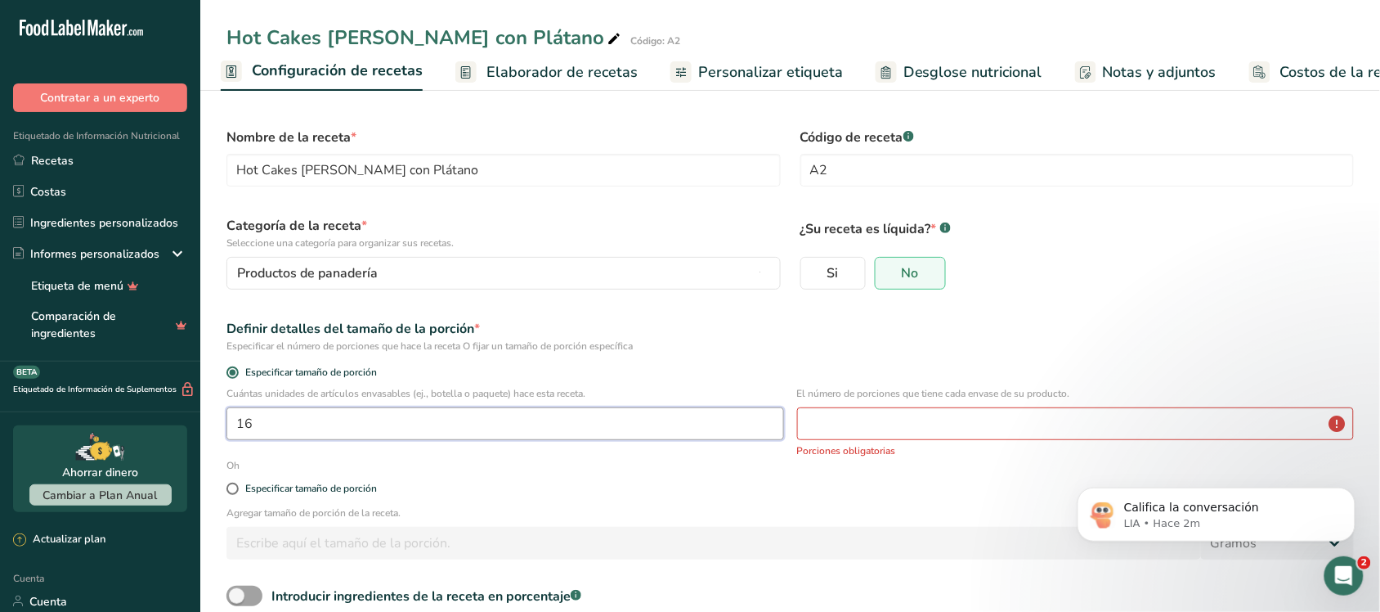
type input "16"
click at [980, 439] on input "number" at bounding box center [1076, 423] width 558 height 33
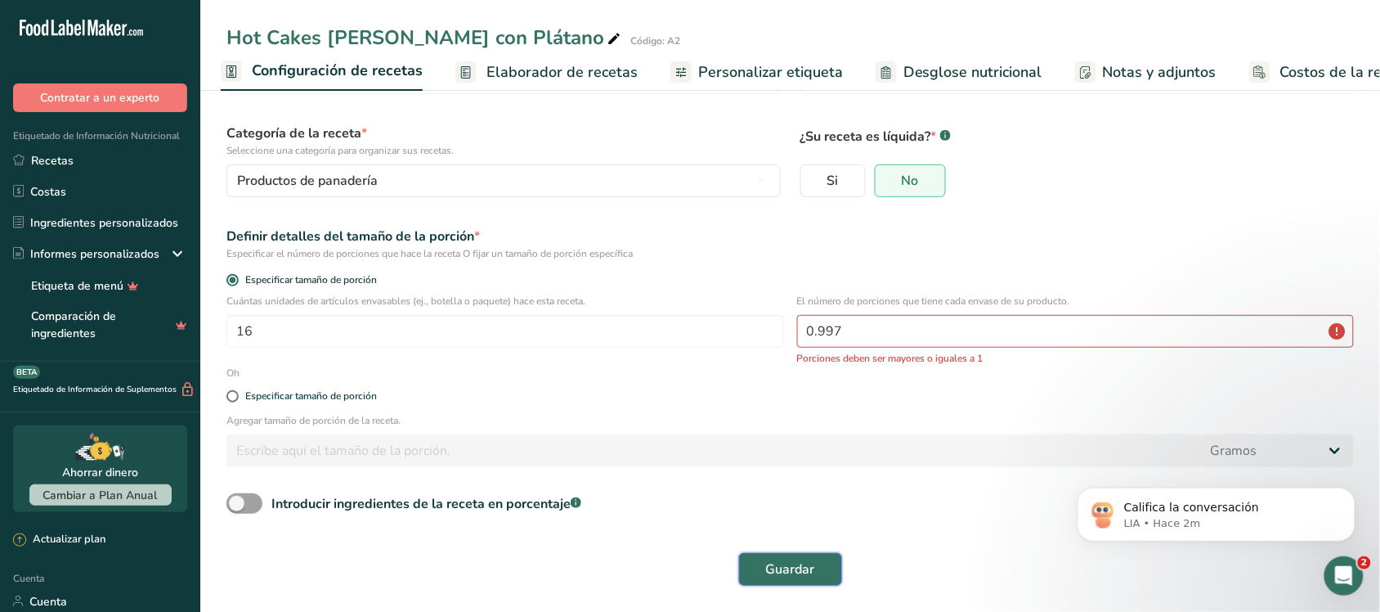
click at [769, 563] on font "Guardar" at bounding box center [790, 569] width 49 height 18
drag, startPoint x: 869, startPoint y: 327, endPoint x: 789, endPoint y: 323, distance: 80.2
click at [789, 323] on div "Cuántas unidades de artículos envasables (ej., botella o paquete) hace esta rec…" at bounding box center [790, 330] width 1147 height 72
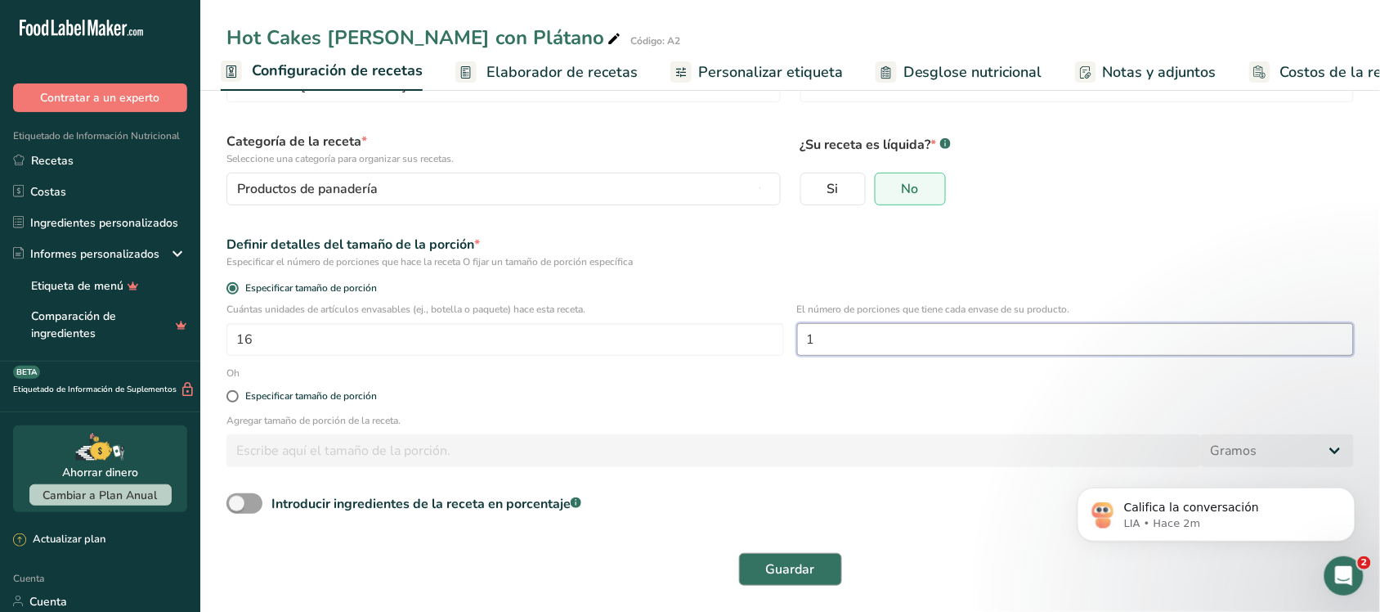
type input "1"
click at [794, 566] on font "Guardar" at bounding box center [790, 569] width 49 height 18
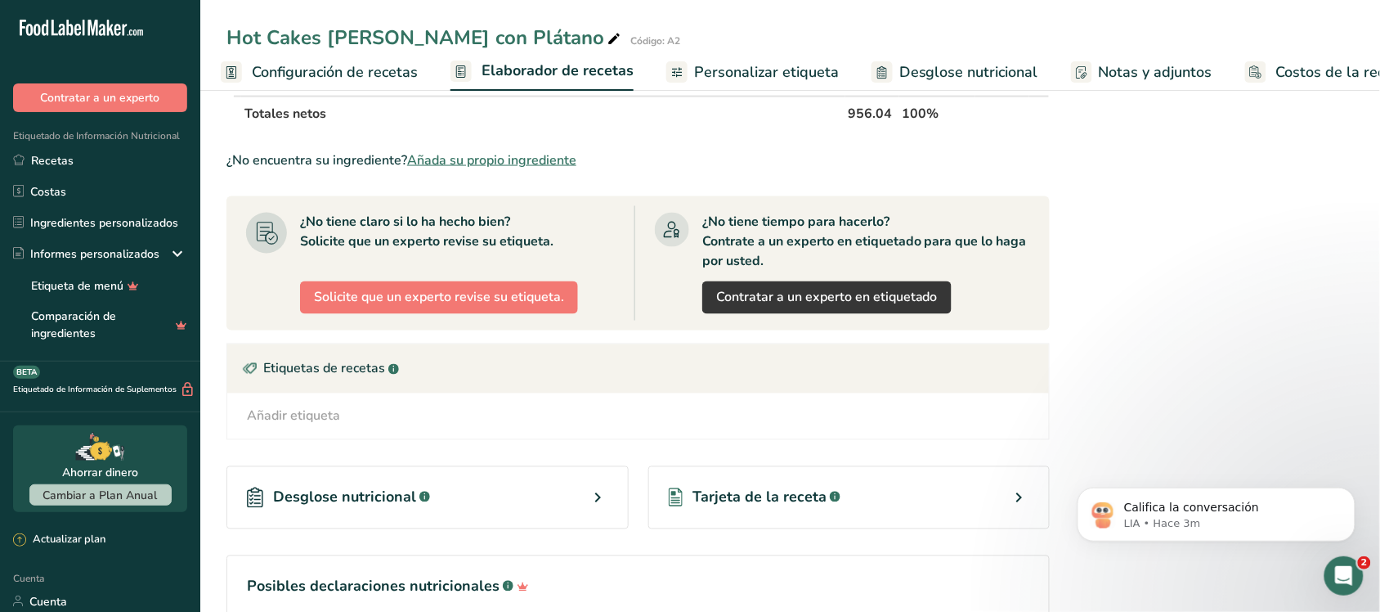
scroll to position [782, 0]
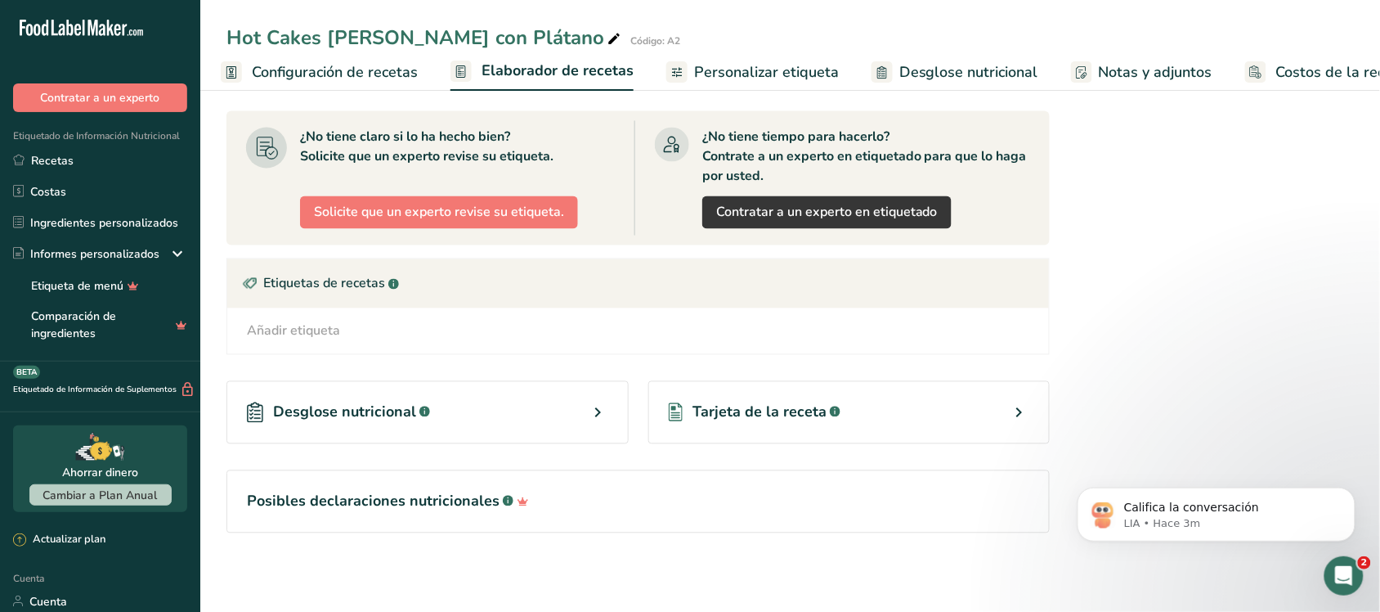
click at [563, 407] on div "Desglose nutricional .a-a{fill:#347362;}.b-a{fill:#fff;}" at bounding box center [428, 412] width 402 height 63
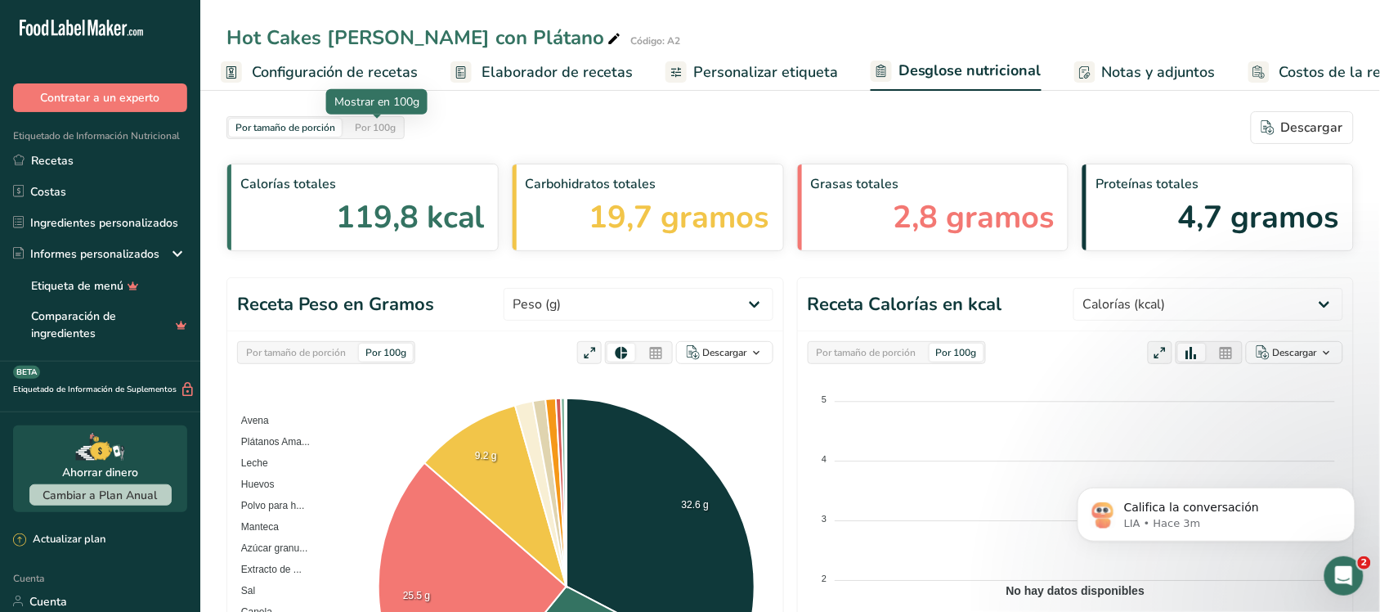
click at [372, 128] on font "Por 100g" at bounding box center [375, 127] width 41 height 13
click at [300, 127] on font "Por tamaño de porción" at bounding box center [286, 127] width 100 height 13
click at [1192, 352] on icon at bounding box center [1192, 353] width 15 height 16
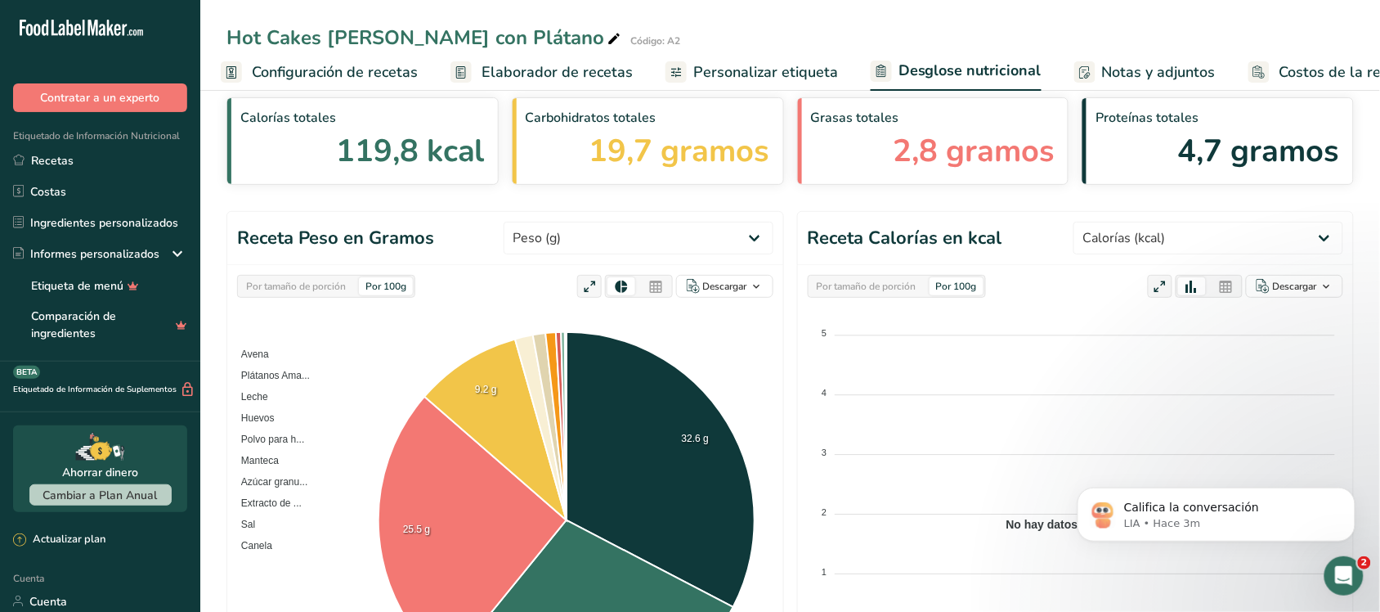
scroll to position [102, 0]
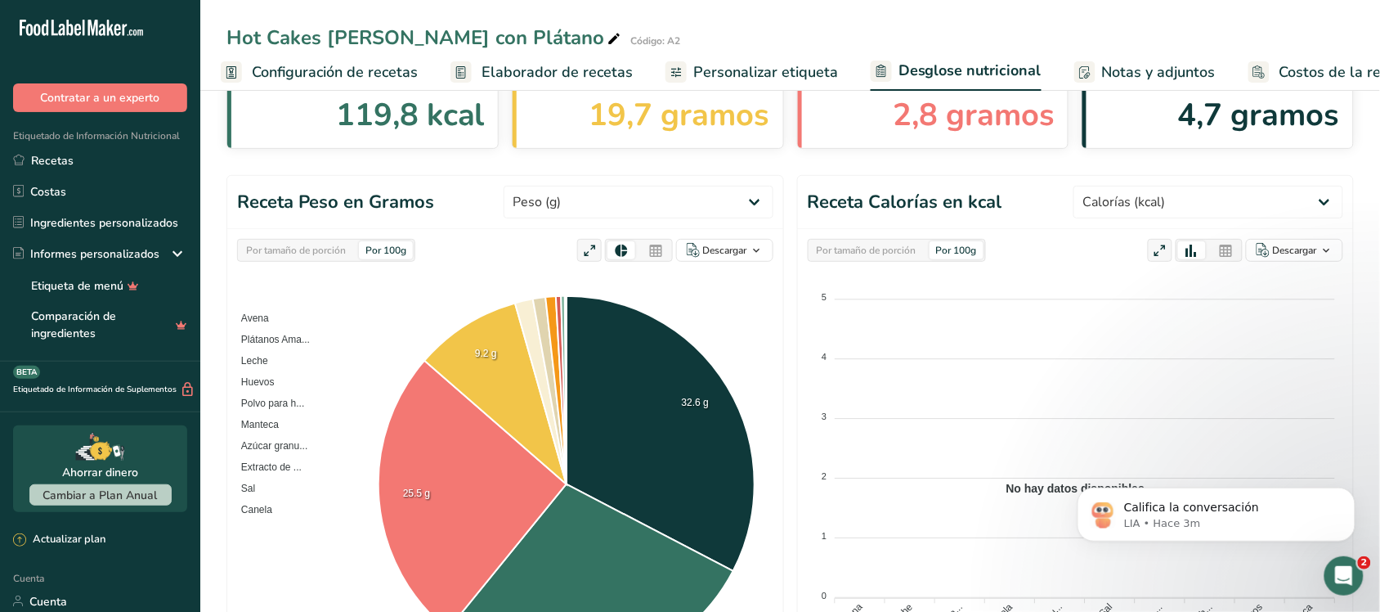
click at [868, 251] on font "Por tamaño de porción" at bounding box center [867, 250] width 100 height 13
click at [953, 254] on font "Por 100g" at bounding box center [956, 250] width 41 height 13
click at [276, 251] on font "Por tamaño de porción" at bounding box center [296, 250] width 100 height 13
click at [386, 251] on font "Por 100g" at bounding box center [386, 250] width 41 height 13
click at [307, 249] on font "Por tamaño de porción" at bounding box center [296, 250] width 100 height 13
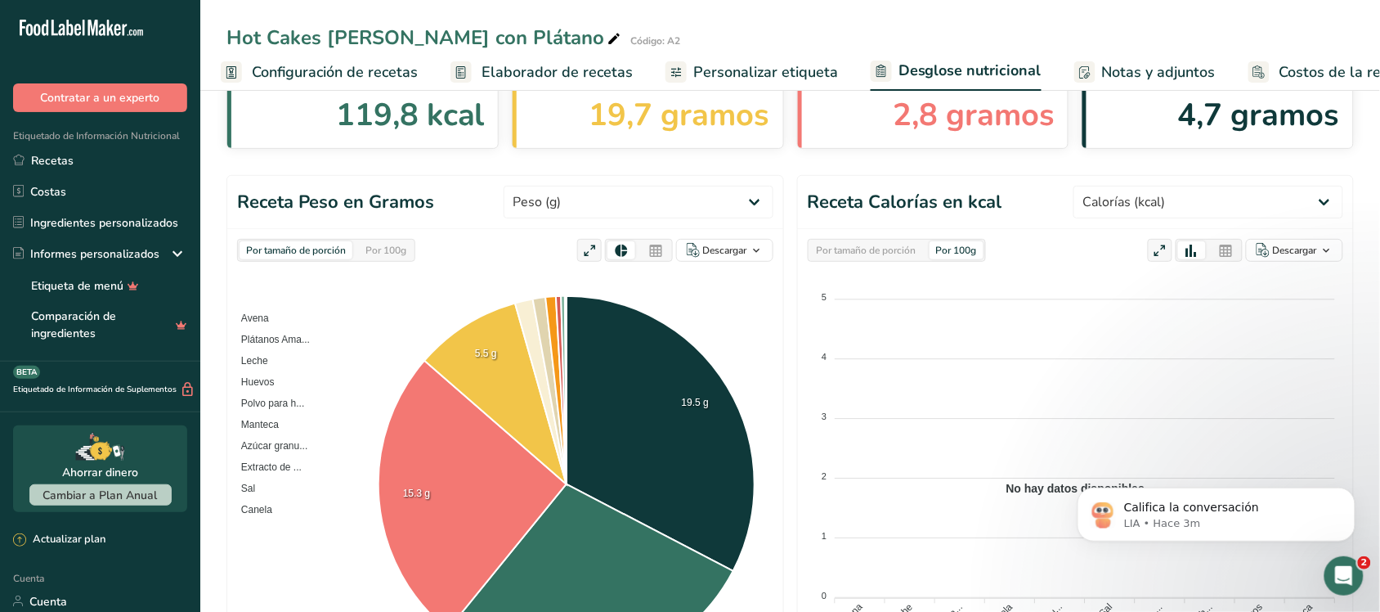
click at [851, 249] on font "Por tamaño de porción" at bounding box center [867, 250] width 100 height 13
click at [1236, 252] on div at bounding box center [1227, 250] width 28 height 18
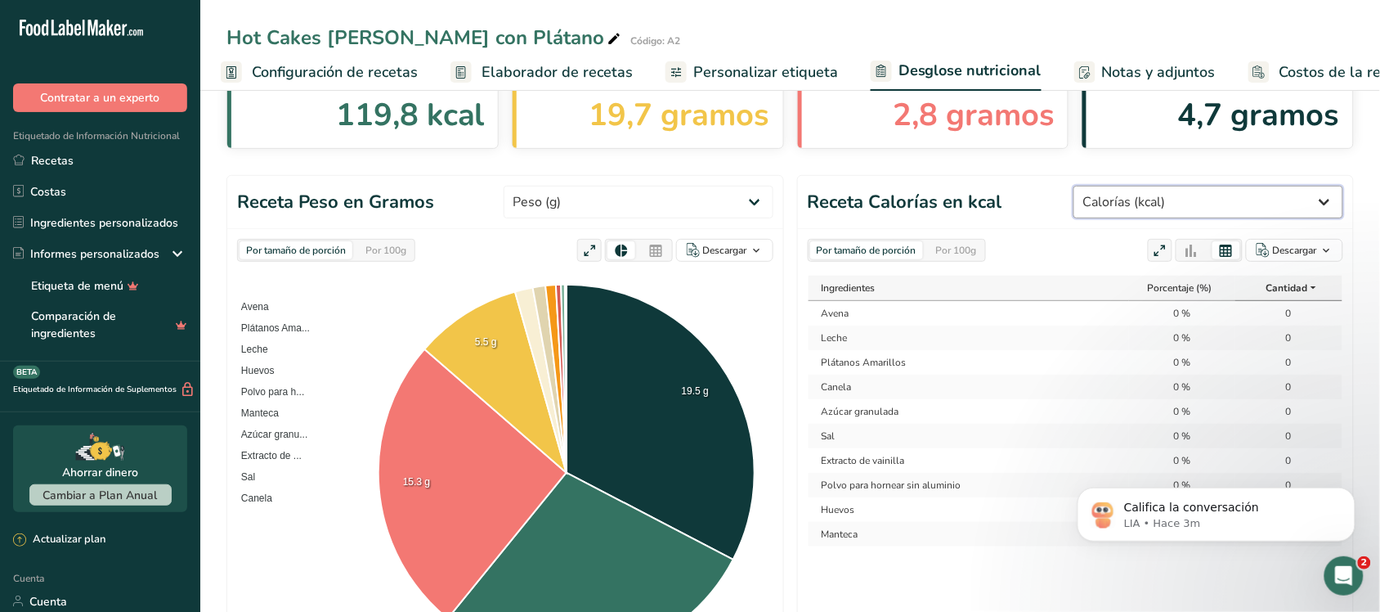
click at [1203, 206] on select "Peso (g) Calorías (kcal) Energía KJ (kj) Grasa total (g) Grasa saturada (g) Gra…" at bounding box center [1209, 202] width 270 height 33
select select "Weight"
click at [1098, 186] on select "Peso (g) Calorías (kcal) Energía KJ (kj) Grasa total (g) Grasa saturada (g) Gra…" at bounding box center [1209, 202] width 270 height 33
click at [1049, 223] on header "Receta Calorías en kcal Peso (g) Calorías (kcal) Energía KJ (kj) Grasa total (g…" at bounding box center [1076, 202] width 556 height 53
click at [1129, 206] on select "Peso (g) Calorías (kcal) Energía KJ (kj) Grasa total (g) Grasa saturada (g) Gra…" at bounding box center [1209, 202] width 270 height 33
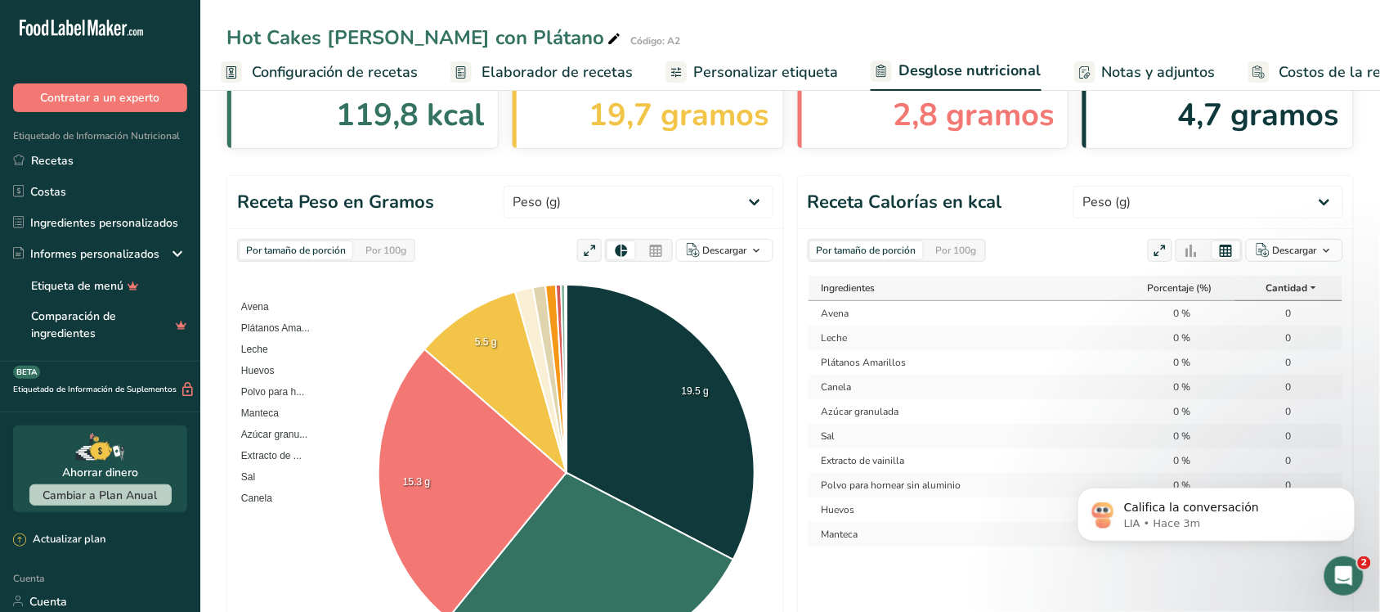
click at [1032, 222] on header "Receta Calorías en kcal Peso (g) Calorías (kcal) Energía KJ (kj) Grasa total (g…" at bounding box center [1076, 202] width 556 height 53
click at [693, 210] on select "Peso (g) Calorías (kcal) Energía KJ (kj) Grasa total (g) Grasa saturada (g) Gra…" at bounding box center [639, 202] width 270 height 33
click at [477, 194] on header "Receta Peso en Gramos Peso (g) Calorías (kcal) Energía KJ (kj) Grasa total (g) …" at bounding box center [505, 202] width 556 height 53
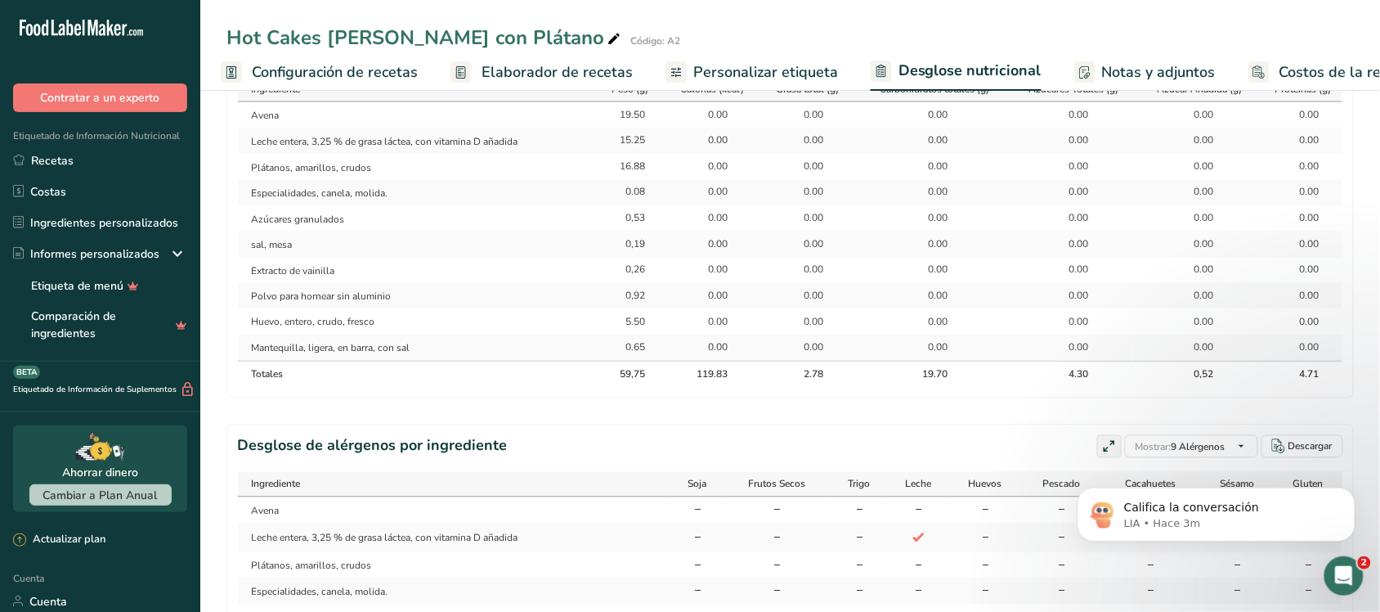
scroll to position [716, 0]
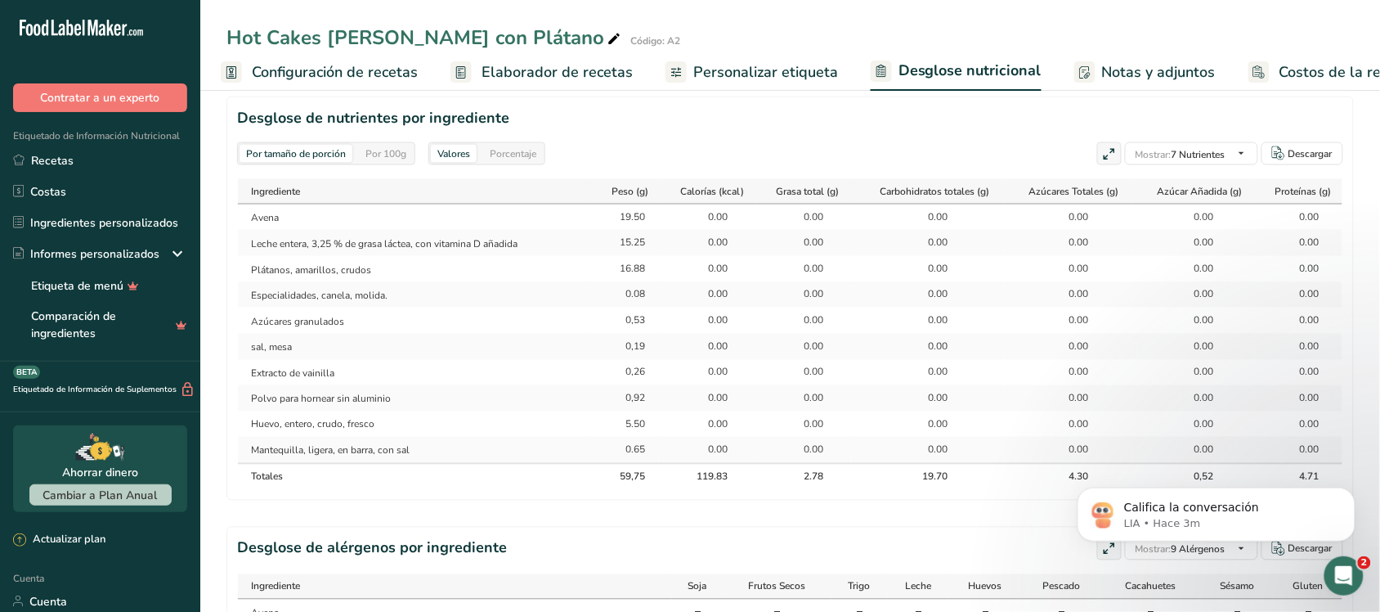
click at [372, 158] on font "Por 100g" at bounding box center [386, 153] width 41 height 13
click at [317, 155] on font "Por tamaño de porción" at bounding box center [296, 153] width 100 height 13
click at [411, 156] on div "Por 100g" at bounding box center [386, 154] width 54 height 18
click at [308, 156] on font "Por tamaño de porción" at bounding box center [296, 153] width 100 height 13
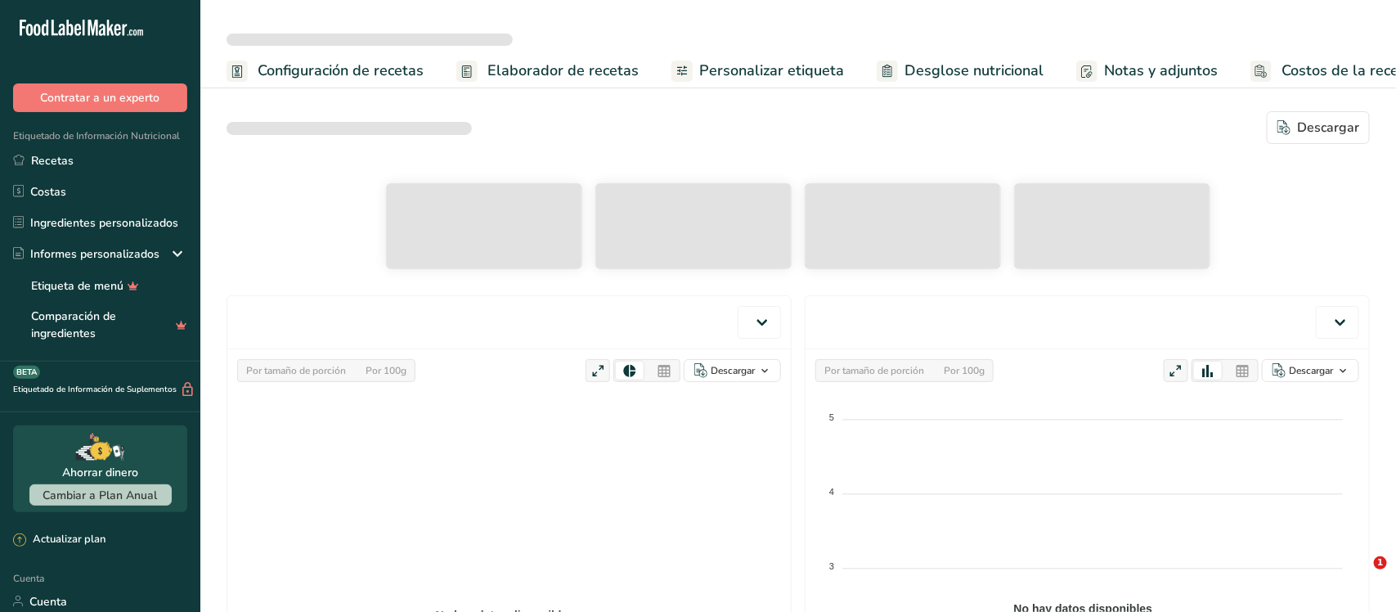
select select "Calories"
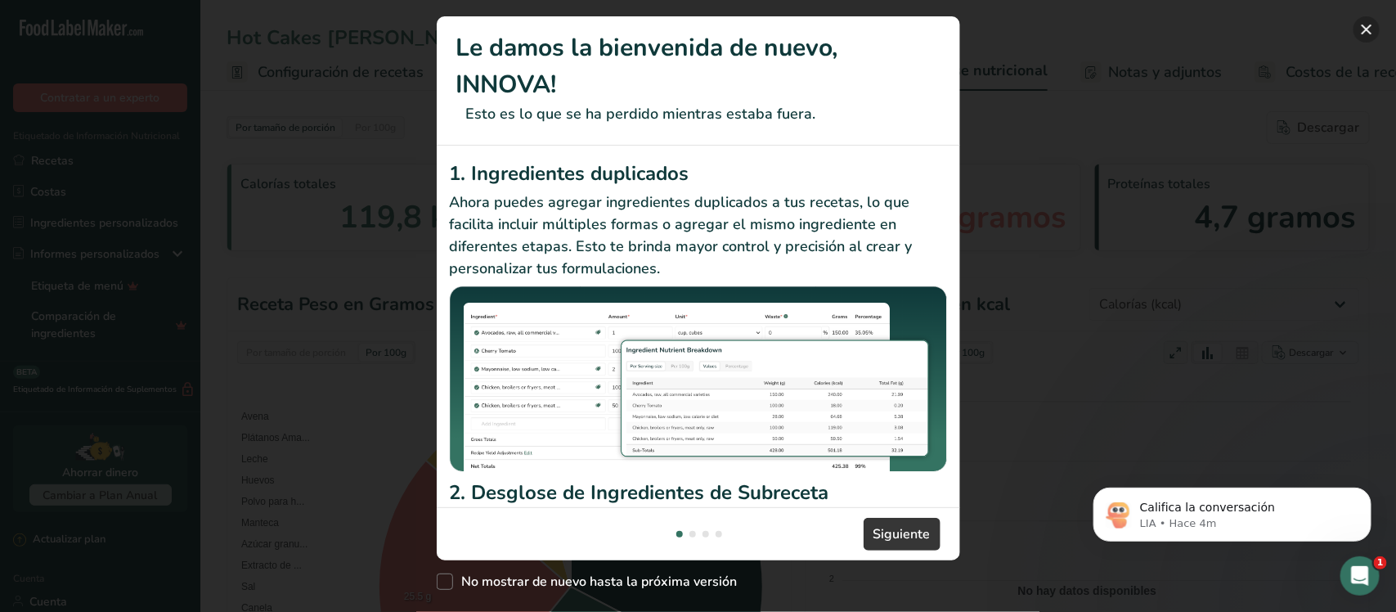
click at [1363, 29] on button "Nuevas funciones" at bounding box center [1366, 29] width 26 height 26
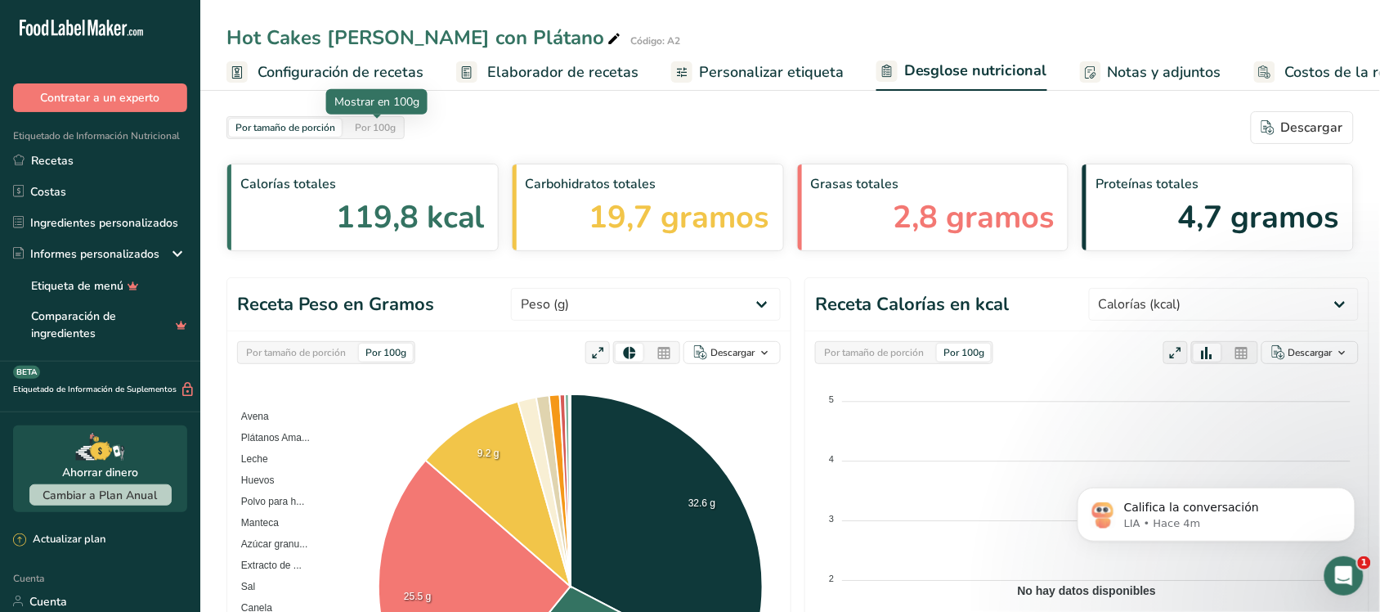
click at [370, 123] on font "Por 100g" at bounding box center [375, 127] width 41 height 13
click at [321, 123] on font "Por tamaño de porción" at bounding box center [286, 127] width 100 height 13
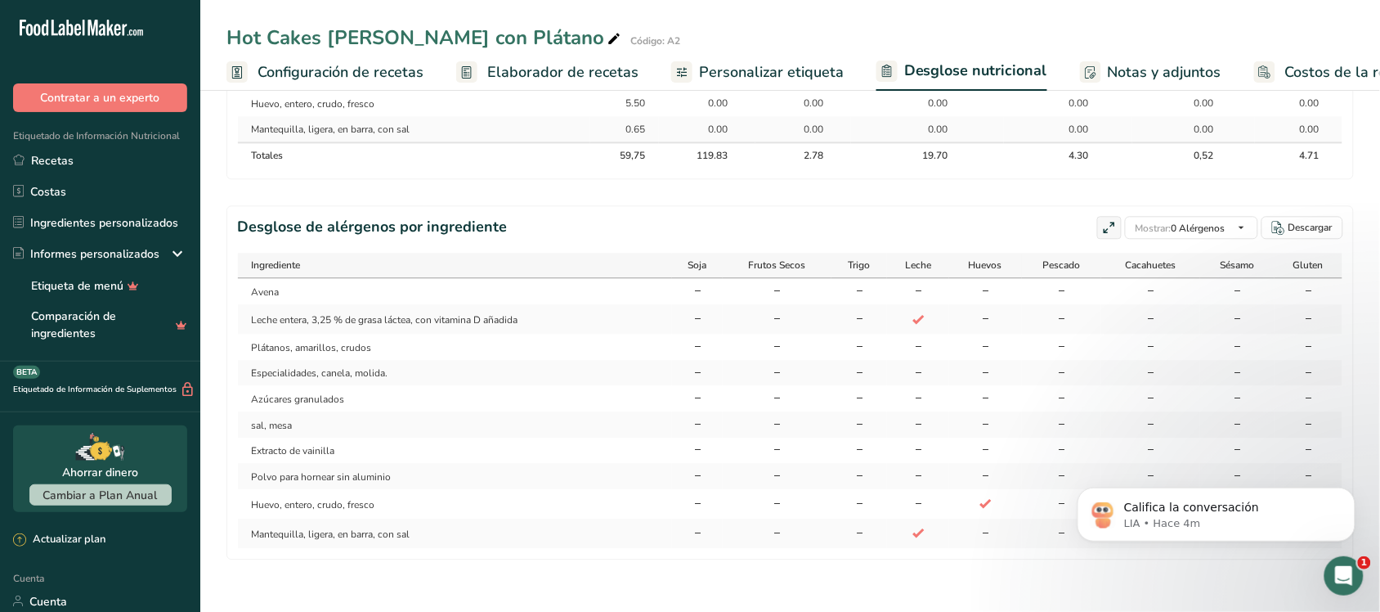
scroll to position [1066, 0]
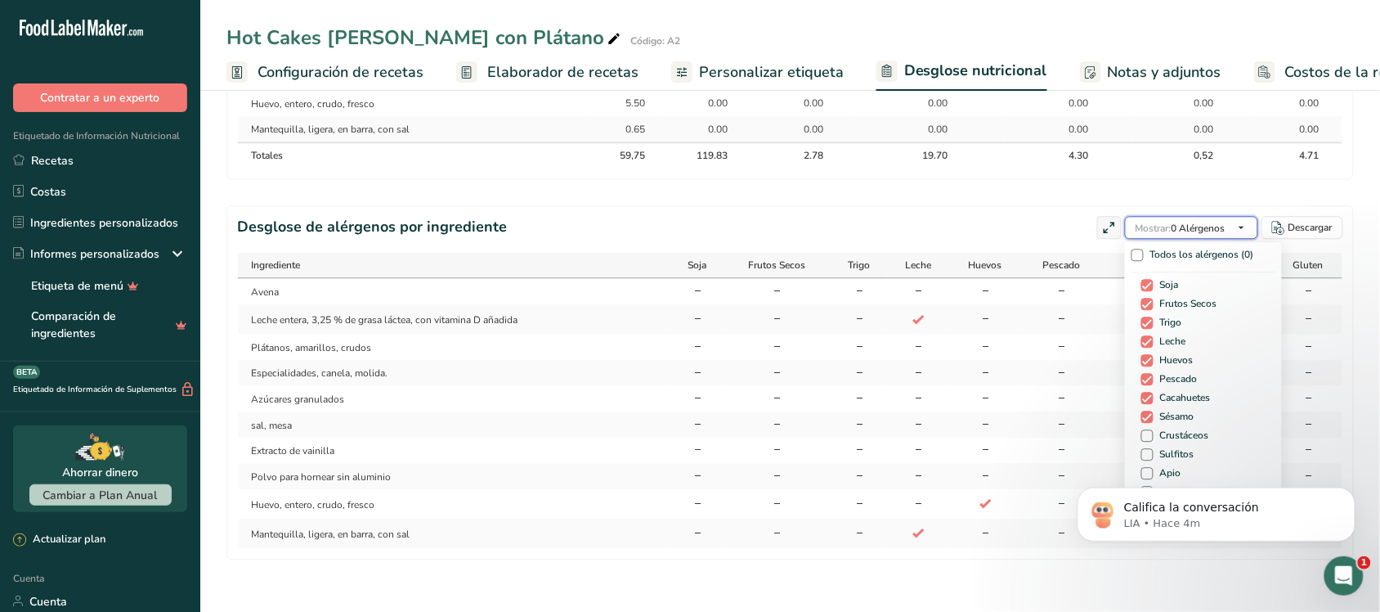
click at [1145, 226] on font "Mostrar:" at bounding box center [1154, 228] width 36 height 13
click at [1151, 258] on font "Todos los alérgenos (0)" at bounding box center [1203, 254] width 104 height 13
click at [1142, 258] on input "Todos los alérgenos (0)" at bounding box center [1137, 254] width 11 height 11
checkbox input "true"
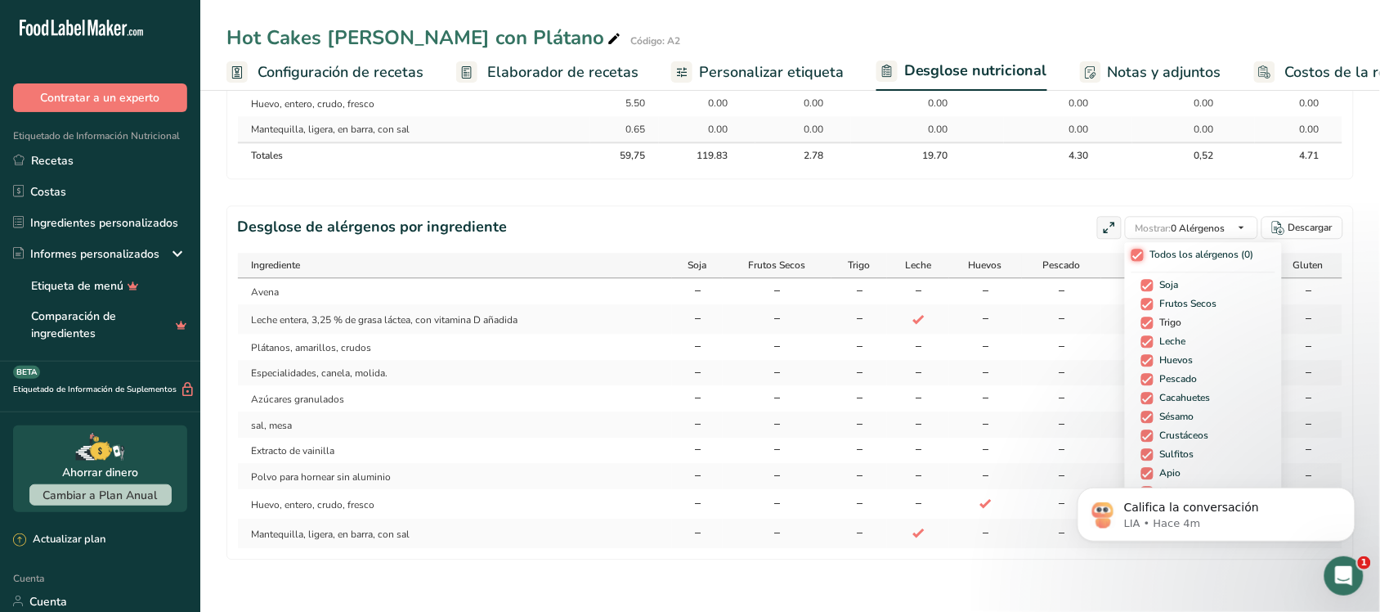
checkbox input "true"
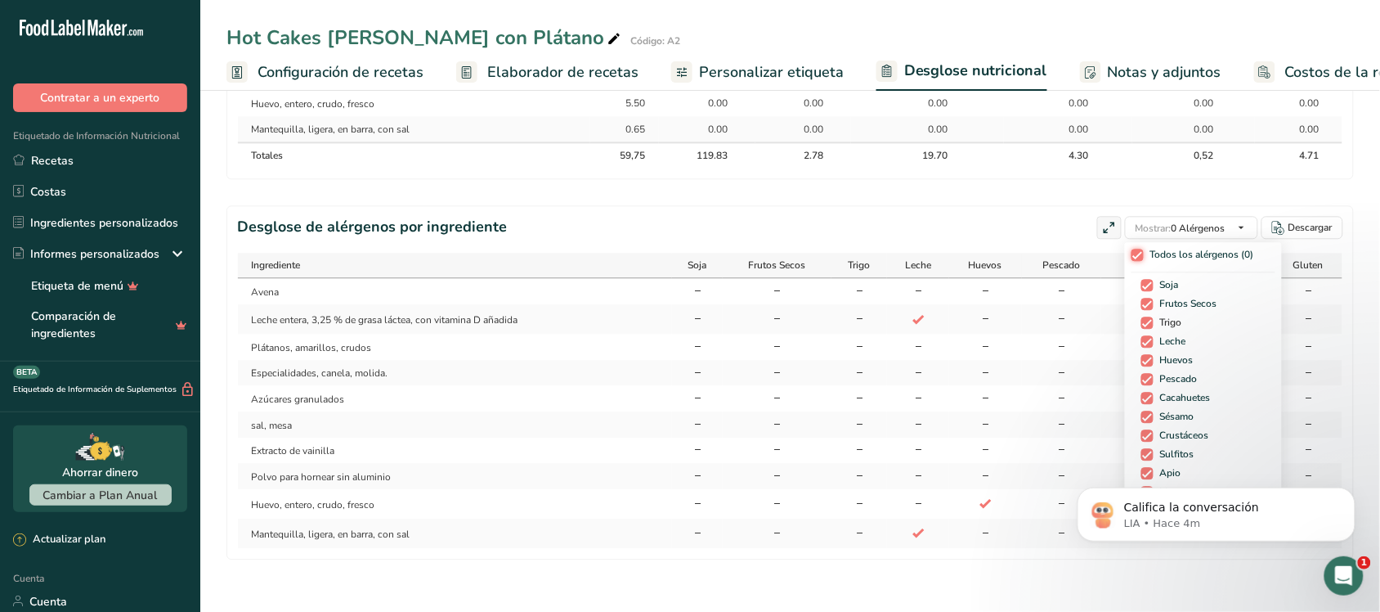
checkbox input "true"
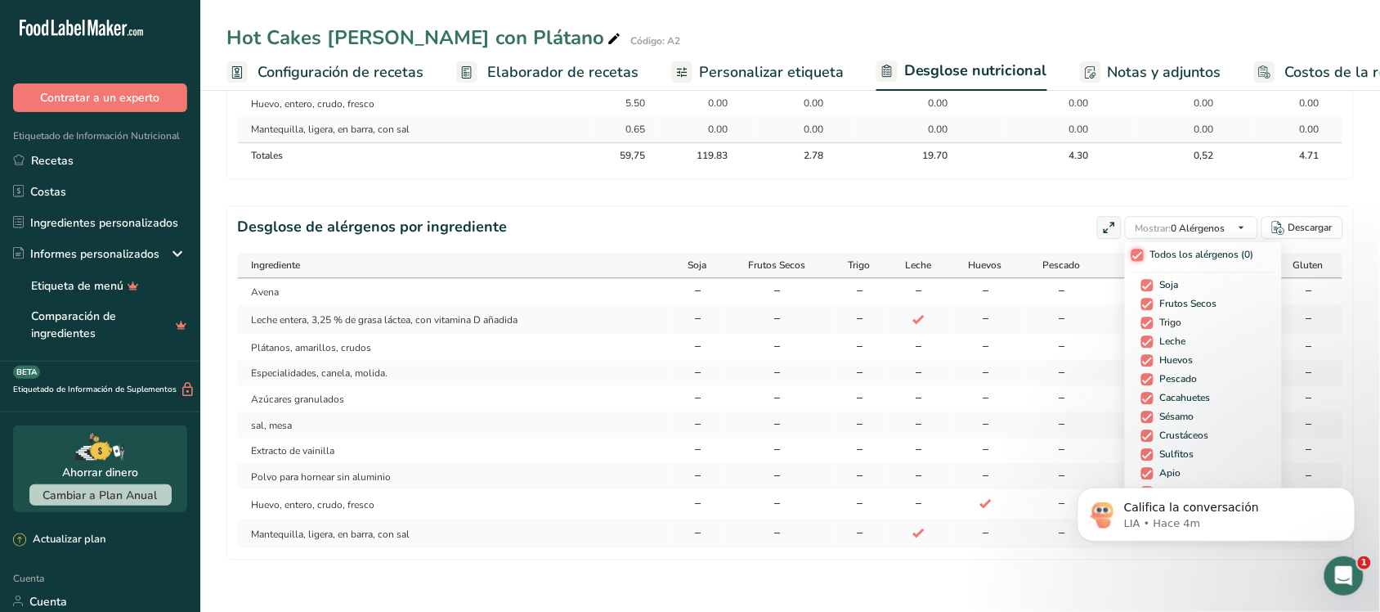
checkbox input "true"
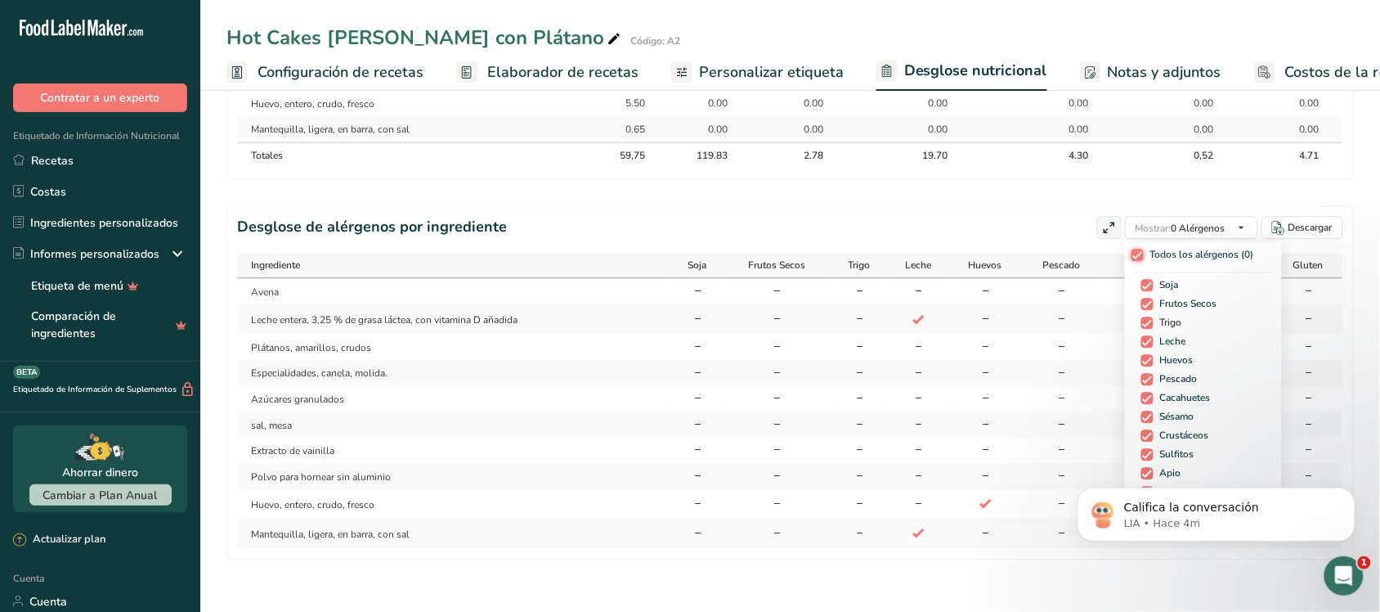
checkbox input "true"
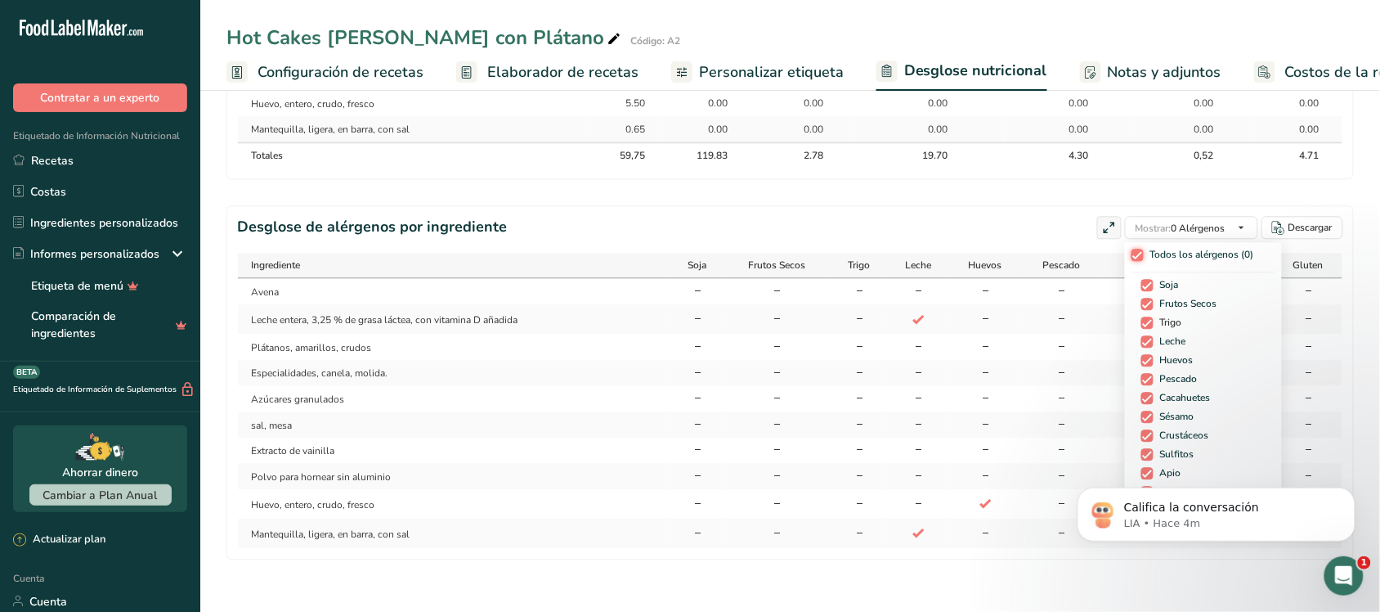
checkbox input "true"
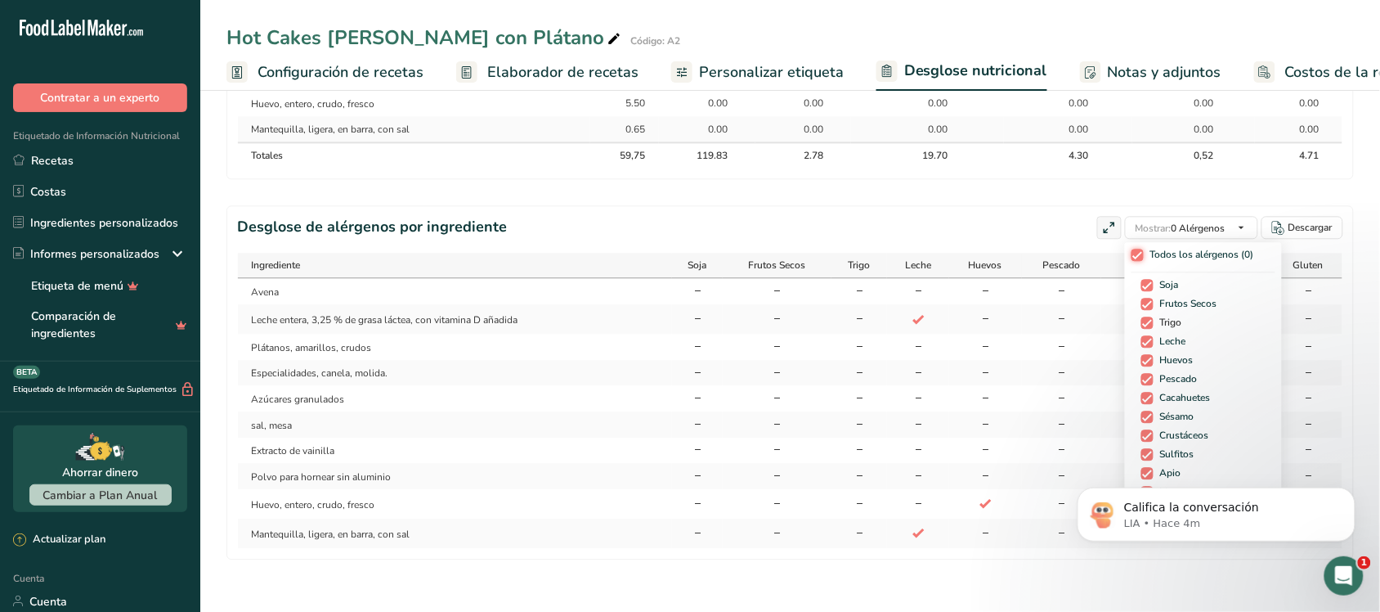
checkbox input "true"
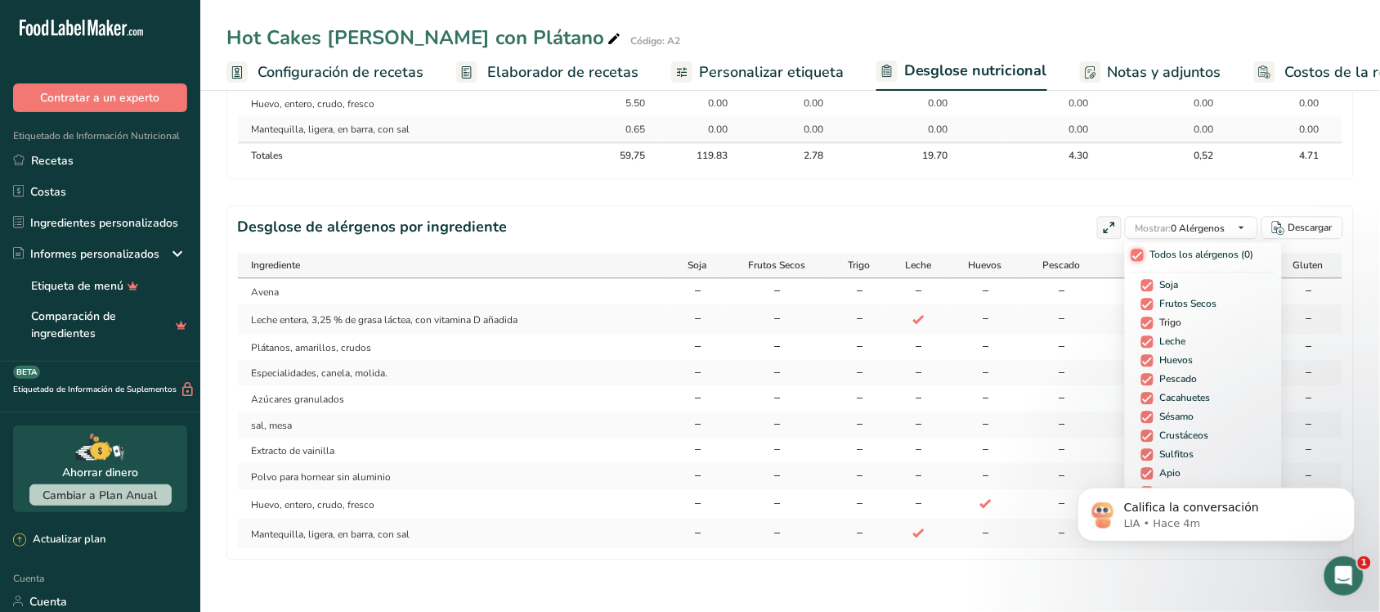
checkbox input "true"
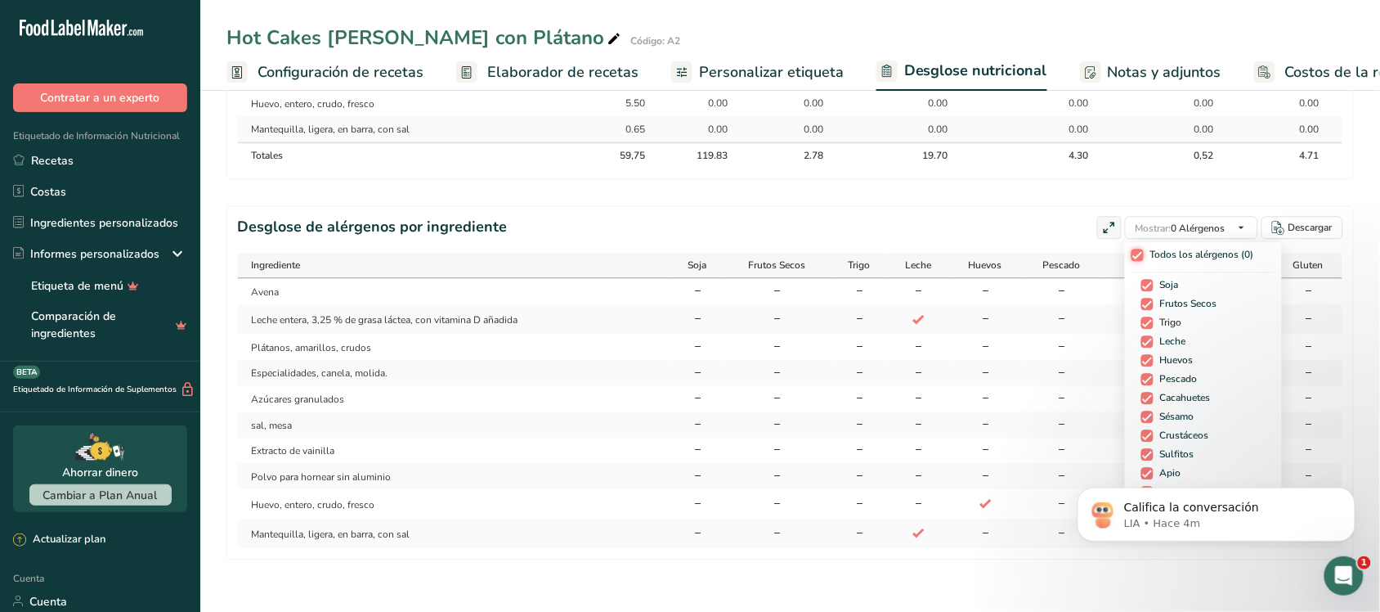
checkbox input "true"
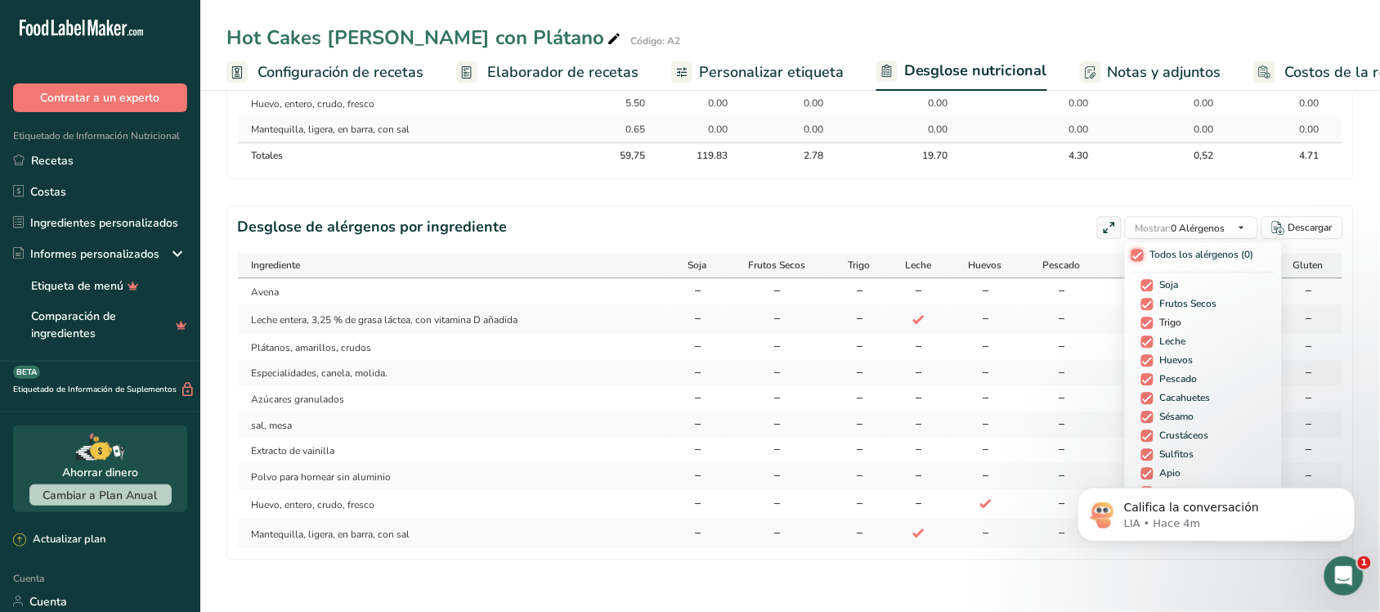
checkbox input "true"
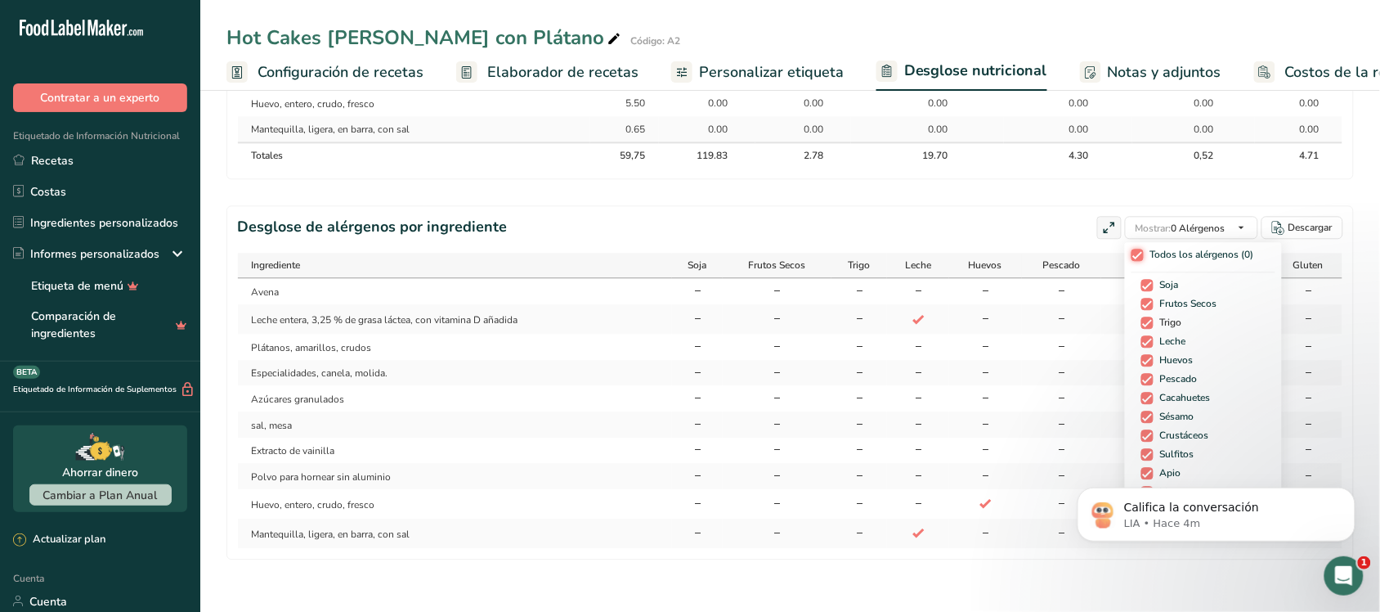
checkbox input "true"
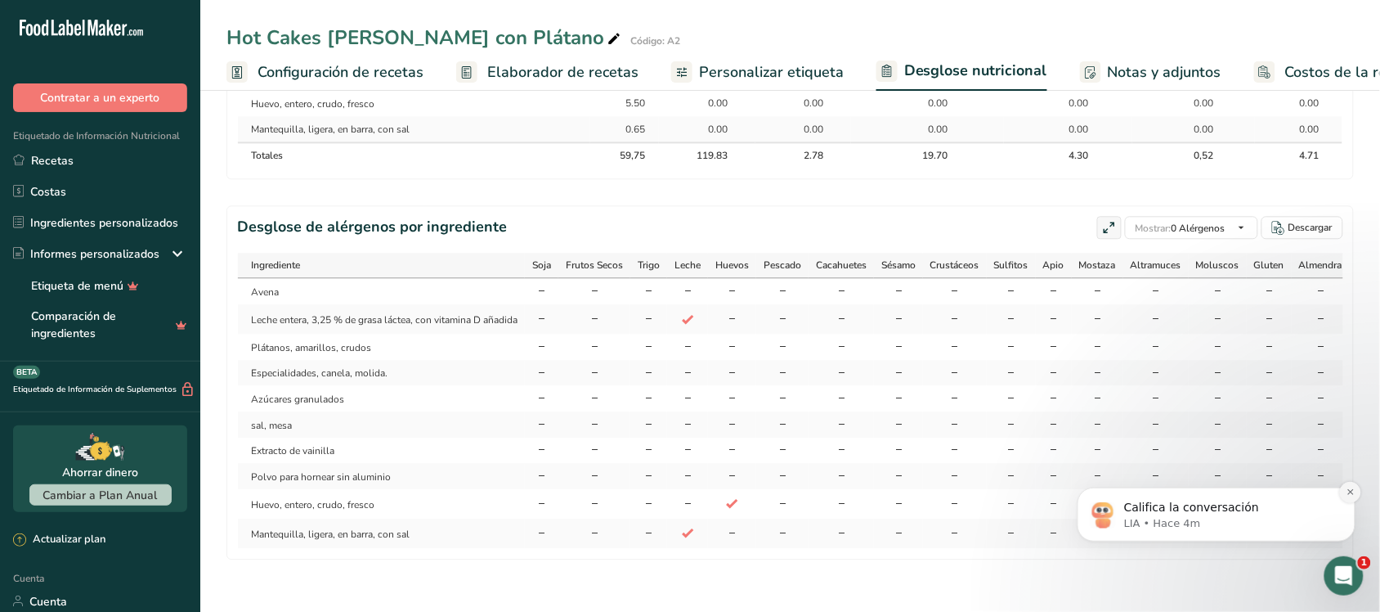
click at [1348, 491] on icon "Descartar notificación" at bounding box center [1350, 491] width 6 height 6
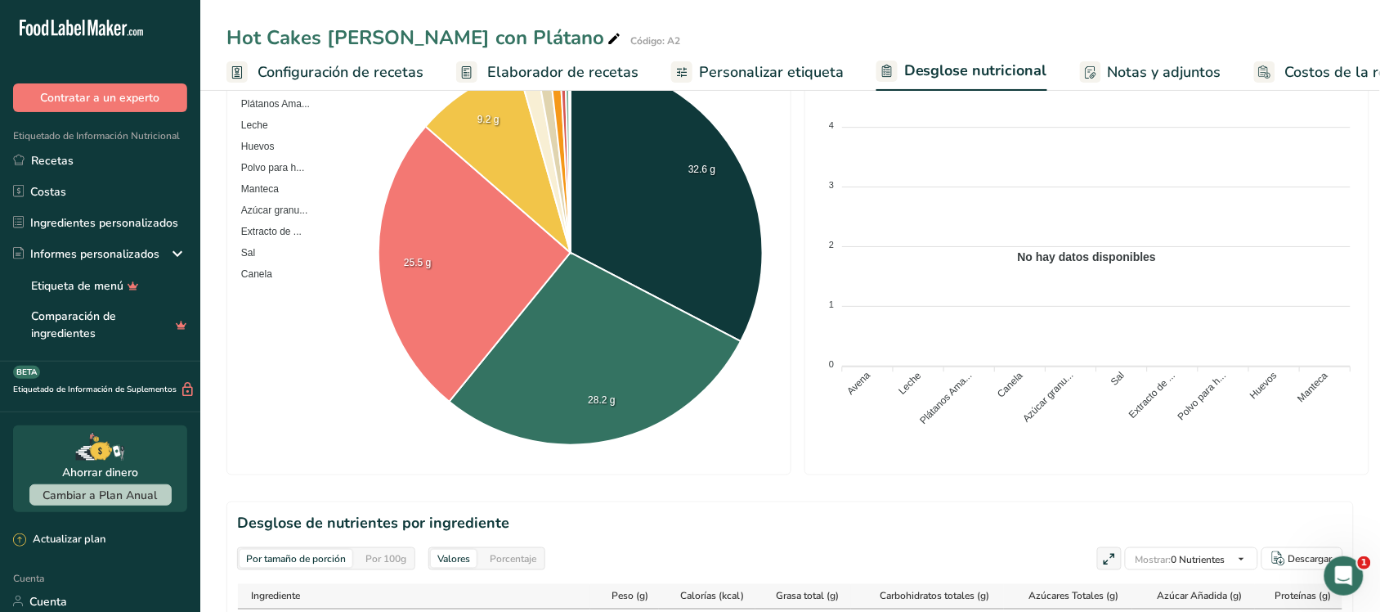
scroll to position [59, 0]
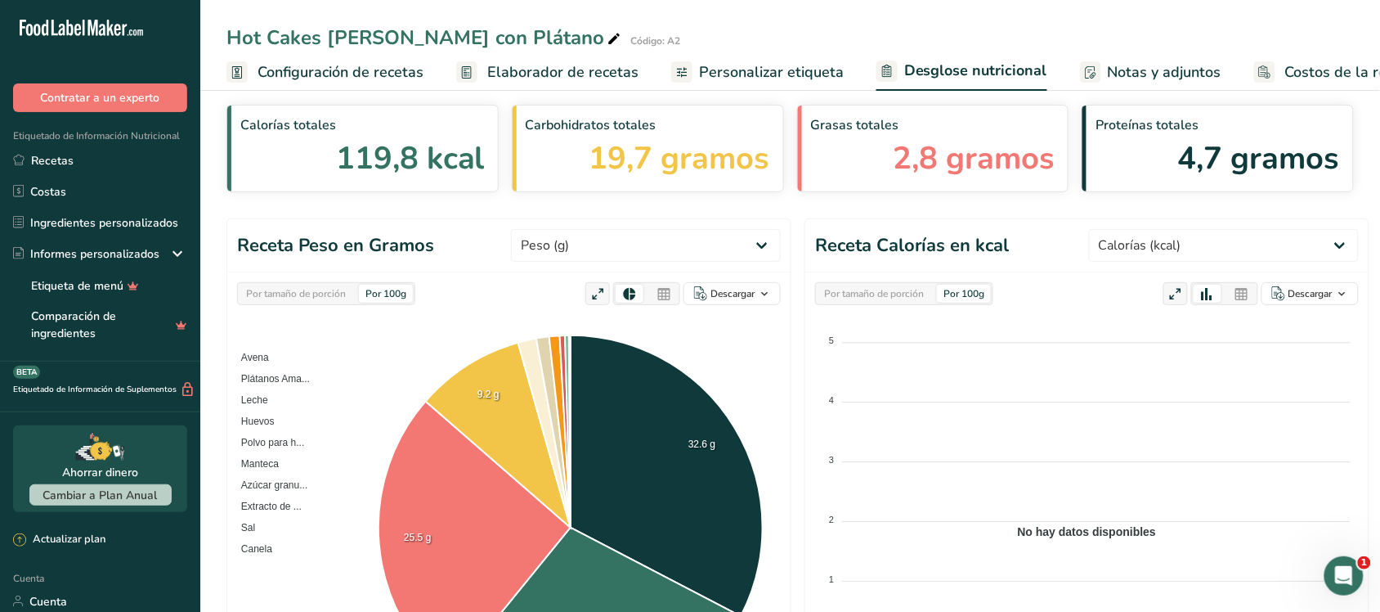
click at [879, 285] on div "Por tamaño de porción" at bounding box center [874, 294] width 113 height 18
click at [336, 280] on div "Por tamaño de porción Por 100g Descargar Como imagen (.png) Como tabla (.xlsx) …" at bounding box center [508, 510] width 563 height 477
click at [338, 290] on font "Por tamaño de porción" at bounding box center [296, 293] width 100 height 13
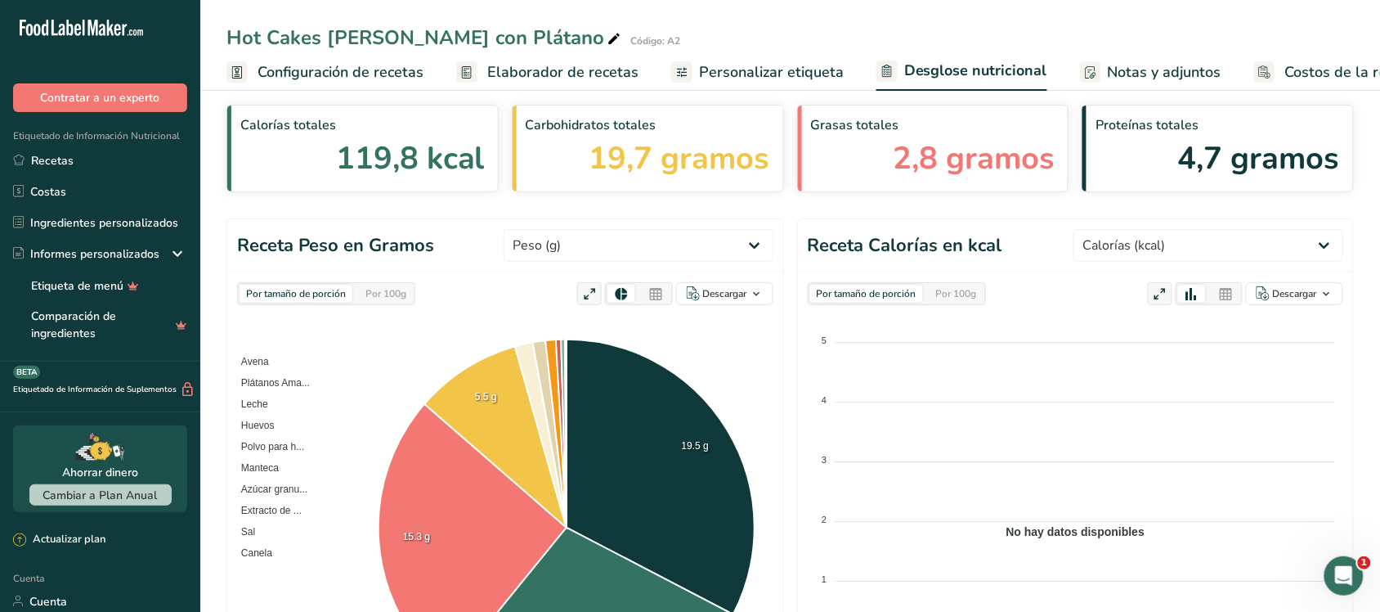
click at [378, 289] on font "Por 100g" at bounding box center [386, 293] width 41 height 13
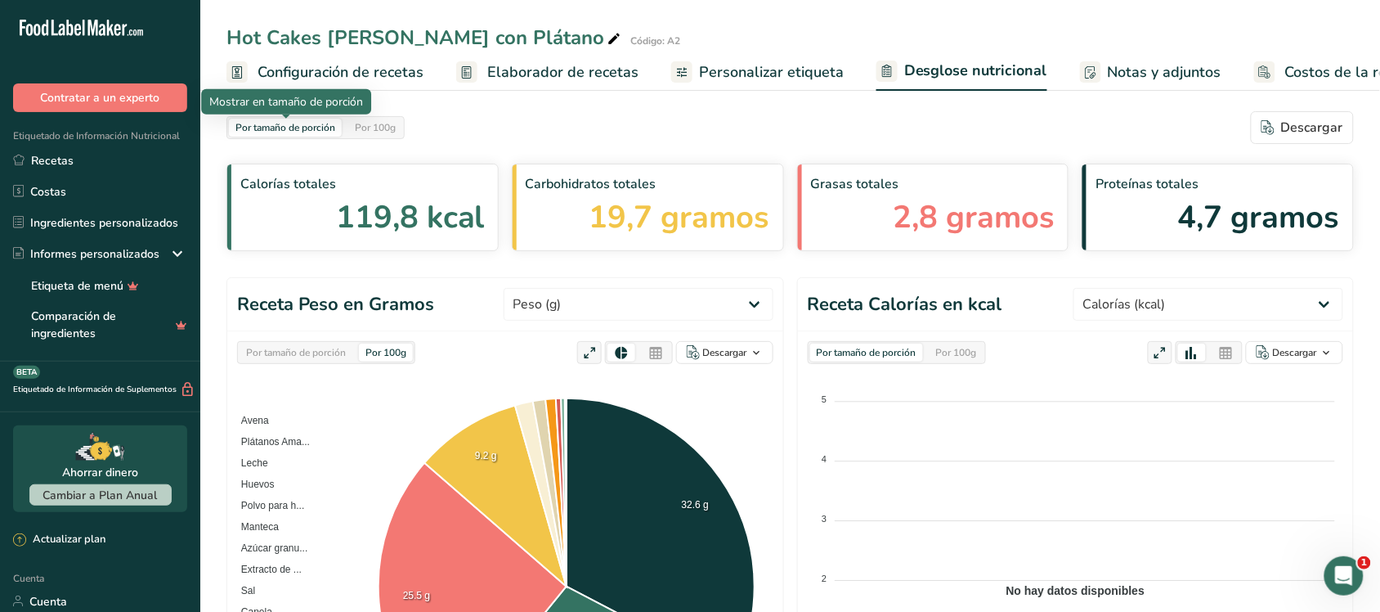
click at [345, 128] on div "Por tamaño de porción Por 100g" at bounding box center [316, 127] width 178 height 23
click at [366, 129] on font "Por 100g" at bounding box center [375, 127] width 41 height 13
click at [264, 128] on font "Por tamaño de porción" at bounding box center [286, 127] width 100 height 13
click at [1270, 66] on link "Costos de la receta" at bounding box center [1335, 72] width 162 height 37
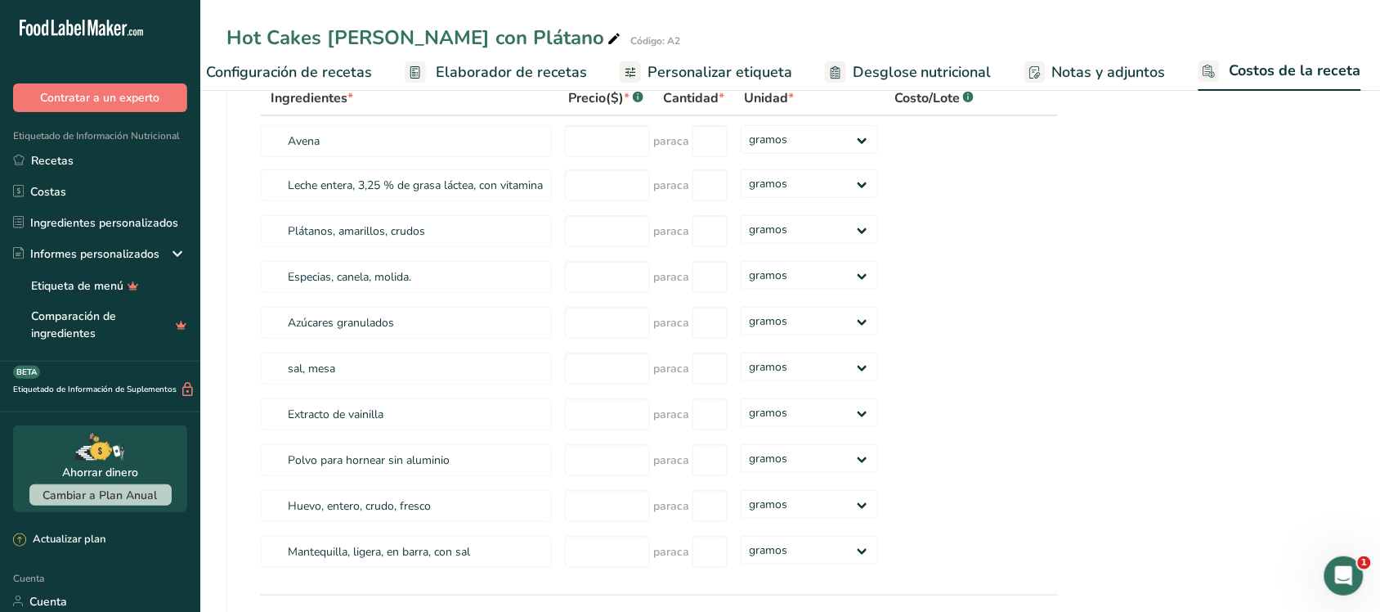
scroll to position [308, 0]
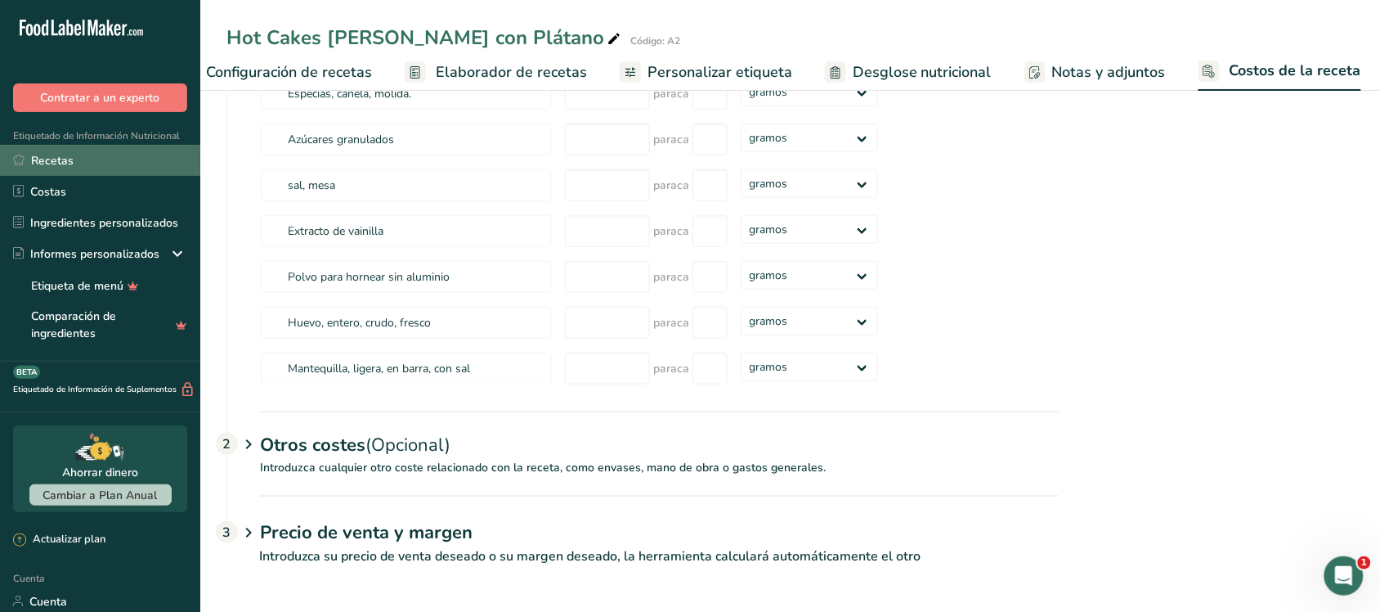
click at [26, 164] on link "Recetas" at bounding box center [100, 160] width 200 height 31
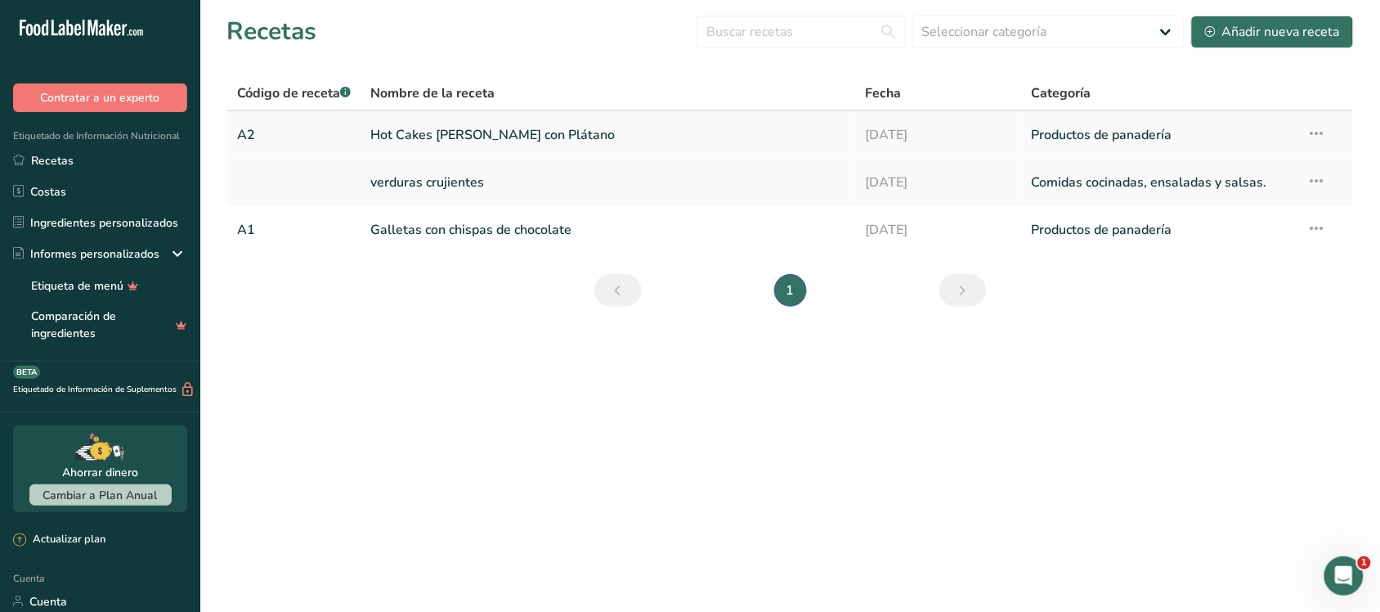
click at [653, 132] on link "Hot Cakes [PERSON_NAME] con Plátano" at bounding box center [608, 135] width 476 height 34
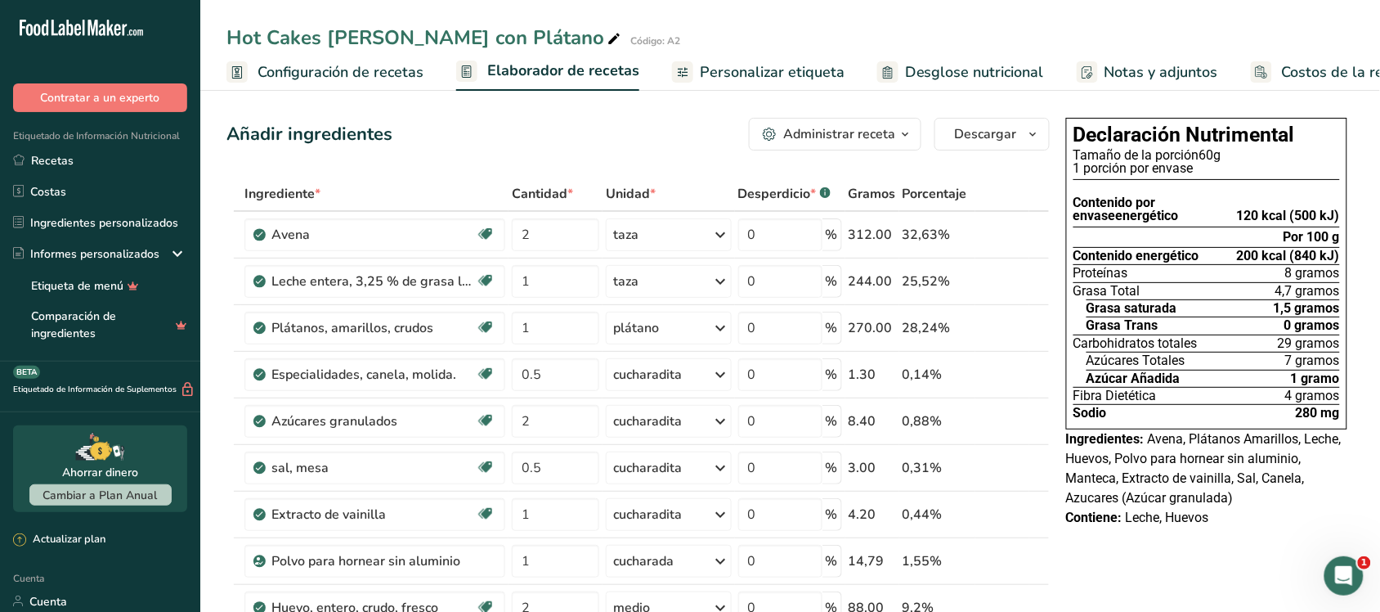
click at [734, 72] on font "Personalizar etiqueta" at bounding box center [772, 72] width 145 height 20
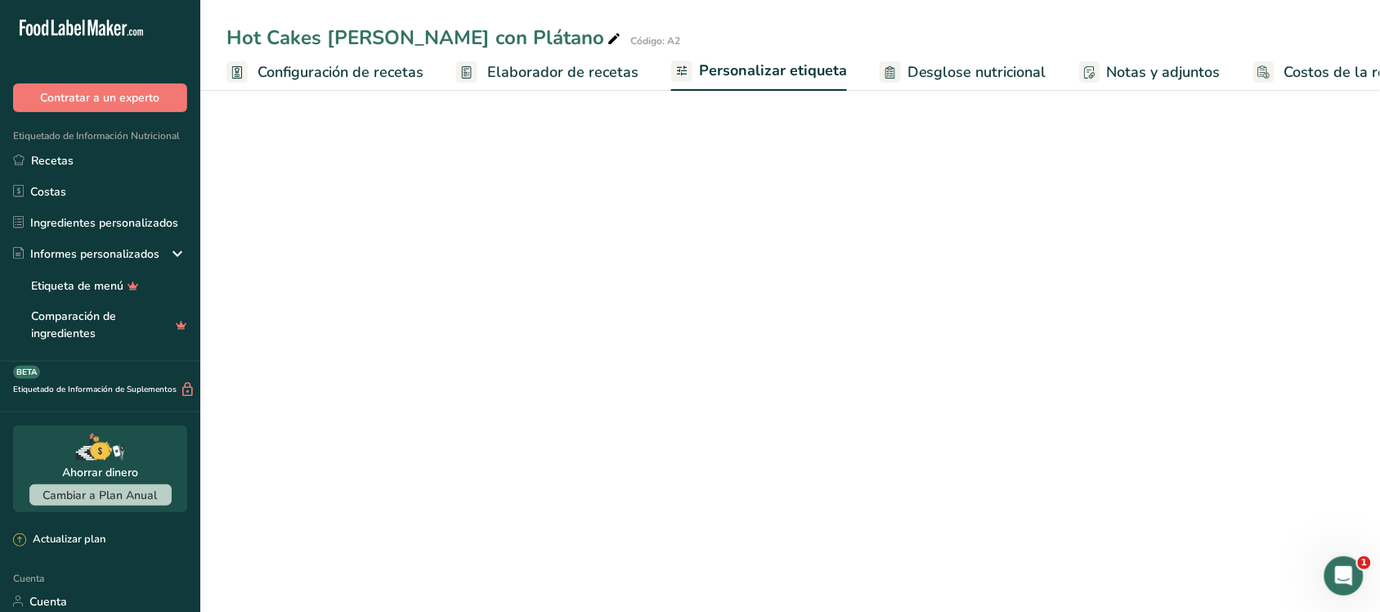
scroll to position [0, 53]
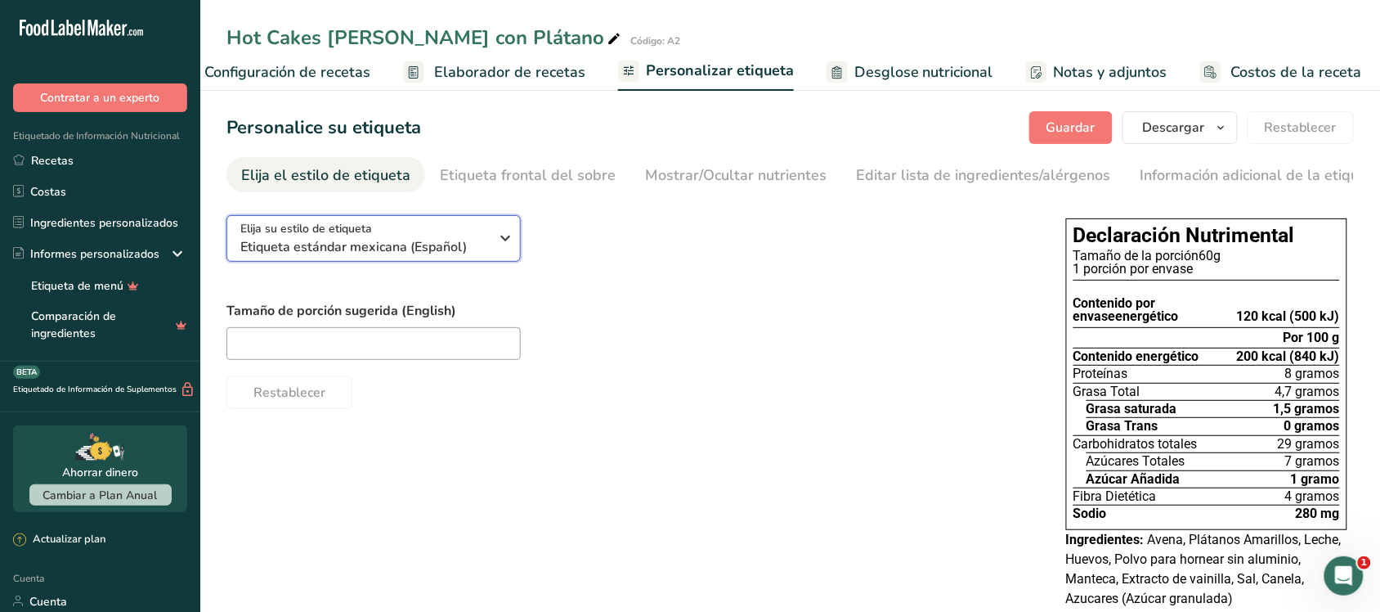
click at [433, 244] on font "Etiqueta estándar mexicana (Español)" at bounding box center [353, 247] width 227 height 18
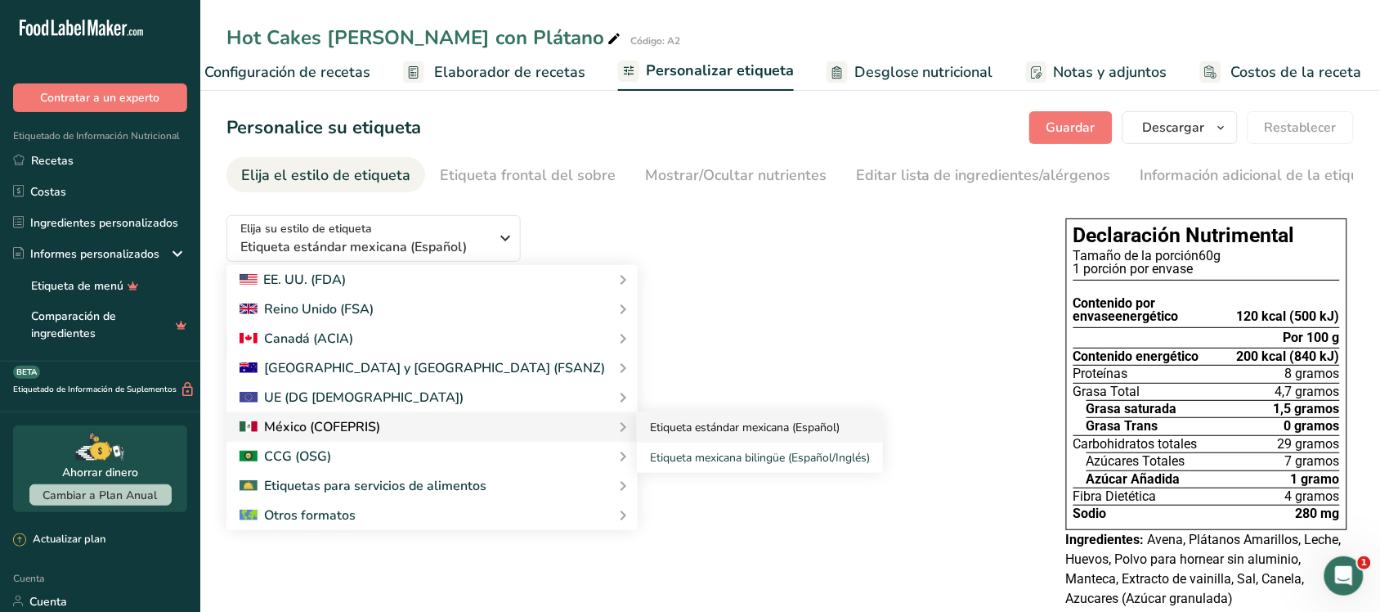
click at [650, 423] on font "Etiqueta estándar mexicana (Español)" at bounding box center [745, 427] width 190 height 16
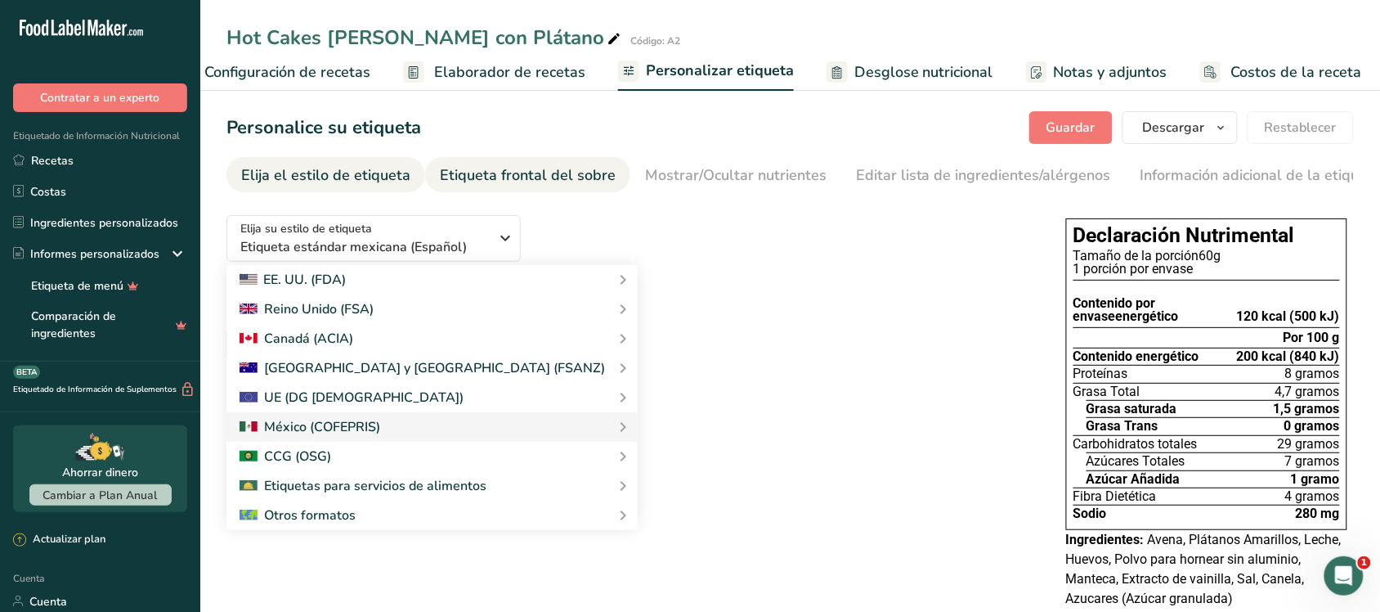
click at [487, 170] on font "Etiqueta frontal del sobre" at bounding box center [528, 175] width 176 height 20
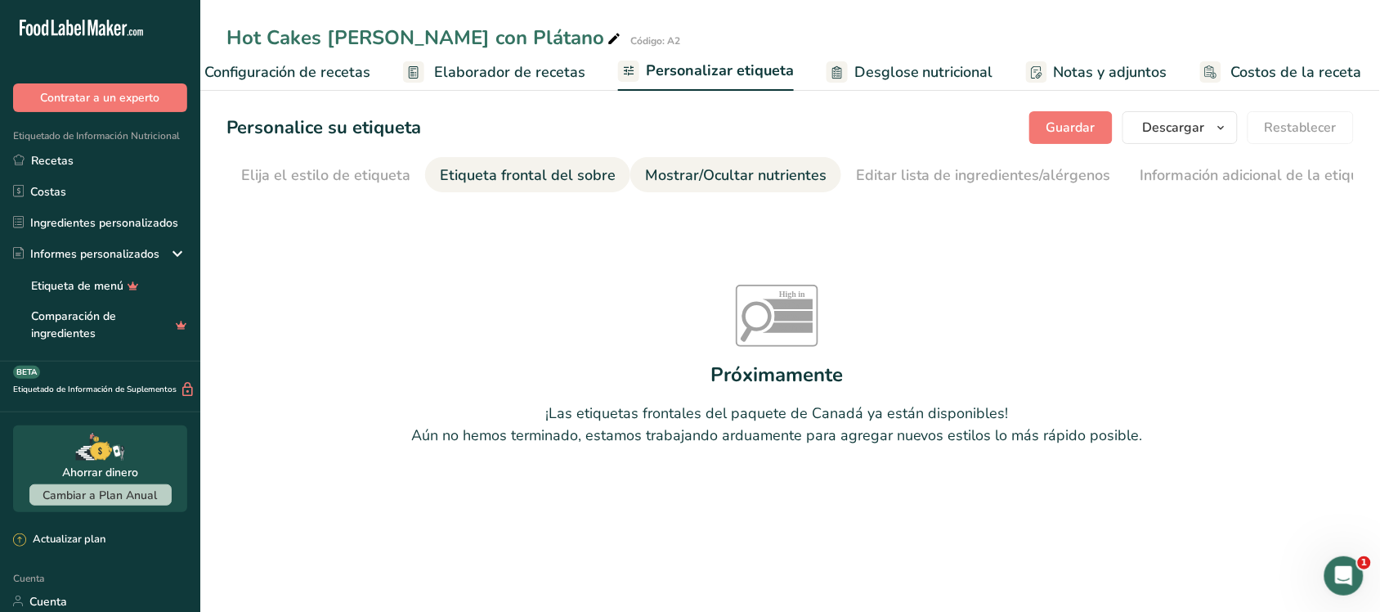
scroll to position [0, 20]
click at [663, 174] on font "Mostrar/Ocultar nutrientes" at bounding box center [716, 175] width 182 height 20
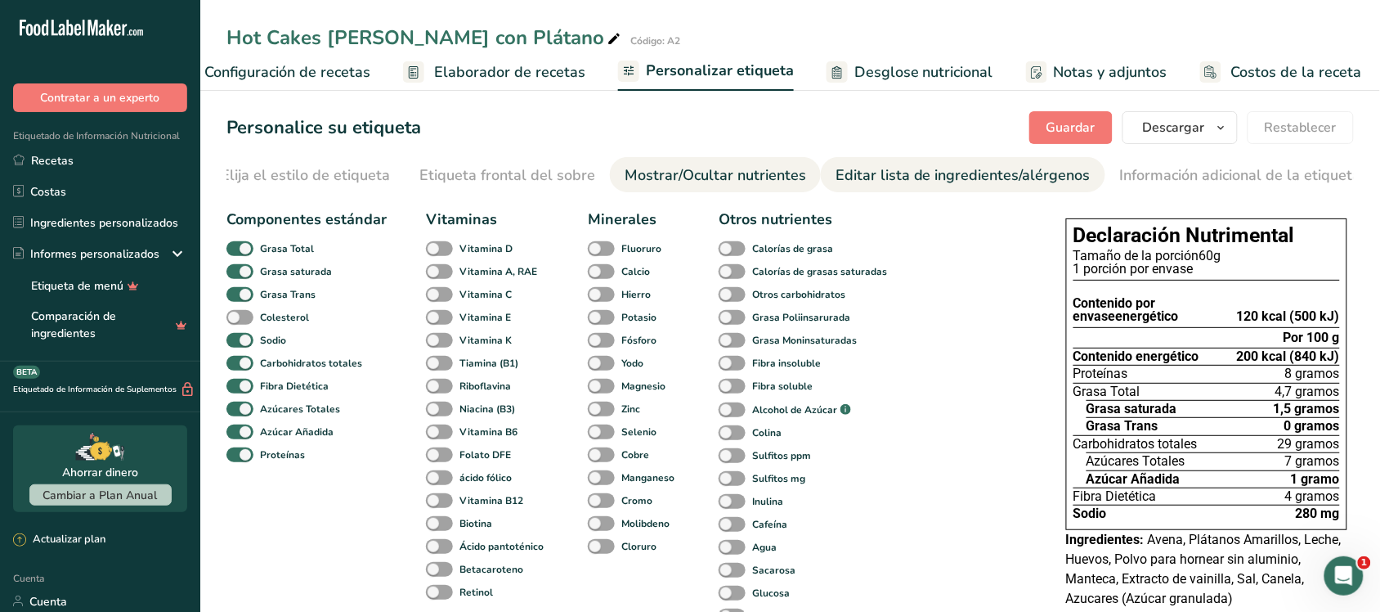
click at [884, 178] on font "Editar lista de ingredientes/alérgenos" at bounding box center [963, 175] width 255 height 20
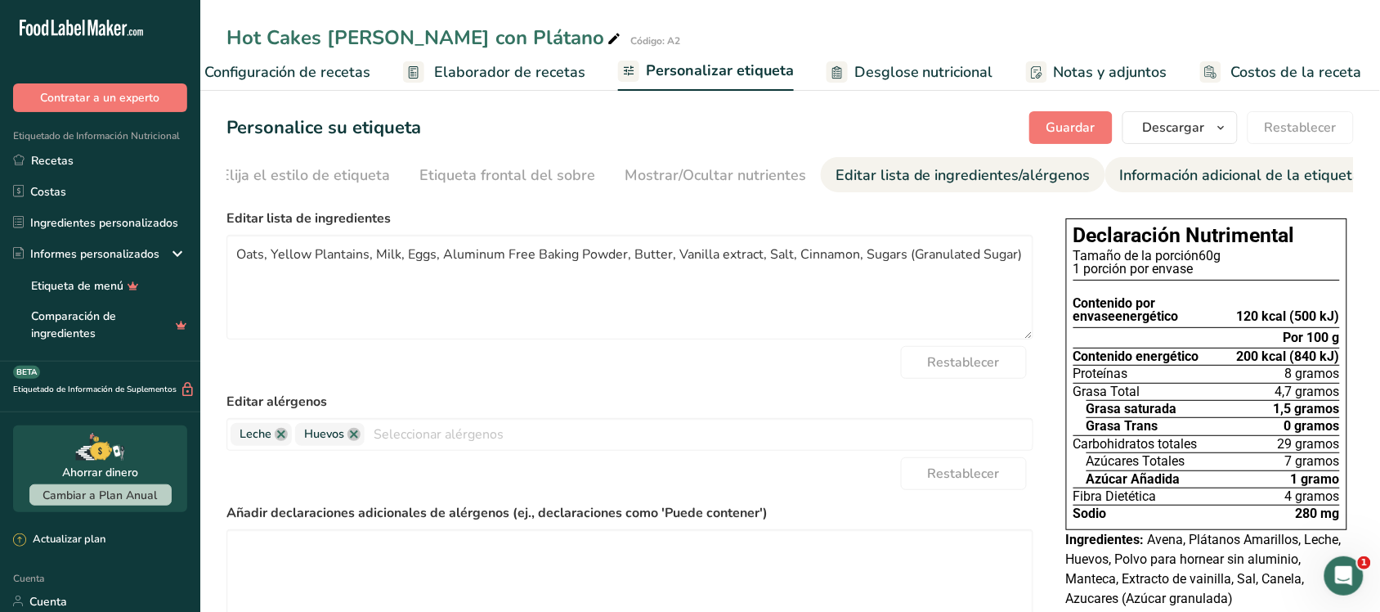
click at [1120, 185] on div "Información adicional de la etiqueta" at bounding box center [1240, 175] width 241 height 22
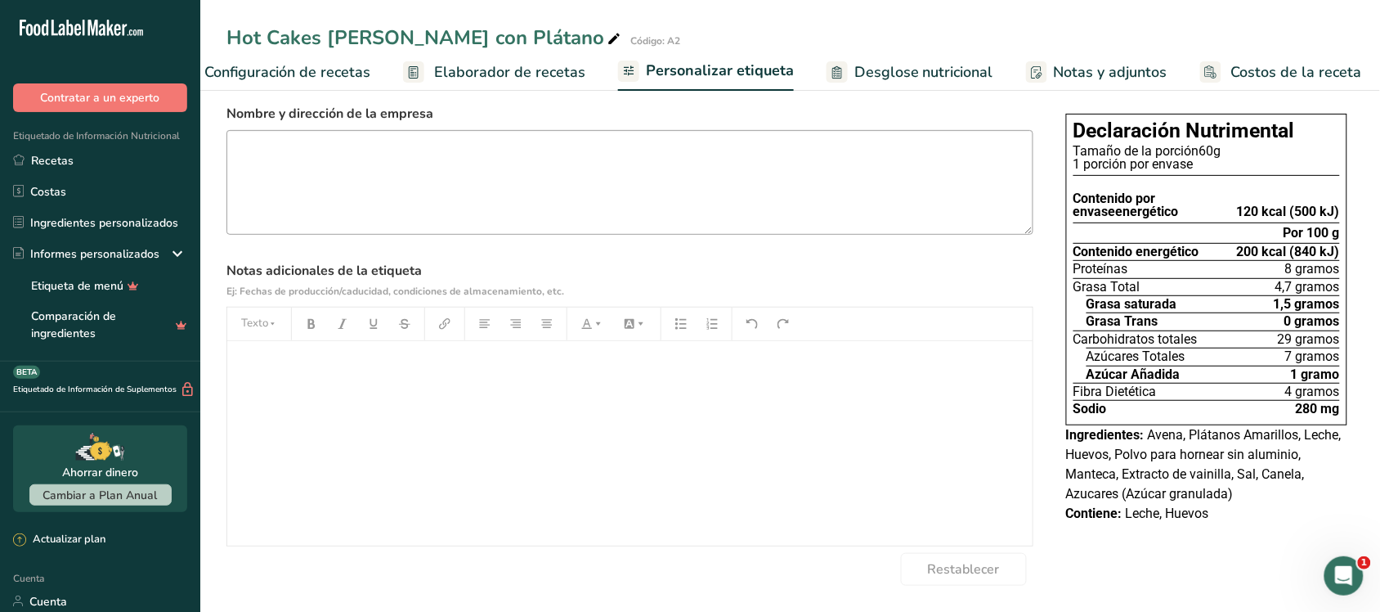
scroll to position [0, 0]
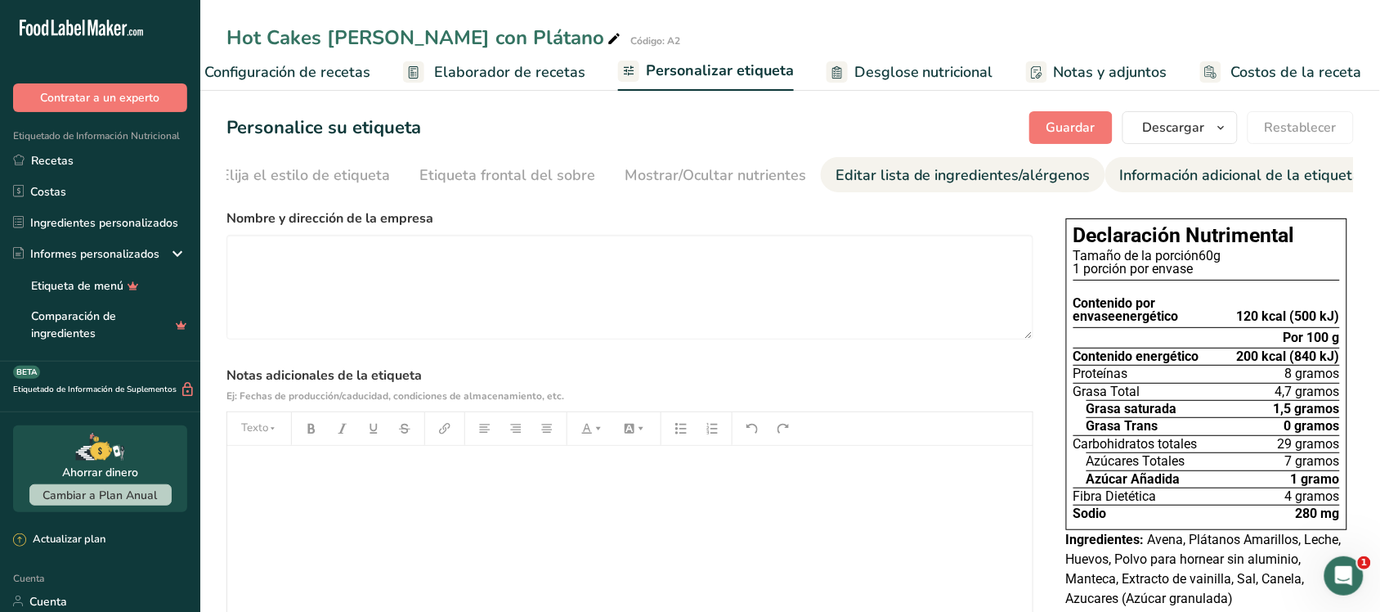
click at [944, 173] on font "Editar lista de ingredientes/alérgenos" at bounding box center [963, 175] width 255 height 20
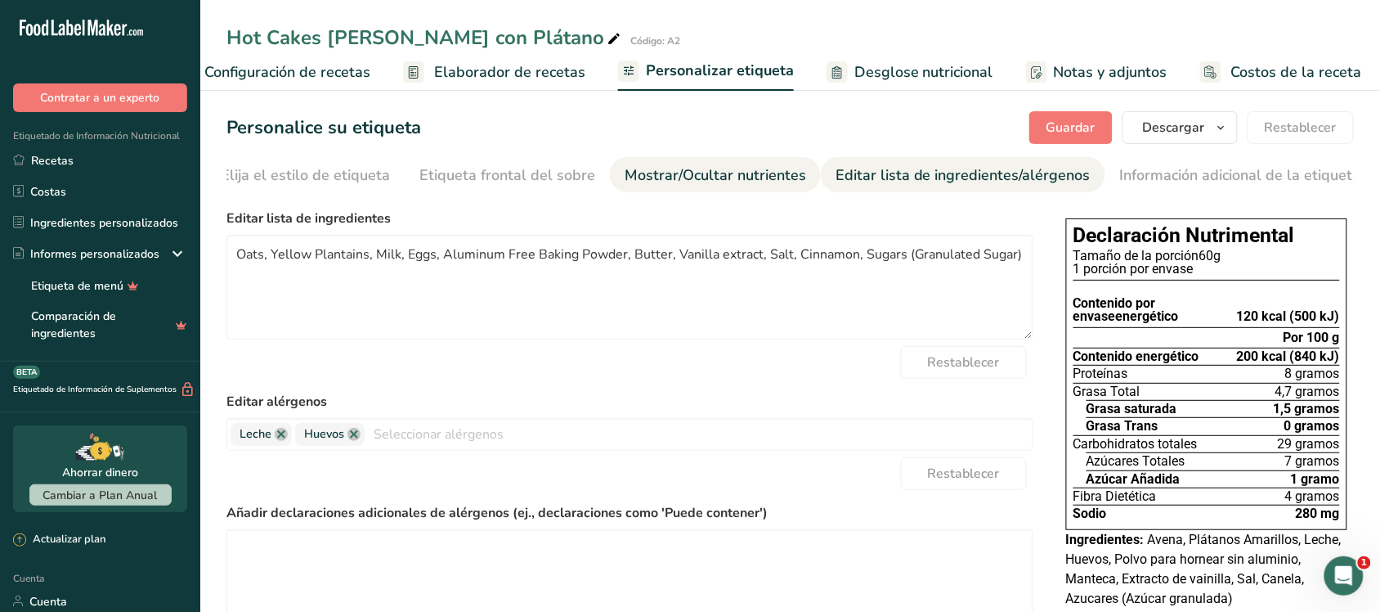
click at [675, 162] on link "Mostrar/Ocultar nutrientes" at bounding box center [716, 175] width 182 height 37
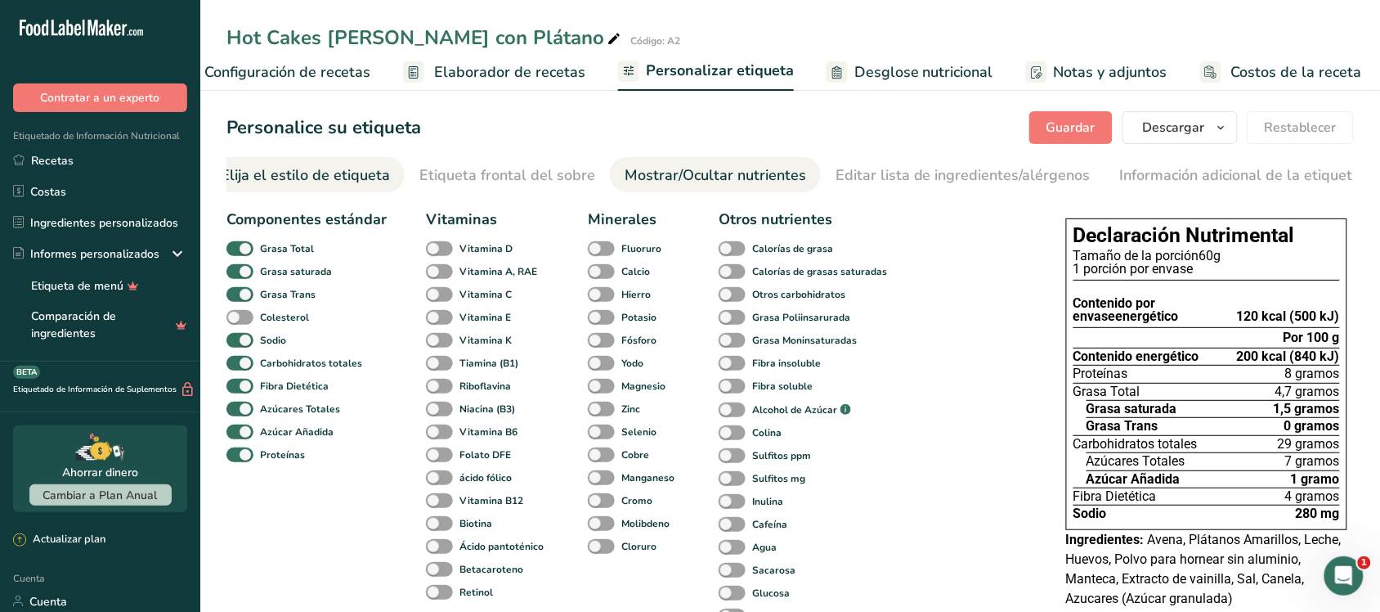
click at [357, 178] on font "Elija el estilo de etiqueta" at bounding box center [305, 175] width 169 height 20
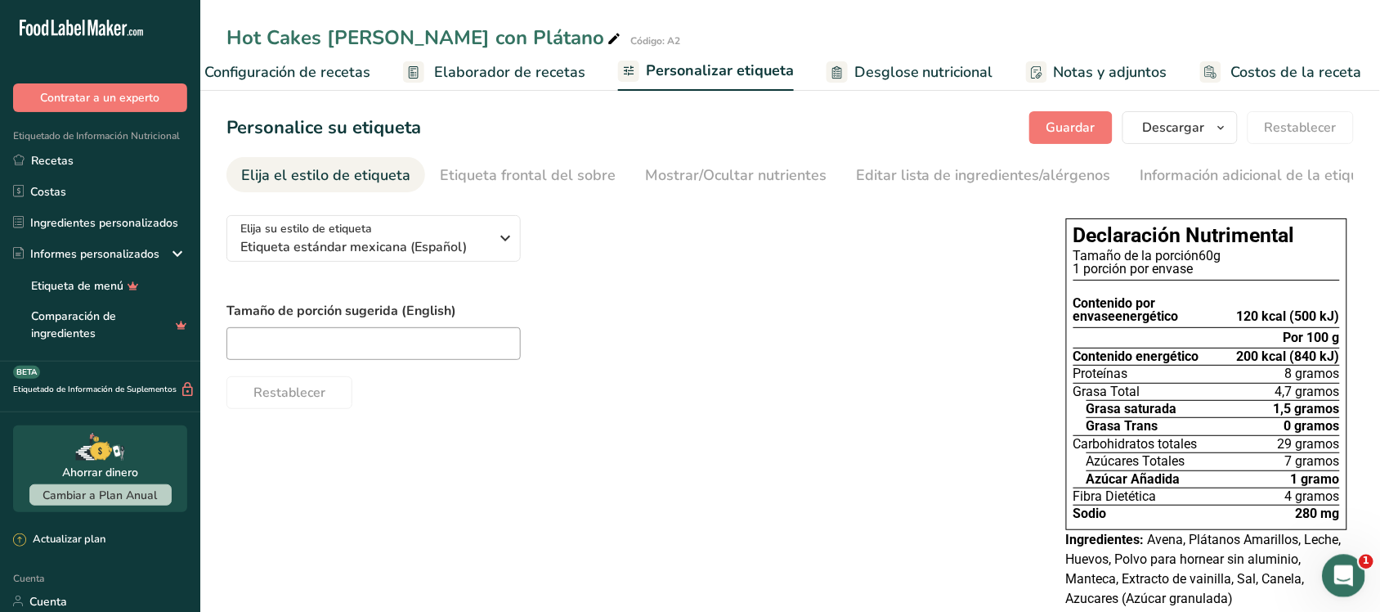
click at [1348, 584] on div "Abrir Intercom Messenger" at bounding box center [1341, 573] width 54 height 54
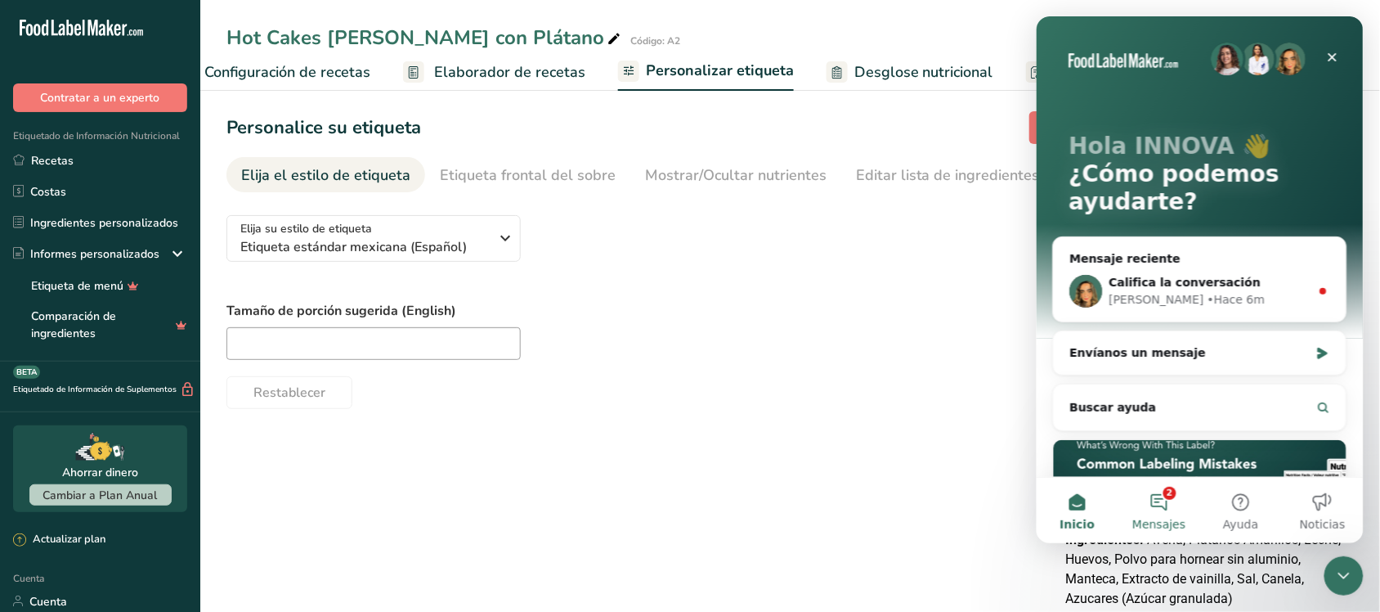
click at [1151, 491] on button "2 Mensajes" at bounding box center [1159, 509] width 82 height 65
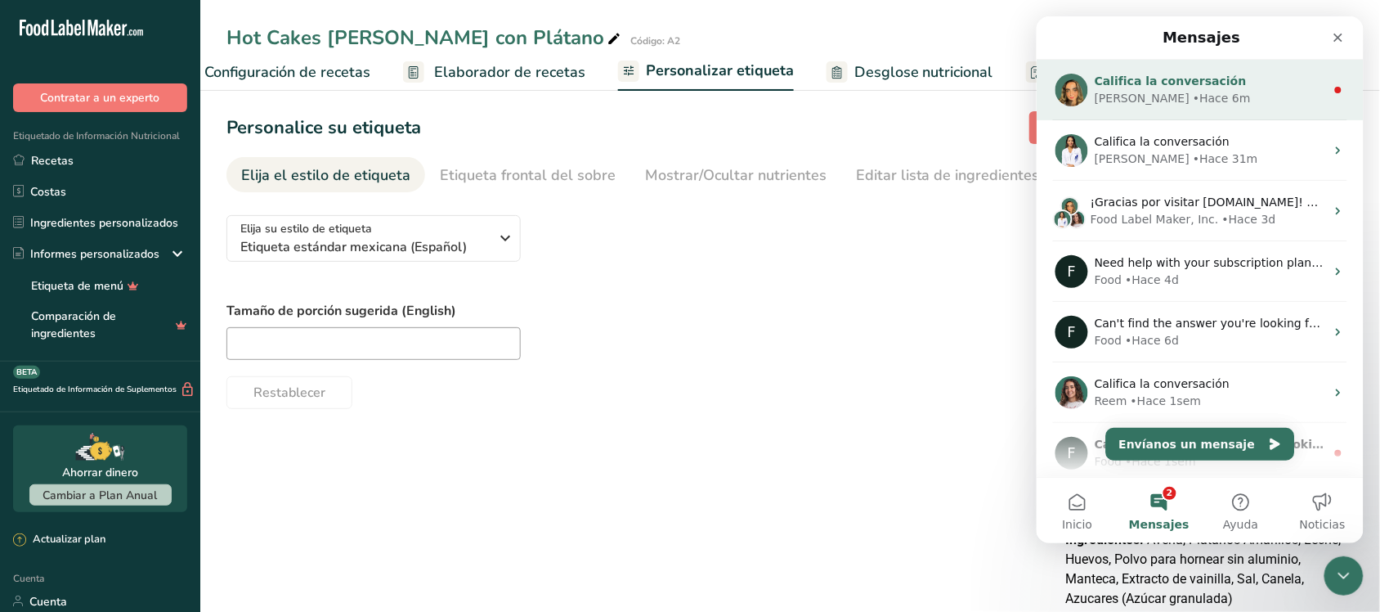
click at [1193, 112] on div "Califica la conversación [PERSON_NAME] 6m" at bounding box center [1199, 89] width 327 height 61
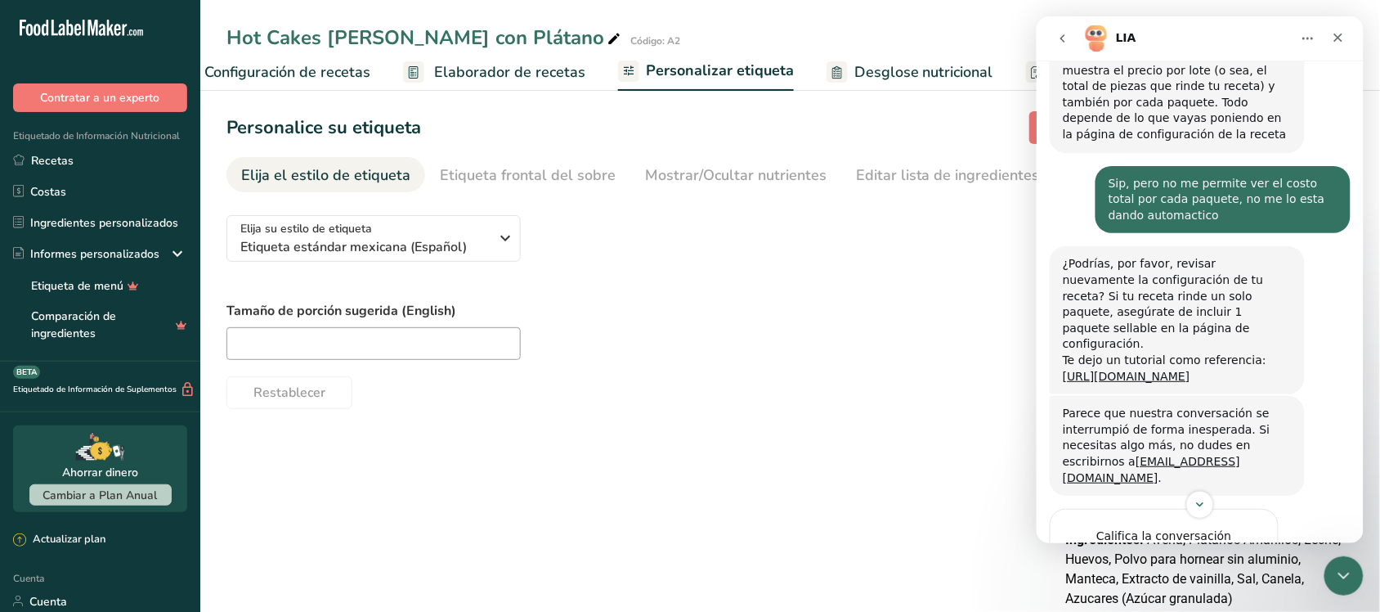
scroll to position [515, 0]
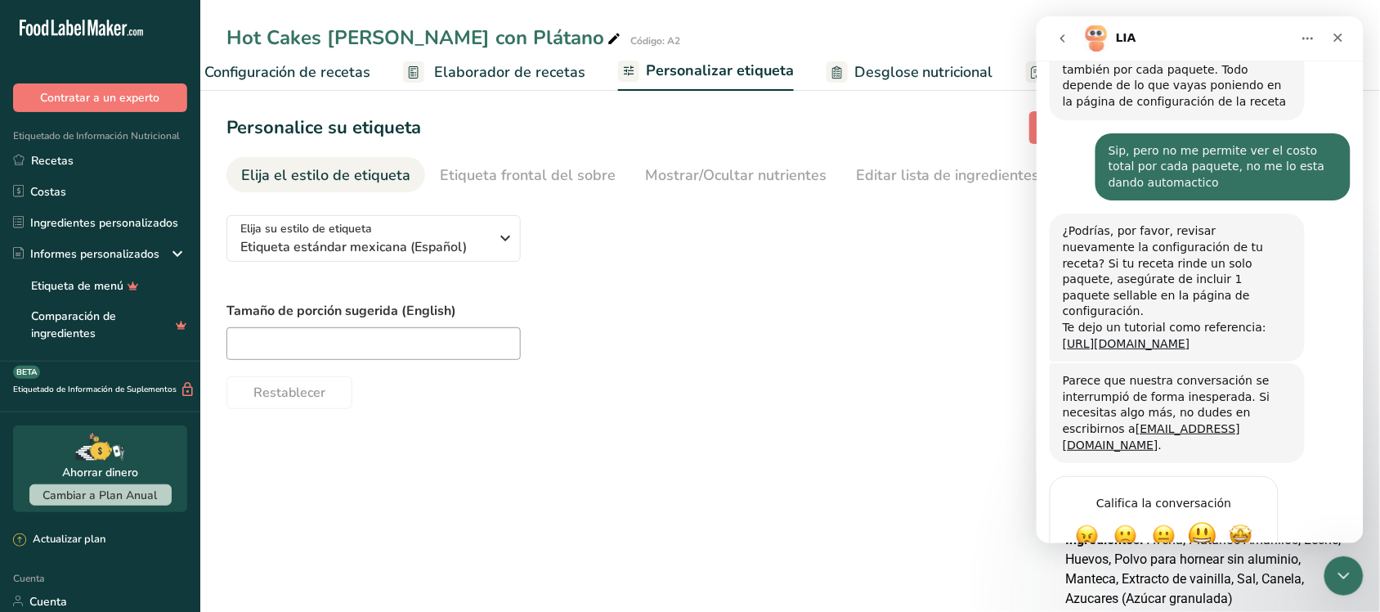
click at [1200, 520] on span "Excelente" at bounding box center [1201, 534] width 29 height 29
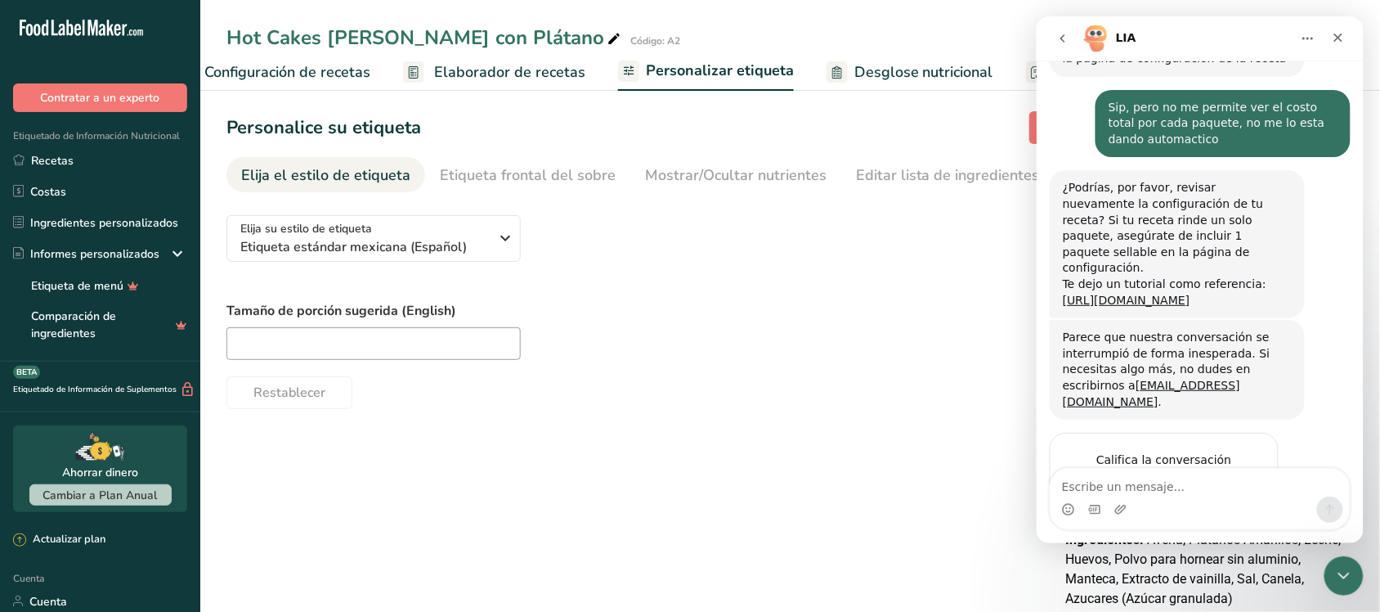
scroll to position [618, 0]
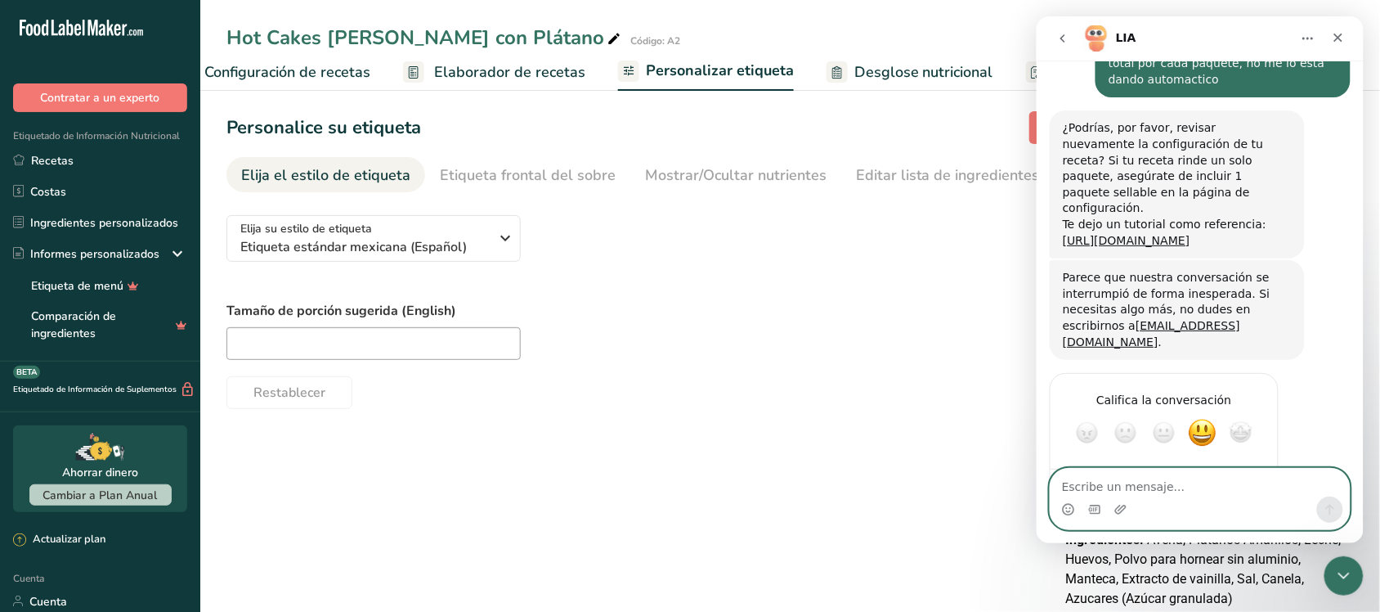
click at [1153, 483] on textarea "Escribe un mensaje..." at bounding box center [1199, 482] width 299 height 28
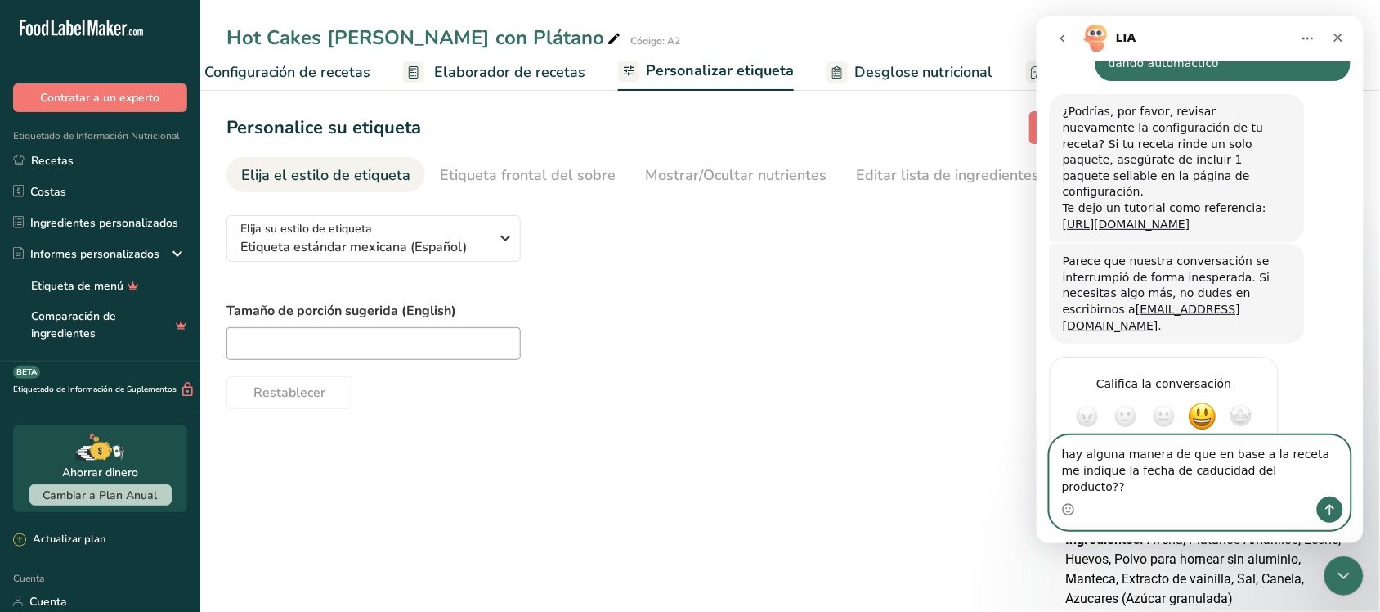
type textarea "hay alguna manera de que en base a la receta me indique la fecha de caducidad d…"
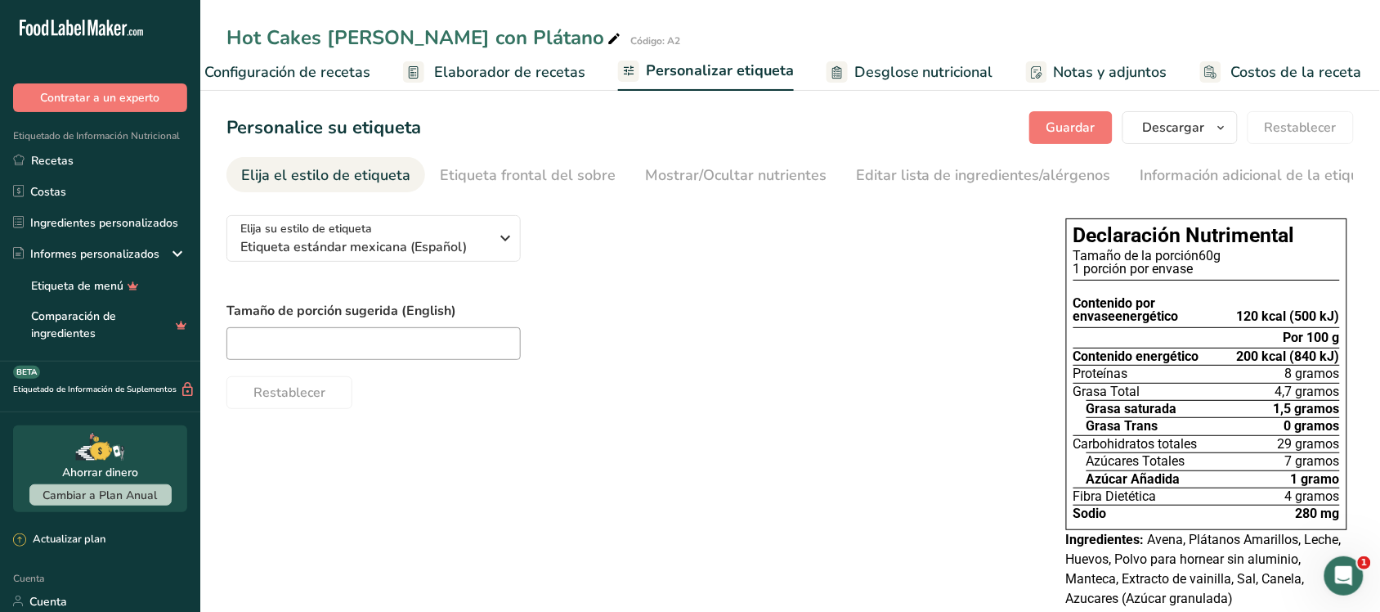
scroll to position [699, 0]
click at [1166, 127] on font "Descargar" at bounding box center [1174, 128] width 62 height 18
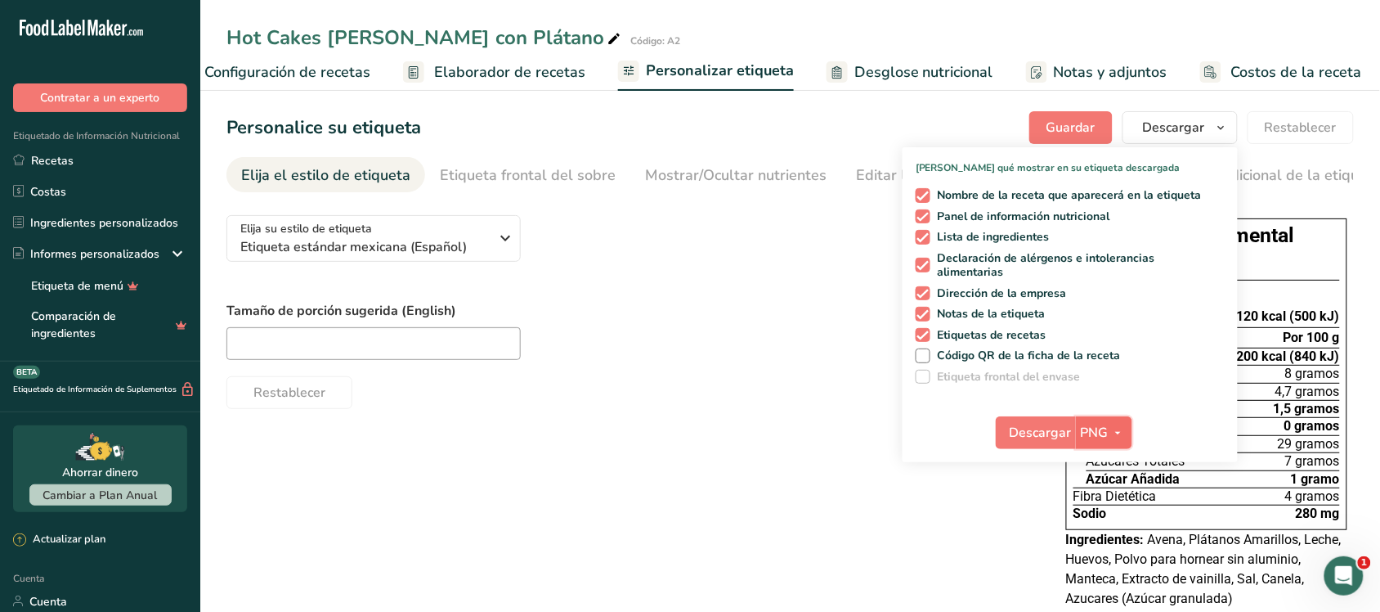
click at [1080, 432] on button "PNG" at bounding box center [1104, 432] width 56 height 33
click at [1110, 545] on font "PDF" at bounding box center [1104, 547] width 23 height 16
click at [1121, 423] on icon "button" at bounding box center [1118, 433] width 13 height 20
click at [1106, 544] on font "PDF" at bounding box center [1104, 547] width 23 height 16
click at [872, 409] on div "Restablecer" at bounding box center [630, 389] width 807 height 39
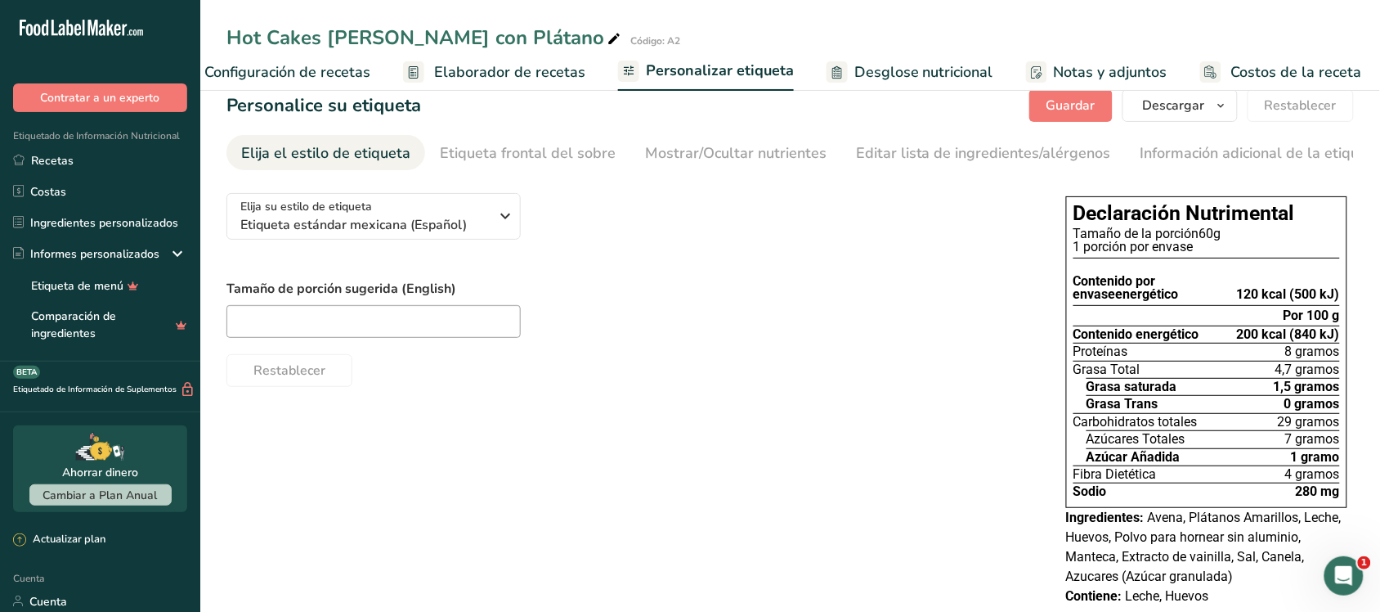
scroll to position [0, 0]
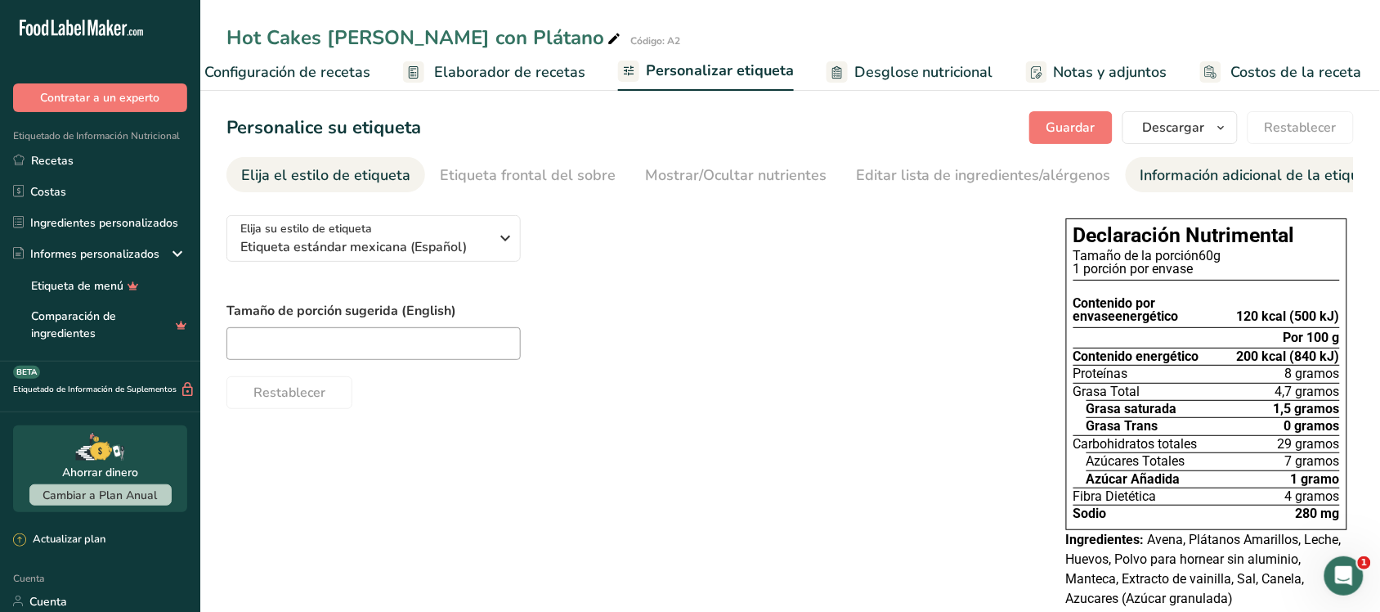
click at [1200, 168] on font "Información adicional de la etiqueta" at bounding box center [1261, 175] width 241 height 20
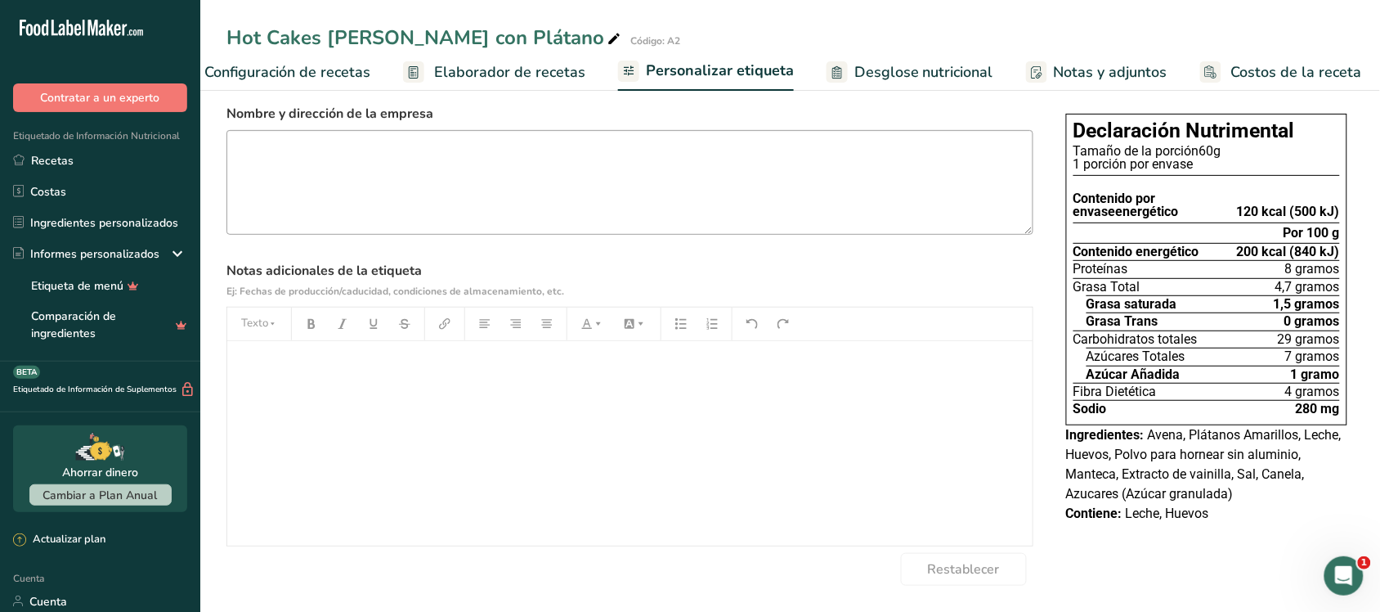
scroll to position [108, 0]
click at [411, 345] on div "﻿" at bounding box center [629, 443] width 805 height 204
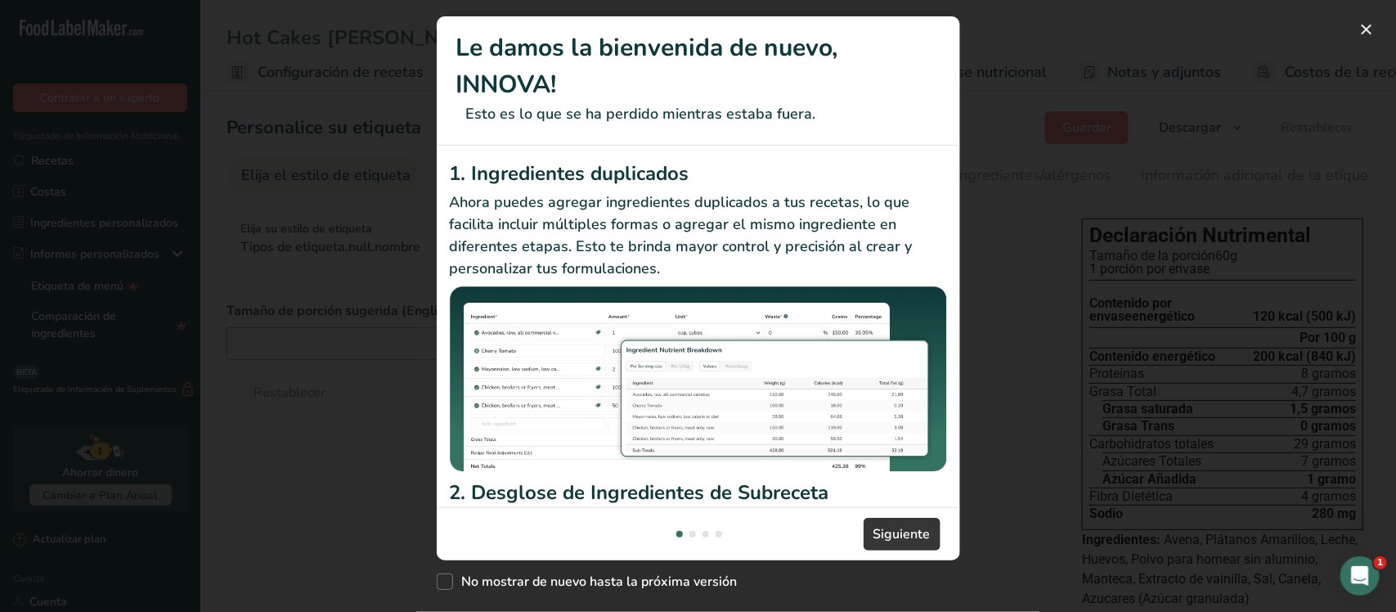
click at [1371, 14] on div "Nuevas funciones" at bounding box center [698, 306] width 1396 height 612
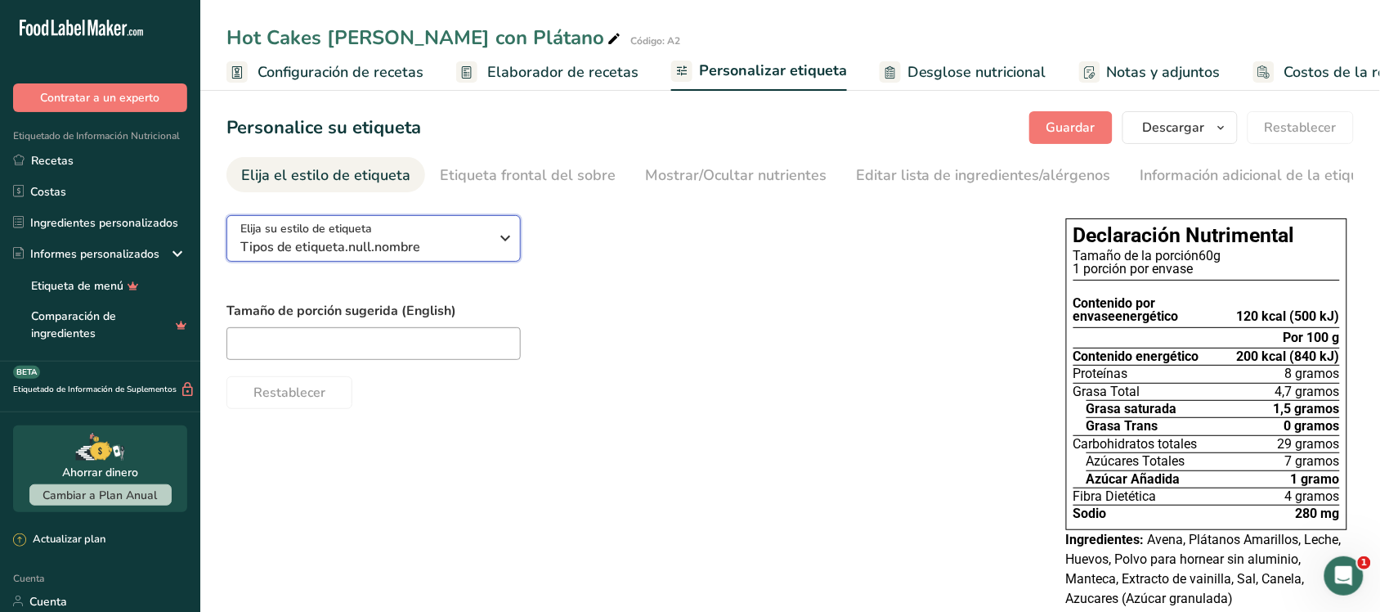
click at [491, 233] on div "Elija su estilo de etiqueta Tipos de etiqueta.null.nombre" at bounding box center [371, 238] width 262 height 37
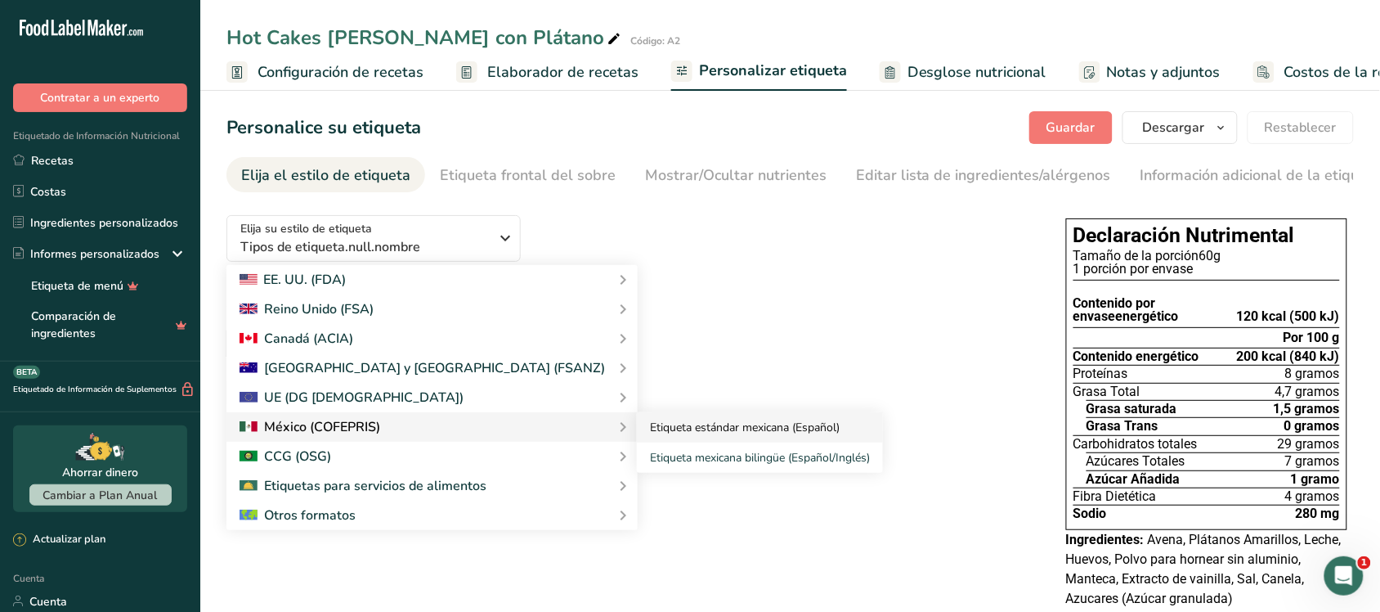
click at [650, 430] on font "Etiqueta estándar mexicana (Español)" at bounding box center [745, 427] width 190 height 16
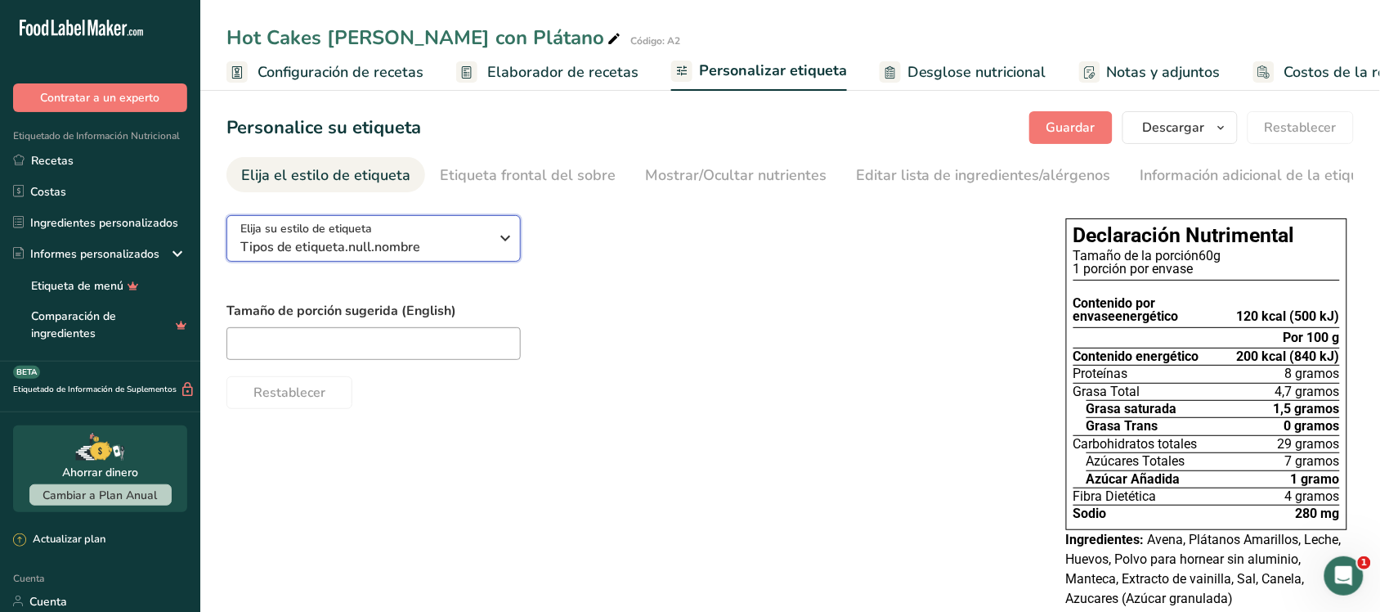
click at [422, 221] on button "Elija su estilo de etiqueta Tipos de etiqueta.null.nombre" at bounding box center [374, 238] width 294 height 47
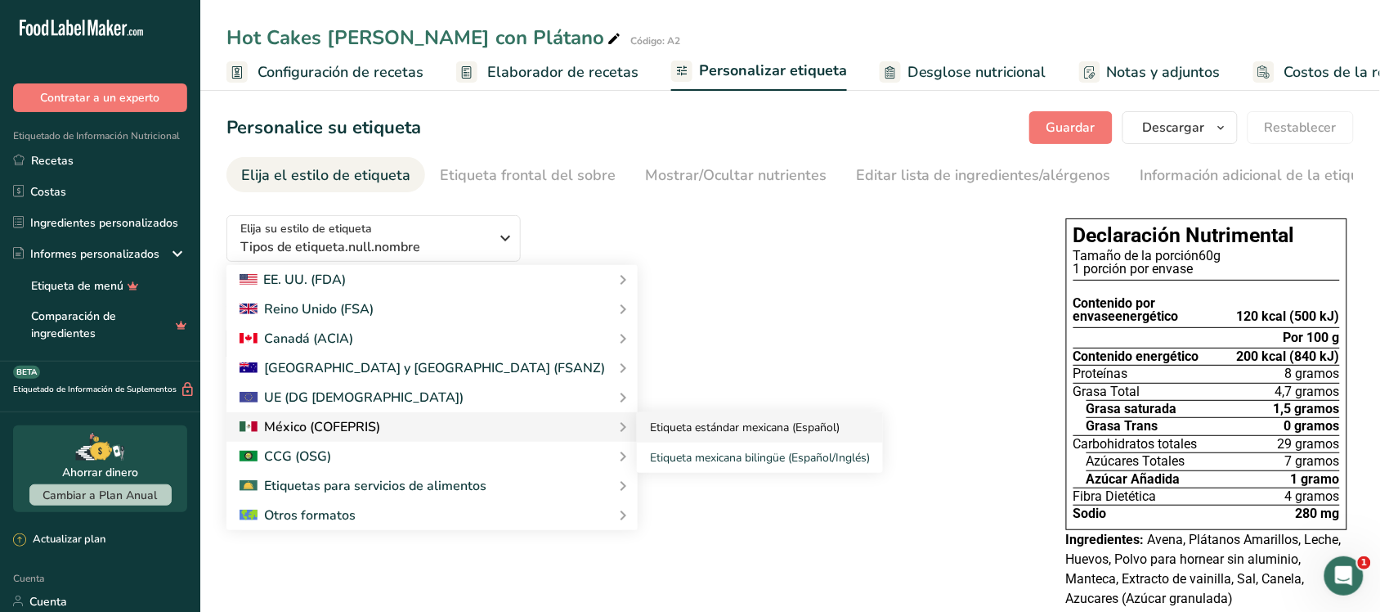
click at [650, 429] on font "Etiqueta estándar mexicana (Español)" at bounding box center [745, 427] width 190 height 16
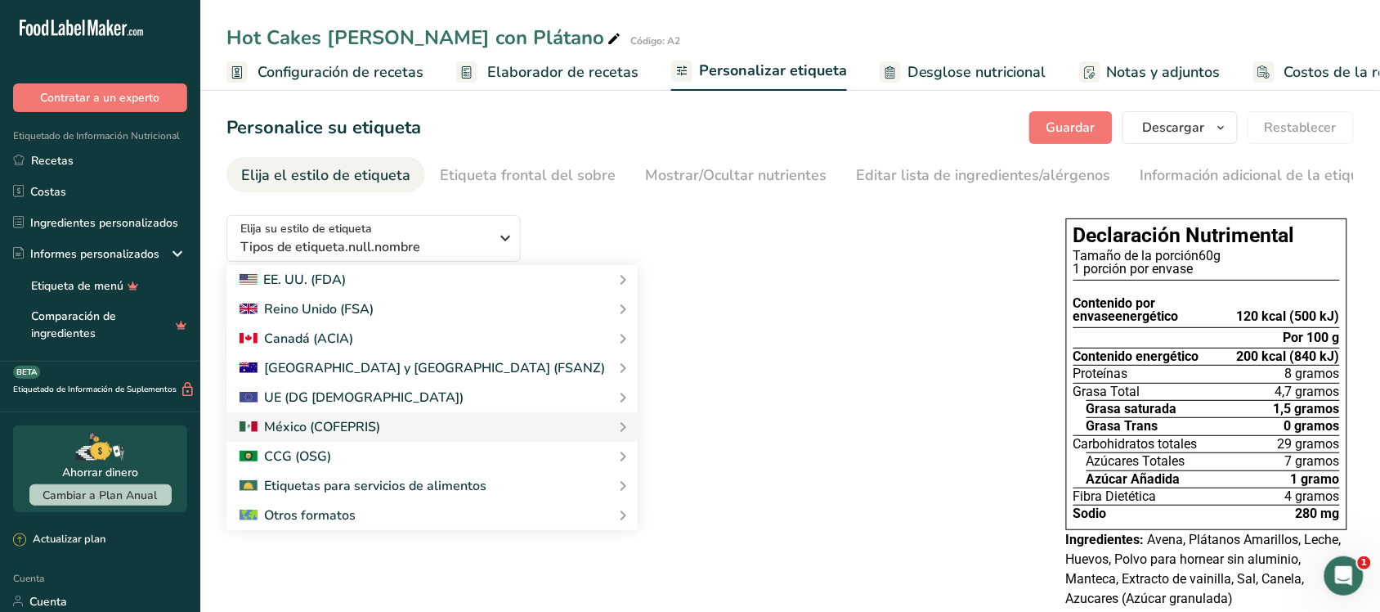
click at [619, 350] on div at bounding box center [630, 343] width 807 height 33
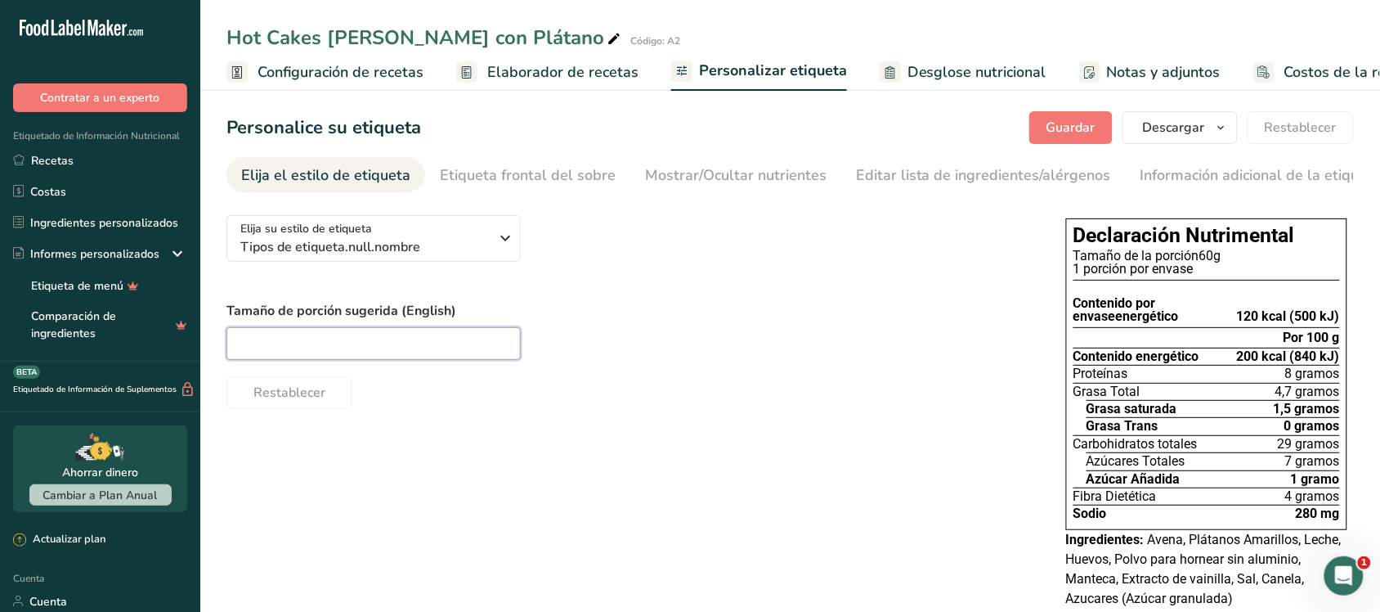
click at [385, 356] on input "text" at bounding box center [374, 343] width 294 height 33
click at [755, 327] on div "Tamaño de porción sugerida (English)" at bounding box center [630, 330] width 807 height 59
click at [1210, 184] on font "Información adicional de la etiqueta" at bounding box center [1261, 175] width 241 height 20
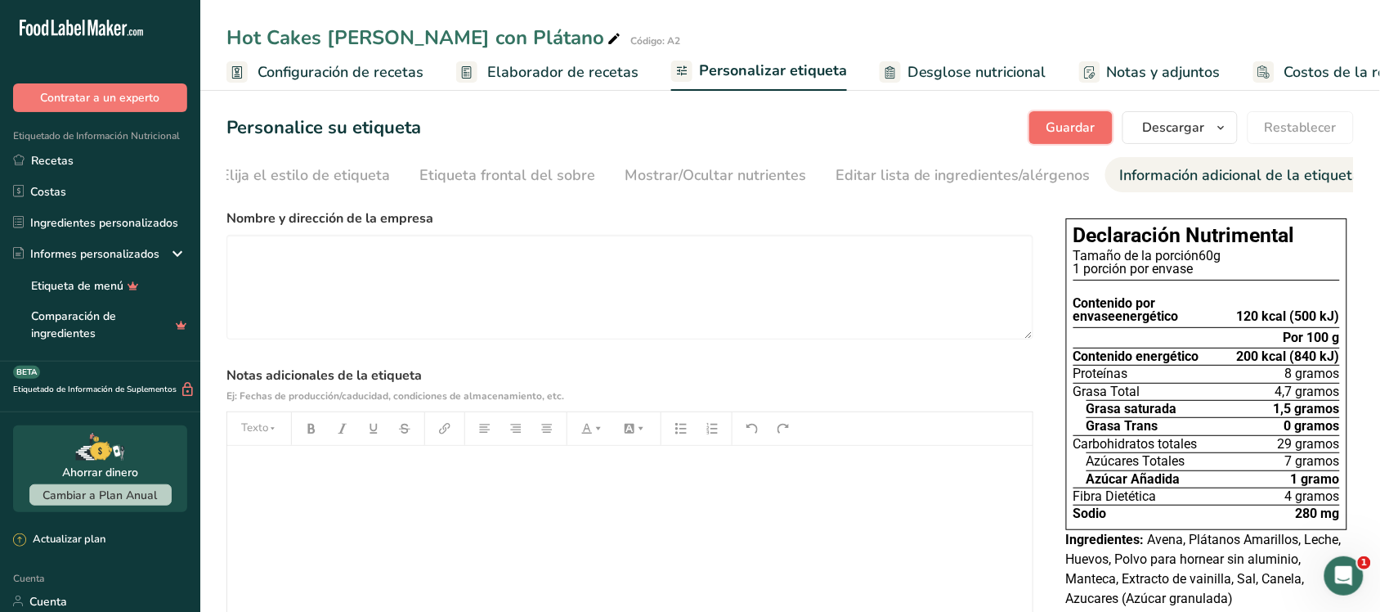
click at [1073, 125] on font "Guardar" at bounding box center [1071, 128] width 49 height 18
click at [1204, 123] on font "Descargar" at bounding box center [1174, 128] width 62 height 18
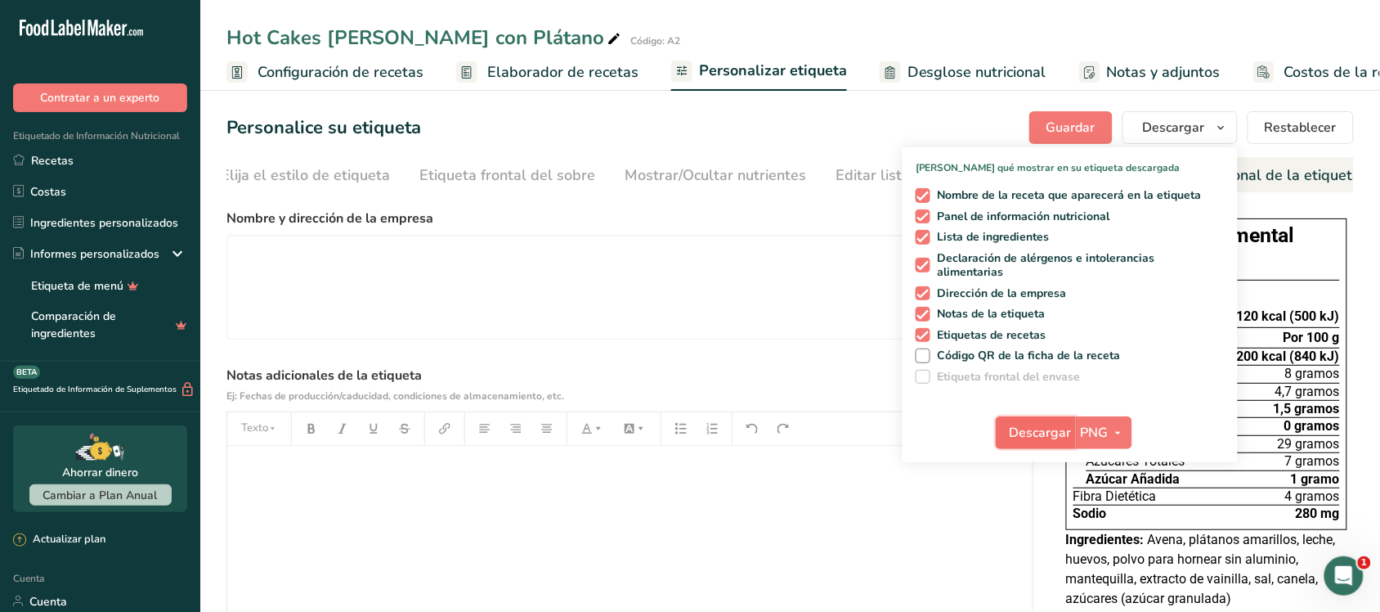
click at [1067, 425] on font "Descargar" at bounding box center [1041, 433] width 62 height 18
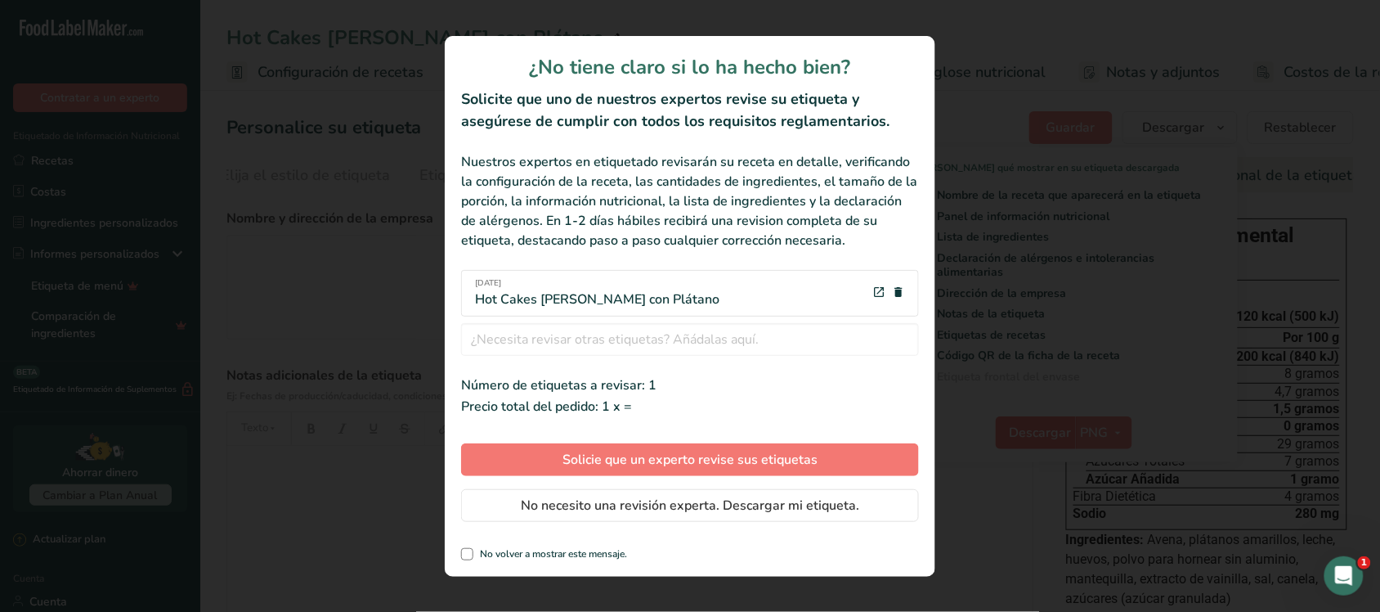
scroll to position [0, 5]
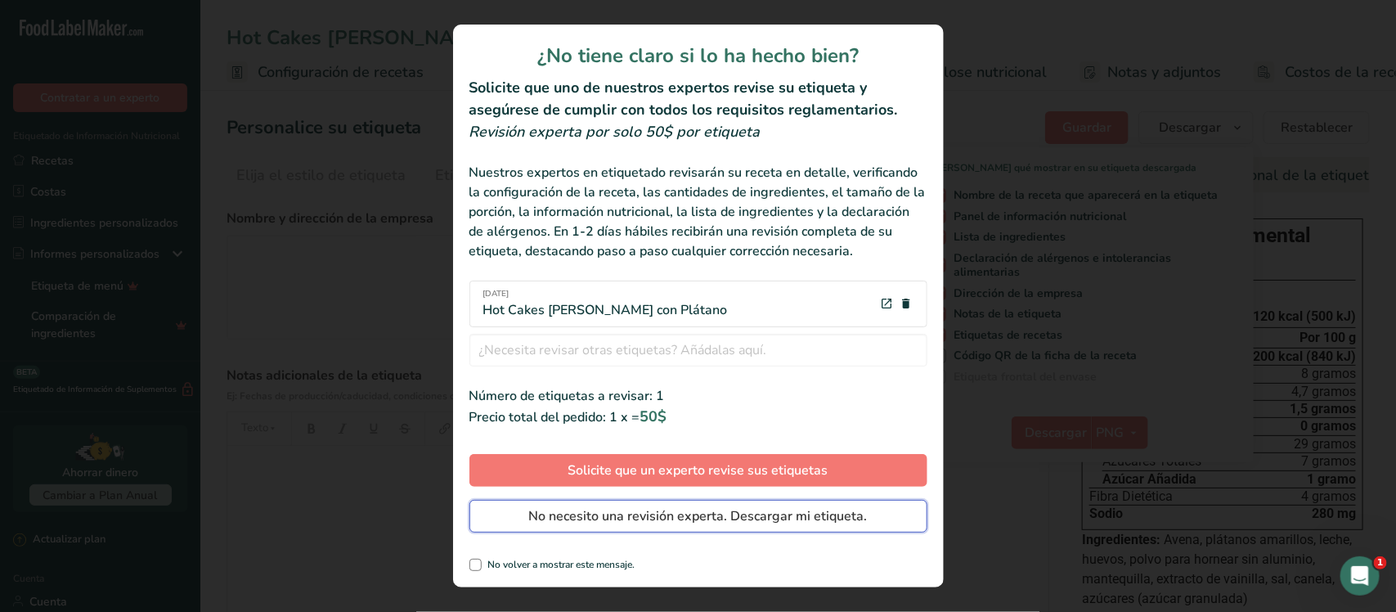
click at [793, 518] on font "No necesito una revisión experta. Descargar mi etiqueta." at bounding box center [698, 516] width 339 height 18
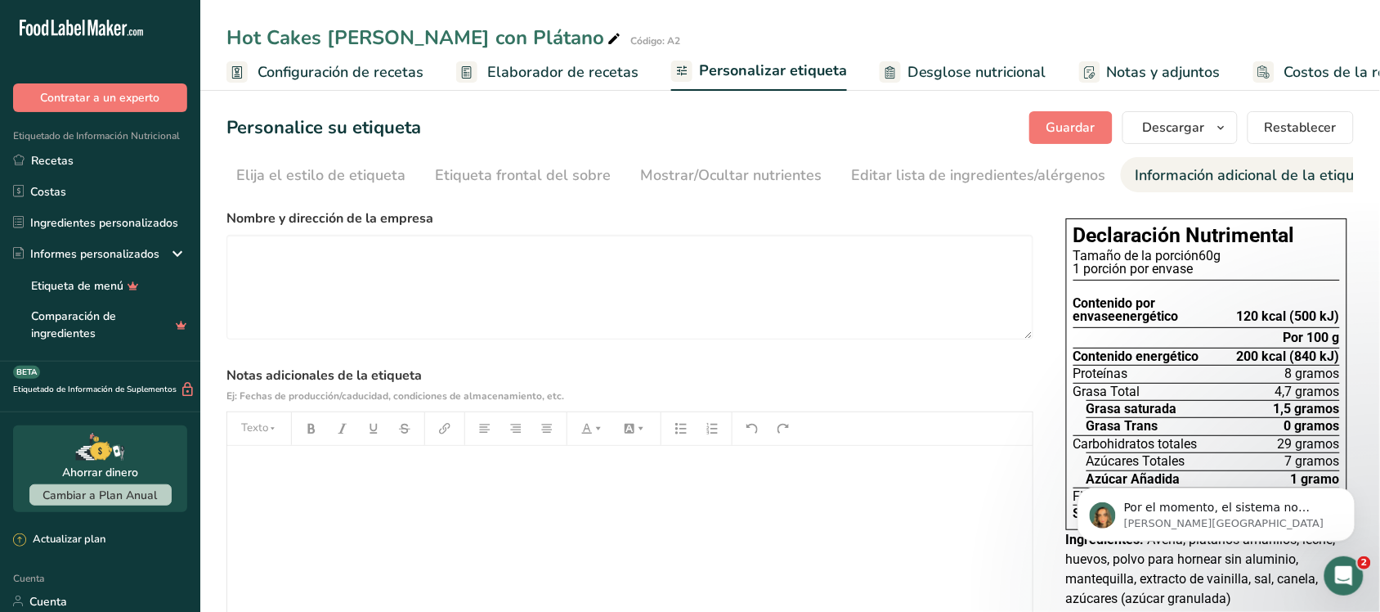
scroll to position [0, 0]
click at [1324, 579] on div "Abrir Intercom Messenger" at bounding box center [1341, 573] width 54 height 54
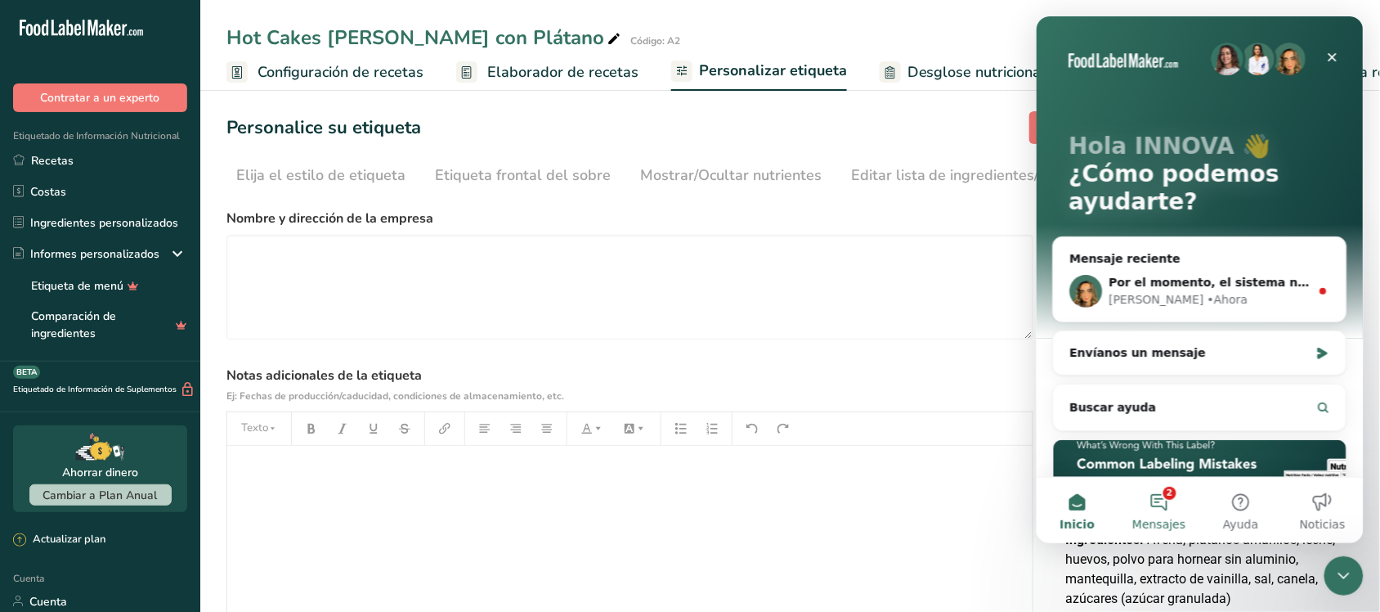
click at [1155, 496] on button "2 Mensajes" at bounding box center [1159, 509] width 82 height 65
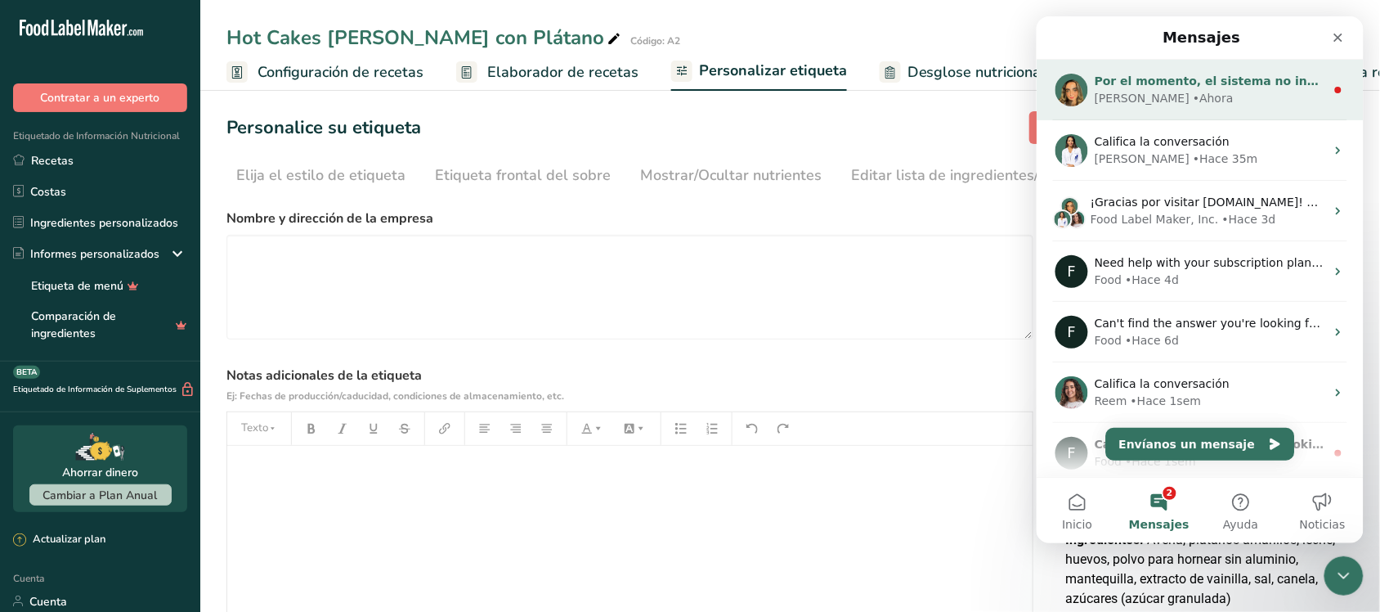
click at [1192, 105] on div "• [GEOGRAPHIC_DATA]" at bounding box center [1212, 97] width 41 height 17
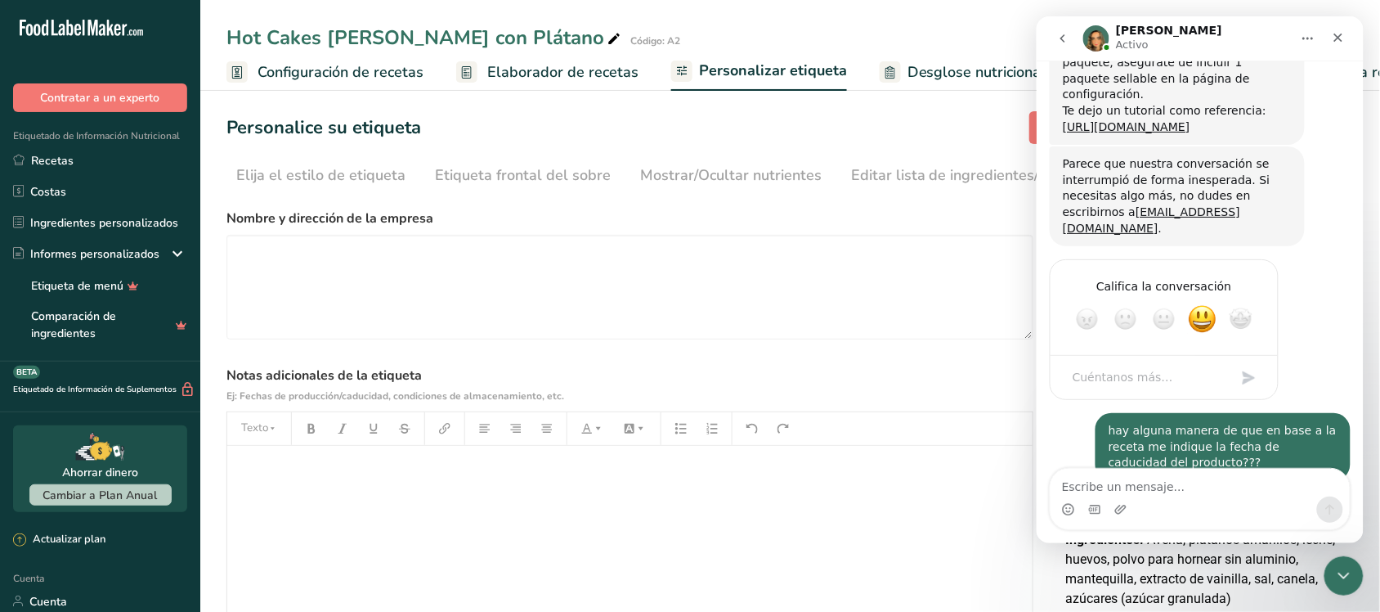
scroll to position [855, 0]
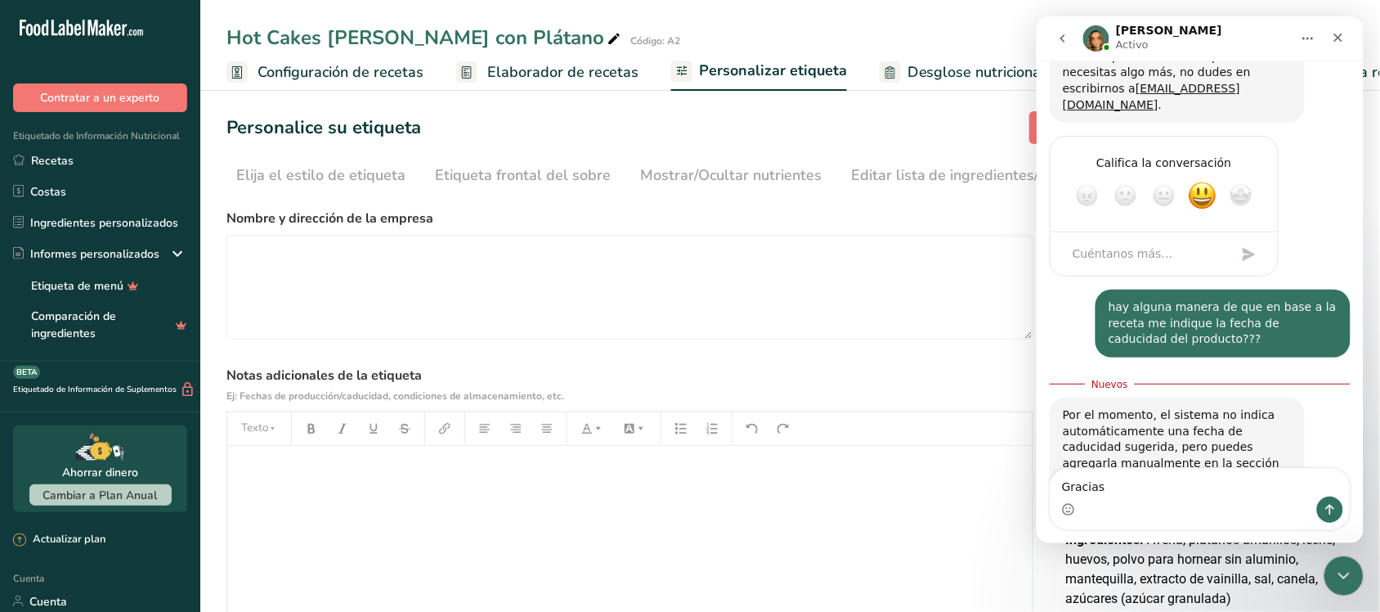
type textarea "Gracias!"
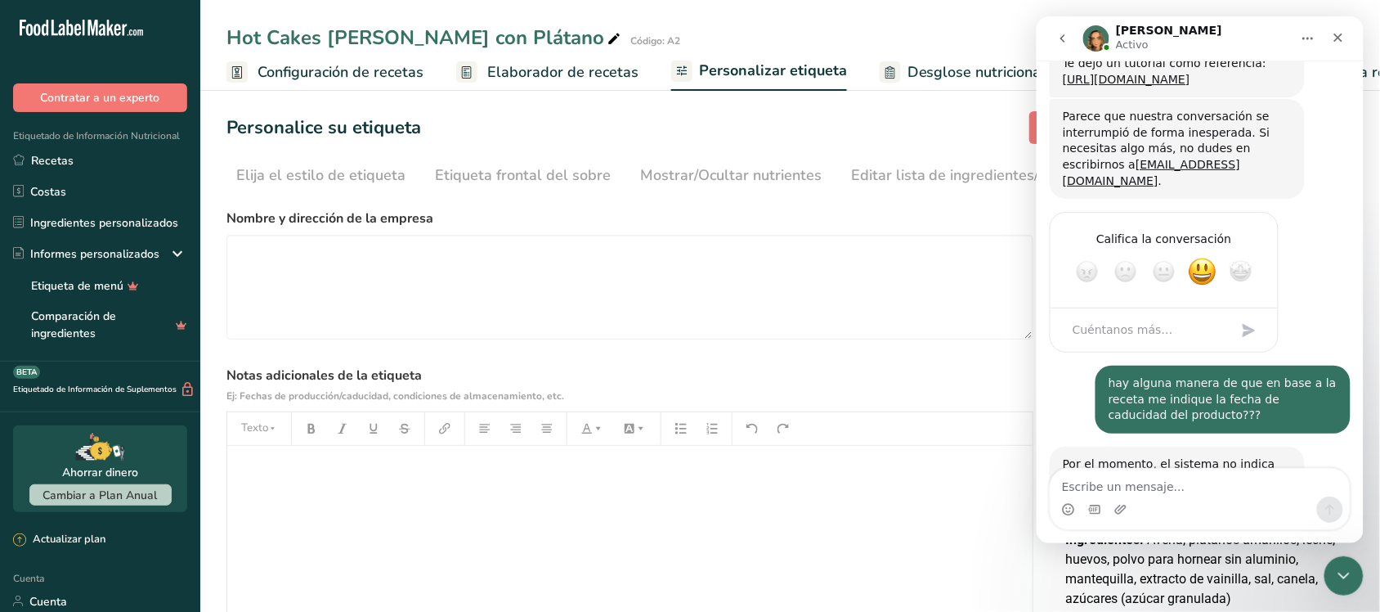
scroll to position [672, 0]
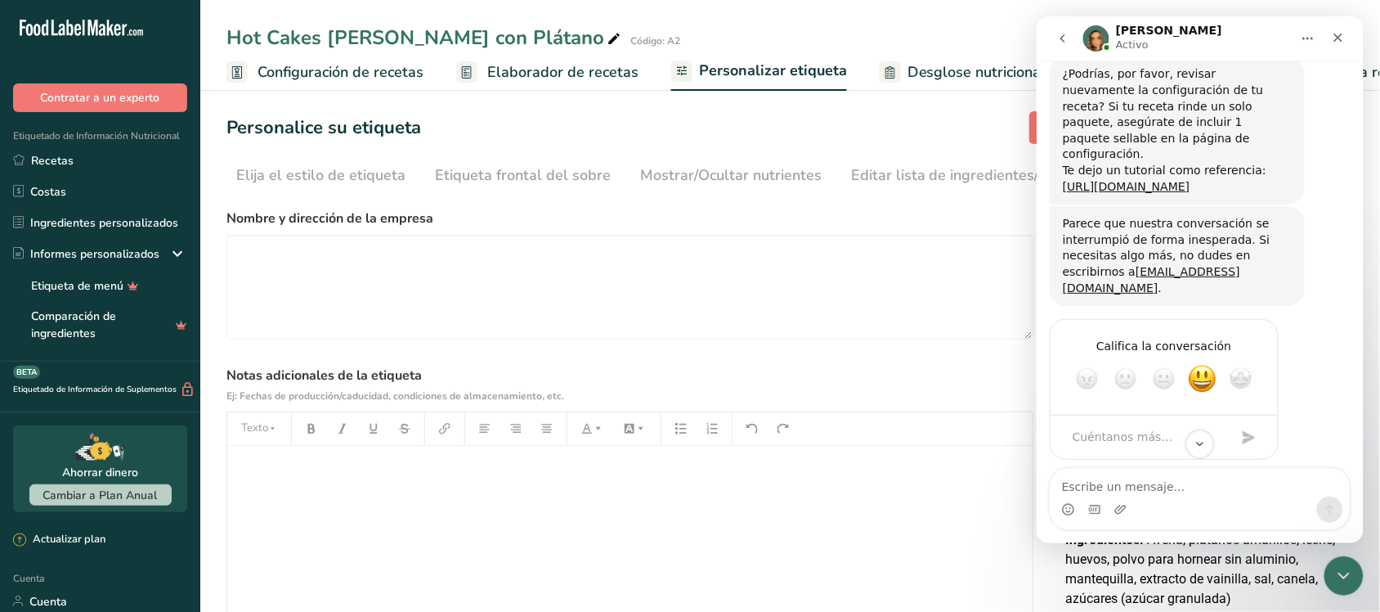
drag, startPoint x: 1214, startPoint y: 140, endPoint x: 1059, endPoint y: 140, distance: 154.6
click at [1059, 140] on div "¿Podrías, por favor, revisar nuevamente la configuración de tu receta? Si tu re…" at bounding box center [1176, 130] width 255 height 148
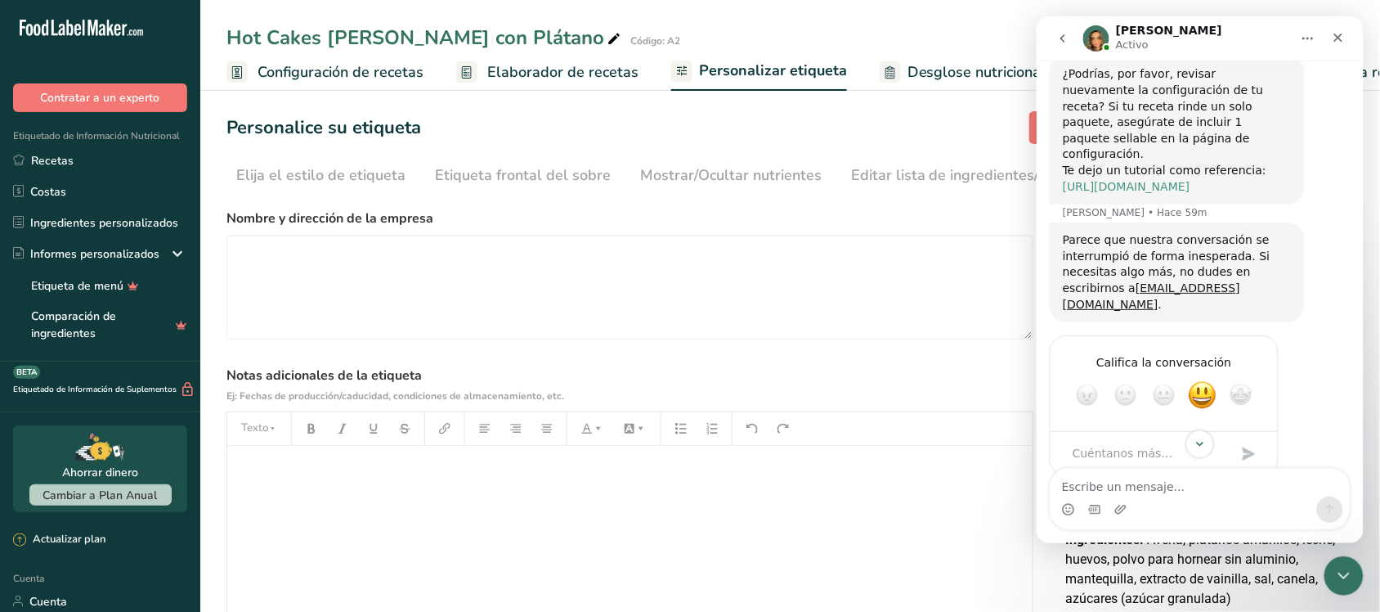
click at [1087, 179] on link "[URL][DOMAIN_NAME]" at bounding box center [1126, 185] width 128 height 13
